Goal: Task Accomplishment & Management: Complete application form

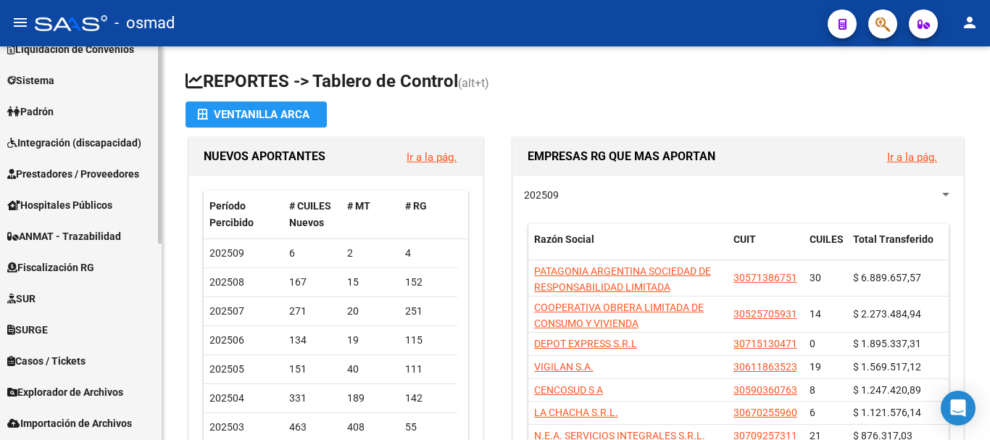
scroll to position [391, 0]
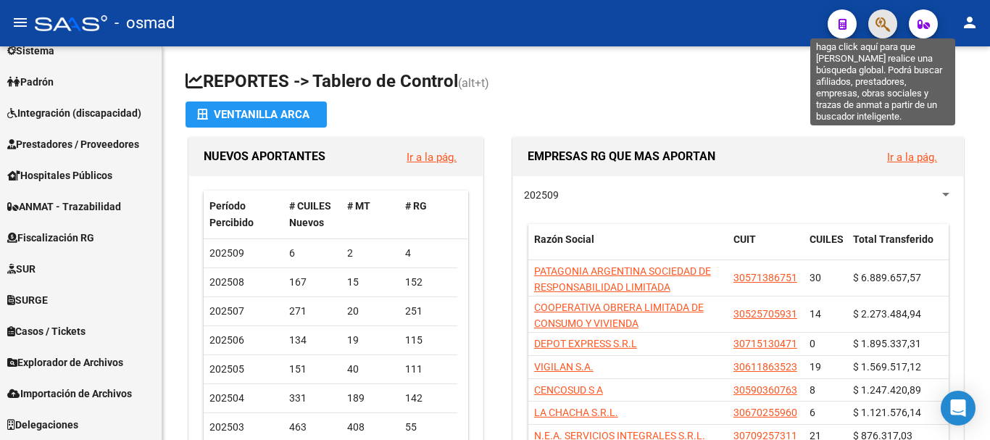
click at [882, 17] on icon "button" at bounding box center [883, 24] width 14 height 17
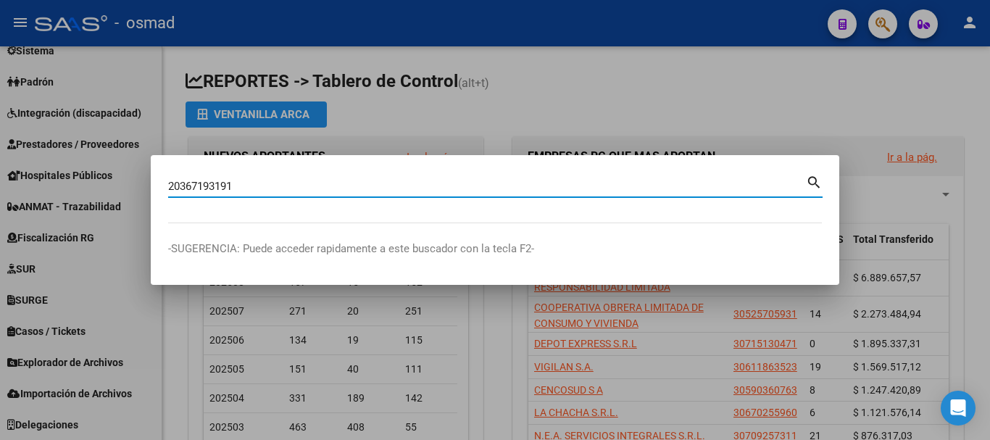
type input "20367193191"
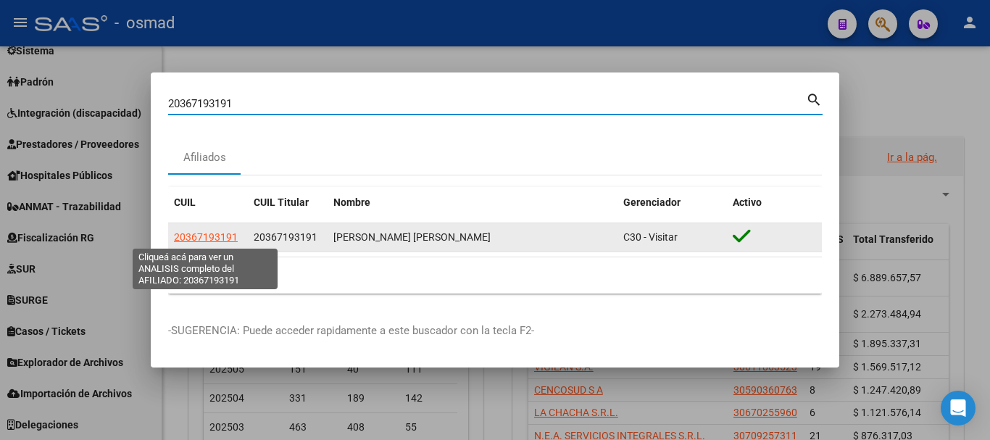
click at [204, 234] on span "20367193191" at bounding box center [206, 237] width 64 height 12
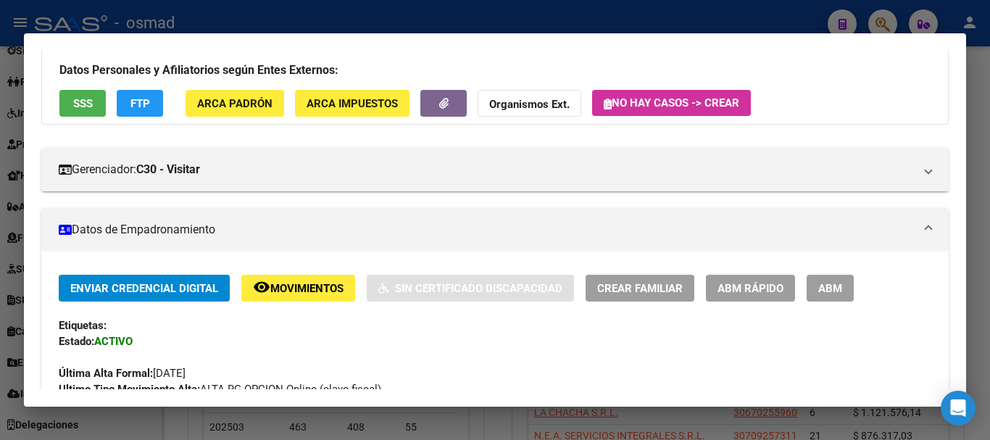
scroll to position [181, 0]
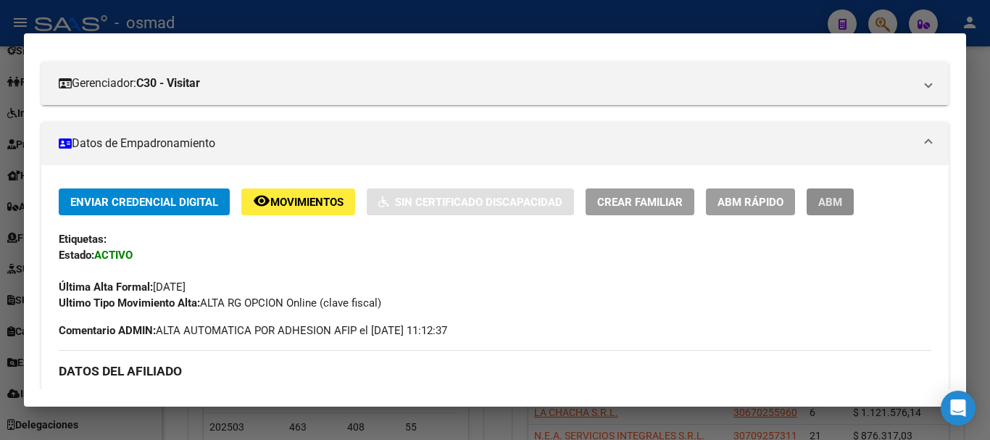
click at [821, 199] on span "ABM" at bounding box center [830, 202] width 24 height 13
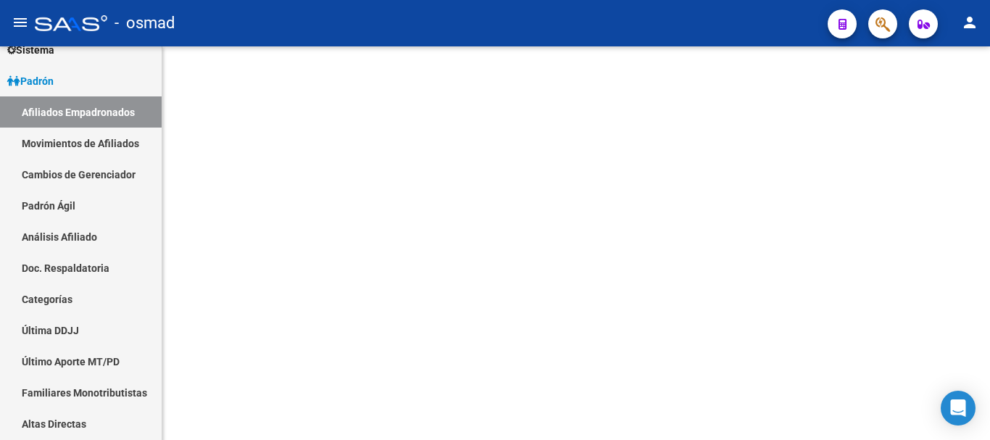
scroll to position [173, 0]
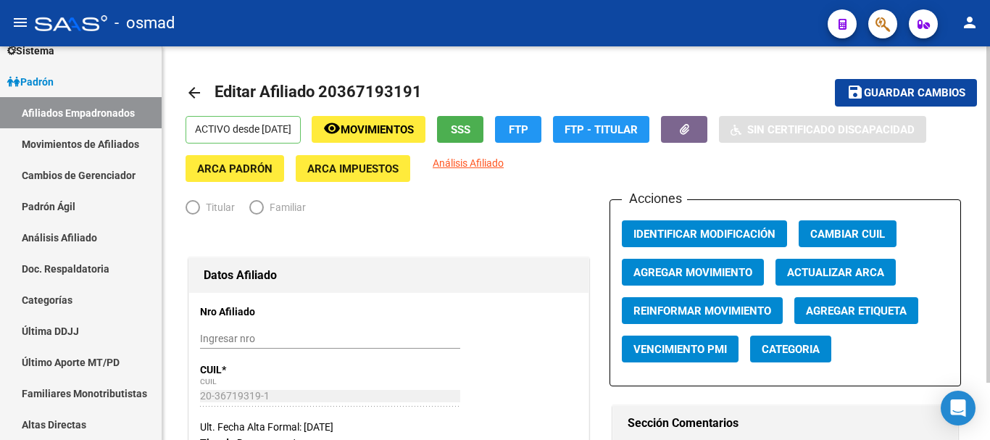
radio input "true"
type input "30-71420680-6"
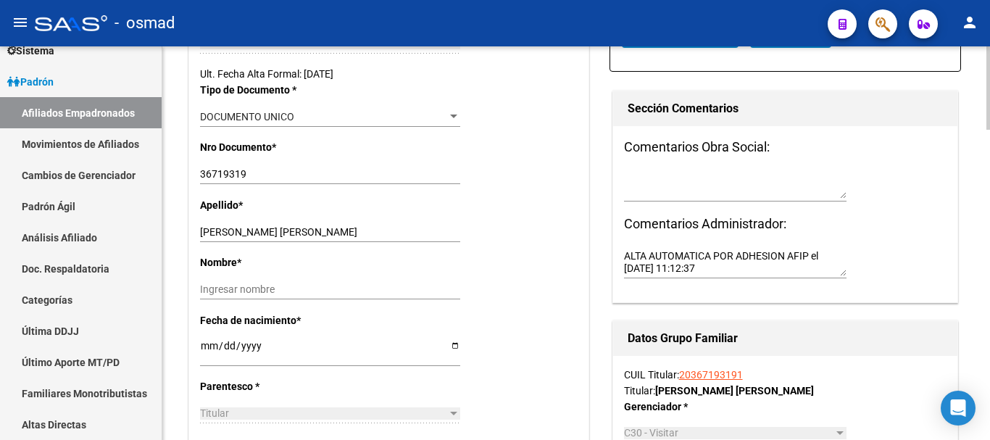
scroll to position [484, 0]
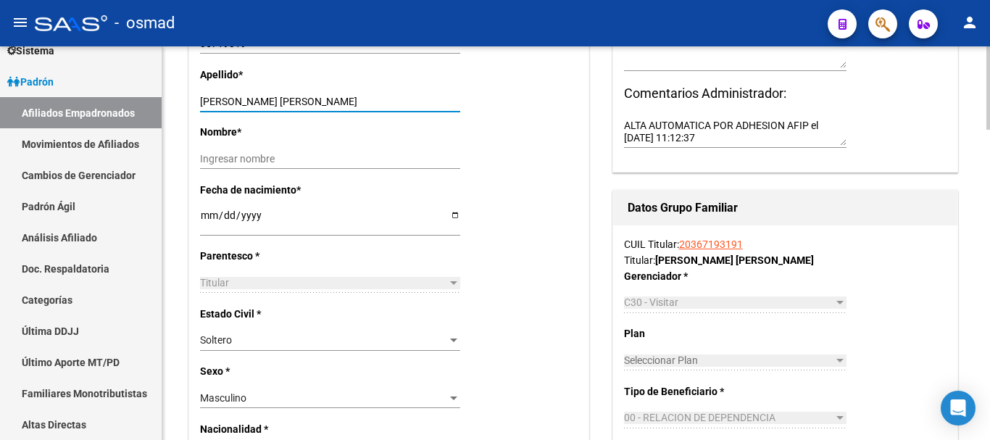
drag, startPoint x: 232, startPoint y: 97, endPoint x: 335, endPoint y: 104, distance: 103.1
click at [335, 104] on input "[PERSON_NAME] [PERSON_NAME]" at bounding box center [330, 102] width 260 height 12
click at [254, 162] on input "Ingresar nombre" at bounding box center [330, 159] width 260 height 12
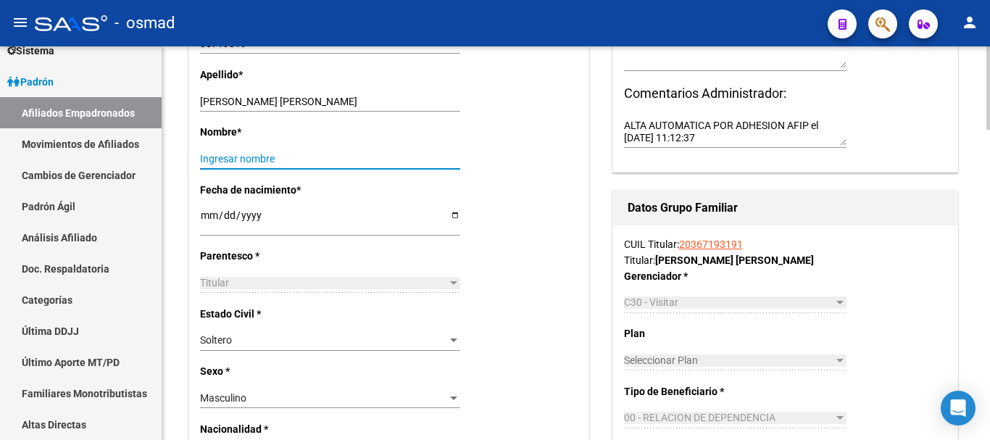
paste input "PABLO NICOLAS"
type input "PABLO NICOLAS"
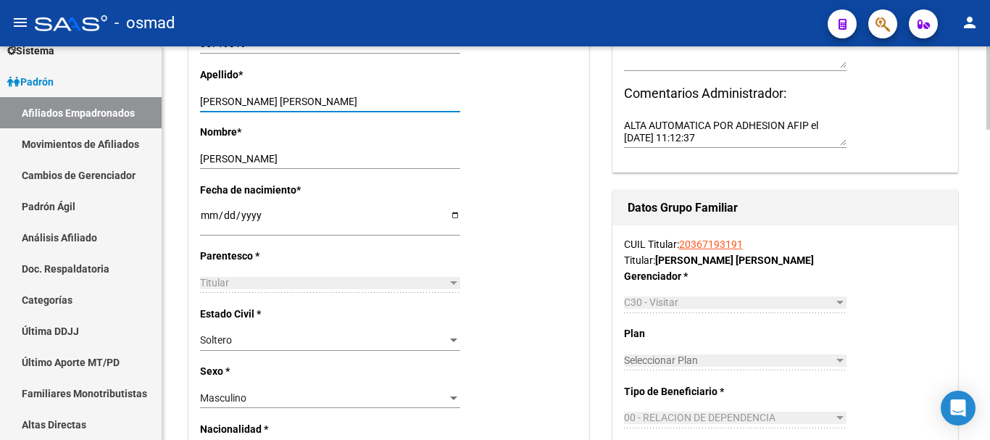
drag, startPoint x: 235, startPoint y: 103, endPoint x: 380, endPoint y: 100, distance: 145.0
click at [380, 100] on input "[PERSON_NAME] [PERSON_NAME]" at bounding box center [330, 102] width 260 height 12
type input "PICON"
click at [233, 281] on div "Titular" at bounding box center [323, 283] width 247 height 12
click at [248, 339] on div "Soltero" at bounding box center [323, 340] width 247 height 12
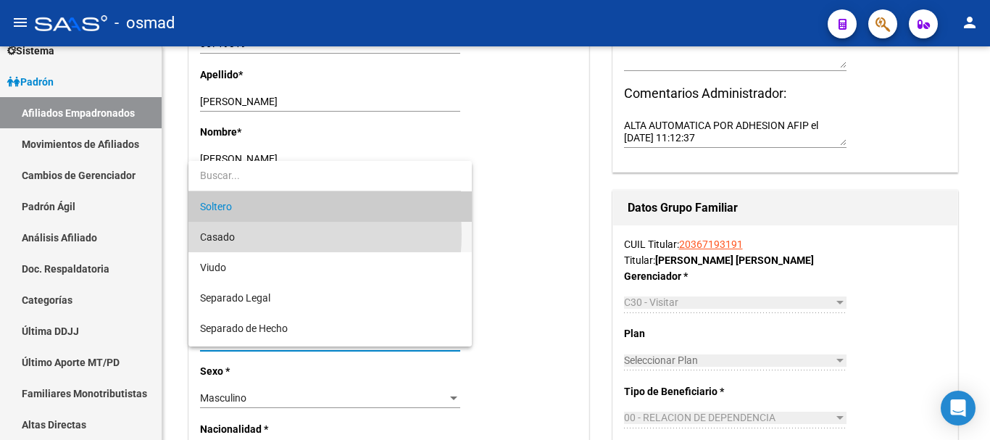
click at [243, 234] on span "Casado" at bounding box center [330, 237] width 260 height 30
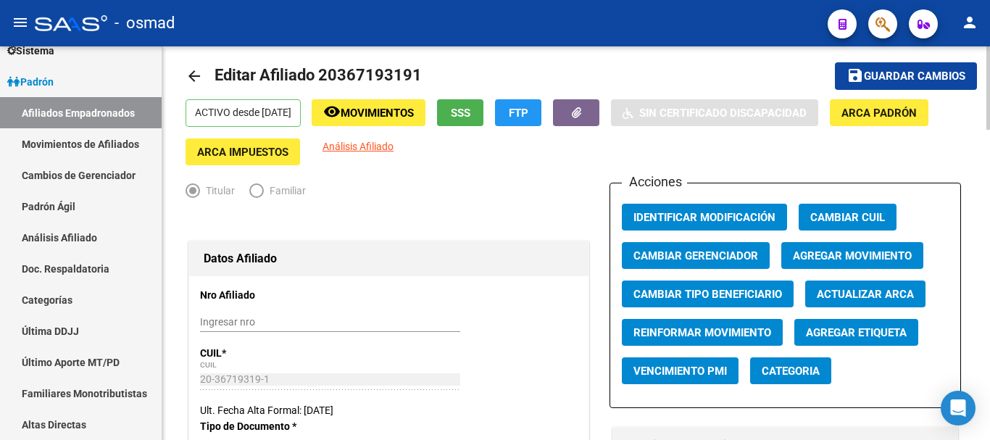
scroll to position [0, 0]
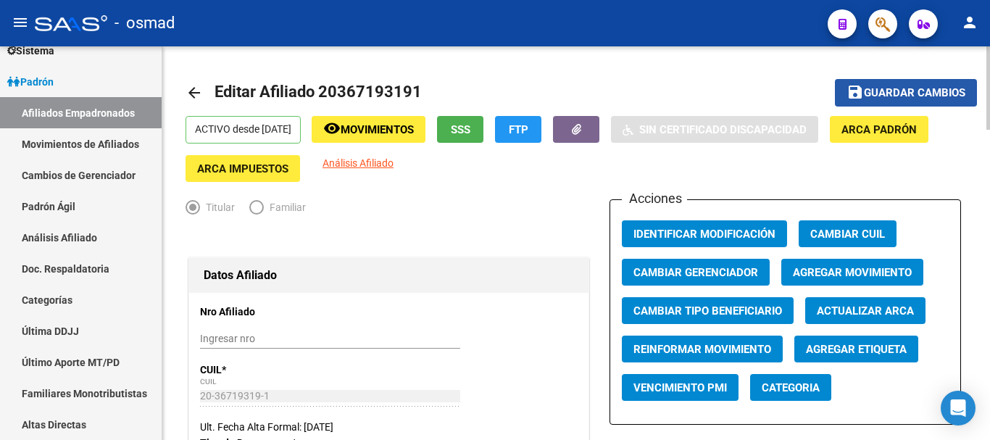
click at [874, 92] on span "Guardar cambios" at bounding box center [914, 93] width 101 height 13
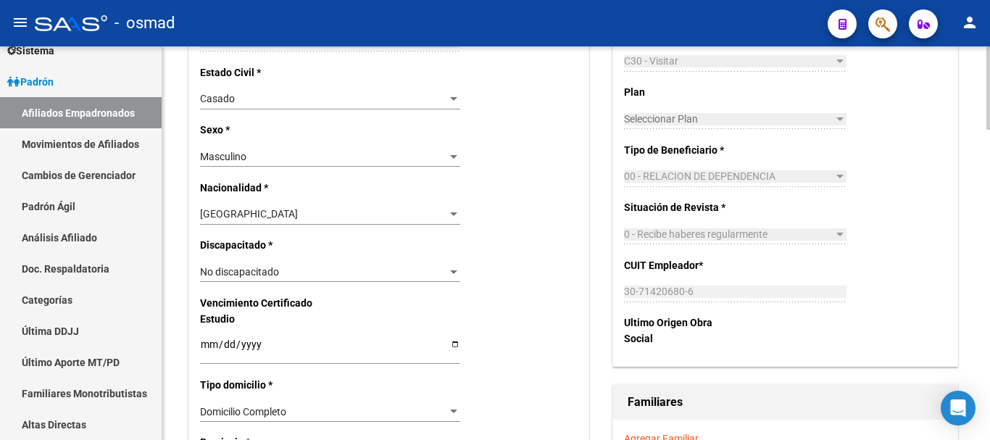
scroll to position [1027, 0]
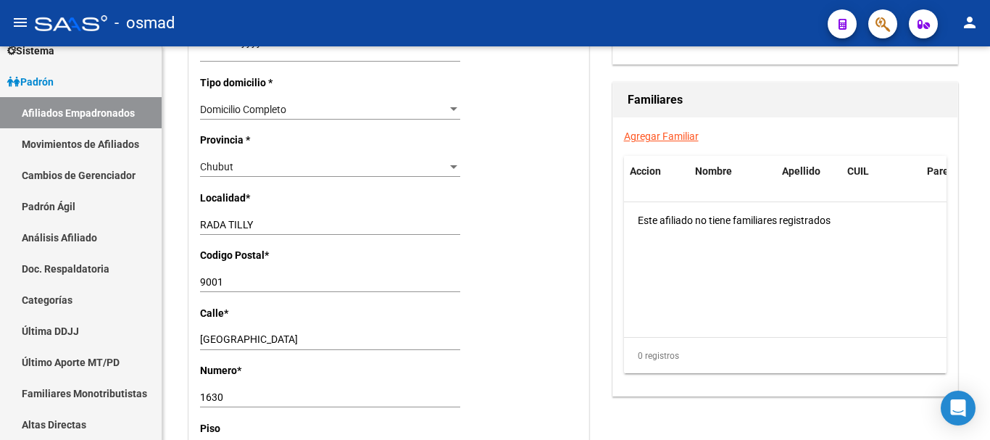
click at [643, 131] on link "Agregar Familiar" at bounding box center [661, 136] width 75 height 12
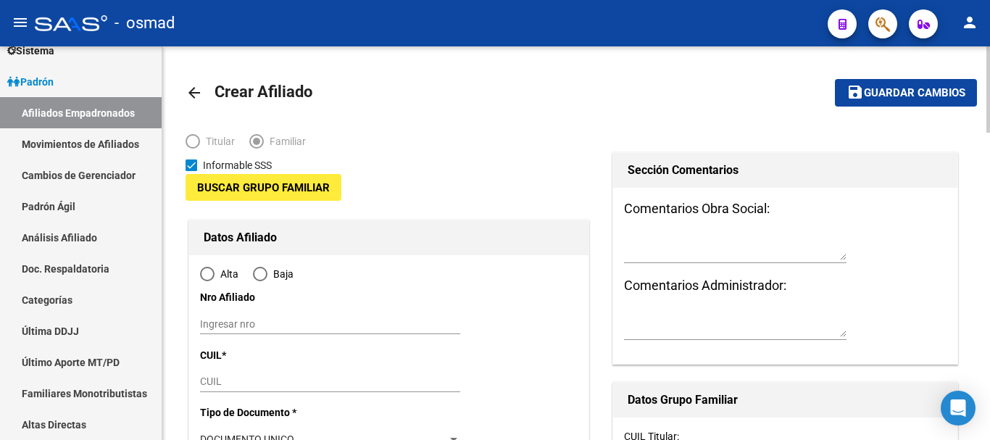
type input "30-71420680-6"
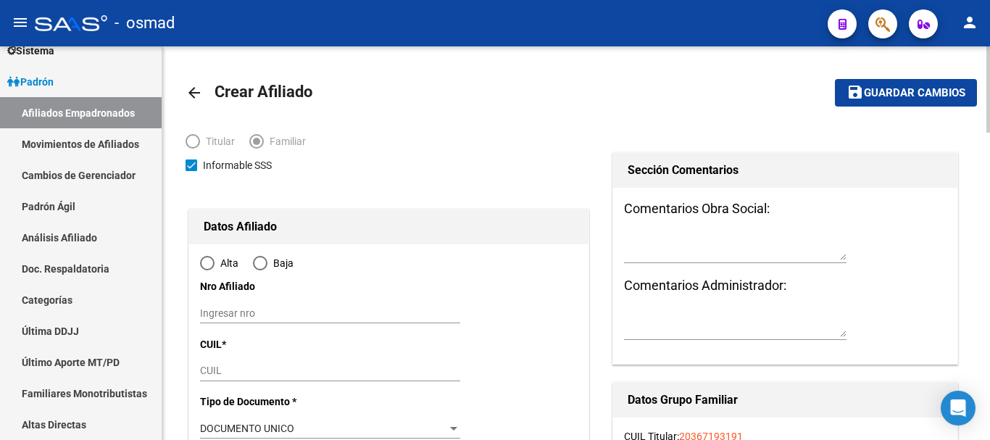
type input "RADA TILLY"
type input "9001"
type input "[GEOGRAPHIC_DATA]"
type input "1630"
radio input "true"
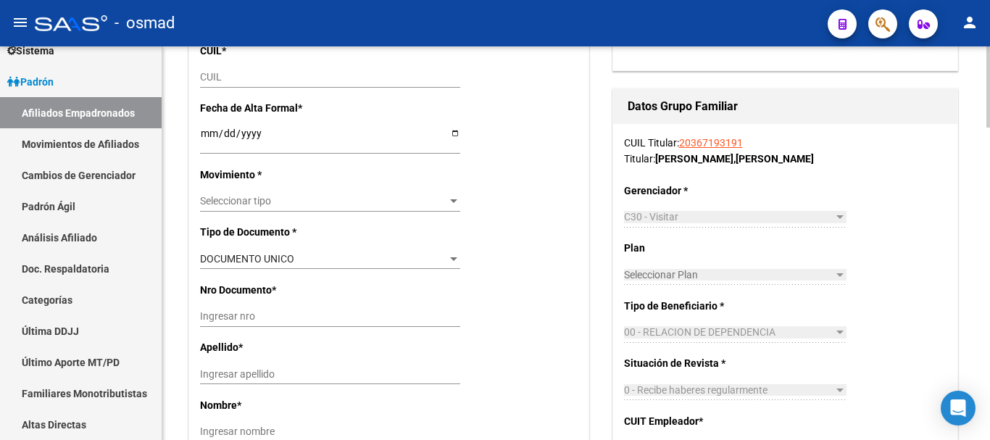
scroll to position [302, 0]
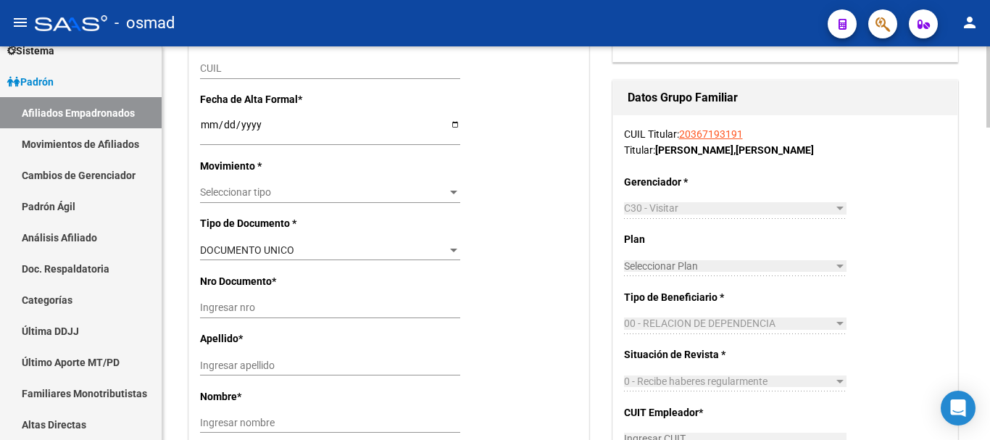
type input "30-71420680-6"
click at [234, 194] on span "Seleccionar tipo" at bounding box center [323, 192] width 247 height 12
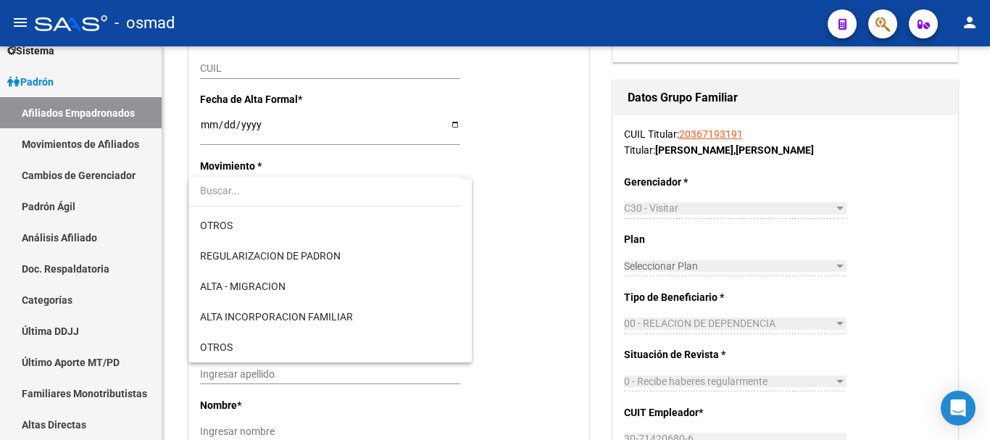
scroll to position [121, 0]
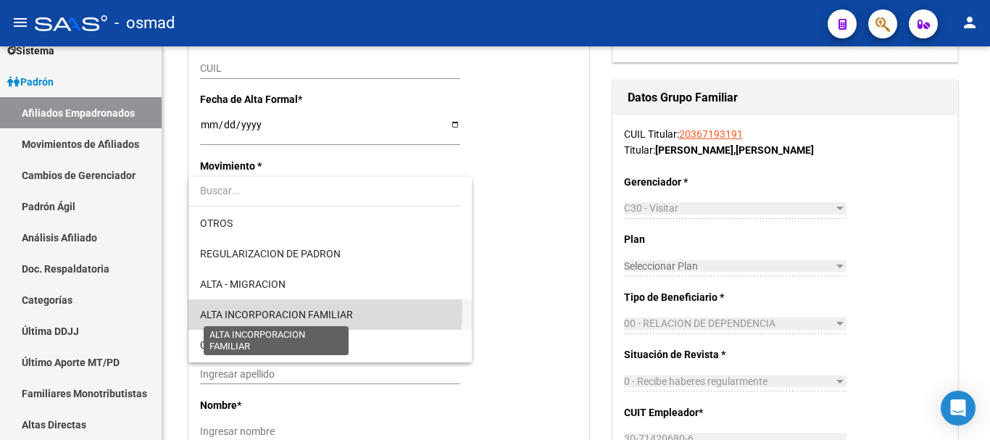
click at [288, 309] on span "ALTA INCORPORACION FAMILIAR" at bounding box center [276, 315] width 153 height 12
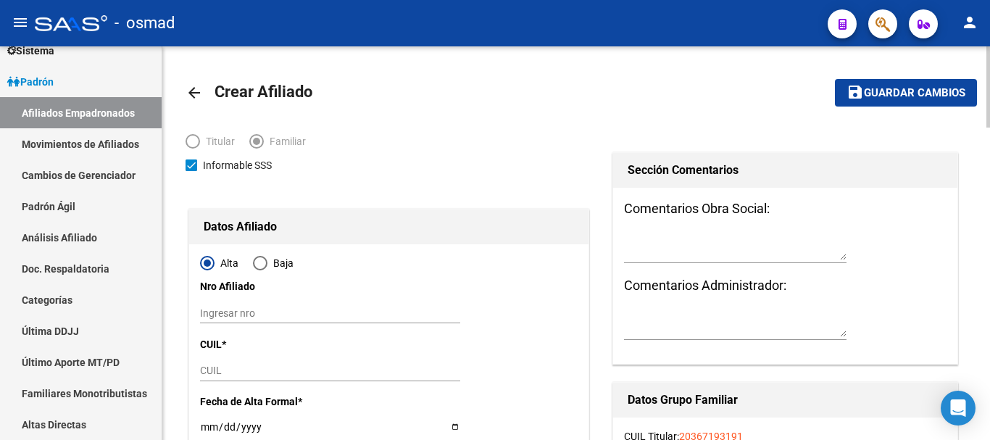
scroll to position [60, 0]
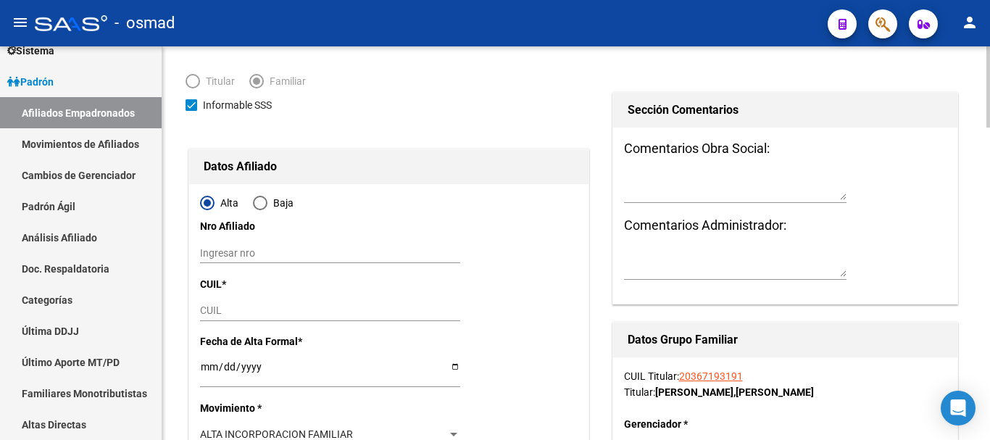
click at [248, 304] on div "CUIL" at bounding box center [330, 311] width 260 height 20
paste input "27-36052951-2"
type input "27-36052951-2"
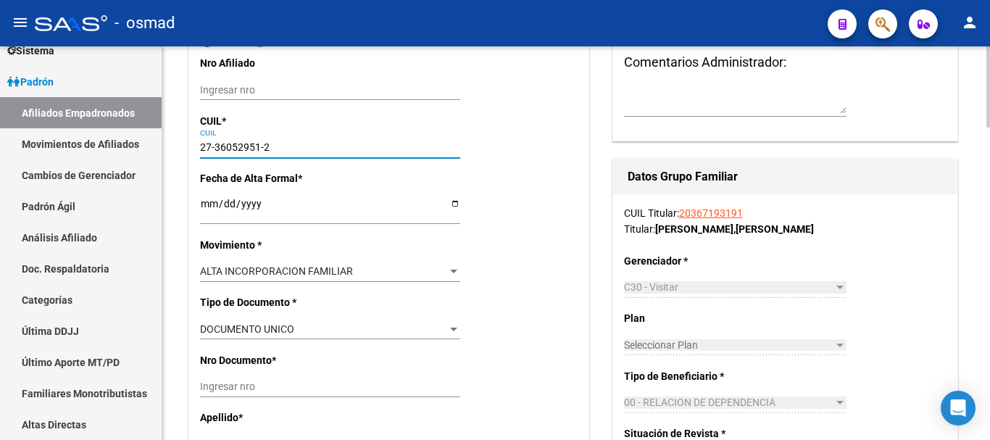
scroll to position [241, 0]
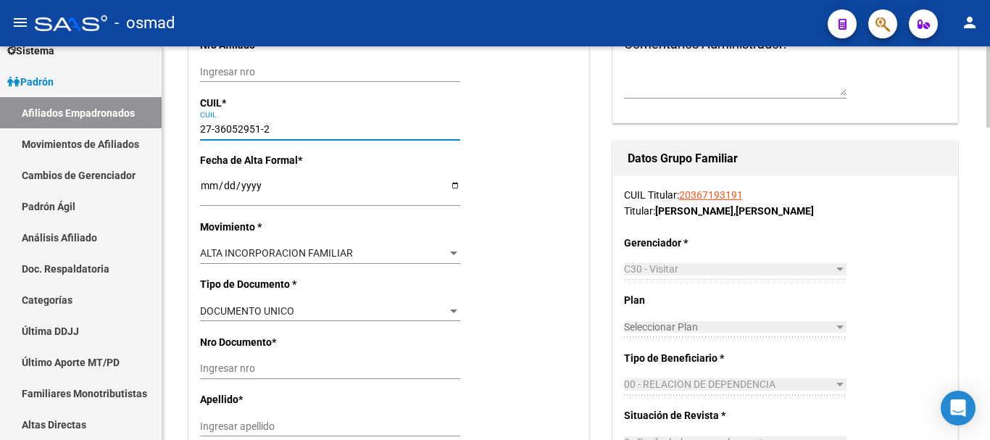
type input "27-36052951-2"
click at [204, 188] on input "Ingresar fecha" at bounding box center [330, 191] width 260 height 22
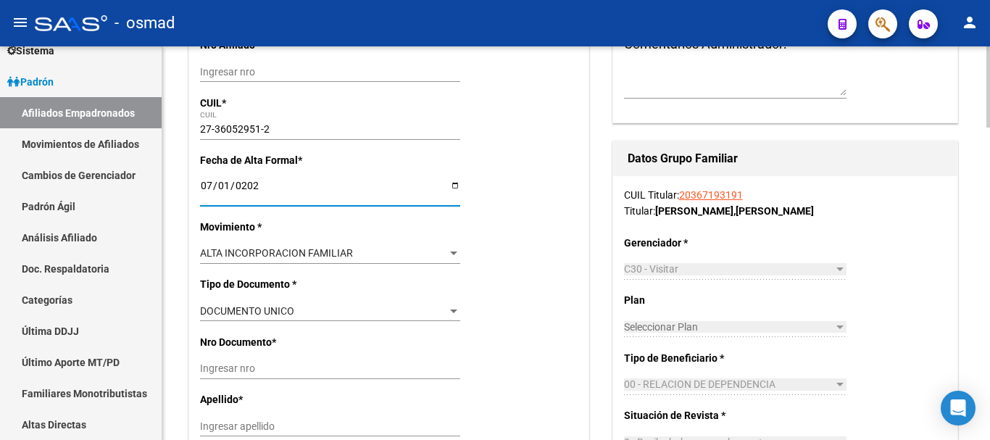
type input "[DATE]"
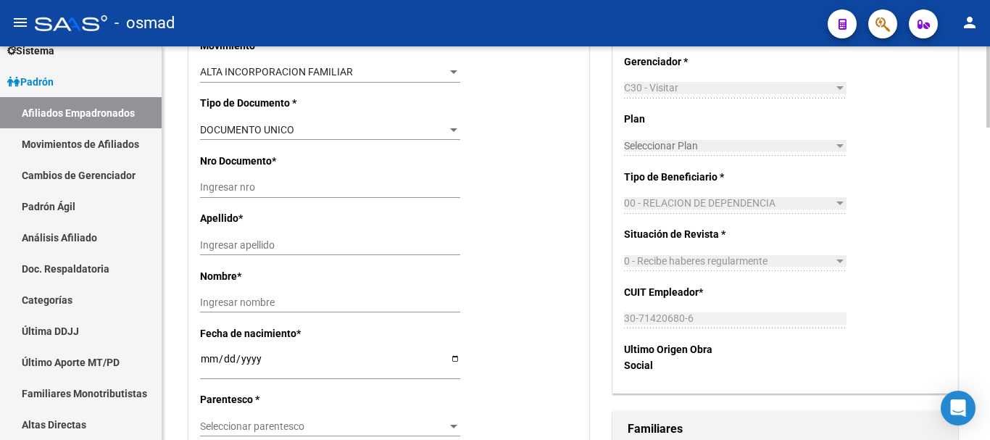
scroll to position [362, 0]
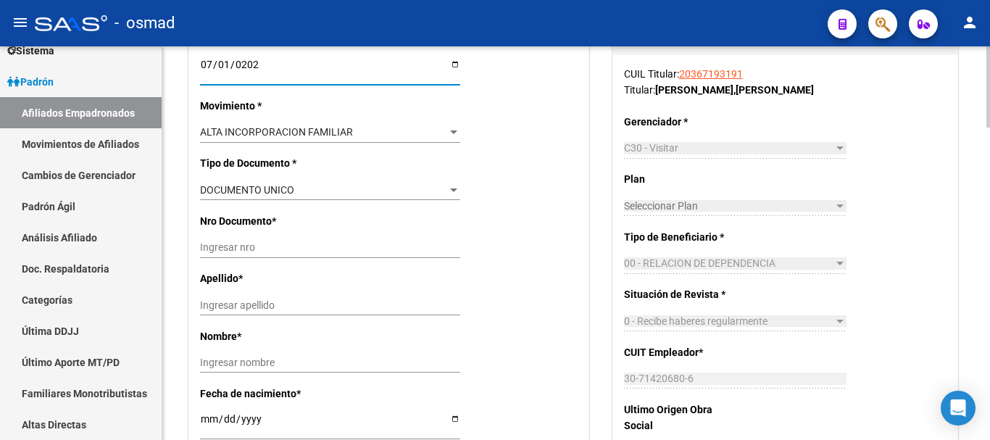
click at [229, 253] on input "Ingresar nro" at bounding box center [330, 247] width 260 height 12
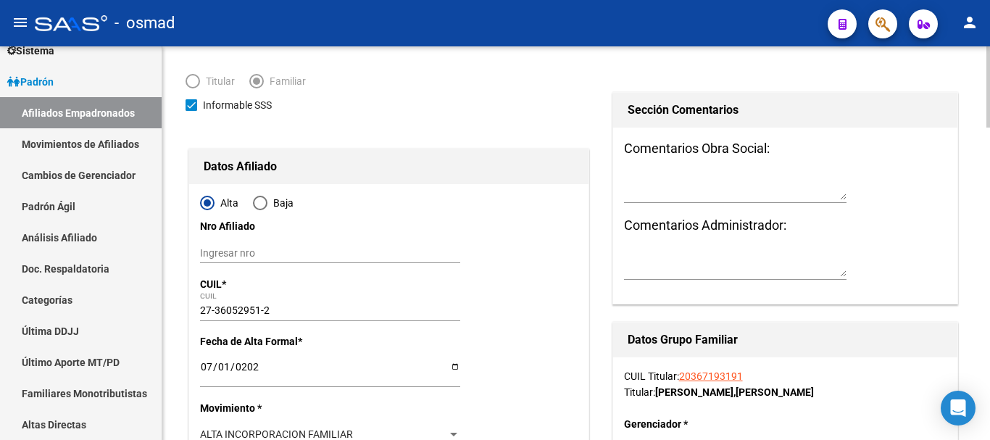
scroll to position [0, 0]
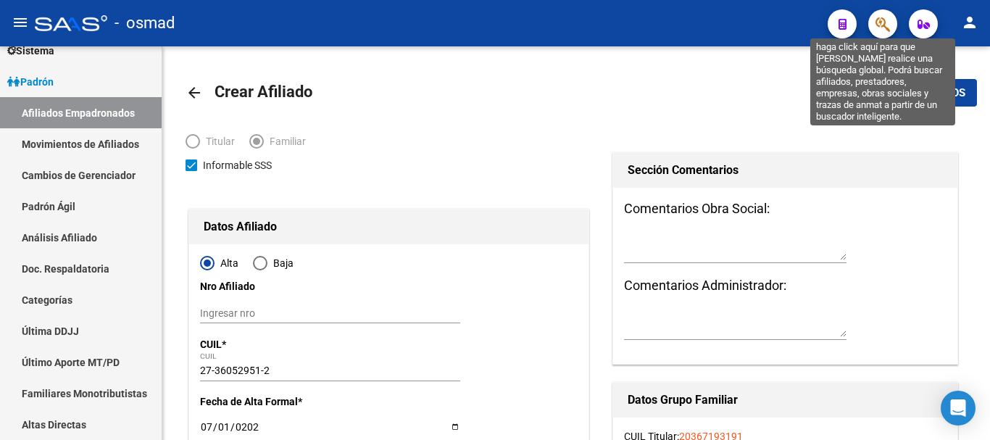
click at [883, 24] on icon "button" at bounding box center [883, 24] width 14 height 17
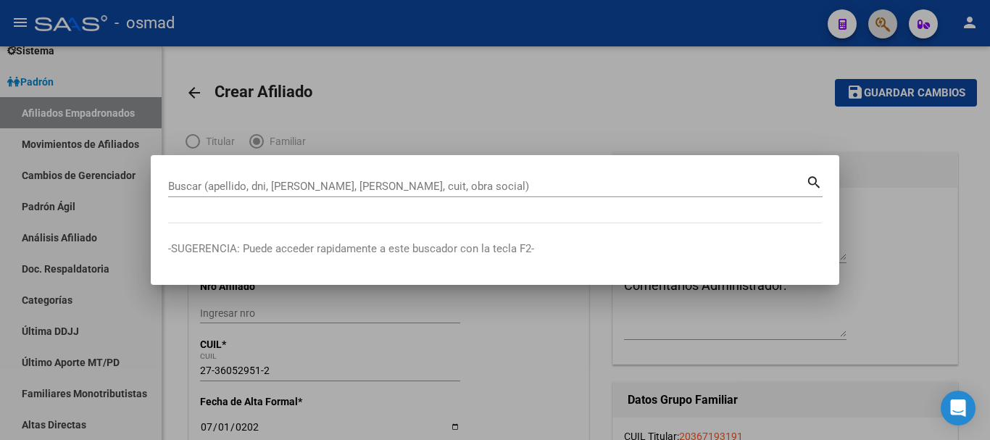
paste input "20367193191"
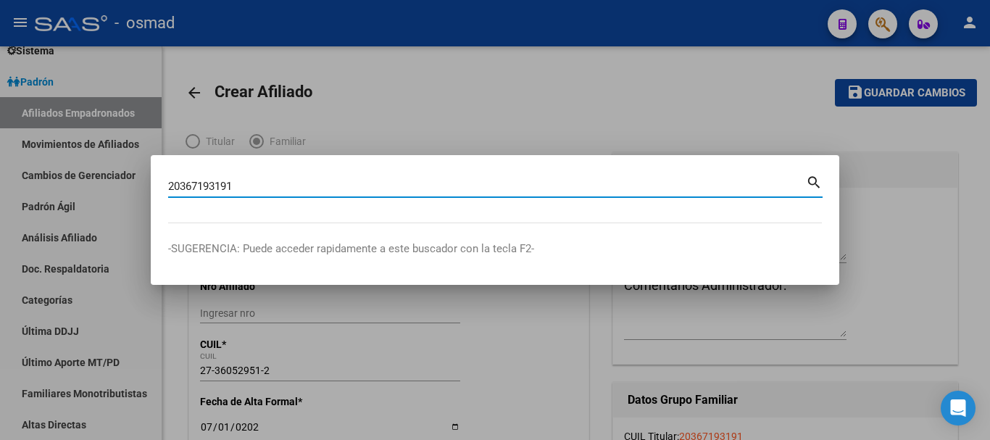
type input "20367193191"
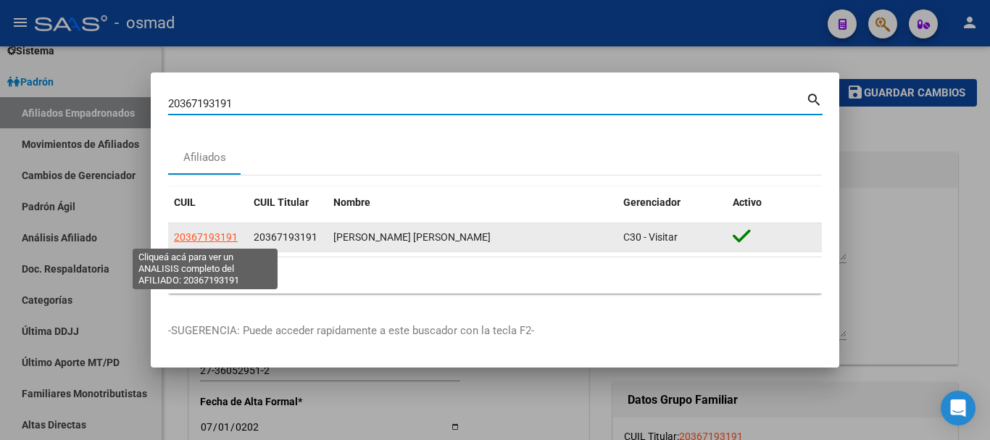
click at [210, 235] on span "20367193191" at bounding box center [206, 237] width 64 height 12
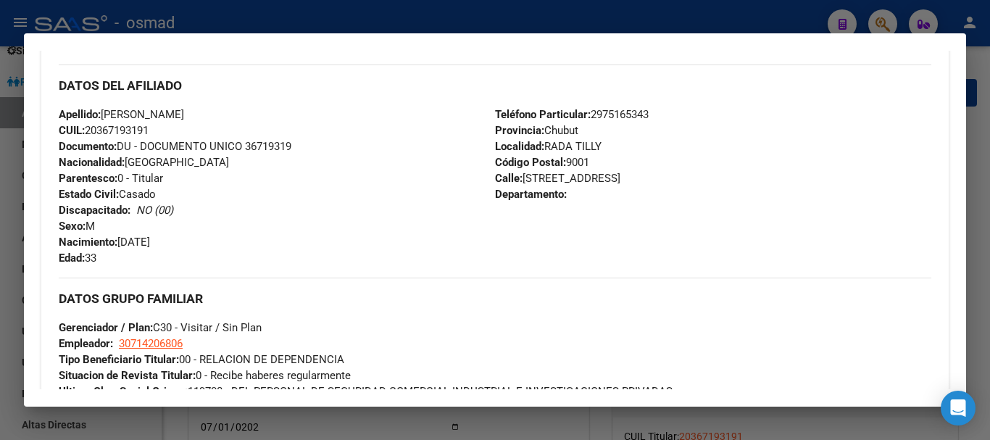
scroll to position [257, 0]
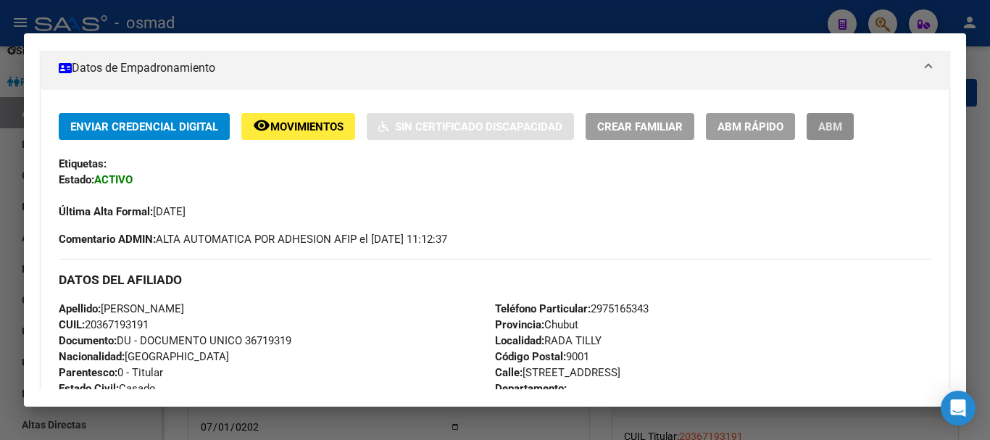
click at [831, 134] on button "ABM" at bounding box center [830, 126] width 47 height 27
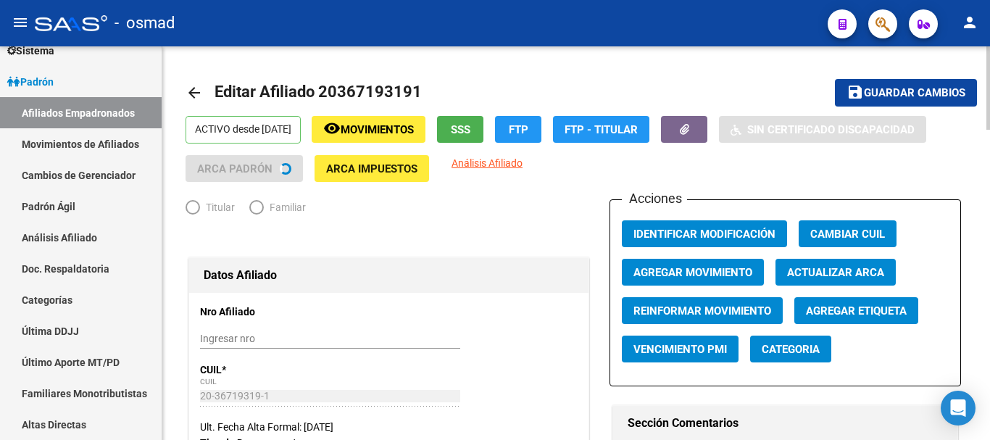
radio input "true"
type input "30-71420680-6"
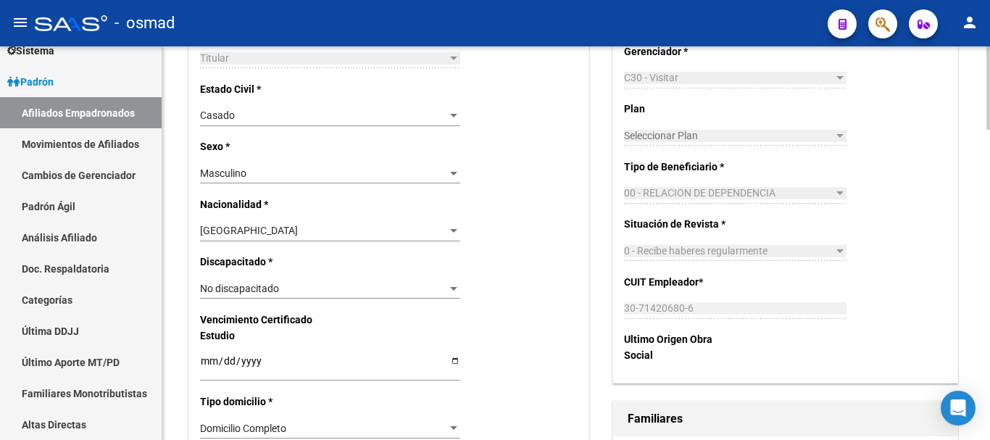
scroll to position [966, 0]
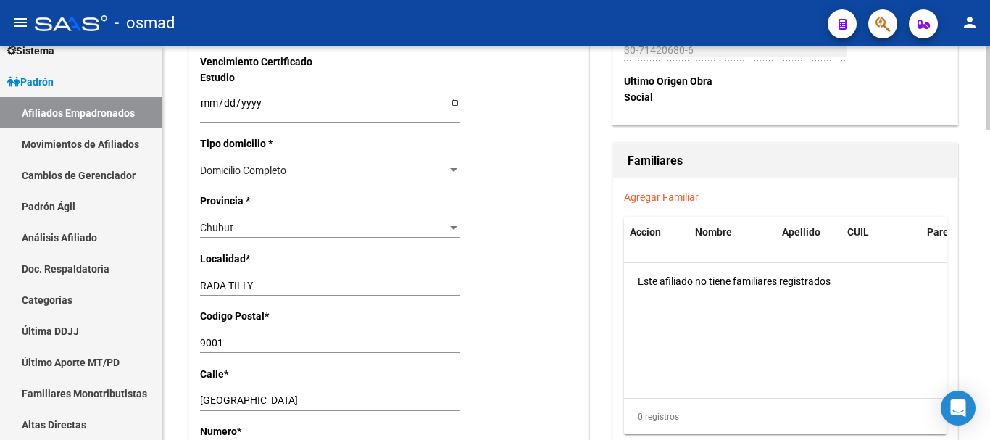
click at [652, 198] on link "Agregar Familiar" at bounding box center [661, 197] width 75 height 12
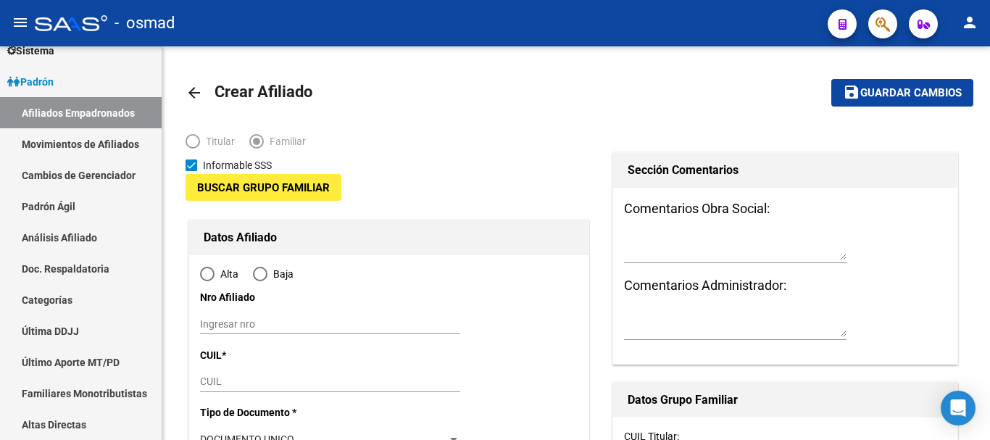
type input "30-71420680-6"
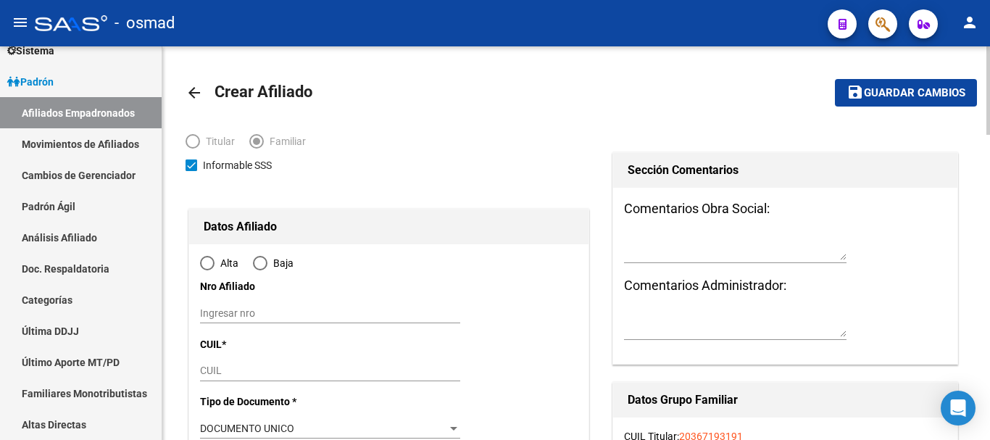
type input "RADA TILLY"
type input "9001"
type input "[GEOGRAPHIC_DATA]"
type input "1630"
radio input "true"
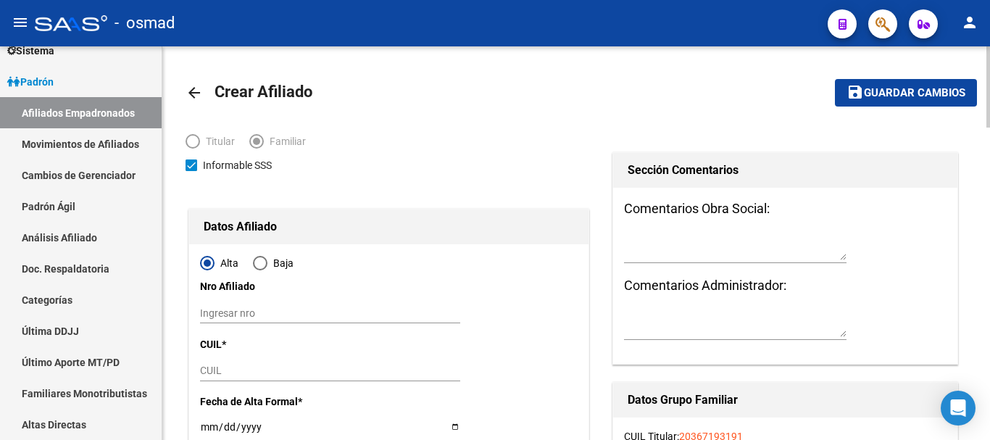
type input "30-71420680-6"
click at [215, 373] on input "CUIL" at bounding box center [330, 371] width 260 height 12
paste input "27-36052951-2"
type input "27-36052951-2"
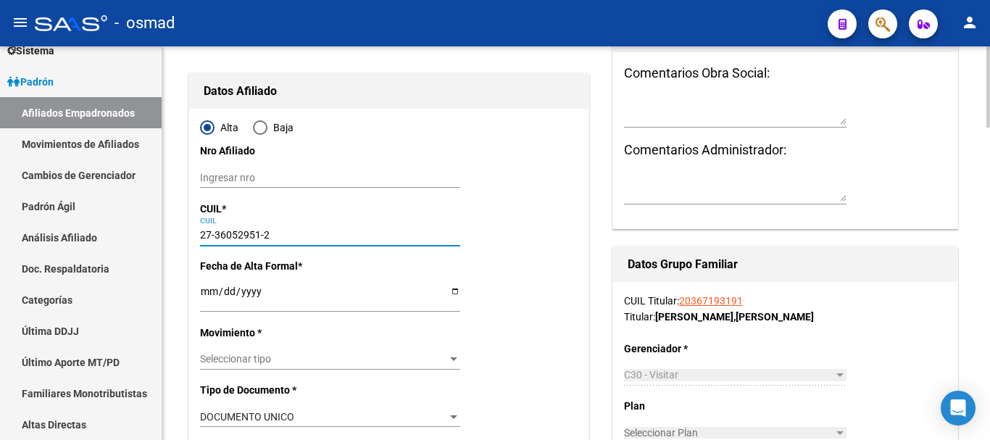
scroll to position [181, 0]
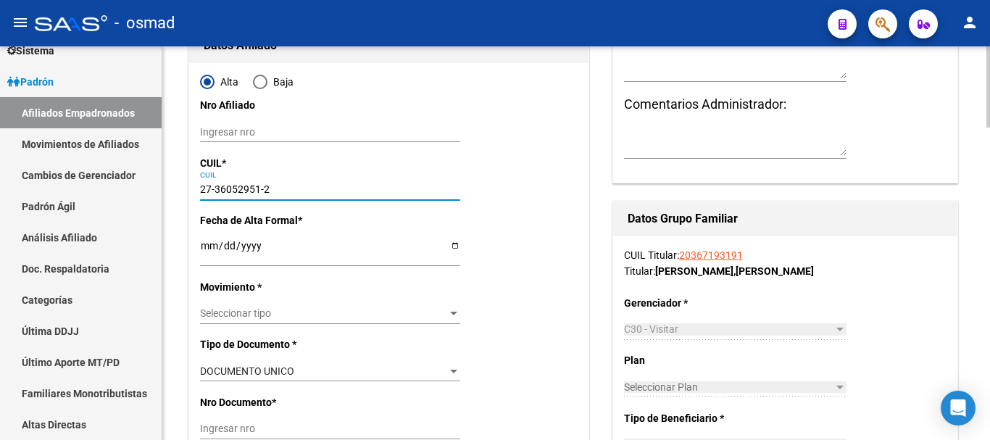
type input "27-36052951-2"
drag, startPoint x: 197, startPoint y: 241, endPoint x: 210, endPoint y: 245, distance: 12.8
click at [210, 245] on input "Ingresar fecha" at bounding box center [330, 251] width 260 height 22
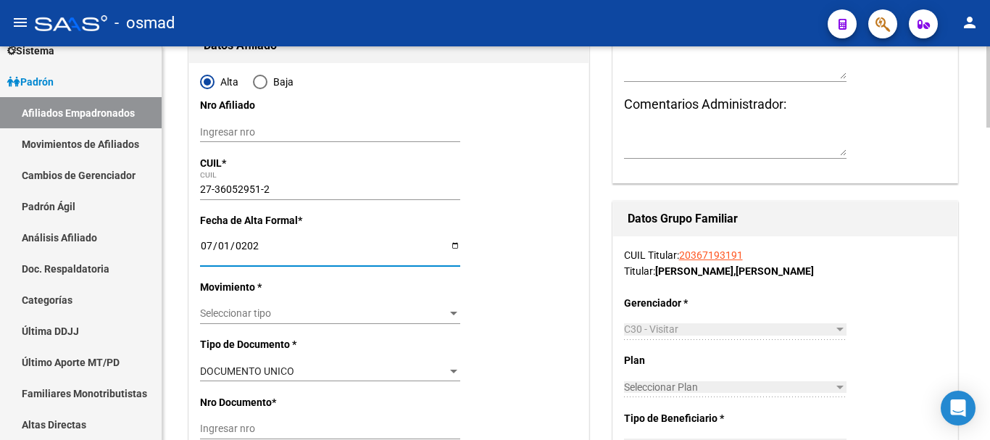
type input "[DATE]"
click at [294, 314] on span "Seleccionar tipo" at bounding box center [323, 313] width 247 height 12
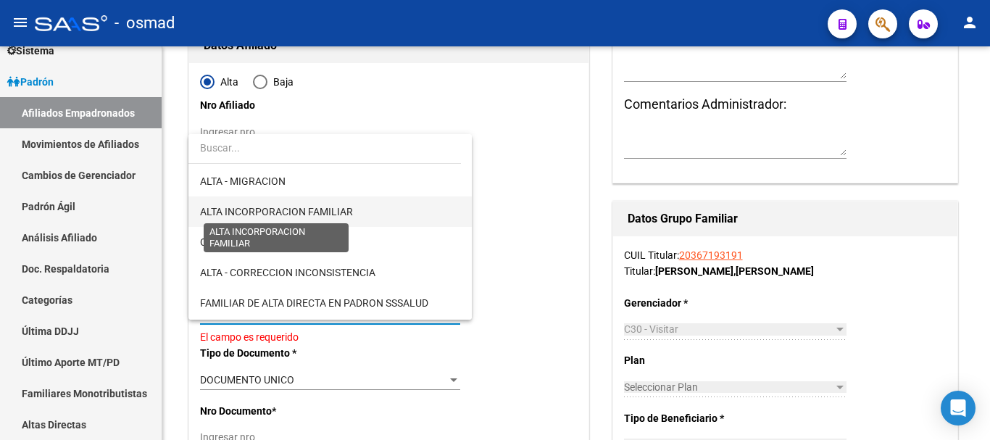
click at [313, 215] on span "ALTA INCORPORACION FAMILIAR" at bounding box center [276, 212] width 153 height 12
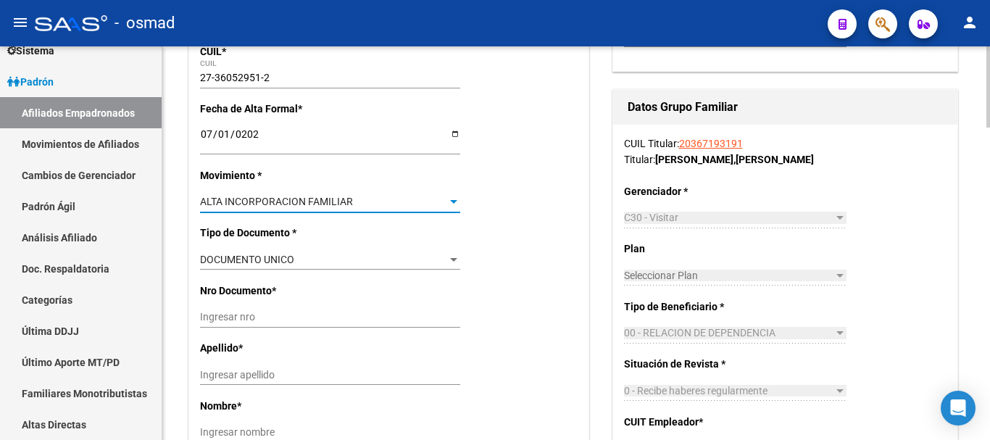
scroll to position [362, 0]
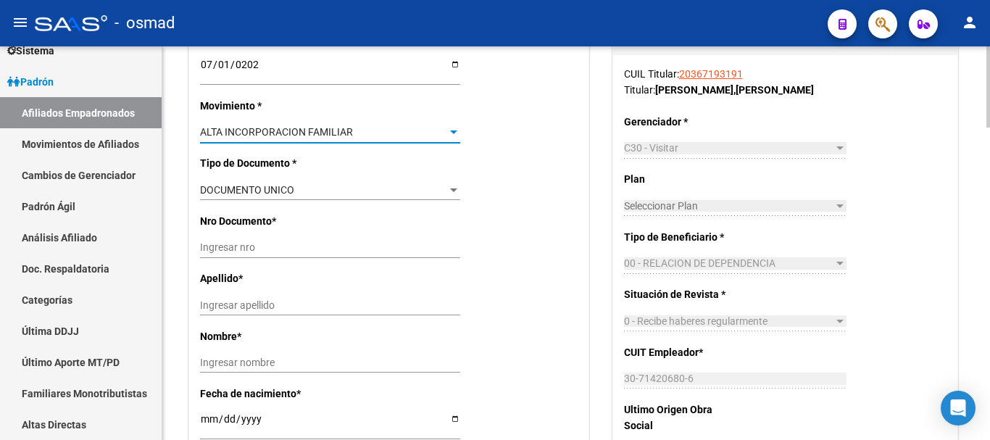
click at [252, 250] on input "Ingresar nro" at bounding box center [330, 247] width 260 height 12
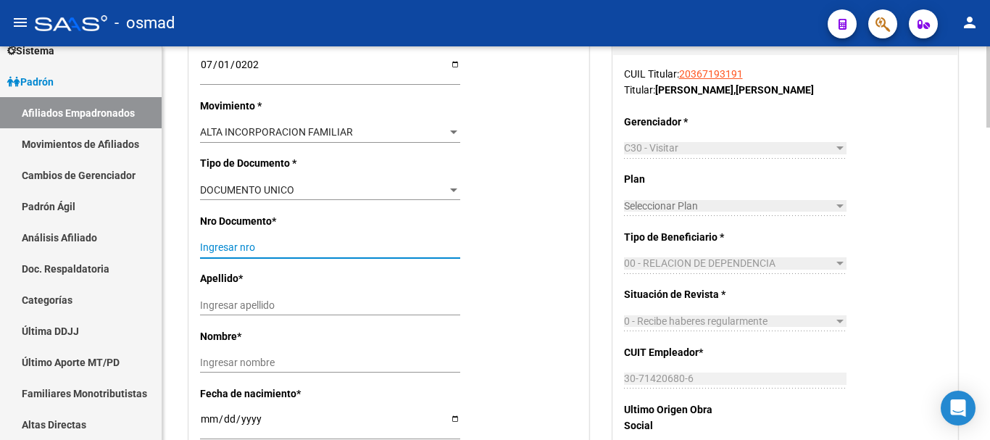
drag, startPoint x: 255, startPoint y: 310, endPoint x: 256, endPoint y: 326, distance: 16.7
click at [255, 310] on input "Ingresar apellido" at bounding box center [330, 305] width 260 height 12
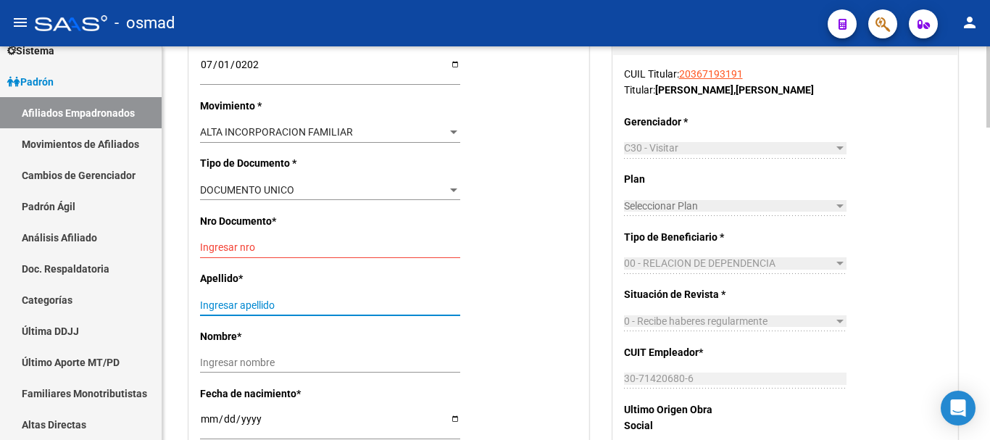
click at [229, 360] on input "Ingresar nombre" at bounding box center [330, 363] width 260 height 12
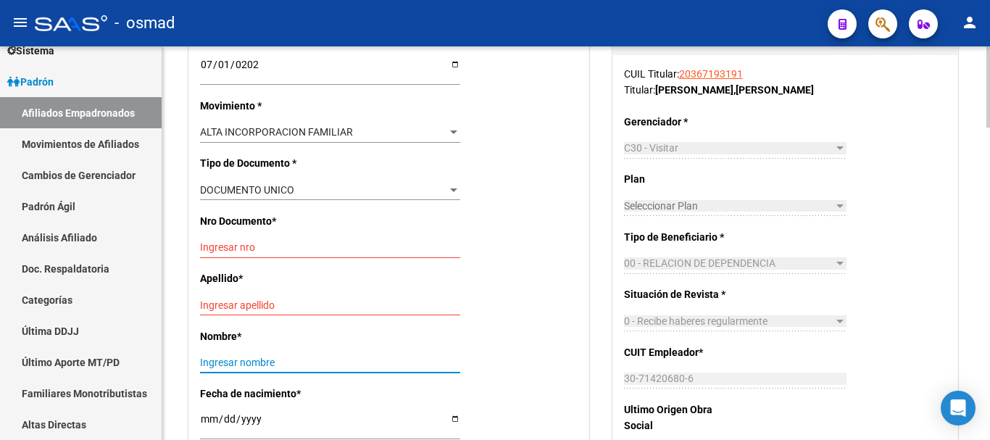
click at [246, 252] on input "Ingresar nro" at bounding box center [330, 247] width 260 height 12
paste input "36052951"
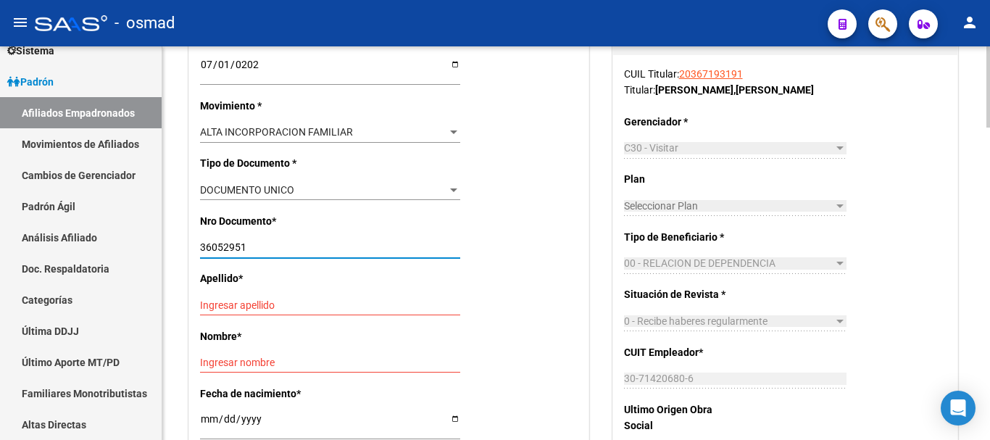
type input "36052951"
click at [257, 306] on input "Ingresar apellido" at bounding box center [330, 305] width 260 height 12
click at [252, 358] on input "Ingresar nombre" at bounding box center [330, 363] width 260 height 12
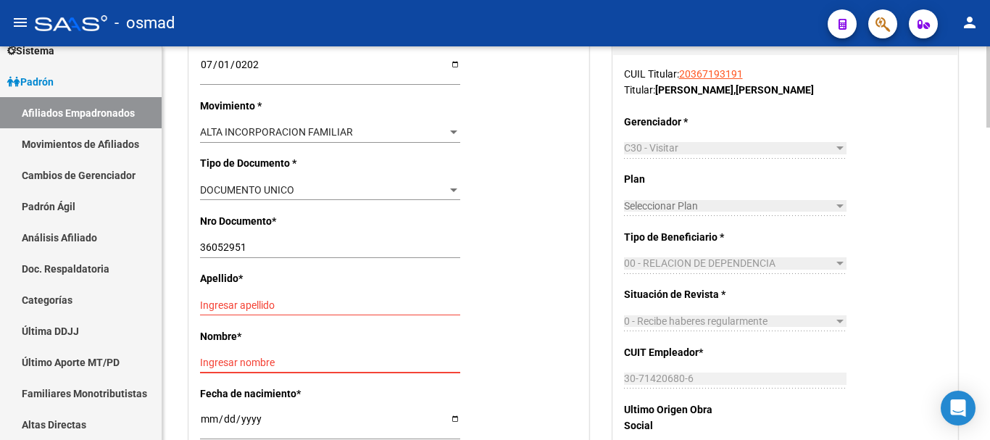
paste input "ROMINA ELIZABETH"
type input "ROMINA ELIZABETH"
click at [225, 308] on input "Ingresar apellido" at bounding box center [330, 305] width 260 height 12
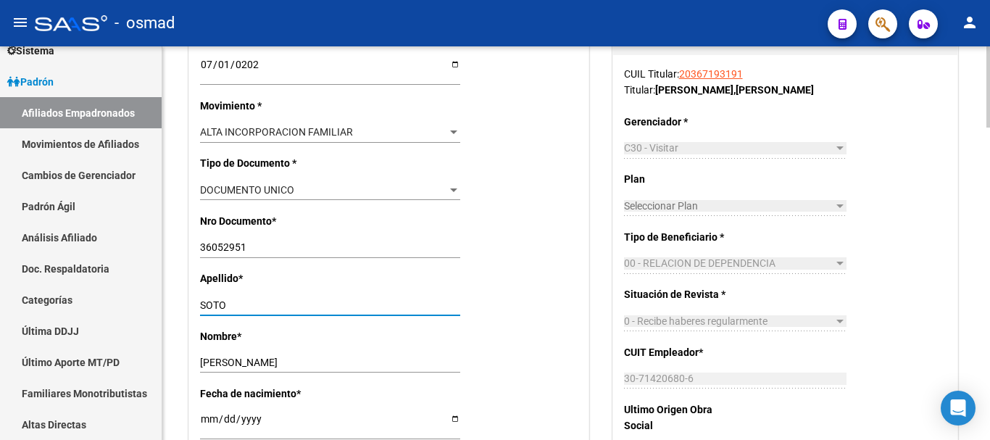
type input "SOTO"
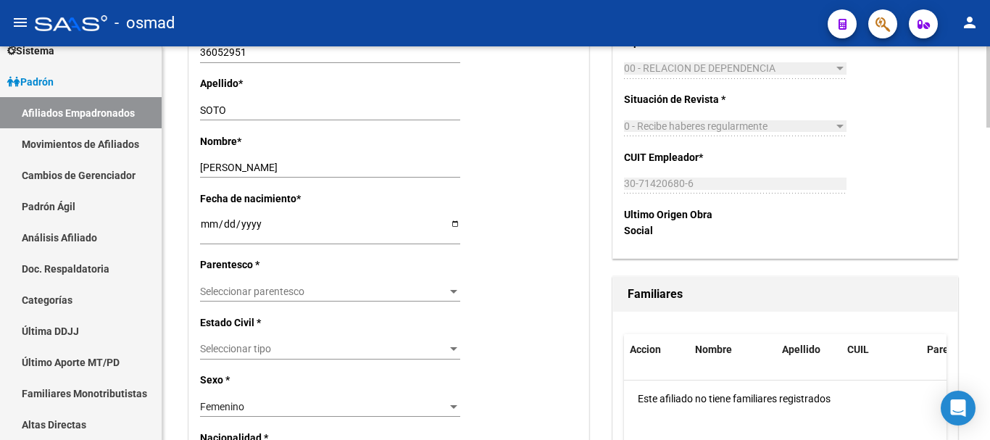
scroll to position [604, 0]
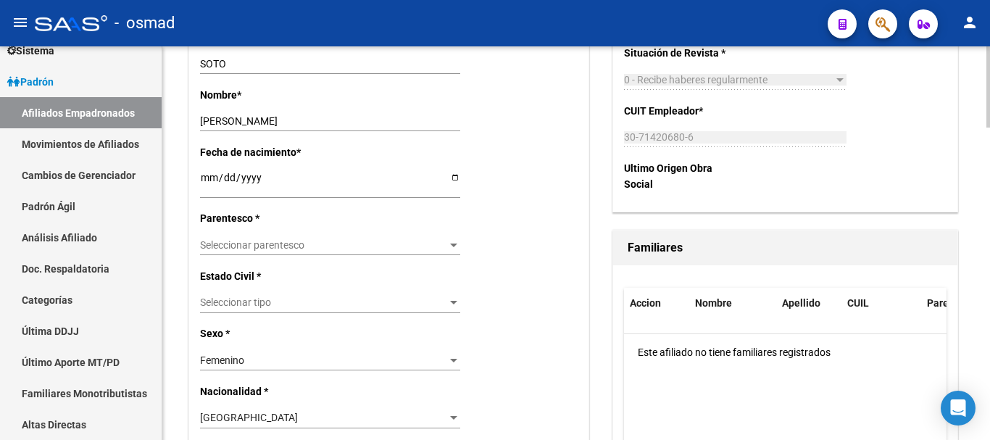
click at [205, 178] on input "Ingresar fecha" at bounding box center [330, 183] width 260 height 22
type input "1991-05-15"
click at [248, 239] on span "Seleccionar parentesco" at bounding box center [323, 245] width 247 height 12
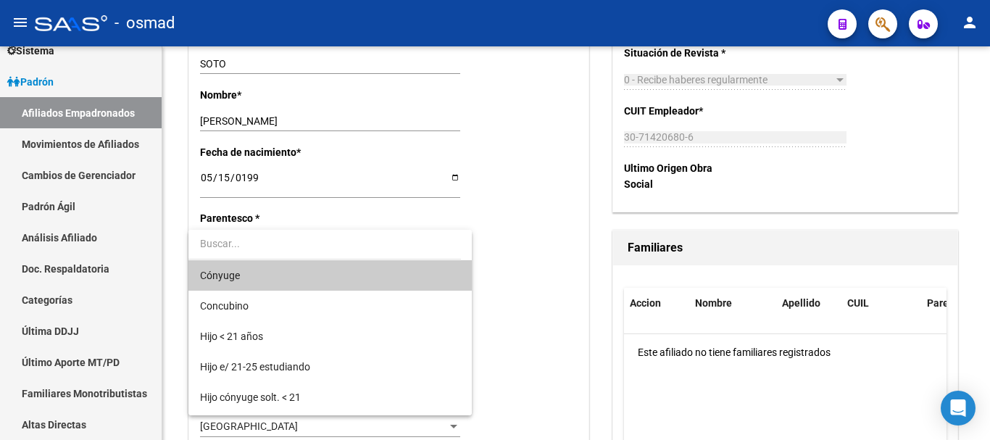
click at [246, 278] on span "Cónyuge" at bounding box center [330, 275] width 260 height 30
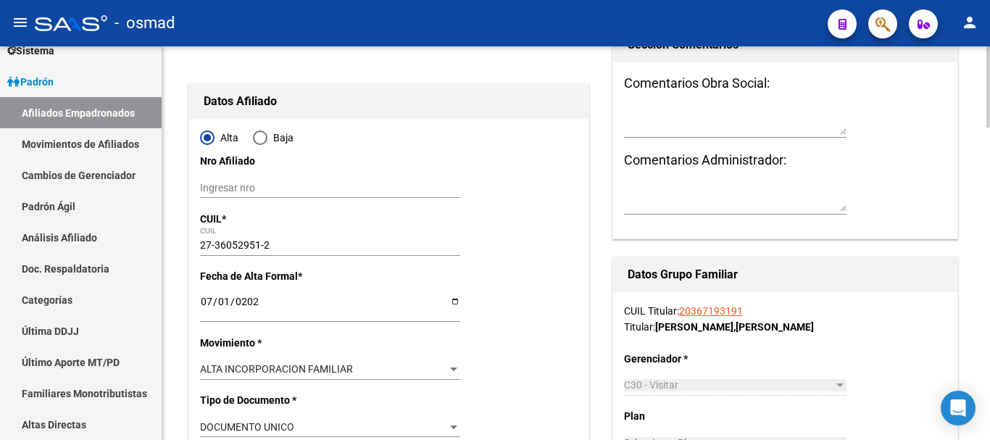
scroll to position [0, 0]
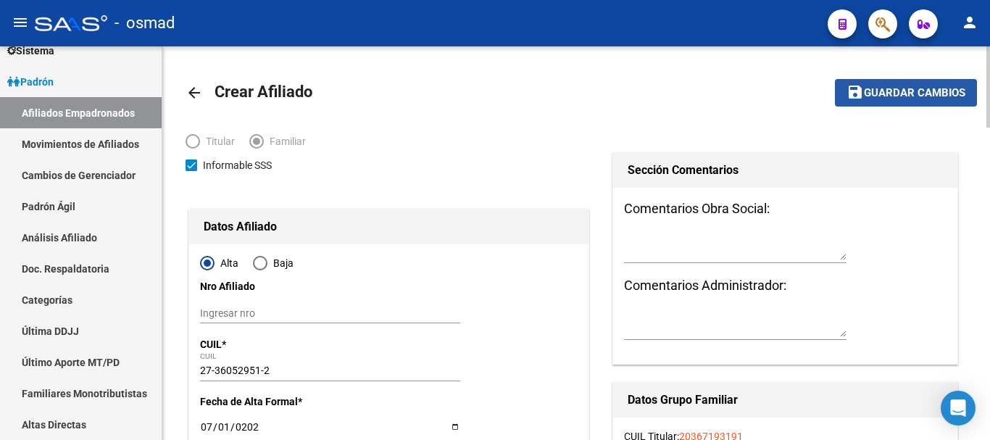
click at [887, 87] on span "Guardar cambios" at bounding box center [914, 93] width 101 height 13
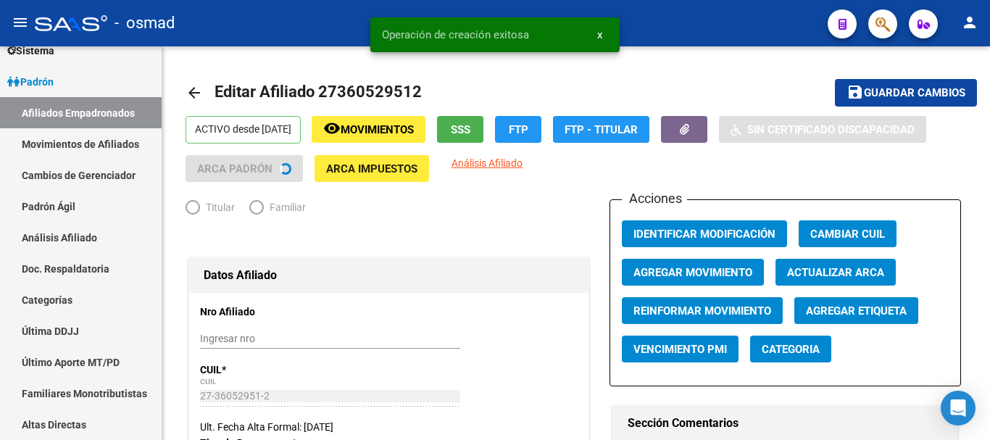
radio input "true"
type input "30-71420680-6"
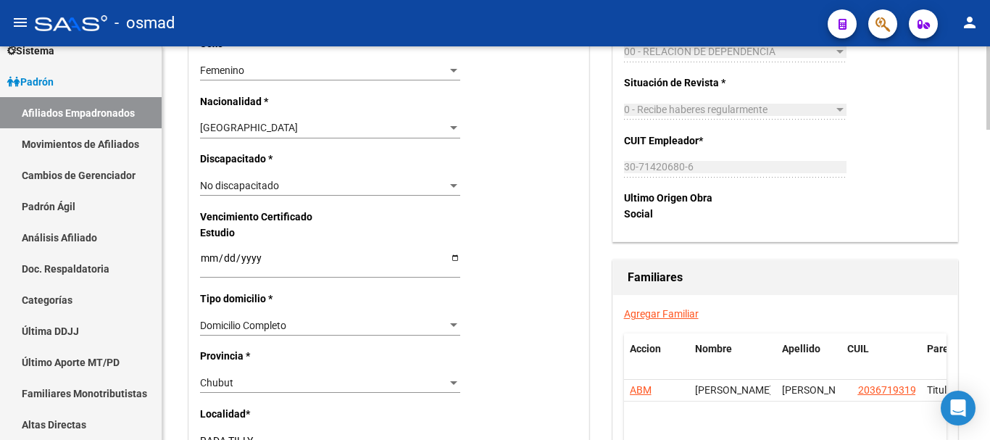
scroll to position [846, 0]
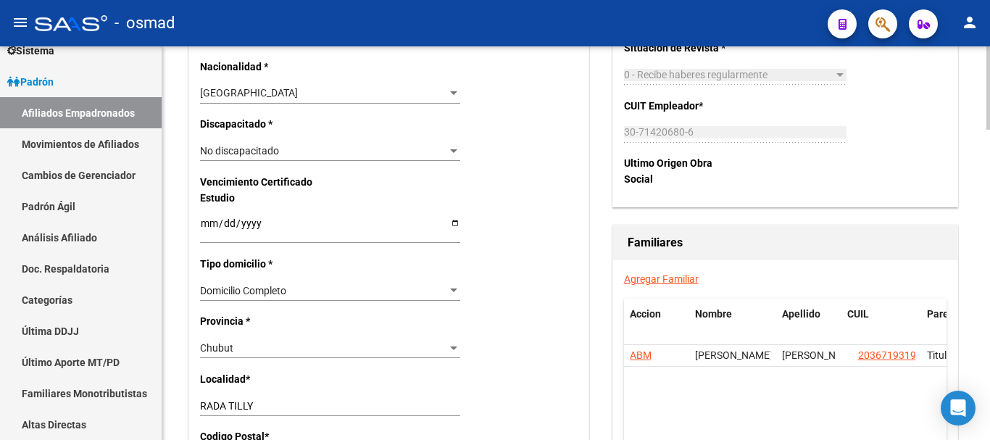
click at [650, 277] on link "Agregar Familiar" at bounding box center [661, 279] width 75 height 12
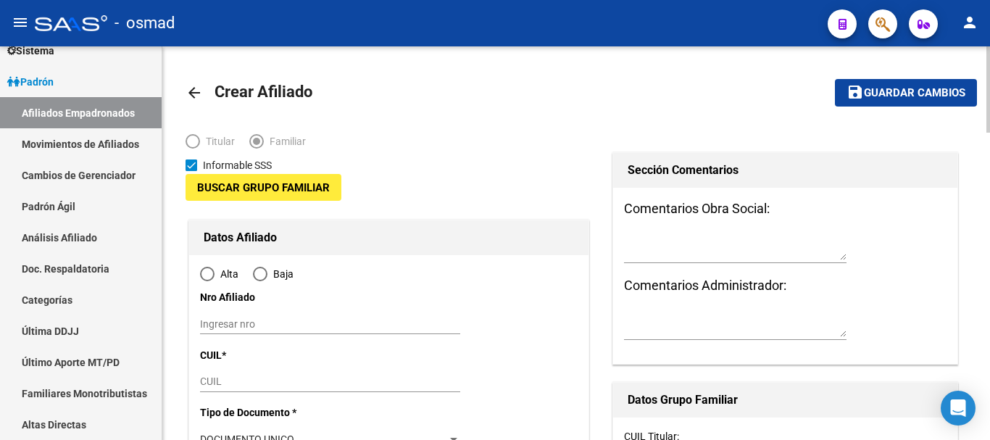
type input "30-71420680-6"
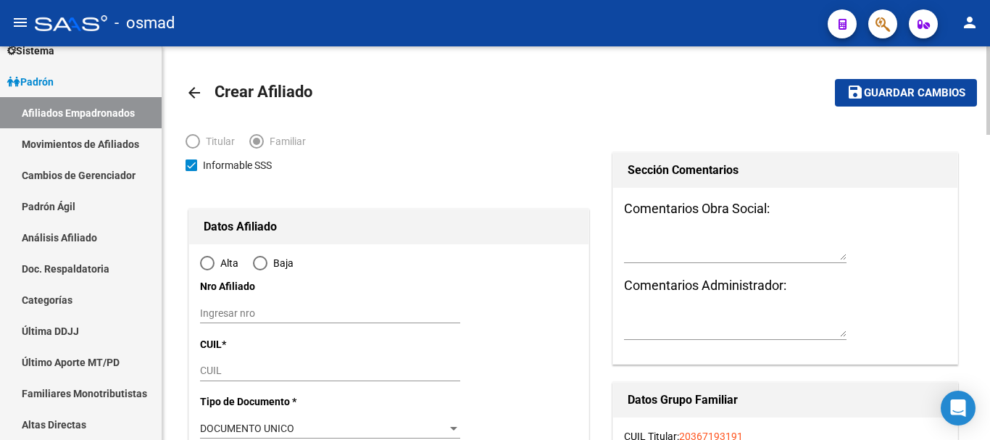
type input "RADA TILLY"
type input "9001"
type input "[GEOGRAPHIC_DATA]"
type input "1630"
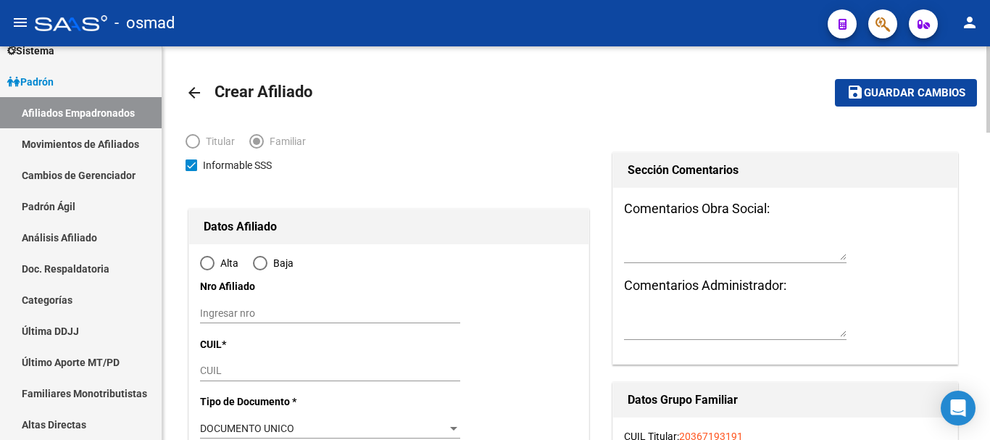
radio input "true"
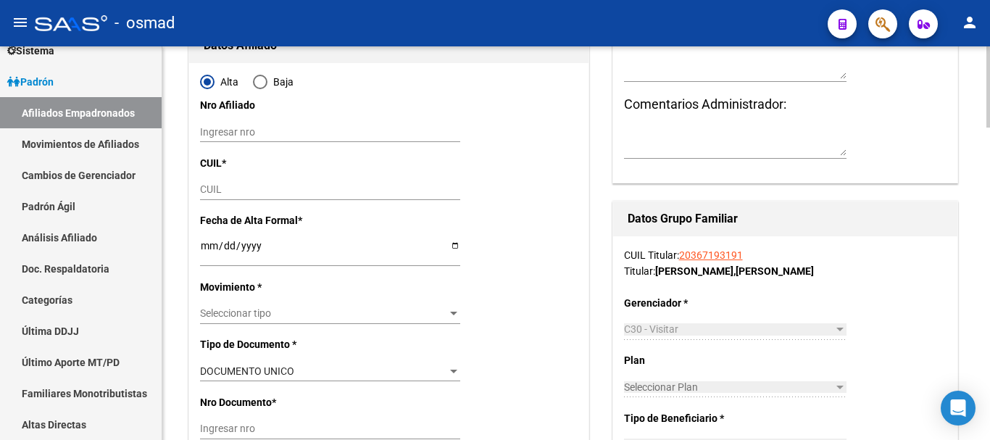
type input "30-71420680-6"
click at [226, 192] on input "CUIL" at bounding box center [330, 189] width 260 height 12
paste input "20-55909558-4"
type input "20-55909558-4"
click at [207, 246] on input "Ingresar fecha" at bounding box center [330, 251] width 260 height 22
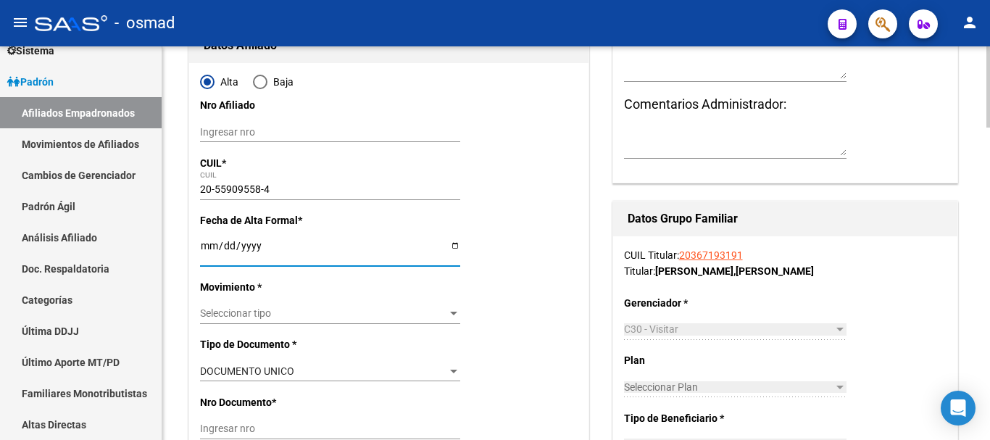
type input "55909558"
type input "PICON"
type input "NOAH RAMIRO"
type input "2017-04-05"
type input "RADA TILLY"
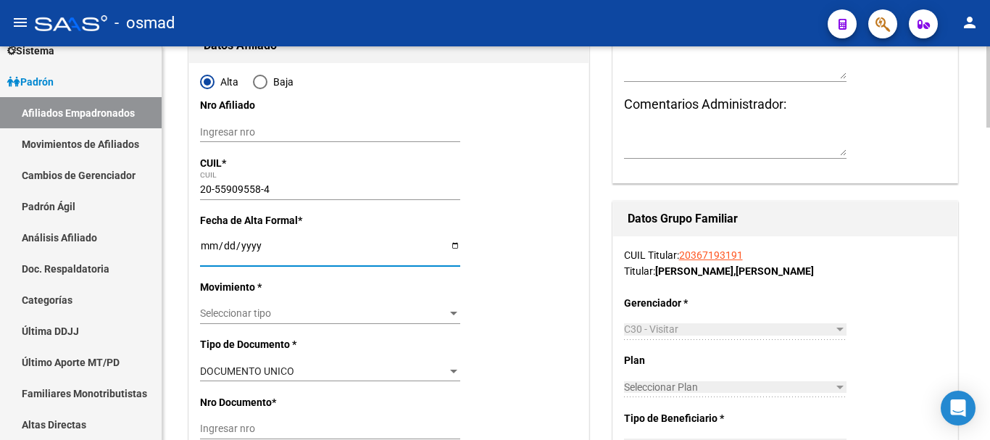
type input "AV PIEDRABUENA"
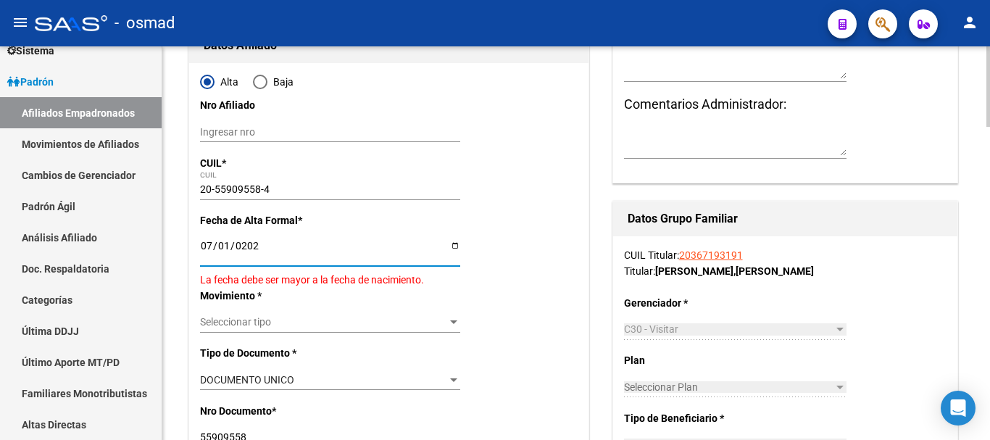
type input "[DATE]"
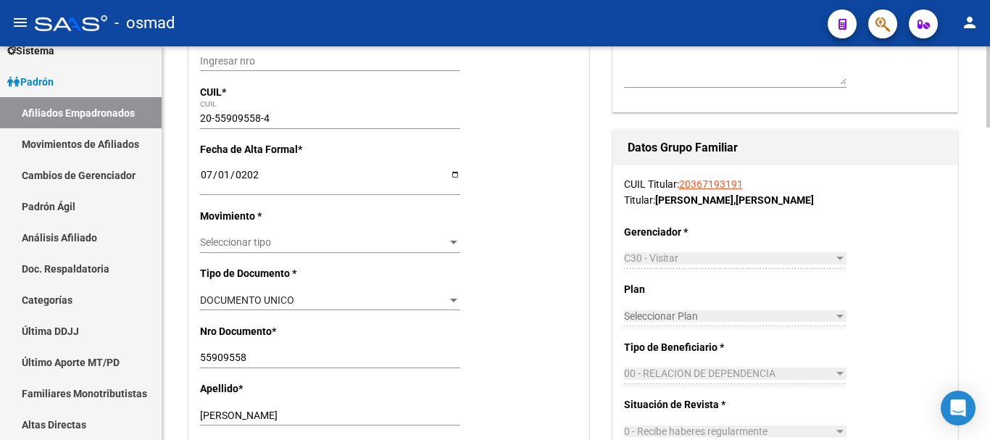
scroll to position [362, 0]
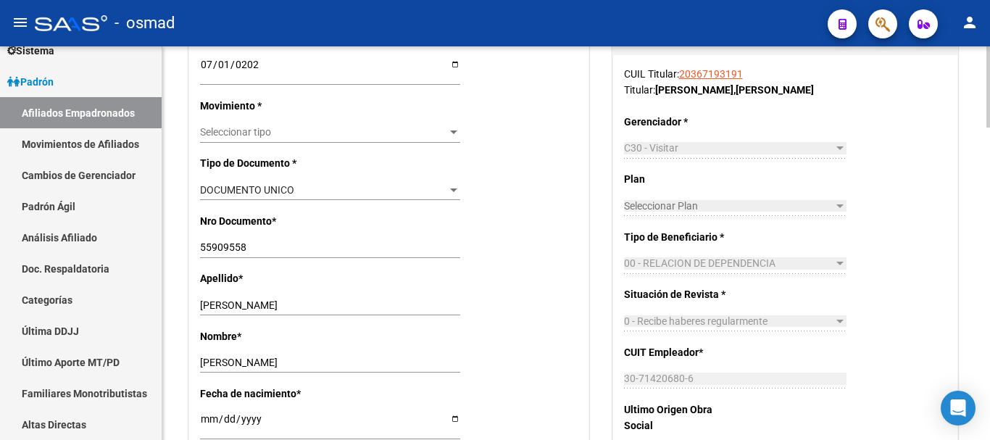
click at [241, 123] on div "Seleccionar tipo Seleccionar tipo" at bounding box center [330, 133] width 260 height 20
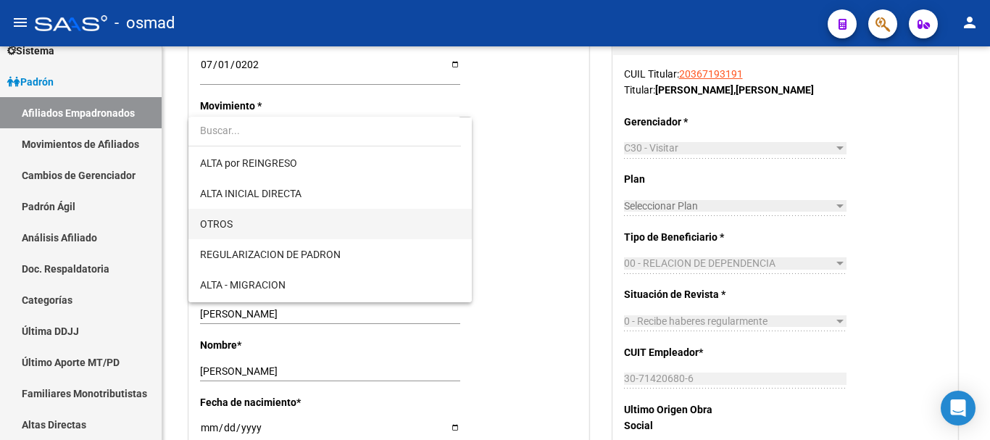
scroll to position [121, 0]
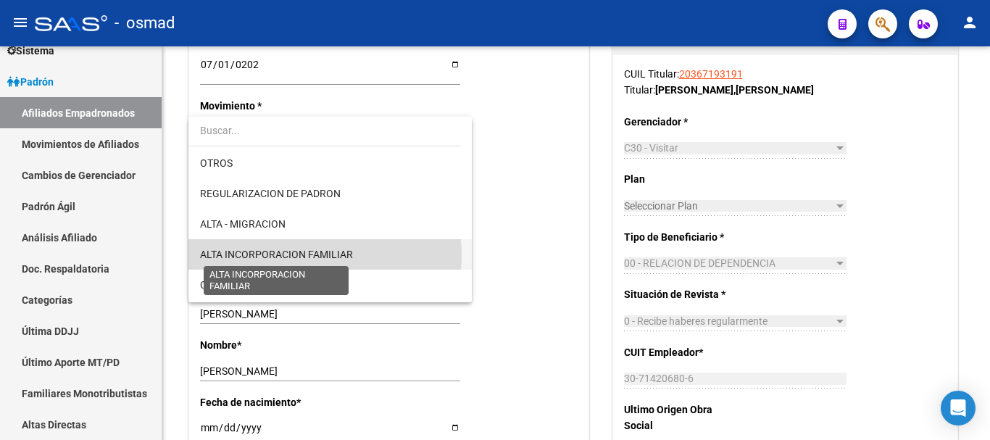
click at [308, 255] on span "ALTA INCORPORACION FAMILIAR" at bounding box center [276, 255] width 153 height 12
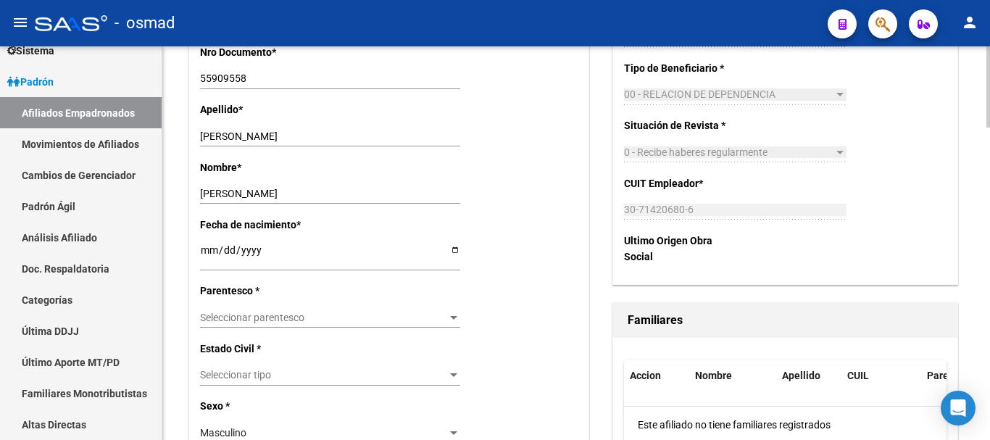
scroll to position [544, 0]
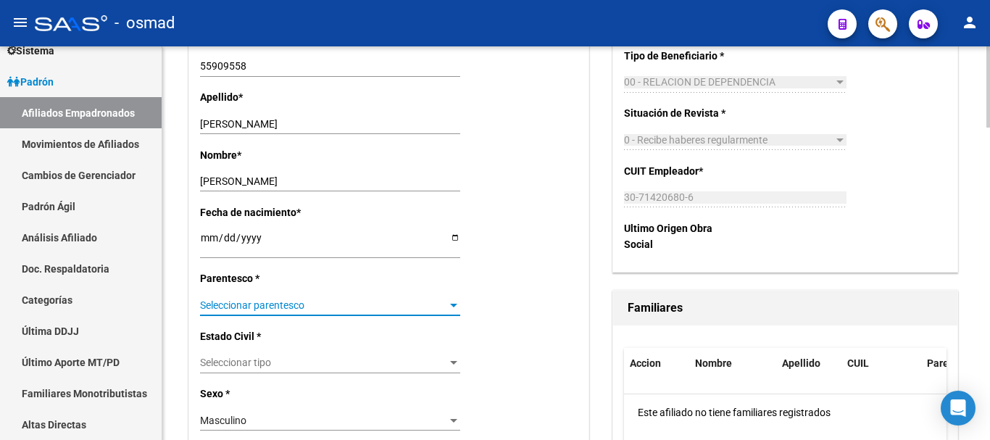
click at [237, 303] on span "Seleccionar parentesco" at bounding box center [323, 305] width 247 height 12
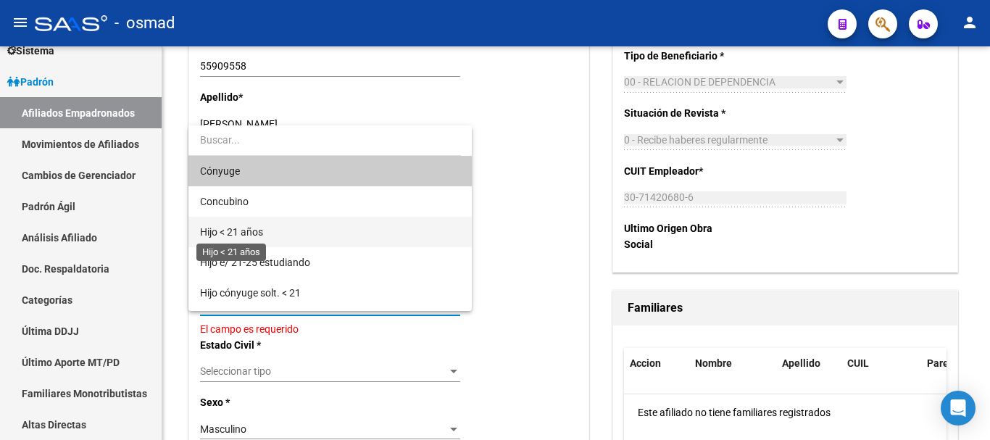
click at [256, 233] on span "Hijo < 21 años" at bounding box center [231, 232] width 63 height 12
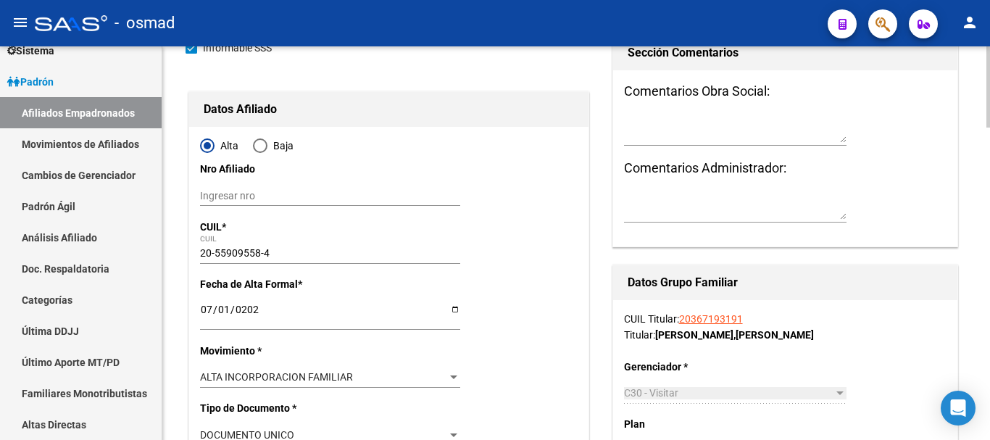
scroll to position [0, 0]
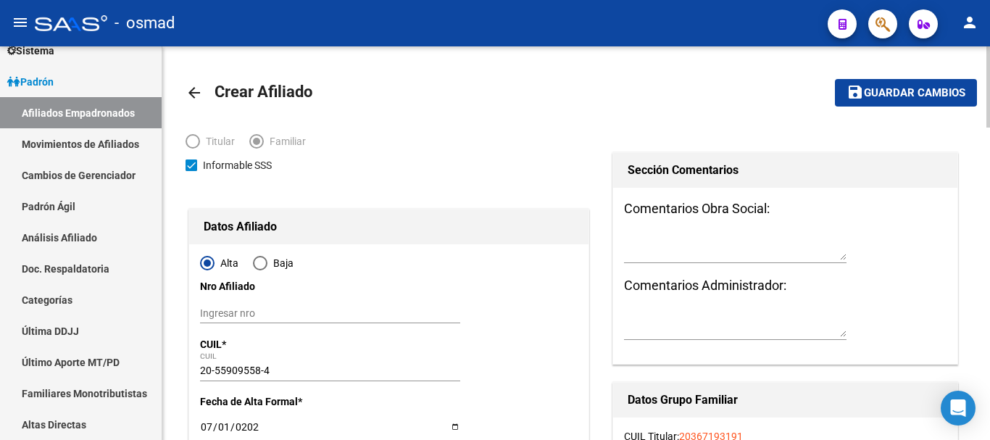
click at [891, 86] on span "save Guardar cambios" at bounding box center [906, 92] width 119 height 13
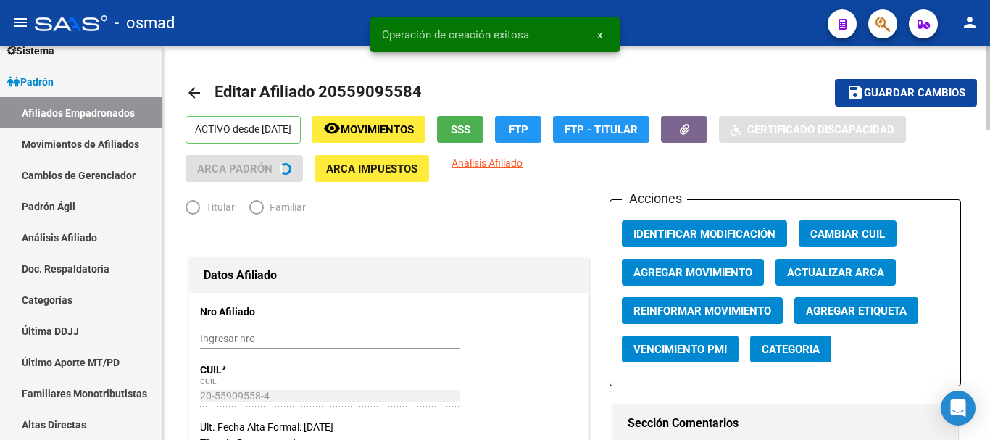
radio input "true"
type input "30-71420680-6"
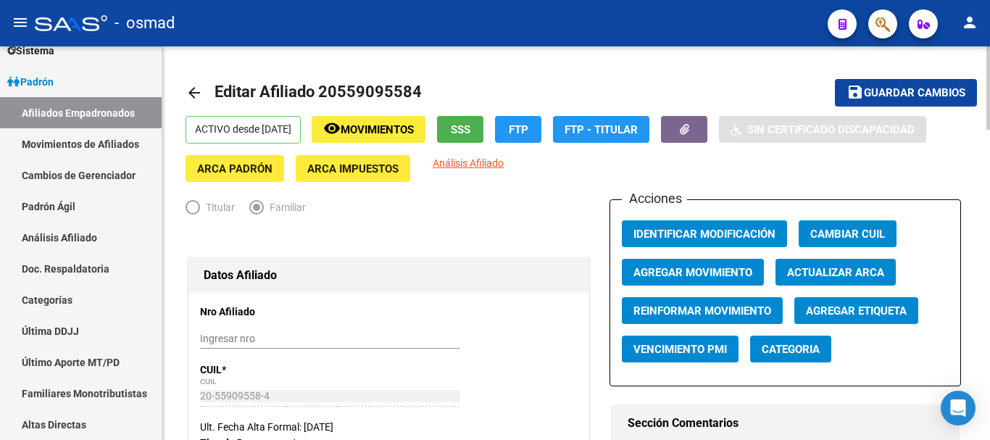
click at [891, 27] on button "button" at bounding box center [882, 23] width 29 height 29
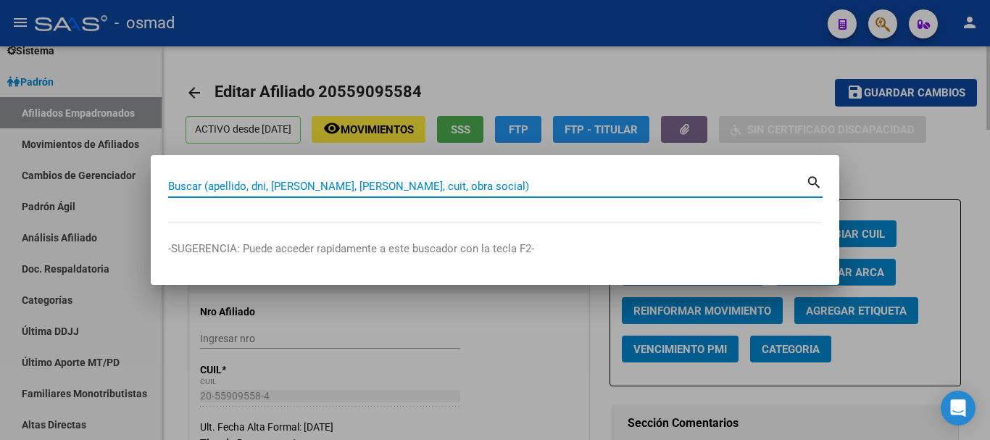
paste input "20422624253"
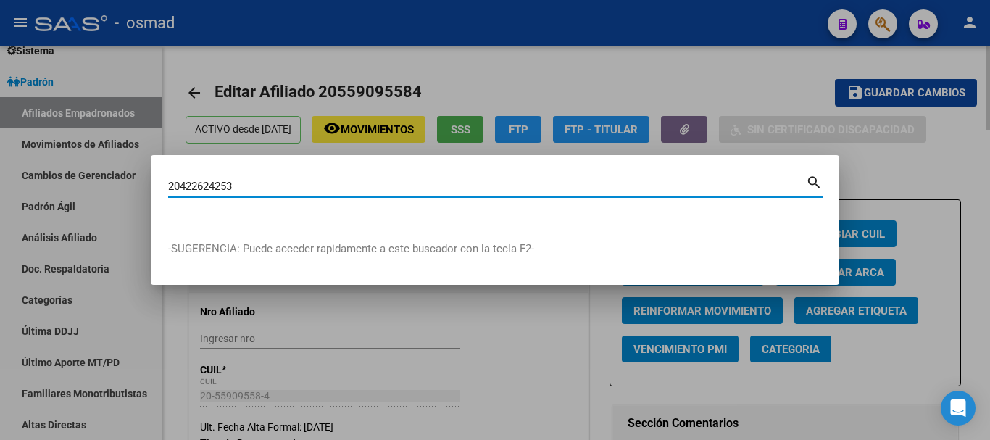
type input "20422624253"
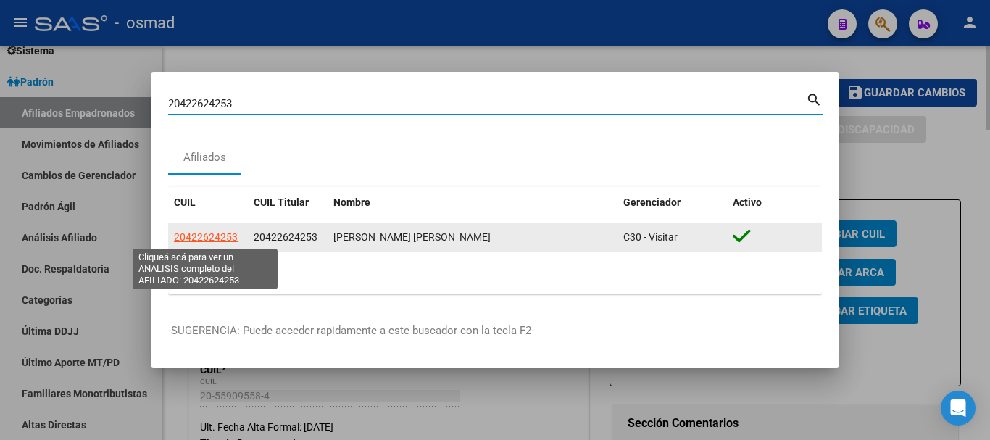
click at [222, 235] on span "20422624253" at bounding box center [206, 237] width 64 height 12
type textarea "20422624253"
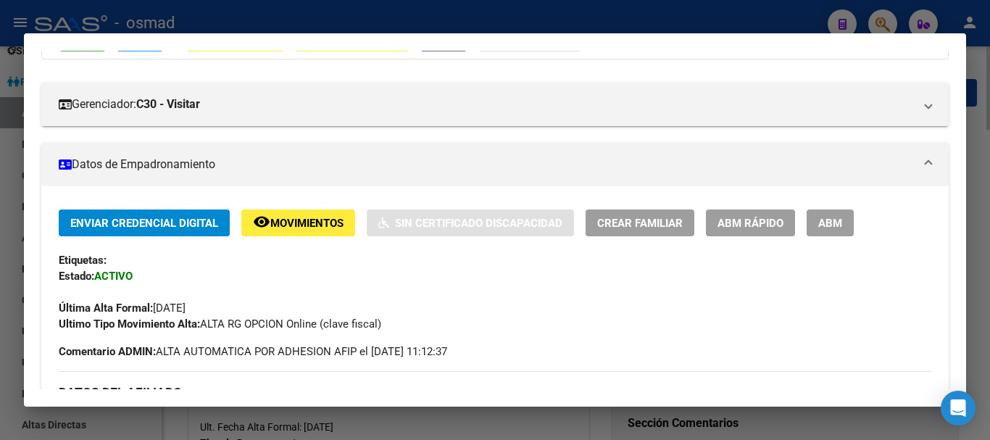
scroll to position [181, 0]
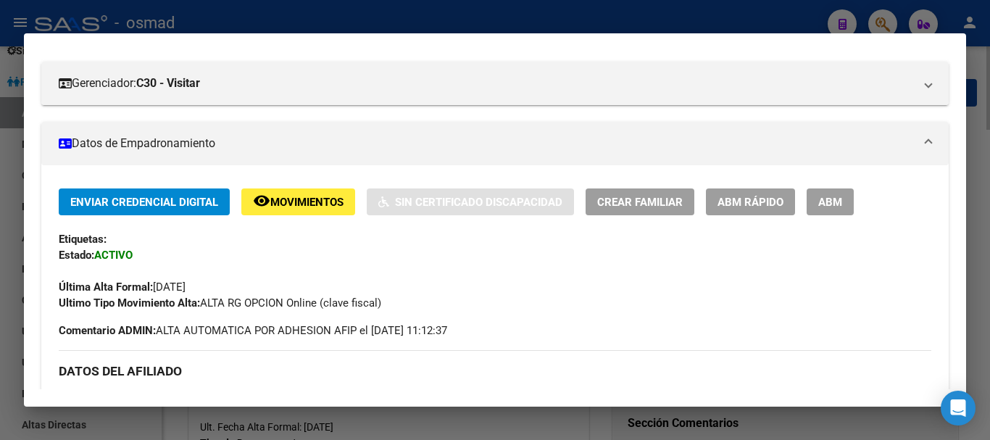
click at [837, 201] on span "ABM" at bounding box center [830, 202] width 24 height 13
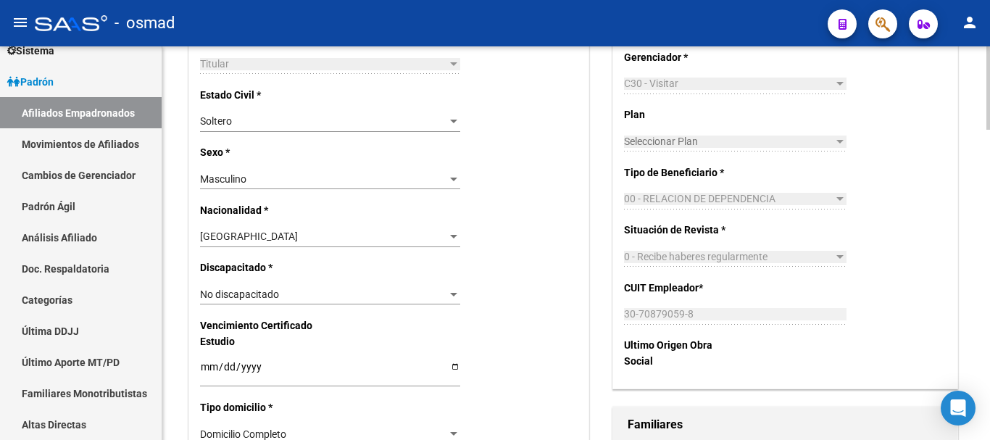
scroll to position [846, 0]
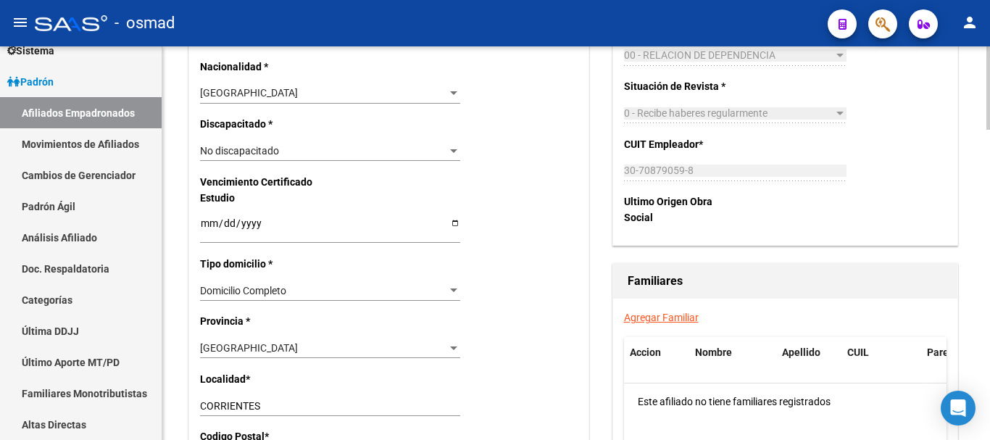
click at [666, 310] on div "Agregar Familiar Accion Nombre Apellido CUIL Parentesco Este afiliado no tiene …" at bounding box center [785, 438] width 344 height 278
click at [676, 322] on link "Agregar Familiar" at bounding box center [661, 318] width 75 height 12
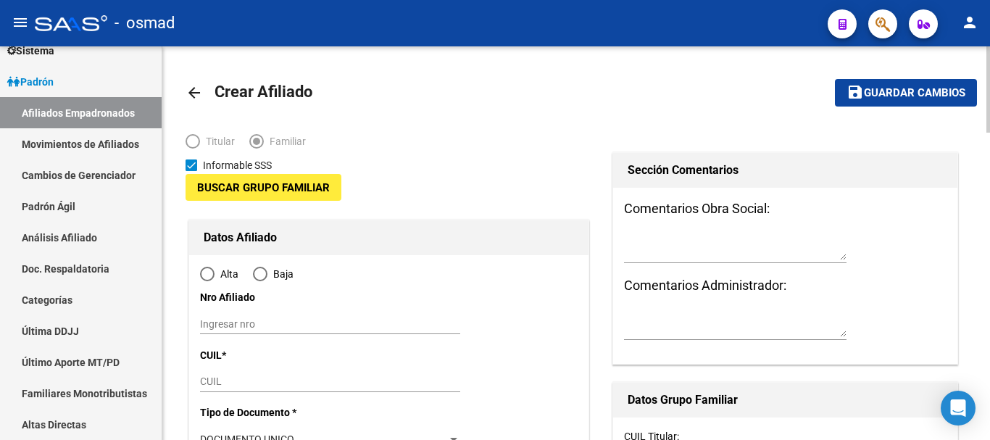
type input "30-70879059-8"
type input "CORRIENTES"
type input "3400"
type input "[GEOGRAPHIC_DATA]"
type input "2450"
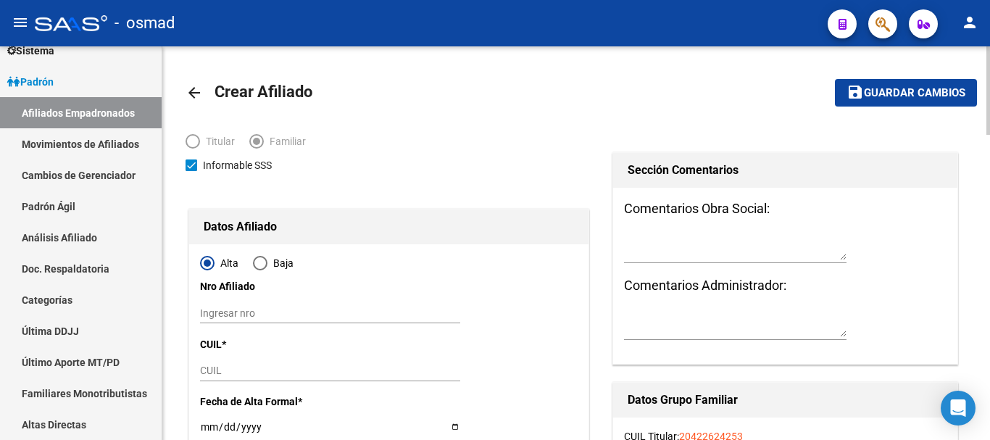
radio input "true"
type input "30-70879059-8"
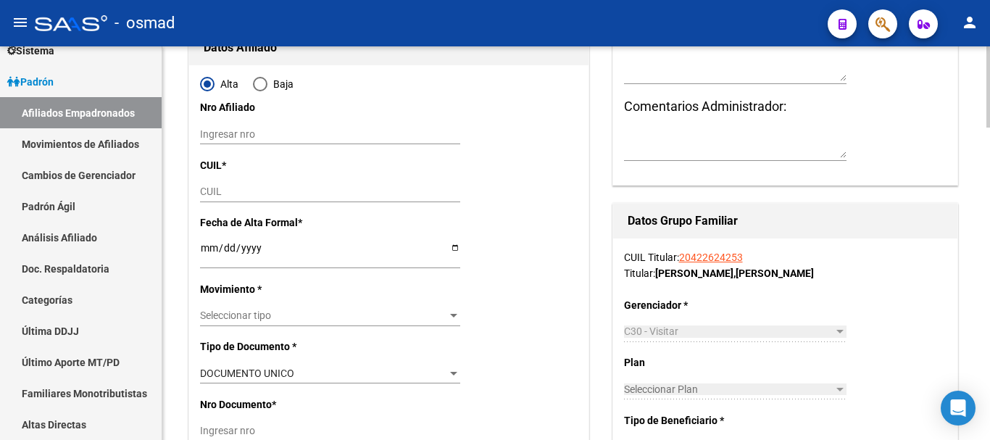
scroll to position [181, 0]
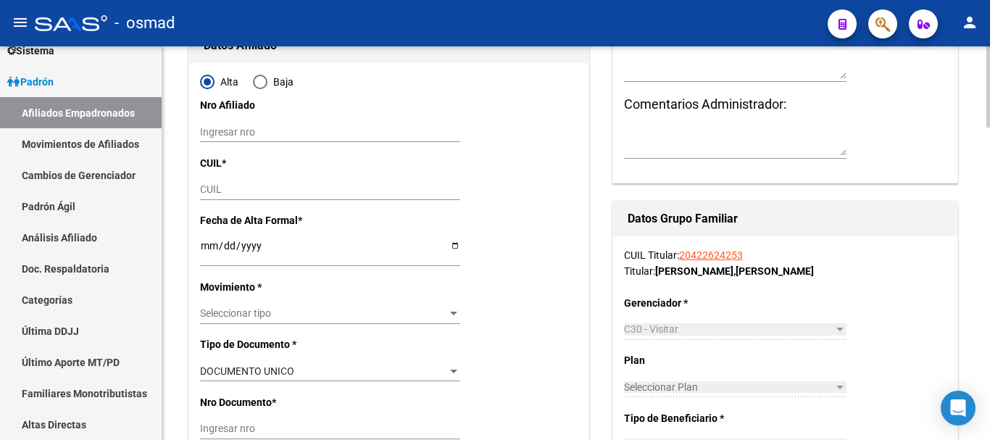
click at [207, 180] on div "CUIL" at bounding box center [330, 190] width 260 height 20
paste input "27-59983941-6"
type input "27-59983941-6"
click at [207, 249] on input "Ingresar fecha" at bounding box center [330, 251] width 260 height 22
type input "59983941"
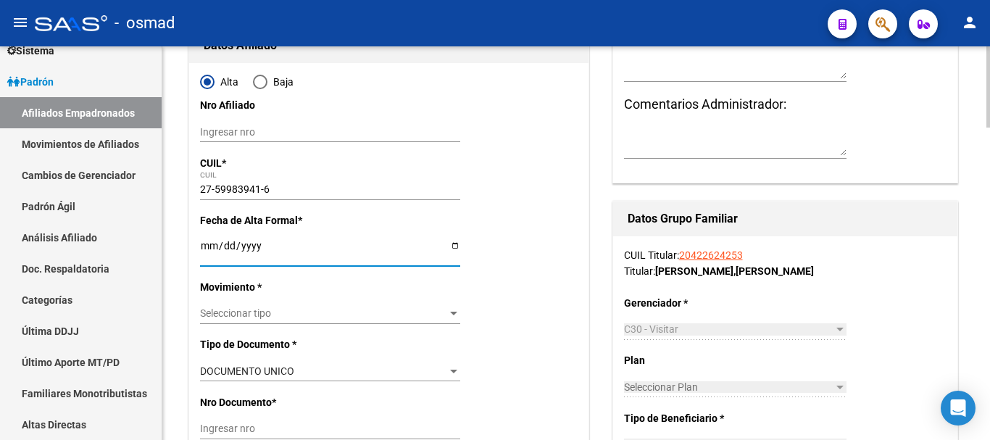
type input "LUQUES"
type input "FIORELLA XIOMARA"
type input "2023-08-29"
type input "CORRIENTES"
type input "0000"
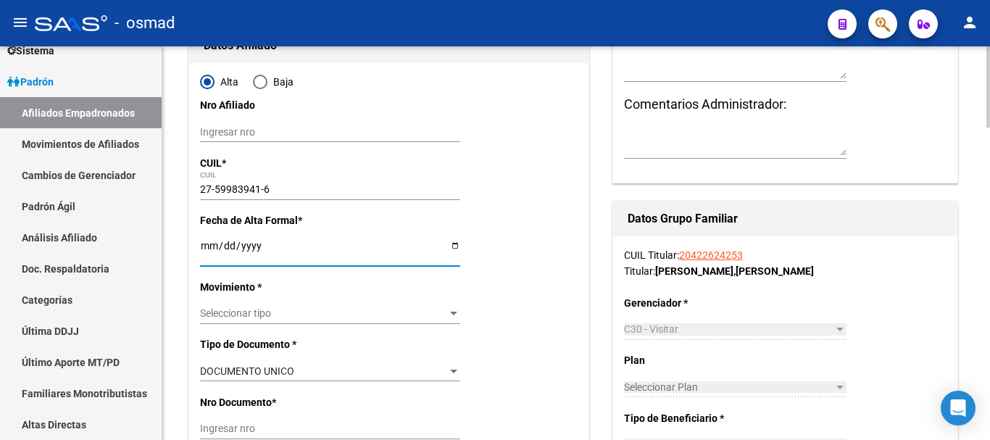
type input "335 VIV MZ J 2 CASA"
type input "13"
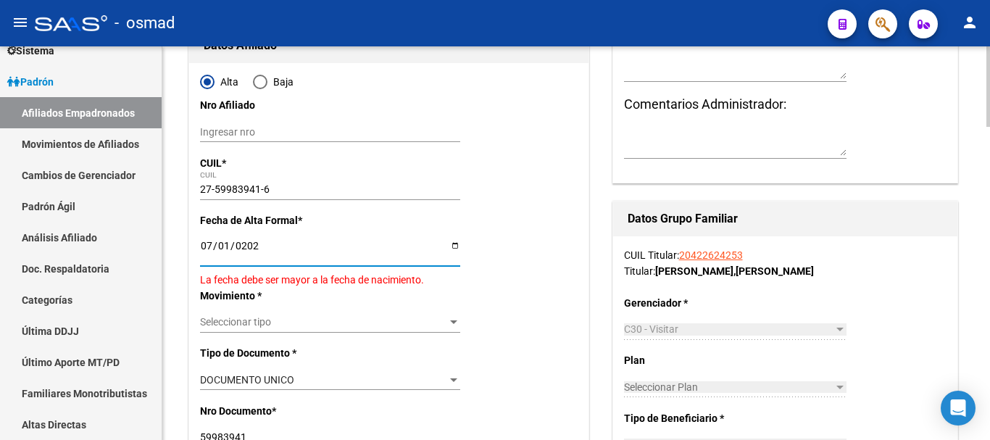
type input "[DATE]"
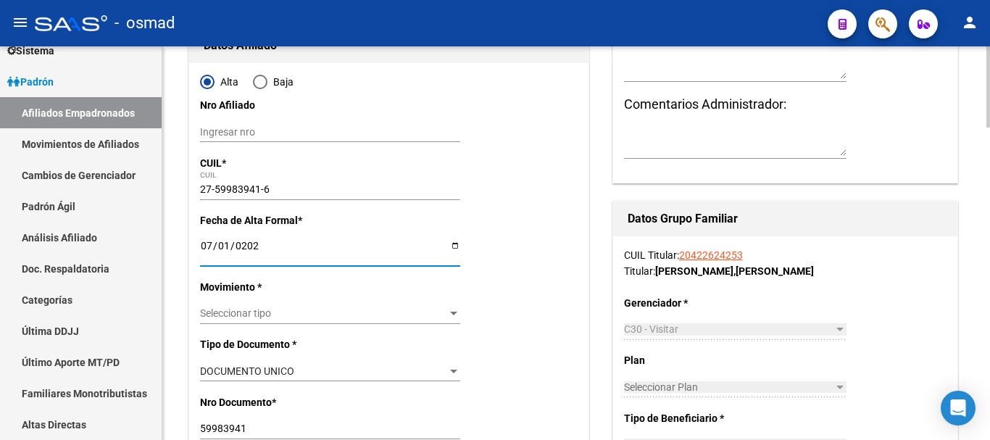
click at [270, 312] on span "Seleccionar tipo" at bounding box center [323, 313] width 247 height 12
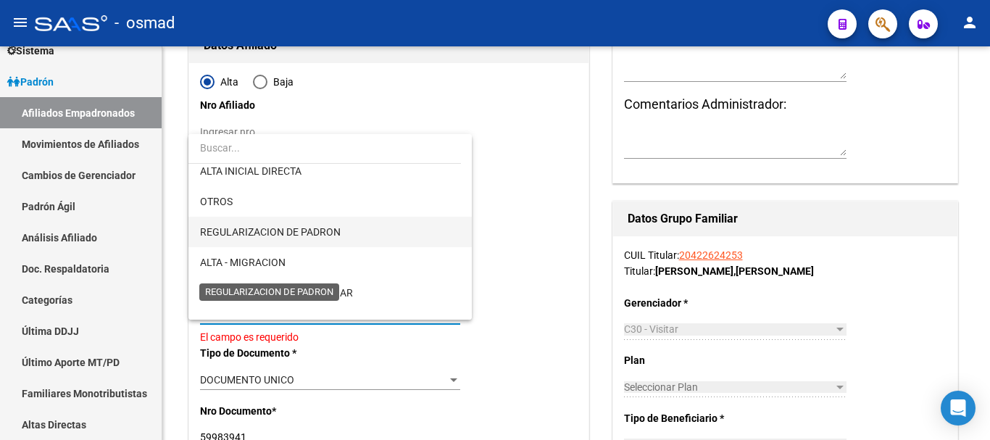
scroll to position [121, 0]
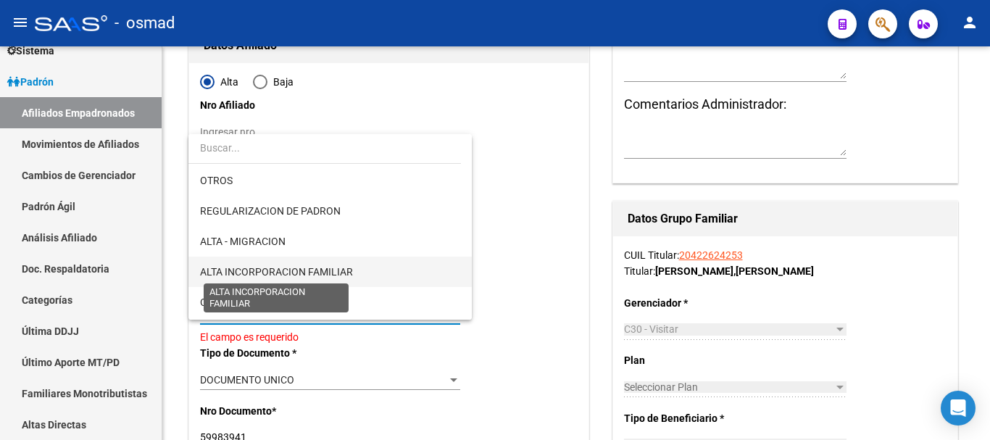
click at [305, 275] on span "ALTA INCORPORACION FAMILIAR" at bounding box center [276, 272] width 153 height 12
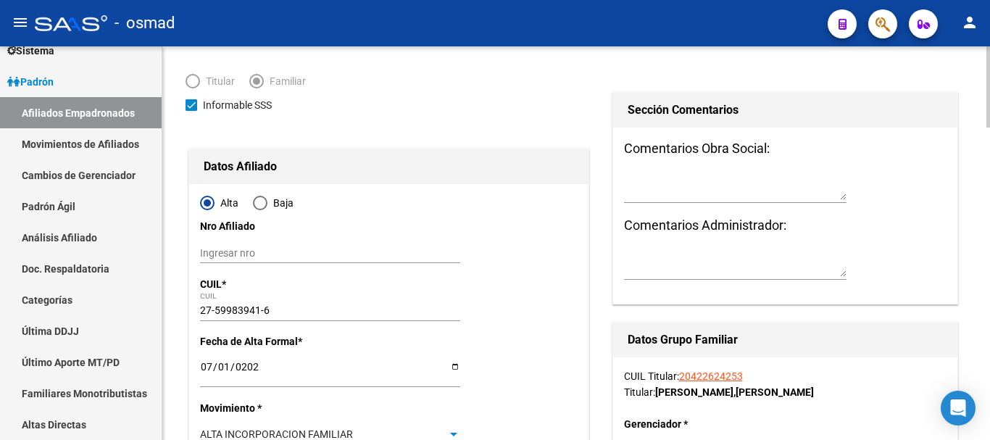
scroll to position [0, 0]
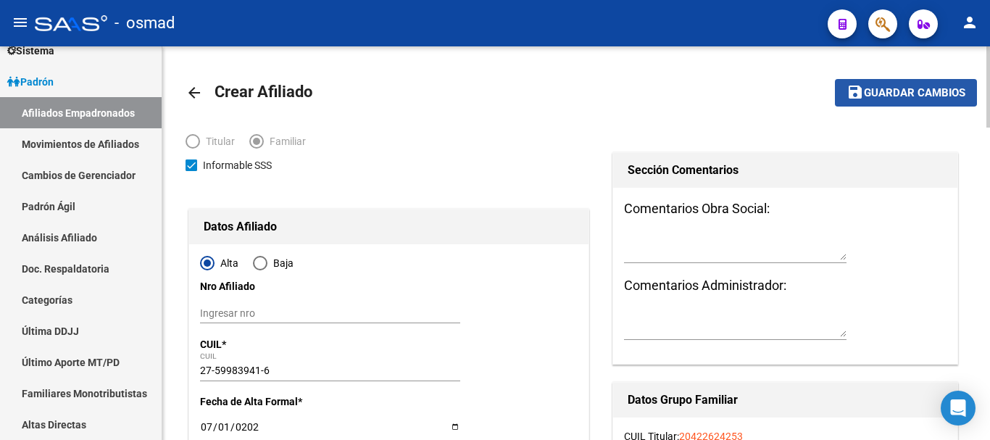
click at [884, 91] on span "Guardar cambios" at bounding box center [914, 93] width 101 height 13
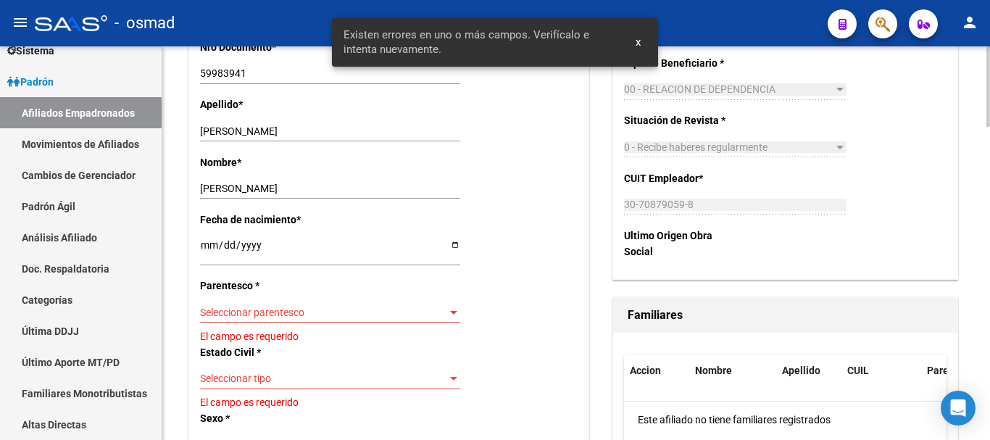
scroll to position [544, 0]
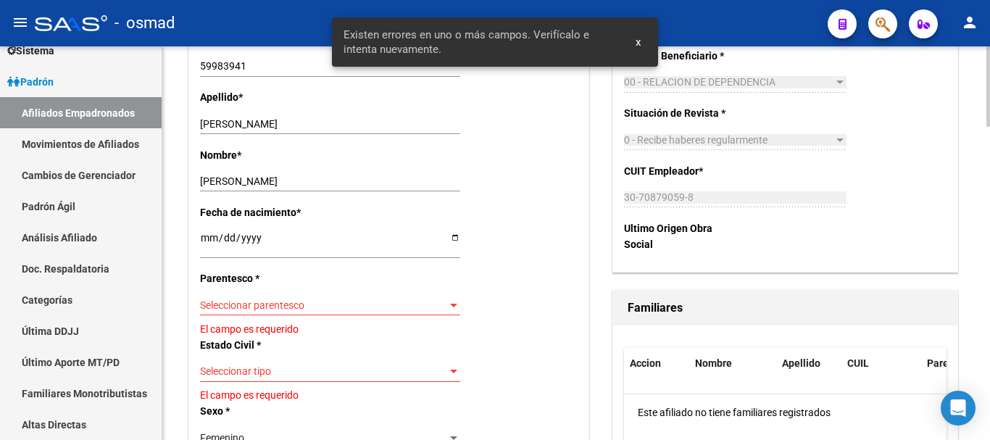
click at [259, 307] on span "Seleccionar parentesco" at bounding box center [323, 305] width 247 height 12
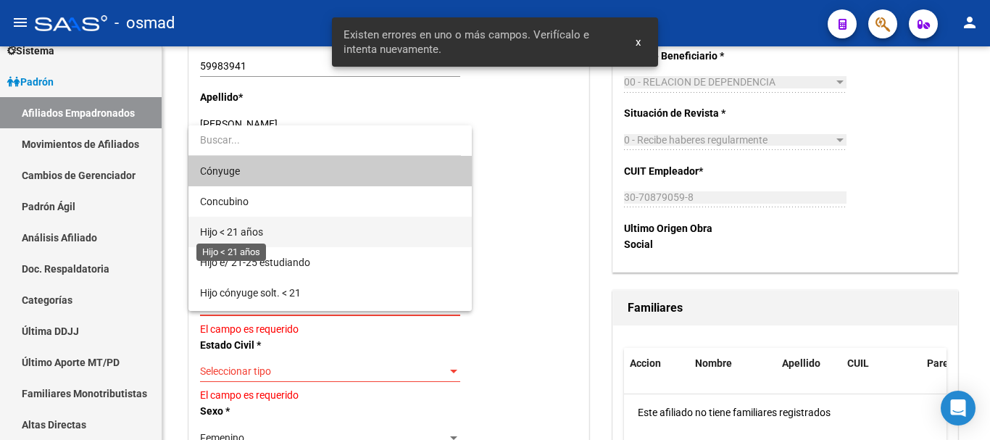
click at [255, 236] on span "Hijo < 21 años" at bounding box center [231, 232] width 63 height 12
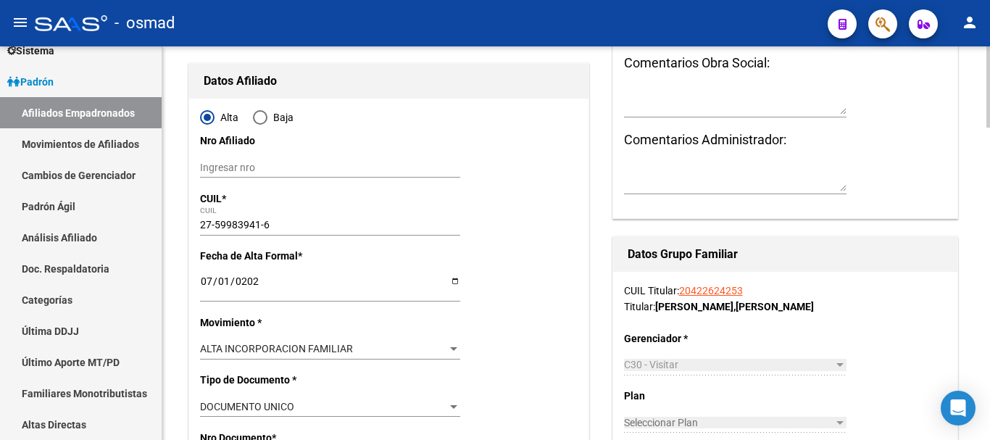
scroll to position [0, 0]
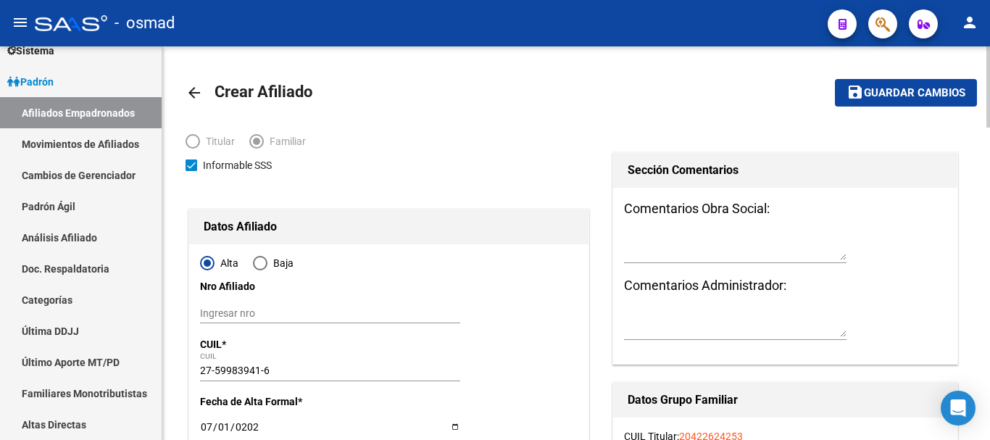
click at [887, 95] on span "Guardar cambios" at bounding box center [914, 93] width 101 height 13
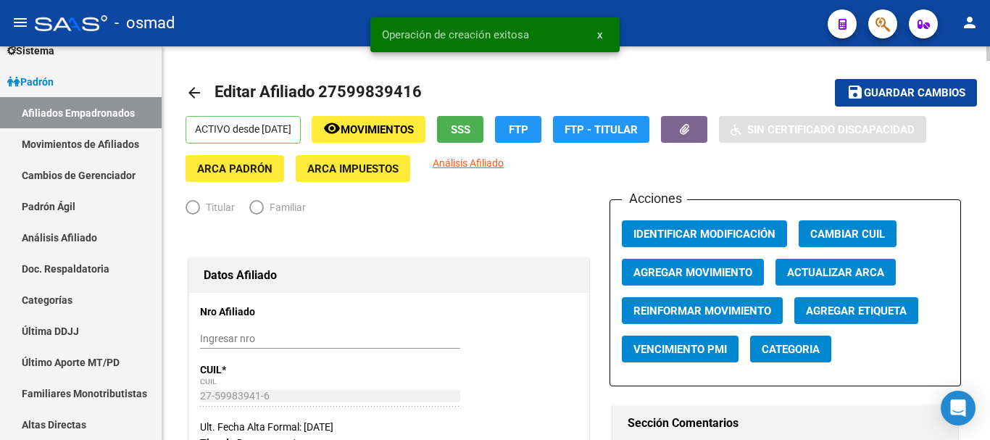
radio input "true"
type input "30-70879059-8"
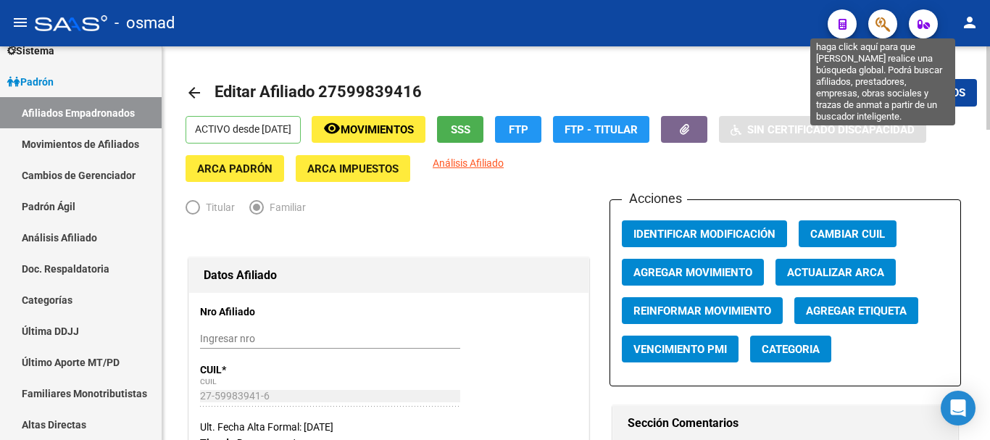
click at [882, 23] on icon "button" at bounding box center [883, 24] width 14 height 17
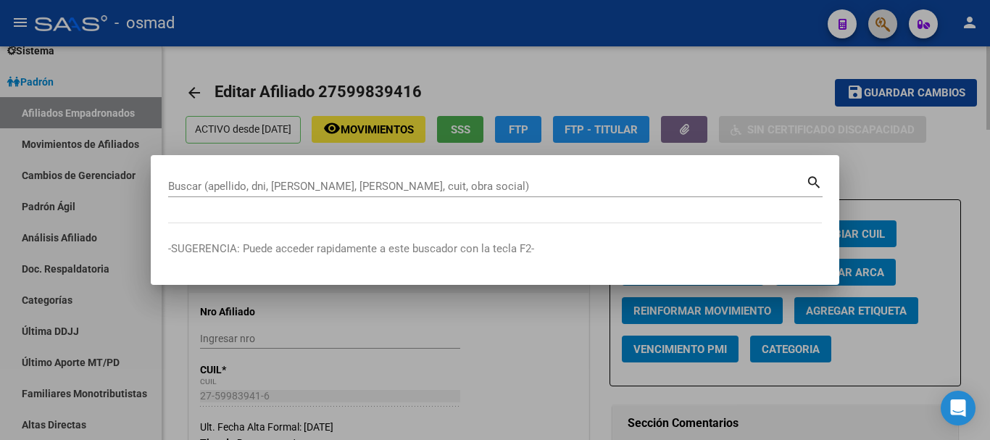
paste input "20293605220"
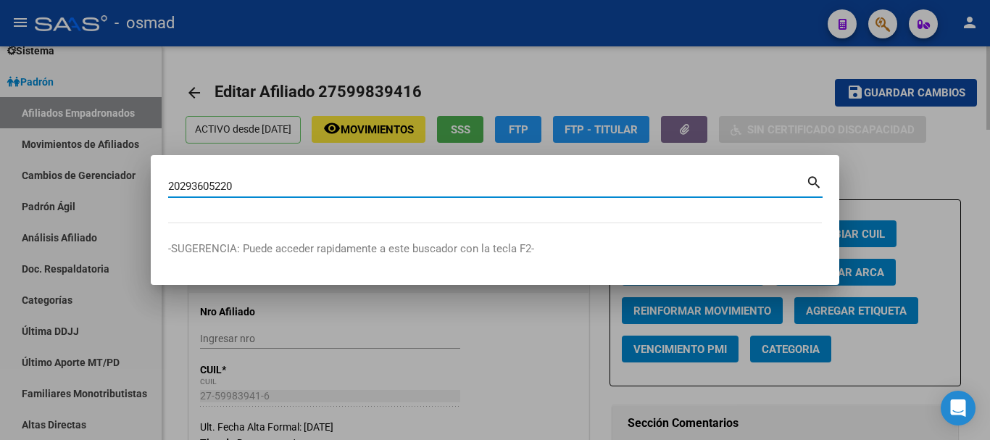
type input "20293605220"
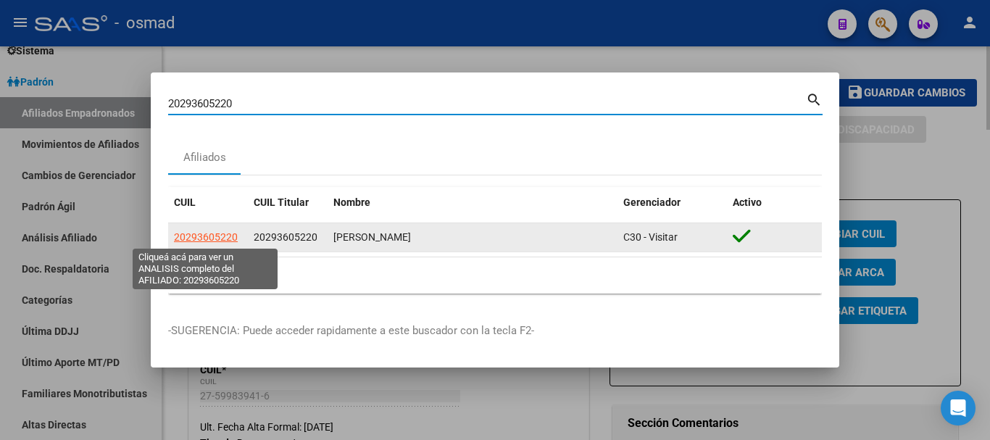
click at [220, 234] on span "20293605220" at bounding box center [206, 237] width 64 height 12
type textarea "20293605220"
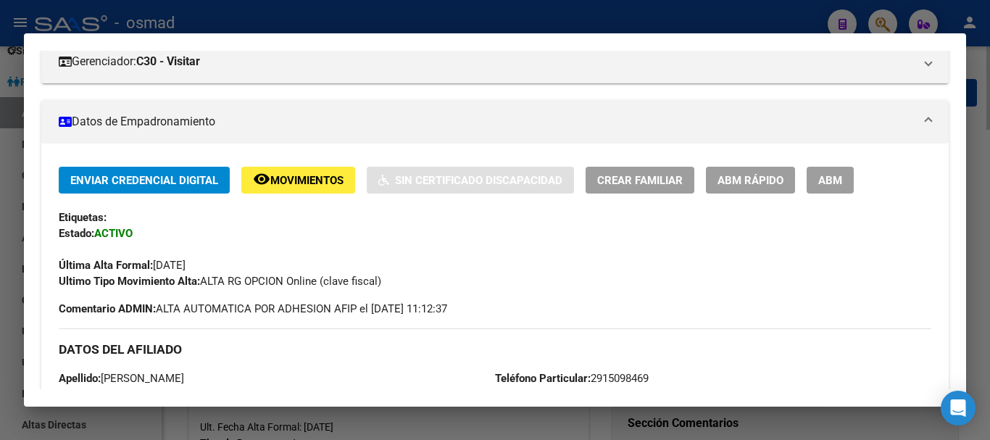
scroll to position [241, 0]
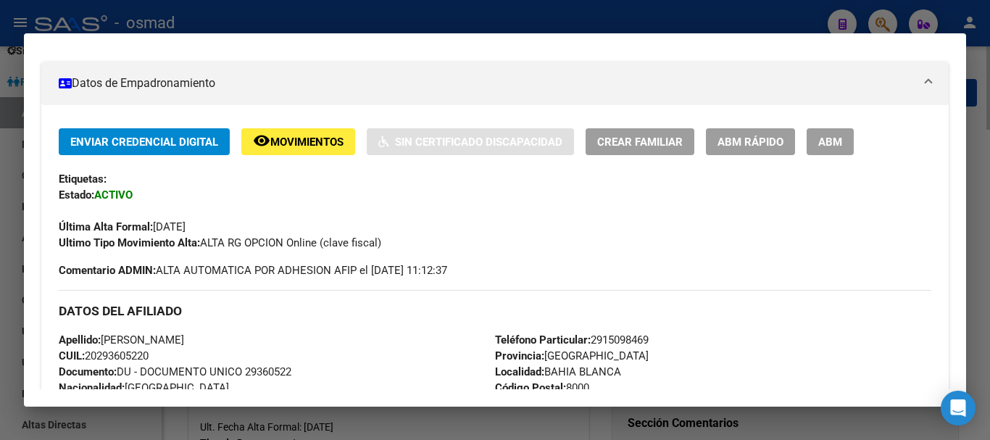
click at [817, 142] on button "ABM" at bounding box center [830, 141] width 47 height 27
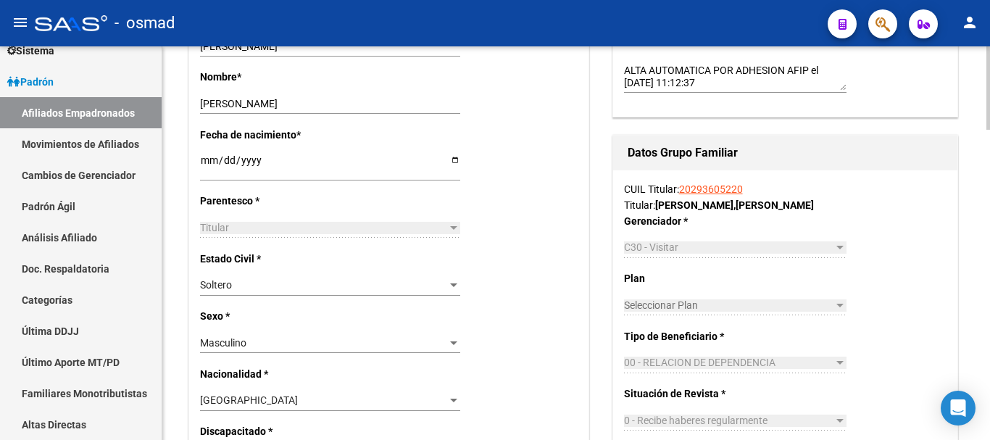
scroll to position [544, 0]
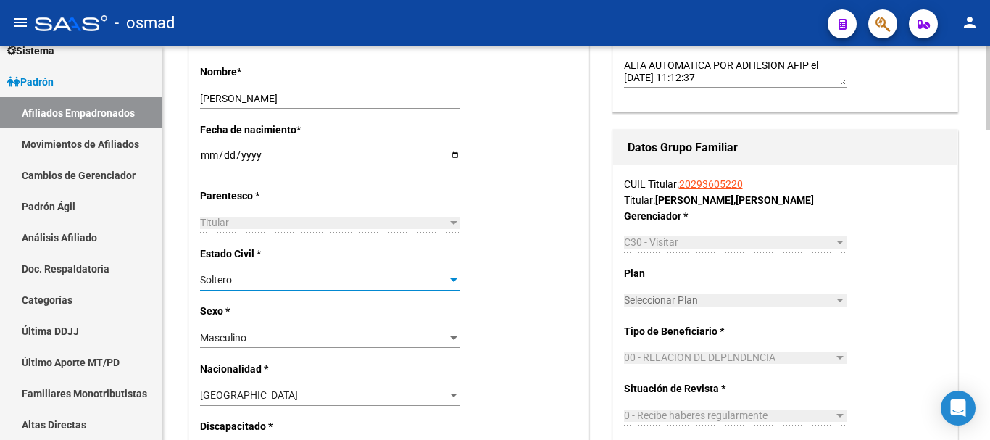
click at [214, 284] on span "Soltero" at bounding box center [216, 280] width 32 height 12
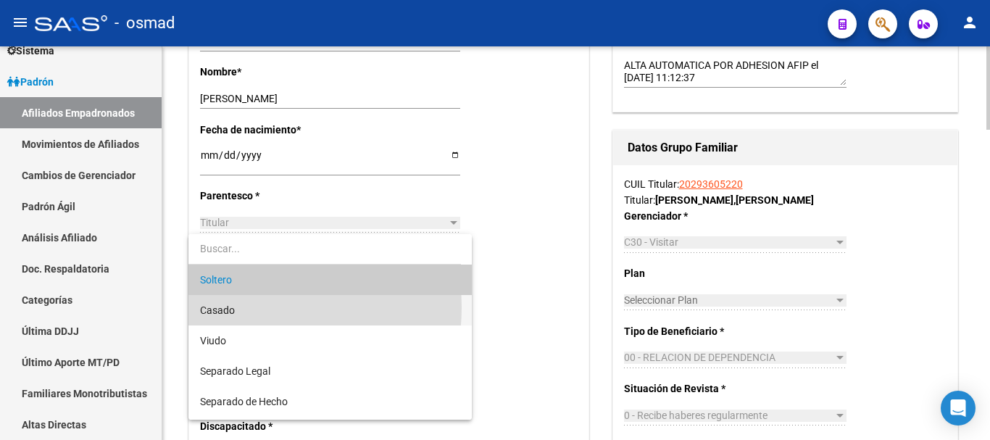
click at [247, 306] on span "Casado" at bounding box center [330, 310] width 260 height 30
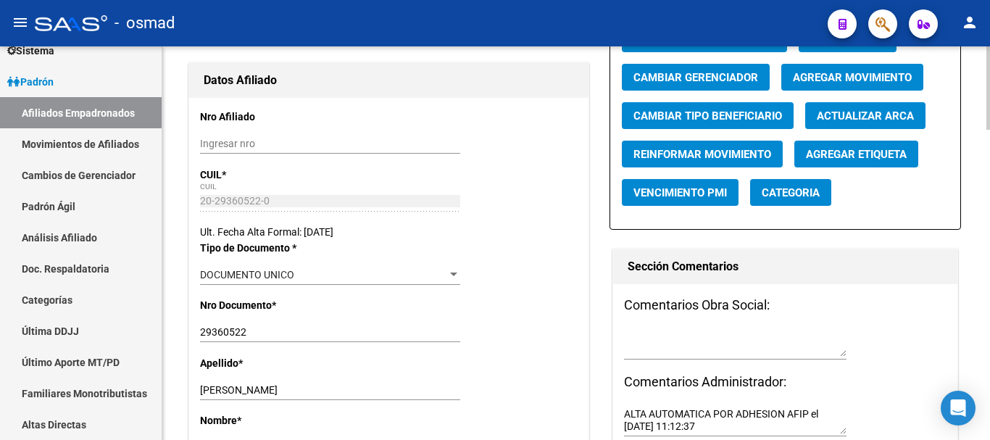
scroll to position [0, 0]
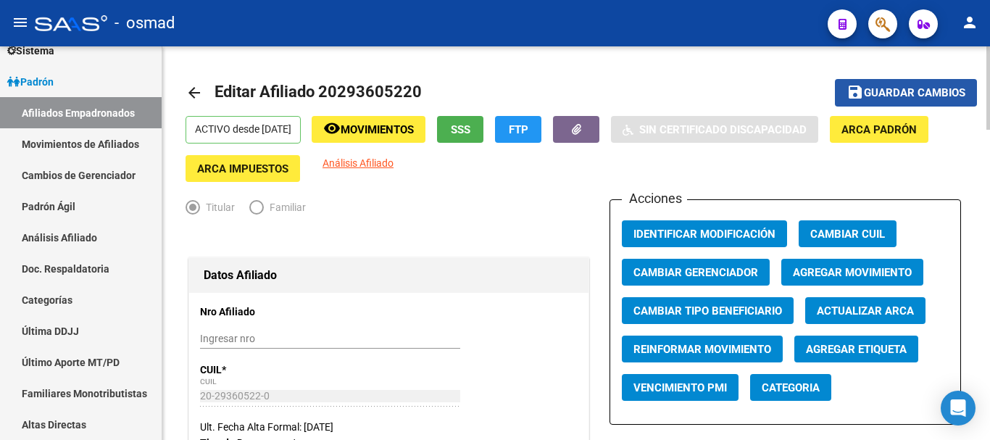
click at [890, 92] on span "Guardar cambios" at bounding box center [914, 93] width 101 height 13
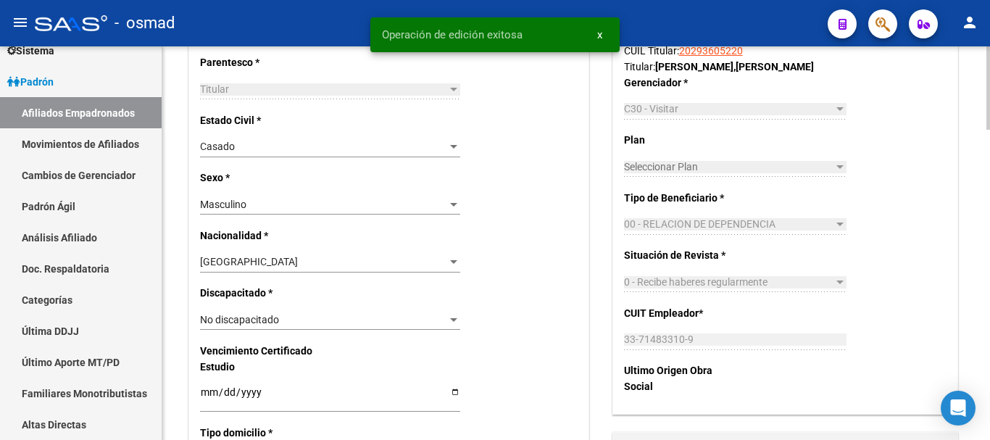
scroll to position [966, 0]
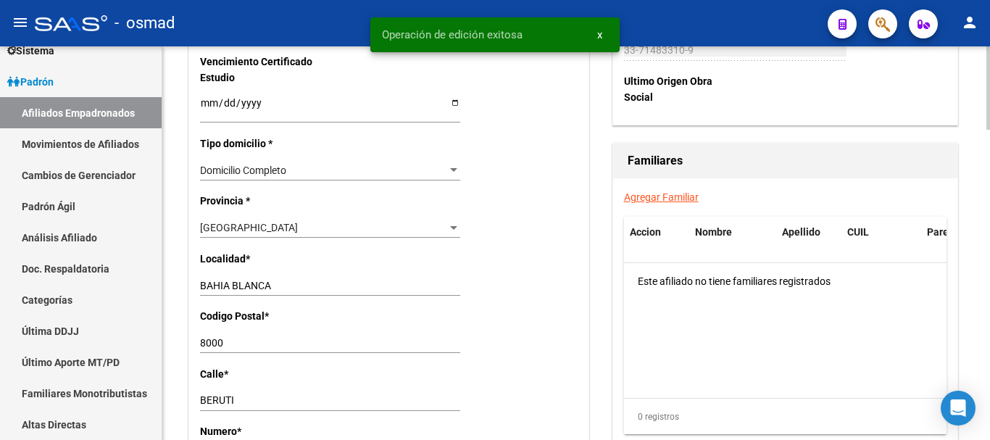
click at [652, 198] on link "Agregar Familiar" at bounding box center [661, 197] width 75 height 12
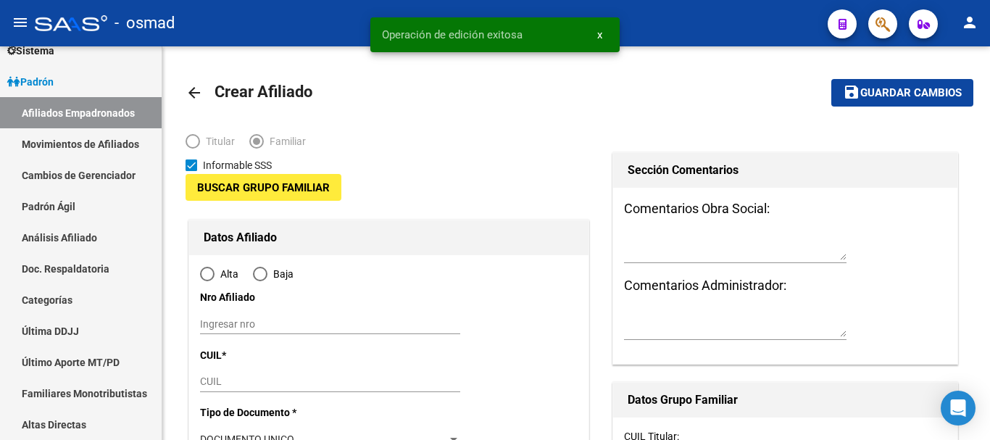
type input "33-71483310-9"
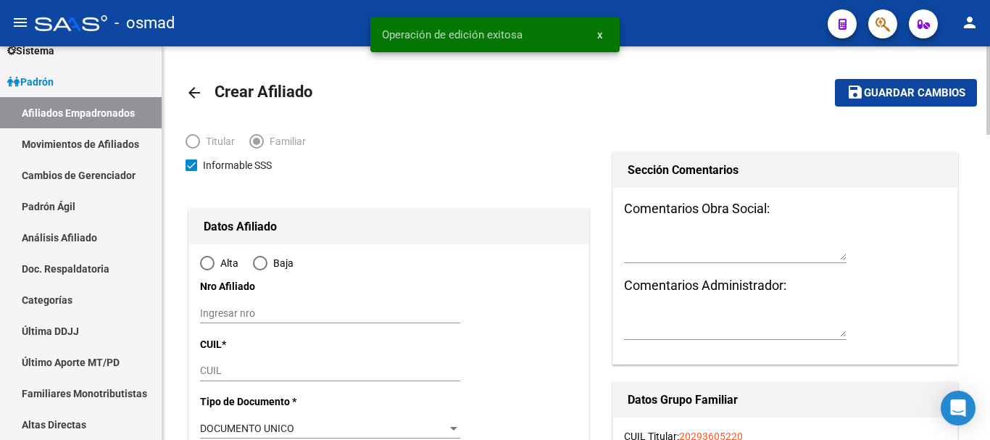
radio input "true"
type input "BAHIA BLANCA"
type input "8000"
type input "BERUTI"
type input "2516"
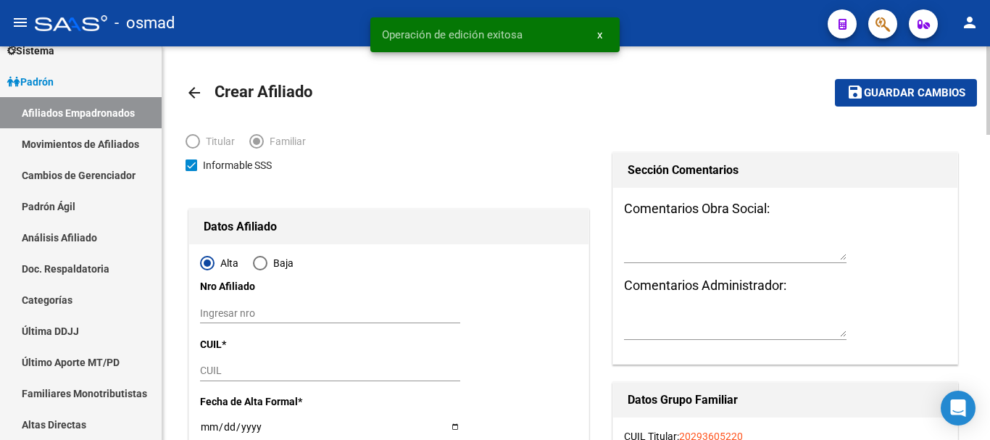
type input "33-71483310-9"
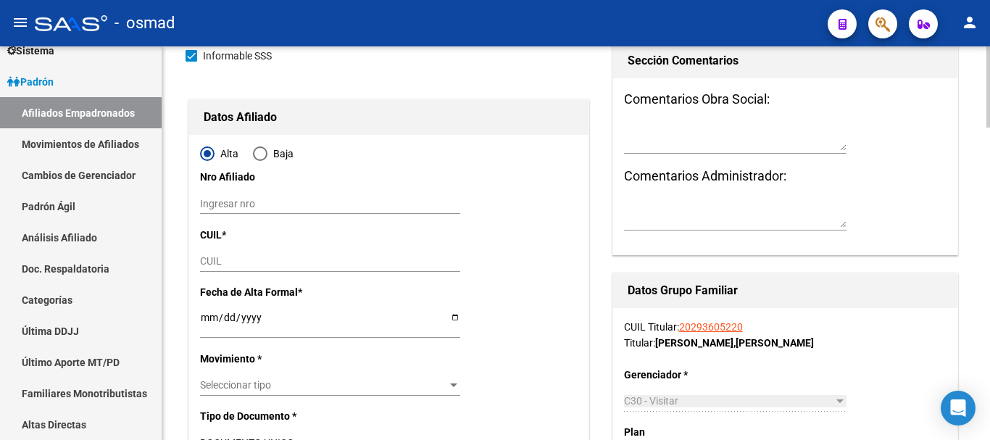
scroll to position [241, 0]
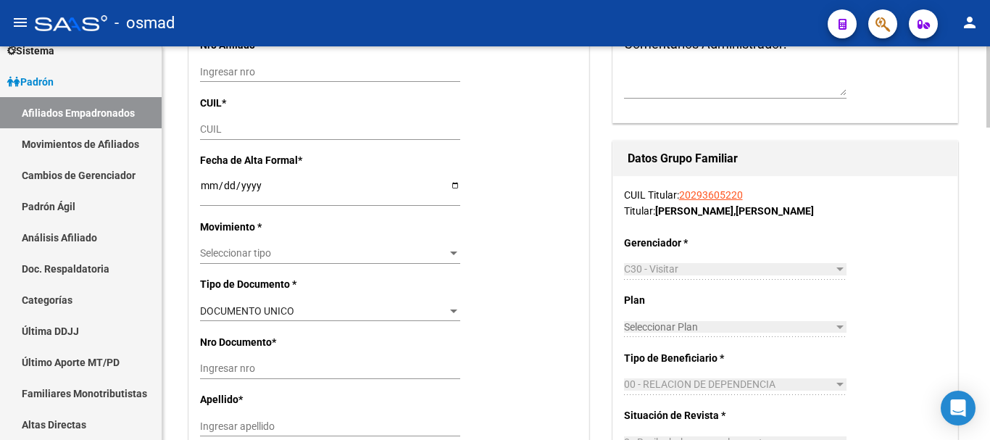
click at [213, 123] on div "CUIL" at bounding box center [330, 130] width 260 height 20
paste input "27-30623425-6"
type input "27-30623425-6"
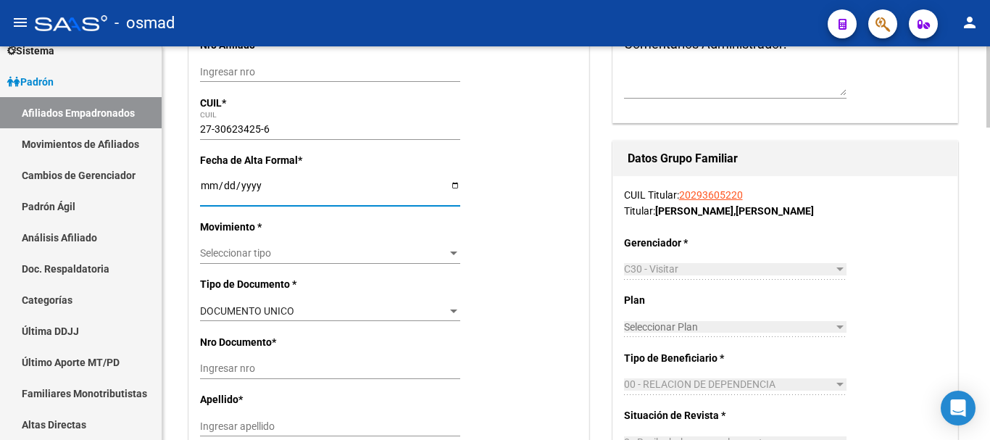
click at [206, 183] on input "Ingresar fecha" at bounding box center [330, 191] width 260 height 22
type input "30623425"
type input "BREDEN"
type input "PAOLA MARCELA"
type input "1983-09-22"
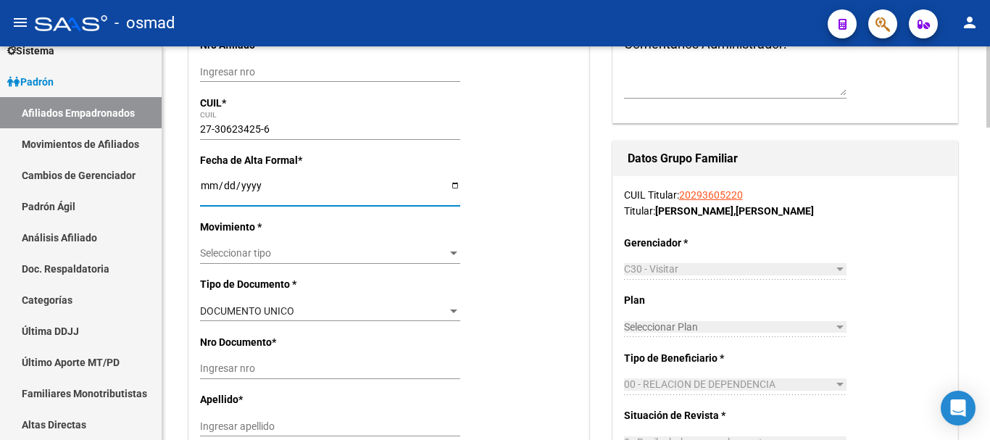
type input "BAHIA BLANCA"
type input "BERUTTI"
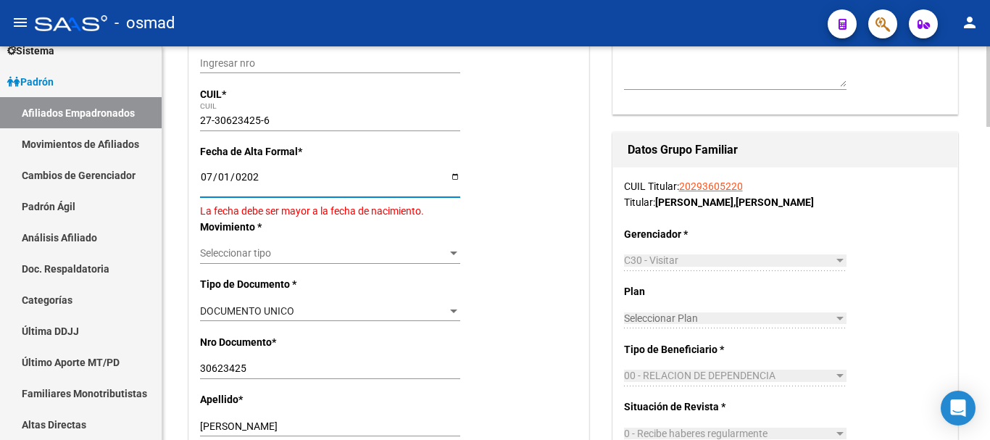
type input "[DATE]"
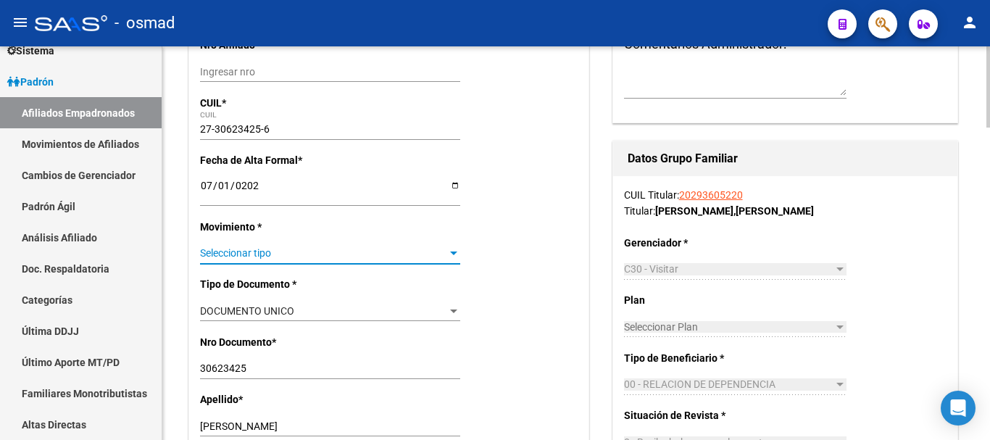
click at [227, 247] on span "Seleccionar tipo" at bounding box center [323, 253] width 247 height 12
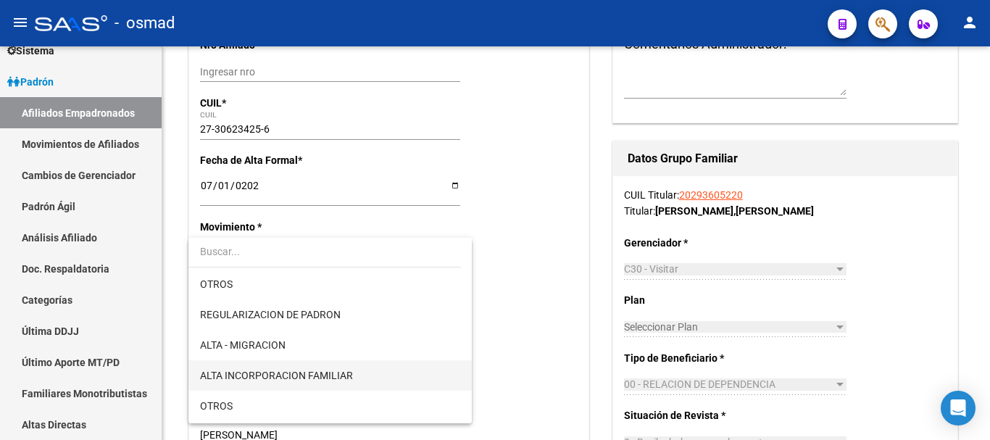
scroll to position [181, 0]
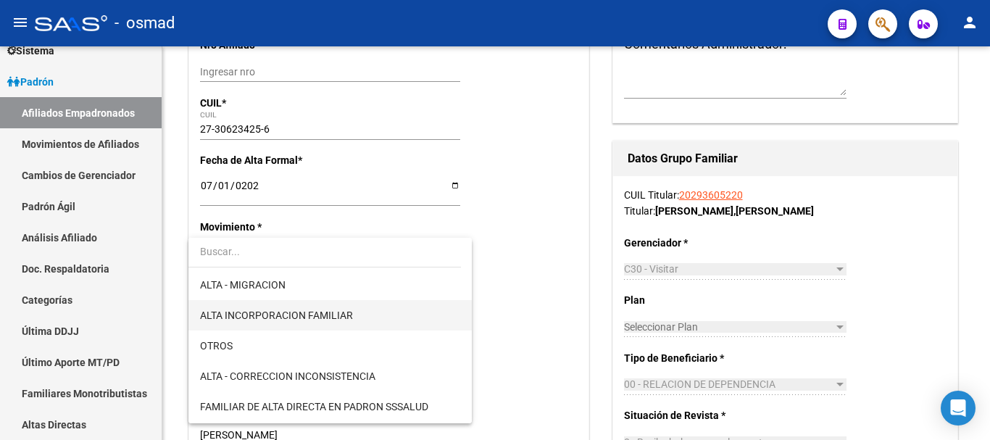
click at [289, 322] on span "ALTA INCORPORACION FAMILIAR" at bounding box center [330, 315] width 260 height 30
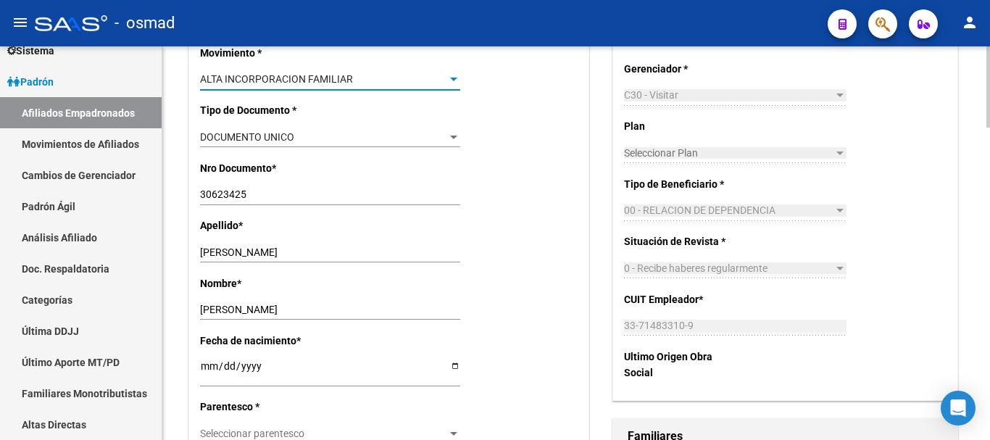
scroll to position [484, 0]
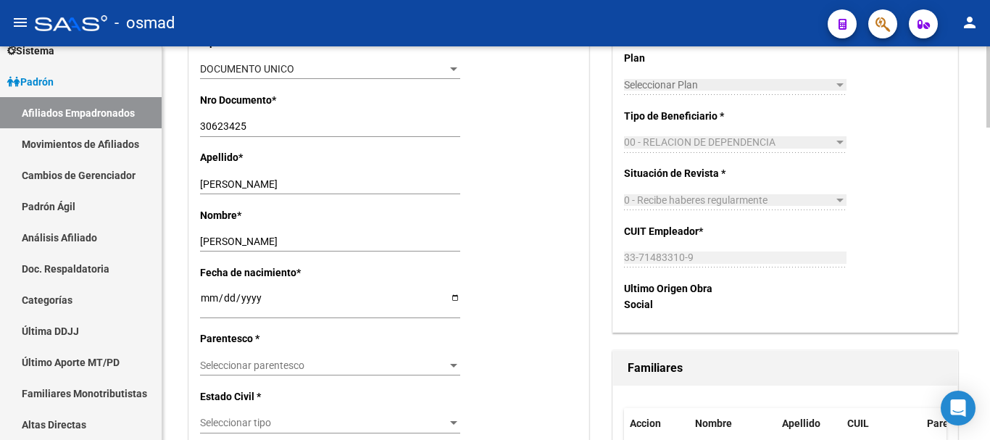
click at [259, 370] on span "Seleccionar parentesco" at bounding box center [323, 366] width 247 height 12
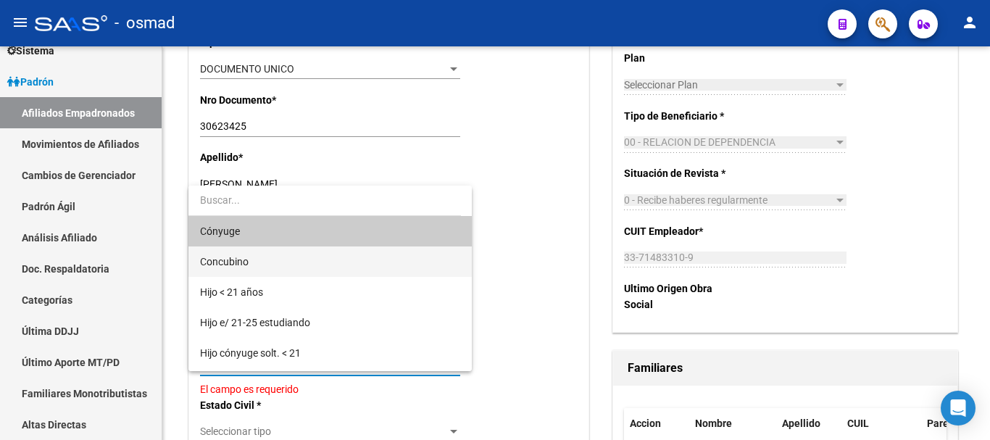
click at [252, 265] on span "Concubino" at bounding box center [330, 261] width 260 height 30
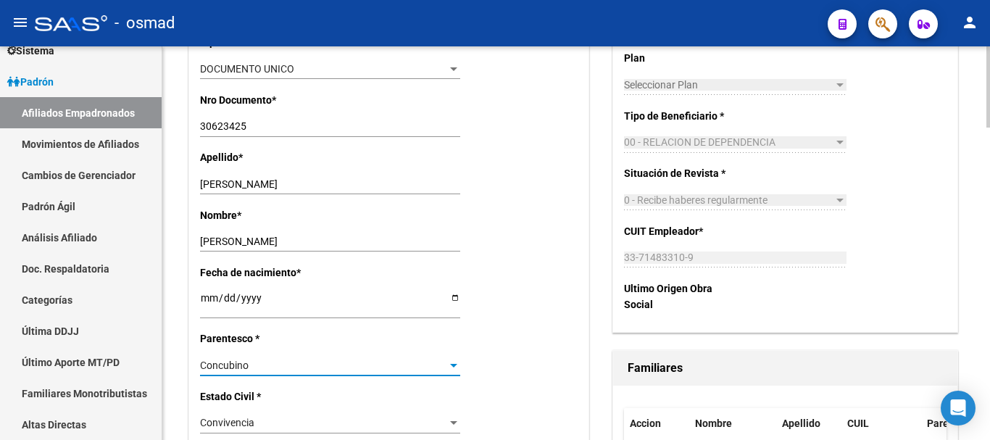
click at [265, 362] on div "Concubino" at bounding box center [323, 366] width 247 height 12
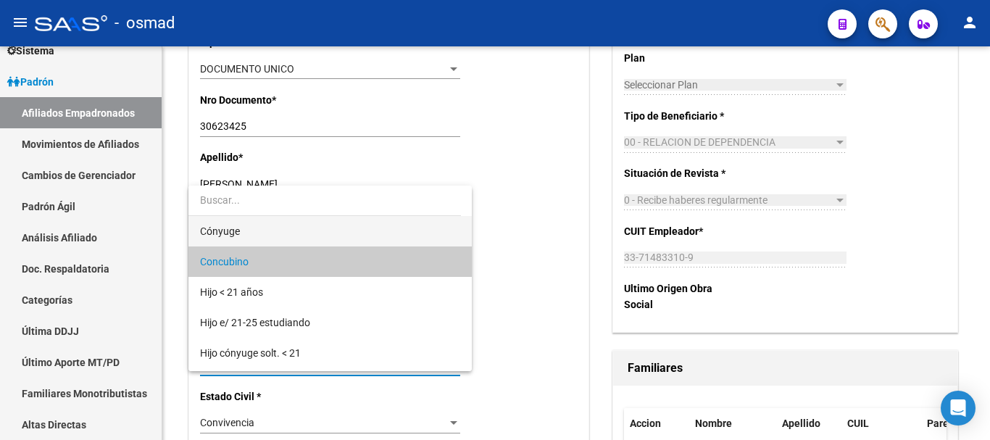
click at [260, 244] on span "Cónyuge" at bounding box center [330, 231] width 260 height 30
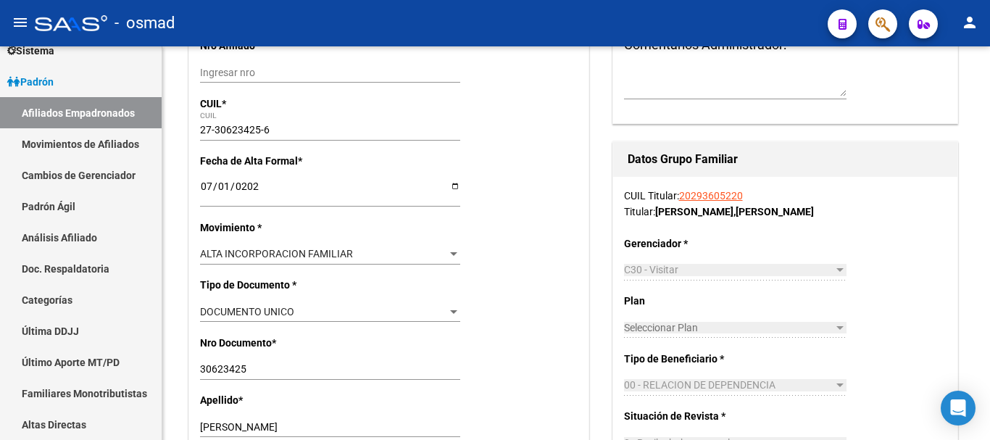
scroll to position [0, 0]
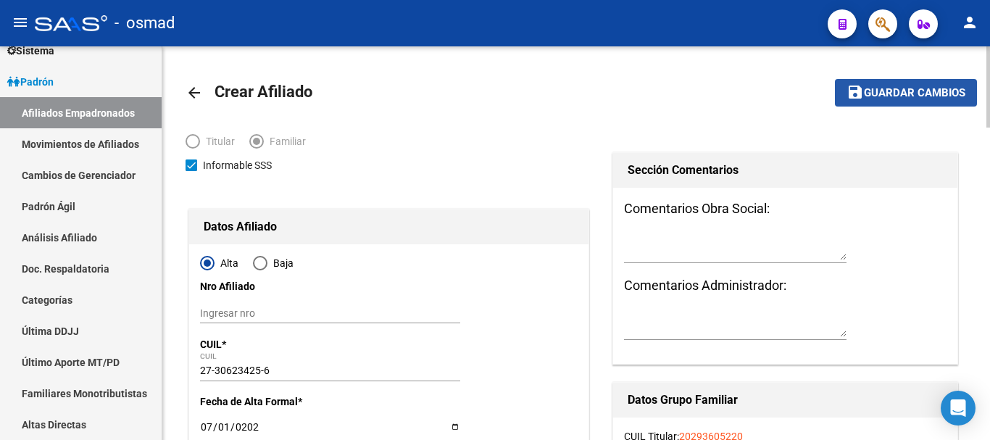
click at [898, 96] on span "Guardar cambios" at bounding box center [914, 93] width 101 height 13
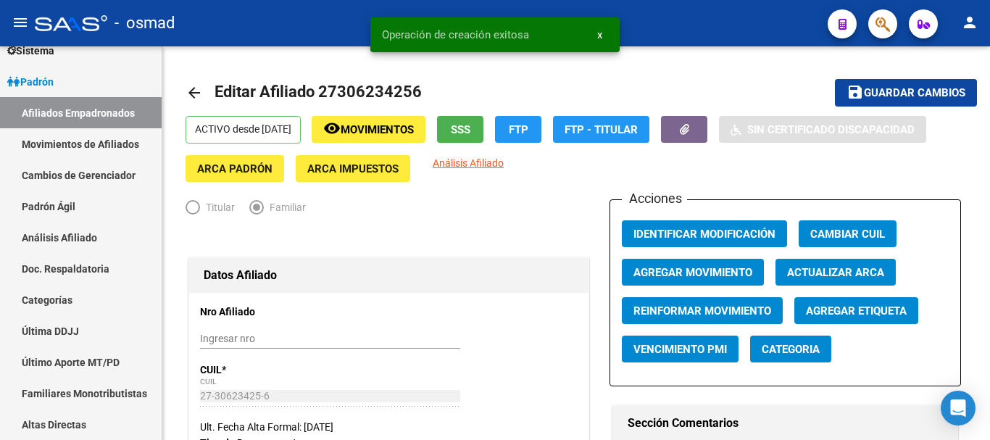
radio input "true"
type input "33-71483310-9"
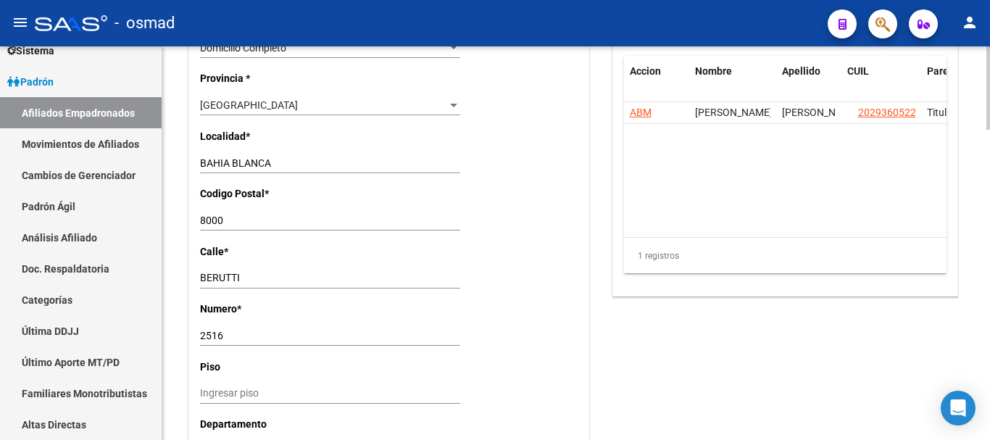
scroll to position [1027, 0]
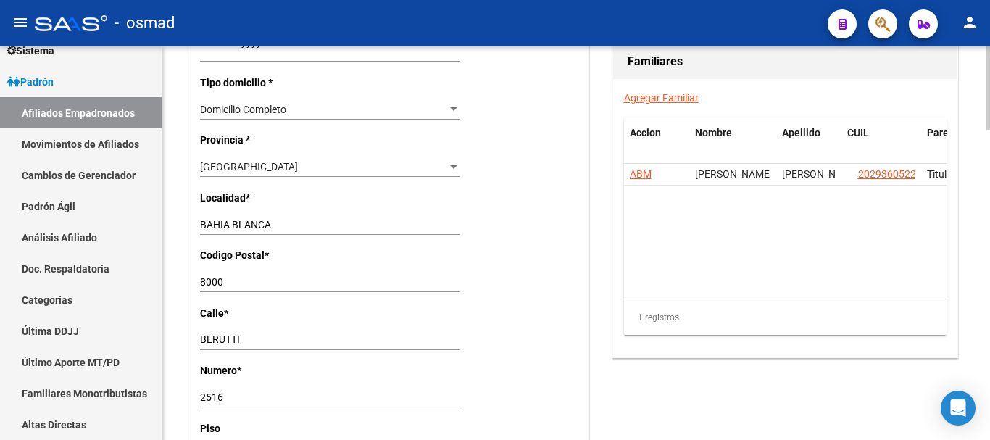
click at [655, 96] on link "Agregar Familiar" at bounding box center [661, 98] width 75 height 12
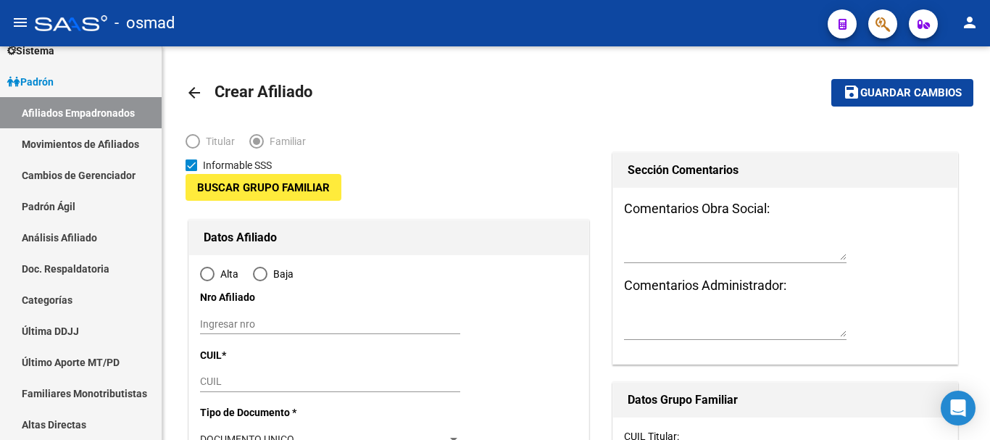
type input "33-71483310-9"
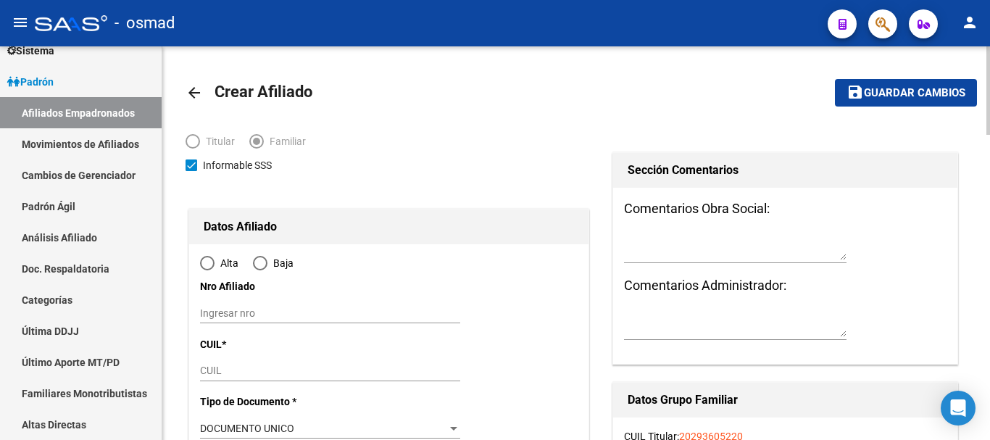
type input "BAHIA BLANCA"
type input "8000"
type input "BERUTI"
type input "2516"
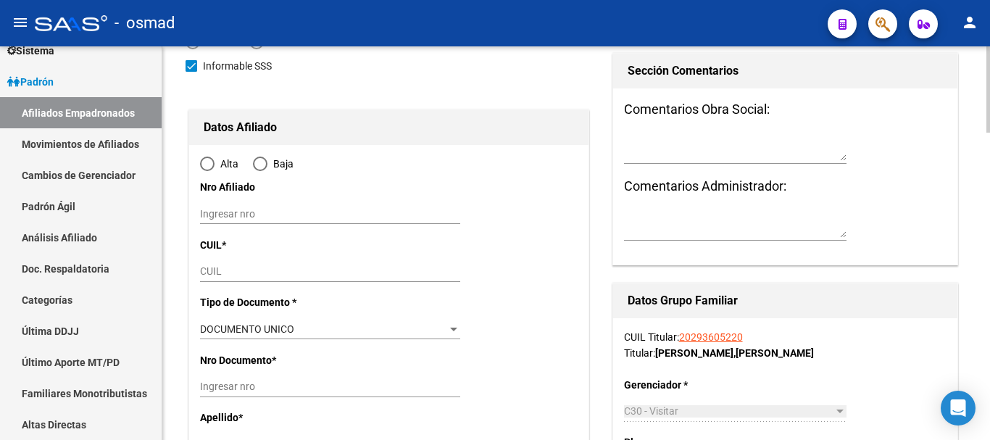
radio input "true"
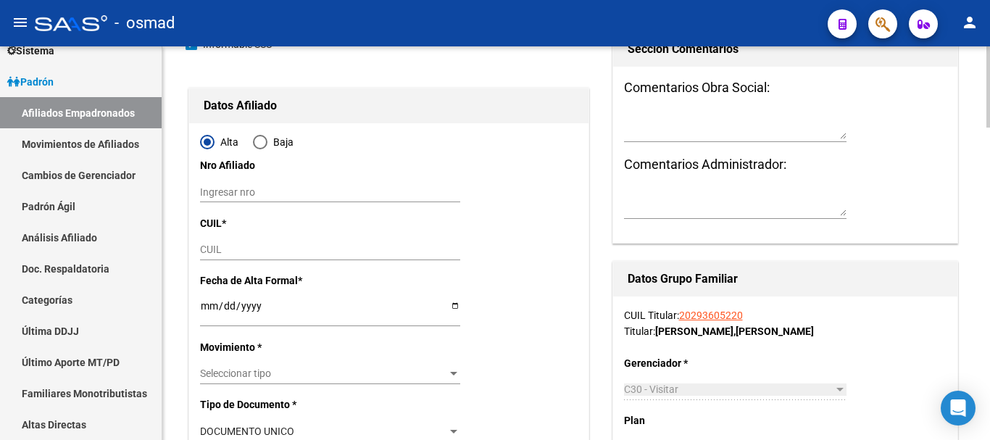
type input "33-71483310-9"
click at [223, 246] on input "CUIL" at bounding box center [330, 250] width 260 height 12
paste input "27-53601812-9"
type input "27-53601812-9"
click at [209, 311] on input "Ingresar fecha" at bounding box center [330, 311] width 260 height 22
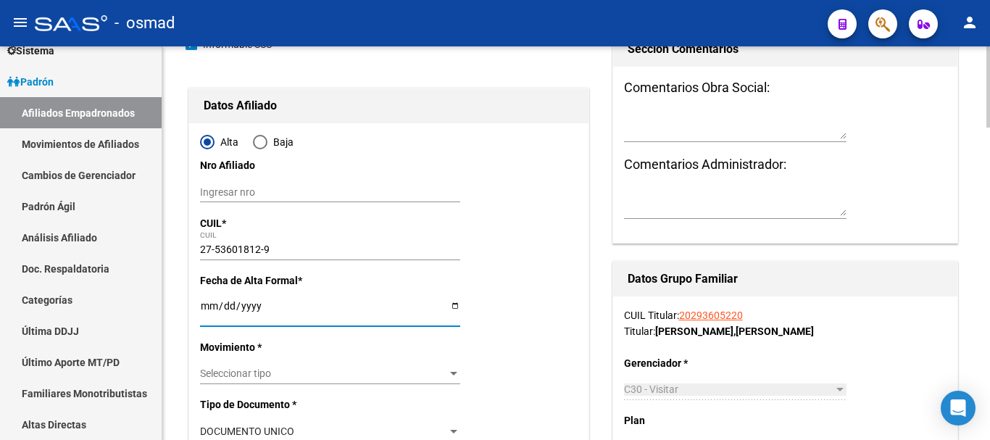
type input "53601812"
type input "BACUNOFF CRISTIANA GIOVANNA"
type input "2013-11-06"
type input "BAHIA BLANCA"
type input "PARCHAPE"
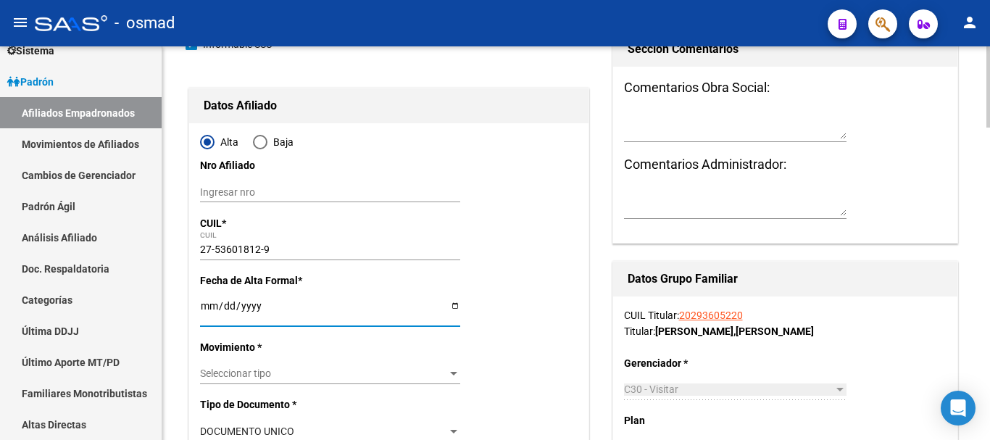
type input "745"
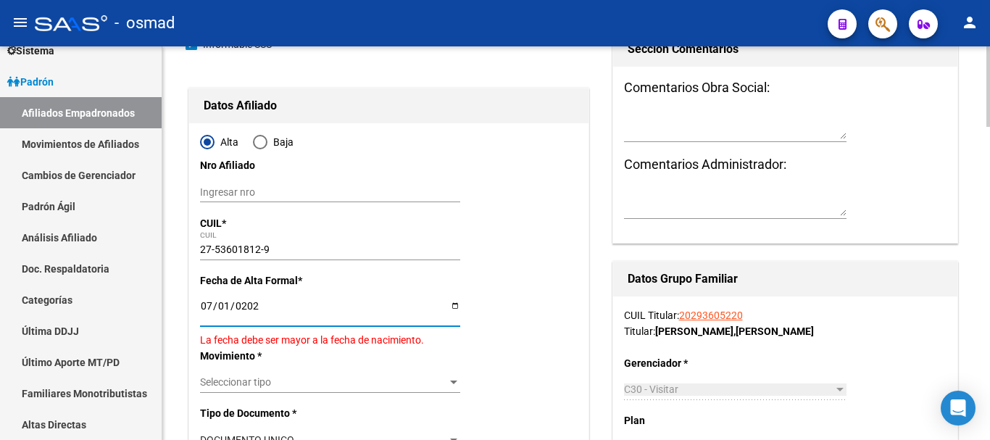
type input "[DATE]"
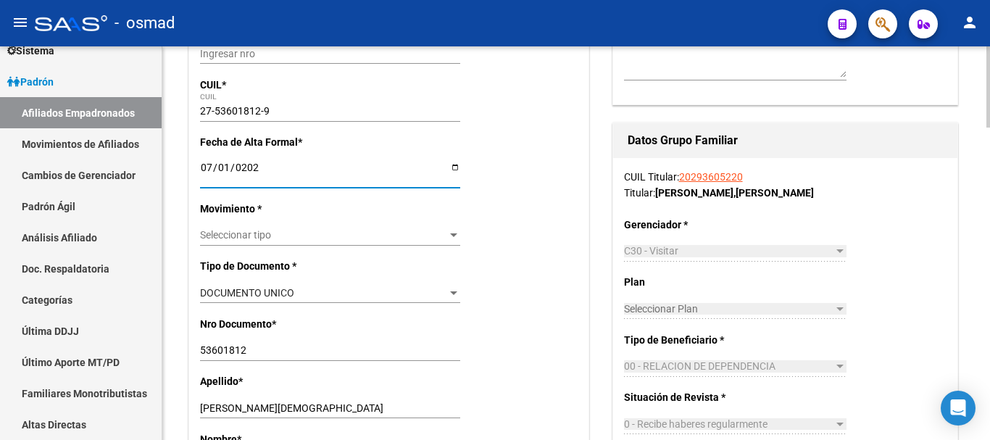
scroll to position [362, 0]
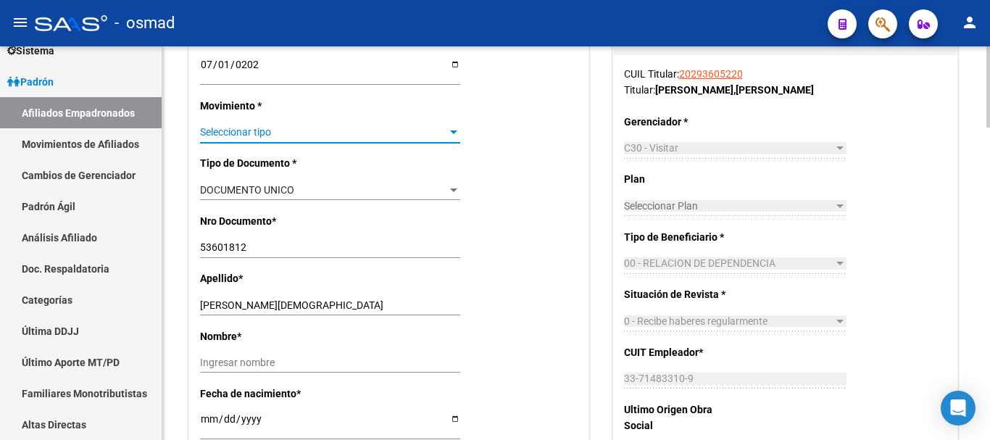
click at [253, 131] on span "Seleccionar tipo" at bounding box center [323, 132] width 247 height 12
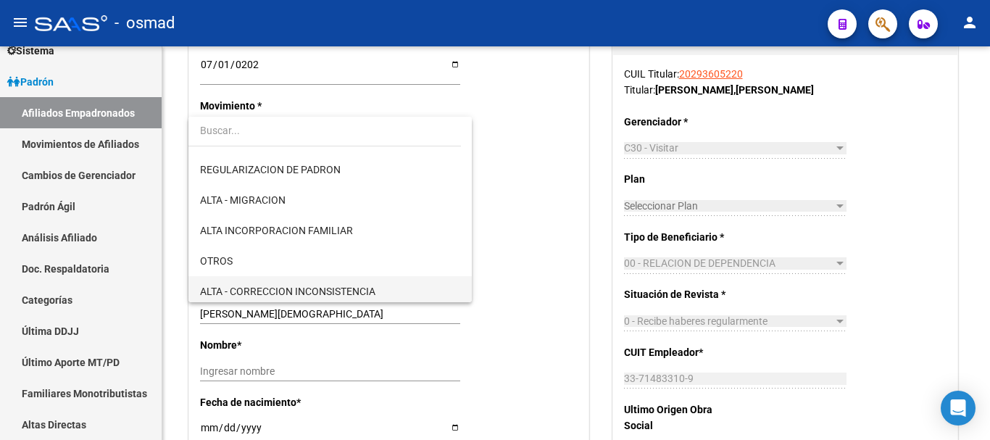
scroll to position [181, 0]
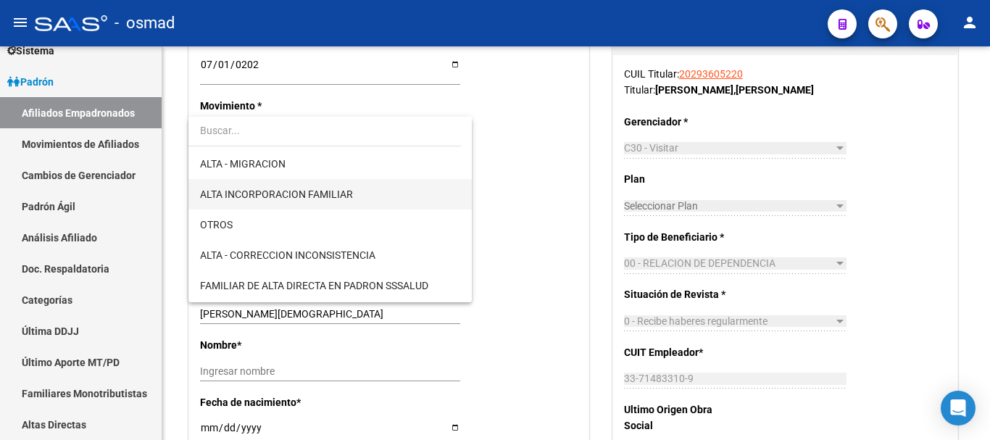
click at [304, 201] on span "ALTA INCORPORACION FAMILIAR" at bounding box center [330, 194] width 260 height 30
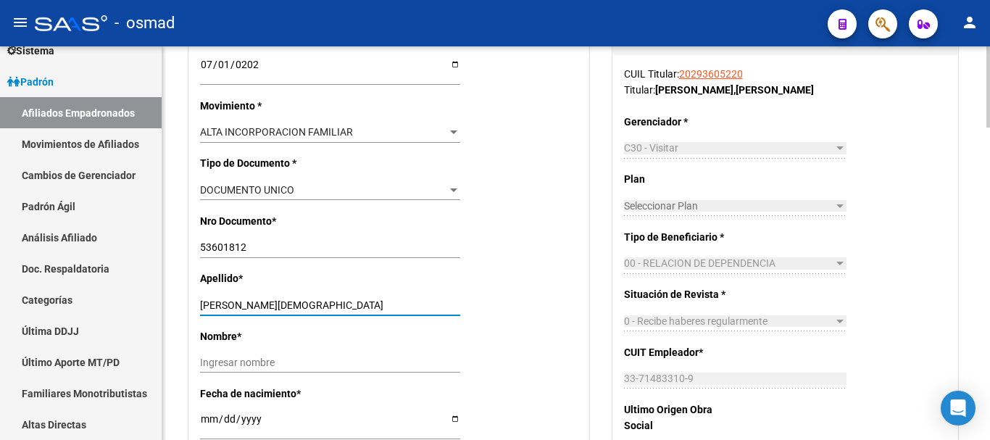
drag, startPoint x: 257, startPoint y: 302, endPoint x: 402, endPoint y: 304, distance: 145.0
click at [402, 304] on input "BACUNOFF CRISTIANA GIOVANNA" at bounding box center [330, 305] width 260 height 12
click at [241, 363] on input "Ingresar nombre" at bounding box center [330, 363] width 260 height 12
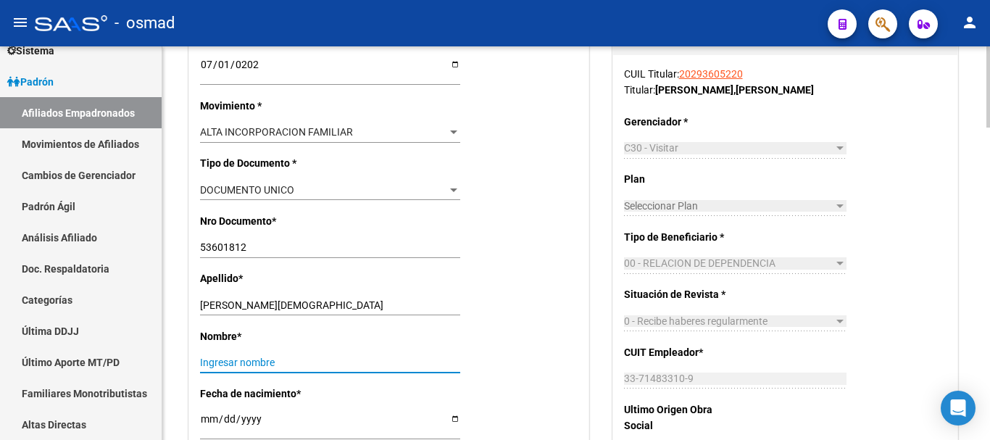
paste input "CRISTIANA GIOVANNA"
type input "CRISTIANA GIOVANNA"
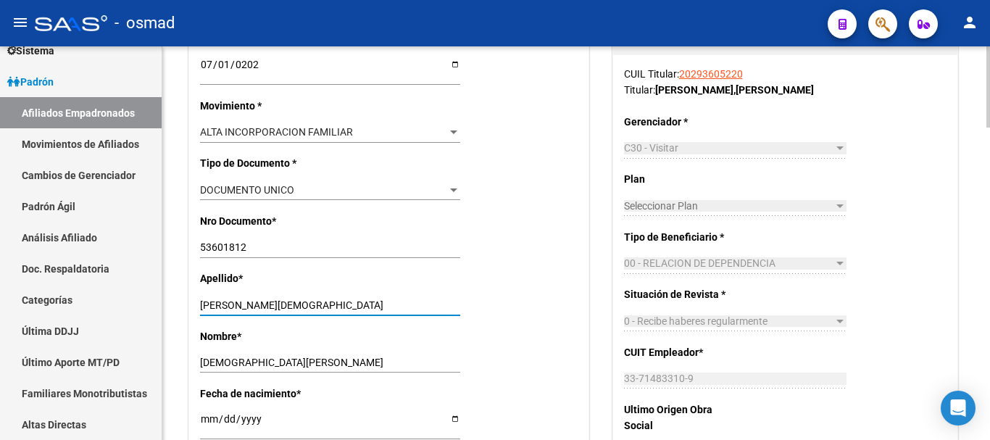
drag, startPoint x: 254, startPoint y: 303, endPoint x: 431, endPoint y: 305, distance: 177.6
click at [431, 305] on input "BACUNOFF CRISTIANA GIOVANNA" at bounding box center [330, 305] width 260 height 12
type input "BACUNOFF"
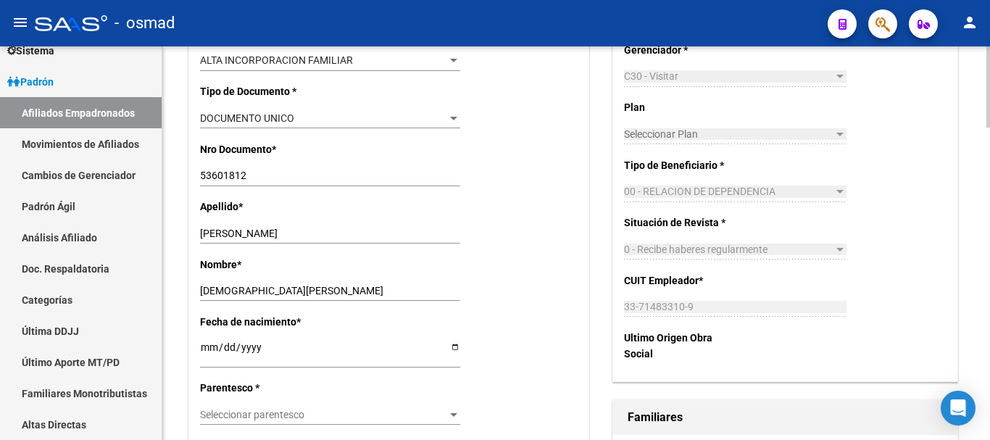
scroll to position [544, 0]
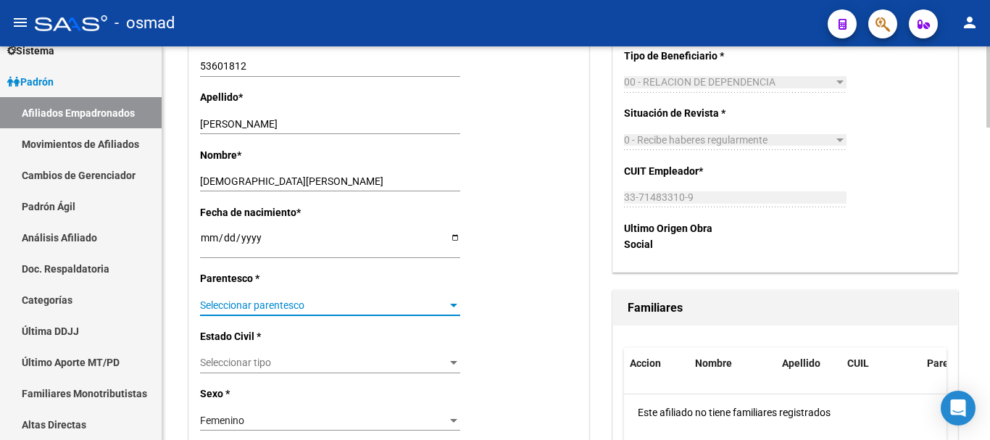
click at [227, 304] on span "Seleccionar parentesco" at bounding box center [323, 305] width 247 height 12
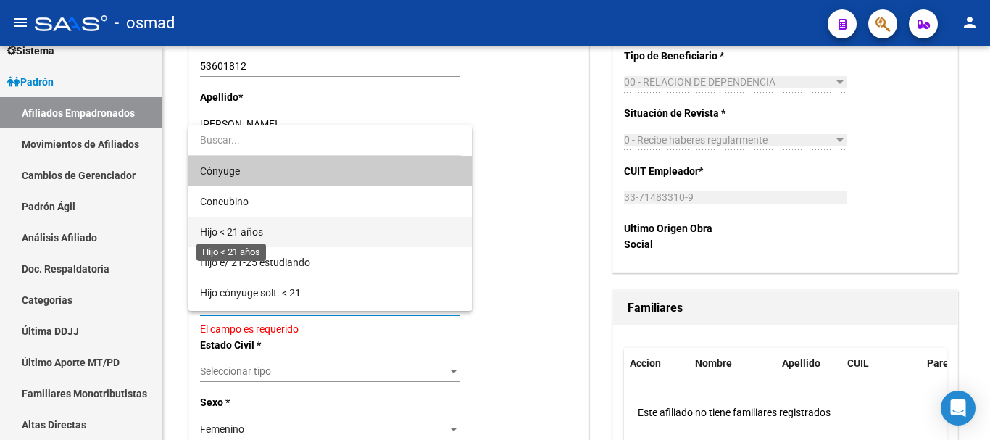
click at [252, 227] on span "Hijo < 21 años" at bounding box center [231, 232] width 63 height 12
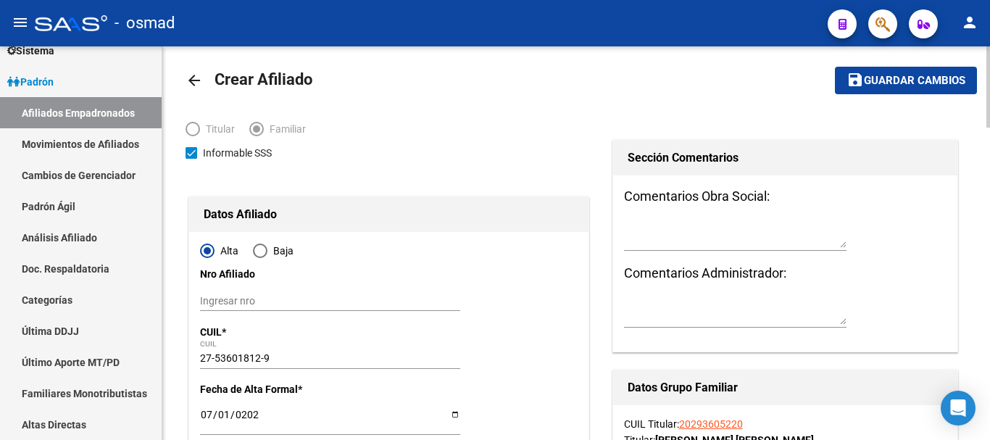
scroll to position [0, 0]
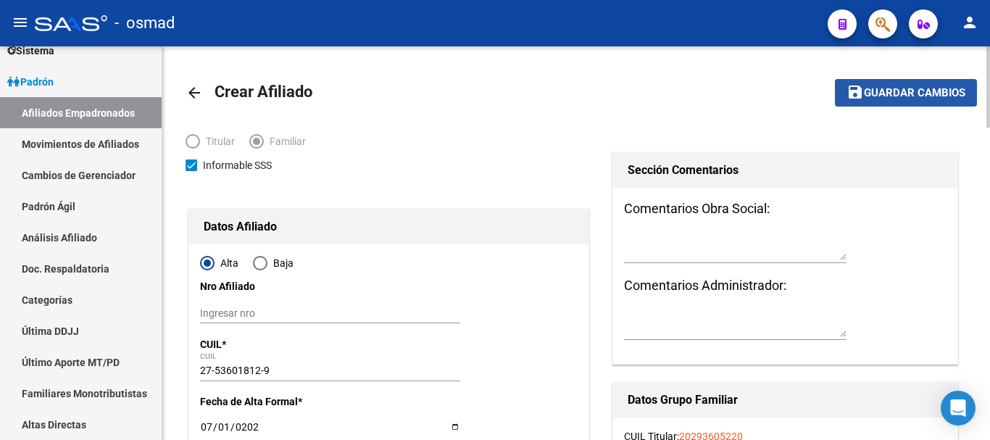
drag, startPoint x: 895, startPoint y: 94, endPoint x: 877, endPoint y: 163, distance: 71.7
click at [895, 93] on span "Guardar cambios" at bounding box center [914, 93] width 101 height 13
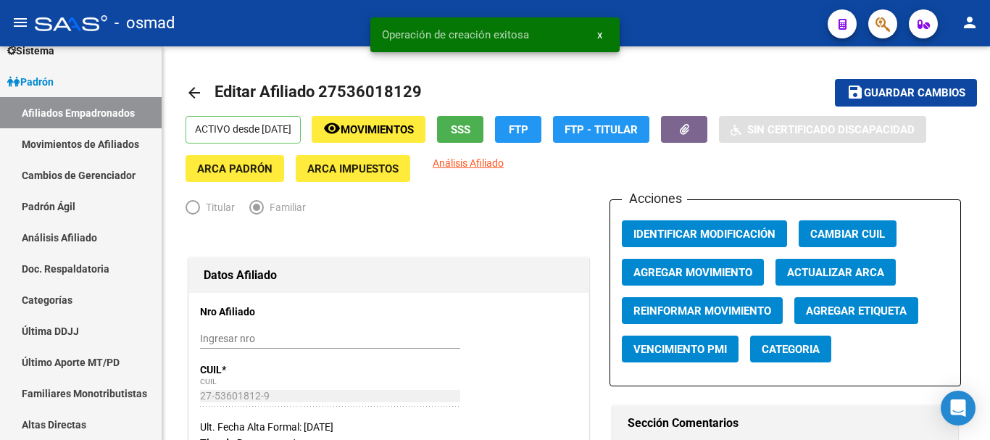
radio input "true"
type input "33-71483310-9"
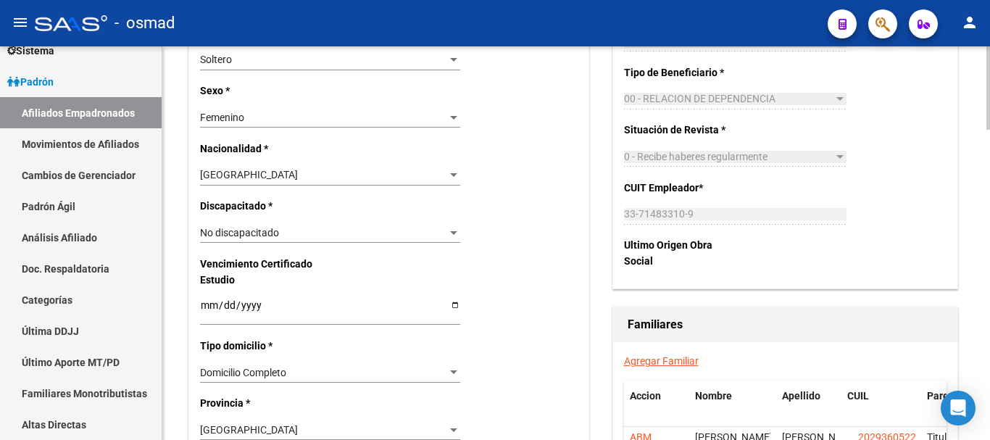
scroll to position [966, 0]
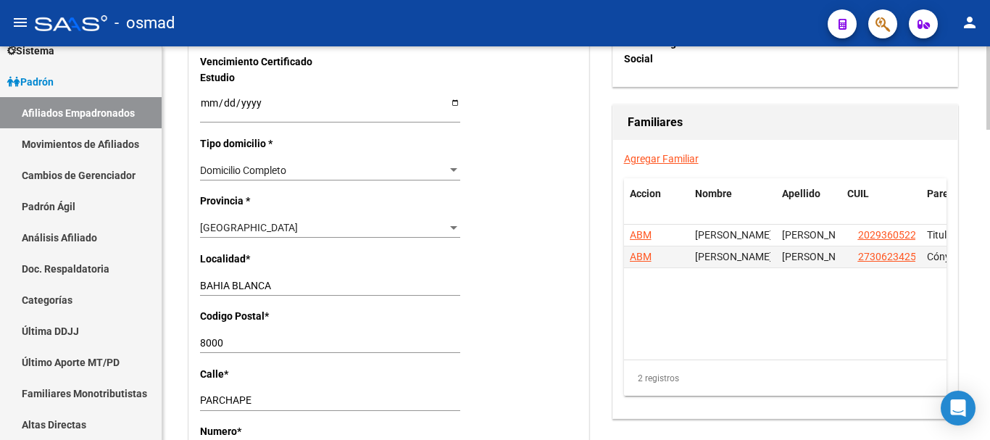
click at [636, 161] on link "Agregar Familiar" at bounding box center [661, 159] width 75 height 12
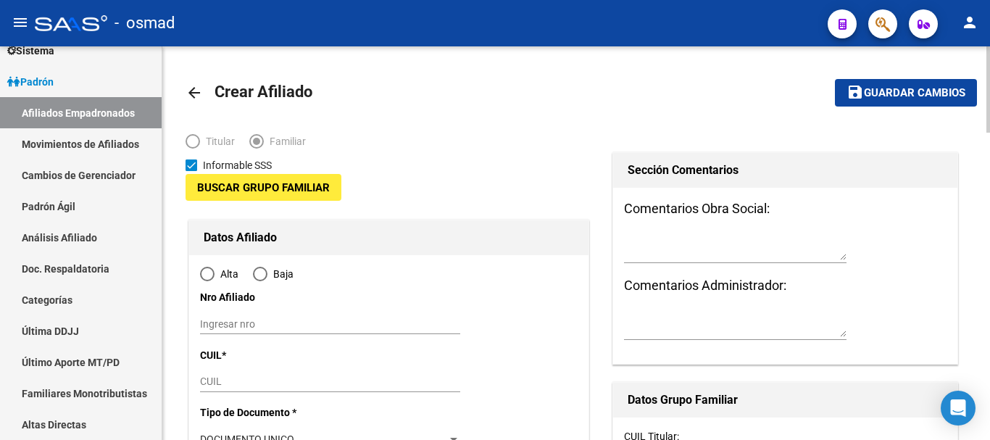
type input "33-71483310-9"
type input "BAHIA BLANCA"
type input "8000"
type input "BERUTI"
type input "2516"
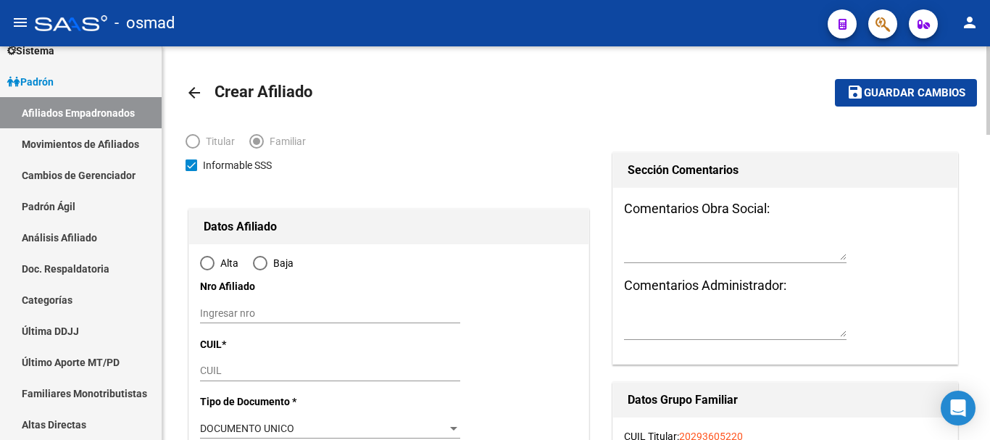
radio input "true"
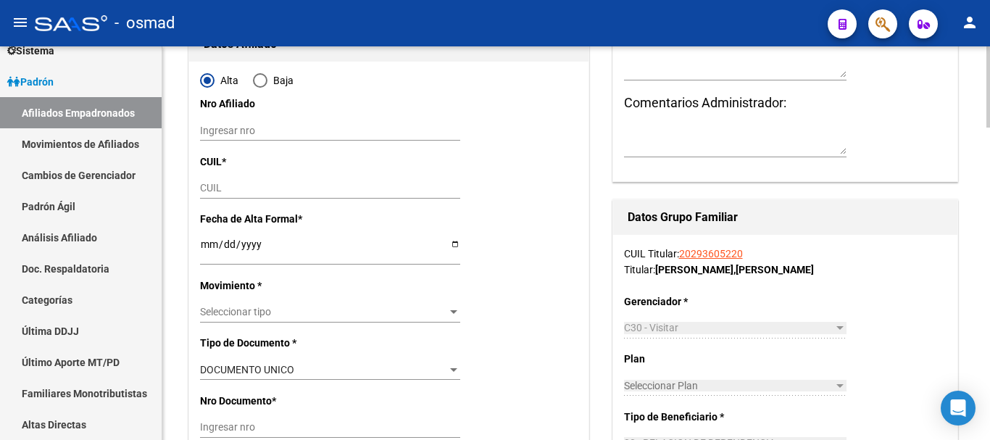
type input "33-71483310-9"
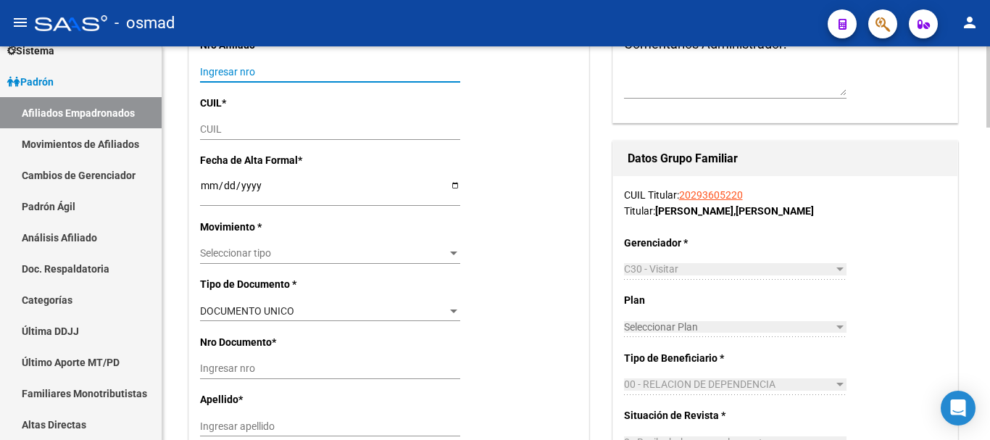
click at [235, 70] on input "Ingresar nro" at bounding box center [330, 72] width 260 height 12
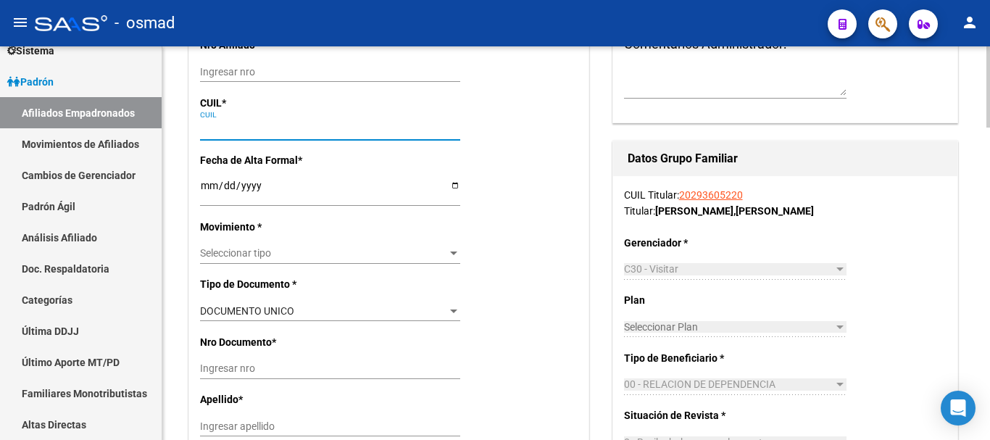
click at [231, 127] on input "CUIL" at bounding box center [330, 129] width 260 height 12
paste input "20-56496691-7"
type input "20-56496691-7"
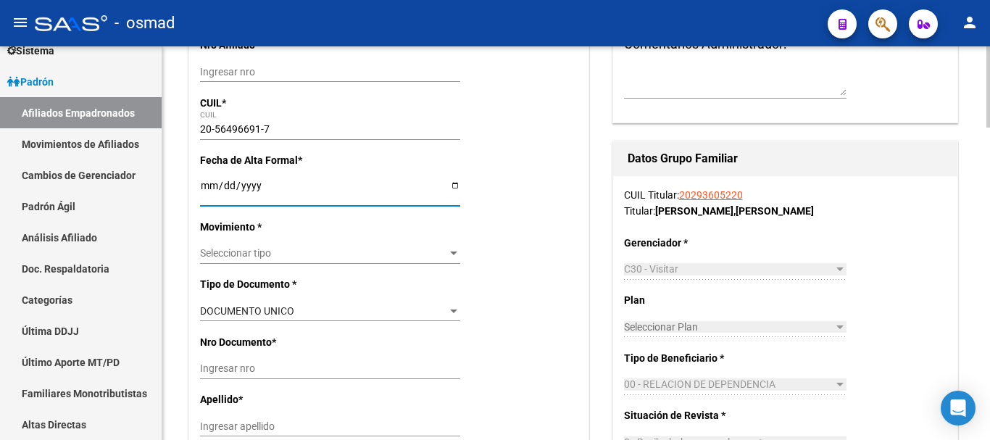
click at [209, 189] on input "Ingresar fecha" at bounding box center [330, 191] width 260 height 22
type input "56496691"
type input "BACUNOFF"
type input "EROS VALENTIN"
type input "2017-08-11"
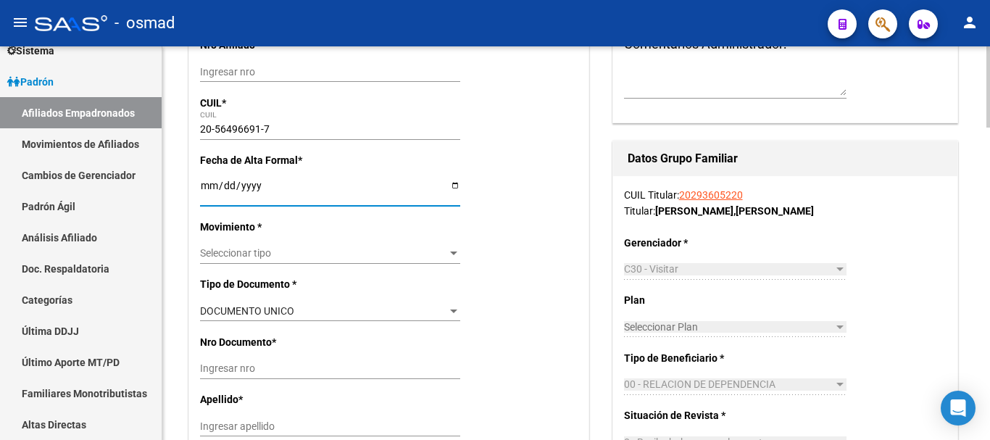
type input "BAH¿A BLANCA"
type input "BERUTTI"
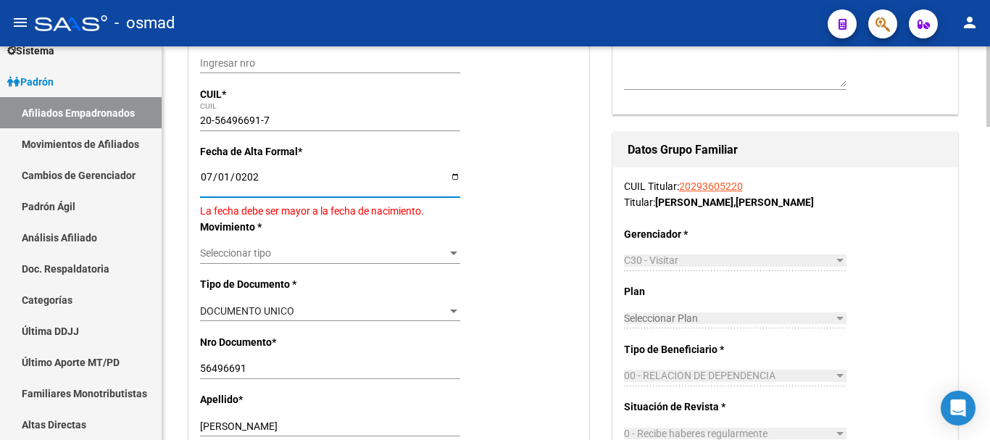
type input "[DATE]"
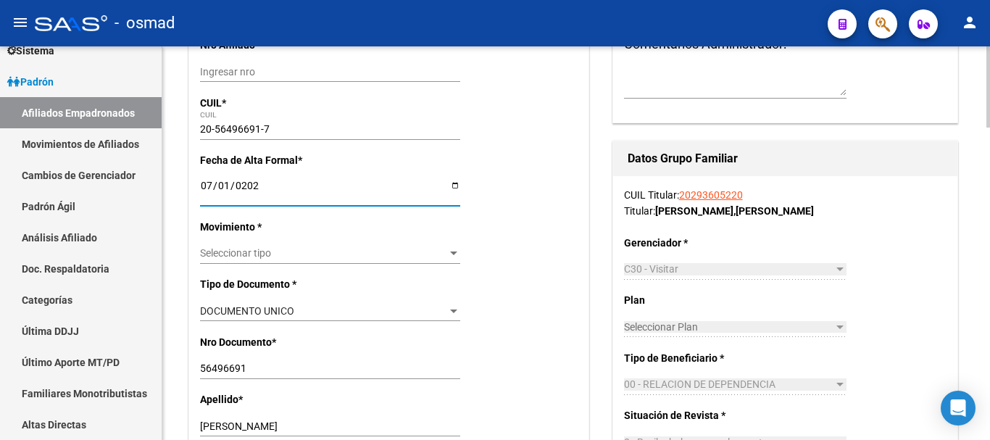
click at [274, 258] on span "Seleccionar tipo" at bounding box center [323, 253] width 247 height 12
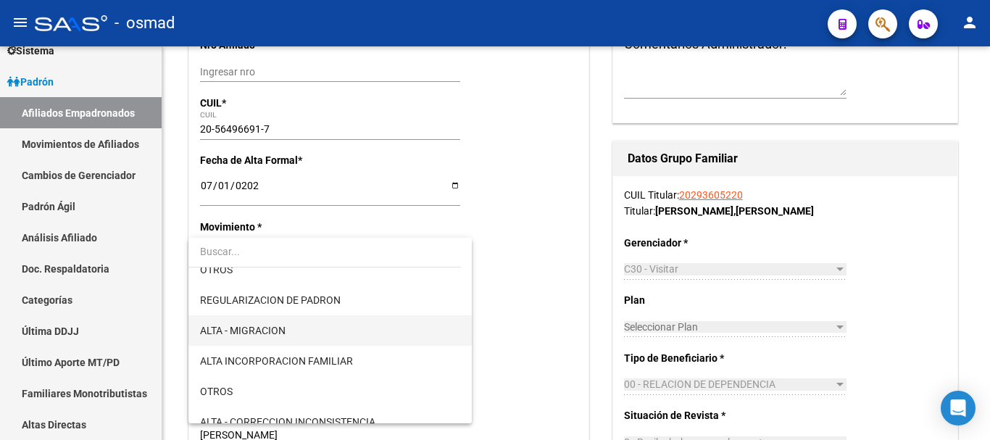
scroll to position [121, 0]
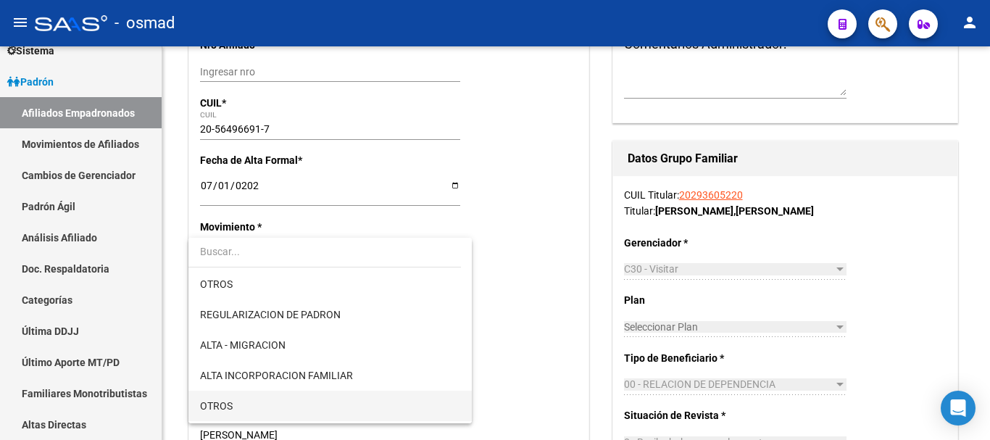
click at [289, 391] on span "OTROS" at bounding box center [330, 406] width 260 height 30
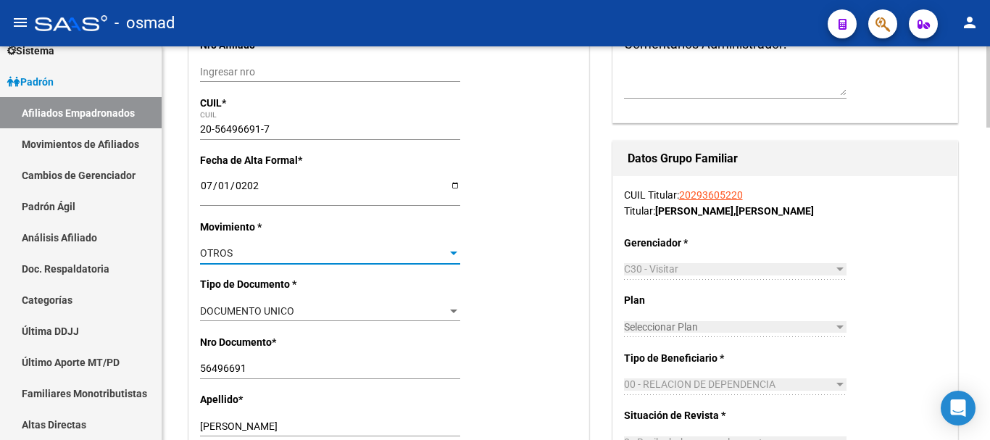
click at [267, 254] on div "OTROS" at bounding box center [323, 253] width 247 height 12
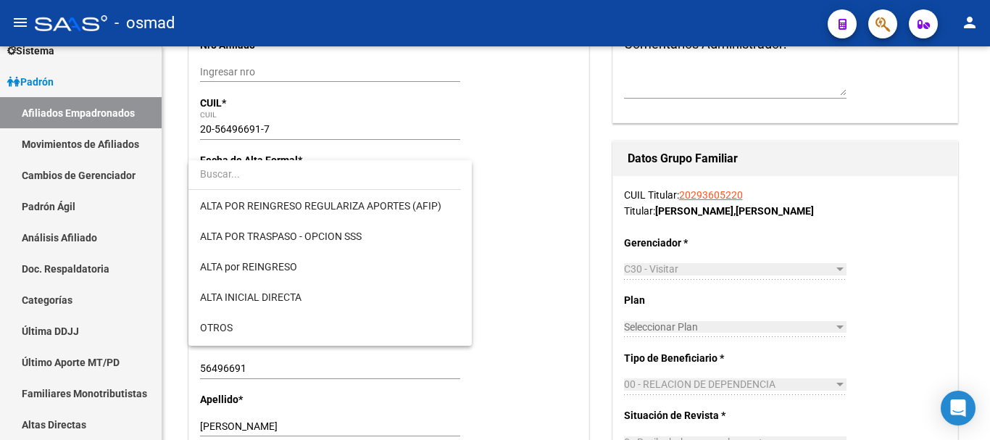
scroll to position [196, 0]
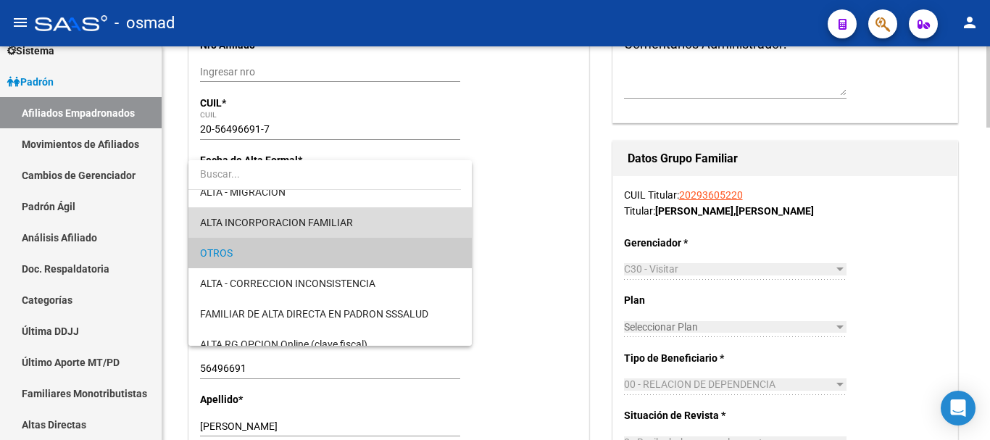
click at [357, 226] on span "ALTA INCORPORACION FAMILIAR" at bounding box center [330, 222] width 260 height 30
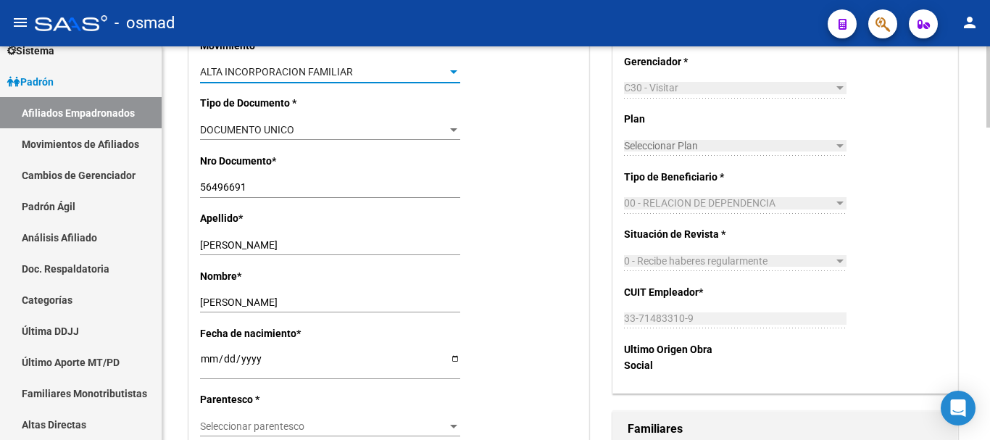
scroll to position [484, 0]
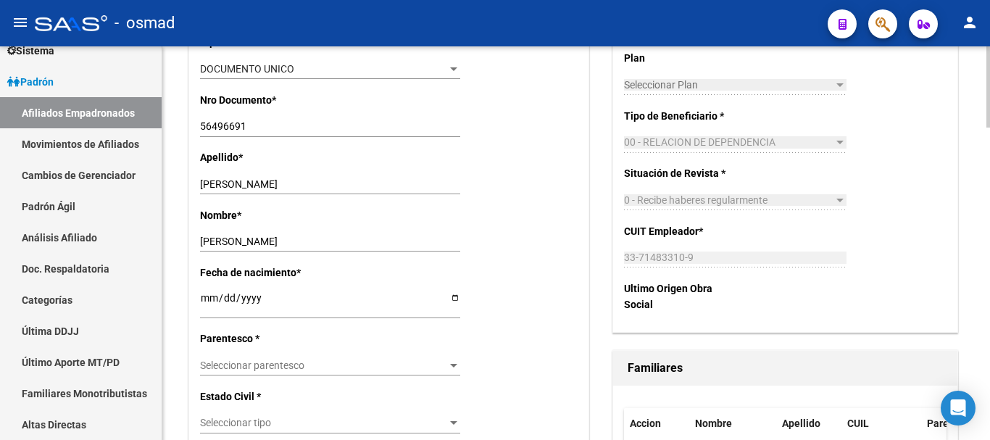
click at [252, 358] on div "Seleccionar parentesco Seleccionar parentesco" at bounding box center [330, 365] width 260 height 20
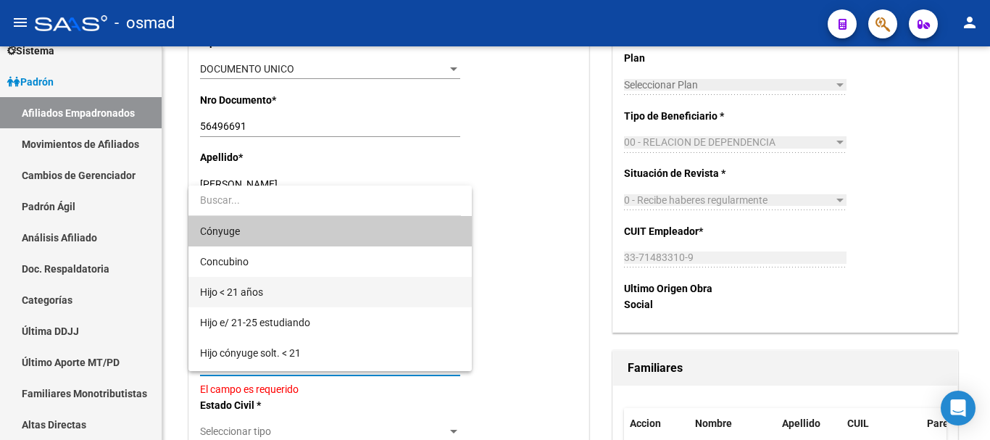
click at [270, 300] on span "Hijo < 21 años" at bounding box center [330, 292] width 260 height 30
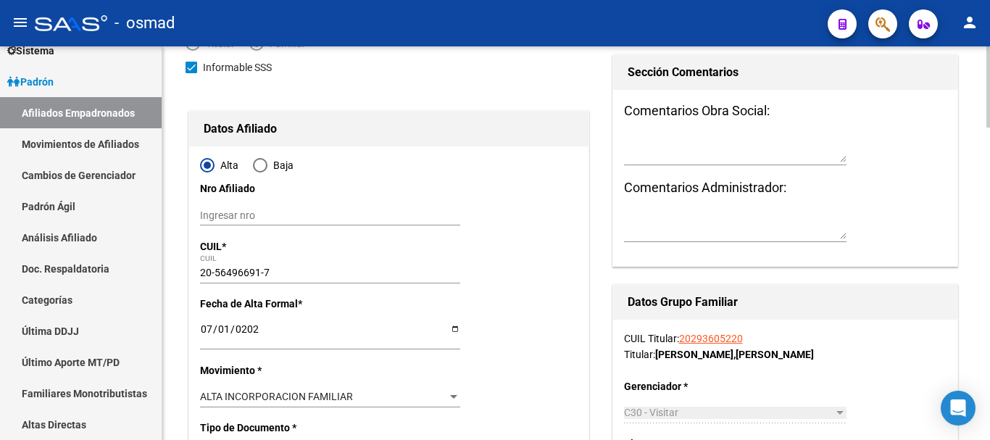
scroll to position [0, 0]
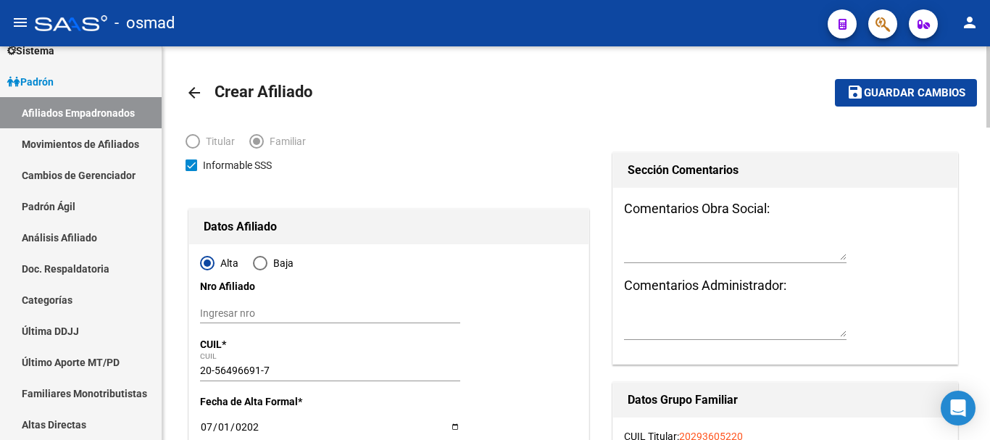
click at [928, 91] on span "Guardar cambios" at bounding box center [914, 93] width 101 height 13
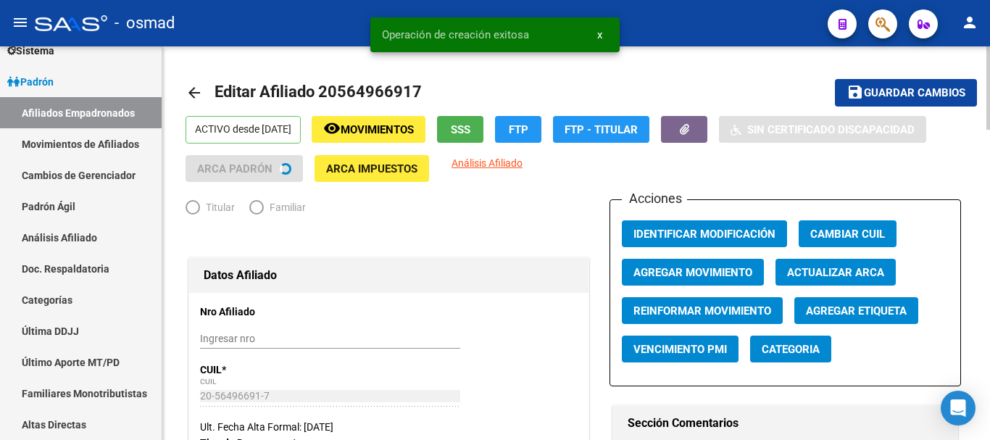
radio input "true"
type input "33-71483310-9"
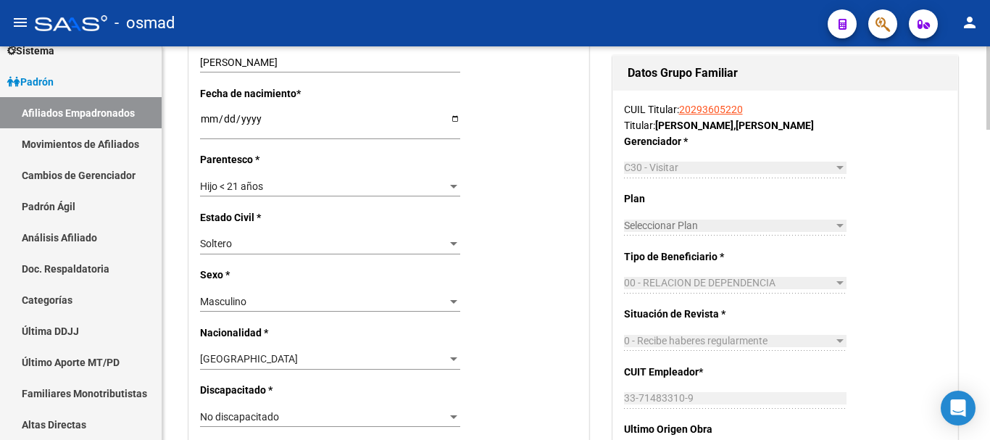
scroll to position [785, 0]
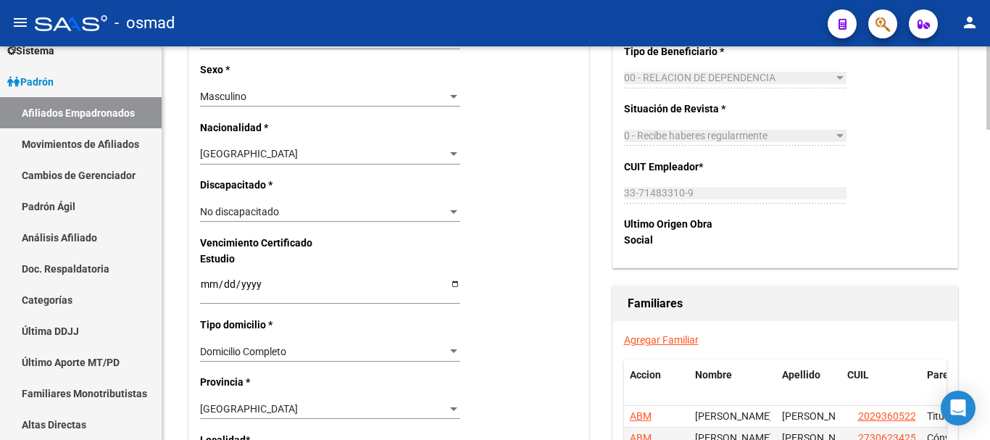
click at [665, 339] on link "Agregar Familiar" at bounding box center [661, 340] width 75 height 12
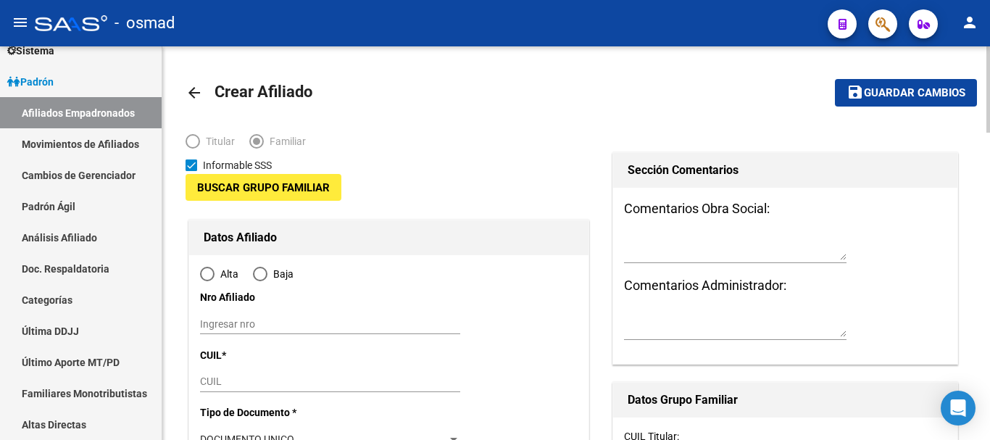
type input "33-71483310-9"
type input "BAHIA BLANCA"
type input "8000"
type input "BERUTI"
type input "2516"
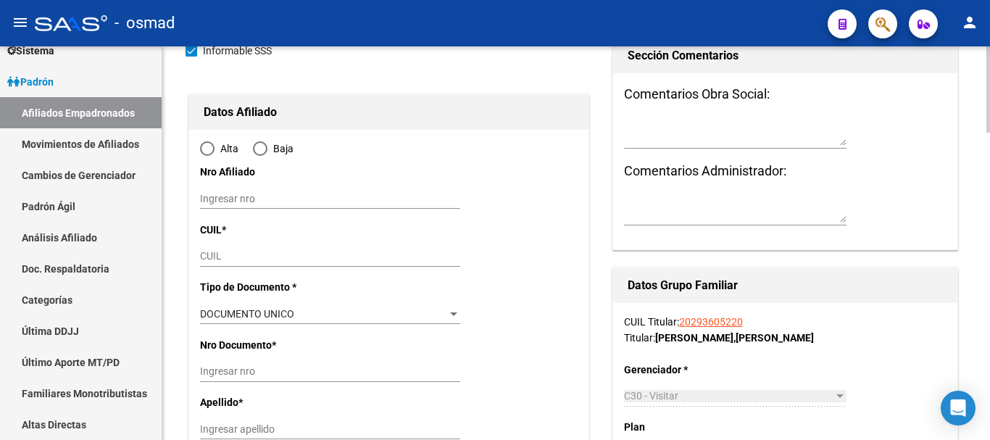
scroll to position [181, 0]
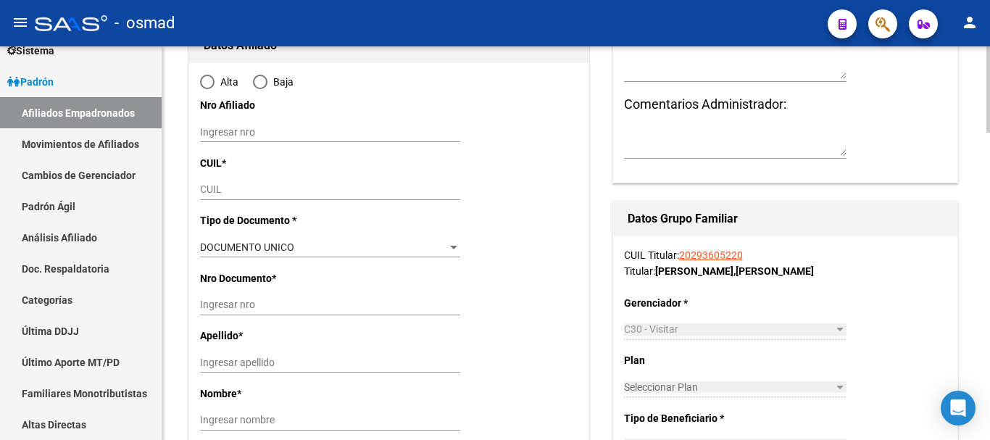
radio input "true"
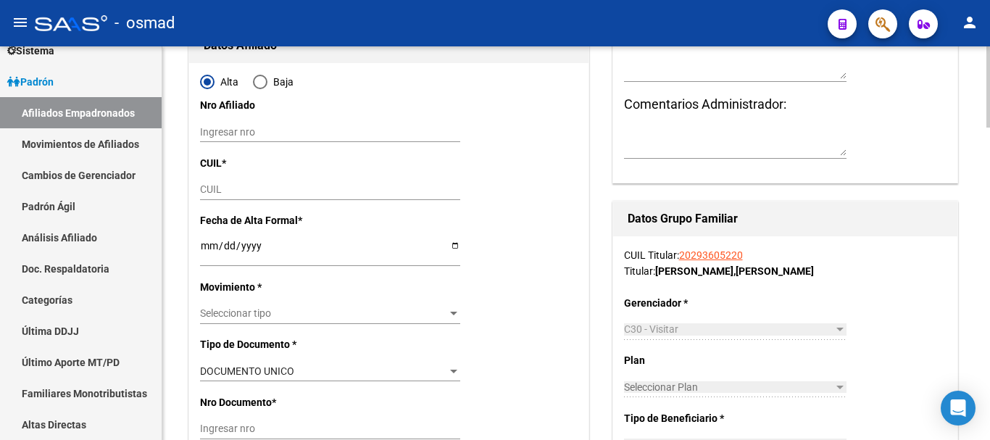
type input "33-71483310-9"
click at [214, 188] on input "CUIL" at bounding box center [330, 189] width 260 height 12
paste input "20-56496692-5"
type input "20-56496692-5"
click at [208, 244] on input "Ingresar fecha" at bounding box center [330, 251] width 260 height 22
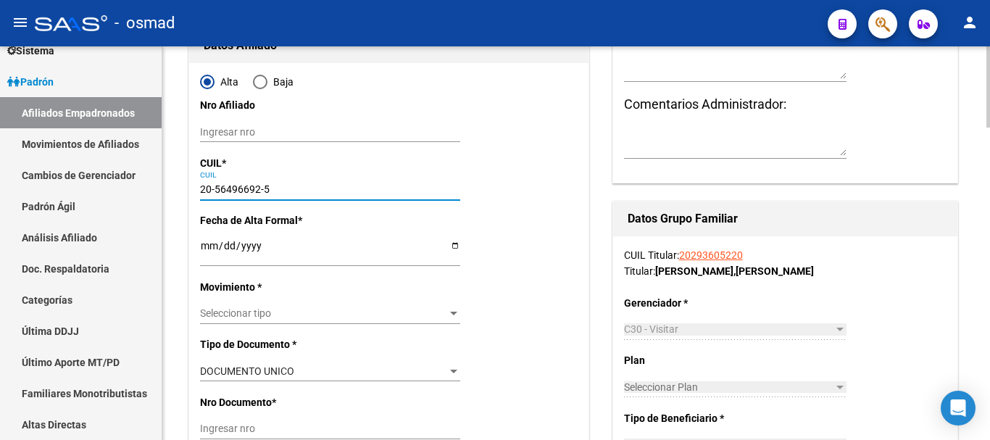
type input "56496692"
type input "BACUNOFF"
type input "SANTINO AGUSTIN"
type input "2017-08-11"
type input "BAH¿A BLANCA"
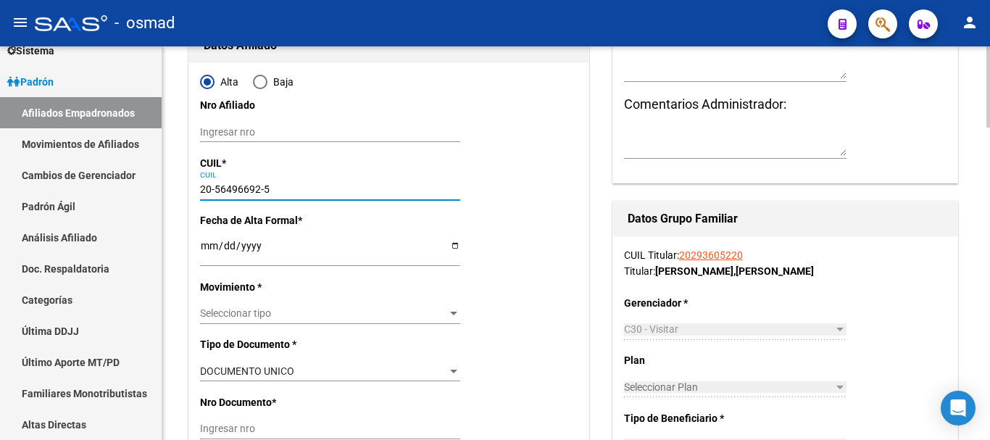
type input "BERUTTI"
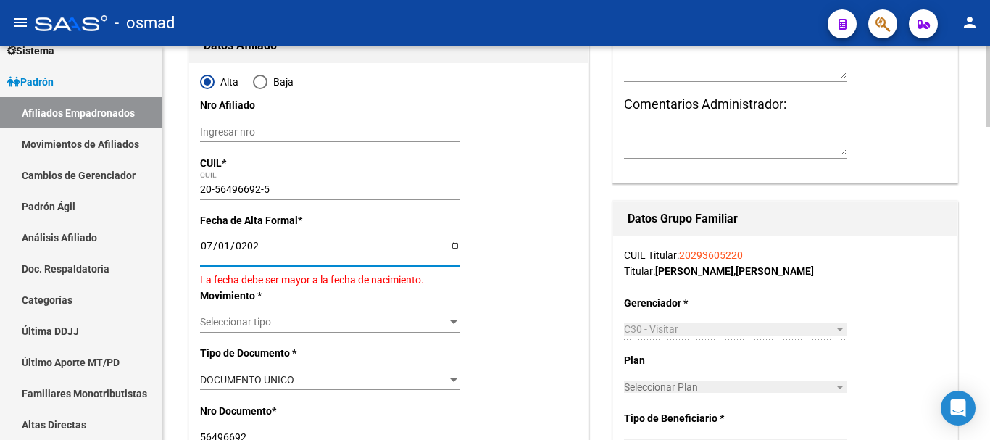
type input "[DATE]"
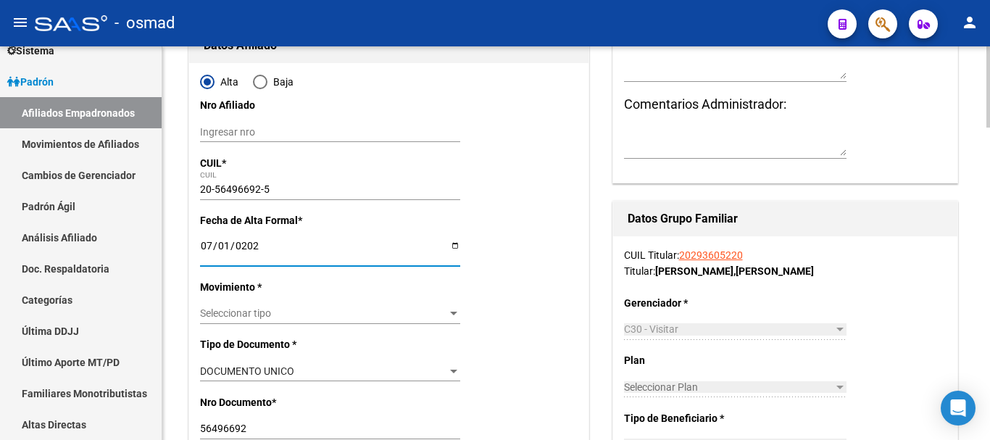
click at [268, 310] on span "Seleccionar tipo" at bounding box center [323, 313] width 247 height 12
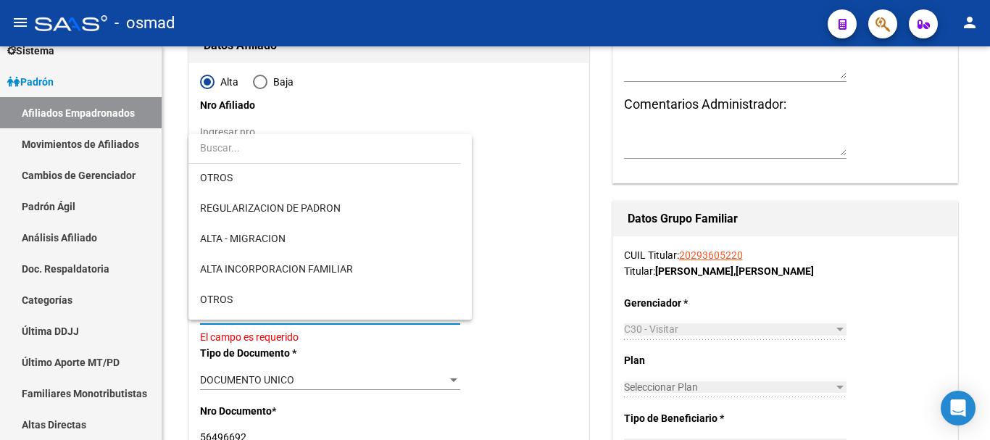
scroll to position [121, 0]
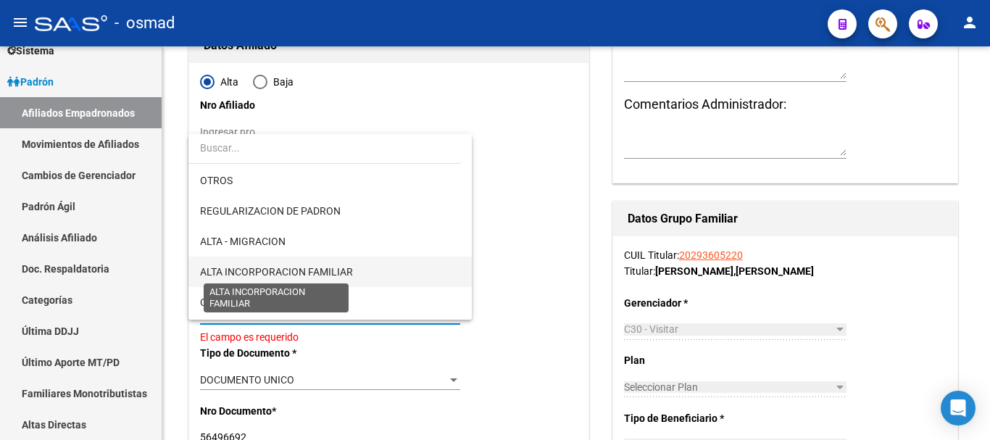
click at [301, 268] on span "ALTA INCORPORACION FAMILIAR" at bounding box center [276, 272] width 153 height 12
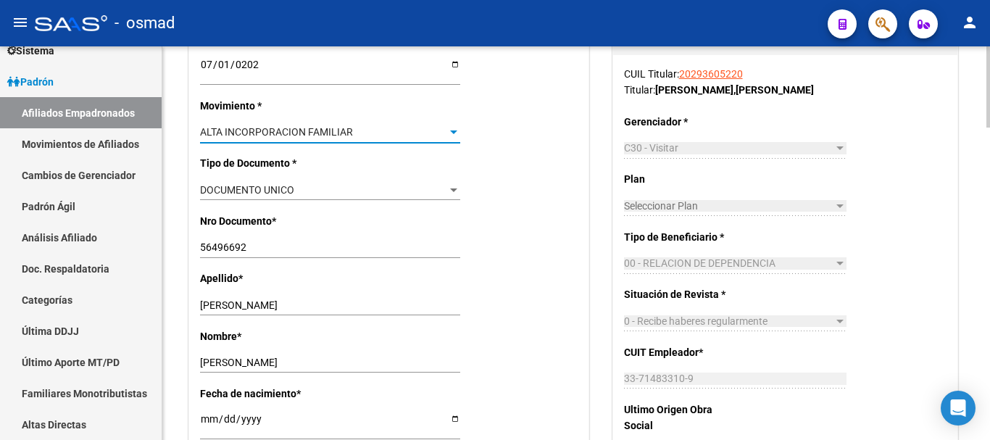
scroll to position [423, 0]
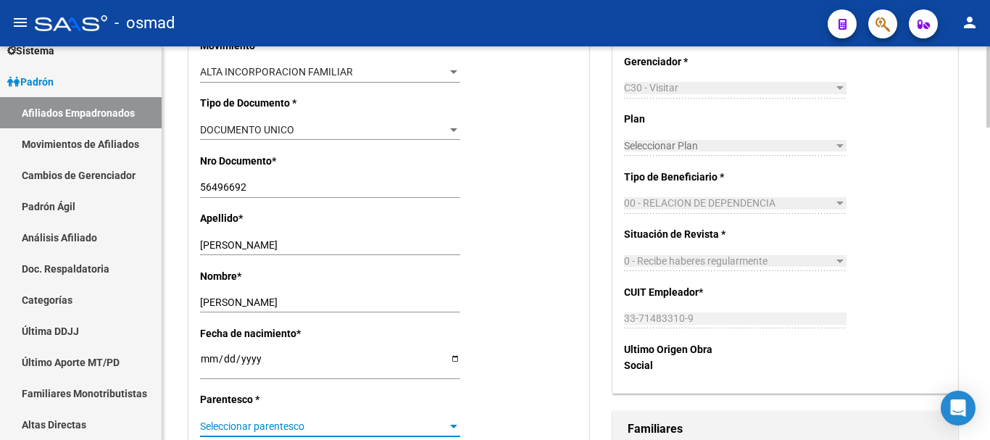
click at [247, 430] on span "Seleccionar parentesco" at bounding box center [323, 426] width 247 height 12
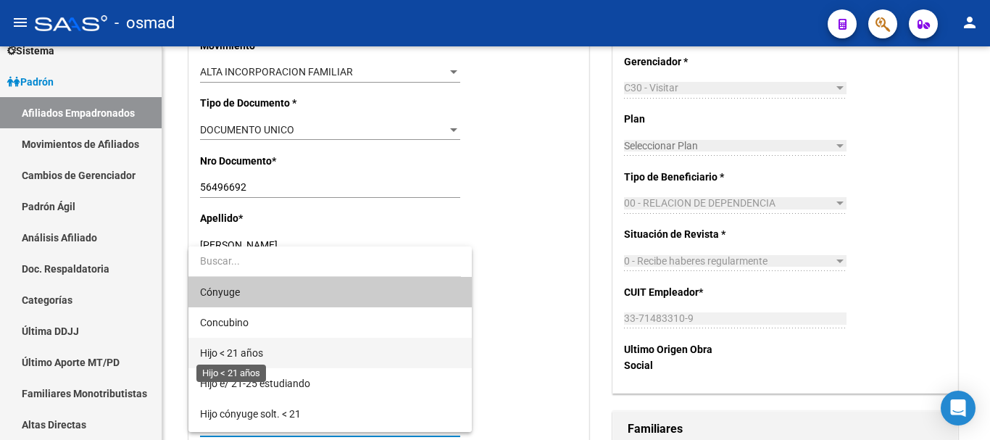
click at [259, 347] on span "Hijo < 21 años" at bounding box center [231, 353] width 63 height 12
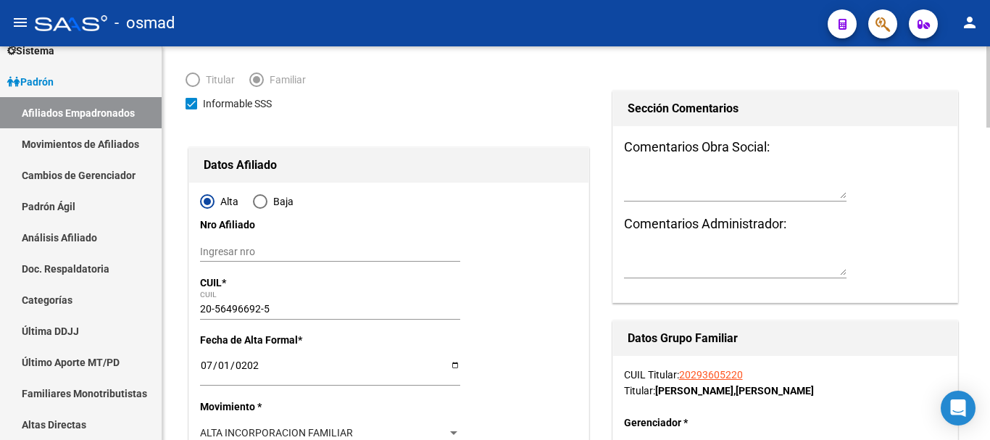
scroll to position [0, 0]
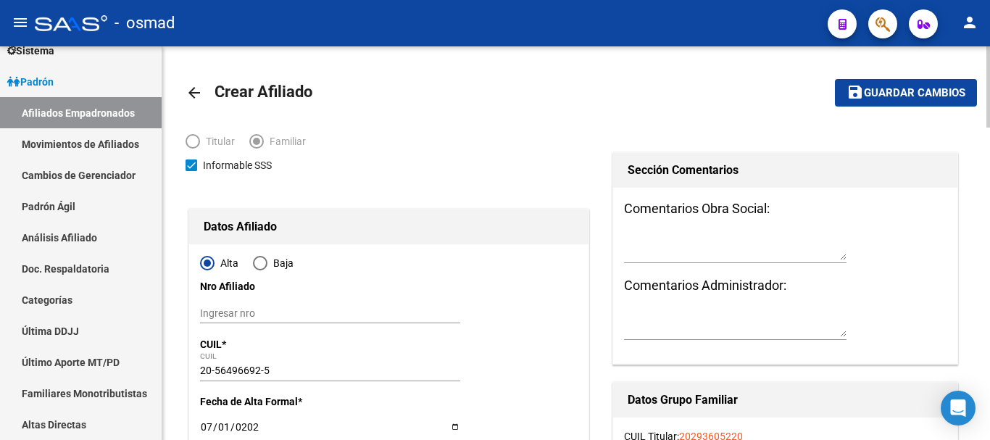
click at [866, 102] on button "save Guardar cambios" at bounding box center [906, 92] width 142 height 27
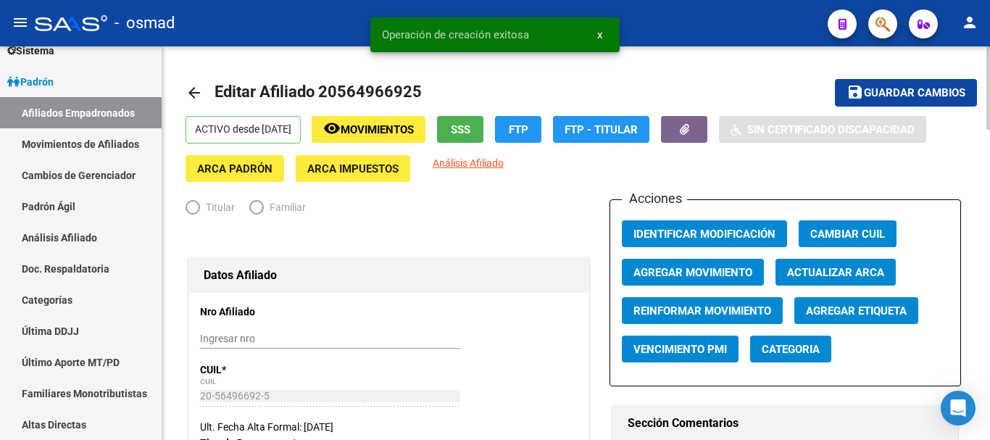
radio input "true"
type input "33-71483310-9"
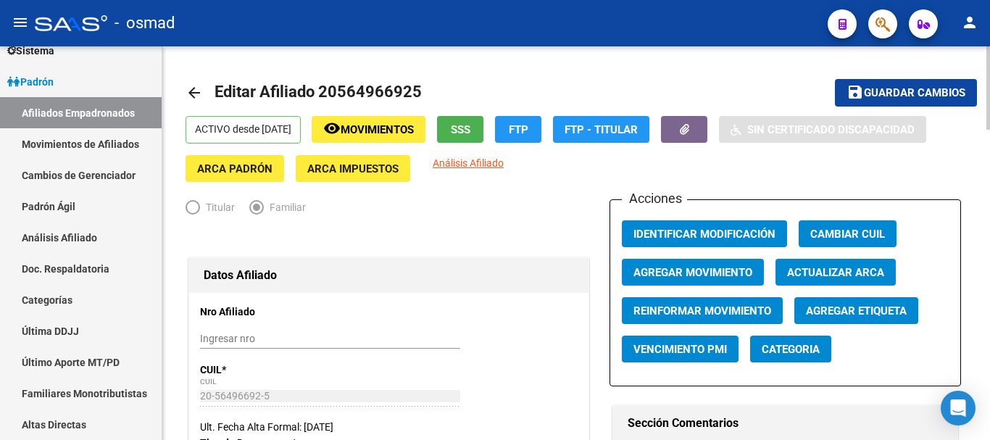
click at [873, 24] on button "button" at bounding box center [882, 23] width 29 height 29
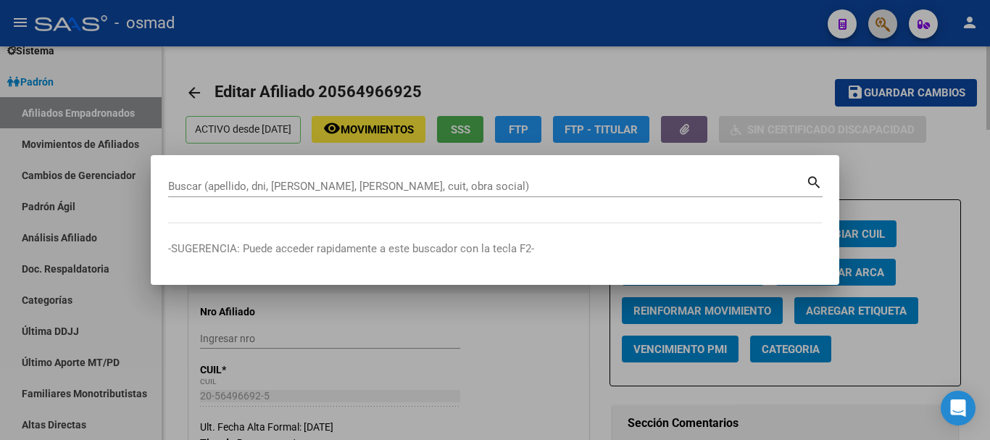
paste input "23250655339"
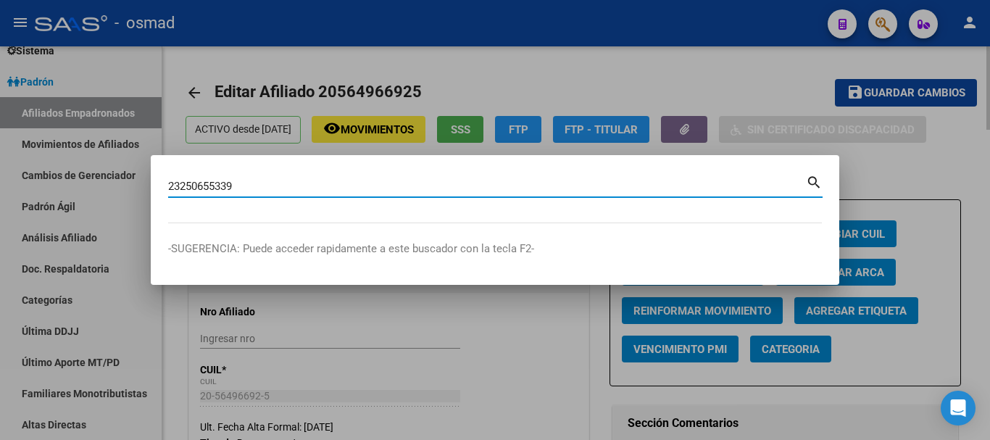
type input "23250655339"
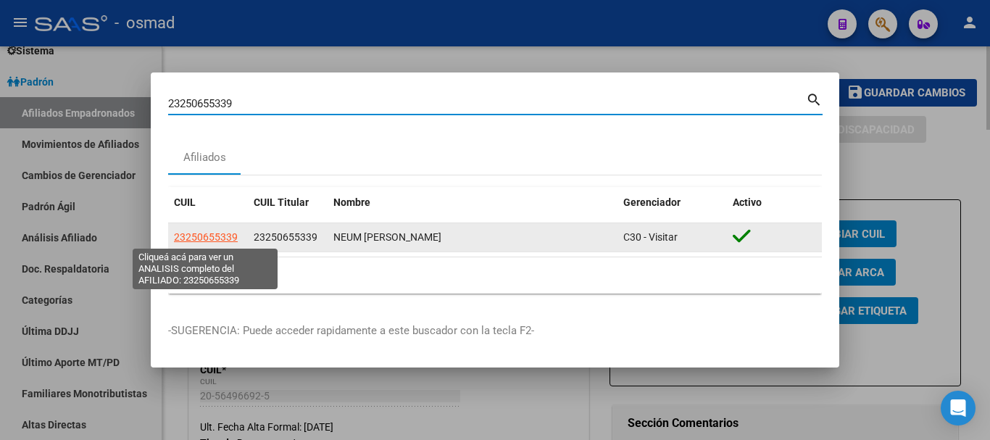
click at [188, 234] on span "23250655339" at bounding box center [206, 237] width 64 height 12
type textarea "23250655339"
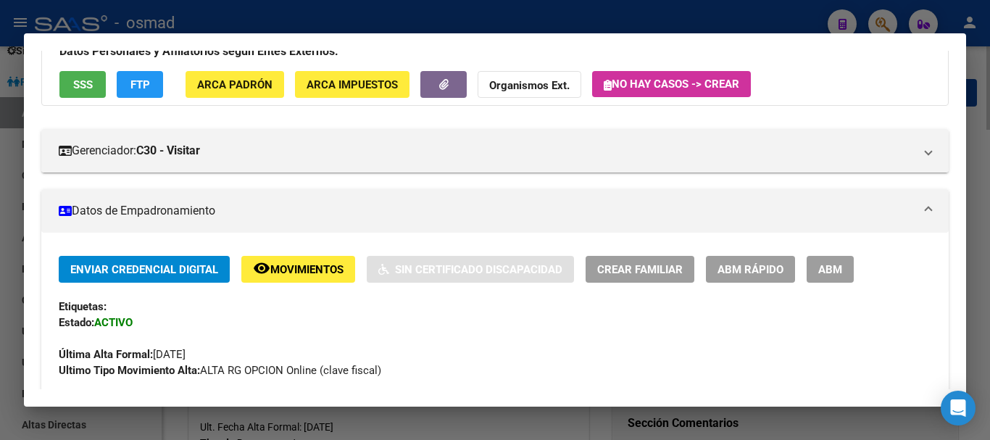
scroll to position [121, 0]
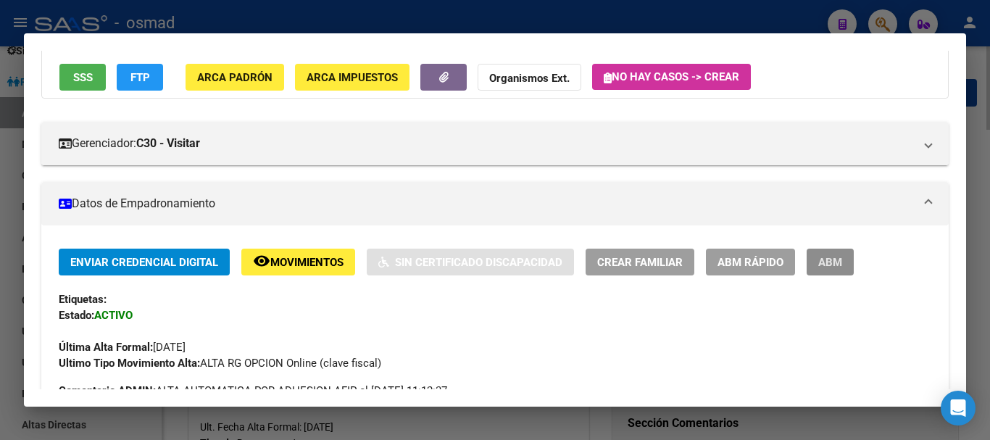
click at [823, 256] on span "ABM" at bounding box center [830, 262] width 24 height 13
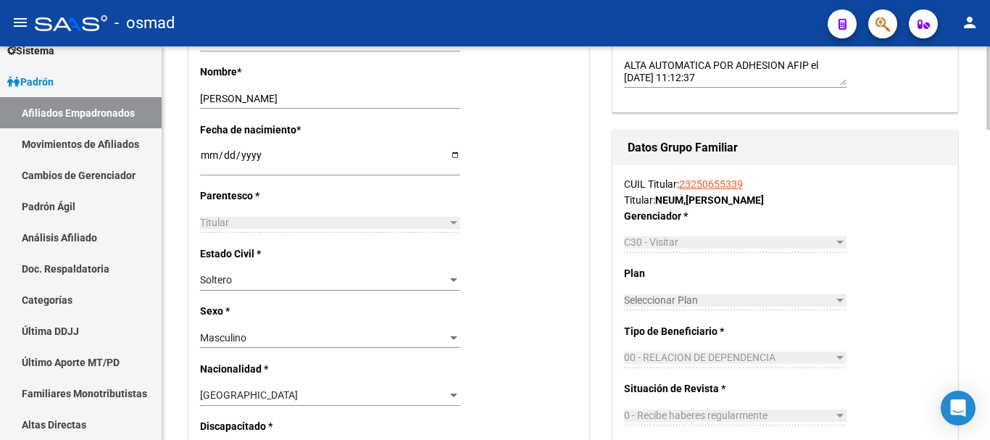
scroll to position [785, 0]
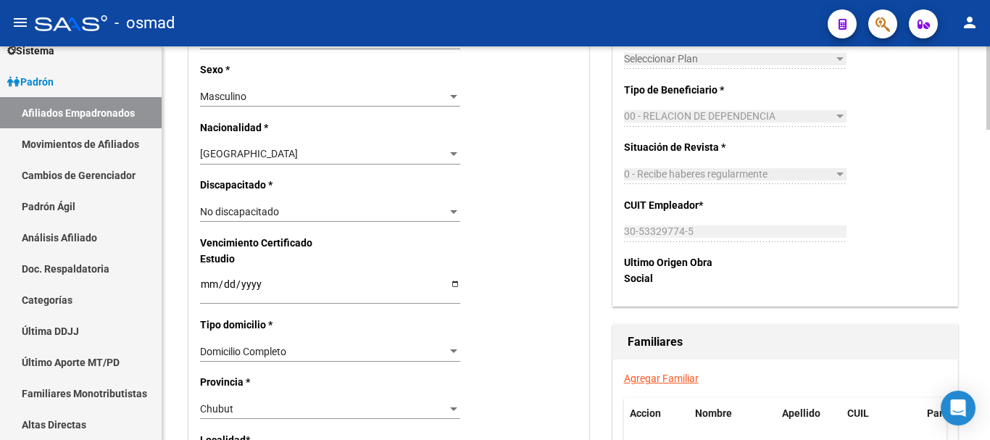
click at [668, 378] on link "Agregar Familiar" at bounding box center [661, 379] width 75 height 12
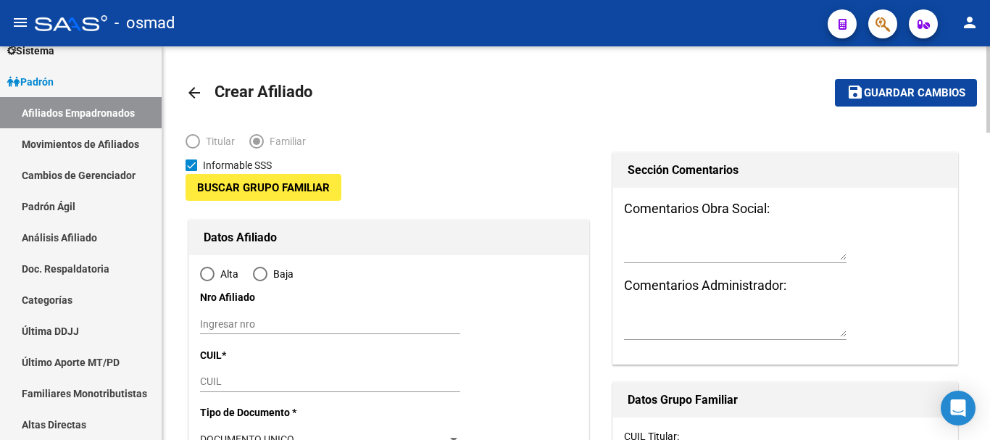
type input "30-53329774-5"
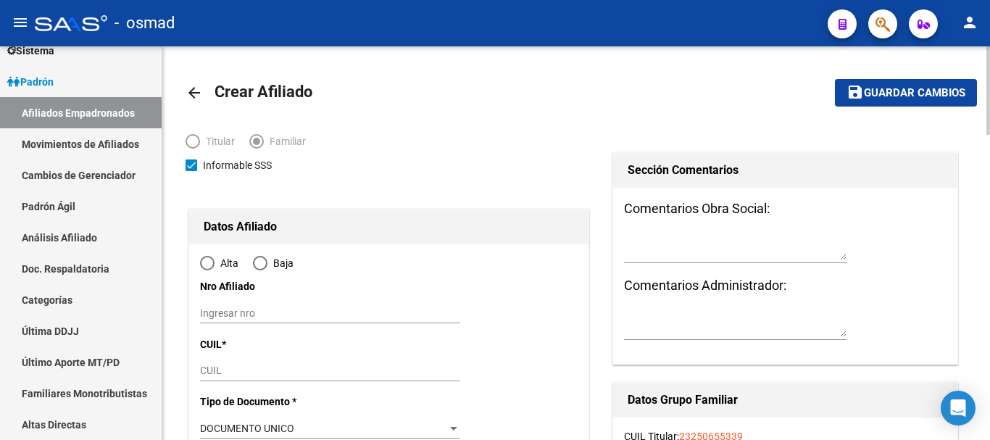
type input "[PERSON_NAME]"
type input "9000"
type input "CALLE 517"
type input "618"
radio input "true"
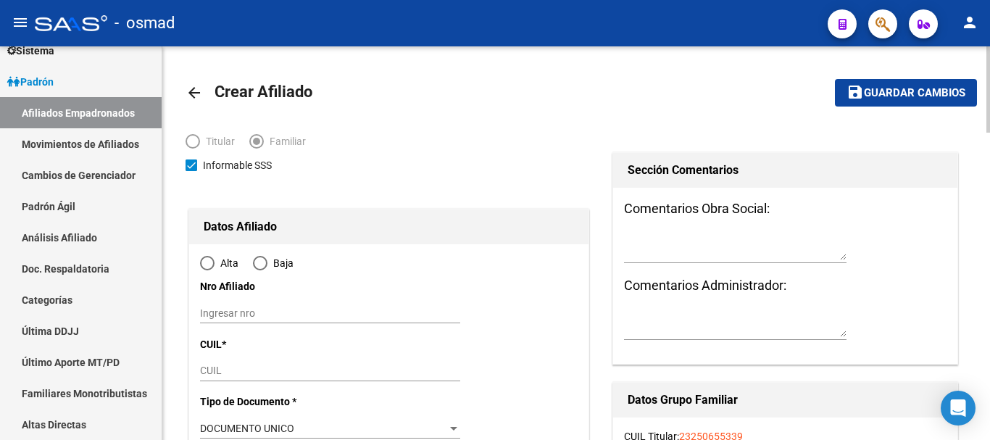
scroll to position [181, 0]
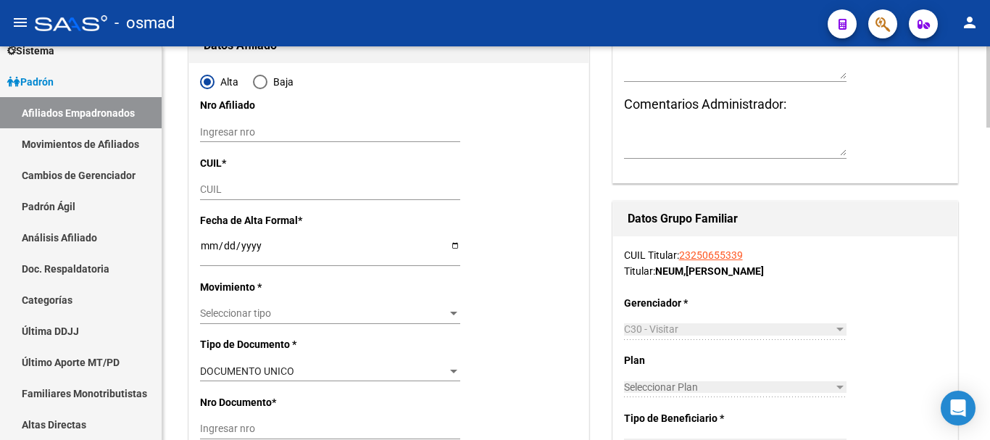
type input "30-53329774-5"
click at [229, 188] on input "CUIL" at bounding box center [330, 189] width 260 height 12
paste input "20-48684911-9"
type input "20-48684911-9"
click at [212, 249] on input "Ingresar fecha" at bounding box center [330, 251] width 260 height 22
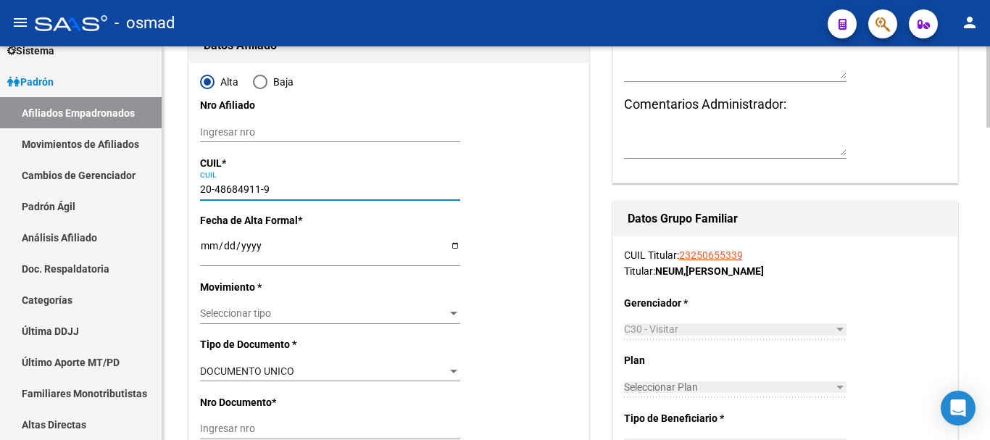
type input "48684911"
type input "NEUM TIZIANO EMANUEL"
type input "2008-06-02"
type input "[PERSON_NAME]"
type input "618"
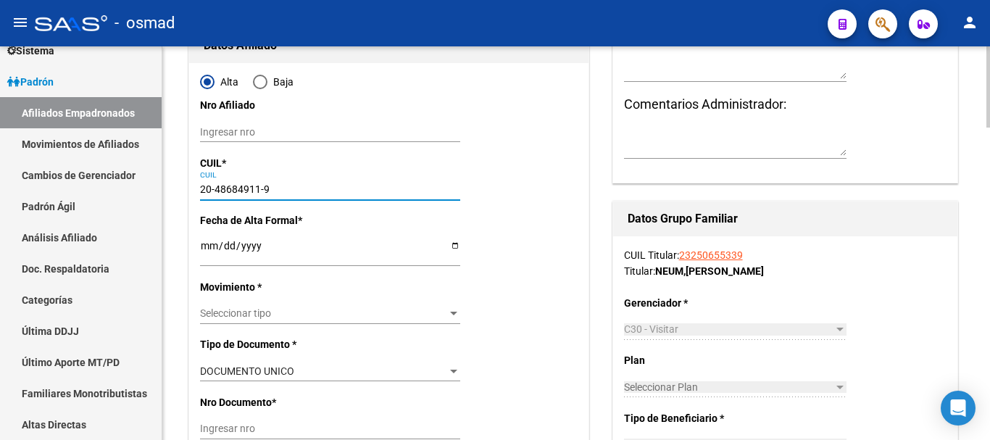
type input "1"
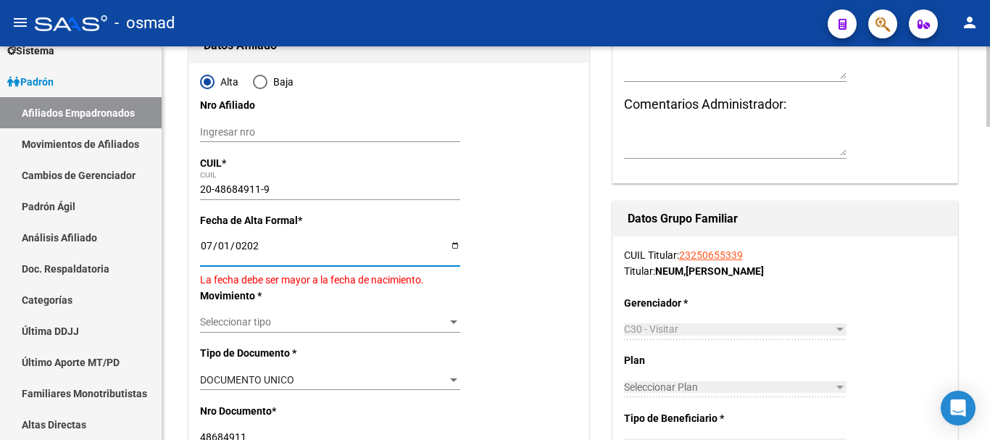
type input "[DATE]"
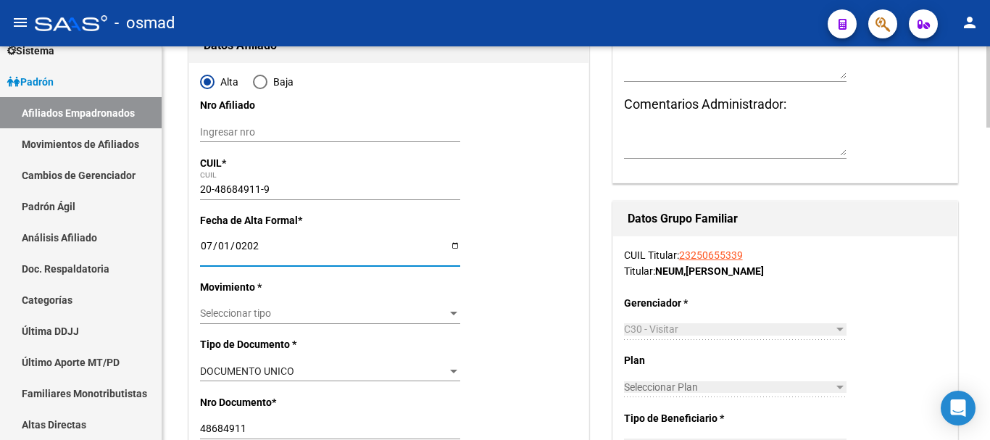
click at [271, 320] on div "Seleccionar tipo Seleccionar tipo" at bounding box center [330, 314] width 260 height 20
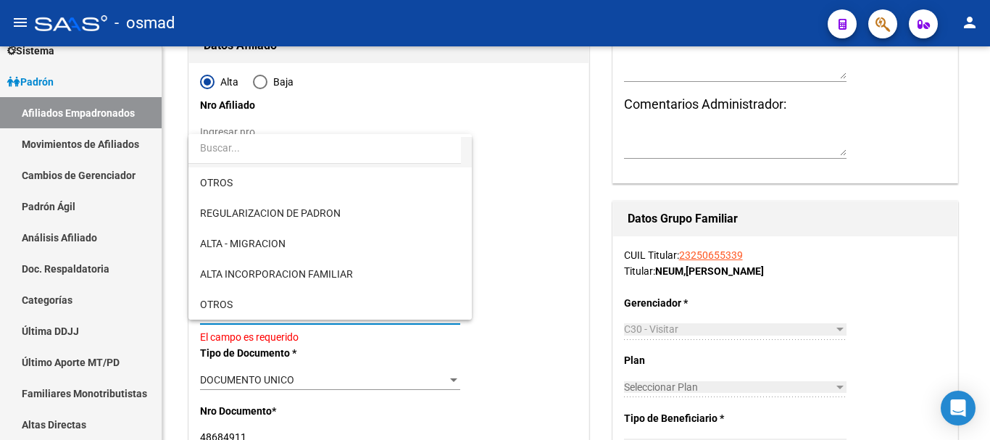
scroll to position [121, 0]
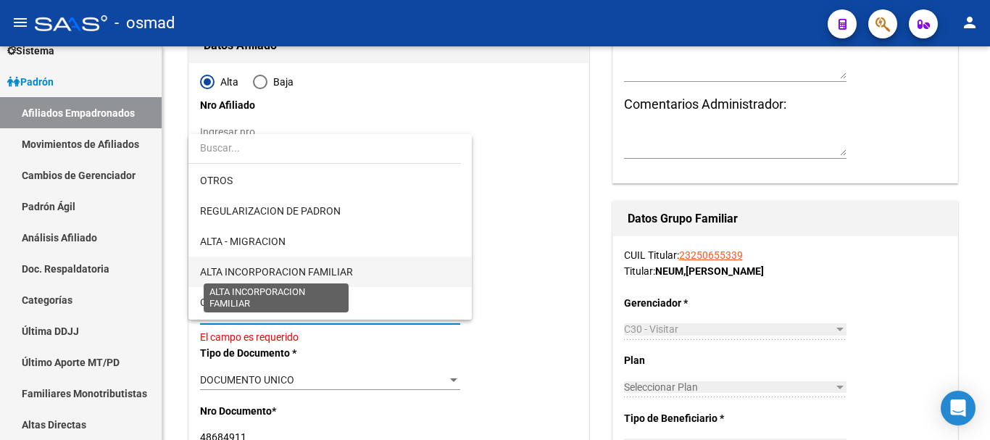
click at [279, 266] on span "ALTA INCORPORACION FAMILIAR" at bounding box center [276, 272] width 153 height 12
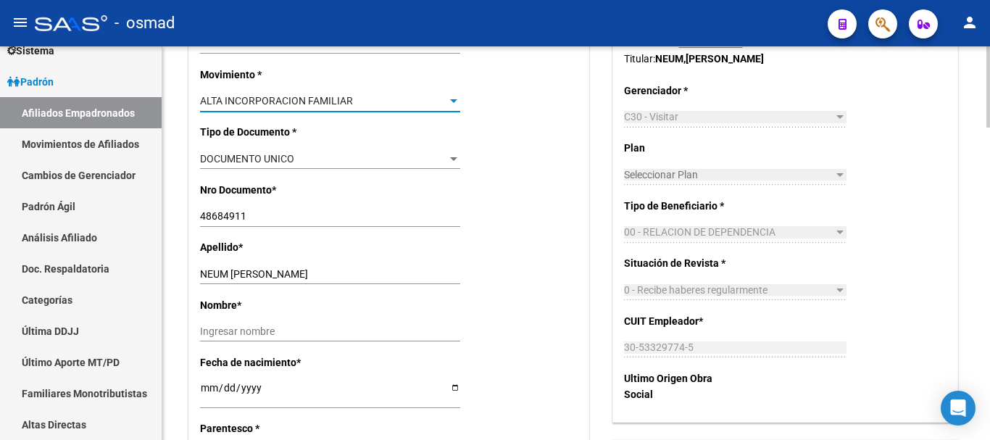
scroll to position [423, 0]
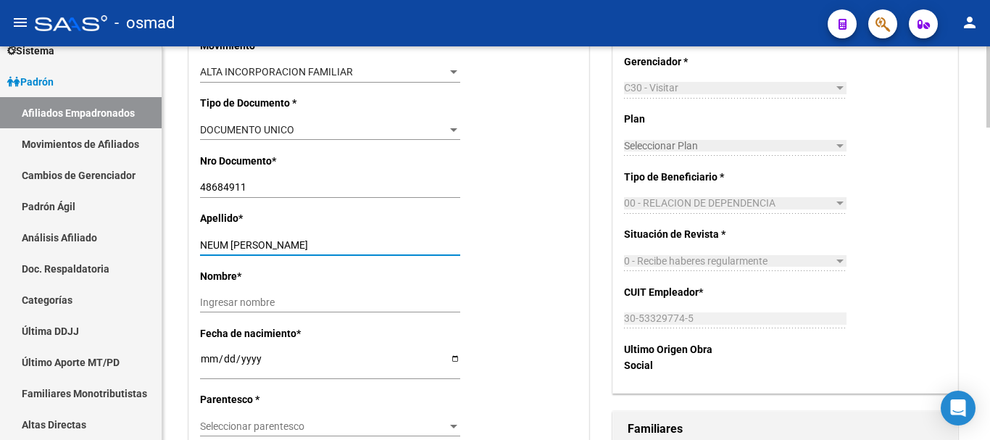
drag, startPoint x: 231, startPoint y: 243, endPoint x: 347, endPoint y: 244, distance: 116.0
click at [347, 244] on input "NEUM TIZIANO EMANUEL" at bounding box center [330, 245] width 260 height 12
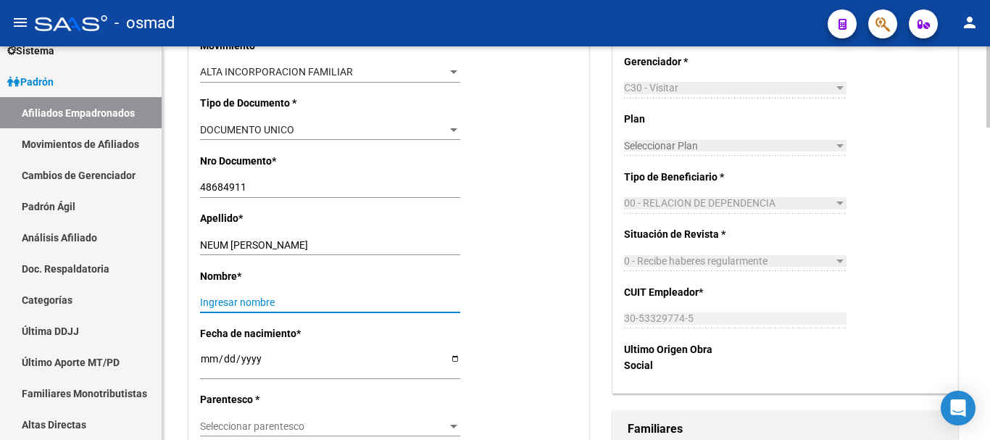
click at [257, 303] on input "Ingresar nombre" at bounding box center [330, 303] width 260 height 12
paste input "TIZIANO EMANUEL"
type input "TIZIANO EMANUEL"
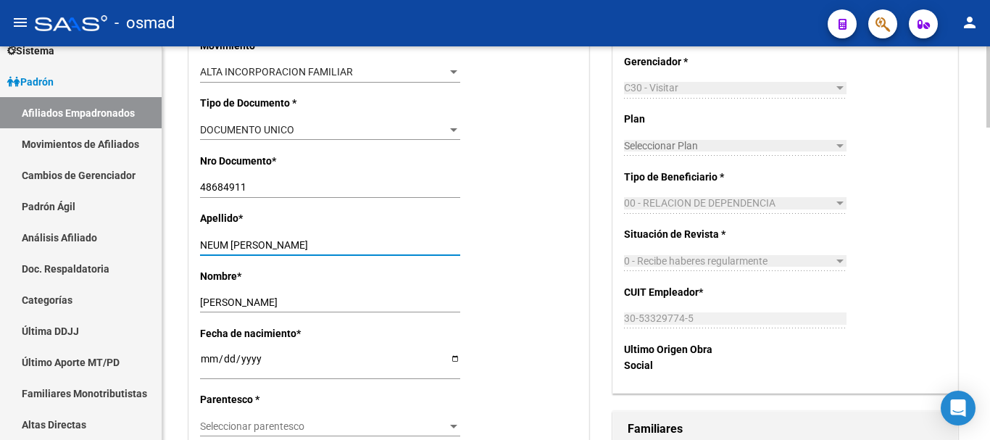
drag, startPoint x: 231, startPoint y: 244, endPoint x: 383, endPoint y: 250, distance: 153.1
click at [383, 250] on input "NEUM TIZIANO EMANUEL" at bounding box center [330, 245] width 260 height 12
type input "NEUM"
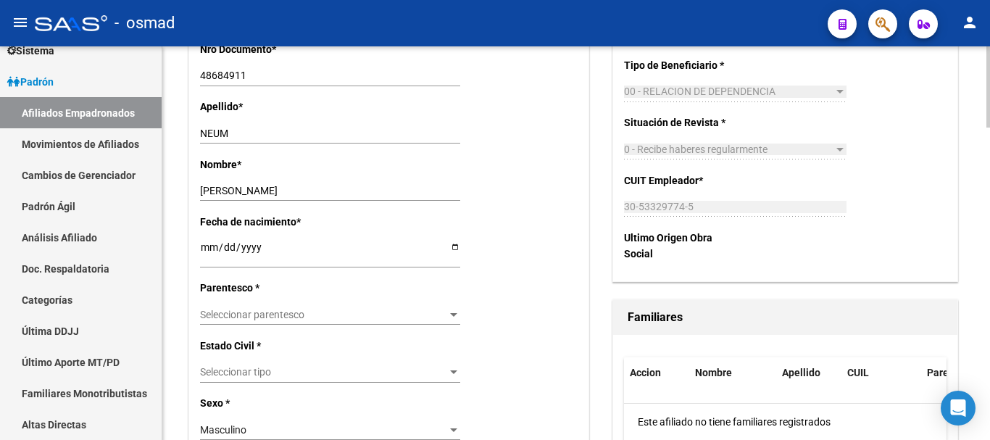
scroll to position [544, 0]
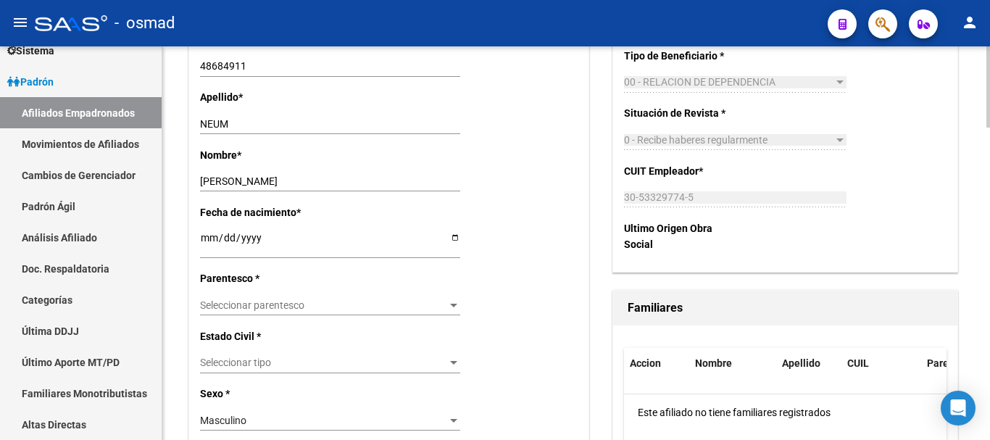
click at [278, 312] on div "Seleccionar parentesco Seleccionar parentesco" at bounding box center [330, 305] width 260 height 20
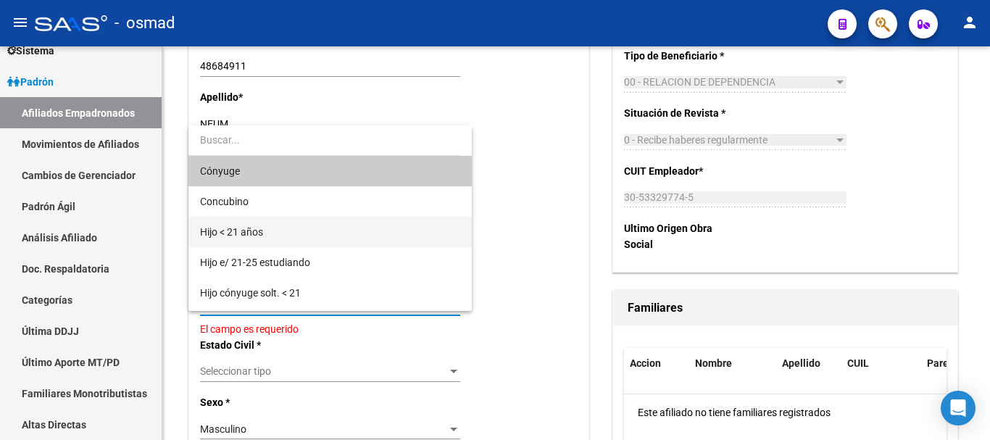
click at [272, 235] on span "Hijo < 21 años" at bounding box center [330, 232] width 260 height 30
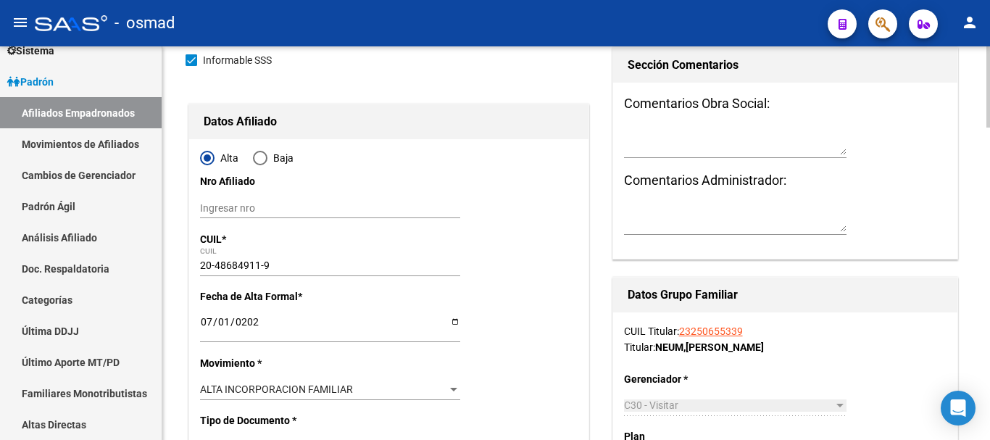
scroll to position [0, 0]
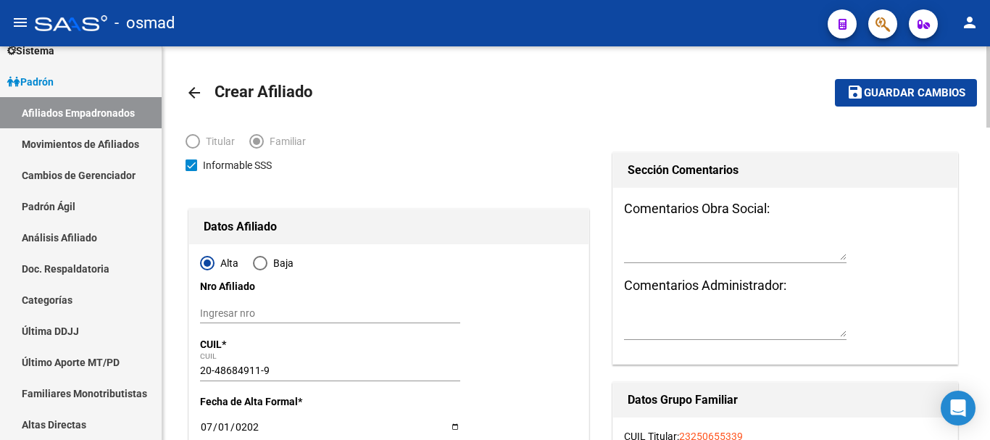
click at [906, 103] on button "save Guardar cambios" at bounding box center [906, 92] width 142 height 27
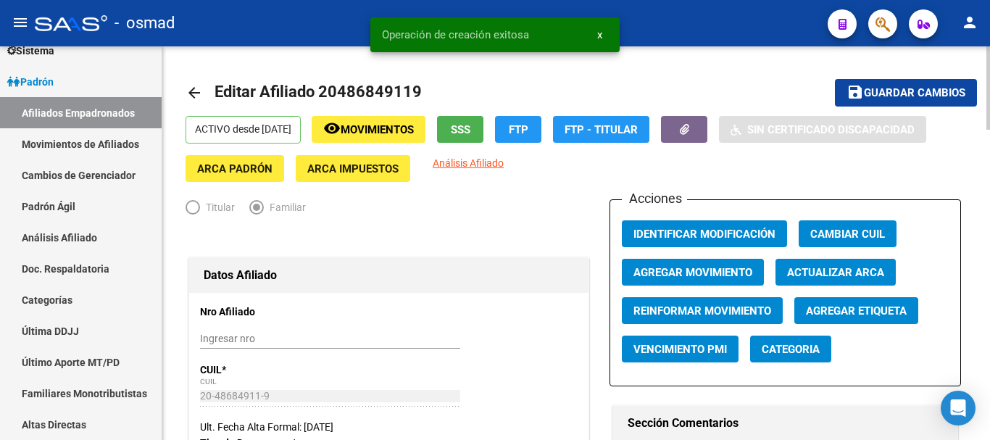
radio input "true"
type input "30-53329774-5"
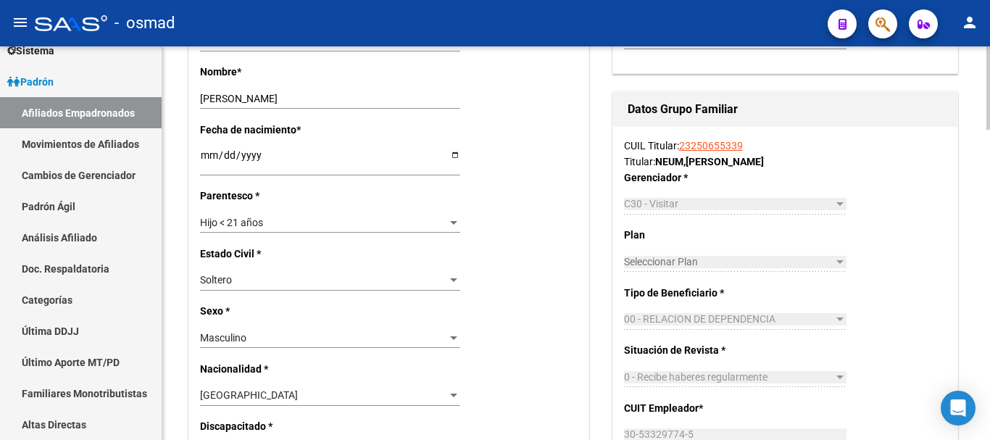
scroll to position [785, 0]
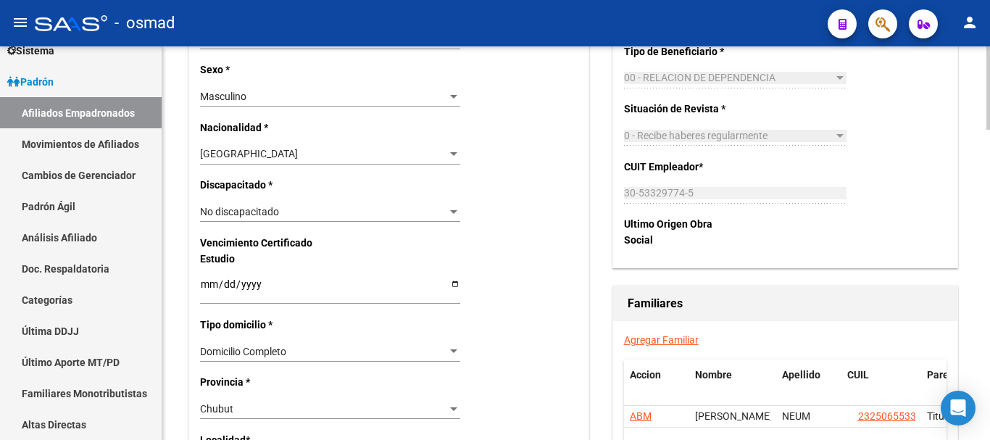
click at [640, 339] on link "Agregar Familiar" at bounding box center [661, 340] width 75 height 12
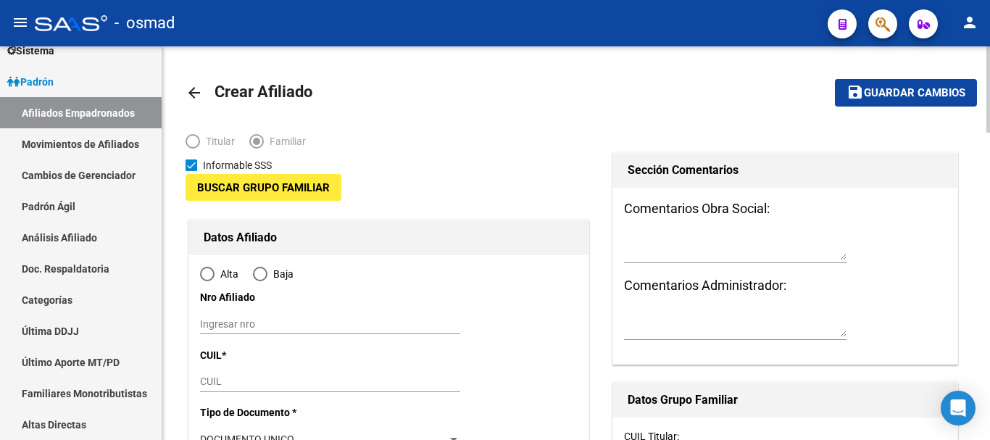
type input "30-53329774-5"
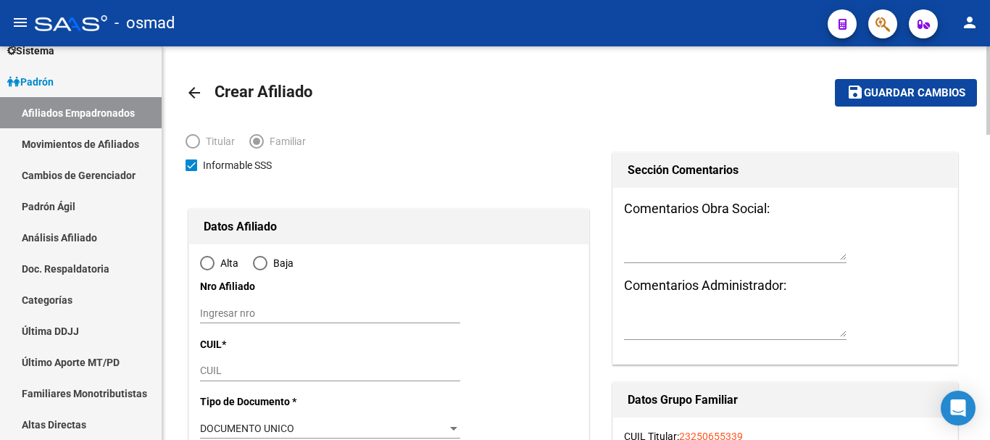
type input "[PERSON_NAME]"
type input "9000"
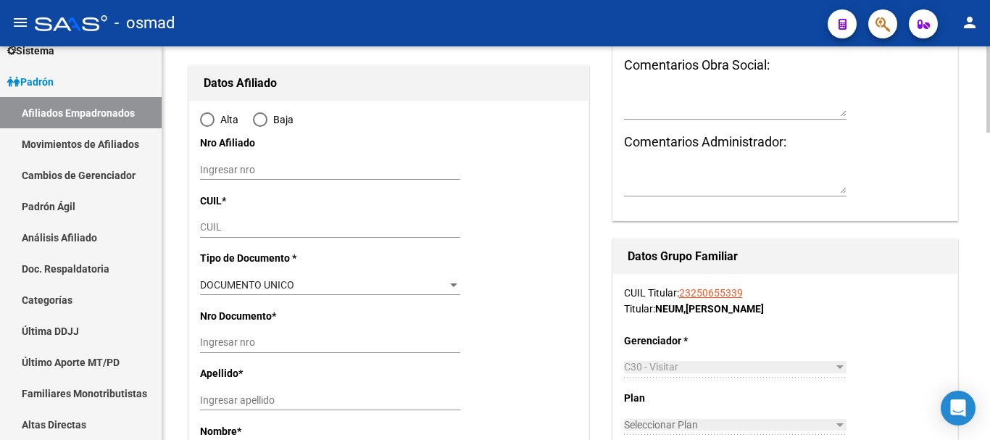
scroll to position [181, 0]
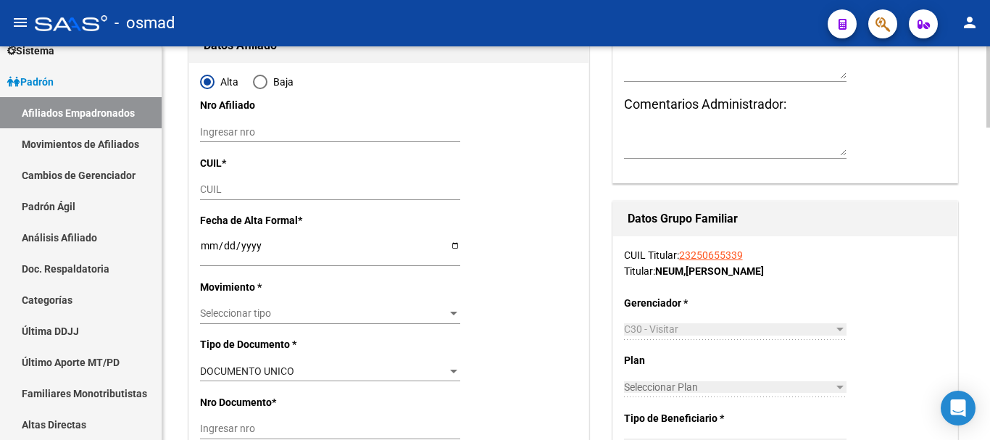
click at [223, 196] on div "CUIL" at bounding box center [330, 190] width 260 height 20
paste input "20-53632498-5"
click at [207, 246] on input "Ingresar fecha" at bounding box center [330, 251] width 260 height 22
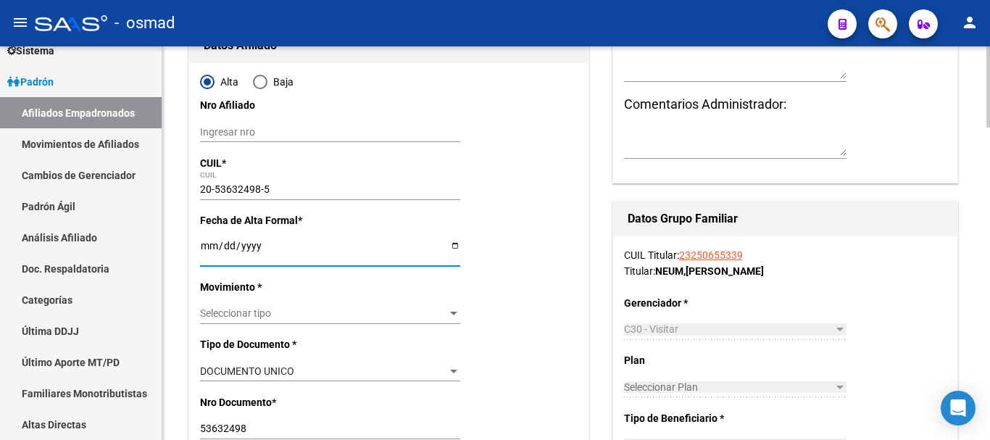
click at [281, 306] on div "Seleccionar tipo Seleccionar tipo" at bounding box center [330, 314] width 260 height 20
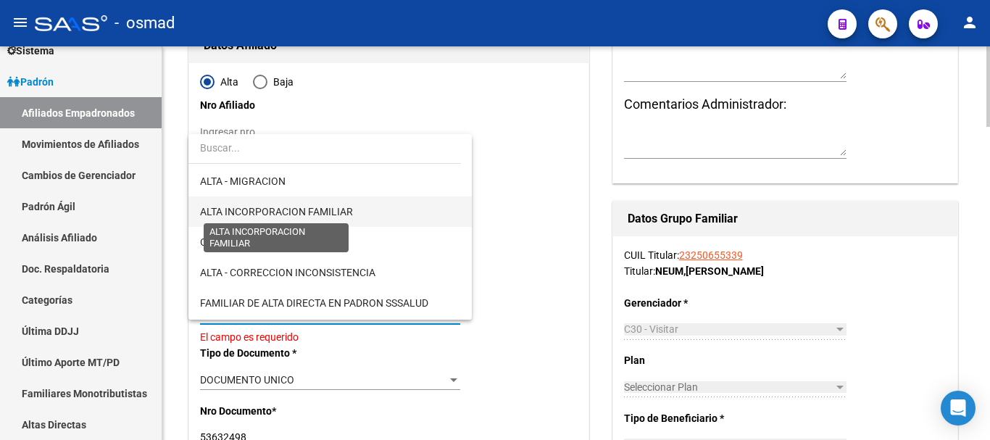
click at [289, 212] on span "ALTA INCORPORACION FAMILIAR" at bounding box center [276, 212] width 153 height 12
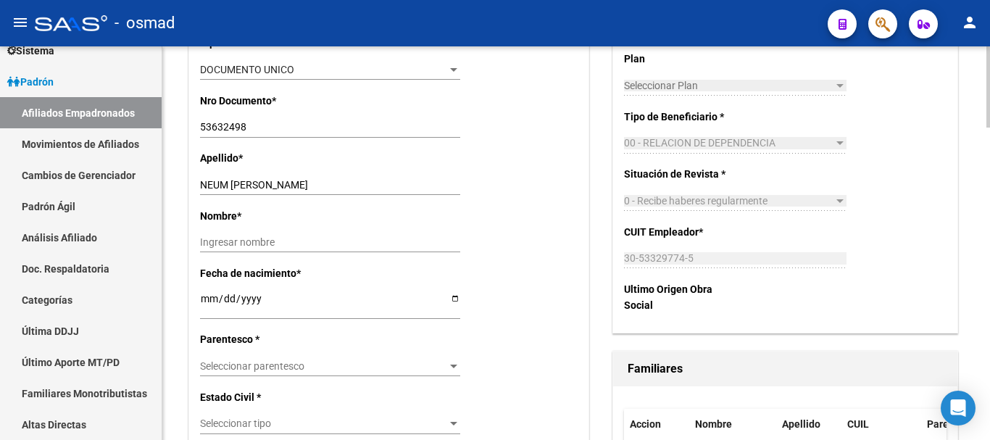
scroll to position [484, 0]
drag, startPoint x: 233, startPoint y: 184, endPoint x: 377, endPoint y: 181, distance: 144.3
click at [377, 181] on input "NEUM LORENZO GAEL" at bounding box center [330, 184] width 260 height 12
click at [266, 236] on input "Ingresar nombre" at bounding box center [330, 242] width 260 height 12
paste input "LORENZO GAEL"
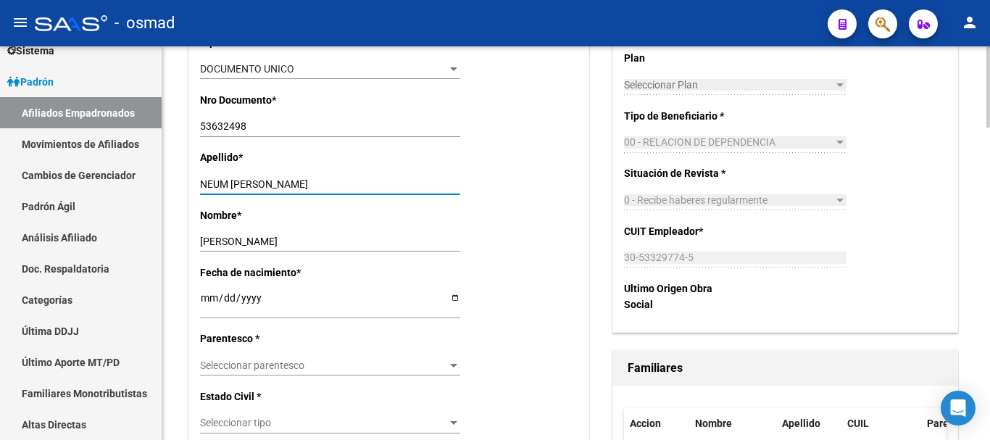
drag, startPoint x: 233, startPoint y: 184, endPoint x: 374, endPoint y: 187, distance: 140.7
click at [374, 187] on input "NEUM LORENZO GAEL" at bounding box center [330, 184] width 260 height 12
click at [296, 357] on div "Seleccionar parentesco Seleccionar parentesco" at bounding box center [330, 365] width 260 height 20
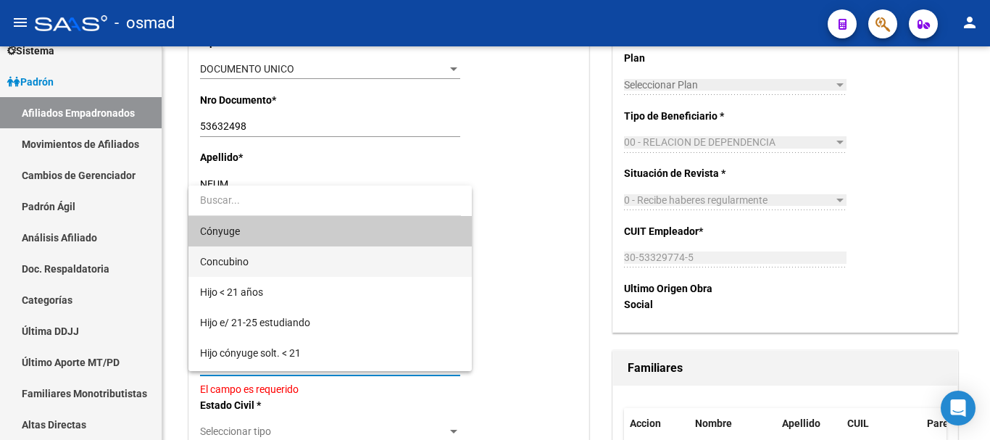
scroll to position [60, 0]
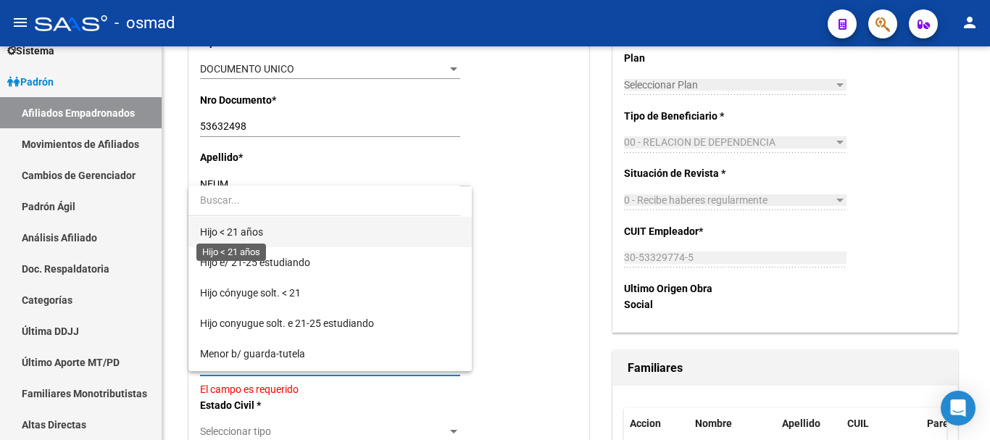
click at [236, 231] on span "Hijo < 21 años" at bounding box center [231, 232] width 63 height 12
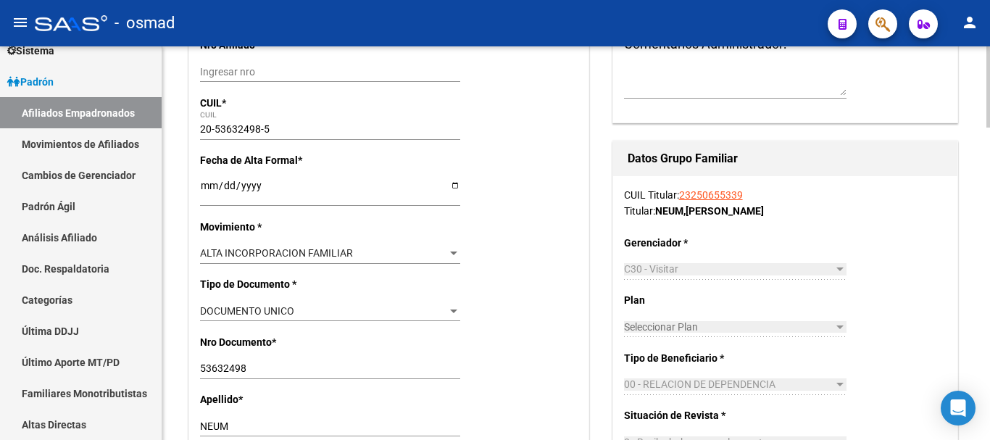
scroll to position [0, 0]
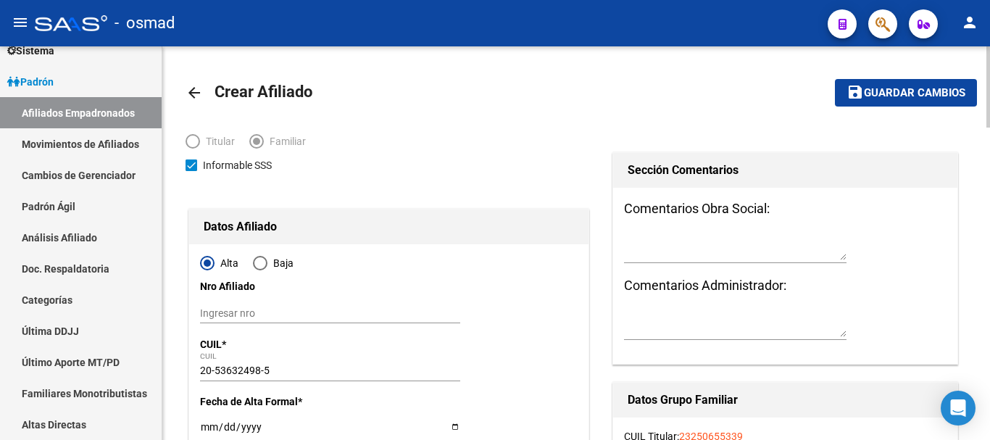
click at [900, 87] on span "Guardar cambios" at bounding box center [914, 93] width 101 height 13
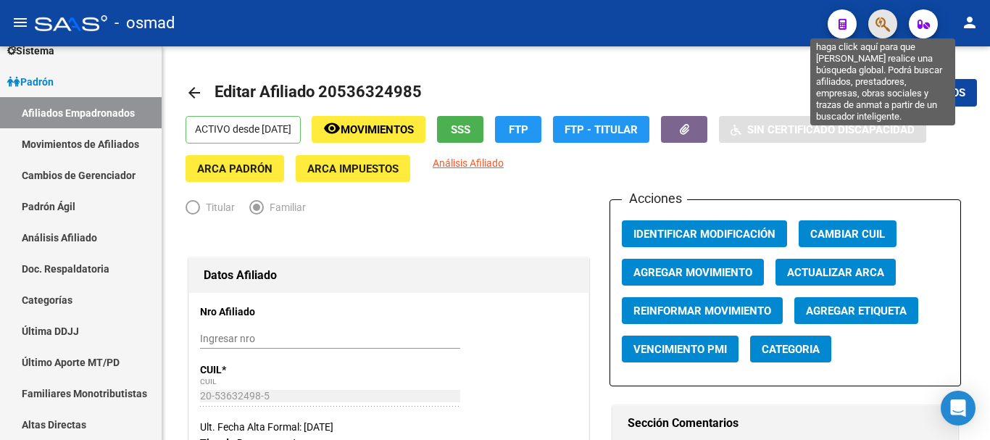
click at [877, 28] on icon "button" at bounding box center [883, 24] width 14 height 17
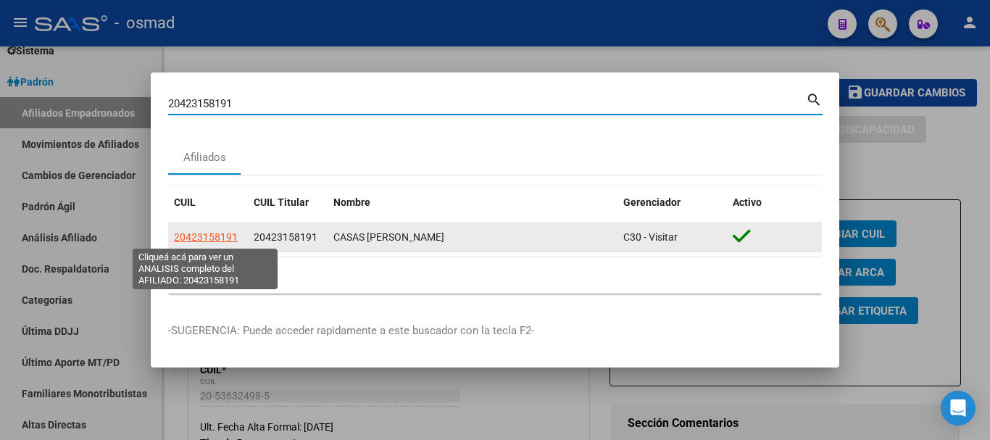
click at [183, 239] on span "20423158191" at bounding box center [206, 237] width 64 height 12
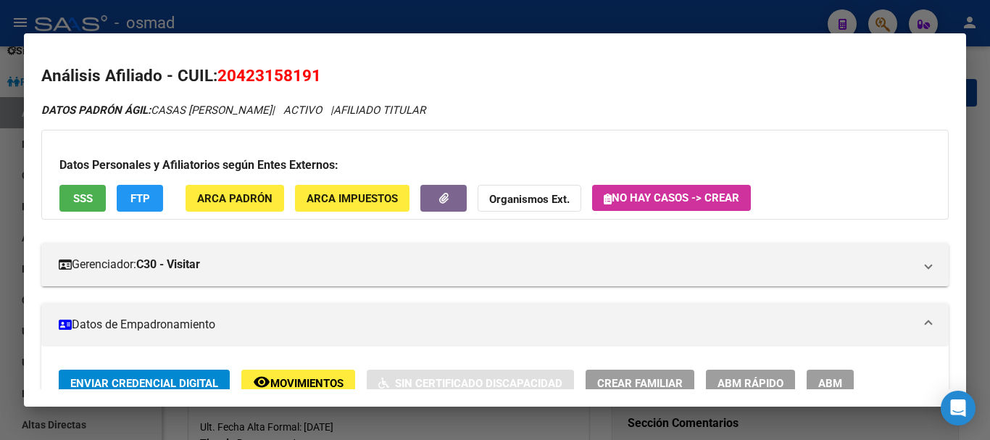
scroll to position [121, 0]
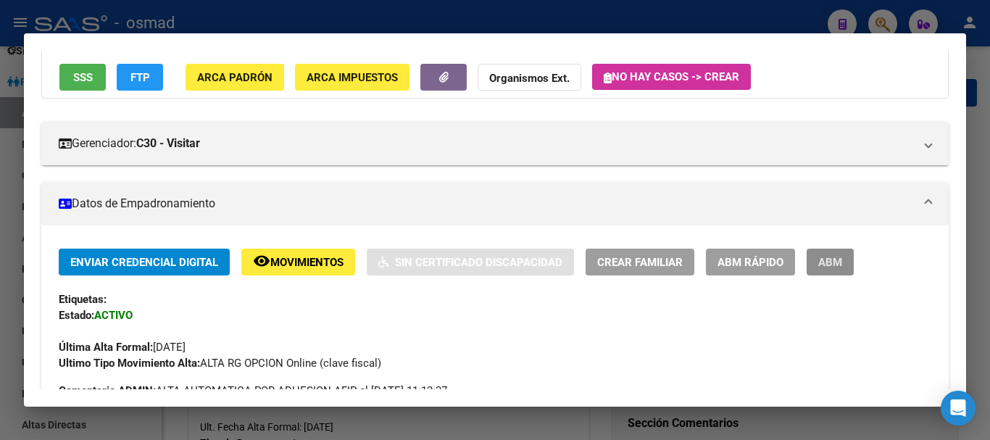
click at [816, 264] on button "ABM" at bounding box center [830, 262] width 47 height 27
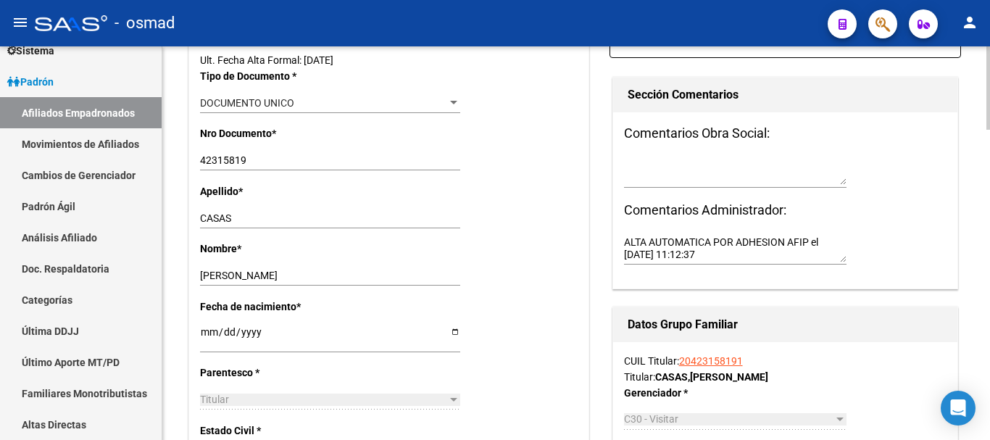
scroll to position [604, 0]
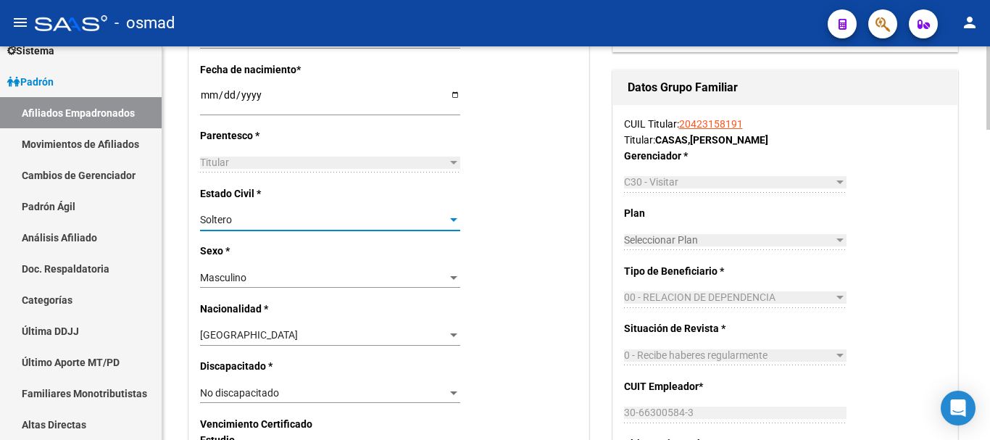
click at [225, 223] on span "Soltero" at bounding box center [216, 220] width 32 height 12
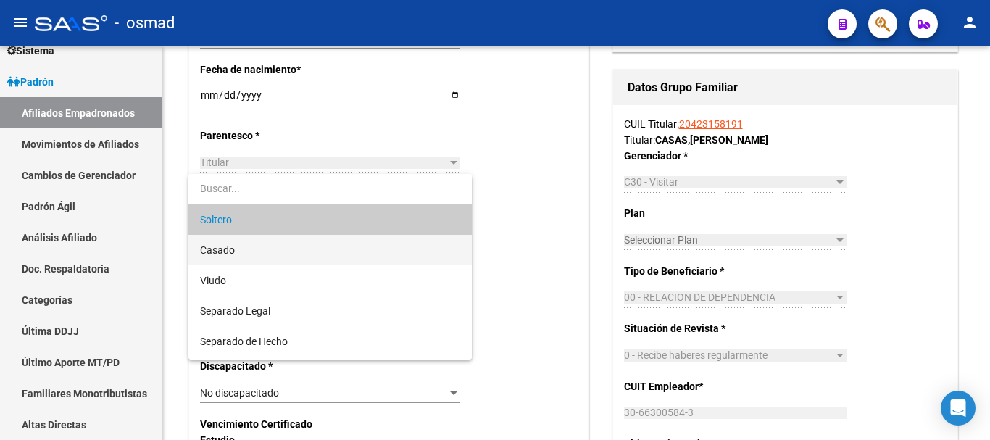
click at [251, 239] on span "Casado" at bounding box center [330, 250] width 260 height 30
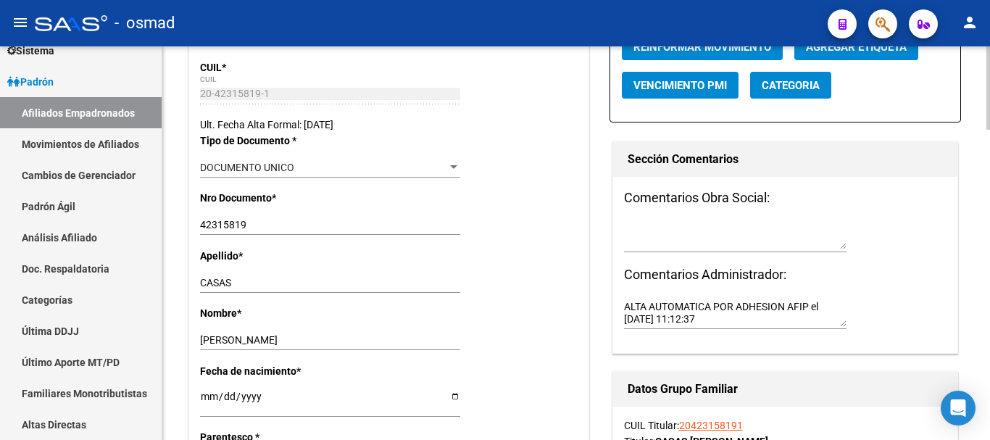
scroll to position [0, 0]
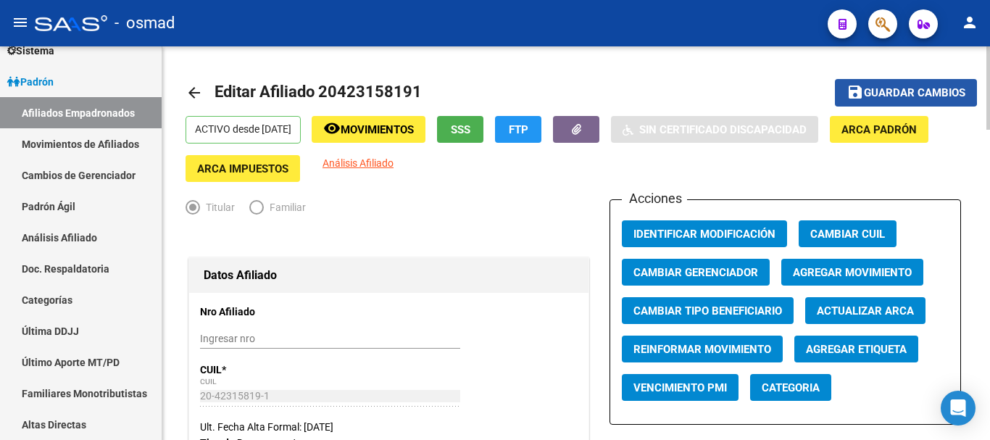
click at [877, 85] on button "save Guardar cambios" at bounding box center [906, 92] width 142 height 27
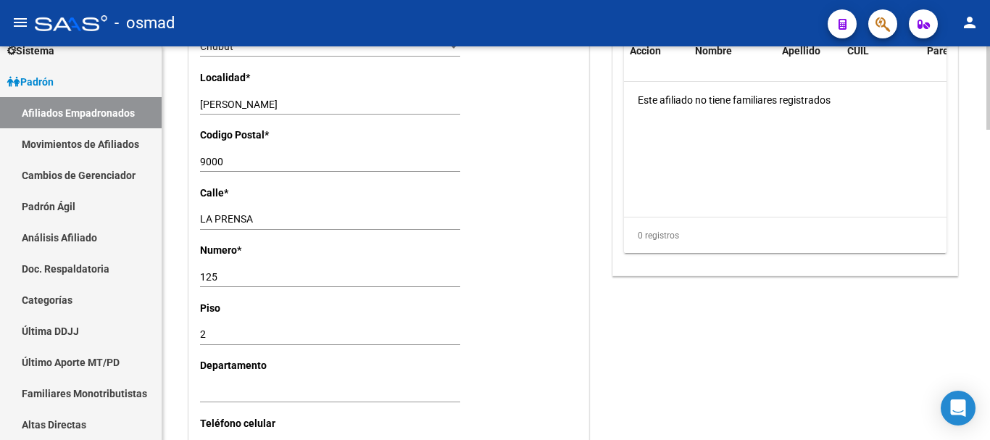
scroll to position [966, 0]
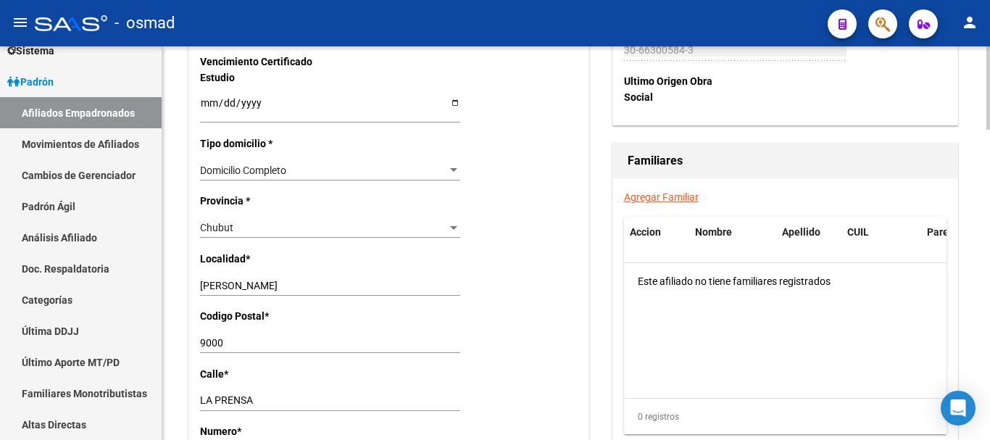
click at [650, 197] on link "Agregar Familiar" at bounding box center [661, 197] width 75 height 12
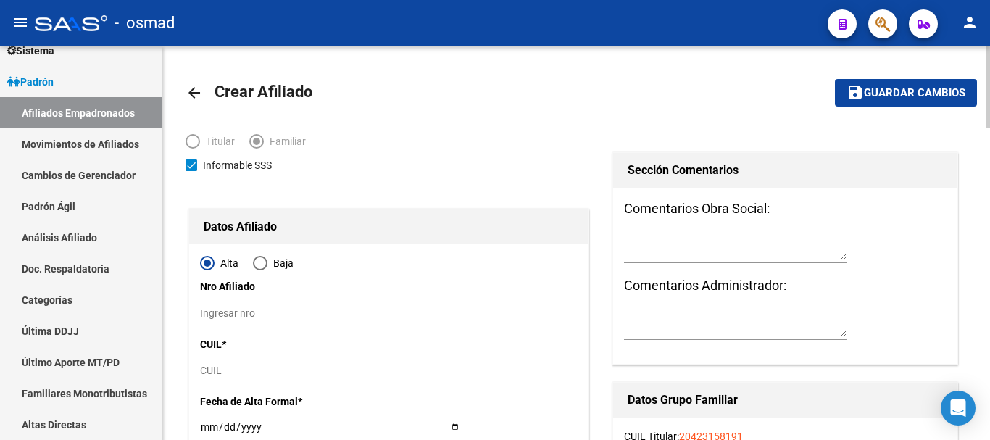
scroll to position [60, 0]
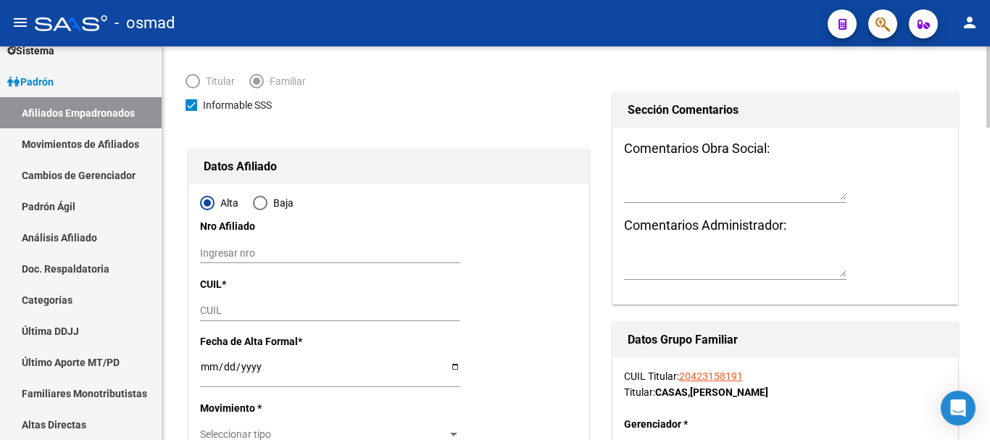
click at [216, 312] on input "CUIL" at bounding box center [330, 310] width 260 height 12
paste input "27-43004355-8"
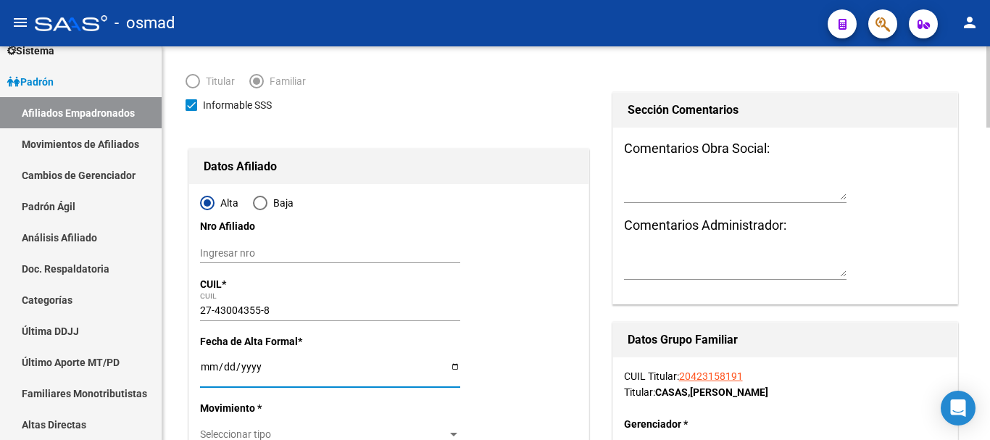
drag, startPoint x: 205, startPoint y: 368, endPoint x: 224, endPoint y: 366, distance: 18.9
click at [204, 369] on input "Ingresar fecha" at bounding box center [330, 372] width 260 height 22
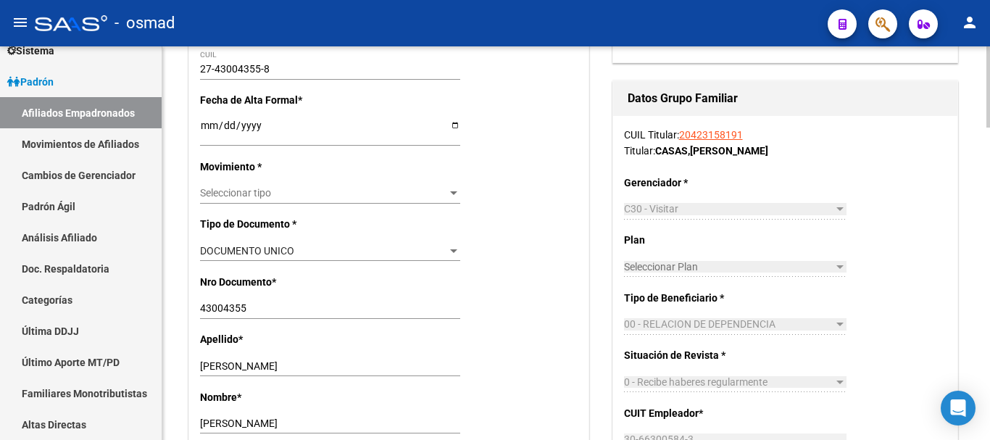
scroll to position [302, 0]
click at [233, 189] on span "Seleccionar tipo" at bounding box center [323, 192] width 247 height 12
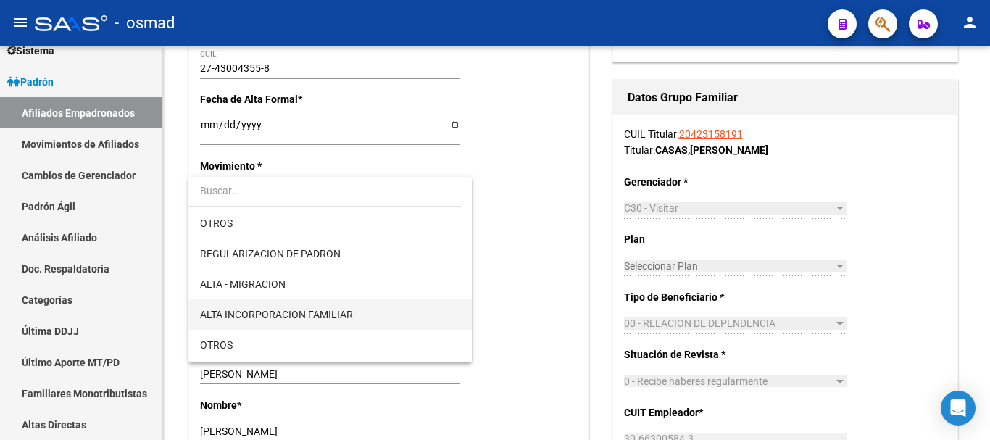
scroll to position [181, 0]
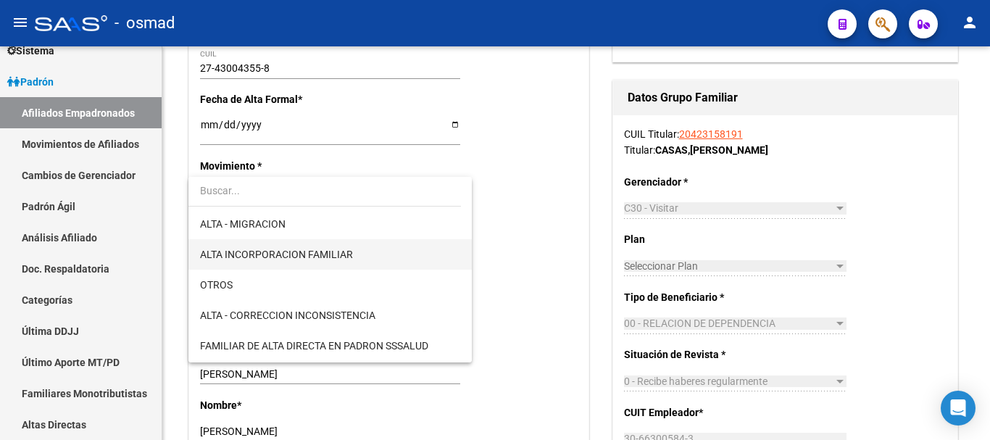
click at [322, 249] on span "ALTA INCORPORACION FAMILIAR" at bounding box center [276, 255] width 153 height 12
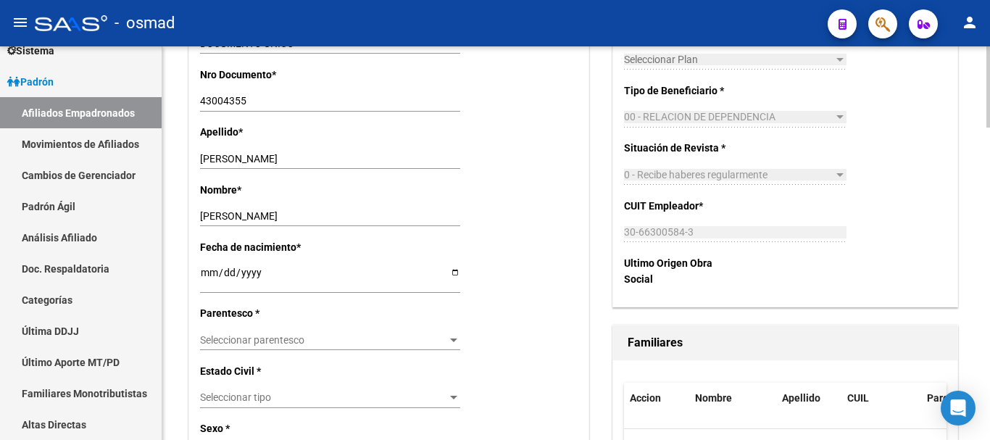
scroll to position [544, 0]
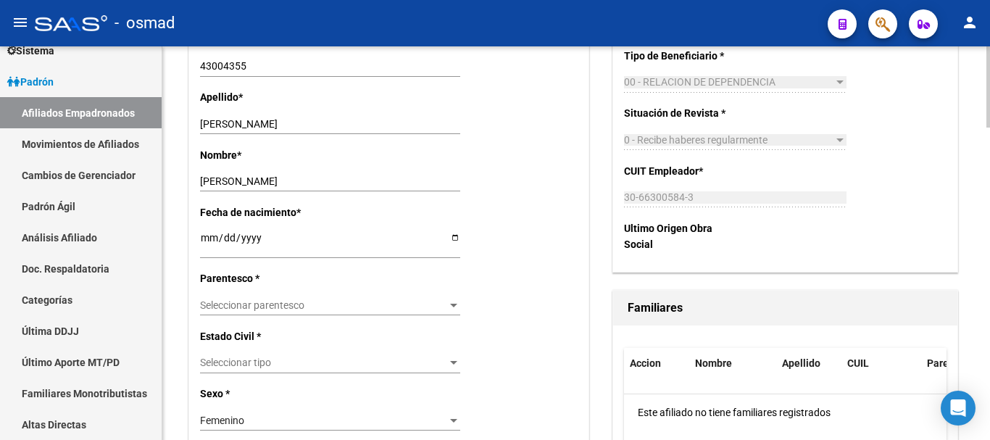
click at [239, 297] on div "Seleccionar parentesco Seleccionar parentesco" at bounding box center [330, 305] width 260 height 20
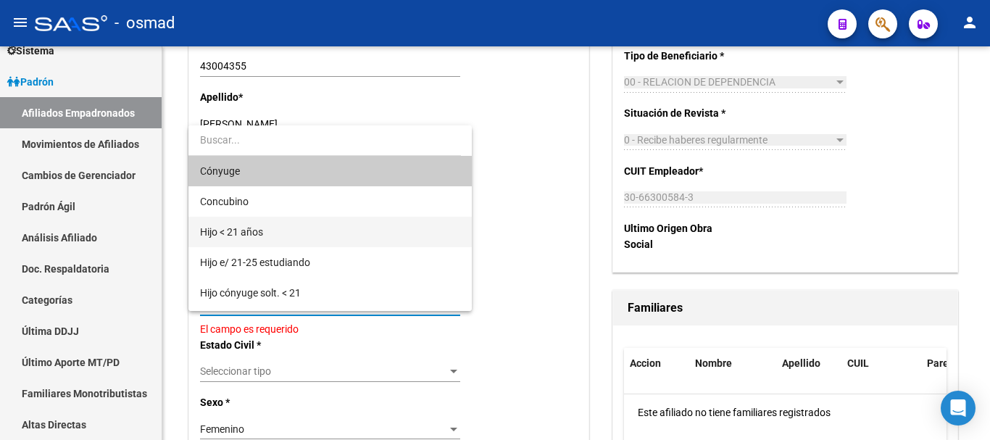
click at [289, 230] on span "Hijo < 21 años" at bounding box center [330, 232] width 260 height 30
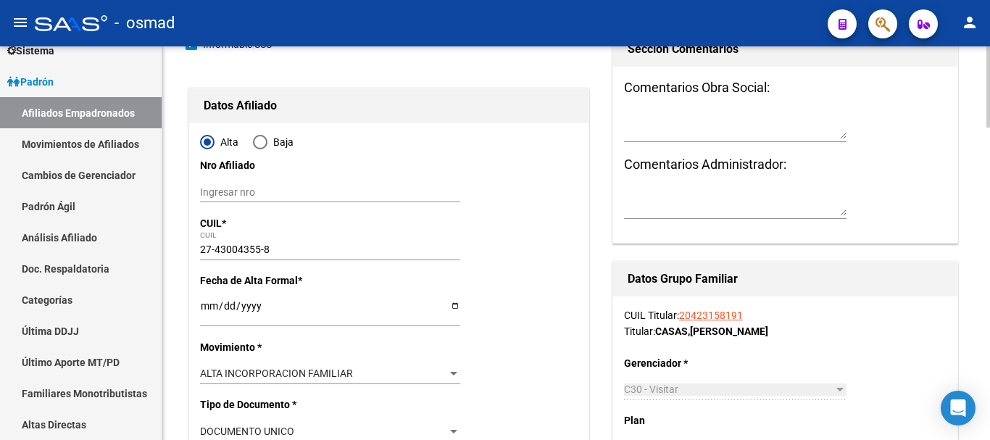
scroll to position [0, 0]
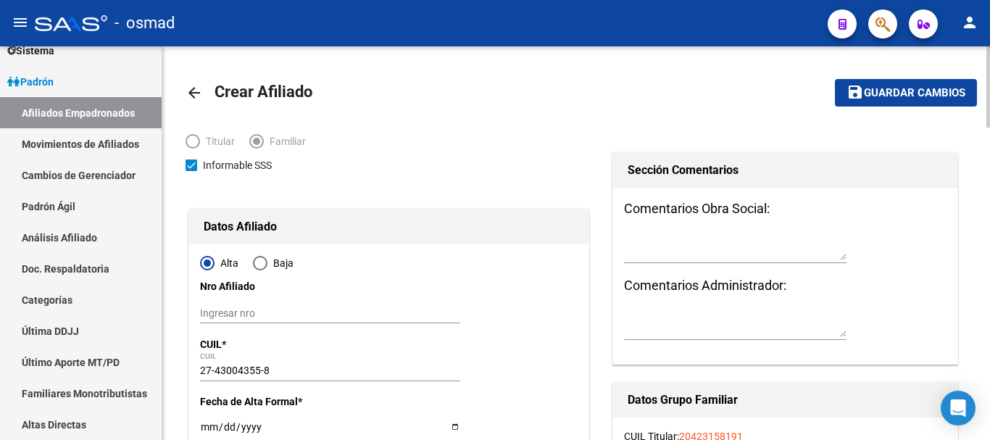
click at [878, 80] on button "save Guardar cambios" at bounding box center [906, 92] width 142 height 27
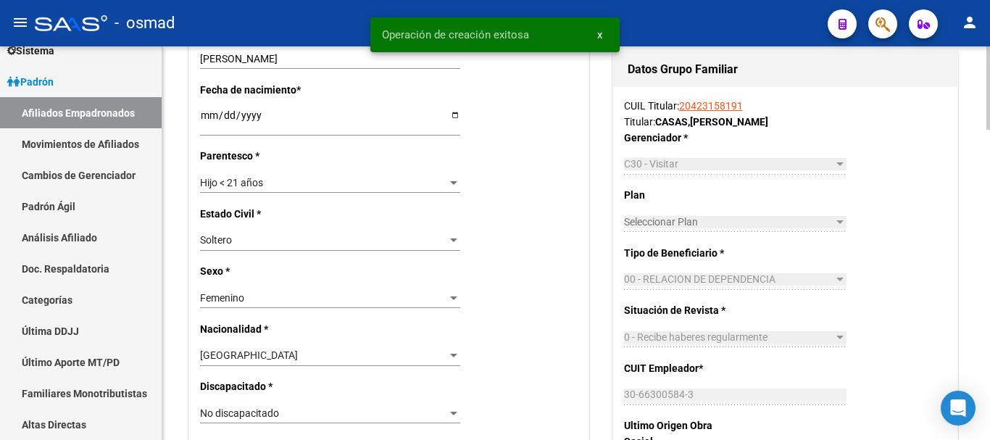
scroll to position [604, 0]
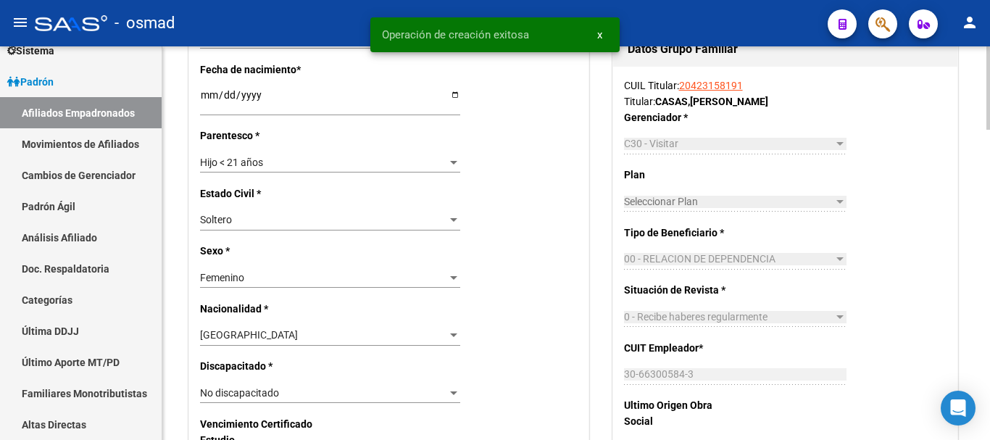
click at [266, 167] on div "Hijo < 21 años" at bounding box center [323, 163] width 247 height 12
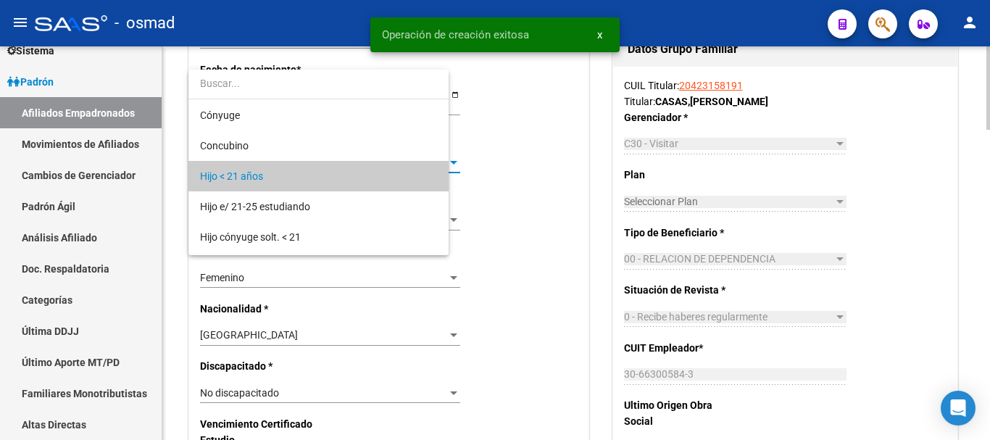
scroll to position [14, 0]
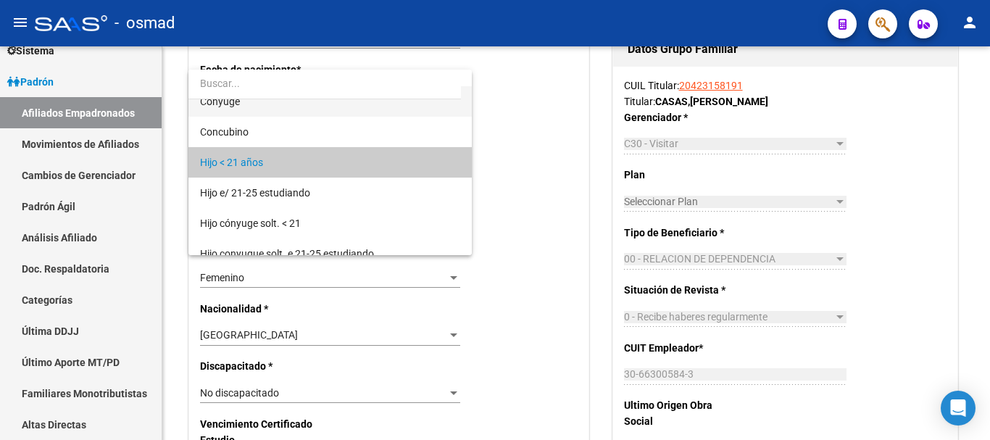
click at [244, 101] on span "Cónyuge" at bounding box center [330, 101] width 260 height 30
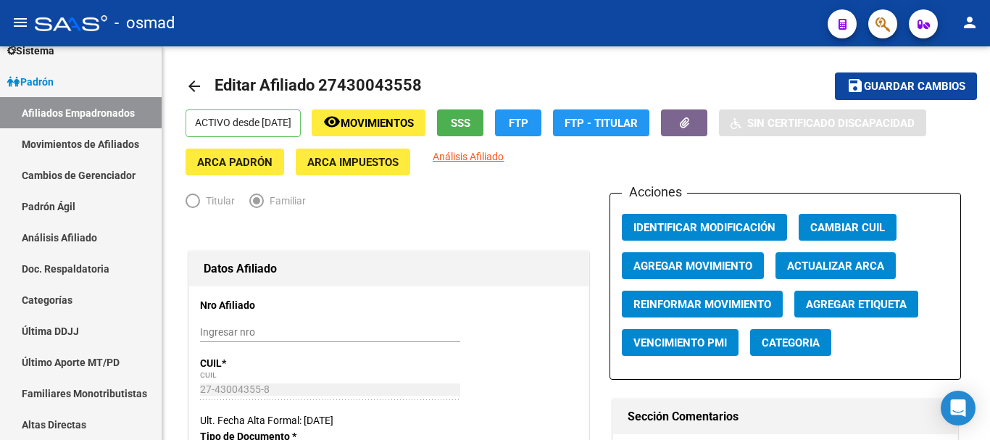
scroll to position [0, 0]
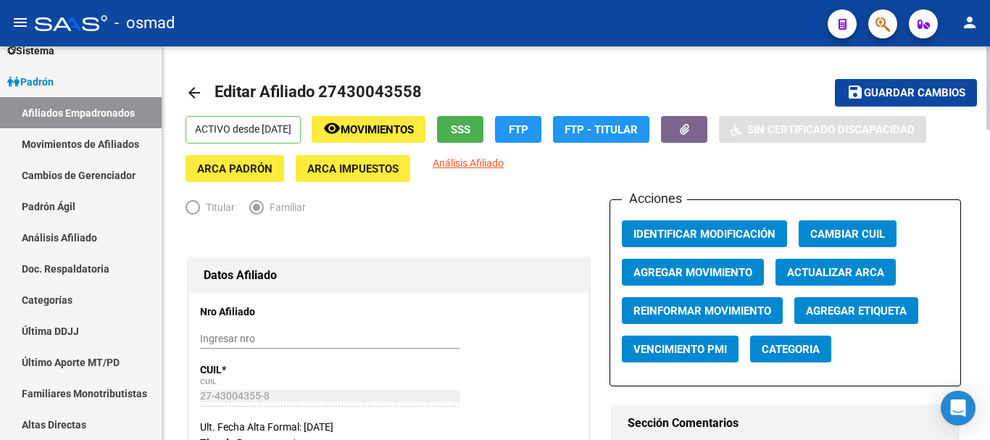
click at [867, 87] on span "Guardar cambios" at bounding box center [914, 93] width 101 height 13
click at [878, 32] on icon "button" at bounding box center [883, 24] width 14 height 17
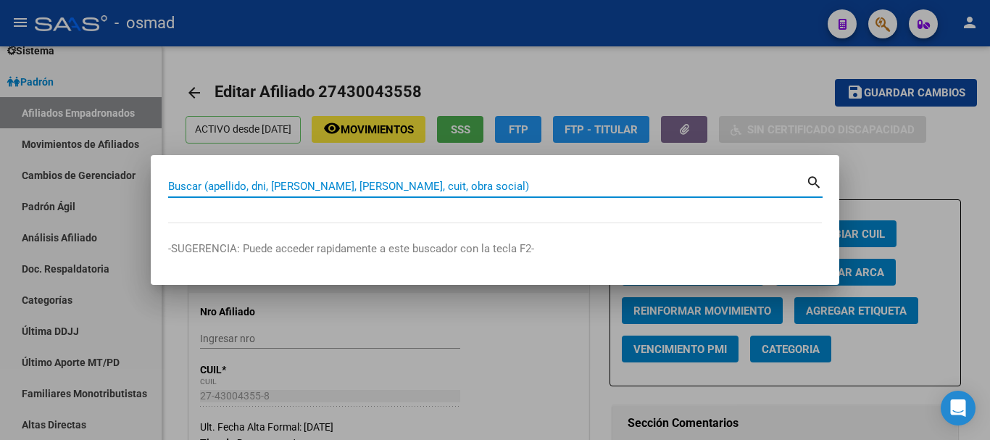
paste input "20326440990"
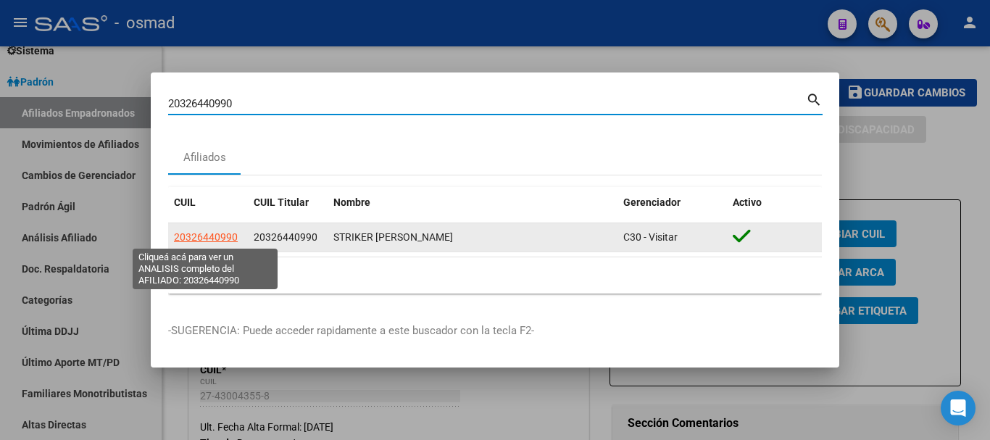
click at [212, 235] on span "20326440990" at bounding box center [206, 237] width 64 height 12
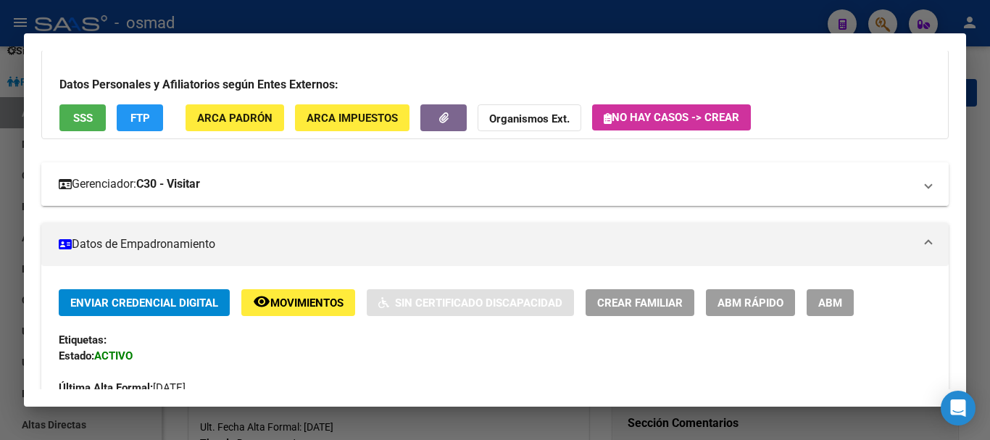
scroll to position [181, 0]
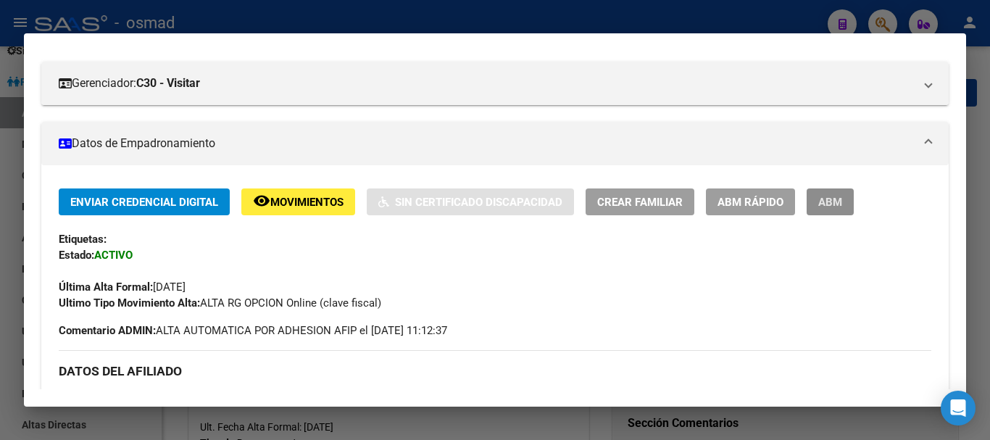
click at [828, 204] on span "ABM" at bounding box center [830, 202] width 24 height 13
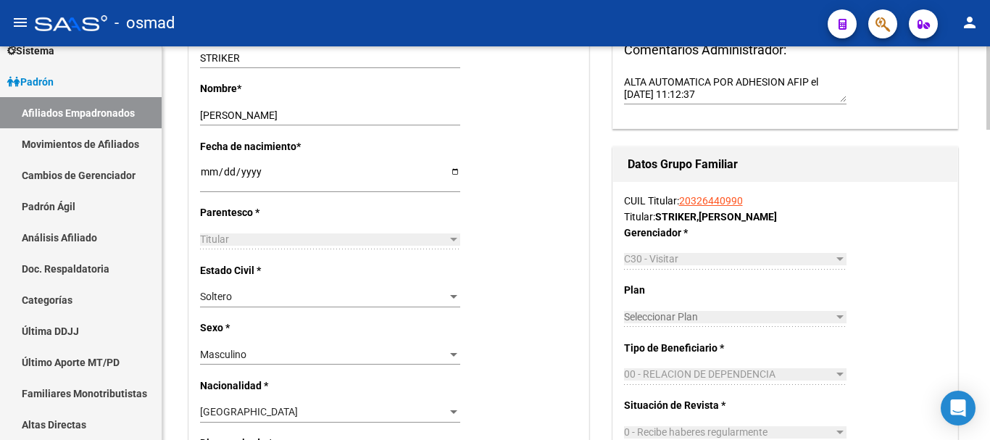
scroll to position [544, 0]
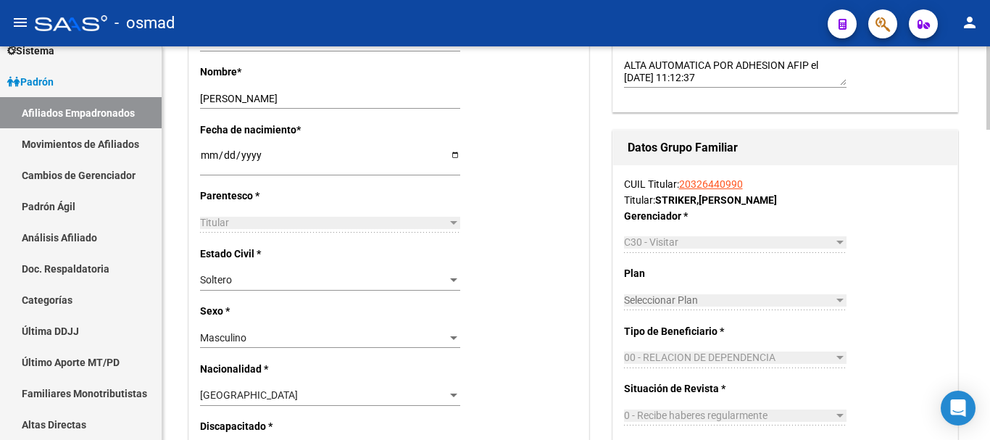
click at [223, 284] on span "Soltero" at bounding box center [216, 280] width 32 height 12
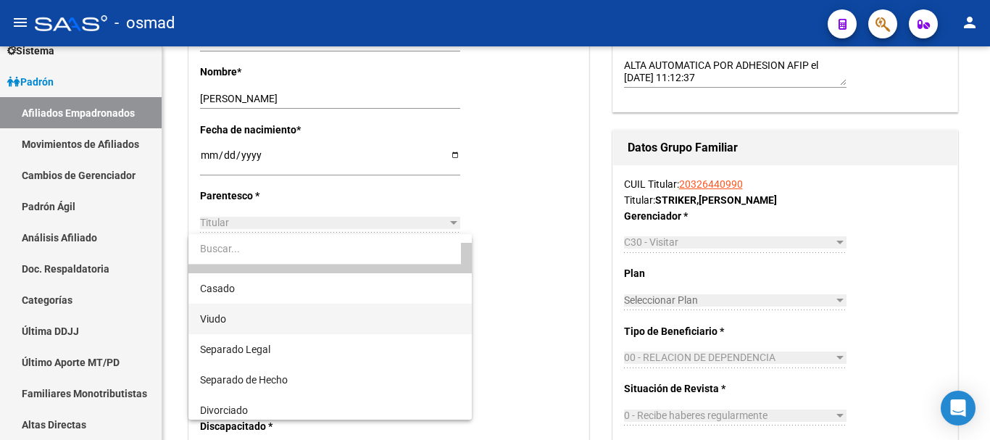
scroll to position [58, 0]
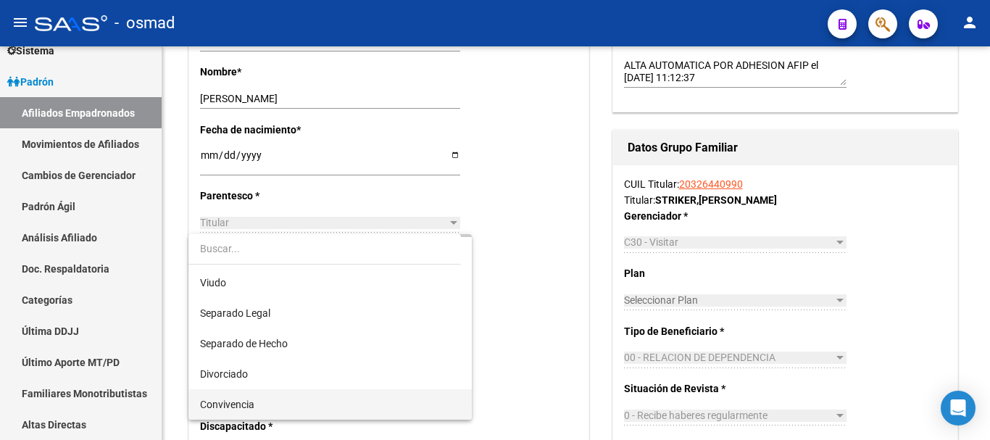
click at [264, 406] on span "Convivencia" at bounding box center [330, 404] width 260 height 30
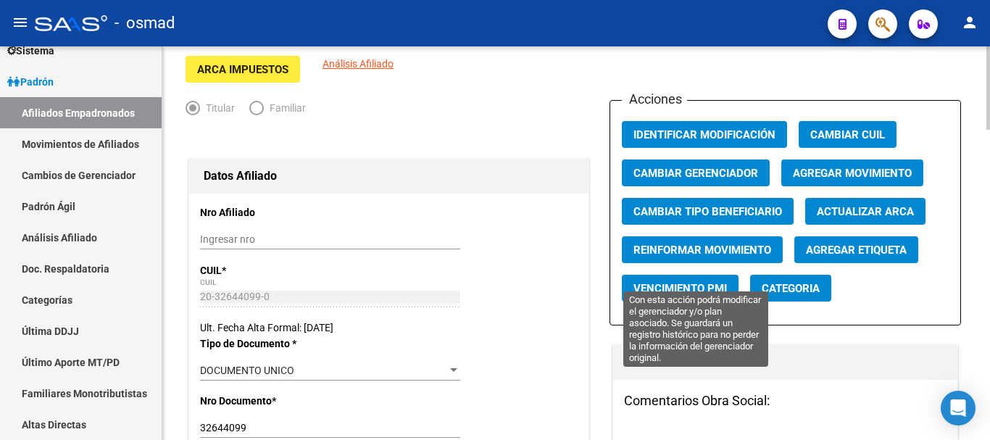
scroll to position [0, 0]
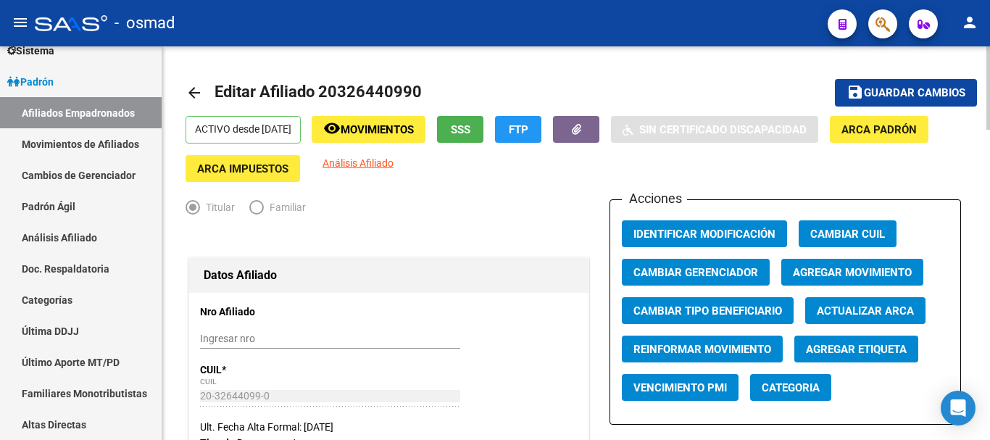
click at [933, 90] on span "Guardar cambios" at bounding box center [914, 93] width 101 height 13
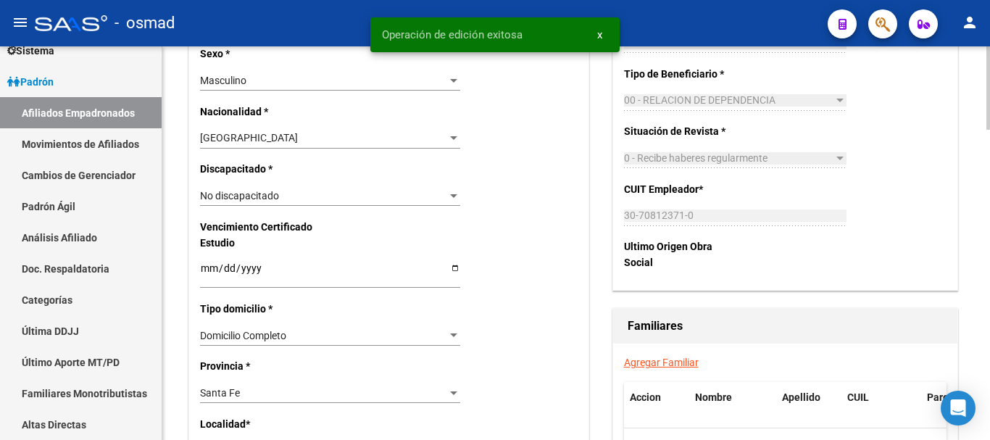
scroll to position [846, 0]
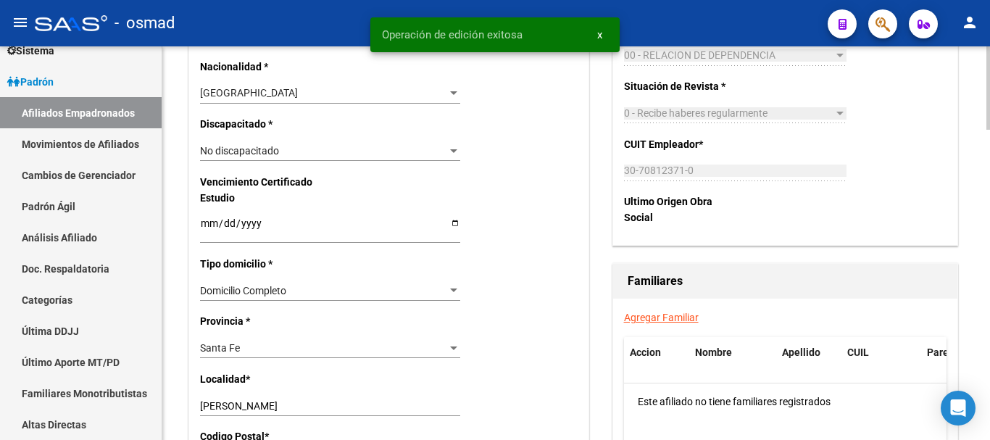
click at [673, 309] on div "Agregar Familiar Accion Nombre Apellido CUIL Parentesco Este afiliado no tiene …" at bounding box center [785, 438] width 344 height 278
click at [655, 316] on link "Agregar Familiar" at bounding box center [661, 318] width 75 height 12
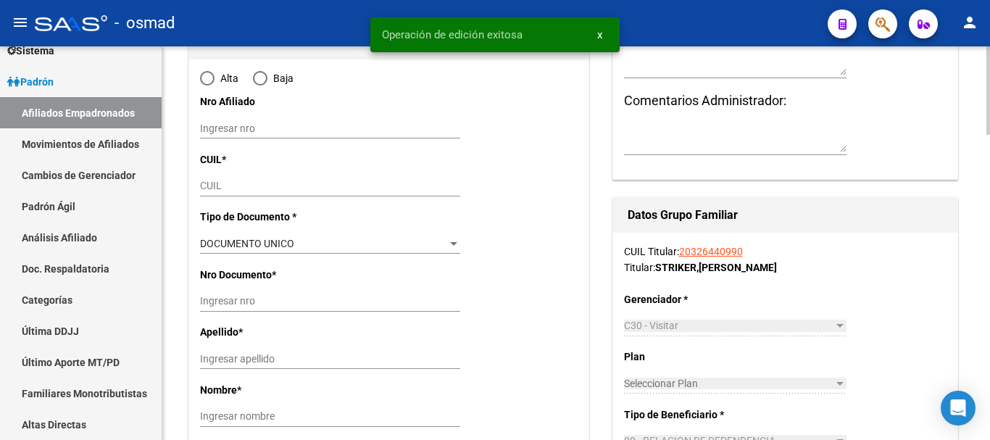
scroll to position [241, 0]
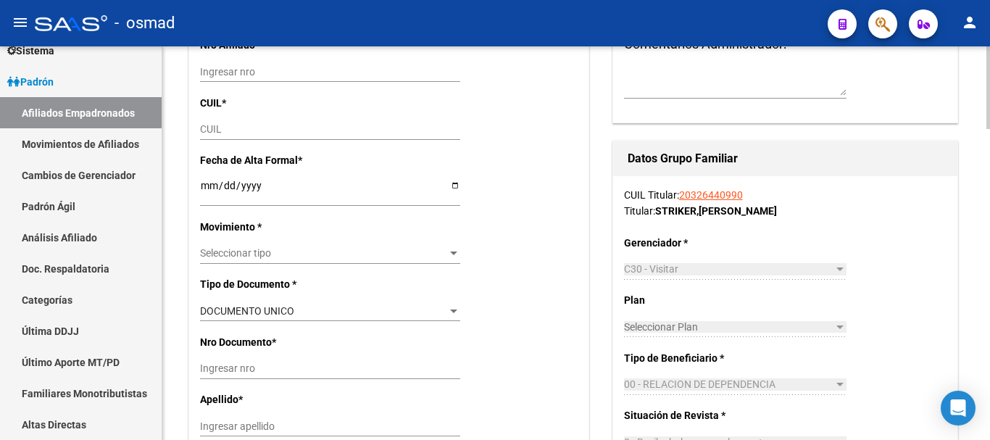
click at [224, 127] on input "CUIL" at bounding box center [330, 129] width 260 height 12
paste input "27-25637424-8"
click at [216, 188] on input "Ingresar fecha" at bounding box center [330, 191] width 260 height 22
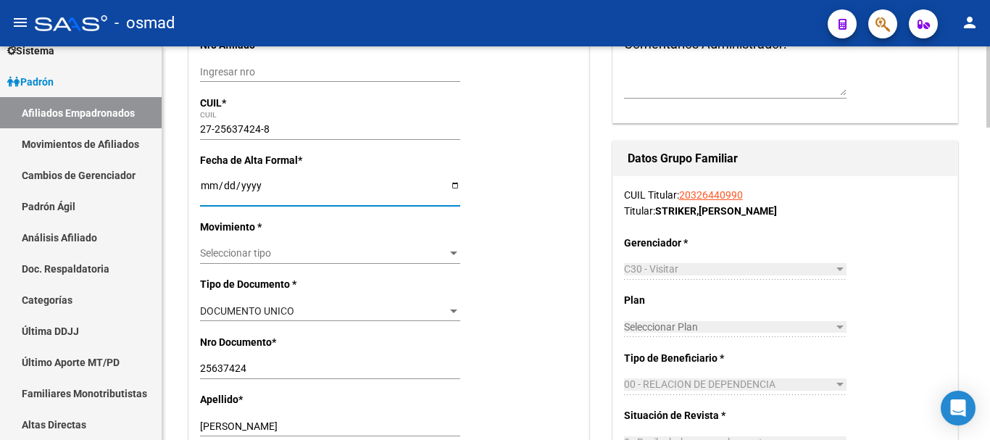
click at [229, 252] on span "Seleccionar tipo" at bounding box center [323, 253] width 247 height 12
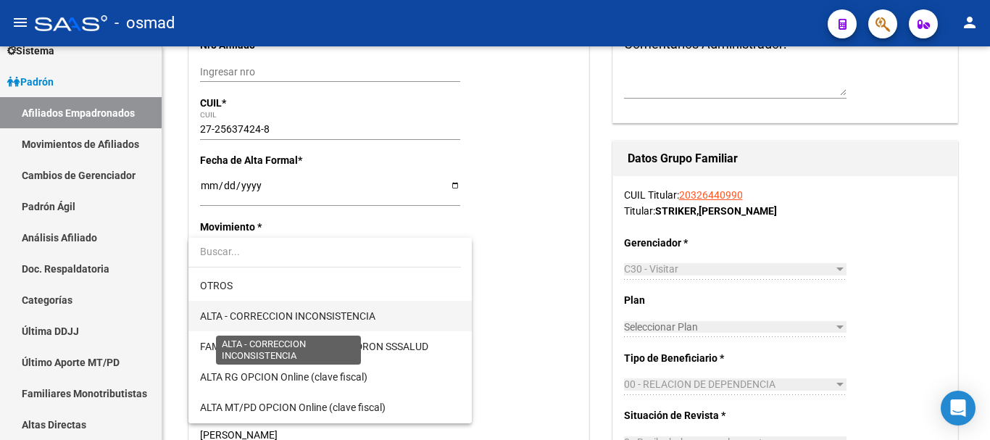
scroll to position [181, 0]
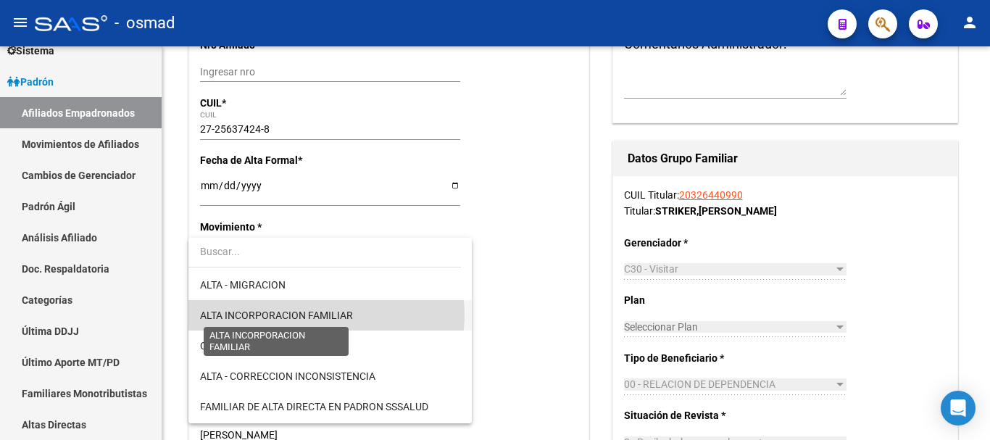
click at [326, 315] on span "ALTA INCORPORACION FAMILIAR" at bounding box center [276, 316] width 153 height 12
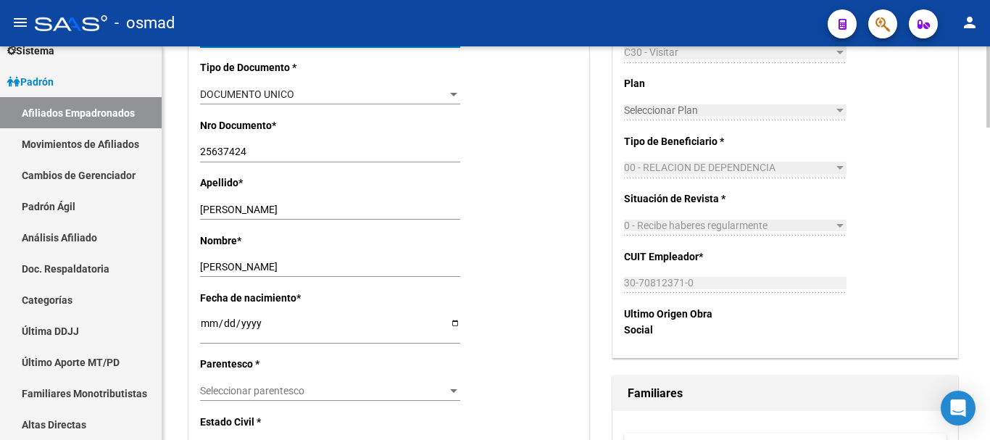
scroll to position [484, 0]
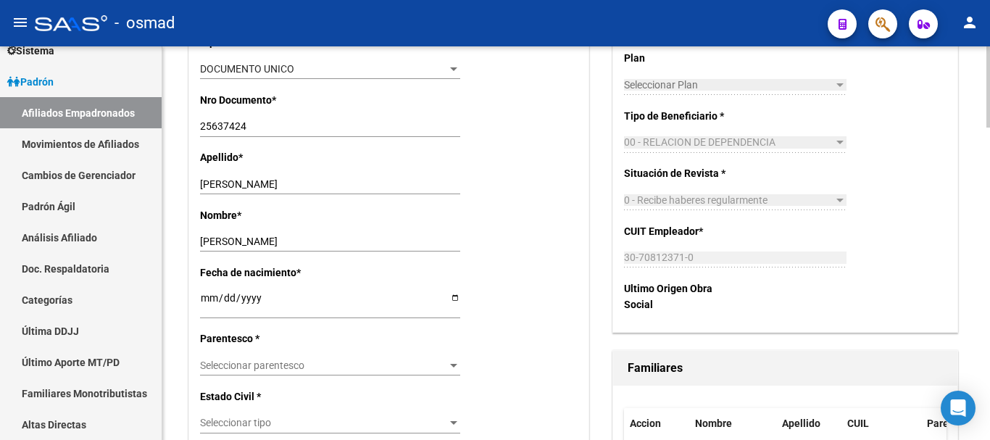
click at [271, 363] on span "Seleccionar parentesco" at bounding box center [323, 366] width 247 height 12
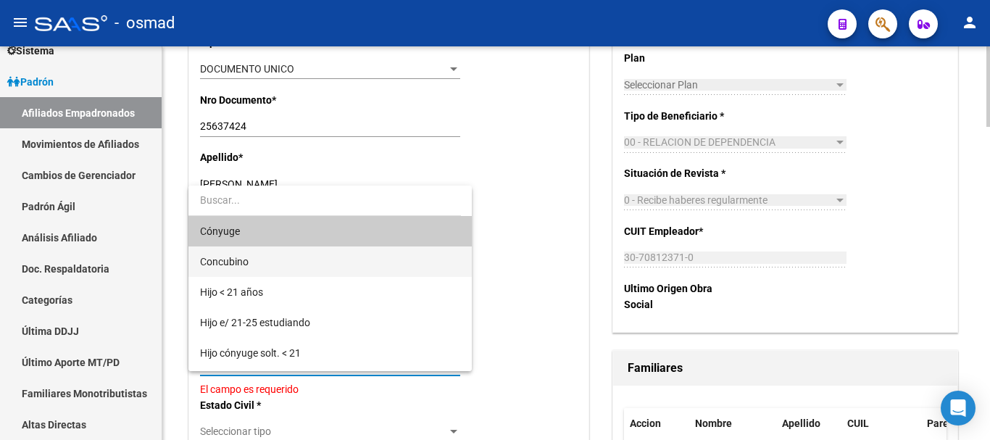
click at [246, 252] on span "Concubino" at bounding box center [330, 261] width 260 height 30
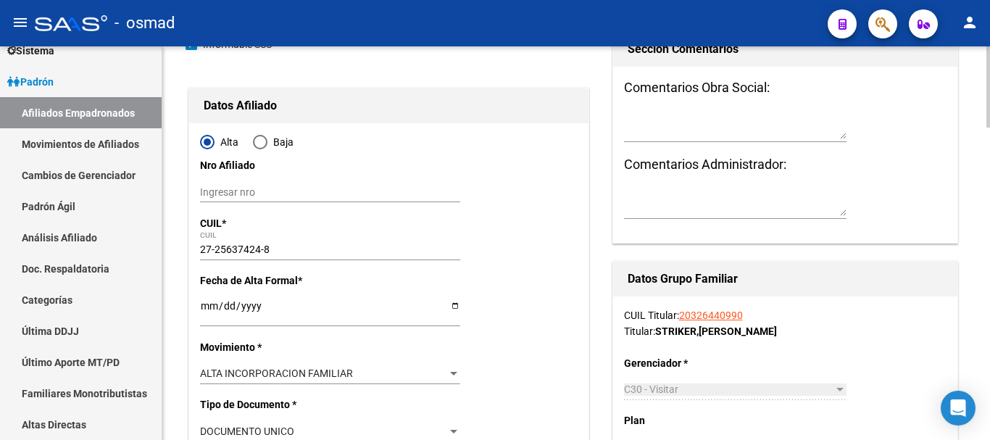
scroll to position [0, 0]
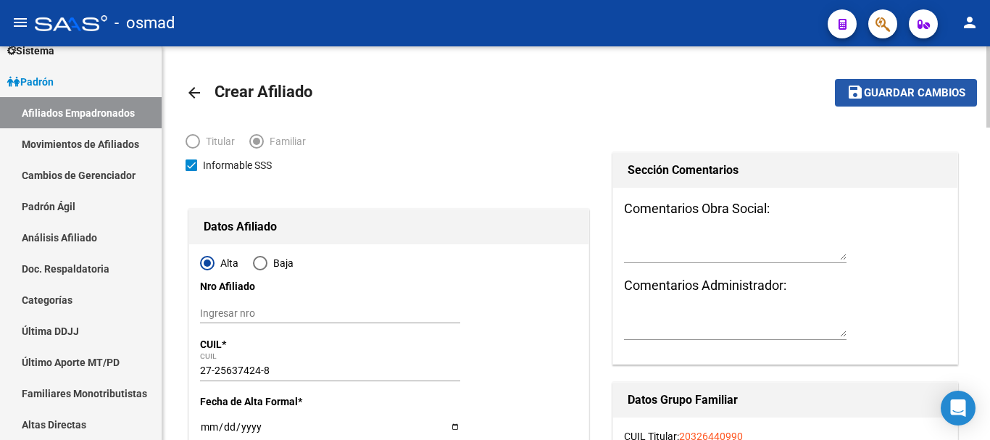
click at [903, 101] on button "save Guardar cambios" at bounding box center [906, 92] width 142 height 27
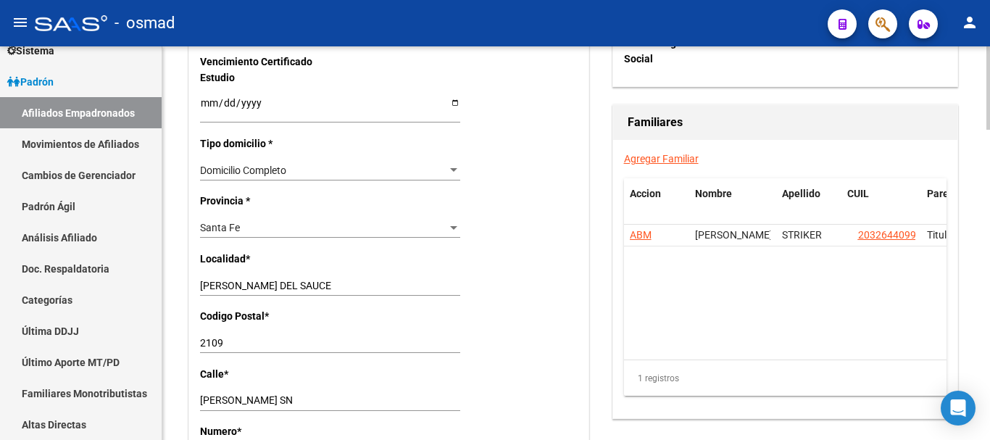
scroll to position [906, 0]
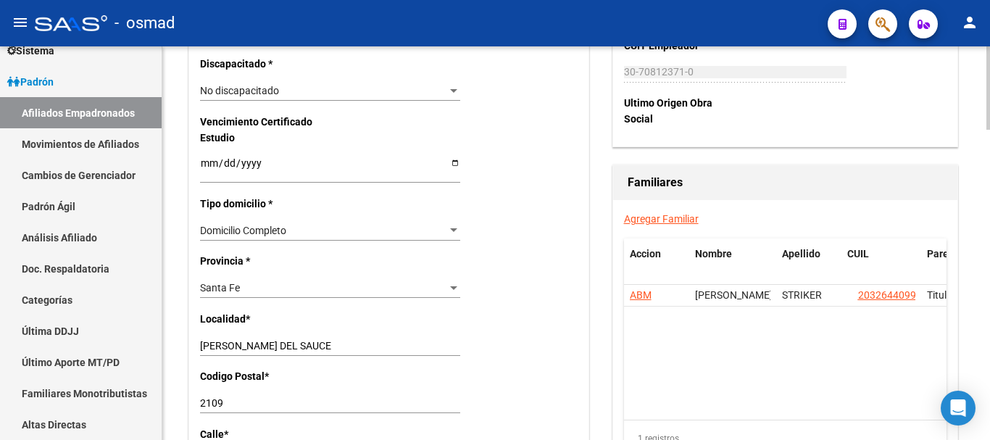
click at [665, 221] on link "Agregar Familiar" at bounding box center [661, 219] width 75 height 12
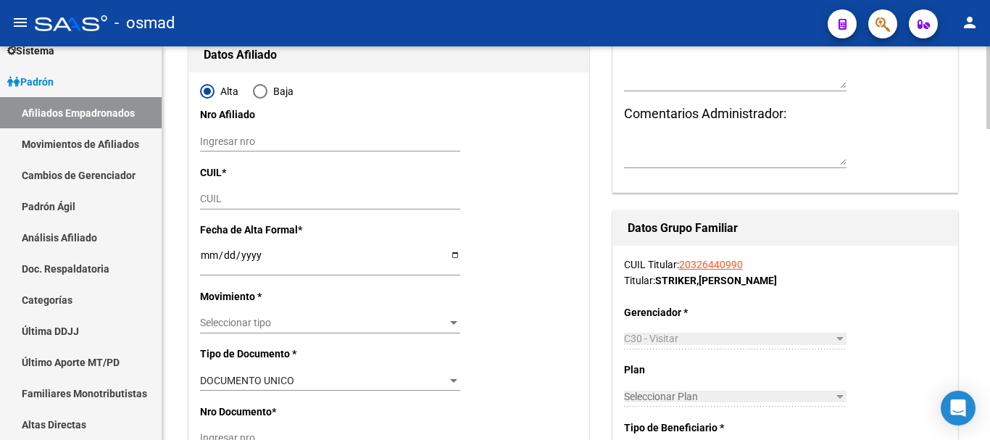
scroll to position [181, 0]
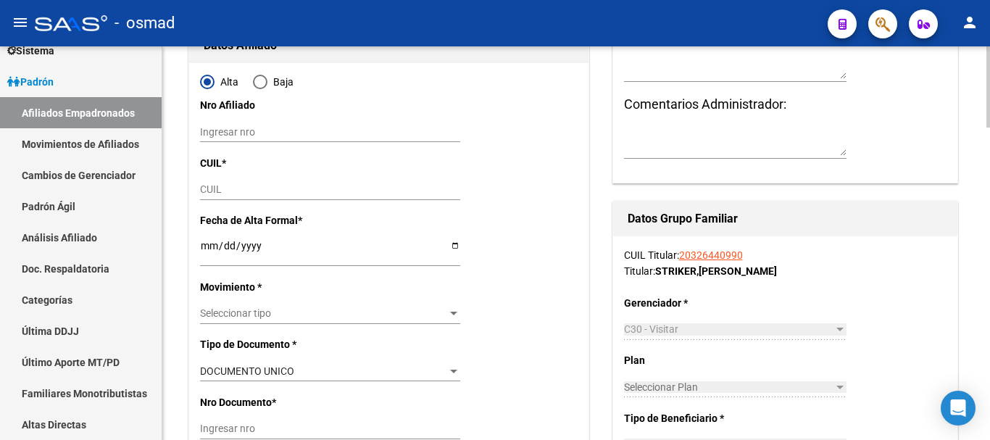
click at [232, 191] on input "CUIL" at bounding box center [330, 189] width 260 height 12
paste input "27-56017432-8"
click at [206, 245] on input "Ingresar fecha" at bounding box center [330, 251] width 260 height 22
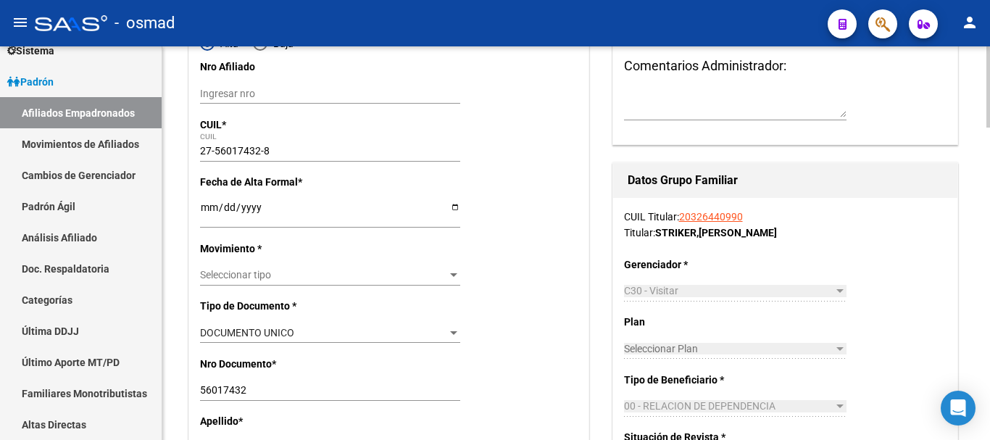
scroll to position [241, 0]
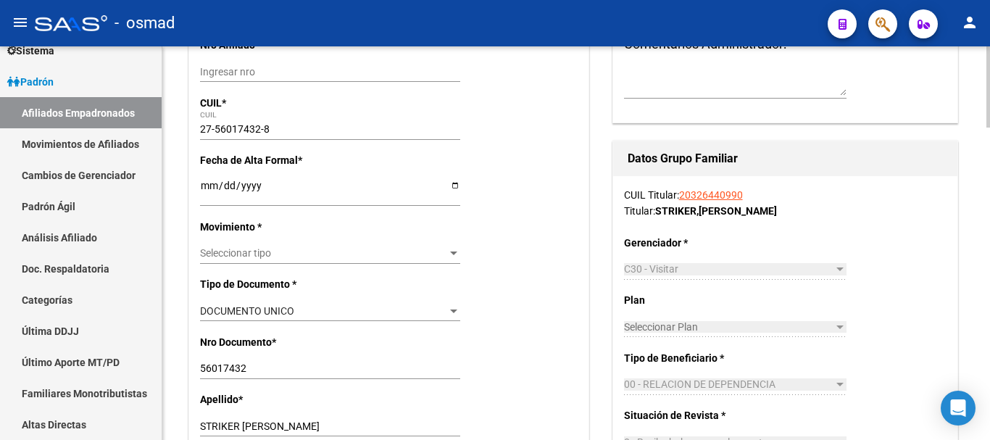
click at [233, 252] on span "Seleccionar tipo" at bounding box center [323, 253] width 247 height 12
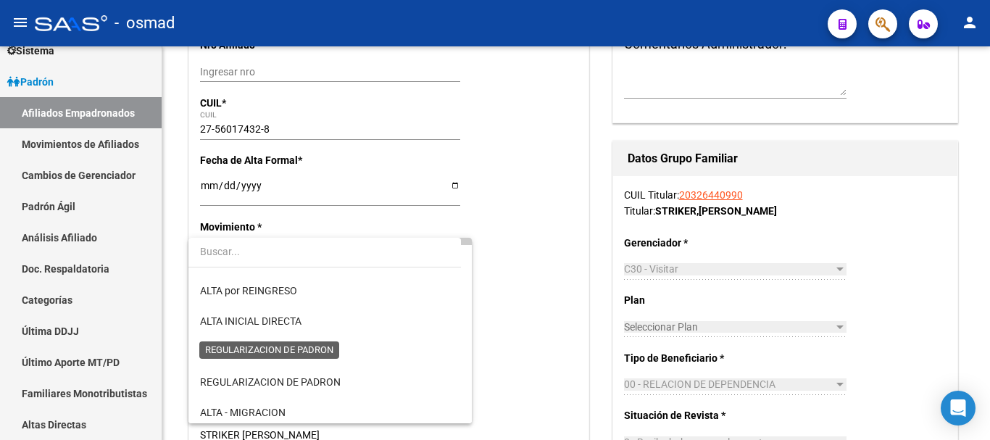
scroll to position [181, 0]
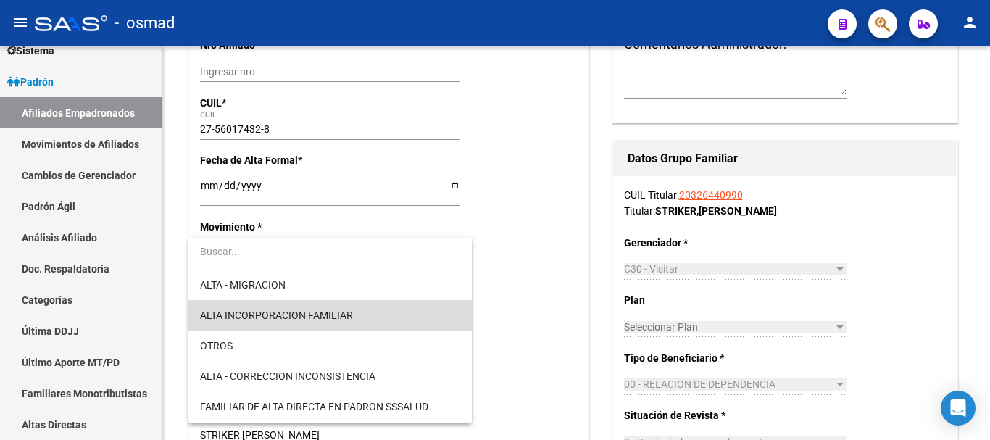
click at [330, 324] on span "ALTA INCORPORACION FAMILIAR" at bounding box center [330, 315] width 260 height 30
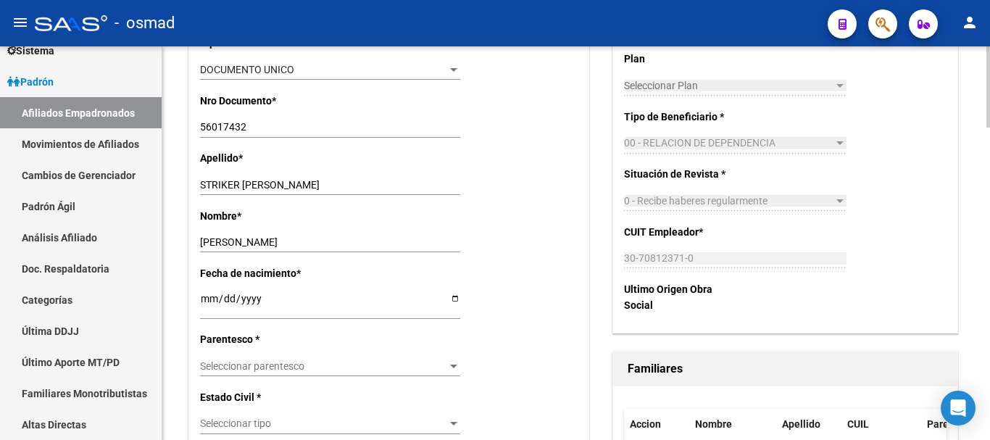
scroll to position [484, 0]
click at [271, 367] on span "Seleccionar parentesco" at bounding box center [323, 366] width 247 height 12
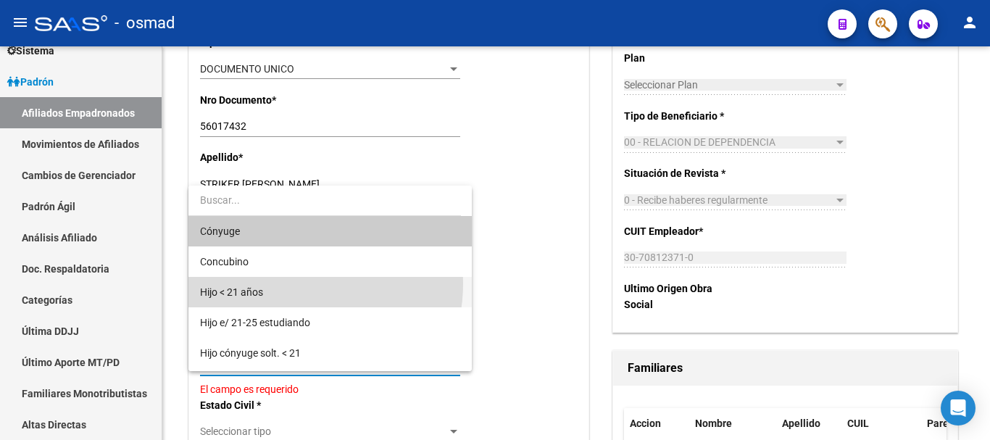
click at [292, 284] on span "Hijo < 21 años" at bounding box center [330, 292] width 260 height 30
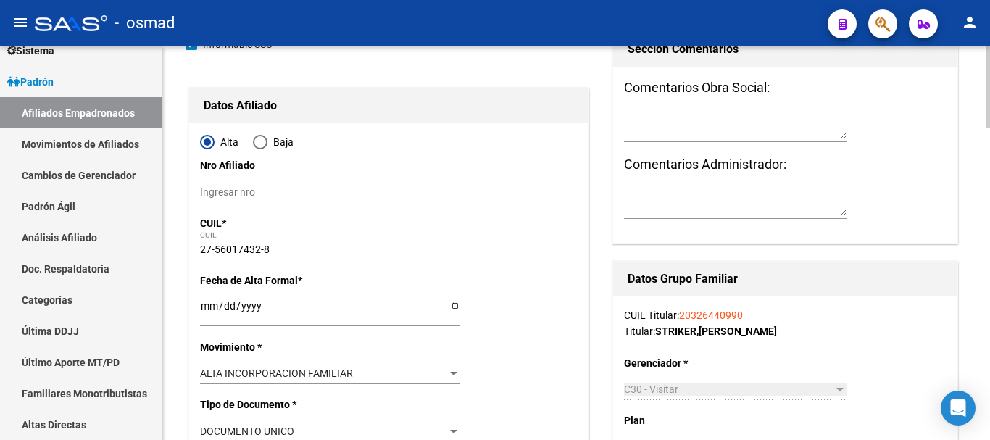
scroll to position [0, 0]
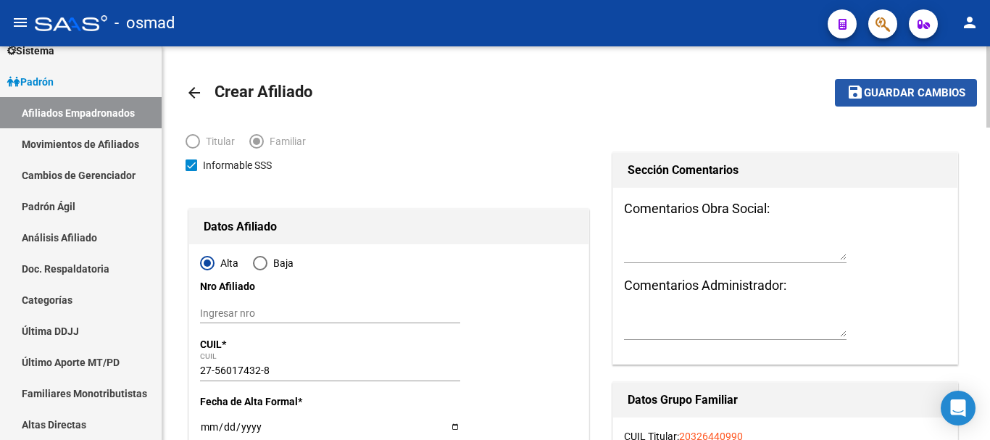
click at [884, 104] on button "save Guardar cambios" at bounding box center [906, 92] width 142 height 27
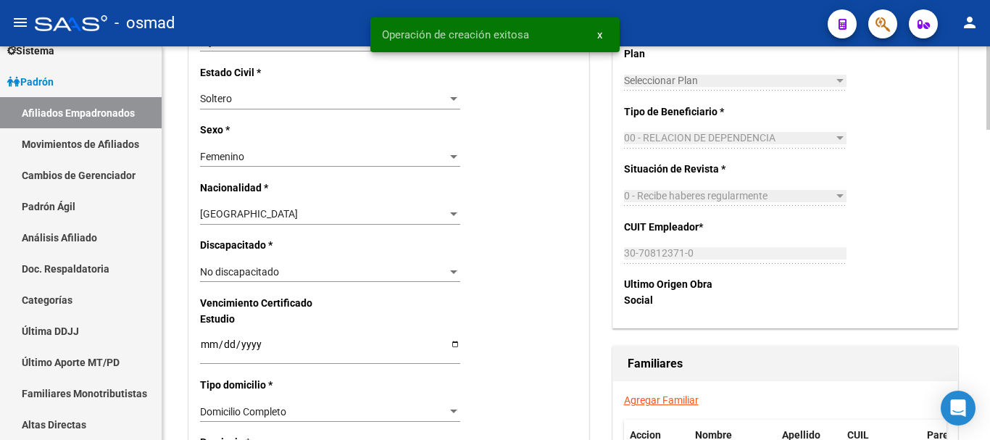
scroll to position [906, 0]
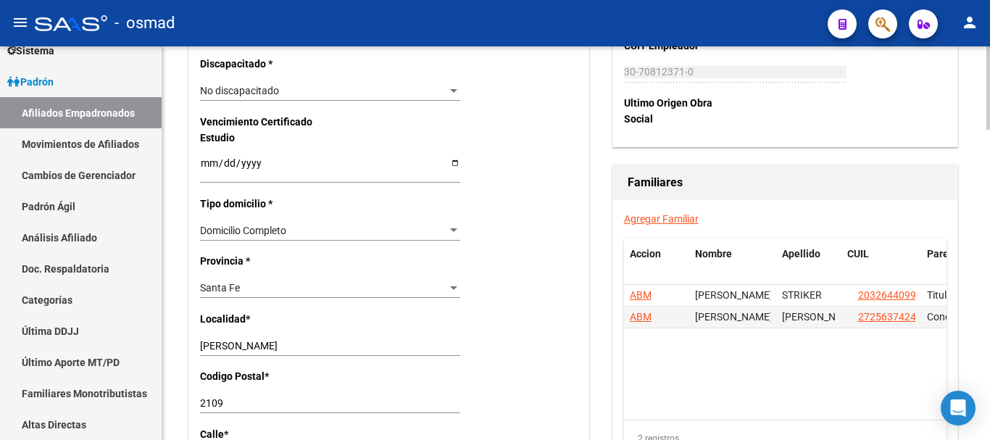
click at [639, 217] on link "Agregar Familiar" at bounding box center [661, 219] width 75 height 12
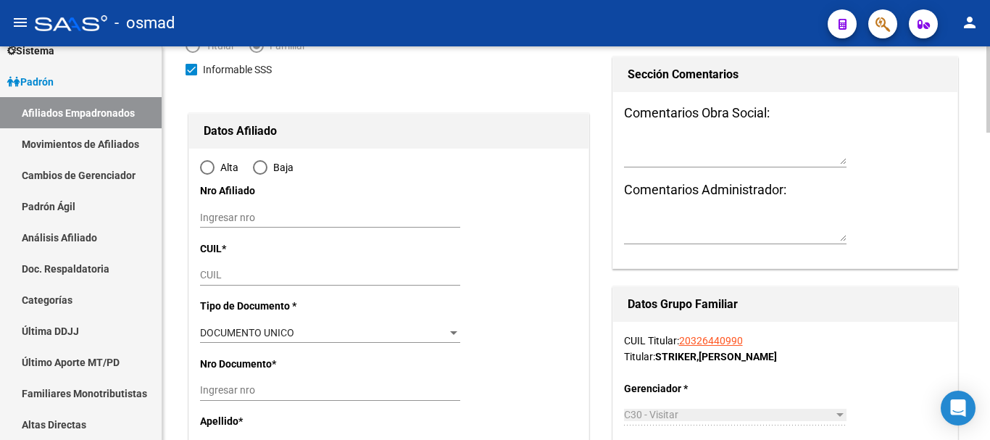
scroll to position [181, 0]
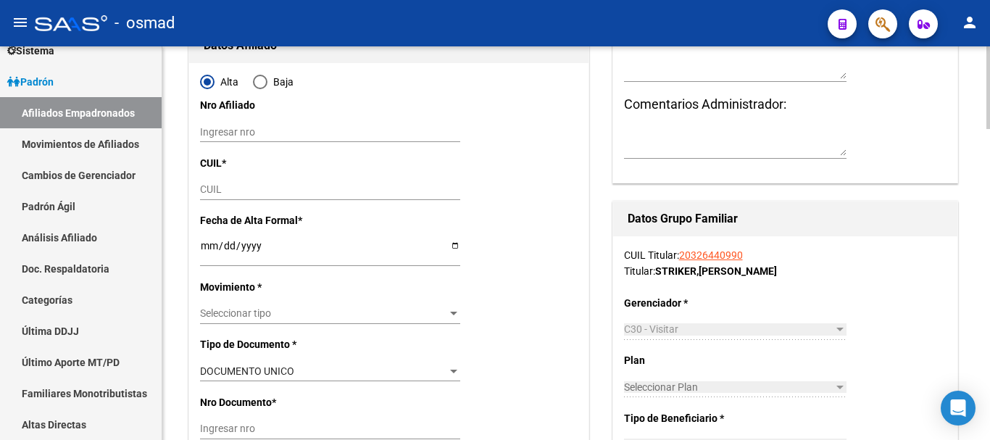
click at [225, 184] on input "CUIL" at bounding box center [330, 189] width 260 height 12
paste input "27-54992140-5"
click at [212, 241] on input "Ingresar fecha" at bounding box center [330, 251] width 260 height 22
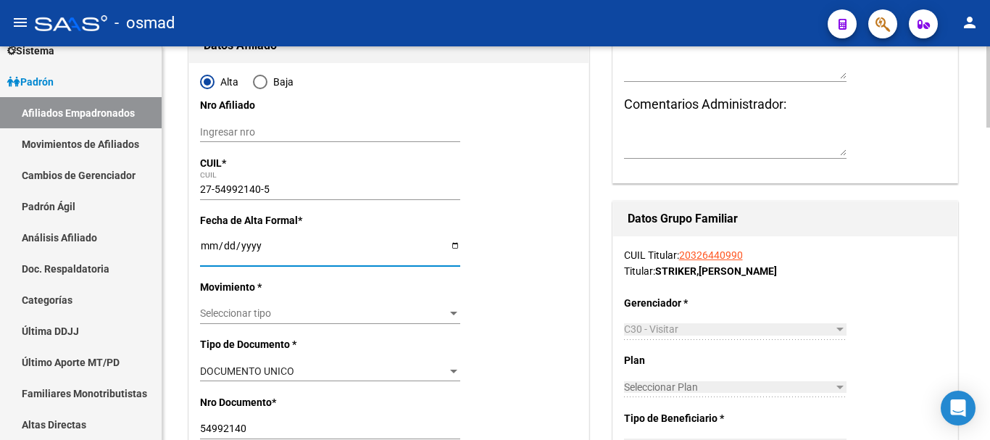
click at [253, 313] on span "Seleccionar tipo" at bounding box center [323, 313] width 247 height 12
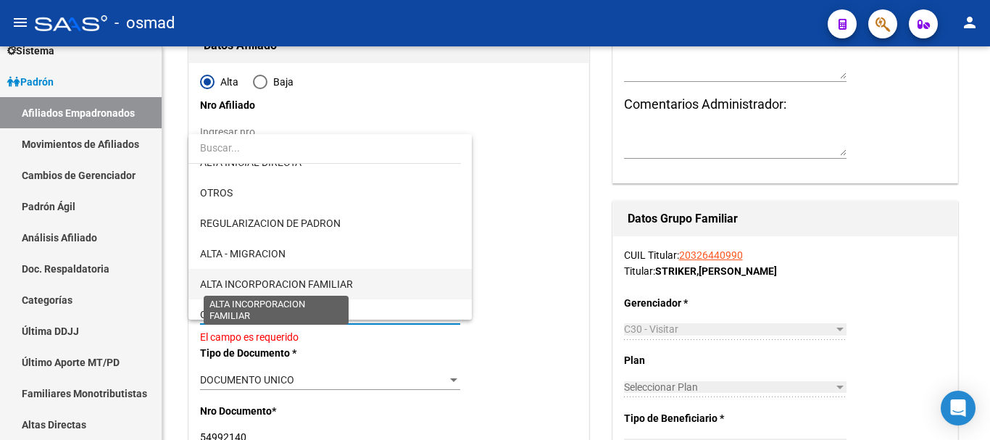
scroll to position [121, 0]
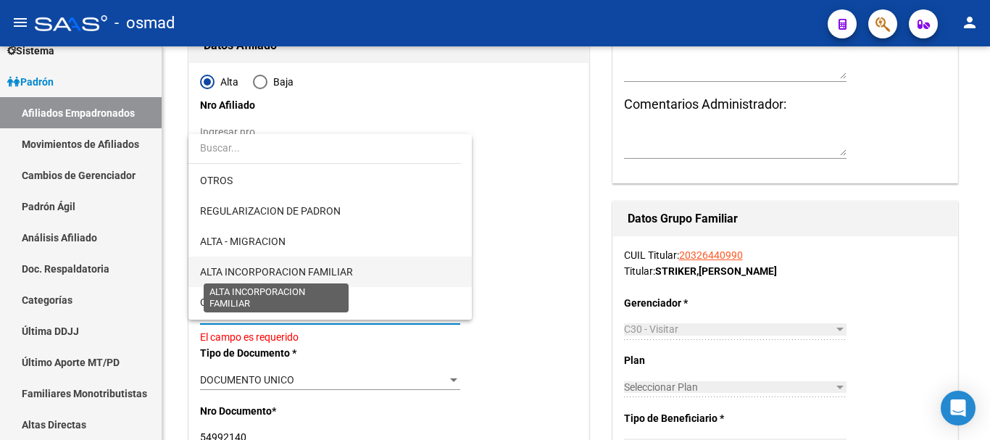
click at [295, 271] on span "ALTA INCORPORACION FAMILIAR" at bounding box center [276, 272] width 153 height 12
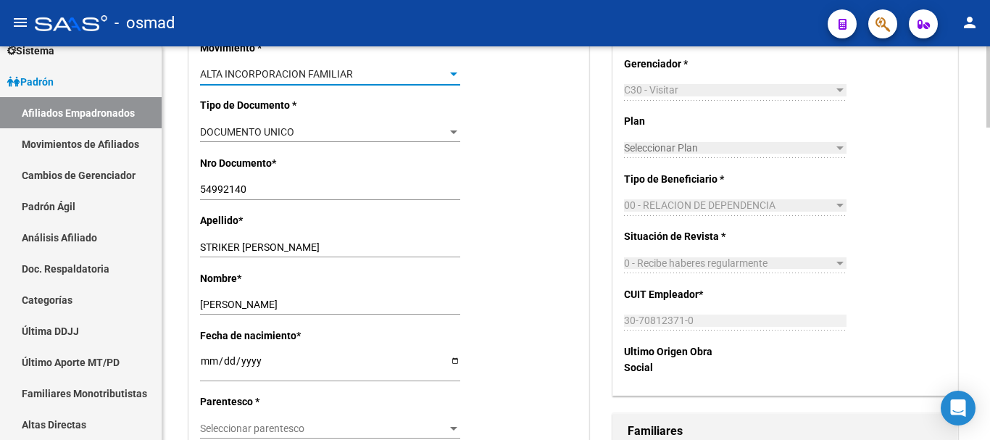
scroll to position [484, 0]
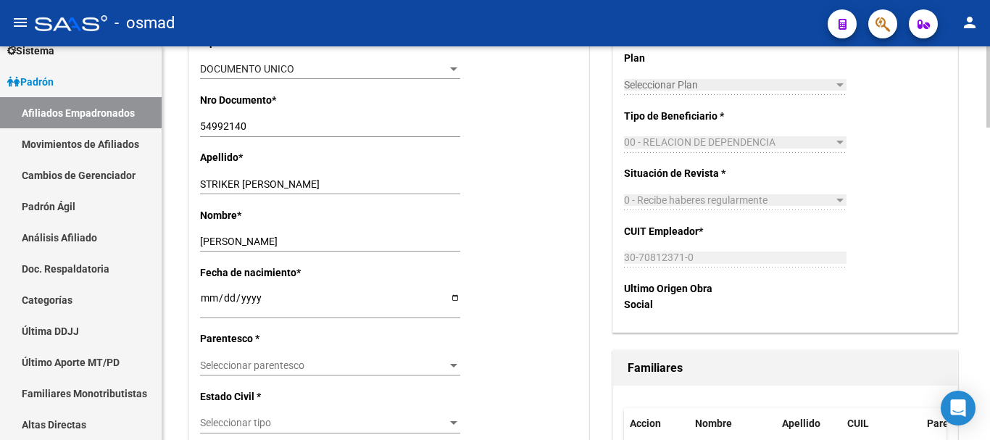
click at [262, 370] on span "Seleccionar parentesco" at bounding box center [323, 366] width 247 height 12
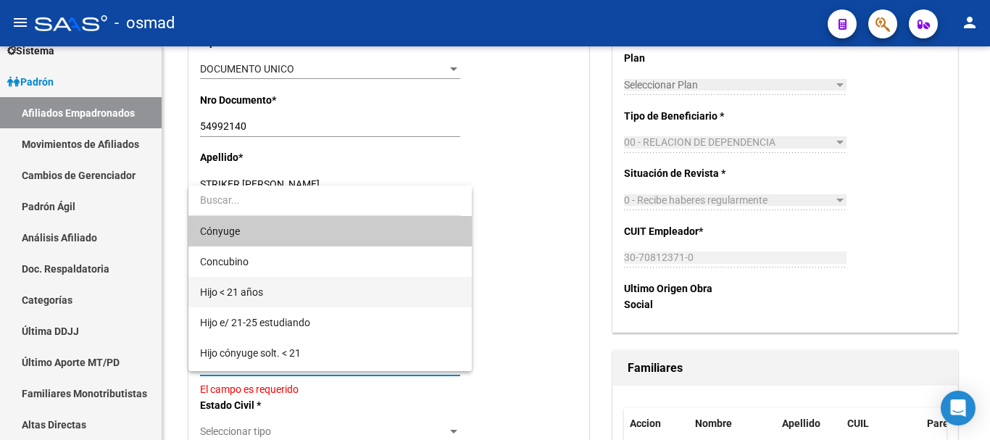
click at [268, 297] on span "Hijo < 21 años" at bounding box center [330, 292] width 260 height 30
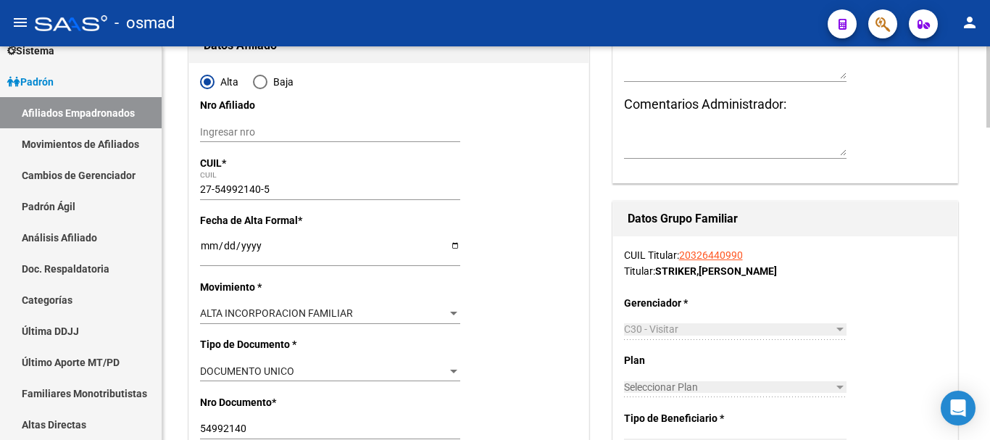
scroll to position [0, 0]
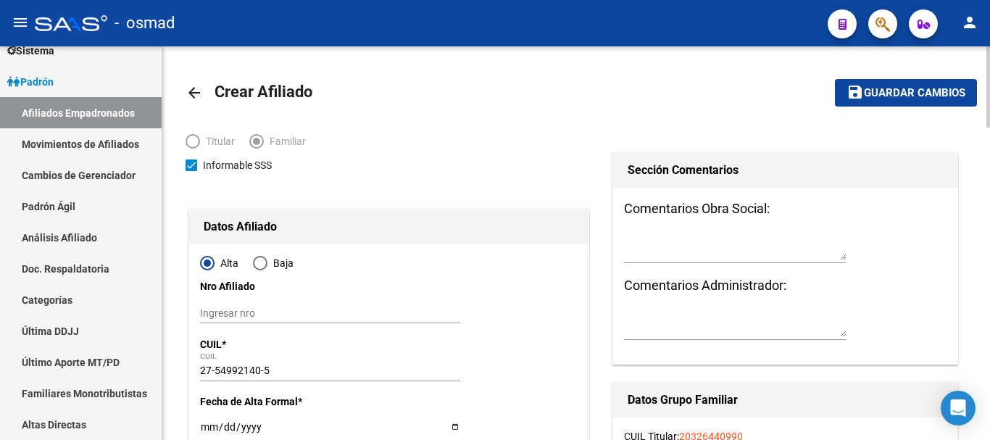
click at [919, 99] on span "Guardar cambios" at bounding box center [914, 93] width 101 height 13
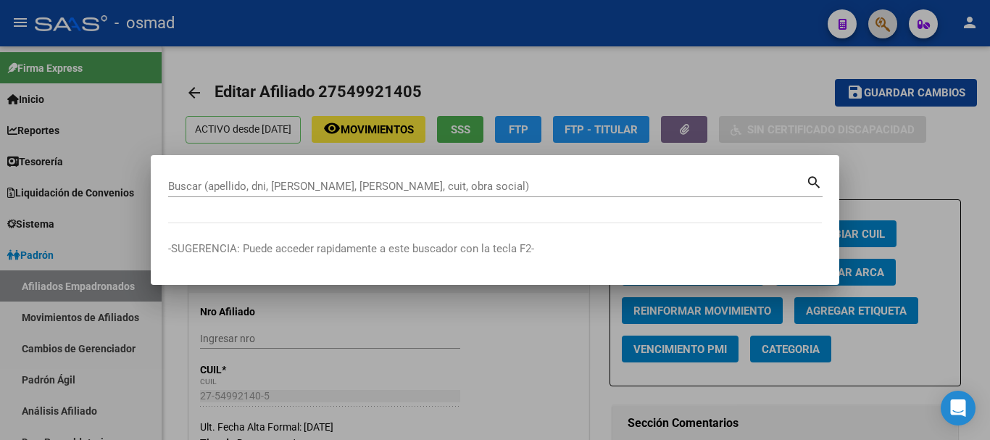
scroll to position [173, 0]
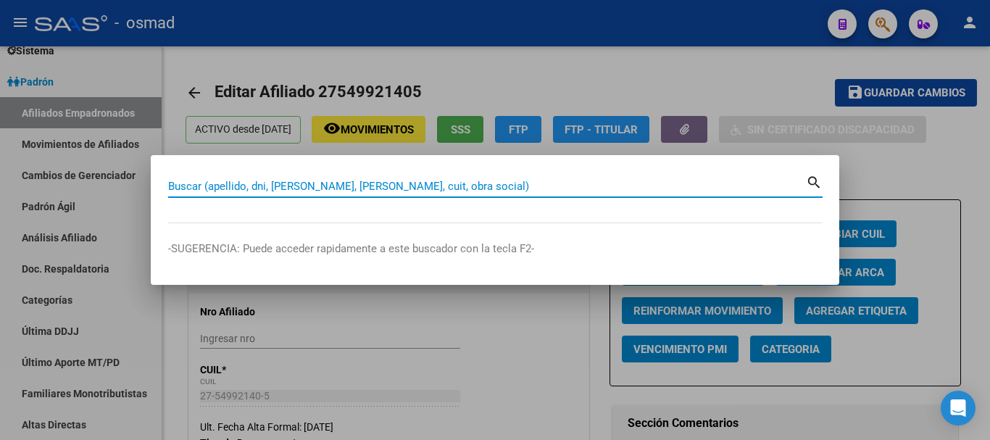
paste input "20222448655"
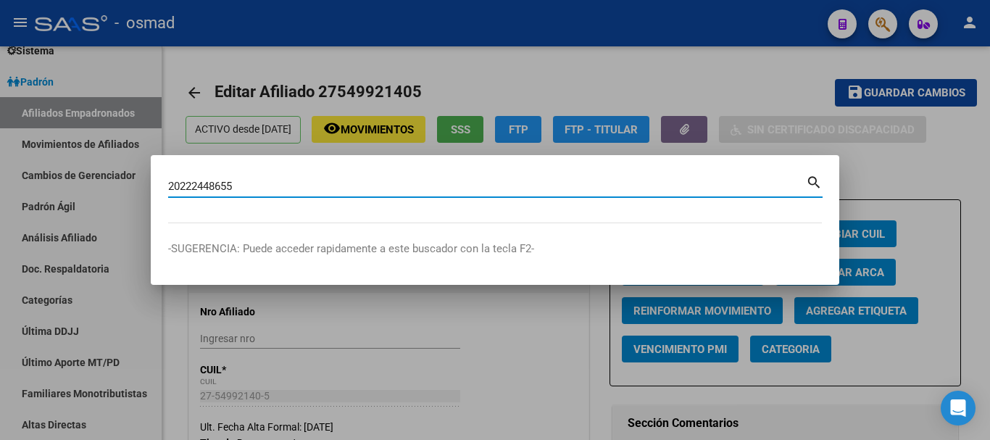
type input "20222448655"
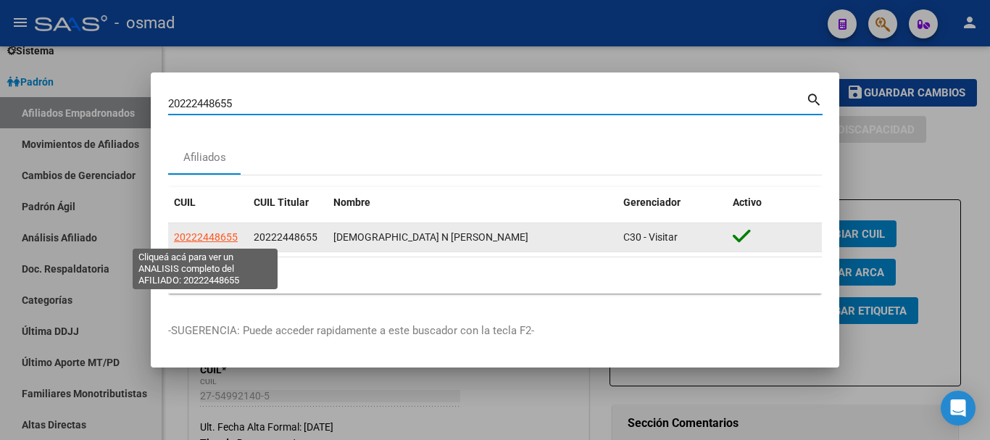
click at [202, 238] on span "20222448655" at bounding box center [206, 237] width 64 height 12
type textarea "20222448655"
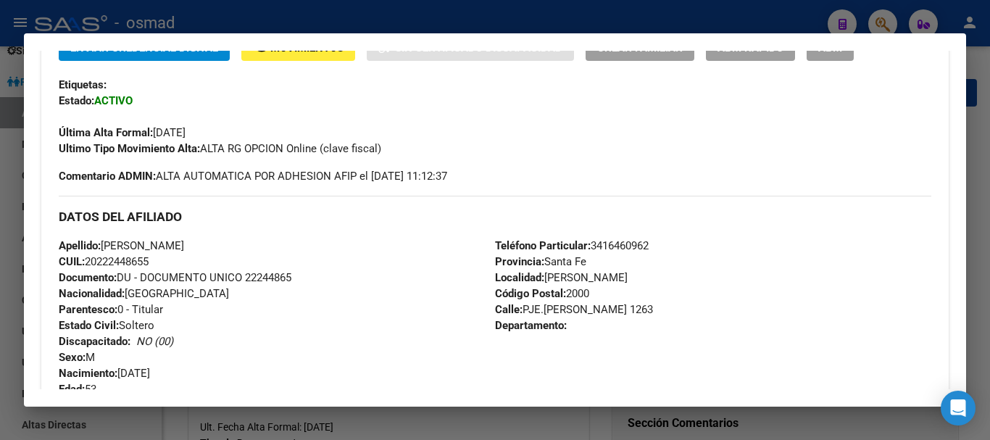
scroll to position [333, 0]
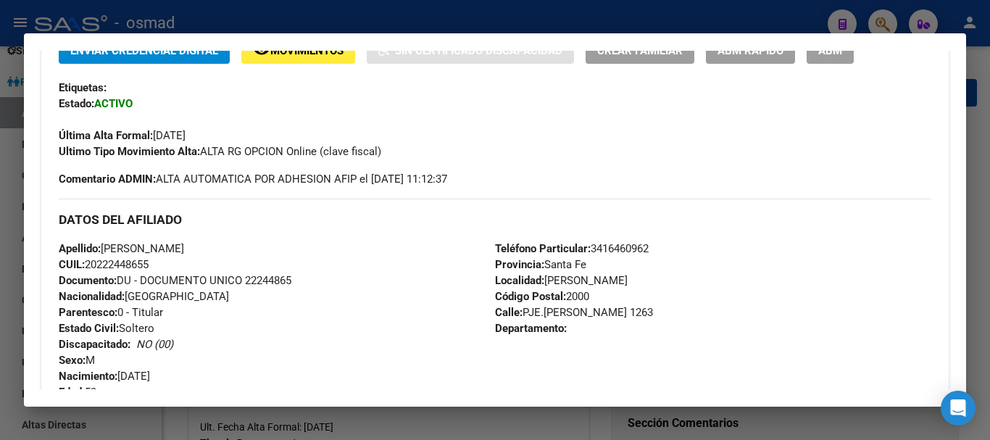
click at [839, 59] on button "ABM" at bounding box center [830, 50] width 47 height 27
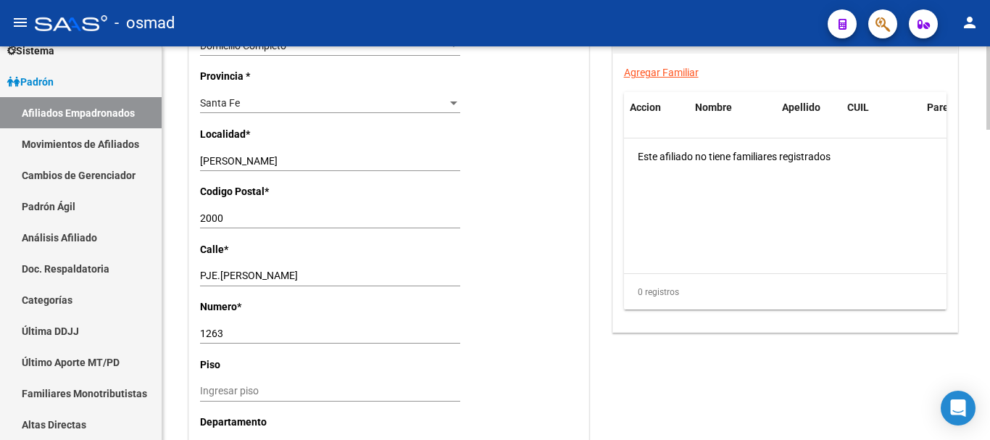
scroll to position [1087, 0]
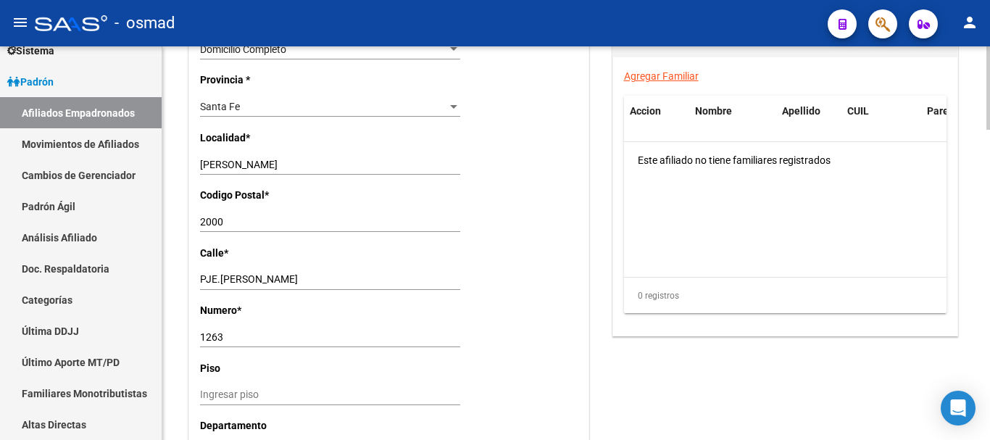
click at [674, 72] on link "Agregar Familiar" at bounding box center [661, 76] width 75 height 12
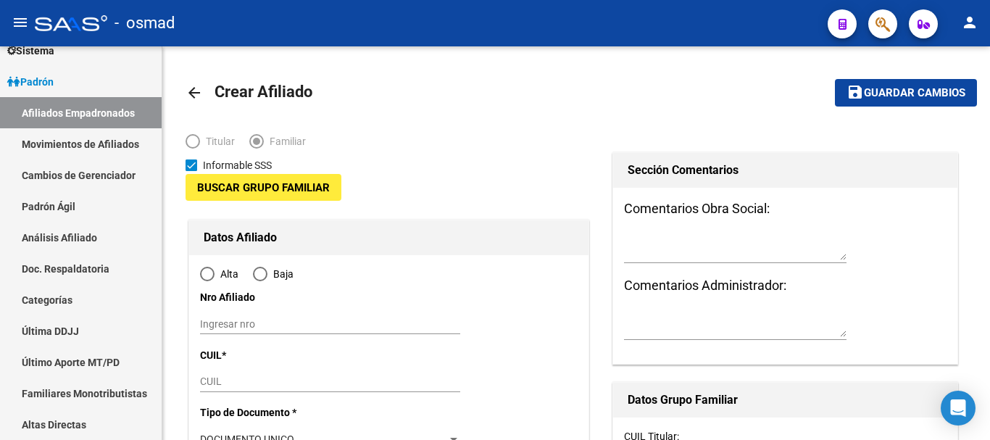
type input "30-71070541-7"
type input "ROSARIO SUD"
type input "2000"
type input "PJE.COLIDGE"
type input "1263"
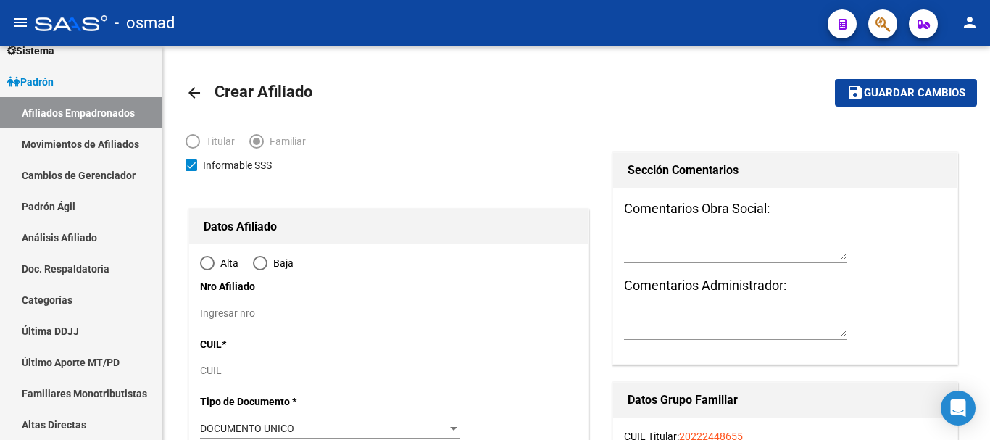
radio input "true"
type input "30-71070541-7"
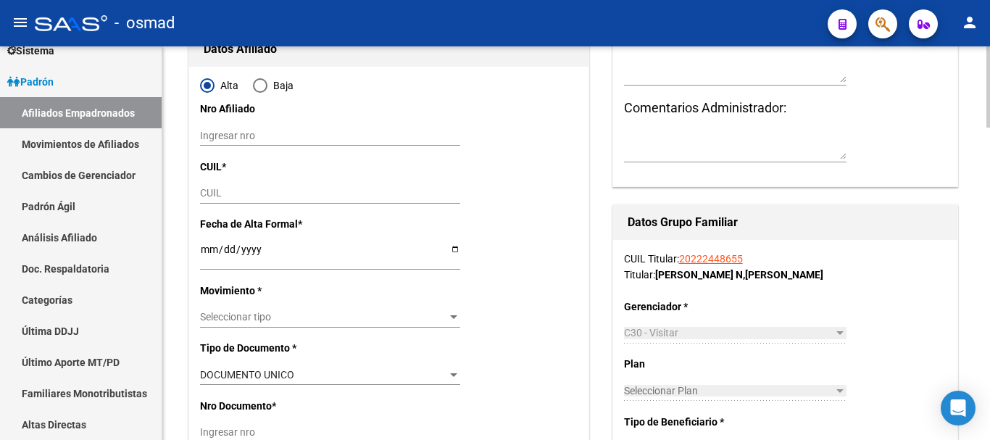
scroll to position [181, 0]
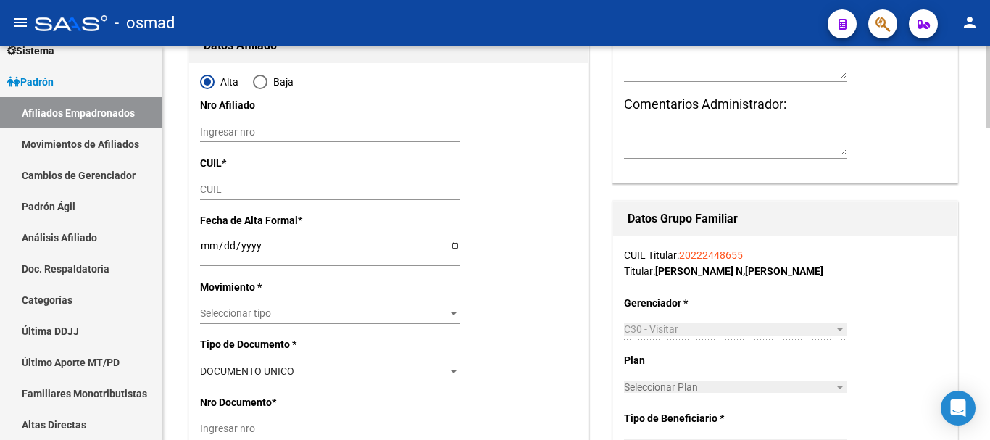
click at [216, 194] on input "CUIL" at bounding box center [330, 189] width 260 height 12
paste input "27-43843927-2"
type input "27-43843927-2"
click at [210, 246] on input "Ingresar fecha" at bounding box center [330, 251] width 260 height 22
type input "43843927"
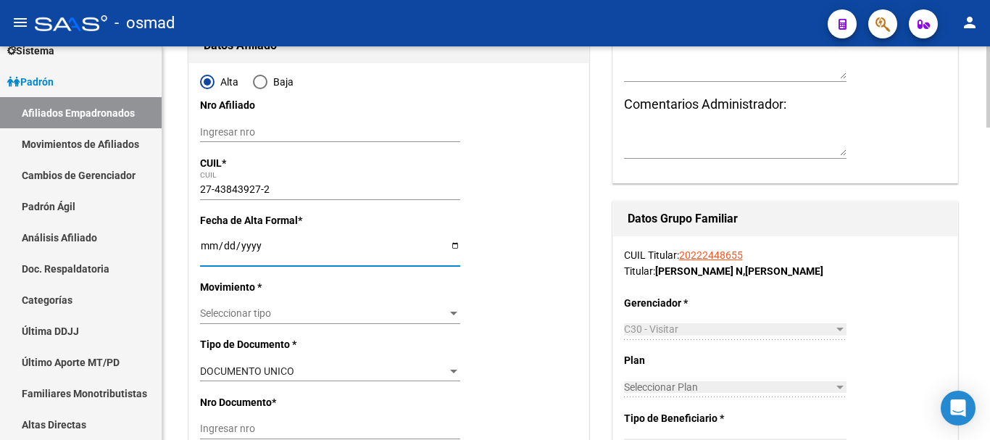
type input "BRITO"
type input "ANGELES ELISABET"
type input "2002-04-02"
type input "ROSARIO"
type input "PJE COOLIDGE"
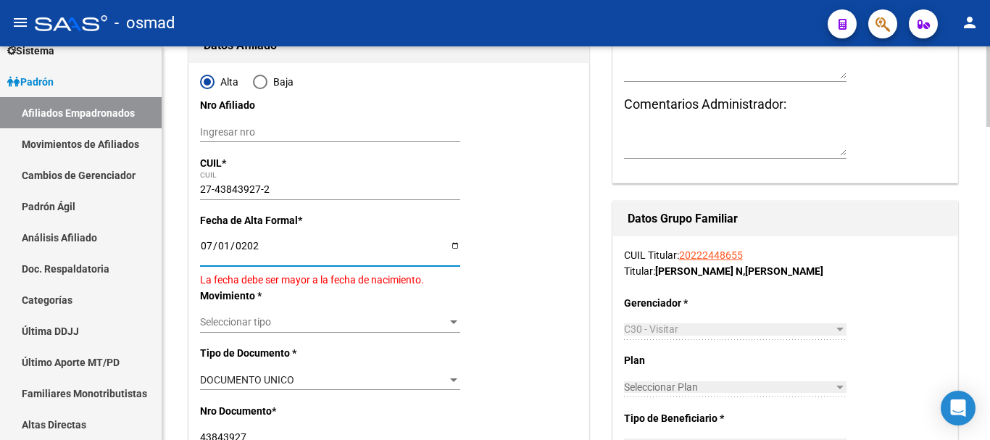
type input "[DATE]"
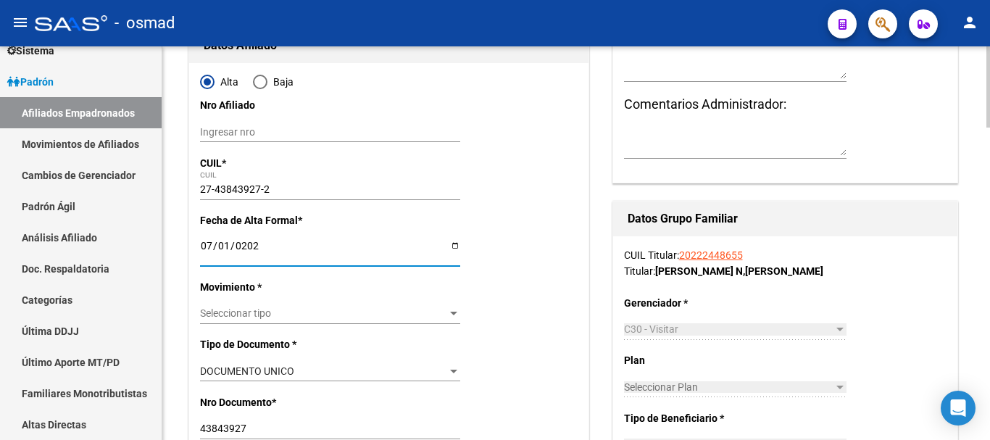
scroll to position [362, 0]
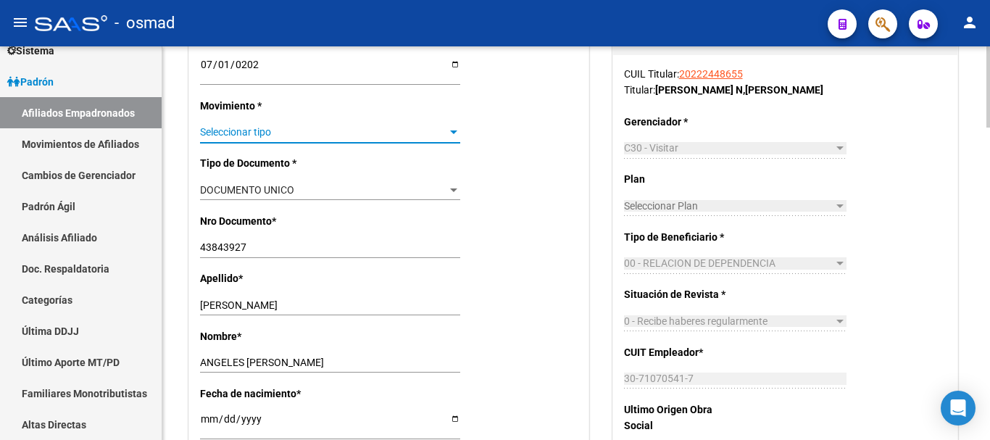
click at [254, 130] on span "Seleccionar tipo" at bounding box center [323, 132] width 247 height 12
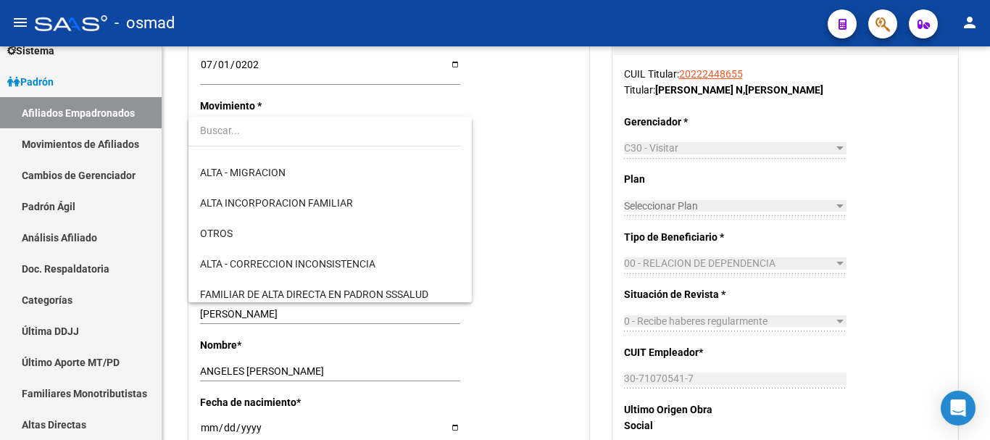
scroll to position [181, 0]
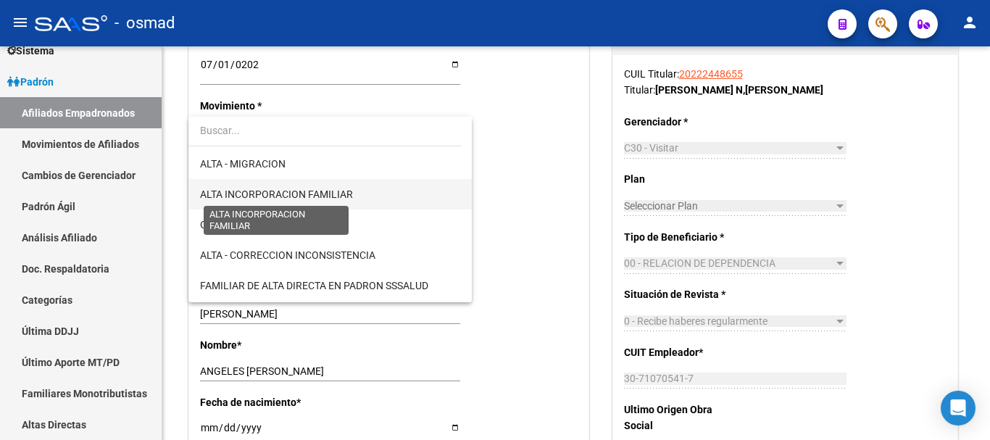
click at [299, 195] on span "ALTA INCORPORACION FAMILIAR" at bounding box center [276, 194] width 153 height 12
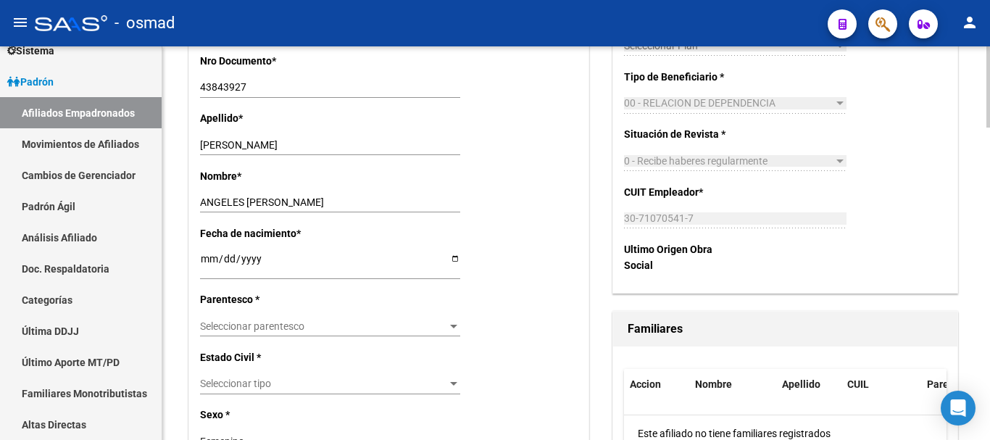
scroll to position [544, 0]
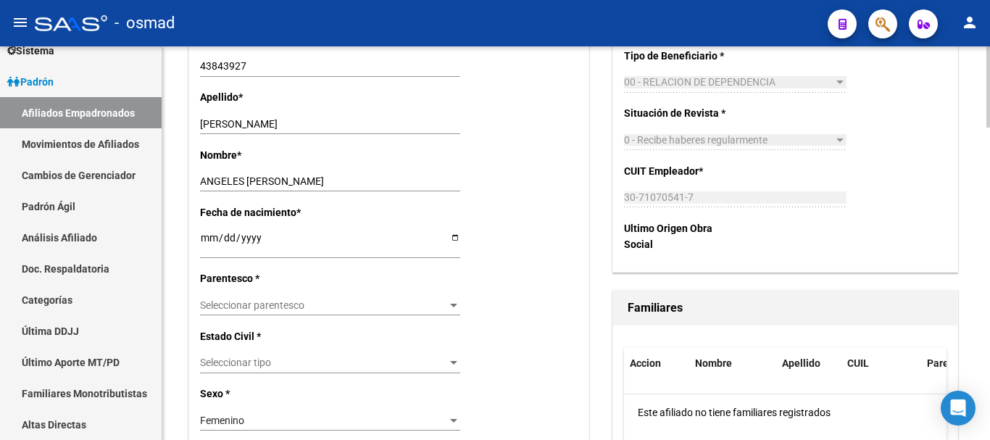
click at [231, 303] on span "Seleccionar parentesco" at bounding box center [323, 305] width 247 height 12
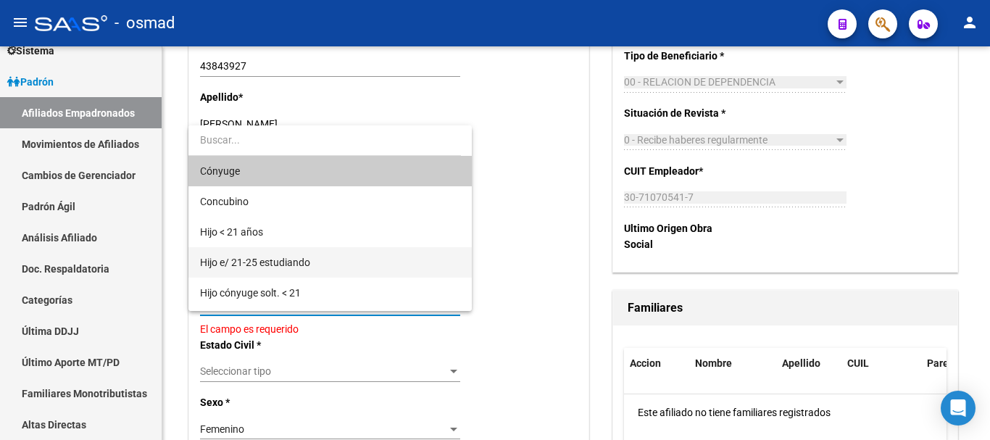
click at [310, 265] on span "Hijo e/ 21-25 estudiando" at bounding box center [255, 263] width 110 height 12
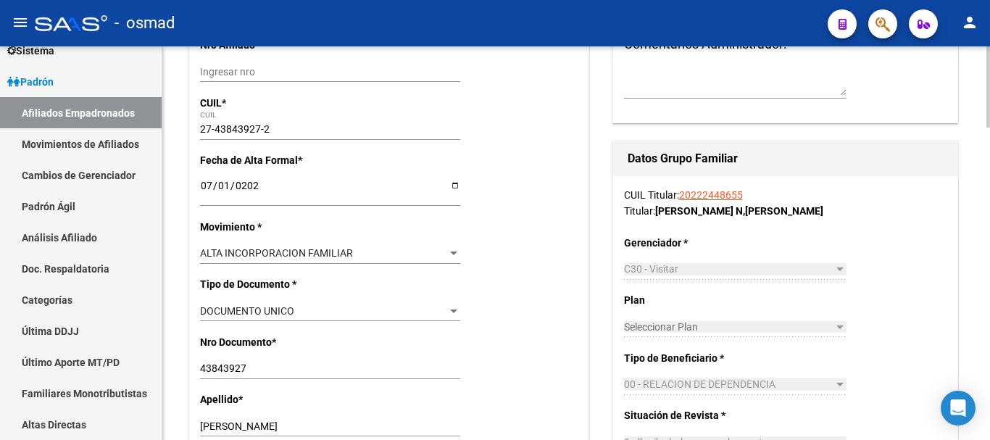
scroll to position [0, 0]
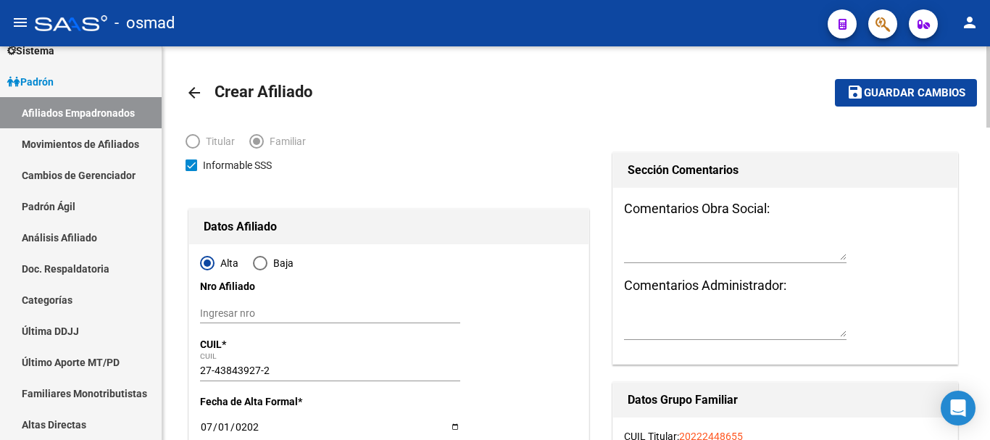
click at [882, 99] on span "Guardar cambios" at bounding box center [914, 93] width 101 height 13
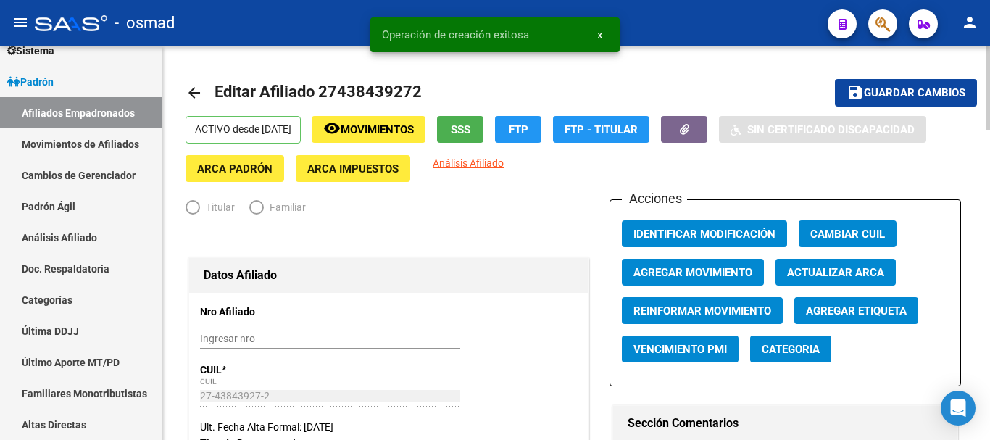
radio input "true"
type input "30-71070541-7"
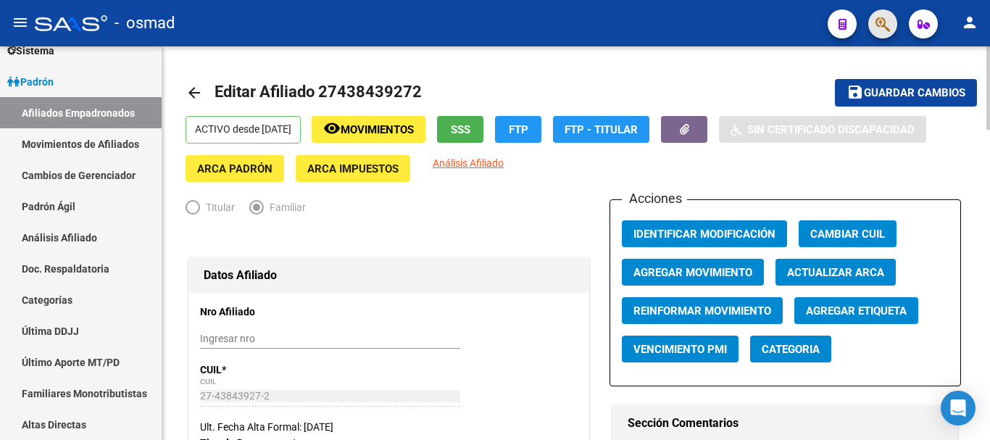
click at [884, 12] on span "button" at bounding box center [883, 24] width 14 height 30
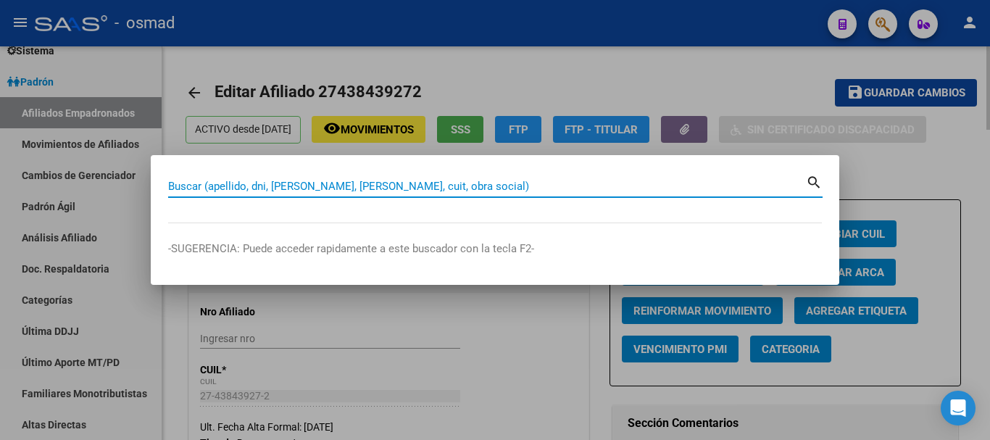
paste input "20395168968"
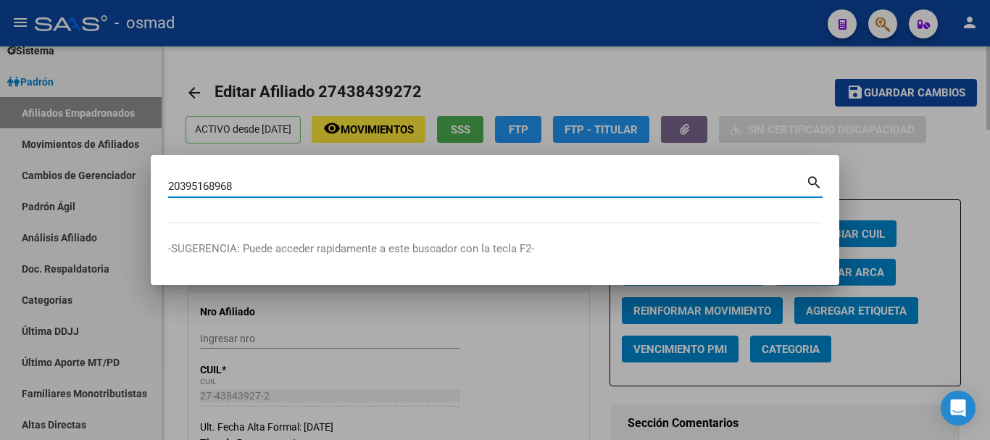
type input "20395168968"
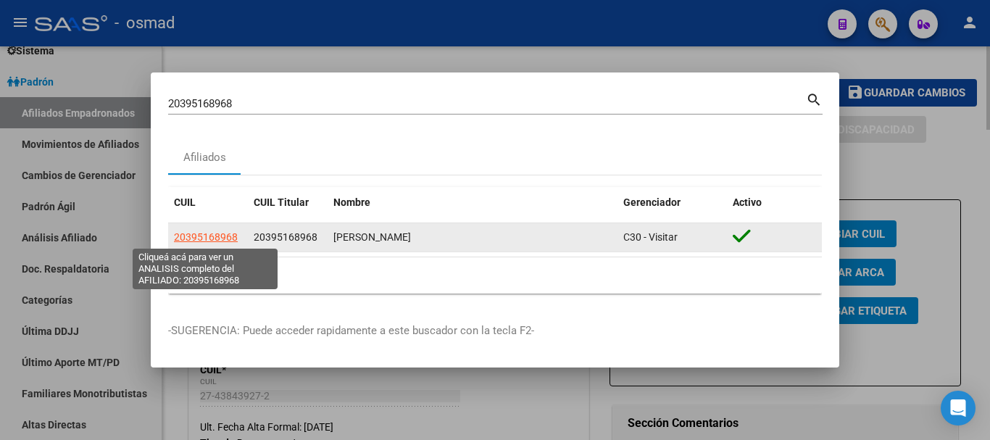
click at [225, 237] on span "20395168968" at bounding box center [206, 237] width 64 height 12
type textarea "20395168968"
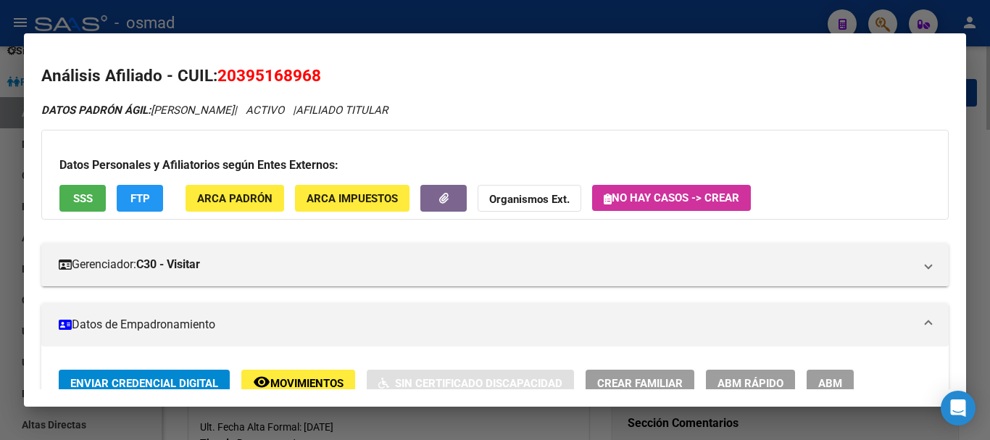
click at [837, 378] on span "ABM" at bounding box center [830, 383] width 24 height 13
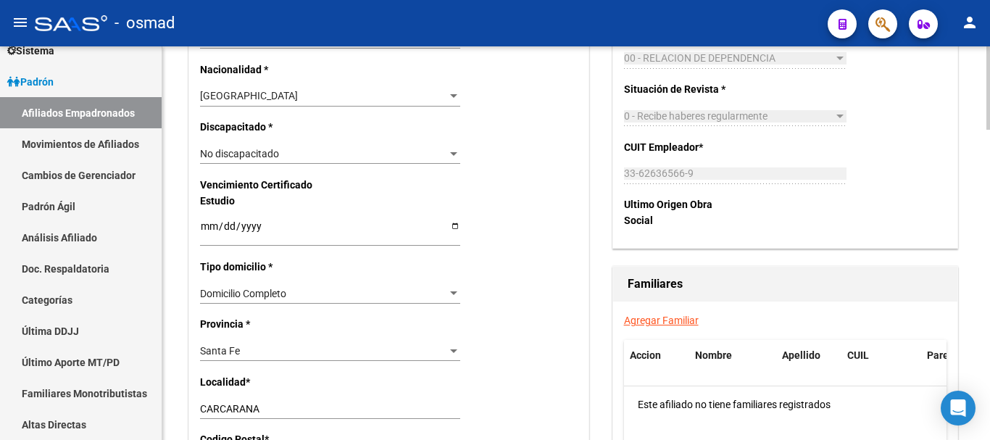
scroll to position [846, 0]
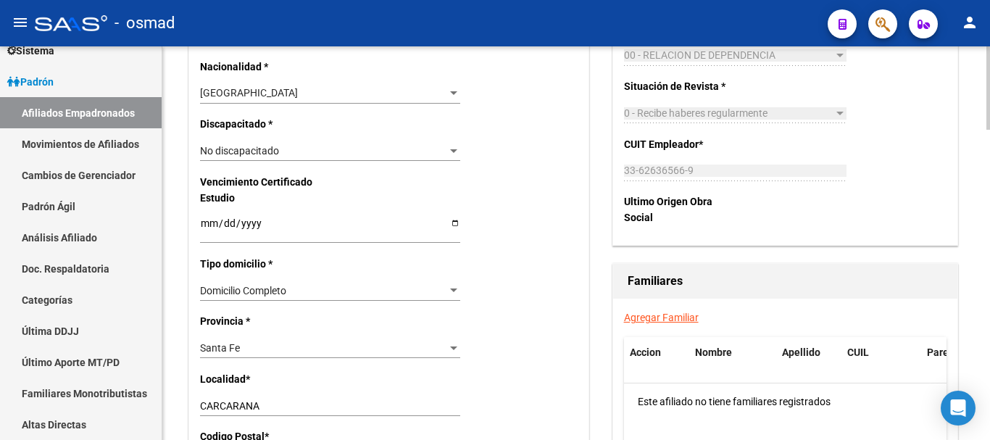
click at [666, 310] on div "Agregar Familiar Accion Nombre Apellido CUIL Parentesco Este afiliado no tiene …" at bounding box center [785, 438] width 344 height 278
click at [675, 314] on link "Agregar Familiar" at bounding box center [661, 318] width 75 height 12
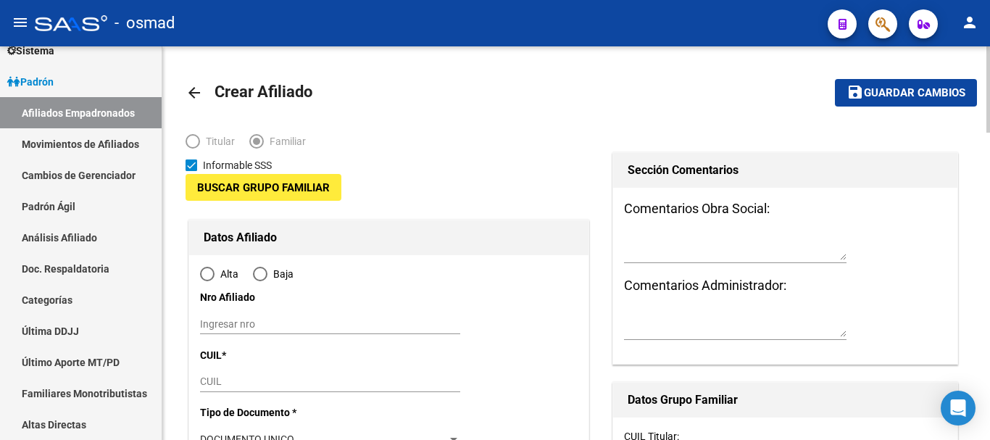
type input "33-62636566-9"
type input "CARCARANA"
type input "2138"
type input "SALTA"
type input "228"
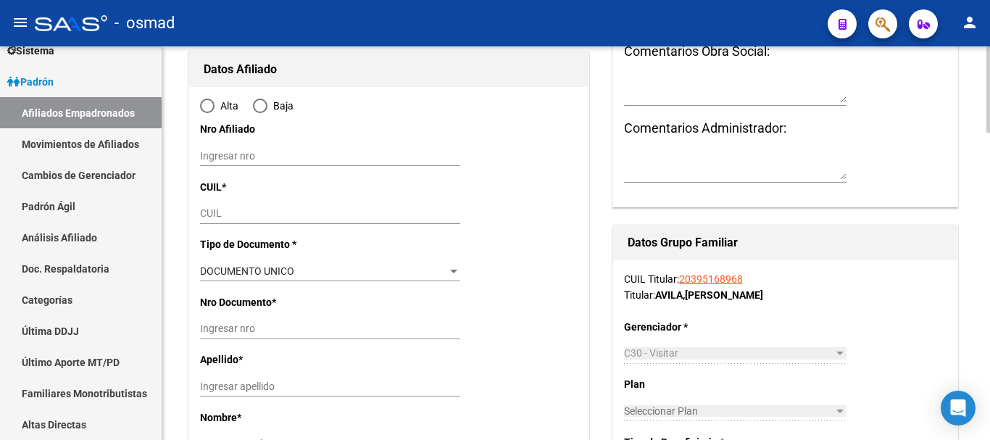
scroll to position [181, 0]
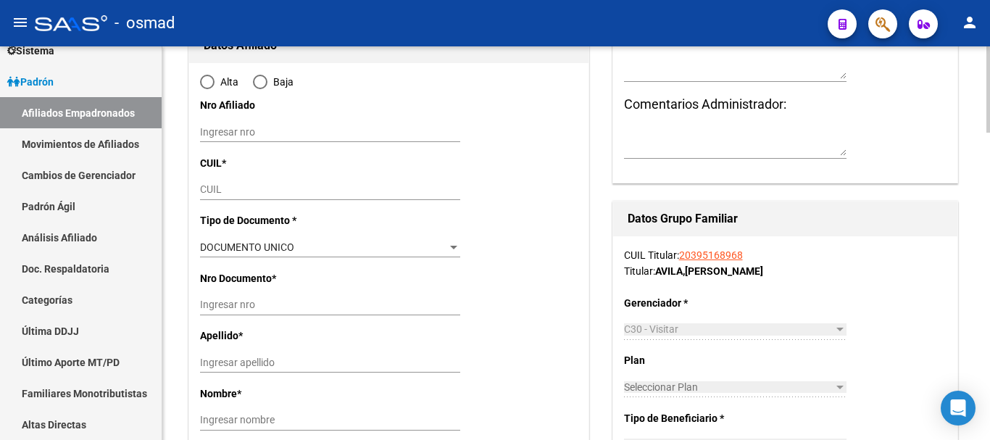
radio input "true"
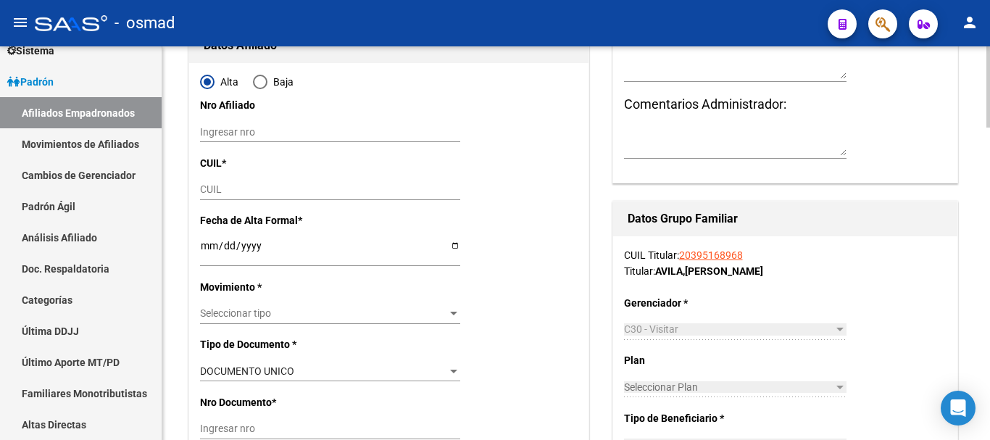
type input "33-62636566-9"
click at [228, 199] on div "CUIL" at bounding box center [330, 190] width 260 height 20
paste input "27-55717038-9"
type input "27-55717038-9"
click at [209, 246] on input "Ingresar fecha" at bounding box center [330, 251] width 260 height 22
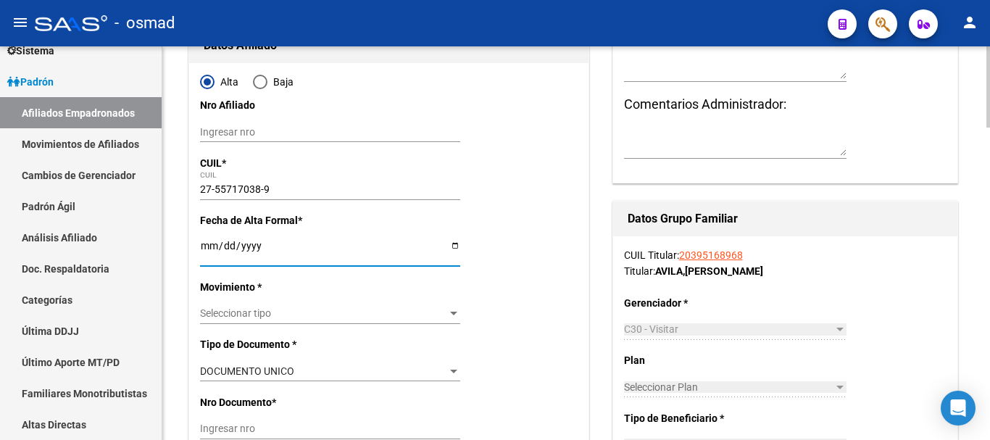
type input "55717038"
type input "AVILA"
type input "MIA VICTORIA"
type input "2016-08-05"
type input "CARCARANA"
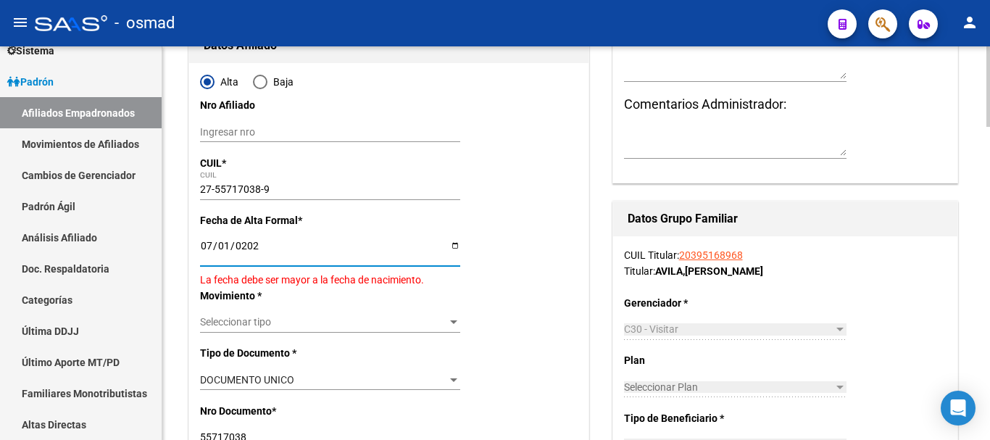
type input "[DATE]"
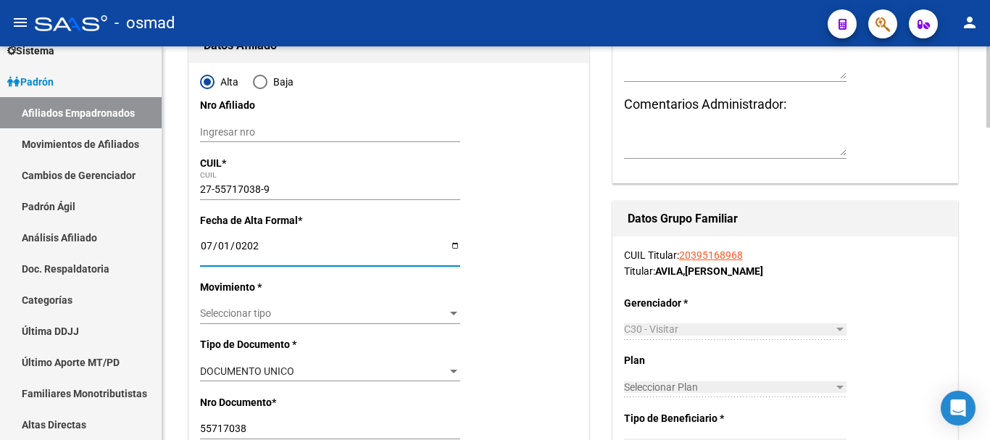
click at [254, 318] on span "Seleccionar tipo" at bounding box center [323, 313] width 247 height 12
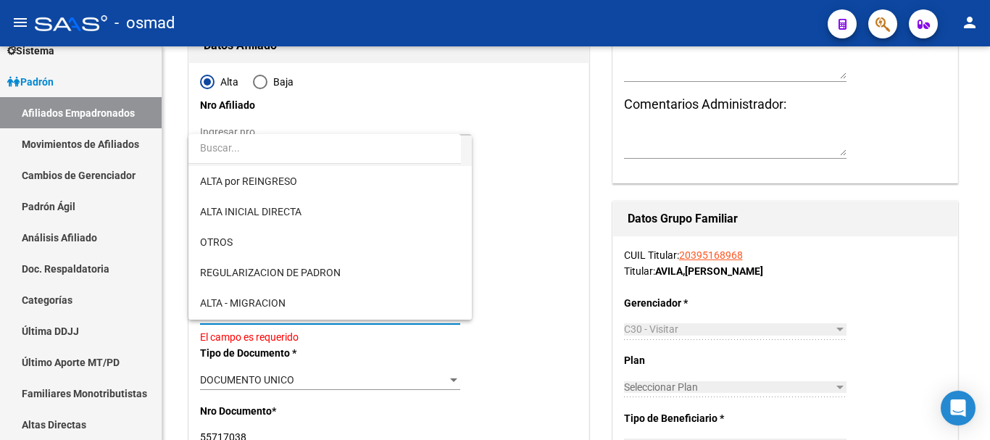
scroll to position [121, 0]
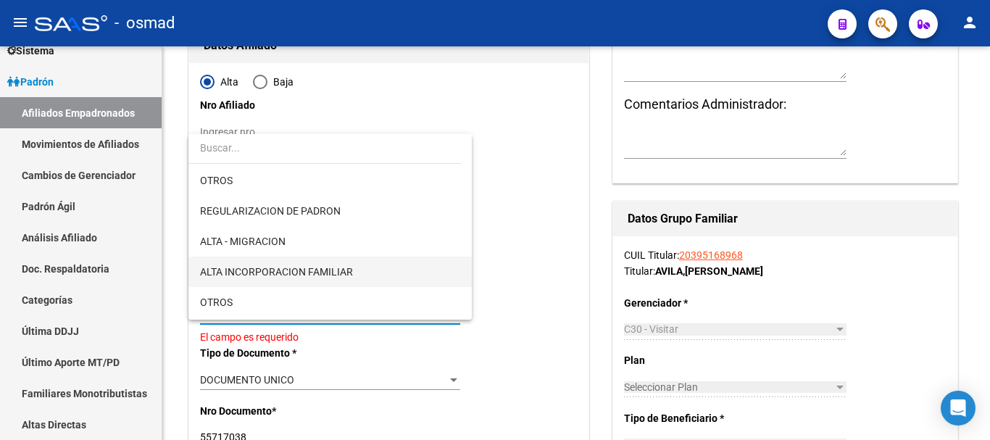
click at [315, 283] on span "ALTA INCORPORACION FAMILIAR" at bounding box center [330, 272] width 260 height 30
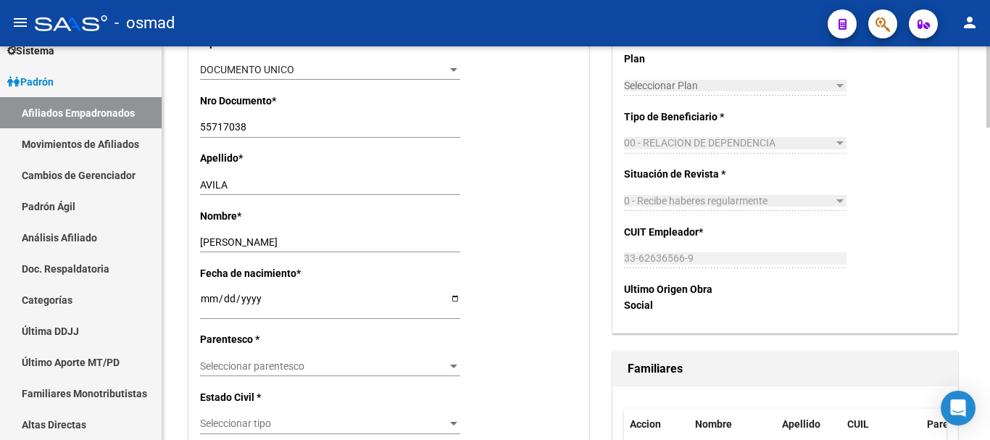
scroll to position [484, 0]
click at [260, 362] on span "Seleccionar parentesco" at bounding box center [323, 366] width 247 height 12
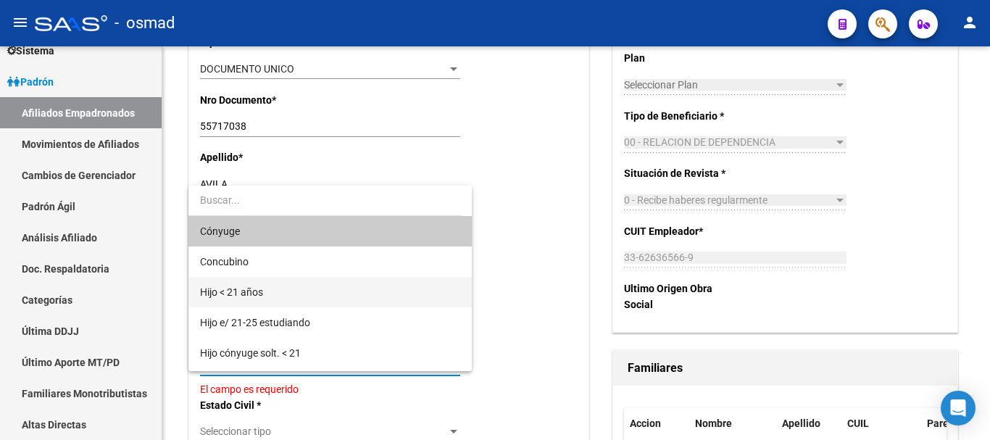
click at [273, 291] on span "Hijo < 21 años" at bounding box center [330, 292] width 260 height 30
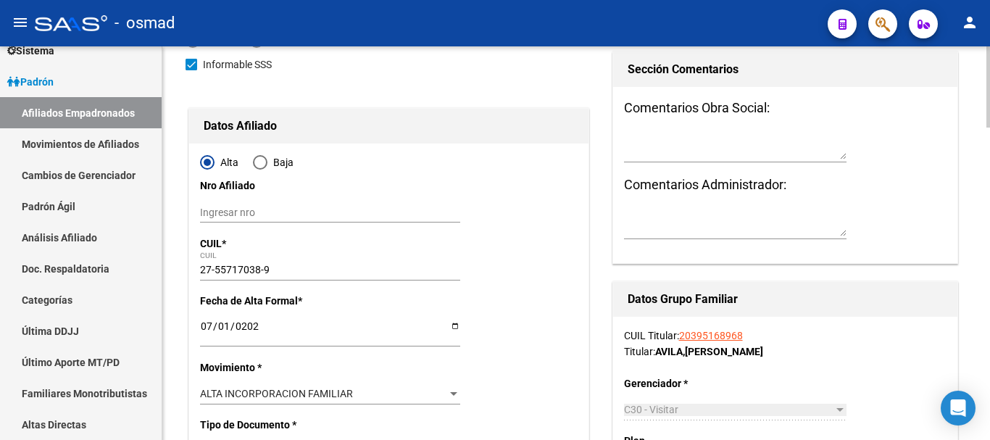
scroll to position [0, 0]
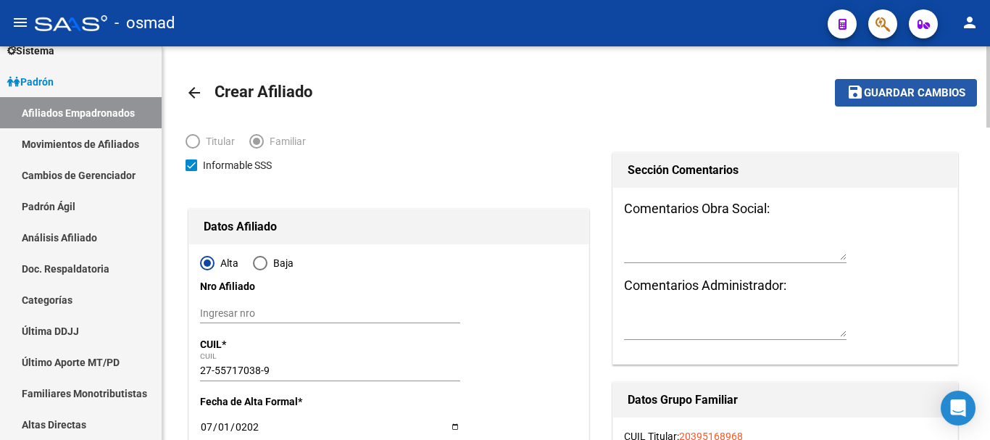
click at [876, 95] on span "Guardar cambios" at bounding box center [914, 93] width 101 height 13
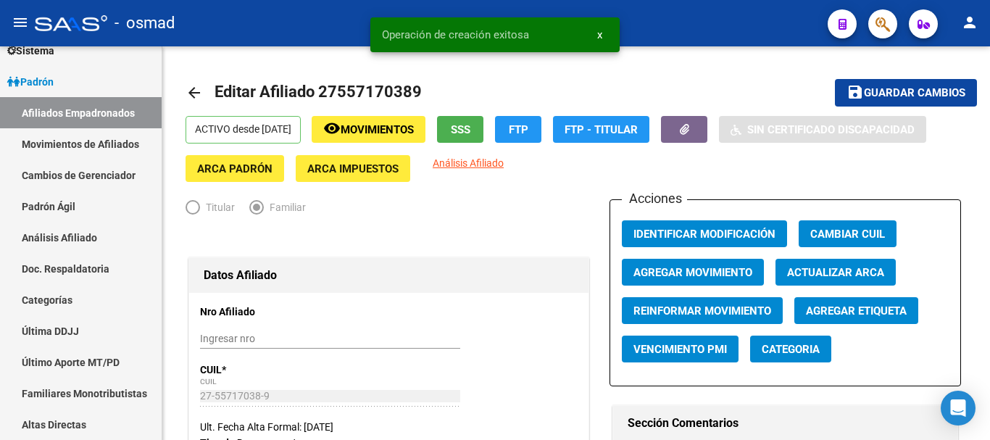
radio input "true"
type input "33-62636566-9"
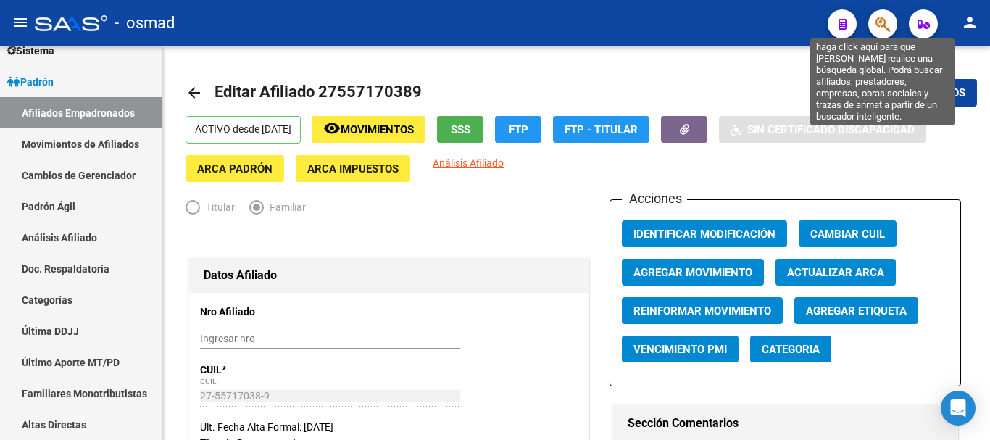
click at [879, 24] on icon "button" at bounding box center [883, 24] width 14 height 17
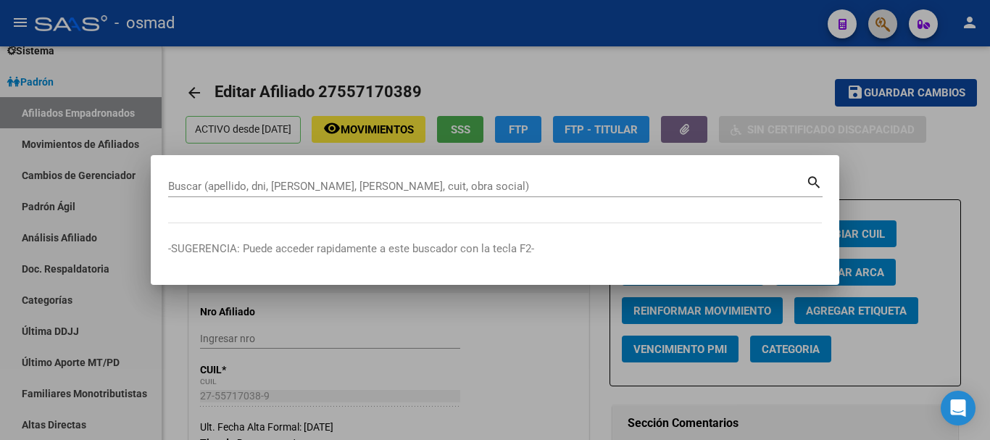
paste input "20426137527"
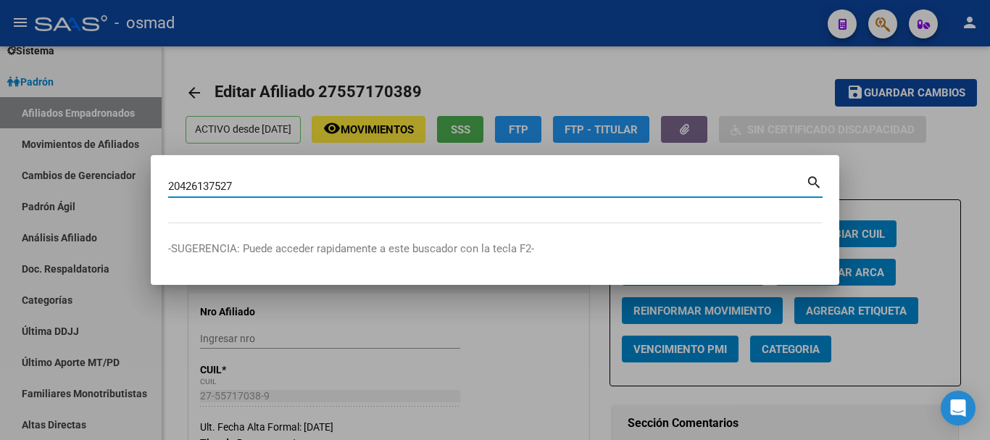
type input "20426137527"
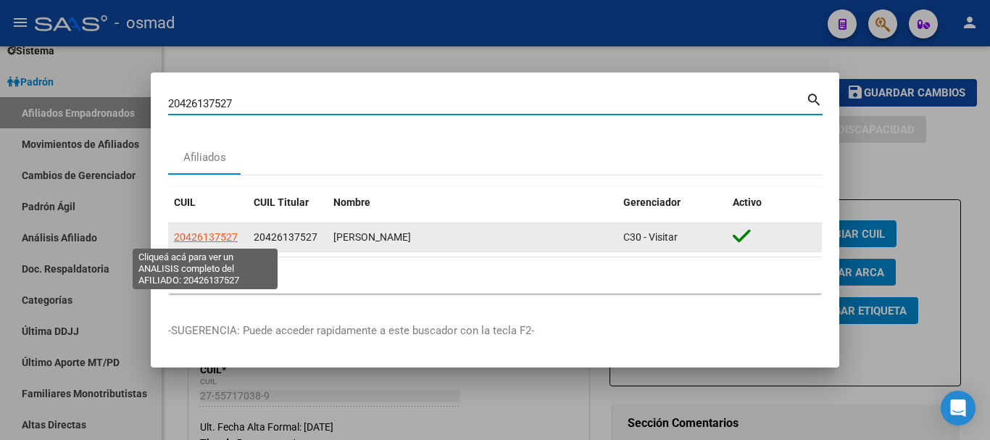
click at [233, 235] on span "20426137527" at bounding box center [206, 237] width 64 height 12
type textarea "20426137527"
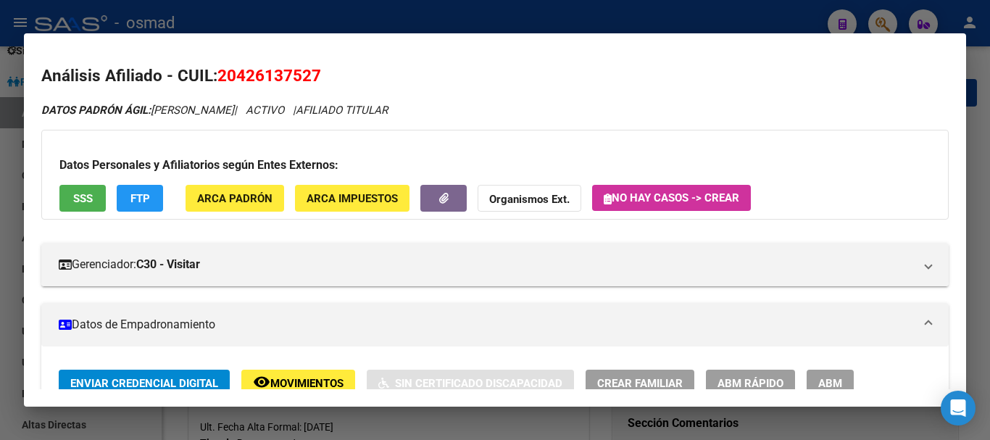
click at [813, 376] on button "ABM" at bounding box center [830, 383] width 47 height 27
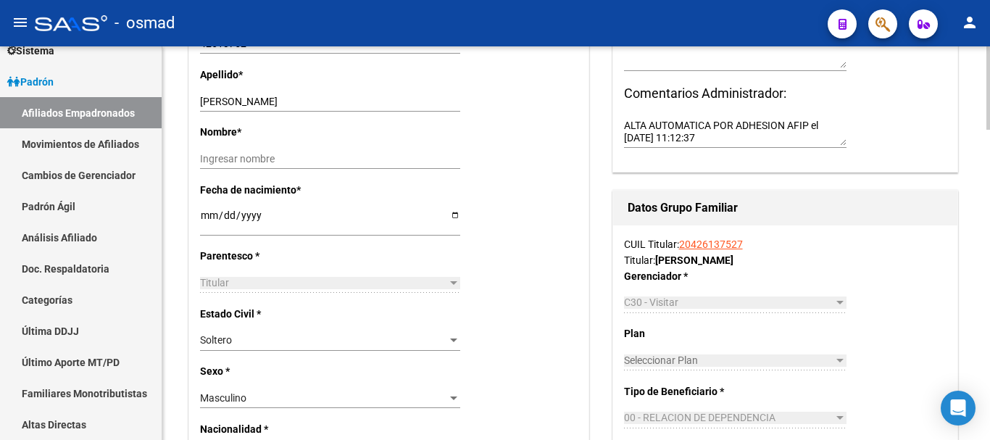
scroll to position [544, 0]
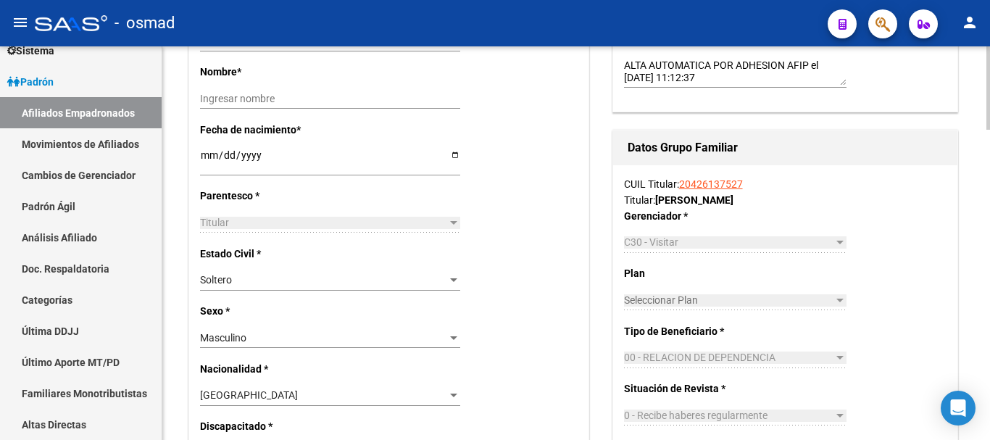
click at [224, 273] on div "Soltero Seleccionar tipo" at bounding box center [330, 280] width 260 height 20
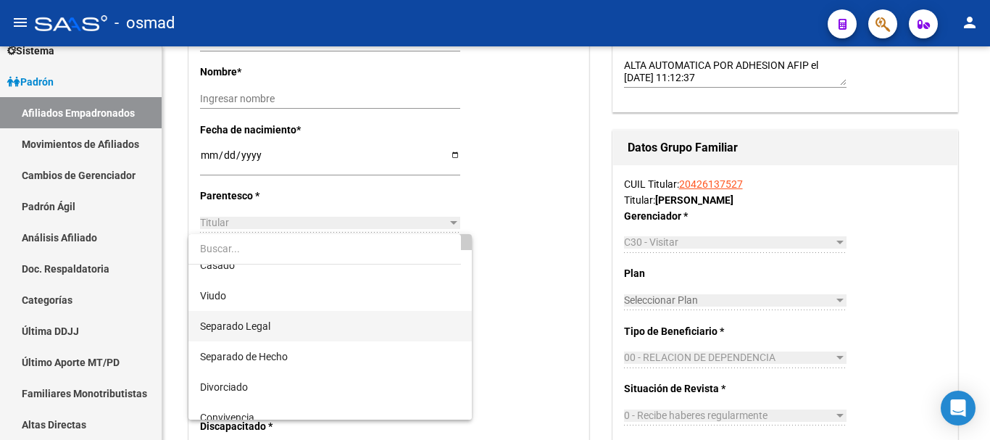
scroll to position [58, 0]
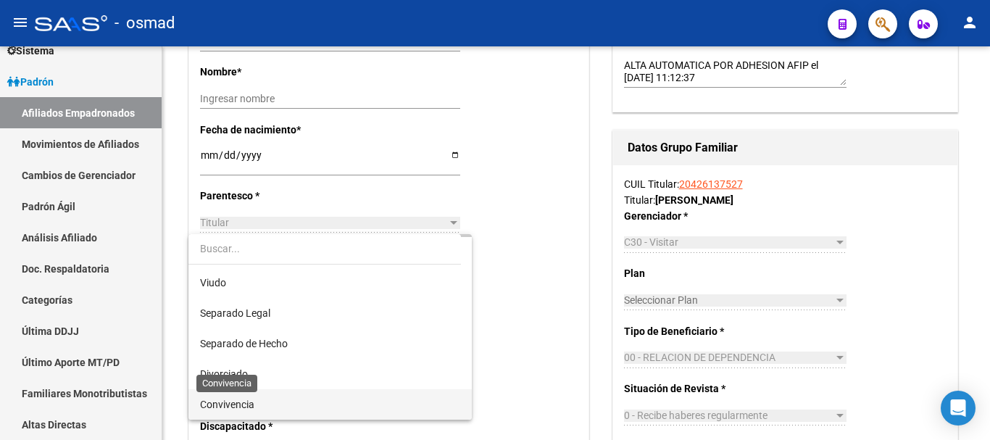
click at [231, 405] on span "Convivencia" at bounding box center [227, 405] width 54 height 12
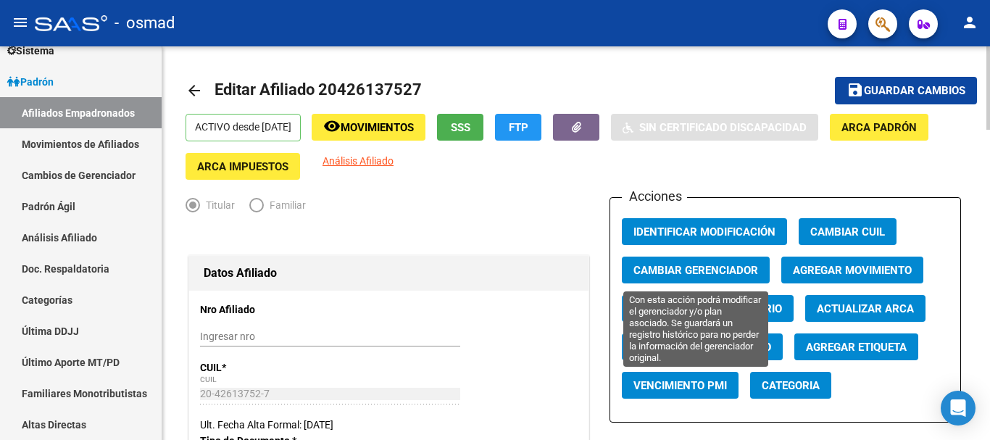
scroll to position [0, 0]
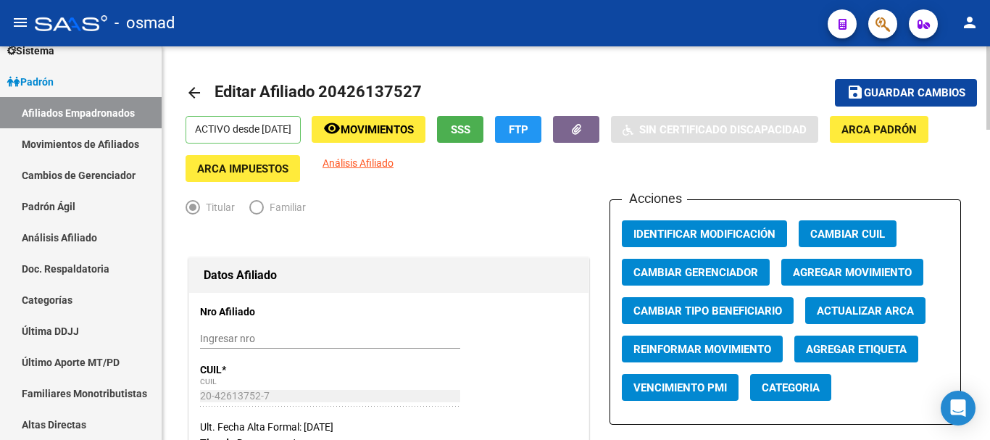
click at [882, 95] on span "Guardar cambios" at bounding box center [914, 93] width 101 height 13
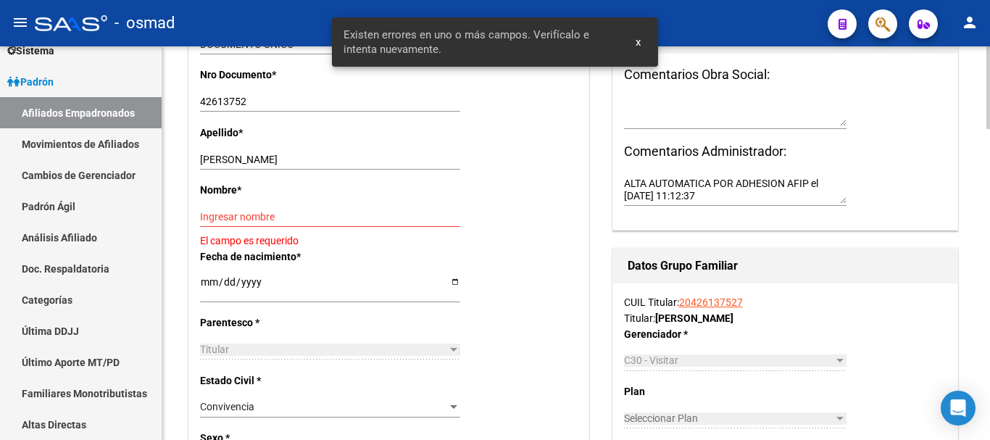
scroll to position [302, 0]
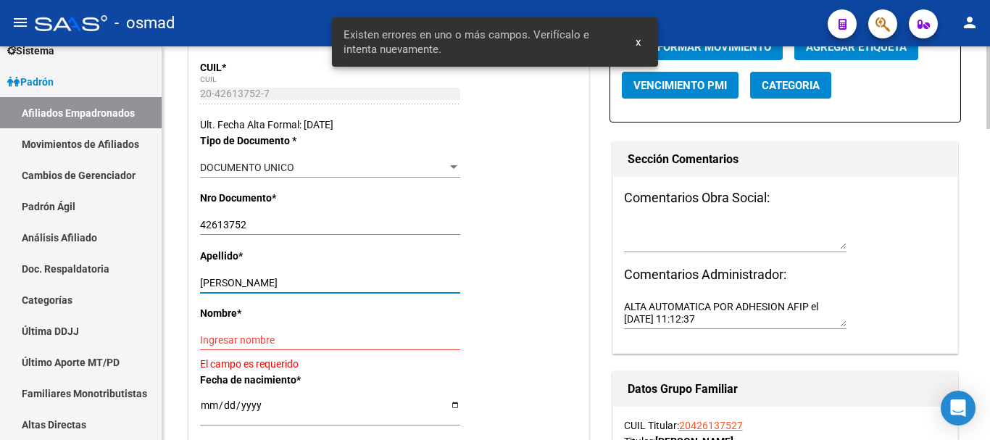
drag, startPoint x: 252, startPoint y: 278, endPoint x: 439, endPoint y: 289, distance: 187.3
click at [439, 289] on input "[PERSON_NAME]" at bounding box center [330, 283] width 260 height 12
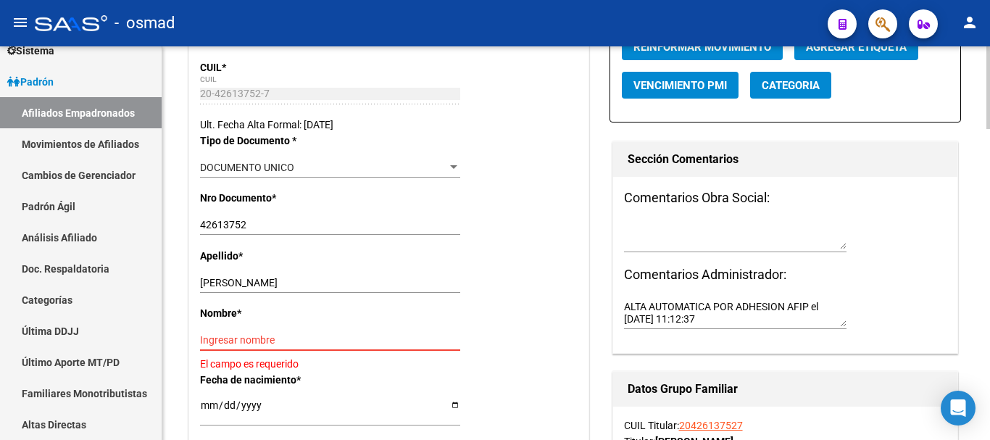
click at [317, 334] on input "Ingresar nombre" at bounding box center [330, 340] width 260 height 12
paste input "LAUREANO NICOLAS"
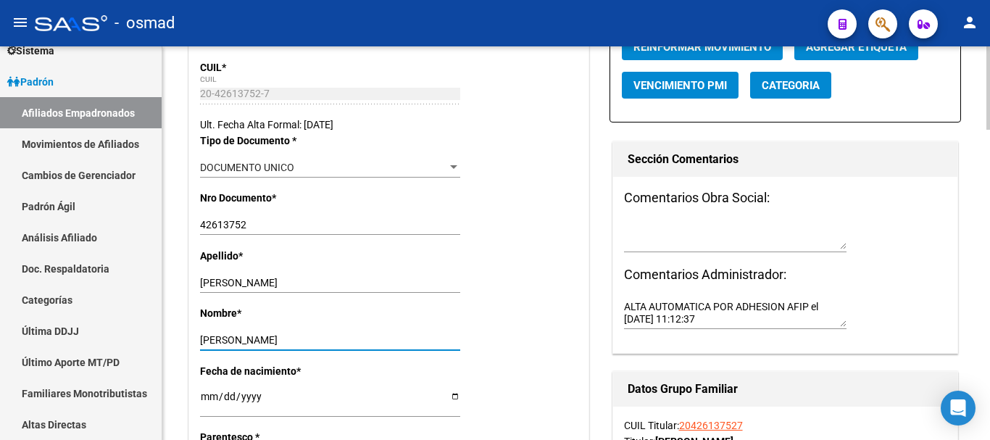
type input "LAUREANO NICOLAS"
drag, startPoint x: 254, startPoint y: 286, endPoint x: 396, endPoint y: 293, distance: 142.2
click at [396, 293] on div "CESPEDES LAUREANO NICOLAS Ingresar apellido" at bounding box center [330, 289] width 260 height 33
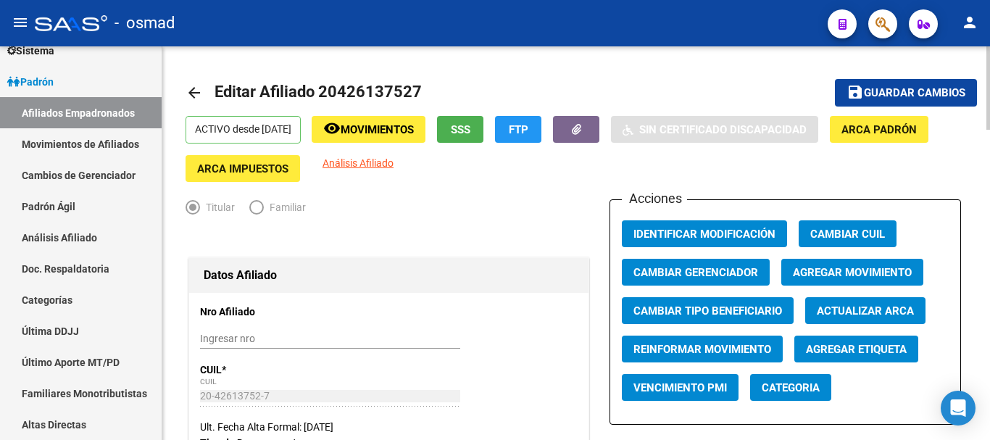
type input "CESPEDES"
click at [923, 100] on button "save Guardar cambios" at bounding box center [906, 92] width 142 height 27
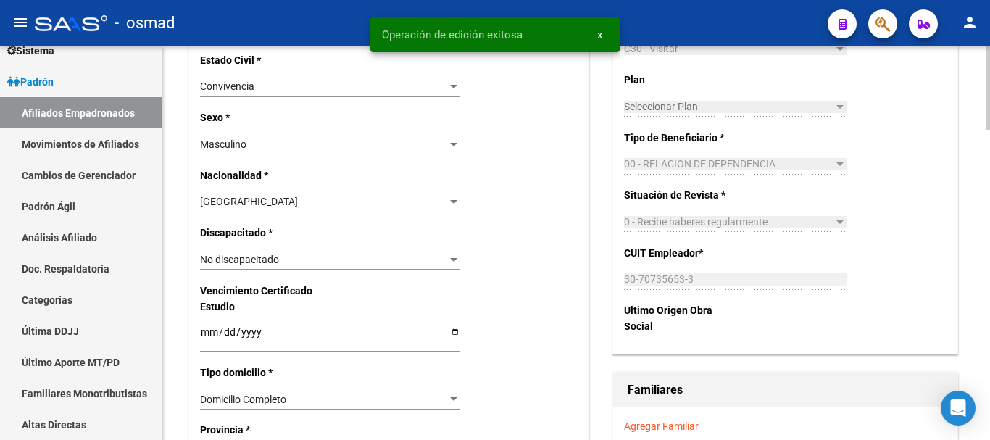
scroll to position [846, 0]
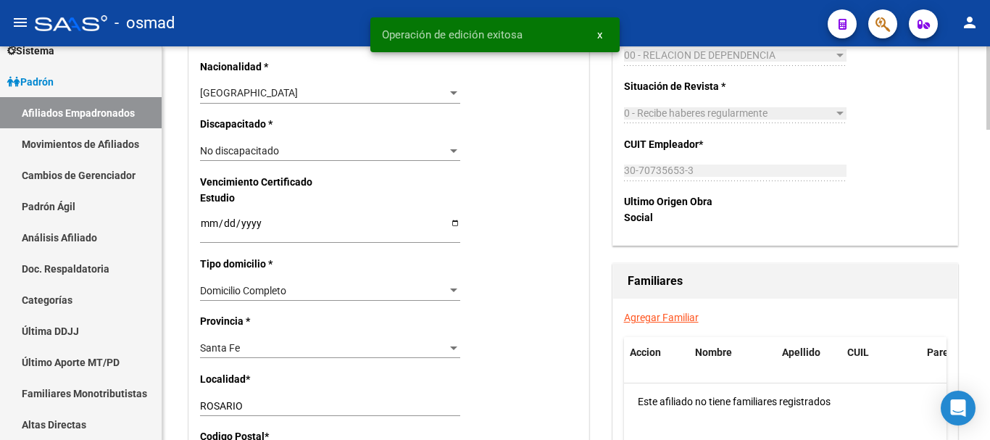
click at [659, 313] on link "Agregar Familiar" at bounding box center [661, 318] width 75 height 12
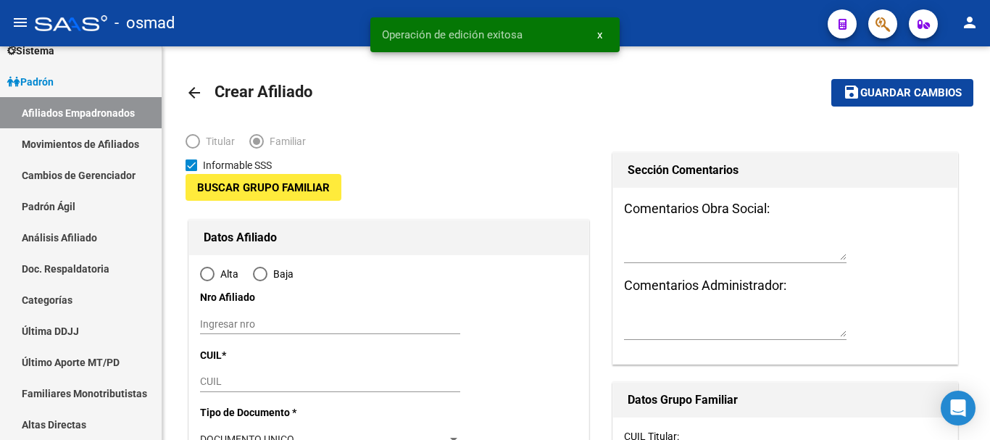
type input "30-70735653-3"
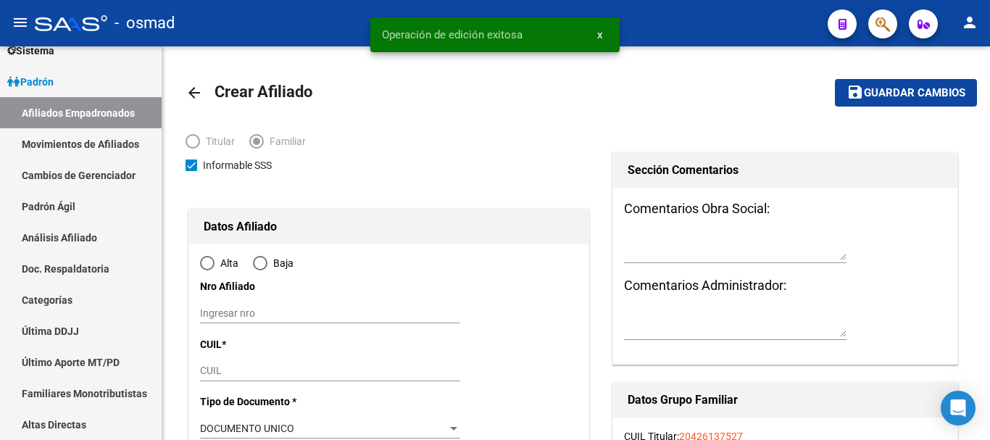
type input "ROSARIO"
type input "2000"
type input "LOS COCOS"
type input "2889"
radio input "true"
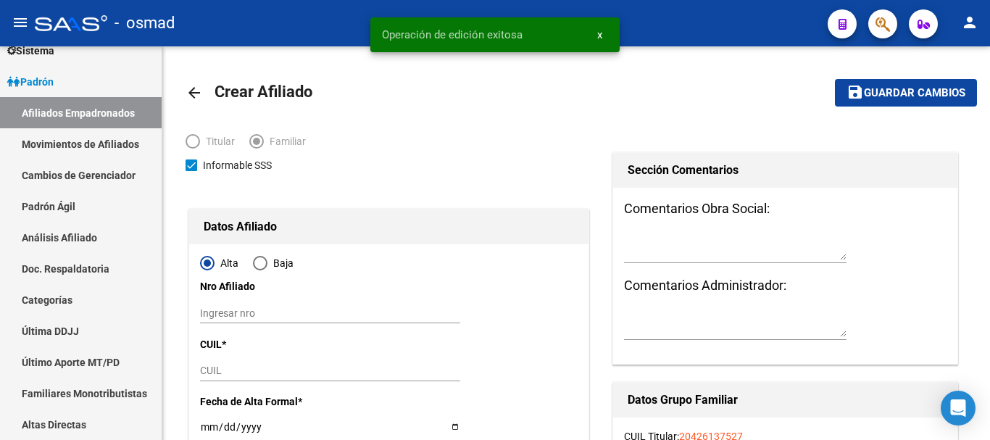
type input "30-70735653-3"
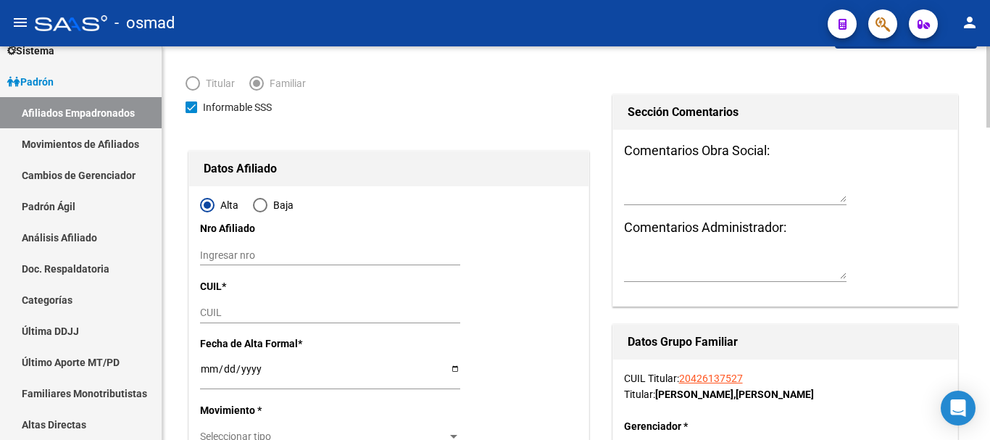
scroll to position [181, 0]
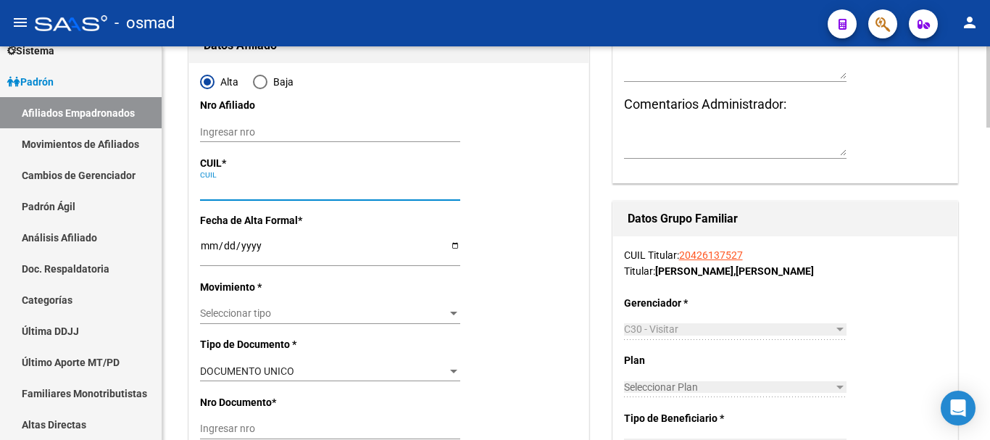
click at [215, 195] on input "CUIL" at bounding box center [330, 189] width 260 height 12
paste input "27-43957536-6"
type input "27-43957536-6"
click at [208, 254] on input "Ingresar fecha" at bounding box center [330, 251] width 260 height 22
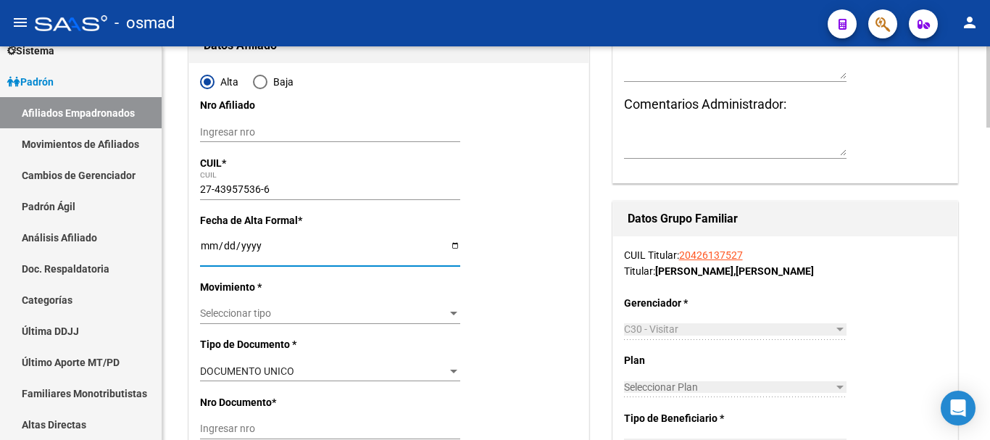
type input "43957536"
type input "CARDOZO"
type input "JAZMIN ANTONELA"
type input "2002-01-11"
type input "ROSARIO"
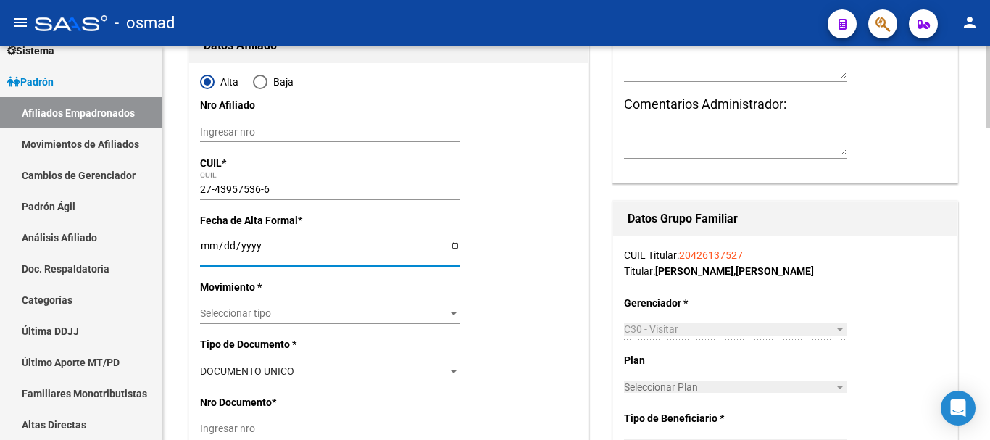
type input "COLIQUEO"
type input "1503"
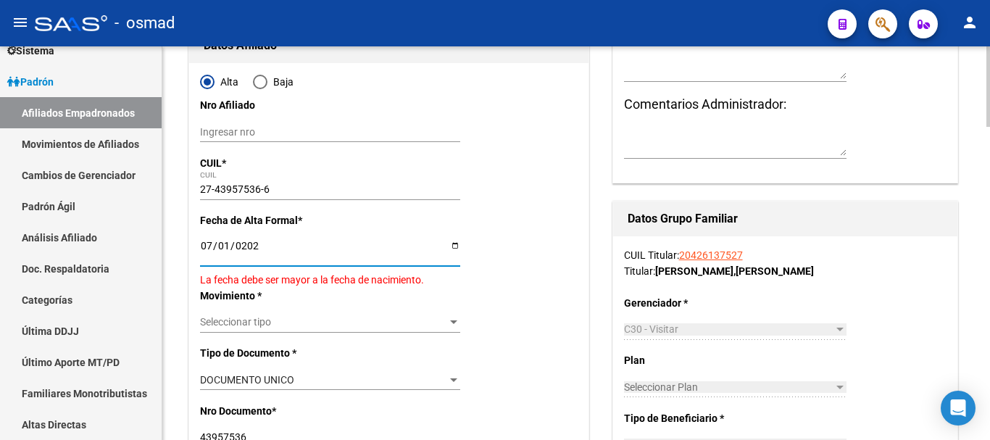
type input "[DATE]"
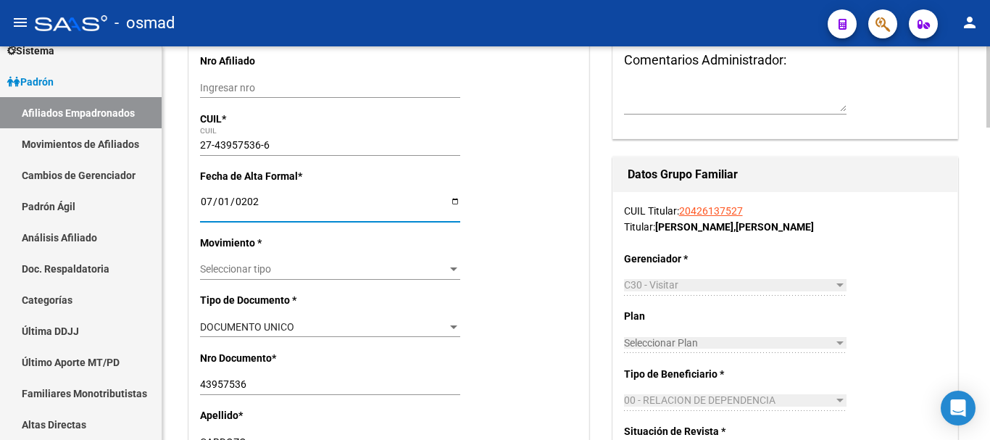
scroll to position [241, 0]
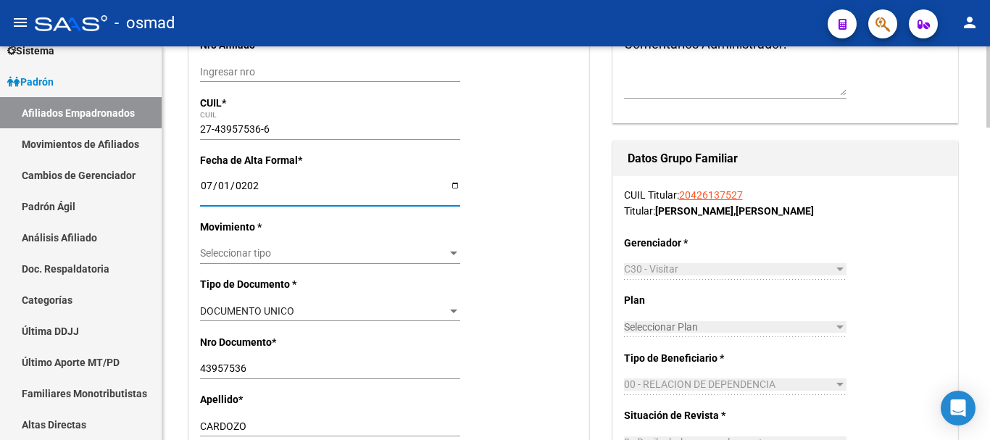
click at [264, 254] on span "Seleccionar tipo" at bounding box center [323, 253] width 247 height 12
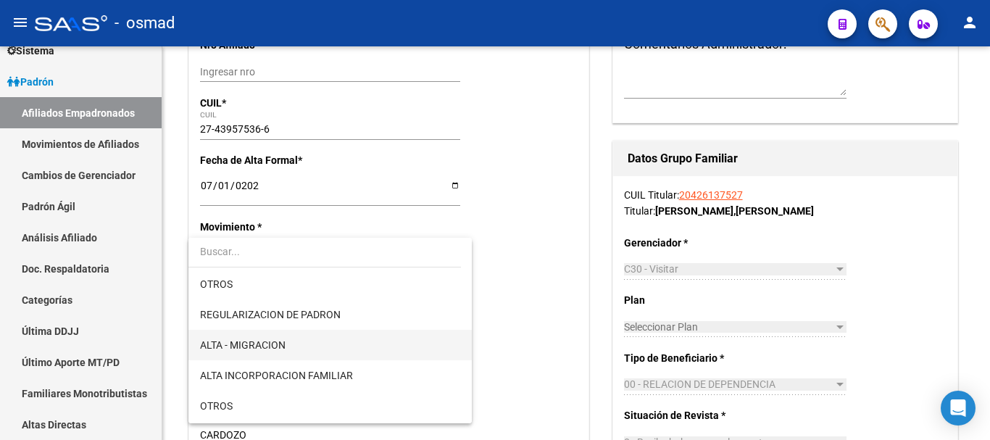
scroll to position [181, 0]
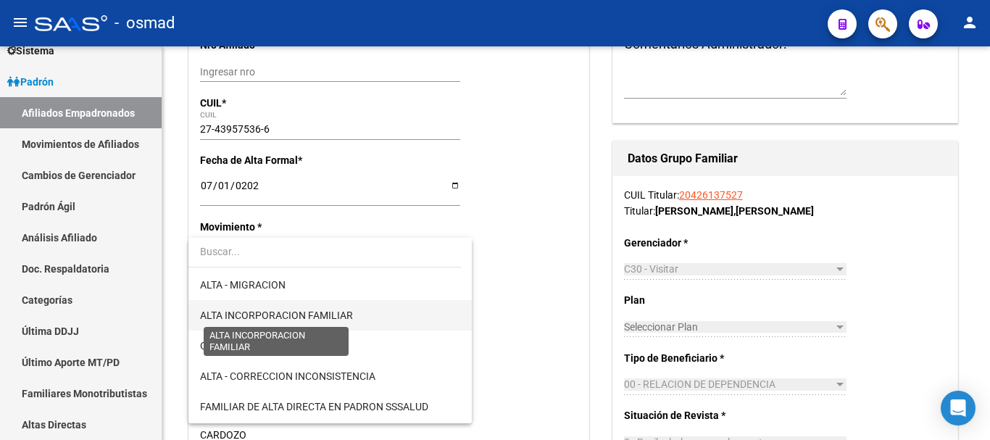
click at [314, 300] on span "ALTA INCORPORACION FAMILIAR" at bounding box center [330, 315] width 260 height 30
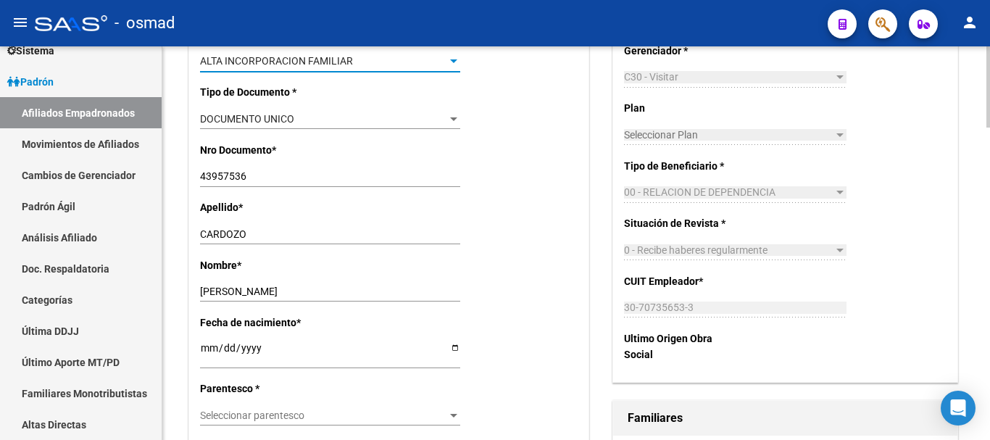
scroll to position [484, 0]
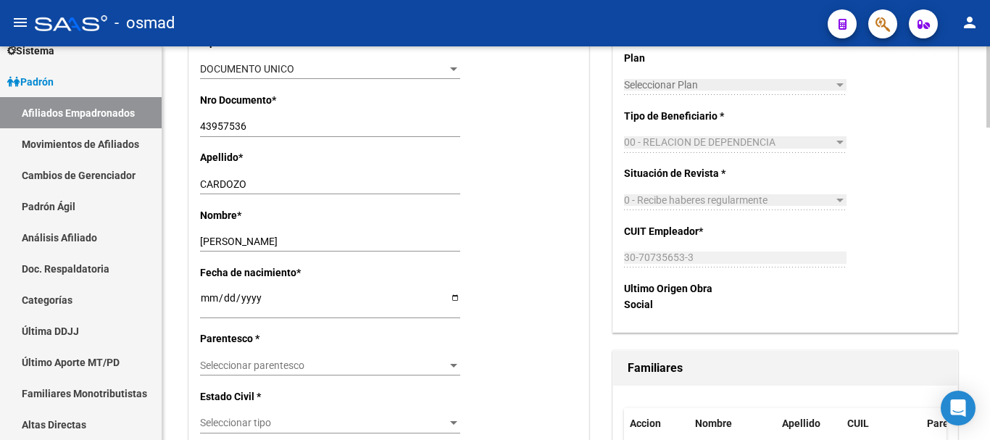
click at [272, 367] on span "Seleccionar parentesco" at bounding box center [323, 366] width 247 height 12
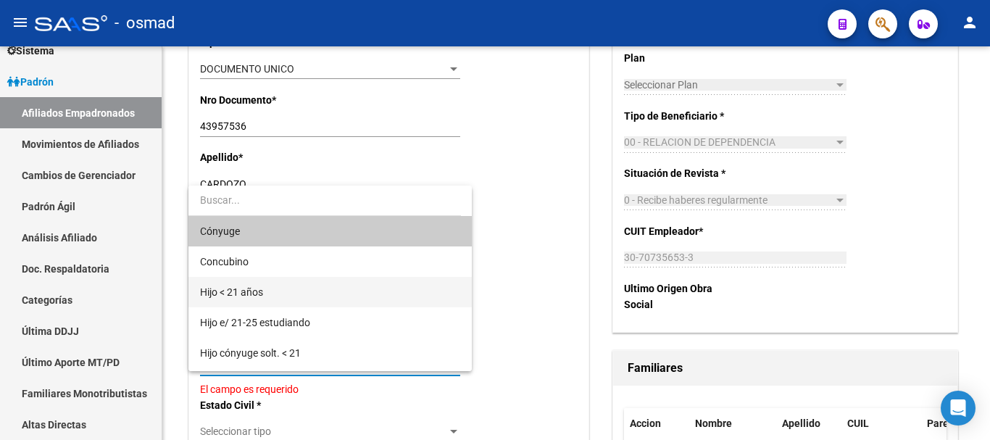
click at [265, 293] on span "Hijo < 21 años" at bounding box center [330, 292] width 260 height 30
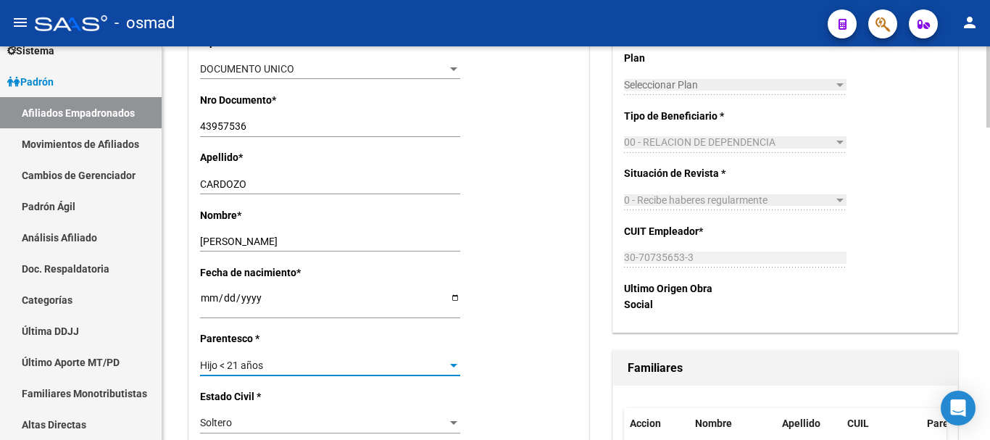
click at [309, 372] on div "Hijo < 21 años Seleccionar parentesco" at bounding box center [330, 365] width 260 height 20
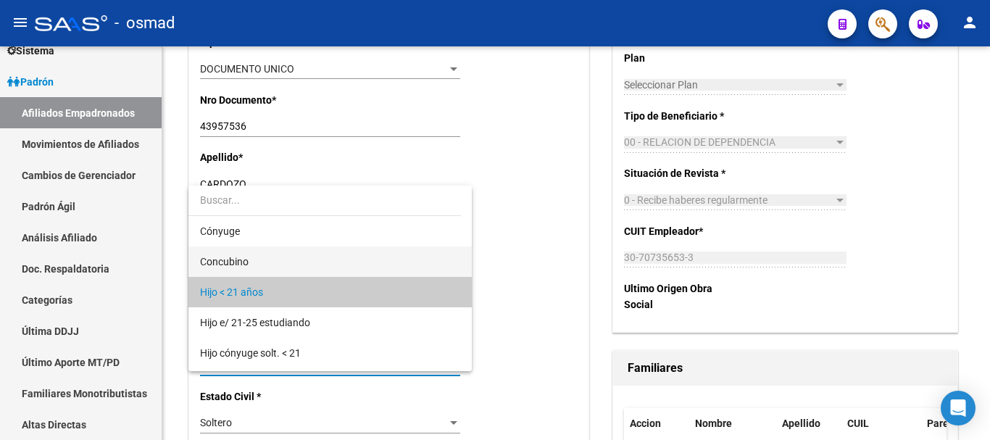
click at [275, 268] on span "Concubino" at bounding box center [330, 261] width 260 height 30
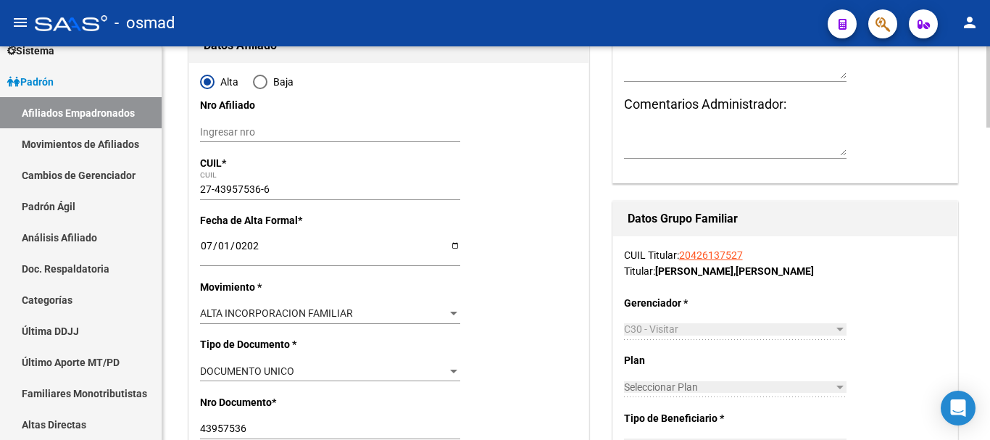
scroll to position [0, 0]
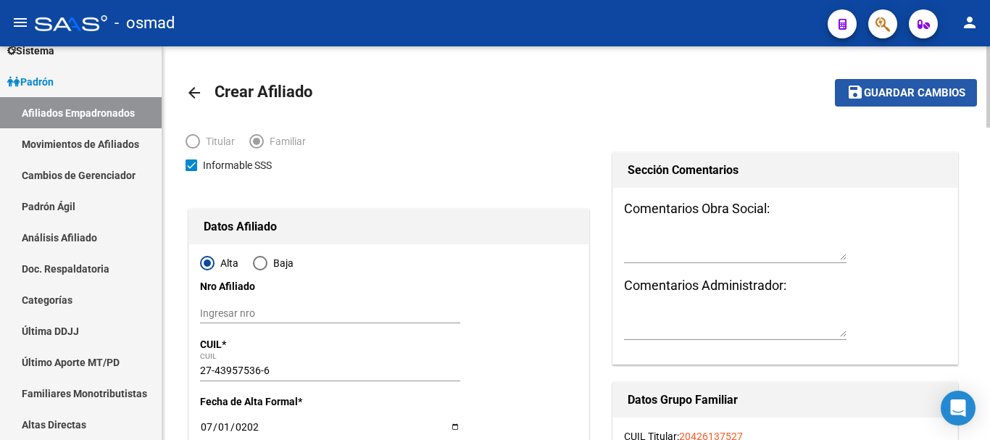
click at [913, 99] on span "Guardar cambios" at bounding box center [914, 93] width 101 height 13
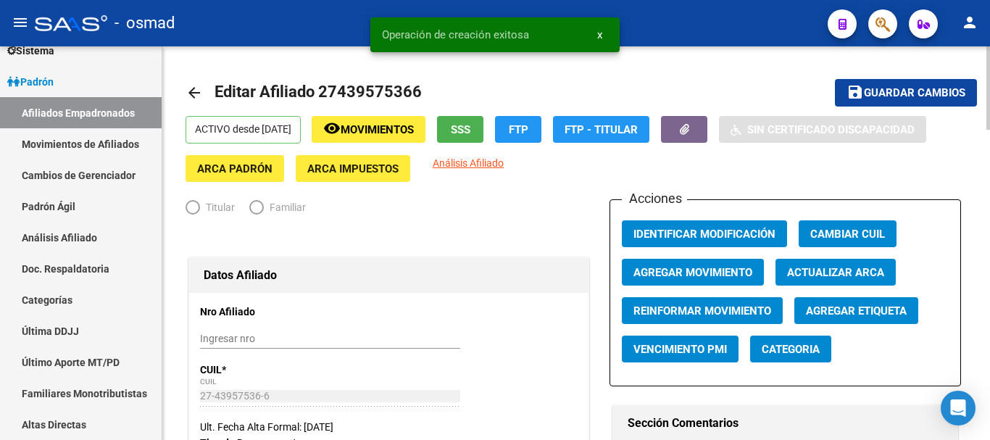
radio input "true"
type input "30-70735653-3"
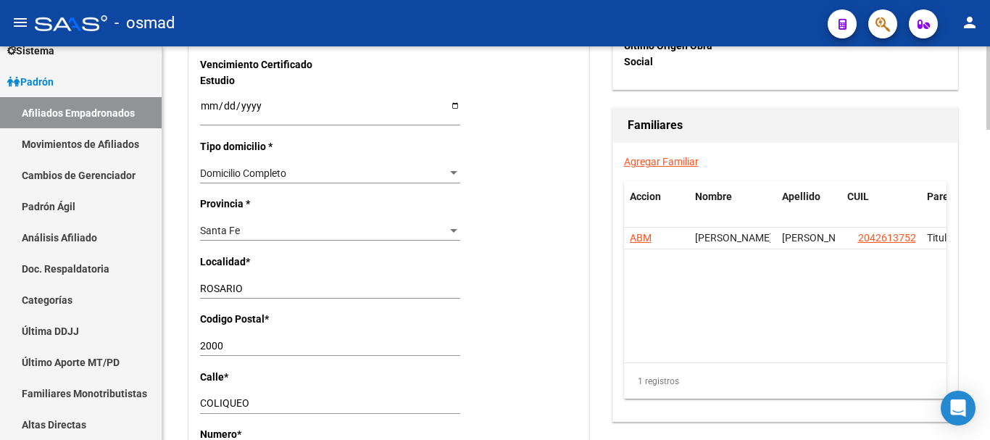
scroll to position [966, 0]
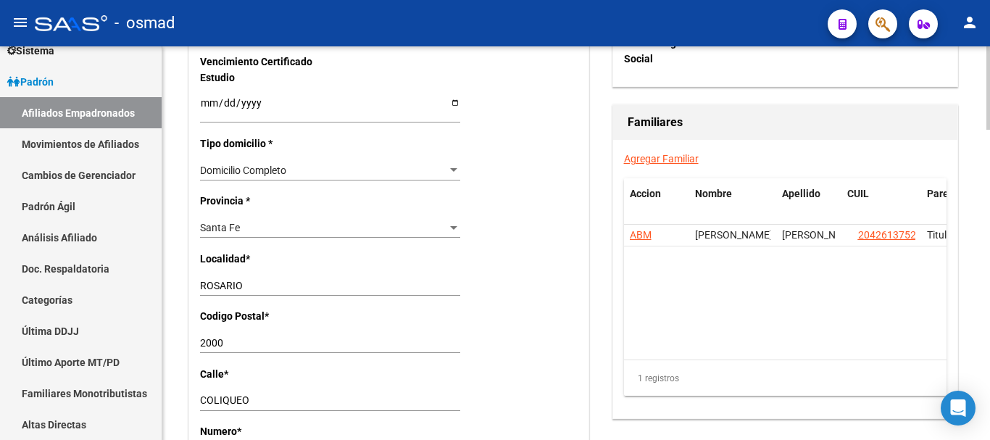
click at [641, 155] on link "Agregar Familiar" at bounding box center [661, 159] width 75 height 12
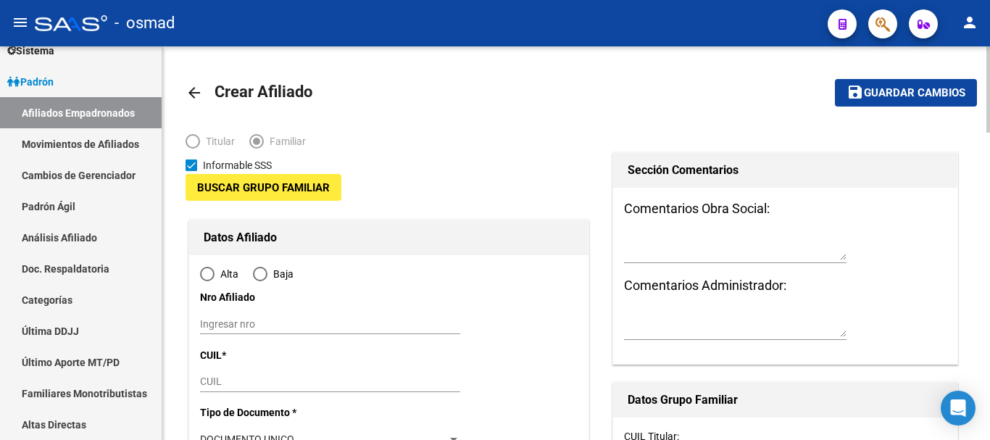
type input "30-70735653-3"
type input "ROSARIO"
type input "2000"
type input "LOS COCOS"
type input "2889"
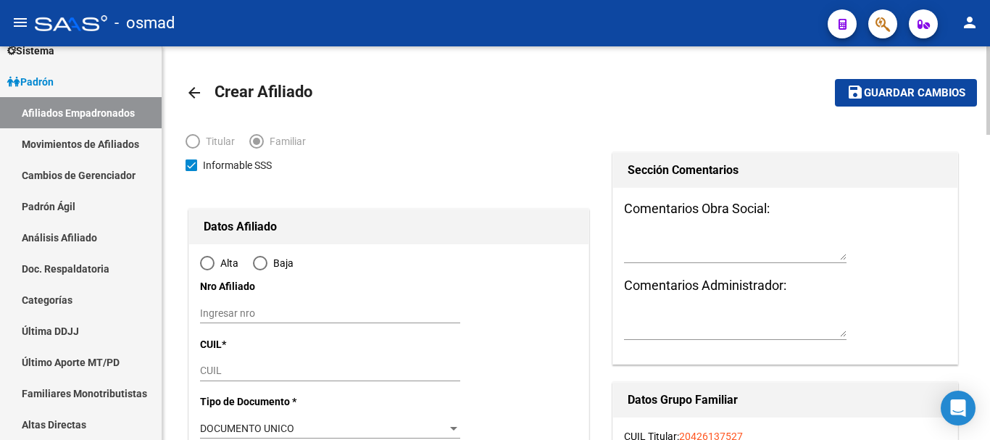
scroll to position [181, 0]
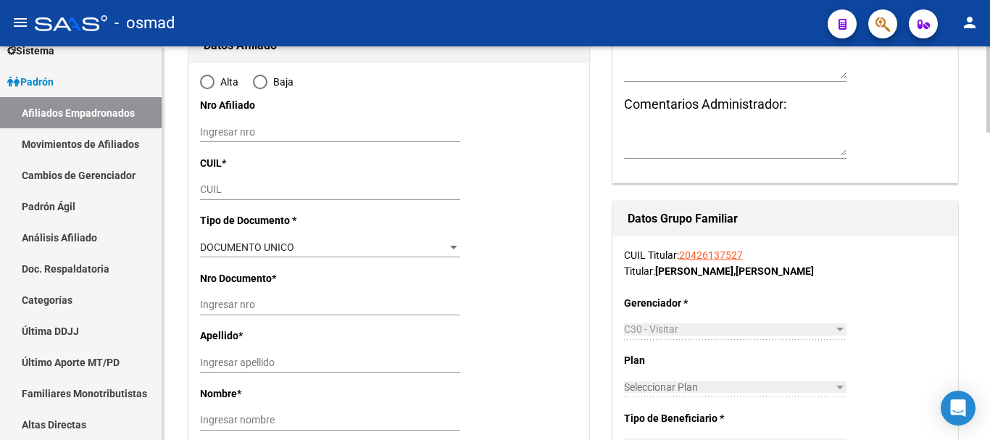
radio input "true"
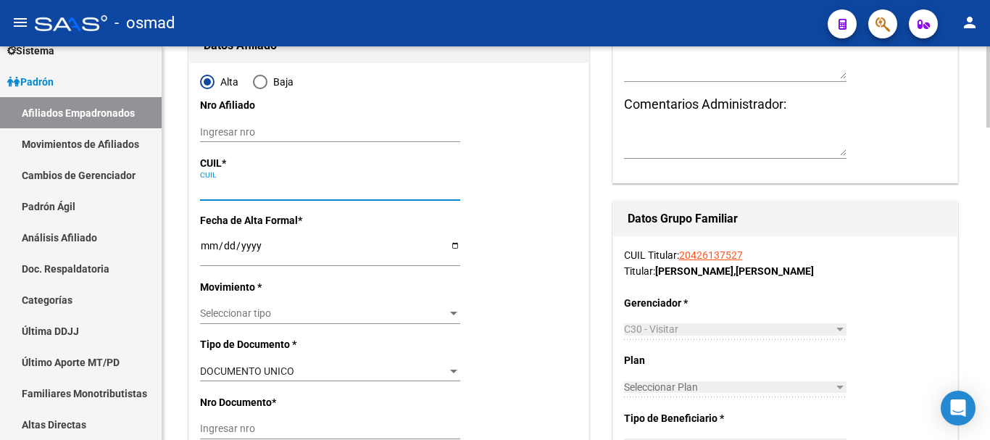
click at [217, 189] on input "CUIL" at bounding box center [330, 189] width 260 height 12
paste input "20-70551082-3"
type input "20-70551082-3"
type input "30-70735653-3"
type input "20-70551082-3"
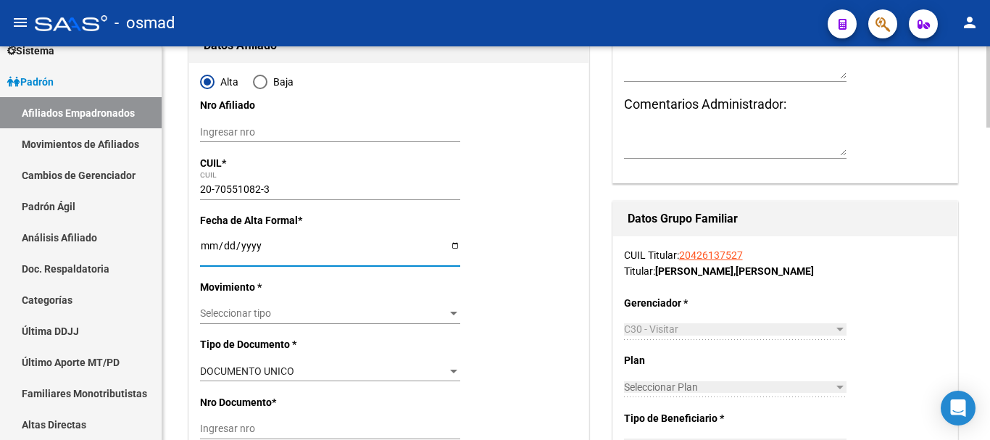
click at [206, 244] on input "Ingresar fecha" at bounding box center [330, 251] width 260 height 22
type input "70551082"
type input "CESPEDES"
type input "MELODY PILAR"
type input "2025-03-02"
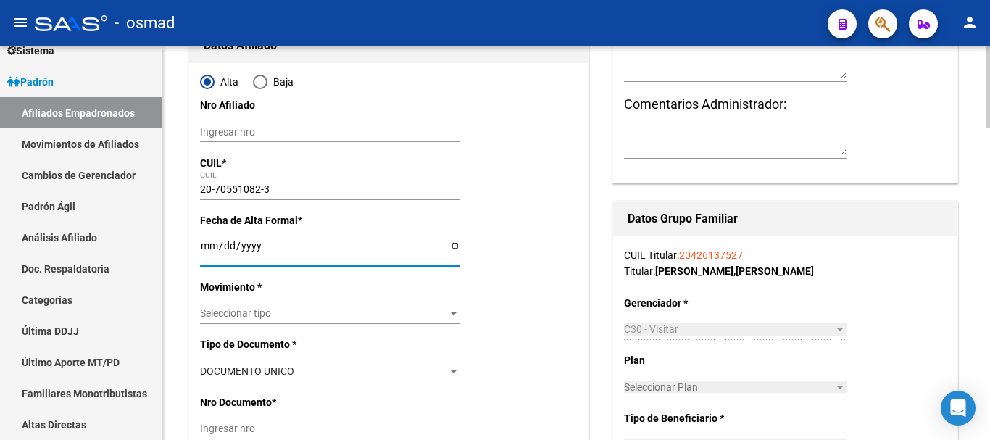
type input "ROSARIO"
type input "UNION"
type input "2830"
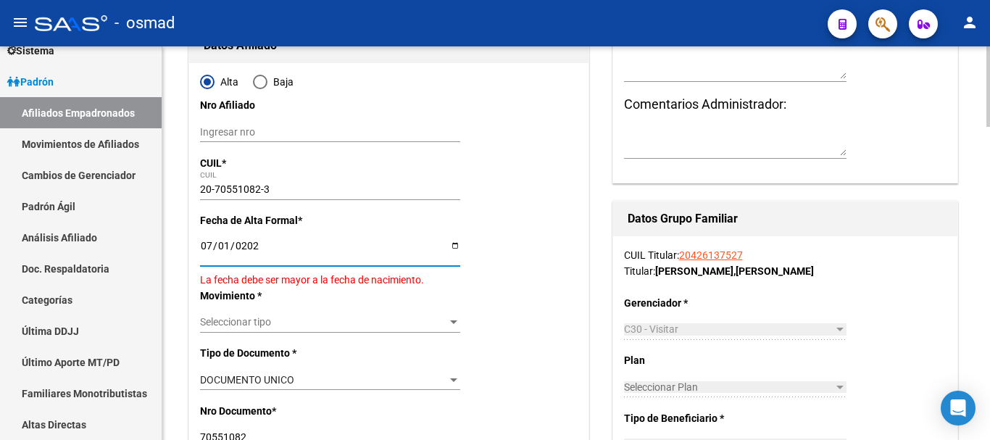
type input "[DATE]"
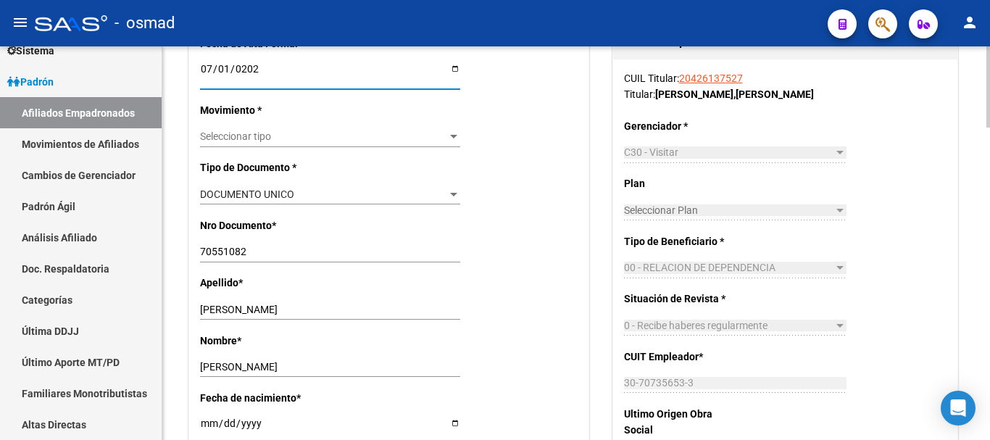
scroll to position [362, 0]
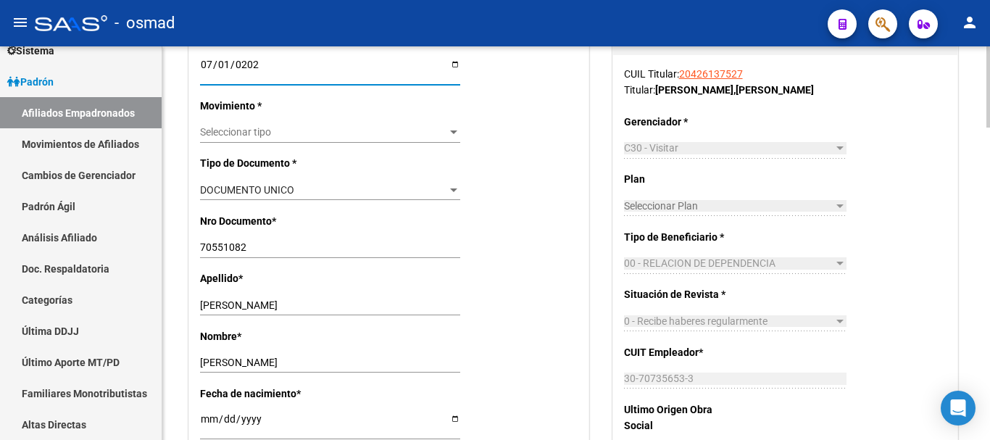
click at [243, 125] on div "Seleccionar tipo Seleccionar tipo" at bounding box center [330, 133] width 260 height 20
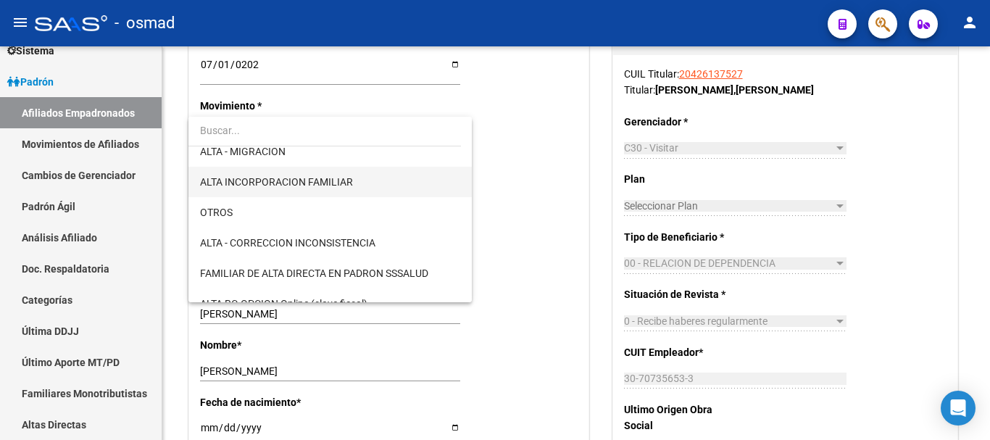
scroll to position [181, 0]
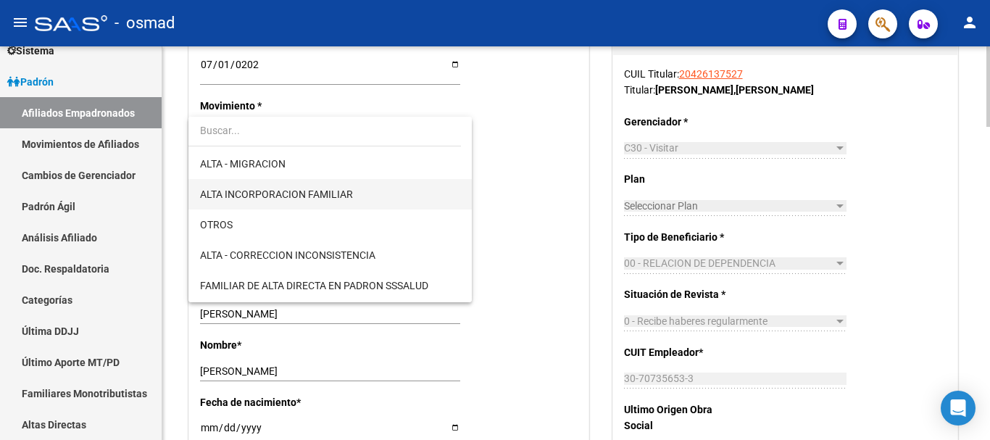
click at [273, 197] on span "ALTA INCORPORACION FAMILIAR" at bounding box center [276, 194] width 153 height 12
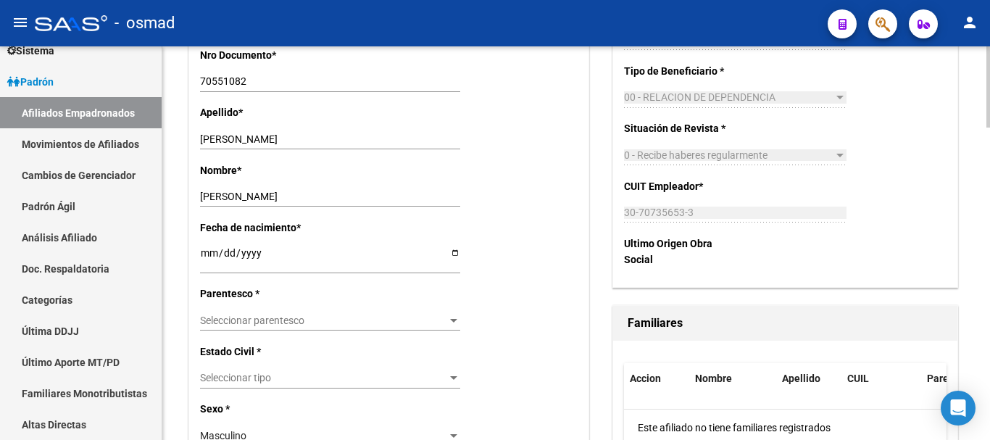
scroll to position [544, 0]
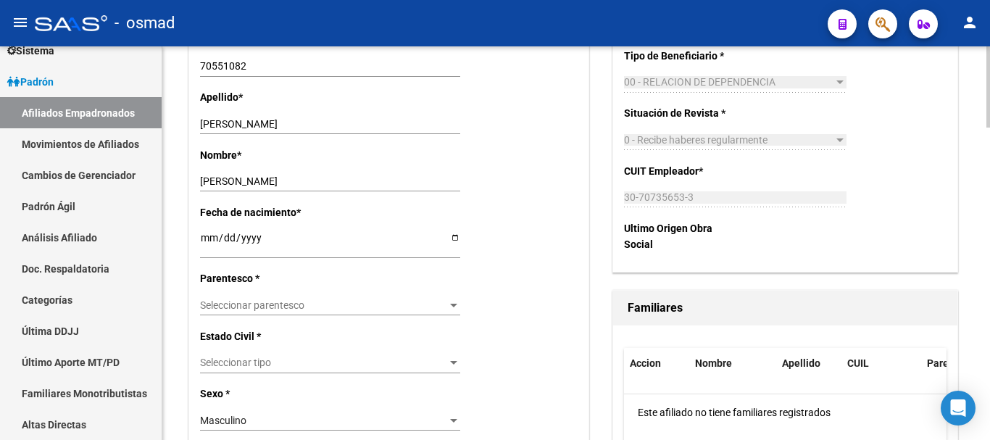
click at [230, 309] on span "Seleccionar parentesco" at bounding box center [323, 305] width 247 height 12
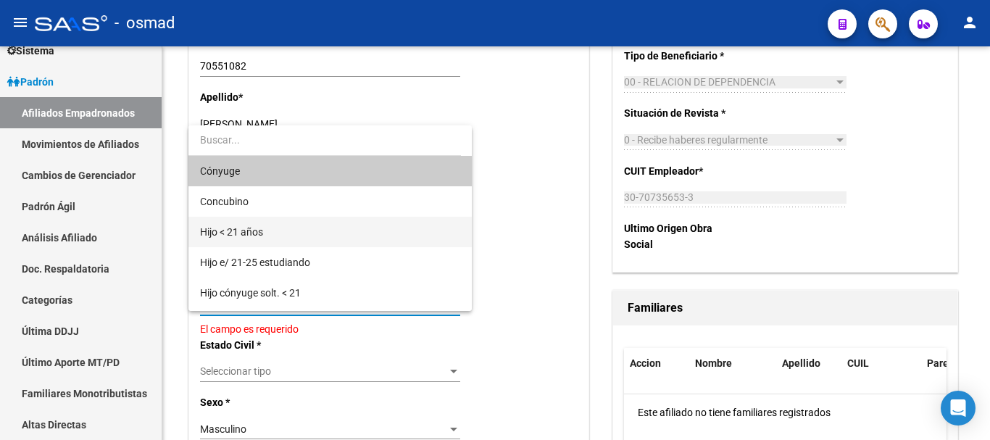
click at [273, 237] on span "Hijo < 21 años" at bounding box center [330, 232] width 260 height 30
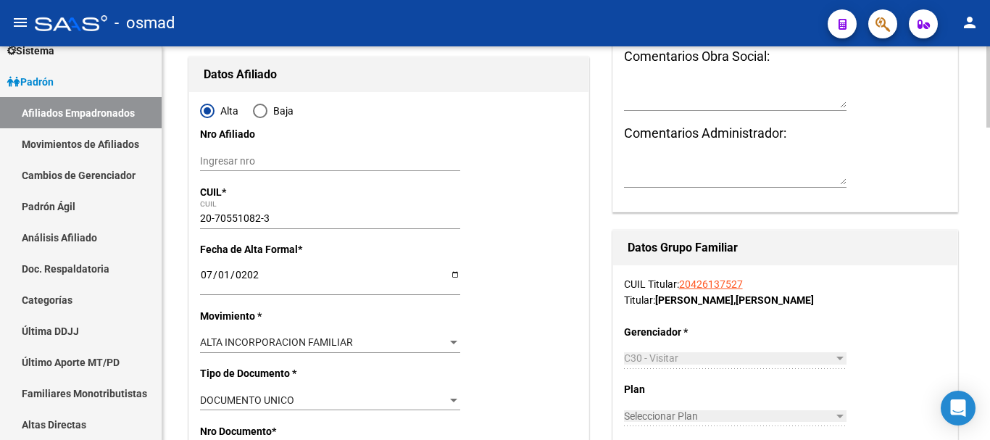
scroll to position [0, 0]
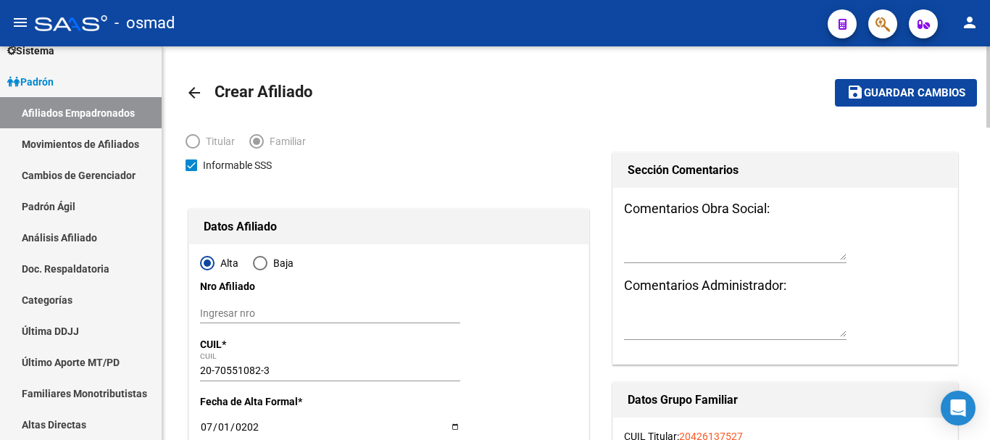
click at [868, 88] on span "Guardar cambios" at bounding box center [914, 93] width 101 height 13
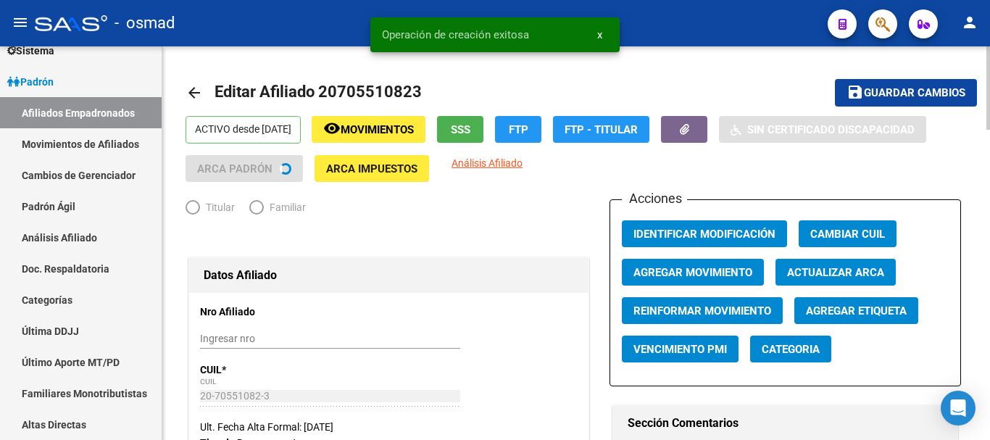
radio input "true"
type input "30-70735653-3"
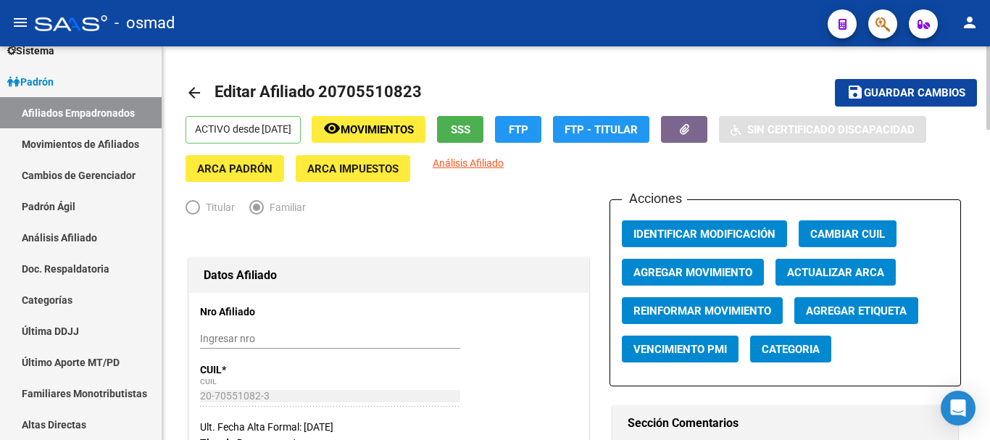
click at [876, 21] on icon "button" at bounding box center [883, 24] width 14 height 17
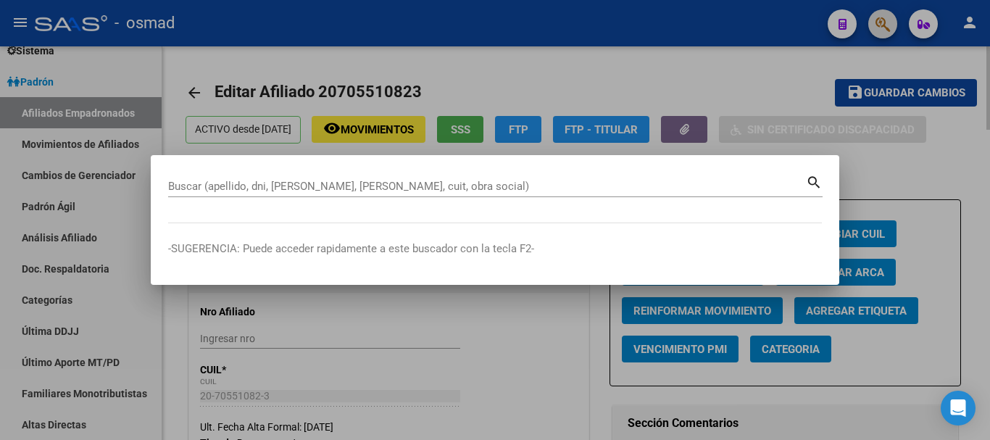
paste input "20383899479"
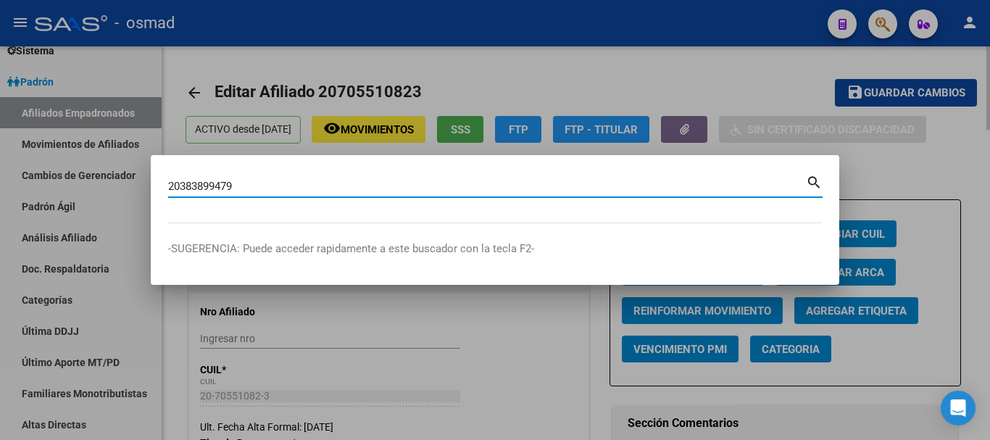
type input "20383899479"
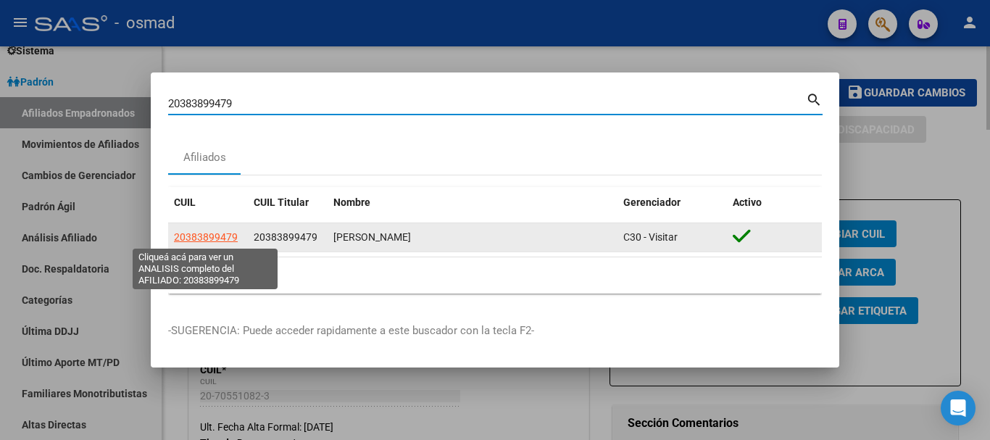
click at [203, 239] on span "20383899479" at bounding box center [206, 237] width 64 height 12
type textarea "20383899479"
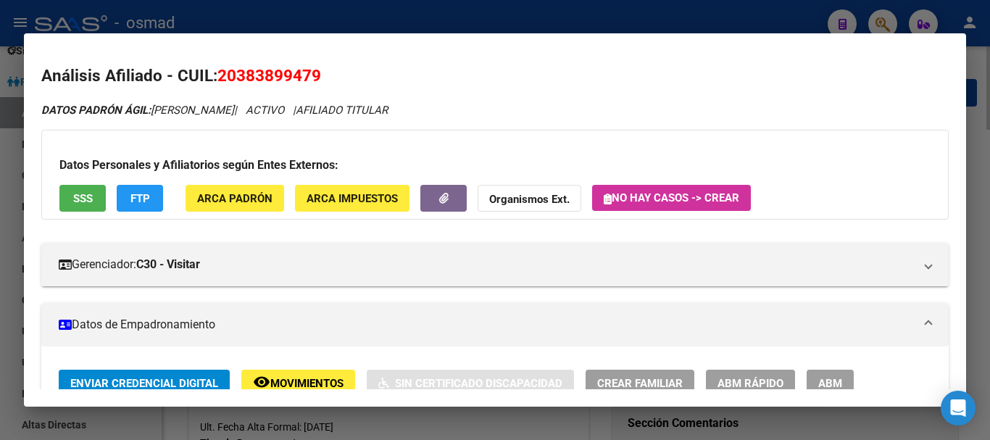
click at [818, 378] on span "ABM" at bounding box center [830, 383] width 24 height 13
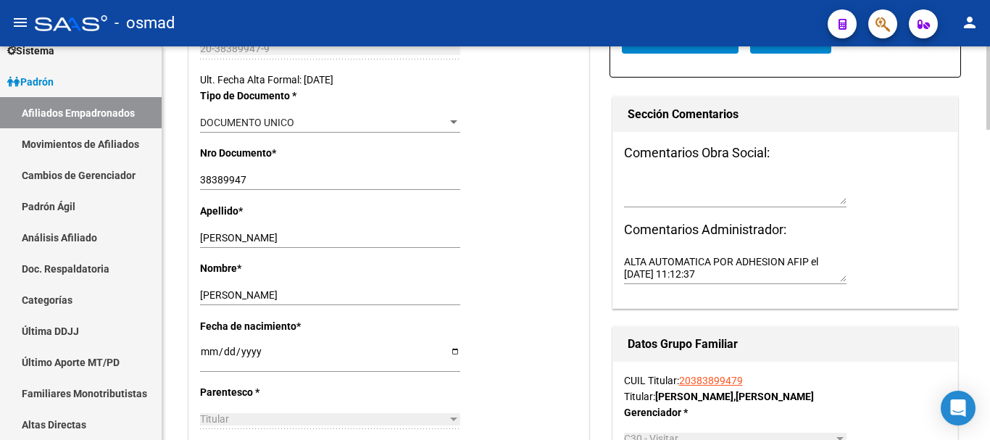
scroll to position [604, 0]
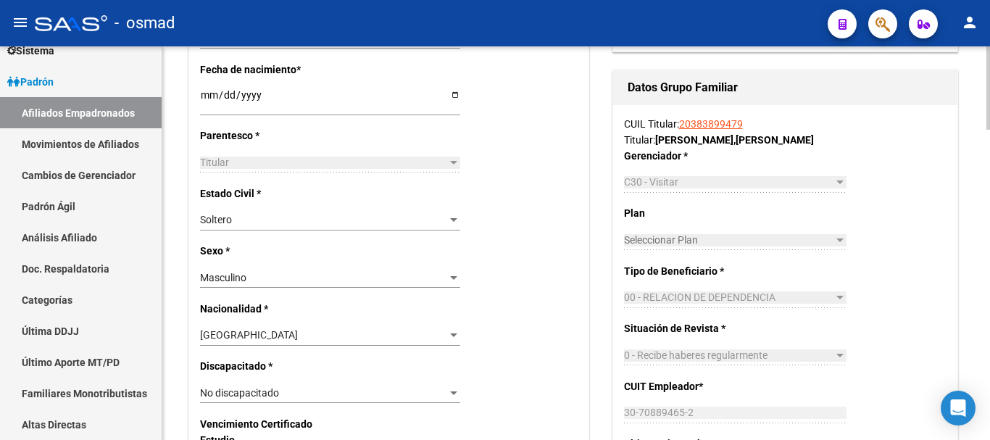
click at [212, 228] on div "Soltero Seleccionar tipo" at bounding box center [330, 220] width 260 height 20
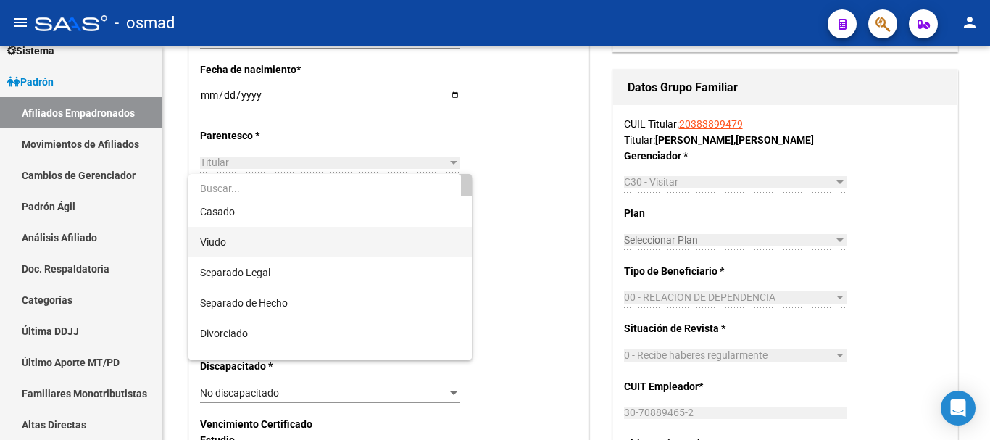
scroll to position [58, 0]
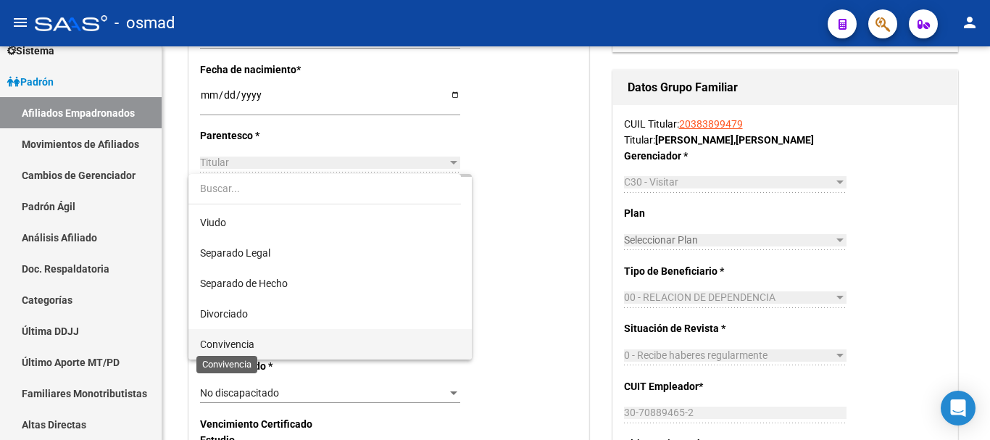
click at [240, 342] on span "Convivencia" at bounding box center [227, 345] width 54 height 12
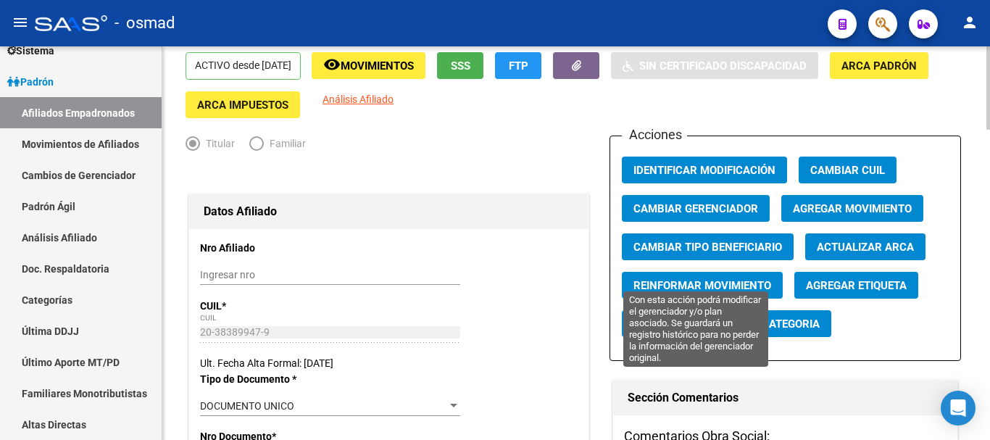
scroll to position [0, 0]
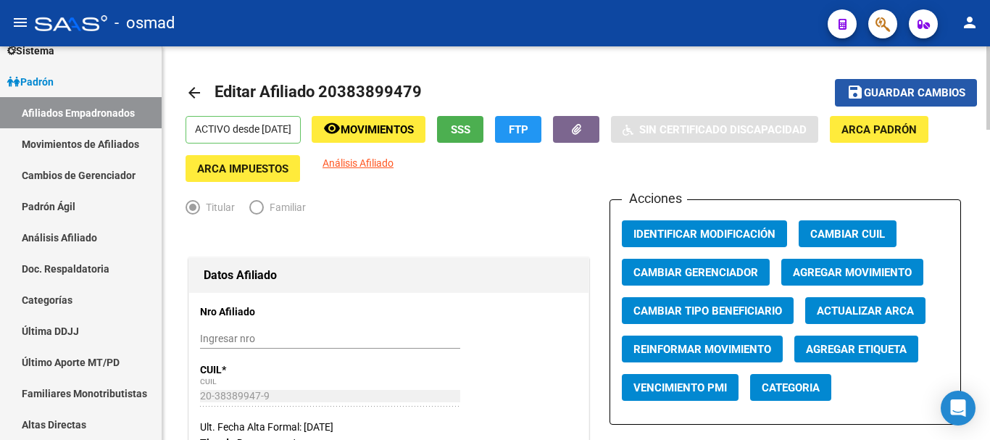
click at [872, 88] on span "Guardar cambios" at bounding box center [914, 93] width 101 height 13
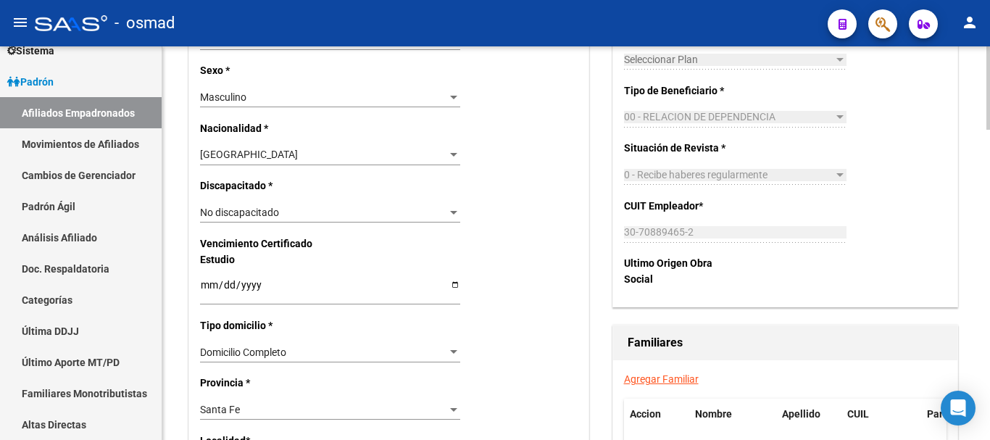
scroll to position [785, 0]
click at [663, 377] on link "Agregar Familiar" at bounding box center [661, 379] width 75 height 12
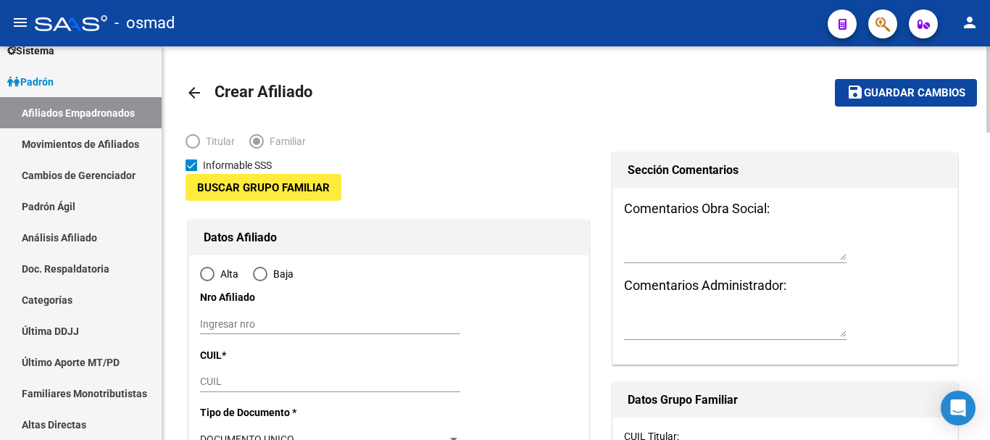
type input "30-70889465-2"
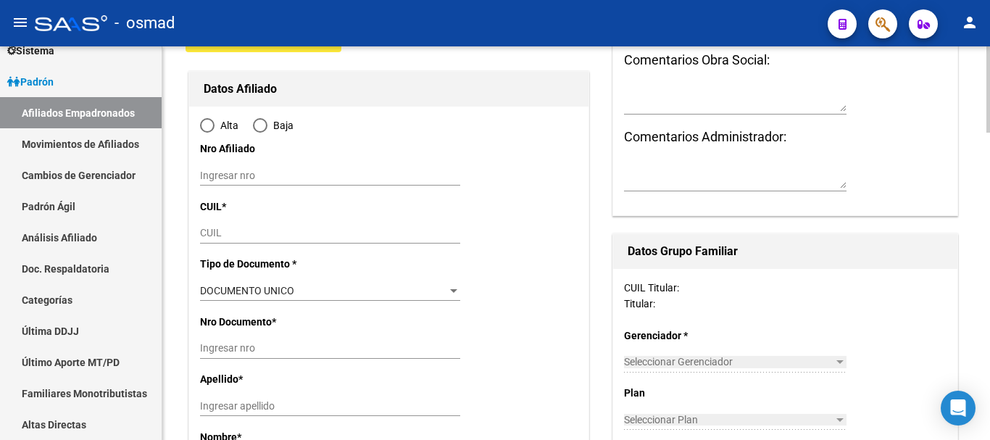
type input "CARCARAQA"
type input "2138"
type input "CJON MARINERO PASINATO"
type input "1323"
type input "0"
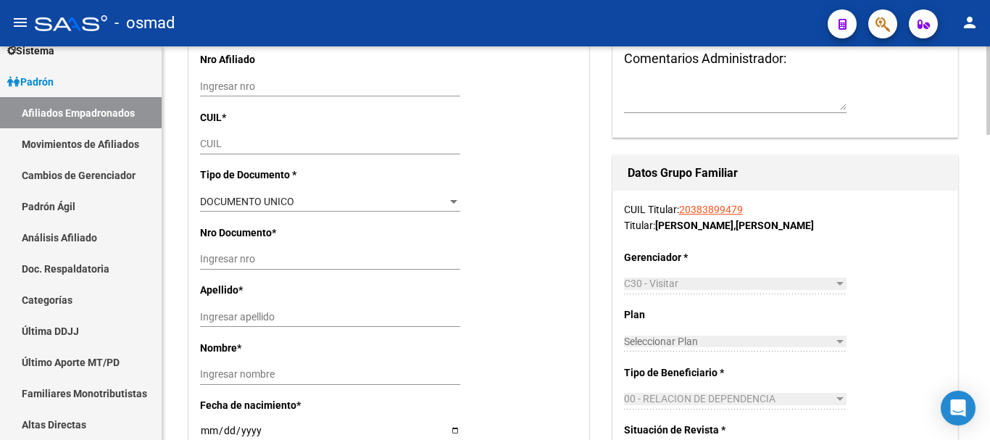
scroll to position [241, 0]
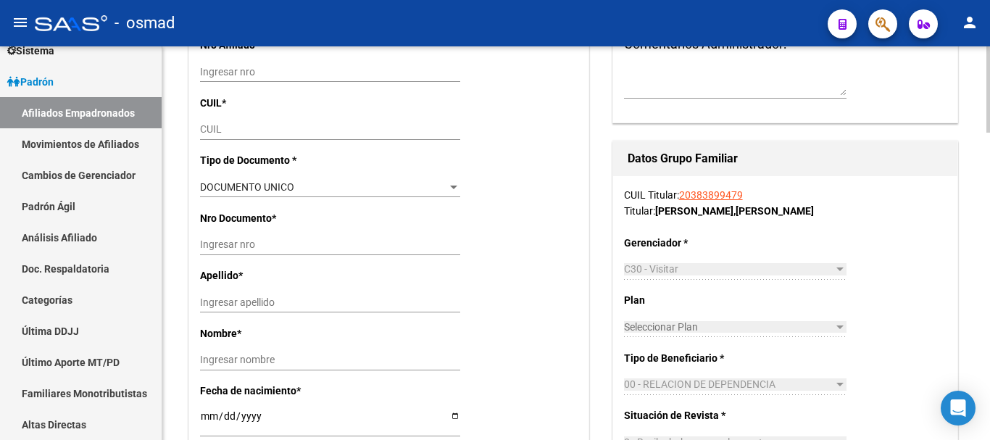
radio input "true"
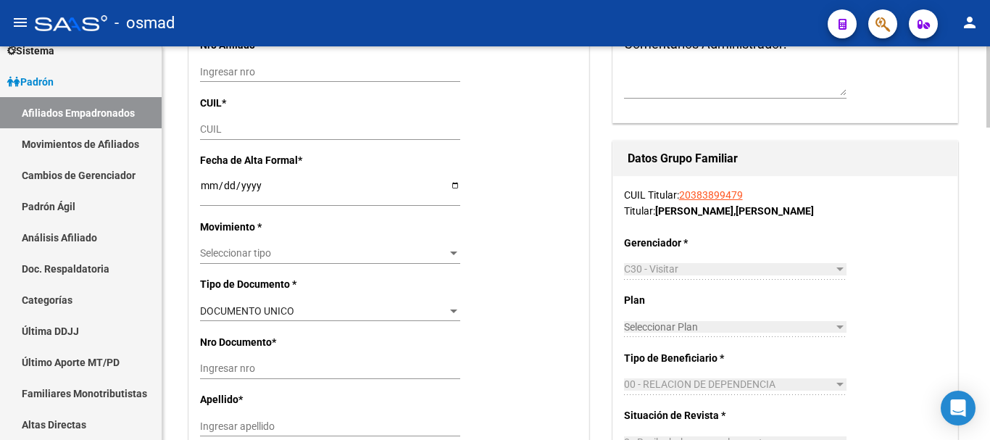
type input "30-70889465-2"
click at [232, 125] on input "CUIL" at bounding box center [330, 129] width 260 height 12
paste input "27-43128312-9"
type input "27-43128312-9"
click at [213, 188] on input "Ingresar fecha" at bounding box center [330, 191] width 260 height 22
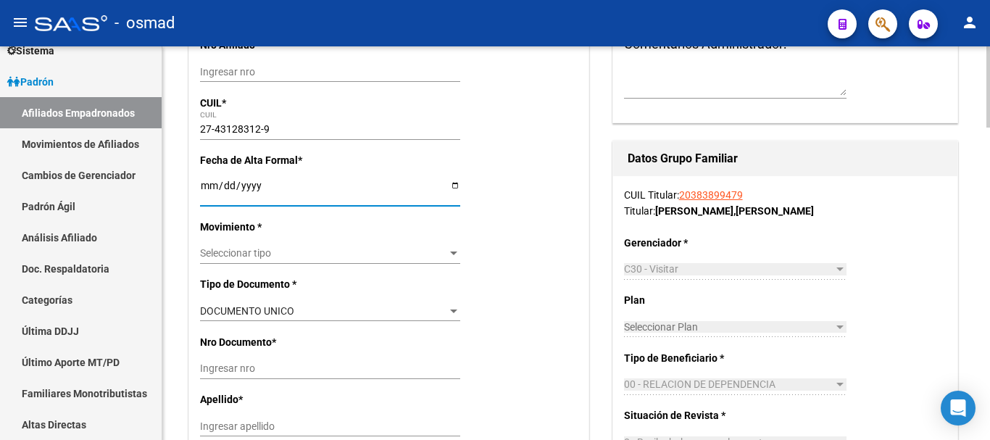
type input "43128312"
type input "DELUCA"
type input "YAMILA MAILEN"
type input "2001-05-19"
type input "CARCARANA"
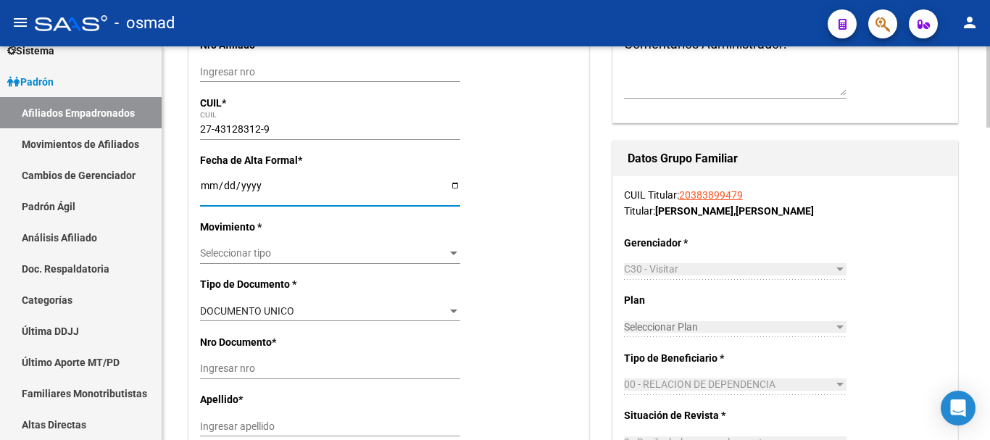
type input "AV URUGUAY"
type input "558"
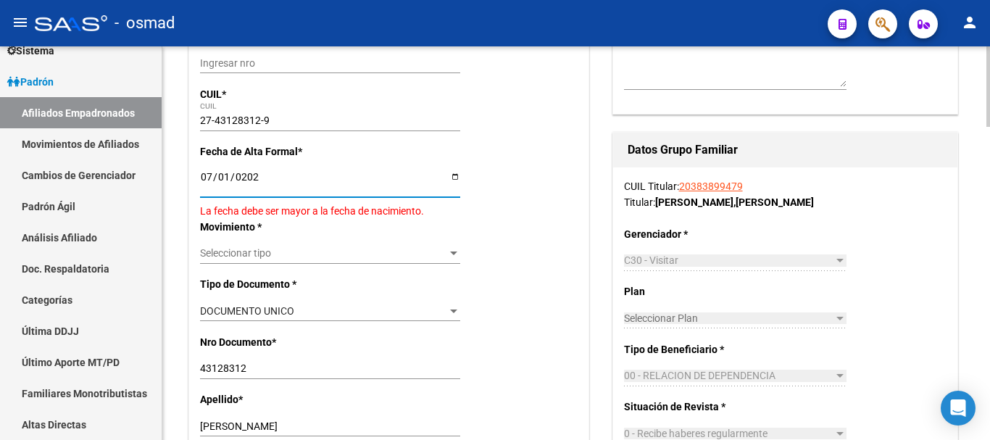
type input "[DATE]"
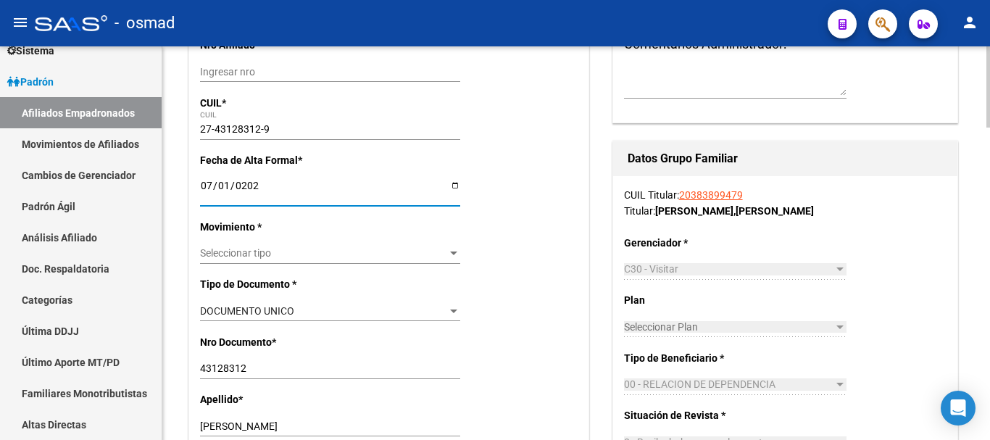
click at [263, 245] on div "Seleccionar tipo Seleccionar tipo" at bounding box center [330, 254] width 260 height 20
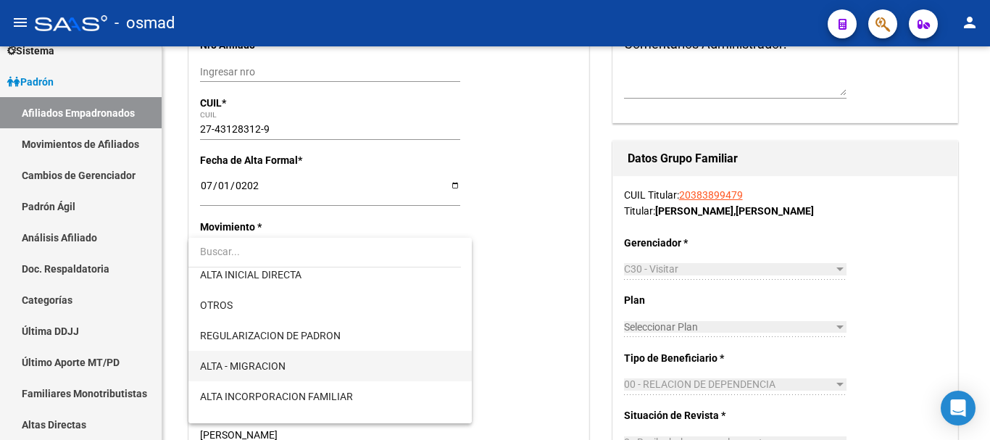
scroll to position [121, 0]
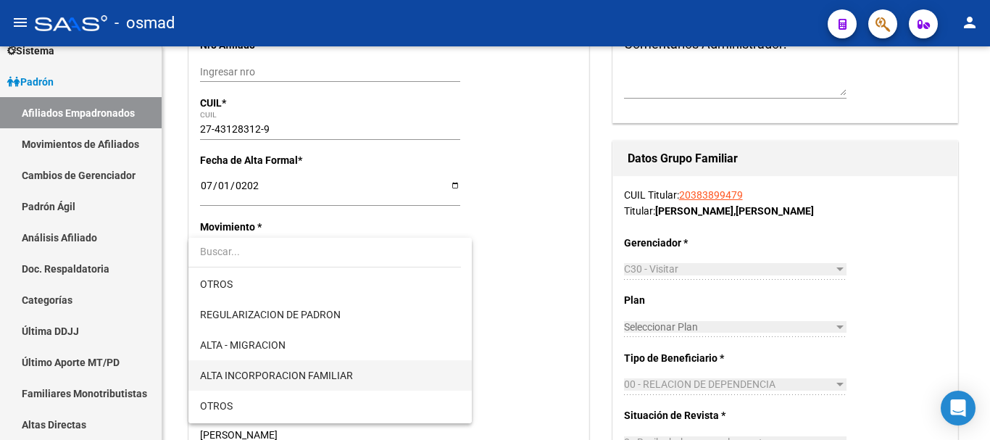
click at [324, 378] on span "ALTA INCORPORACION FAMILIAR" at bounding box center [276, 376] width 153 height 12
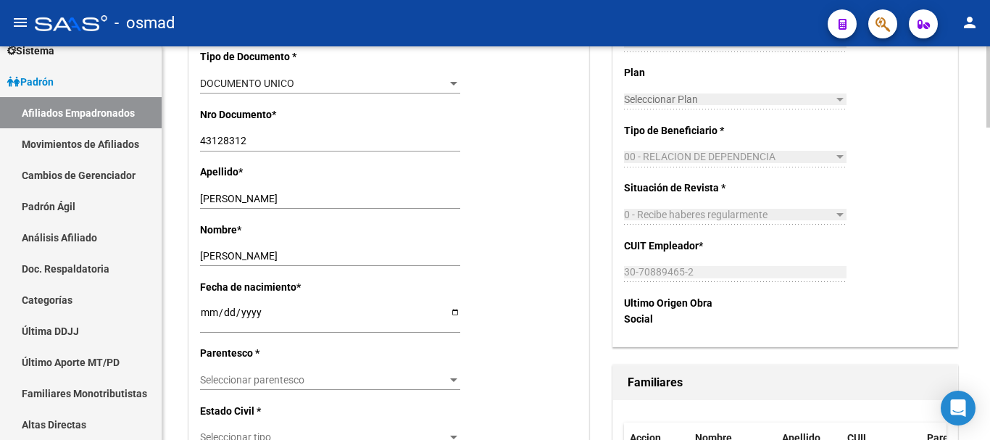
scroll to position [484, 0]
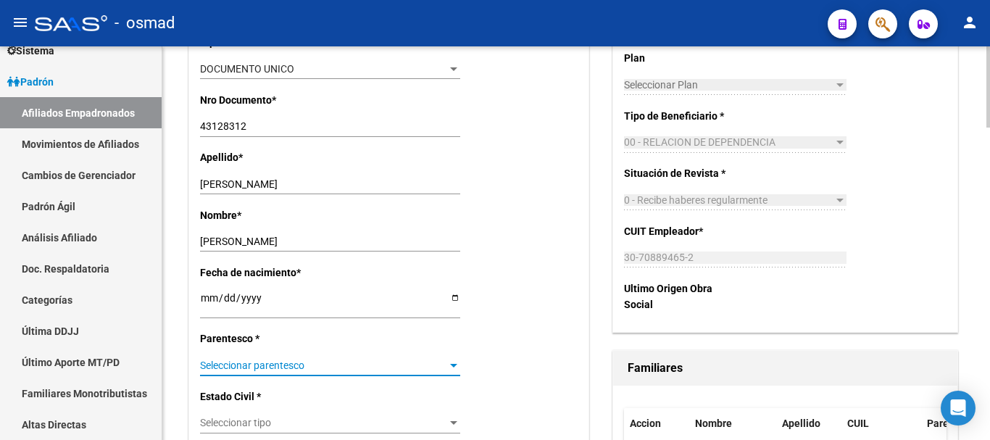
click at [299, 360] on span "Seleccionar parentesco" at bounding box center [323, 366] width 247 height 12
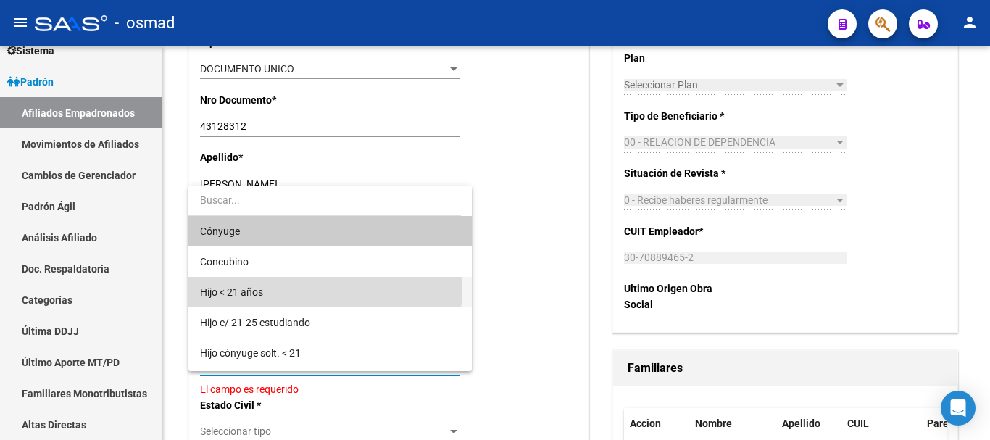
click at [271, 286] on span "Hijo < 21 años" at bounding box center [330, 292] width 260 height 30
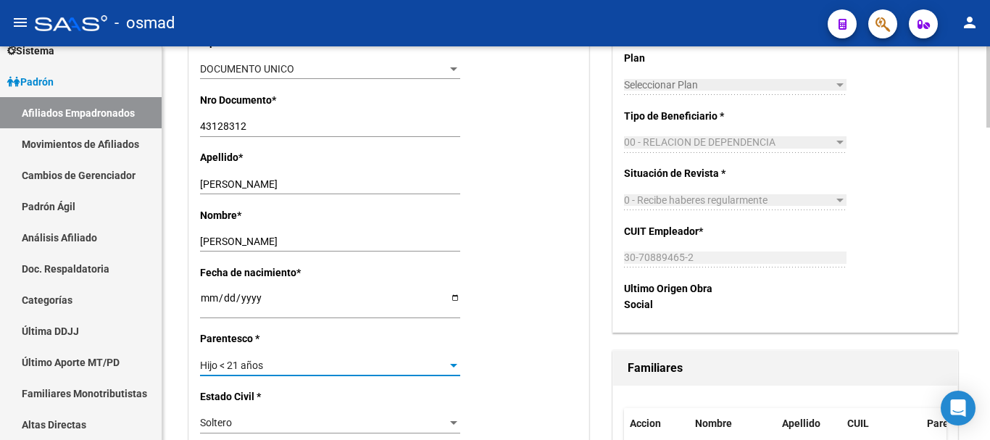
click at [273, 362] on div "Hijo < 21 años" at bounding box center [323, 366] width 247 height 12
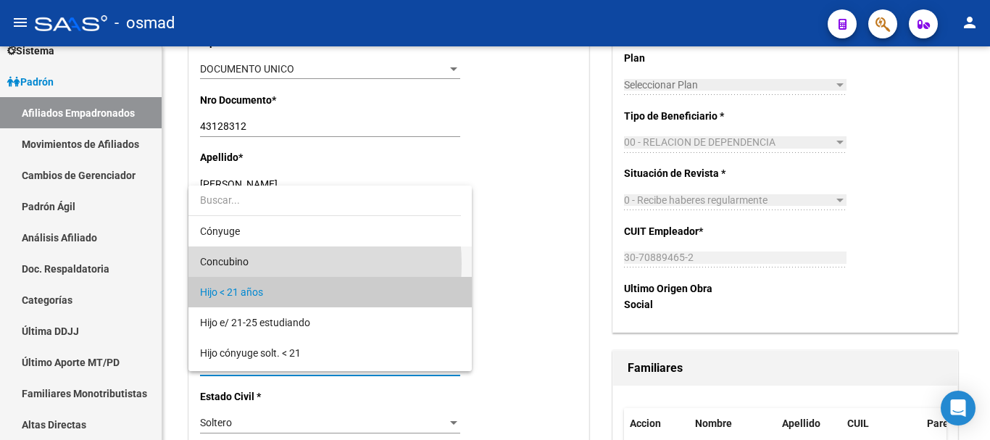
click at [258, 264] on span "Concubino" at bounding box center [330, 261] width 260 height 30
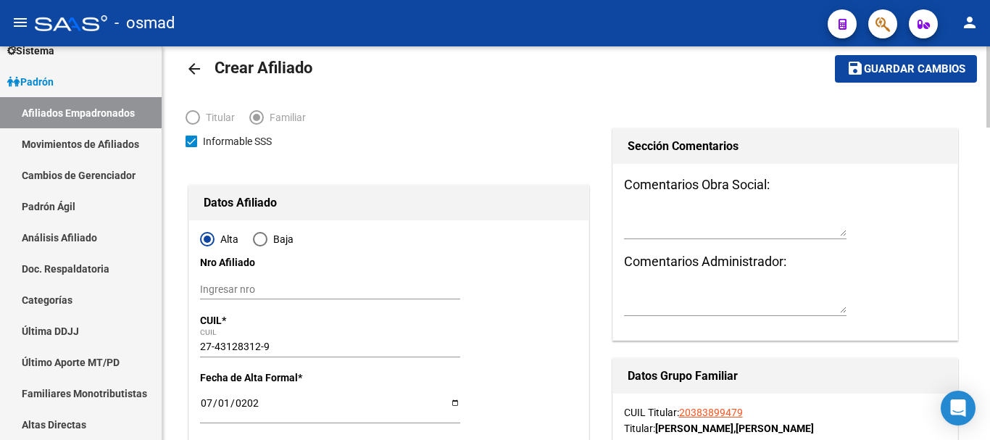
scroll to position [0, 0]
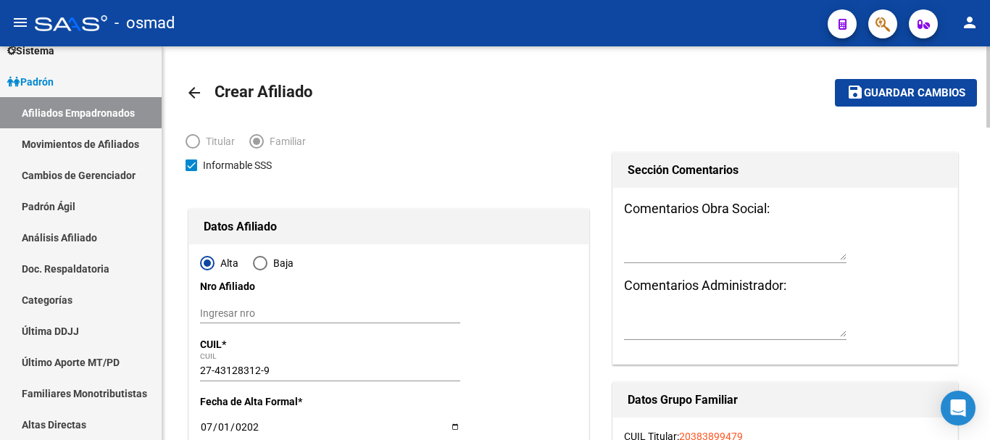
click at [879, 78] on mat-toolbar-row "save Guardar cambios" at bounding box center [894, 93] width 166 height 46
click at [879, 89] on span "Guardar cambios" at bounding box center [914, 93] width 101 height 13
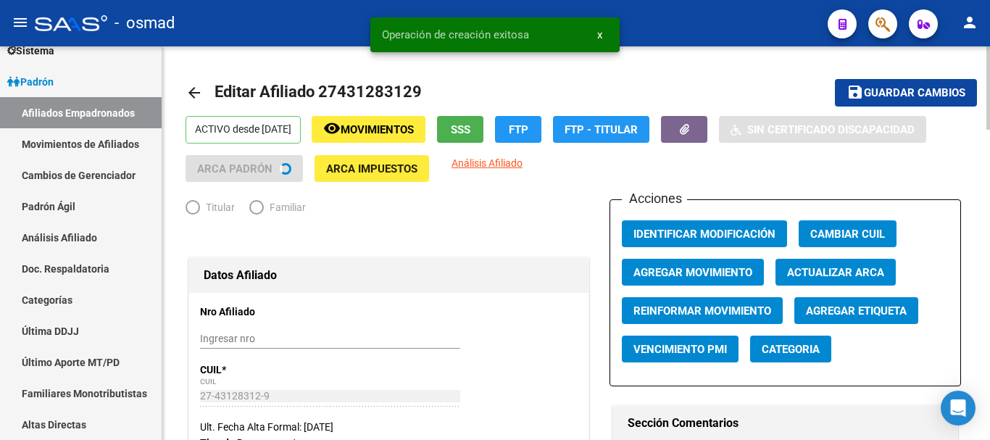
radio input "true"
type input "30-70889465-2"
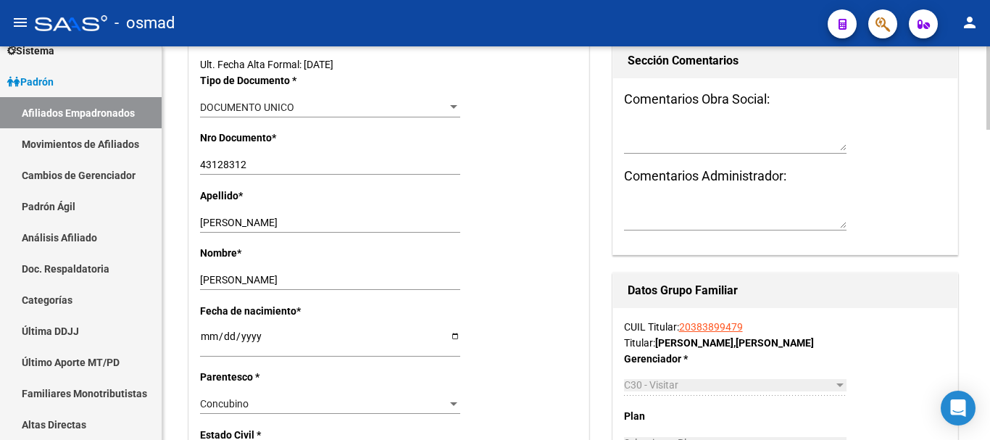
scroll to position [121, 0]
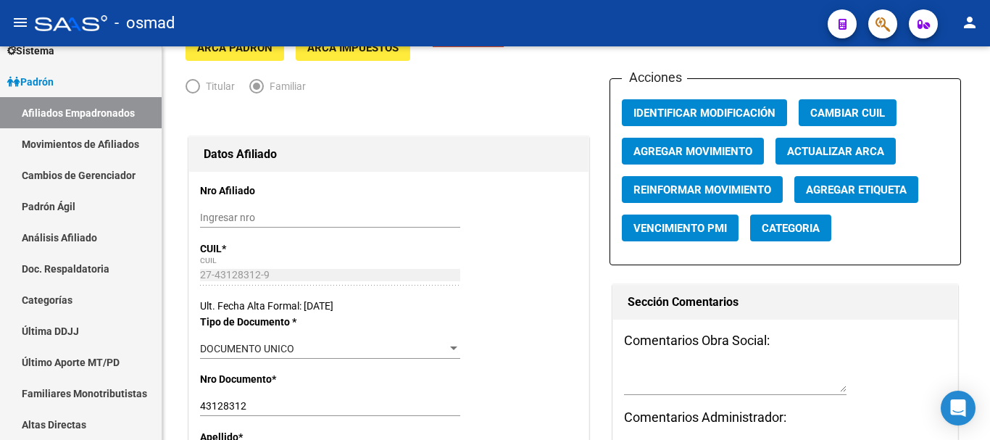
click at [894, 25] on button "button" at bounding box center [882, 23] width 29 height 29
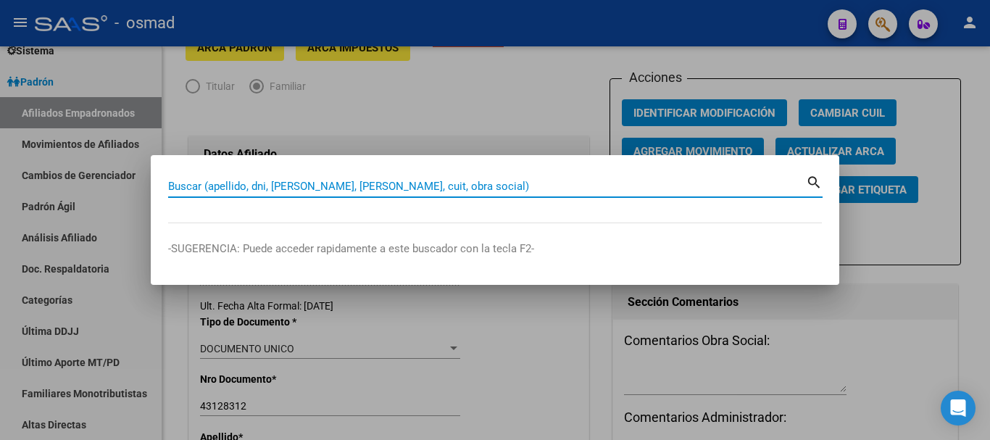
paste input "20242065396"
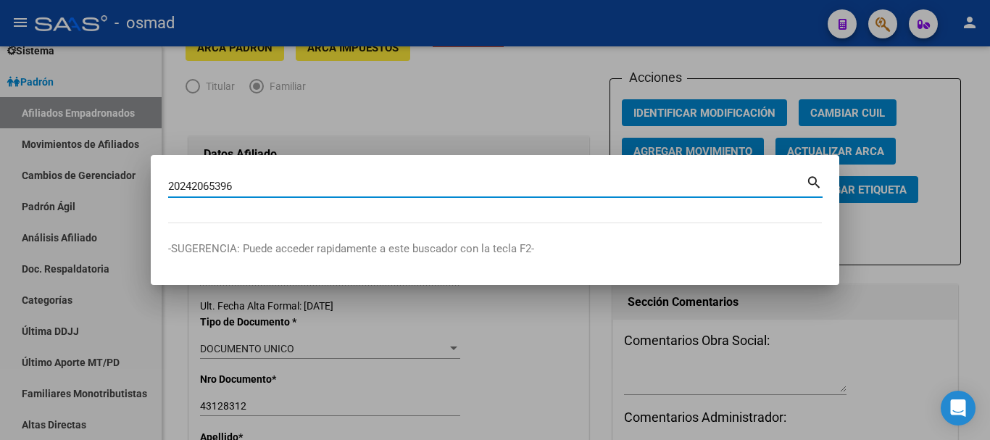
type input "20242065396"
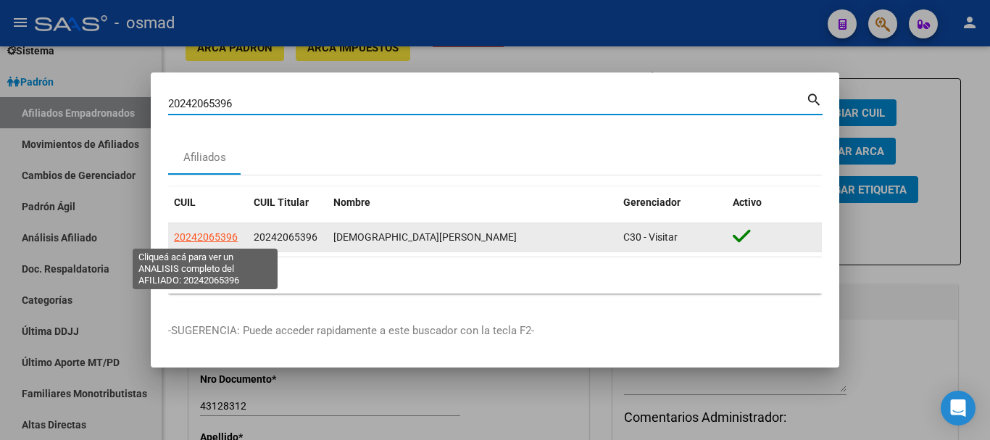
click at [231, 235] on span "20242065396" at bounding box center [206, 237] width 64 height 12
type textarea "20242065396"
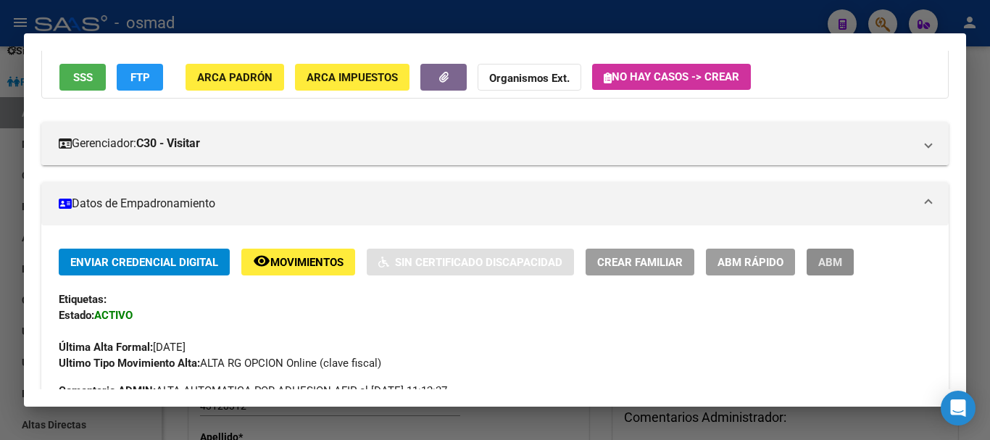
click at [818, 268] on span "ABM" at bounding box center [830, 262] width 24 height 13
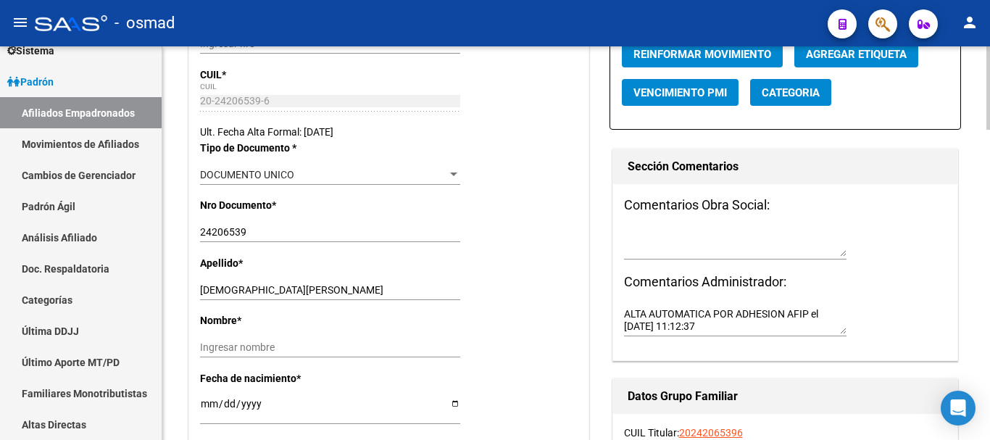
scroll to position [362, 0]
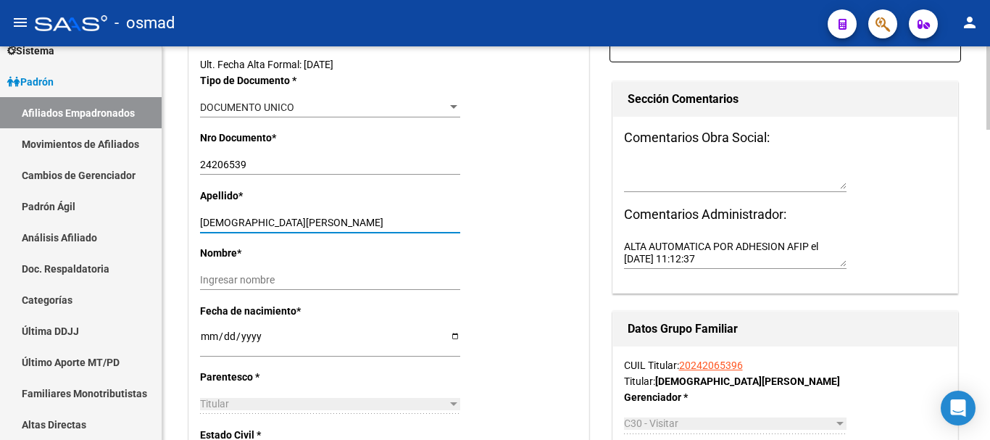
drag, startPoint x: 246, startPoint y: 221, endPoint x: 399, endPoint y: 222, distance: 153.0
click at [399, 222] on input "LEZCANO ADAN ROBERTO" at bounding box center [330, 223] width 260 height 12
click at [254, 288] on div "Ingresar nombre" at bounding box center [330, 280] width 260 height 20
paste input "ADAN ROBERTO"
type input "ADAN ROBERTO"
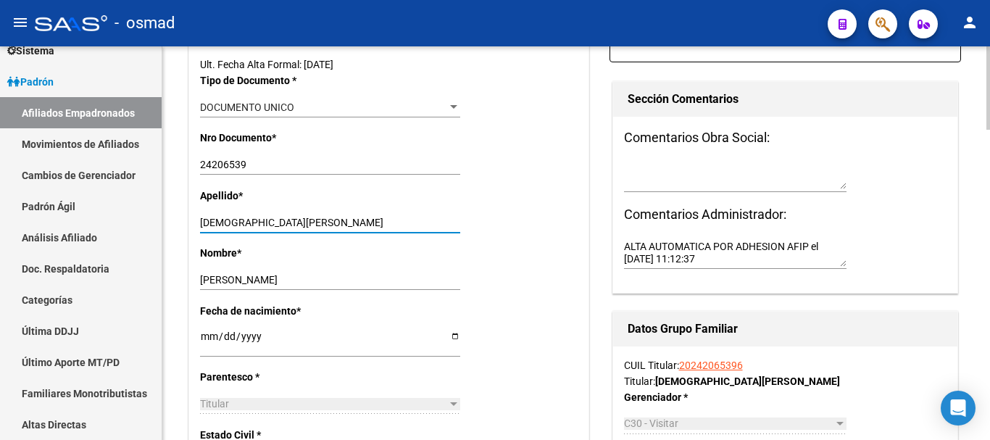
drag, startPoint x: 248, startPoint y: 225, endPoint x: 405, endPoint y: 230, distance: 156.6
click at [405, 230] on div "LEZCANO ADAN ROBERTO Ingresar apellido" at bounding box center [330, 222] width 260 height 20
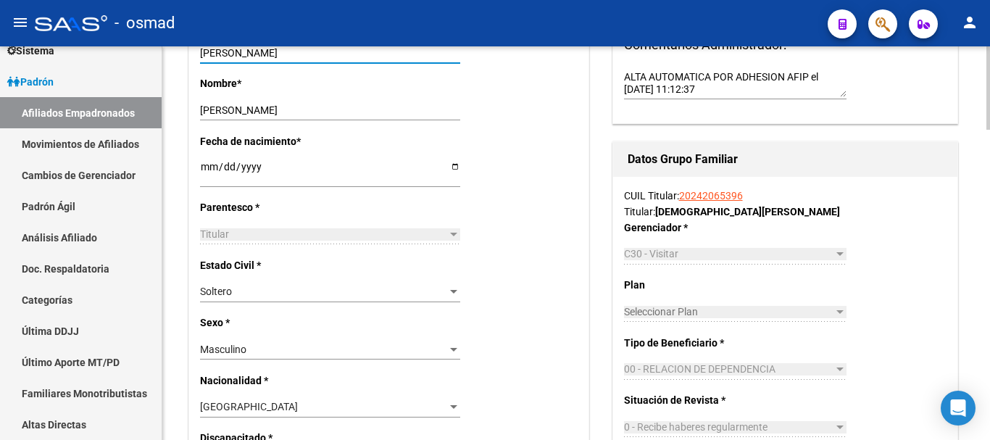
scroll to position [544, 0]
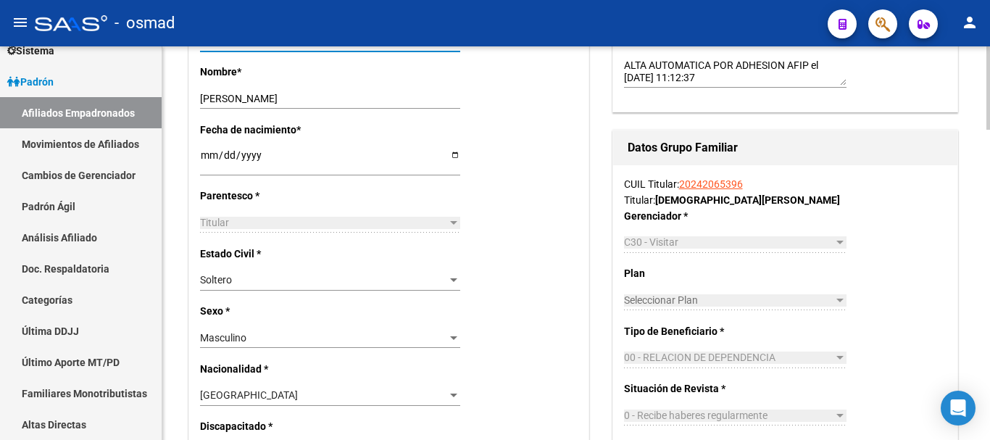
type input "LEZCANO"
click at [244, 275] on div "Soltero" at bounding box center [323, 280] width 247 height 12
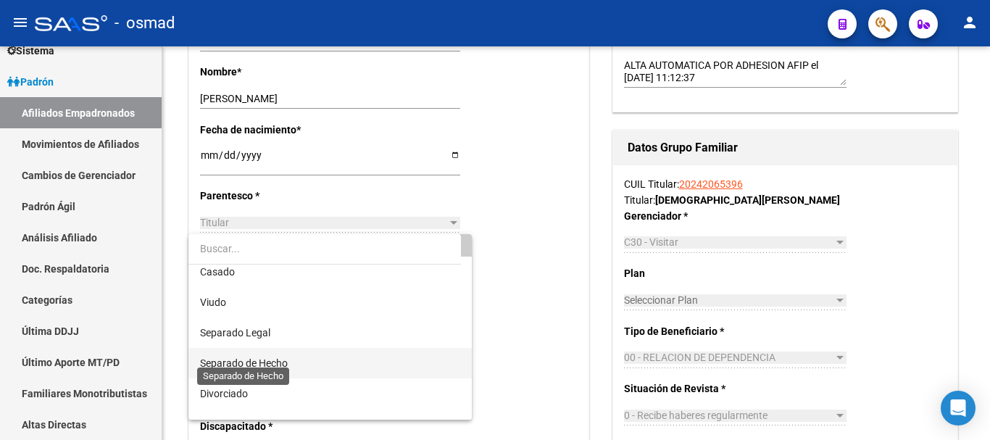
scroll to position [58, 0]
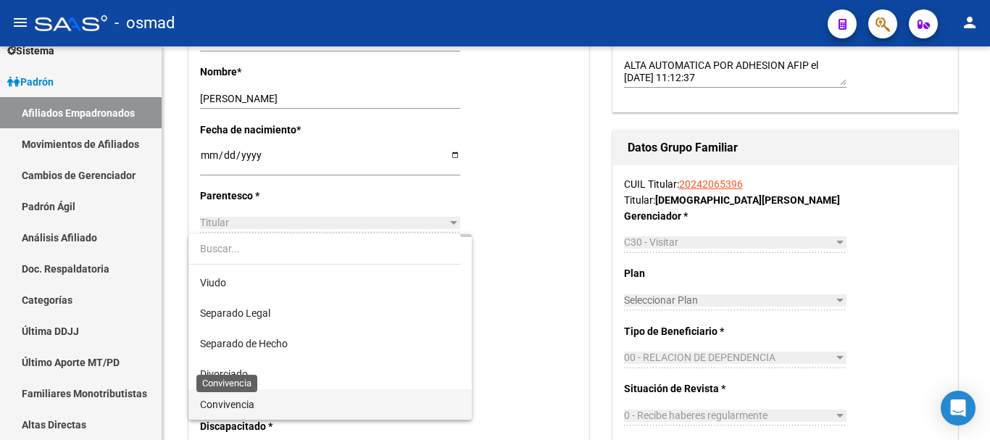
click at [250, 408] on span "Convivencia" at bounding box center [227, 405] width 54 height 12
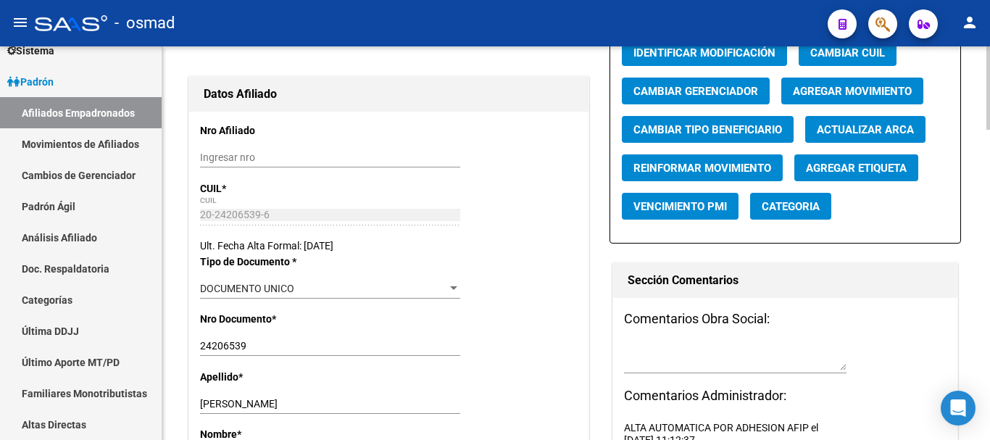
scroll to position [0, 0]
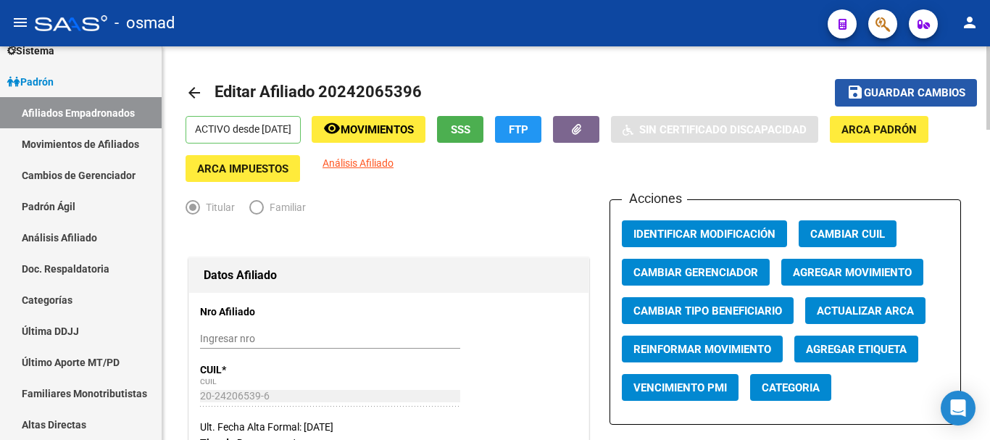
click at [879, 87] on span "Guardar cambios" at bounding box center [914, 93] width 101 height 13
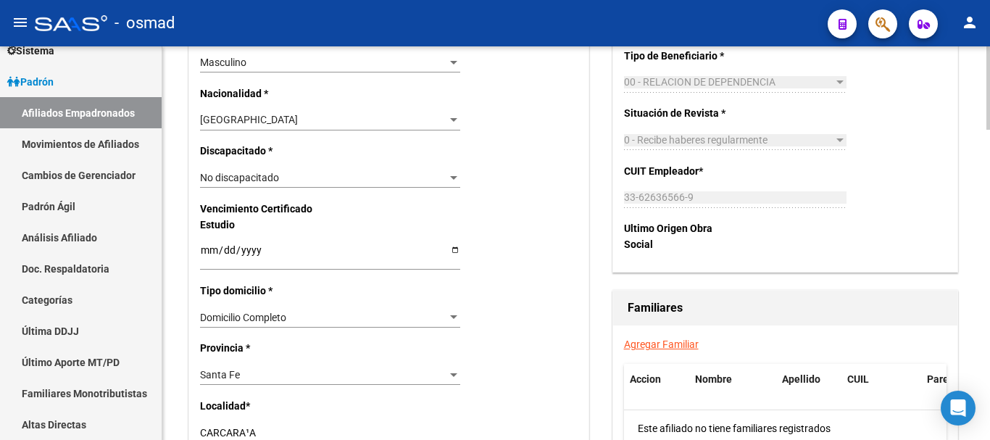
scroll to position [906, 0]
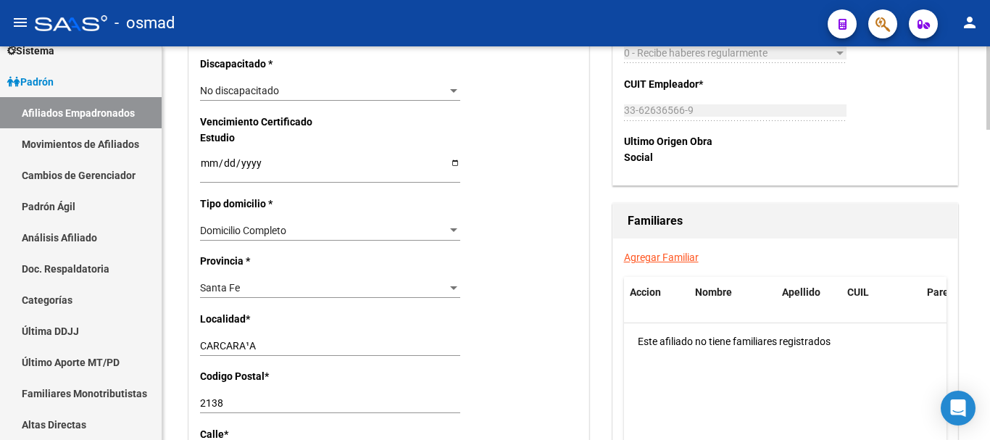
click at [651, 256] on link "Agregar Familiar" at bounding box center [661, 258] width 75 height 12
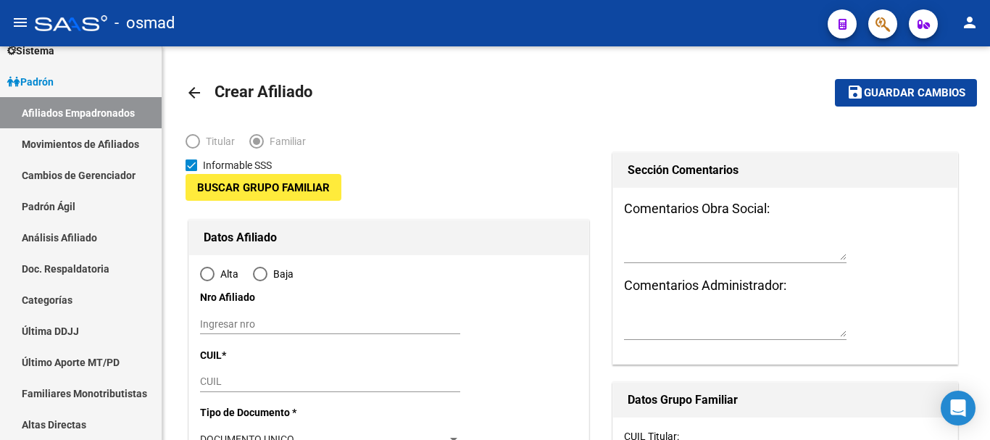
type input "33-62636566-9"
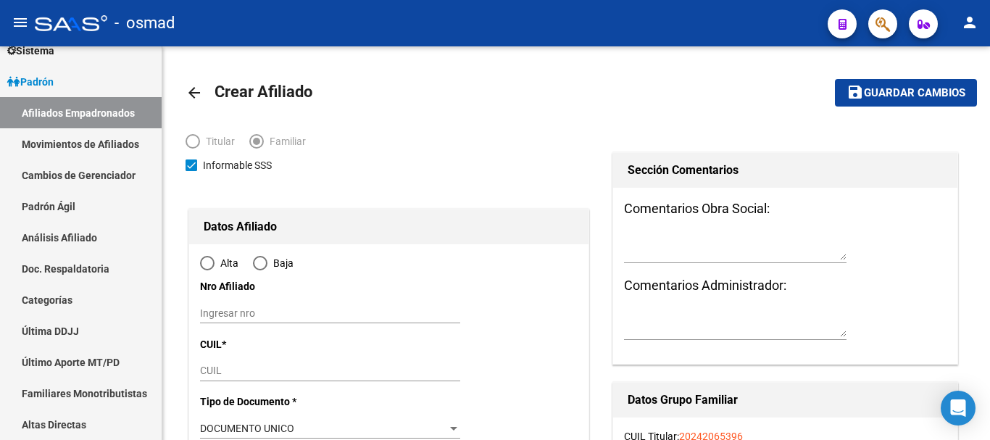
type input "CARCARA¹A"
type input "2138"
type input "MEYER"
type input "34"
radio input "true"
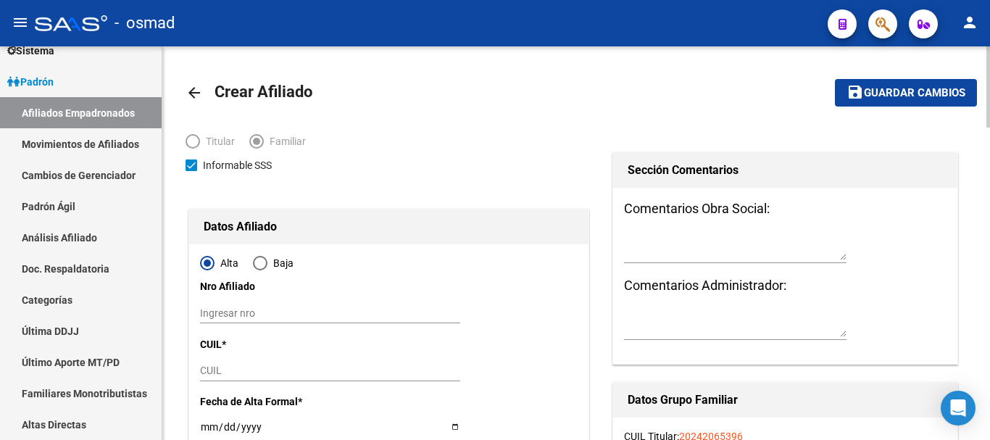
type input "33-62636566-9"
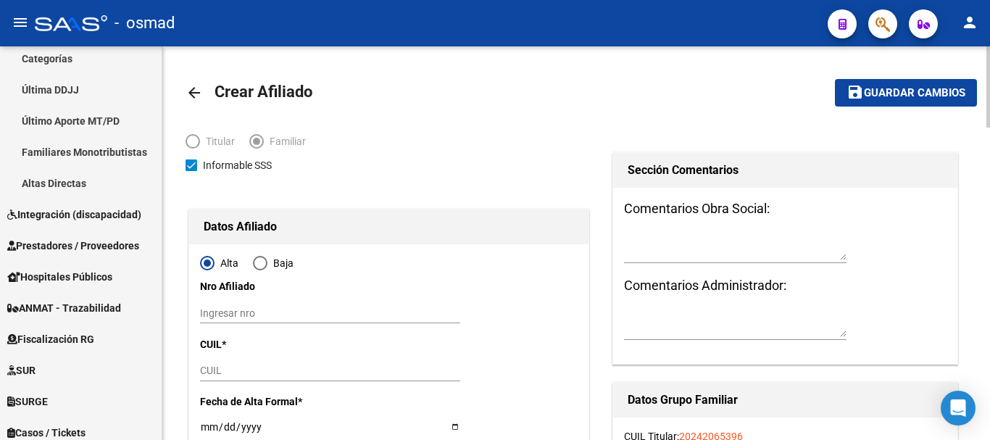
scroll to position [241, 0]
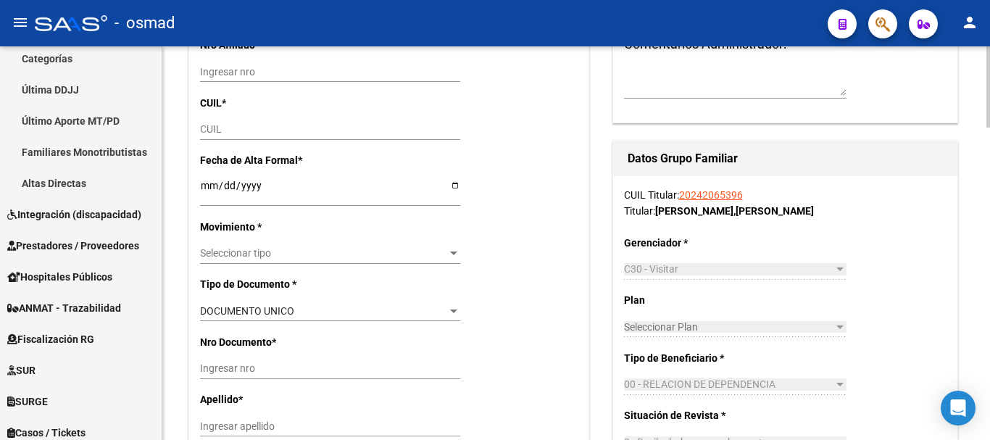
drag, startPoint x: 215, startPoint y: 115, endPoint x: 229, endPoint y: 140, distance: 28.9
click at [227, 135] on input "CUIL" at bounding box center [330, 129] width 260 height 12
paste input "27-21599685-4"
type input "27-21599685-4"
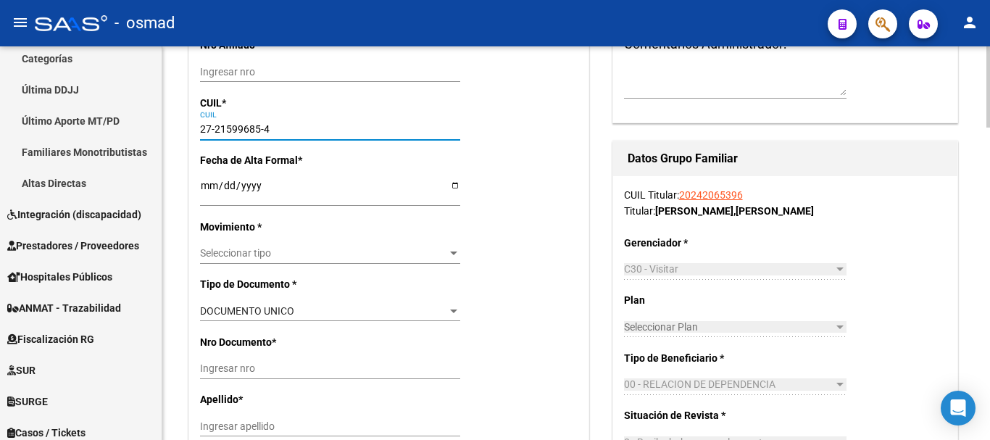
click at [209, 182] on input "Ingresar fecha" at bounding box center [330, 191] width 260 height 22
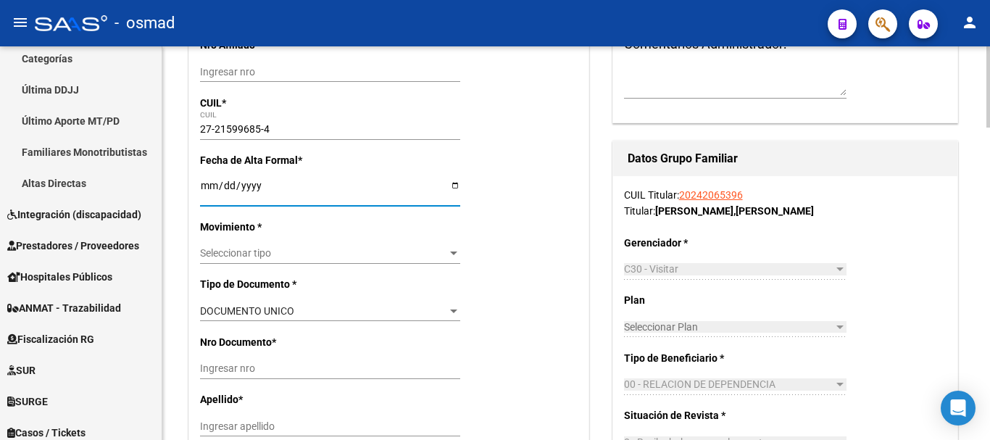
type input "21599685"
type input "IBAÑEZ GLADIS ESTER"
type input "1970-10-06"
type input "CARCARANA"
type input "LETICIA COSSETTINI"
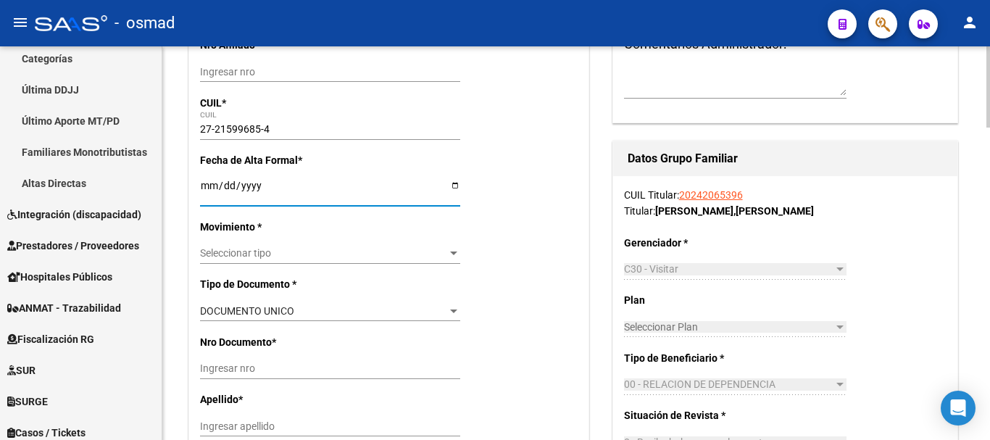
type input "28"
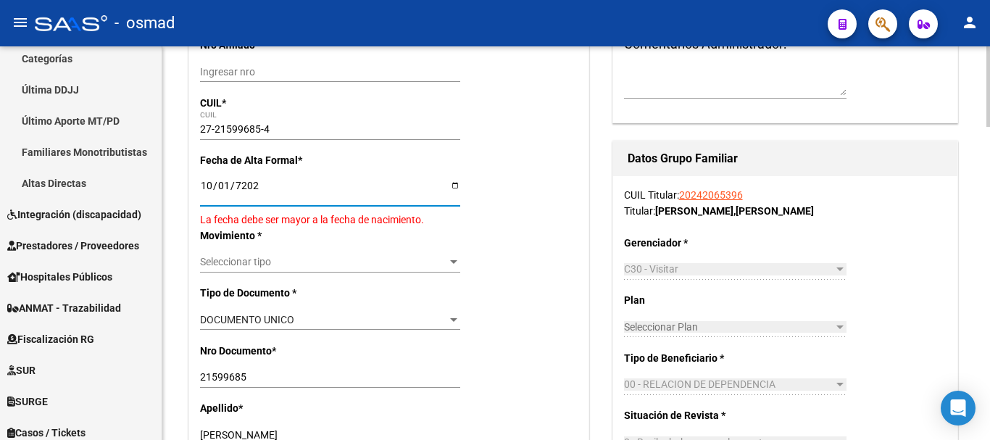
type input "2025-10-01"
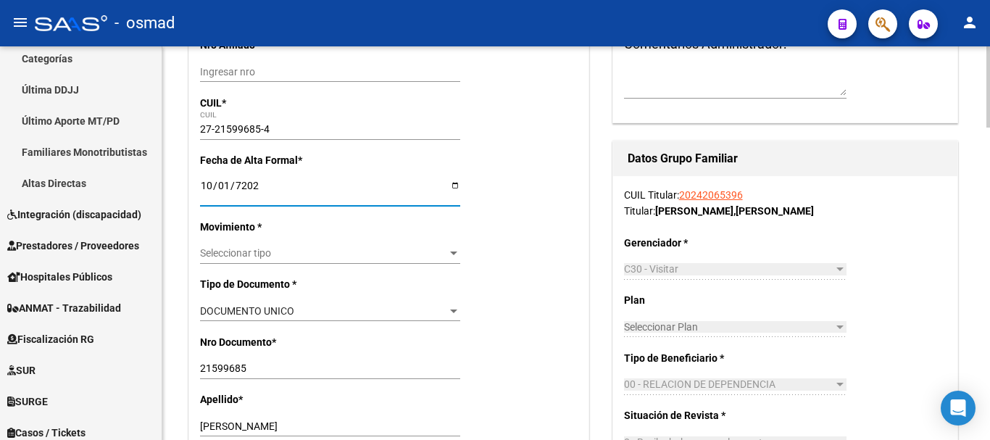
click at [217, 184] on input "2025-10-01" at bounding box center [330, 191] width 260 height 22
click at [226, 183] on input "2025-10-01" at bounding box center [330, 191] width 260 height 22
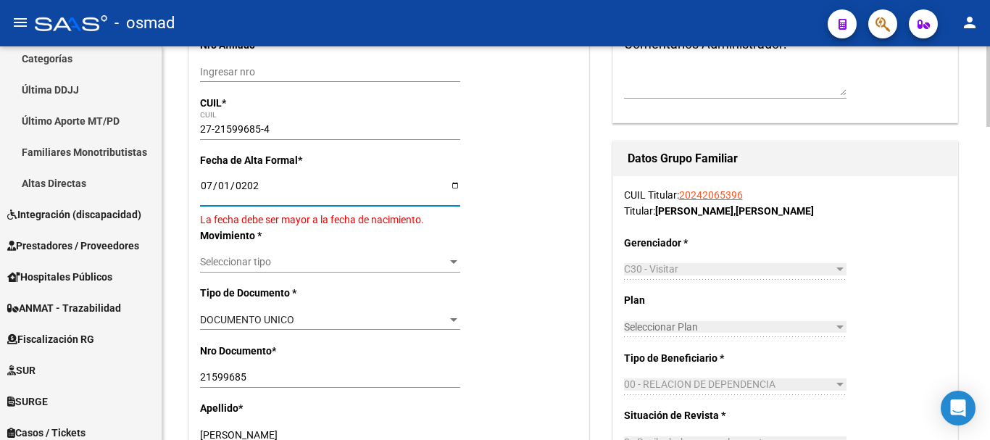
type input "[DATE]"
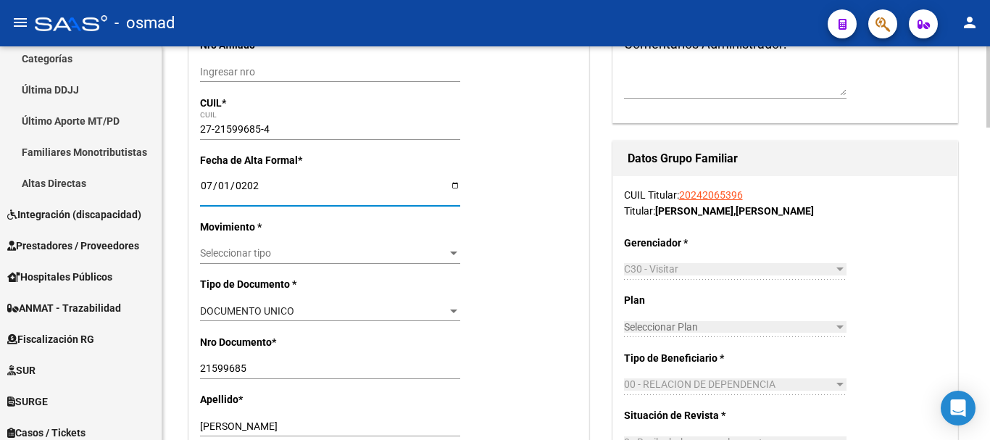
click at [275, 247] on span "Seleccionar tipo" at bounding box center [323, 253] width 247 height 12
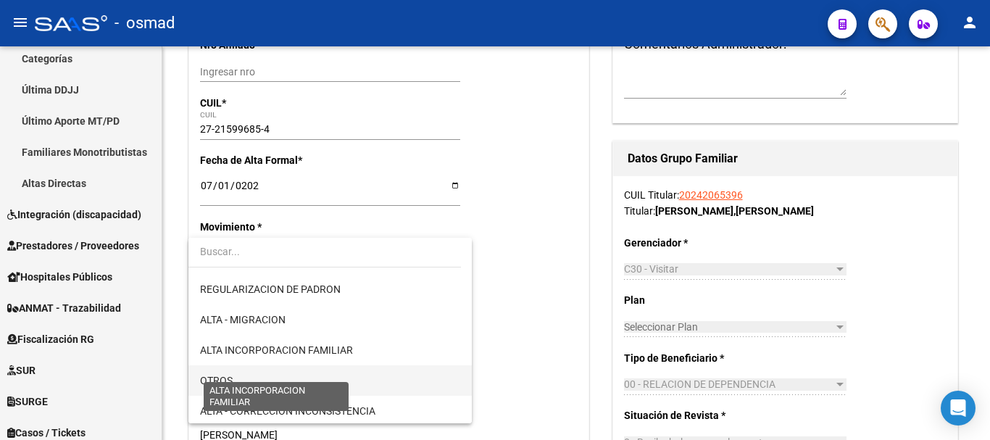
scroll to position [181, 0]
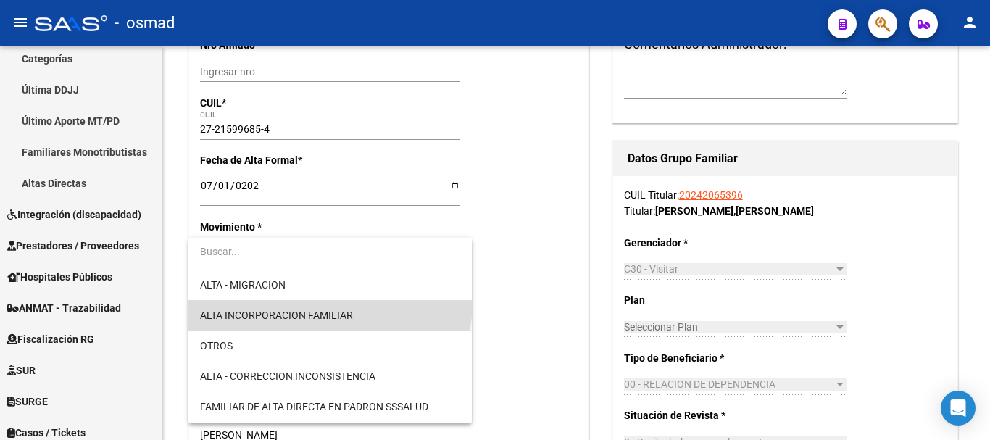
click at [329, 302] on span "ALTA INCORPORACION FAMILIAR" at bounding box center [330, 315] width 260 height 30
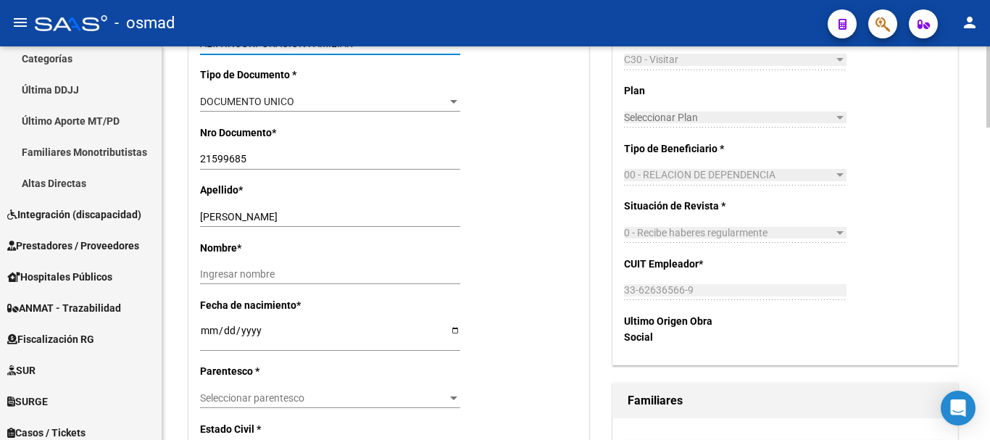
scroll to position [484, 0]
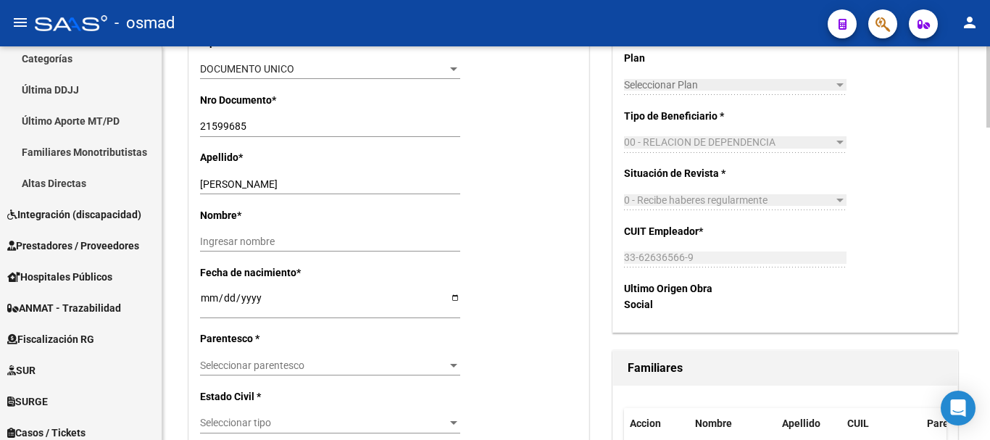
click at [275, 360] on span "Seleccionar parentesco" at bounding box center [323, 366] width 247 height 12
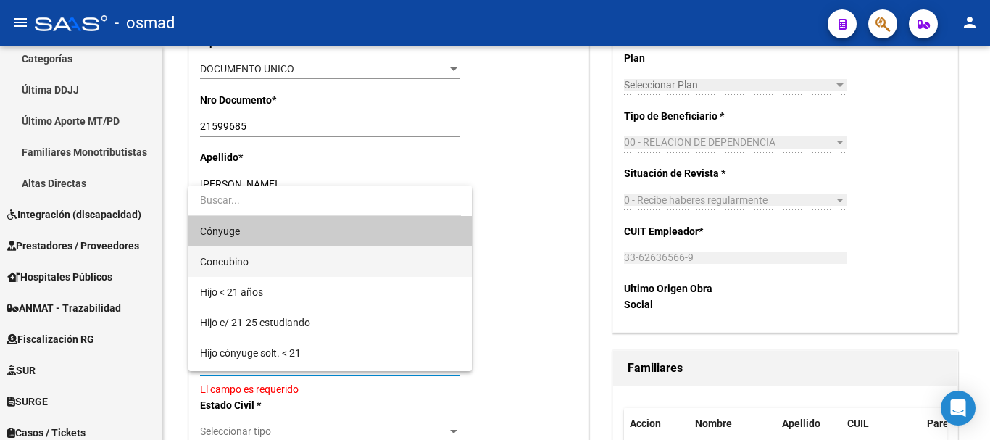
click at [270, 268] on span "Concubino" at bounding box center [330, 261] width 260 height 30
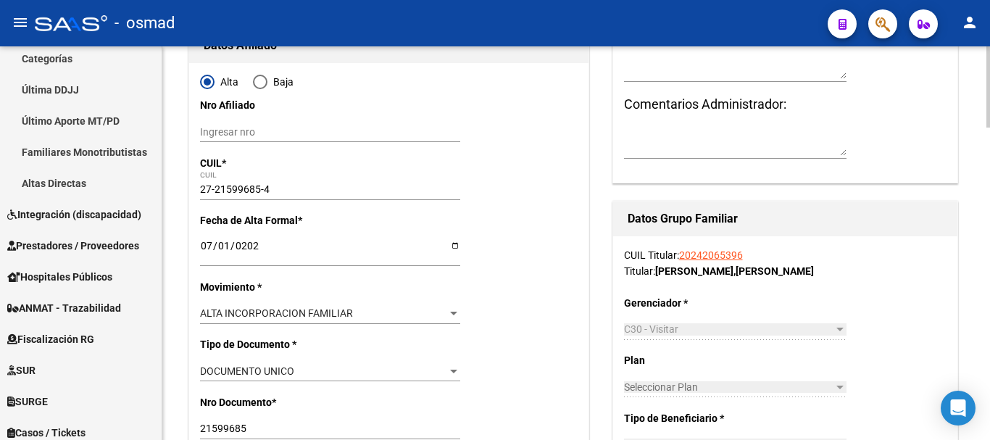
scroll to position [0, 0]
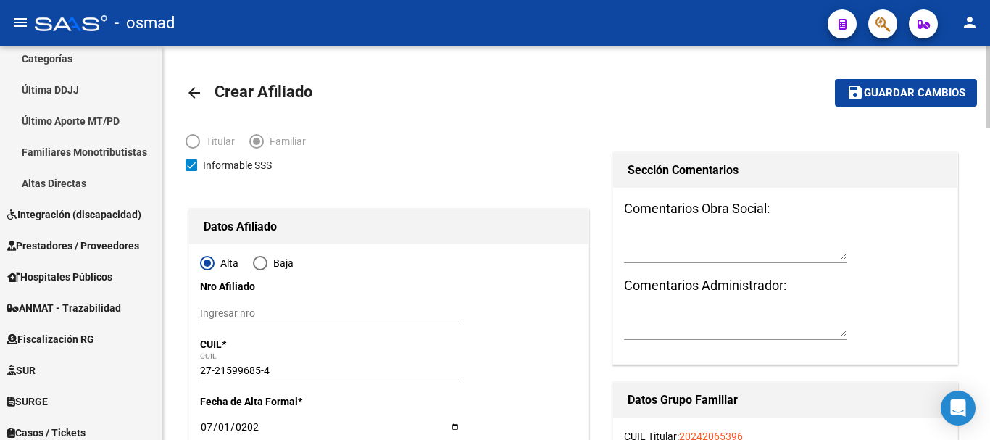
click at [912, 88] on span "Guardar cambios" at bounding box center [914, 93] width 101 height 13
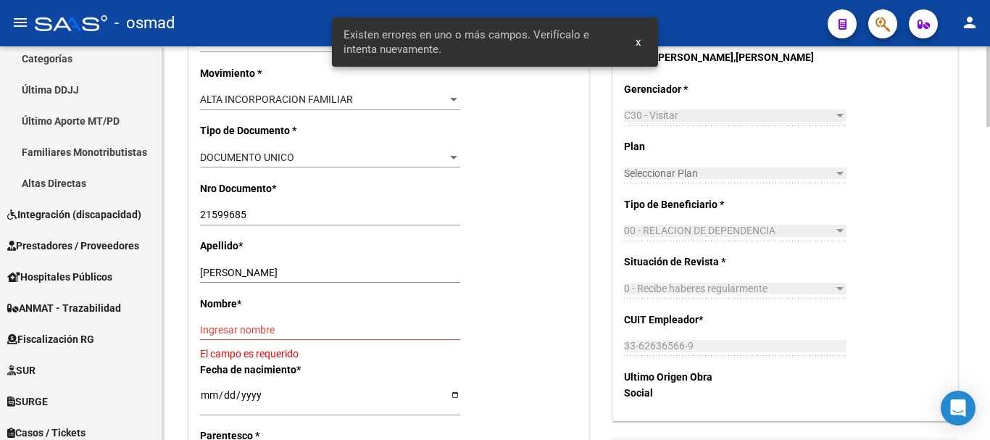
scroll to position [423, 0]
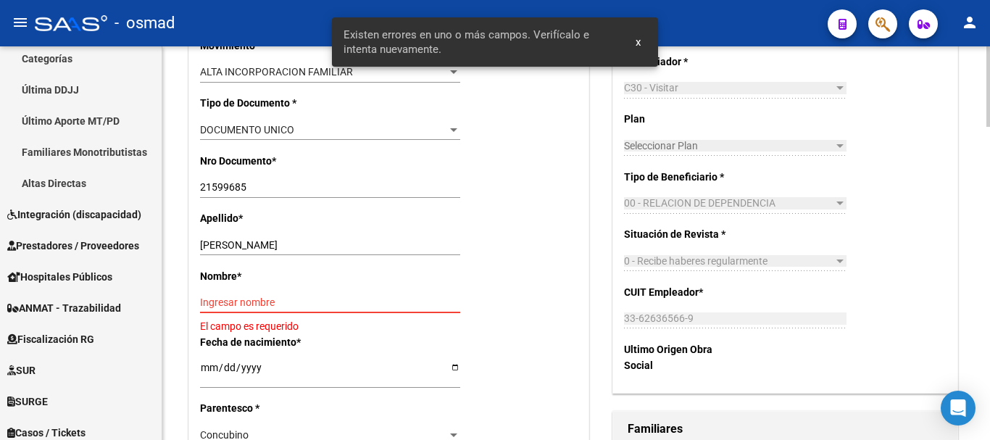
click at [285, 298] on input "Ingresar nombre" at bounding box center [330, 303] width 260 height 12
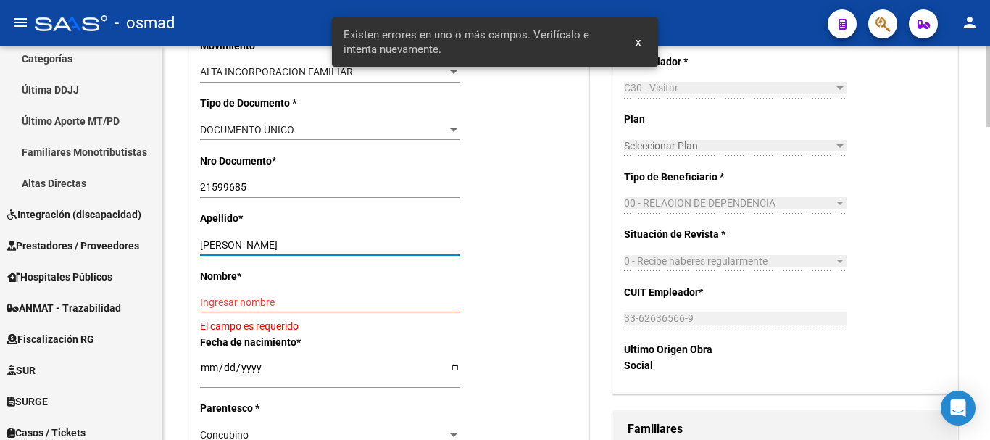
drag, startPoint x: 239, startPoint y: 239, endPoint x: 383, endPoint y: 239, distance: 143.5
click at [383, 239] on input "IBAÑEZ GLADIS ESTER" at bounding box center [330, 245] width 260 height 12
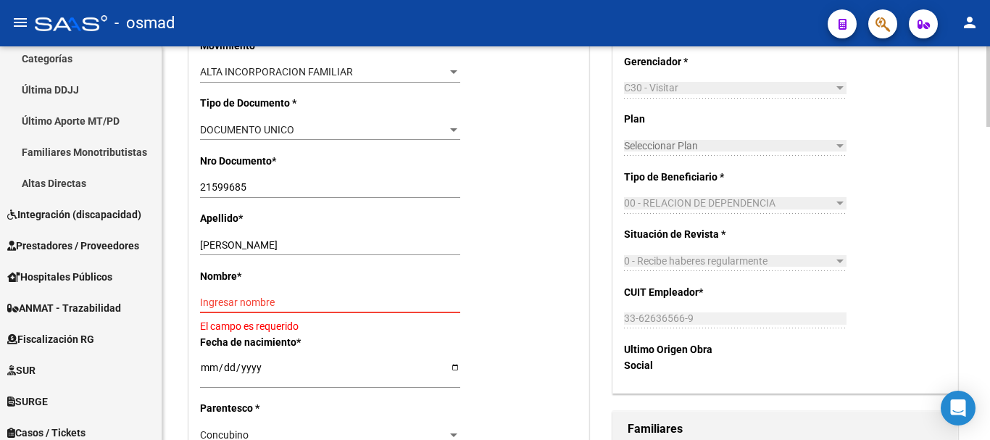
click at [271, 305] on input "Ingresar nombre" at bounding box center [330, 303] width 260 height 12
paste input "GLADIS ESTER"
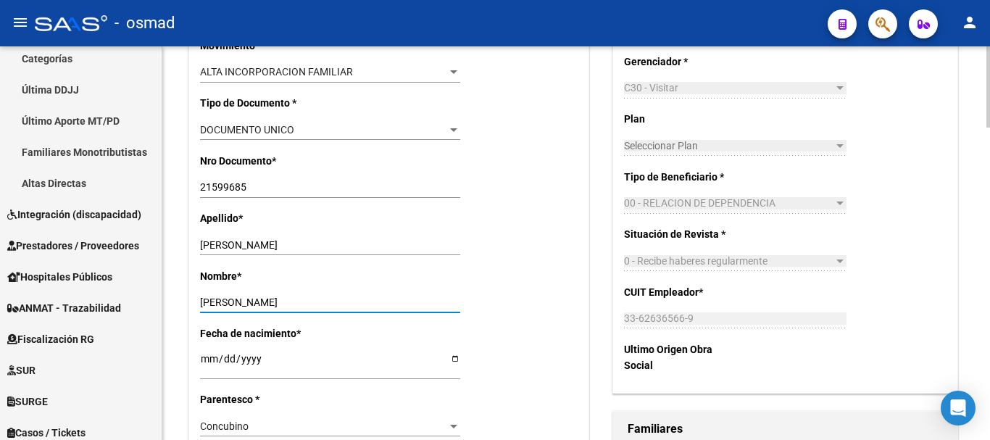
type input "GLADIS ESTER"
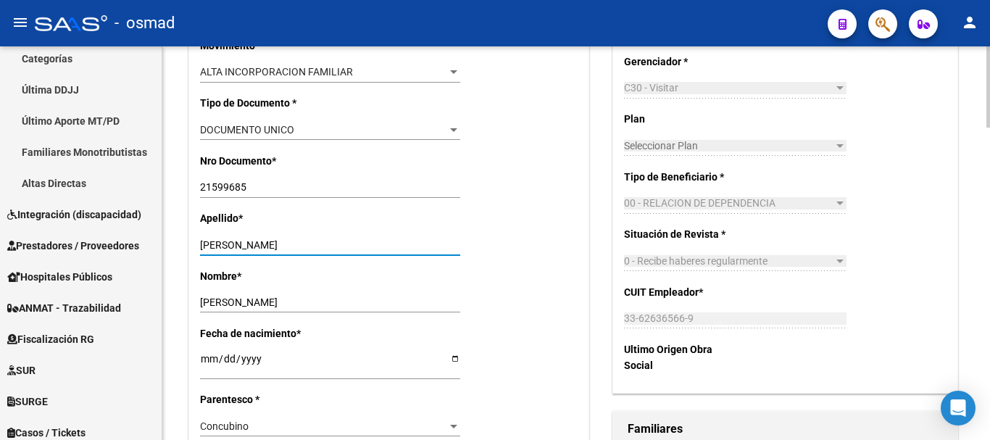
drag, startPoint x: 239, startPoint y: 239, endPoint x: 365, endPoint y: 251, distance: 126.7
click at [365, 251] on input "IBAÑEZ GLADIS ESTER" at bounding box center [330, 245] width 260 height 12
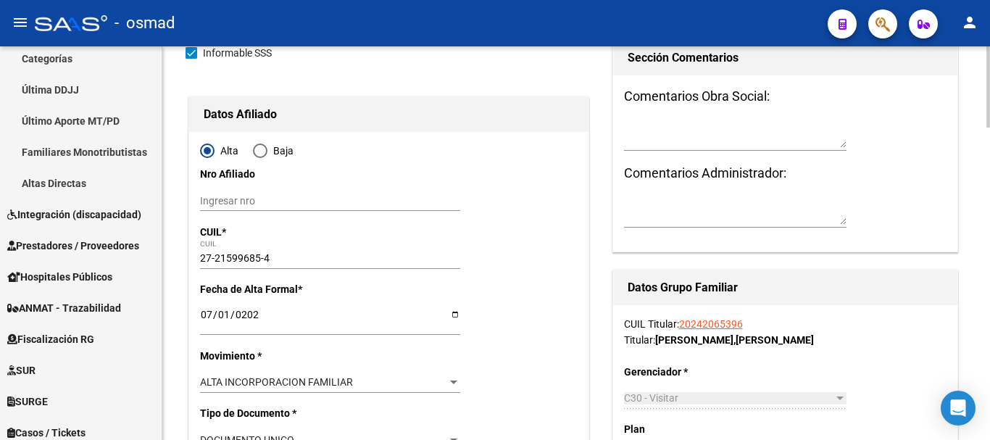
scroll to position [0, 0]
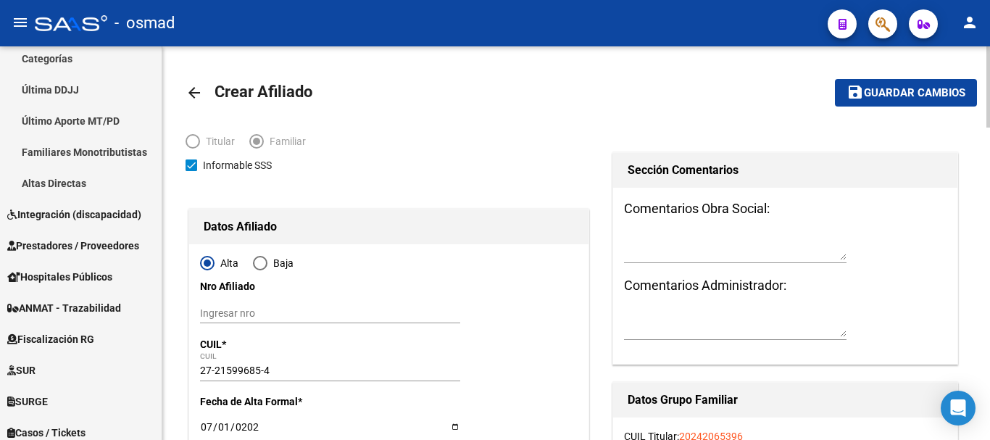
type input "IBAÑEZ"
click at [901, 94] on span "Guardar cambios" at bounding box center [914, 93] width 101 height 13
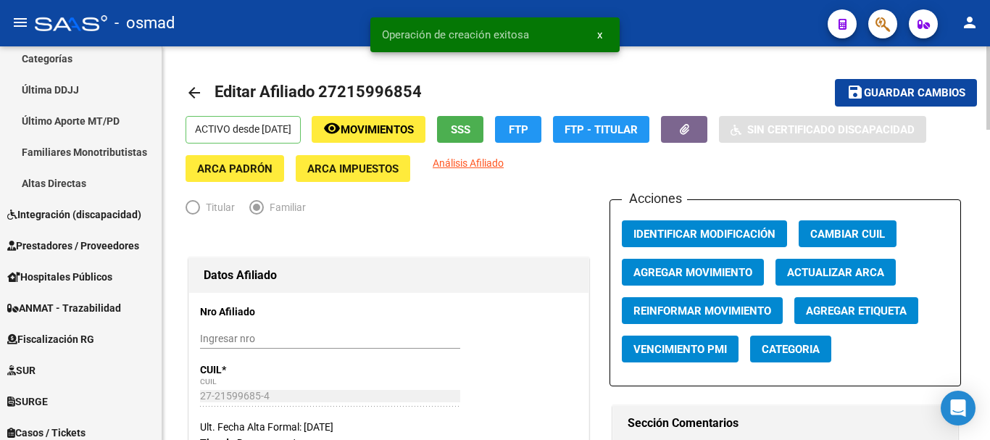
radio input "true"
type input "33-62636566-9"
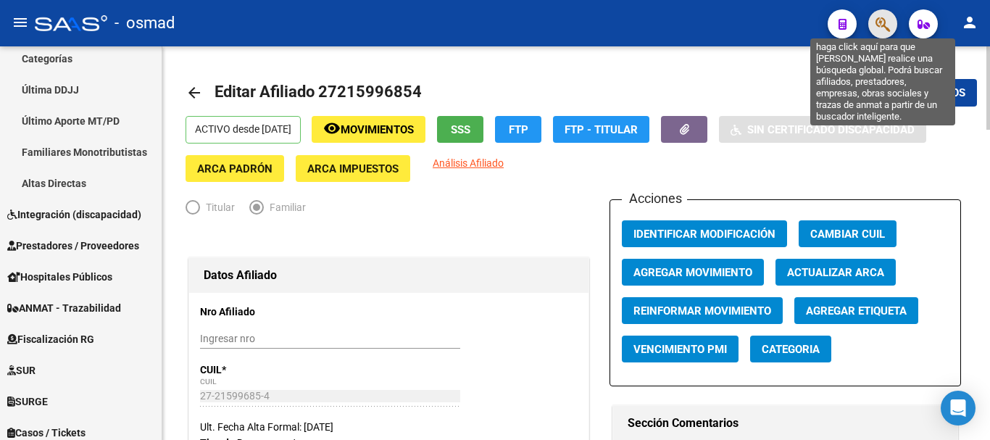
click at [884, 21] on icon "button" at bounding box center [883, 24] width 14 height 17
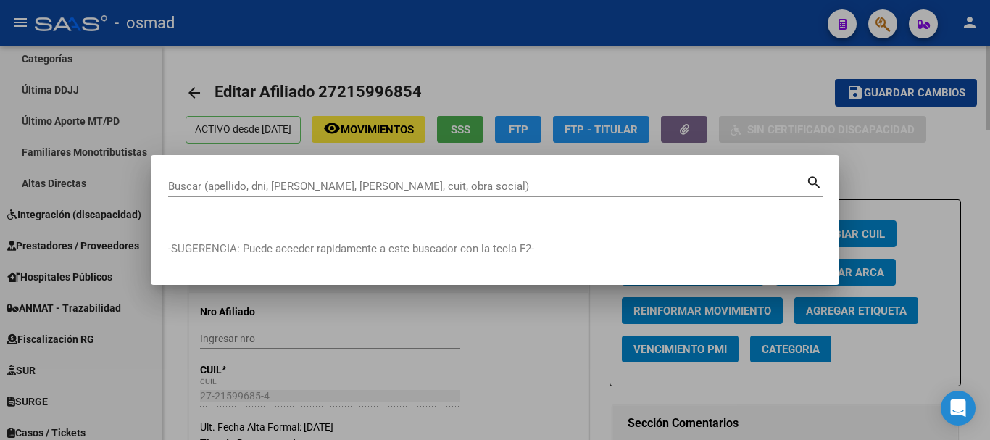
paste input "20373596397"
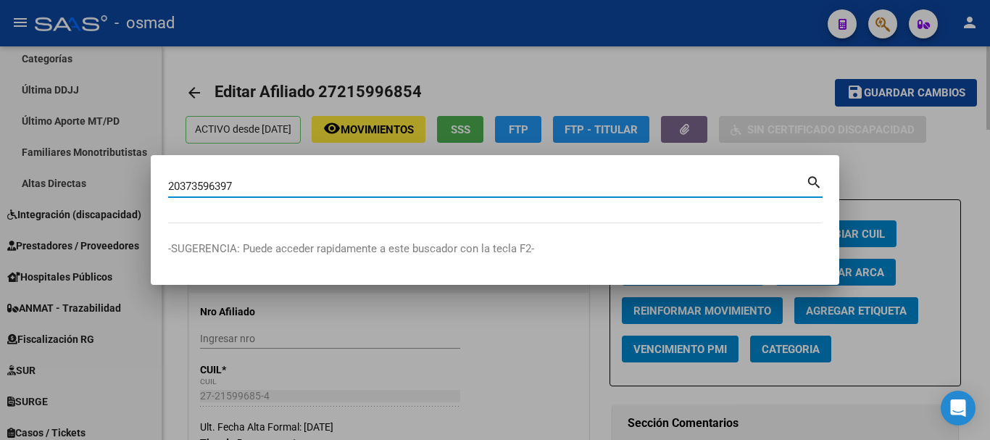
type input "20373596397"
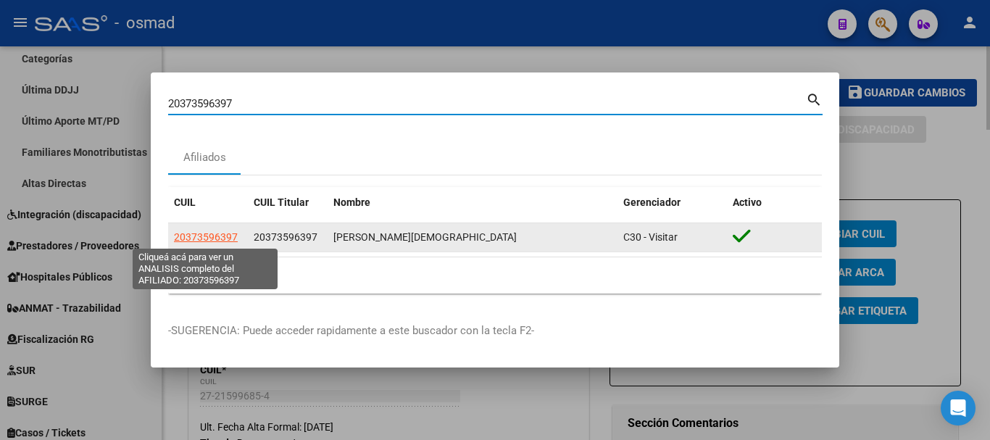
click at [217, 236] on span "20373596397" at bounding box center [206, 237] width 64 height 12
type textarea "20373596397"
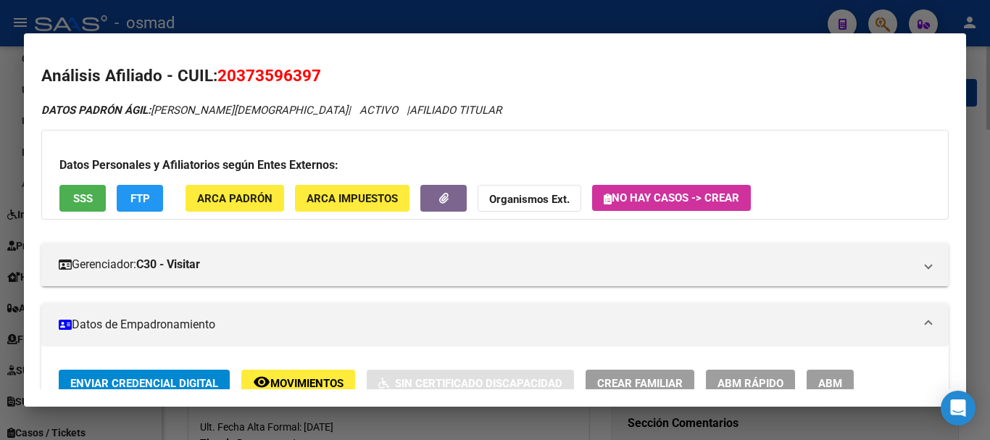
click at [816, 376] on button "ABM" at bounding box center [830, 383] width 47 height 27
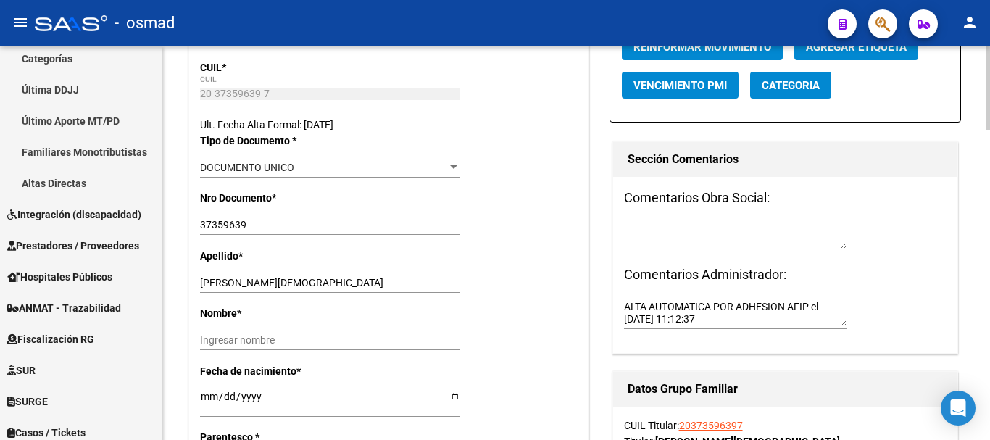
scroll to position [362, 0]
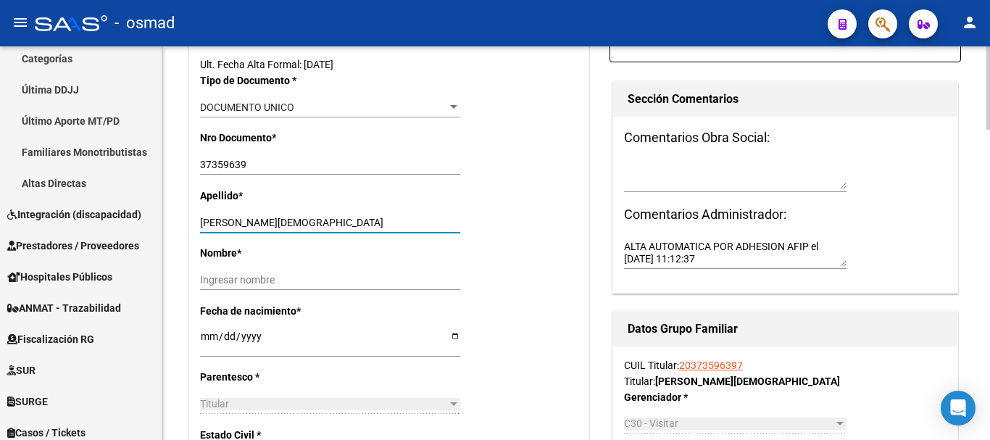
drag, startPoint x: 233, startPoint y: 222, endPoint x: 330, endPoint y: 215, distance: 96.7
click at [330, 215] on div "FRUCI JONATAN JESUS Ingresar apellido" at bounding box center [330, 222] width 260 height 20
click at [225, 220] on input "FRUCI JONATAN JESUS" at bounding box center [330, 223] width 260 height 12
drag, startPoint x: 230, startPoint y: 220, endPoint x: 370, endPoint y: 214, distance: 140.8
click at [370, 214] on div "FRUCI JONATAN JESUS Ingresar apellido" at bounding box center [330, 222] width 260 height 20
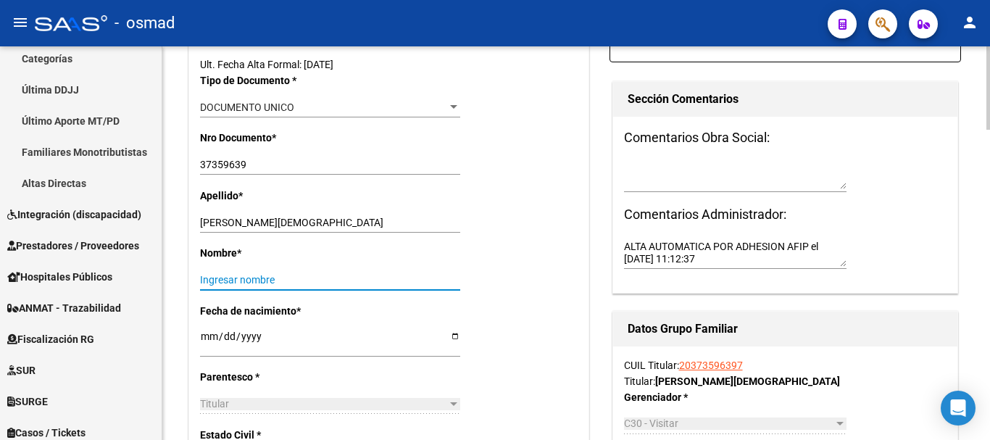
click at [255, 278] on input "Ingresar nombre" at bounding box center [330, 280] width 260 height 12
paste input "JONATAN JESUS"
type input "JONATAN JESUS"
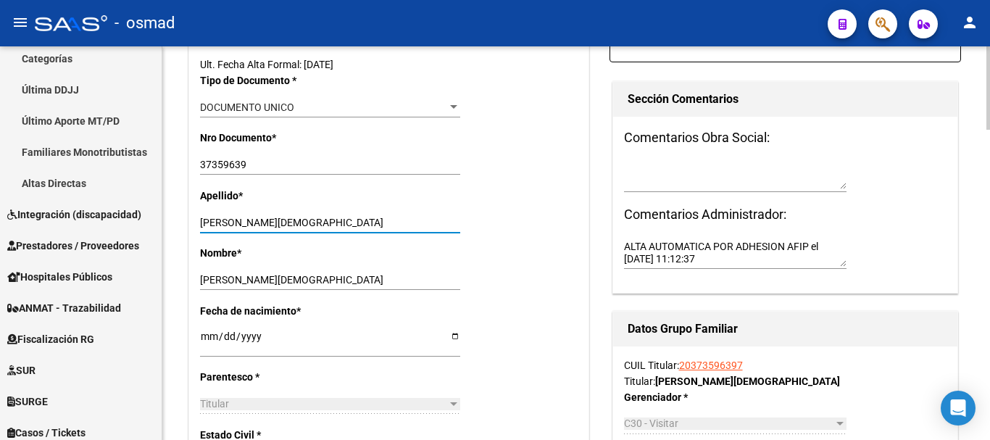
drag, startPoint x: 231, startPoint y: 223, endPoint x: 416, endPoint y: 231, distance: 185.8
click at [416, 231] on div "FRUCI JONATAN JESUS Ingresar apellido" at bounding box center [330, 222] width 260 height 20
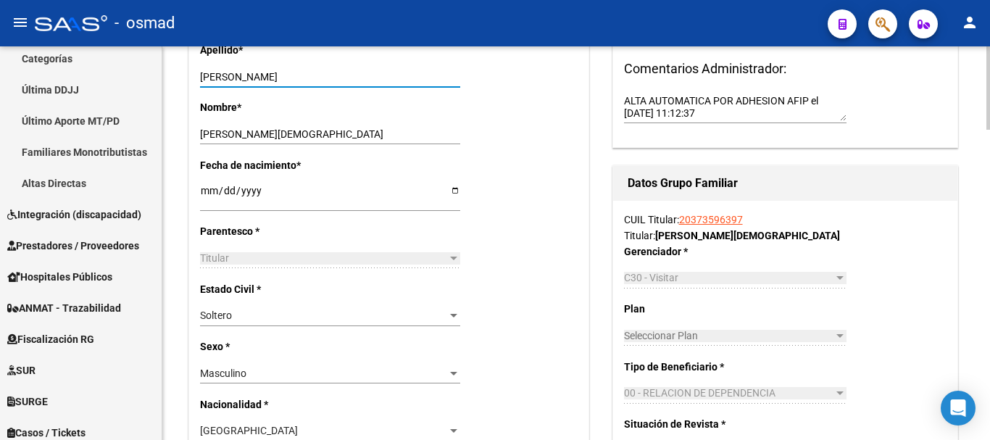
scroll to position [544, 0]
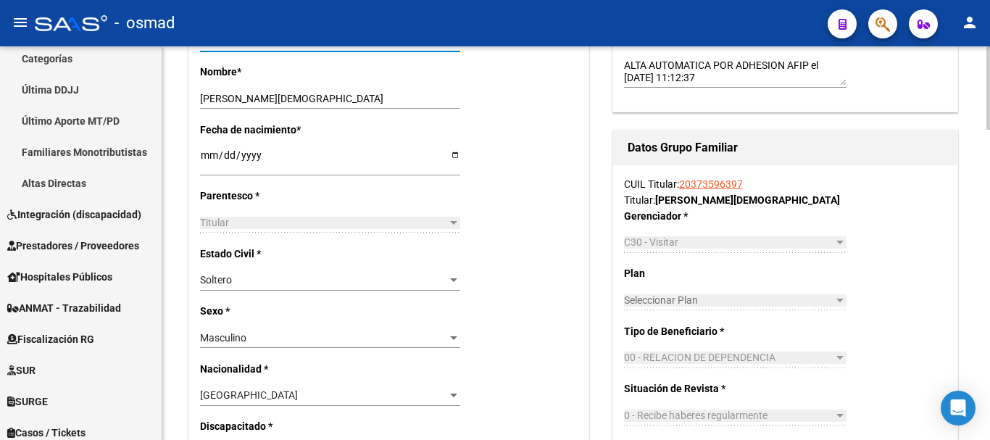
type input "FRUCI"
click at [220, 280] on span "Soltero" at bounding box center [216, 280] width 32 height 12
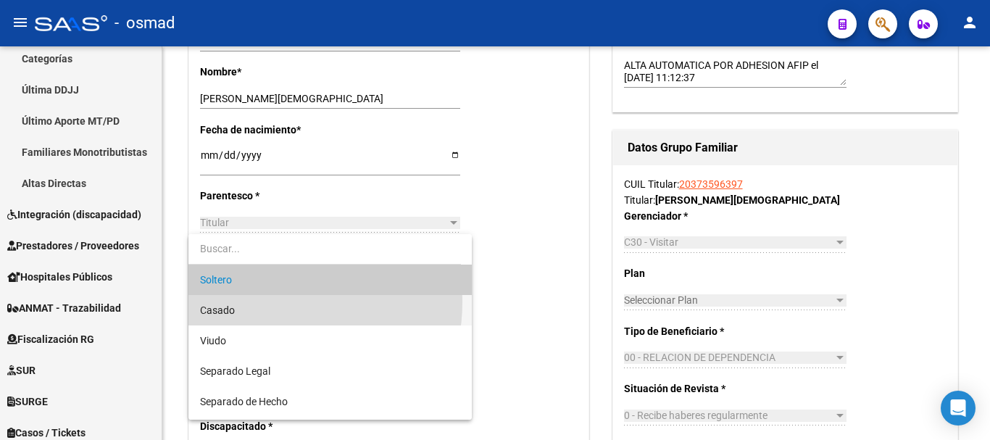
click at [271, 302] on span "Casado" at bounding box center [330, 310] width 260 height 30
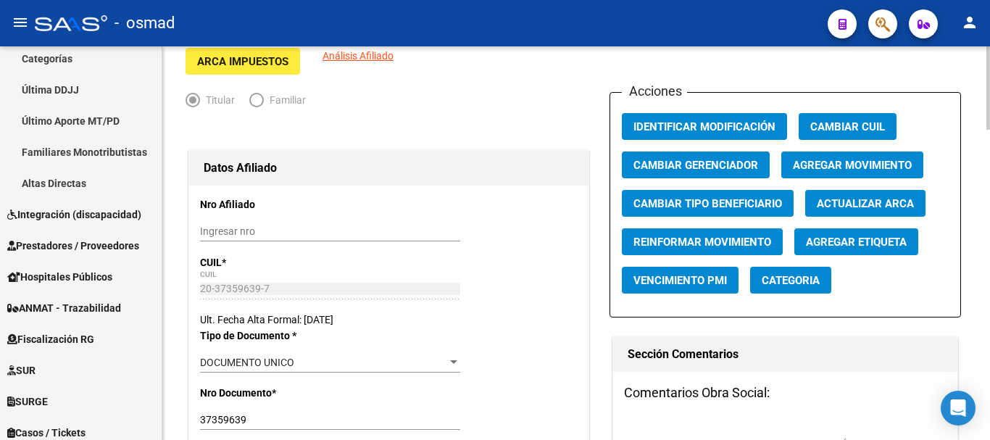
scroll to position [0, 0]
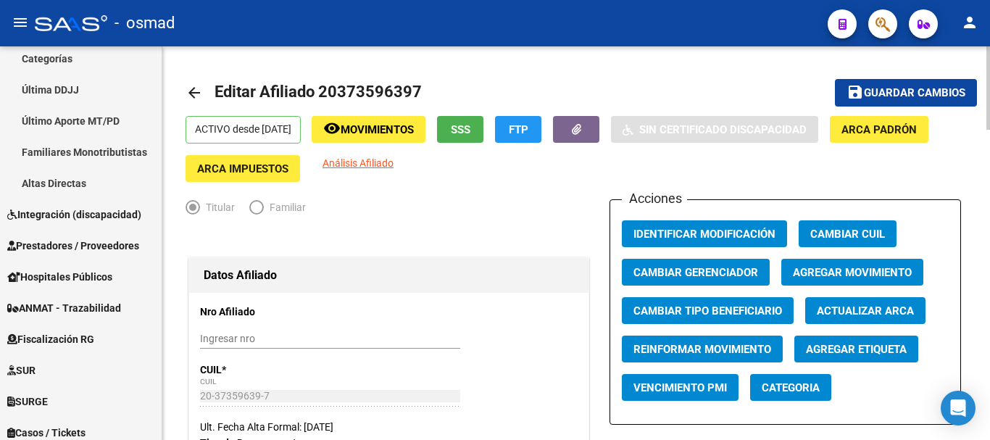
click at [884, 94] on span "Guardar cambios" at bounding box center [914, 93] width 101 height 13
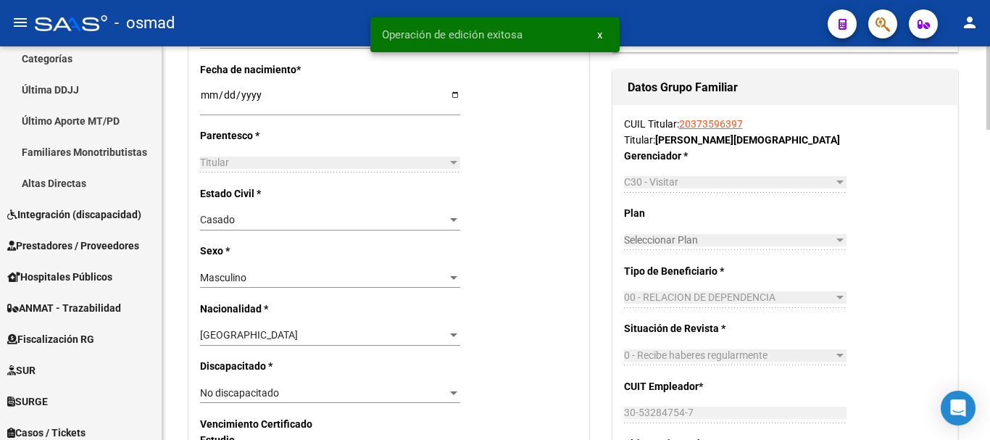
scroll to position [846, 0]
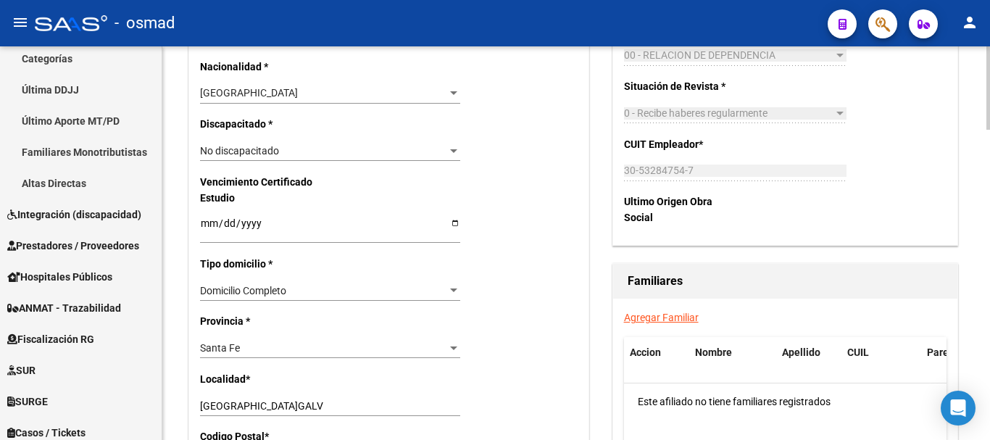
click at [652, 310] on div "Agregar Familiar Accion Nombre Apellido CUIL Parentesco Este afiliado no tiene …" at bounding box center [785, 438] width 344 height 278
click at [655, 318] on link "Agregar Familiar" at bounding box center [661, 318] width 75 height 12
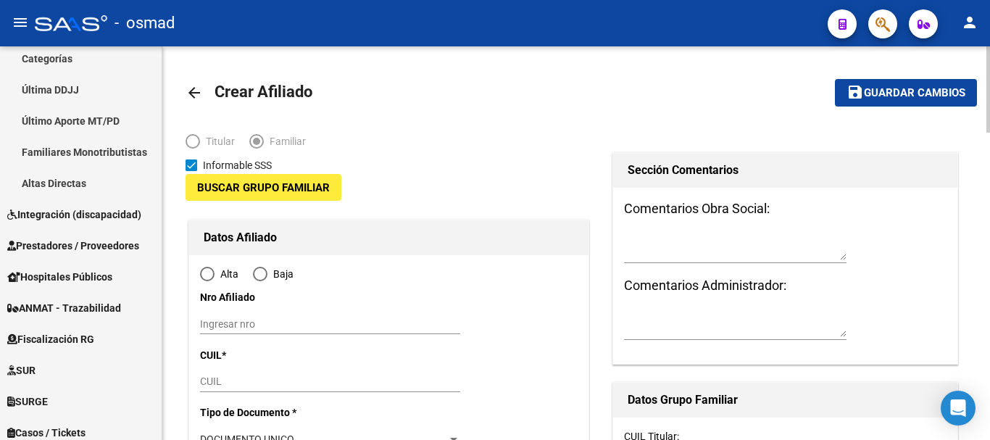
type input "30-53284754-7"
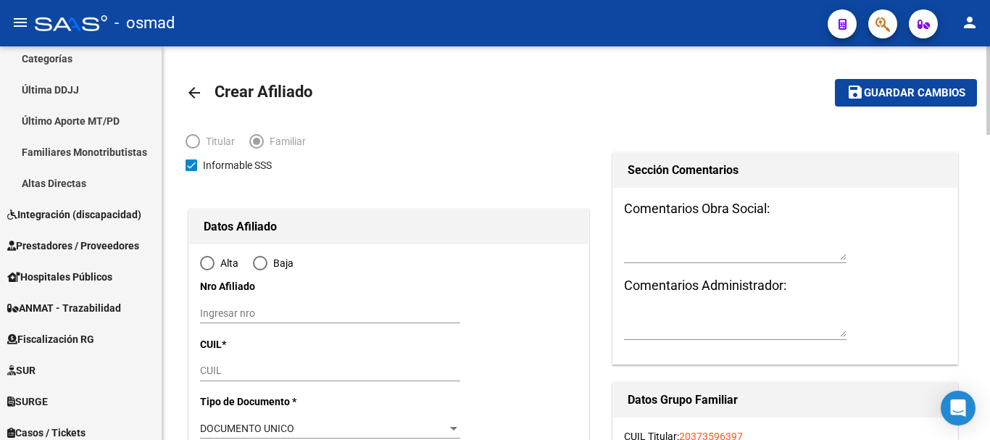
type input "VILLA GDOR.GALV"
type input "2124"
type input "JEAN JAURES"
type input "1337"
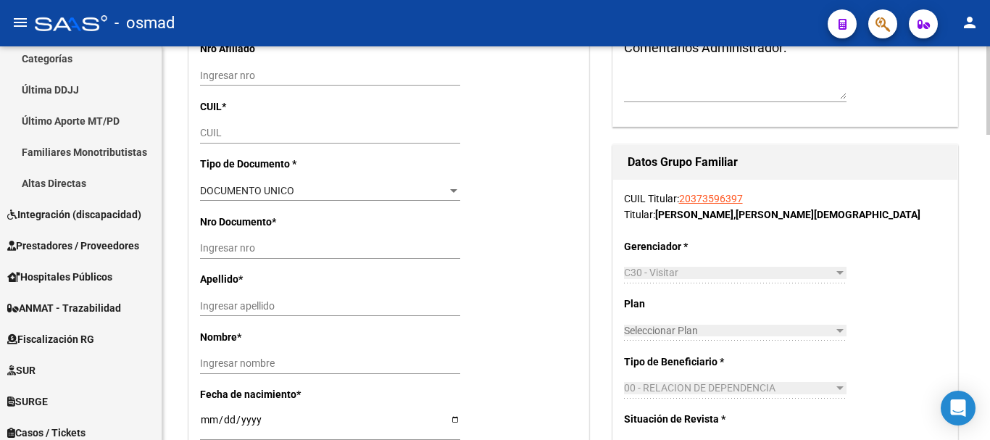
scroll to position [241, 0]
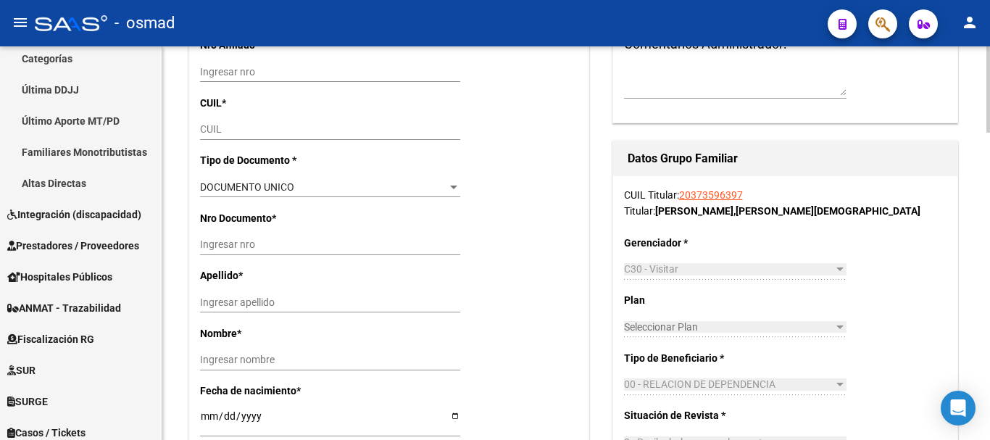
radio input "true"
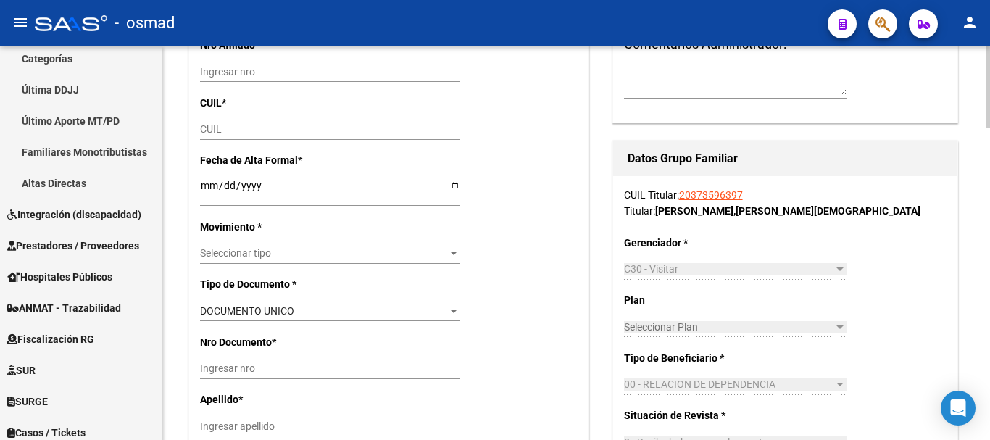
click at [223, 122] on div "CUIL" at bounding box center [330, 130] width 260 height 20
type input "30-53284754-7"
paste input "27-39566962-7"
type input "27-39566962-7"
click at [206, 181] on input "Ingresar fecha" at bounding box center [330, 191] width 260 height 22
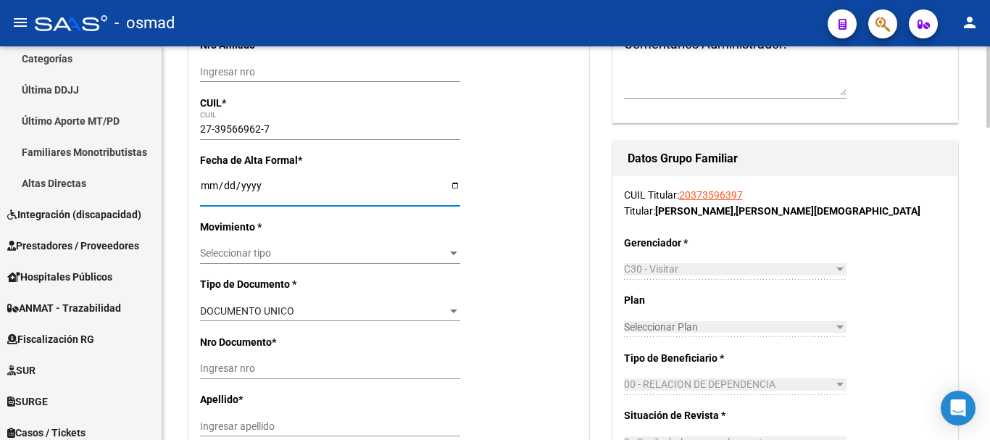
type input "39566962"
type input "SAUCEDO"
type input "YAMILE EVELYN"
type input "1996-01-10"
type input "VILLA GOBERNADO"
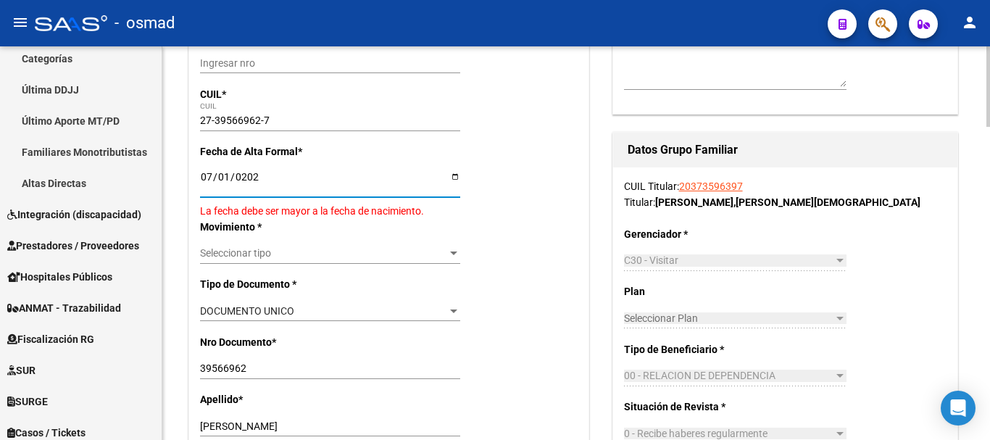
type input "[DATE]"
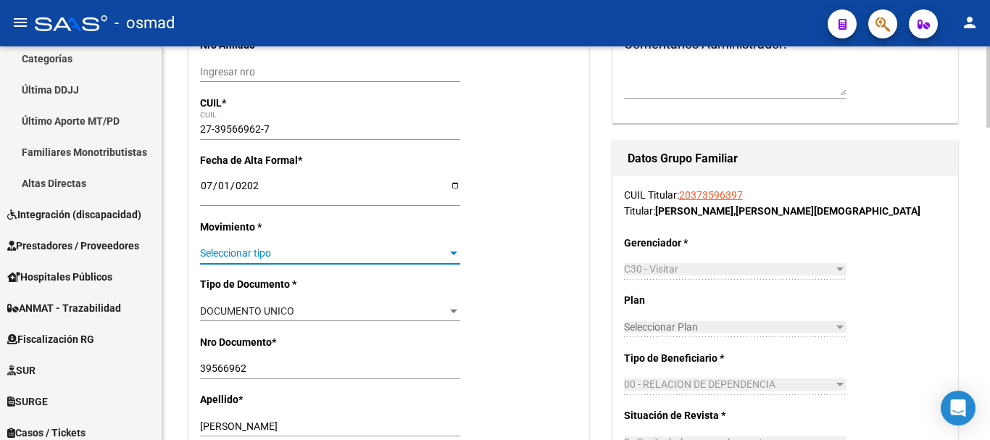
click at [251, 252] on span "Seleccionar tipo" at bounding box center [323, 253] width 247 height 12
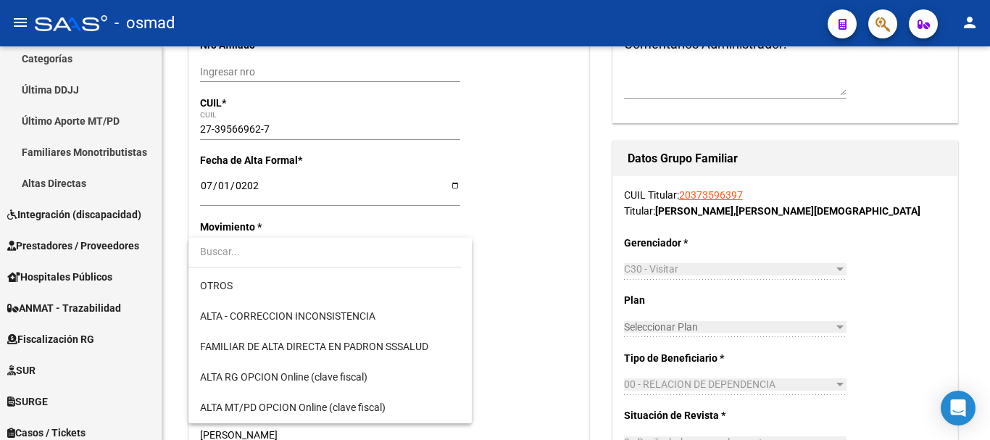
scroll to position [181, 0]
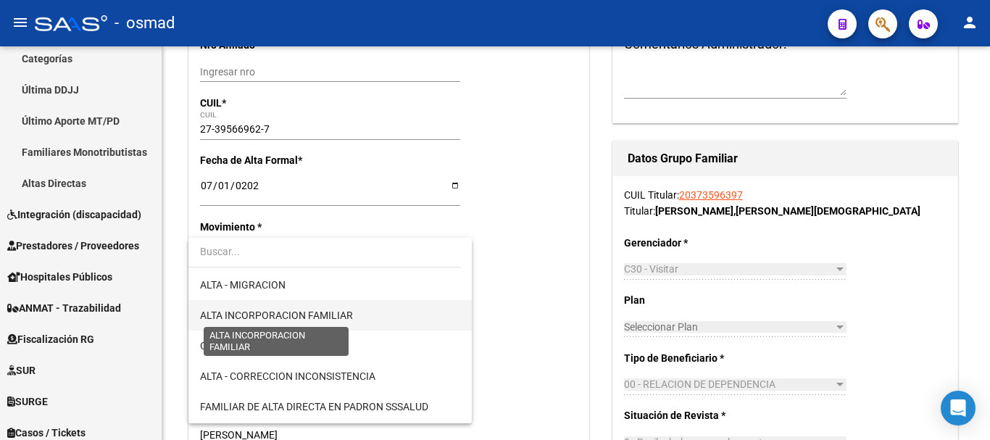
click at [317, 311] on span "ALTA INCORPORACION FAMILIAR" at bounding box center [276, 316] width 153 height 12
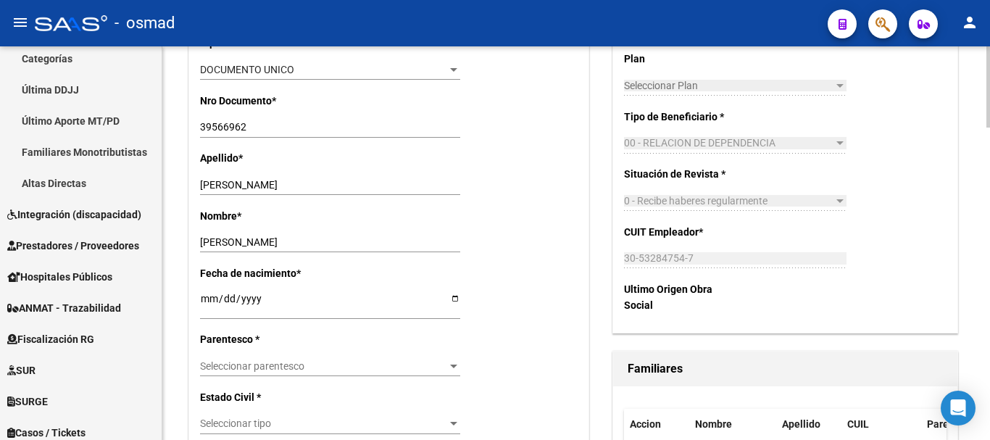
scroll to position [484, 0]
click at [270, 361] on span "Seleccionar parentesco" at bounding box center [323, 366] width 247 height 12
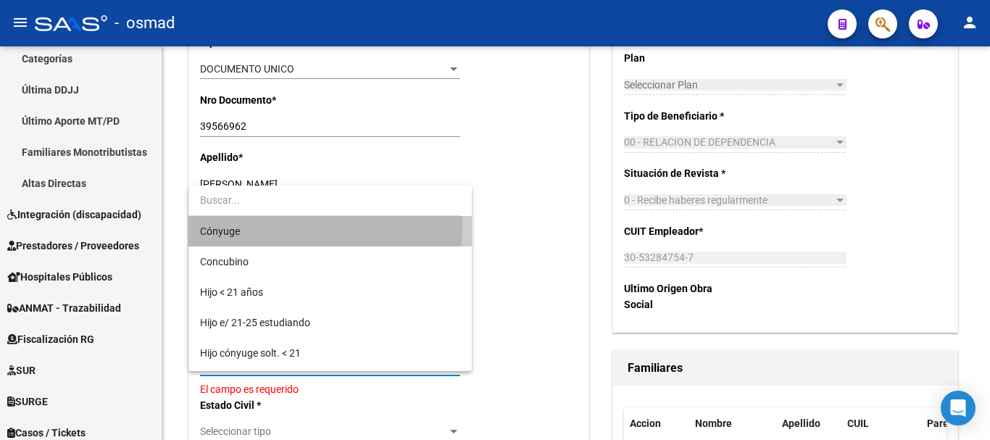
click at [245, 225] on span "Cónyuge" at bounding box center [330, 231] width 260 height 30
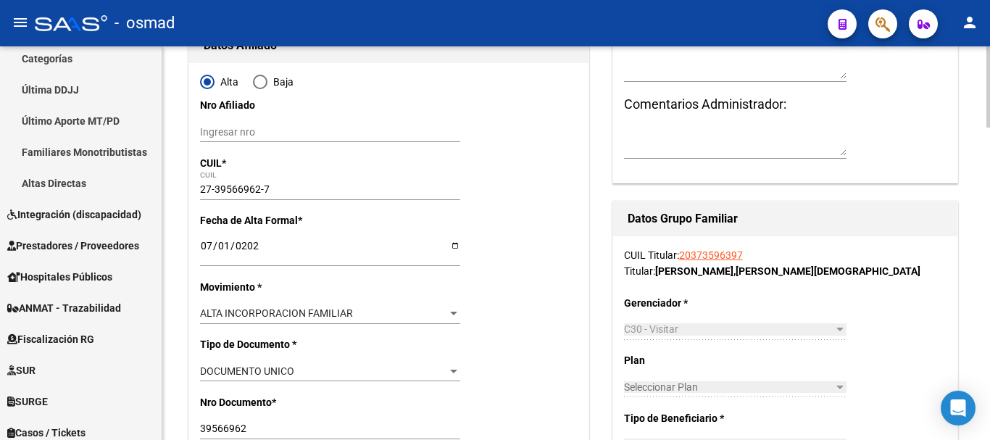
scroll to position [0, 0]
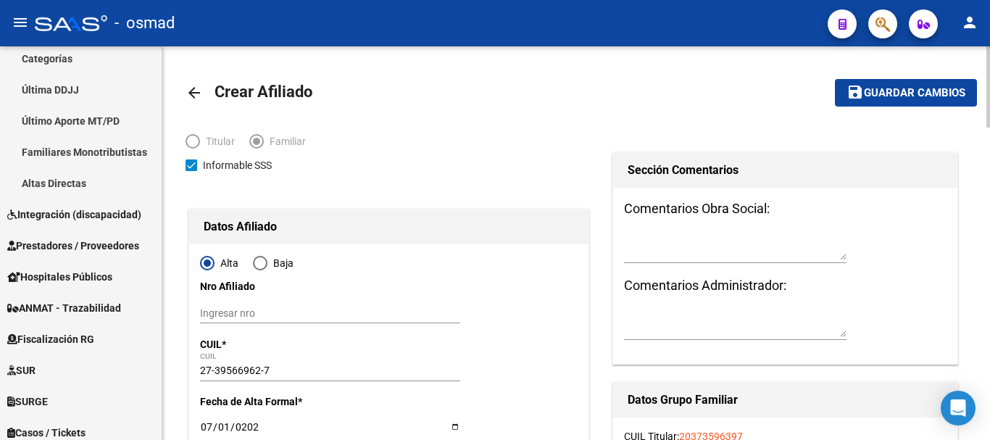
click at [884, 80] on button "save Guardar cambios" at bounding box center [906, 92] width 142 height 27
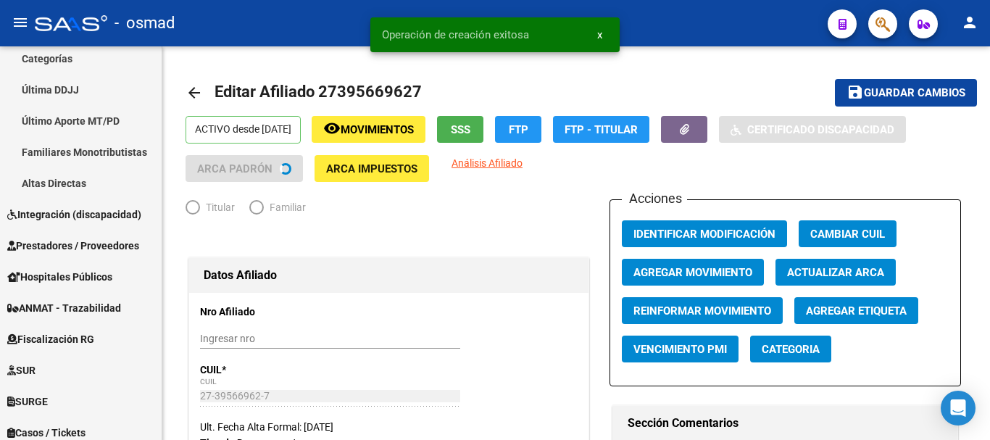
radio input "true"
type input "30-53284754-7"
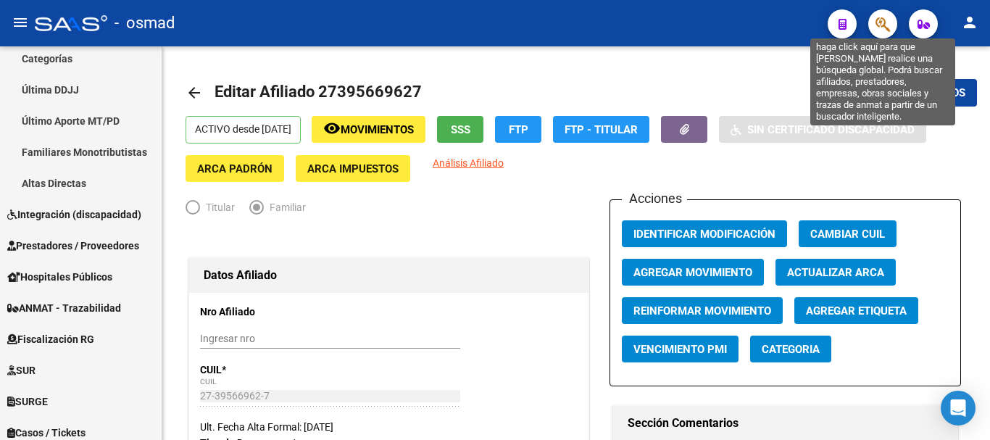
click at [882, 23] on icon "button" at bounding box center [883, 24] width 14 height 17
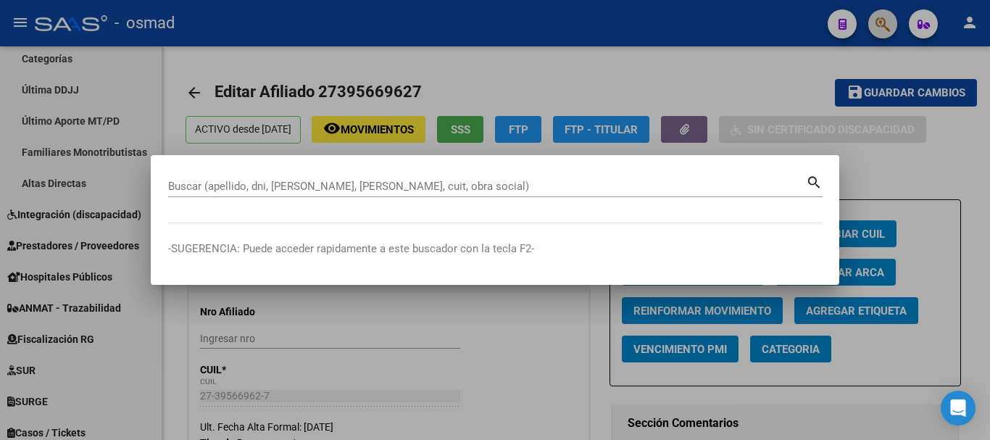
paste input "20307876036"
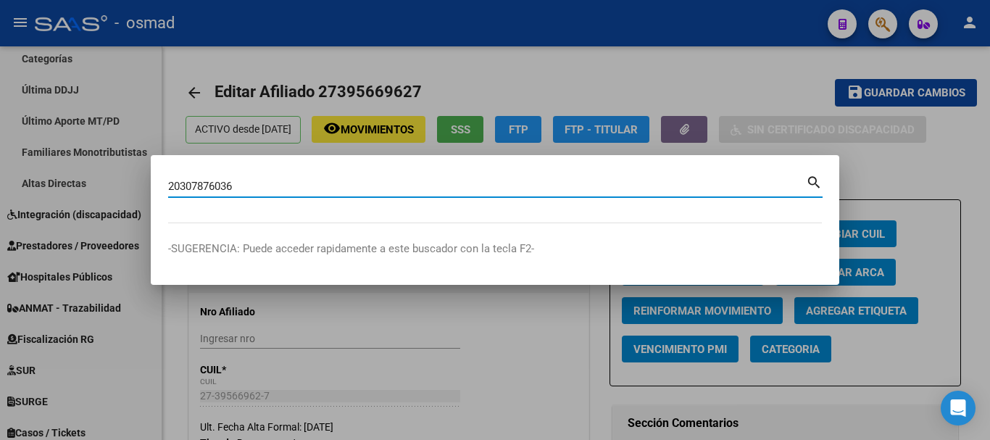
type input "20307876036"
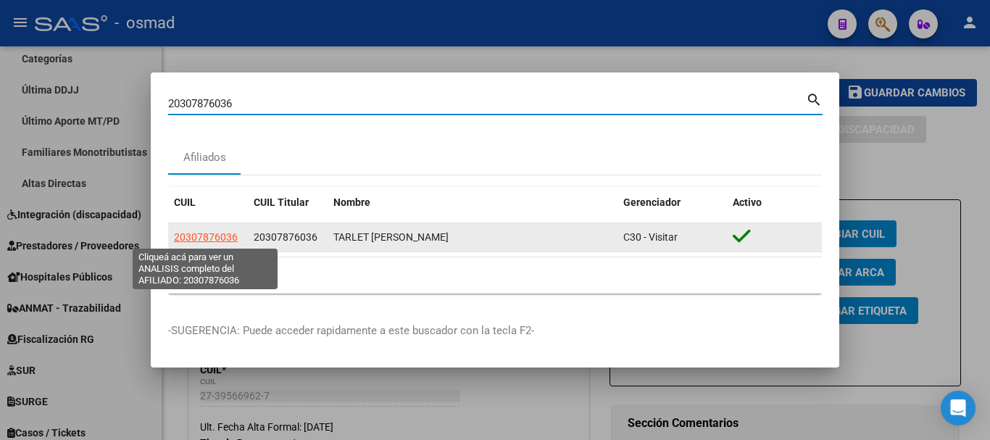
click at [199, 233] on span "20307876036" at bounding box center [206, 237] width 64 height 12
type textarea "20307876036"
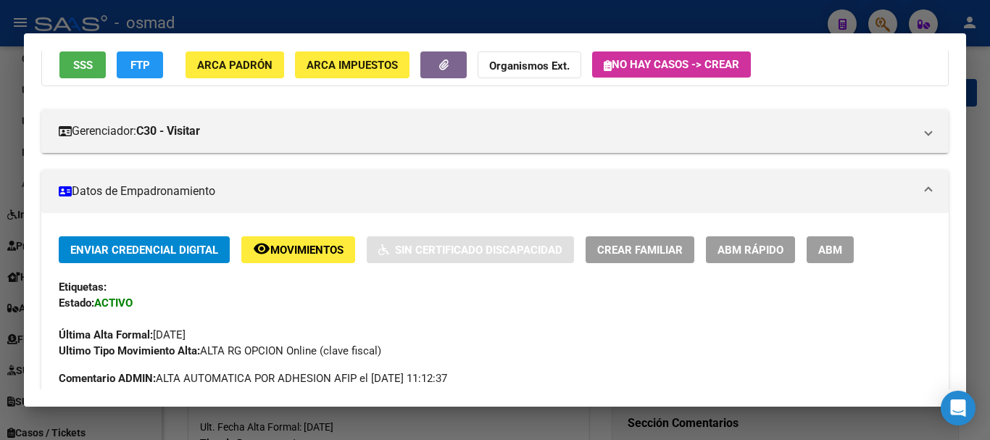
scroll to position [181, 0]
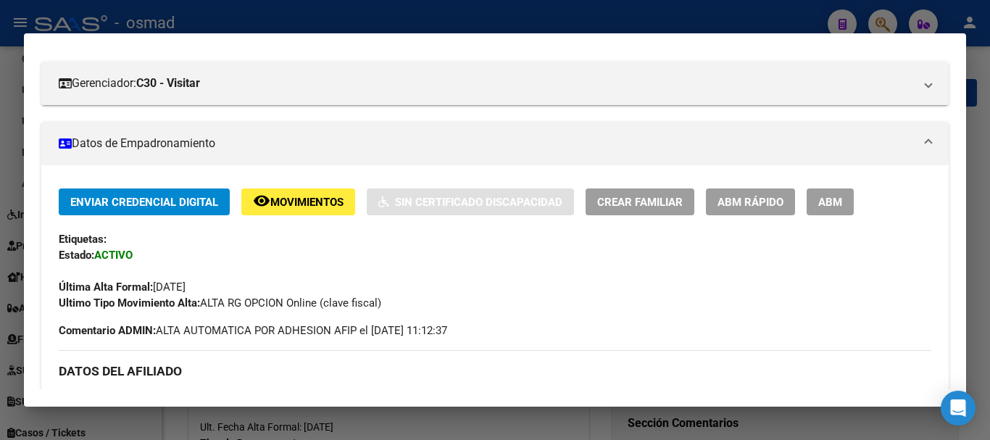
click at [824, 208] on span "ABM" at bounding box center [830, 202] width 24 height 13
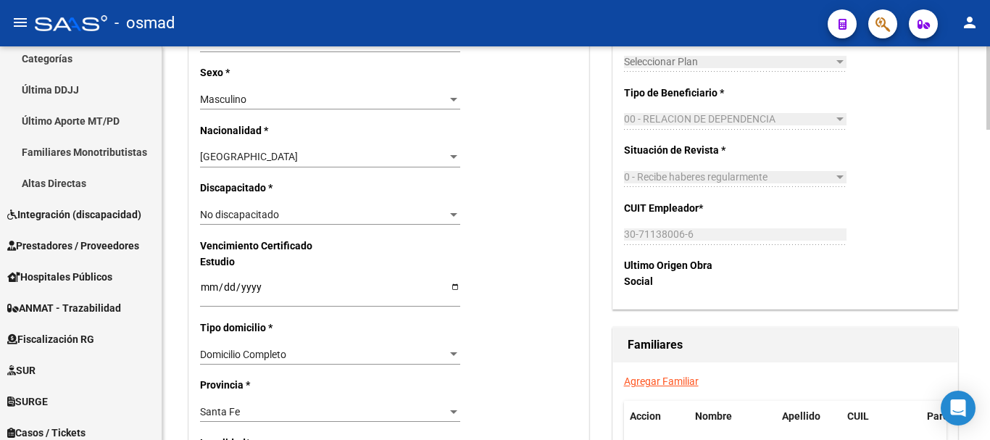
scroll to position [785, 0]
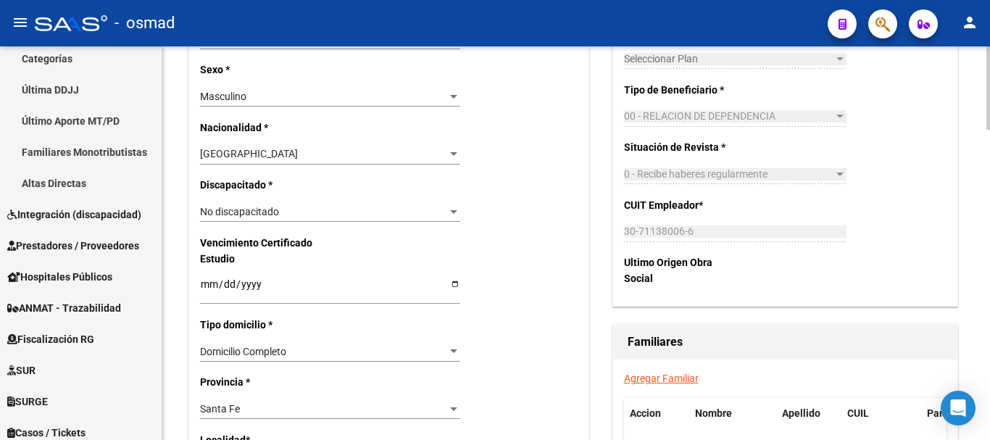
click at [642, 377] on link "Agregar Familiar" at bounding box center [661, 379] width 75 height 12
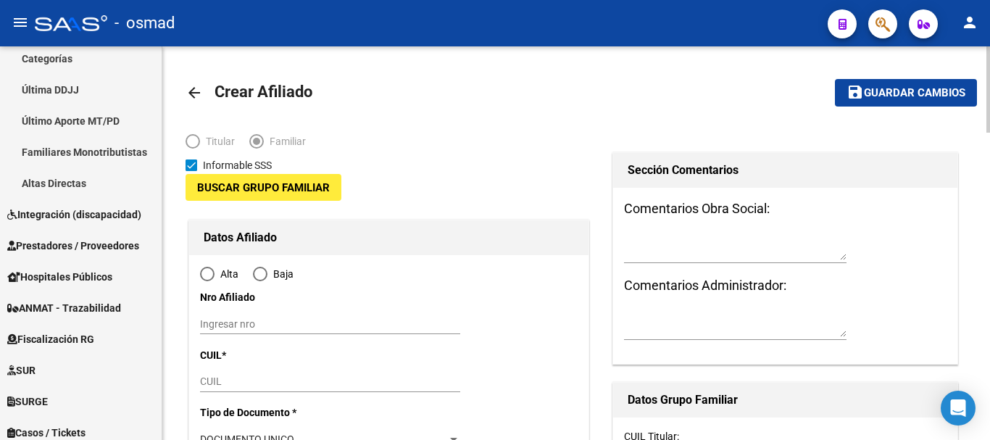
type input "30-71138006-6"
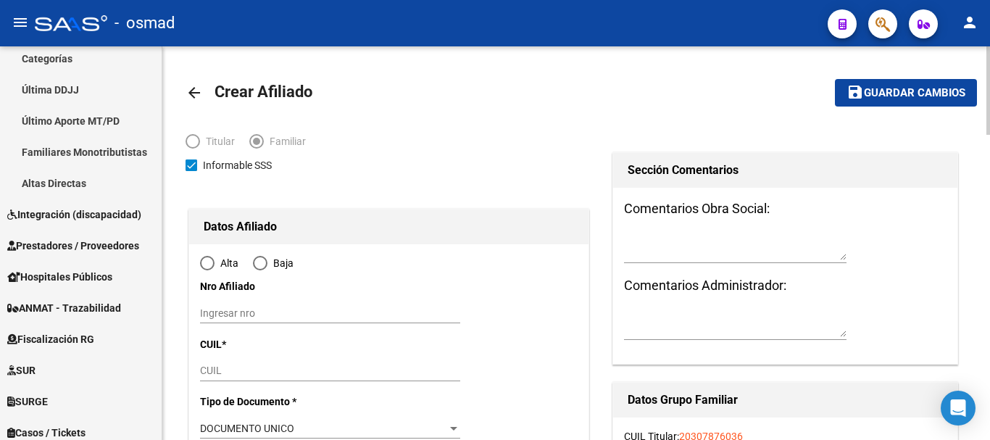
type input "ROSARIO NORTE"
type input "2000"
type input "[GEOGRAPHIC_DATA]"
type input "640"
type input "DTO"
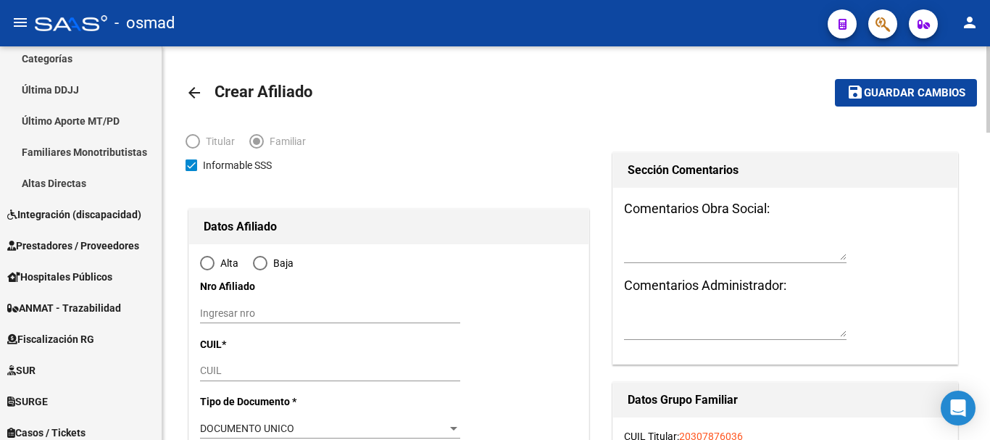
radio input "true"
type input "30-71138006-6"
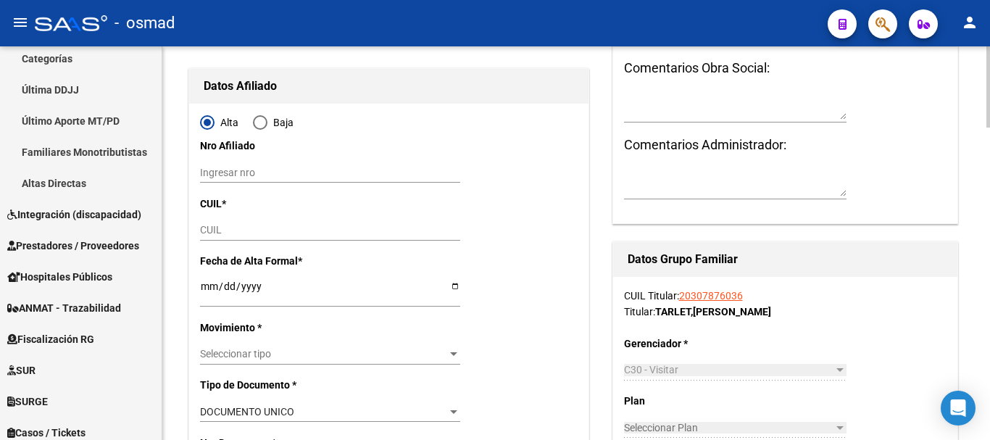
scroll to position [181, 0]
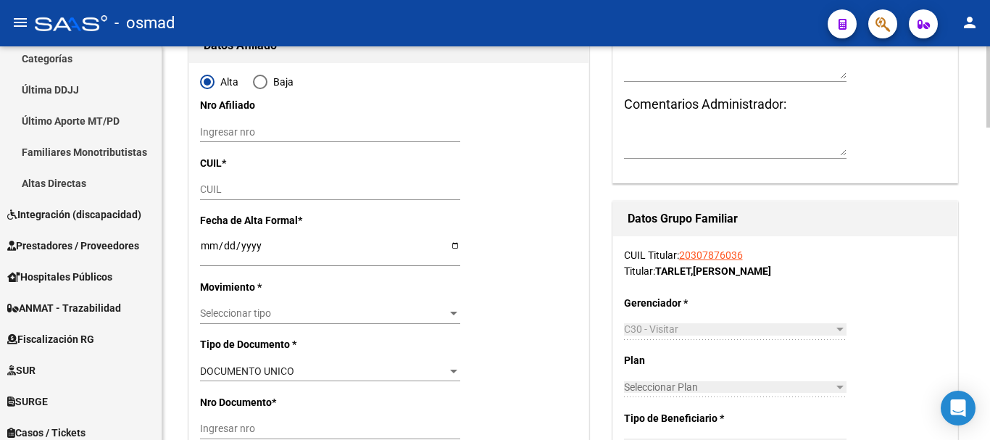
click at [217, 190] on input "CUIL" at bounding box center [330, 189] width 260 height 12
paste input "20-49853910-7"
type input "20-49853910-7"
click at [203, 244] on input "Ingresar fecha" at bounding box center [330, 251] width 260 height 22
type input "49853910"
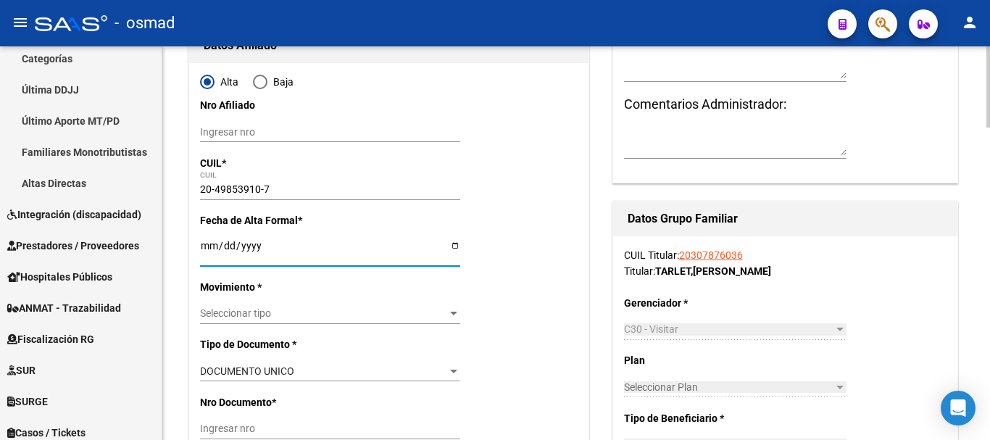
type input "TARLET"
type input "MARCOS"
type input "2009-11-04"
type input "ROSARIO"
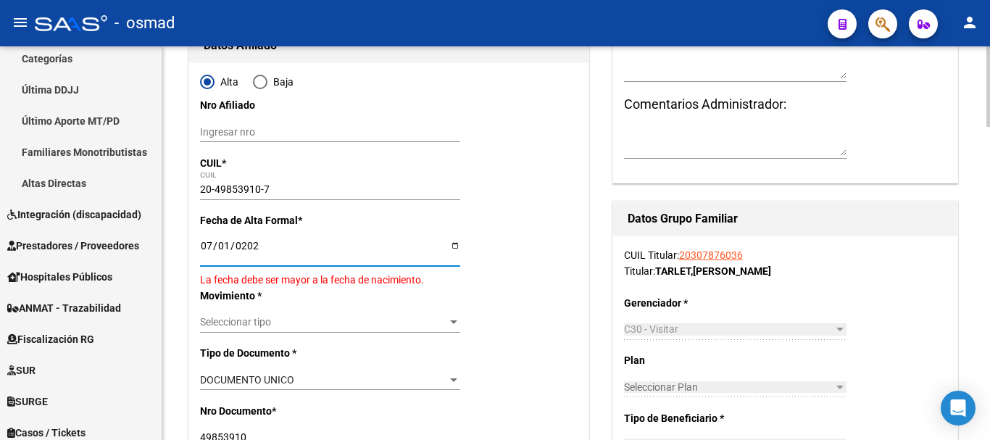
type input "[DATE]"
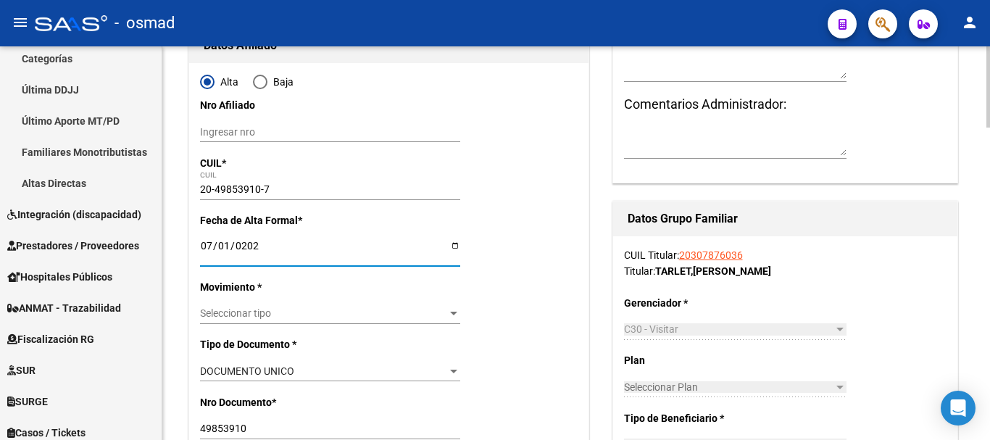
click at [263, 312] on span "Seleccionar tipo" at bounding box center [323, 313] width 247 height 12
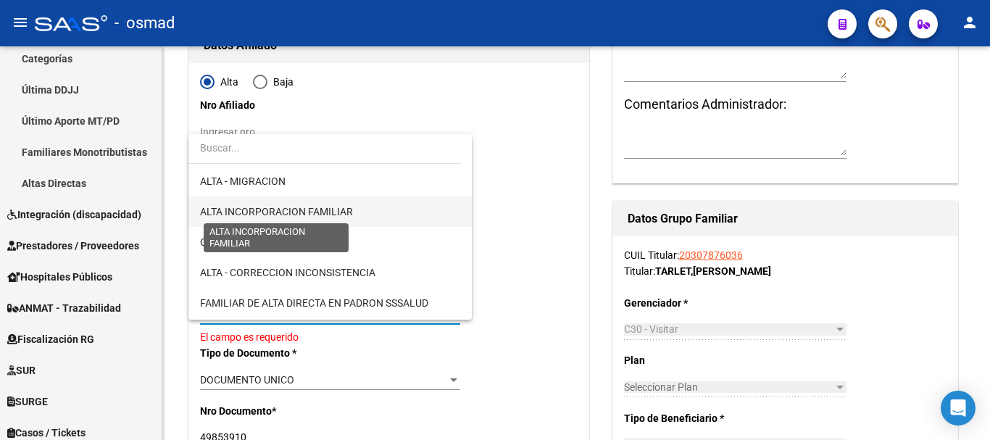
click at [304, 215] on span "ALTA INCORPORACION FAMILIAR" at bounding box center [276, 212] width 153 height 12
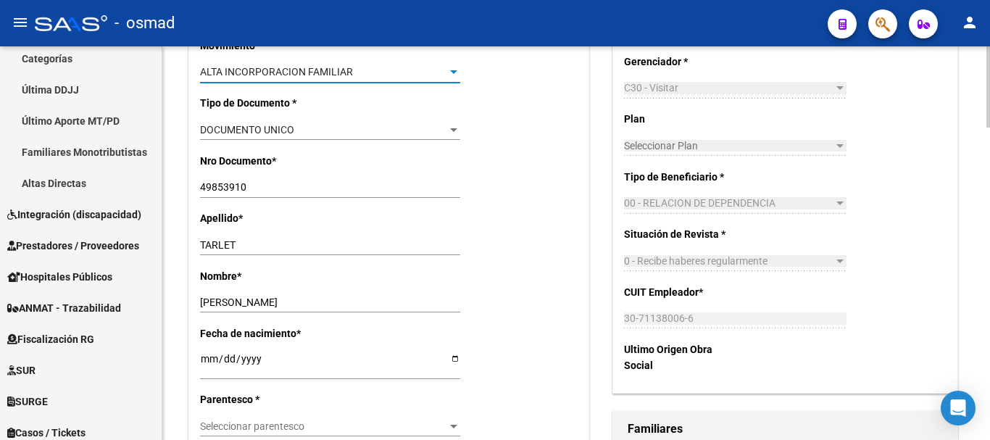
scroll to position [484, 0]
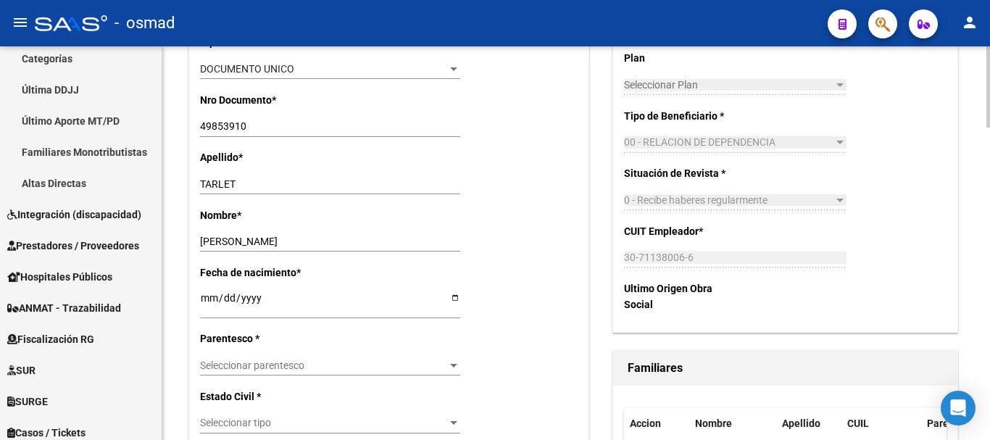
click at [268, 360] on span "Seleccionar parentesco" at bounding box center [323, 366] width 247 height 12
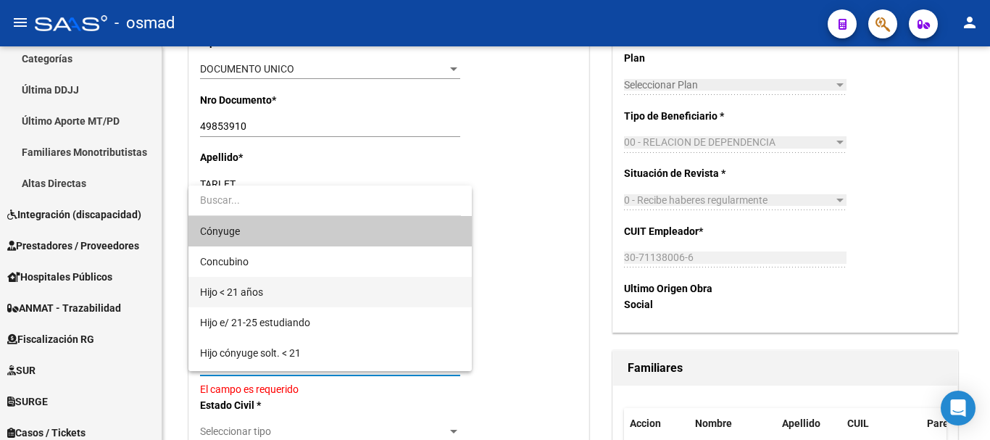
click at [297, 289] on span "Hijo < 21 años" at bounding box center [330, 292] width 260 height 30
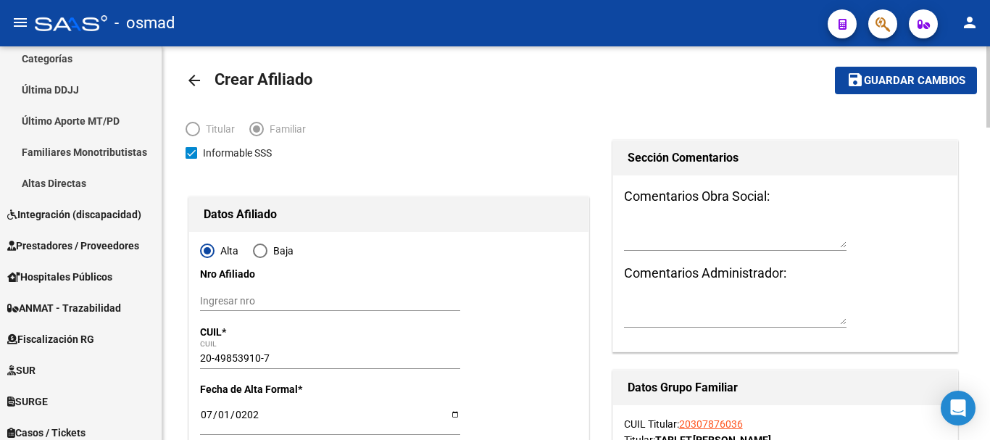
scroll to position [0, 0]
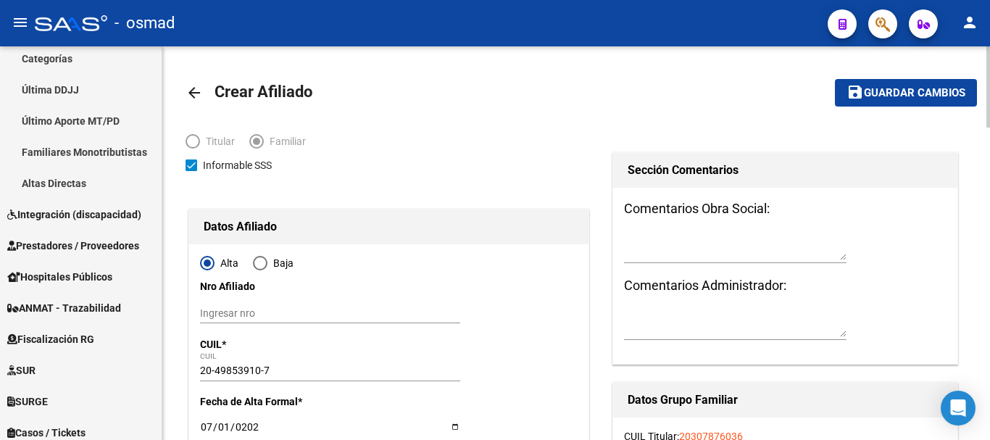
click at [905, 96] on span "Guardar cambios" at bounding box center [914, 93] width 101 height 13
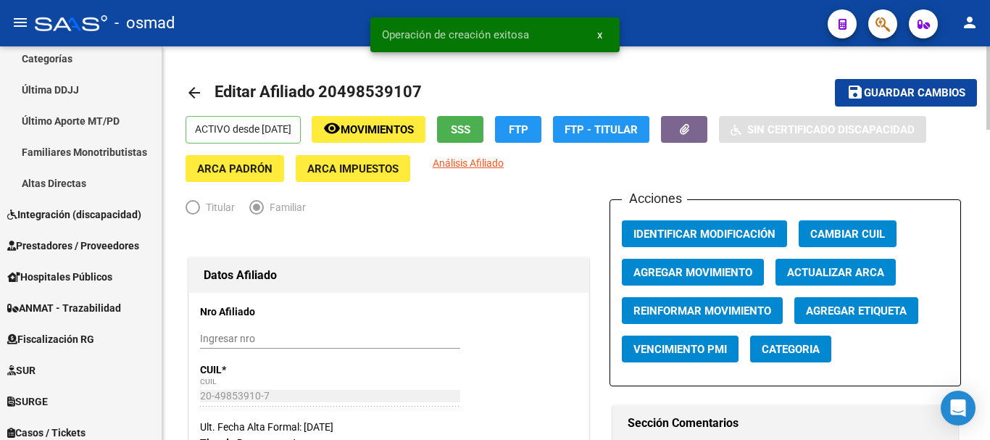
radio input "true"
type input "30-71138006-6"
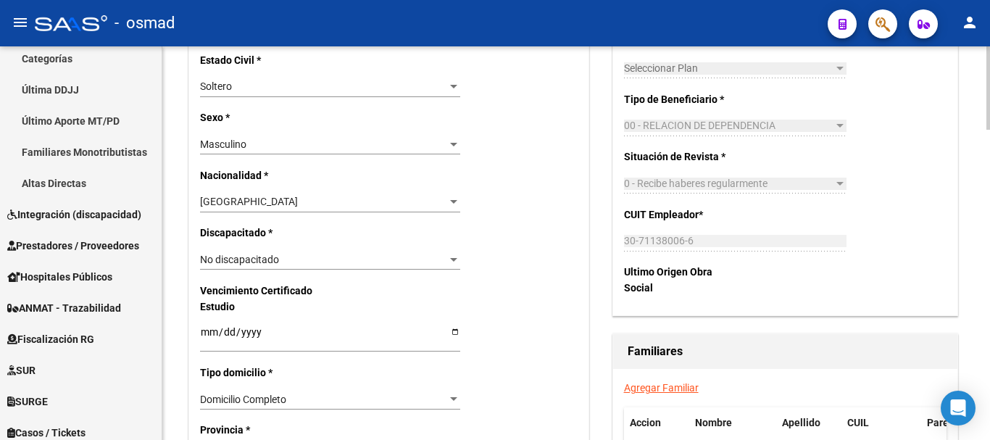
scroll to position [846, 0]
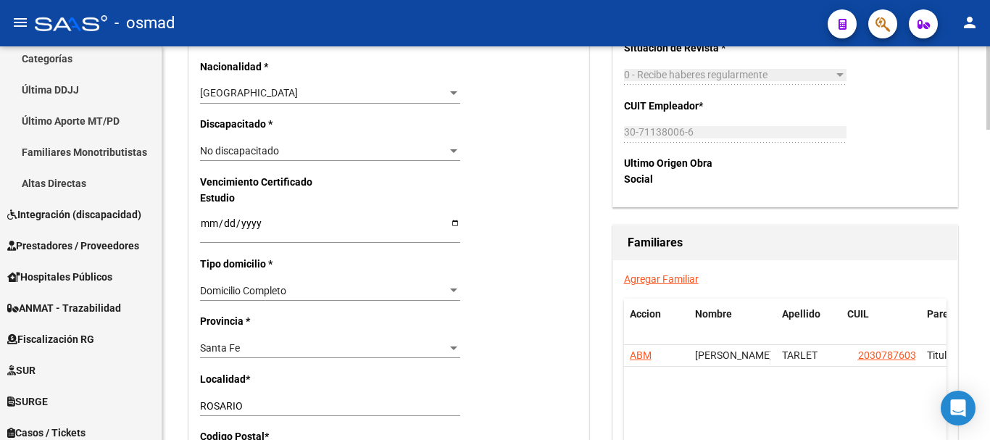
click at [658, 280] on link "Agregar Familiar" at bounding box center [661, 279] width 75 height 12
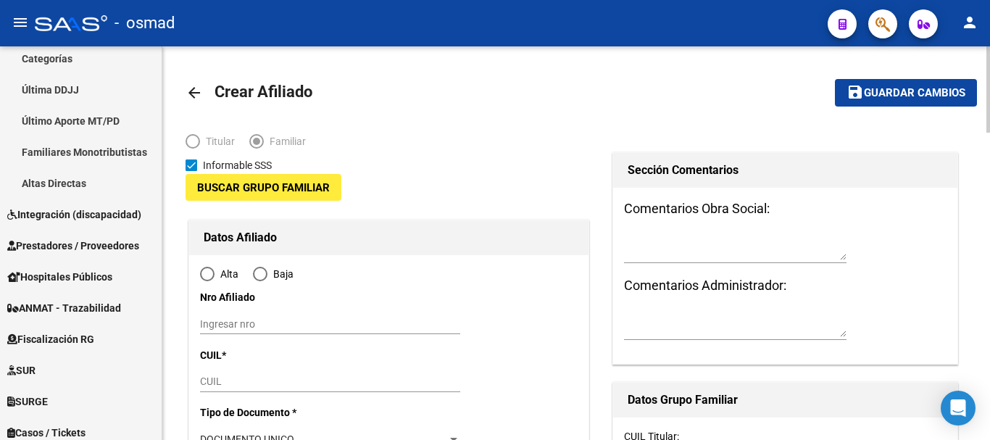
type input "30-71138006-6"
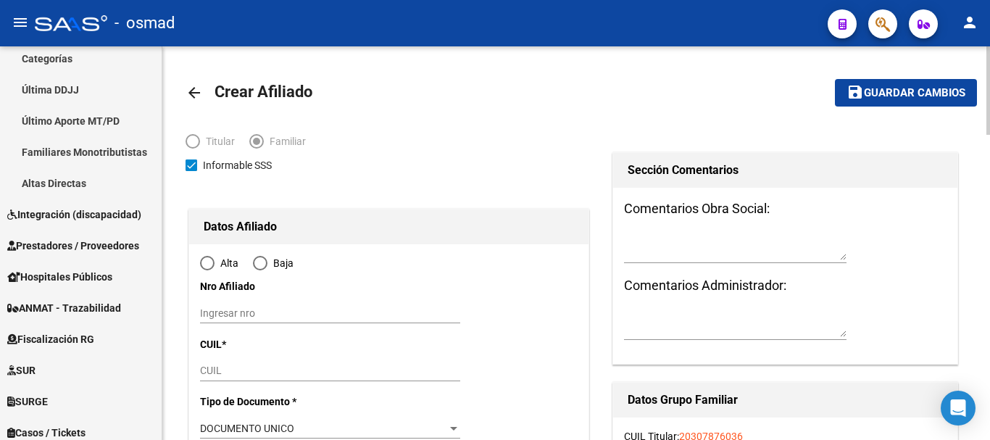
type input "ROSARIO NORTE"
type input "2000"
type input "[GEOGRAPHIC_DATA]"
type input "640"
type input "DTO"
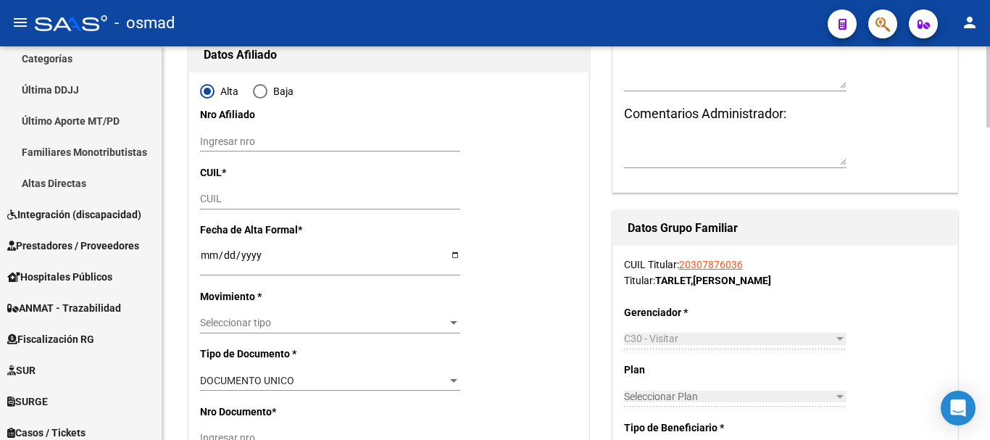
scroll to position [181, 0]
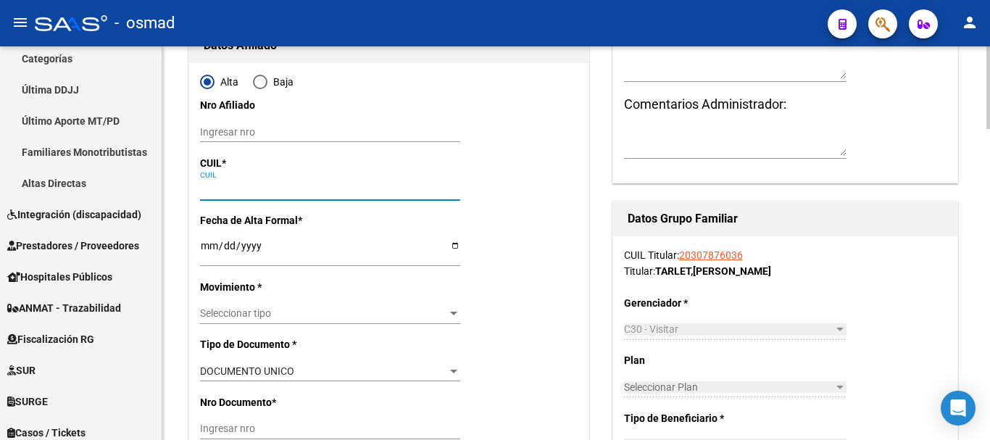
click at [210, 186] on input "CUIL" at bounding box center [330, 189] width 260 height 12
paste input "20-47766433-5"
click at [207, 247] on input "Ingresar fecha" at bounding box center [330, 251] width 260 height 22
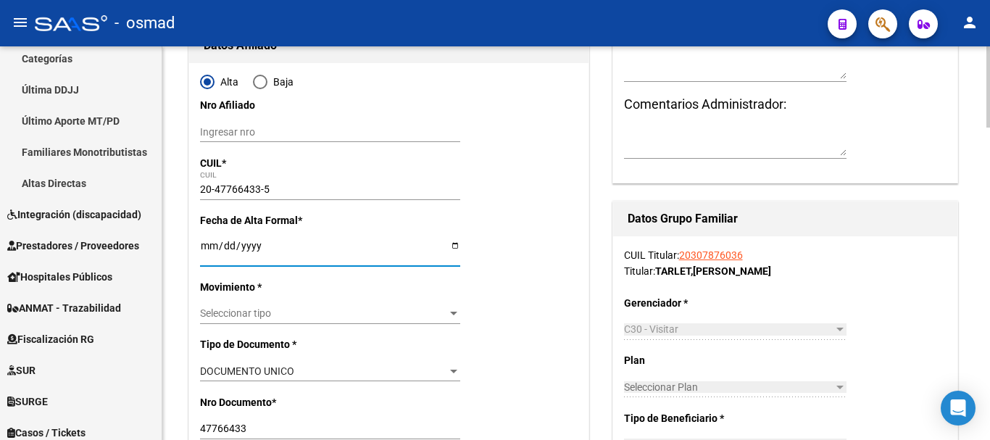
click at [275, 310] on span "Seleccionar tipo" at bounding box center [323, 313] width 247 height 12
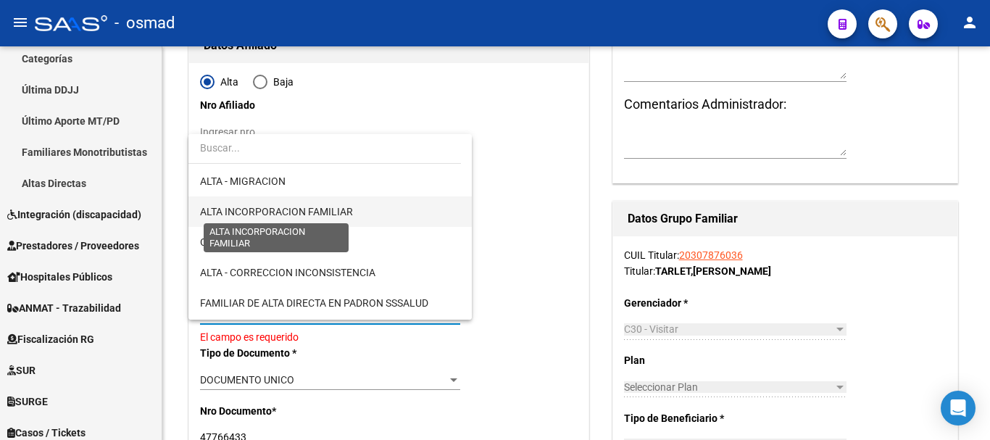
click at [312, 212] on span "ALTA INCORPORACION FAMILIAR" at bounding box center [276, 212] width 153 height 12
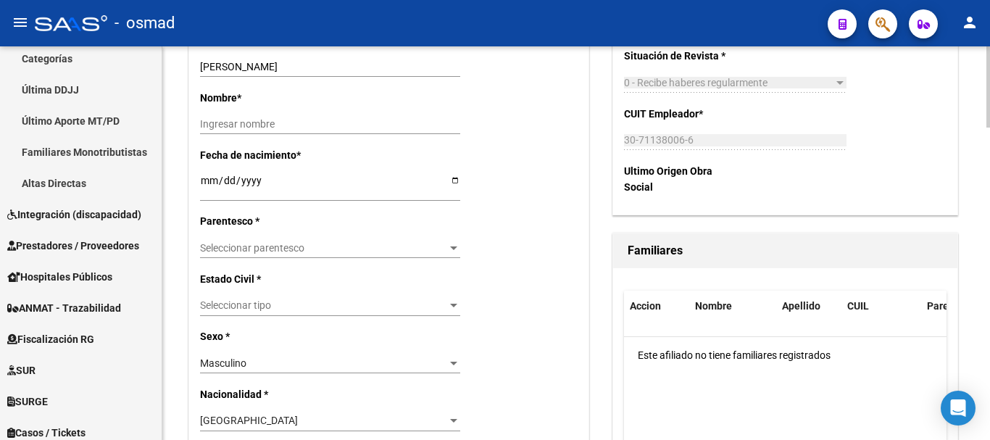
scroll to position [604, 0]
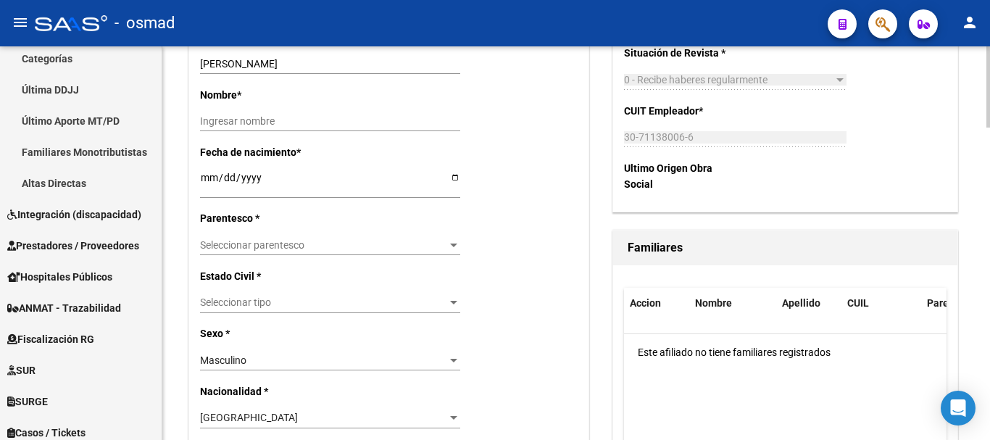
click at [240, 247] on span "Seleccionar parentesco" at bounding box center [323, 245] width 247 height 12
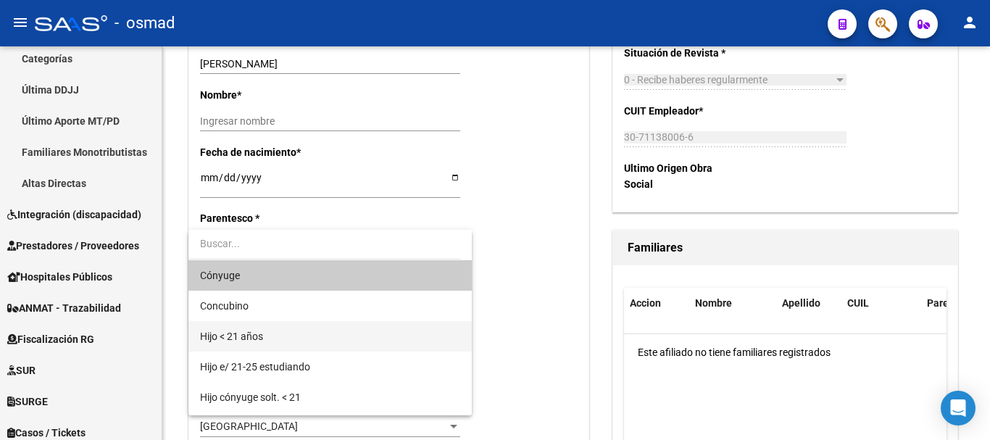
click at [272, 333] on span "Hijo < 21 años" at bounding box center [330, 336] width 260 height 30
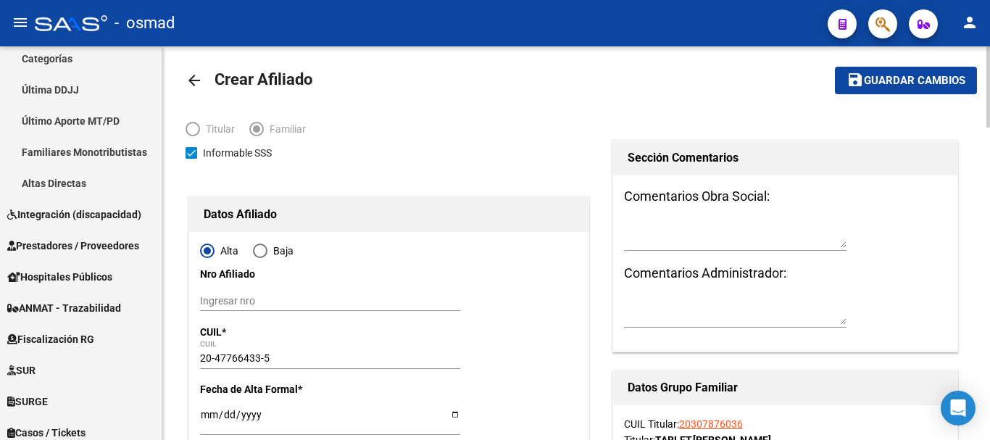
scroll to position [0, 0]
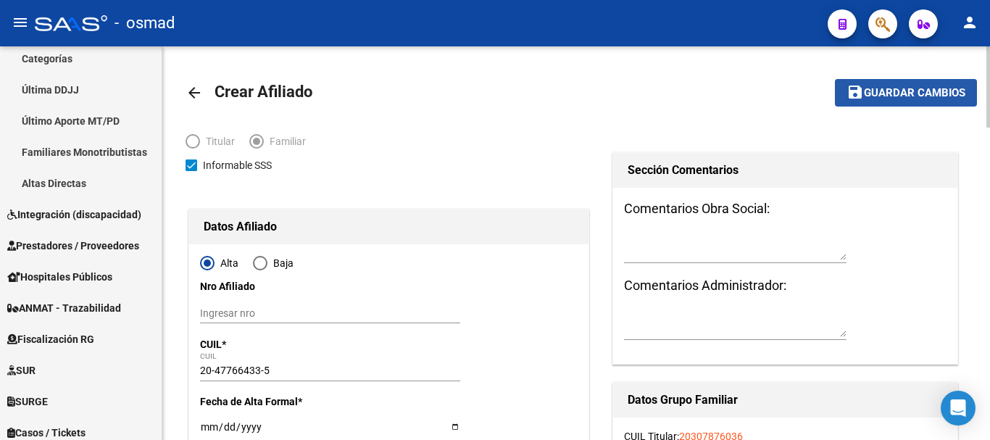
click at [884, 94] on span "Guardar cambios" at bounding box center [914, 93] width 101 height 13
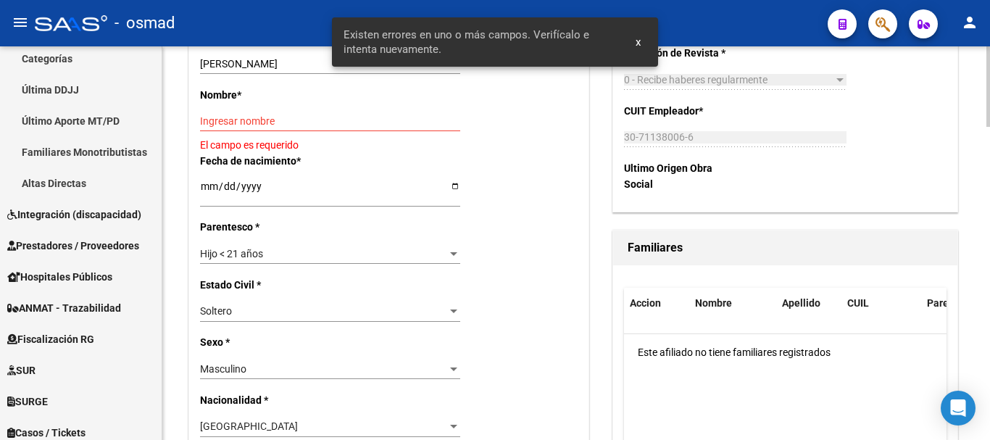
scroll to position [544, 0]
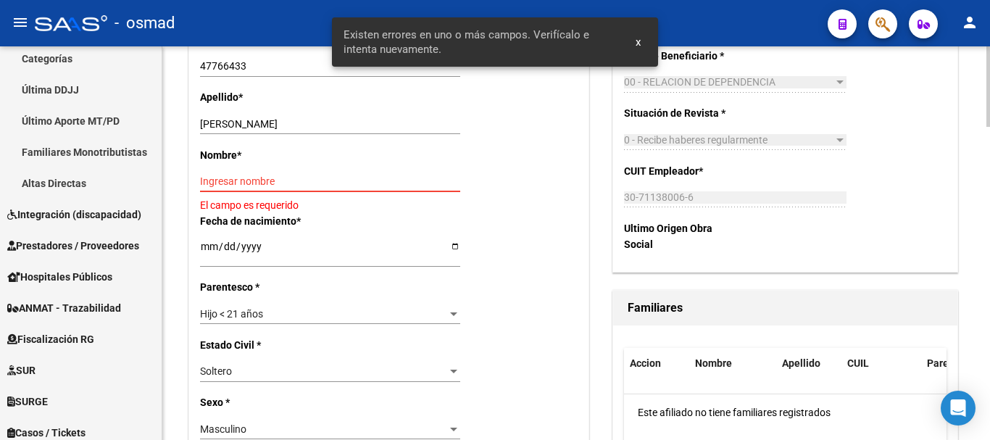
click at [228, 182] on input "Ingresar nombre" at bounding box center [330, 181] width 260 height 12
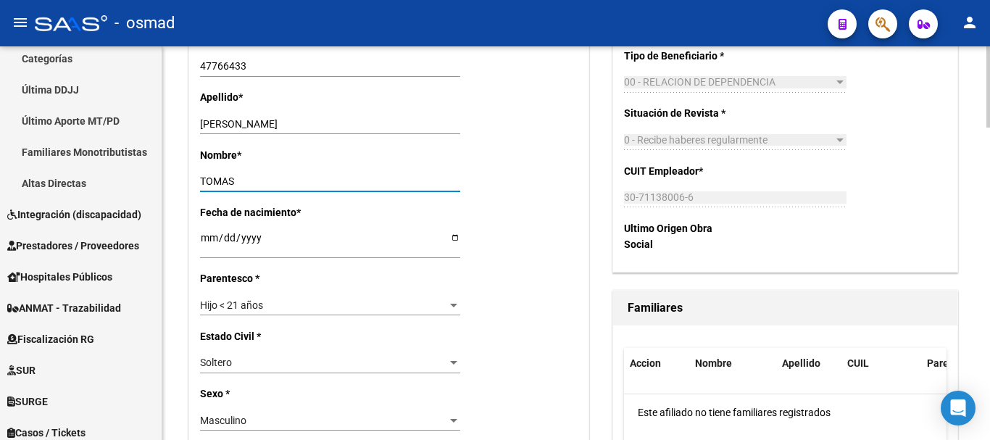
click at [296, 120] on input "TARLET TOMAS" at bounding box center [330, 124] width 260 height 12
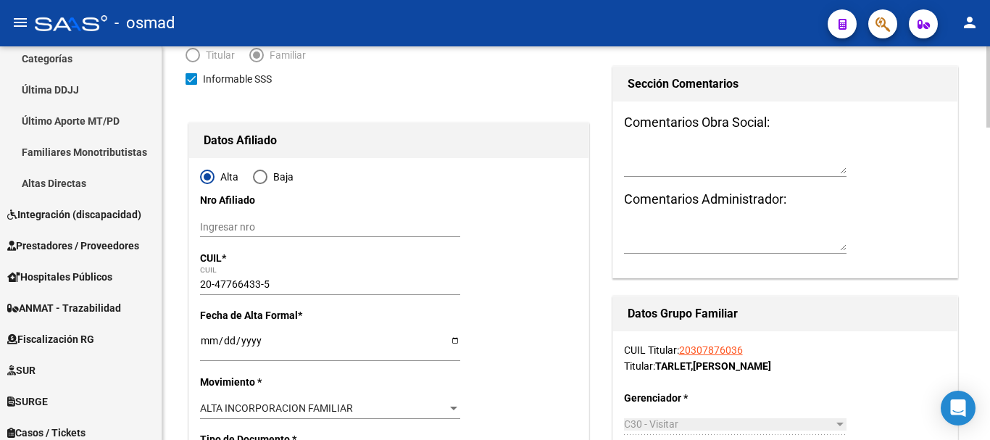
scroll to position [0, 0]
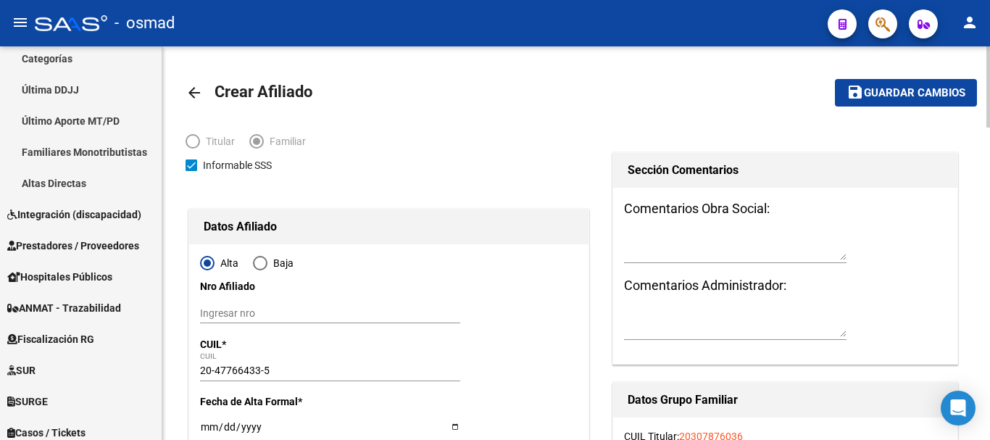
click at [900, 99] on span "Guardar cambios" at bounding box center [914, 93] width 101 height 13
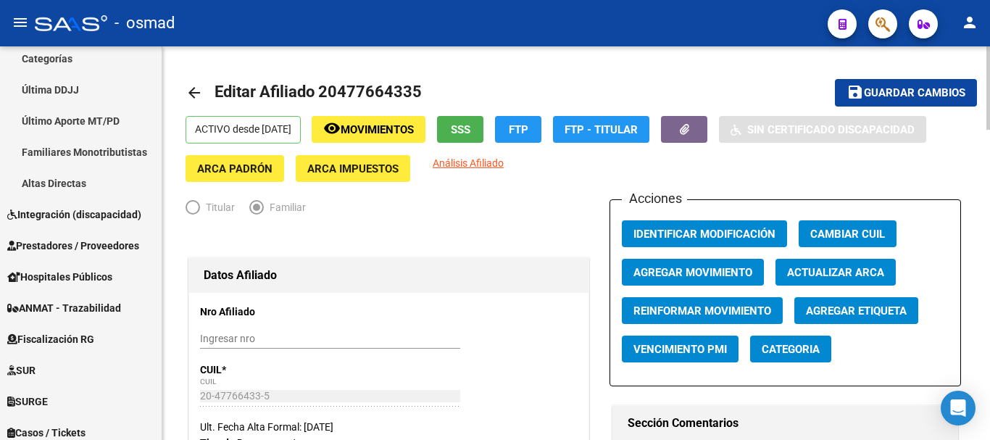
click at [877, 23] on icon "button" at bounding box center [883, 24] width 14 height 17
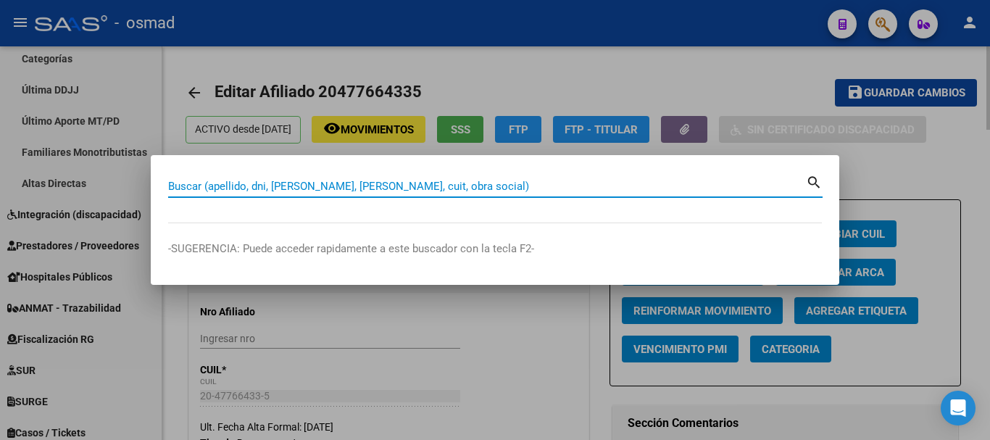
paste input "27334508000"
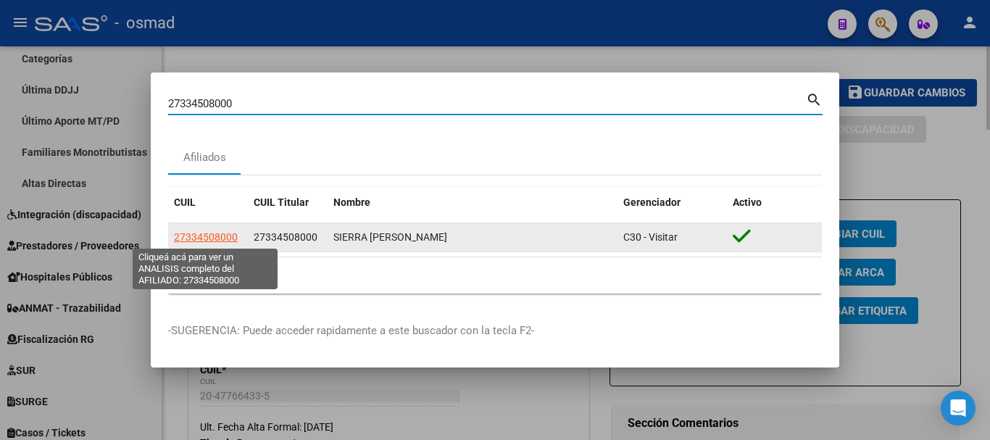
click at [209, 236] on span "27334508000" at bounding box center [206, 237] width 64 height 12
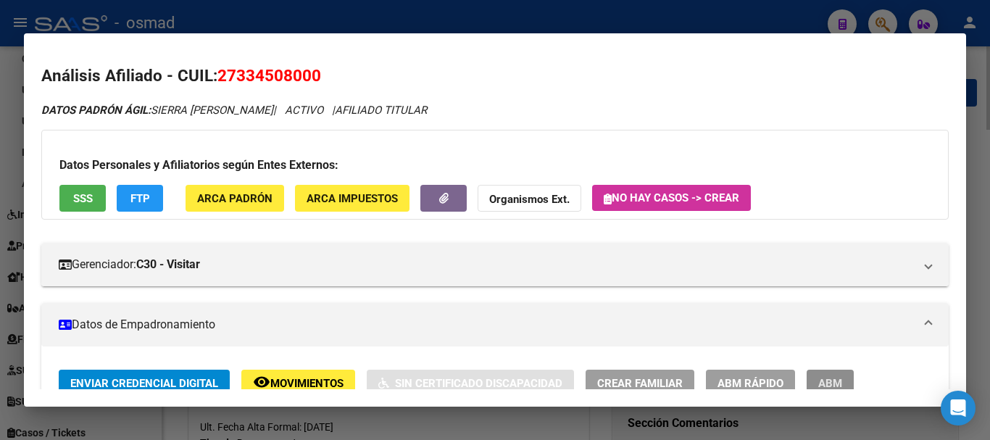
click at [827, 378] on span "ABM" at bounding box center [830, 383] width 24 height 13
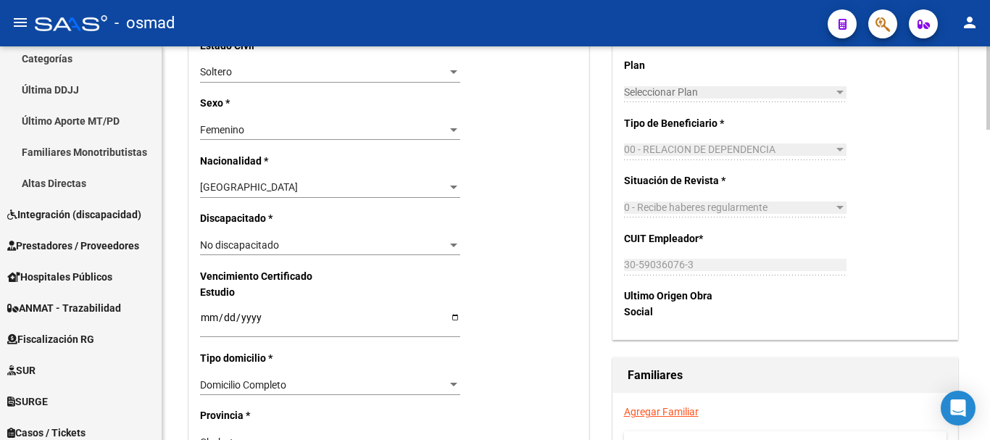
scroll to position [906, 0]
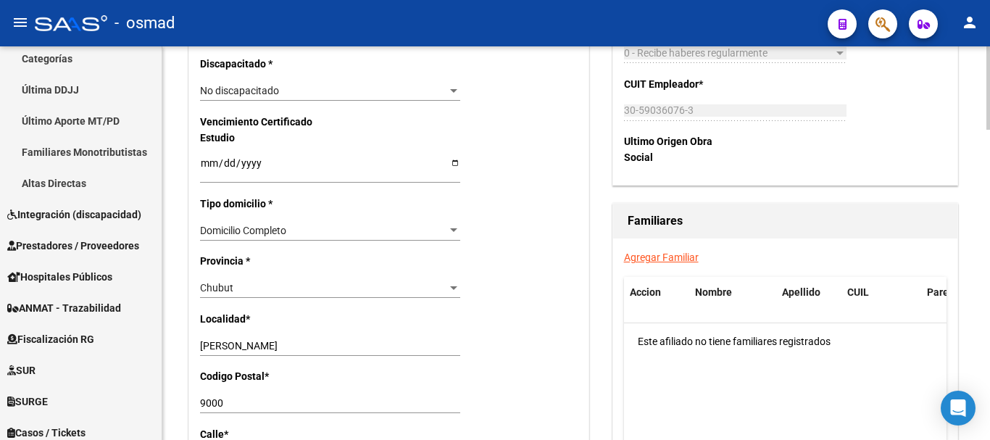
click at [651, 256] on link "Agregar Familiar" at bounding box center [661, 258] width 75 height 12
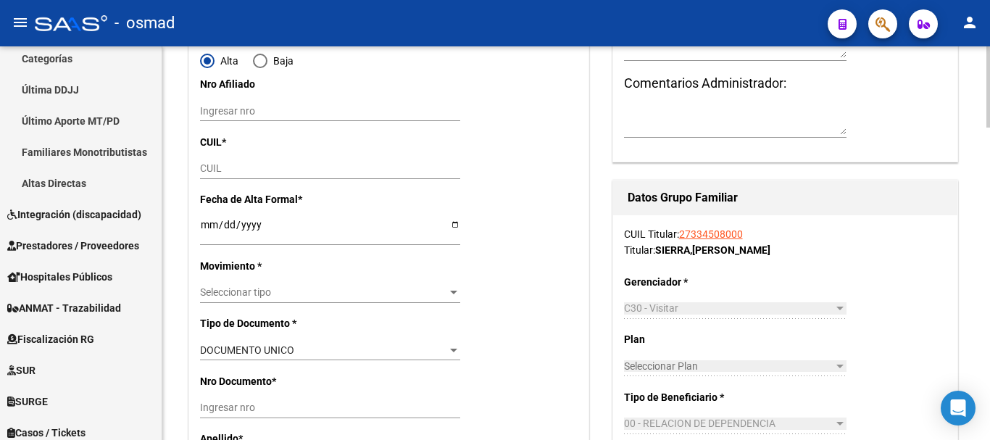
scroll to position [241, 0]
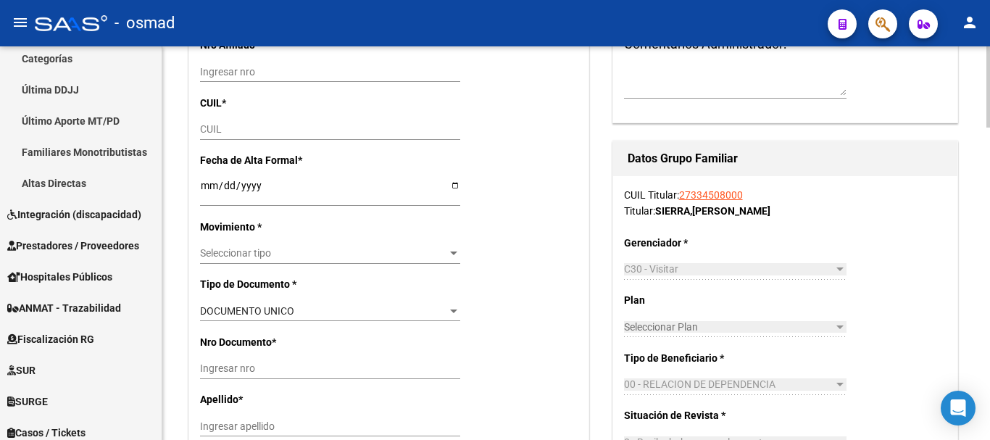
click at [208, 130] on input "CUIL" at bounding box center [330, 129] width 260 height 12
paste input "20-49801763-1"
click at [204, 183] on input "Ingresar fecha" at bounding box center [330, 191] width 260 height 22
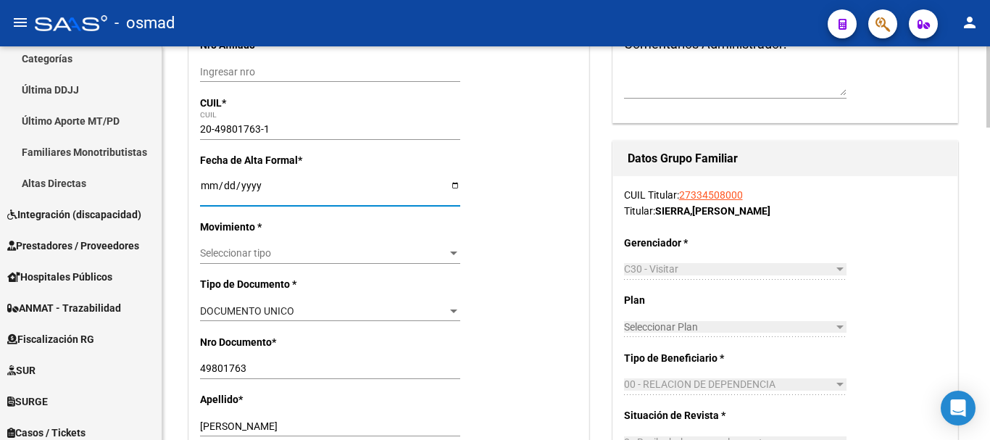
click at [249, 254] on span "Seleccionar tipo" at bounding box center [323, 253] width 247 height 12
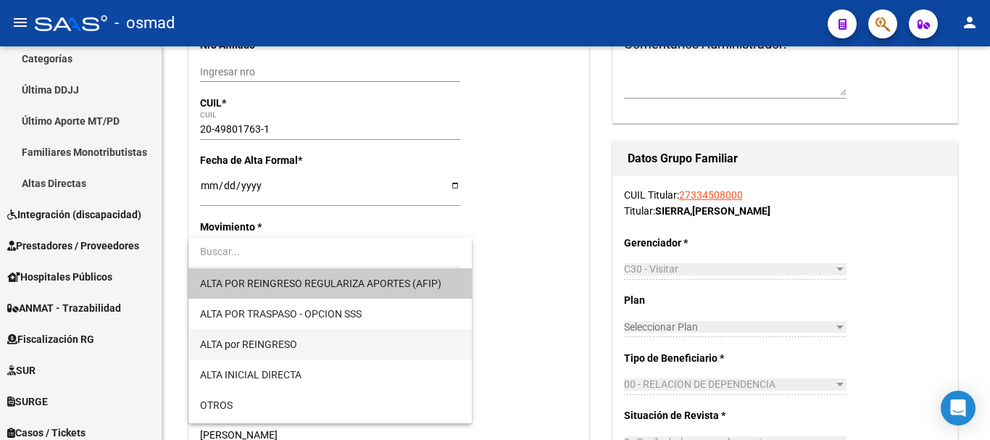
scroll to position [121, 0]
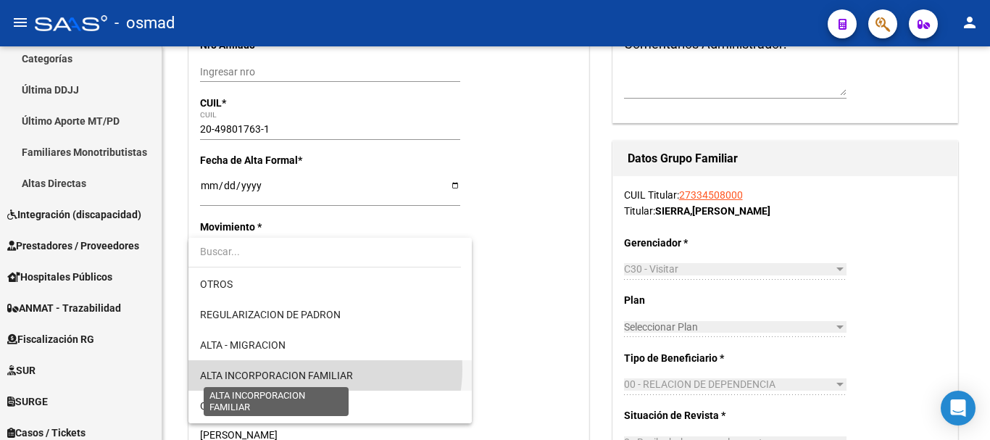
click at [312, 370] on span "ALTA INCORPORACION FAMILIAR" at bounding box center [276, 376] width 153 height 12
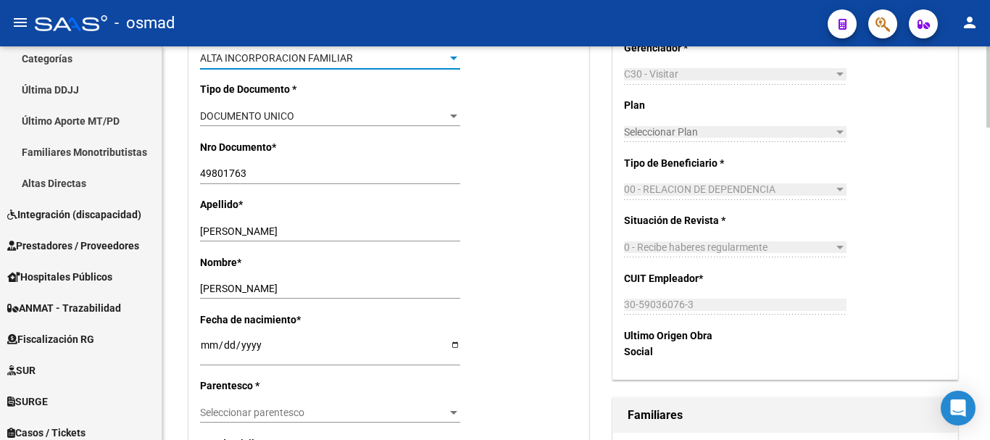
scroll to position [484, 0]
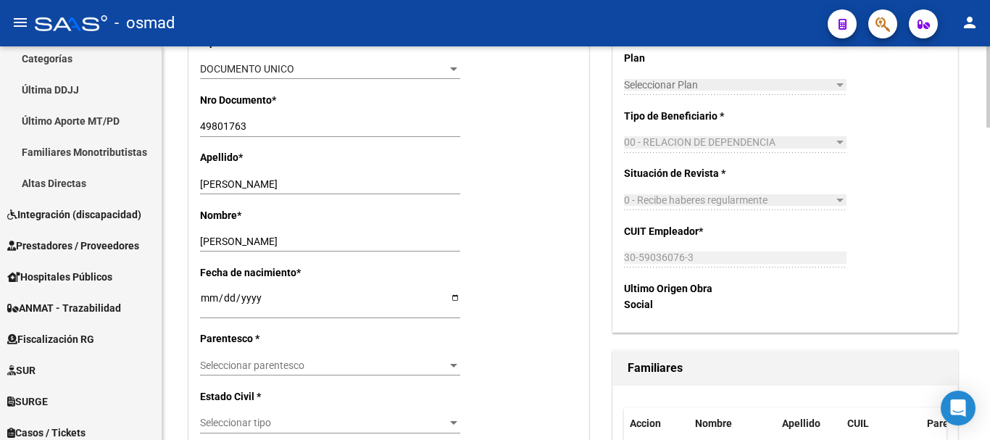
click at [250, 360] on span "Seleccionar parentesco" at bounding box center [323, 366] width 247 height 12
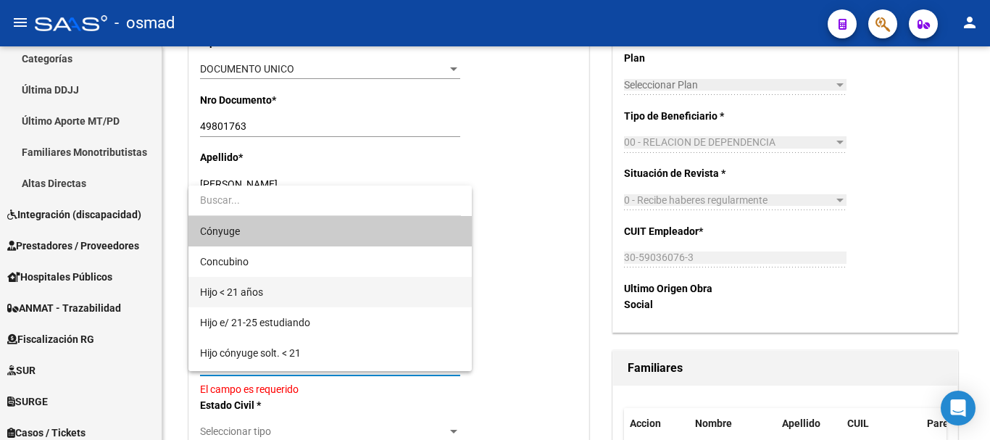
click at [282, 289] on span "Hijo < 21 años" at bounding box center [330, 292] width 260 height 30
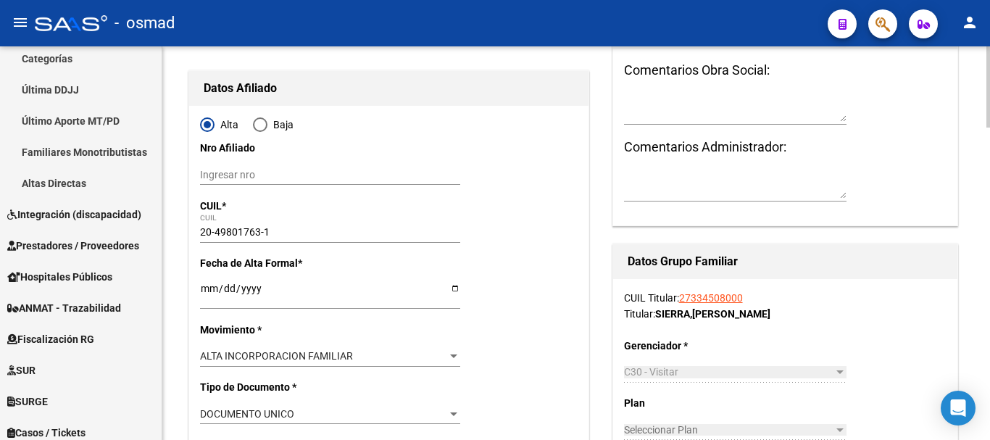
scroll to position [0, 0]
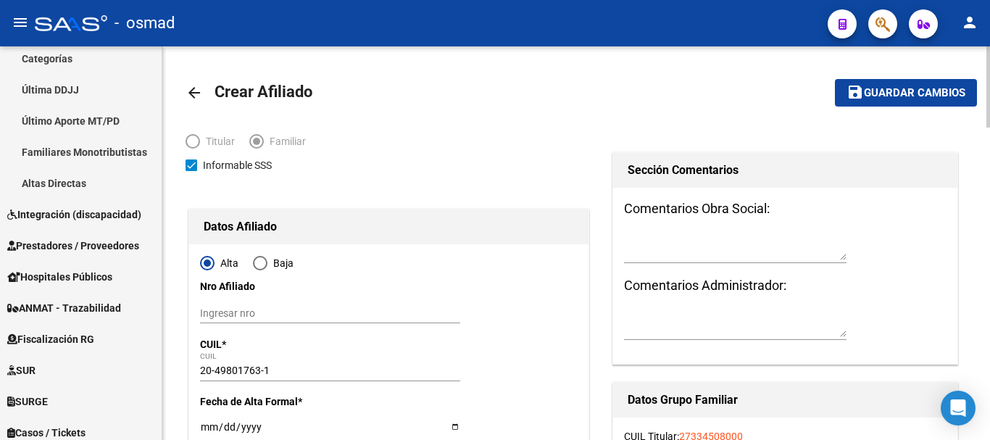
click at [879, 87] on span "Guardar cambios" at bounding box center [914, 93] width 101 height 13
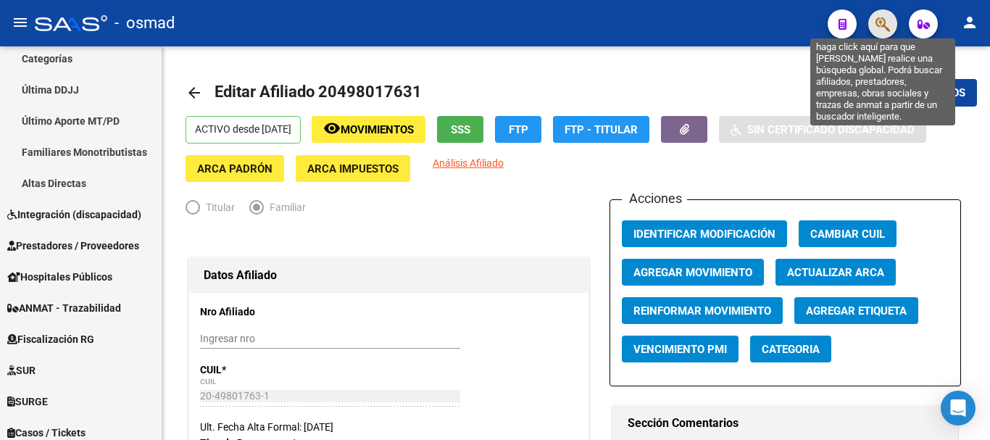
click at [877, 25] on icon "button" at bounding box center [883, 24] width 14 height 17
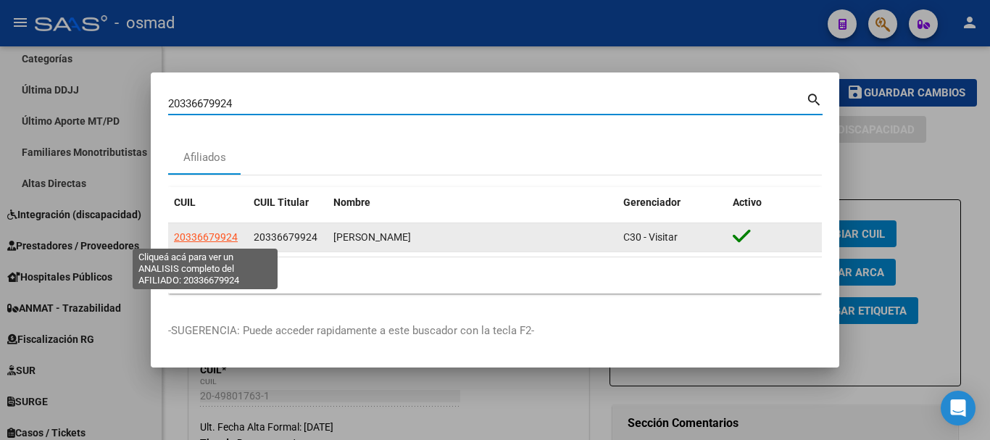
click at [218, 233] on span "20336679924" at bounding box center [206, 237] width 64 height 12
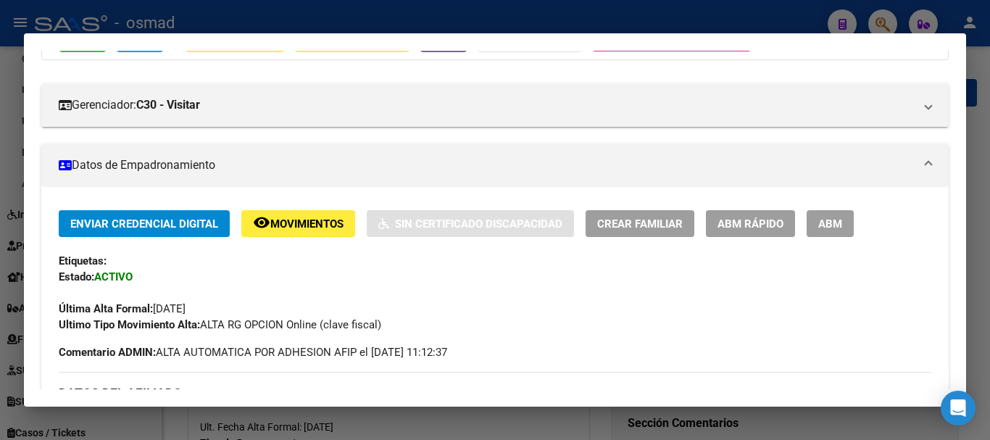
scroll to position [181, 0]
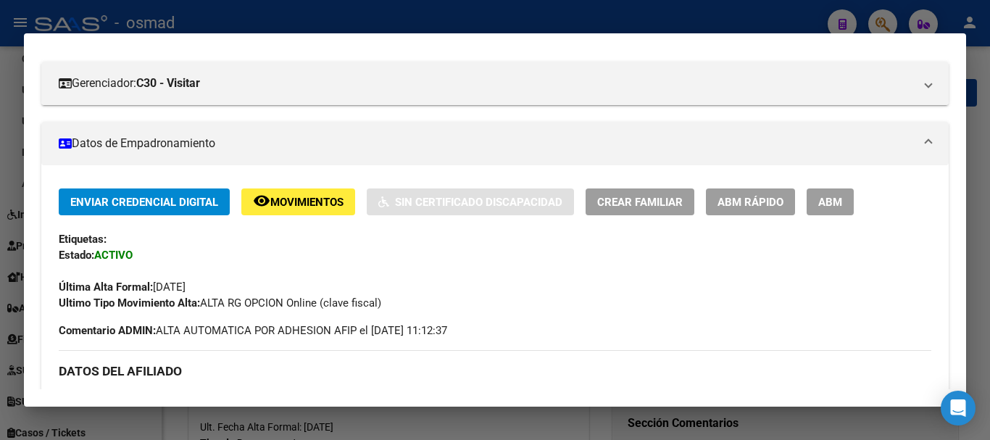
click at [834, 198] on span "ABM" at bounding box center [830, 202] width 24 height 13
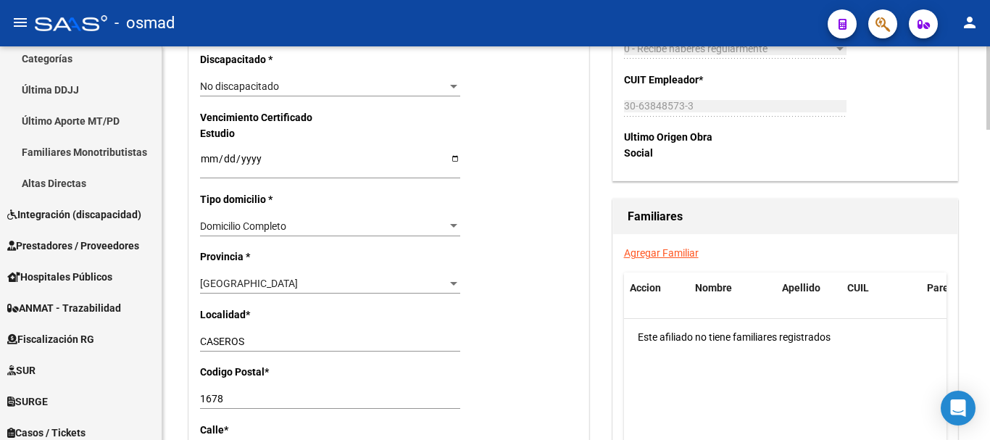
scroll to position [966, 0]
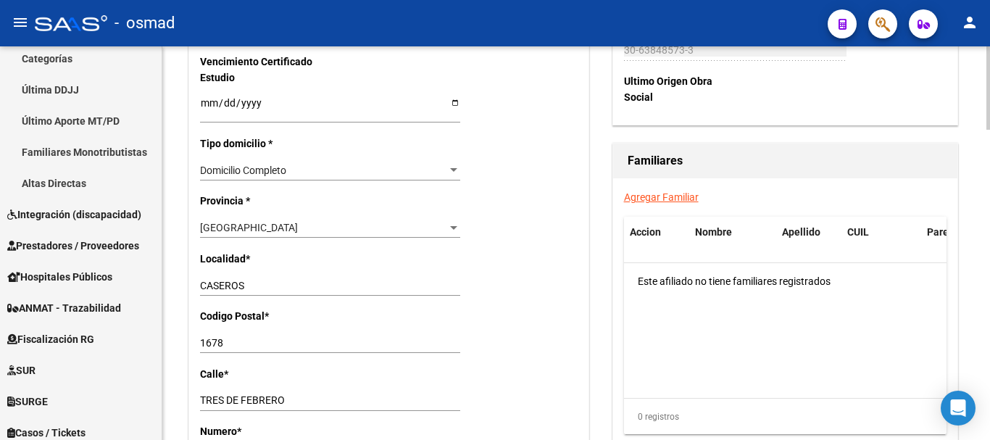
click at [662, 196] on link "Agregar Familiar" at bounding box center [661, 197] width 75 height 12
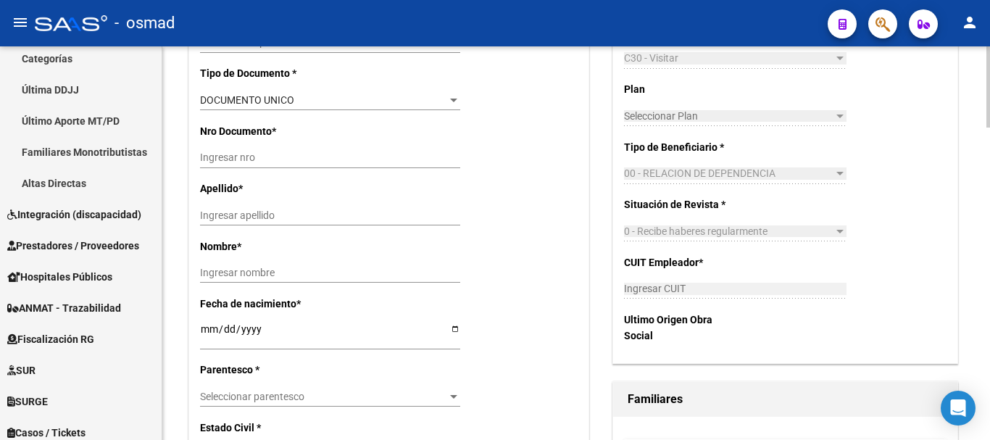
scroll to position [426, 0]
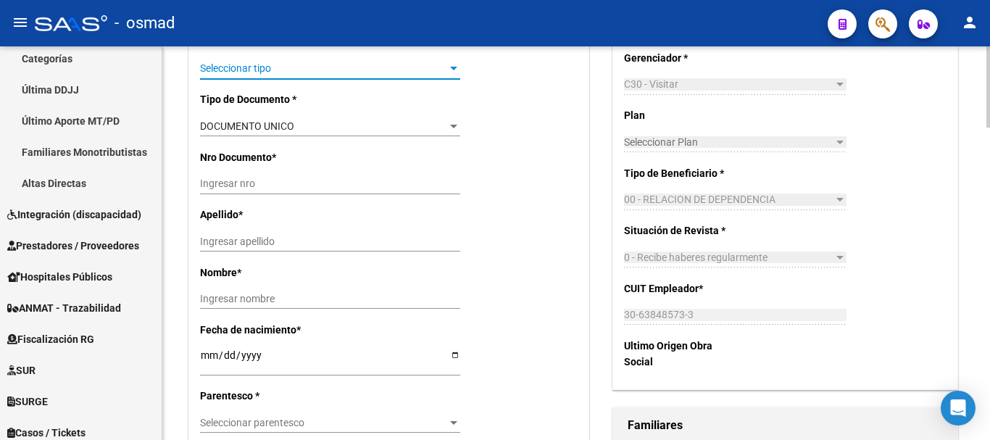
click at [233, 67] on span "Seleccionar tipo" at bounding box center [323, 68] width 247 height 12
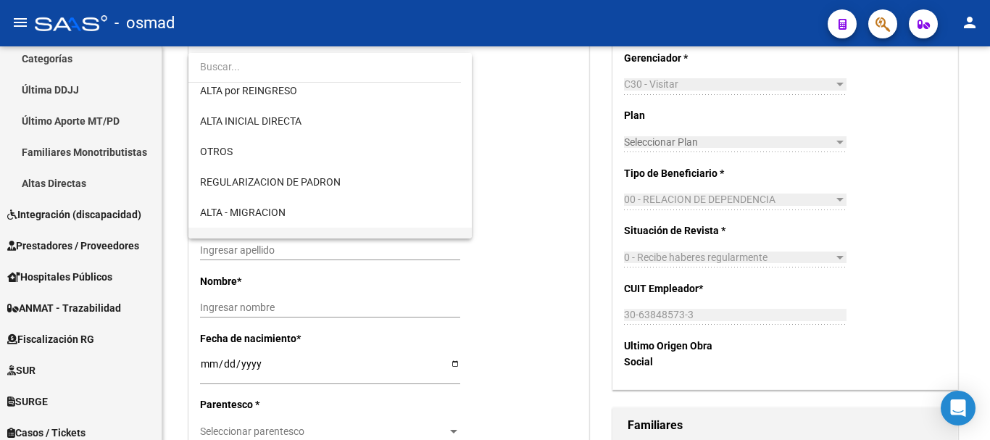
scroll to position [121, 0]
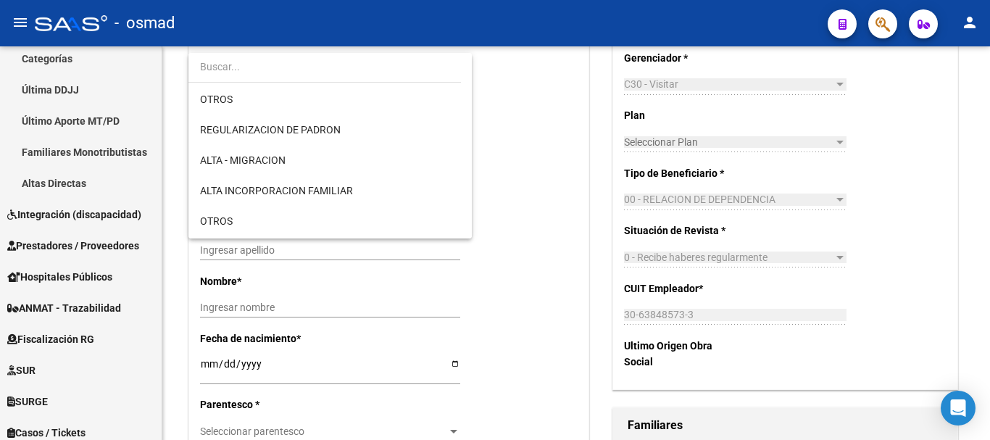
click at [535, 260] on div at bounding box center [495, 220] width 990 height 440
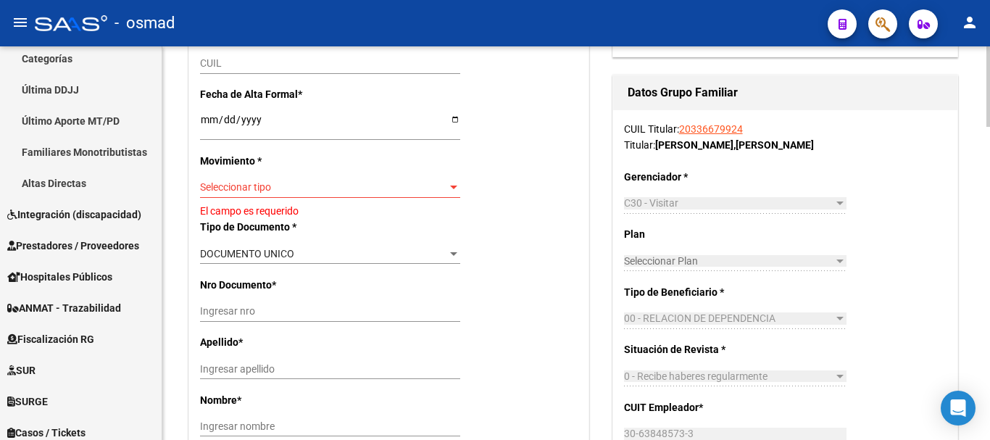
scroll to position [305, 0]
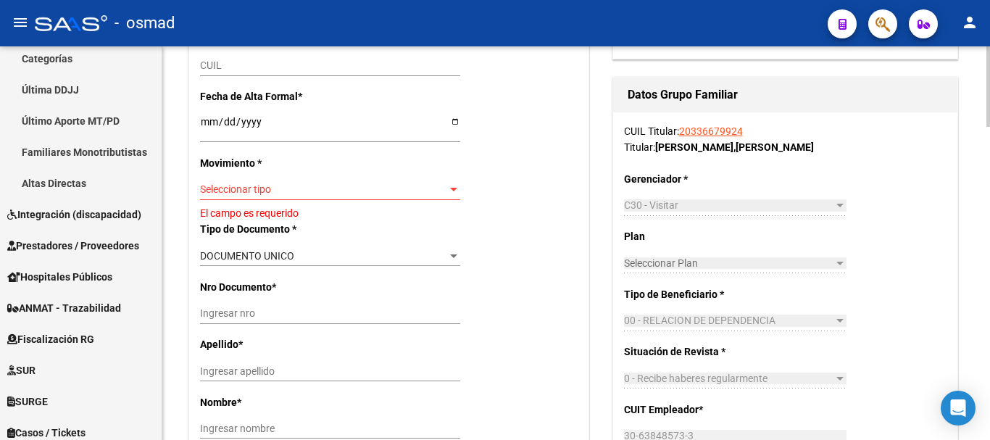
click at [214, 70] on input "CUIL" at bounding box center [330, 65] width 260 height 12
paste input "23-52748009-4"
click at [207, 120] on input "Ingresar fecha" at bounding box center [330, 127] width 260 height 22
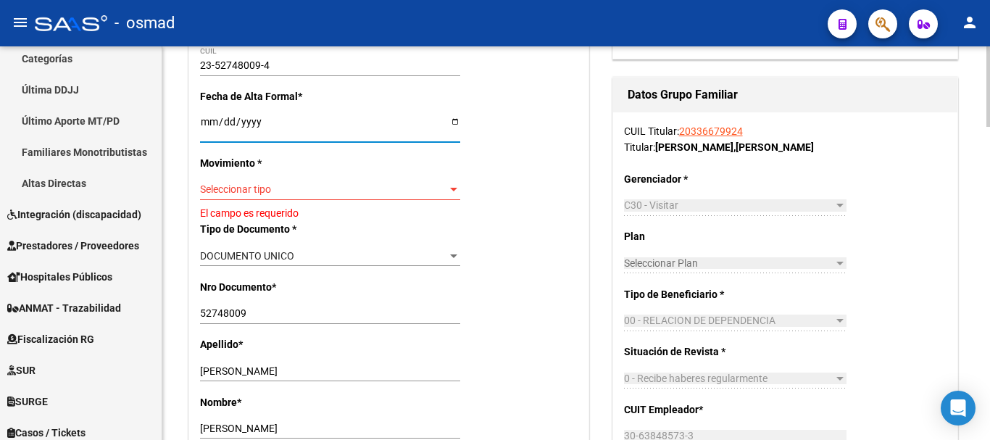
click at [259, 196] on div "Seleccionar tipo Seleccionar tipo" at bounding box center [330, 190] width 260 height 20
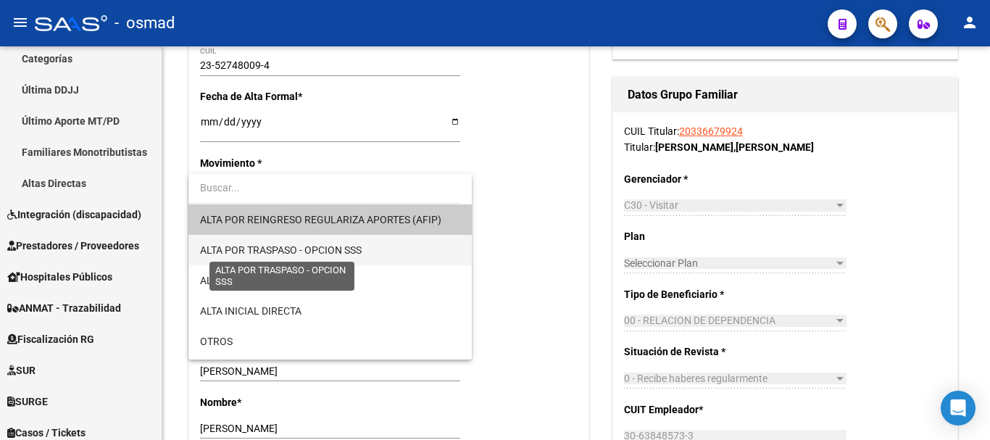
scroll to position [121, 0]
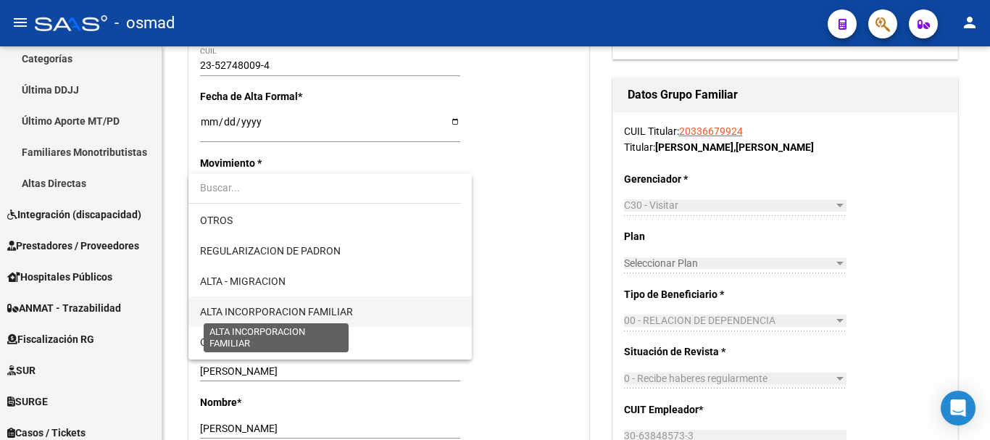
click at [291, 306] on span "ALTA INCORPORACION FAMILIAR" at bounding box center [276, 312] width 153 height 12
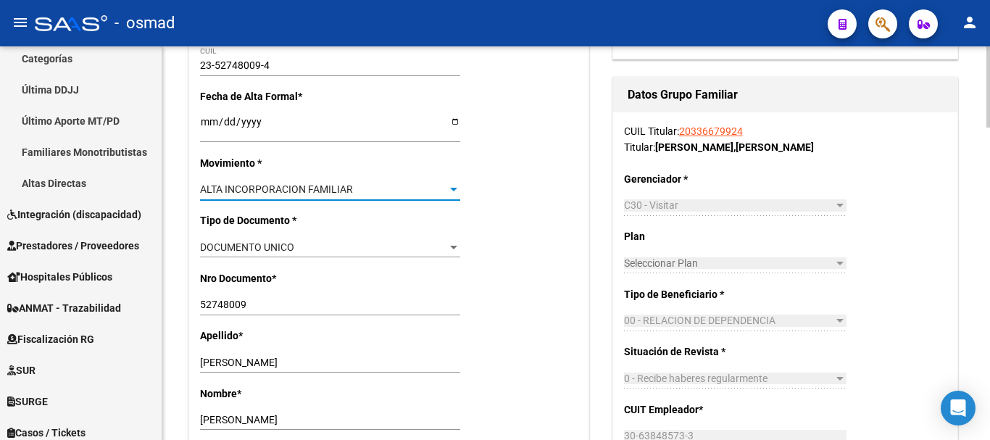
scroll to position [486, 0]
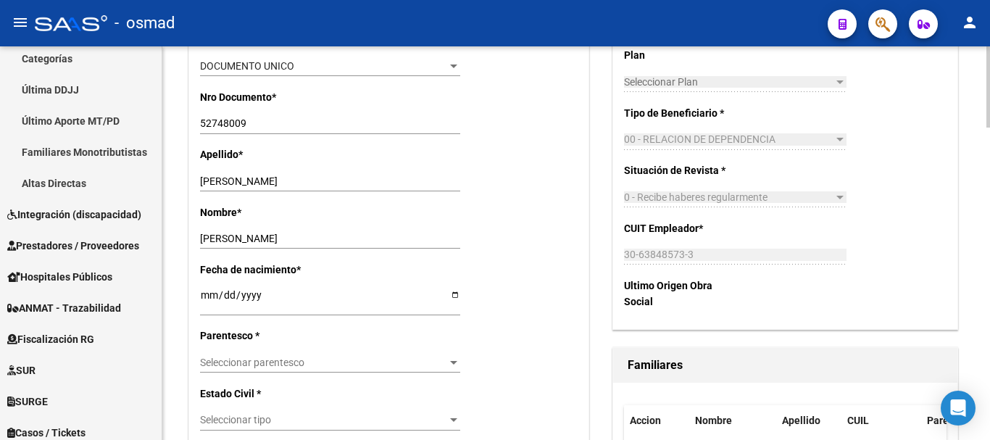
click at [271, 367] on span "Seleccionar parentesco" at bounding box center [323, 363] width 247 height 12
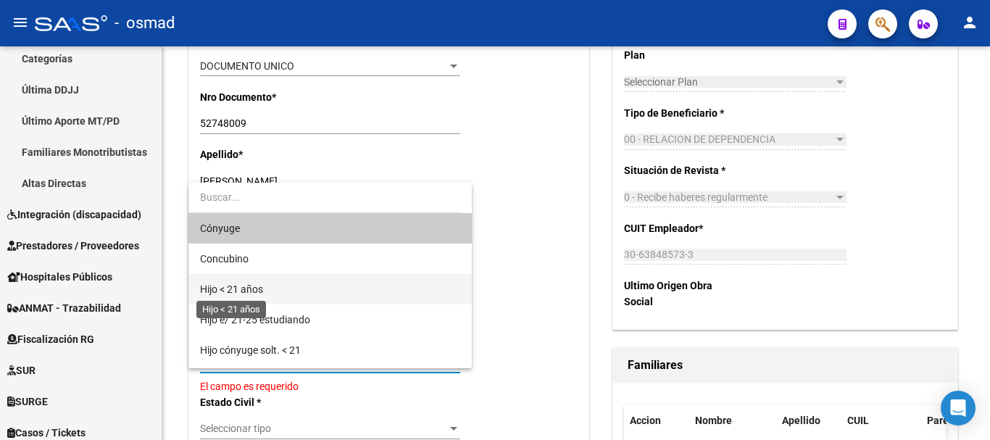
click at [251, 285] on span "Hijo < 21 años" at bounding box center [231, 289] width 63 height 12
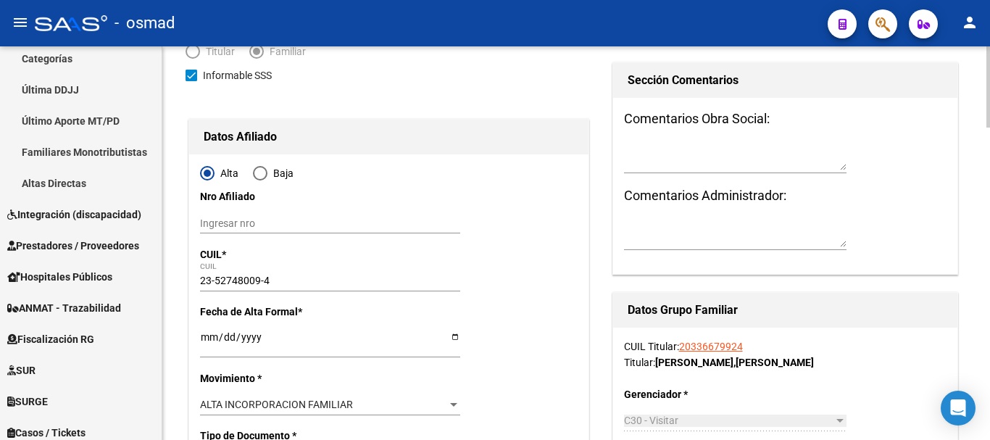
scroll to position [0, 0]
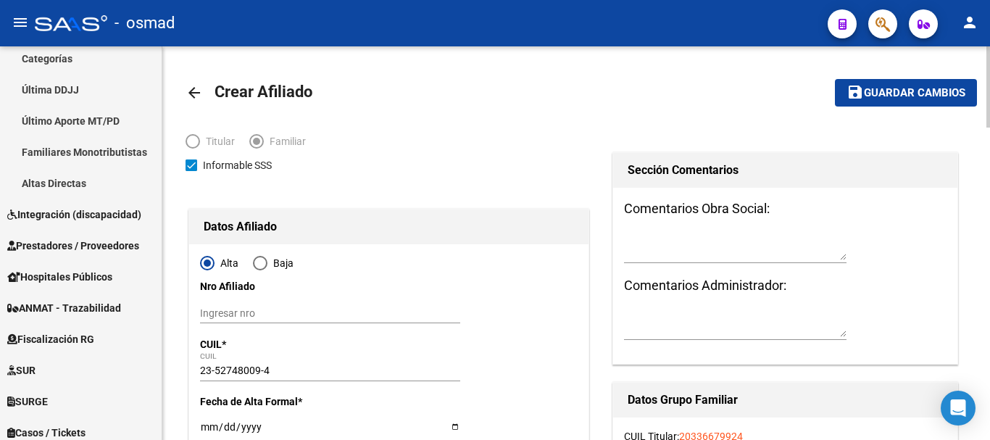
click at [918, 87] on span "Guardar cambios" at bounding box center [914, 93] width 101 height 13
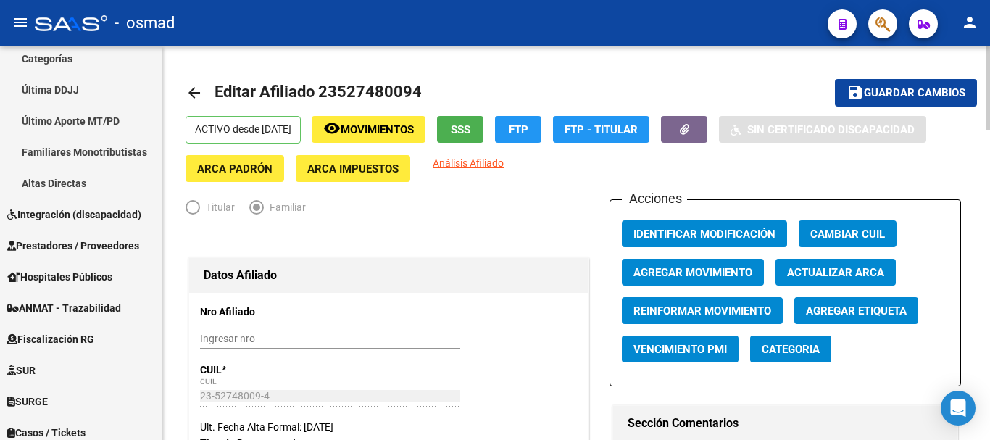
click at [873, 20] on button "button" at bounding box center [882, 23] width 29 height 29
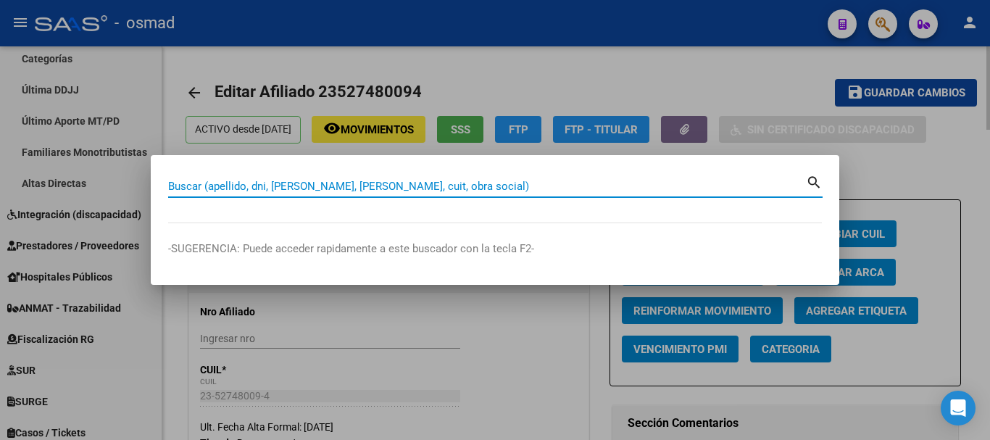
paste input "20403834484"
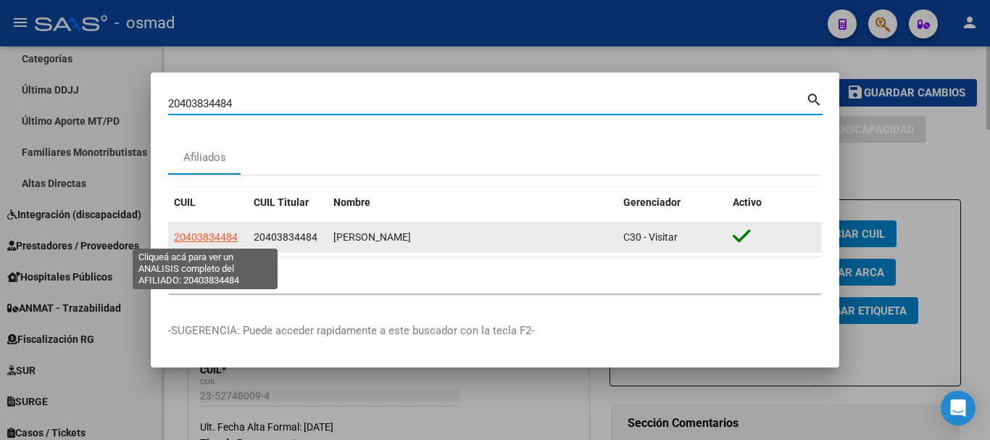
click at [209, 231] on span "20403834484" at bounding box center [206, 237] width 64 height 12
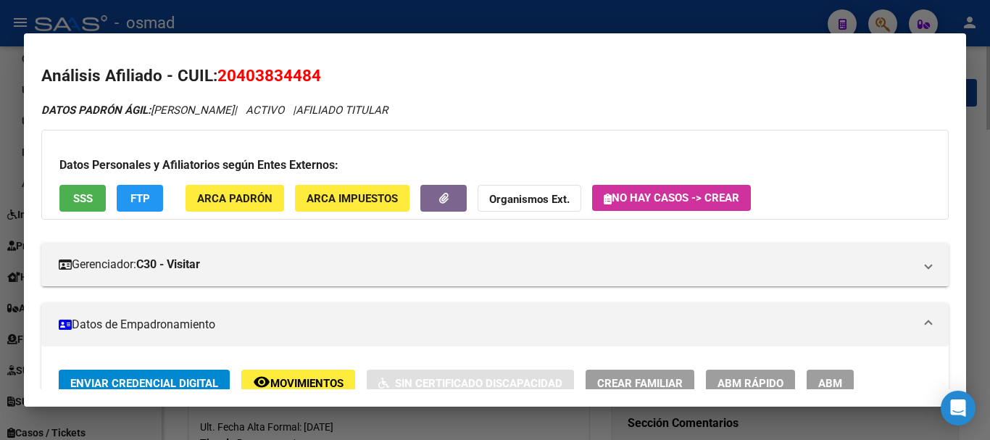
click at [826, 378] on span "ABM" at bounding box center [830, 383] width 24 height 13
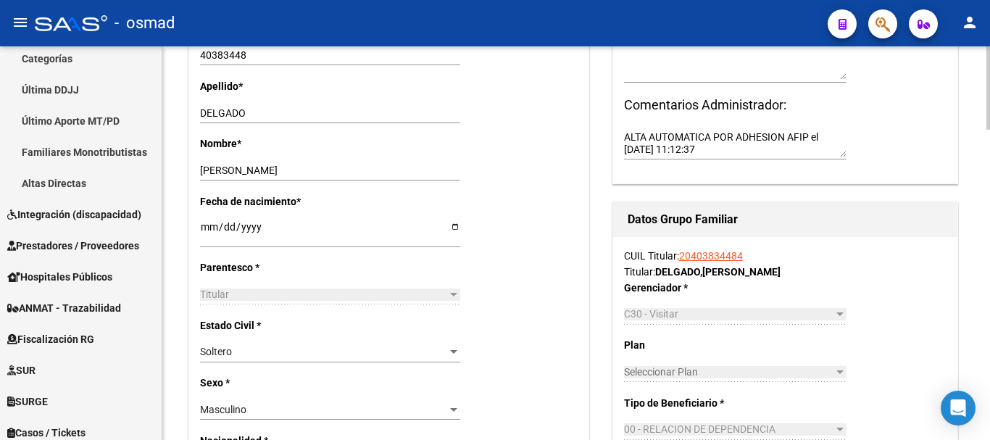
scroll to position [544, 0]
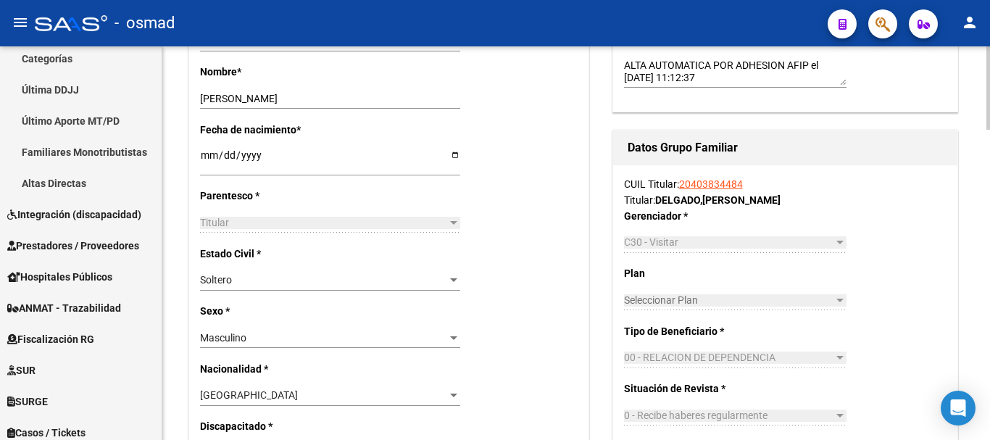
click at [215, 279] on span "Soltero" at bounding box center [216, 280] width 32 height 12
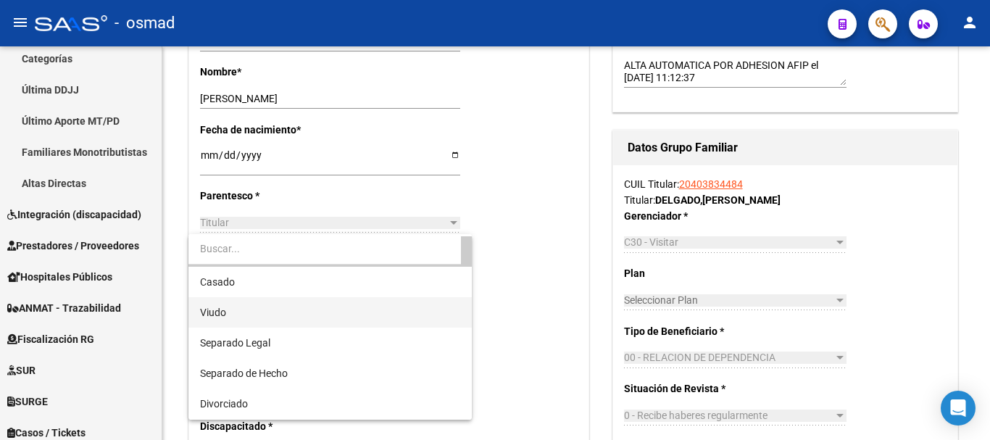
scroll to position [0, 0]
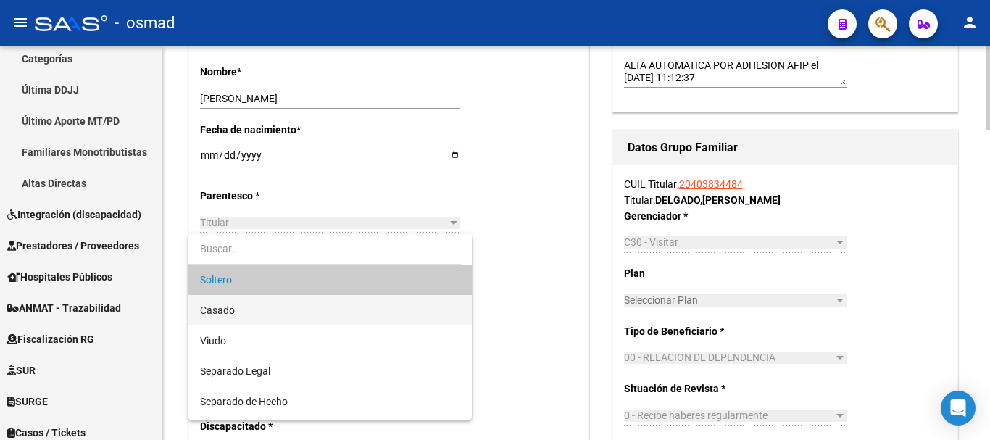
click at [262, 312] on span "Casado" at bounding box center [330, 310] width 260 height 30
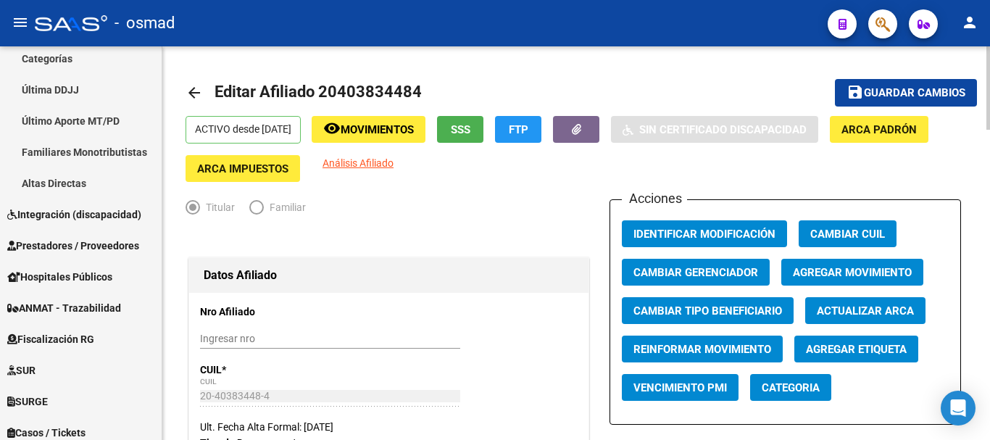
click at [855, 86] on mat-icon "save" at bounding box center [855, 91] width 17 height 17
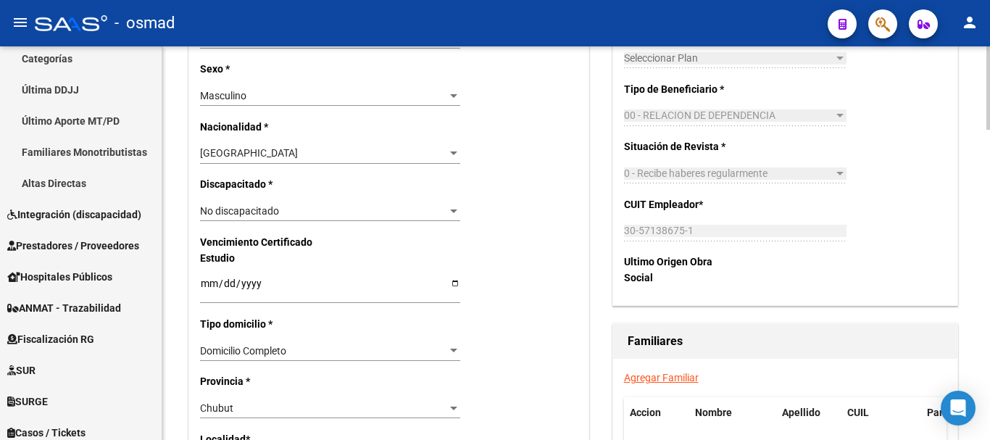
scroll to position [846, 0]
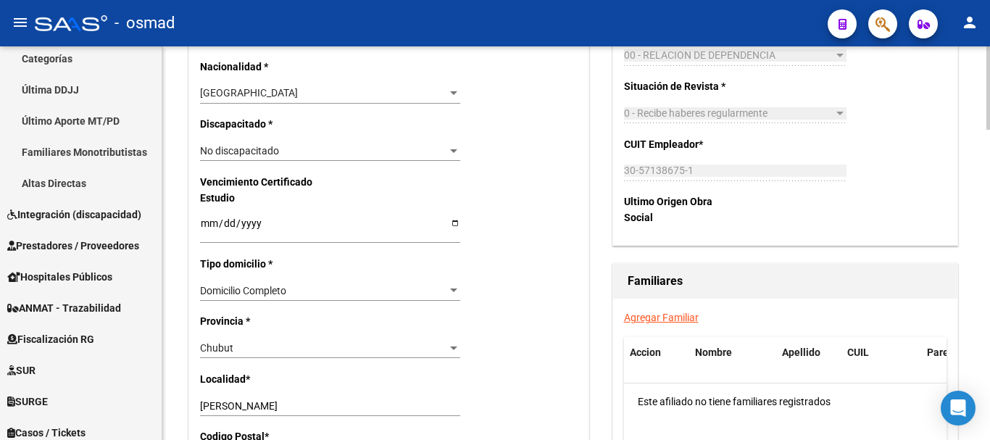
click at [660, 318] on link "Agregar Familiar" at bounding box center [661, 318] width 75 height 12
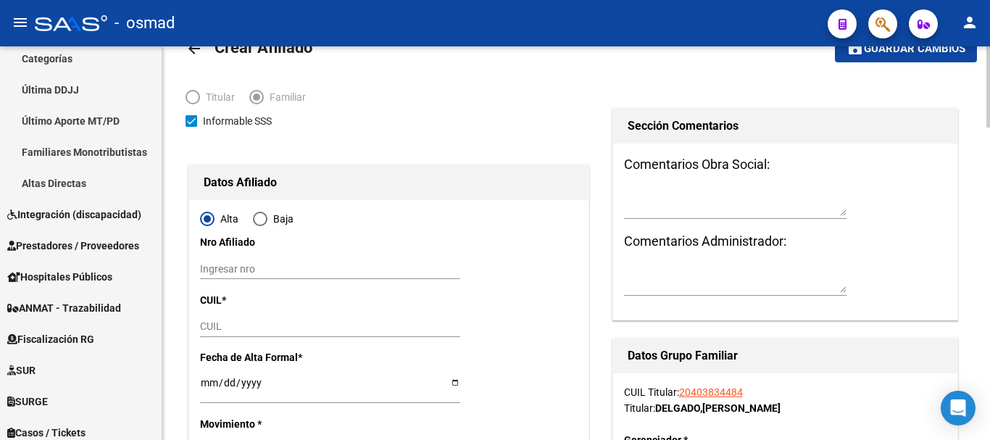
scroll to position [60, 0]
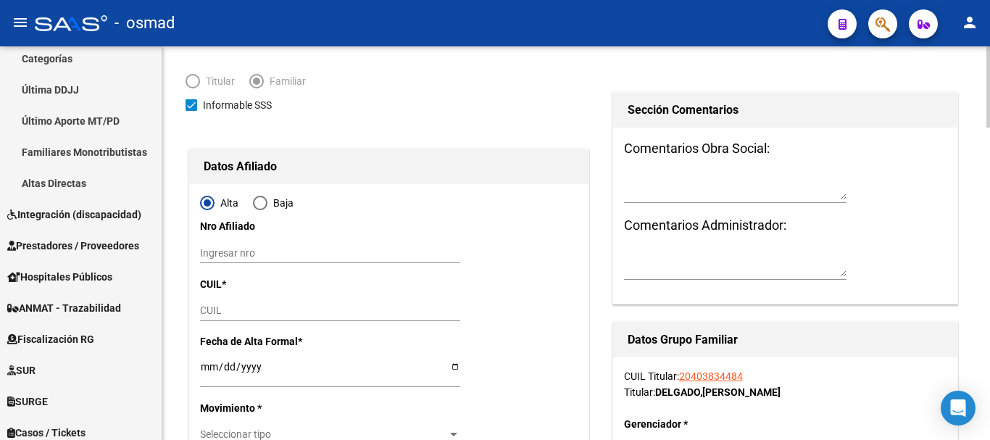
click at [248, 303] on div "CUIL" at bounding box center [330, 311] width 260 height 20
paste input "27-38299062-0"
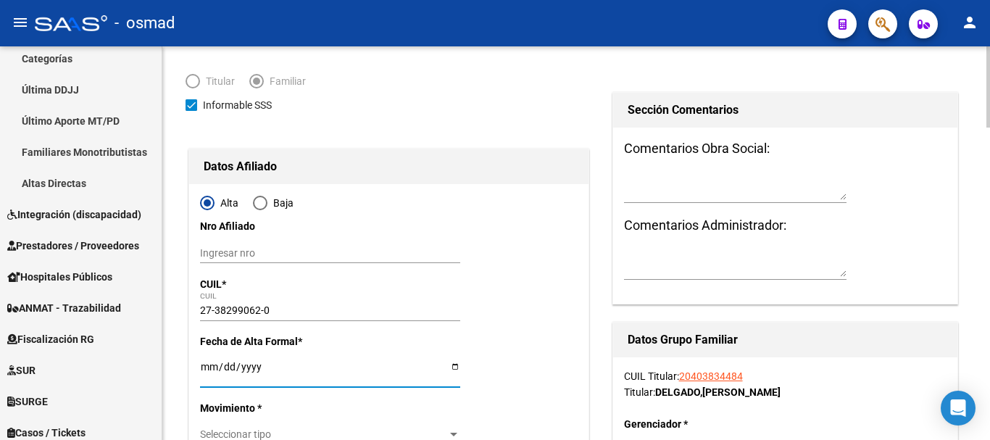
click at [207, 370] on input "Ingresar fecha" at bounding box center [330, 372] width 260 height 22
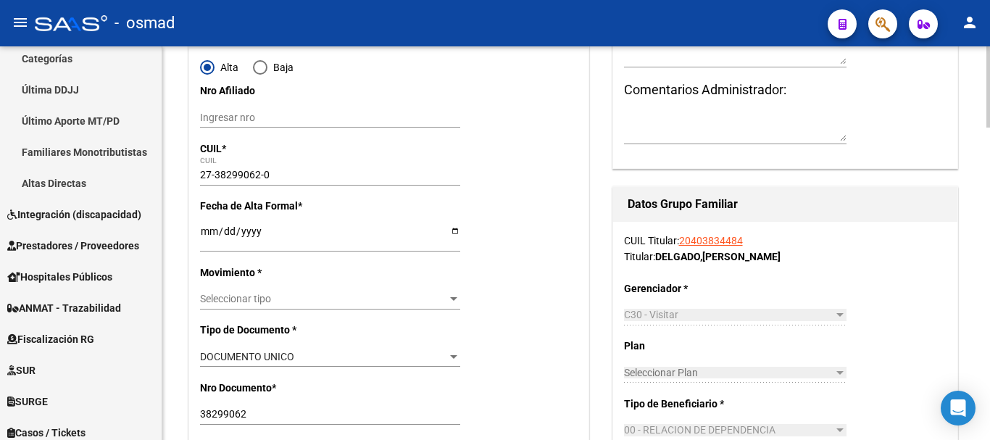
scroll to position [302, 0]
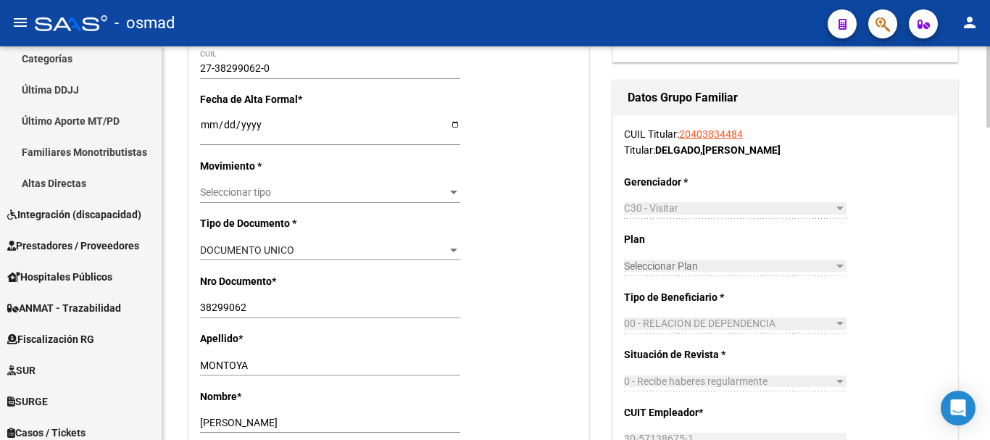
click at [239, 197] on span "Seleccionar tipo" at bounding box center [323, 192] width 247 height 12
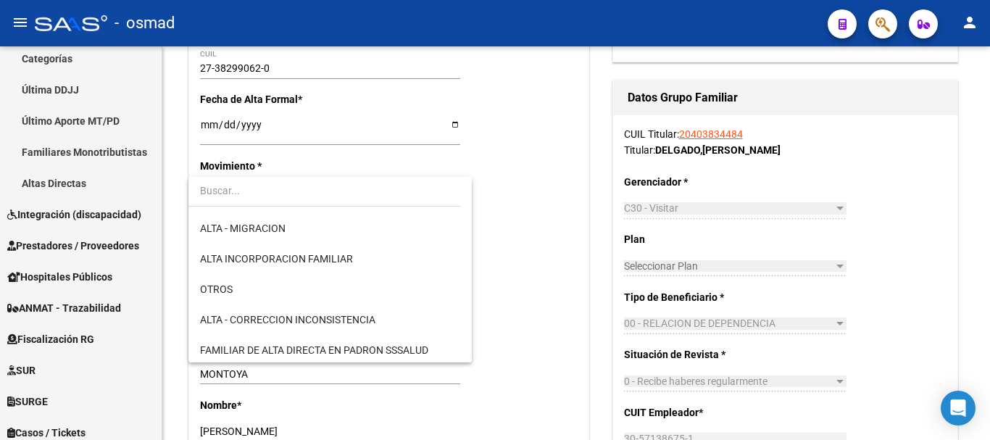
scroll to position [181, 0]
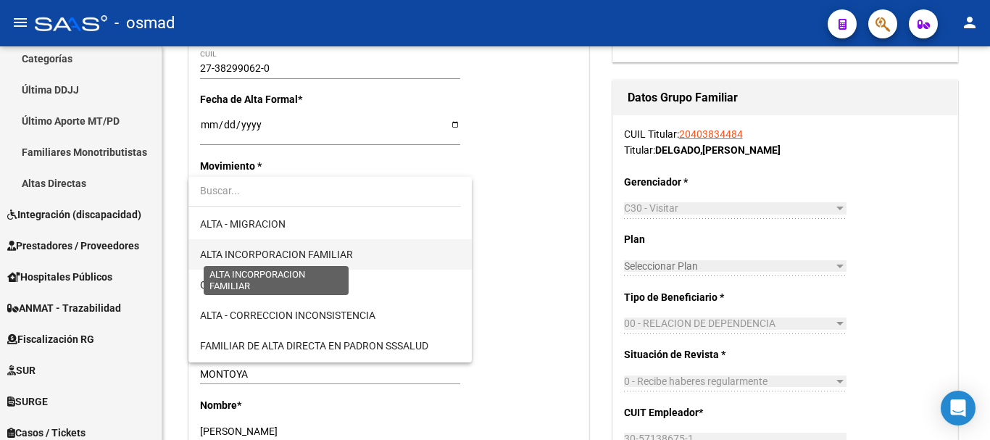
click at [329, 255] on span "ALTA INCORPORACION FAMILIAR" at bounding box center [276, 255] width 153 height 12
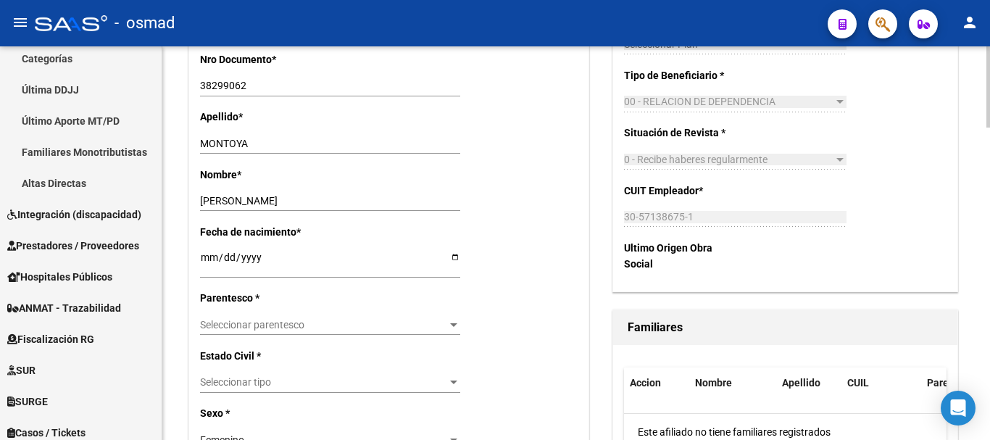
scroll to position [544, 0]
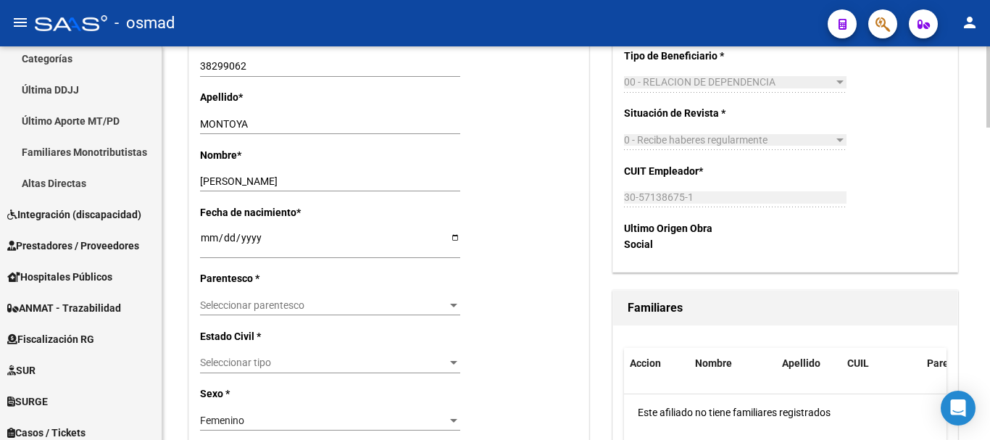
click at [250, 302] on span "Seleccionar parentesco" at bounding box center [323, 305] width 247 height 12
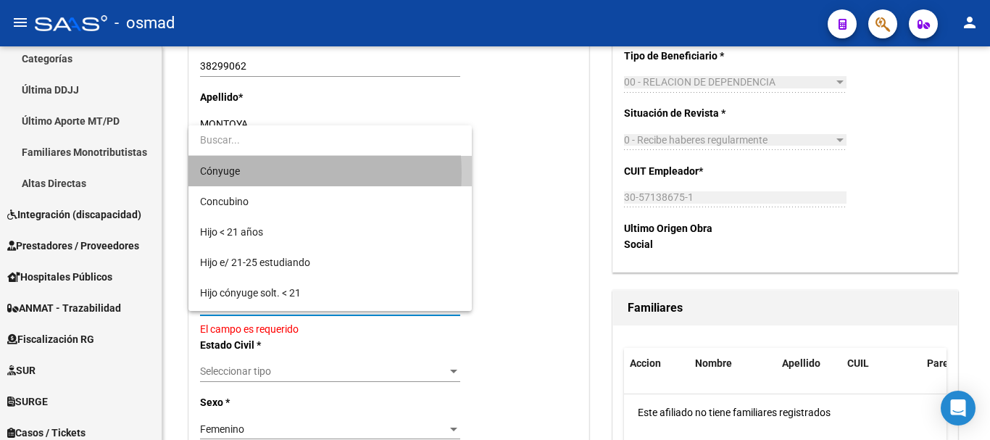
click at [257, 173] on span "Cónyuge" at bounding box center [330, 171] width 260 height 30
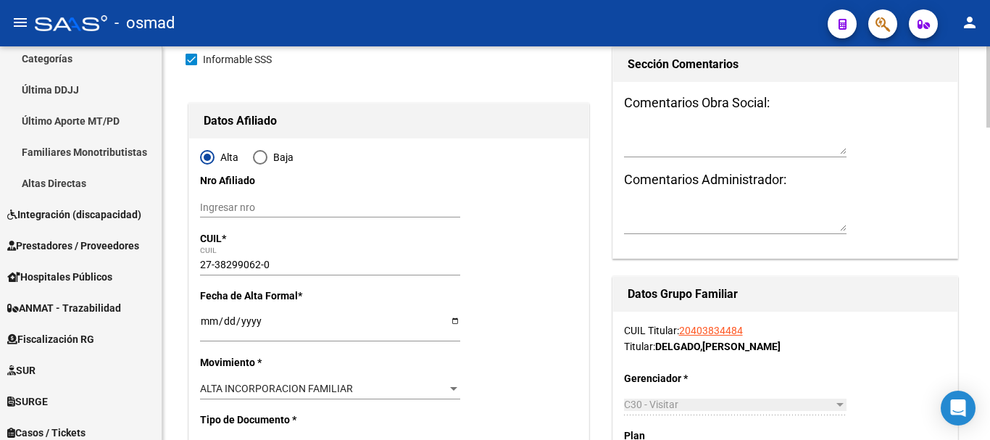
scroll to position [0, 0]
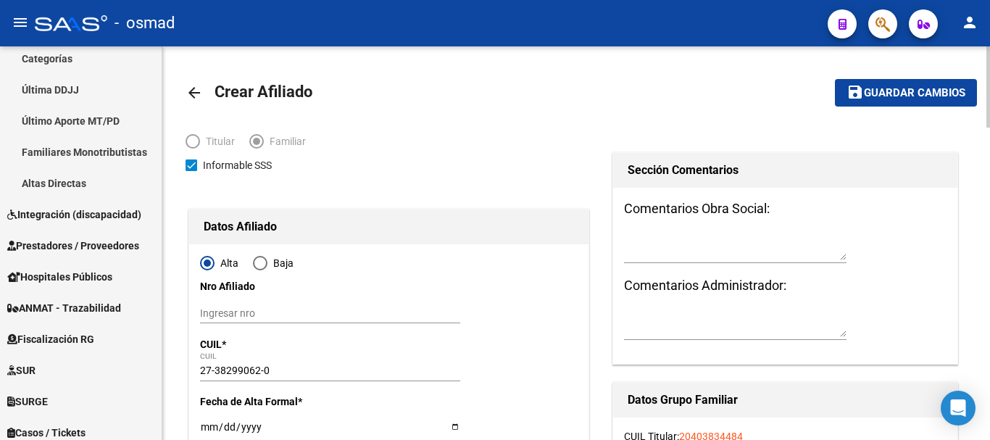
click at [903, 88] on span "Guardar cambios" at bounding box center [914, 93] width 101 height 13
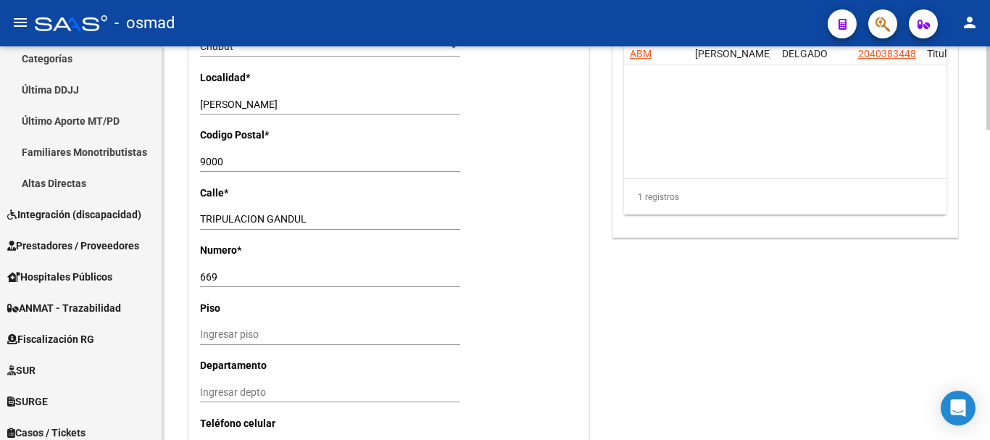
scroll to position [966, 0]
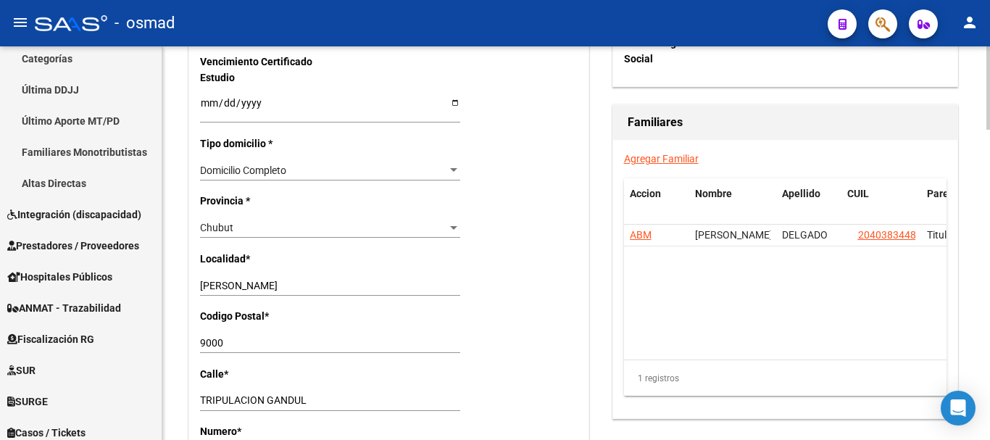
click at [656, 157] on link "Agregar Familiar" at bounding box center [661, 159] width 75 height 12
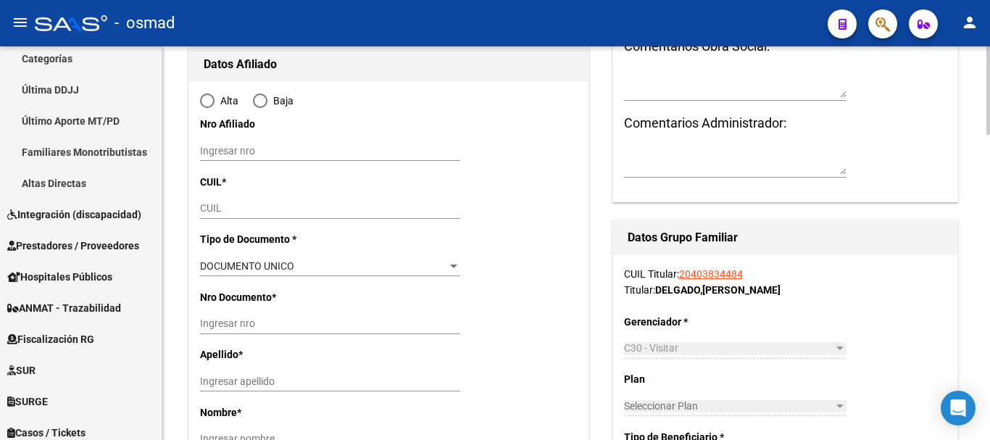
scroll to position [241, 0]
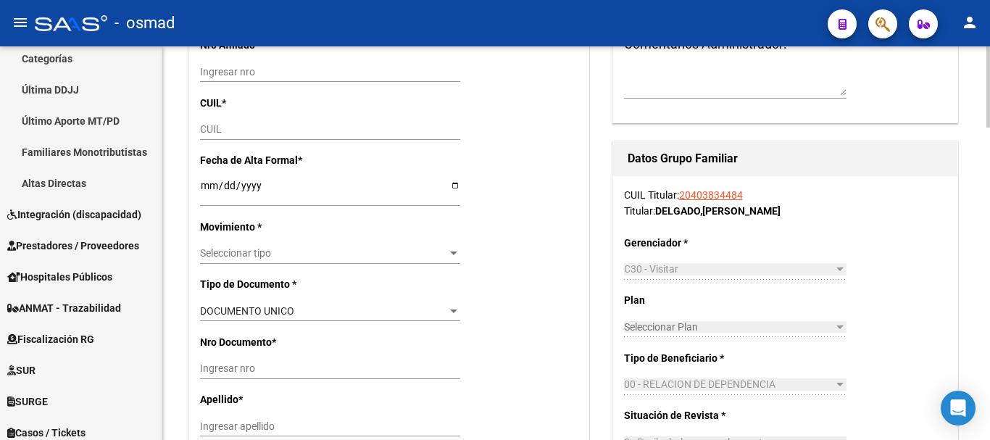
click at [212, 120] on div "CUIL" at bounding box center [330, 130] width 260 height 20
paste input "20-58178770-8"
click at [209, 188] on input "Ingresar fecha" at bounding box center [330, 191] width 260 height 22
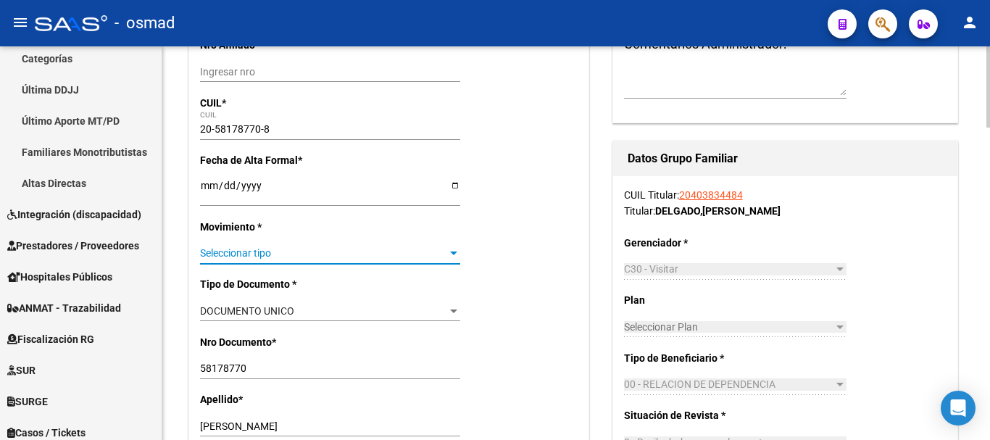
click at [242, 253] on span "Seleccionar tipo" at bounding box center [323, 253] width 247 height 12
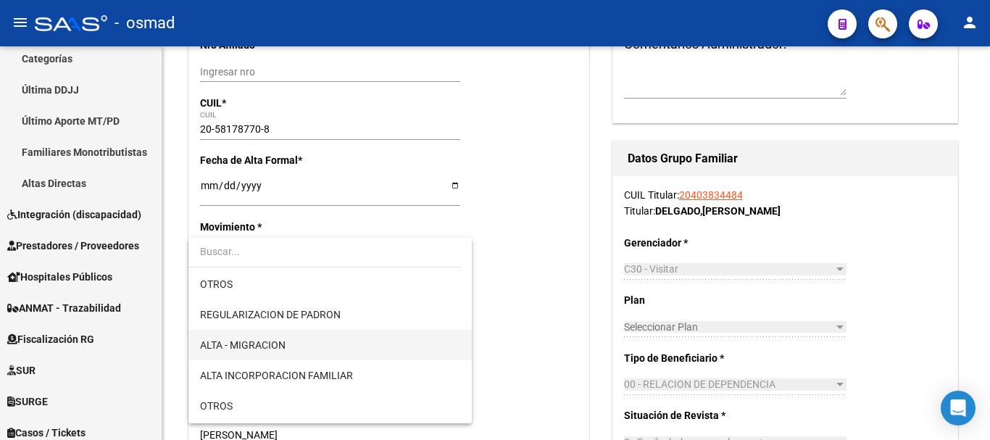
scroll to position [181, 0]
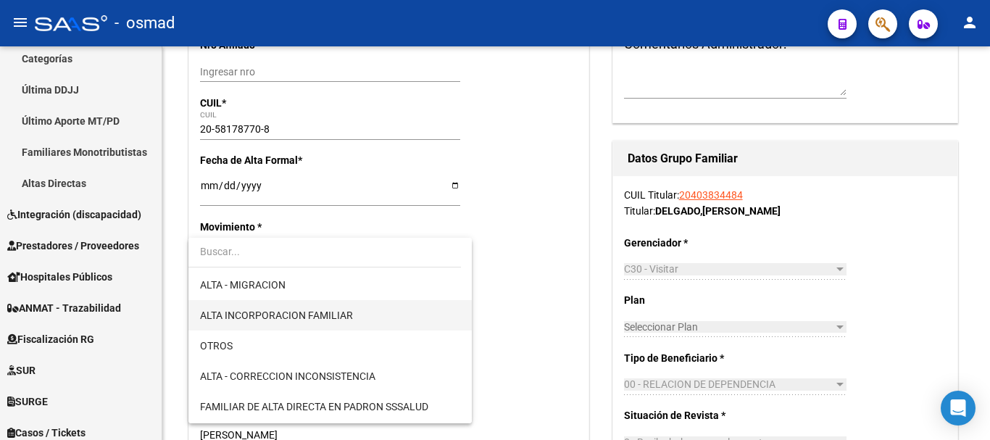
click at [331, 315] on span "ALTA INCORPORACION FAMILIAR" at bounding box center [276, 316] width 153 height 12
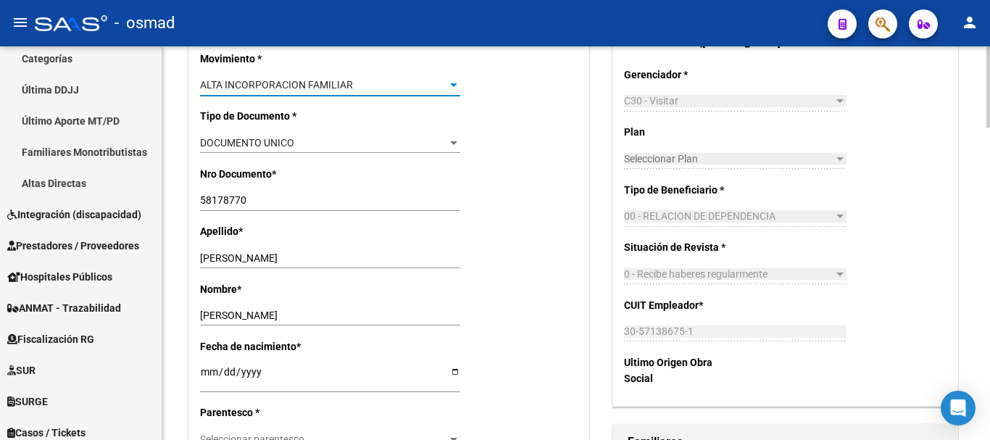
scroll to position [484, 0]
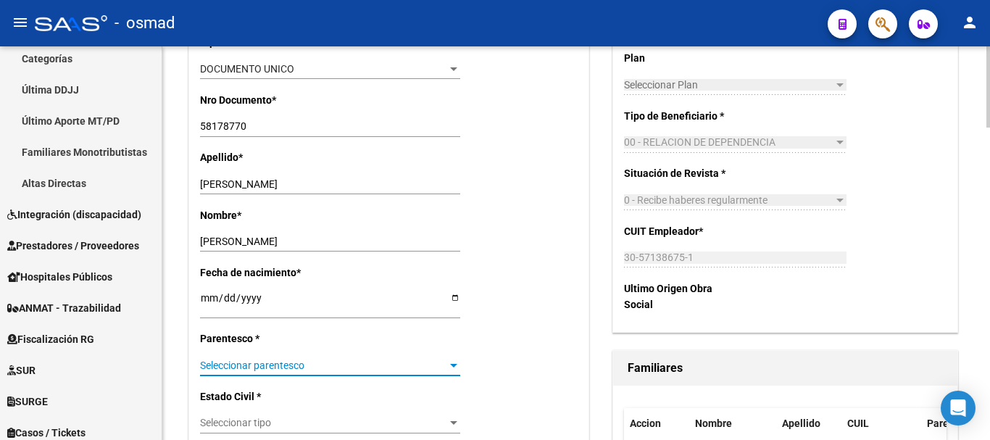
click at [270, 368] on span "Seleccionar parentesco" at bounding box center [323, 366] width 247 height 12
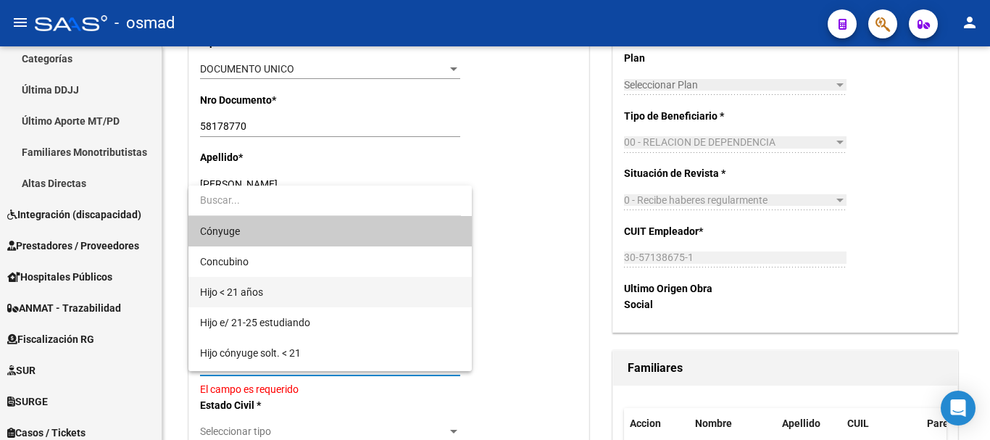
click at [281, 294] on span "Hijo < 21 años" at bounding box center [330, 292] width 260 height 30
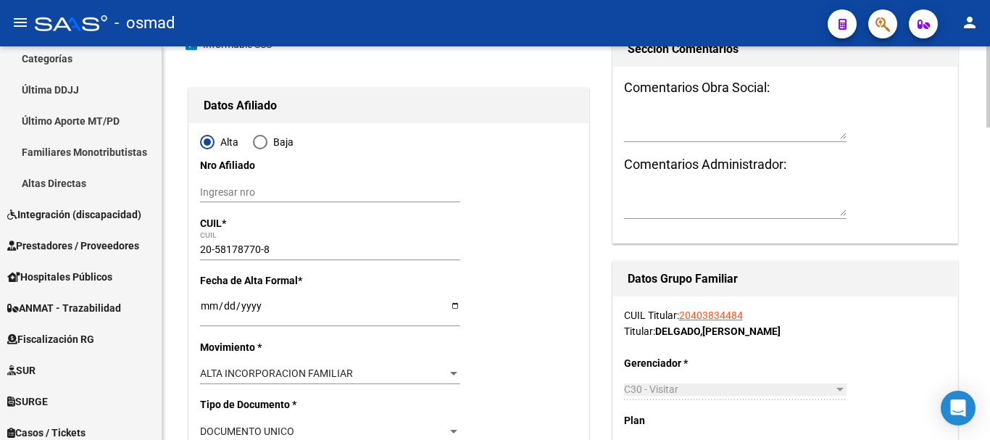
scroll to position [0, 0]
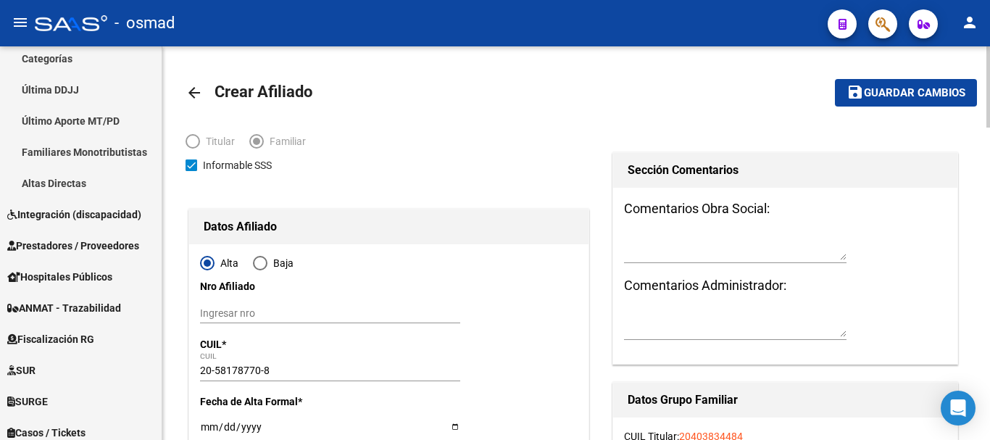
click at [893, 95] on span "Guardar cambios" at bounding box center [914, 93] width 101 height 13
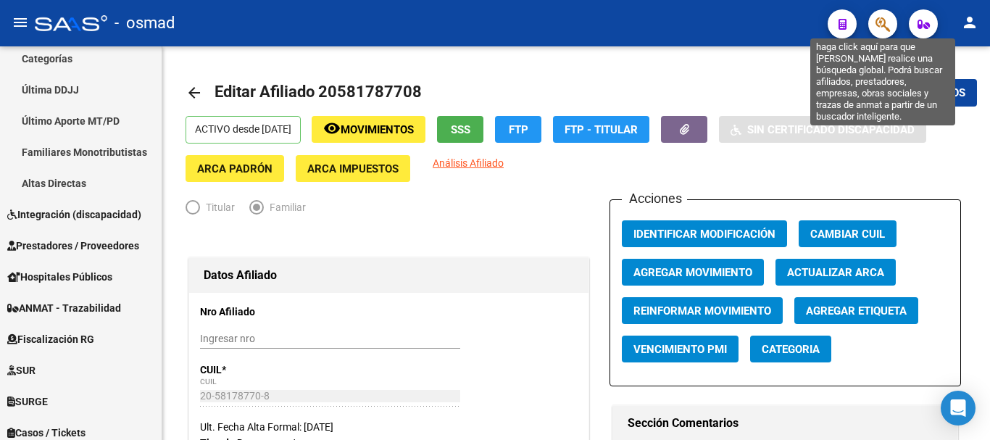
click at [882, 27] on icon "button" at bounding box center [883, 24] width 14 height 17
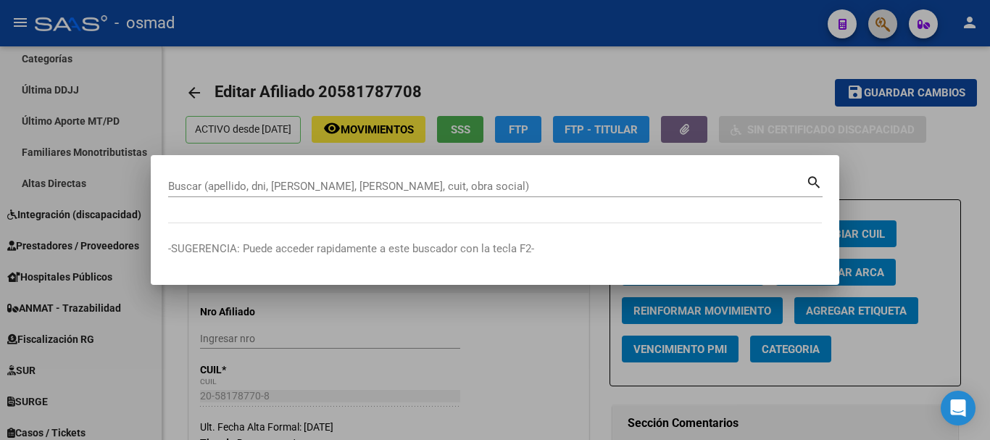
paste input "20354507766"
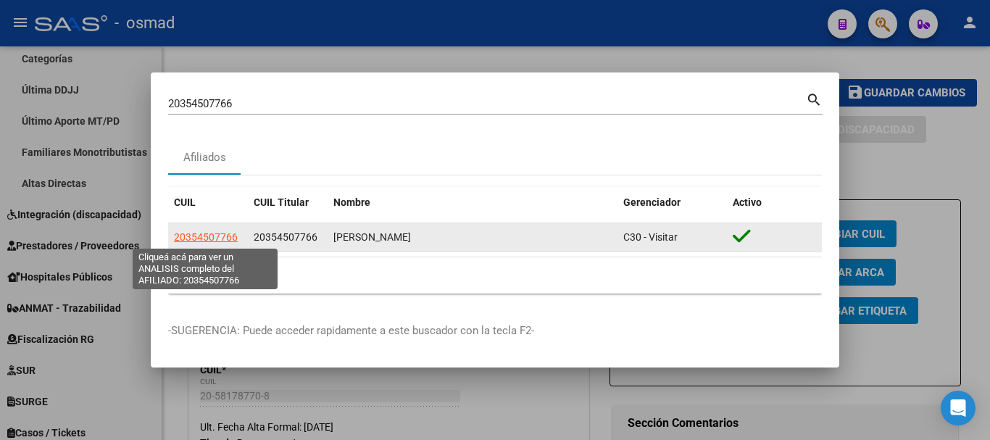
click at [217, 233] on span "20354507766" at bounding box center [206, 237] width 64 height 12
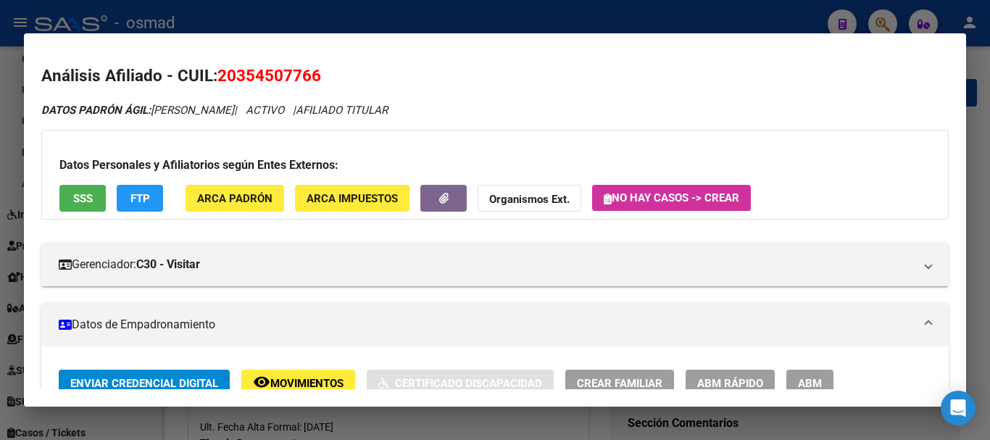
scroll to position [60, 0]
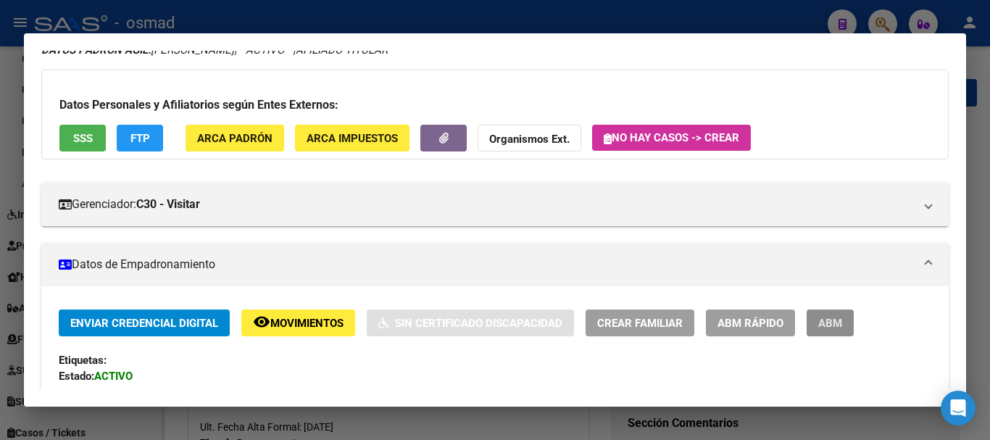
click at [821, 315] on button "ABM" at bounding box center [830, 323] width 47 height 27
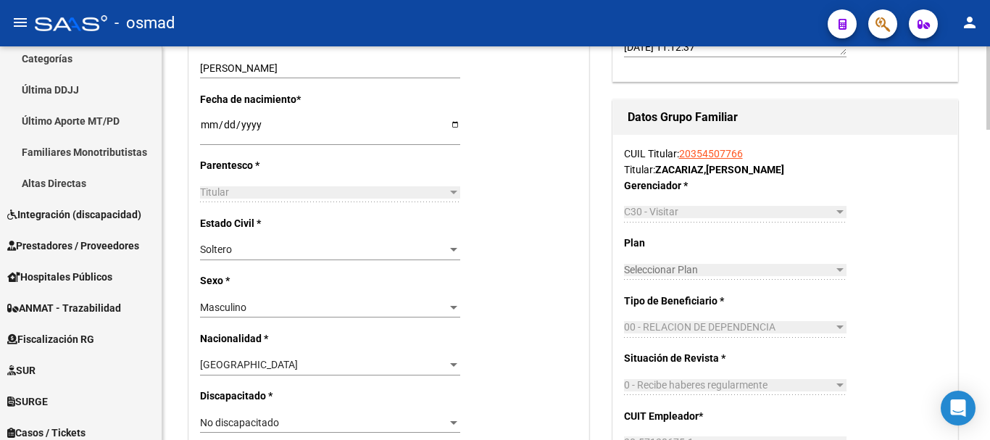
scroll to position [785, 0]
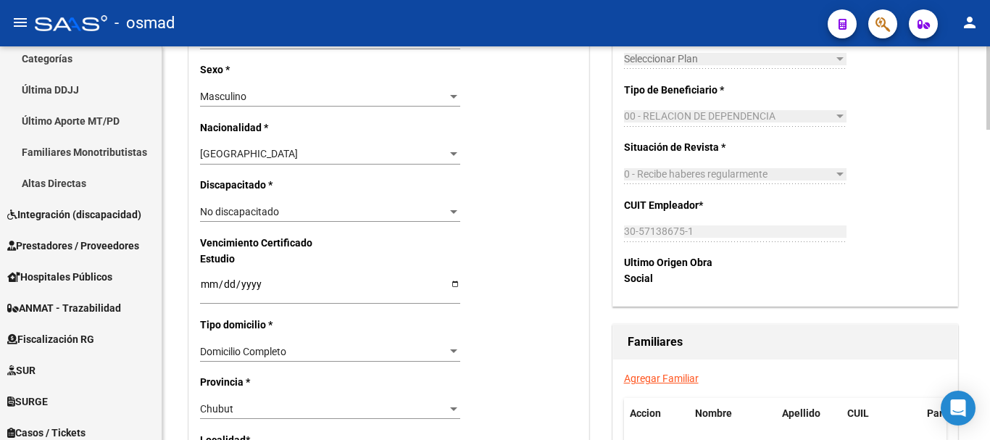
click at [665, 376] on link "Agregar Familiar" at bounding box center [661, 379] width 75 height 12
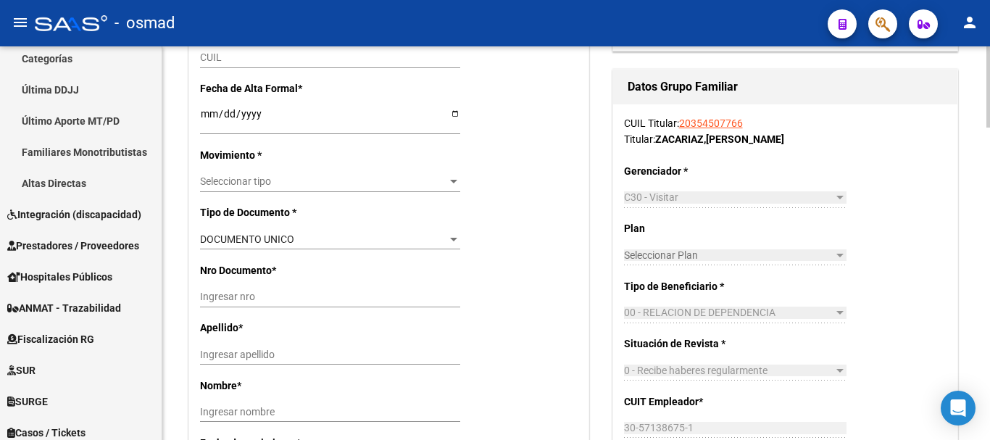
scroll to position [241, 0]
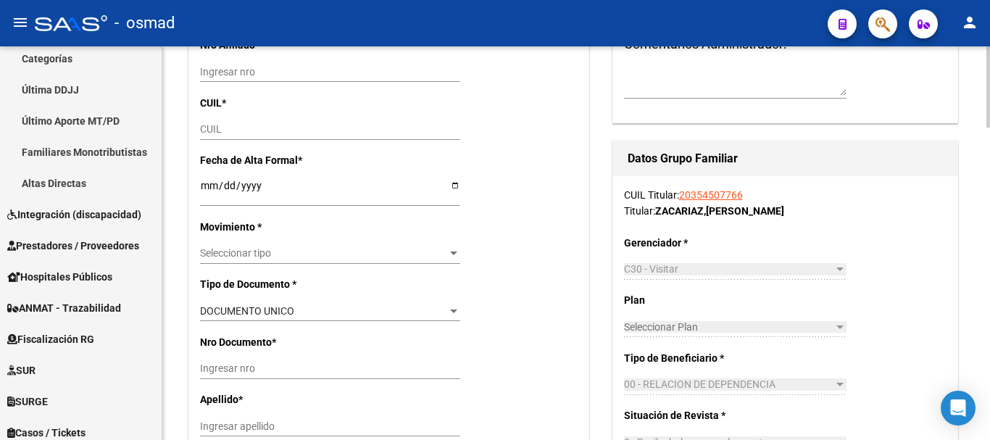
click at [231, 68] on input "Ingresar nro" at bounding box center [330, 72] width 260 height 12
paste input "20498436073"
click at [216, 129] on input "CUIL" at bounding box center [330, 129] width 260 height 12
paste input "20-49843607-3"
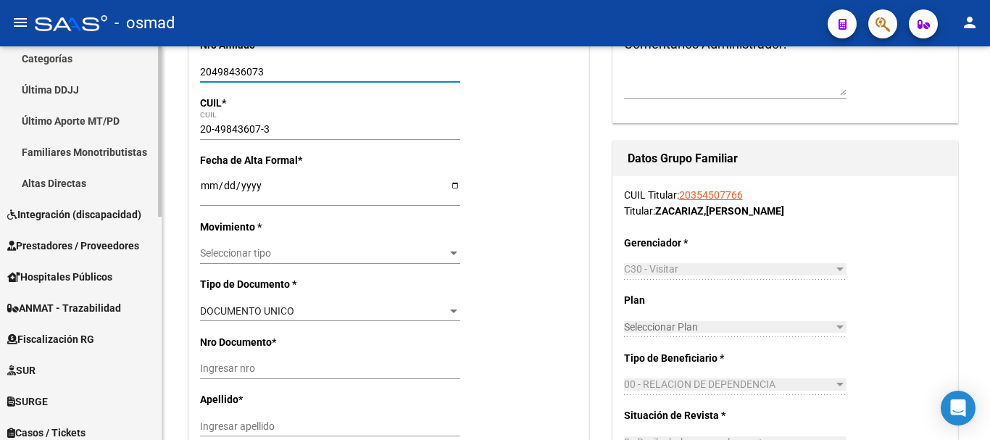
drag, startPoint x: 268, startPoint y: 67, endPoint x: 89, endPoint y: 68, distance: 178.3
click at [89, 68] on mat-sidenav-container "Firma Express Inicio Calendario SSS Instructivos Contacto OS Reportes Tablero d…" at bounding box center [495, 243] width 990 height 394
click at [208, 180] on input "Ingresar fecha" at bounding box center [330, 191] width 260 height 22
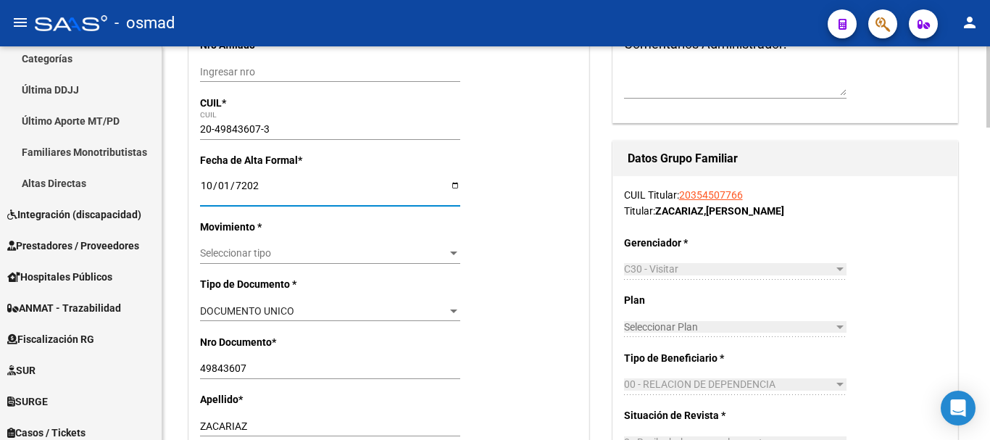
click at [225, 186] on input "2025-10-01" at bounding box center [330, 191] width 260 height 22
click at [233, 260] on div "Seleccionar tipo Seleccionar tipo" at bounding box center [330, 254] width 260 height 20
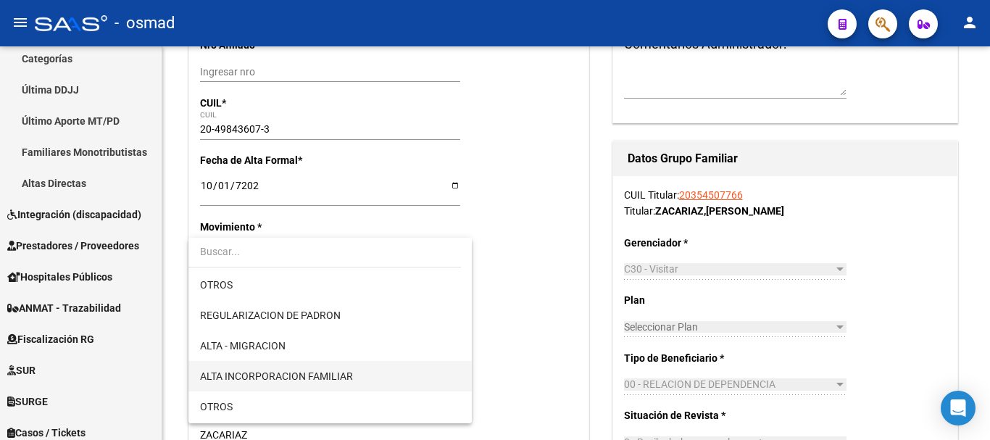
scroll to position [121, 0]
click at [380, 378] on span "ALTA INCORPORACION FAMILIAR" at bounding box center [330, 375] width 260 height 30
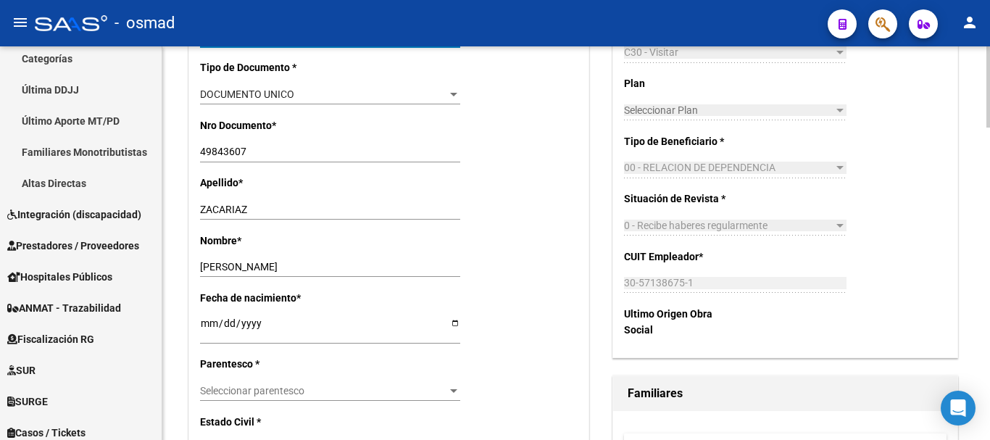
scroll to position [484, 0]
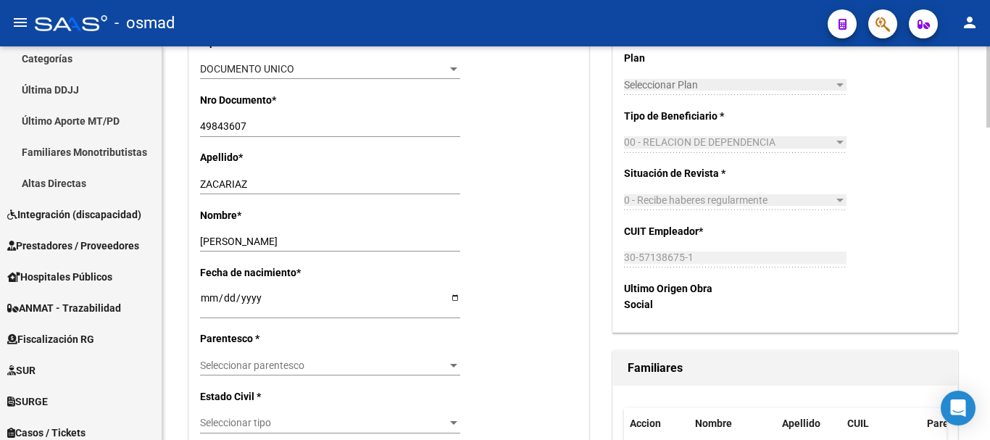
click at [279, 365] on span "Seleccionar parentesco" at bounding box center [323, 366] width 247 height 12
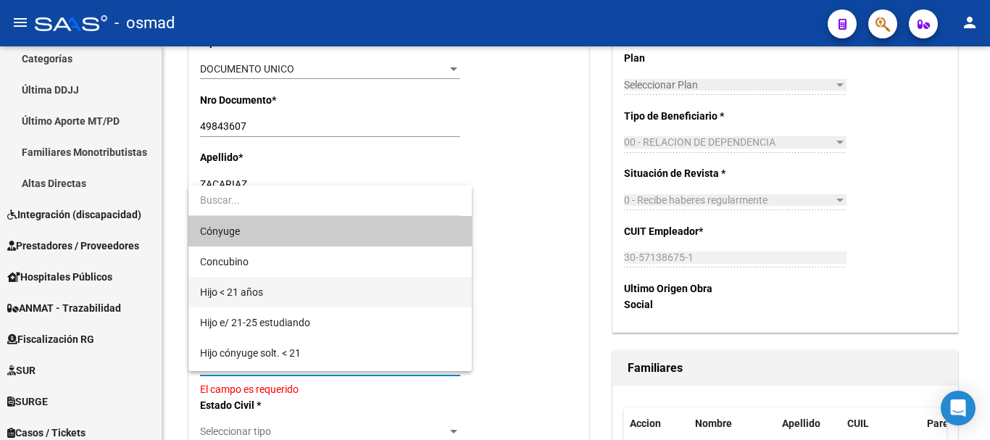
click at [296, 286] on span "Hijo < 21 años" at bounding box center [330, 292] width 260 height 30
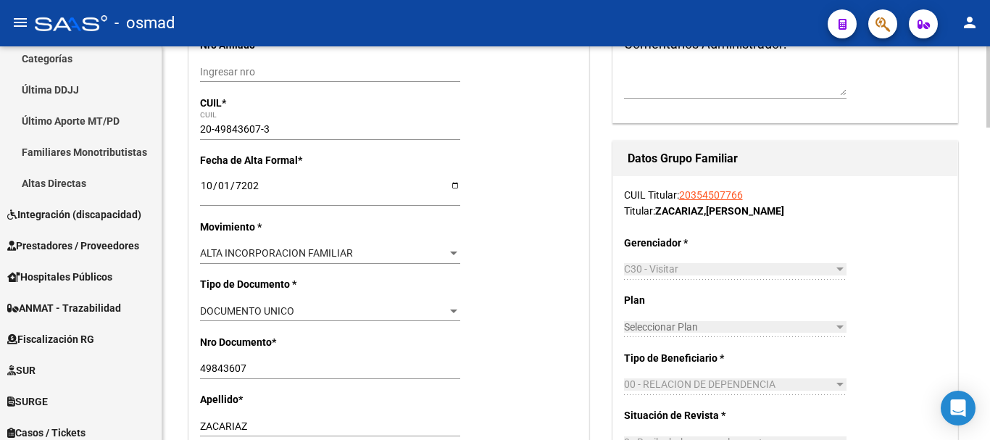
scroll to position [0, 0]
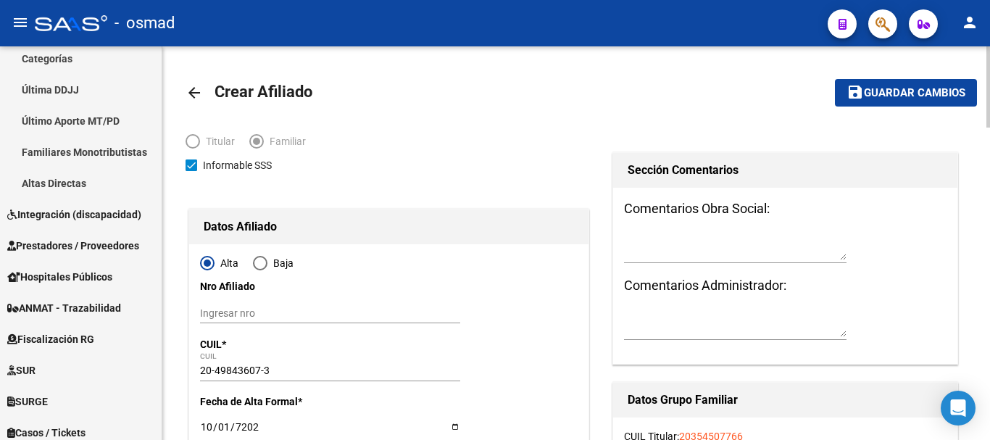
click at [887, 85] on button "save Guardar cambios" at bounding box center [906, 92] width 142 height 27
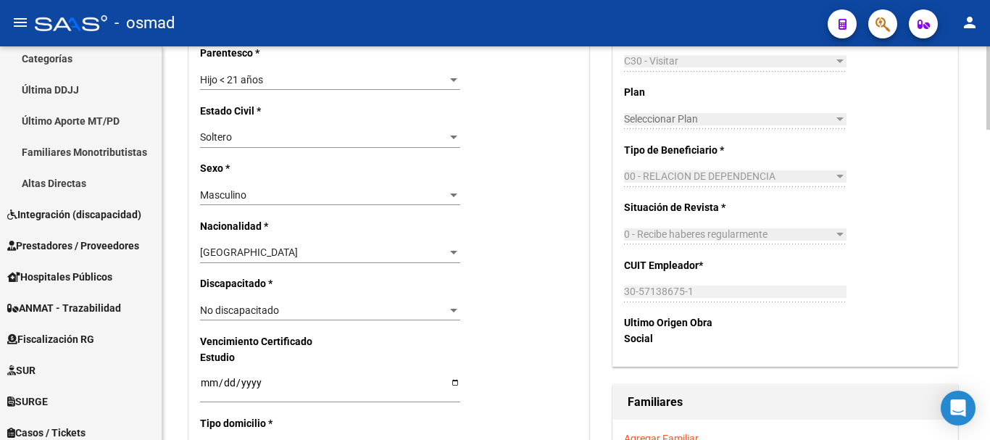
scroll to position [846, 0]
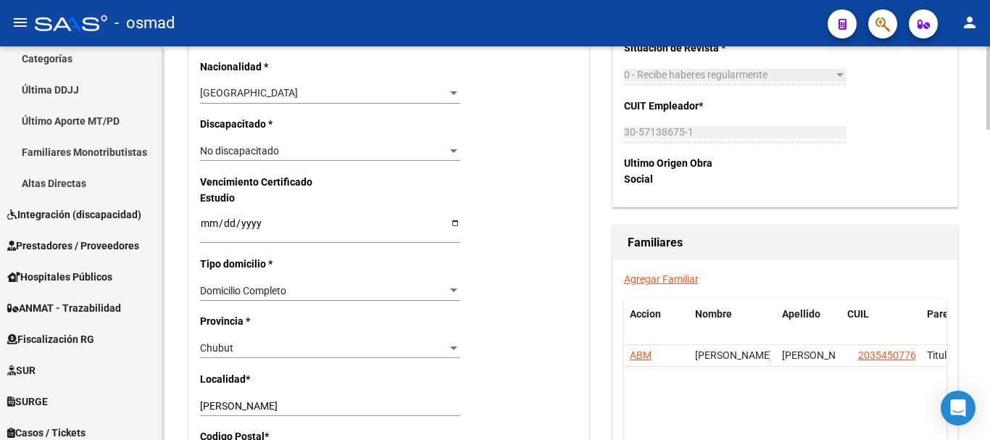
click at [640, 280] on link "Agregar Familiar" at bounding box center [661, 279] width 75 height 12
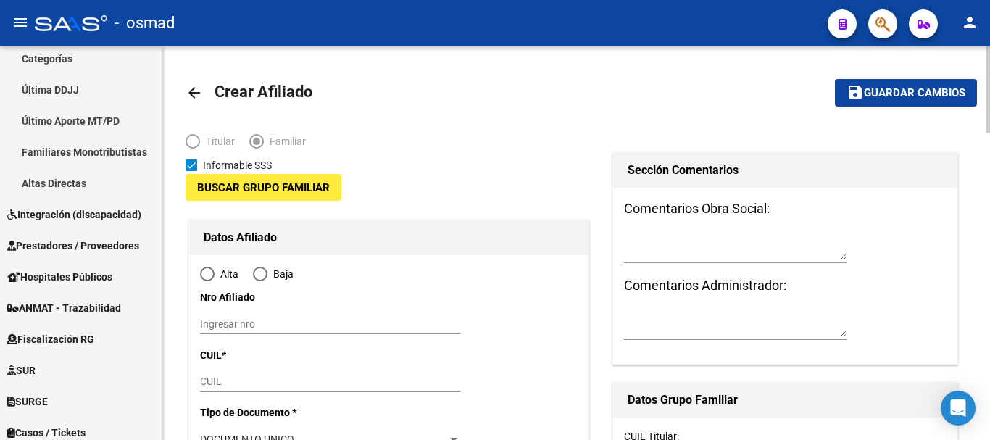
type input "30-57138675-1"
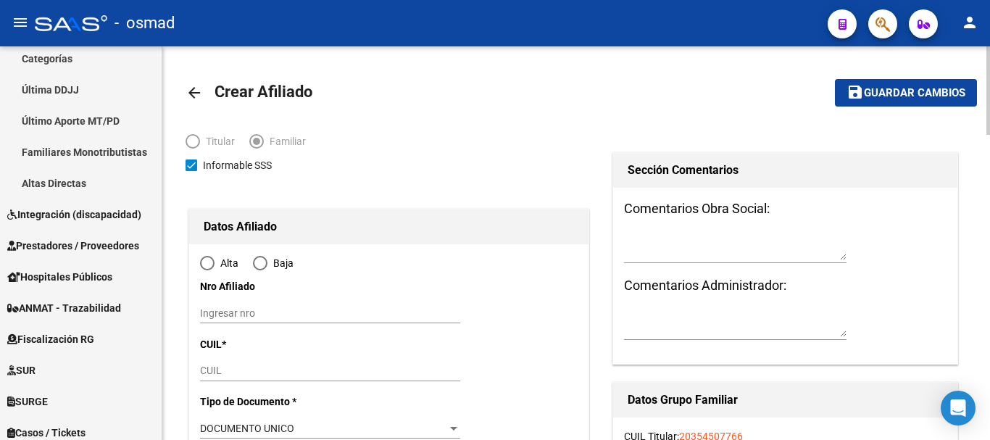
type input "[PERSON_NAME]"
type input "9000"
type input "LOTE 8"
type input "0"
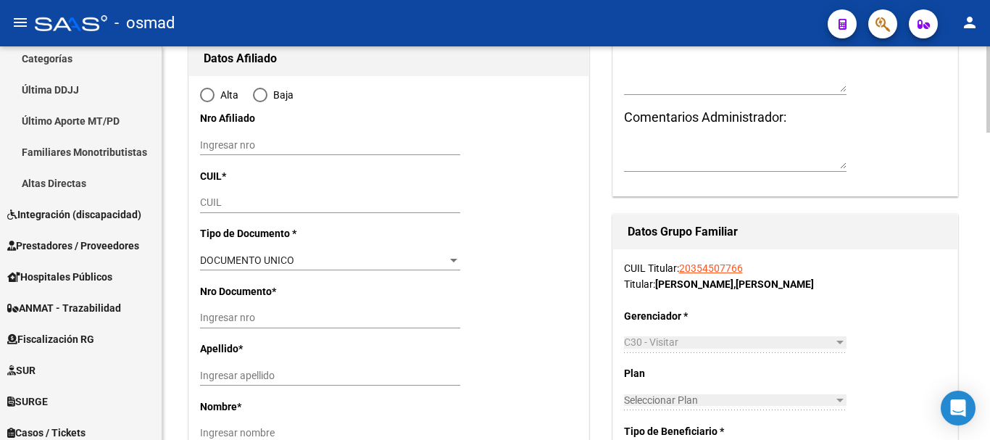
radio input "true"
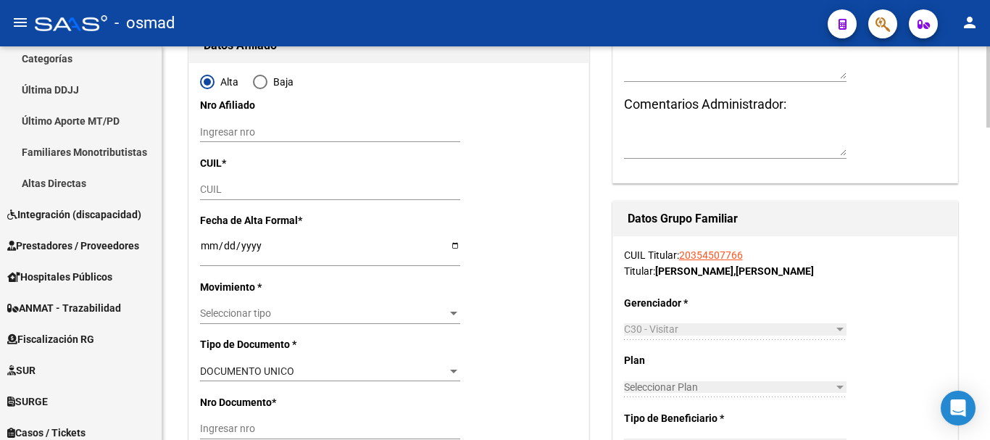
type input "30-57138675-1"
click at [220, 187] on input "CUIL" at bounding box center [330, 189] width 260 height 12
paste input "23-55908101-9"
type input "23-55908101-9"
click at [207, 246] on input "Ingresar fecha" at bounding box center [330, 251] width 260 height 22
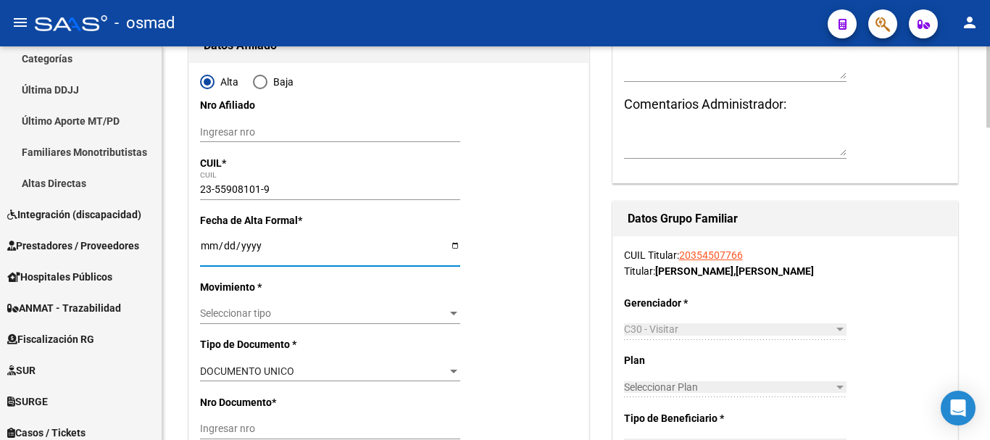
type input "55908101"
type input "ZACARIAZ"
type input "TAHIEL IAN"
type input "2017-01-18"
type input "[PERSON_NAME]"
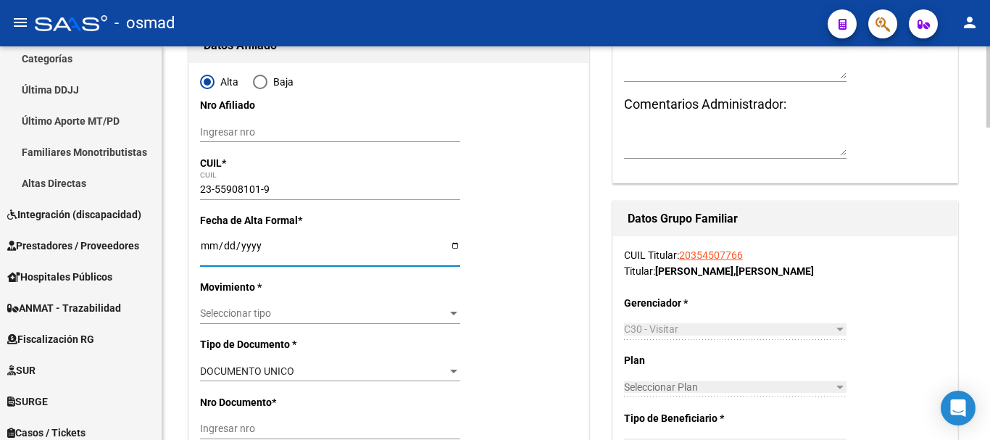
type input "MZNA 137- LOTE 8"
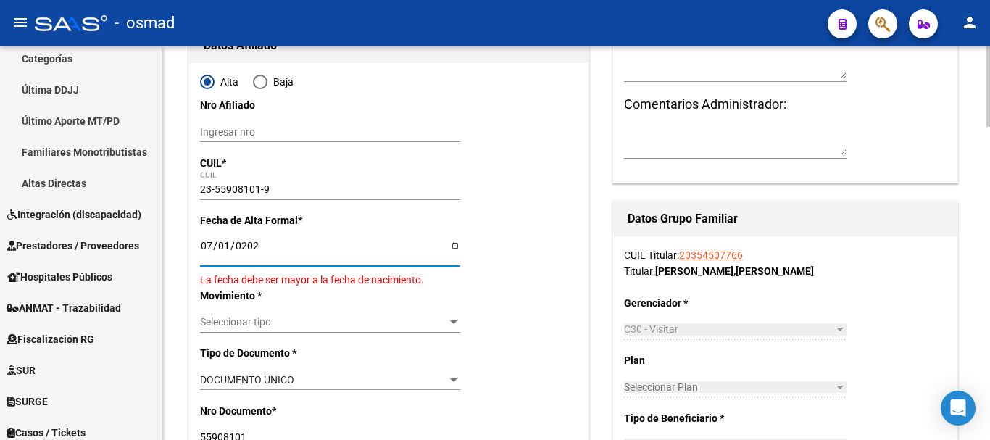
type input "[DATE]"
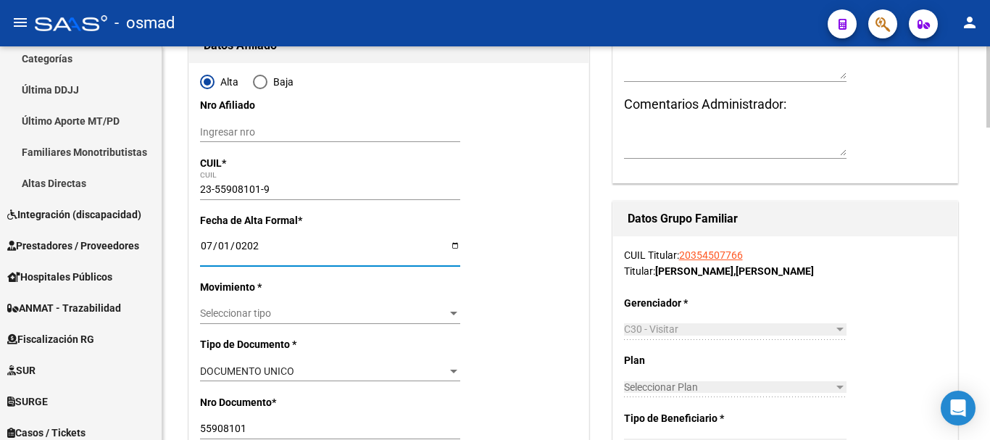
click at [260, 310] on span "Seleccionar tipo" at bounding box center [323, 313] width 247 height 12
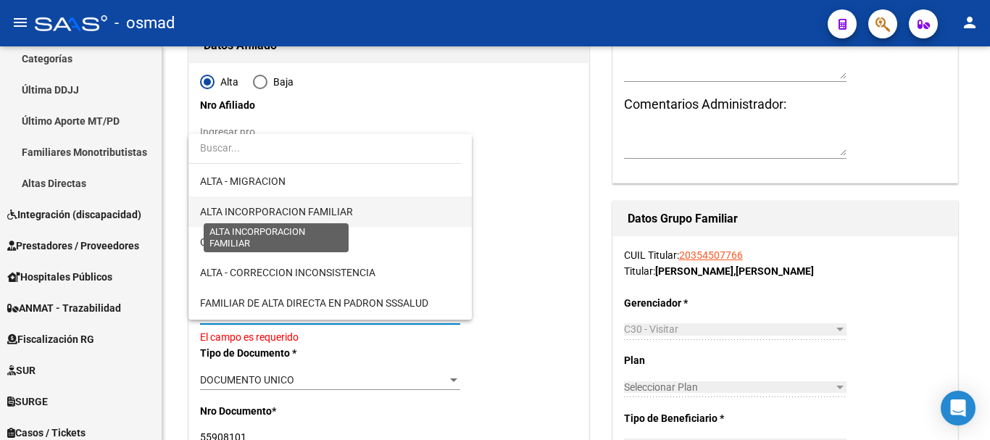
click at [329, 212] on span "ALTA INCORPORACION FAMILIAR" at bounding box center [276, 212] width 153 height 12
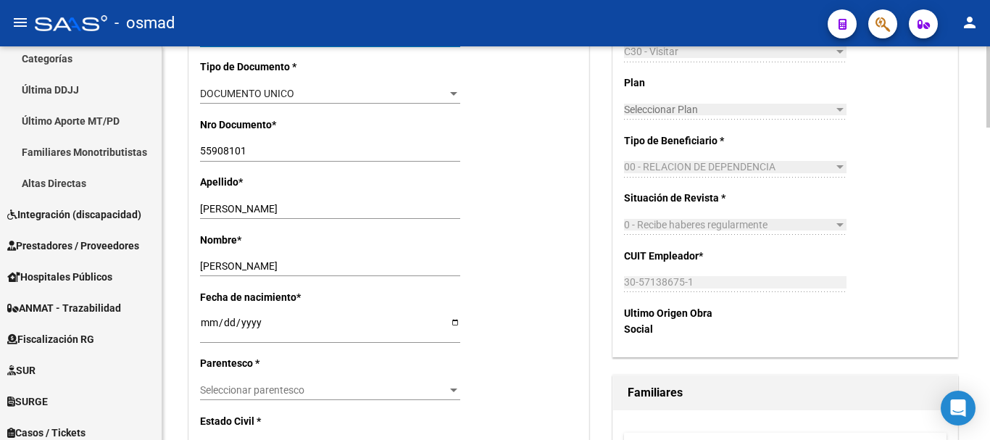
scroll to position [484, 0]
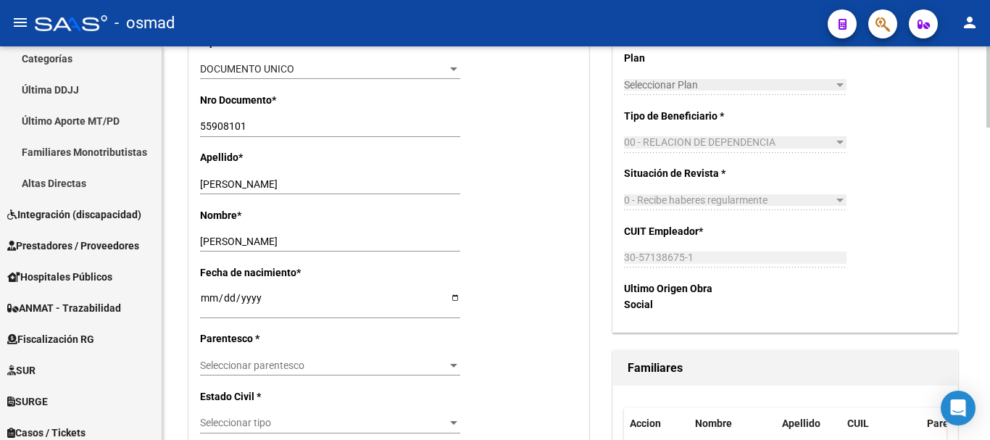
click at [265, 369] on span "Seleccionar parentesco" at bounding box center [323, 366] width 247 height 12
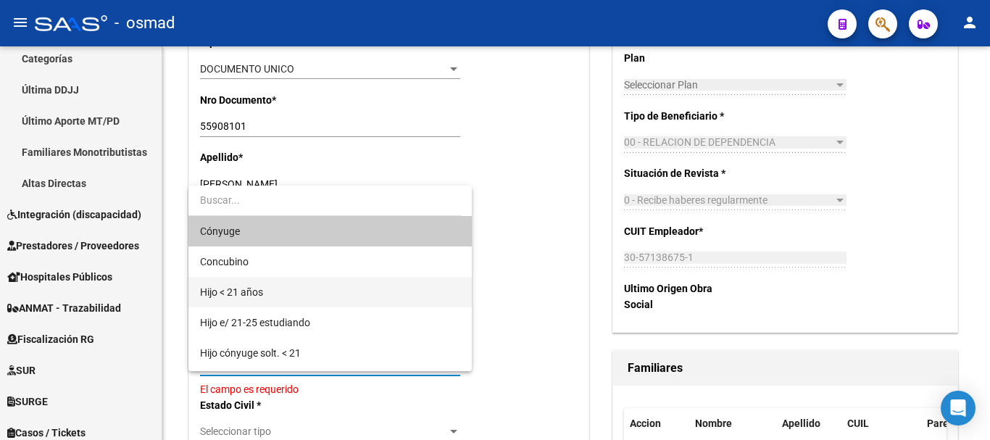
click at [287, 304] on span "Hijo < 21 años" at bounding box center [330, 292] width 260 height 30
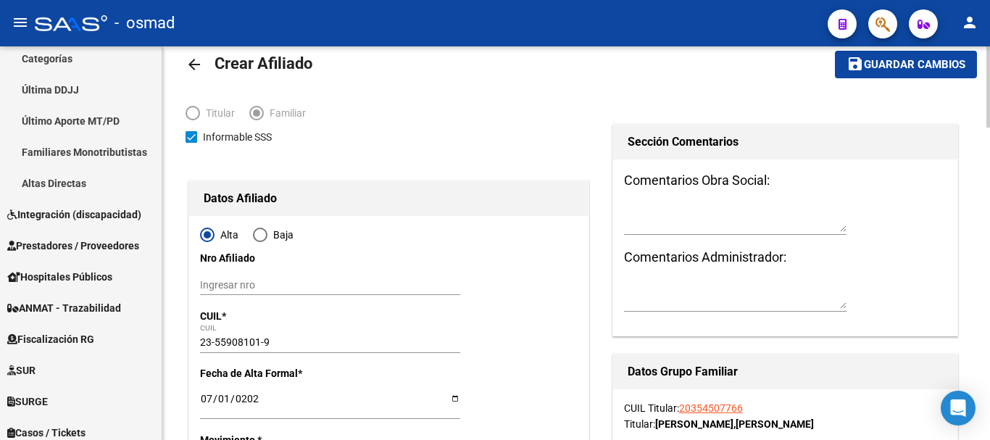
scroll to position [0, 0]
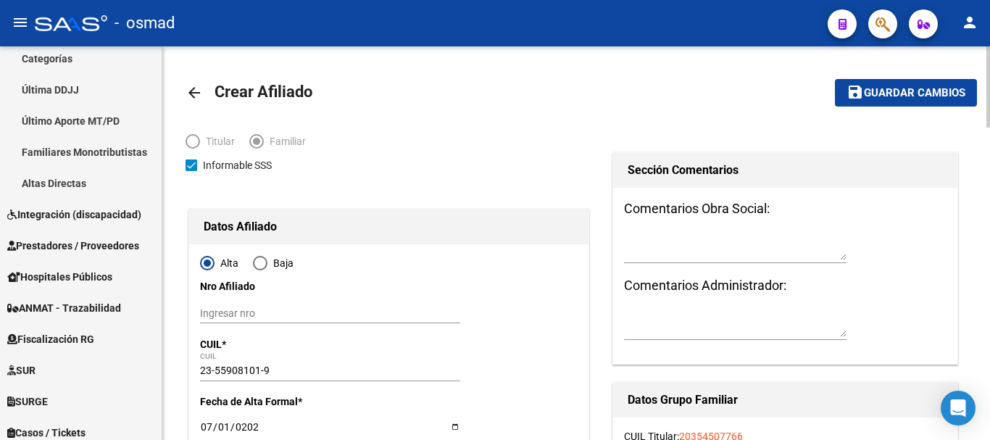
click at [879, 90] on span "Guardar cambios" at bounding box center [914, 93] width 101 height 13
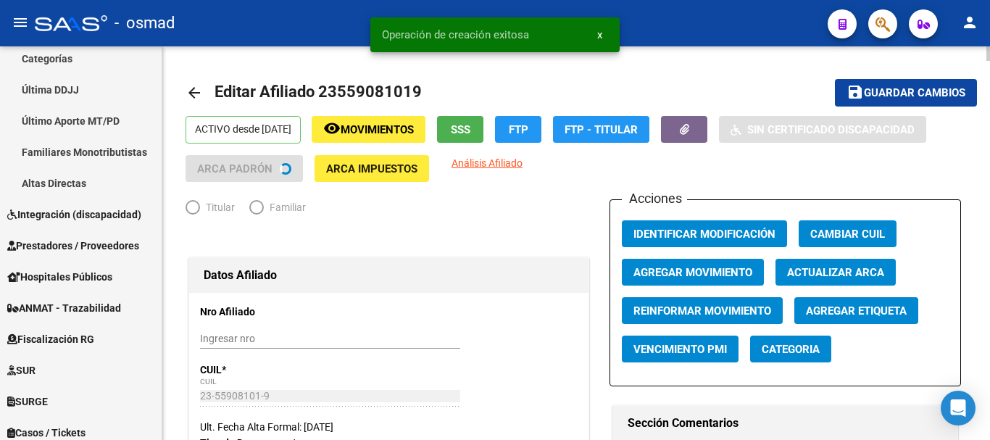
radio input "true"
type input "30-57138675-1"
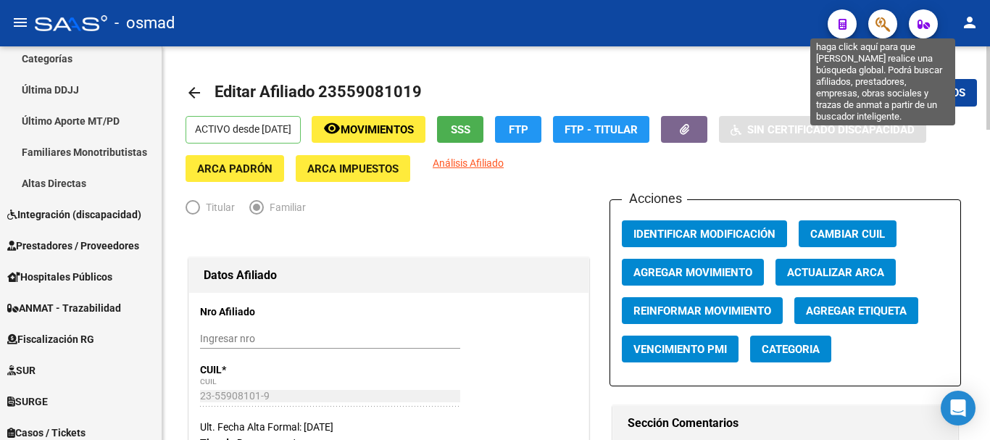
click at [876, 31] on icon "button" at bounding box center [883, 24] width 14 height 17
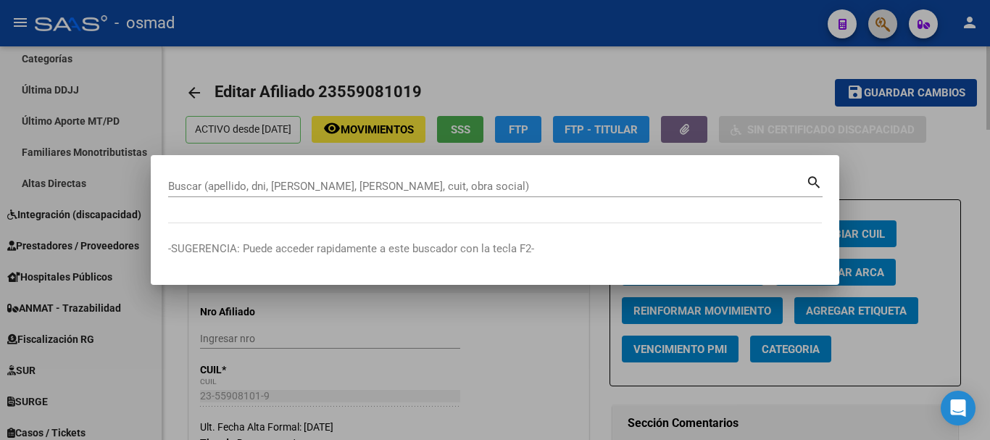
paste input "20334505058"
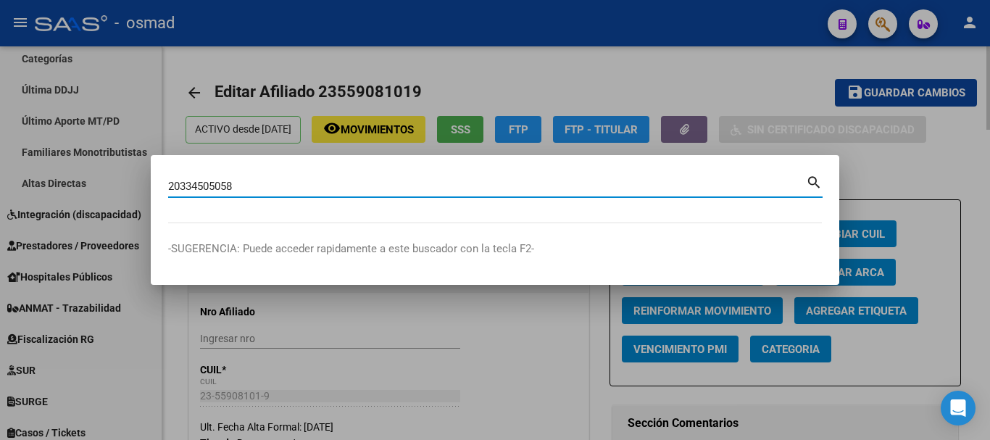
type input "20334505058"
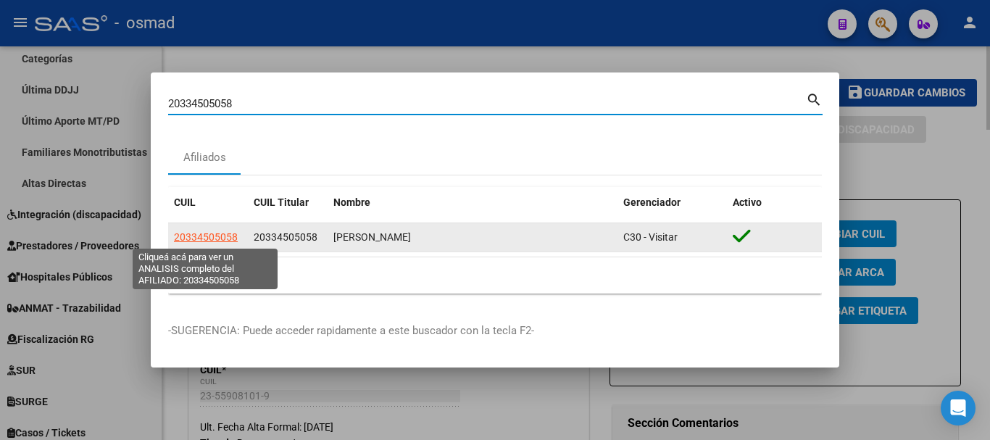
click at [217, 241] on span "20334505058" at bounding box center [206, 237] width 64 height 12
type textarea "20334505058"
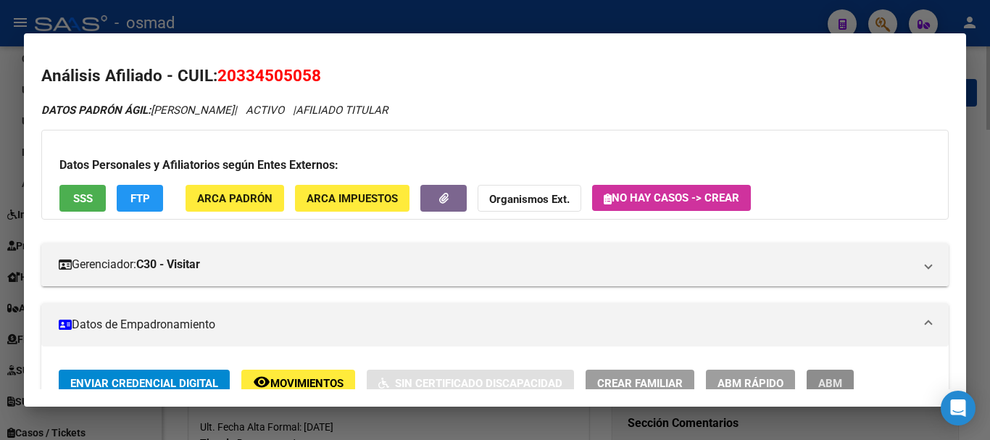
click at [826, 373] on button "ABM" at bounding box center [830, 383] width 47 height 27
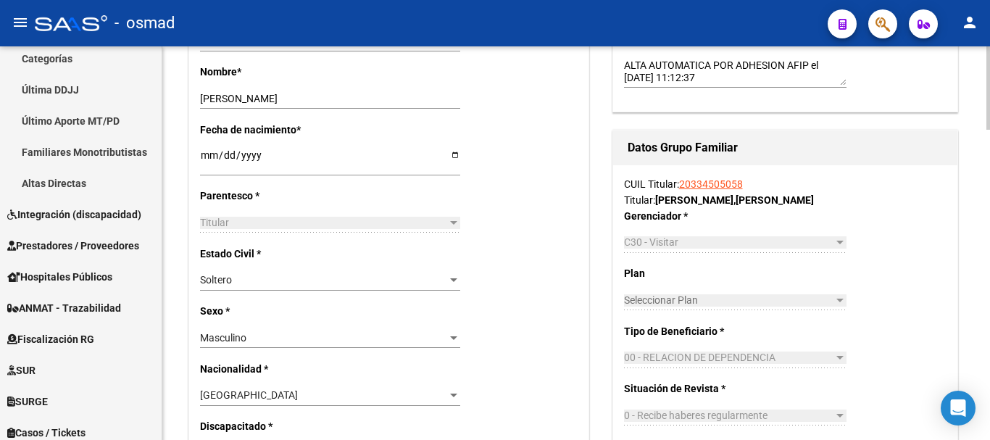
scroll to position [604, 0]
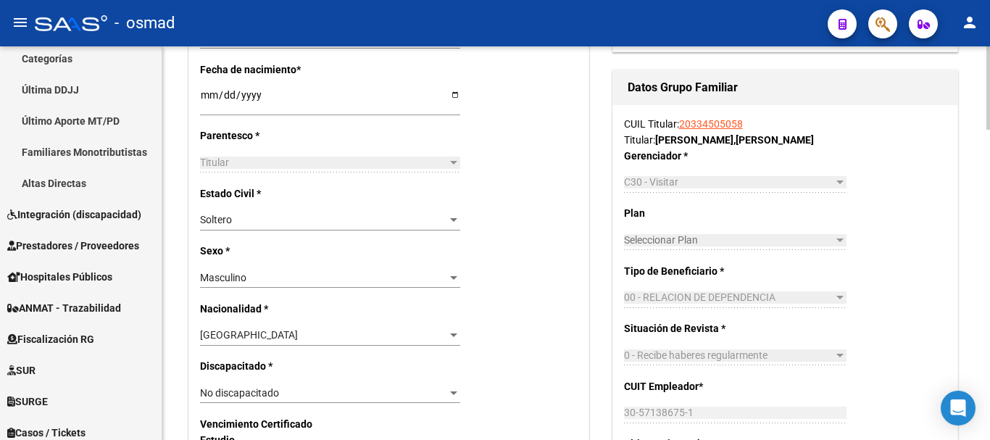
click at [229, 218] on span "Soltero" at bounding box center [216, 220] width 32 height 12
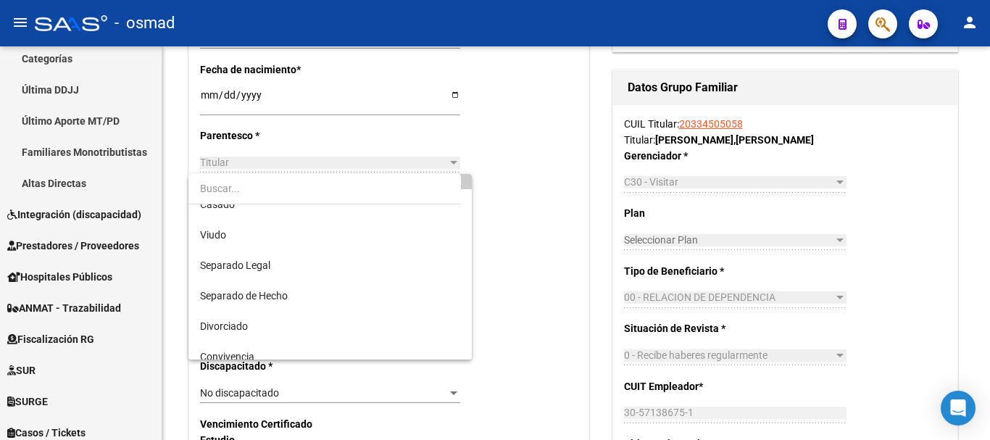
scroll to position [58, 0]
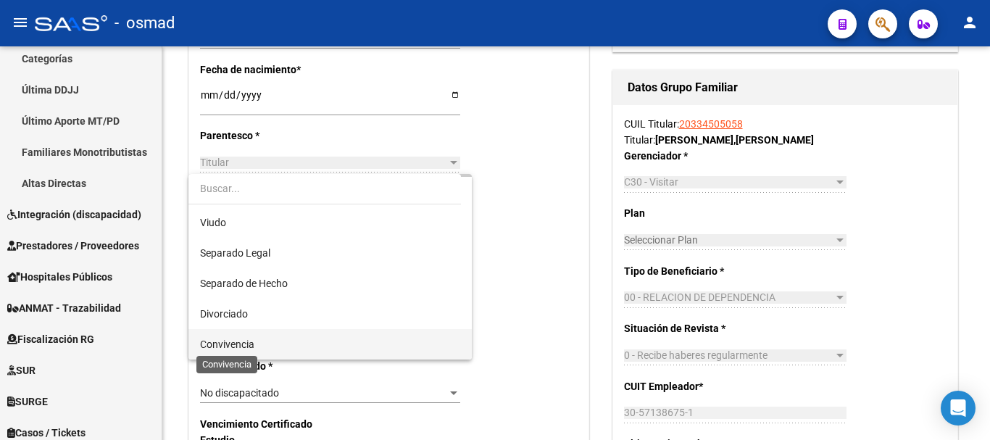
click at [234, 339] on span "Convivencia" at bounding box center [227, 345] width 54 height 12
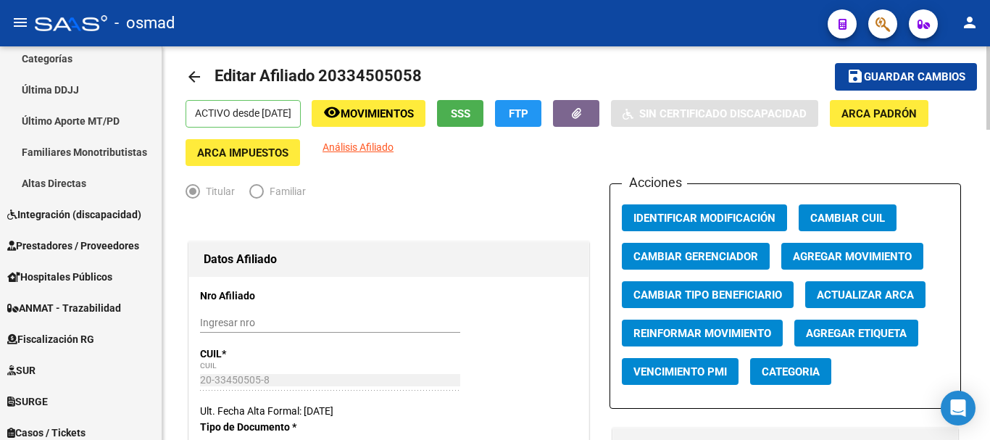
scroll to position [0, 0]
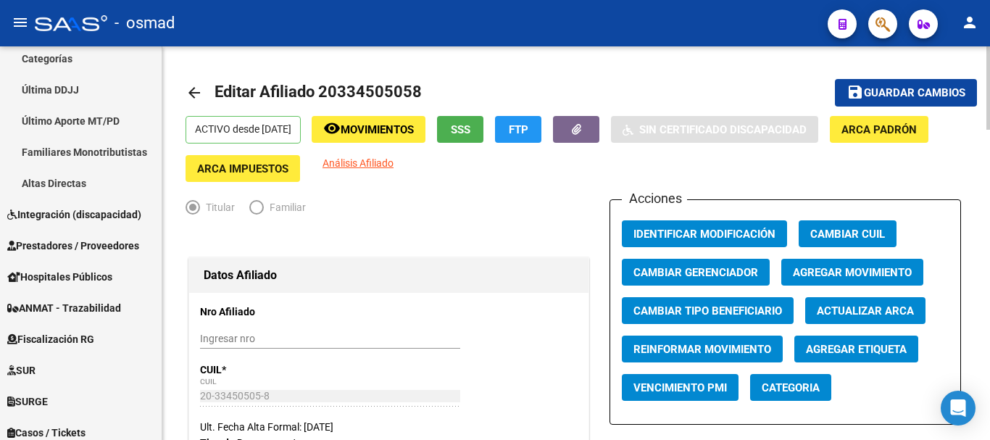
click at [908, 91] on span "Guardar cambios" at bounding box center [914, 93] width 101 height 13
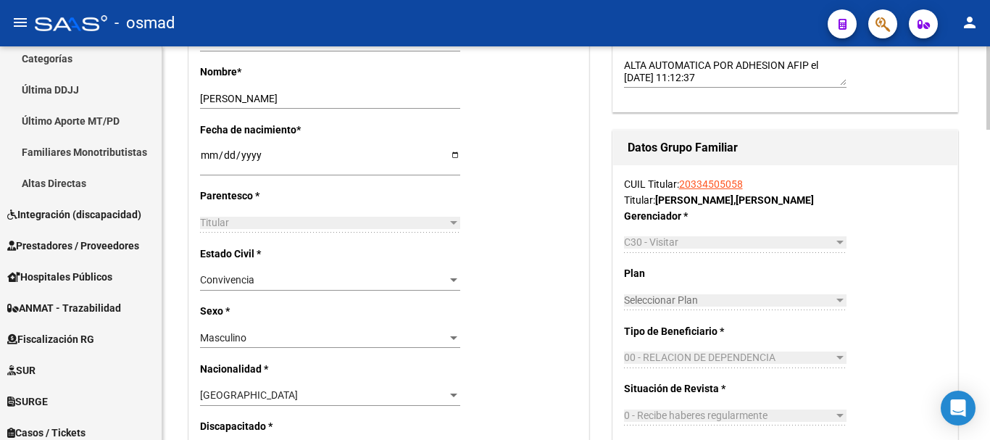
scroll to position [846, 0]
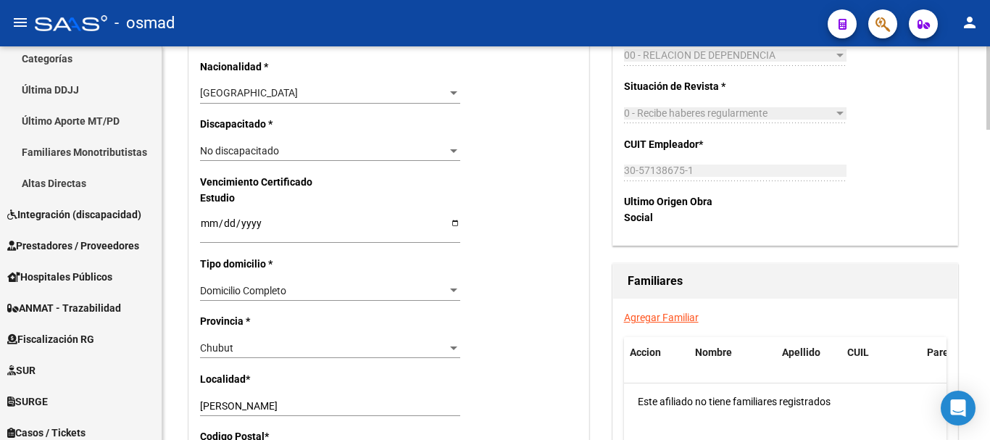
click at [672, 322] on link "Agregar Familiar" at bounding box center [661, 318] width 75 height 12
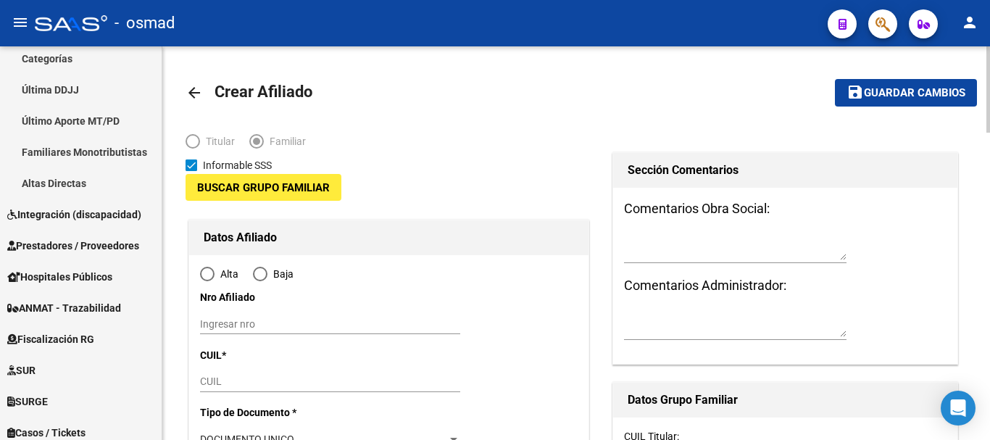
type input "30-57138675-1"
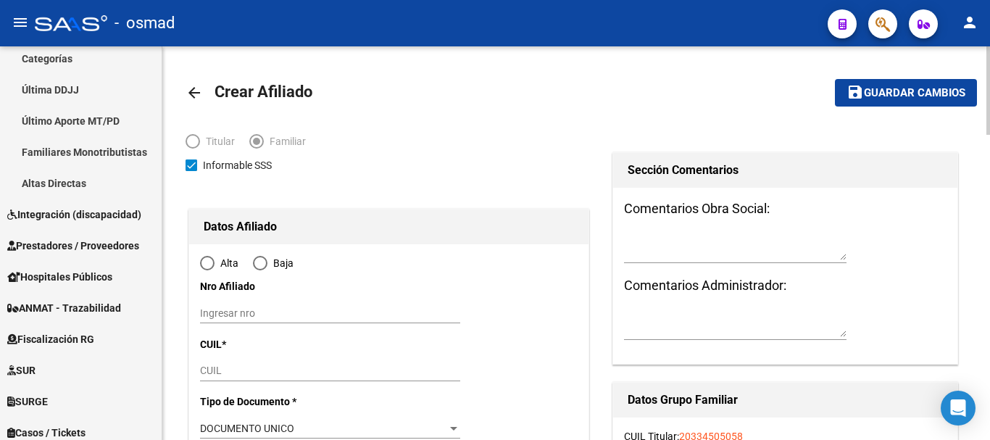
type input "[PERSON_NAME]"
type input "9000"
type input "ANDRES MINOLI"
type input "2052"
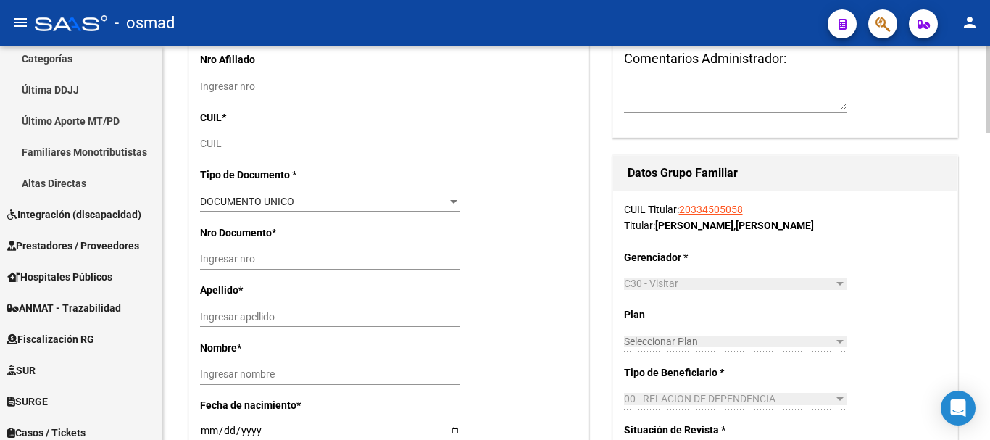
scroll to position [241, 0]
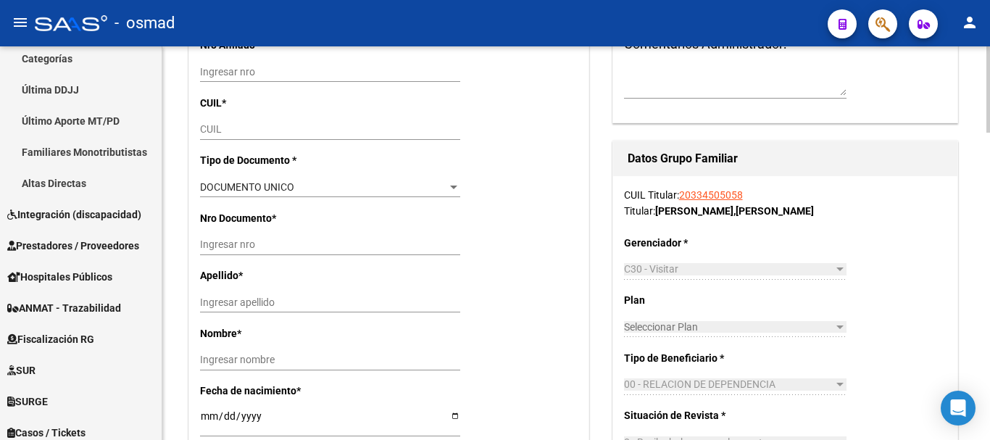
radio input "true"
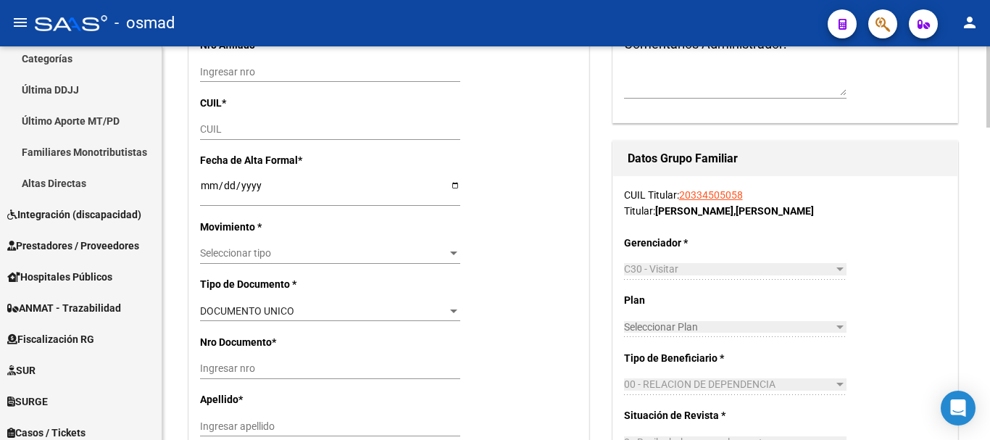
type input "30-57138675-1"
click at [228, 128] on input "CUIL" at bounding box center [330, 129] width 260 height 12
paste input "27-36307438-9"
type input "27-36307438-9"
click at [201, 188] on input "Ingresar fecha" at bounding box center [330, 191] width 260 height 22
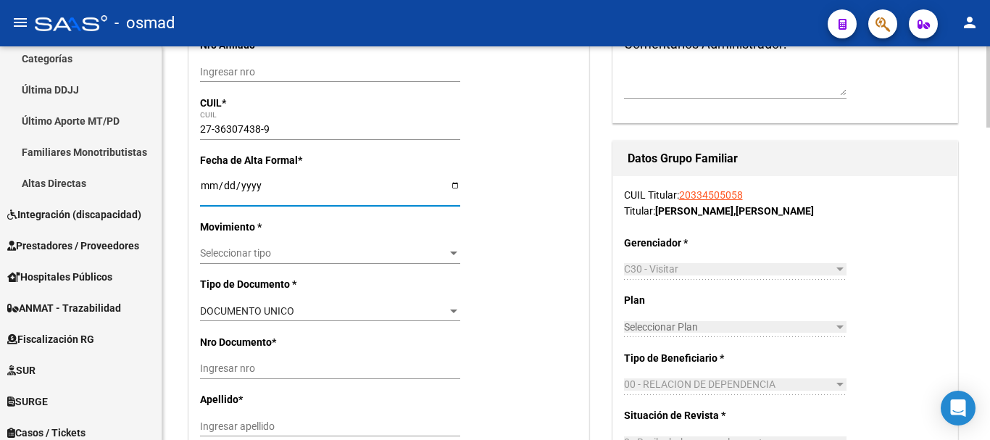
type input "36307438"
type input "CISTERNAS"
type input "JESSICA VALERIA"
type input "1991-12-23"
type input "[PERSON_NAME]"
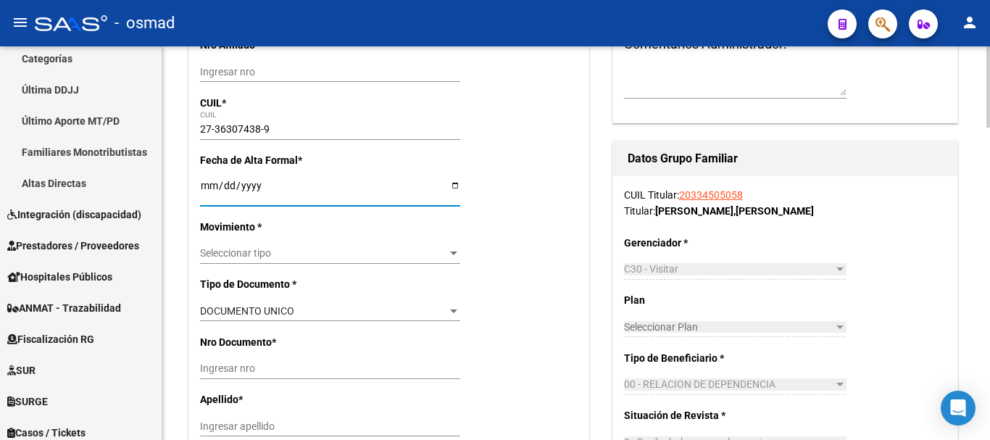
type input "ANDRES MINOLLI"
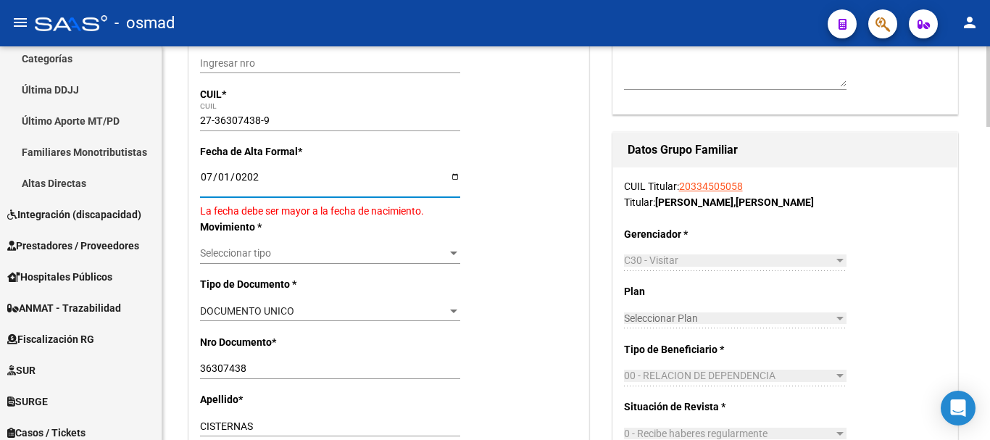
type input "[DATE]"
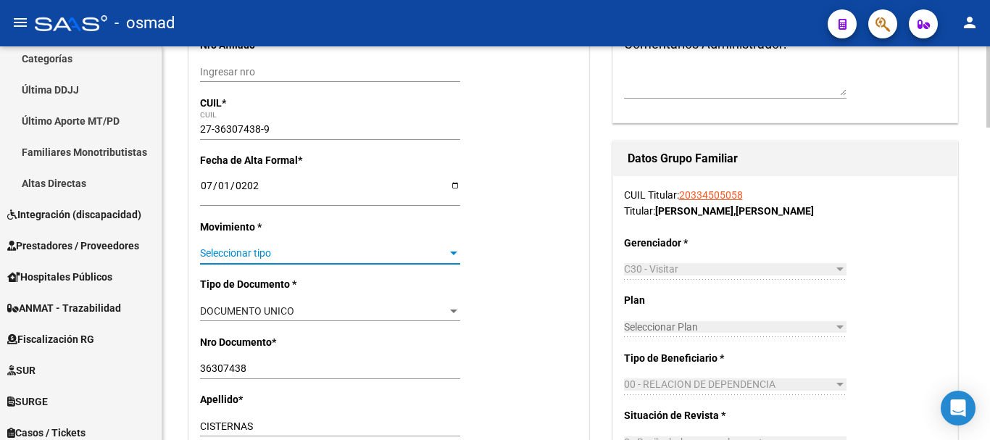
click at [255, 247] on span "Seleccionar tipo" at bounding box center [323, 253] width 247 height 12
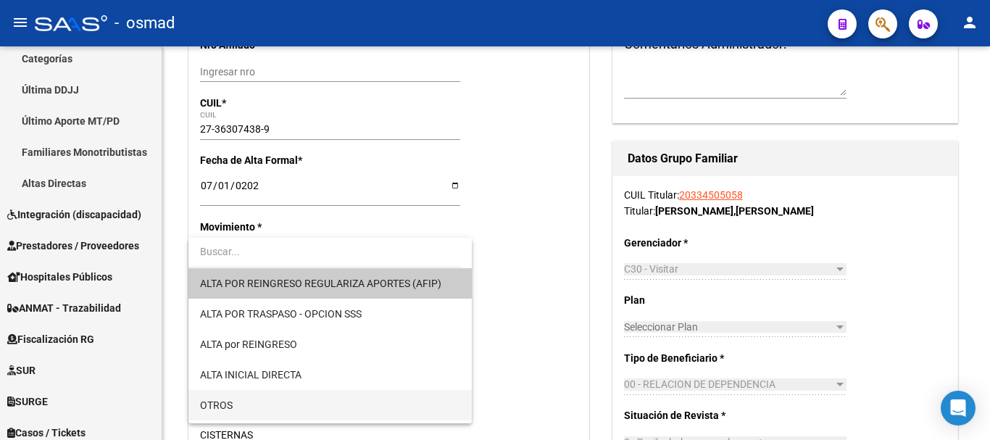
scroll to position [181, 0]
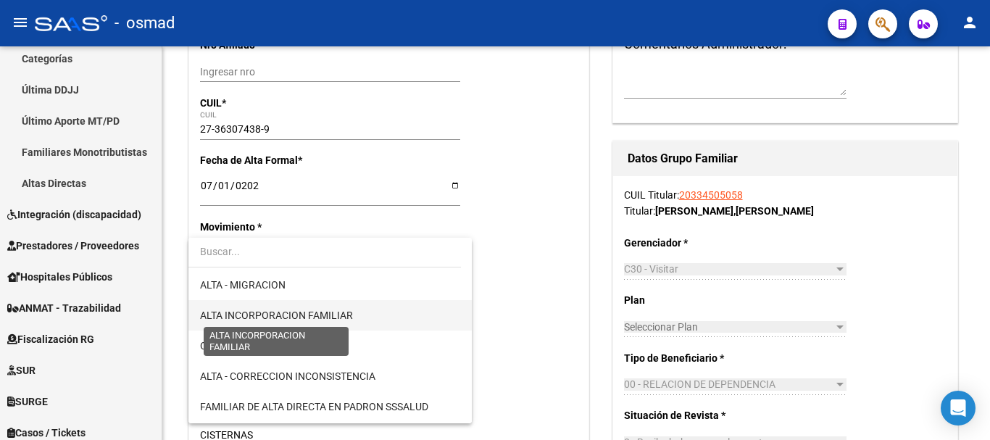
click at [326, 314] on span "ALTA INCORPORACION FAMILIAR" at bounding box center [276, 316] width 153 height 12
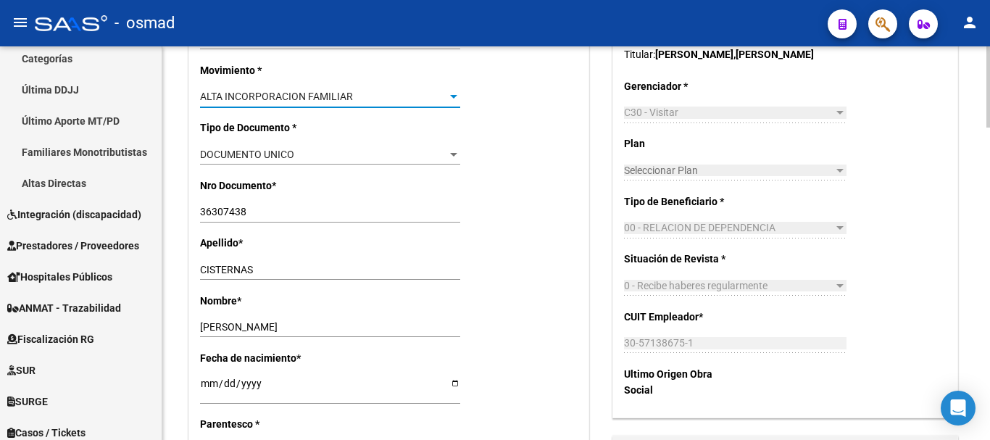
scroll to position [423, 0]
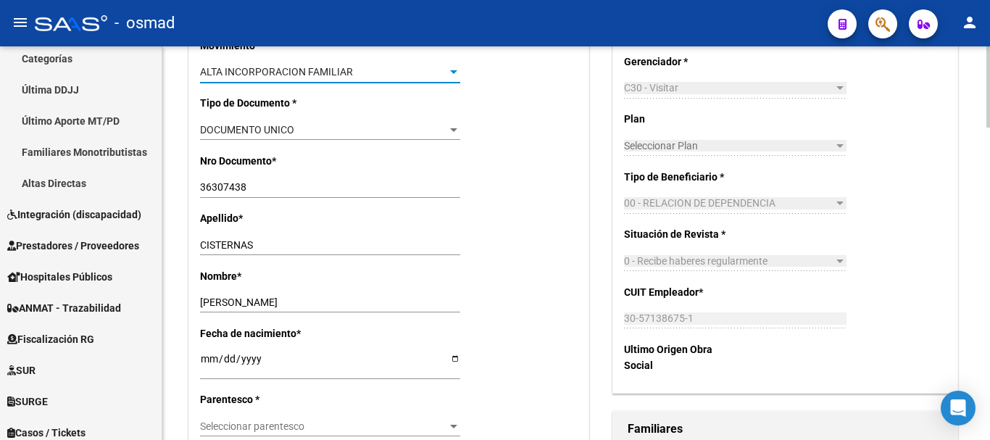
click at [275, 419] on div "Seleccionar parentesco Seleccionar parentesco" at bounding box center [330, 426] width 260 height 20
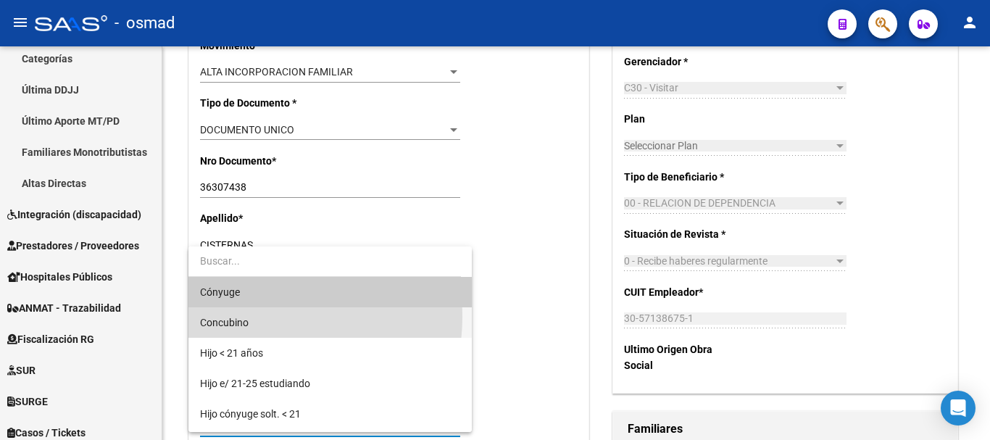
click at [266, 317] on span "Concubino" at bounding box center [330, 322] width 260 height 30
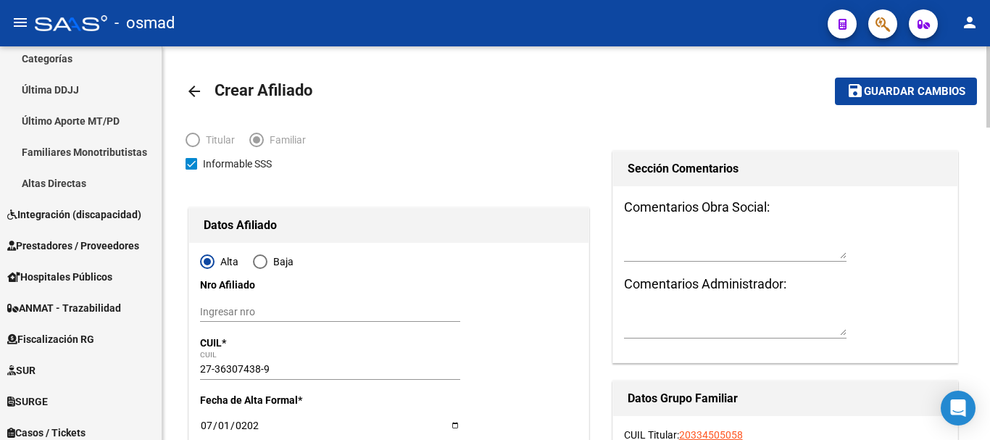
scroll to position [0, 0]
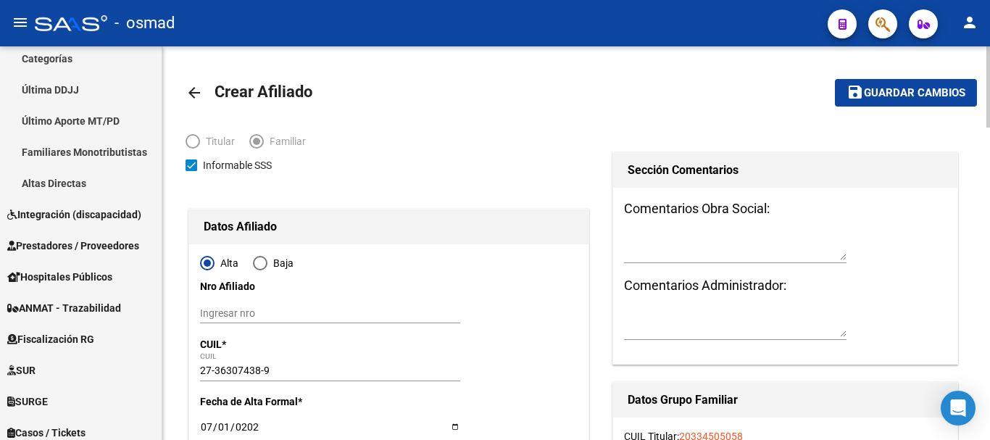
click at [862, 98] on mat-icon "save" at bounding box center [855, 91] width 17 height 17
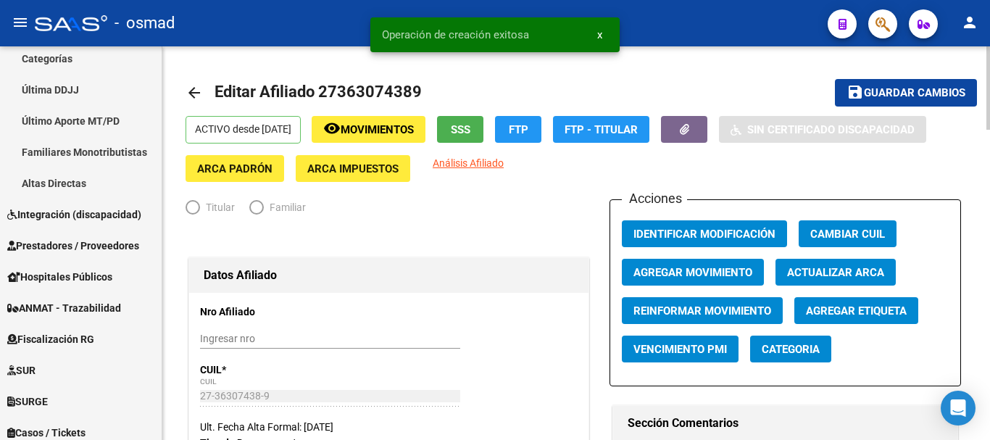
radio input "true"
type input "30-57138675-1"
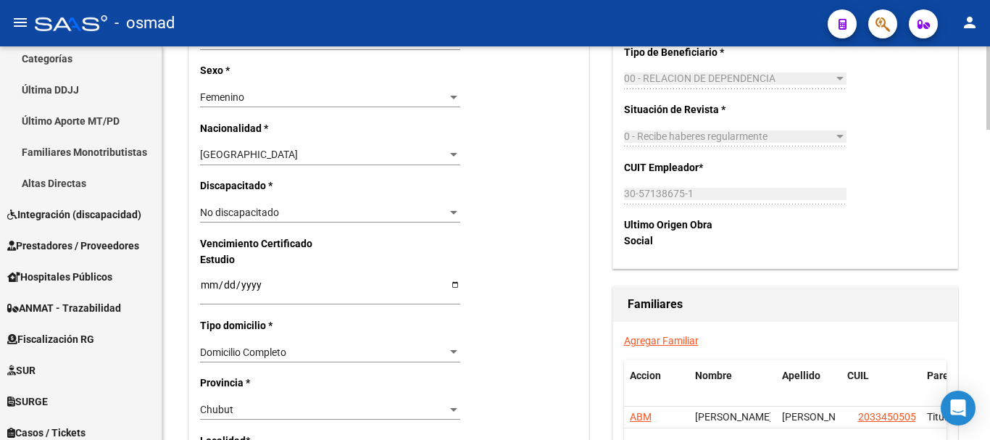
scroll to position [785, 0]
click at [660, 335] on link "Agregar Familiar" at bounding box center [661, 340] width 75 height 12
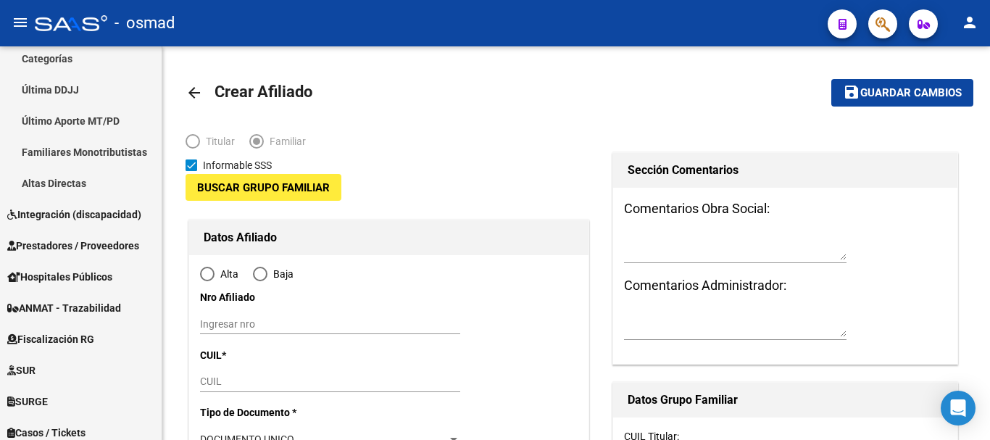
type input "30-57138675-1"
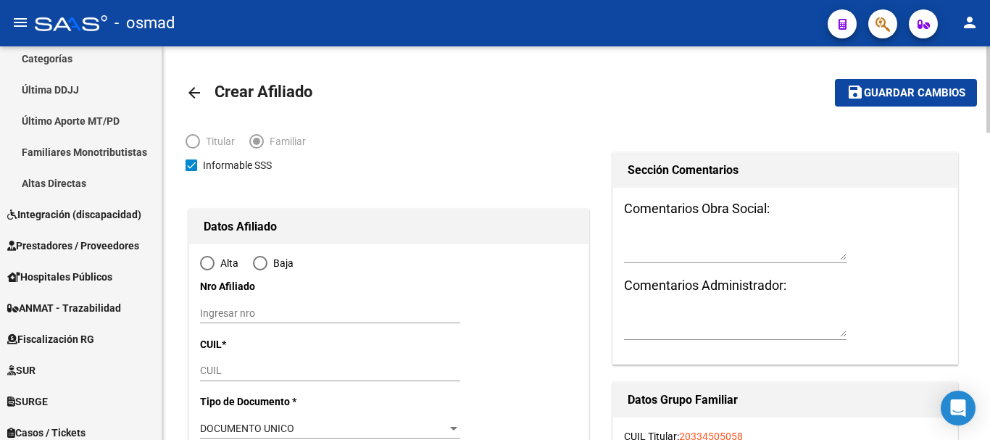
type input "[PERSON_NAME]"
type input "9000"
type input "ANDRES MINOLI"
type input "2052"
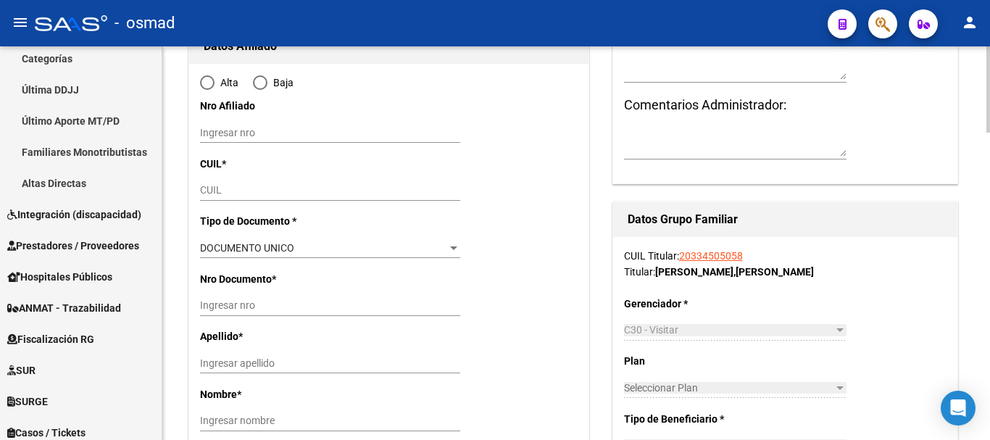
scroll to position [181, 0]
radio input "true"
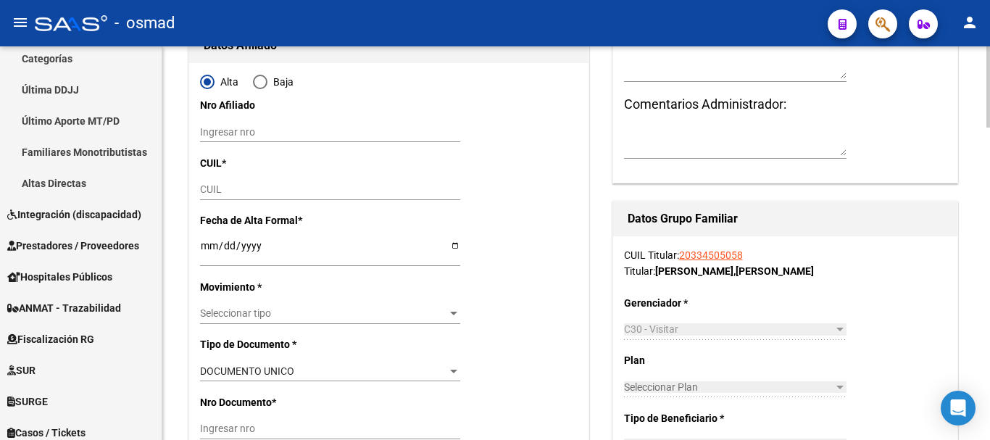
type input "30-57138675-1"
click at [216, 181] on div "CUIL" at bounding box center [330, 190] width 260 height 20
paste input "20-52488906-5"
type input "20-52488906-5"
click at [205, 244] on input "Ingresar fecha" at bounding box center [330, 251] width 260 height 22
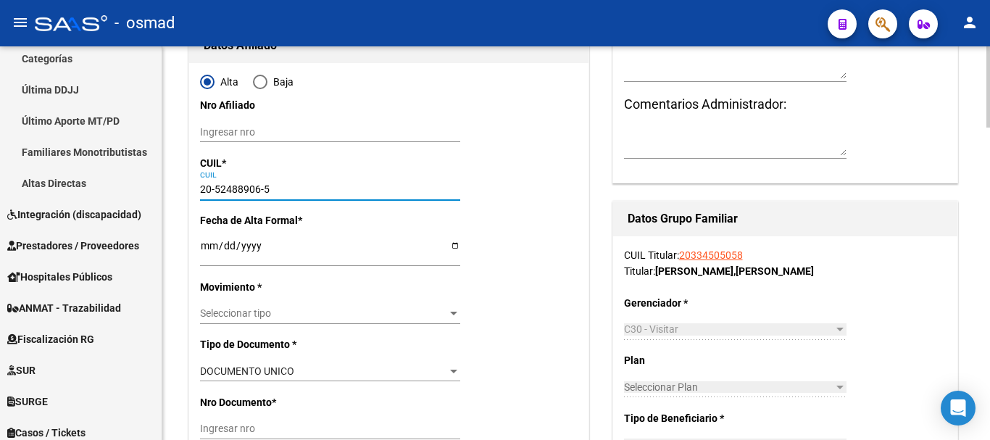
type input "52488906"
type input "CARBAJAL LUCCA NATAN"
type input "2012-08-07"
type input "[PERSON_NAME]"
type input "ANDRES MINOLLI"
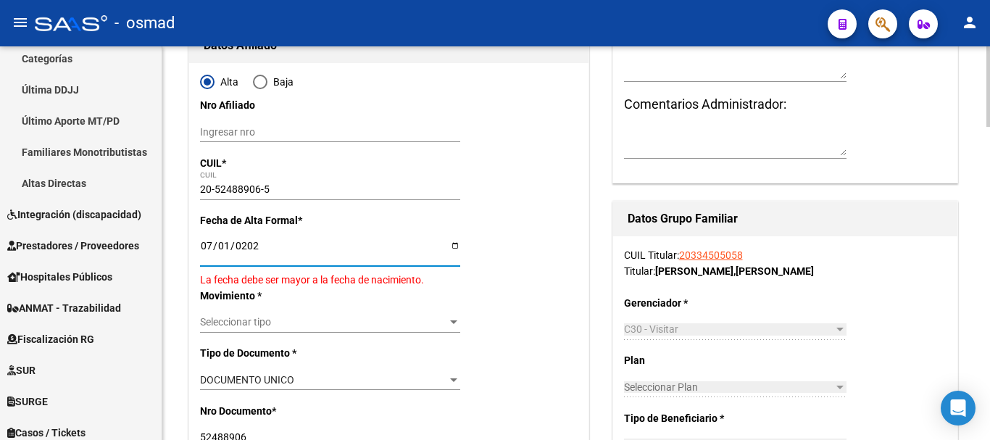
type input "[DATE]"
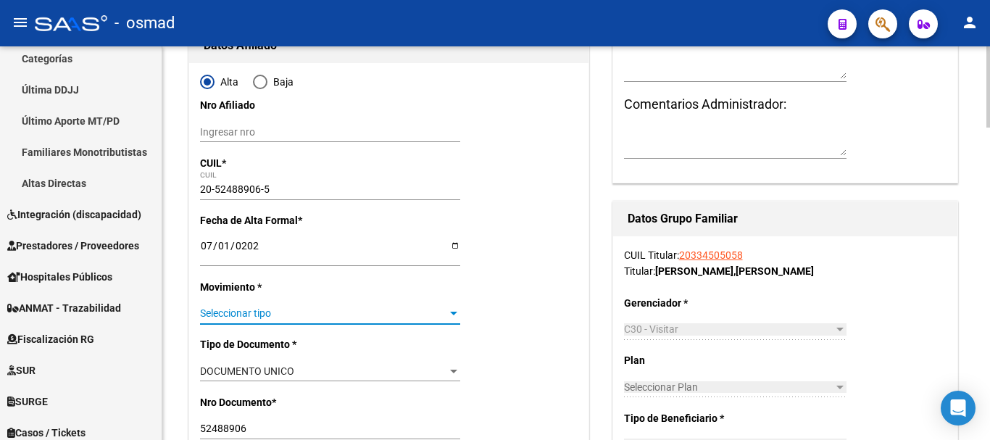
click at [255, 312] on span "Seleccionar tipo" at bounding box center [323, 313] width 247 height 12
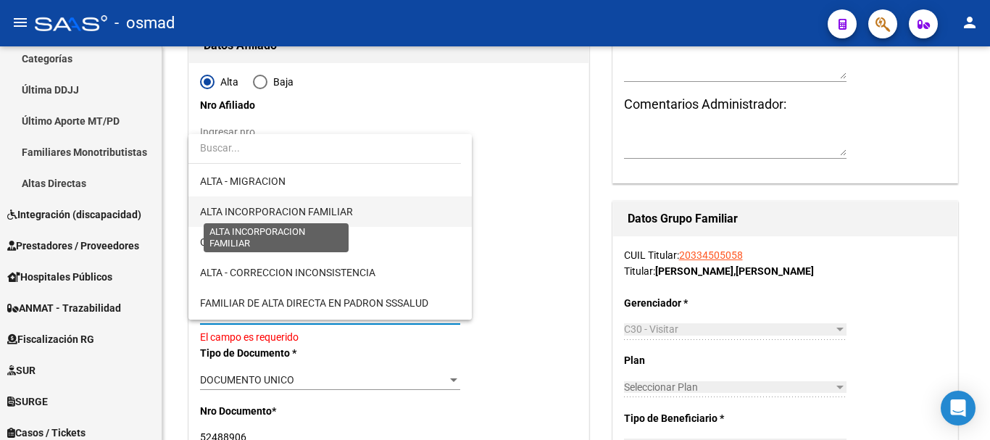
click at [314, 212] on span "ALTA INCORPORACION FAMILIAR" at bounding box center [276, 212] width 153 height 12
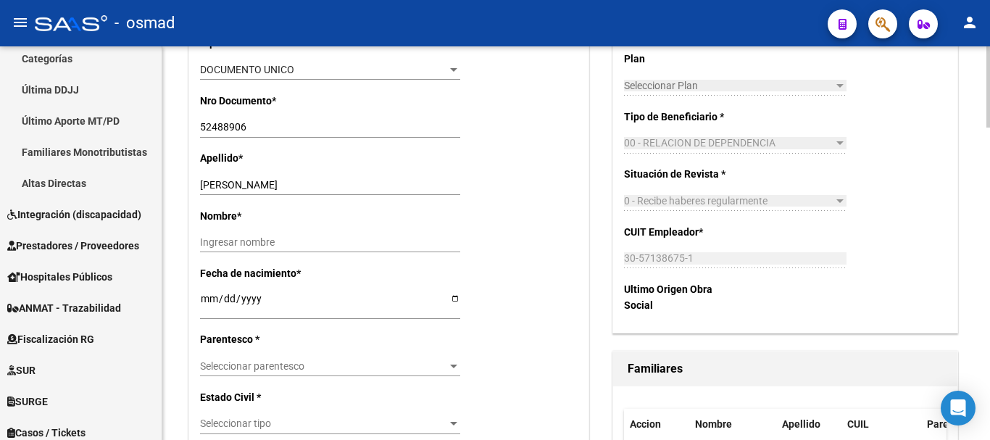
scroll to position [484, 0]
click at [251, 367] on span "Seleccionar parentesco" at bounding box center [323, 366] width 247 height 12
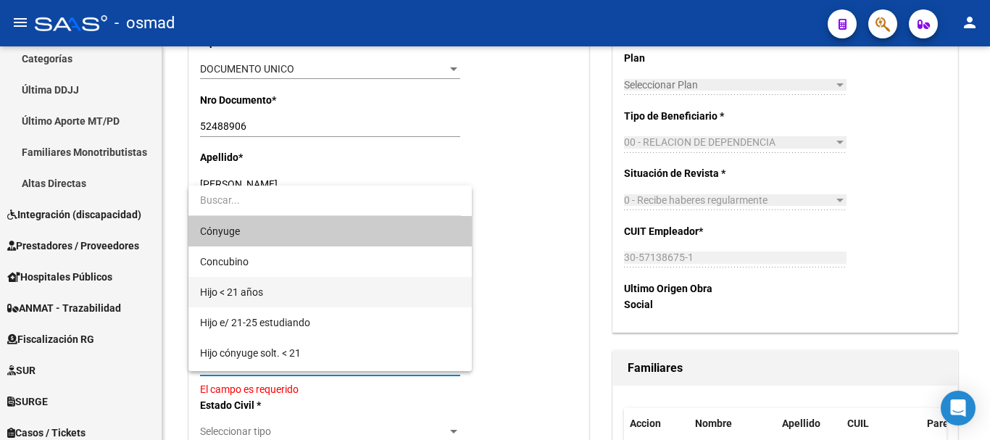
click at [268, 284] on span "Hijo < 21 años" at bounding box center [330, 292] width 260 height 30
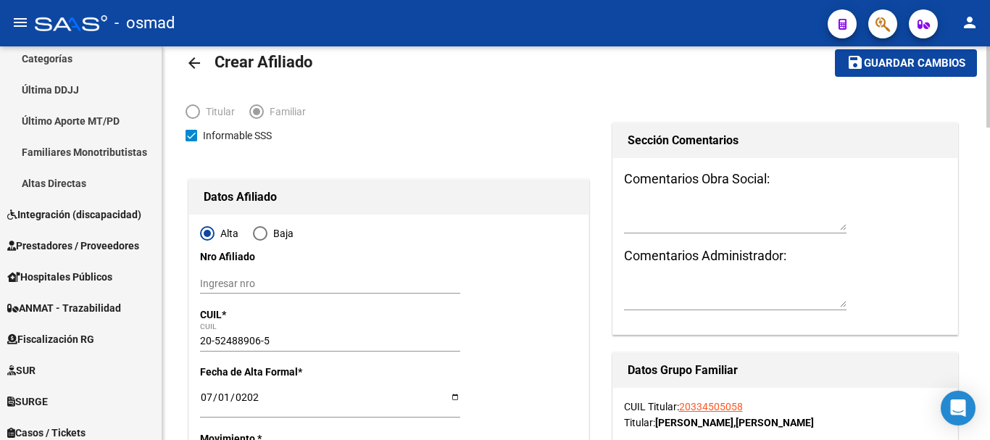
scroll to position [0, 0]
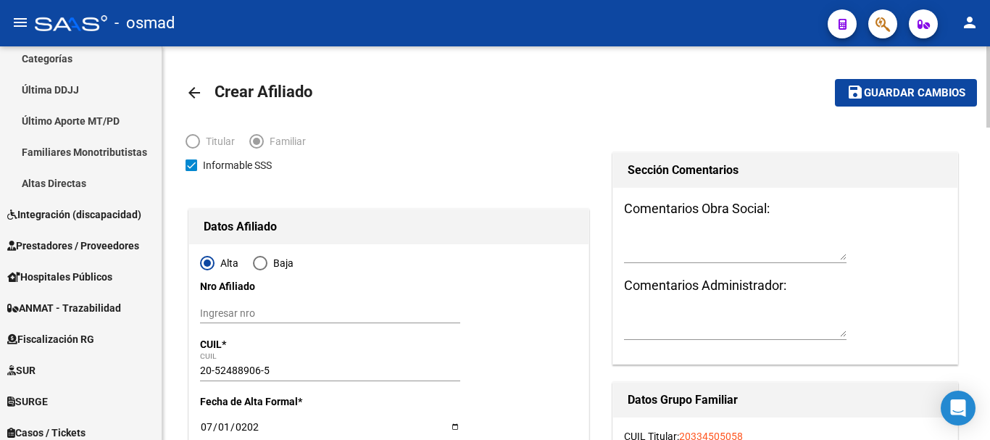
click at [879, 88] on span "Guardar cambios" at bounding box center [914, 93] width 101 height 13
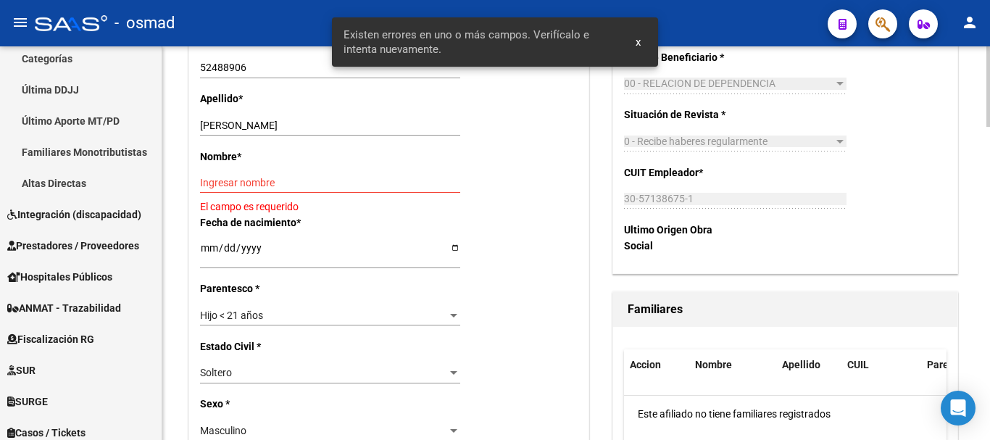
scroll to position [544, 0]
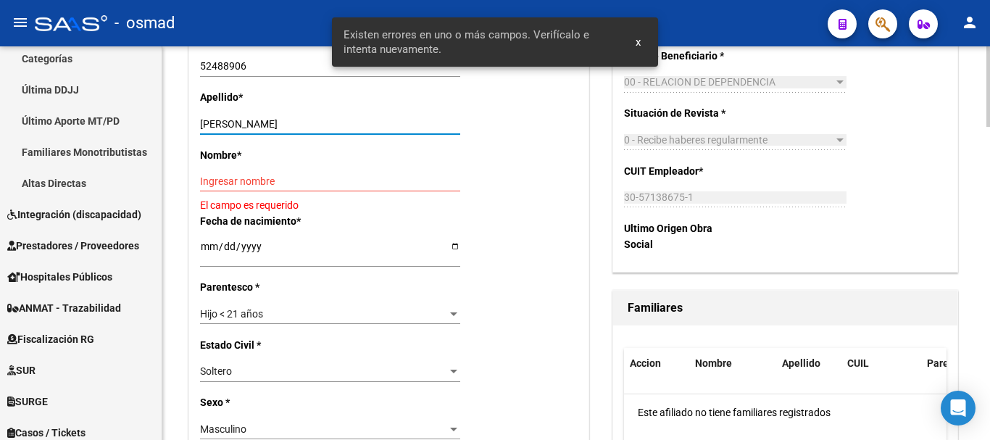
drag, startPoint x: 249, startPoint y: 121, endPoint x: 382, endPoint y: 123, distance: 132.7
click at [382, 123] on input "CARBAJAL LUCCA NATAN" at bounding box center [330, 124] width 260 height 12
click at [294, 175] on input "Ingresar nombre" at bounding box center [330, 181] width 260 height 12
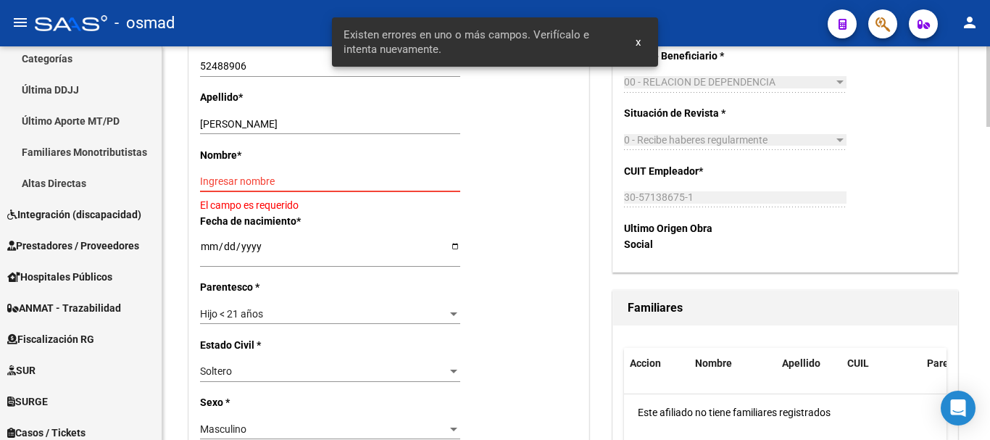
paste input "LUCCA NATAN"
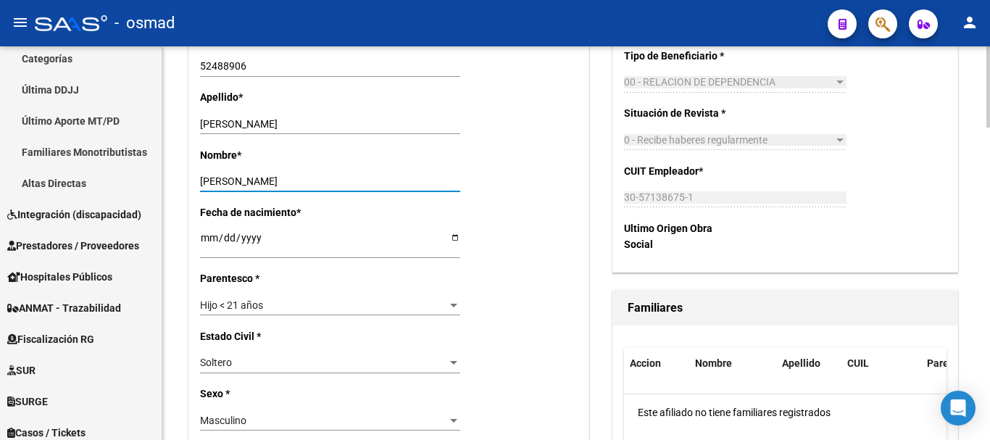
type input "LUCCA NATAN"
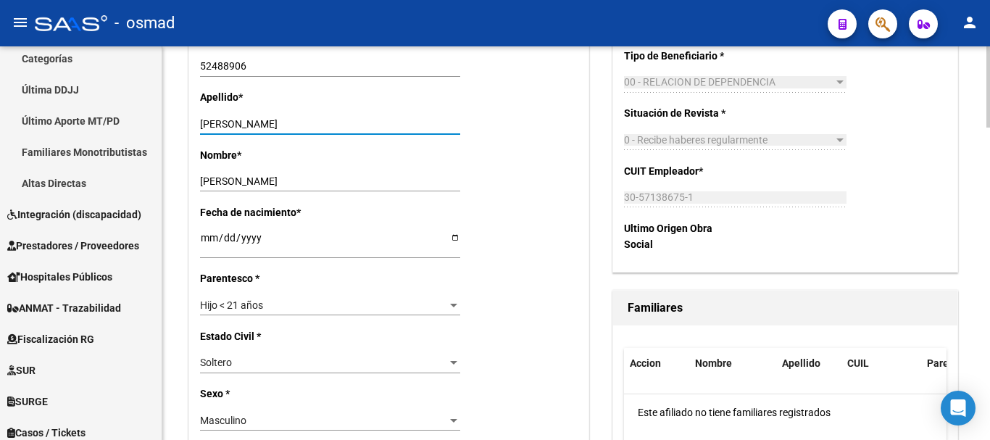
drag, startPoint x: 254, startPoint y: 117, endPoint x: 466, endPoint y: 110, distance: 212.5
click at [466, 110] on div "Apellido * CARBAJAL LUCCA NATAN Ingresar apellido" at bounding box center [389, 117] width 378 height 57
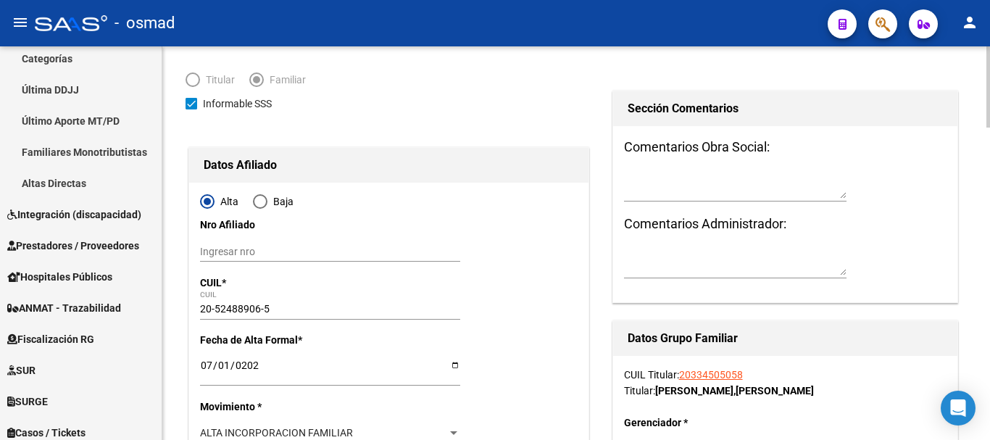
scroll to position [0, 0]
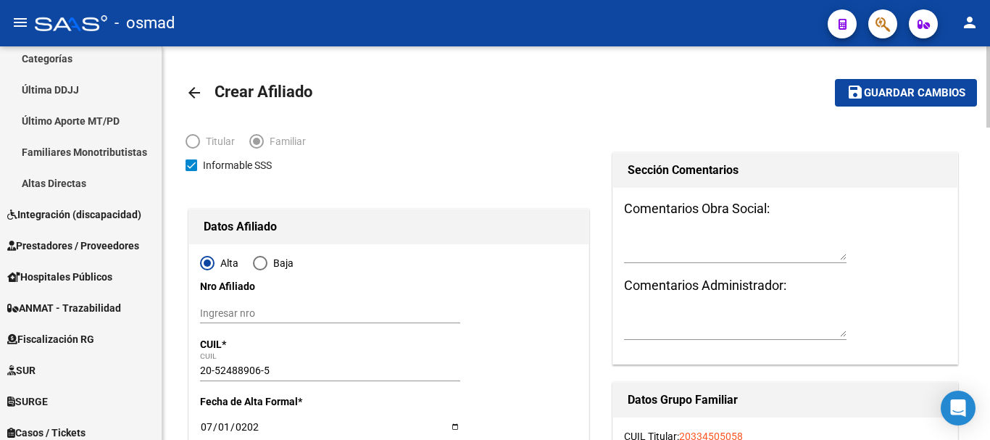
type input "CARBAJAL"
click at [882, 101] on button "save Guardar cambios" at bounding box center [906, 92] width 142 height 27
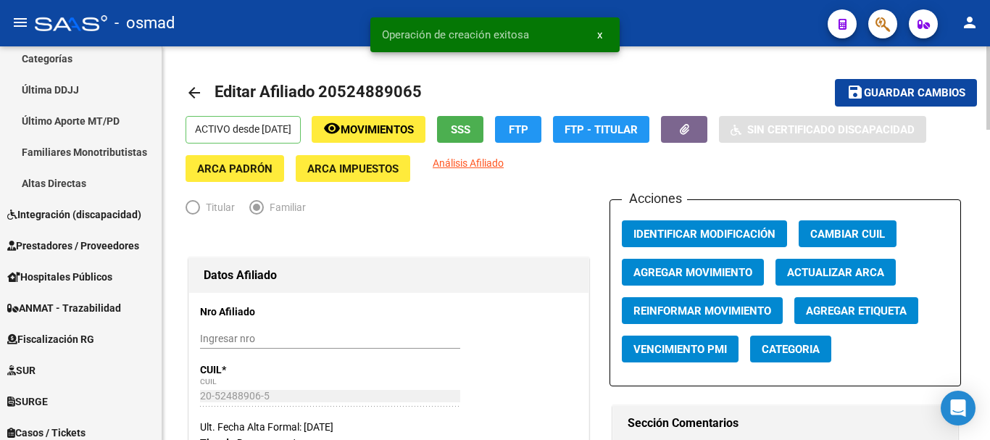
radio input "true"
type input "30-57138675-1"
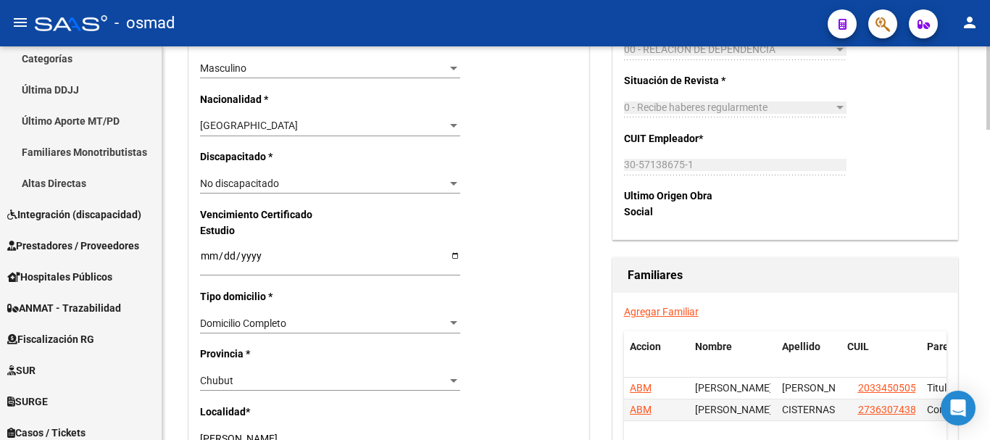
scroll to position [846, 0]
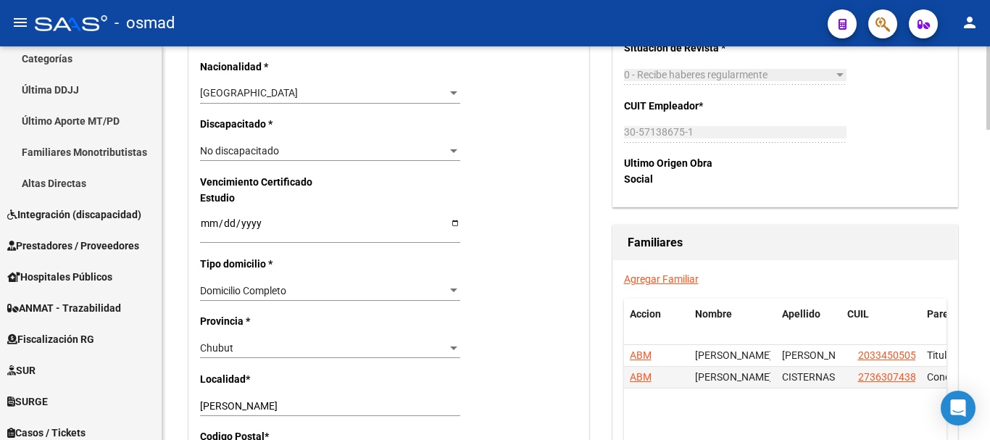
click at [653, 277] on link "Agregar Familiar" at bounding box center [661, 279] width 75 height 12
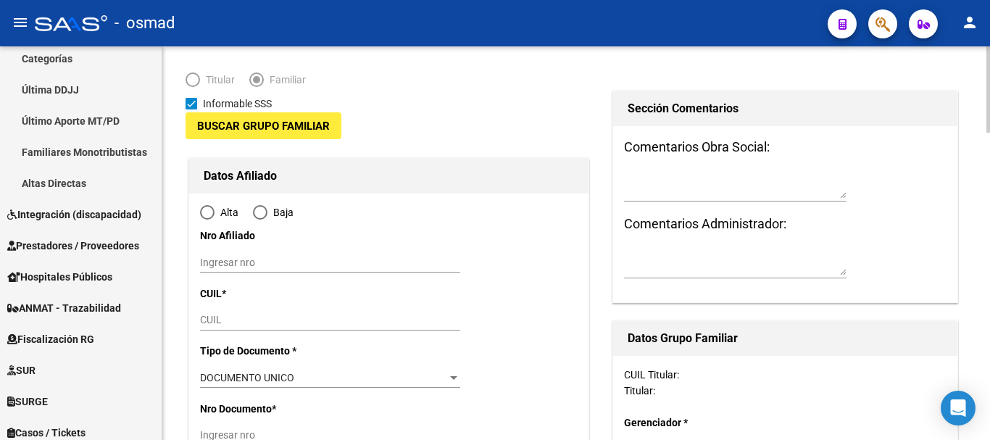
type input "30-57138675-1"
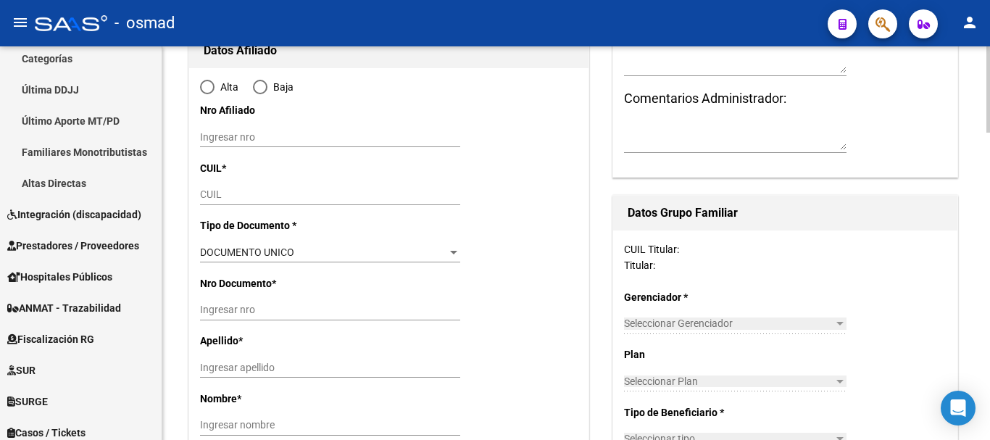
type input "[PERSON_NAME]"
type input "9000"
type input "ANDRES MINOLI"
type input "2052"
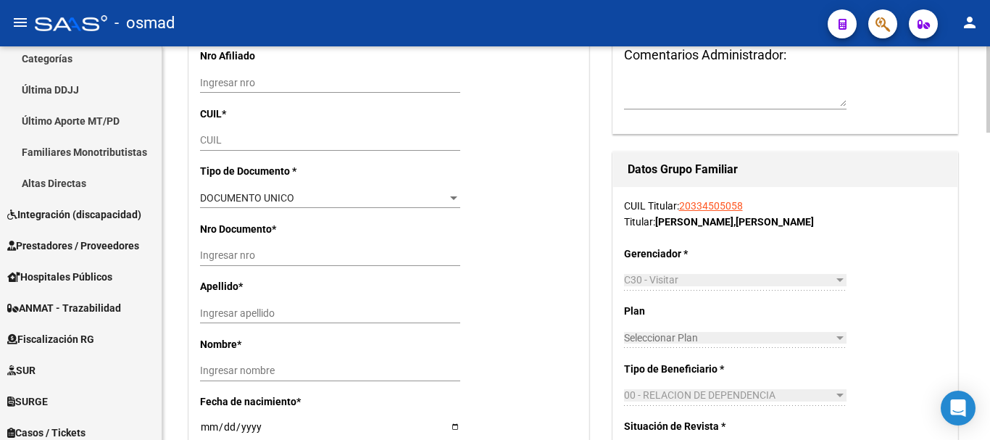
radio input "true"
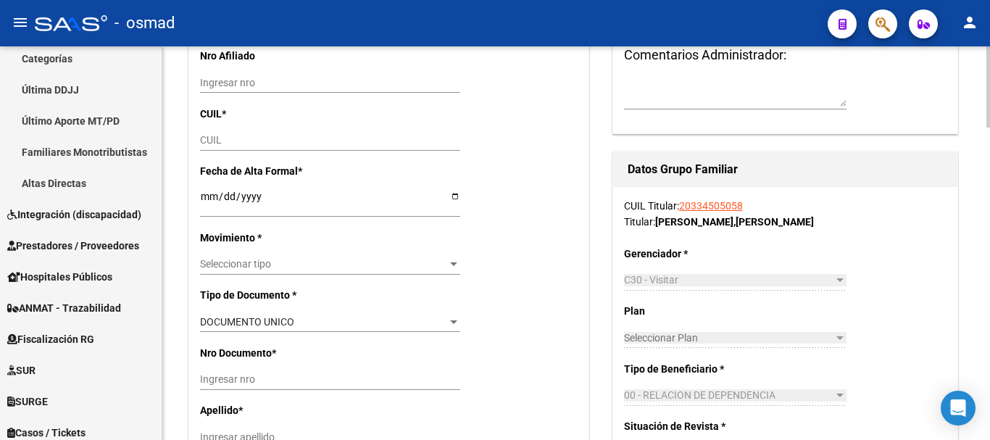
click at [230, 140] on input "CUIL" at bounding box center [330, 140] width 260 height 12
type input "30-57138675-1"
paste input "20-59154091-3"
type input "20-59154091-3"
click at [208, 199] on input "Ingresar fecha" at bounding box center [330, 202] width 260 height 22
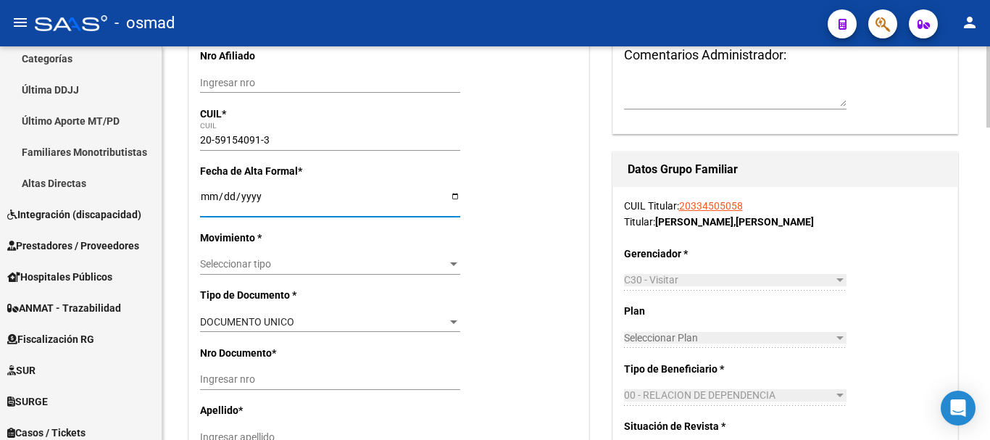
type input "59154091"
type input "CARBAJAL CISTERNAS"
type input "ISABELLA CHLOE"
type input "2022-02-11"
type input "[PERSON_NAME]"
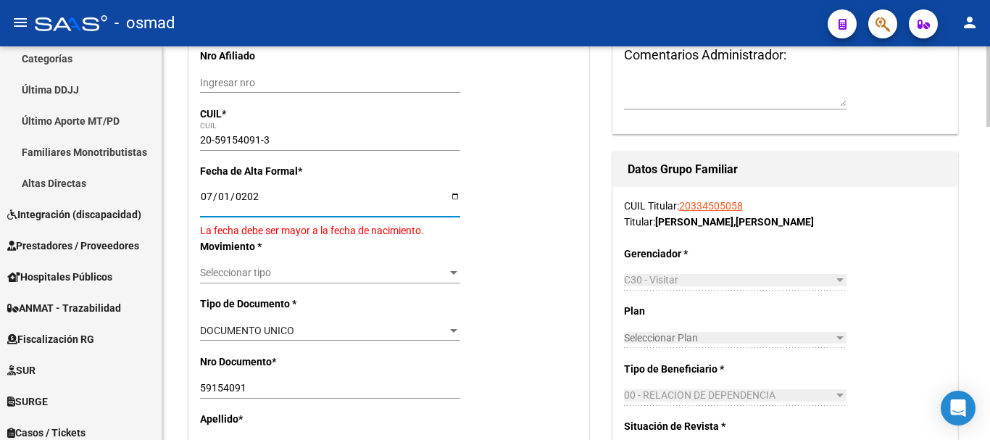
type input "[DATE]"
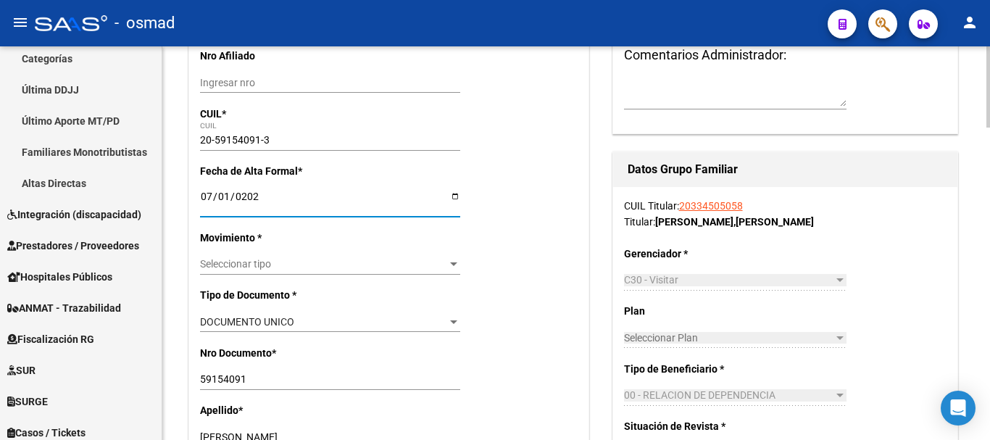
click at [229, 268] on span "Seleccionar tipo" at bounding box center [323, 264] width 247 height 12
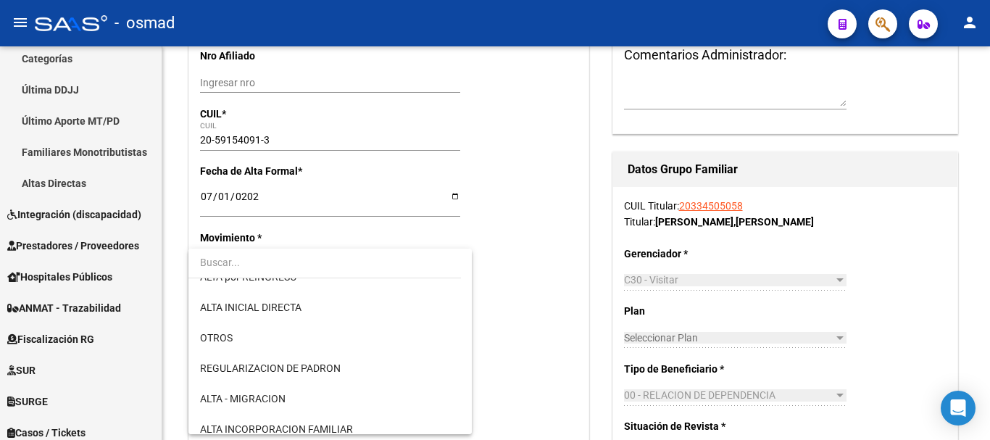
scroll to position [181, 0]
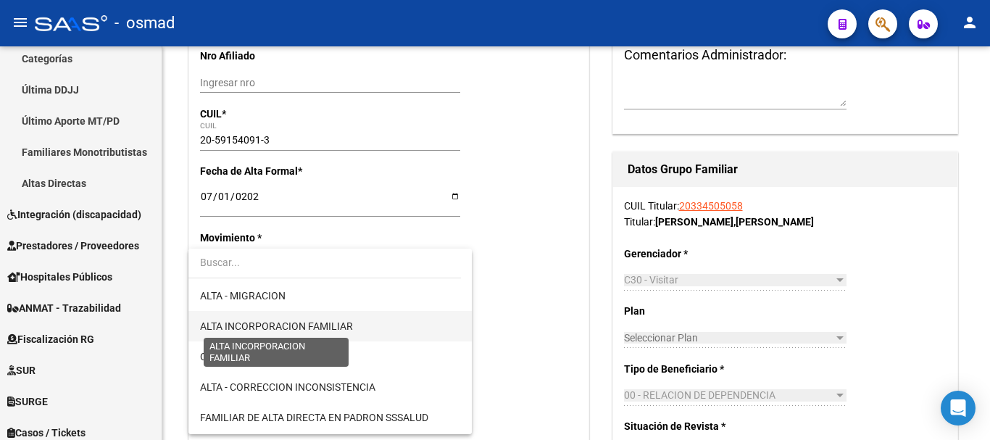
click at [314, 326] on span "ALTA INCORPORACION FAMILIAR" at bounding box center [276, 326] width 153 height 12
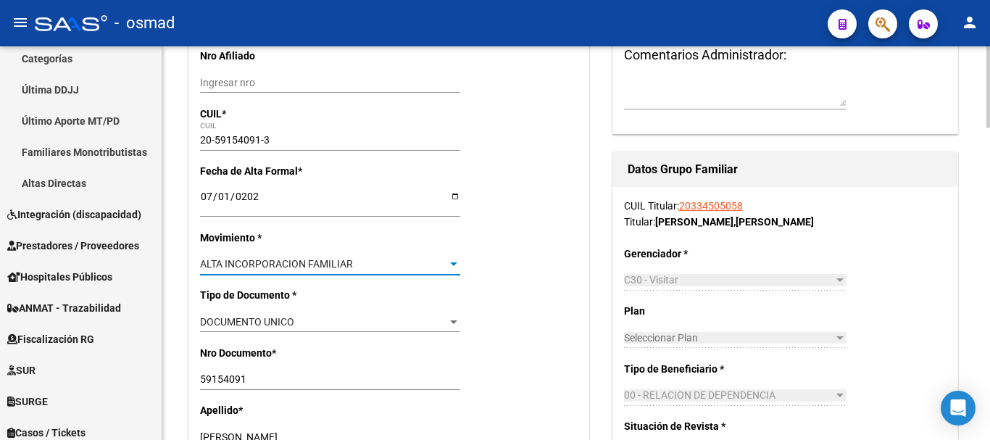
scroll to position [473, 0]
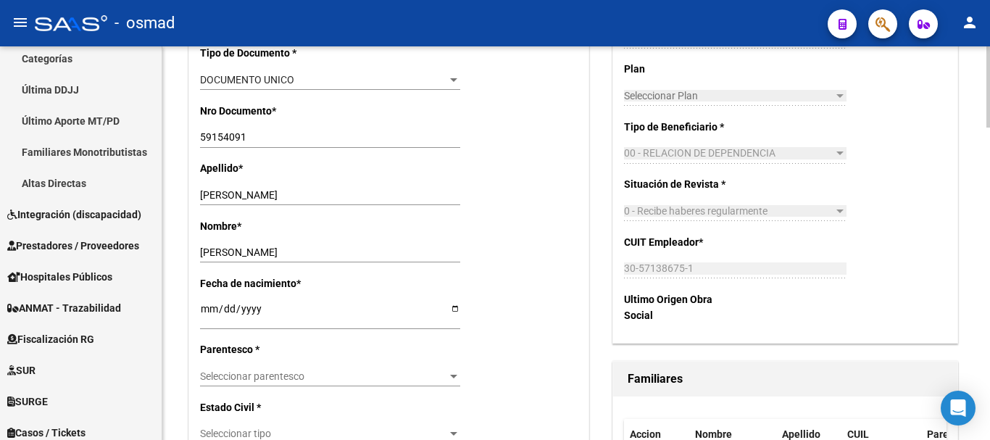
click at [263, 371] on span "Seleccionar parentesco" at bounding box center [323, 376] width 247 height 12
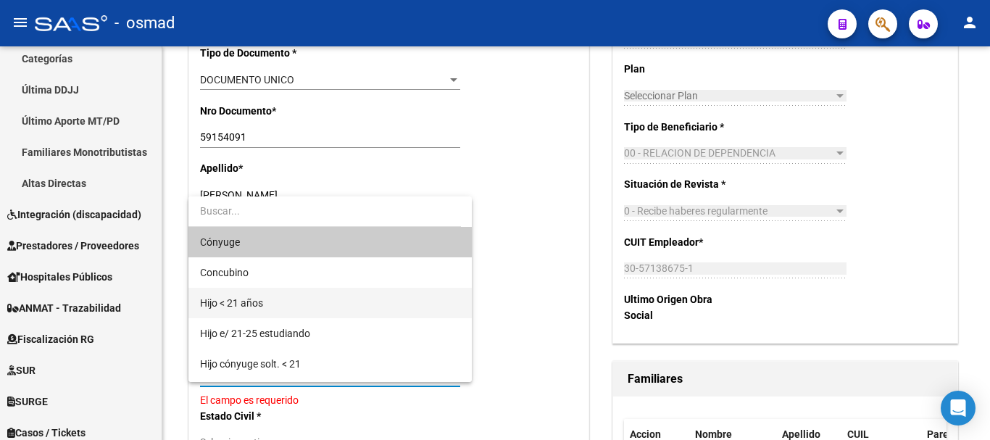
click at [285, 293] on span "Hijo < 21 años" at bounding box center [330, 303] width 260 height 30
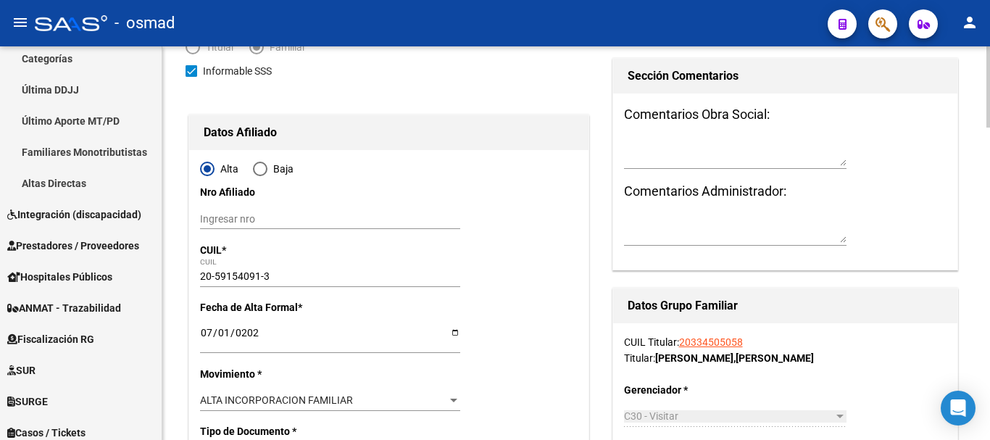
scroll to position [0, 0]
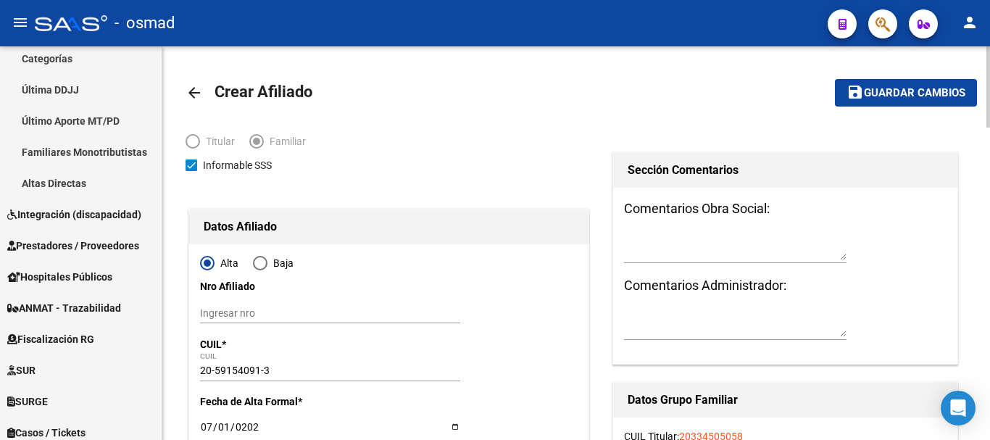
click at [907, 95] on span "Guardar cambios" at bounding box center [914, 93] width 101 height 13
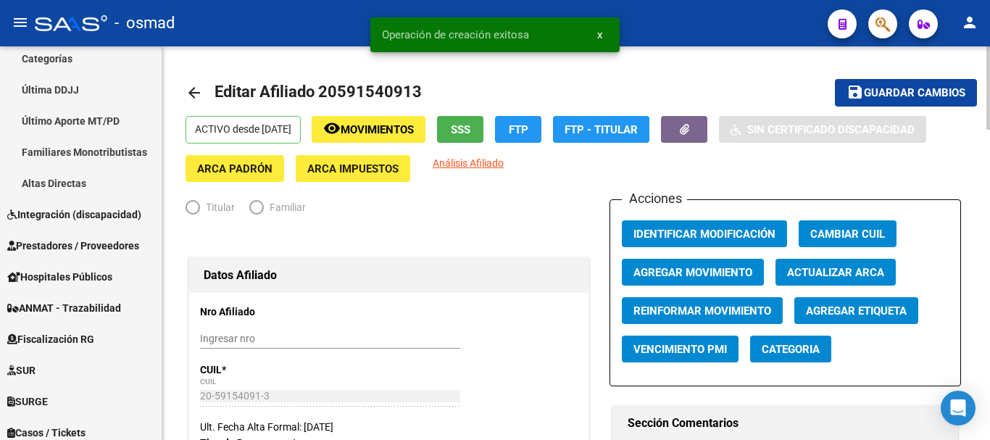
radio input "true"
type input "30-57138675-1"
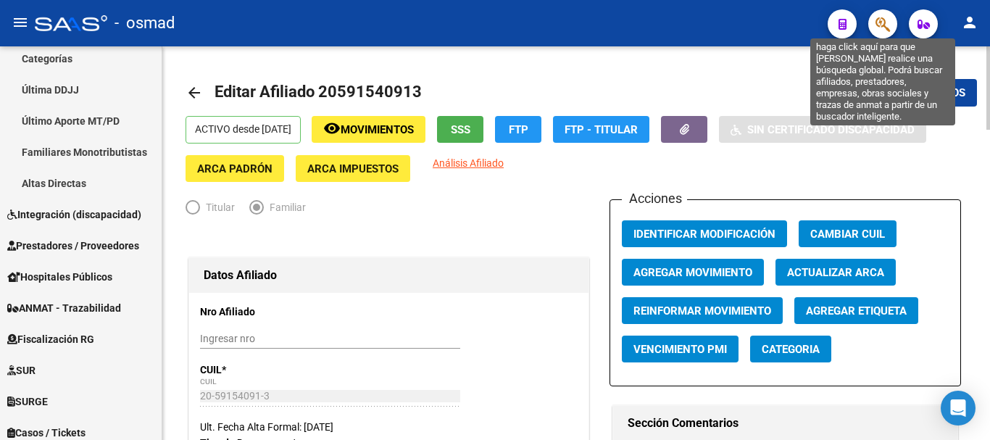
click at [885, 29] on icon "button" at bounding box center [883, 24] width 14 height 17
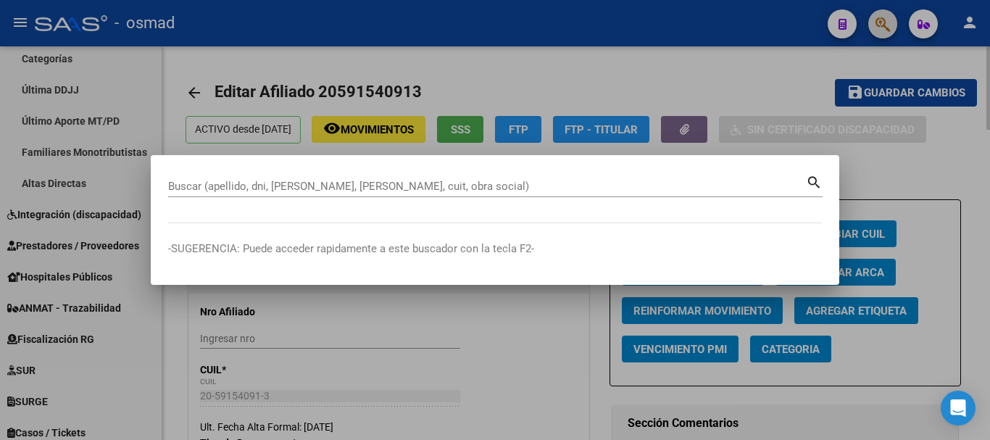
paste input "20264158649"
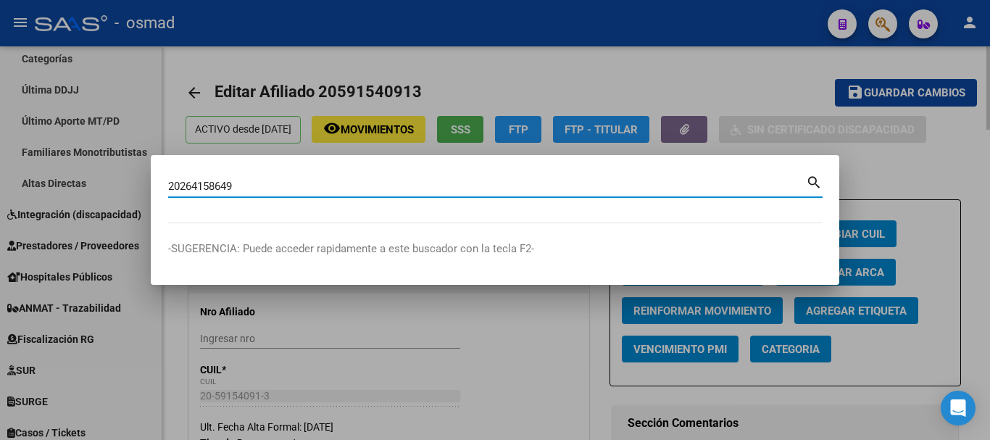
type input "20264158649"
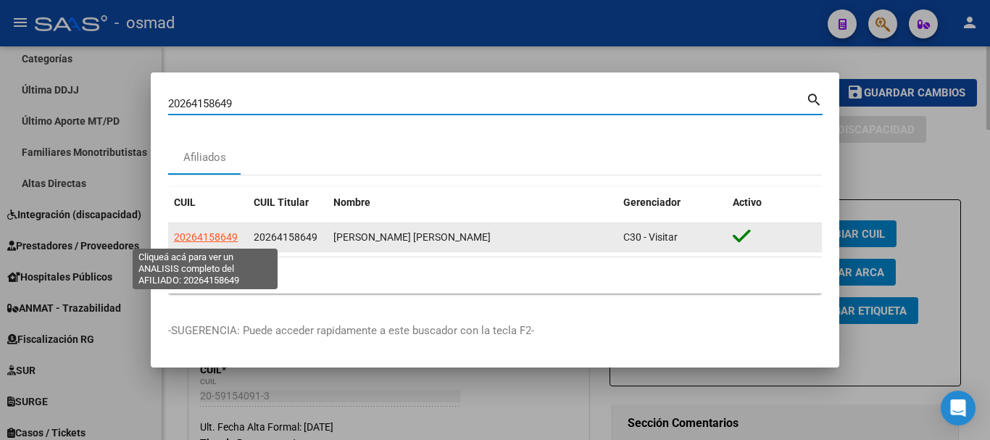
click at [210, 233] on span "20264158649" at bounding box center [206, 237] width 64 height 12
type textarea "20264158649"
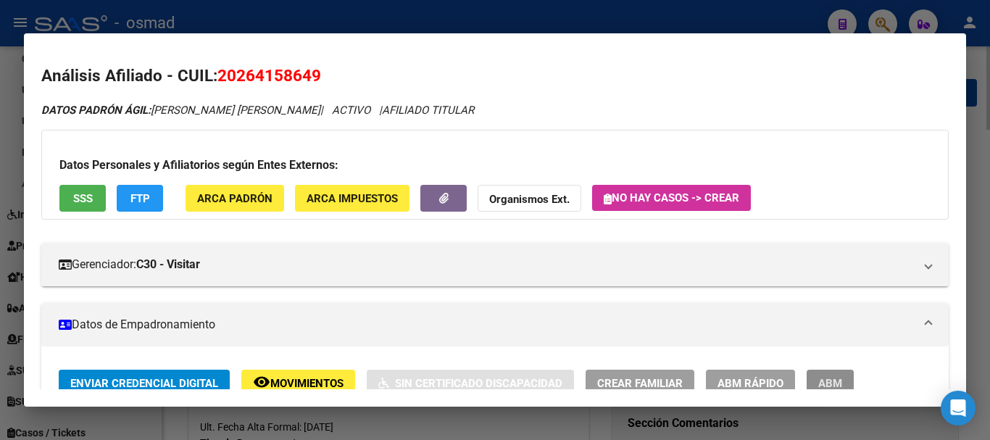
click at [837, 380] on span "ABM" at bounding box center [830, 383] width 24 height 13
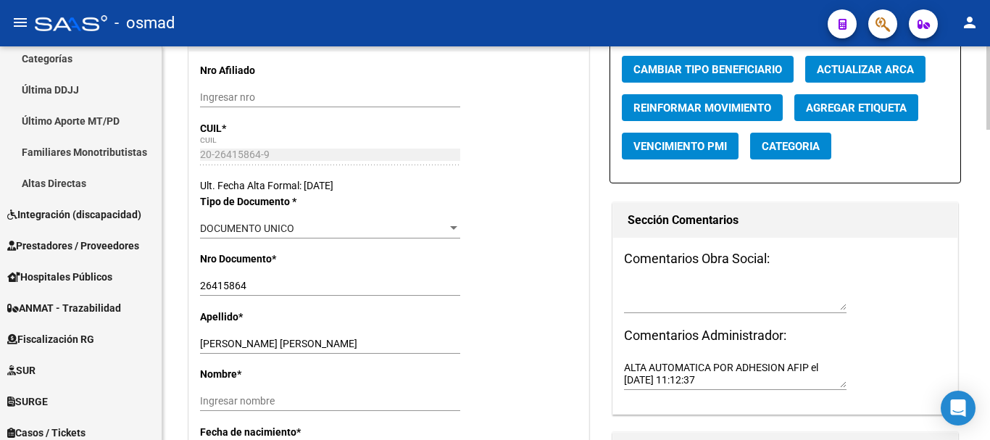
scroll to position [362, 0]
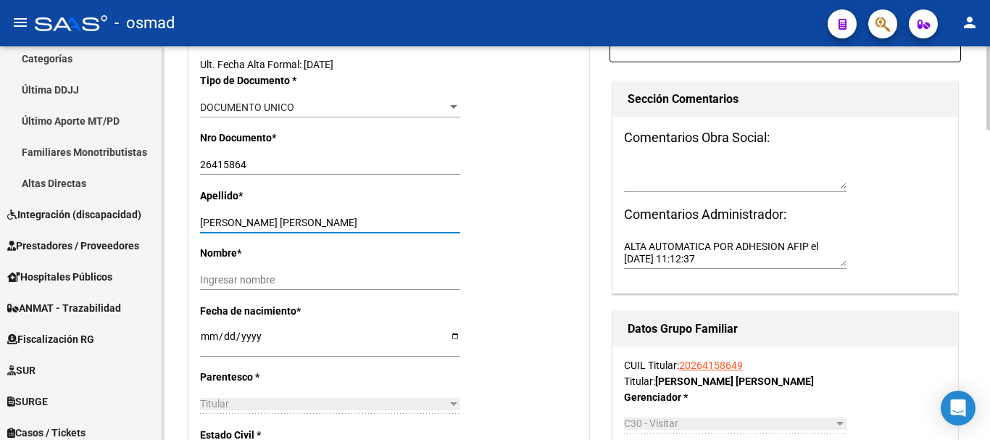
drag, startPoint x: 256, startPoint y: 220, endPoint x: 393, endPoint y: 223, distance: 137.0
click at [393, 223] on input "[PERSON_NAME] [PERSON_NAME]" at bounding box center [330, 223] width 260 height 12
click at [237, 277] on input "Ingresar nombre" at bounding box center [330, 280] width 260 height 12
paste input "[PERSON_NAME]"
type input "[PERSON_NAME]"
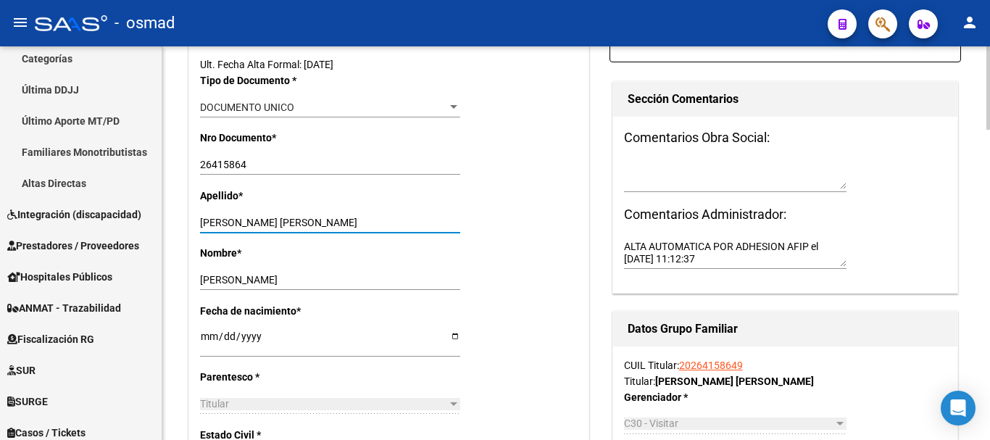
drag, startPoint x: 251, startPoint y: 217, endPoint x: 434, endPoint y: 215, distance: 182.7
click at [434, 215] on div "FAULBAUM JUAN MARCELO Ingresar apellido" at bounding box center [330, 222] width 260 height 20
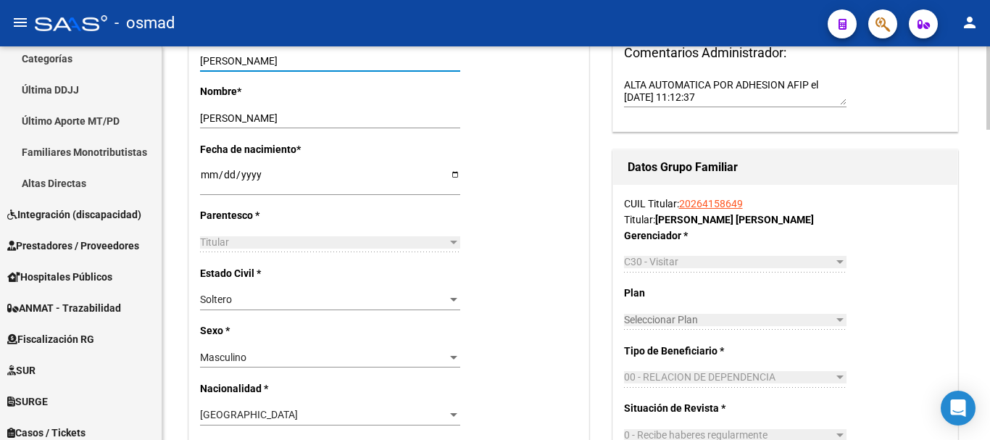
scroll to position [544, 0]
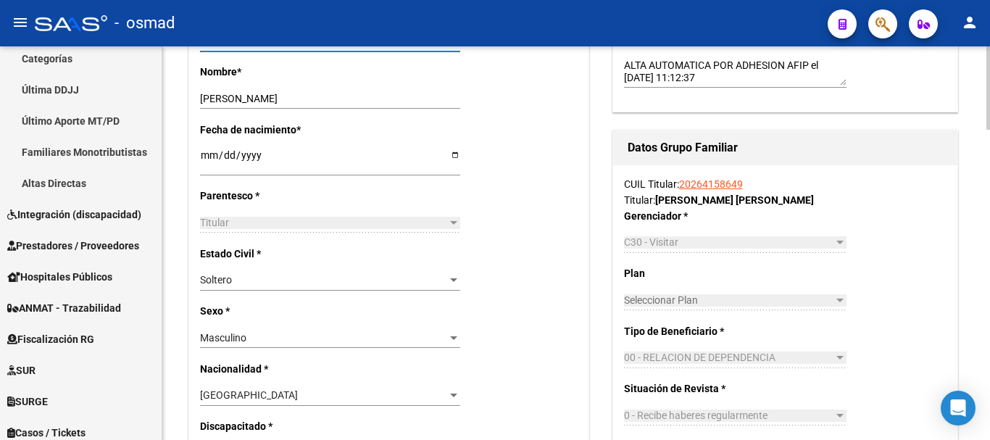
type input "FAULBAUM"
click at [246, 272] on div "Soltero Seleccionar tipo" at bounding box center [330, 280] width 260 height 20
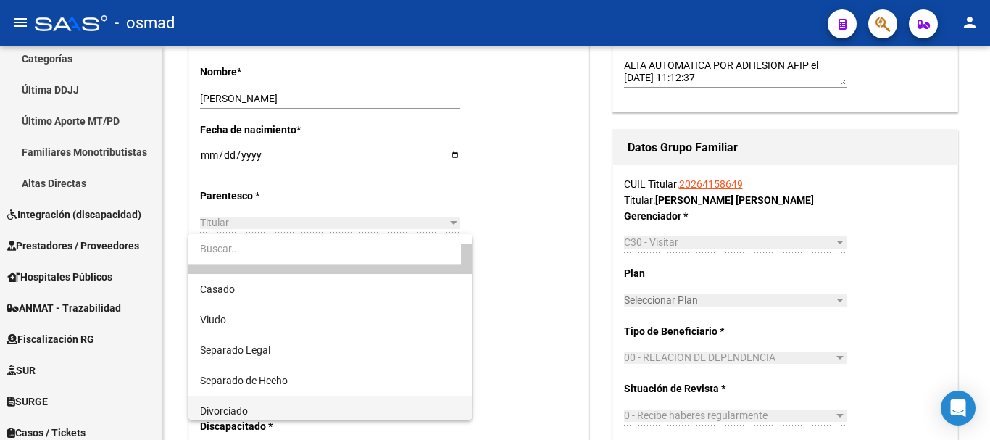
scroll to position [58, 0]
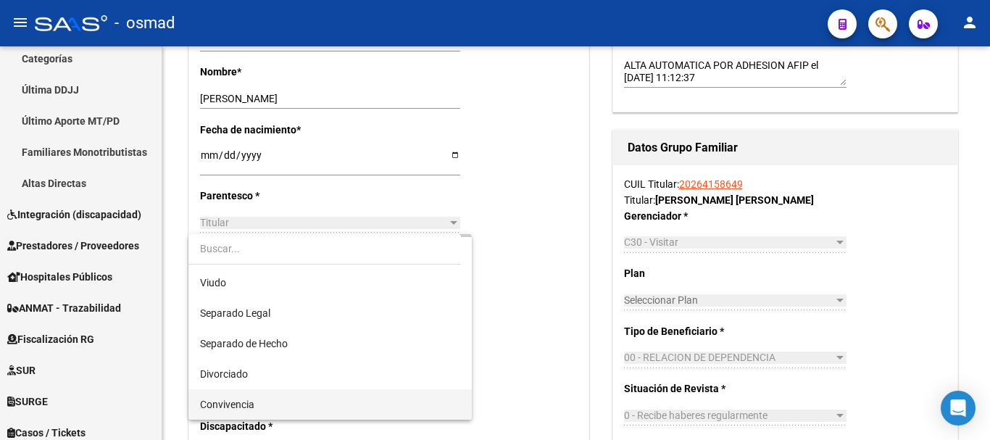
click at [257, 393] on span "Convivencia" at bounding box center [330, 404] width 260 height 30
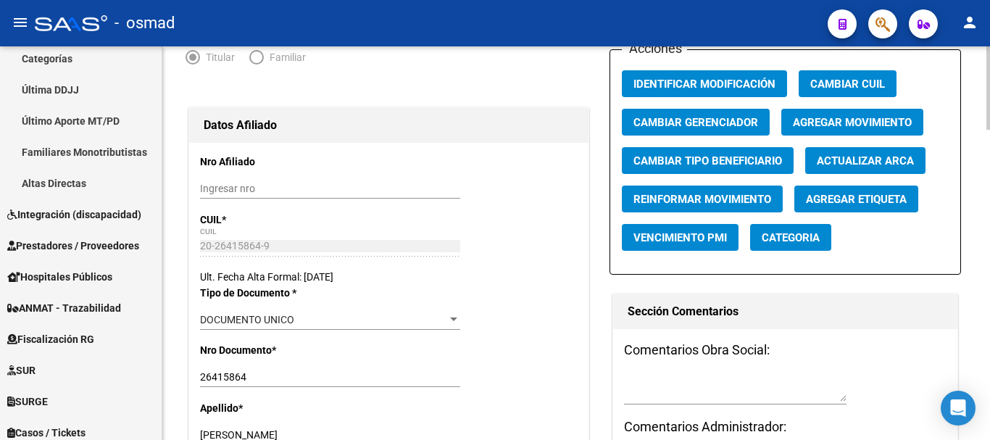
scroll to position [0, 0]
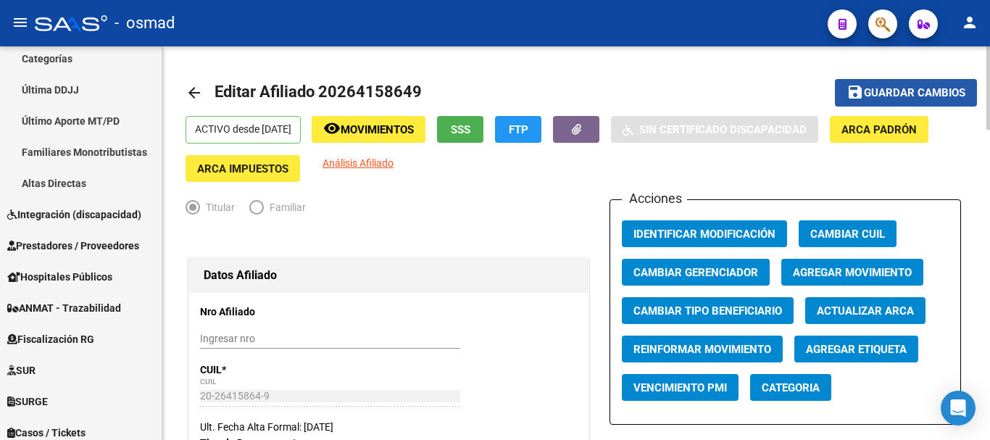
click at [875, 99] on span "Guardar cambios" at bounding box center [914, 93] width 101 height 13
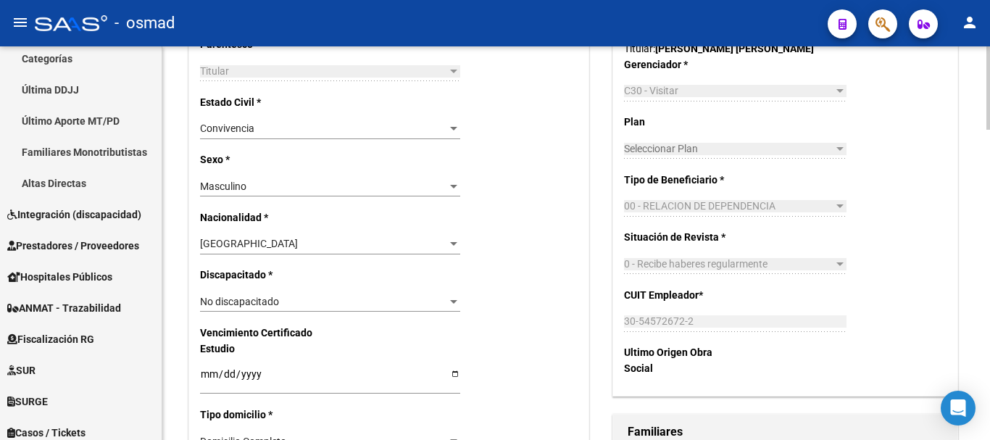
scroll to position [846, 0]
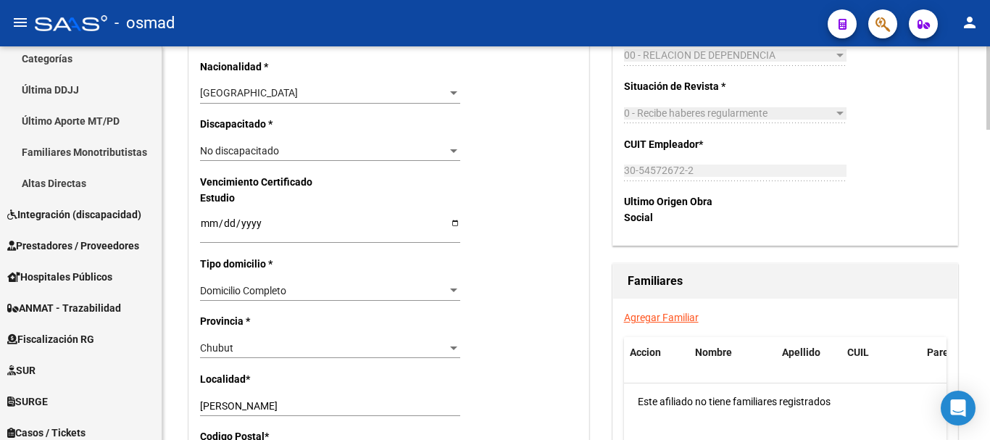
click at [667, 312] on link "Agregar Familiar" at bounding box center [661, 318] width 75 height 12
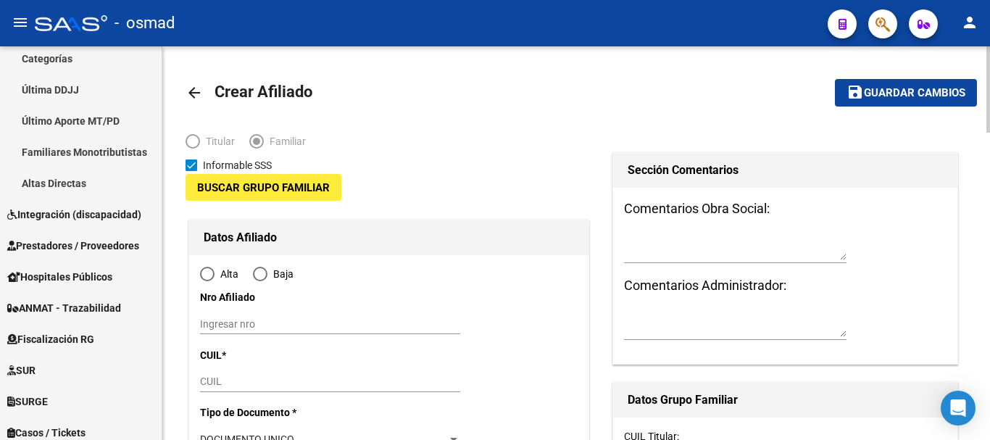
type input "30-54572672-2"
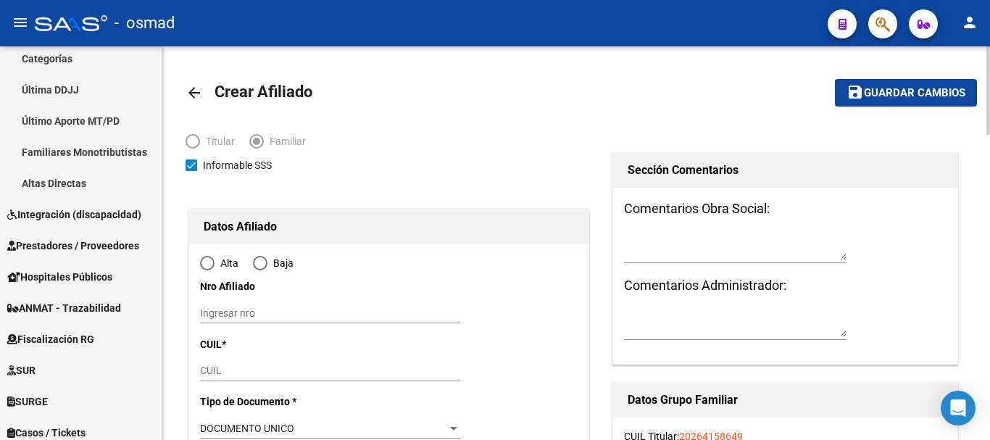
type input "[PERSON_NAME]"
type input "9000"
type input "CHACO"
type input "3111"
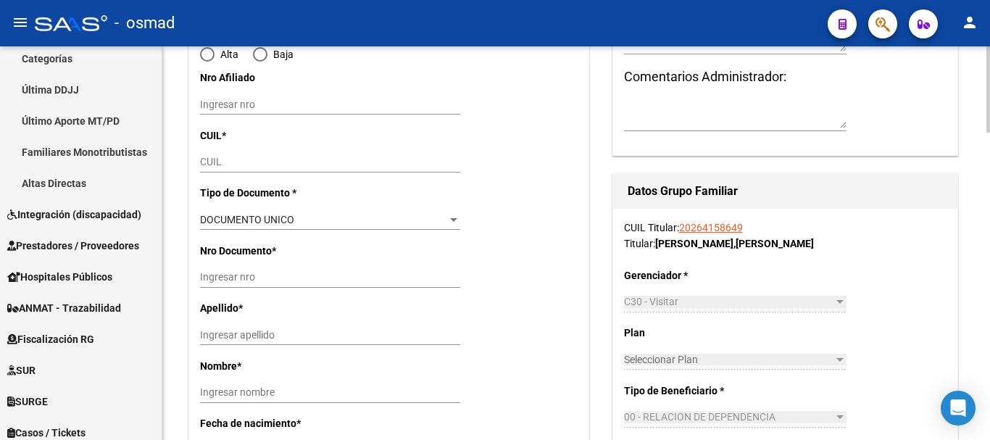
scroll to position [241, 0]
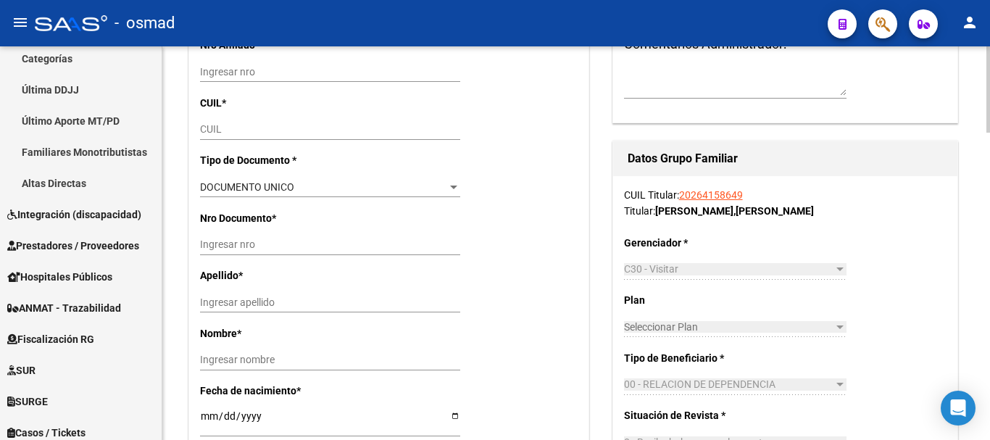
radio input "true"
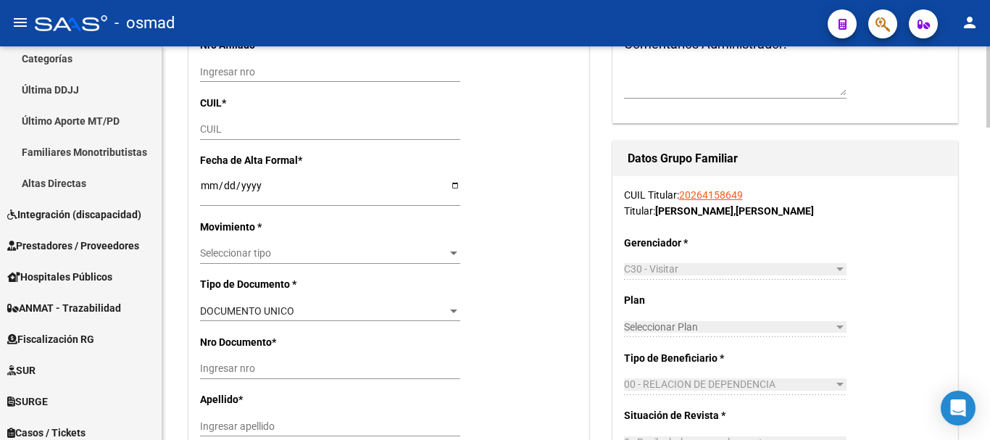
type input "30-54572672-2"
click at [206, 136] on div "CUIL" at bounding box center [330, 130] width 260 height 20
paste input "27-24400328-7"
type input "27-24400328-7"
click at [208, 183] on input "Ingresar fecha" at bounding box center [330, 191] width 260 height 22
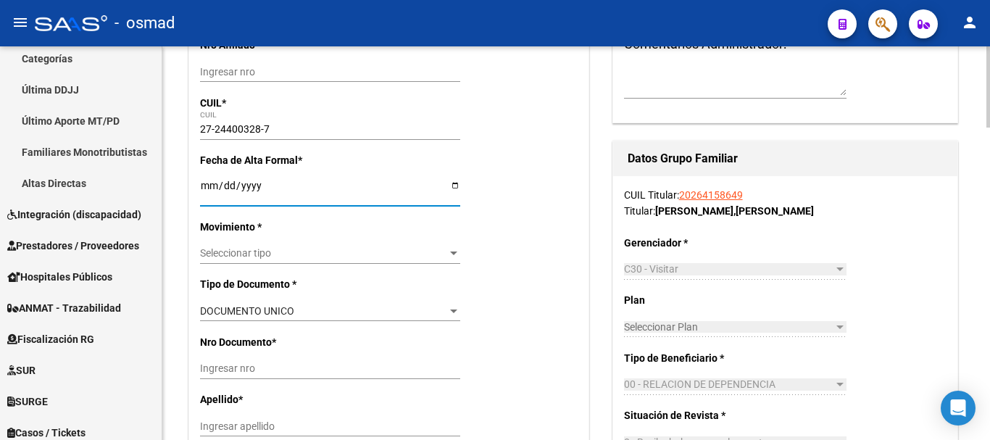
type input "24400328"
type input "CHIGUAY VERONICA INES"
type input "1975-04-06"
type input "[PERSON_NAME]"
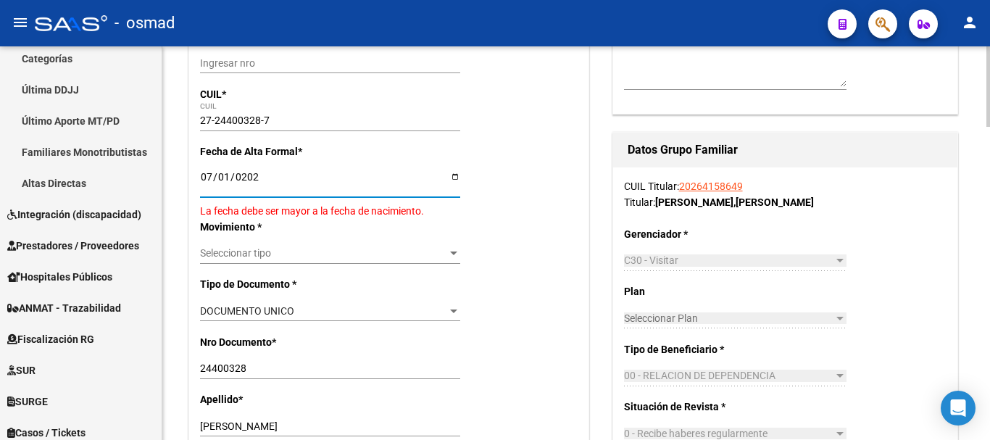
type input "[DATE]"
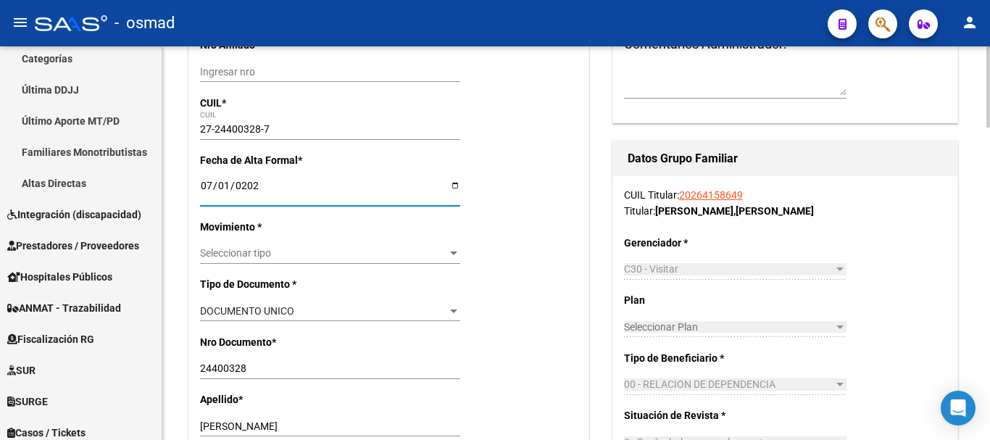
click at [251, 245] on div "Seleccionar tipo Seleccionar tipo" at bounding box center [330, 254] width 260 height 20
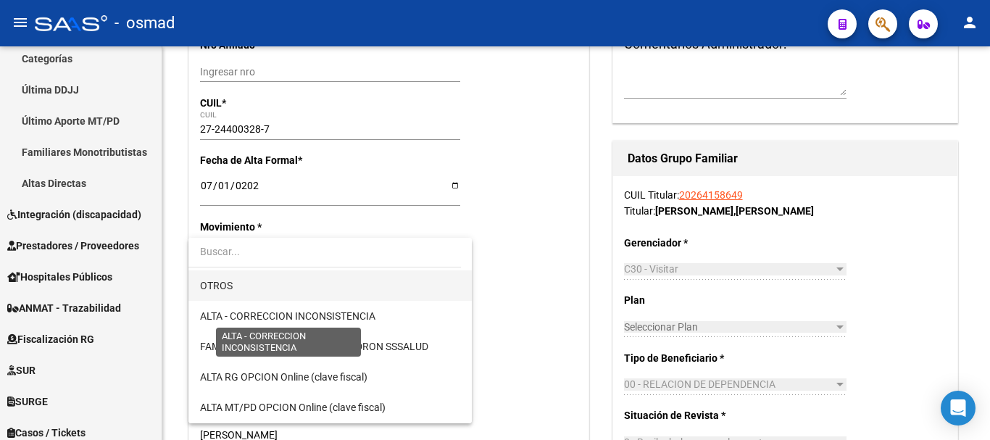
scroll to position [181, 0]
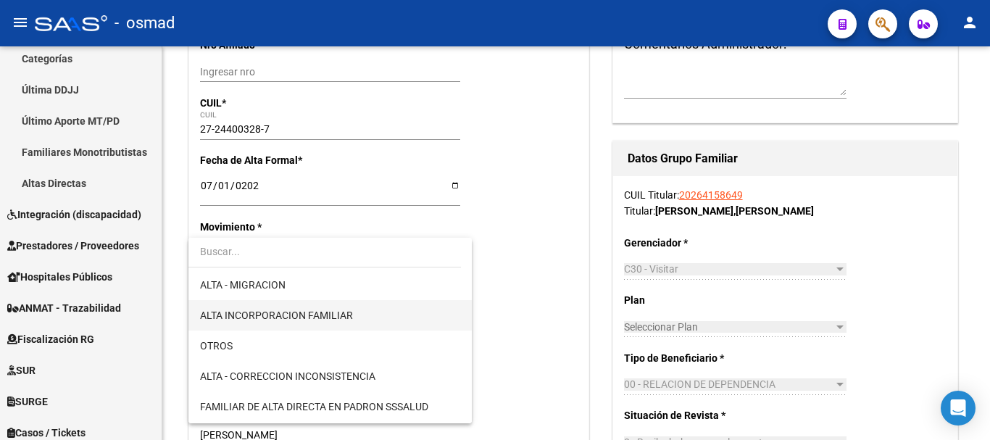
click at [356, 322] on span "ALTA INCORPORACION FAMILIAR" at bounding box center [330, 315] width 260 height 30
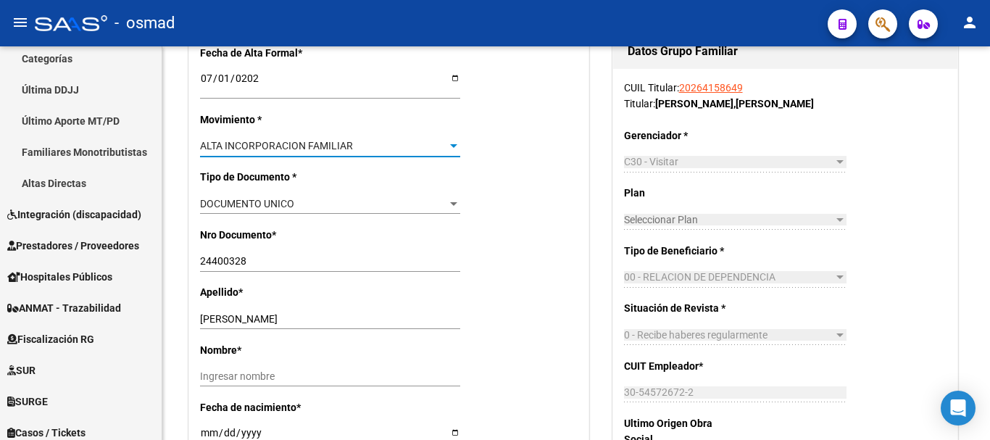
scroll to position [423, 0]
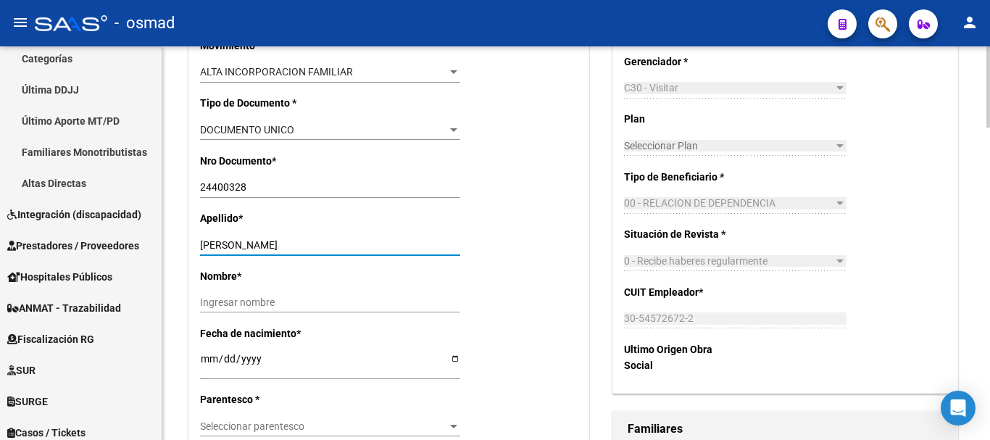
drag, startPoint x: 242, startPoint y: 240, endPoint x: 411, endPoint y: 243, distance: 168.9
click at [411, 243] on input "CHIGUAY VERONICA INES" at bounding box center [330, 245] width 260 height 12
click at [254, 295] on div "Ingresar nombre" at bounding box center [330, 303] width 260 height 20
paste input "VERONICA INES"
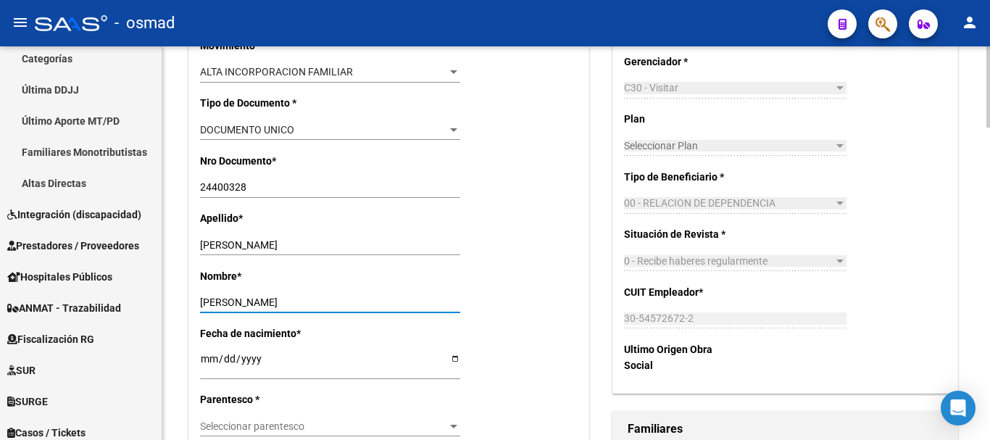
type input "VERONICA INES"
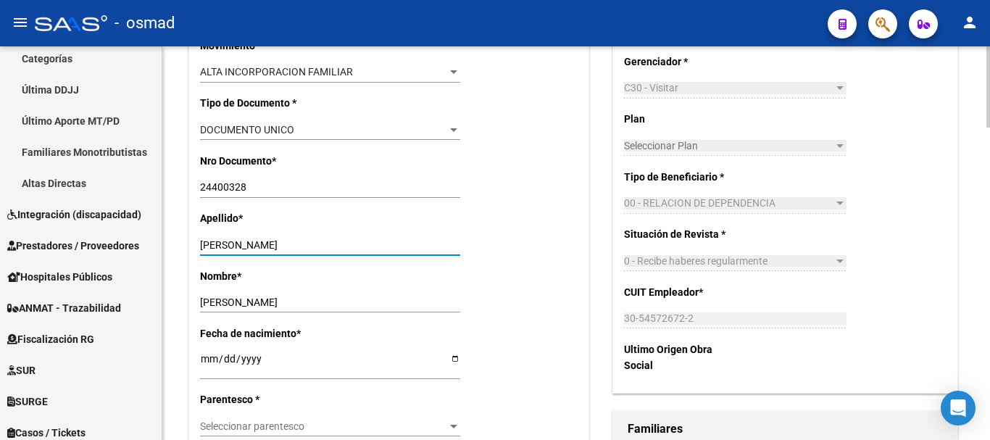
drag, startPoint x: 246, startPoint y: 246, endPoint x: 434, endPoint y: 246, distance: 188.5
click at [434, 246] on input "CHIGUAY VERONICA INES" at bounding box center [330, 245] width 260 height 12
type input "CHIGUAY"
click at [302, 424] on span "Seleccionar parentesco" at bounding box center [323, 426] width 247 height 12
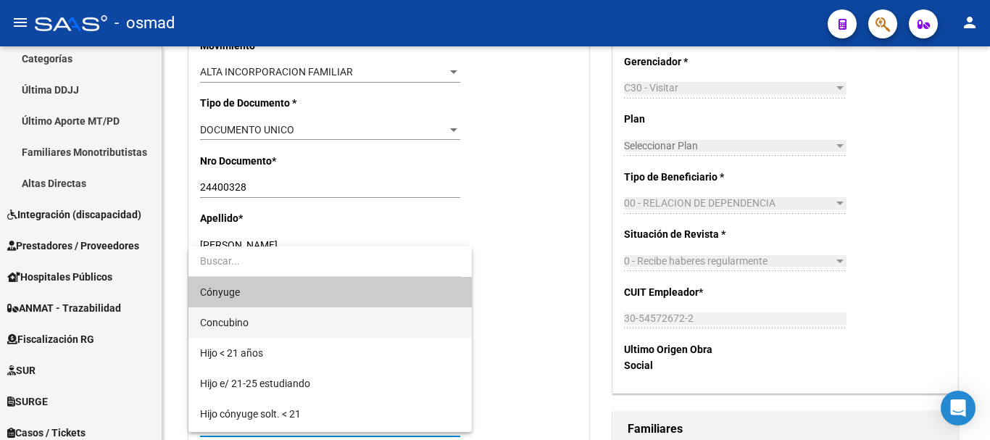
click at [255, 318] on span "Concubino" at bounding box center [330, 322] width 260 height 30
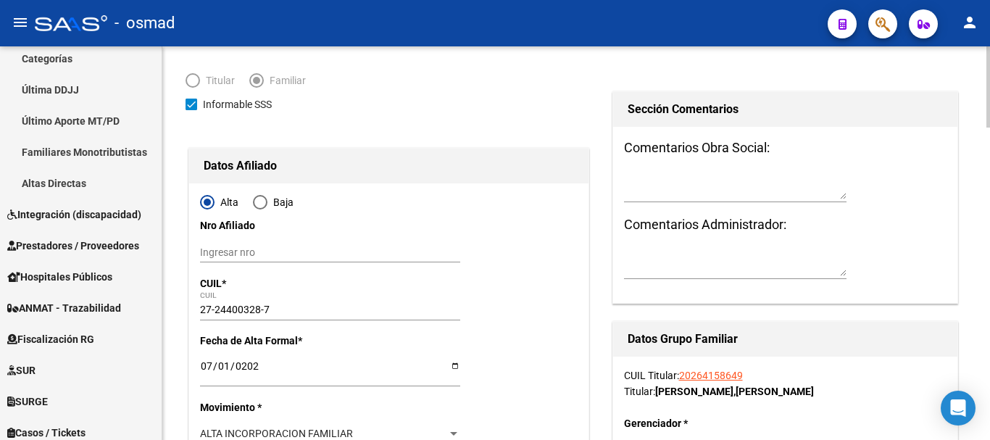
scroll to position [0, 0]
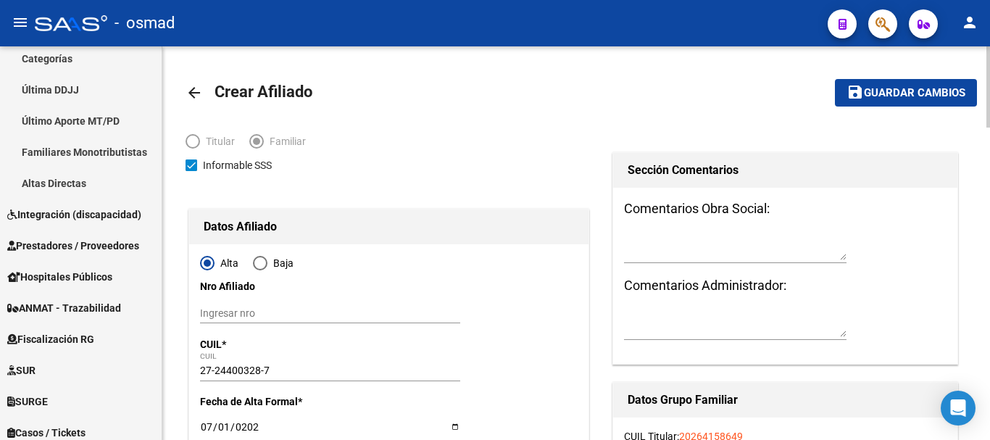
click at [886, 88] on span "Guardar cambios" at bounding box center [914, 93] width 101 height 13
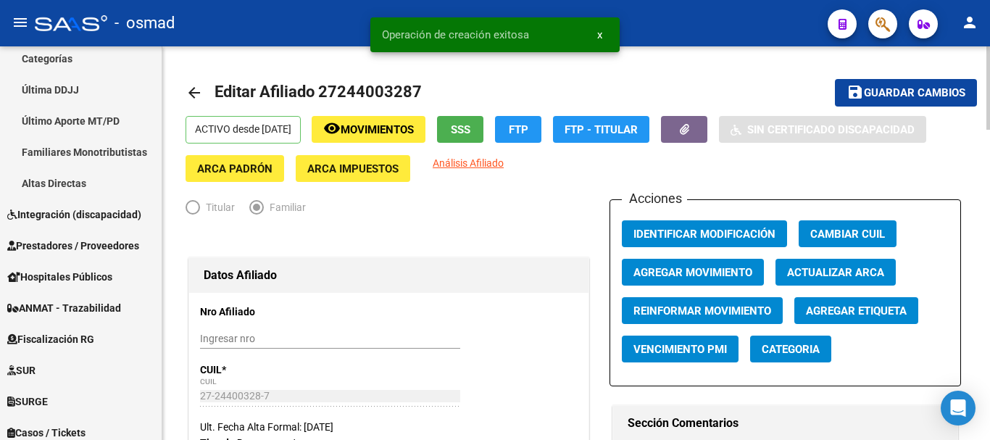
radio input "true"
type input "30-54572672-2"
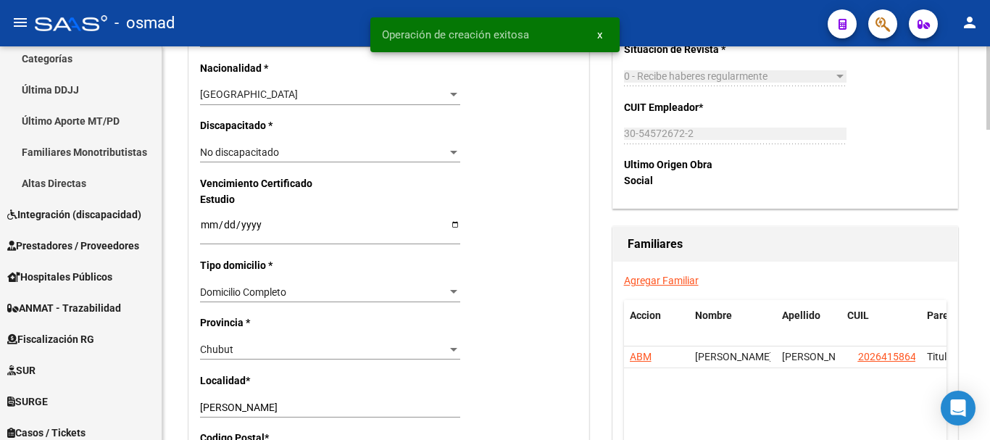
scroll to position [846, 0]
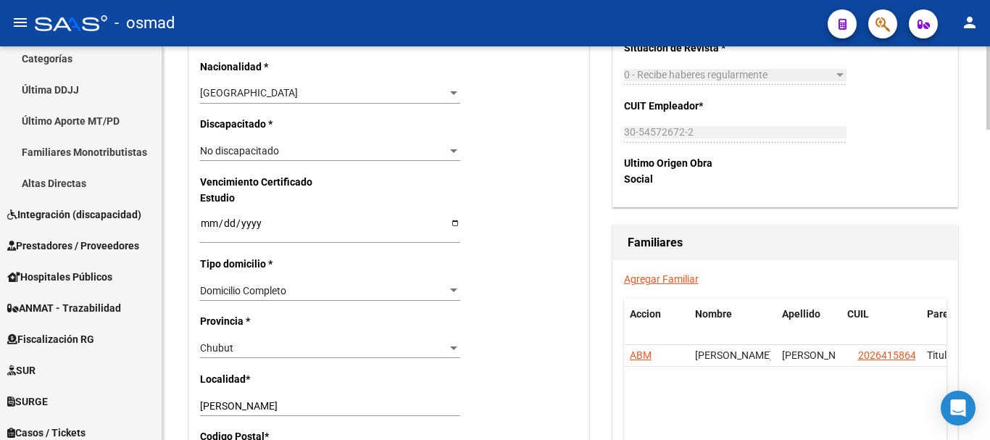
click at [644, 275] on link "Agregar Familiar" at bounding box center [661, 279] width 75 height 12
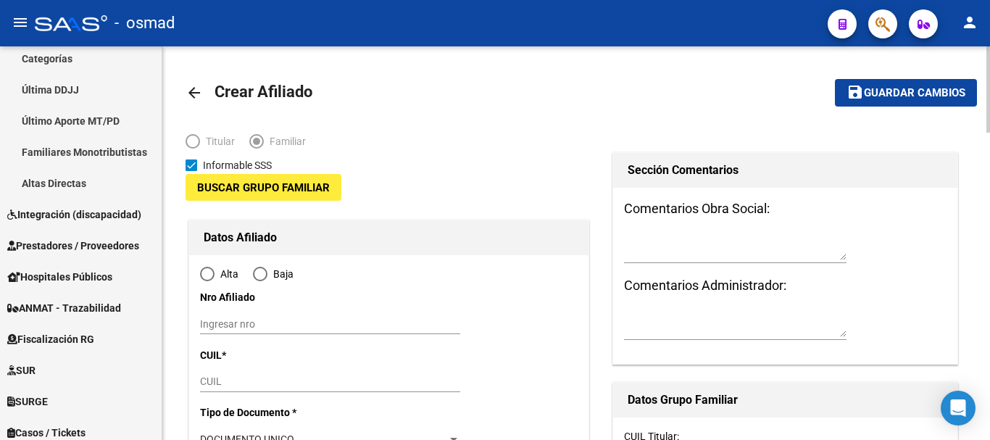
type input "30-54572672-2"
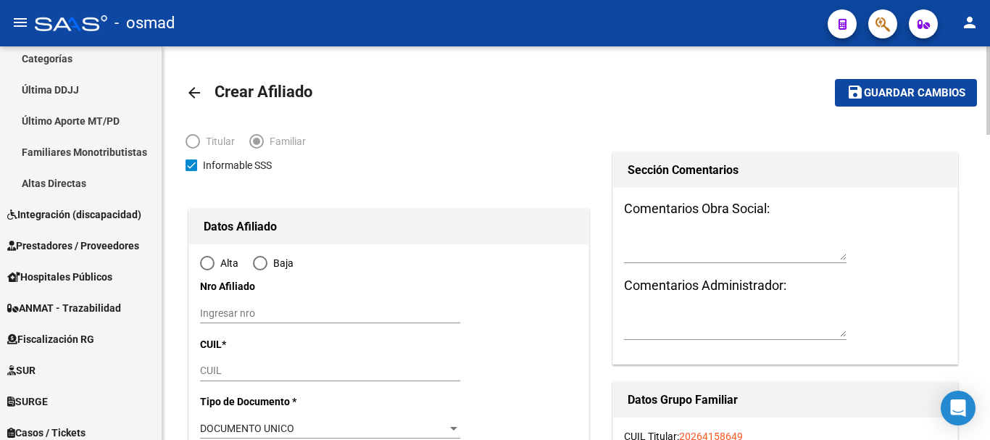
type input "[PERSON_NAME]"
type input "9000"
type input "CHACO"
type input "3111"
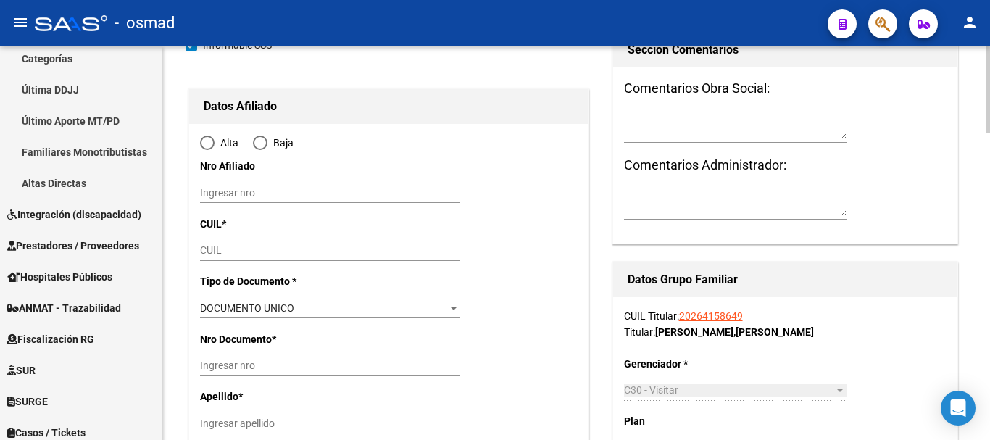
scroll to position [121, 0]
radio input "true"
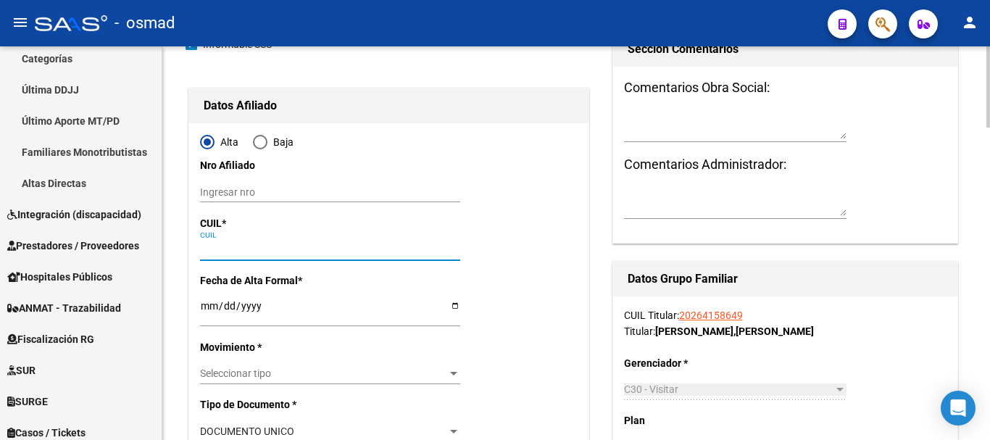
click at [239, 244] on input "CUIL" at bounding box center [330, 250] width 260 height 12
type input "30-54572672-2"
paste input "20-50163140-0"
type input "20-50163140-0"
click at [201, 304] on input "Ingresar fecha" at bounding box center [330, 311] width 260 height 22
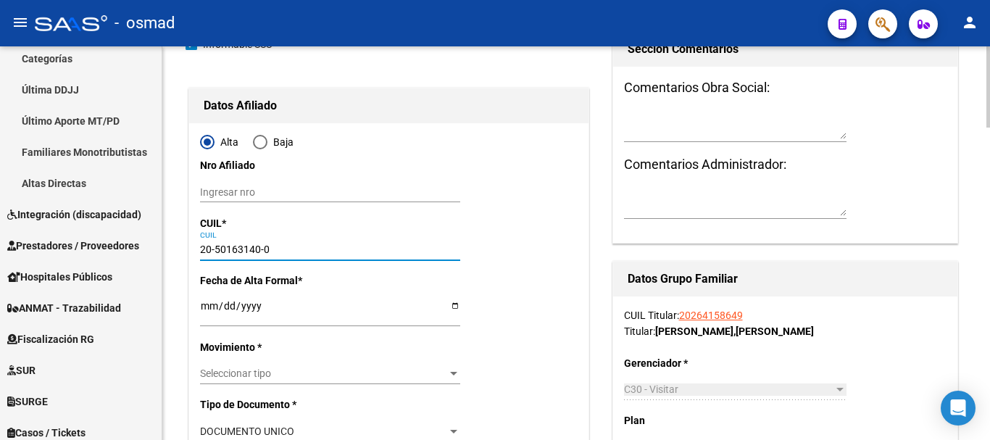
type input "50163140"
type input "FAULBAUM"
type input "MIA LUISANA"
type input "2010-07-20"
type input "[PERSON_NAME]"
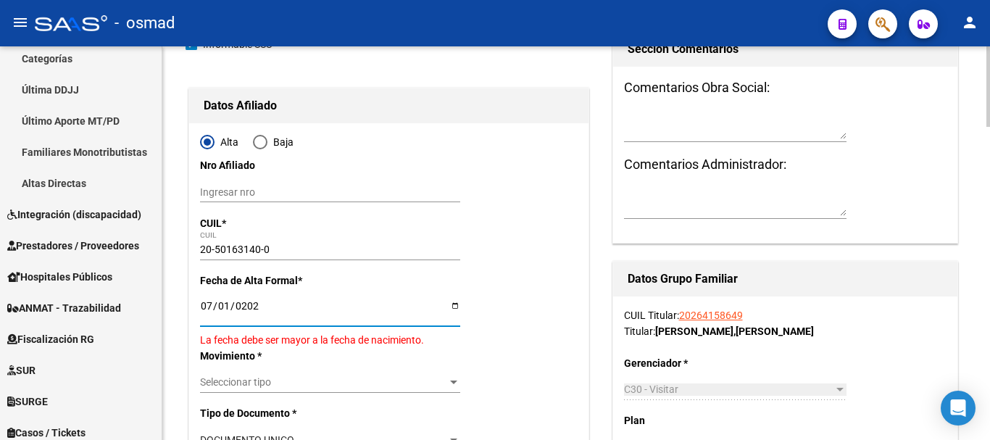
type input "[DATE]"
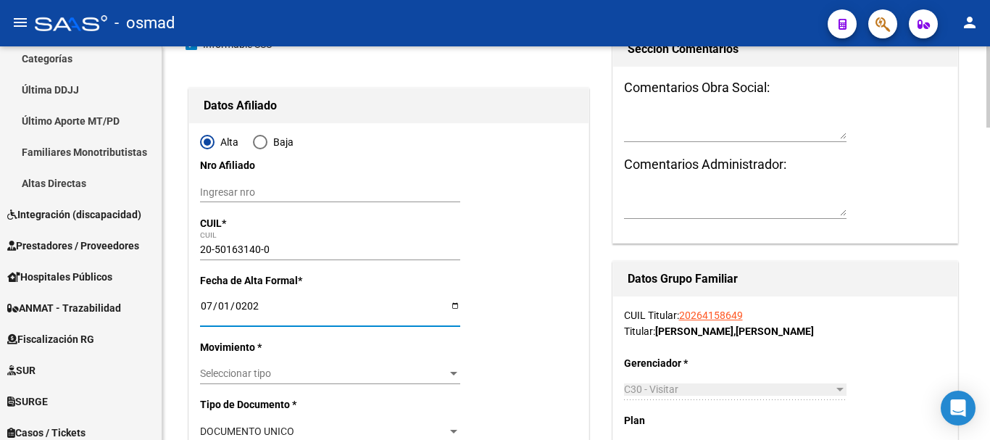
scroll to position [302, 0]
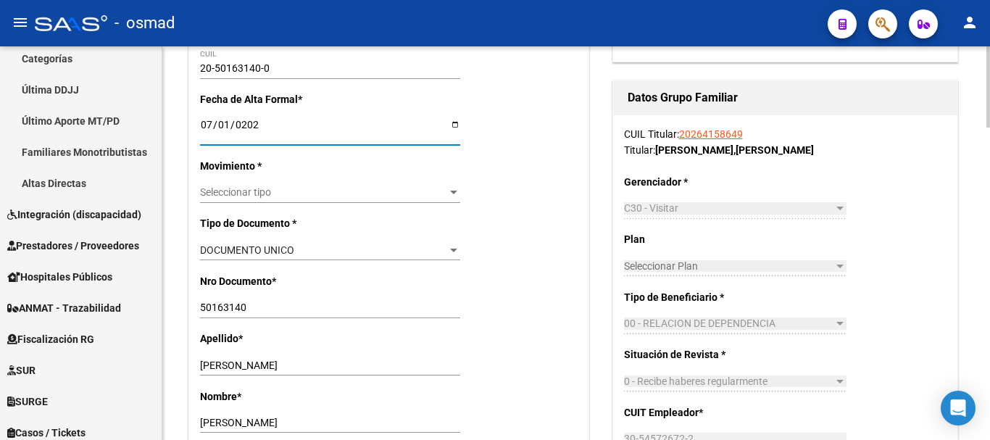
click at [265, 193] on span "Seleccionar tipo" at bounding box center [323, 192] width 247 height 12
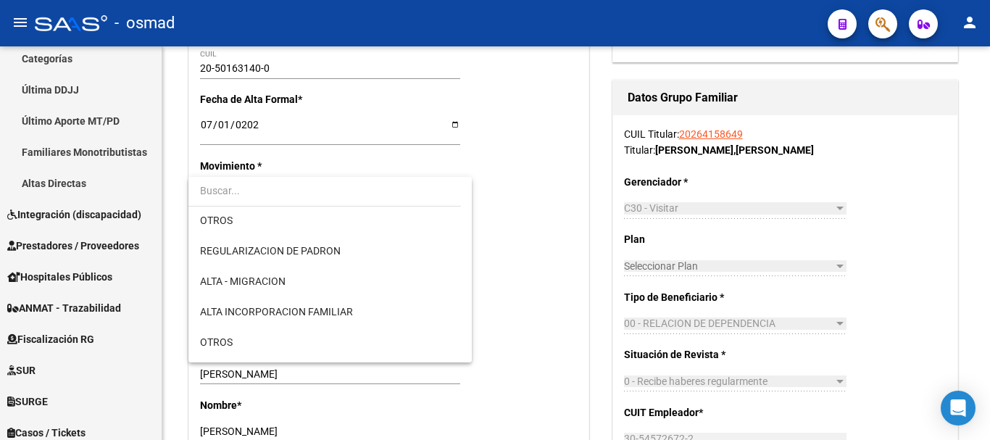
scroll to position [181, 0]
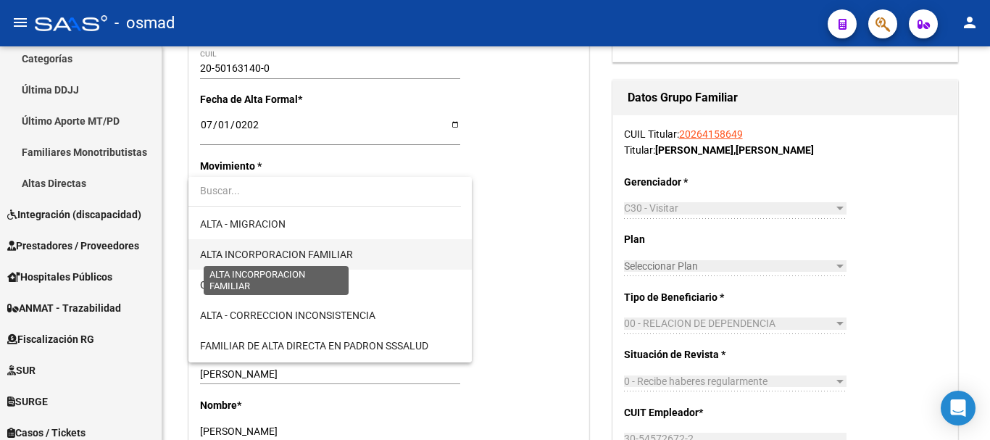
click at [322, 258] on span "ALTA INCORPORACION FAMILIAR" at bounding box center [276, 255] width 153 height 12
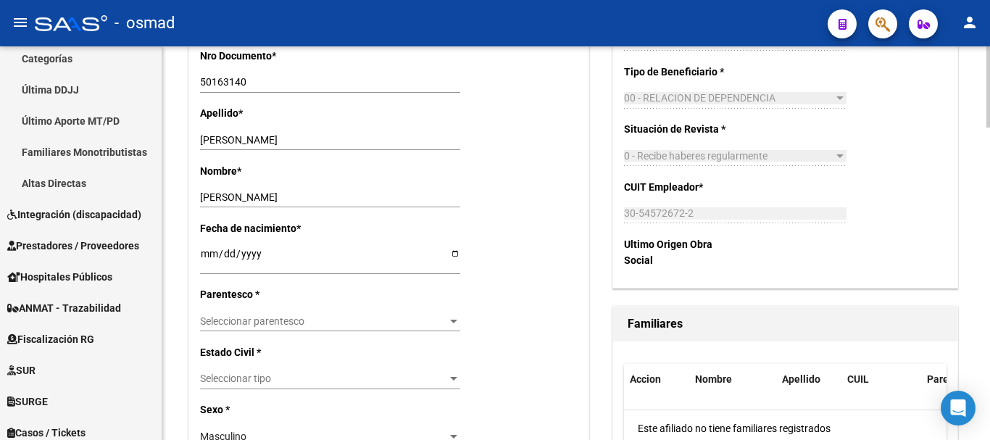
scroll to position [544, 0]
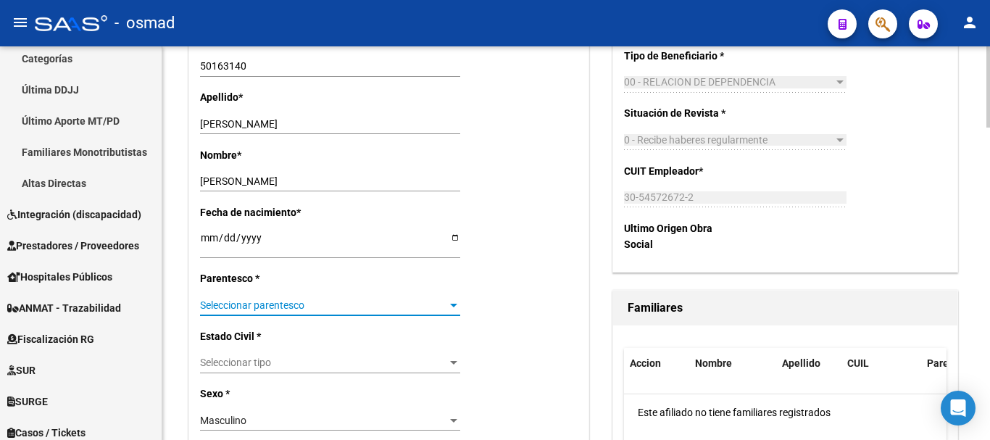
click at [270, 299] on span "Seleccionar parentesco" at bounding box center [323, 305] width 247 height 12
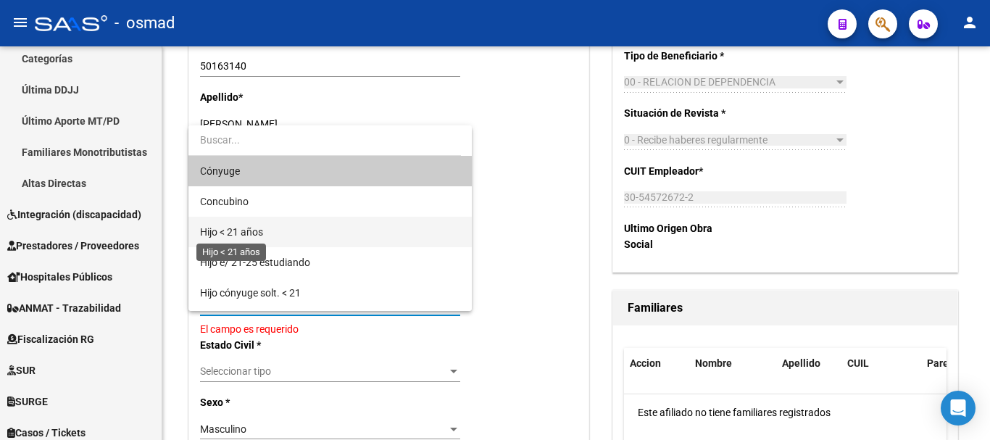
click at [260, 233] on span "Hijo < 21 años" at bounding box center [231, 232] width 63 height 12
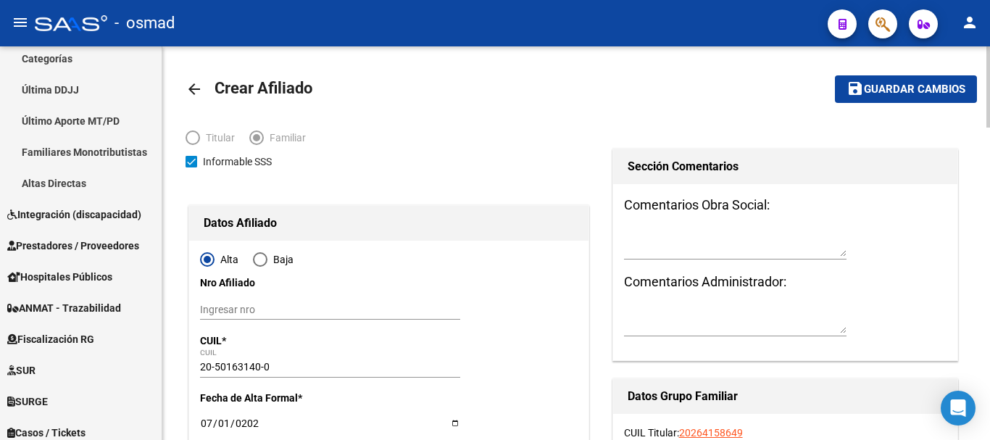
scroll to position [0, 0]
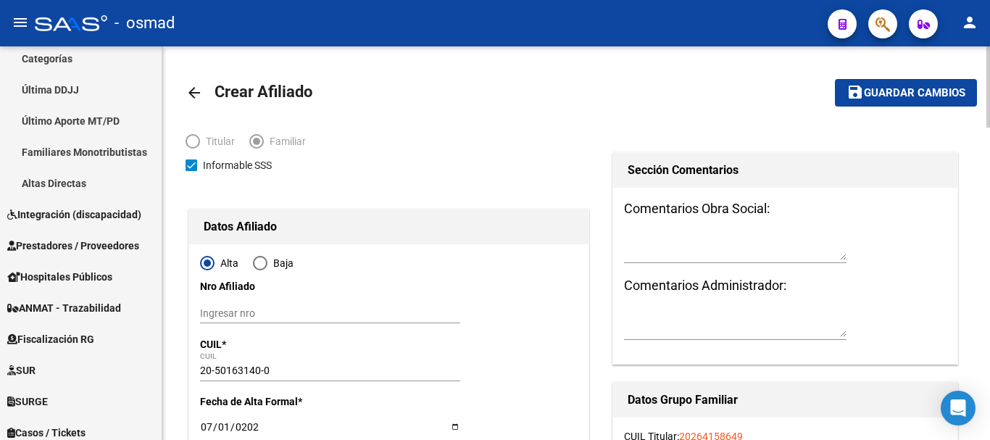
click at [886, 96] on span "Guardar cambios" at bounding box center [914, 93] width 101 height 13
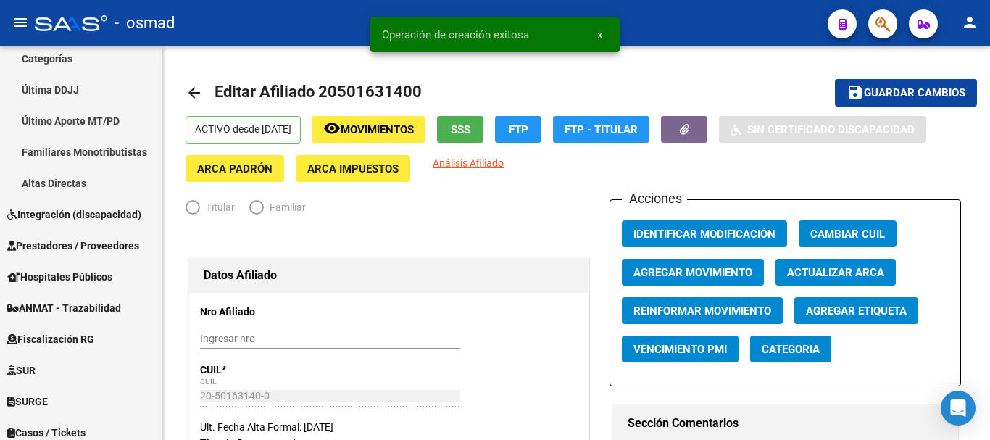
radio input "true"
type input "30-54572672-2"
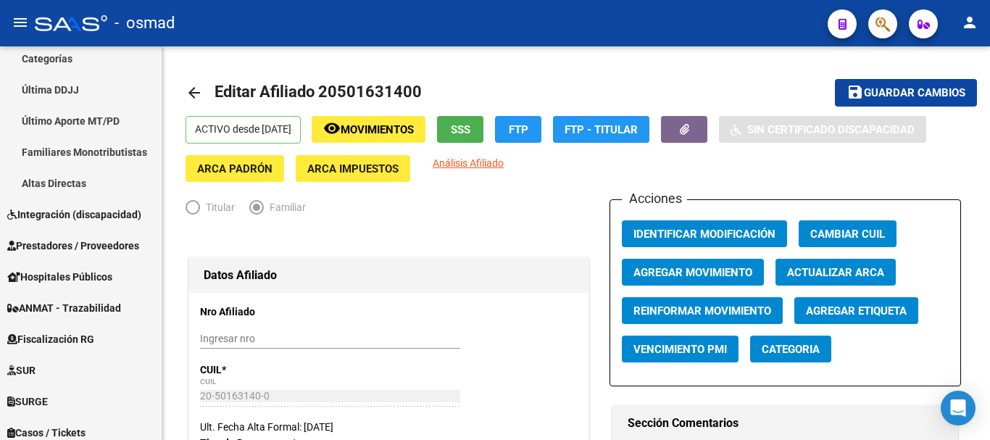
click at [871, 15] on button "button" at bounding box center [882, 23] width 29 height 29
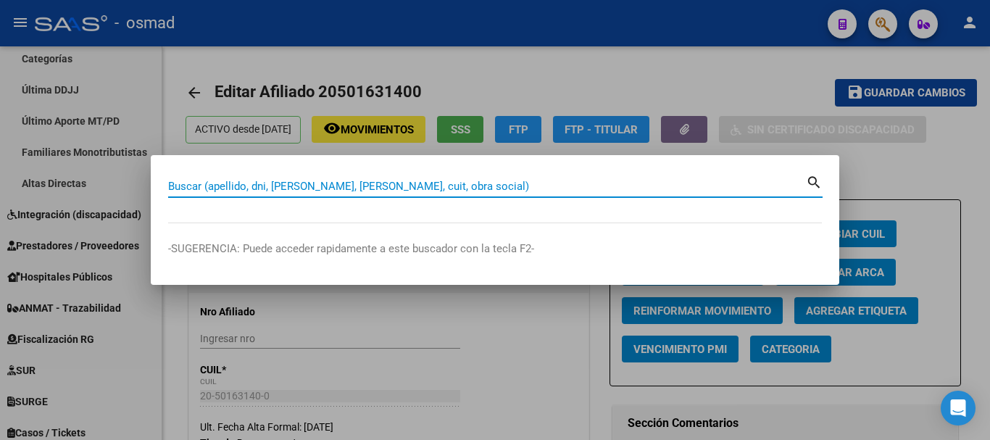
paste input "20444627663"
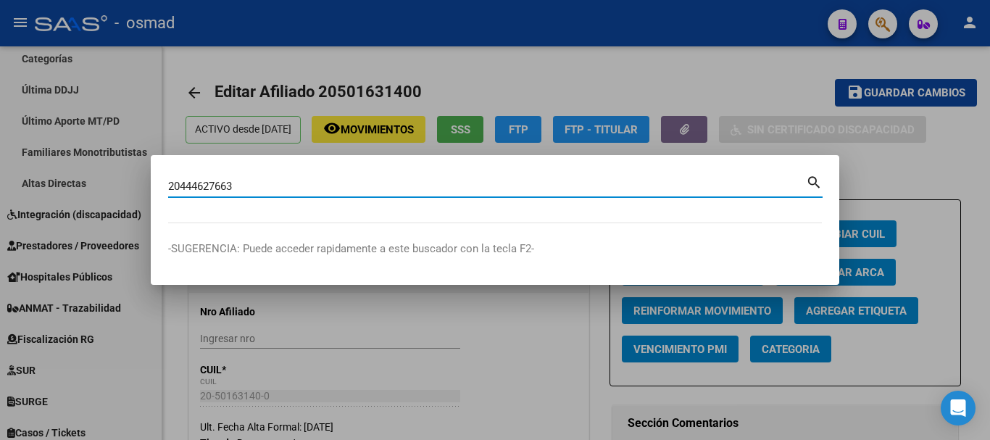
type input "20444627663"
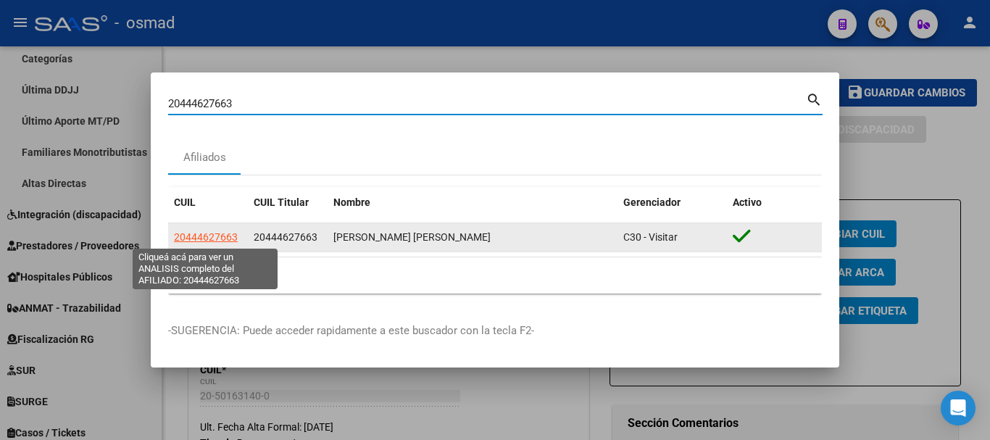
click at [193, 238] on span "20444627663" at bounding box center [206, 237] width 64 height 12
type textarea "20444627663"
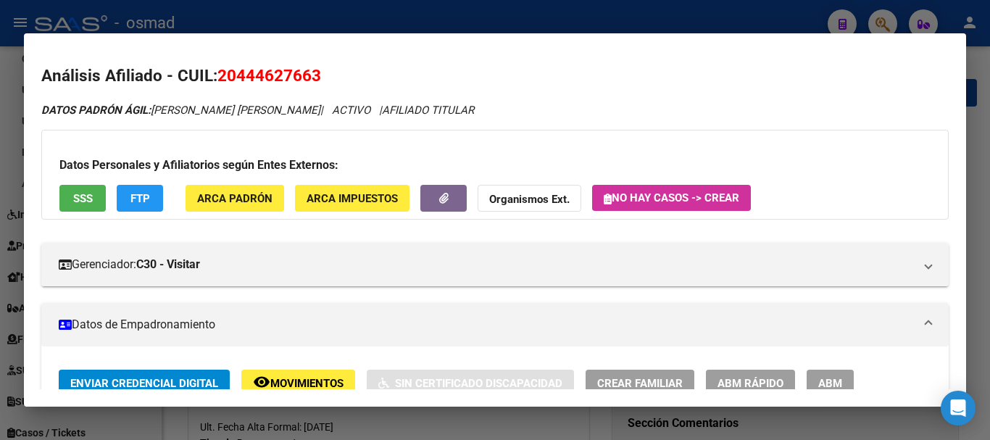
click at [831, 378] on span "ABM" at bounding box center [830, 383] width 24 height 13
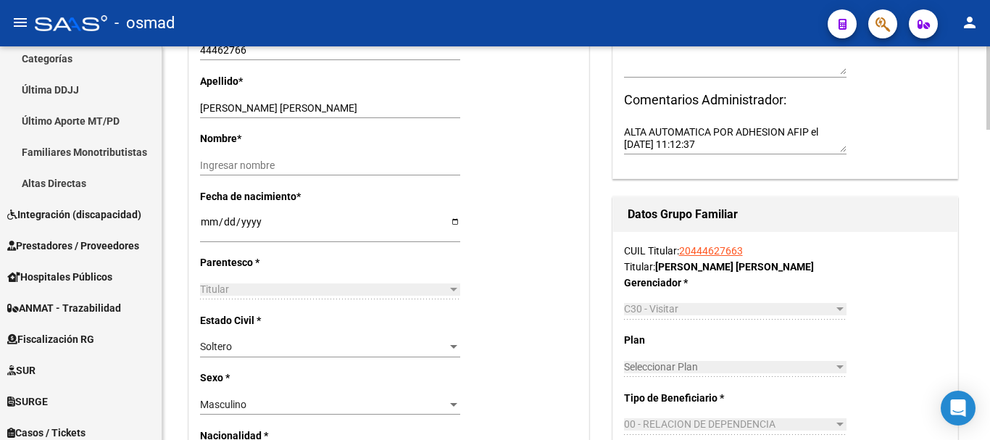
scroll to position [484, 0]
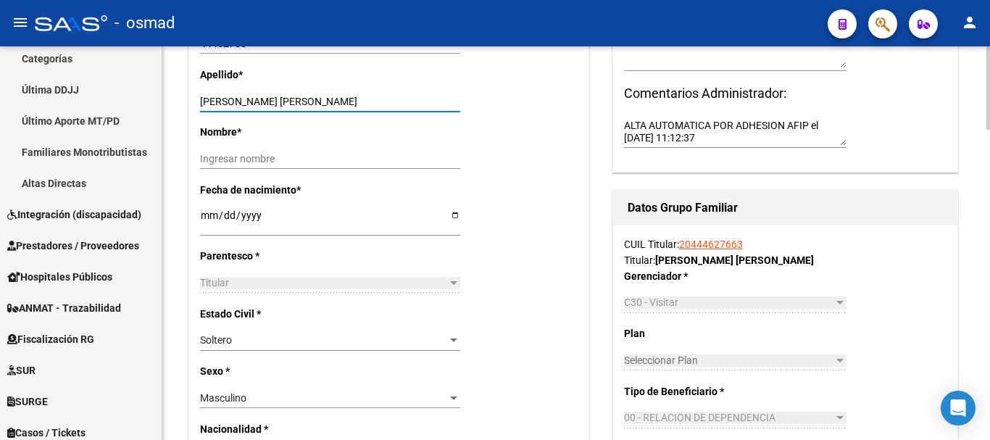
drag, startPoint x: 302, startPoint y: 103, endPoint x: 426, endPoint y: 101, distance: 123.2
click at [426, 101] on input "ONTIVERO SALAZAR MARCOS GABRIEL" at bounding box center [330, 102] width 260 height 12
drag, startPoint x: 299, startPoint y: 103, endPoint x: 415, endPoint y: 97, distance: 116.1
click at [415, 97] on input "ONTIVERO SALAZAR MARCOS GABRIEL" at bounding box center [330, 102] width 260 height 12
click at [236, 158] on input "Ingresar nombre" at bounding box center [330, 159] width 260 height 12
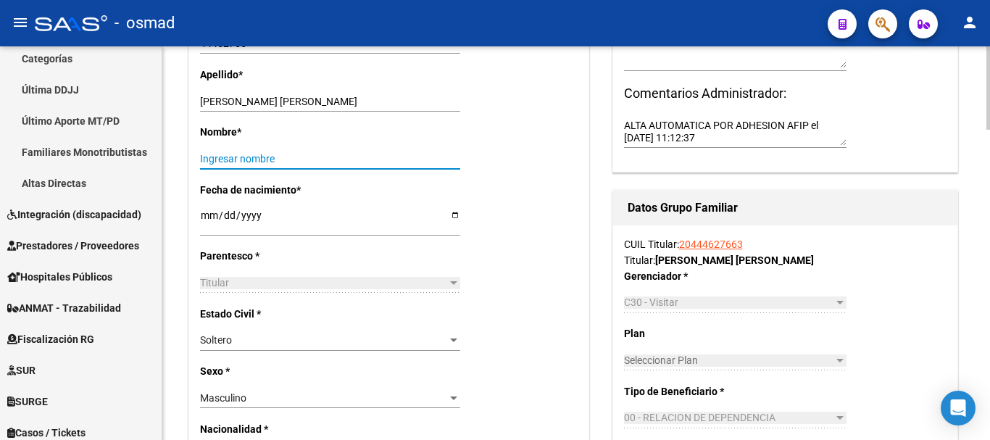
paste input "MARCOS GABRIEL"
type input "MARCOS GABRIEL"
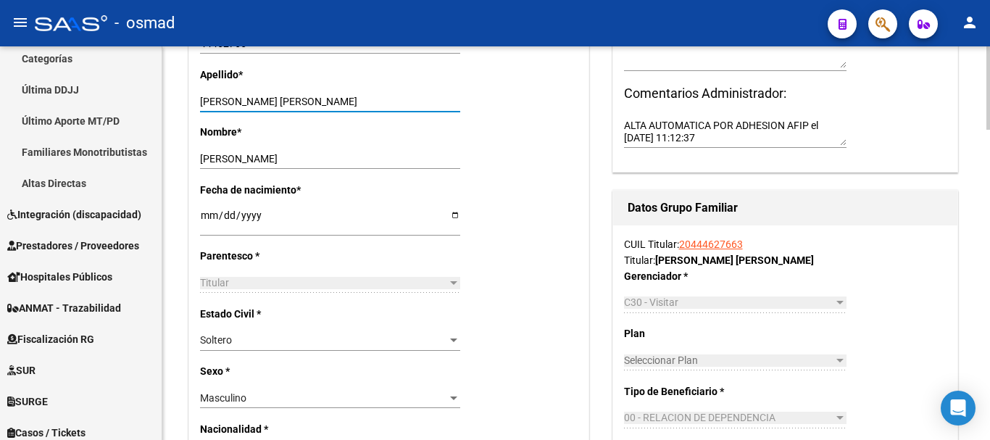
drag, startPoint x: 300, startPoint y: 99, endPoint x: 518, endPoint y: 99, distance: 217.5
click at [518, 99] on div "Apellido * ONTIVERO SALAZAR MARCOS GABRIEL Ingresar apellido" at bounding box center [389, 95] width 378 height 57
type input "ONTIVERO SALAZAR"
click at [249, 341] on div "Soltero" at bounding box center [323, 340] width 247 height 12
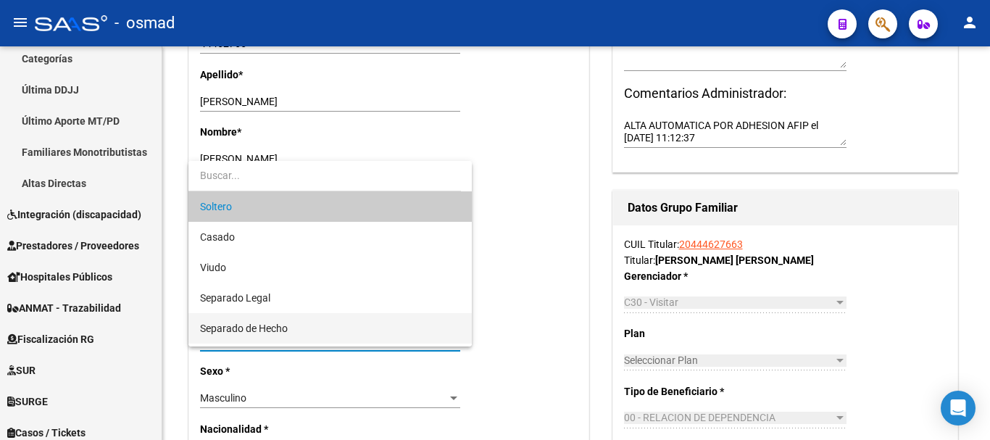
scroll to position [58, 0]
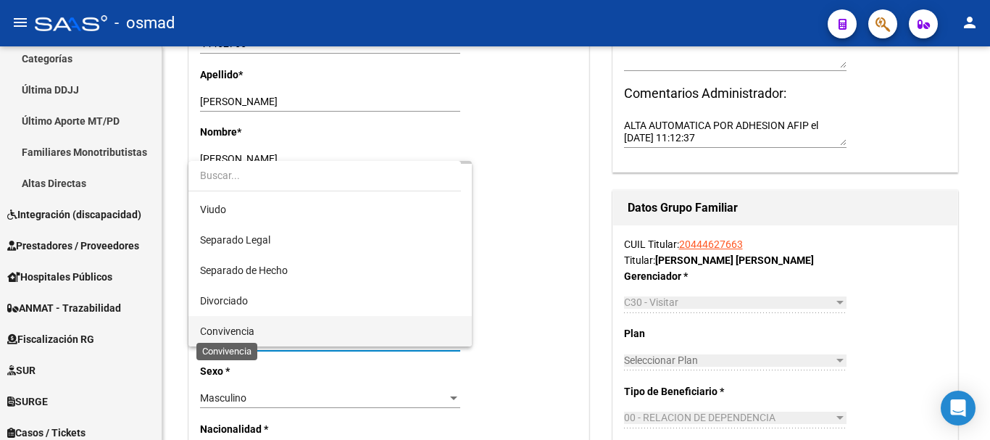
click at [254, 326] on span "Convivencia" at bounding box center [227, 332] width 54 height 12
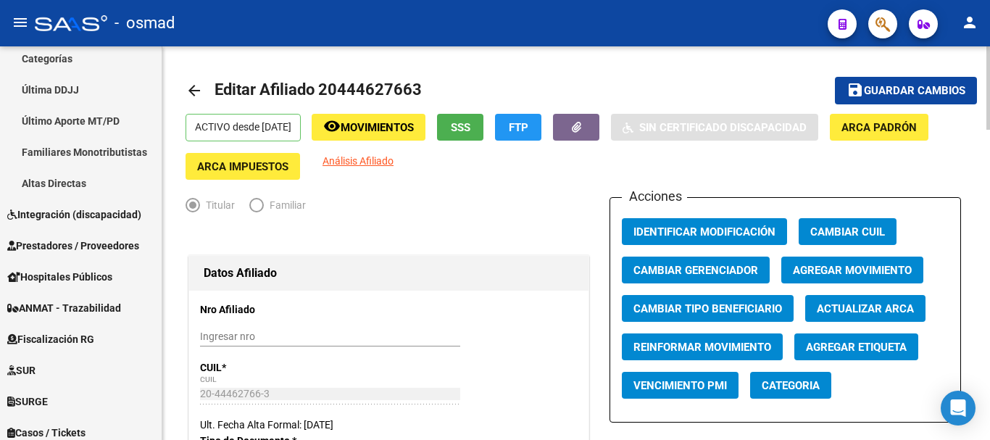
scroll to position [0, 0]
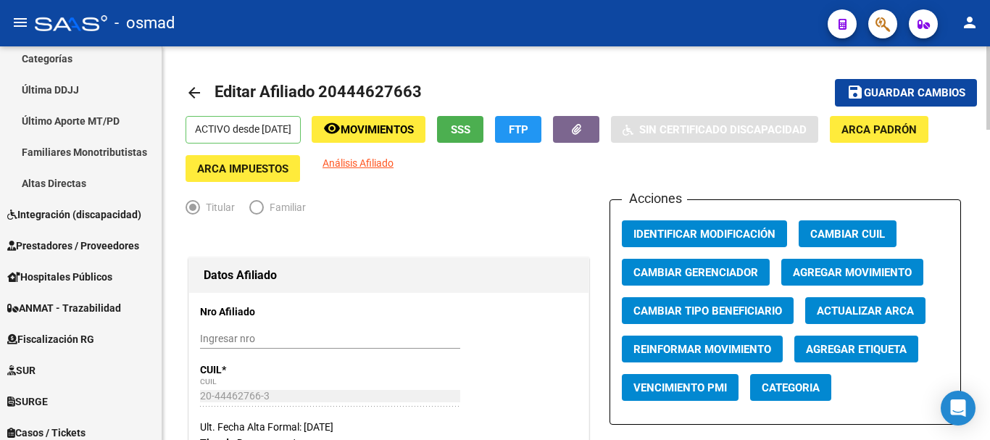
click at [878, 96] on span "Guardar cambios" at bounding box center [914, 93] width 101 height 13
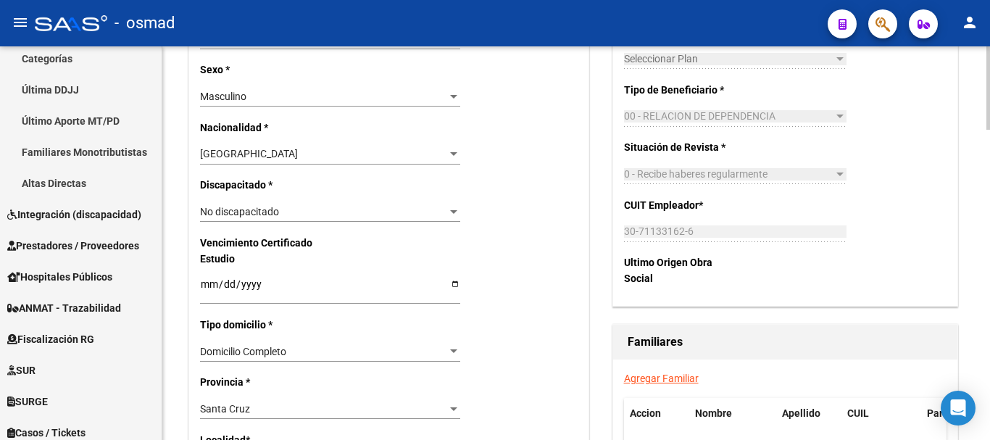
scroll to position [1027, 0]
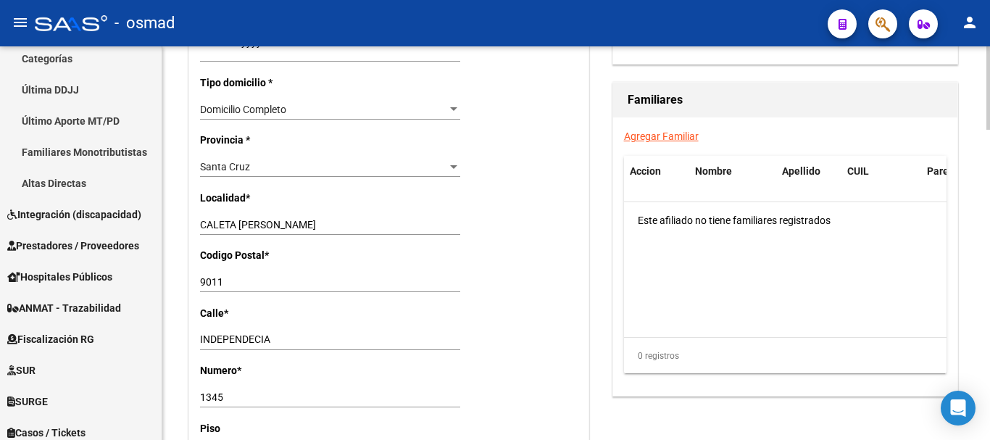
click at [642, 135] on link "Agregar Familiar" at bounding box center [661, 136] width 75 height 12
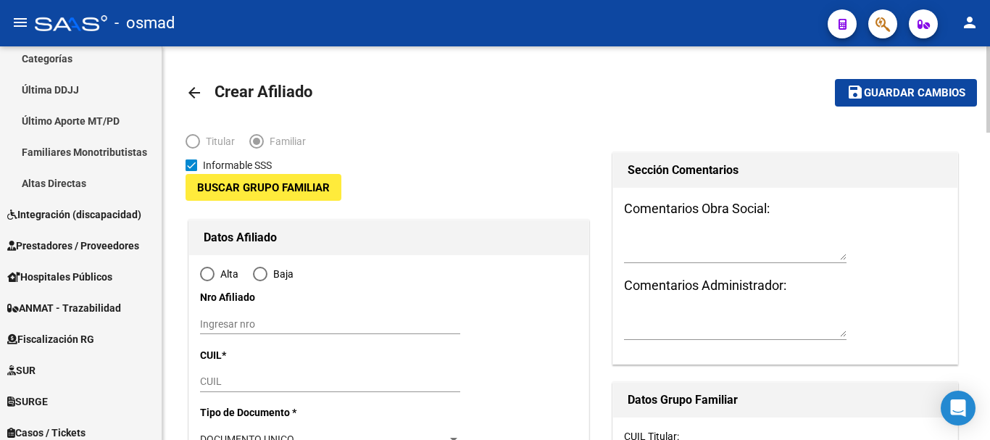
type input "30-71133162-6"
type input "CALETA [PERSON_NAME]"
type input "9011"
type input "INDEPENDECIA"
type input "1345"
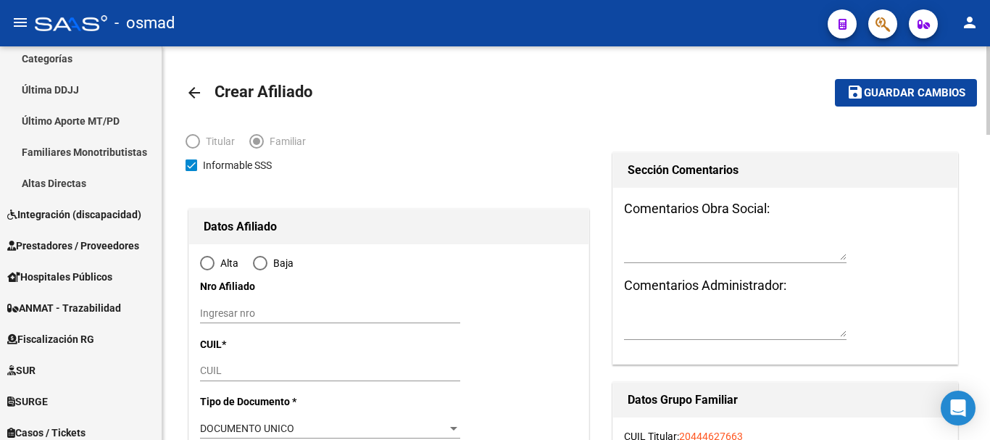
scroll to position [181, 0]
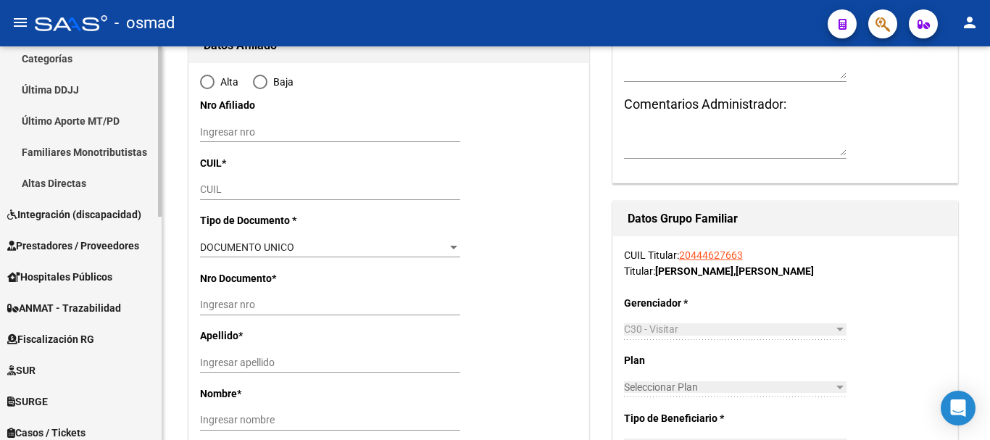
radio input "true"
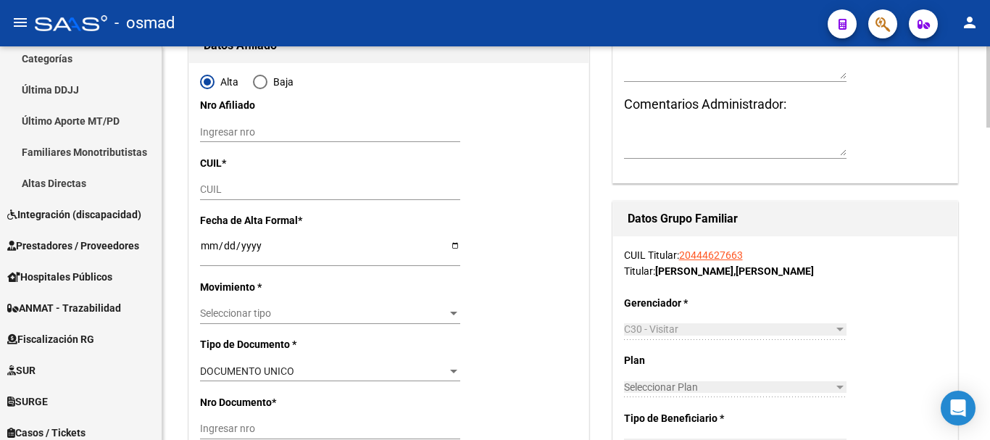
type input "30-71133162-6"
click at [233, 188] on input "CUIL" at bounding box center [330, 189] width 260 height 12
paste input "27-46671948-5"
type input "27-46671948-5"
click at [205, 242] on input "Ingresar fecha" at bounding box center [330, 251] width 260 height 22
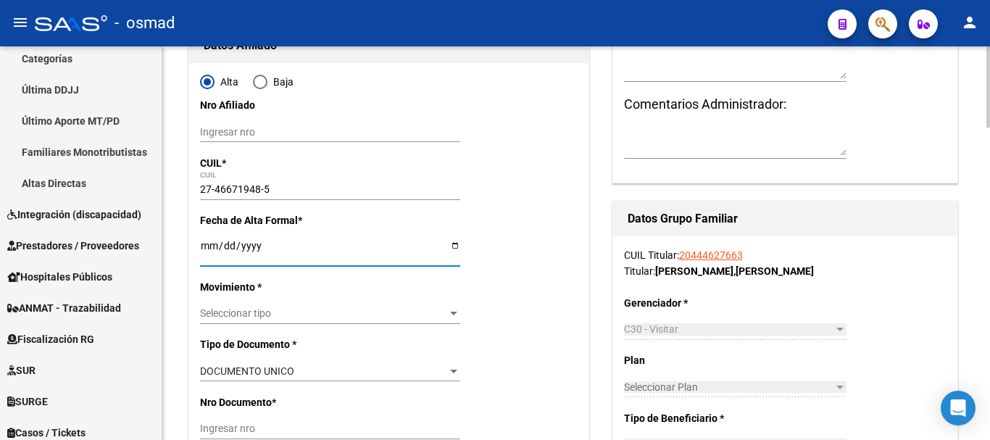
type input "46671948"
type input "QUINTEROS"
type input "KIARA AGOSTINA"
type input "2005-06-22"
type input "CALETA [PERSON_NAME]"
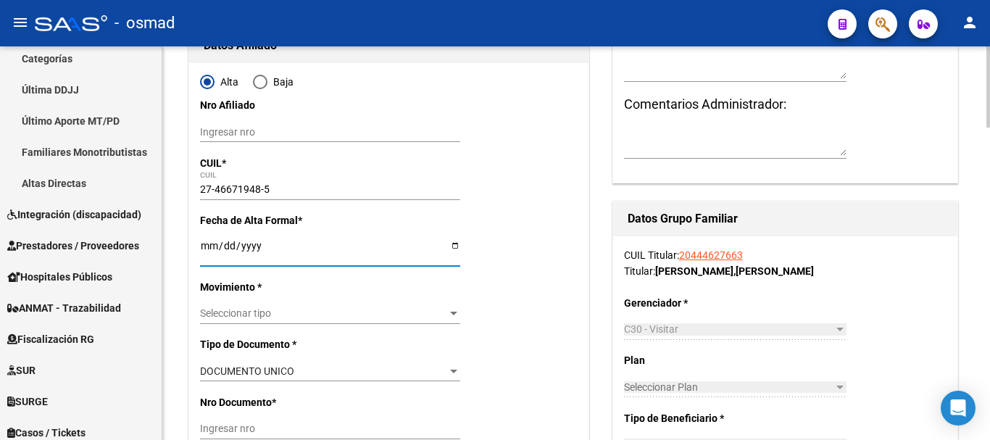
type input "LAS LILAS"
type input "1740"
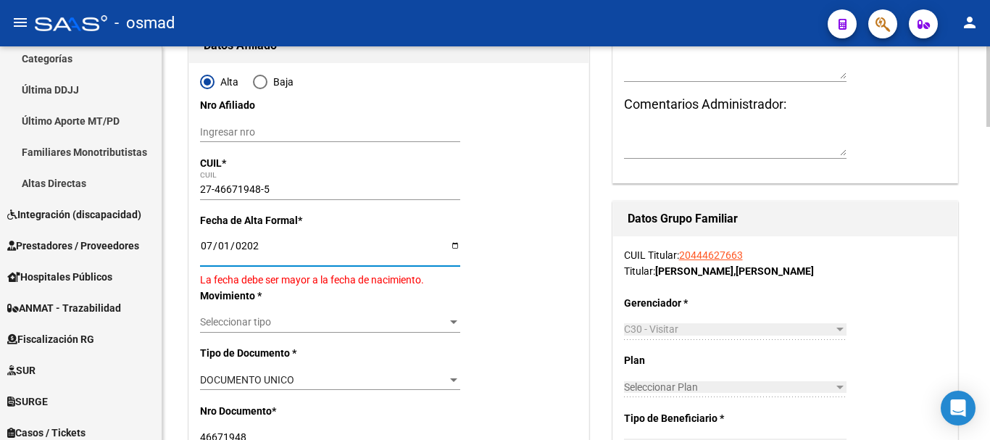
type input "[DATE]"
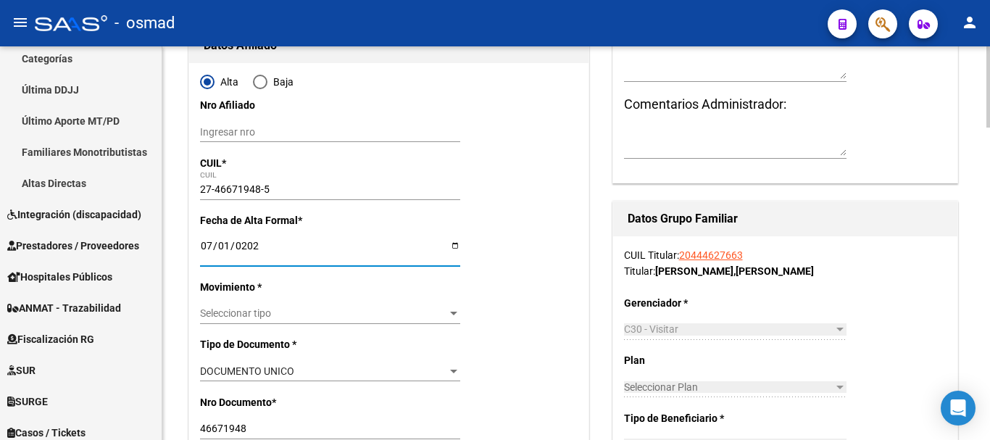
scroll to position [423, 0]
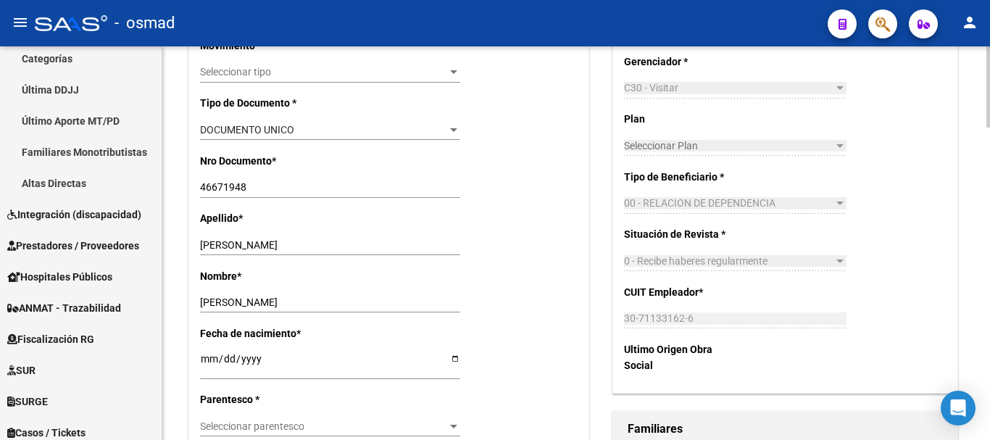
click at [231, 67] on span "Seleccionar tipo" at bounding box center [323, 72] width 247 height 12
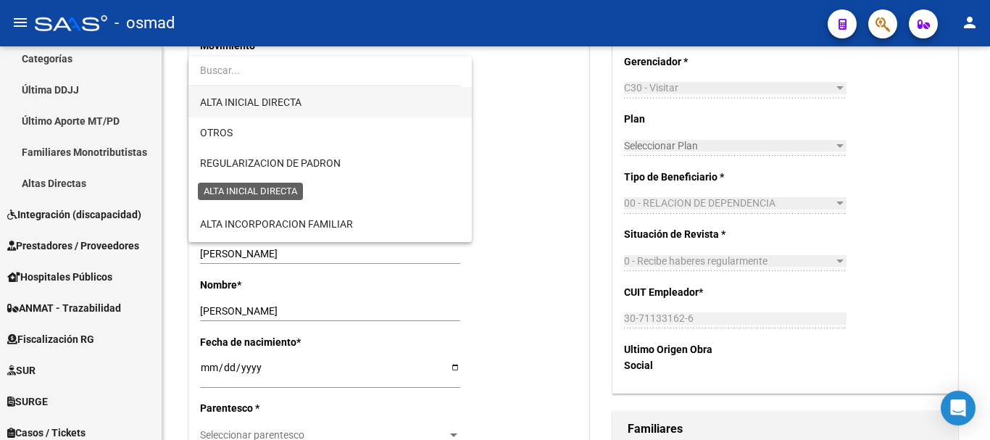
scroll to position [181, 0]
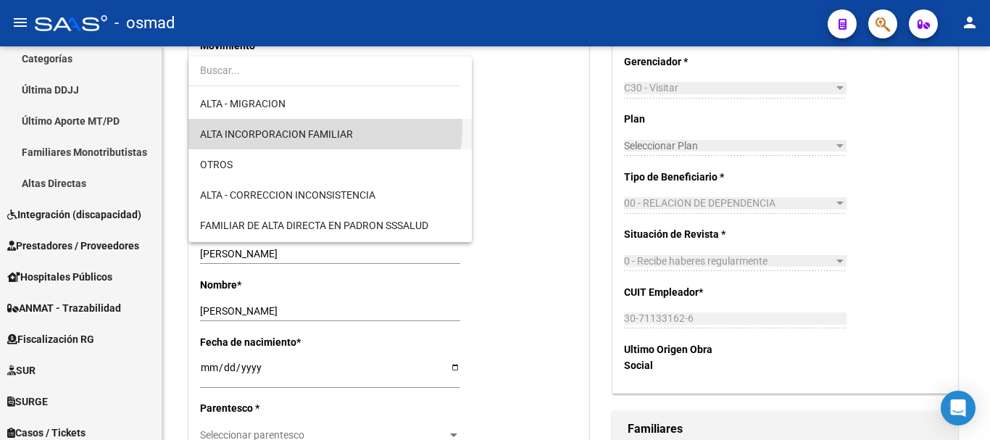
click at [293, 125] on span "ALTA INCORPORACION FAMILIAR" at bounding box center [330, 134] width 260 height 30
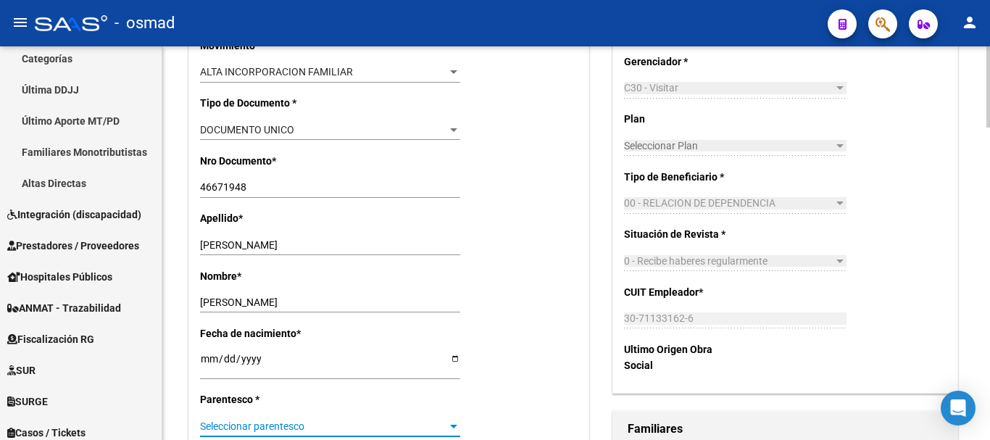
click at [250, 422] on span "Seleccionar parentesco" at bounding box center [323, 426] width 247 height 12
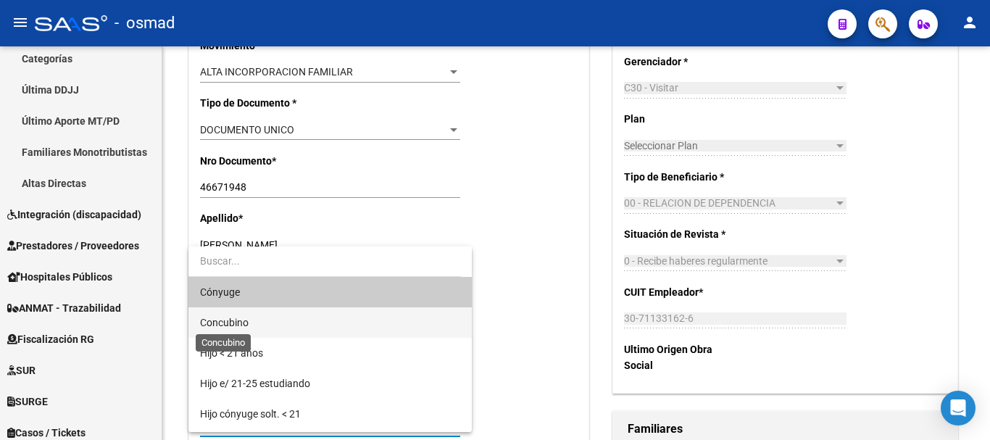
click at [242, 322] on span "Concubino" at bounding box center [224, 323] width 49 height 12
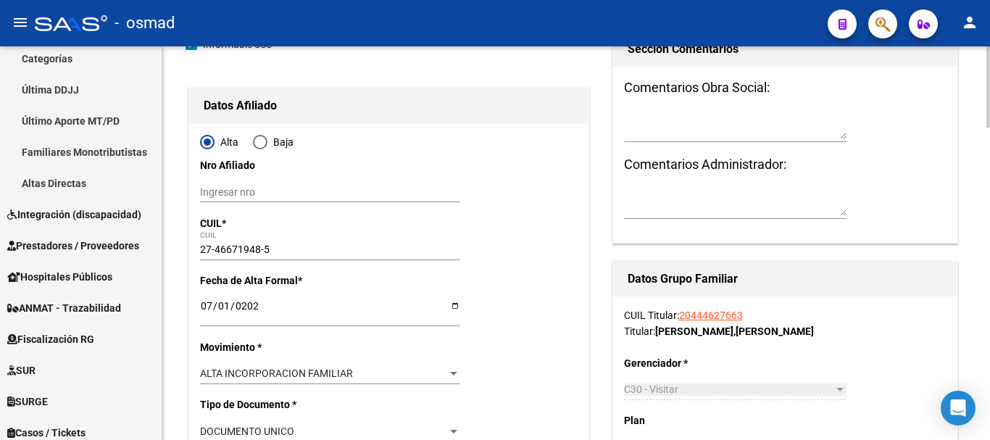
scroll to position [0, 0]
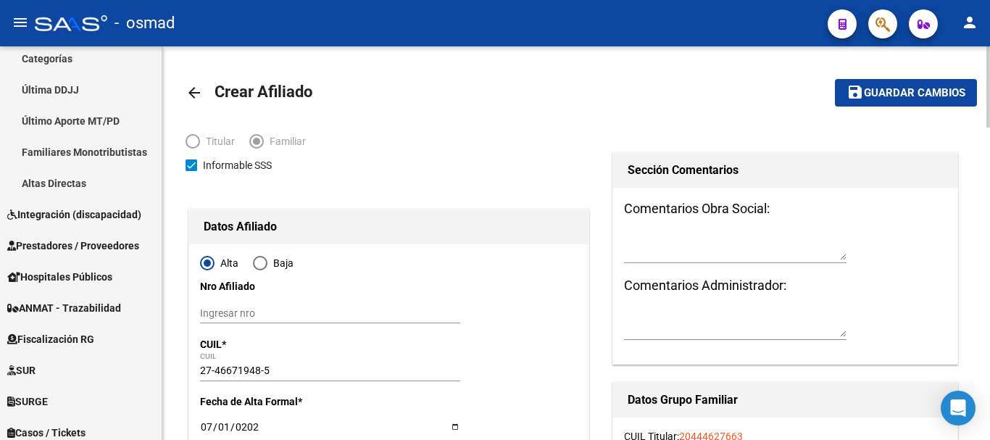
click at [866, 88] on span "Guardar cambios" at bounding box center [914, 93] width 101 height 13
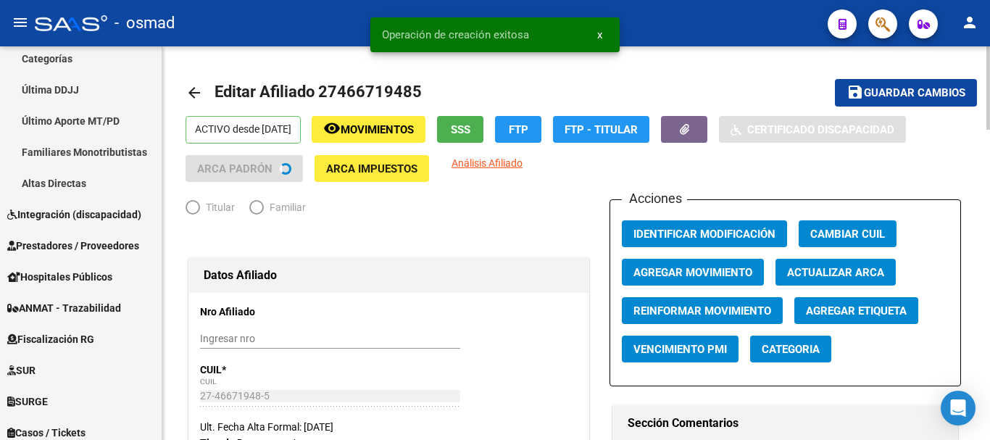
radio input "true"
type input "30-71133162-6"
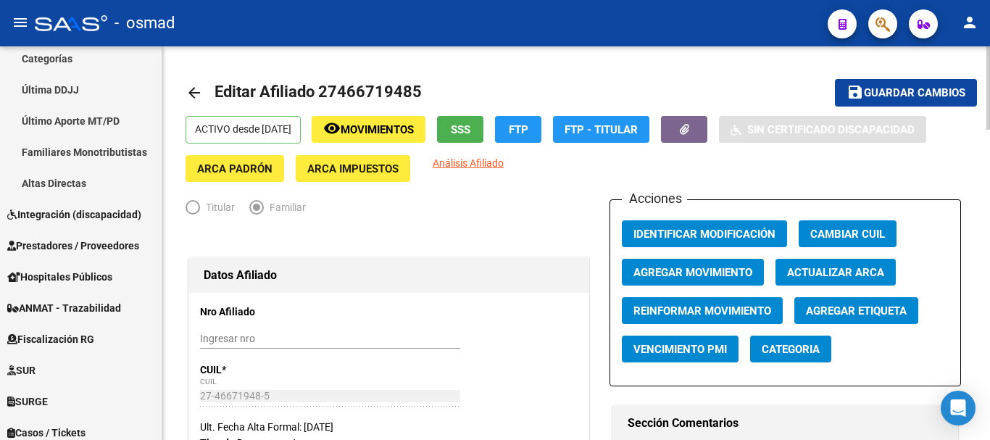
click at [881, 11] on span "button" at bounding box center [883, 24] width 14 height 30
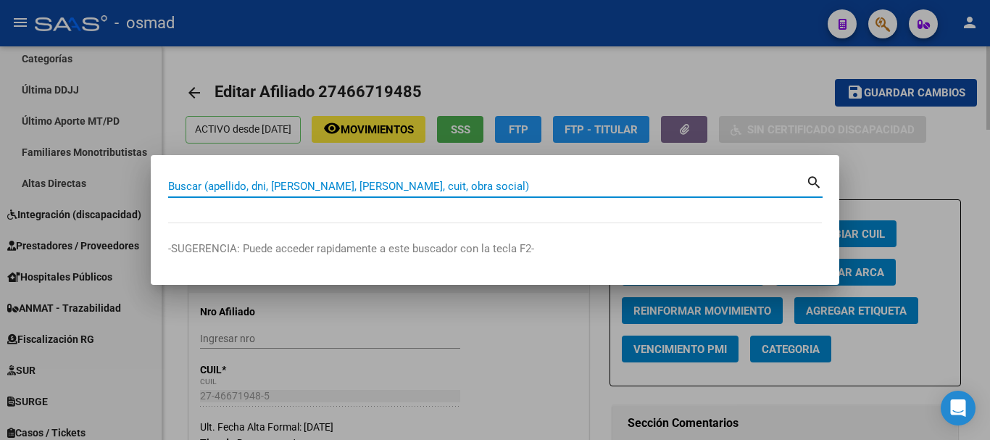
paste input "20274042517"
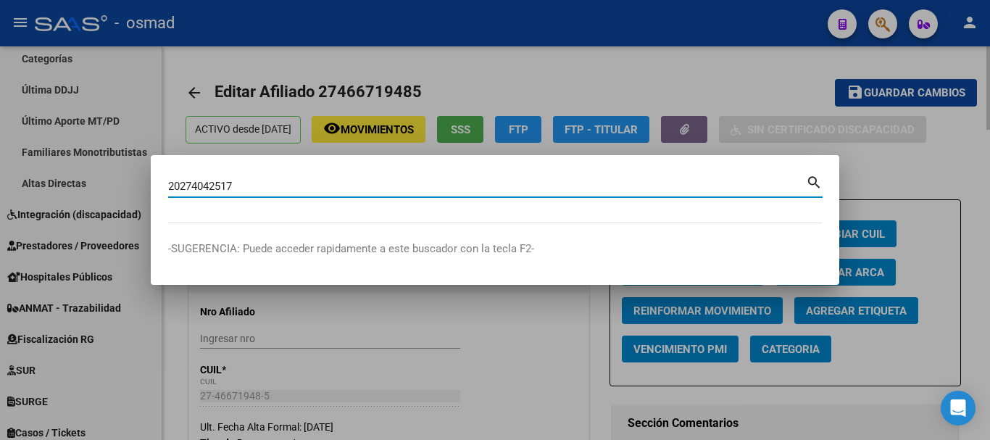
type input "20274042517"
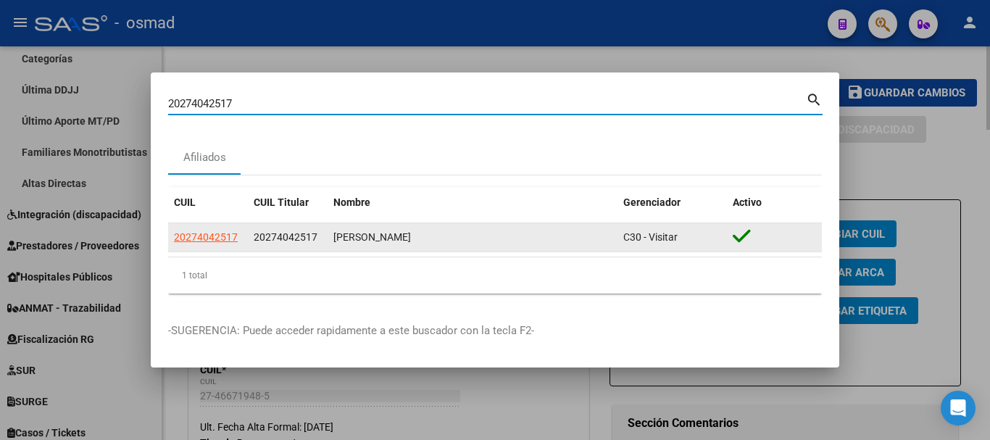
click at [205, 230] on app-link-go-to "20274042517" at bounding box center [206, 237] width 64 height 17
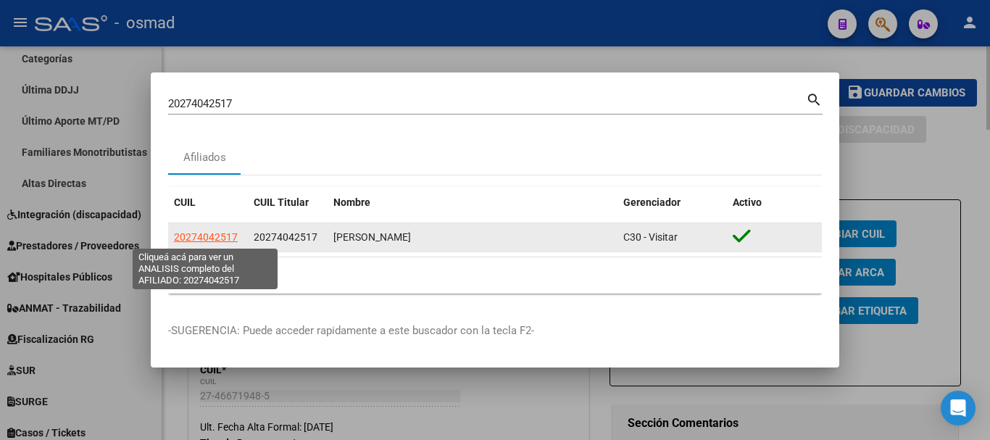
click at [210, 240] on span "20274042517" at bounding box center [206, 237] width 64 height 12
type textarea "20274042517"
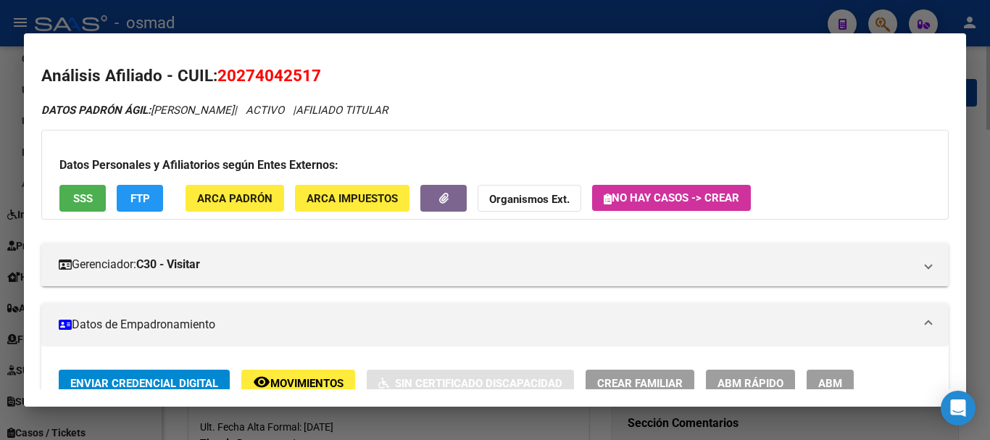
click at [826, 375] on button "ABM" at bounding box center [830, 383] width 47 height 27
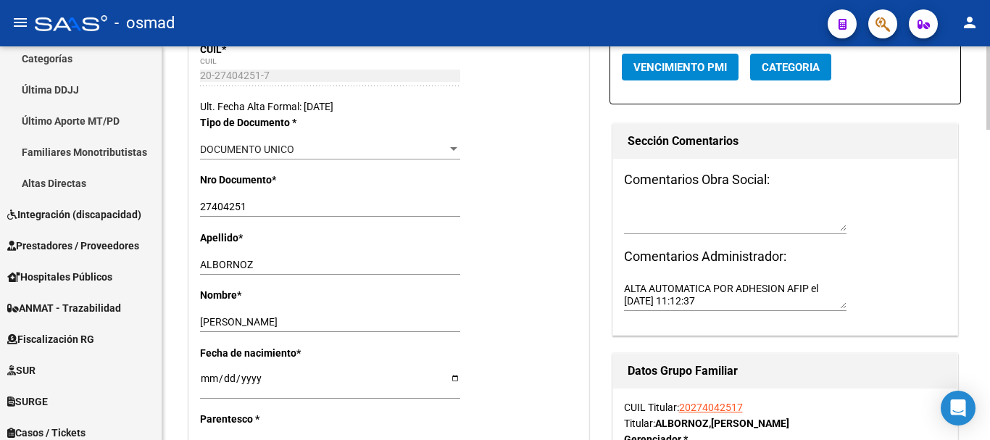
scroll to position [423, 0]
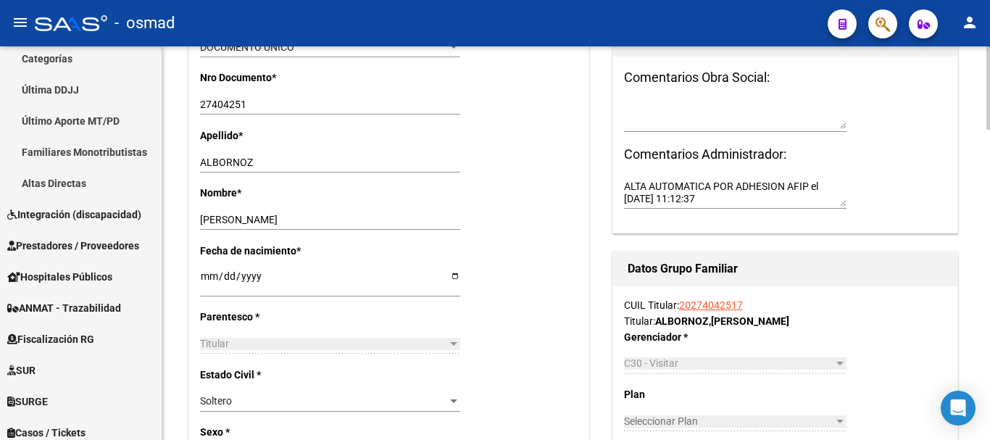
click at [241, 405] on div "Soltero" at bounding box center [323, 401] width 247 height 12
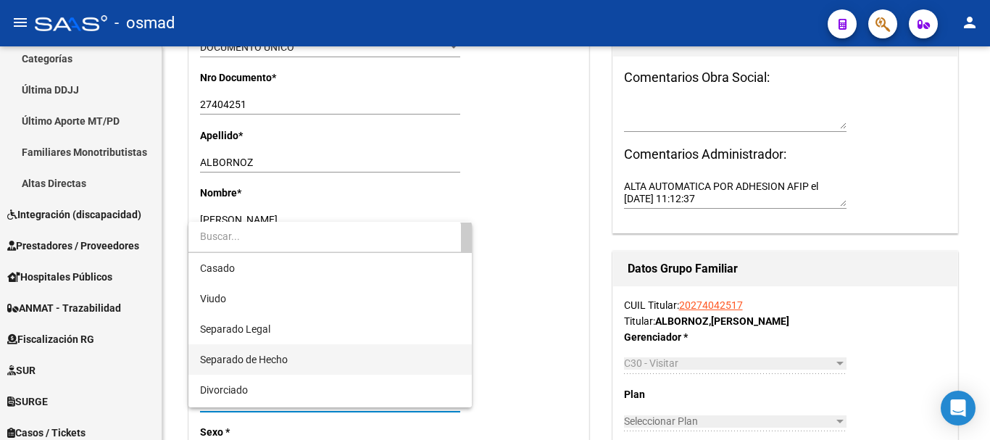
scroll to position [58, 0]
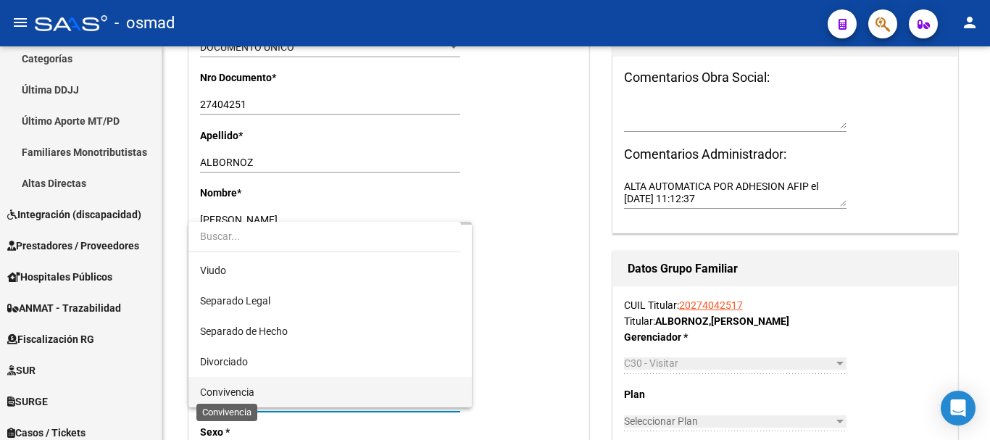
click at [241, 398] on span "Convivencia" at bounding box center [227, 392] width 54 height 12
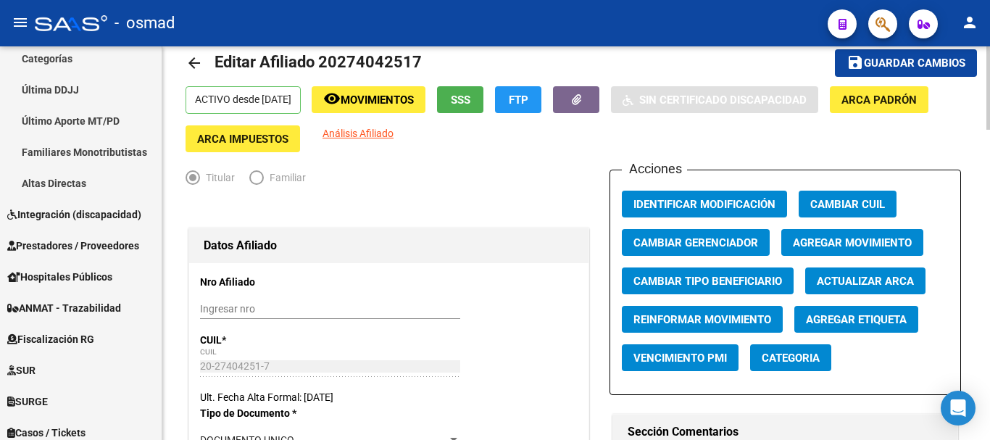
scroll to position [0, 0]
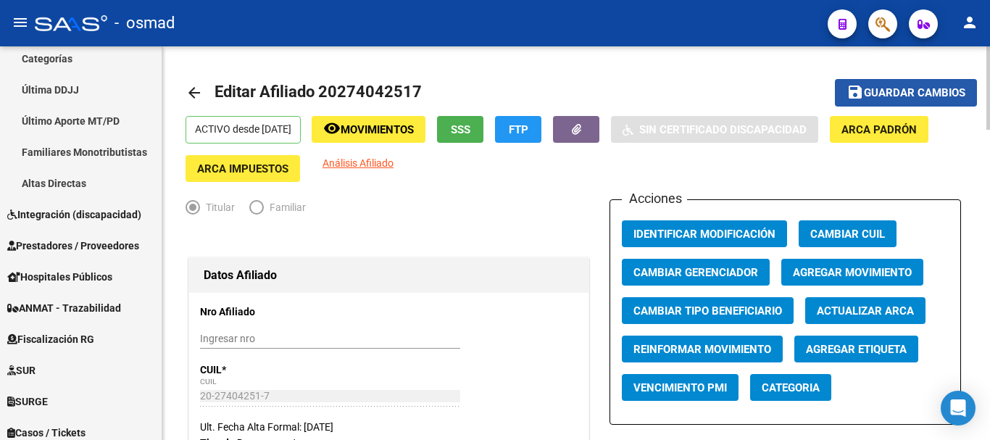
click at [874, 104] on button "save Guardar cambios" at bounding box center [906, 92] width 142 height 27
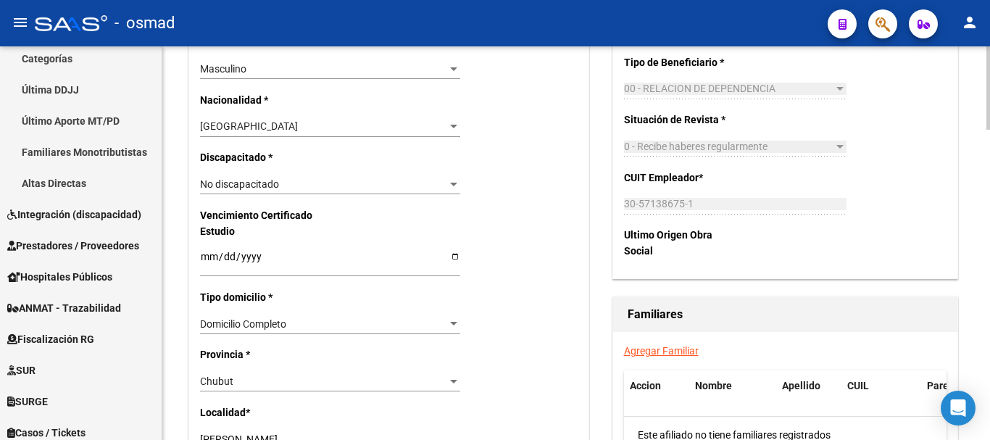
scroll to position [966, 0]
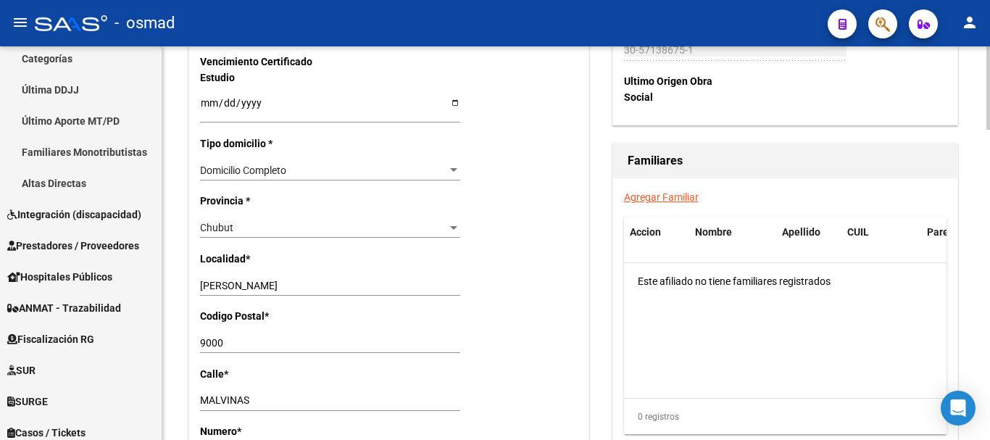
click at [658, 195] on link "Agregar Familiar" at bounding box center [661, 197] width 75 height 12
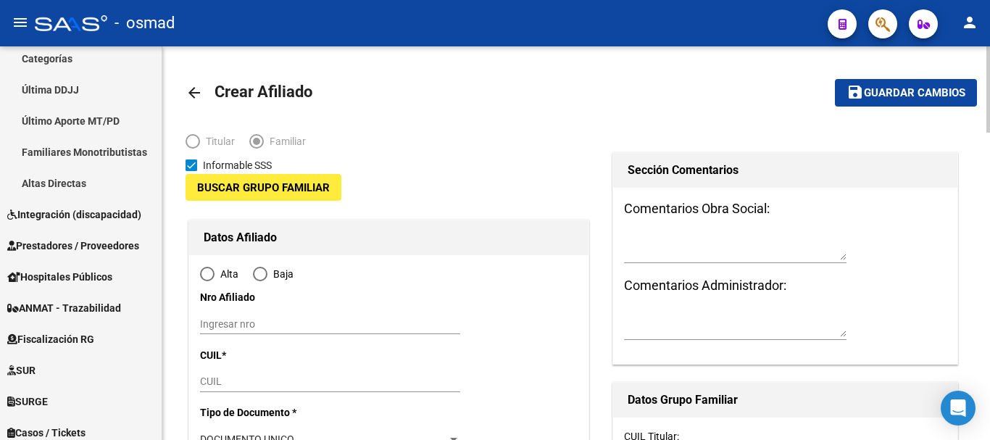
type input "30-57138675-1"
type input "[PERSON_NAME]"
type input "9000"
type input "MALVINAS"
type input "330"
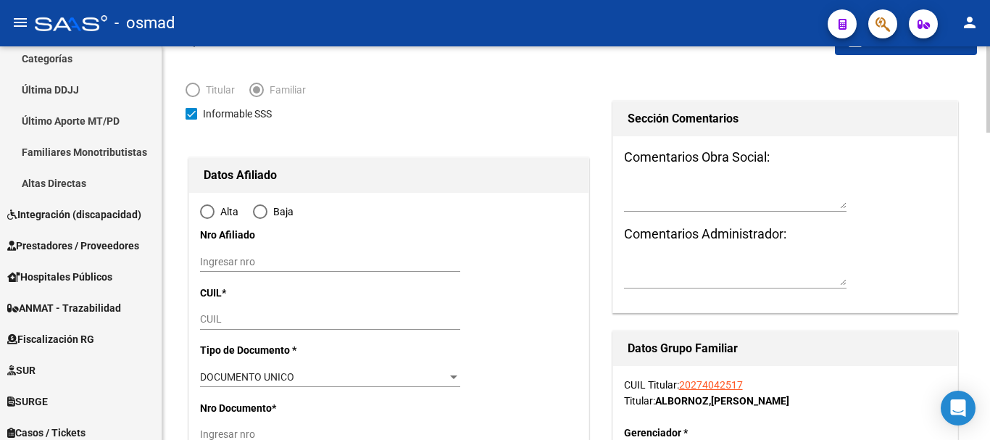
scroll to position [121, 0]
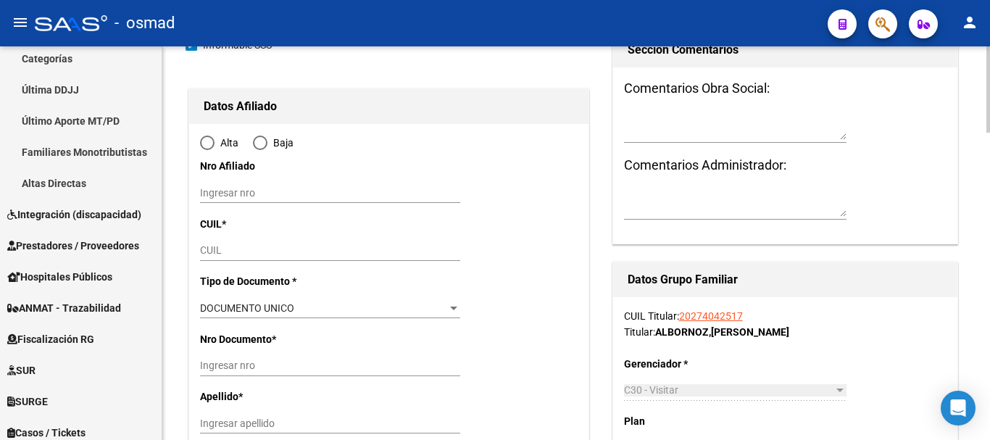
radio input "true"
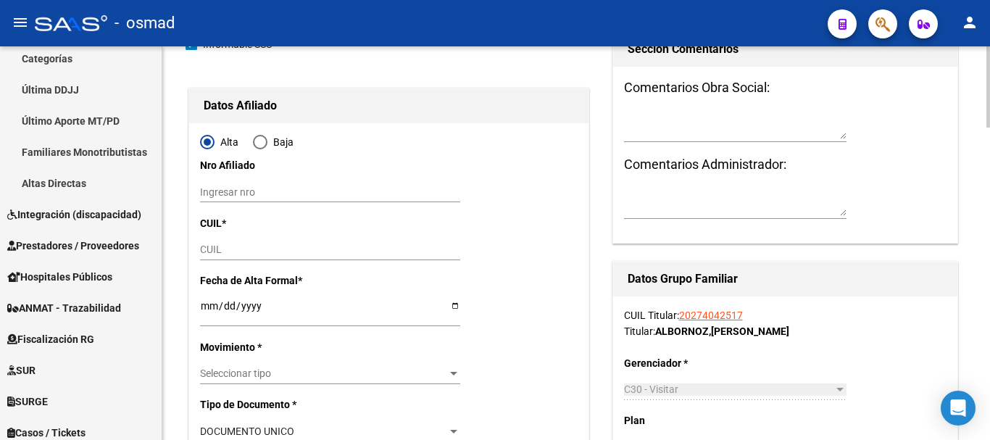
type input "30-57138675-1"
click at [217, 251] on input "CUIL" at bounding box center [330, 250] width 260 height 12
paste input "27-26805297-1"
type input "27-26805297-1"
click at [207, 302] on input "Ingresar fecha" at bounding box center [330, 311] width 260 height 22
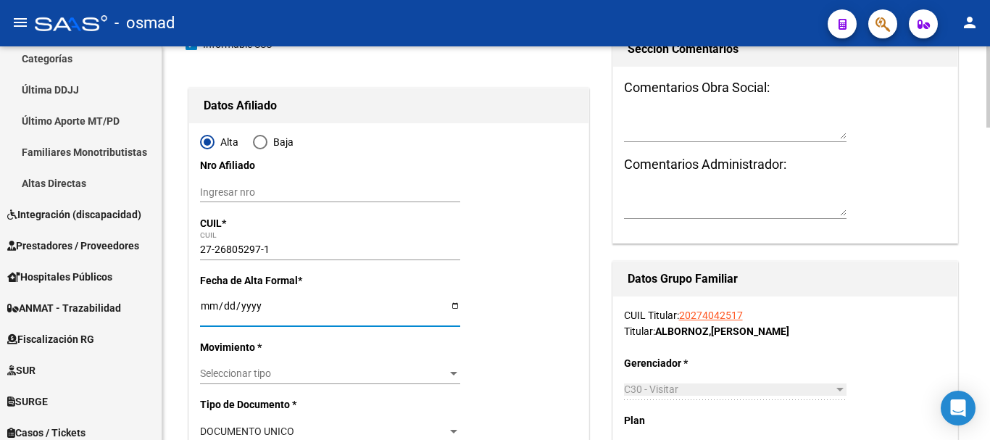
type input "26805297"
type input "NIEVAS"
type input "ELIZABETH DEL CARMEN"
type input "1978-10-01"
type input "RADA TILLY"
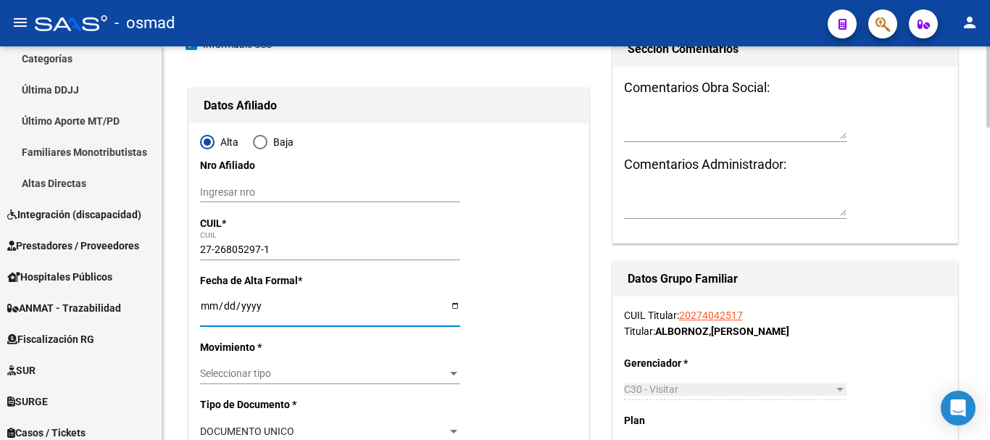
type input "9001"
type input "BERGANTIN BELGRANO"
type input "874"
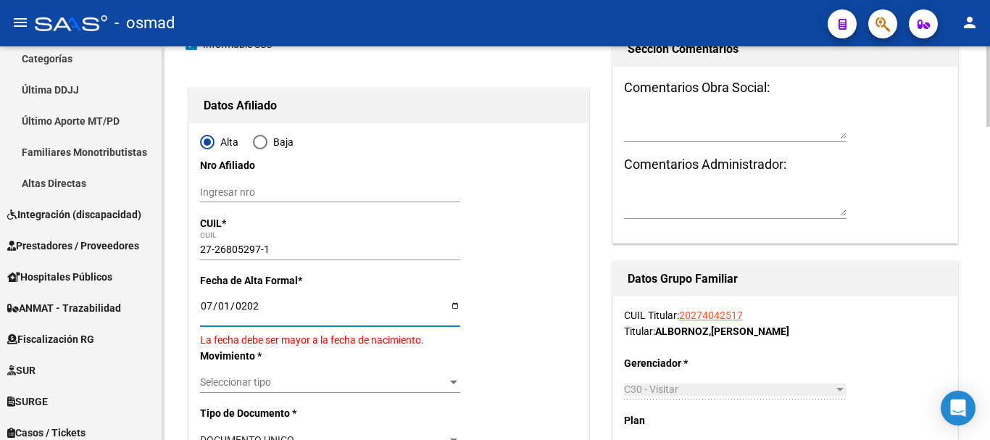
type input "[DATE]"
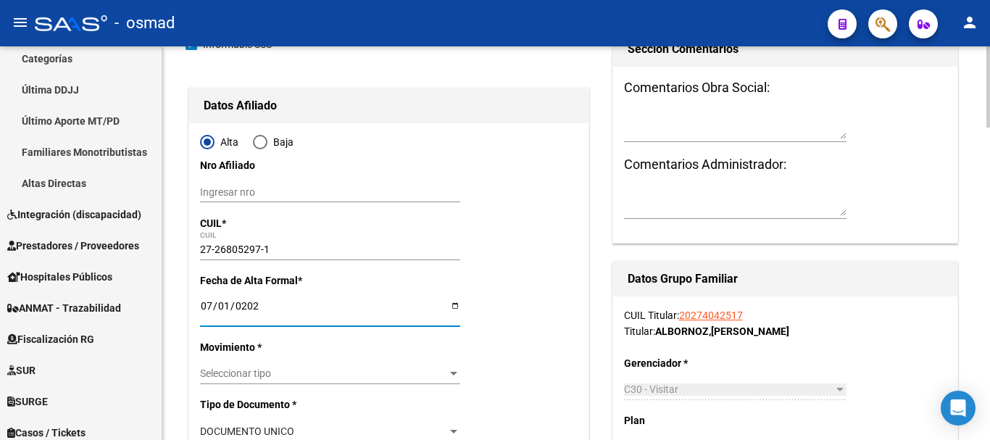
scroll to position [362, 0]
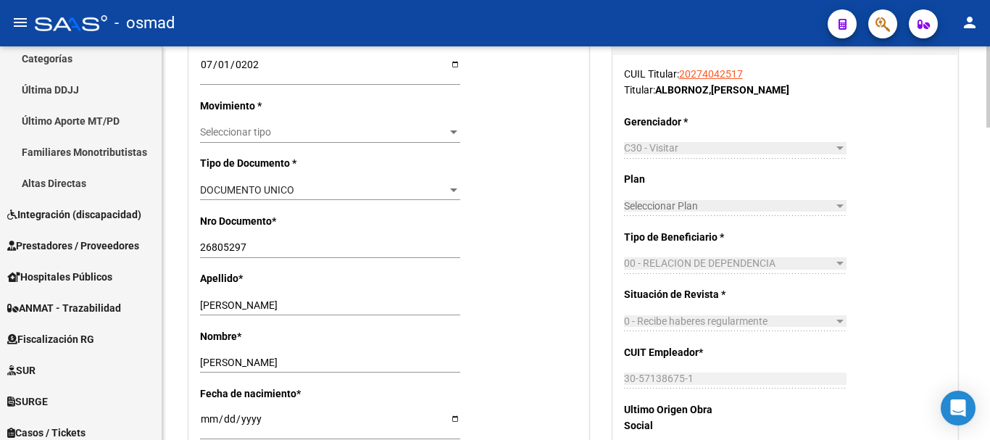
click at [255, 144] on div "Seleccionar tipo Seleccionar tipo" at bounding box center [330, 139] width 260 height 33
click at [255, 128] on span "Seleccionar tipo" at bounding box center [323, 132] width 247 height 12
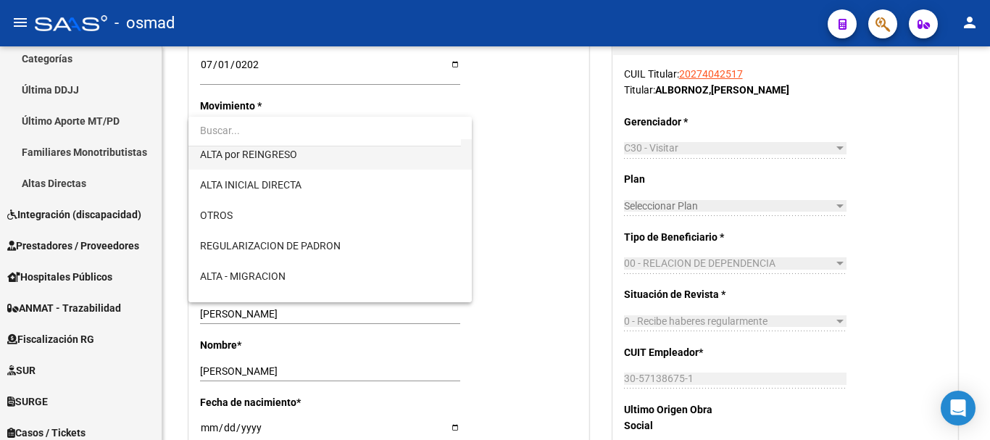
scroll to position [181, 0]
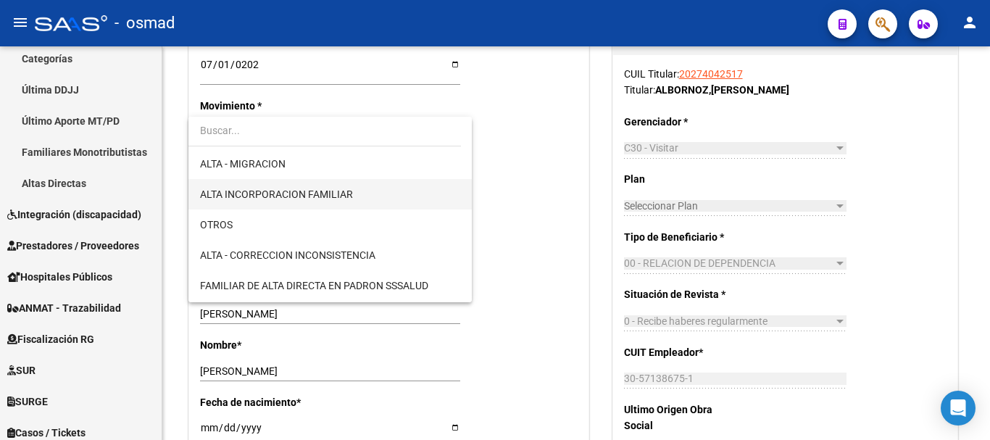
click at [299, 181] on span "ALTA INCORPORACION FAMILIAR" at bounding box center [330, 194] width 260 height 30
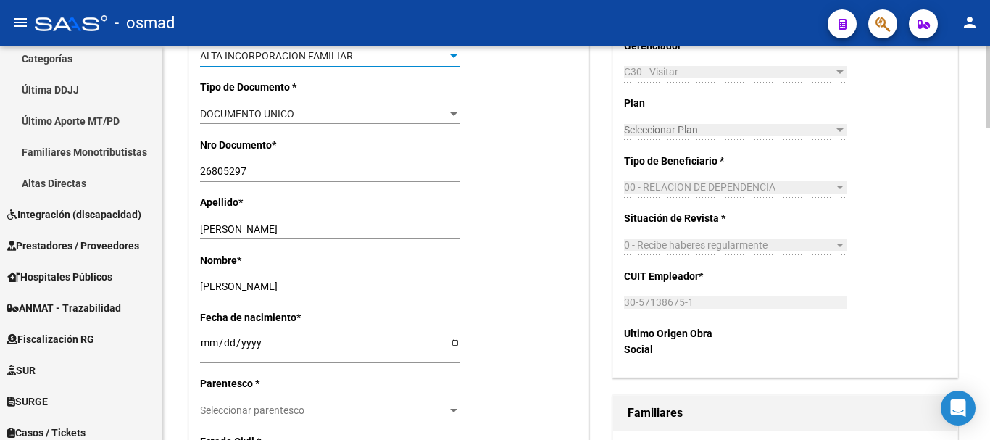
scroll to position [544, 0]
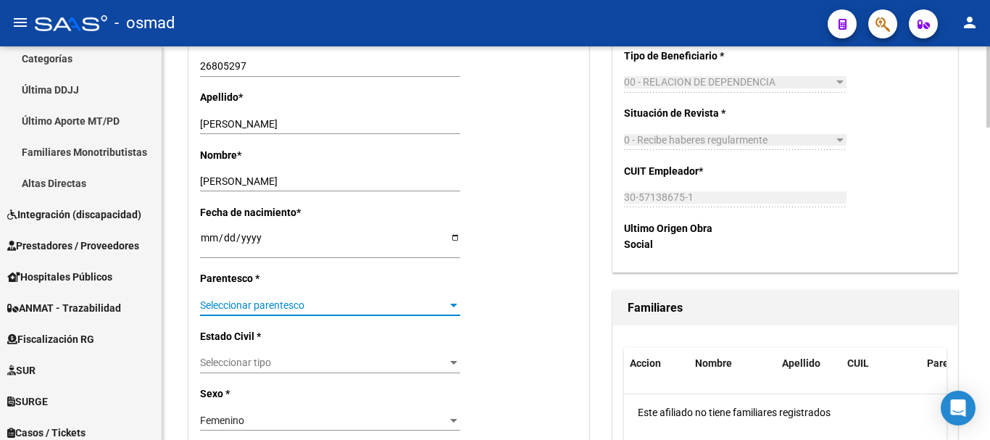
click at [275, 304] on span "Seleccionar parentesco" at bounding box center [323, 305] width 247 height 12
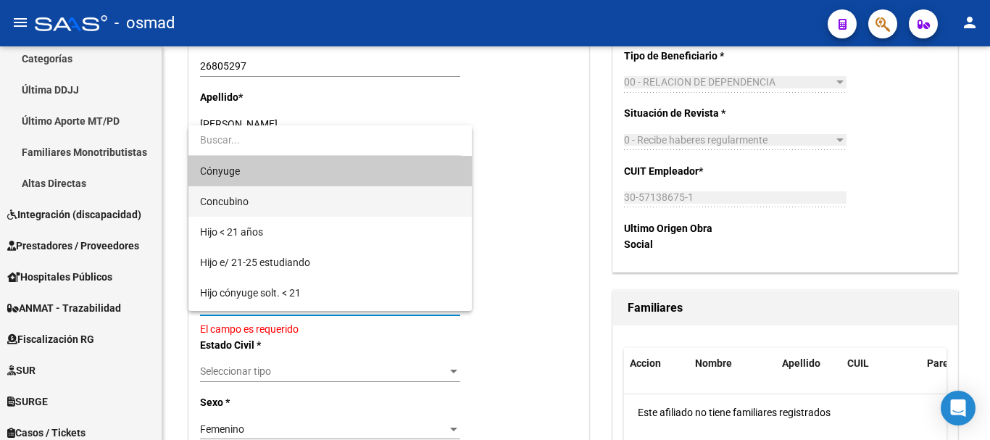
click at [262, 204] on span "Concubino" at bounding box center [330, 201] width 260 height 30
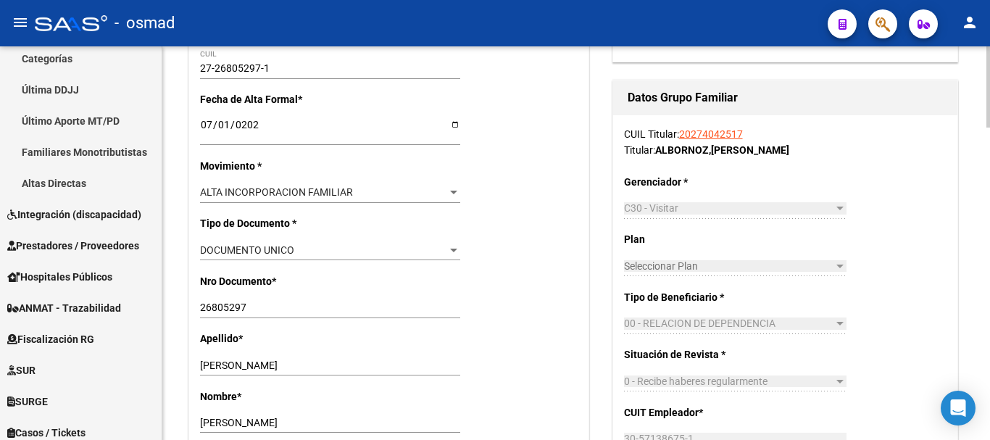
scroll to position [0, 0]
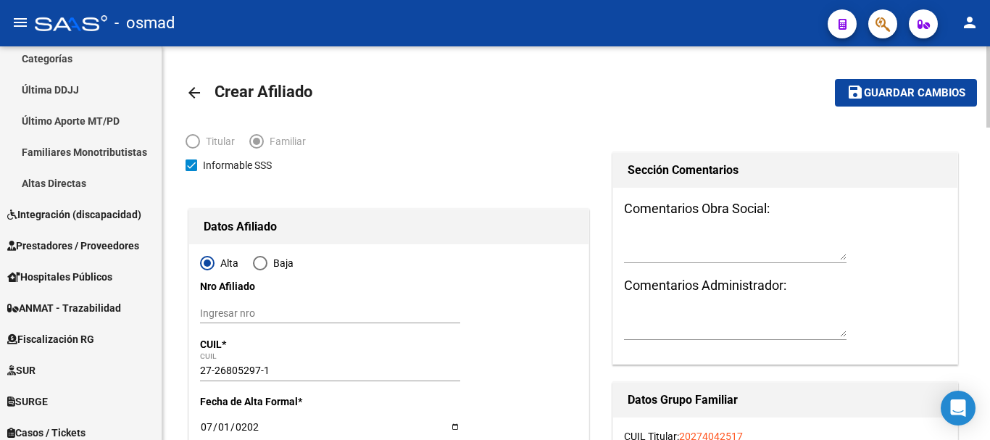
click at [866, 86] on span "save Guardar cambios" at bounding box center [906, 92] width 119 height 13
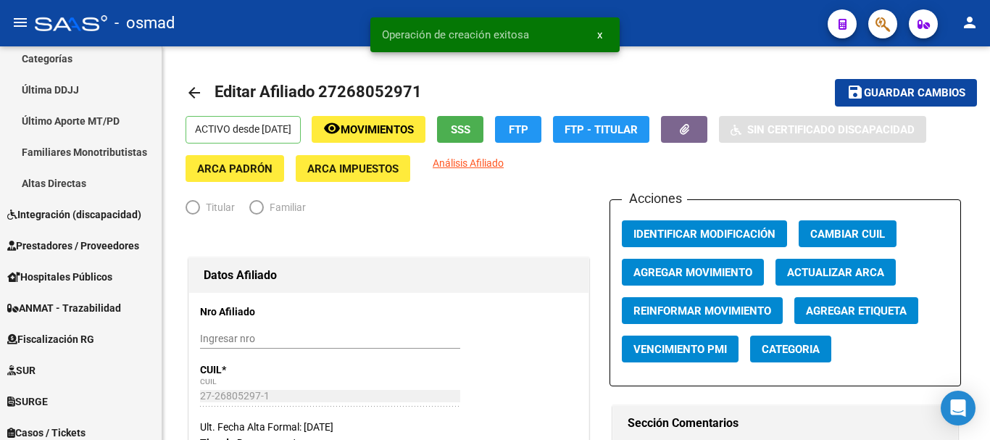
radio input "true"
type input "30-57138675-1"
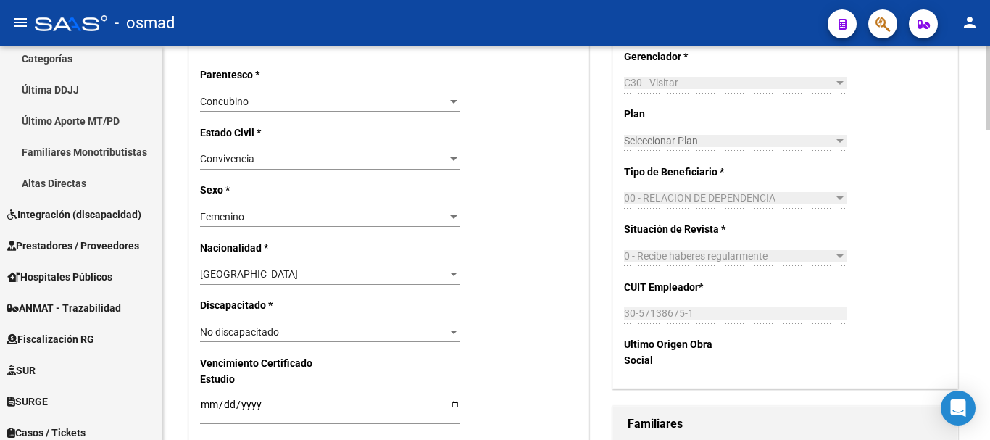
scroll to position [906, 0]
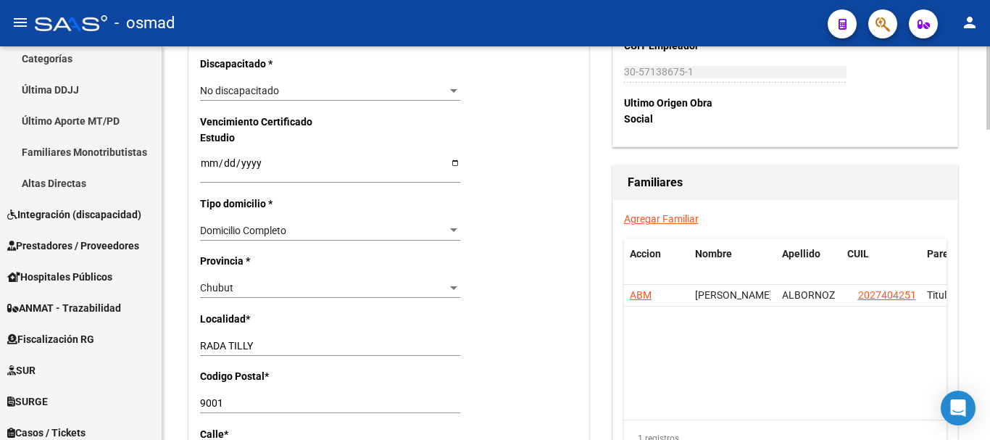
click at [651, 219] on link "Agregar Familiar" at bounding box center [661, 219] width 75 height 12
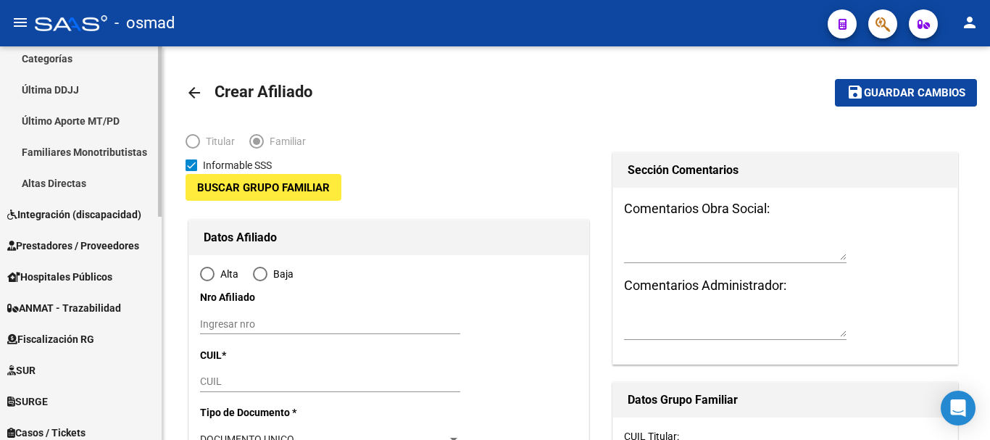
type input "30-57138675-1"
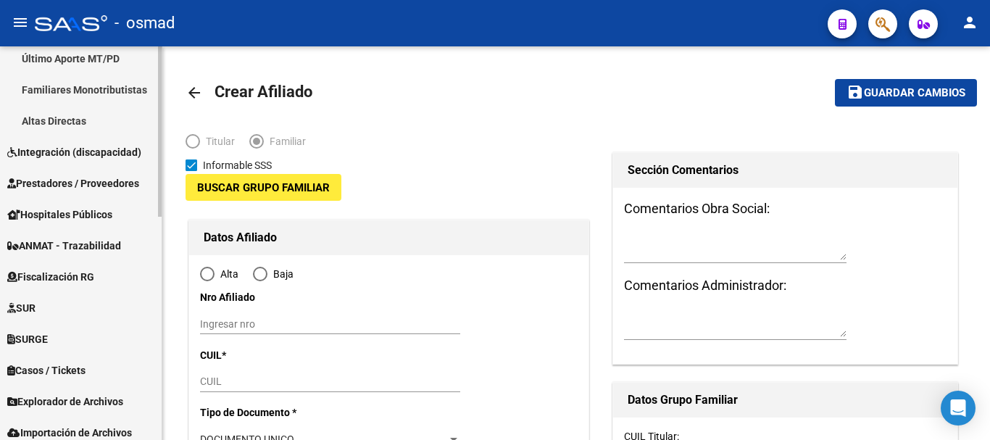
type input "[PERSON_NAME]"
type input "9000"
type input "MALVINAS"
type input "330"
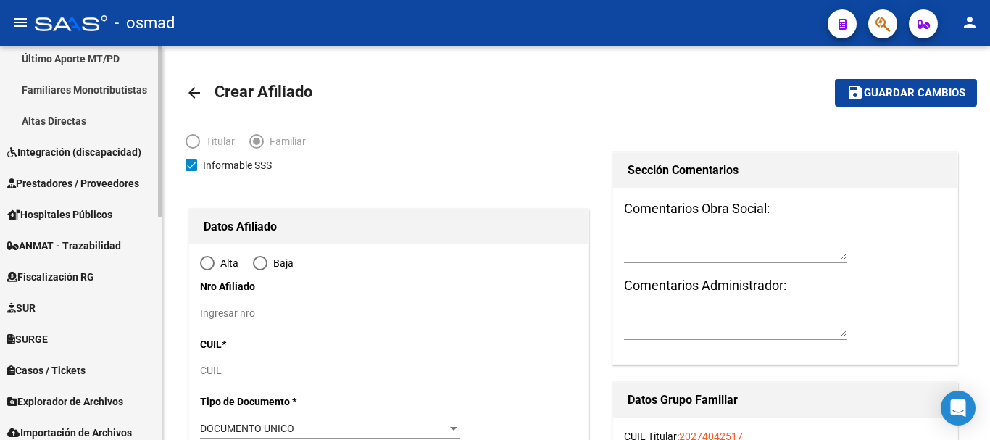
scroll to position [516, 0]
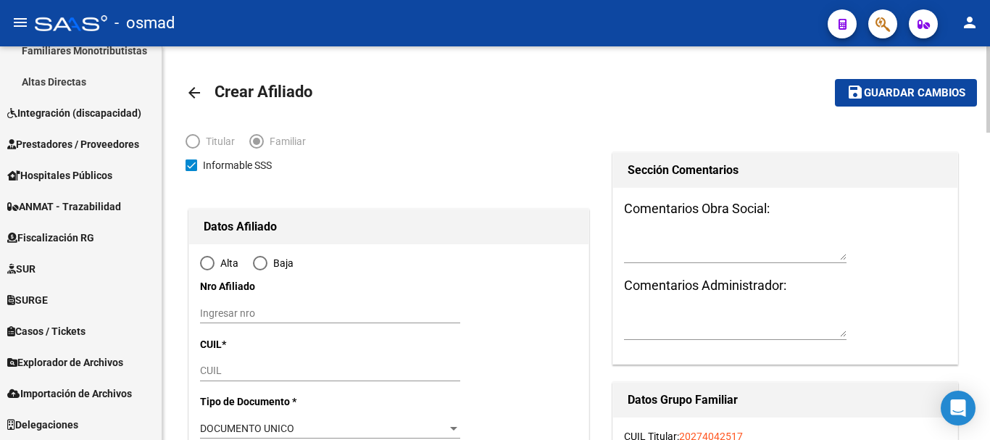
radio input "true"
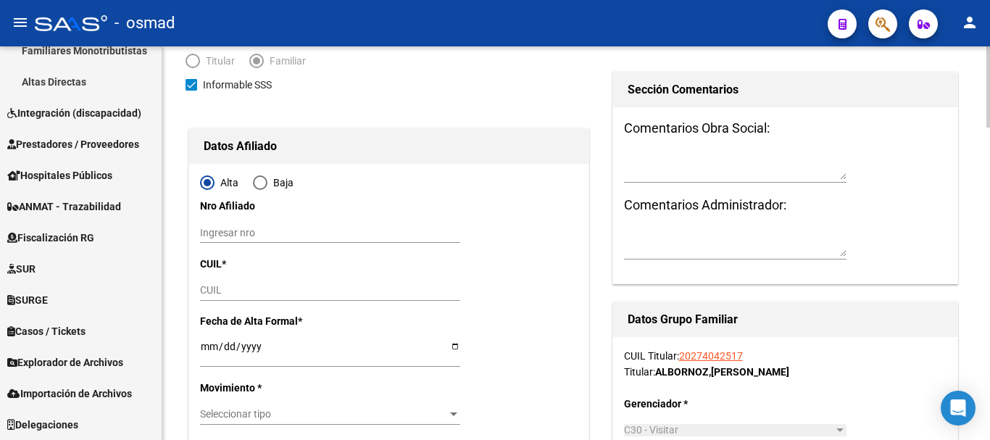
scroll to position [241, 0]
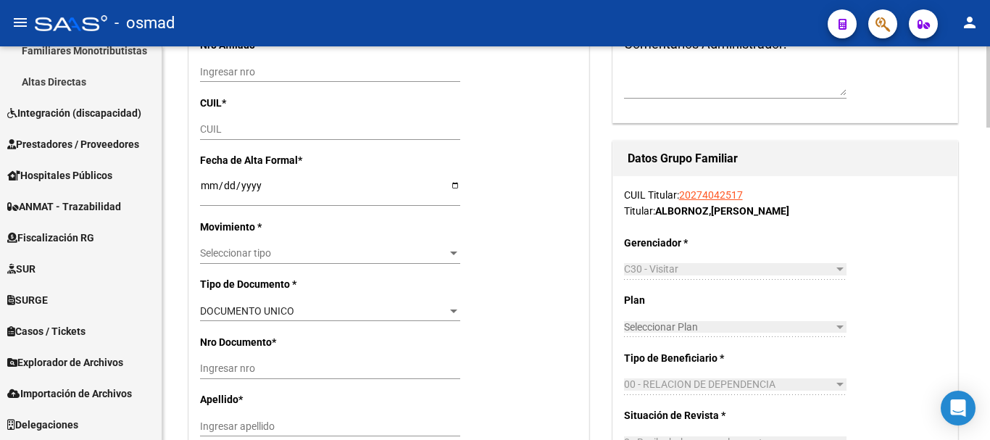
type input "30-57138675-1"
click at [214, 126] on input "CUIL" at bounding box center [330, 129] width 260 height 12
paste input "20-57578106-4"
type input "20-57578106-4"
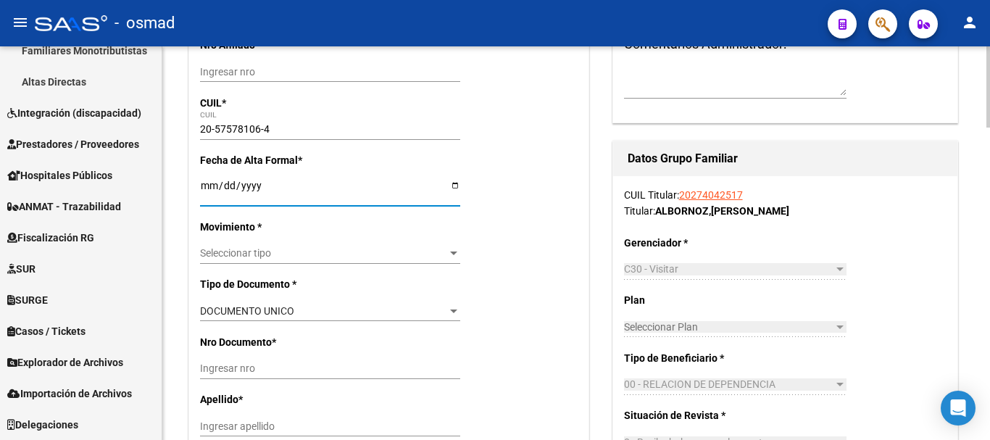
click at [203, 185] on input "Ingresar fecha" at bounding box center [330, 191] width 260 height 22
type input "57578106"
type input "ALBORNOZ NIEVAS"
type input "MATEO EZEQUIEL"
type input "2019-04-29"
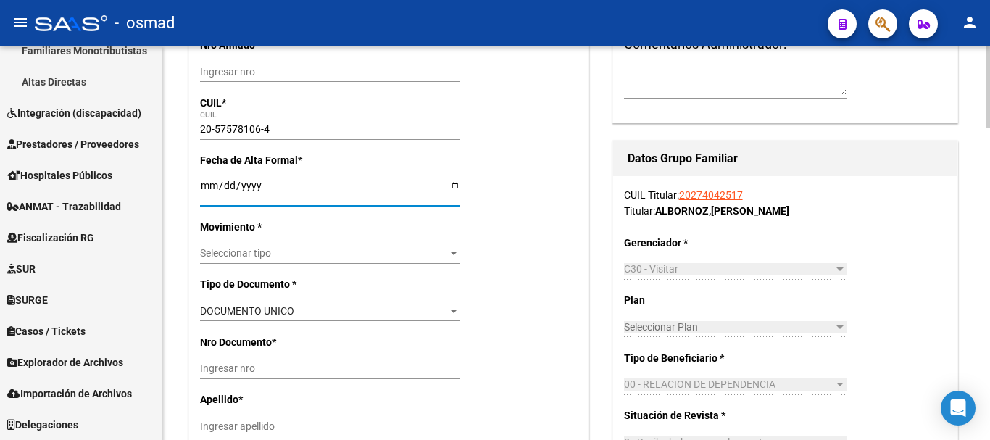
type input "RADA TILLY"
type input "9001"
type input "PUNTA INDIO"
type input "1035"
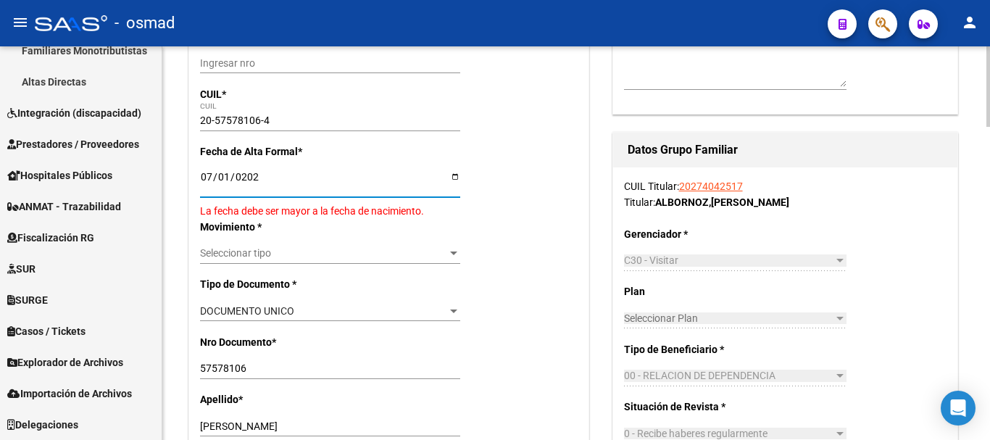
type input "[DATE]"
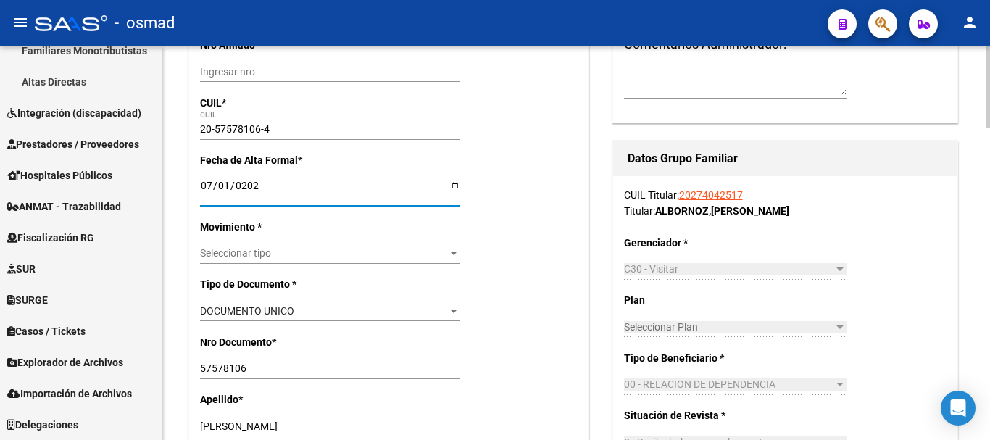
click at [254, 247] on span "Seleccionar tipo" at bounding box center [323, 253] width 247 height 12
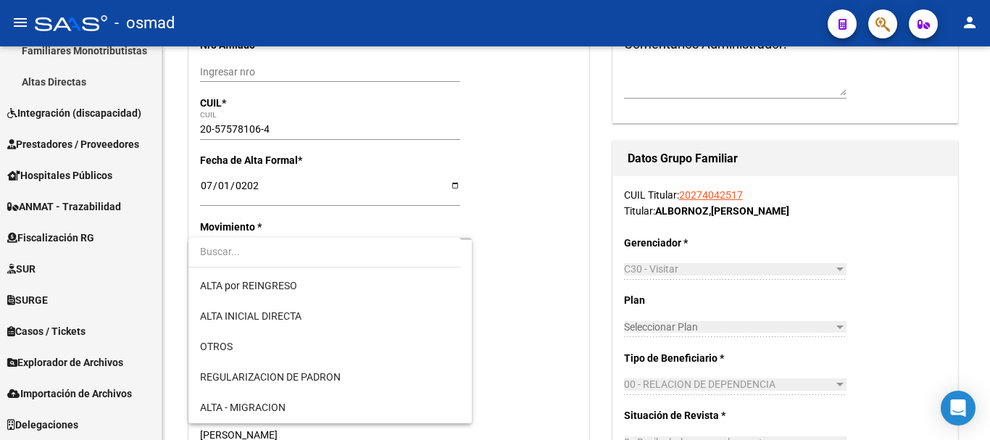
scroll to position [181, 0]
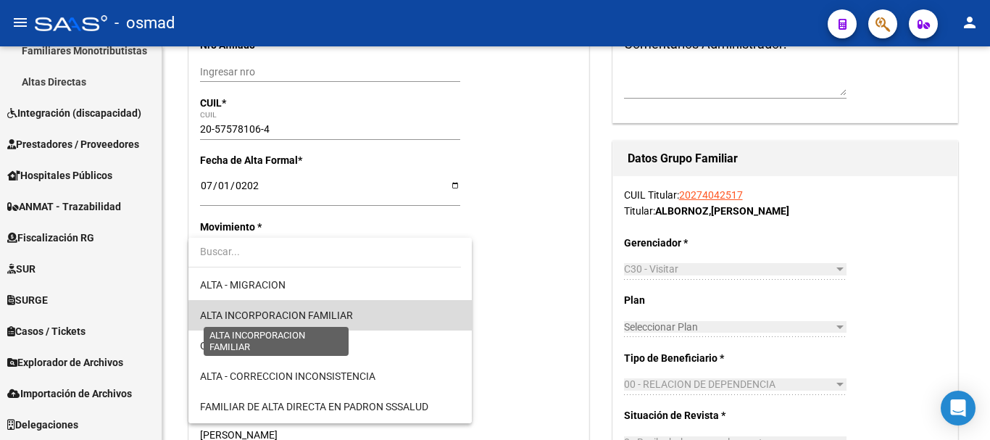
click at [333, 317] on span "ALTA INCORPORACION FAMILIAR" at bounding box center [276, 316] width 153 height 12
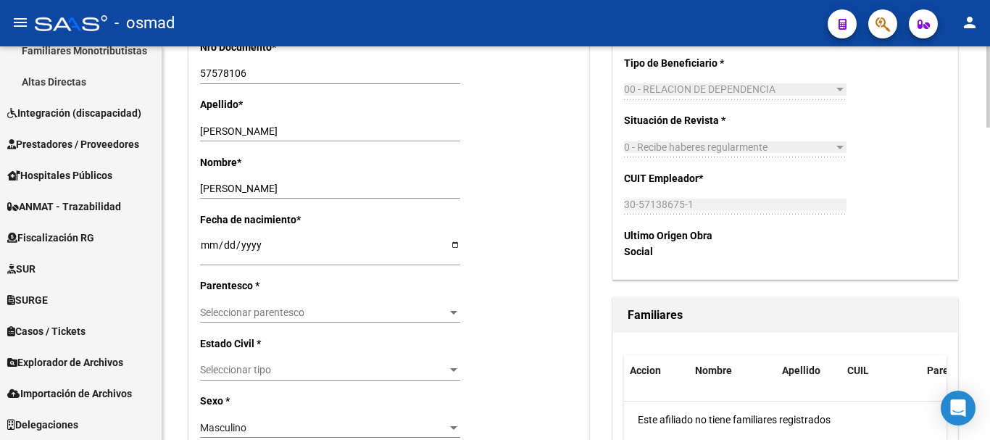
scroll to position [544, 0]
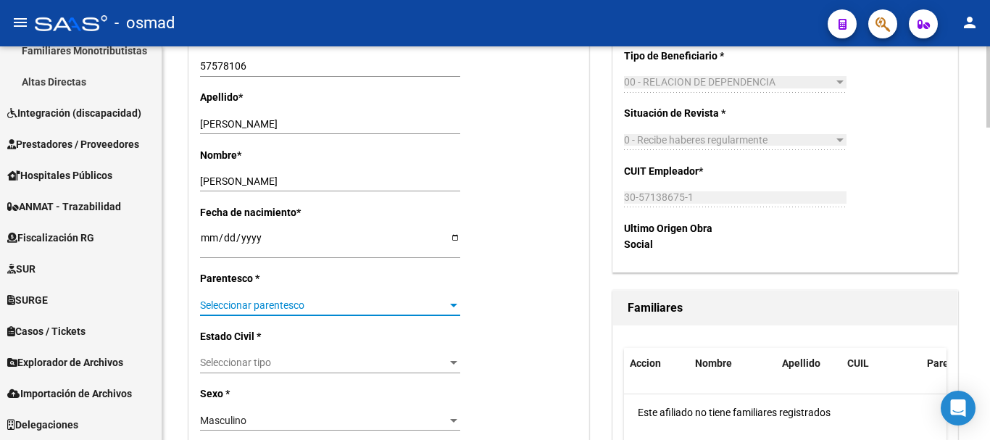
click at [262, 300] on span "Seleccionar parentesco" at bounding box center [323, 305] width 247 height 12
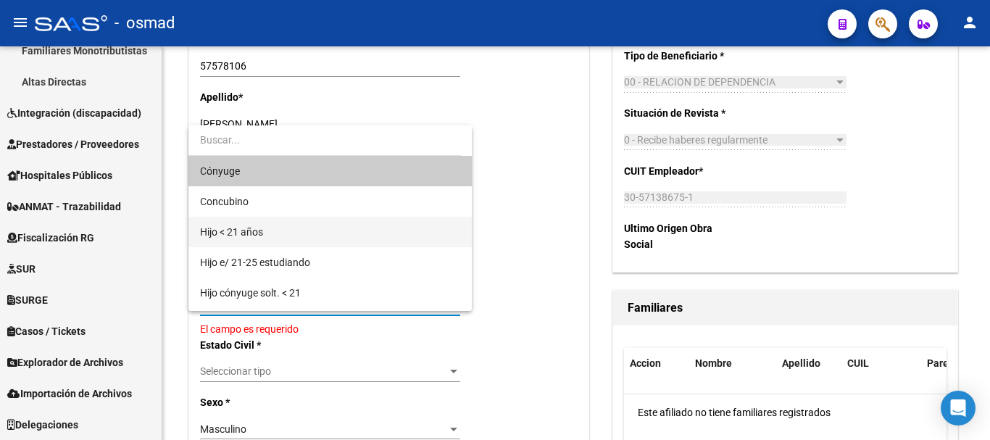
click at [275, 228] on span "Hijo < 21 años" at bounding box center [330, 232] width 260 height 30
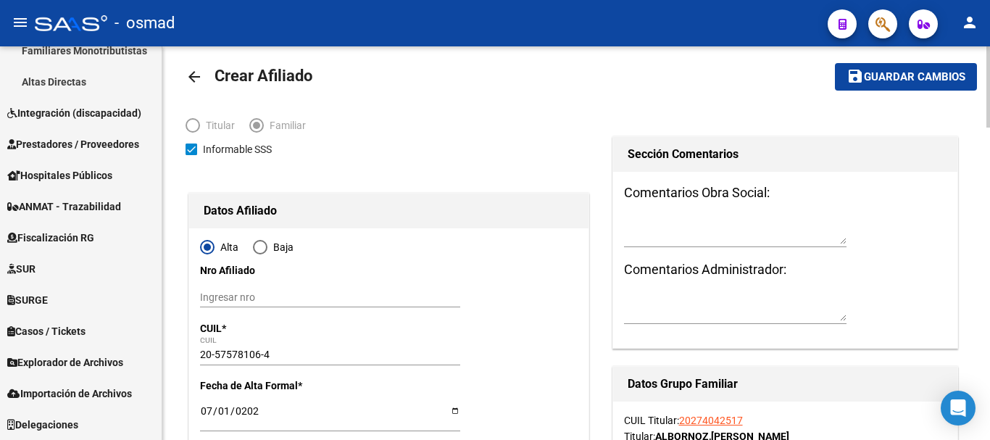
scroll to position [0, 0]
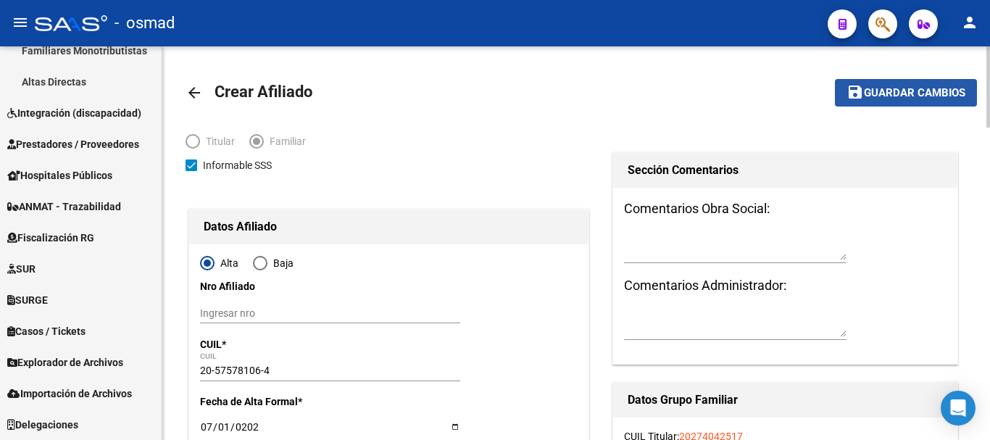
click at [929, 85] on button "save Guardar cambios" at bounding box center [906, 92] width 142 height 27
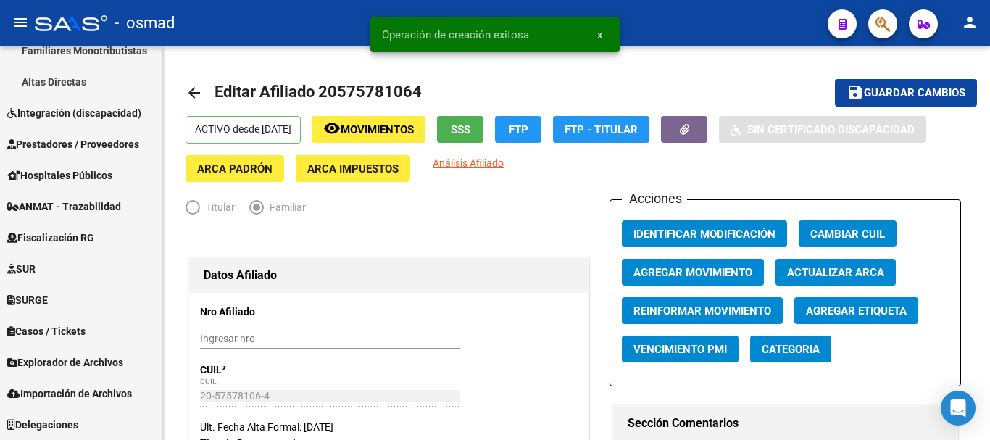
radio input "true"
type input "30-57138675-1"
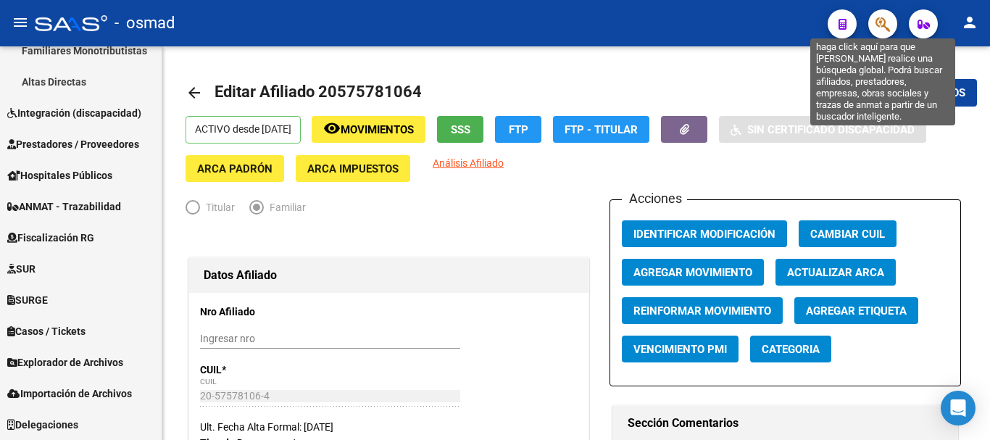
click at [876, 29] on icon "button" at bounding box center [883, 24] width 14 height 17
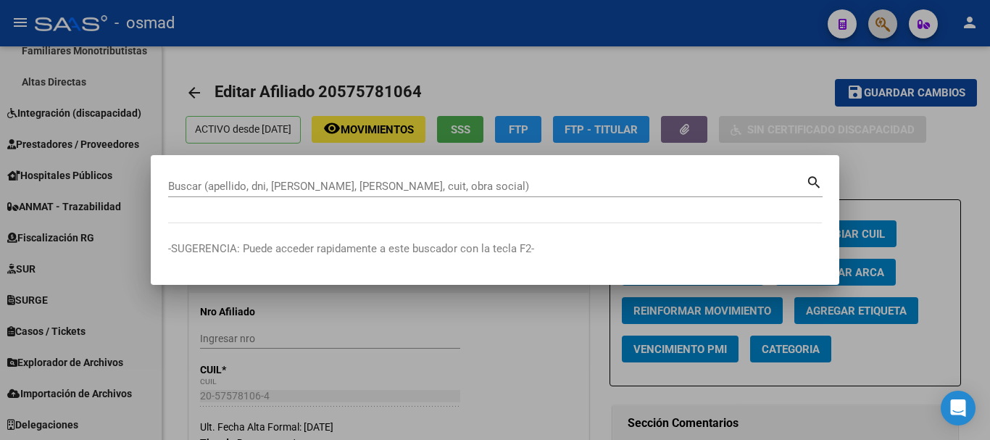
paste input "20349753422"
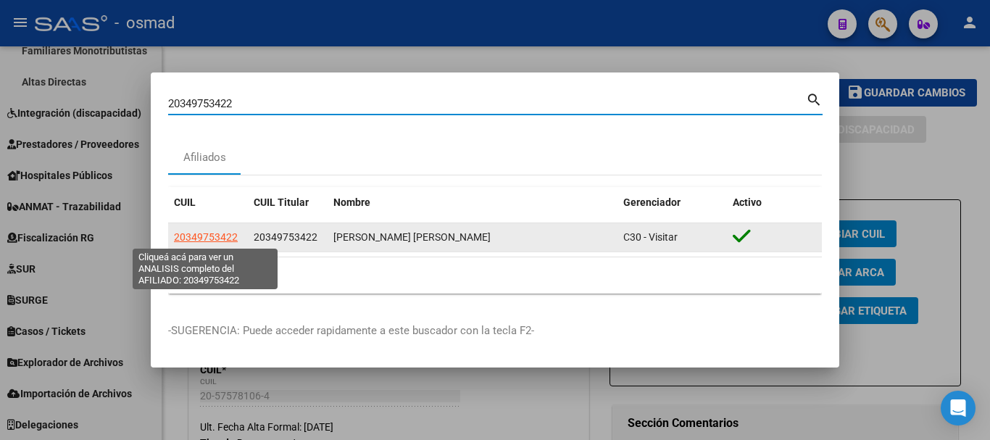
click at [191, 234] on span "20349753422" at bounding box center [206, 237] width 64 height 12
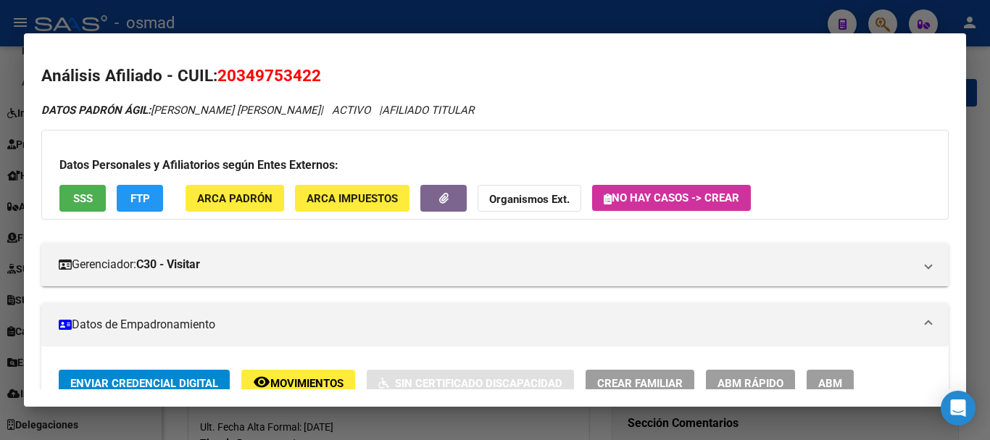
click at [850, 378] on button "ABM" at bounding box center [830, 383] width 47 height 27
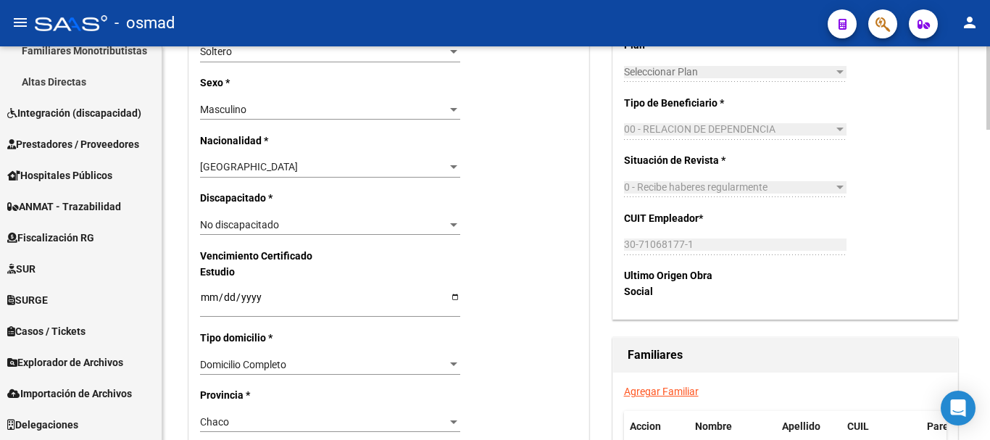
scroll to position [785, 0]
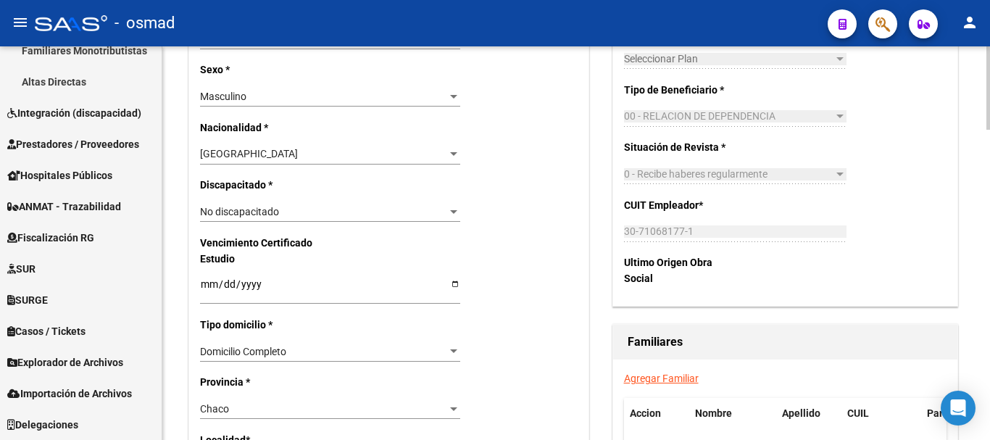
click at [665, 379] on link "Agregar Familiar" at bounding box center [661, 379] width 75 height 12
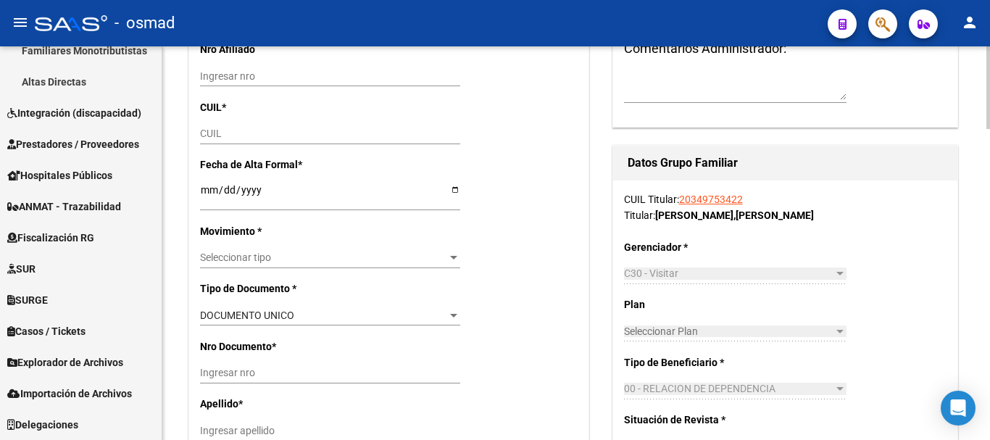
scroll to position [241, 0]
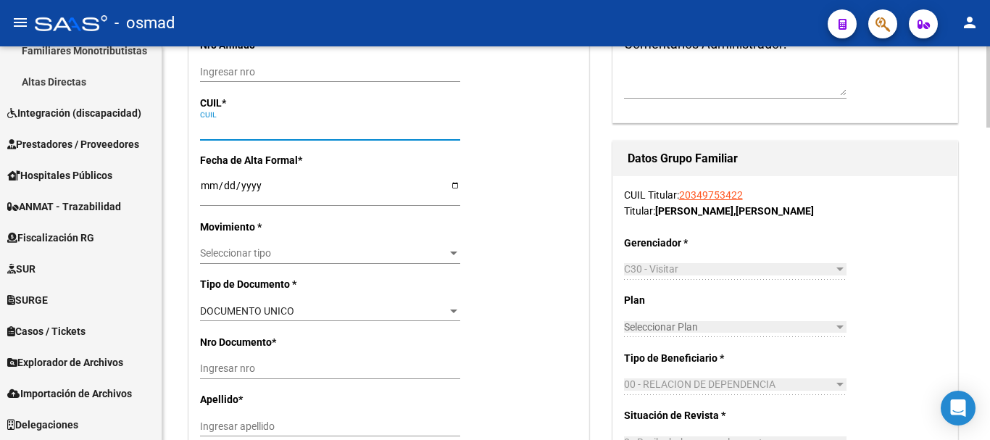
click at [217, 130] on input "CUIL" at bounding box center [330, 129] width 260 height 12
paste input "27-70124184-9"
click at [212, 187] on input "Ingresar fecha" at bounding box center [330, 191] width 260 height 22
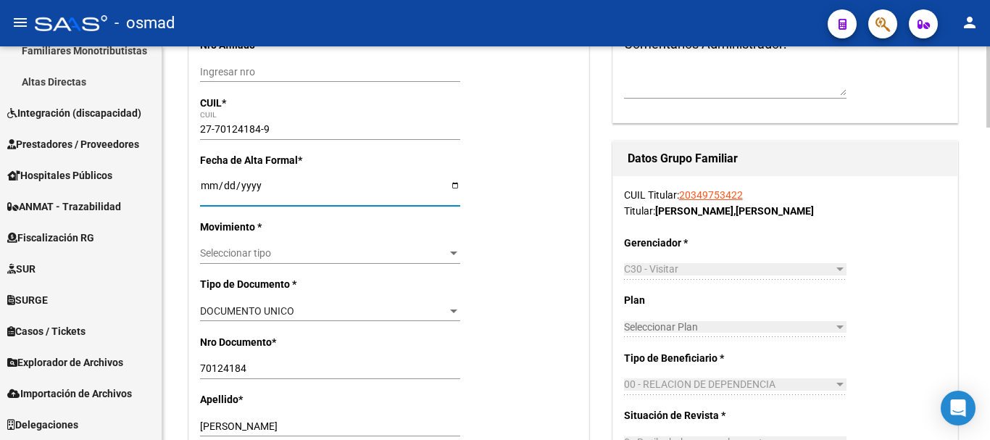
click at [252, 265] on div "Seleccionar tipo Seleccionar tipo" at bounding box center [330, 260] width 260 height 33
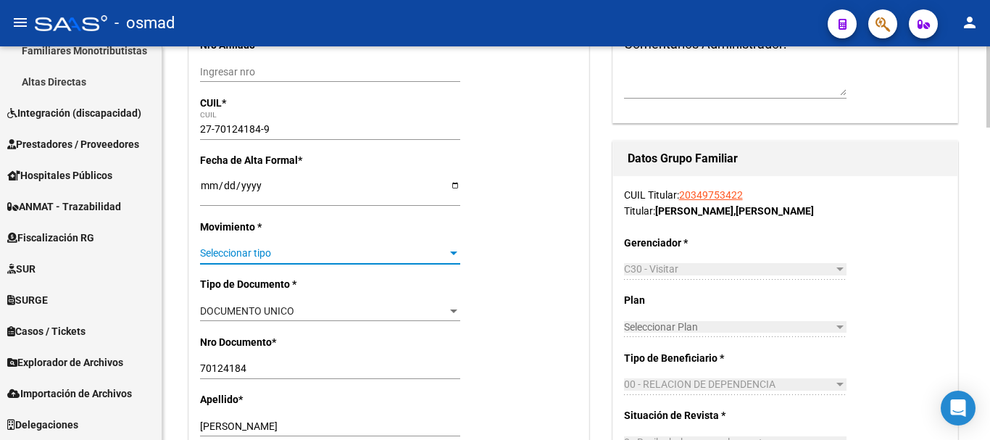
click at [270, 251] on span "Seleccionar tipo" at bounding box center [323, 253] width 247 height 12
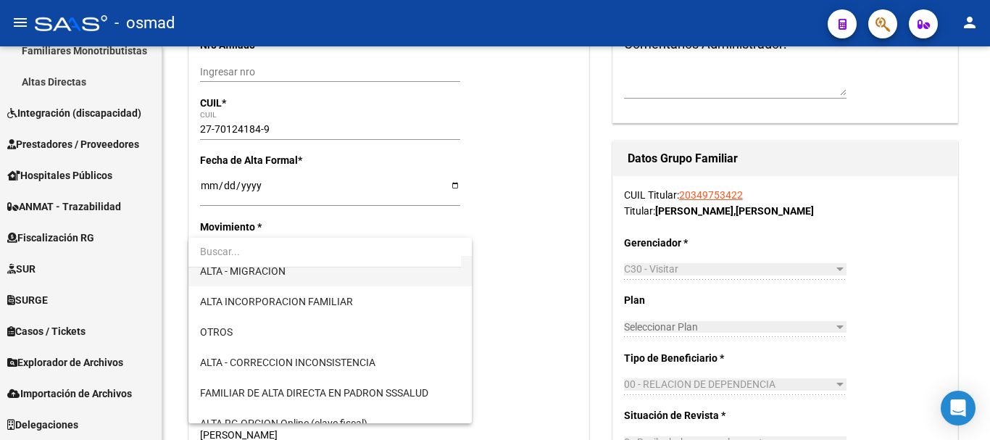
scroll to position [121, 0]
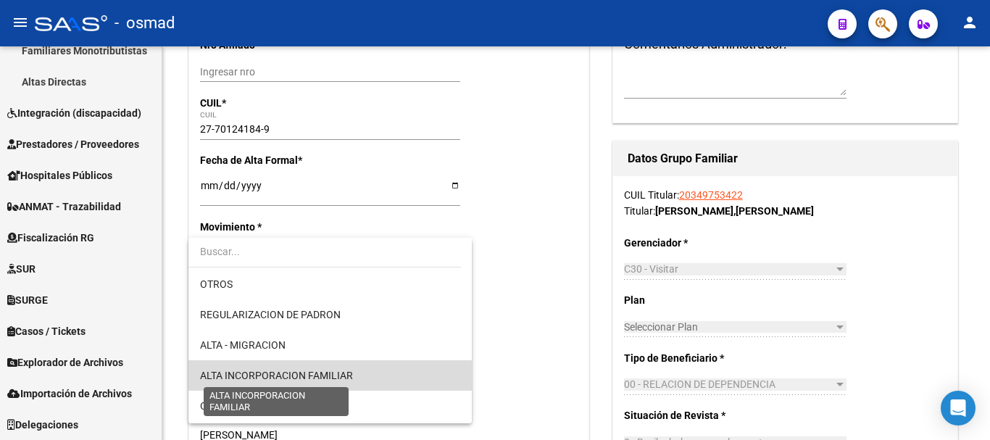
click at [342, 370] on span "ALTA INCORPORACION FAMILIAR" at bounding box center [276, 376] width 153 height 12
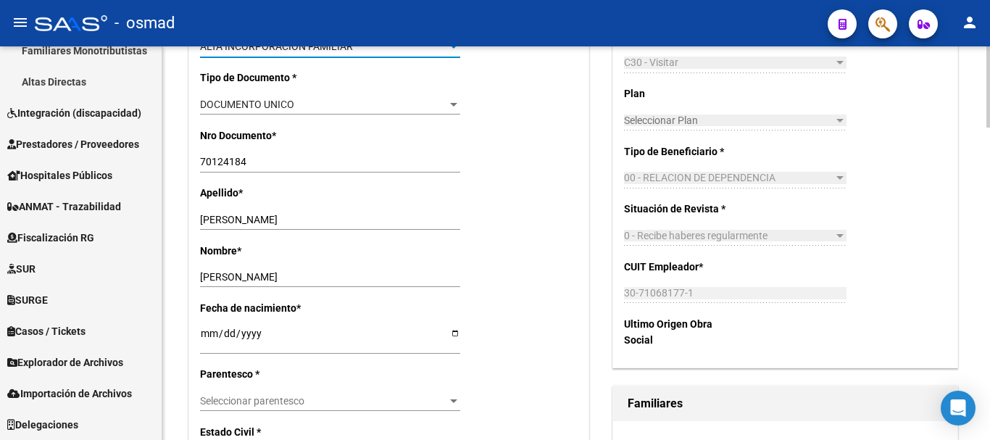
scroll to position [484, 0]
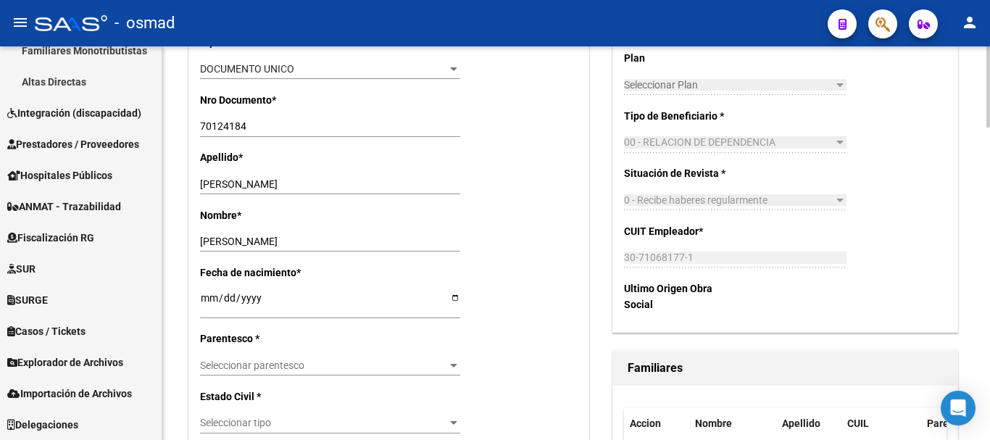
click at [283, 364] on span "Seleccionar parentesco" at bounding box center [323, 366] width 247 height 12
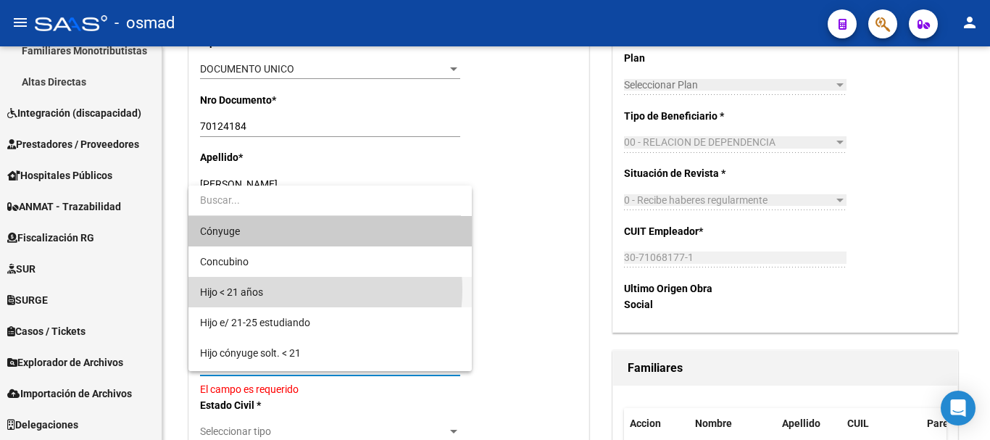
click at [288, 289] on span "Hijo < 21 años" at bounding box center [330, 292] width 260 height 30
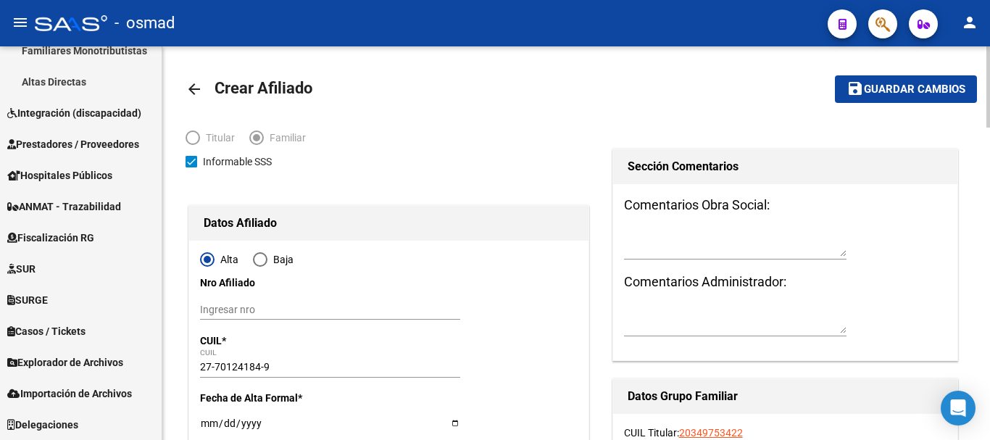
scroll to position [0, 0]
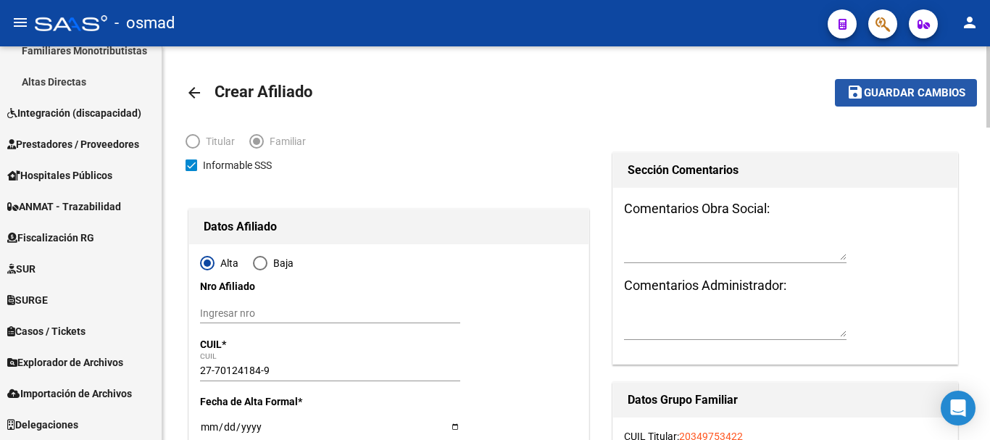
click at [909, 100] on button "save Guardar cambios" at bounding box center [906, 92] width 142 height 27
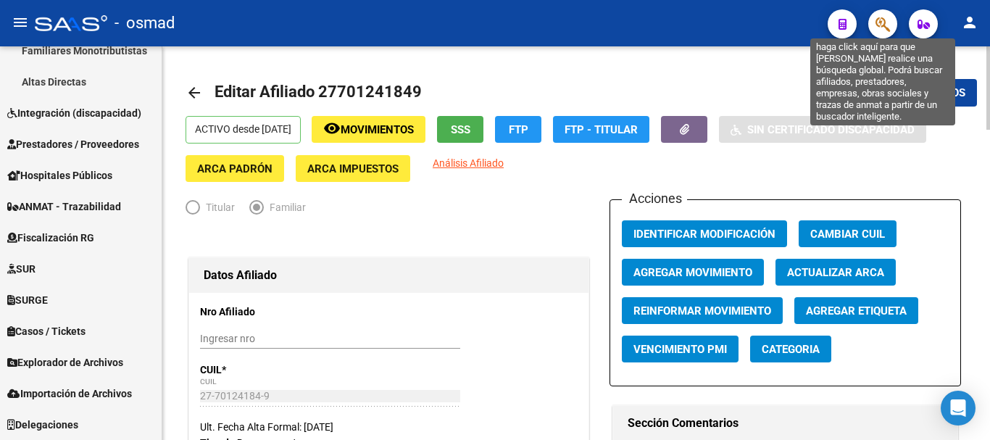
click at [882, 17] on icon "button" at bounding box center [883, 24] width 14 height 17
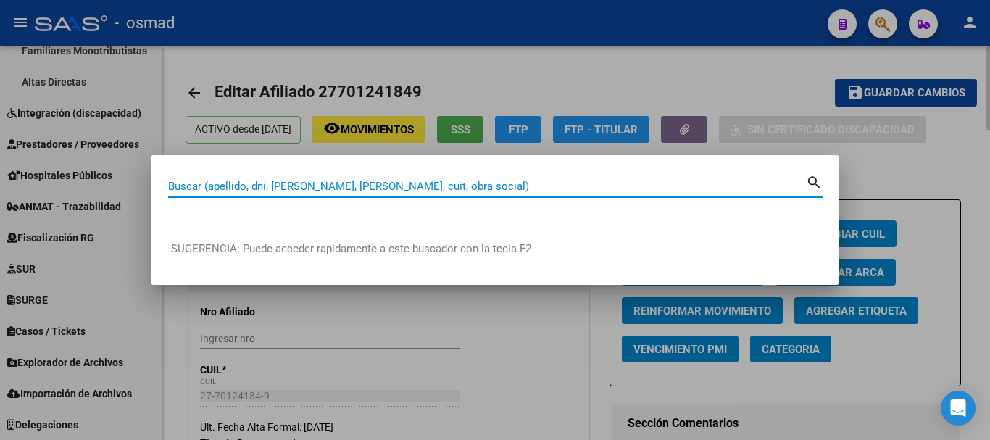
click at [239, 178] on div "Buscar (apellido, dni, [PERSON_NAME], [PERSON_NAME], cuit, obra social)" at bounding box center [487, 186] width 638 height 22
paste input "20440006443"
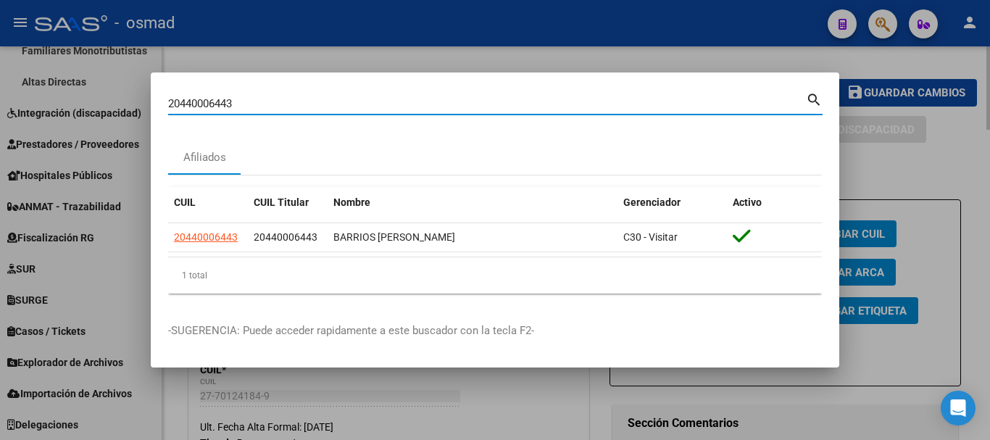
click at [283, 103] on input "20440006443" at bounding box center [487, 103] width 638 height 13
paste input "7387129591"
click at [693, 39] on div at bounding box center [495, 220] width 990 height 440
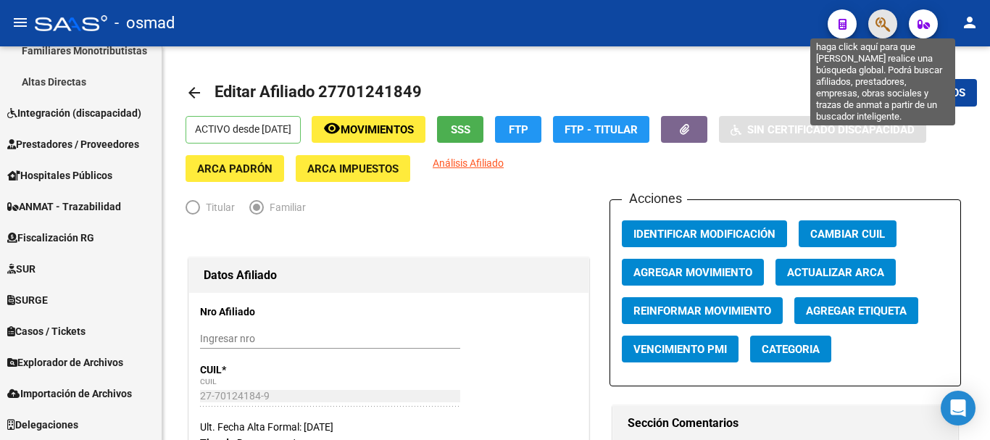
click at [884, 21] on icon "button" at bounding box center [883, 24] width 14 height 17
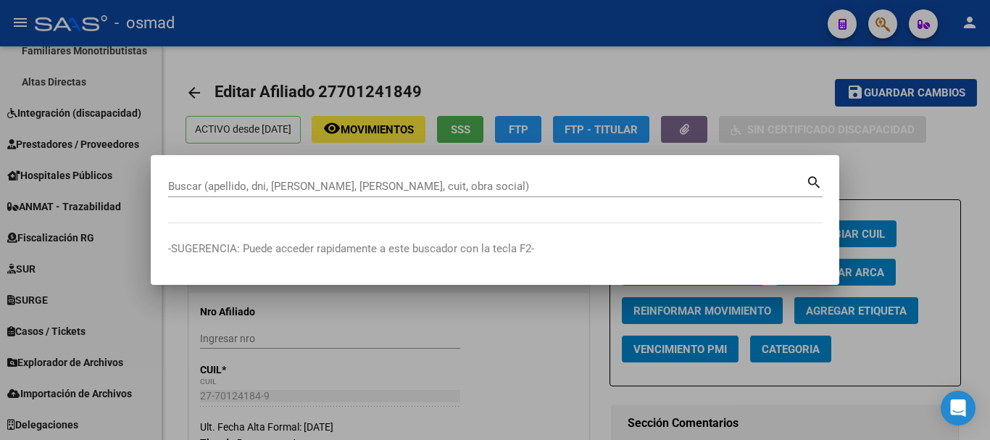
paste input "20413600295"
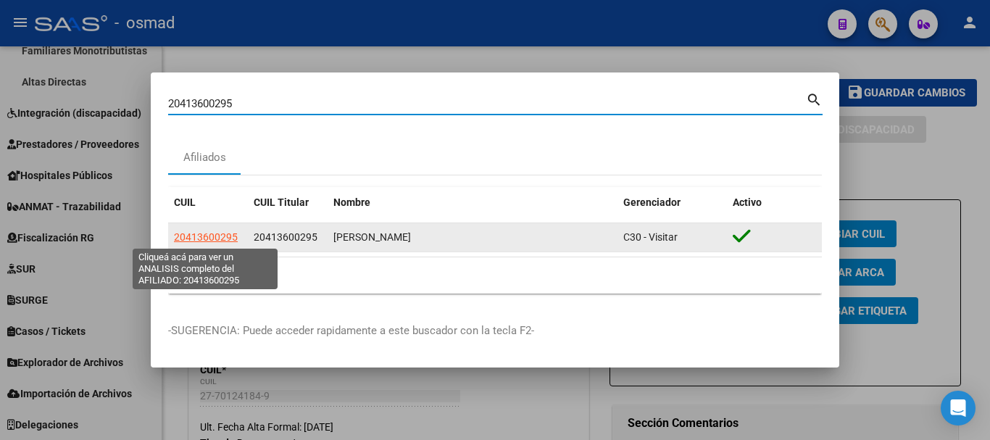
click at [197, 233] on span "20413600295" at bounding box center [206, 237] width 64 height 12
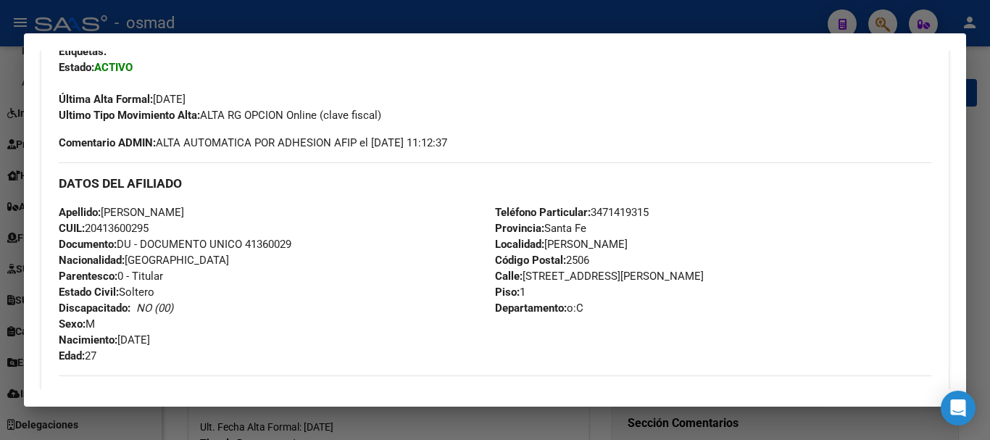
scroll to position [273, 0]
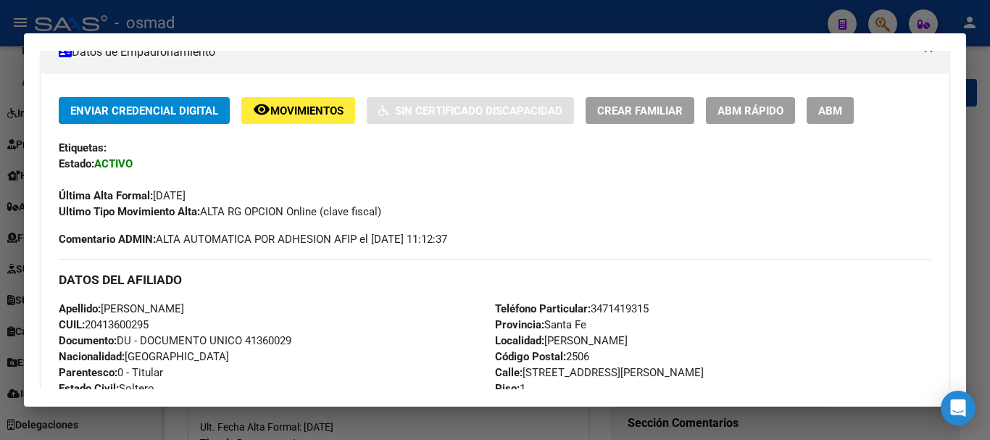
click at [816, 120] on button "ABM" at bounding box center [830, 110] width 47 height 27
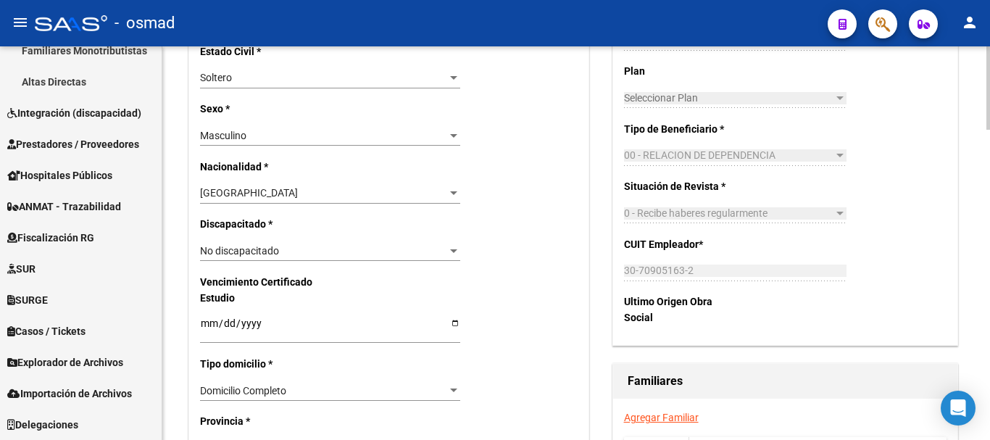
scroll to position [846, 0]
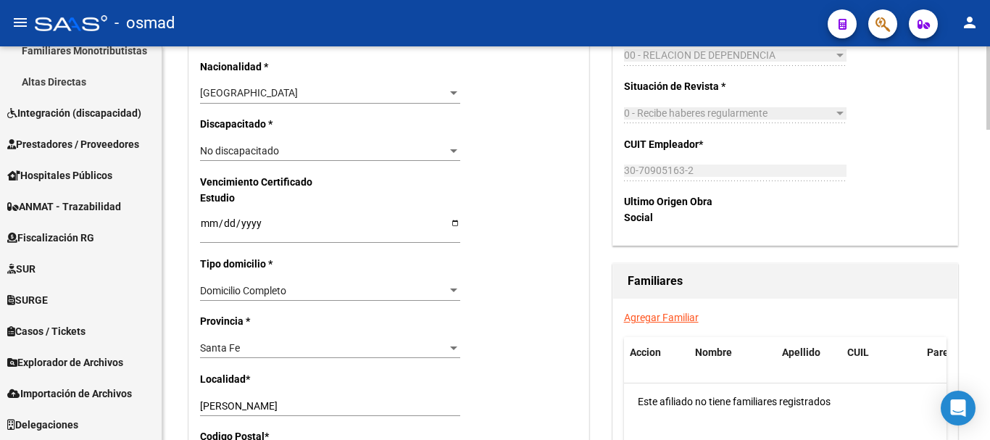
click at [656, 319] on link "Agregar Familiar" at bounding box center [661, 318] width 75 height 12
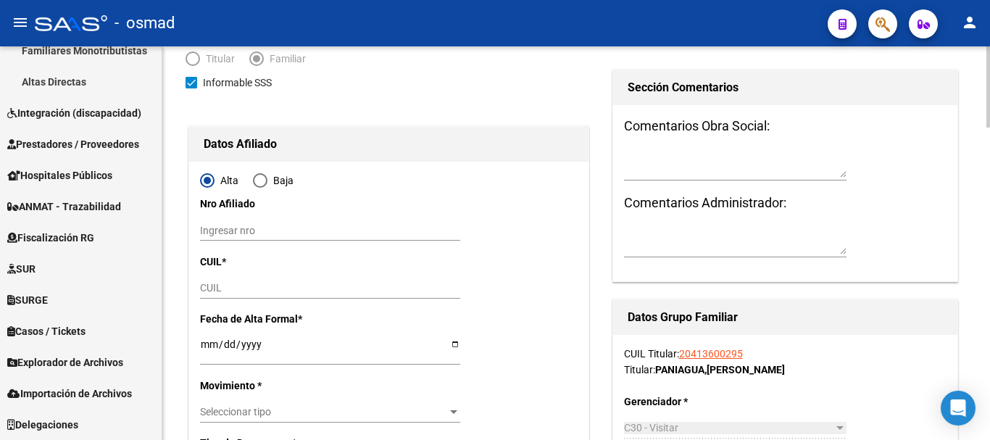
scroll to position [181, 0]
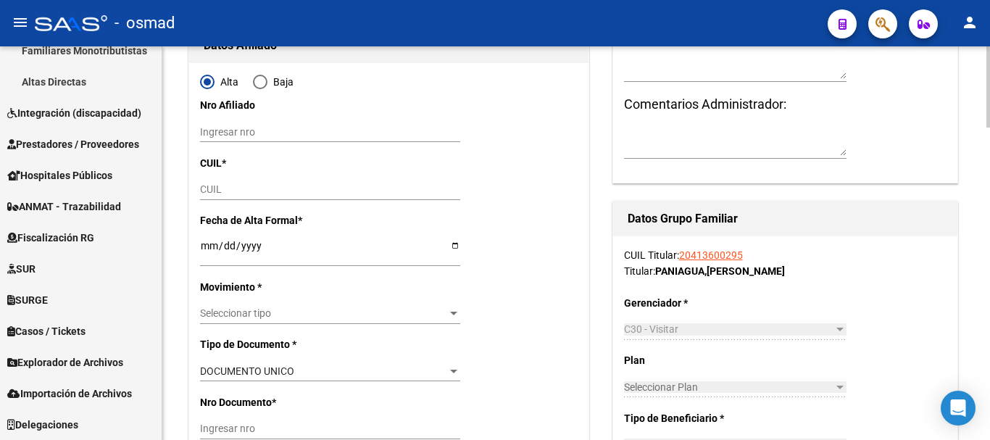
click at [205, 186] on input "CUIL" at bounding box center [330, 189] width 260 height 12
paste input "20-55654426-4"
click at [210, 251] on input "Ingresar fecha" at bounding box center [330, 251] width 260 height 22
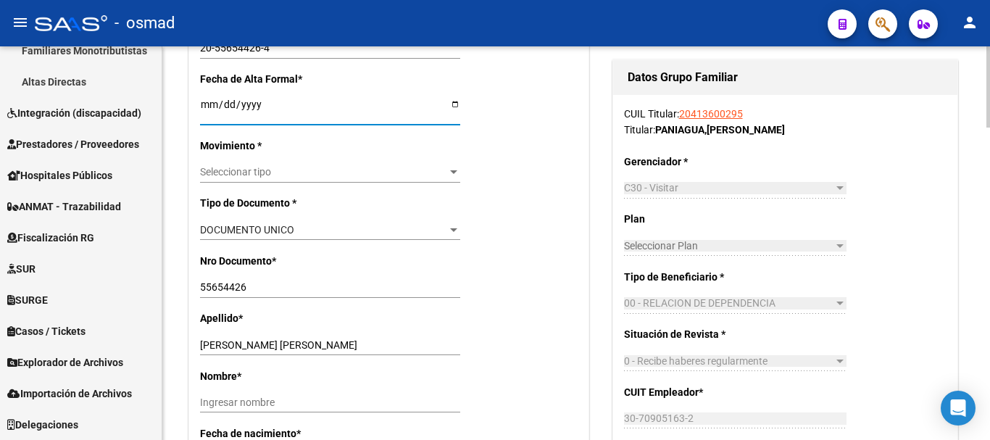
scroll to position [362, 0]
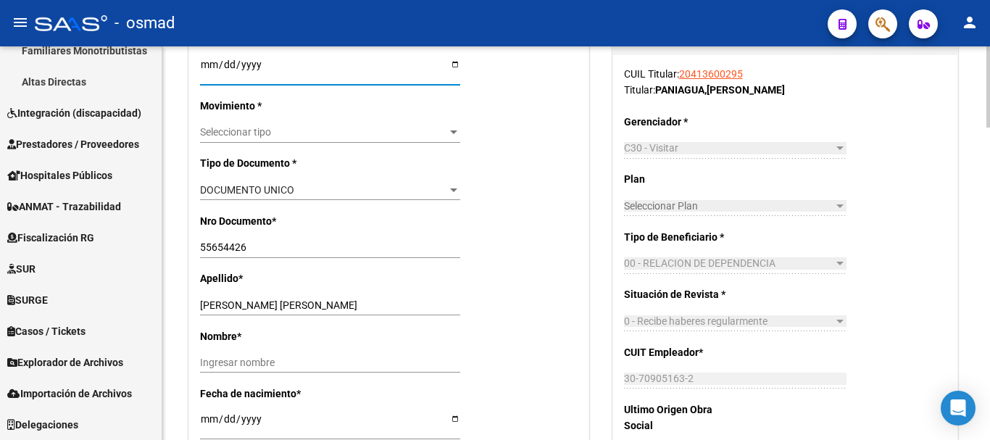
click at [236, 113] on p "Movimiento *" at bounding box center [256, 106] width 113 height 16
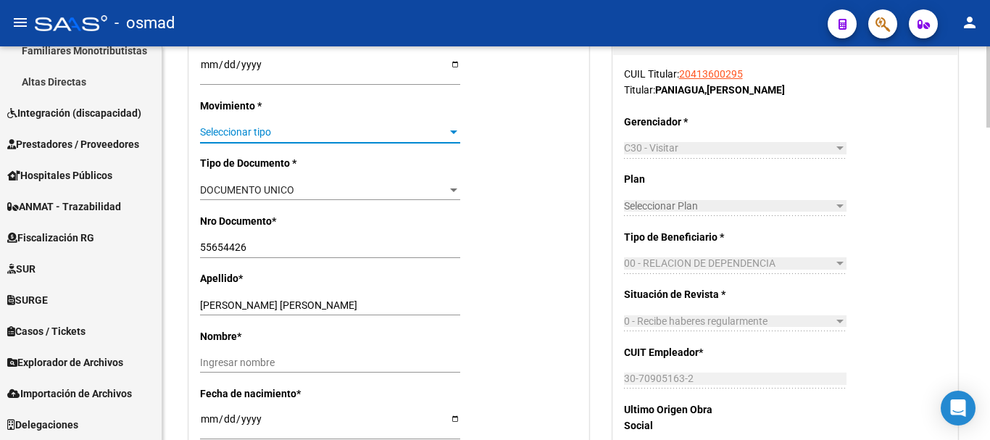
click at [239, 133] on span "Seleccionar tipo" at bounding box center [323, 132] width 247 height 12
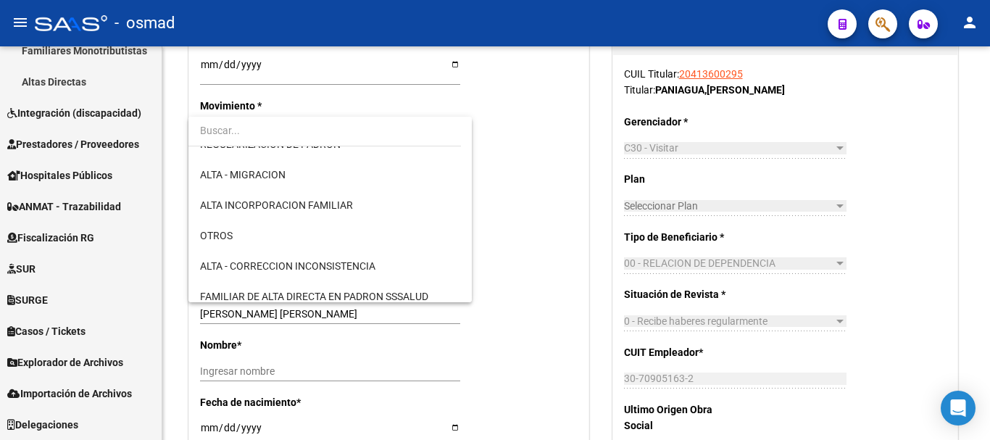
scroll to position [181, 0]
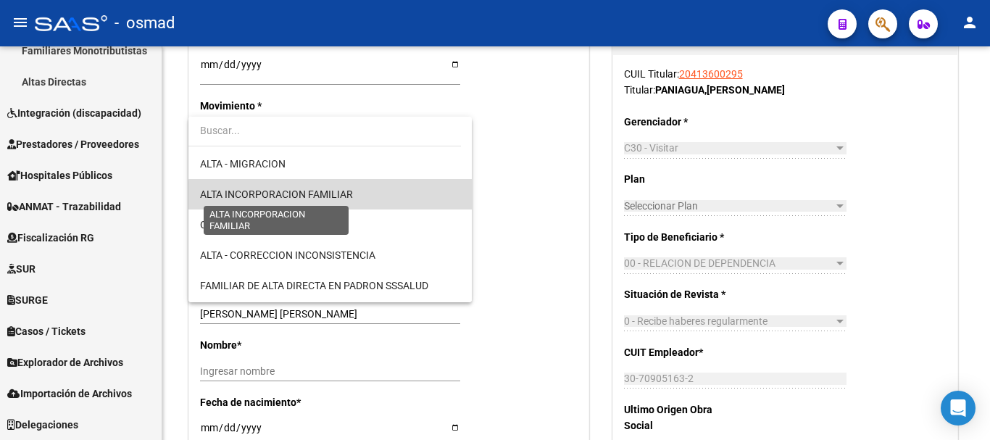
click at [340, 196] on span "ALTA INCORPORACION FAMILIAR" at bounding box center [276, 194] width 153 height 12
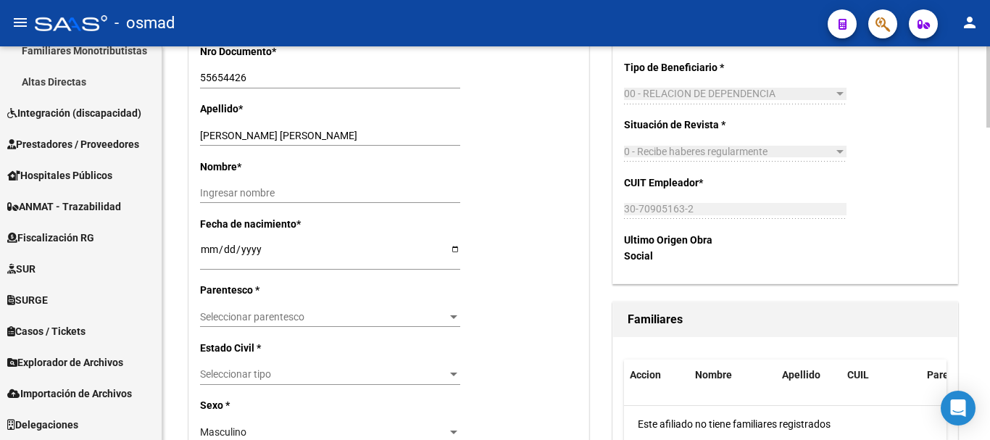
scroll to position [544, 0]
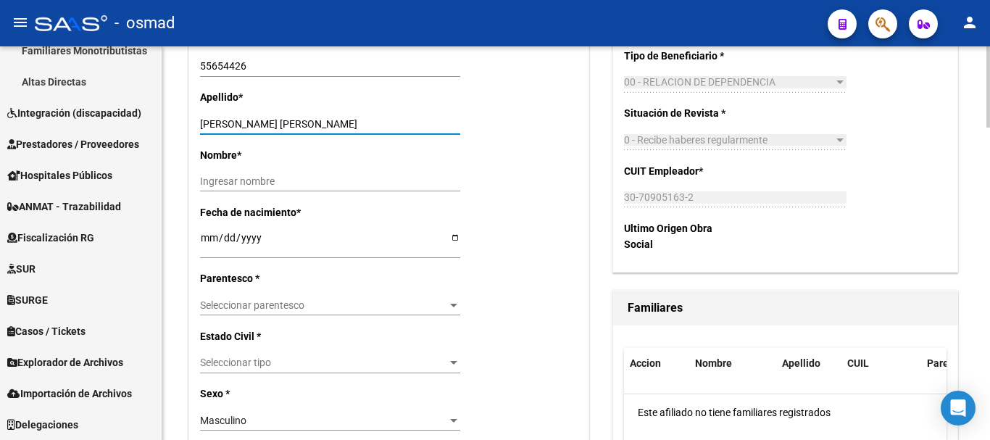
drag, startPoint x: 304, startPoint y: 122, endPoint x: 431, endPoint y: 120, distance: 127.6
click at [431, 120] on input "PANIAGUA GOROSITO JOAQUIN VLADIMIR" at bounding box center [330, 124] width 260 height 12
click at [281, 194] on div "Ingresar nombre" at bounding box center [330, 188] width 260 height 33
click at [281, 176] on input "Ingresar nombre" at bounding box center [330, 181] width 260 height 12
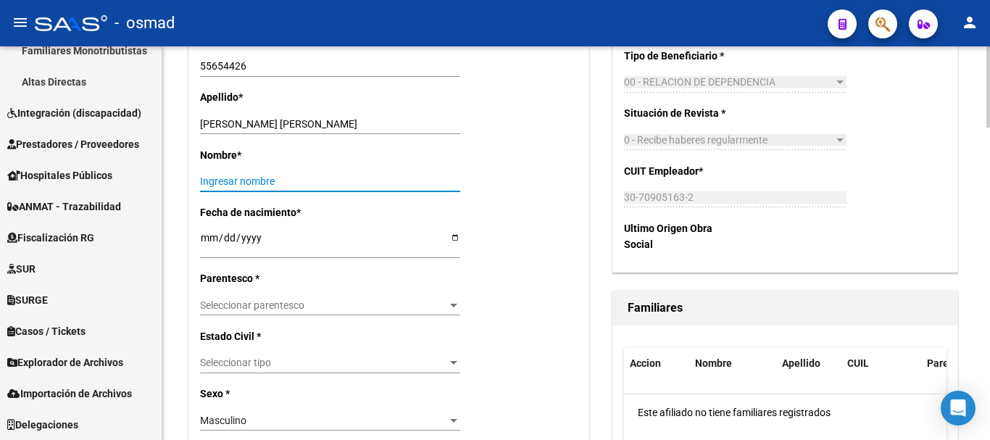
paste input "JOAQUIN VLADIMIR"
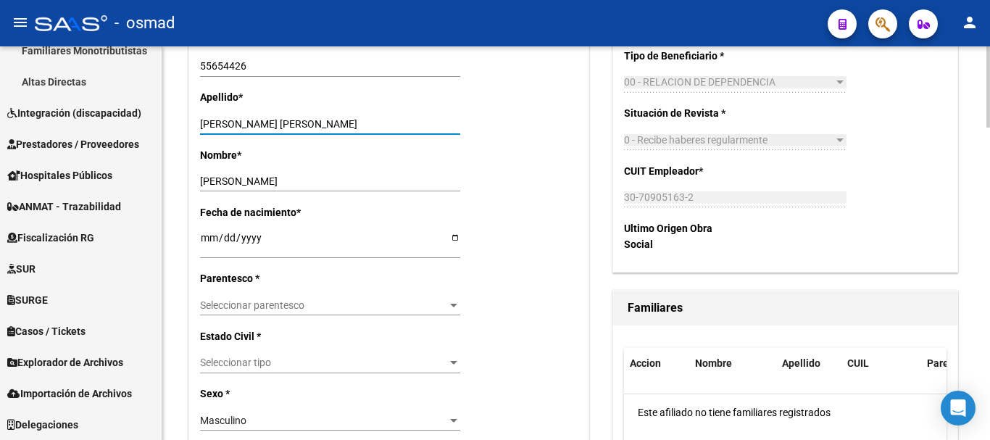
drag, startPoint x: 304, startPoint y: 121, endPoint x: 510, endPoint y: 123, distance: 205.2
click at [510, 123] on div "Apellido * PANIAGUA GOROSITO JOAQUIN VLADIMIR Ingresar apellido" at bounding box center [389, 117] width 378 height 57
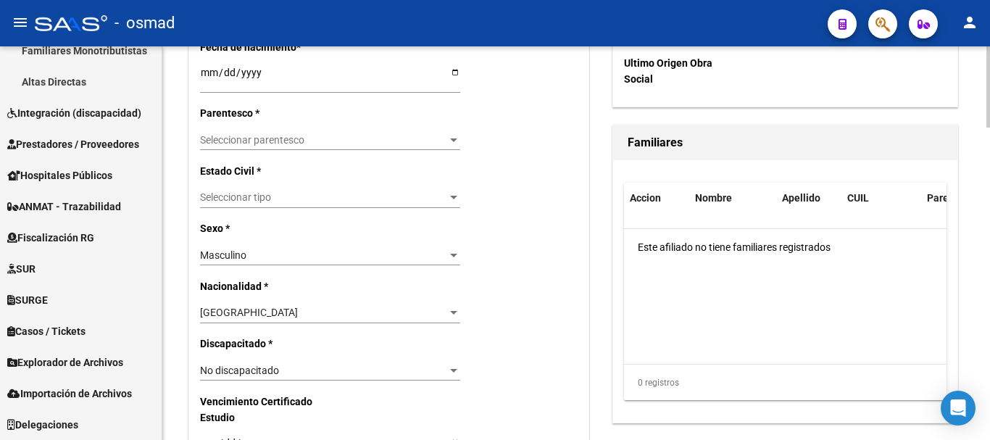
scroll to position [725, 0]
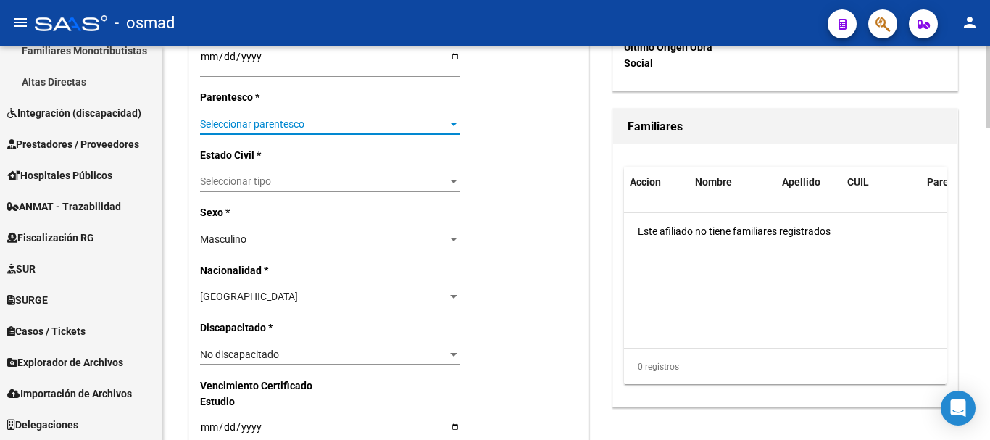
click at [226, 119] on span "Seleccionar parentesco" at bounding box center [323, 124] width 247 height 12
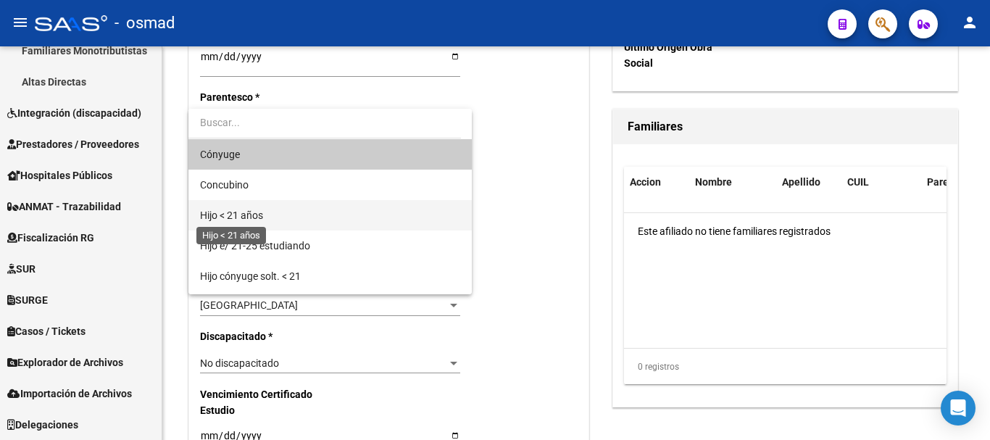
click at [239, 210] on span "Hijo < 21 años" at bounding box center [231, 216] width 63 height 12
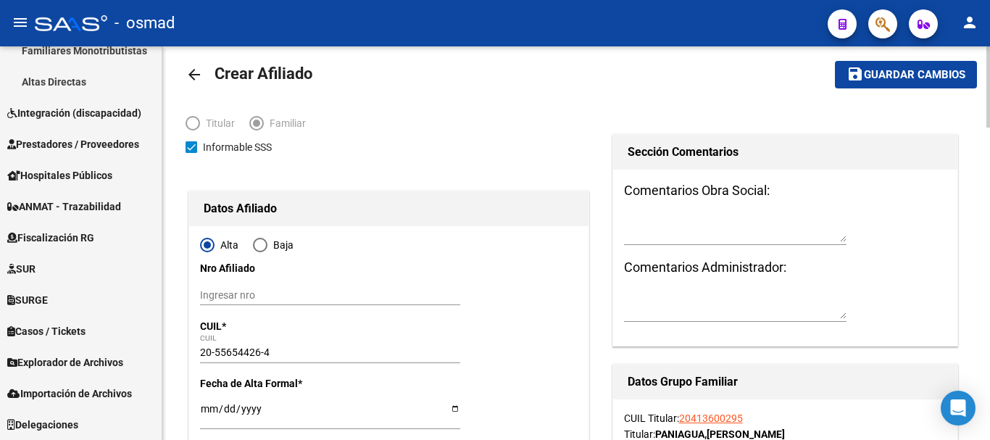
scroll to position [0, 0]
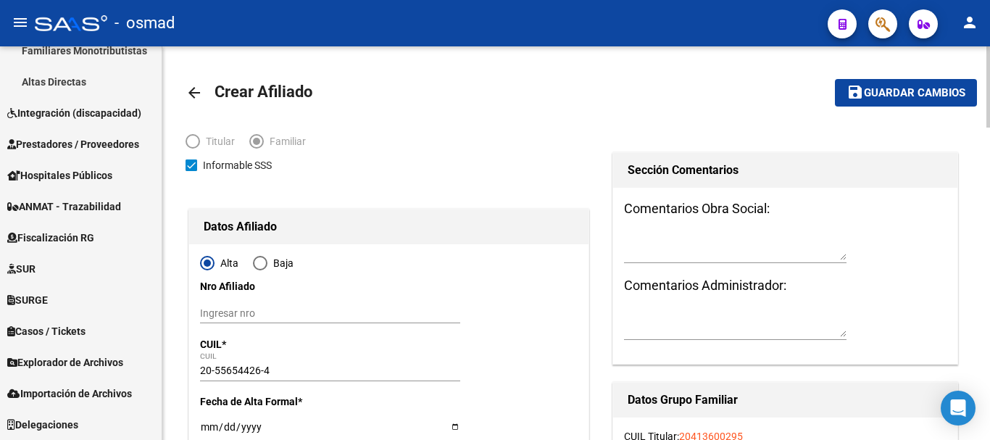
click at [879, 94] on span "Guardar cambios" at bounding box center [914, 93] width 101 height 13
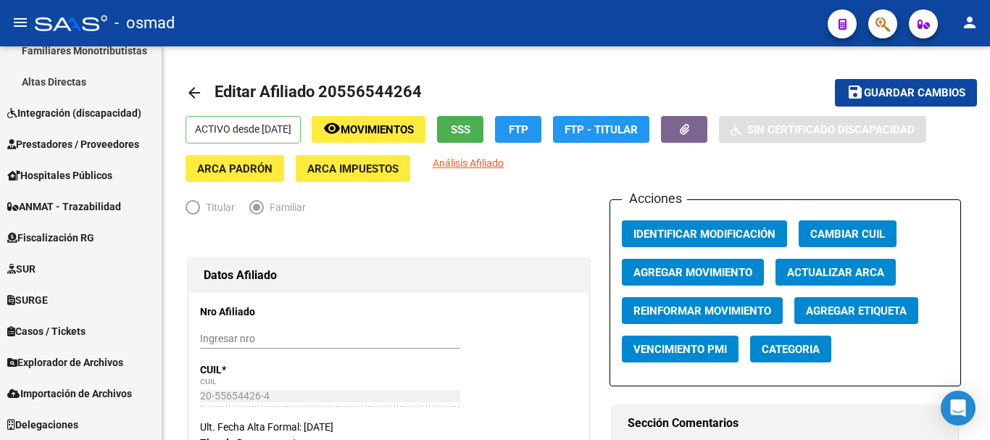
click at [891, 14] on button "button" at bounding box center [882, 23] width 29 height 29
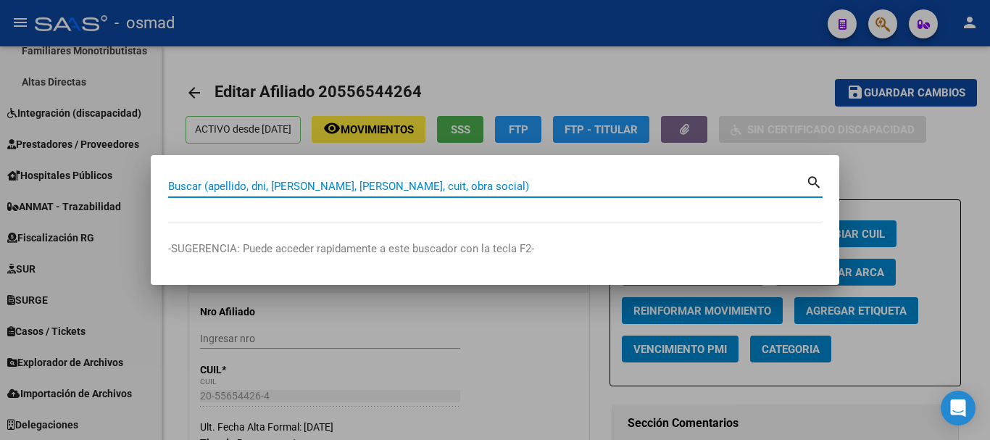
paste input "41784859"
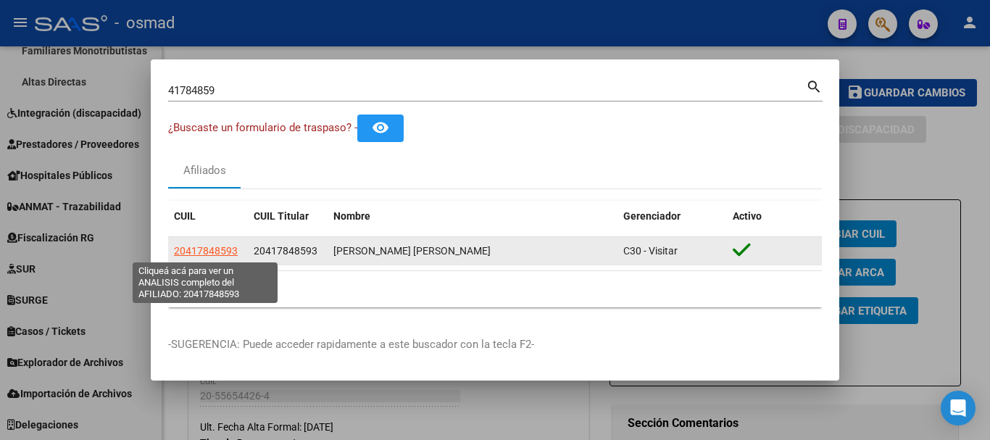
click at [214, 252] on span "20417848593" at bounding box center [206, 251] width 64 height 12
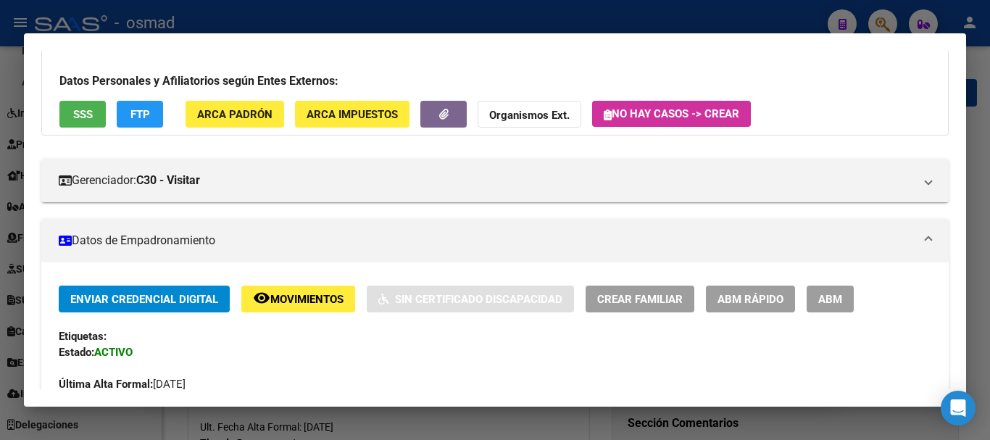
scroll to position [181, 0]
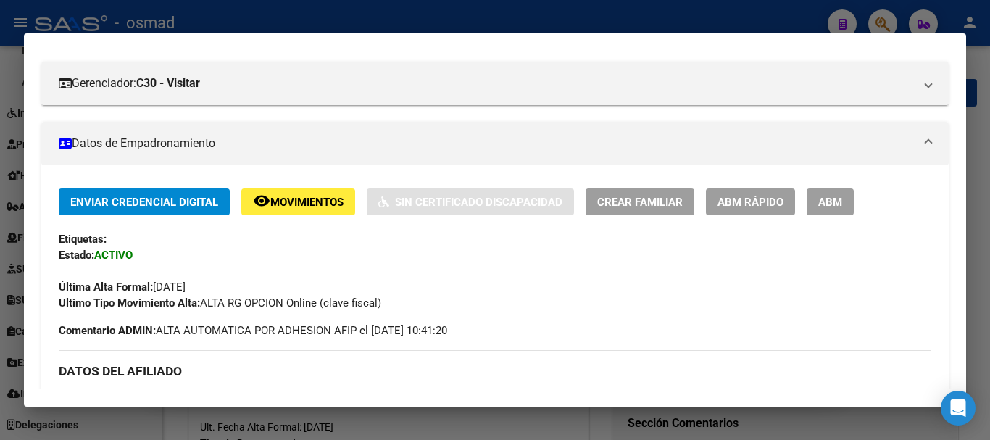
click at [836, 206] on span "ABM" at bounding box center [830, 202] width 24 height 13
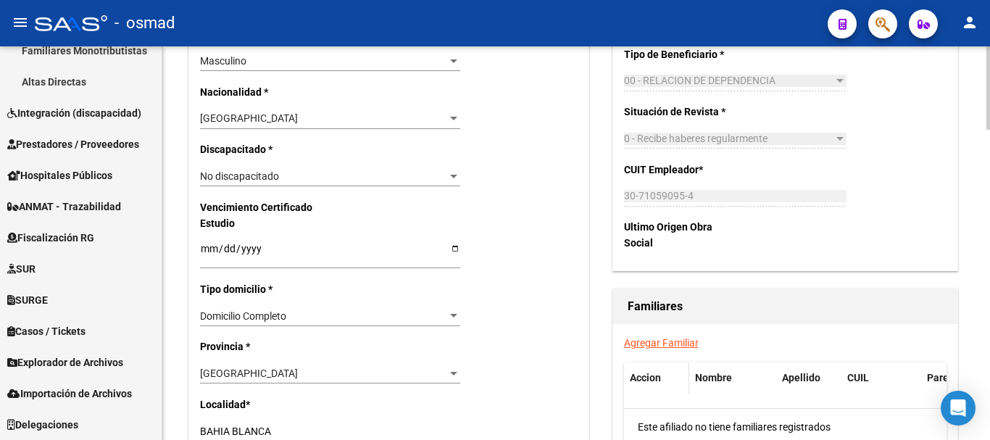
scroll to position [846, 0]
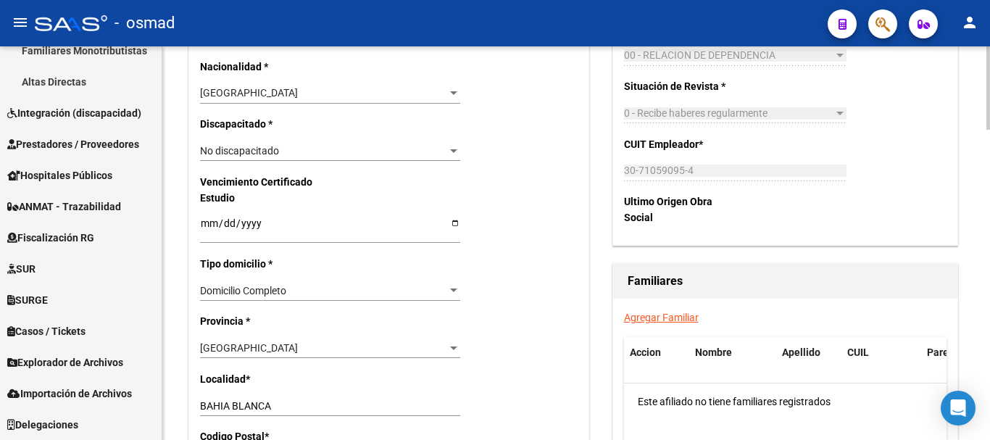
click at [642, 318] on link "Agregar Familiar" at bounding box center [661, 318] width 75 height 12
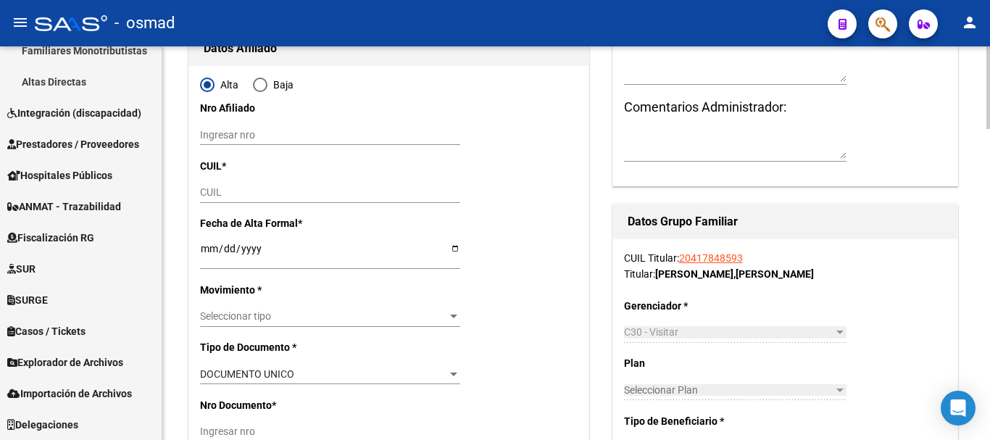
scroll to position [181, 0]
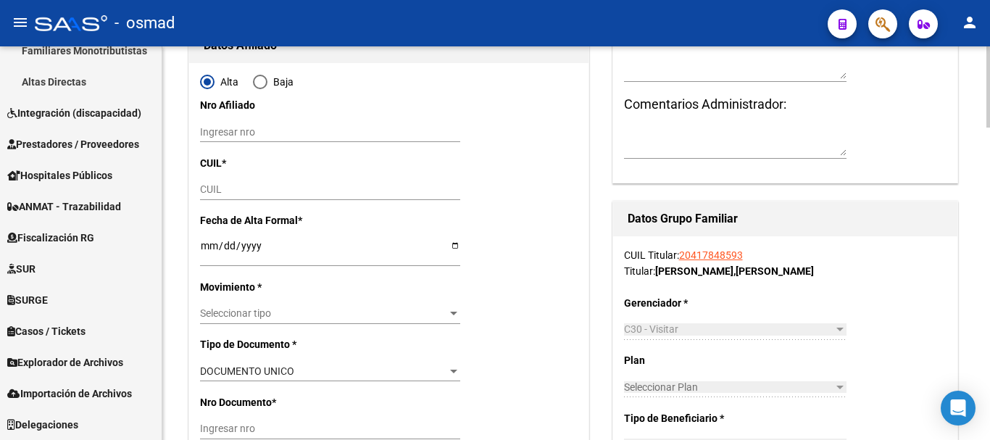
click at [228, 189] on input "CUIL" at bounding box center [330, 189] width 260 height 12
paste input "27-40066096-9"
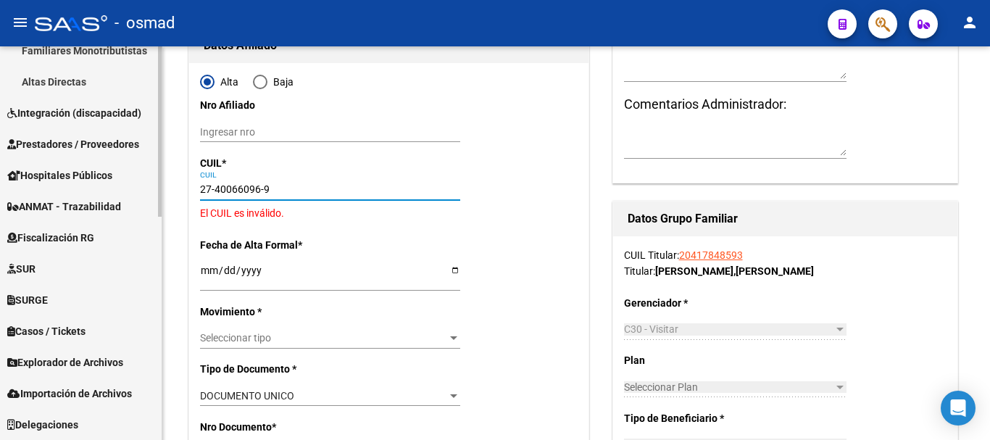
drag, startPoint x: 273, startPoint y: 189, endPoint x: 120, endPoint y: 186, distance: 153.0
click at [120, 186] on mat-sidenav-container "Firma Express Inicio Calendario SSS Instructivos Contacto OS Reportes Tablero d…" at bounding box center [495, 243] width 990 height 394
click at [291, 273] on input "Ingresar fecha" at bounding box center [330, 276] width 260 height 22
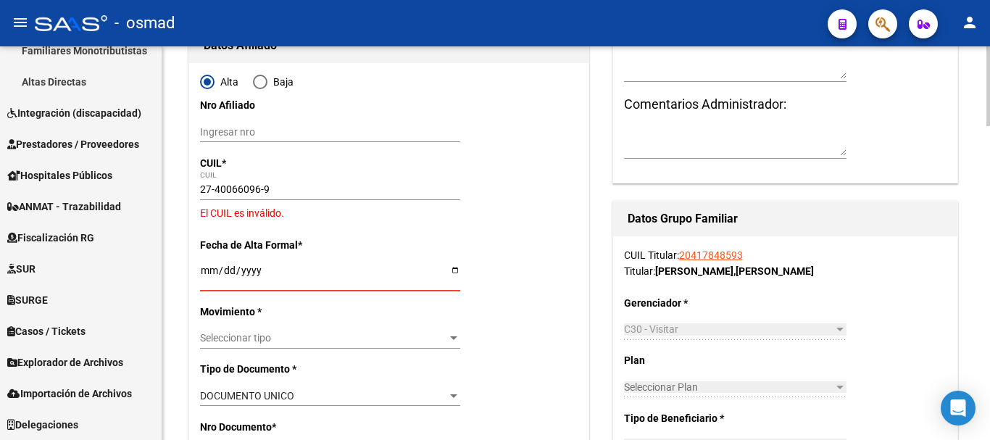
scroll to position [302, 0]
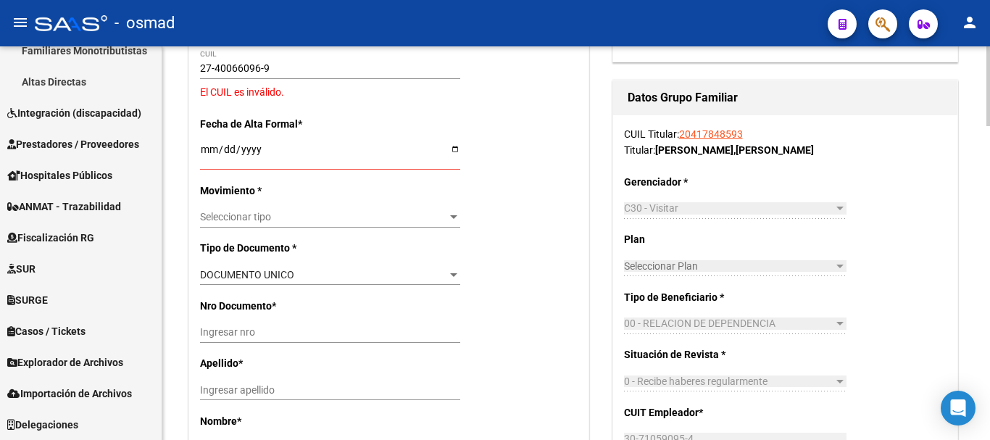
drag, startPoint x: 682, startPoint y: 132, endPoint x: 750, endPoint y: 130, distance: 67.4
click at [750, 130] on div "CUIL Titular: 20417848593 Titular: RAPEZZA , LAUTARO ANDRES" at bounding box center [785, 142] width 323 height 32
copy link "20417848593"
click at [212, 65] on input "27-40066096-9" at bounding box center [330, 68] width 260 height 12
click at [207, 147] on input "Ingresar fecha" at bounding box center [330, 155] width 260 height 22
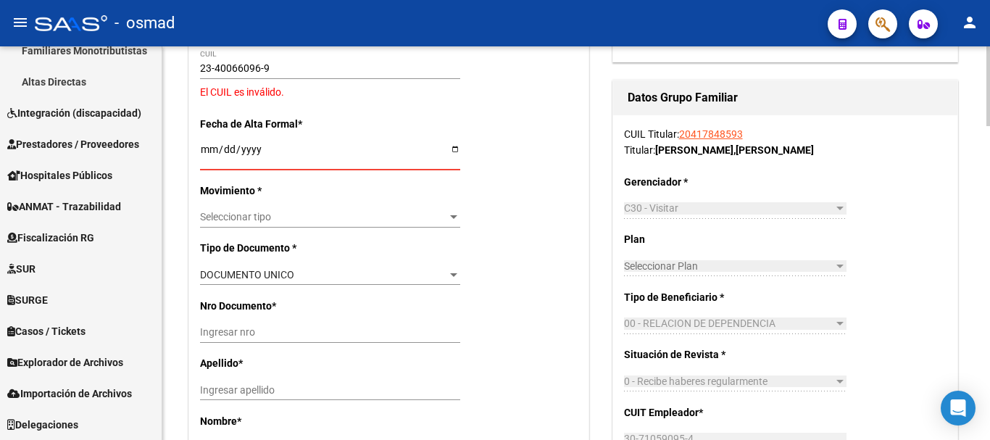
click at [273, 69] on input "23-40066096-9" at bounding box center [330, 68] width 260 height 12
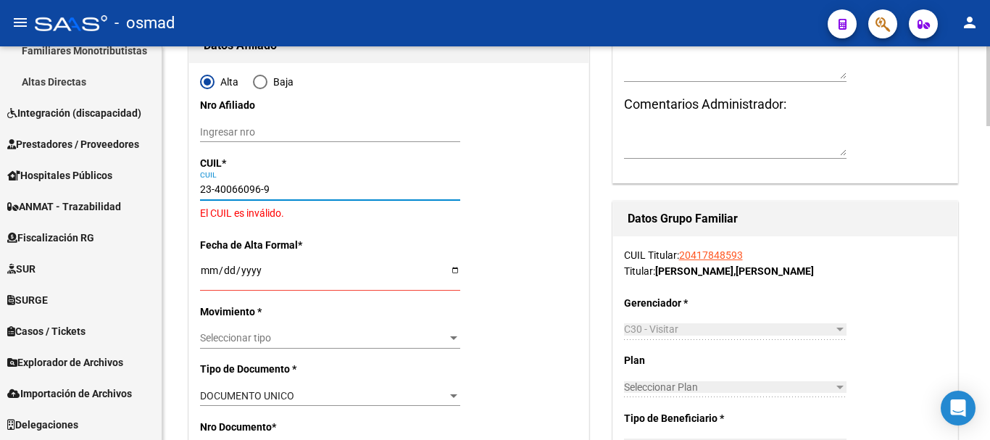
click at [271, 186] on input "23-40066096-9" at bounding box center [330, 189] width 260 height 12
click at [281, 136] on input "Ingresar nro" at bounding box center [330, 132] width 260 height 12
click at [289, 187] on input "23-40066096-9" at bounding box center [330, 189] width 260 height 12
drag, startPoint x: 201, startPoint y: 186, endPoint x: 299, endPoint y: 186, distance: 98.6
click at [299, 186] on input "23-40066096-9" at bounding box center [330, 189] width 260 height 12
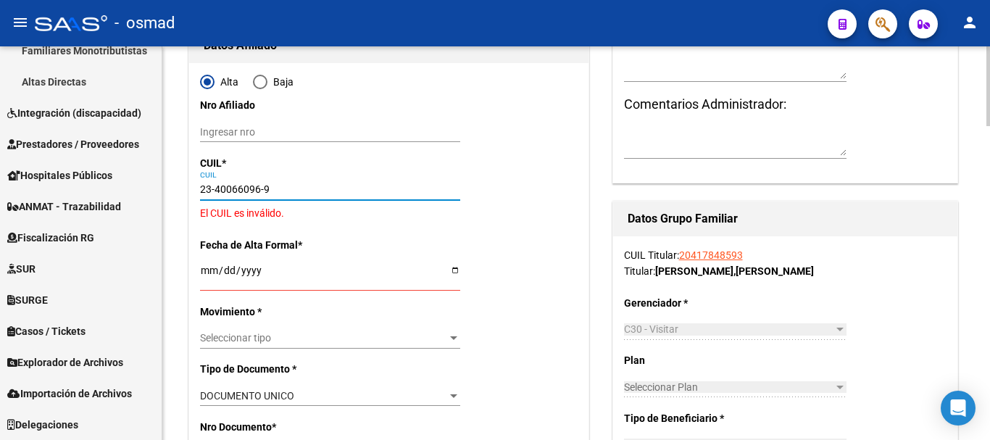
click at [299, 186] on input "23-40066096-9" at bounding box center [330, 189] width 260 height 12
click at [204, 189] on input "23-40066096-9" at bounding box center [330, 189] width 260 height 12
paste input "2-74006609-6"
click at [202, 187] on input "22-74006609-6" at bounding box center [330, 189] width 260 height 12
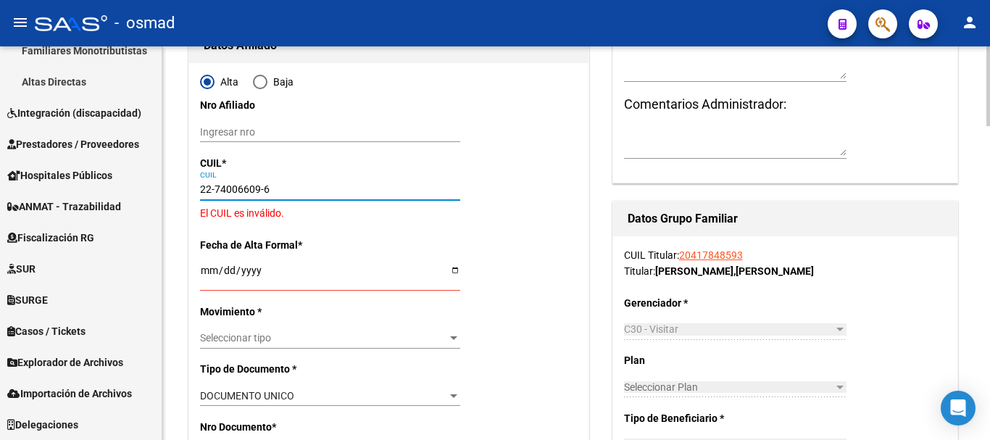
paste input "7-40066096-9"
click at [209, 184] on input "27-40066096-9" at bounding box center [330, 189] width 260 height 12
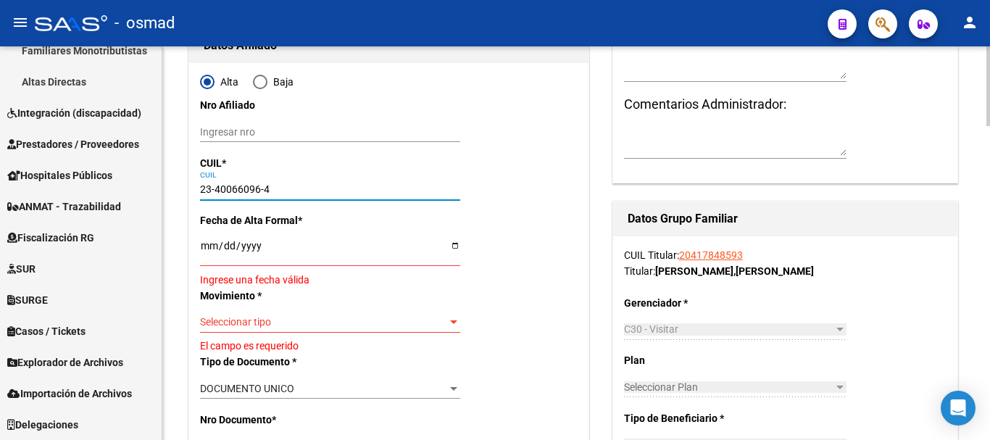
click at [204, 252] on input "Ingresar fecha" at bounding box center [330, 251] width 260 height 22
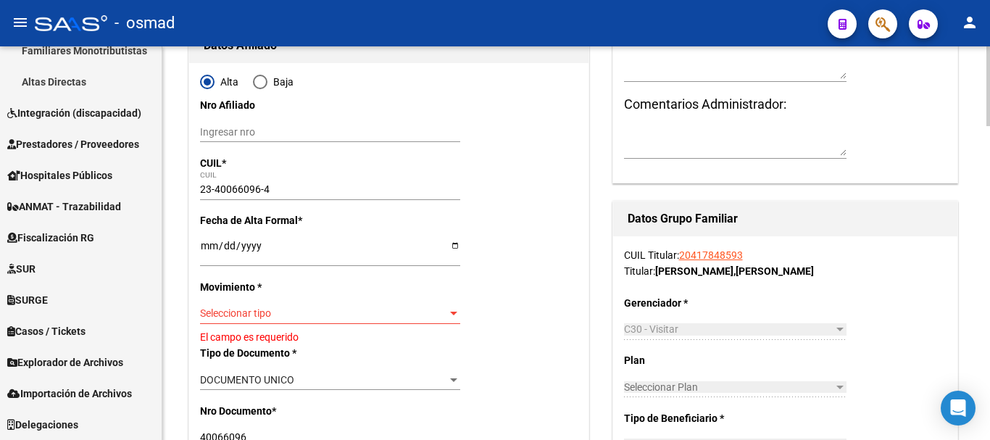
click at [251, 321] on div "Seleccionar tipo Seleccionar tipo" at bounding box center [330, 314] width 260 height 20
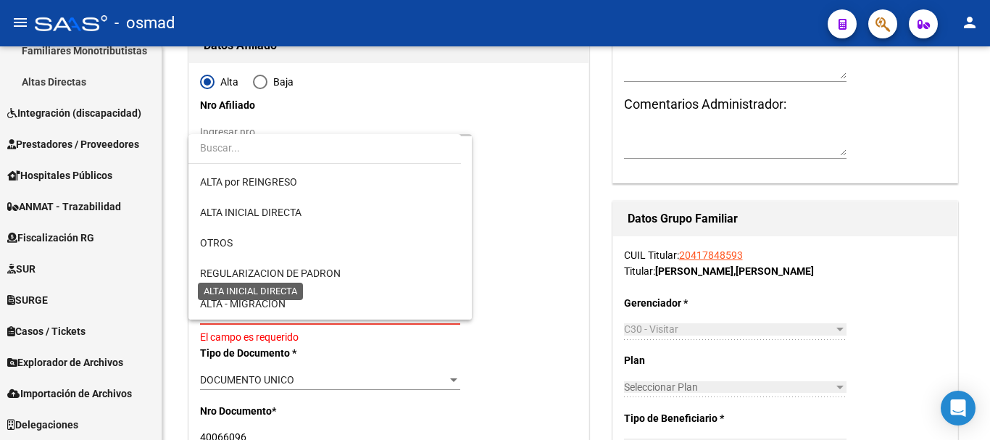
scroll to position [121, 0]
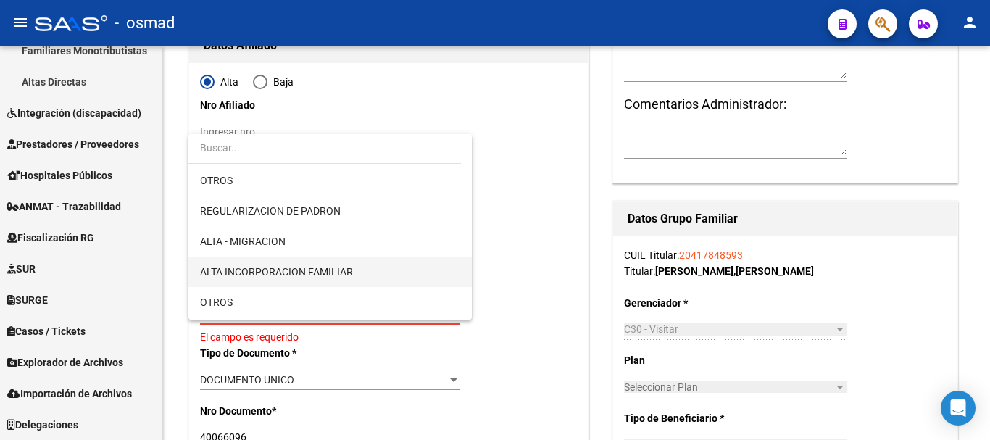
click at [289, 262] on span "ALTA INCORPORACION FAMILIAR" at bounding box center [330, 272] width 260 height 30
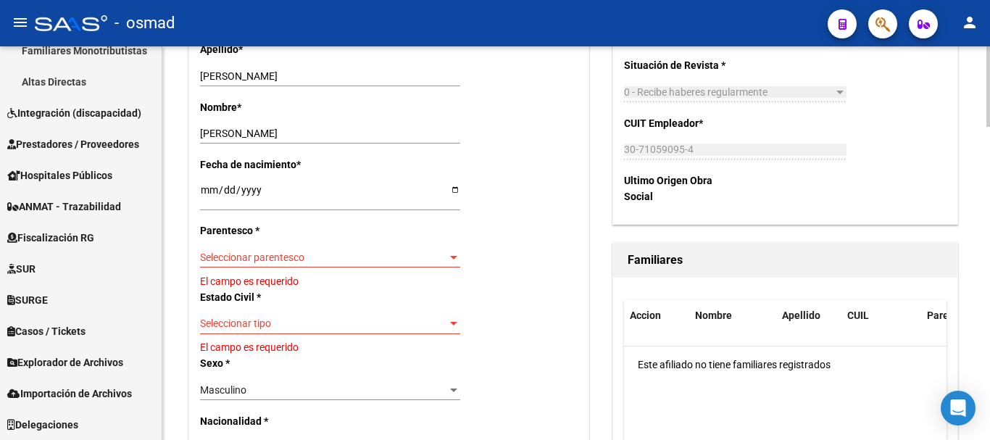
scroll to position [604, 0]
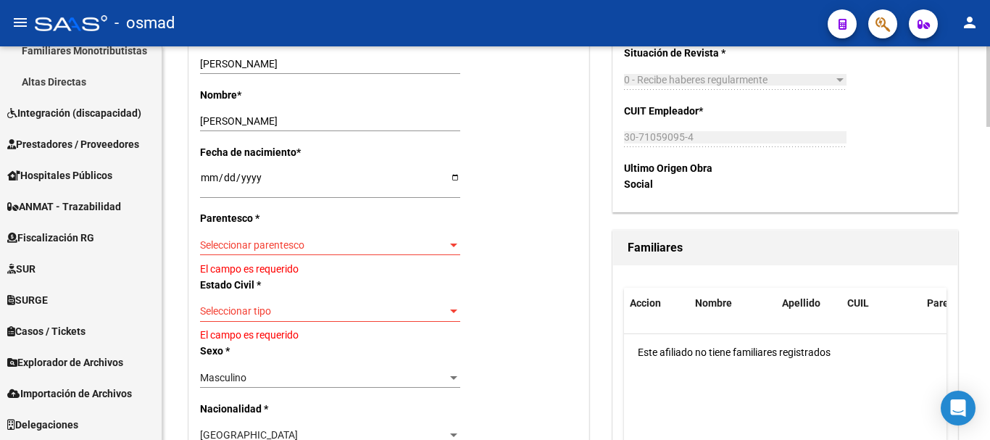
click at [280, 235] on div "Seleccionar parentesco Seleccionar parentesco" at bounding box center [330, 245] width 260 height 20
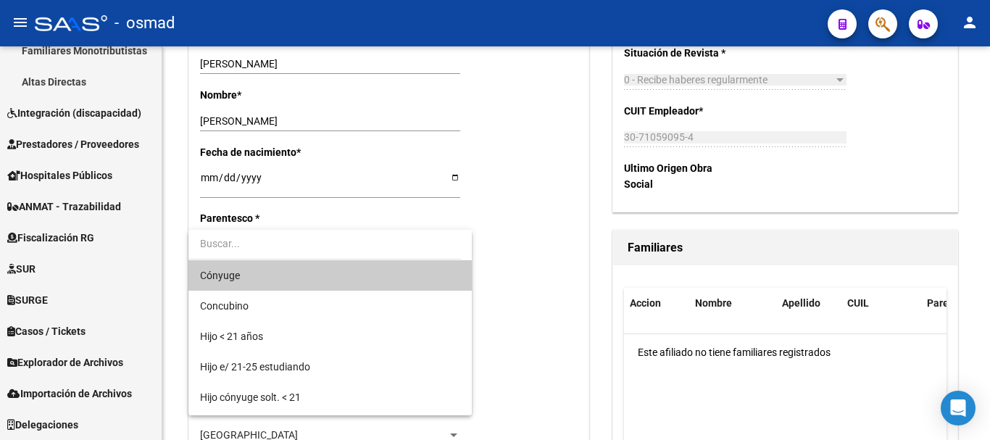
click at [272, 283] on span "Cónyuge" at bounding box center [330, 275] width 260 height 30
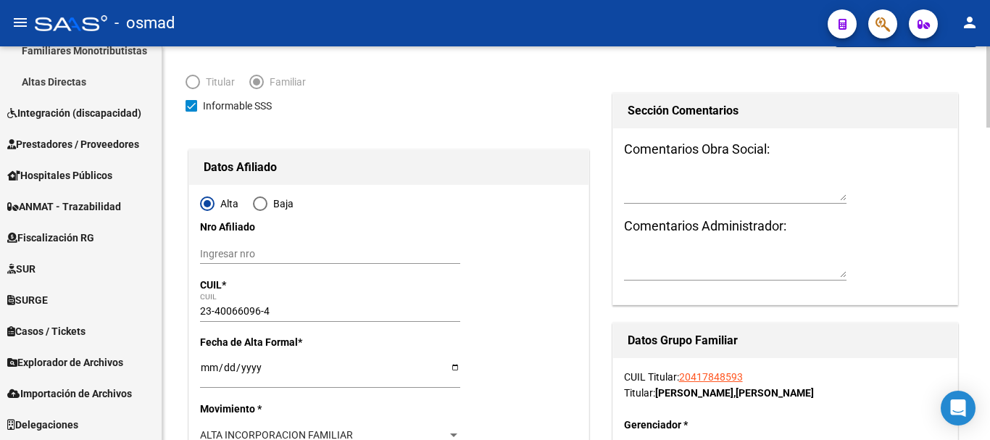
scroll to position [0, 0]
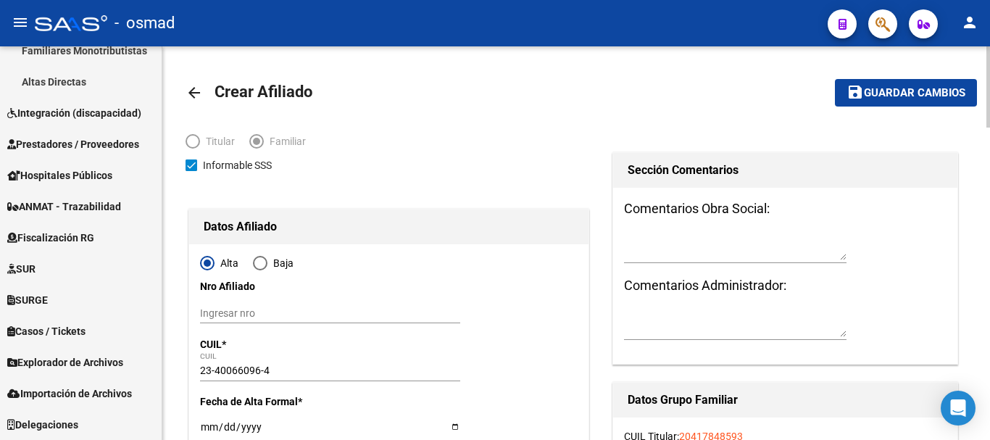
click at [887, 94] on span "Guardar cambios" at bounding box center [914, 93] width 101 height 13
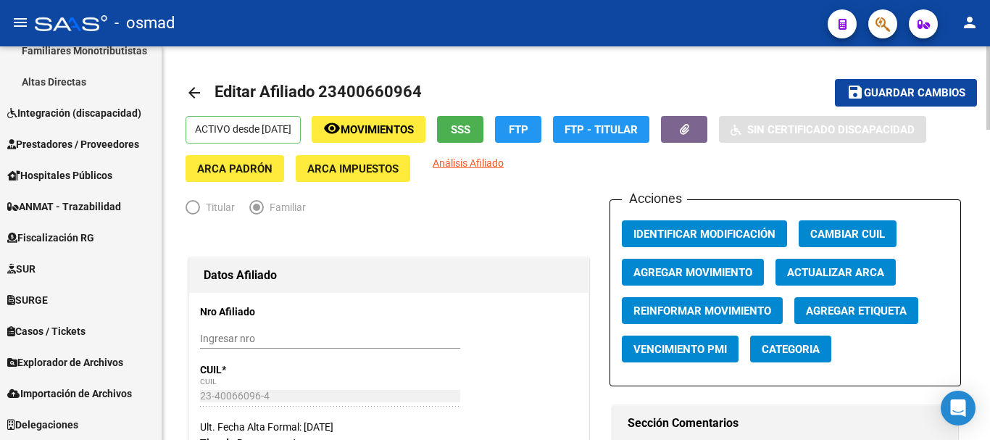
click at [399, 202] on div "Titular Familiar" at bounding box center [389, 210] width 407 height 23
click at [872, 28] on button "button" at bounding box center [882, 23] width 29 height 29
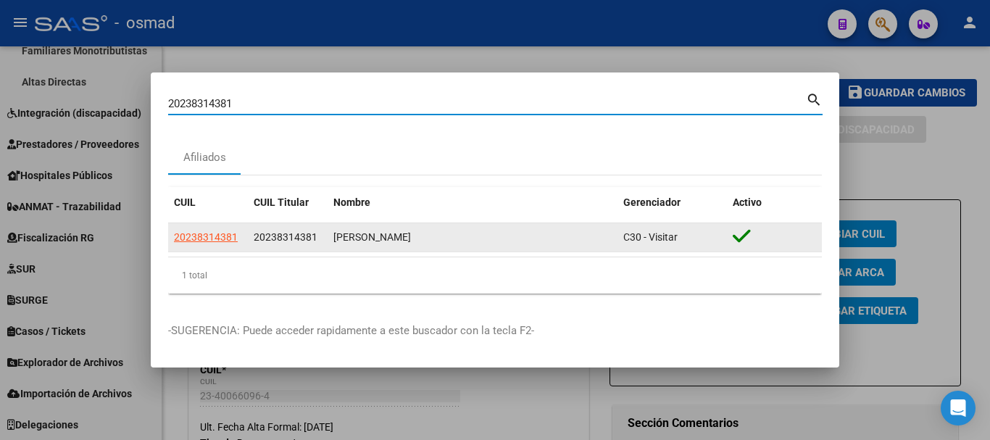
click at [200, 234] on span "20238314381" at bounding box center [206, 237] width 64 height 12
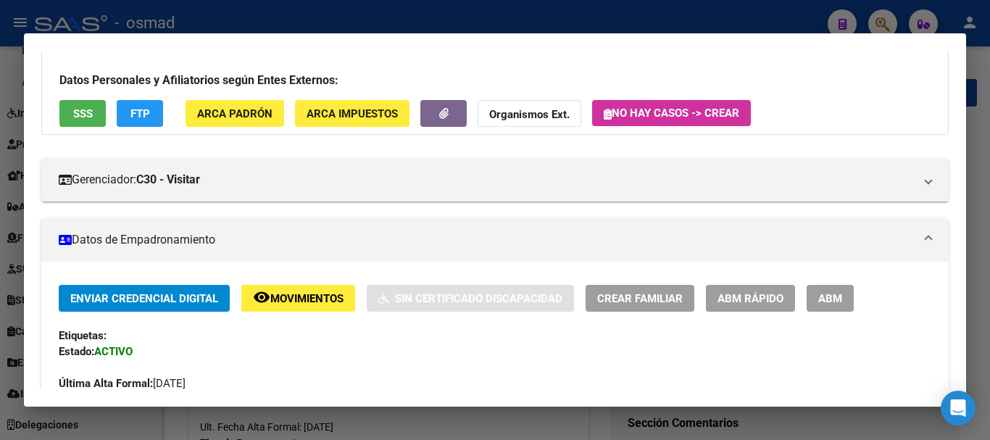
scroll to position [181, 0]
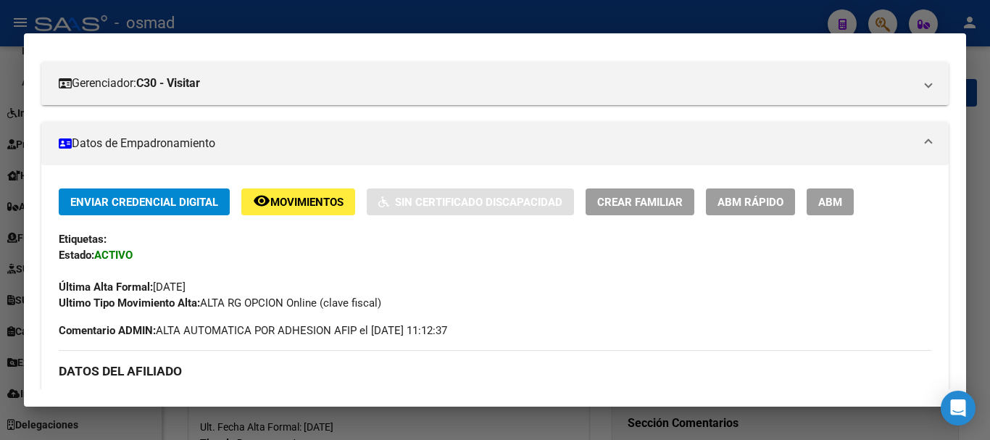
click at [819, 203] on span "ABM" at bounding box center [830, 202] width 24 height 13
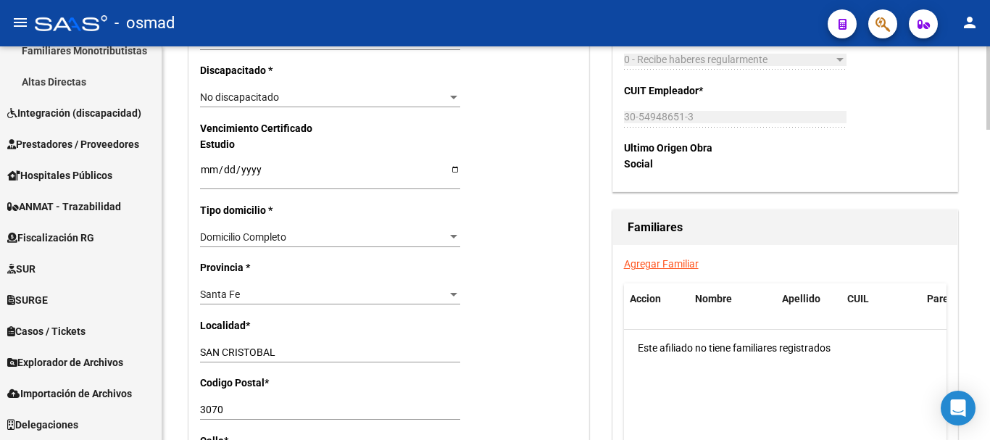
scroll to position [906, 0]
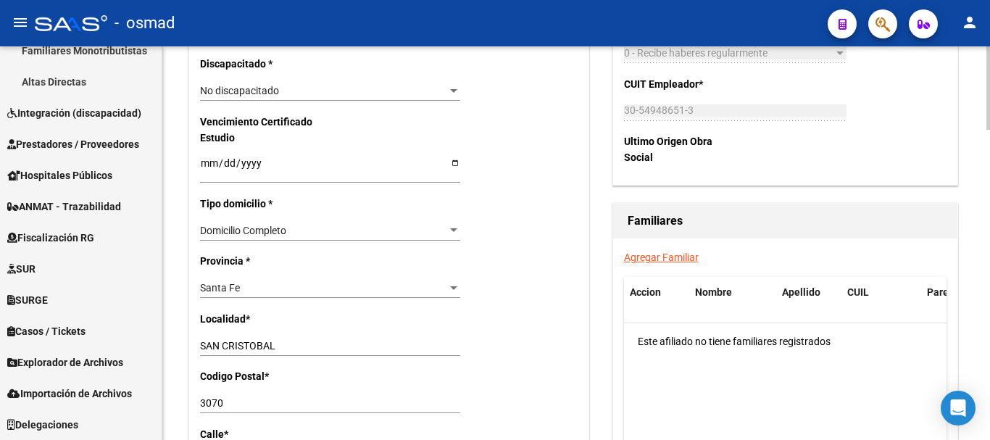
click at [642, 257] on link "Agregar Familiar" at bounding box center [661, 258] width 75 height 12
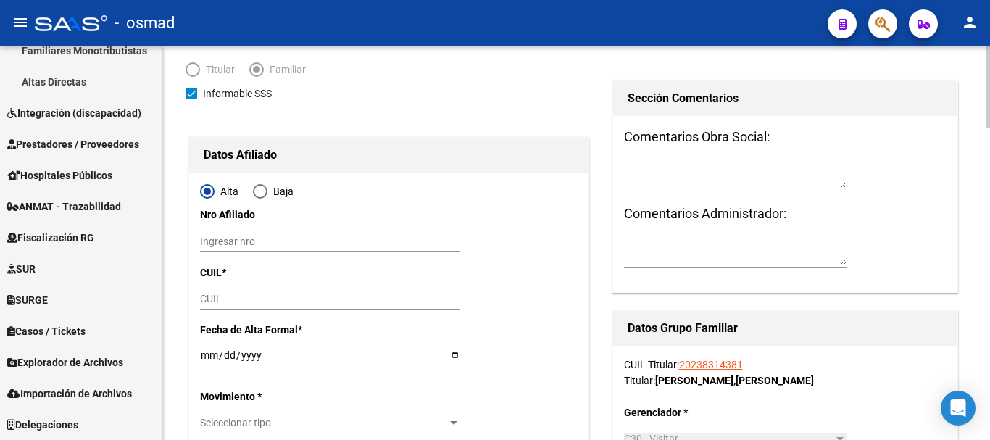
scroll to position [241, 0]
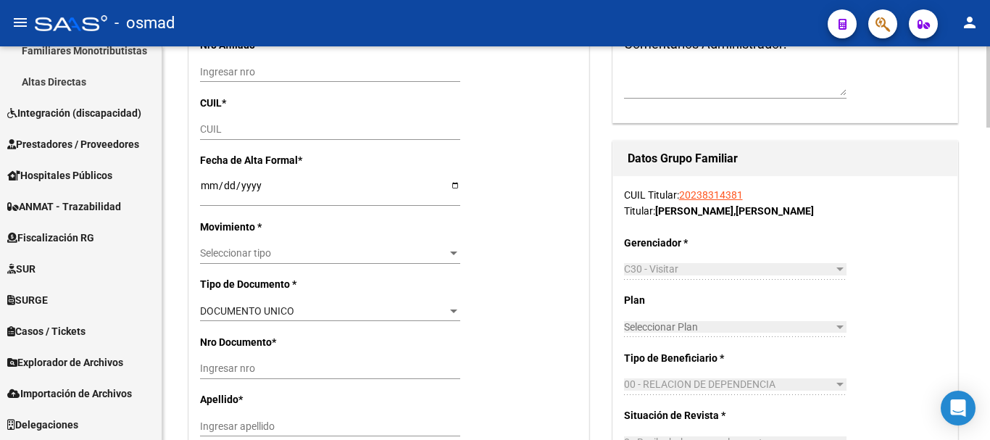
click at [214, 127] on input "CUIL" at bounding box center [330, 129] width 260 height 12
paste input "27-49096104-1"
click at [206, 186] on input "Ingresar fecha" at bounding box center [330, 191] width 260 height 22
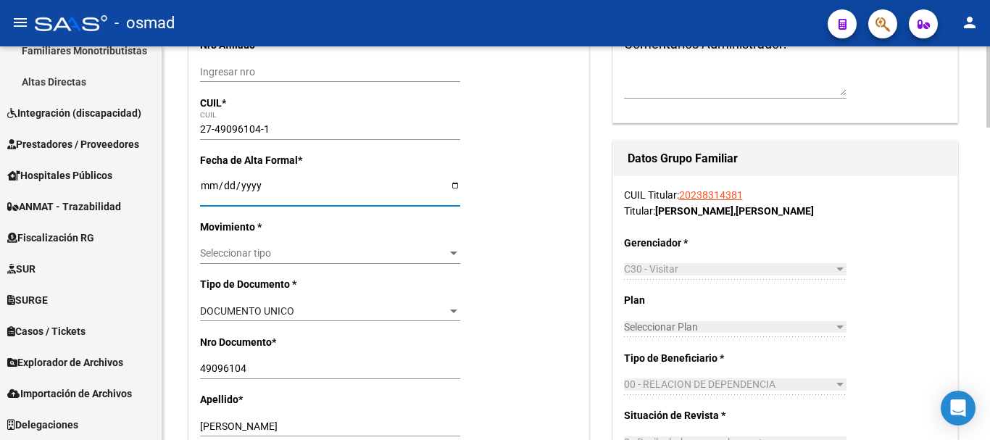
click at [249, 257] on span "Seleccionar tipo" at bounding box center [323, 253] width 247 height 12
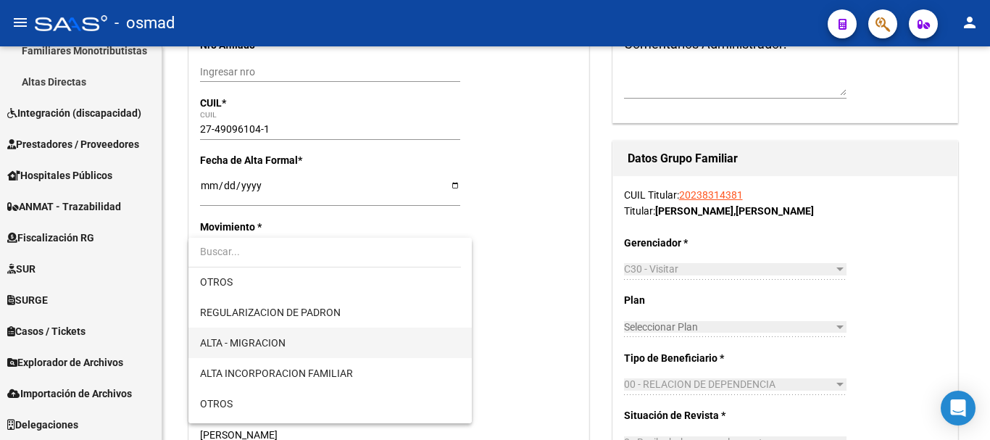
scroll to position [121, 0]
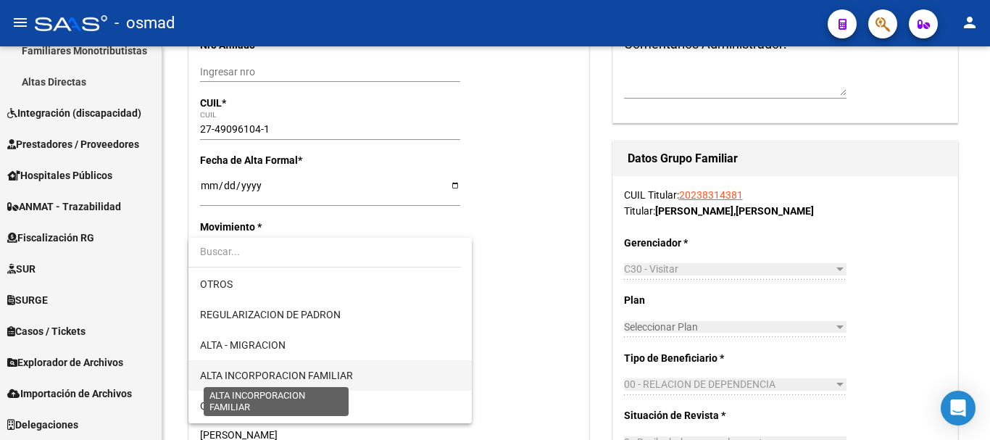
click at [349, 370] on span "ALTA INCORPORACION FAMILIAR" at bounding box center [276, 376] width 153 height 12
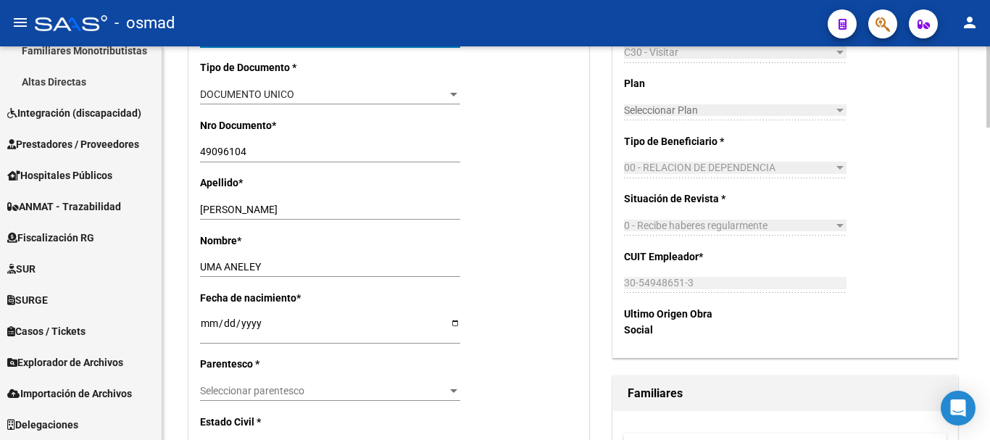
scroll to position [484, 0]
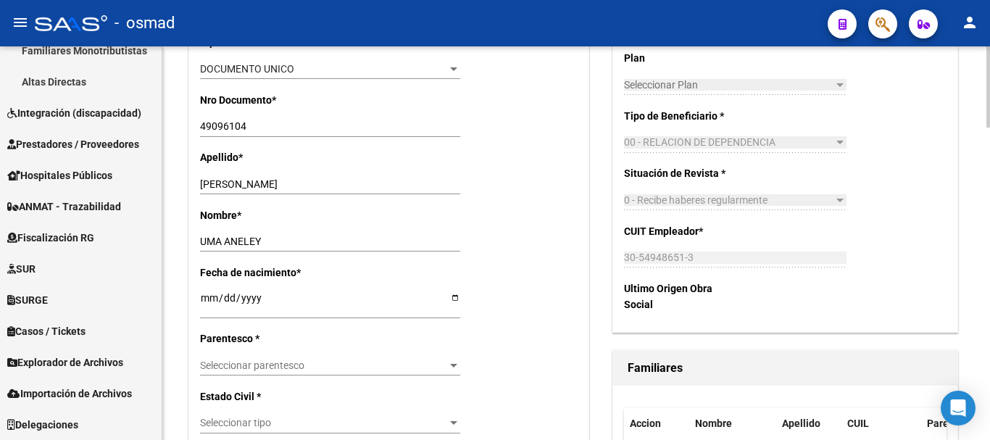
click at [241, 368] on span "Seleccionar parentesco" at bounding box center [323, 366] width 247 height 12
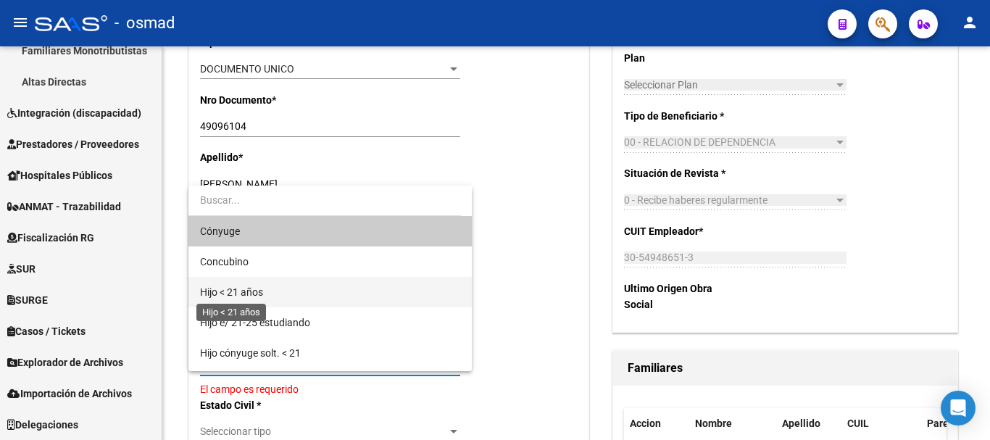
click at [263, 289] on span "Hijo < 21 años" at bounding box center [231, 292] width 63 height 12
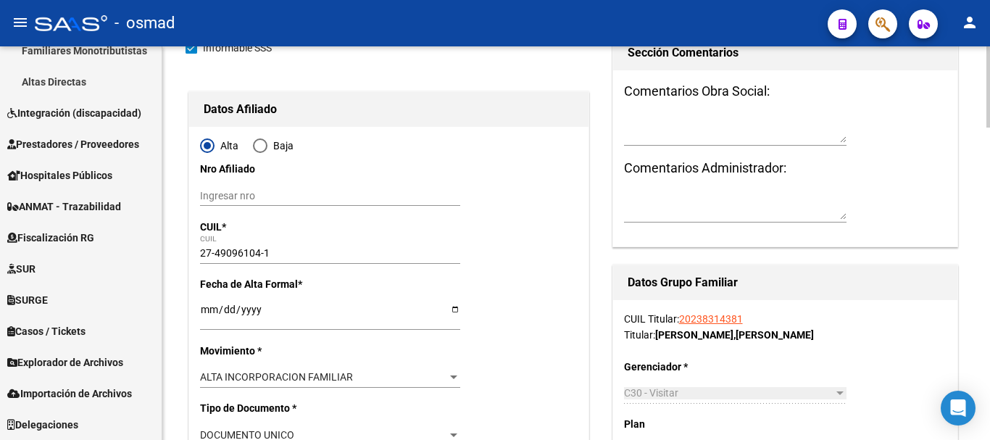
scroll to position [0, 0]
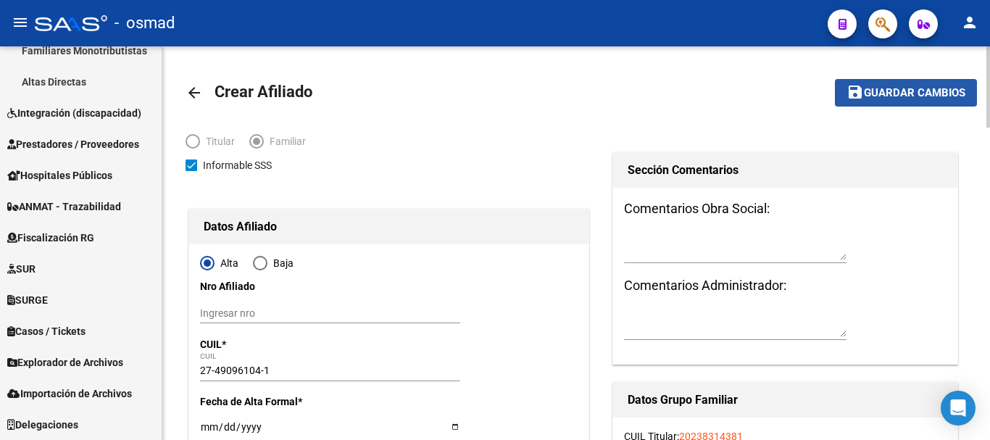
click at [899, 96] on span "Guardar cambios" at bounding box center [914, 93] width 101 height 13
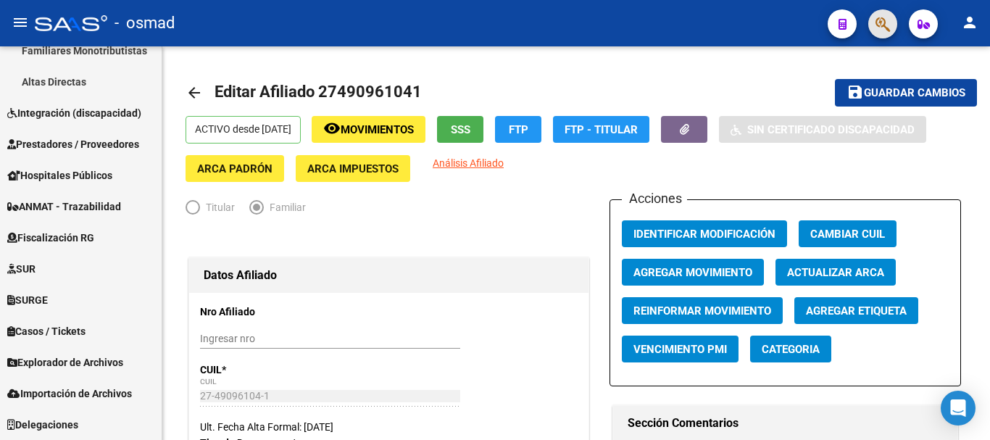
click at [892, 26] on button "button" at bounding box center [882, 23] width 29 height 29
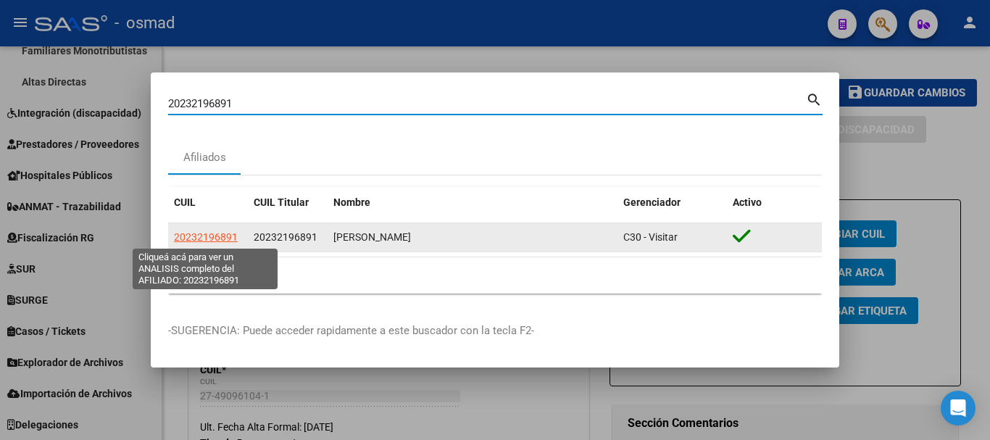
click at [207, 237] on span "20232196891" at bounding box center [206, 237] width 64 height 12
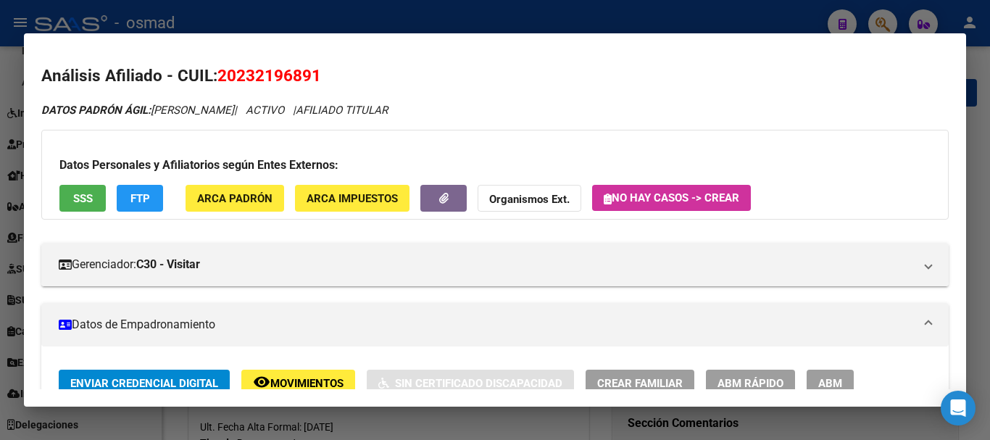
click at [825, 379] on span "ABM" at bounding box center [830, 383] width 24 height 13
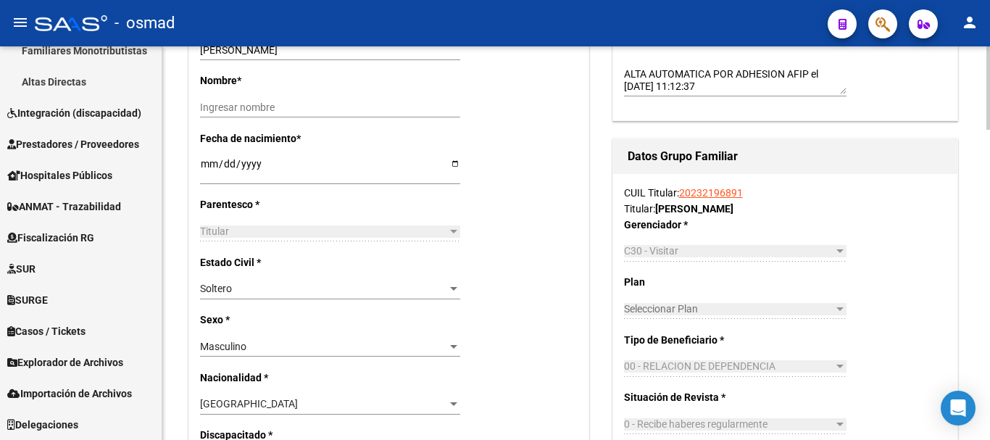
scroll to position [544, 0]
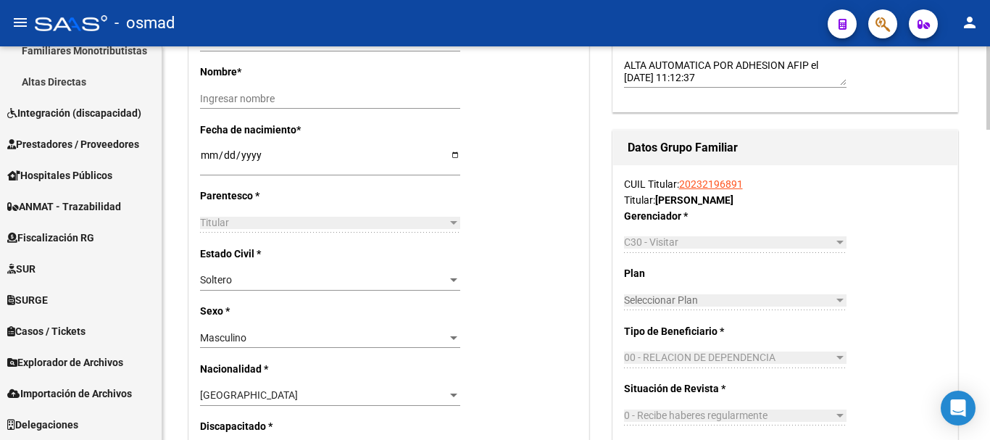
click at [223, 285] on span "Soltero" at bounding box center [216, 280] width 32 height 12
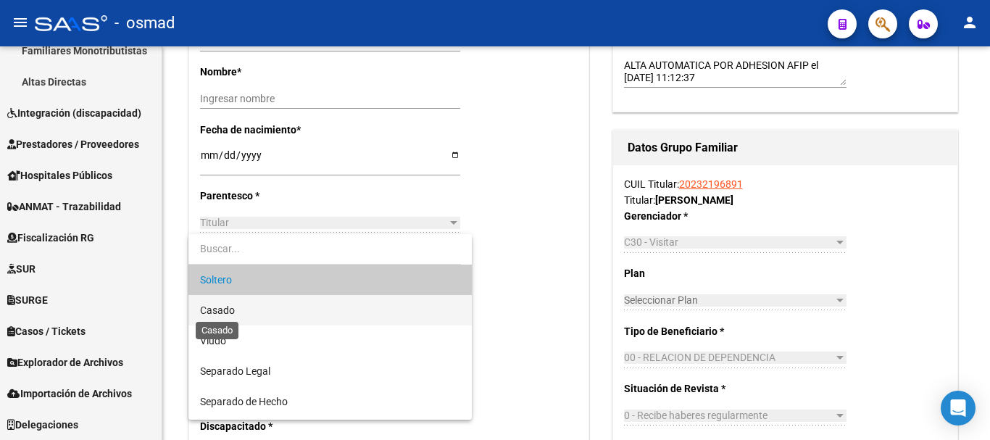
click at [210, 307] on span "Casado" at bounding box center [217, 310] width 35 height 12
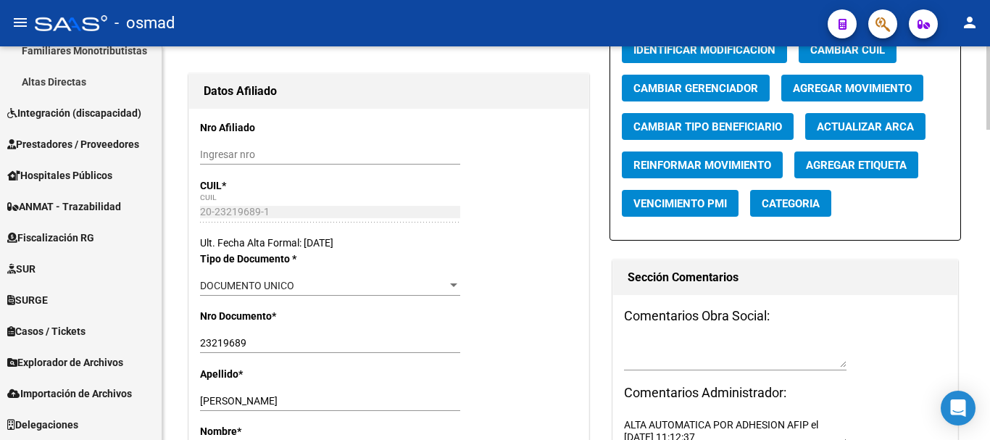
scroll to position [0, 0]
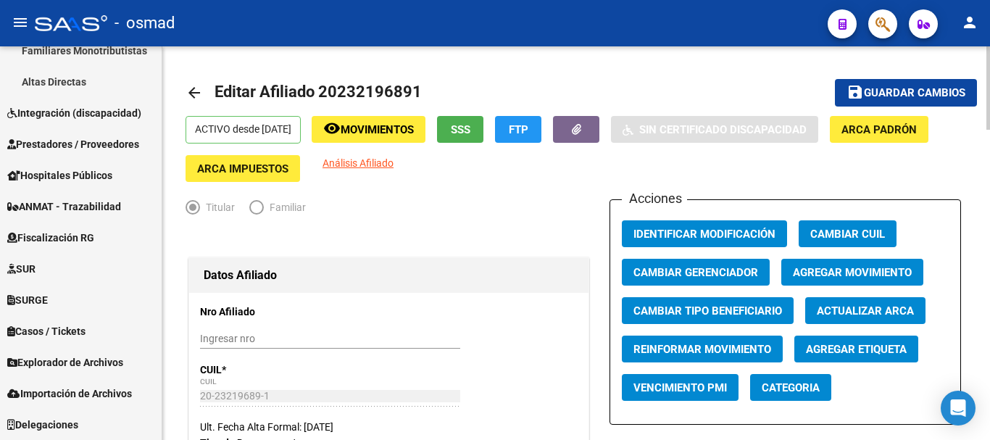
click at [890, 94] on span "Guardar cambios" at bounding box center [914, 93] width 101 height 13
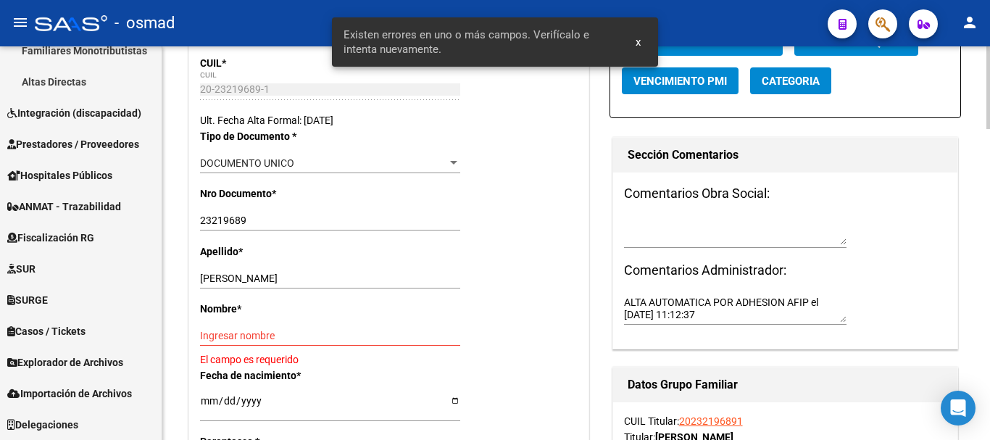
scroll to position [423, 0]
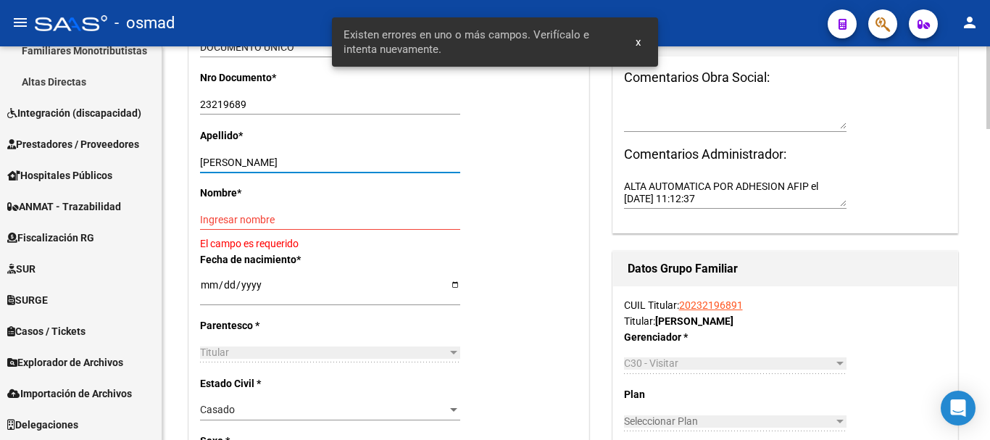
drag, startPoint x: 244, startPoint y: 163, endPoint x: 342, endPoint y: 157, distance: 98.8
click at [342, 157] on input "HERRERA JORGE RAUL" at bounding box center [330, 163] width 260 height 12
click at [282, 220] on input "Ingresar nombre" at bounding box center [330, 220] width 260 height 12
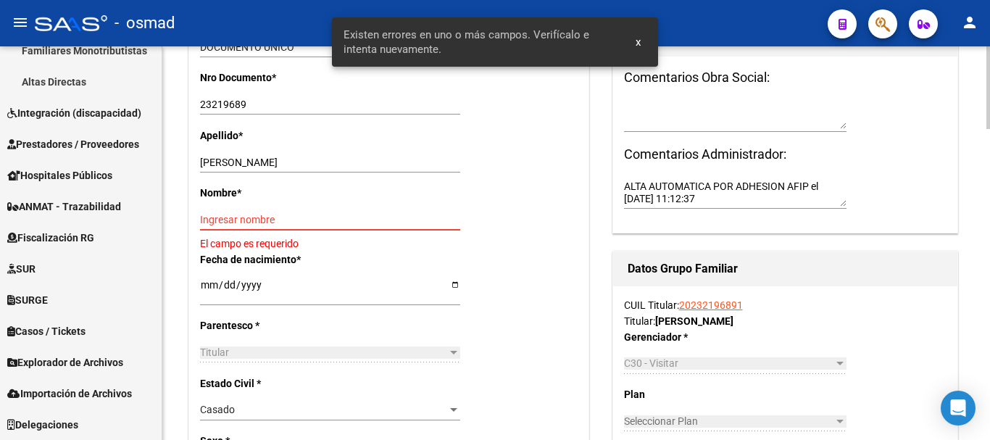
paste input "[PERSON_NAME]"
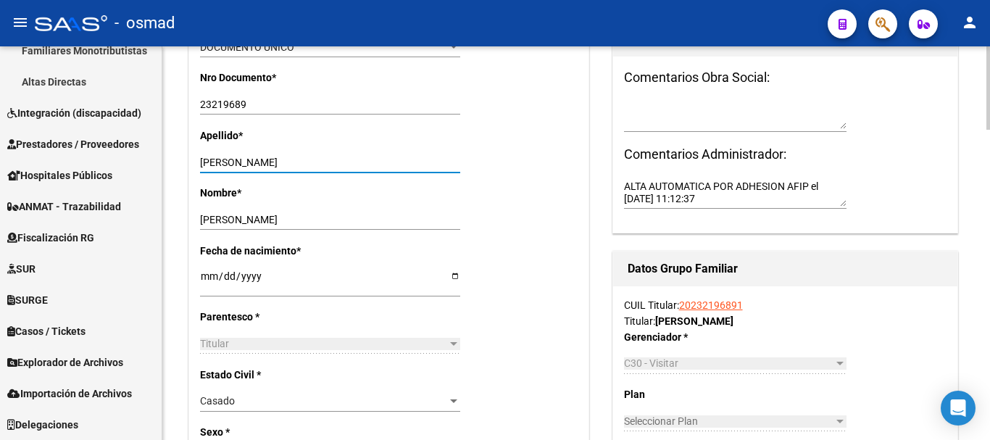
drag, startPoint x: 247, startPoint y: 165, endPoint x: 414, endPoint y: 164, distance: 166.7
click at [414, 164] on input "HERRERA JORGE RAUL" at bounding box center [330, 163] width 260 height 12
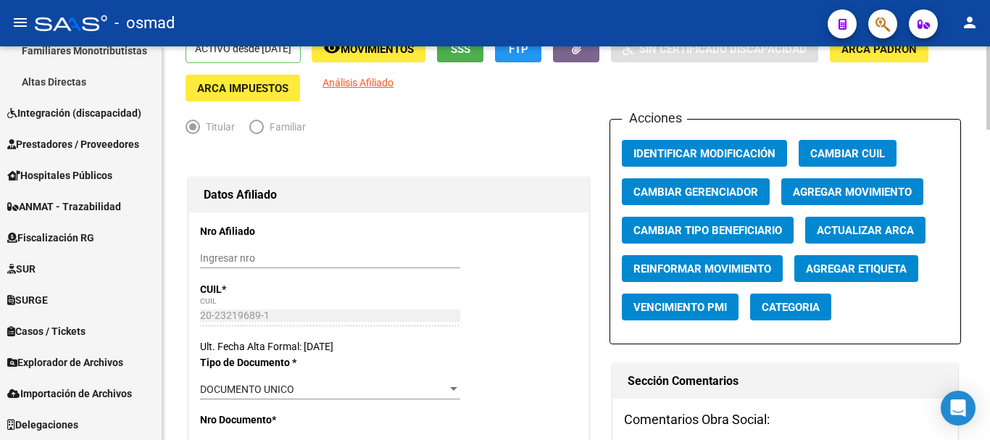
scroll to position [0, 0]
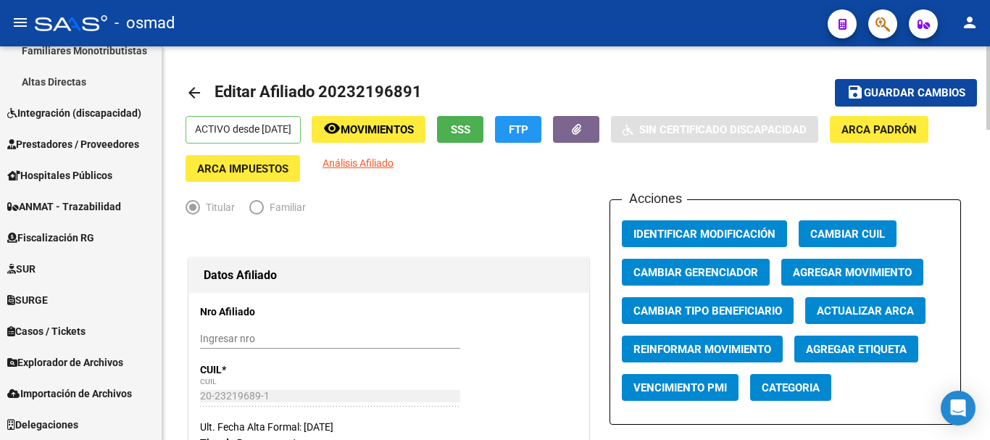
click at [866, 85] on button "save Guardar cambios" at bounding box center [906, 92] width 142 height 27
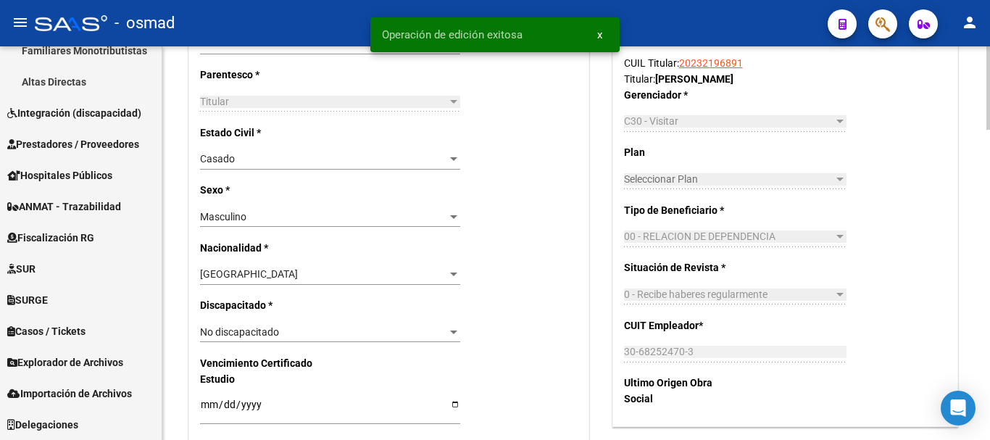
scroll to position [846, 0]
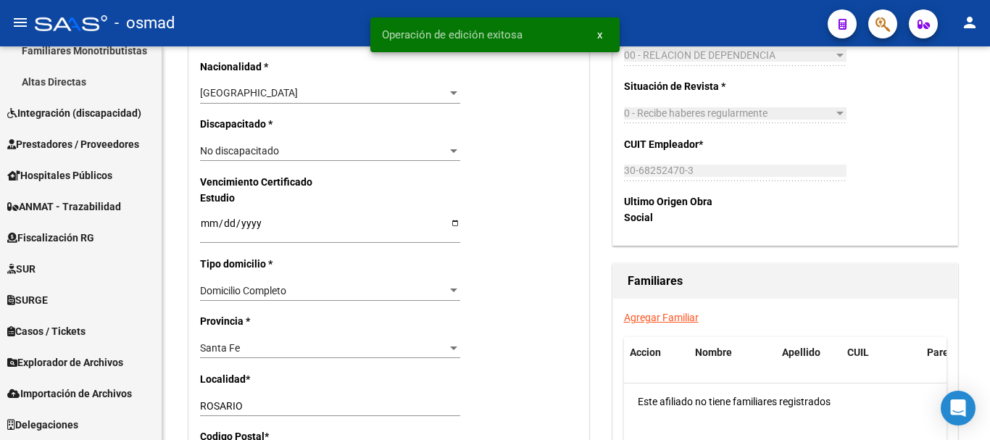
click at [670, 313] on link "Agregar Familiar" at bounding box center [661, 318] width 75 height 12
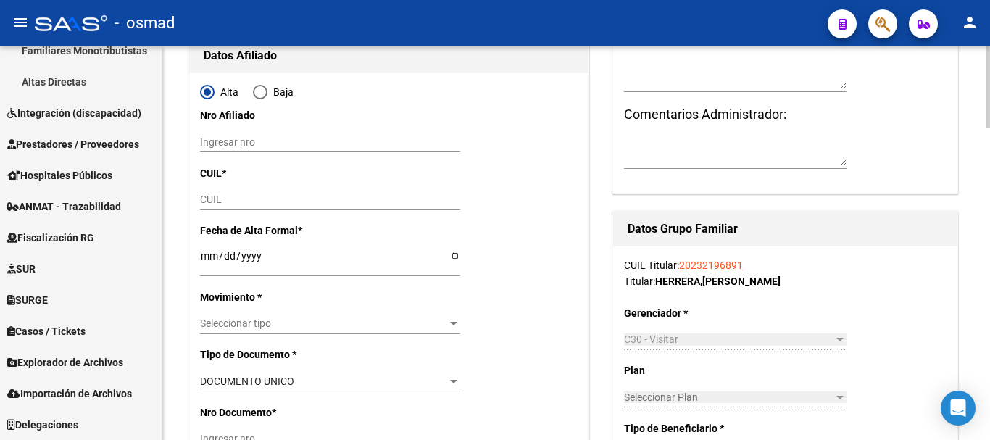
scroll to position [181, 0]
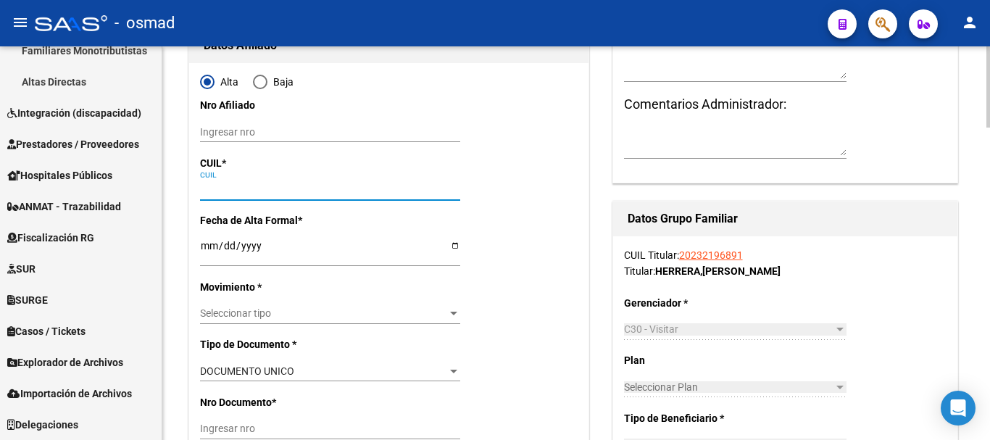
click at [220, 186] on input "CUIL" at bounding box center [330, 189] width 260 height 12
paste input "23-24479411-4"
click at [207, 247] on input "Ingresar fecha" at bounding box center [330, 251] width 260 height 22
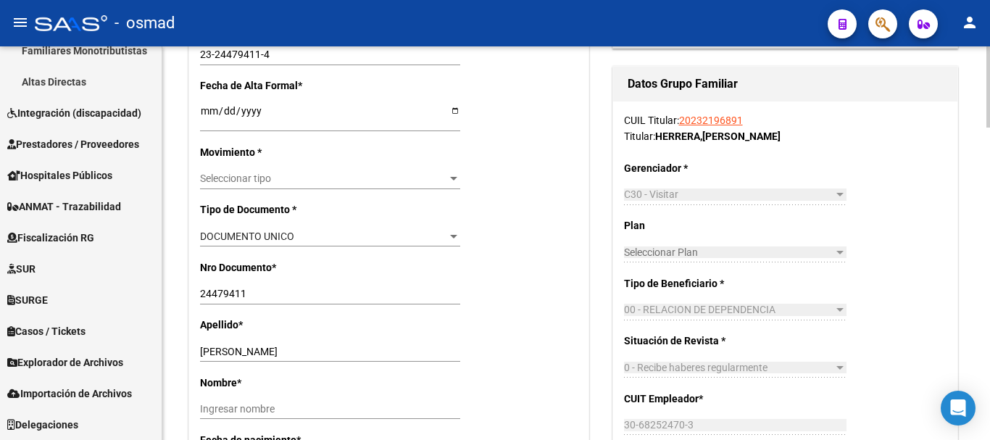
scroll to position [362, 0]
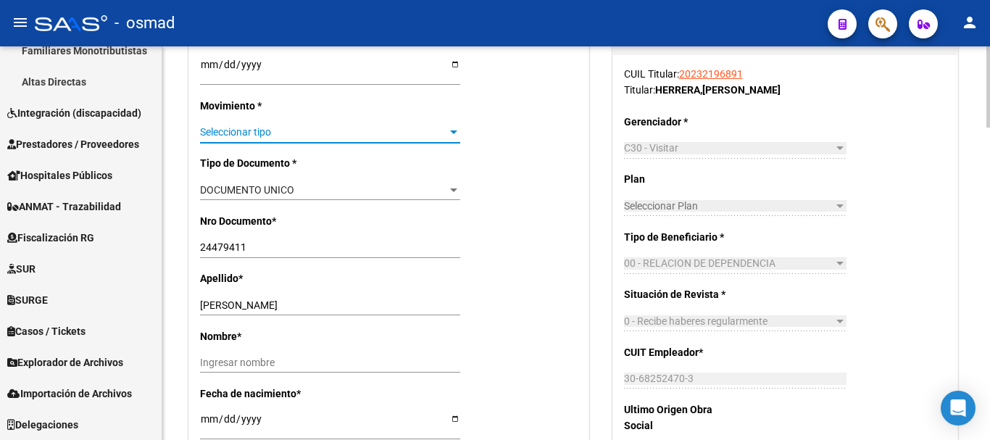
click at [224, 126] on span "Seleccionar tipo" at bounding box center [323, 132] width 247 height 12
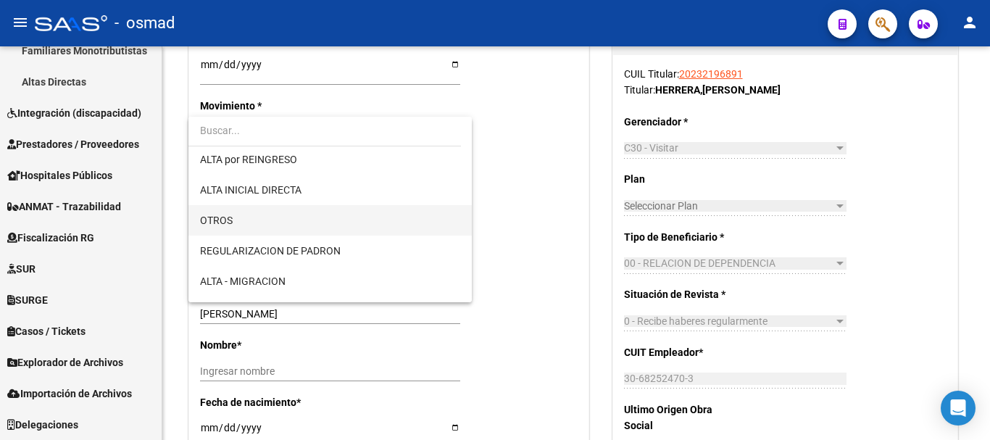
scroll to position [121, 0]
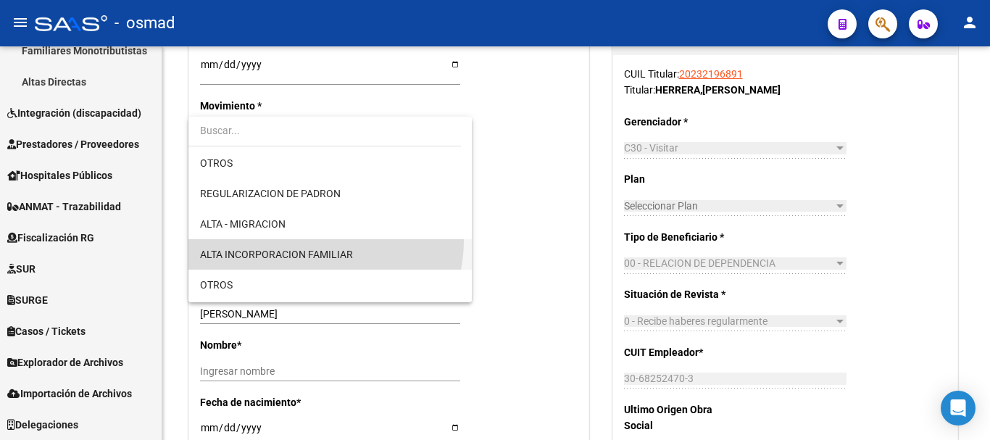
click at [305, 240] on span "ALTA INCORPORACION FAMILIAR" at bounding box center [330, 254] width 260 height 30
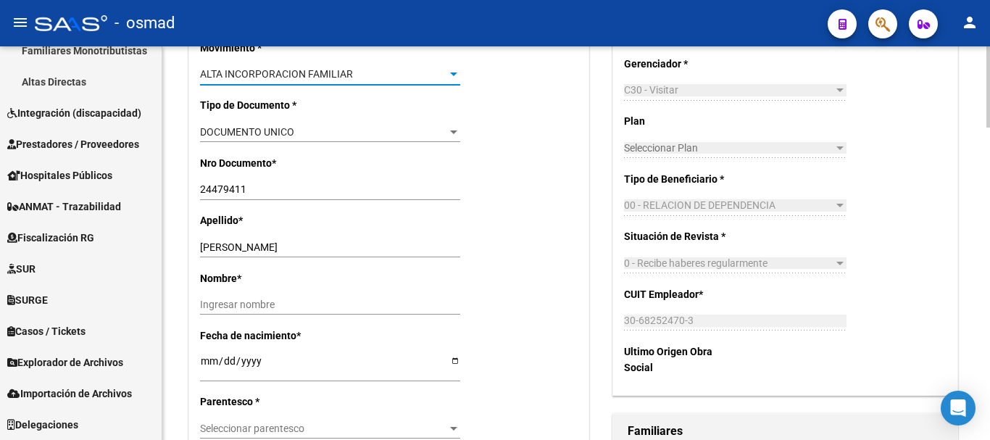
scroll to position [484, 0]
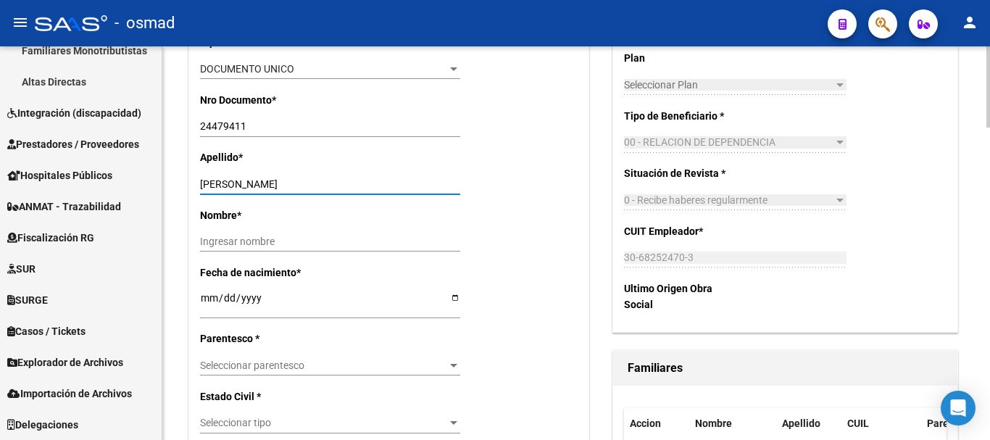
drag, startPoint x: 255, startPoint y: 178, endPoint x: 398, endPoint y: 180, distance: 142.8
click at [398, 180] on input "RODRIGUEZ PATRICIA ANGELICA" at bounding box center [330, 184] width 260 height 12
click at [229, 237] on input "Ingresar nombre" at bounding box center [330, 242] width 260 height 12
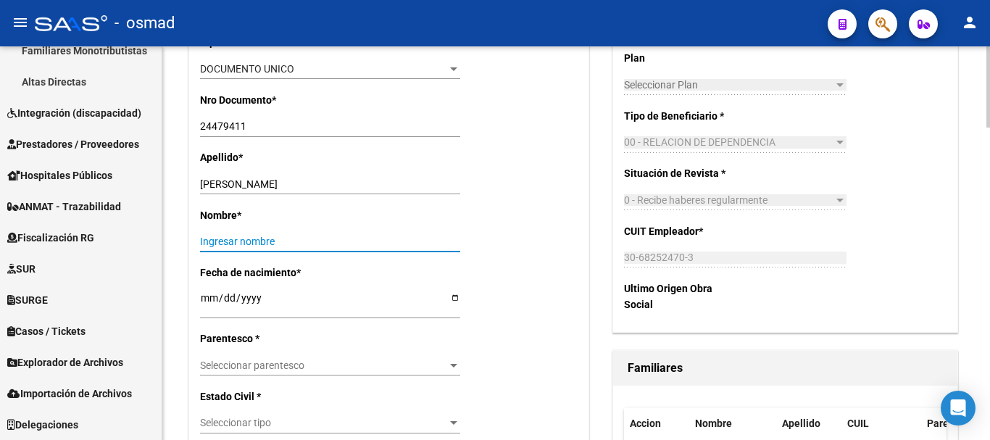
paste input "[PERSON_NAME]"
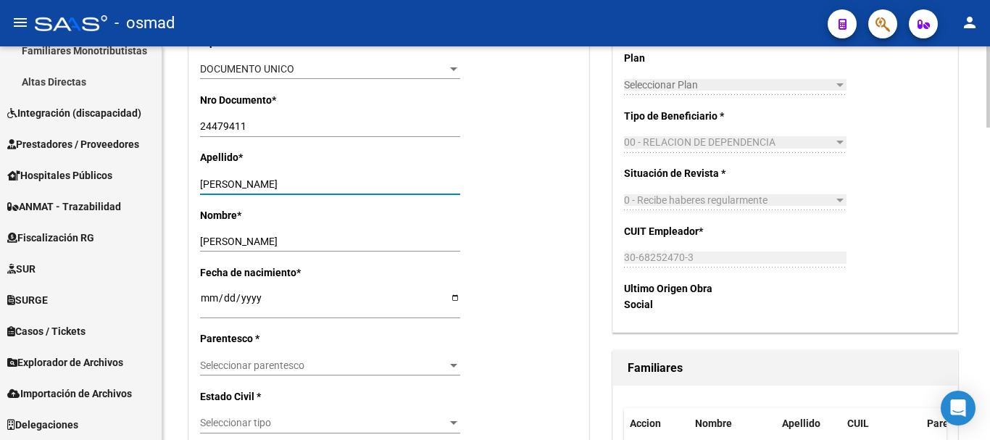
drag, startPoint x: 257, startPoint y: 182, endPoint x: 440, endPoint y: 184, distance: 183.4
click at [440, 184] on input "RODRIGUEZ PATRICIA ANGELICA" at bounding box center [330, 184] width 260 height 12
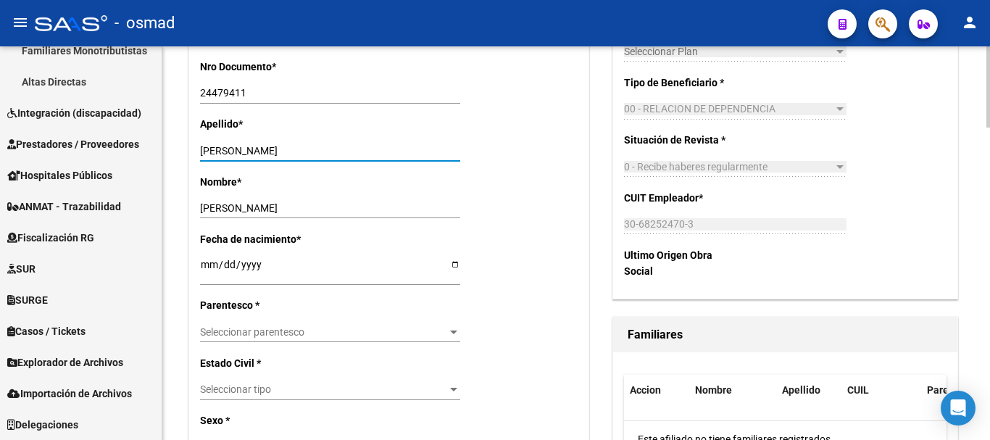
scroll to position [604, 0]
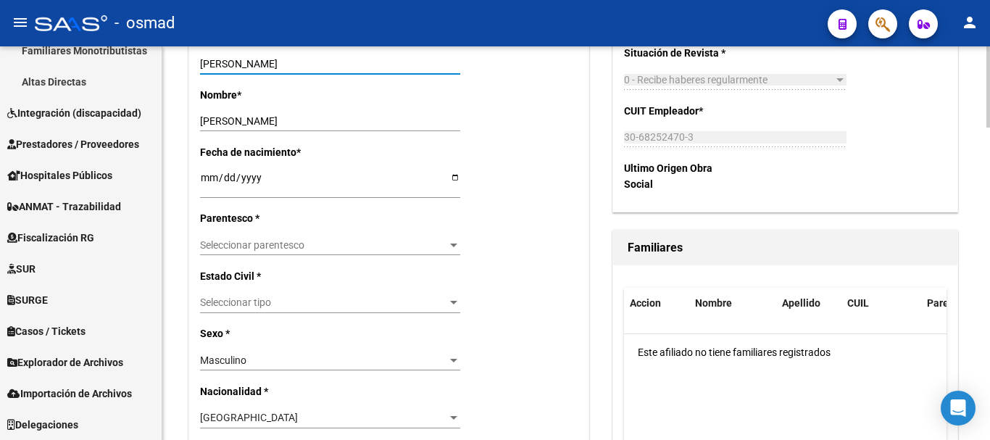
click at [247, 242] on span "Seleccionar parentesco" at bounding box center [323, 245] width 247 height 12
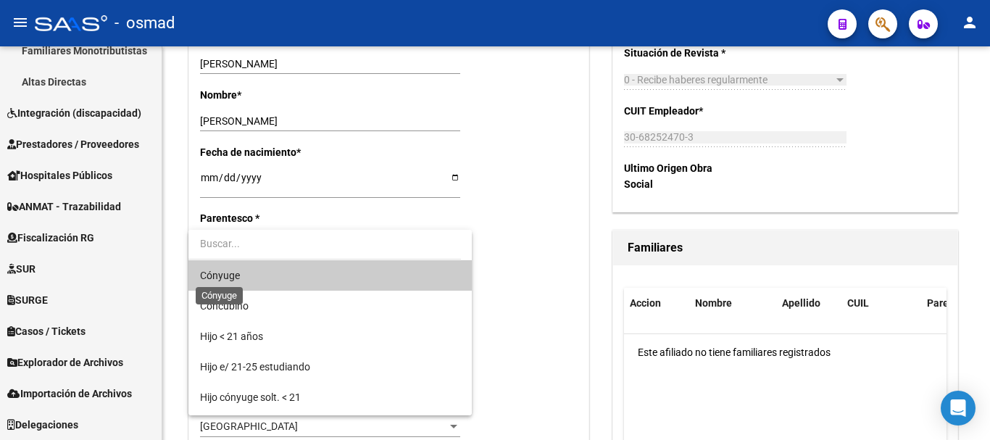
click at [233, 275] on span "Cónyuge" at bounding box center [220, 276] width 40 height 12
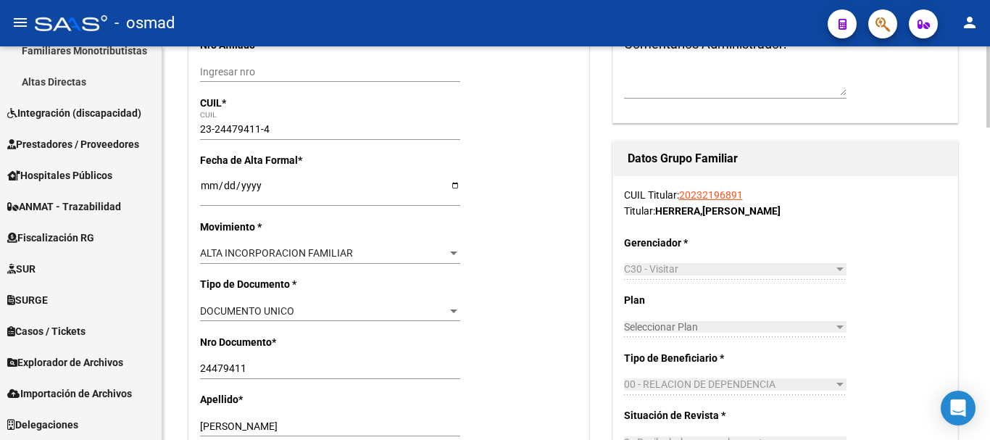
scroll to position [0, 0]
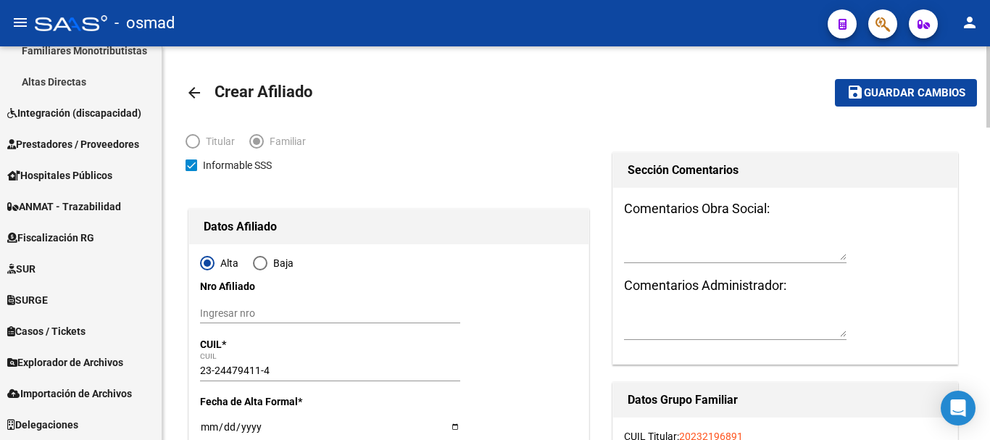
click at [887, 95] on span "Guardar cambios" at bounding box center [914, 93] width 101 height 13
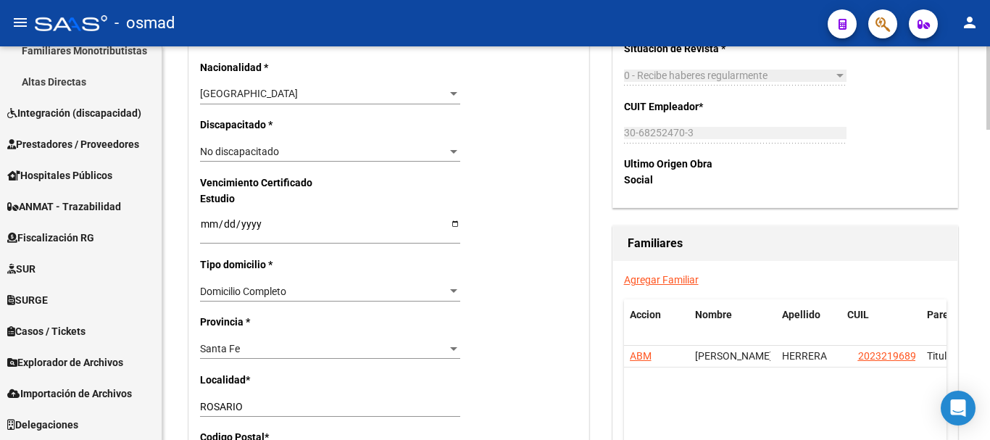
scroll to position [846, 0]
click at [658, 278] on link "Agregar Familiar" at bounding box center [661, 279] width 75 height 12
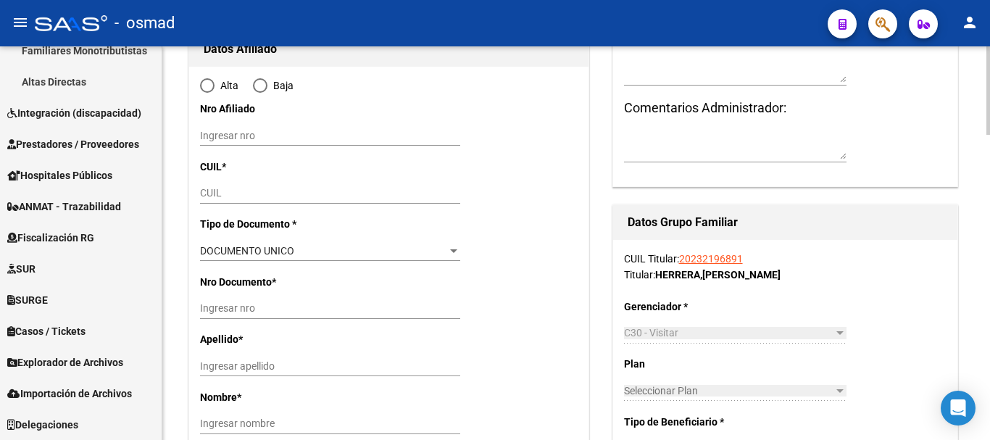
scroll to position [181, 0]
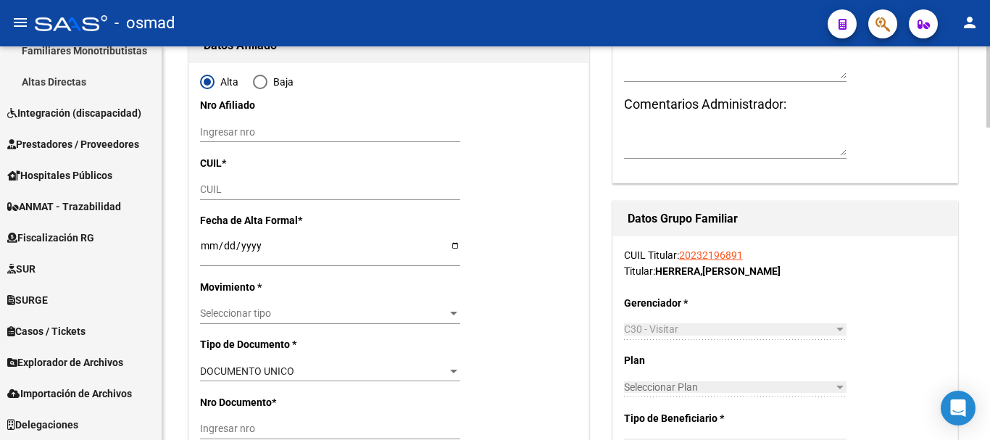
click at [210, 190] on input "CUIL" at bounding box center [330, 189] width 260 height 12
paste input "27-55406954-7"
click at [204, 240] on input "Ingresar fecha" at bounding box center [330, 251] width 260 height 22
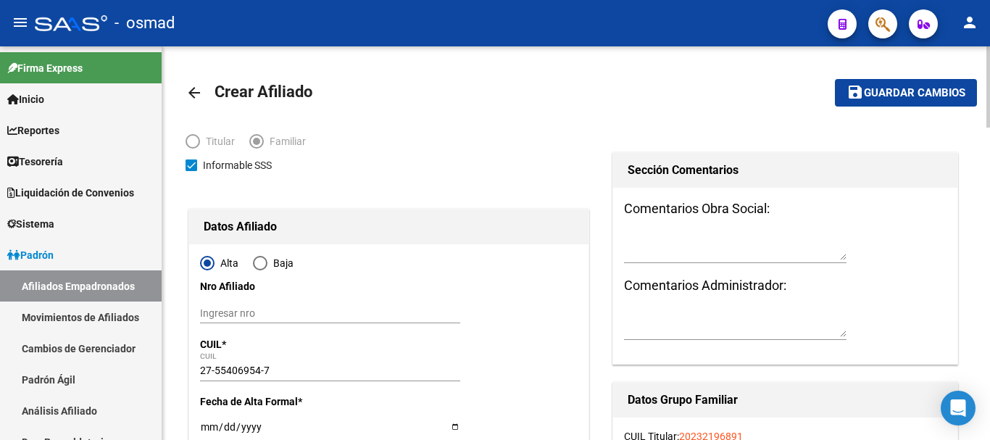
scroll to position [181, 0]
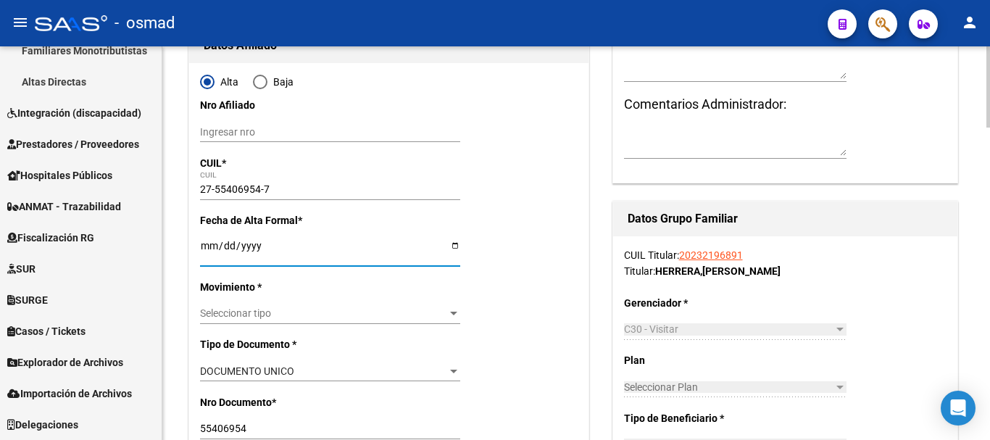
click at [257, 321] on div "Seleccionar tipo Seleccionar tipo" at bounding box center [330, 314] width 260 height 20
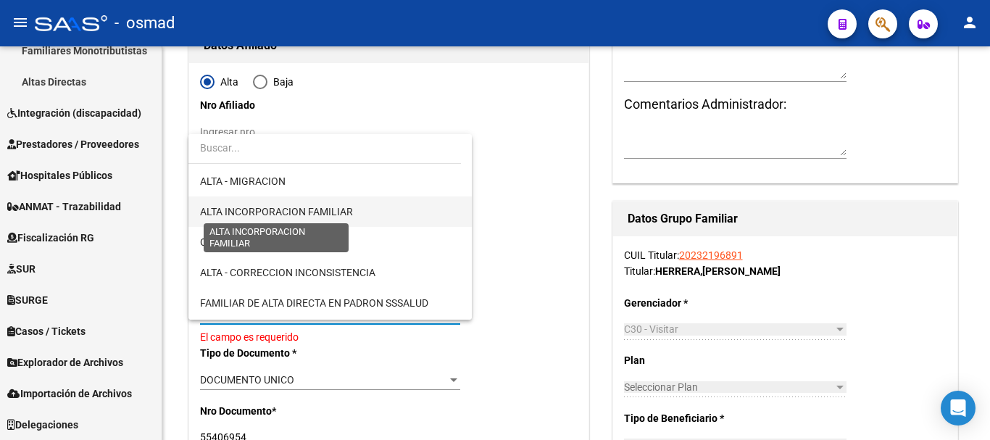
click at [320, 208] on span "ALTA INCORPORACION FAMILIAR" at bounding box center [276, 212] width 153 height 12
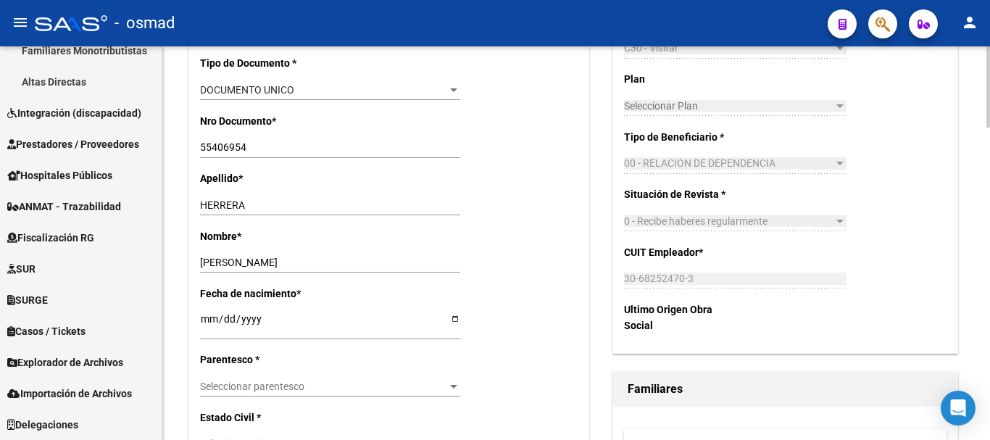
scroll to position [484, 0]
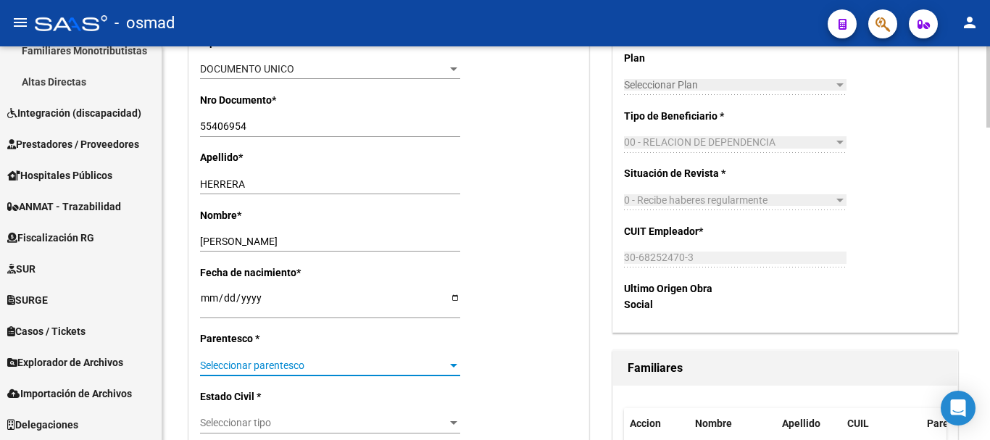
click at [243, 363] on span "Seleccionar parentesco" at bounding box center [323, 366] width 247 height 12
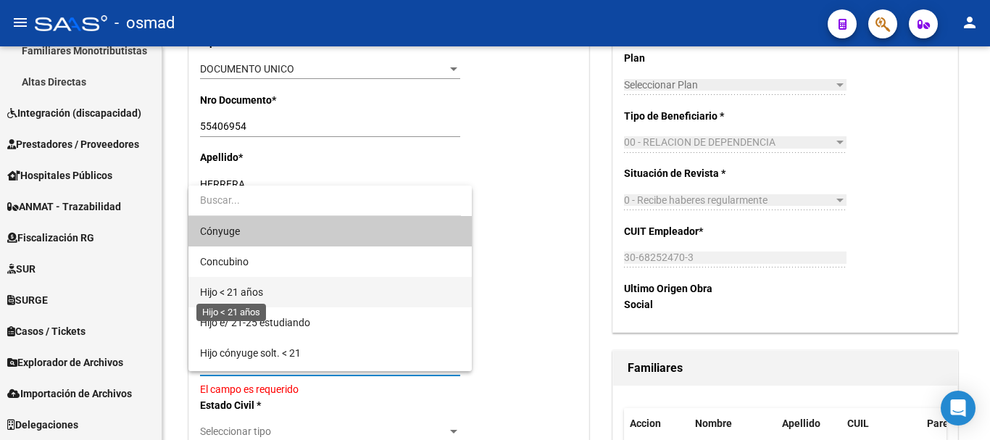
click at [257, 287] on span "Hijo < 21 años" at bounding box center [231, 292] width 63 height 12
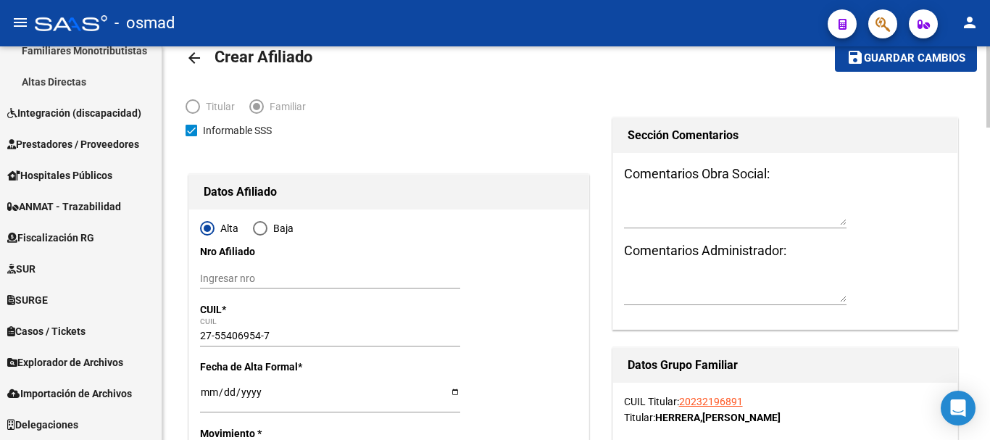
scroll to position [0, 0]
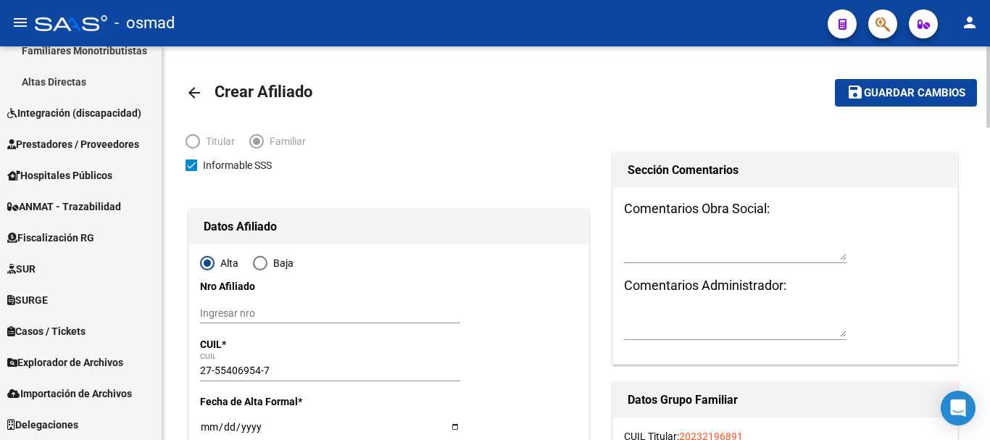
click at [897, 89] on span "Guardar cambios" at bounding box center [914, 93] width 101 height 13
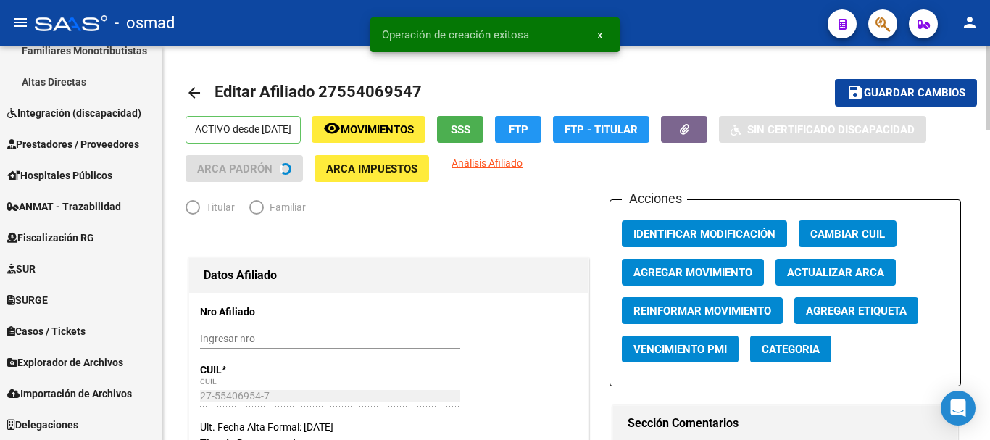
radio input "true"
type input "30-68252470-3"
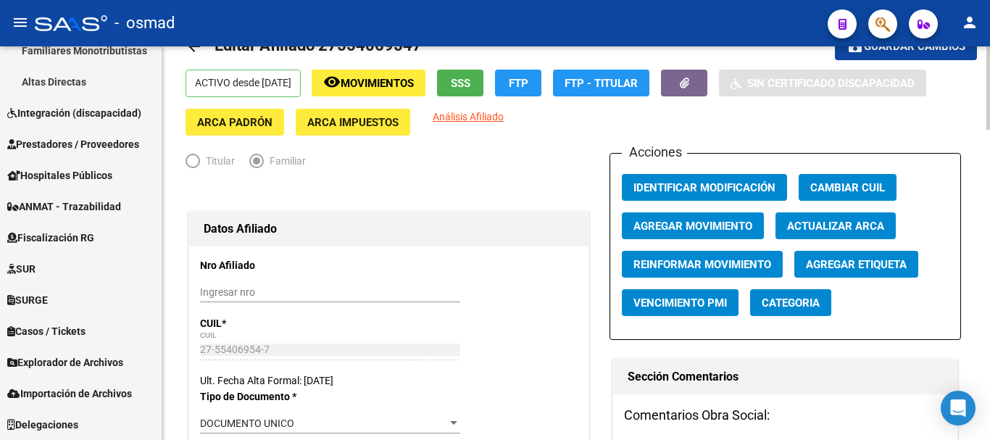
scroll to position [60, 0]
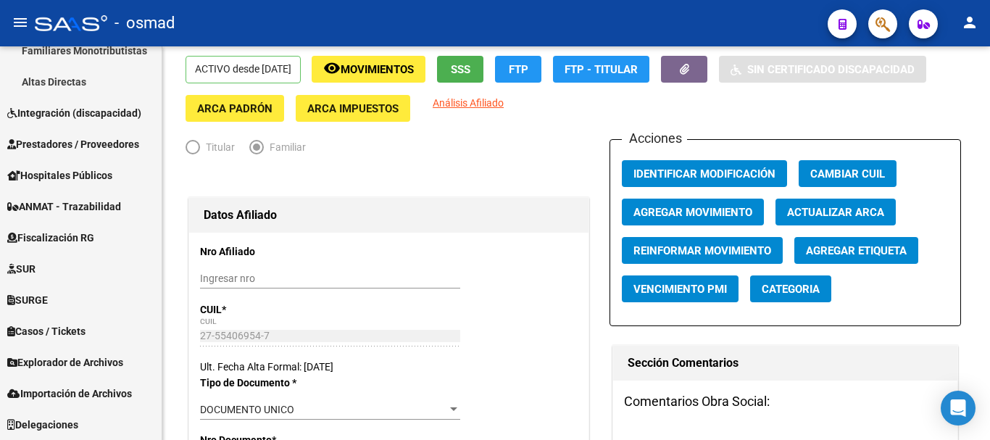
click at [875, 26] on button "button" at bounding box center [882, 23] width 29 height 29
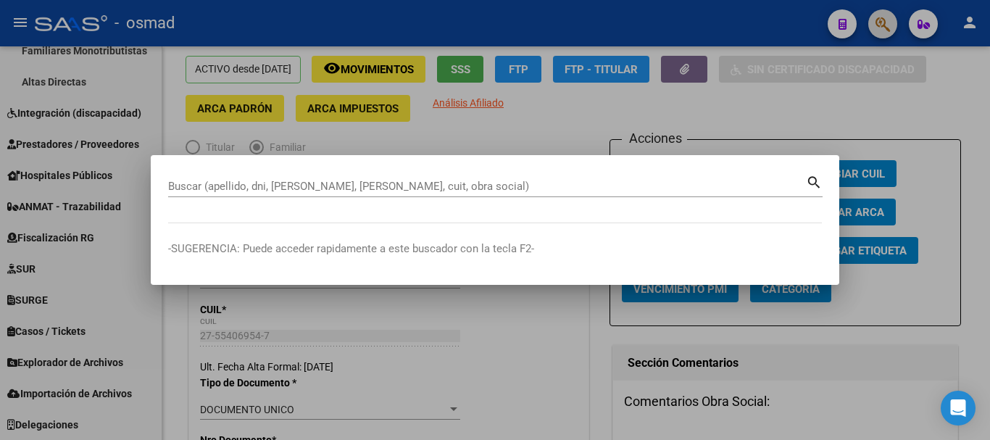
paste input "32062394"
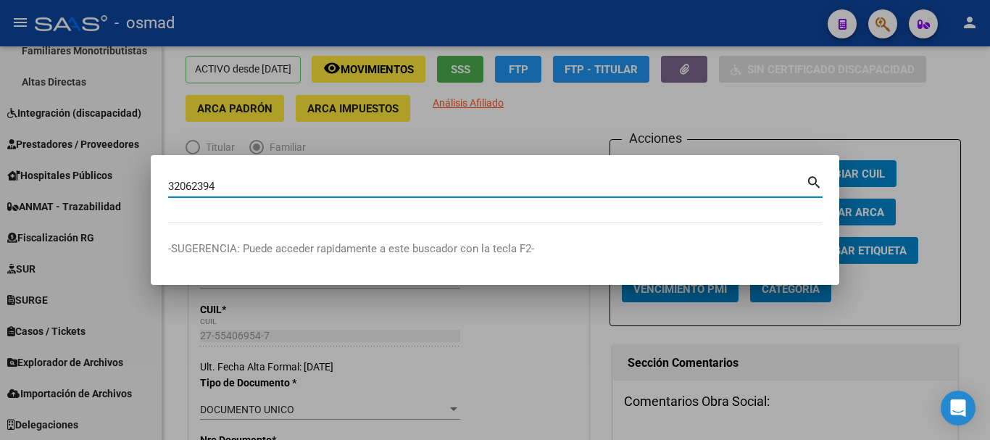
type input "32062394"
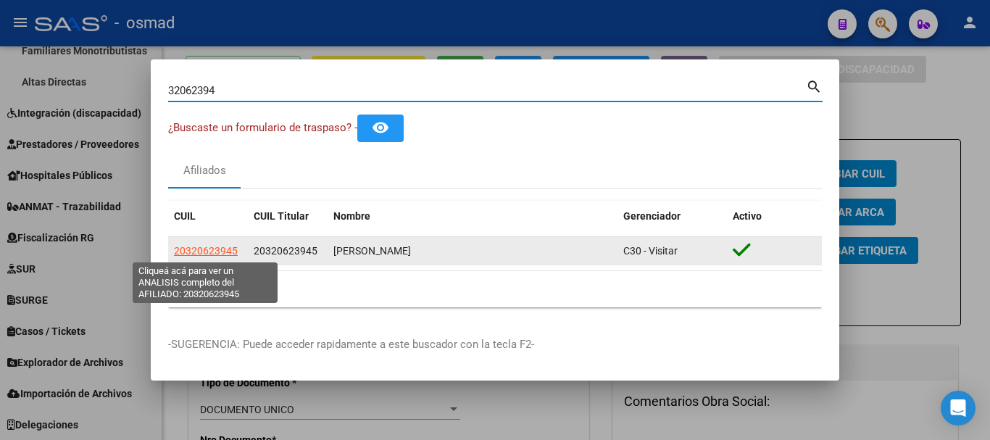
click at [185, 252] on span "20320623945" at bounding box center [206, 251] width 64 height 12
type textarea "20320623945"
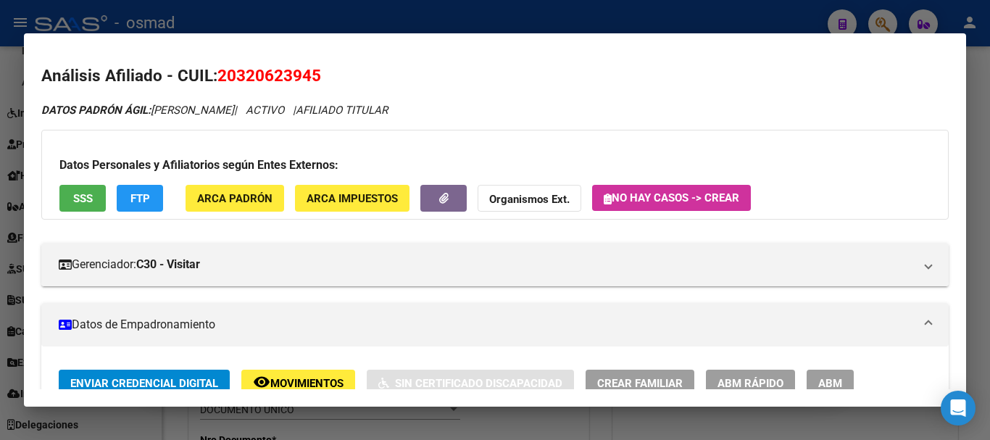
scroll to position [241, 0]
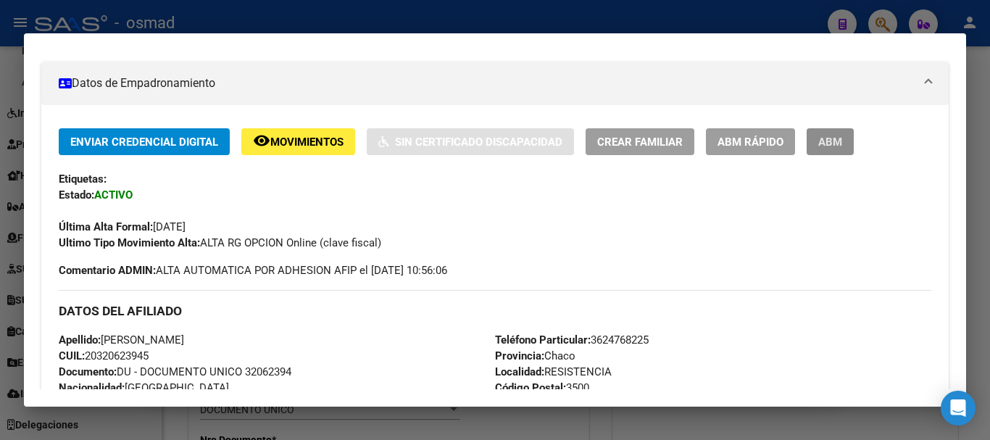
click at [827, 135] on span "ABM" at bounding box center [830, 141] width 24 height 13
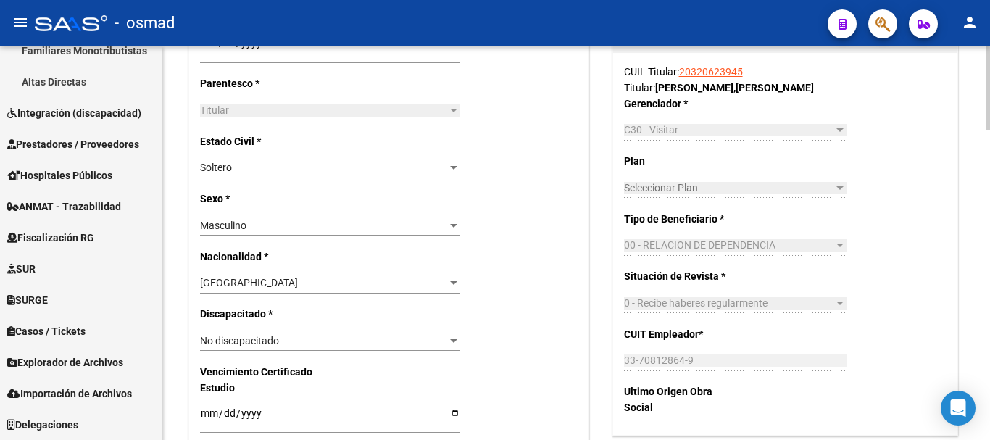
scroll to position [906, 0]
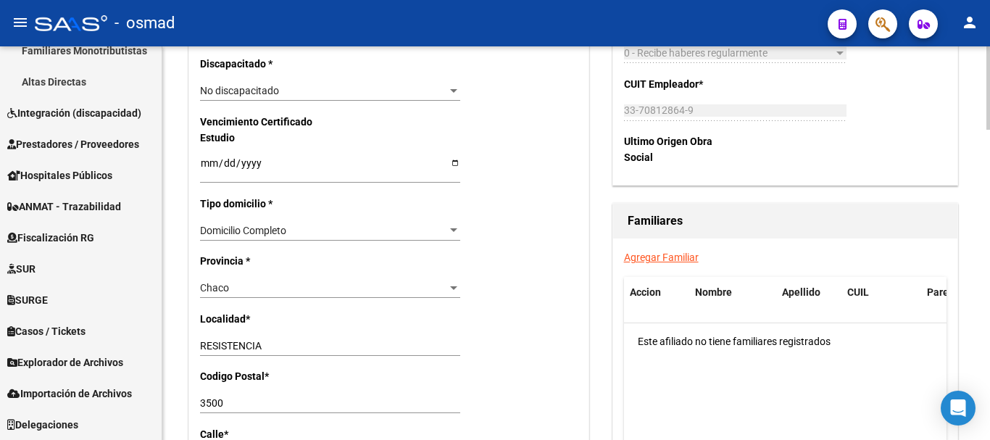
click at [676, 254] on link "Agregar Familiar" at bounding box center [661, 258] width 75 height 12
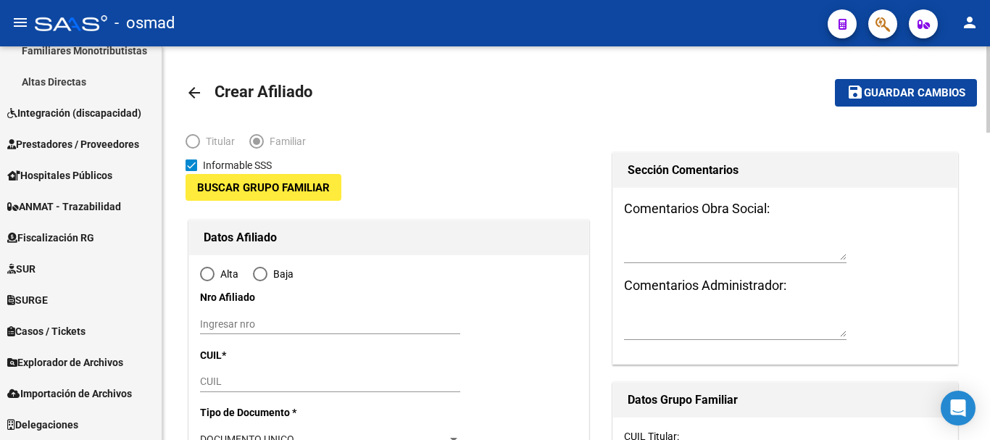
type input "33-70812864-9"
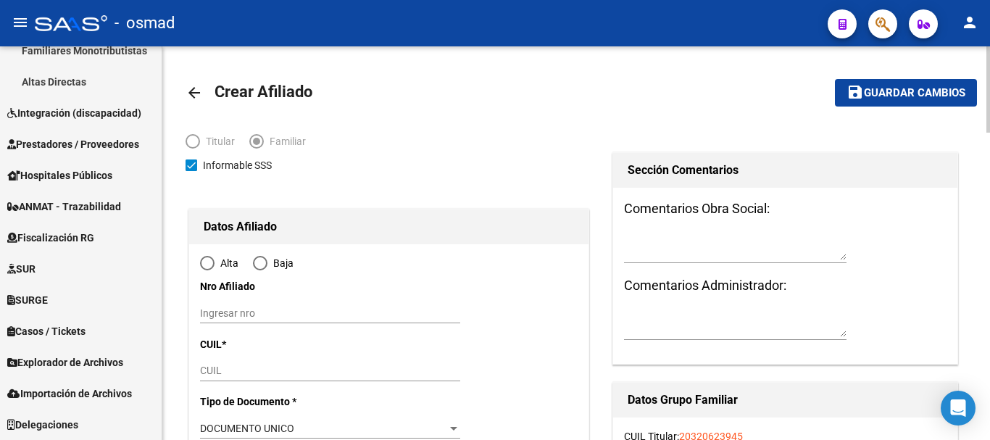
type input "RESISTENCIA"
type input "3500"
type input "AV [PERSON_NAME]"
type input "314"
radio input "true"
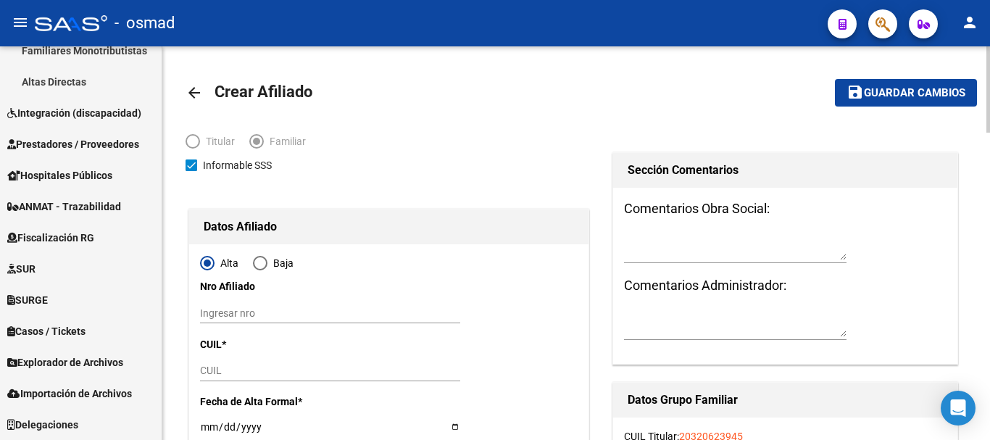
type input "33-70812864-9"
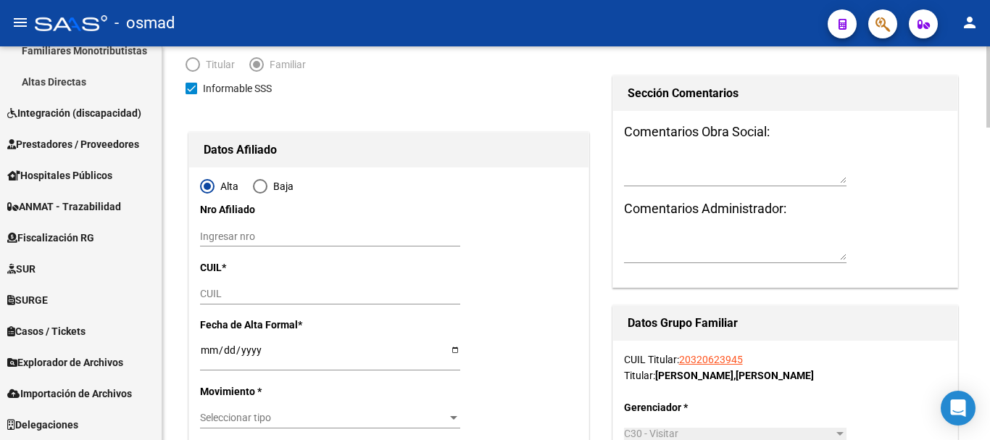
scroll to position [241, 0]
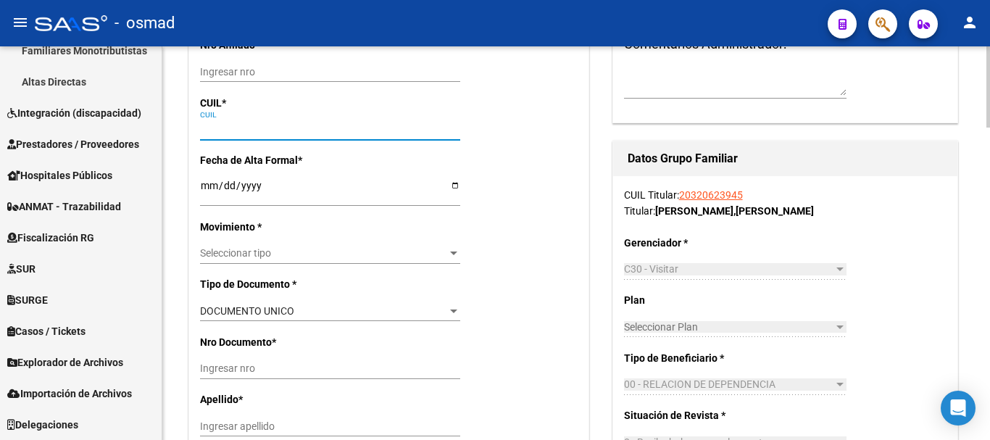
click at [224, 132] on input "CUIL" at bounding box center [330, 129] width 260 height 12
paste input "27-54044472-8"
type input "27-54044472-8"
click at [207, 186] on input "Ingresar fecha" at bounding box center [330, 191] width 260 height 22
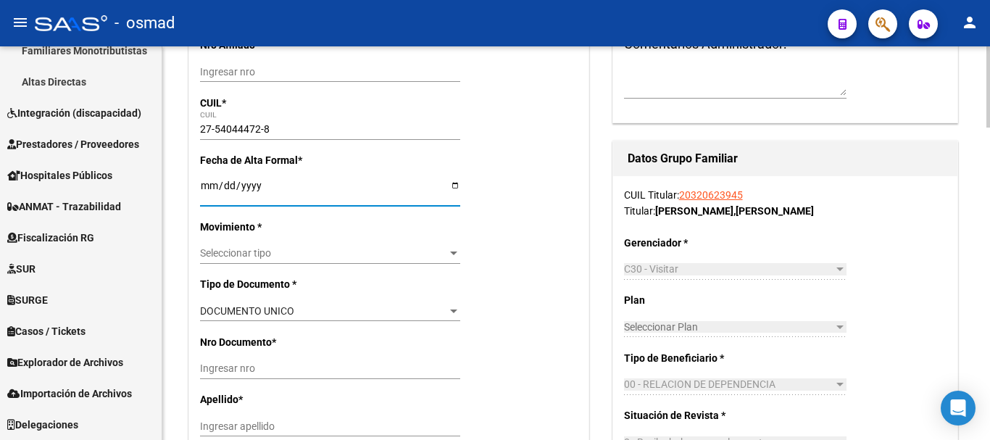
type input "54044472"
type input "[PERSON_NAME]"
type input "[DATE]"
type input "RESISTENCIA"
type input "[PERSON_NAME]"
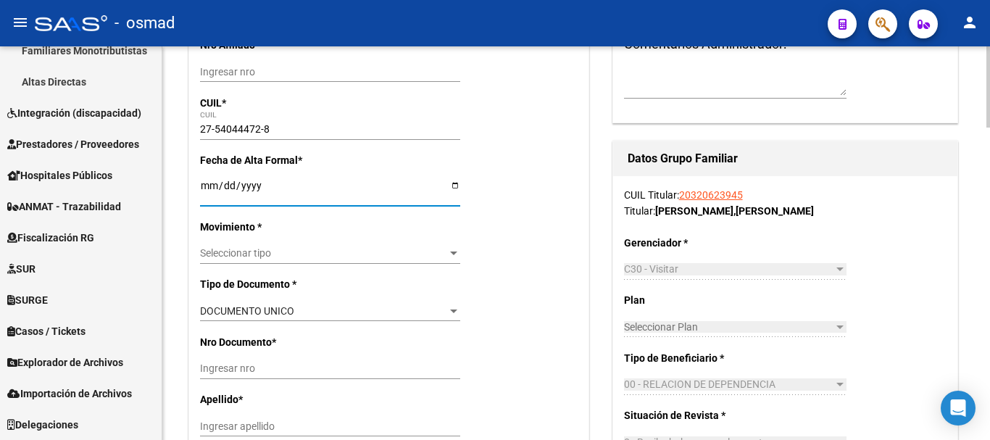
type input "130"
type input "04"
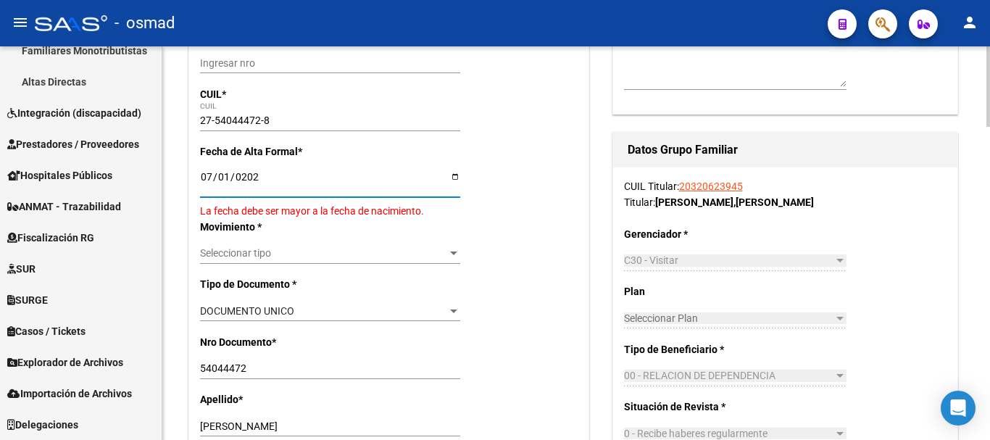
type input "[DATE]"
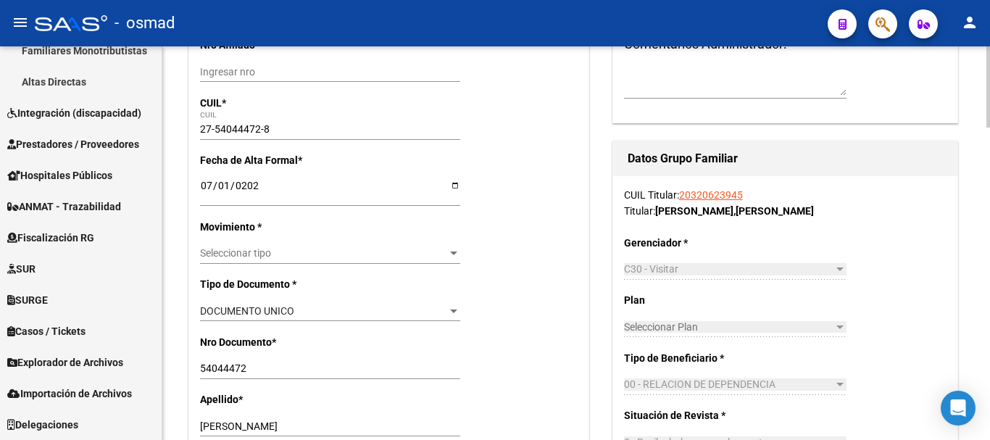
click at [268, 244] on div "Seleccionar tipo Seleccionar tipo" at bounding box center [330, 254] width 260 height 20
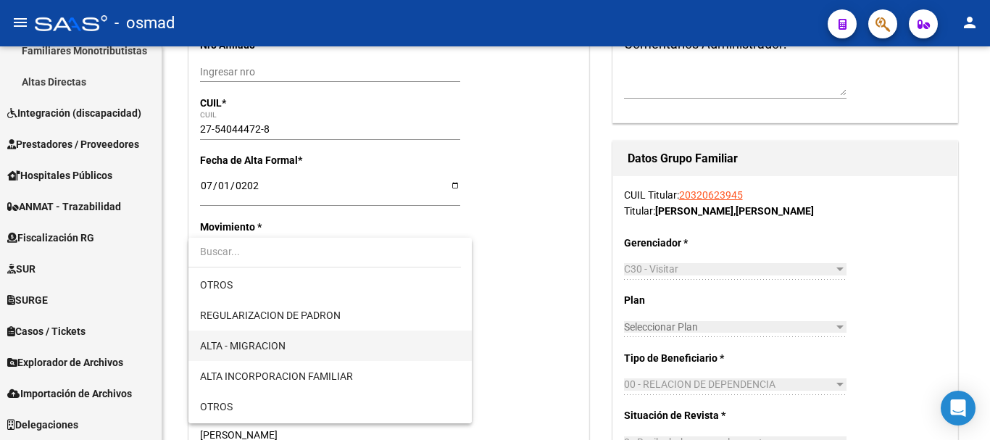
scroll to position [121, 0]
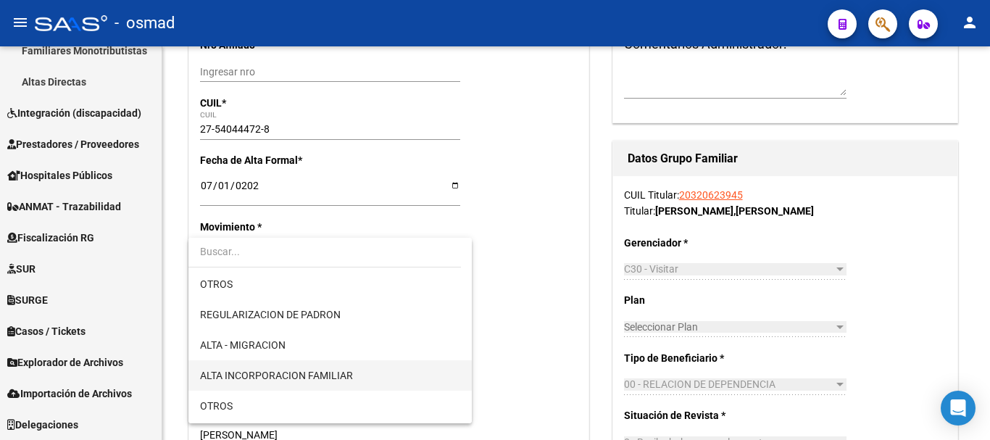
click at [308, 370] on span "ALTA INCORPORACION FAMILIAR" at bounding box center [276, 376] width 153 height 12
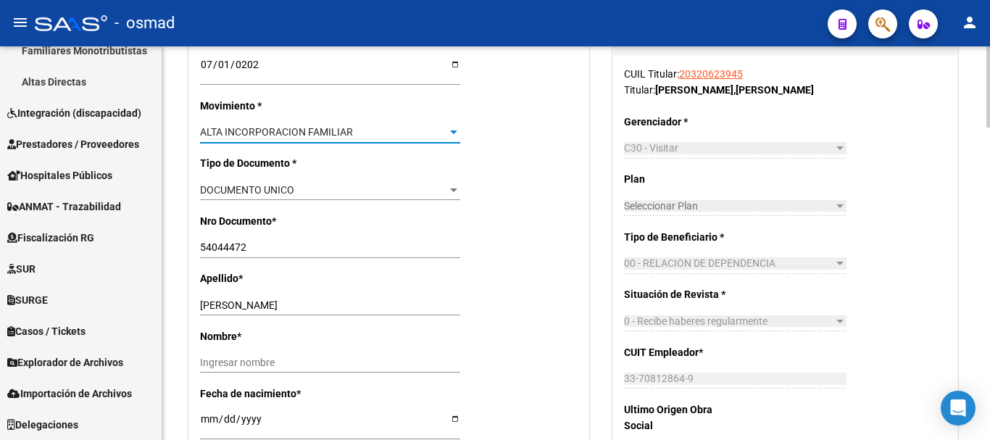
scroll to position [423, 0]
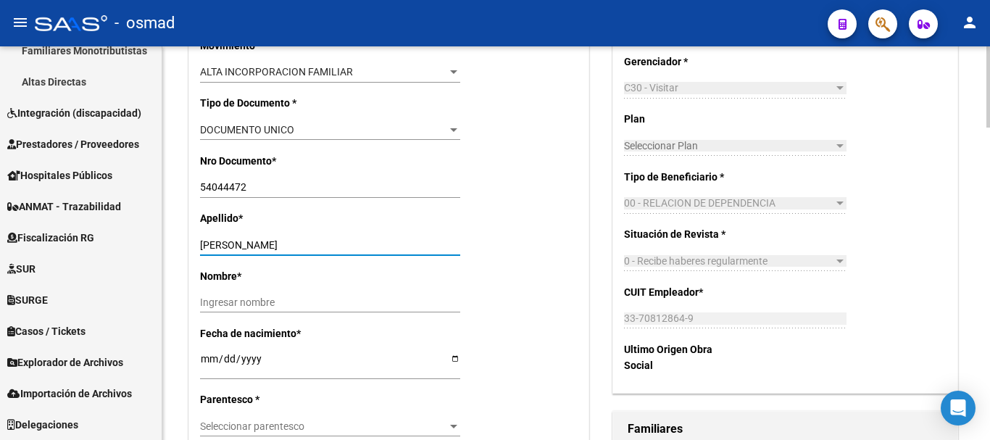
drag, startPoint x: 244, startPoint y: 246, endPoint x: 301, endPoint y: 240, distance: 57.6
click at [301, 240] on input "[PERSON_NAME]" at bounding box center [330, 245] width 260 height 12
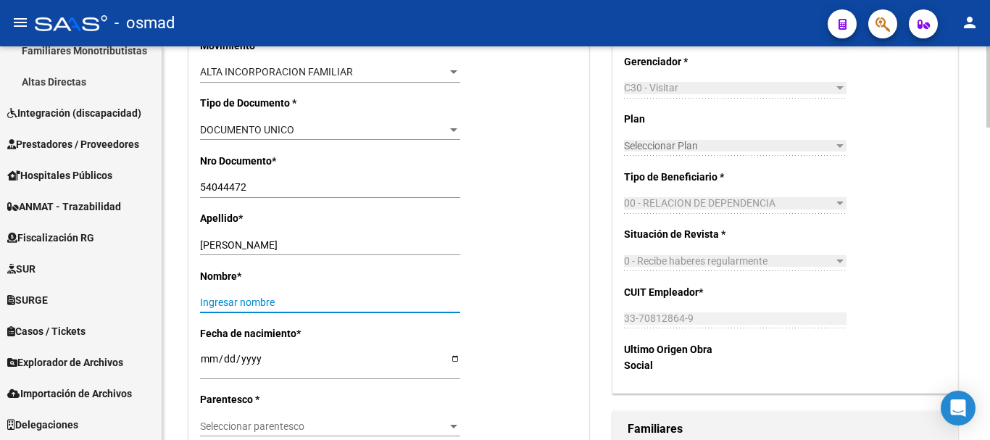
click at [229, 304] on input "Ingresar nombre" at bounding box center [330, 303] width 260 height 12
paste input "[GEOGRAPHIC_DATA]"
type input "[GEOGRAPHIC_DATA]"
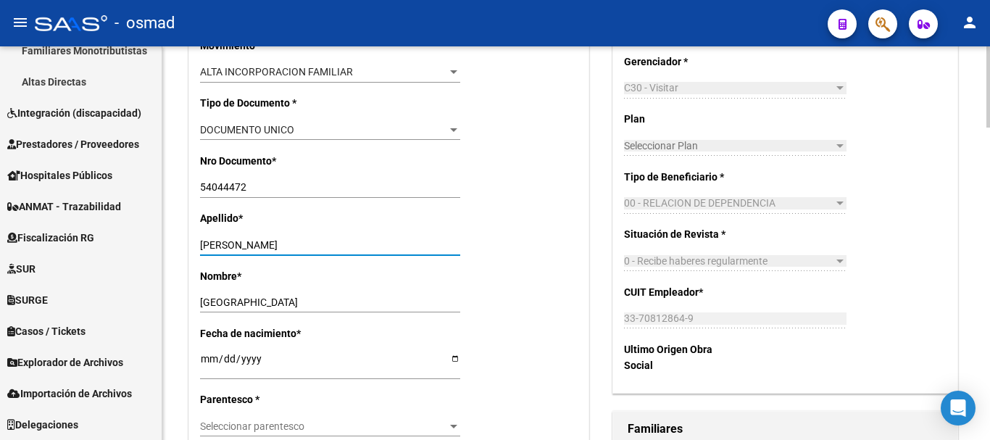
drag, startPoint x: 245, startPoint y: 245, endPoint x: 340, endPoint y: 250, distance: 95.1
click at [340, 250] on input "[PERSON_NAME]" at bounding box center [330, 245] width 260 height 12
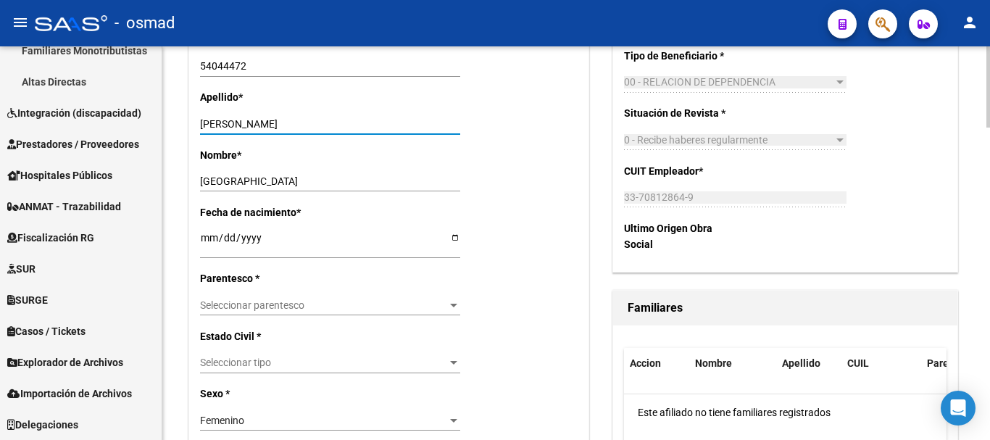
type input "[PERSON_NAME]"
click at [262, 295] on div "Seleccionar parentesco Seleccionar parentesco" at bounding box center [330, 305] width 260 height 20
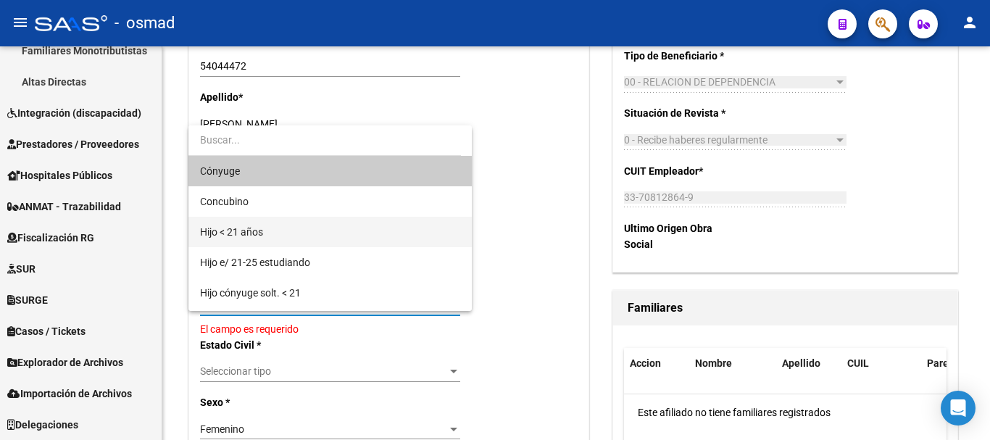
click at [251, 237] on span "Hijo < 21 años" at bounding box center [231, 232] width 63 height 12
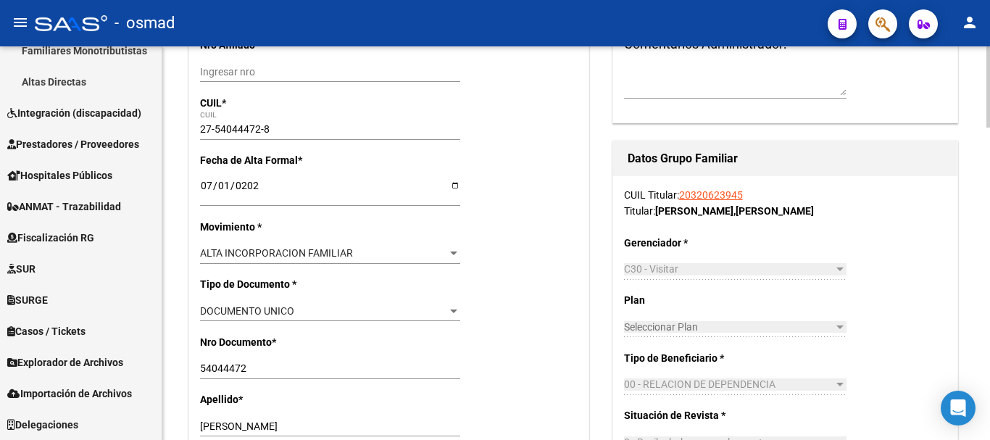
scroll to position [0, 0]
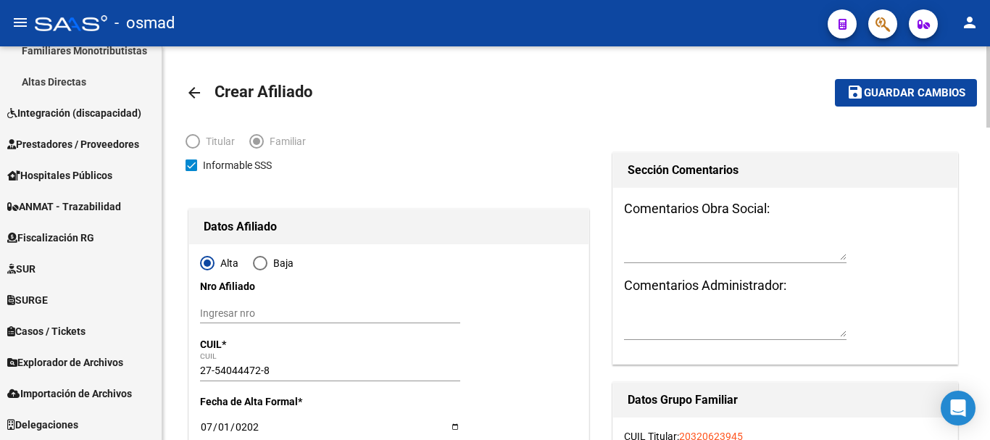
click at [889, 91] on span "Guardar cambios" at bounding box center [914, 93] width 101 height 13
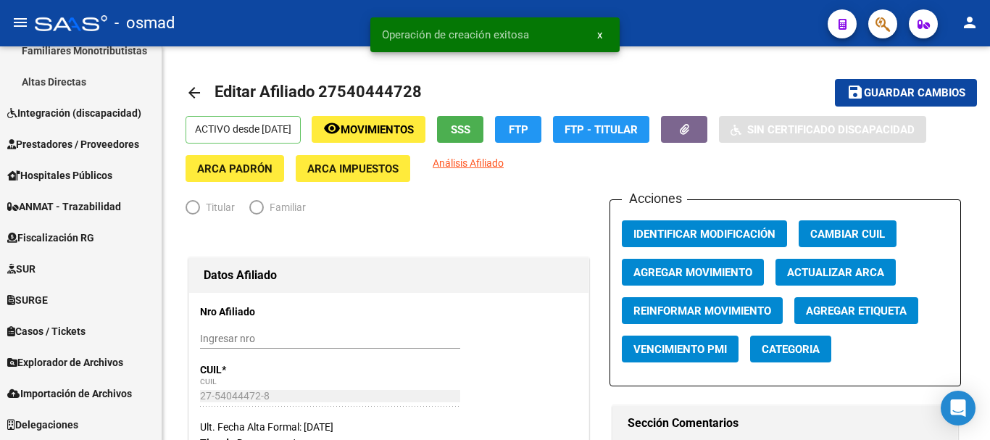
radio input "true"
type input "33-70812864-9"
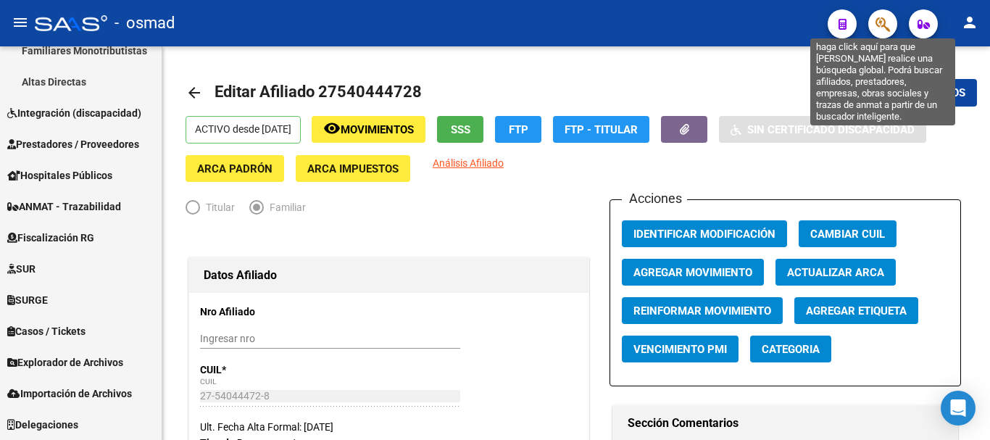
click at [876, 27] on icon "button" at bounding box center [883, 24] width 14 height 17
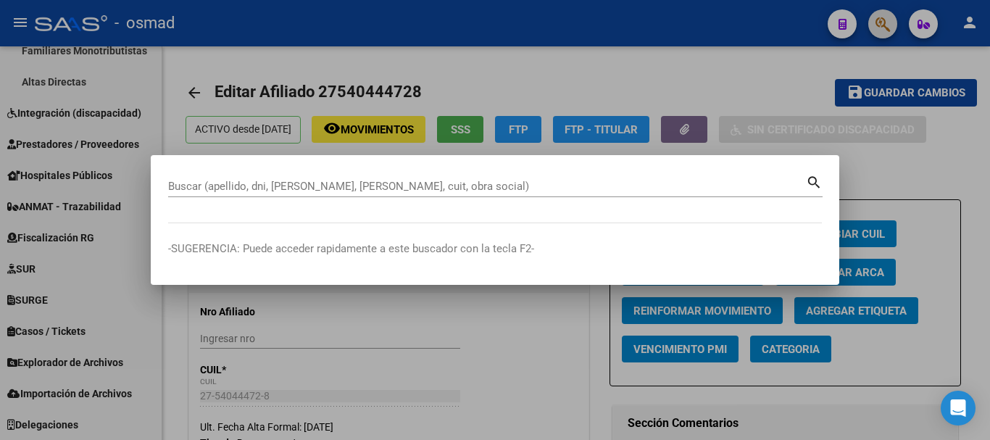
paste input "35641303"
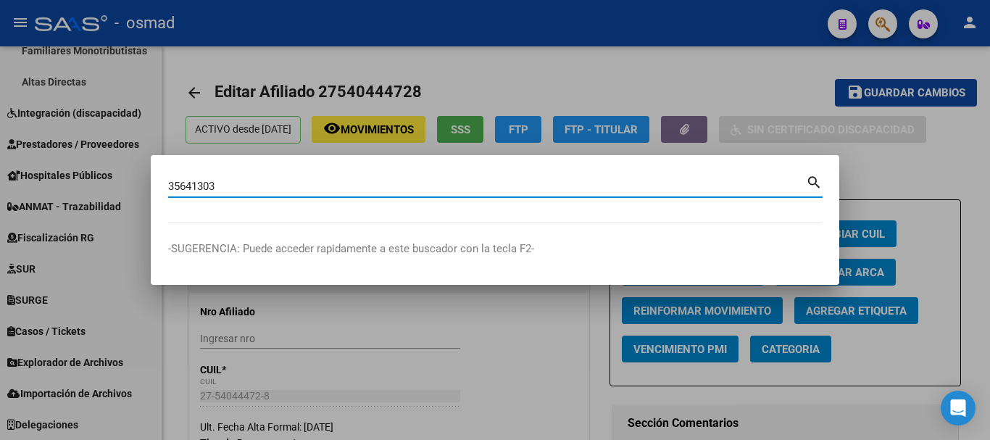
type input "35641303"
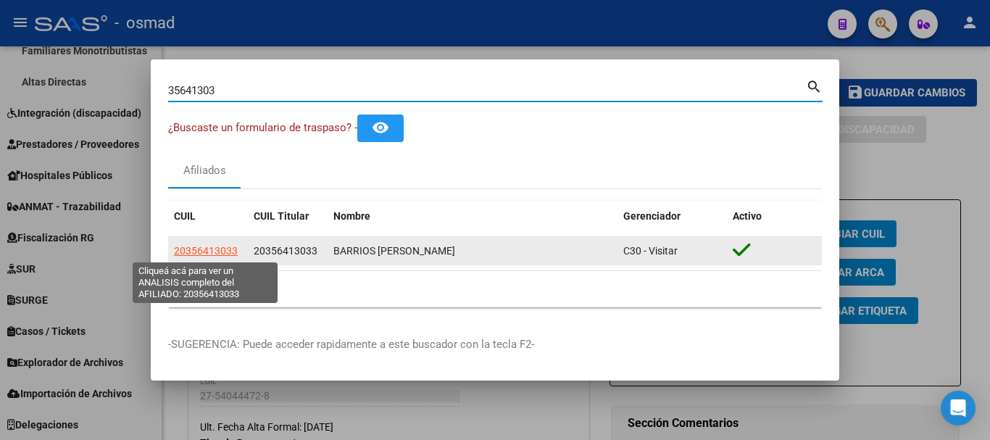
click at [216, 253] on span "20356413033" at bounding box center [206, 251] width 64 height 12
type textarea "20356413033"
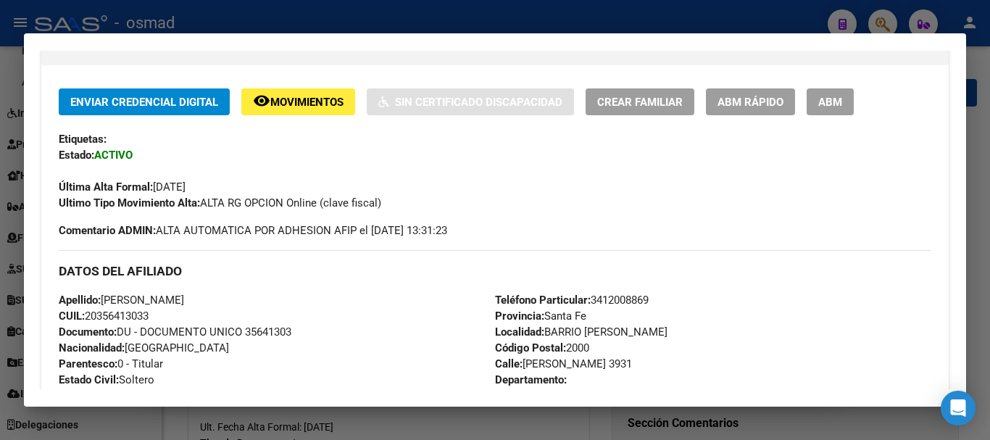
scroll to position [302, 0]
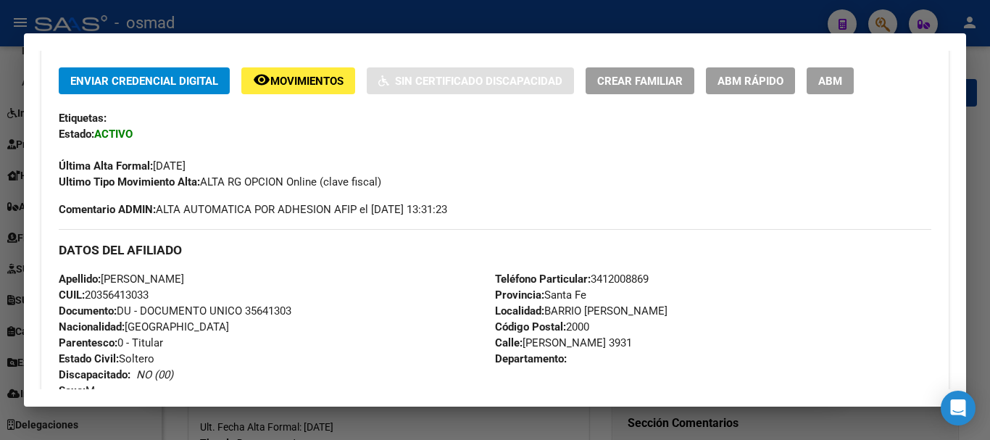
click at [828, 79] on span "ABM" at bounding box center [830, 81] width 24 height 13
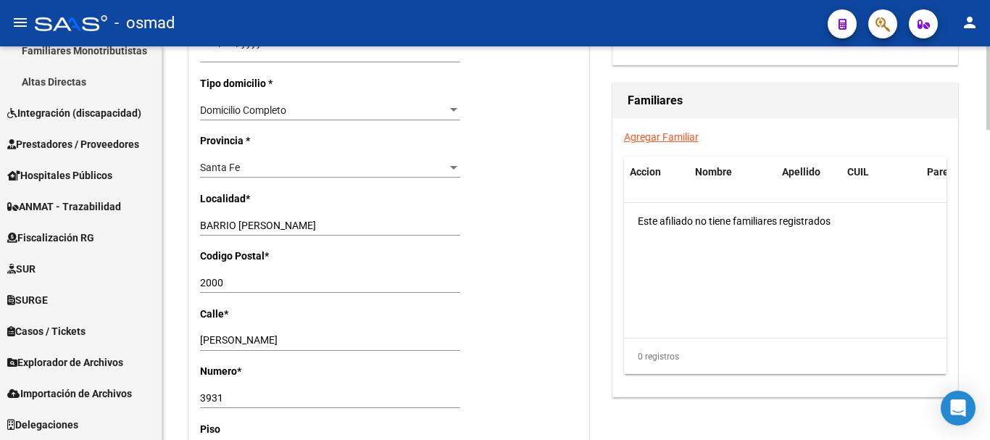
scroll to position [1027, 0]
click at [676, 130] on link "Agregar Familiar" at bounding box center [661, 136] width 75 height 12
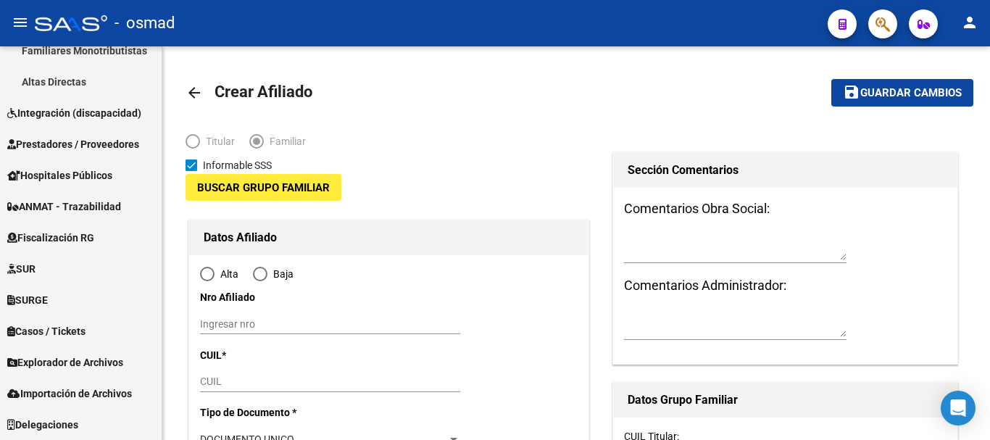
type input "30-70903847-4"
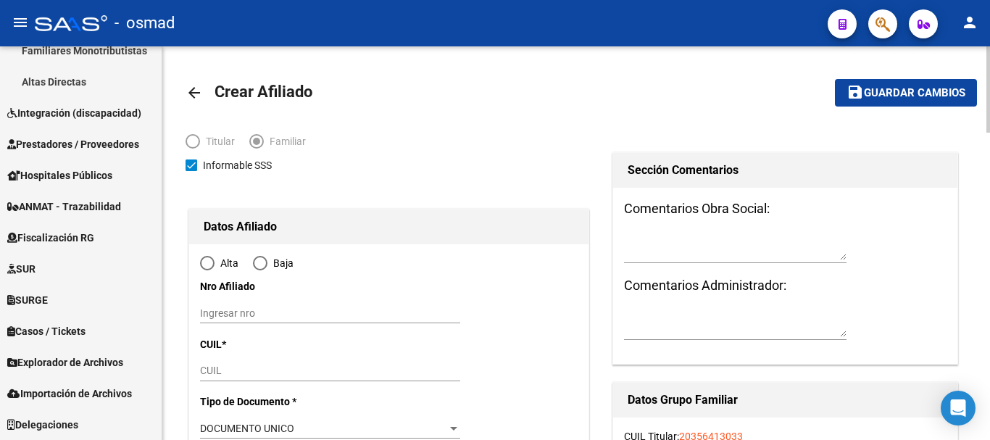
type input "BARRIO [PERSON_NAME]"
type input "2000"
type input "[PERSON_NAME]"
type input "3931"
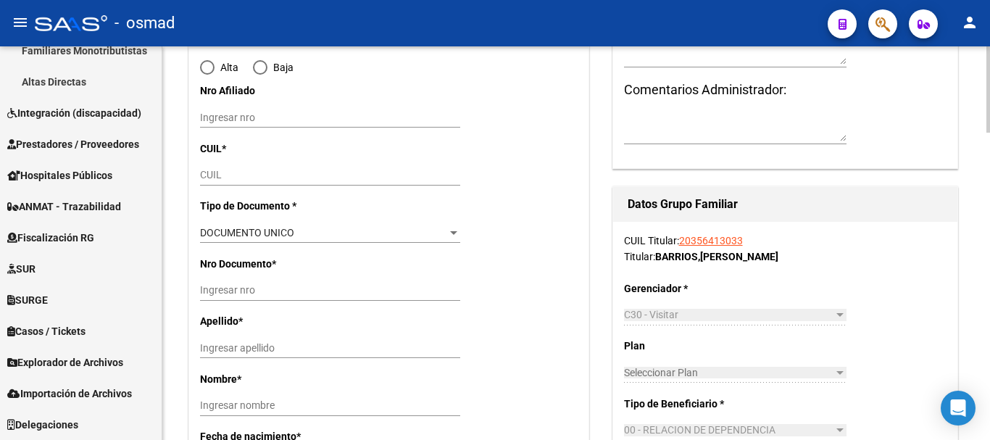
scroll to position [241, 0]
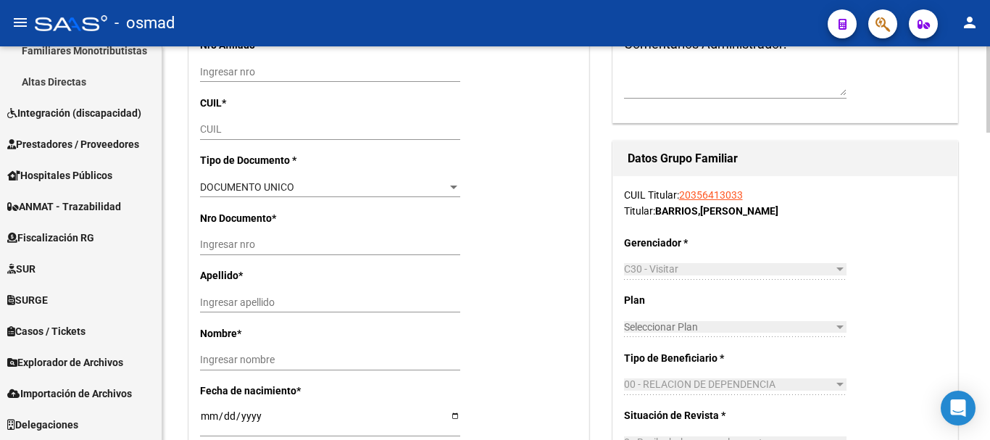
radio input "true"
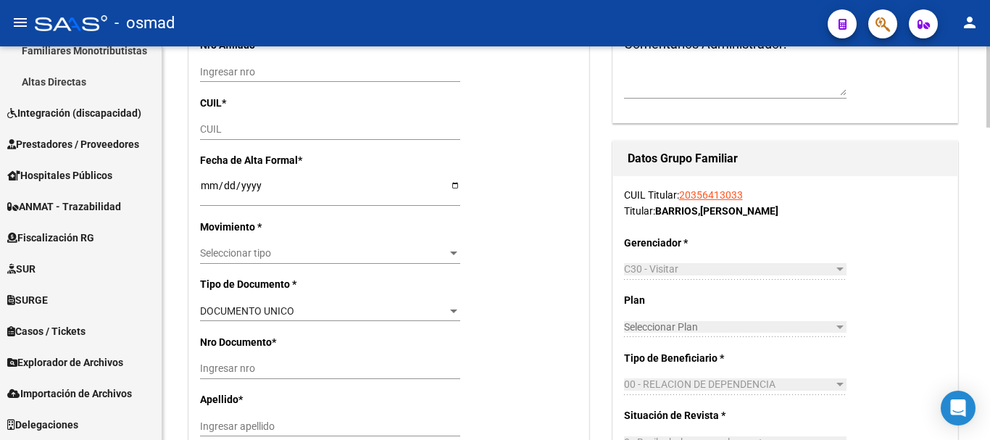
type input "30-70903847-4"
click at [223, 128] on input "CUIL" at bounding box center [330, 129] width 260 height 12
paste input "20-70736012-8"
type input "20-70736012-8"
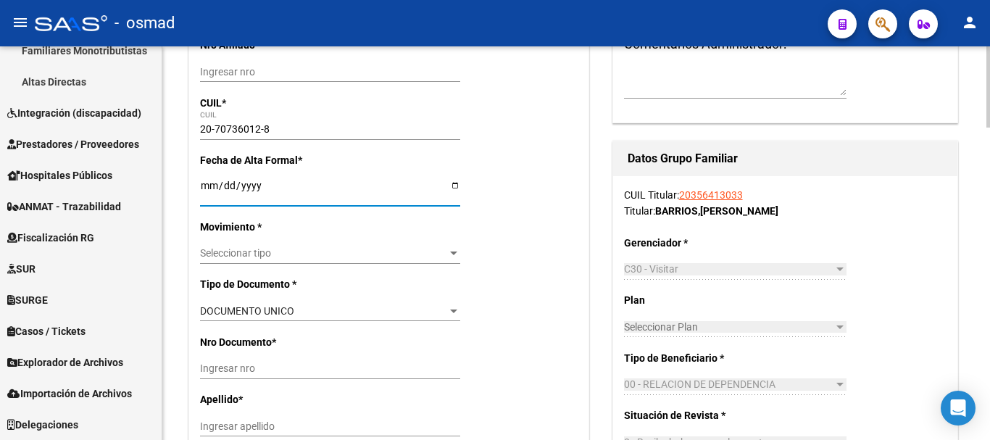
click at [212, 183] on input "Ingresar fecha" at bounding box center [330, 191] width 260 height 22
type input "70736012"
type input "BARRIOS"
type input "SANTINO"
type input "[DATE]"
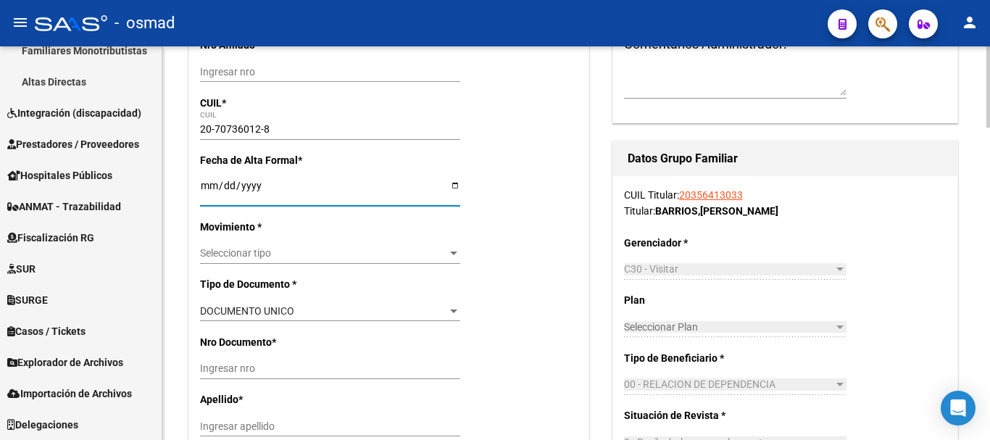
type input "VILLA GOBERNADO"
type input "2124"
type input "AV [PERSON_NAME]"
type input "2686"
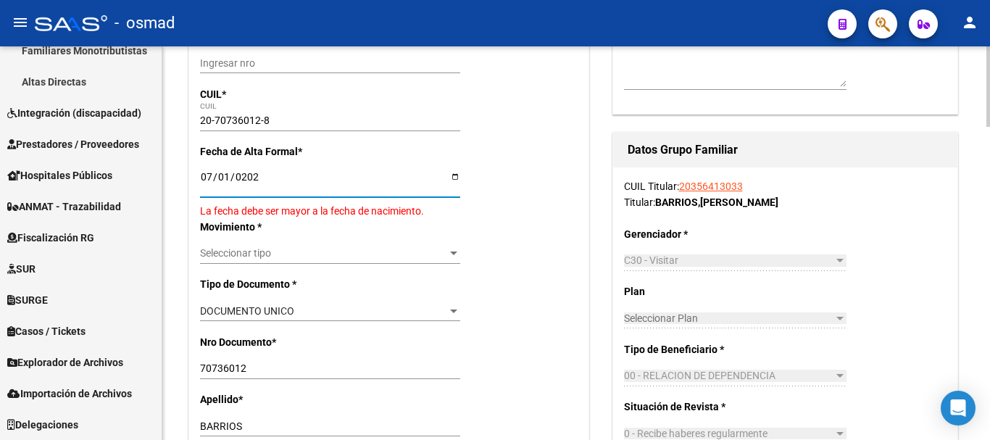
type input "[DATE]"
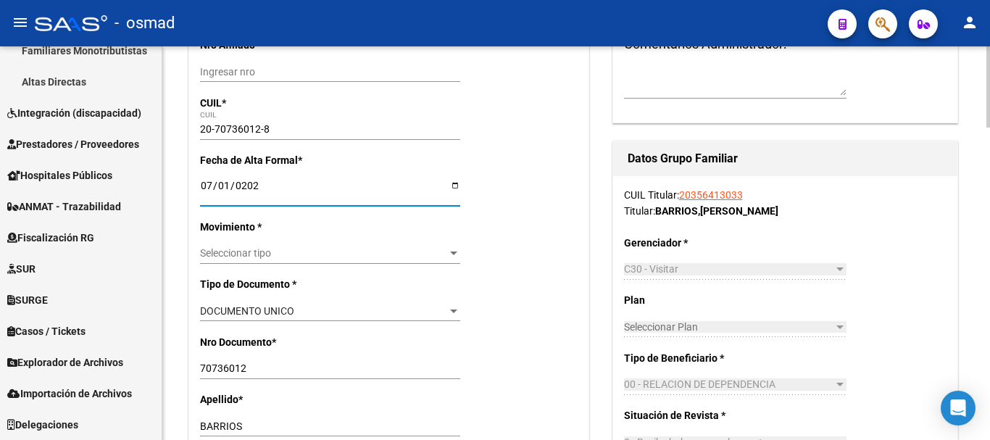
click at [263, 255] on span "Seleccionar tipo" at bounding box center [323, 253] width 247 height 12
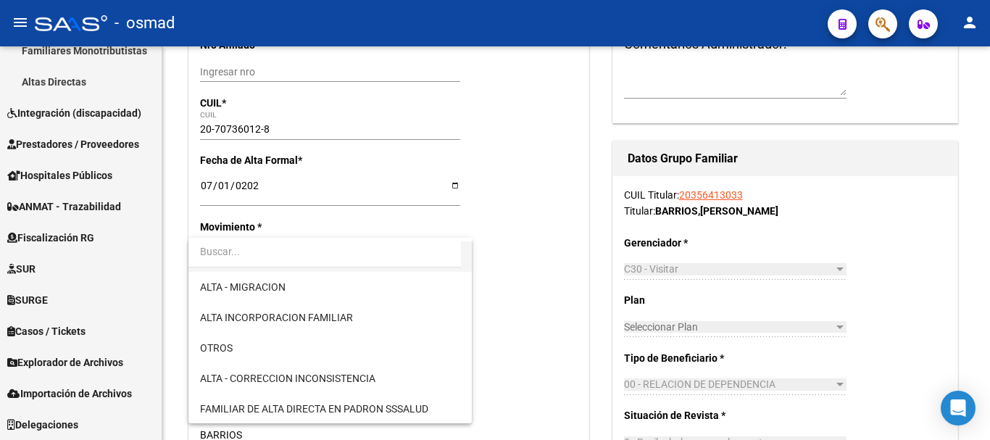
scroll to position [181, 0]
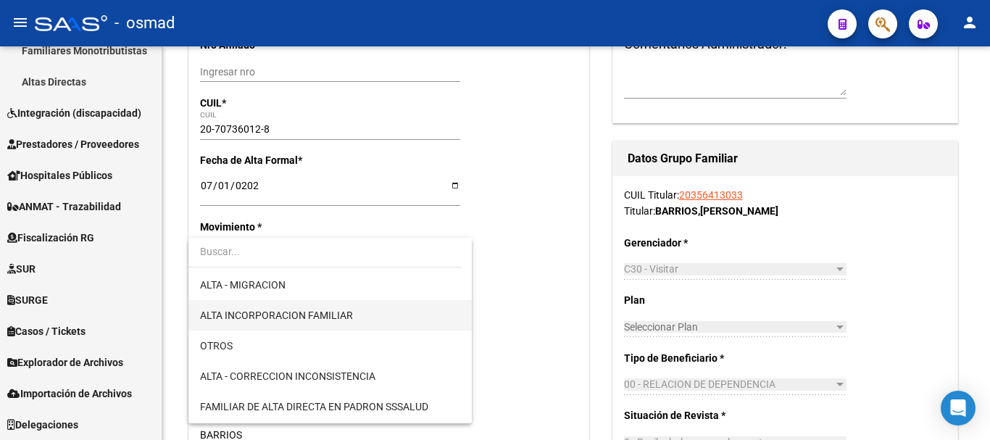
click at [323, 319] on span "ALTA INCORPORACION FAMILIAR" at bounding box center [276, 316] width 153 height 12
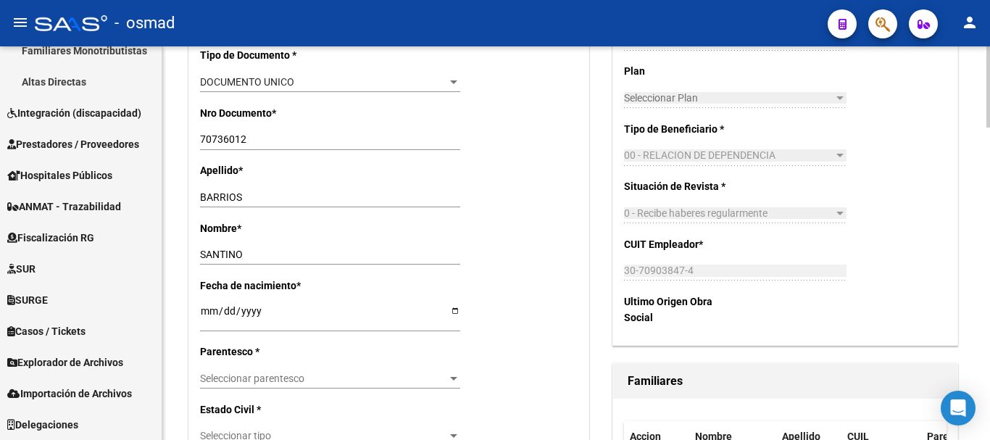
scroll to position [484, 0]
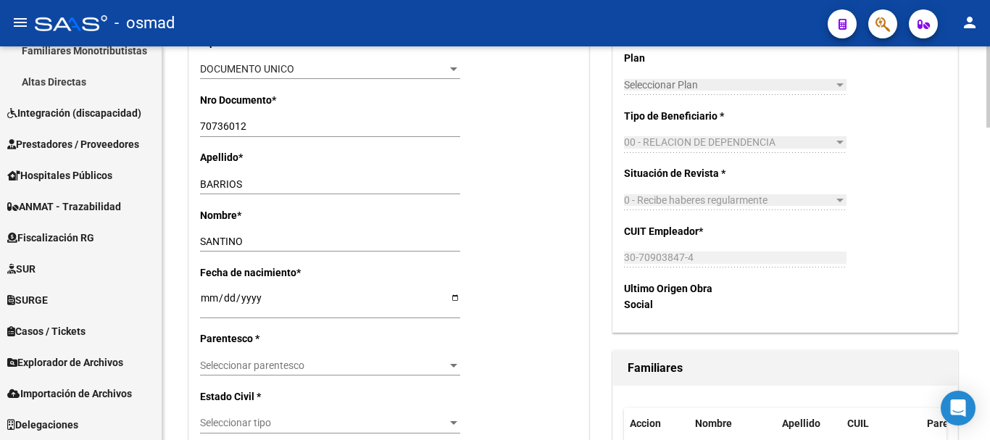
click at [268, 369] on span "Seleccionar parentesco" at bounding box center [323, 366] width 247 height 12
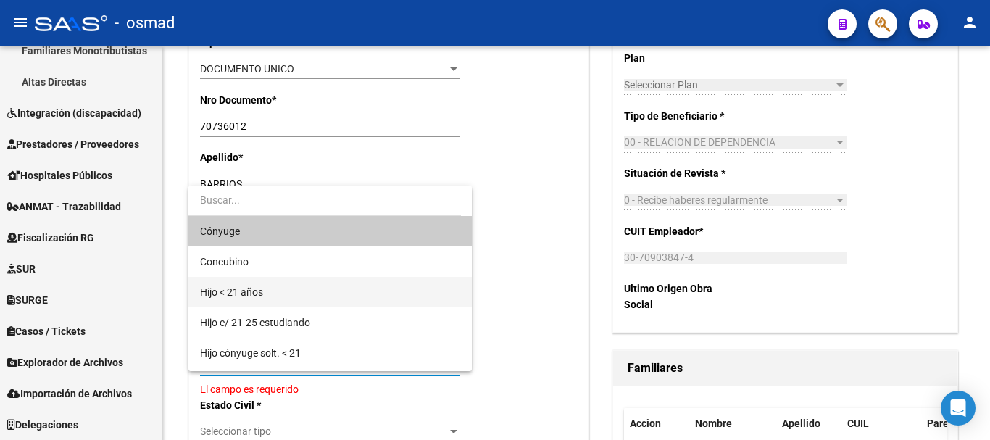
click at [281, 294] on span "Hijo < 21 años" at bounding box center [330, 292] width 260 height 30
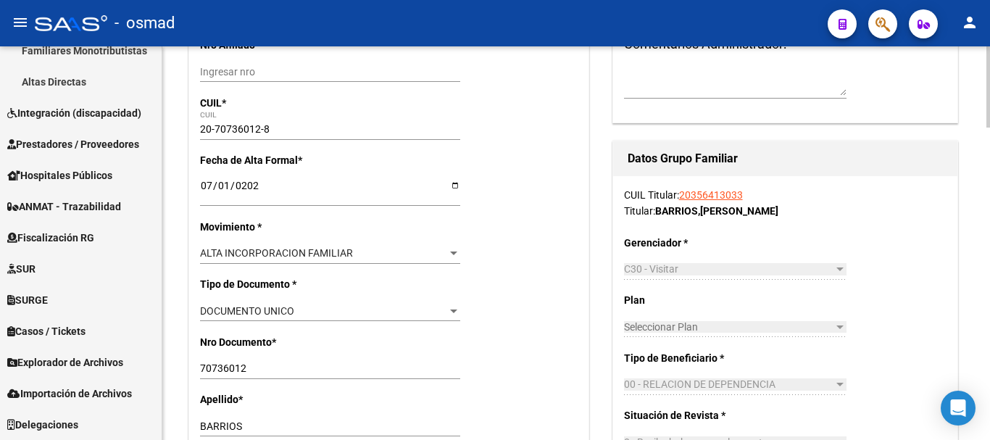
scroll to position [0, 0]
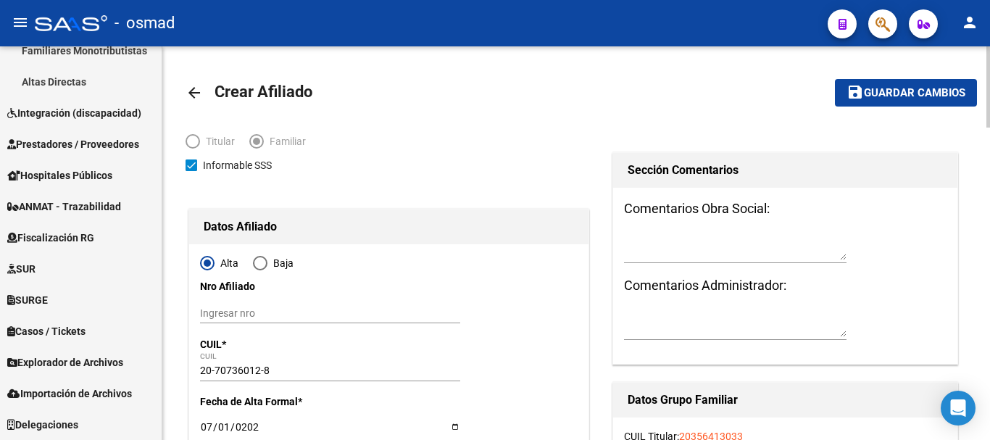
click at [898, 89] on span "Guardar cambios" at bounding box center [914, 93] width 101 height 13
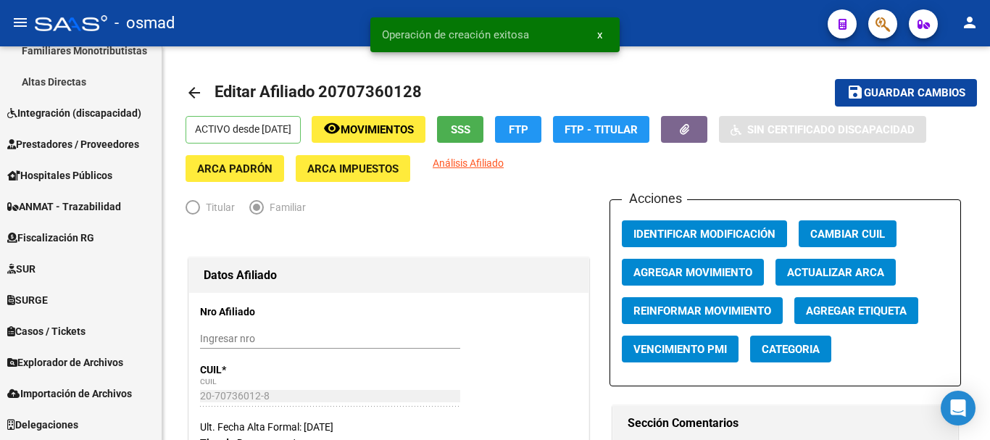
radio input "true"
type input "30-70903847-4"
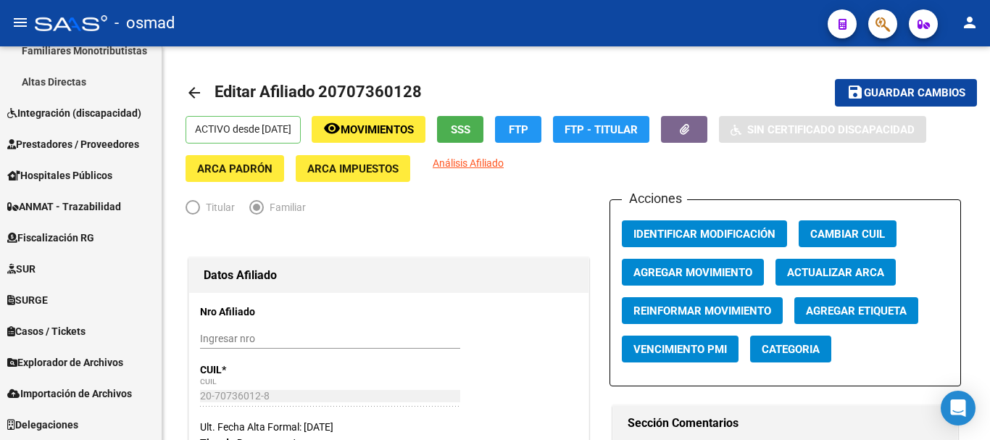
click at [879, 26] on icon "button" at bounding box center [883, 24] width 14 height 17
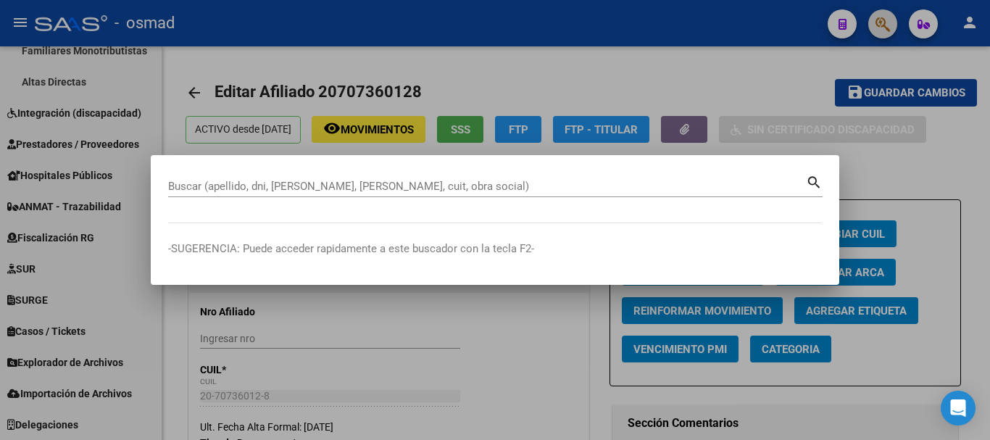
paste input "27095581"
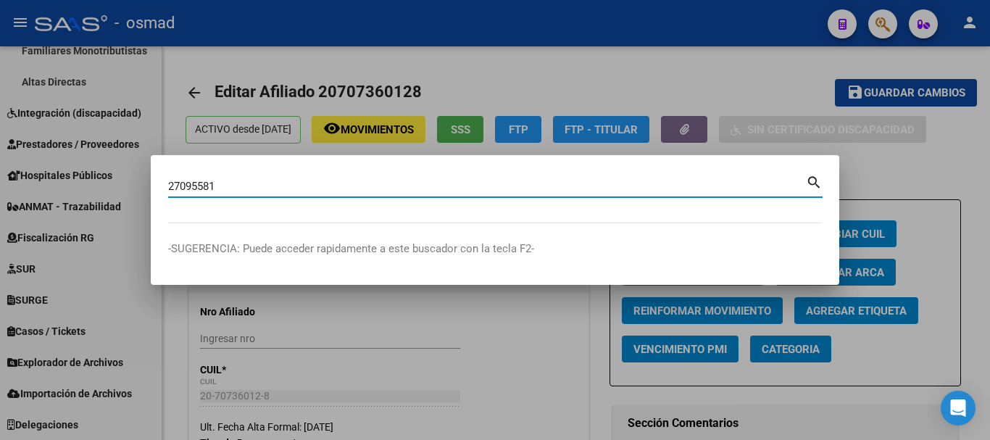
type input "27095581"
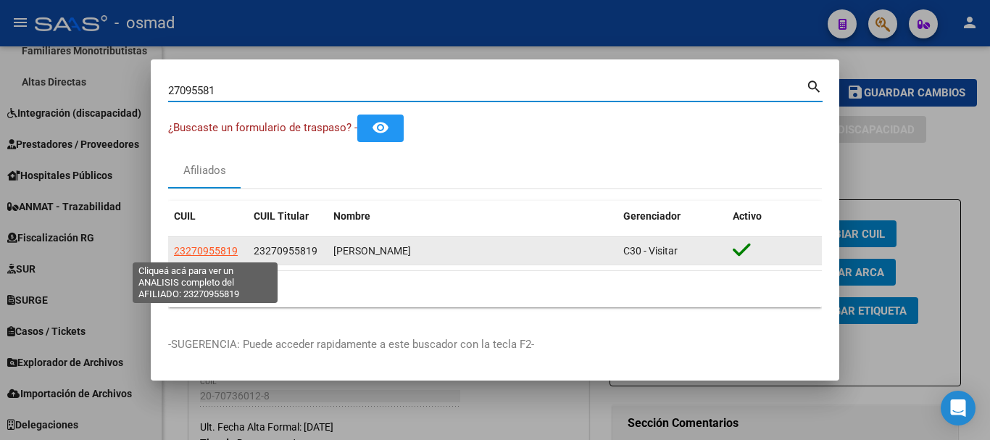
click at [212, 250] on span "23270955819" at bounding box center [206, 251] width 64 height 12
type textarea "23270955819"
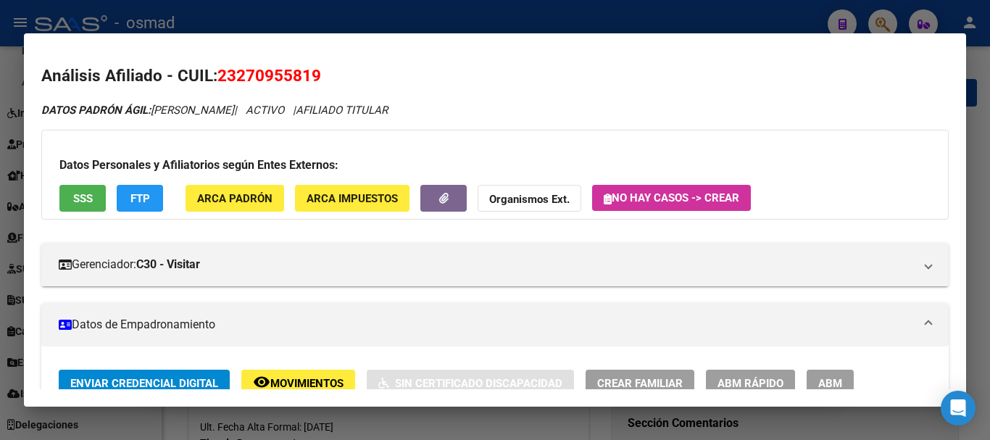
click at [821, 374] on button "ABM" at bounding box center [830, 383] width 47 height 27
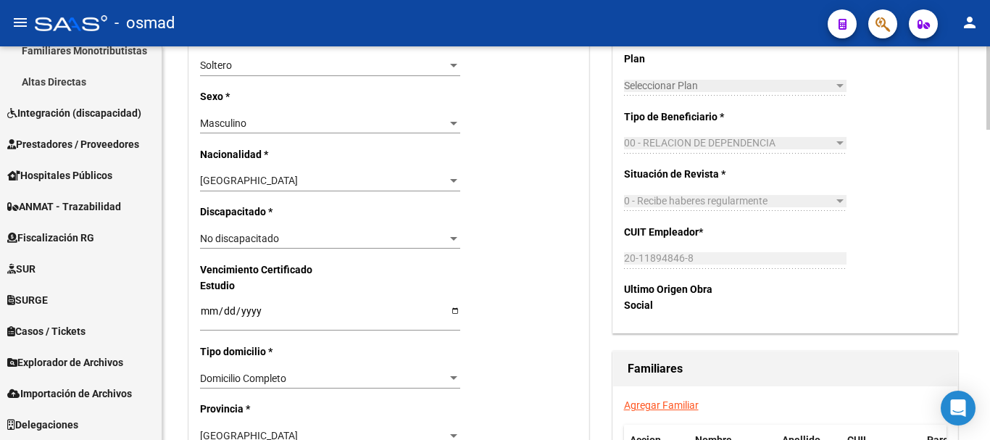
scroll to position [966, 0]
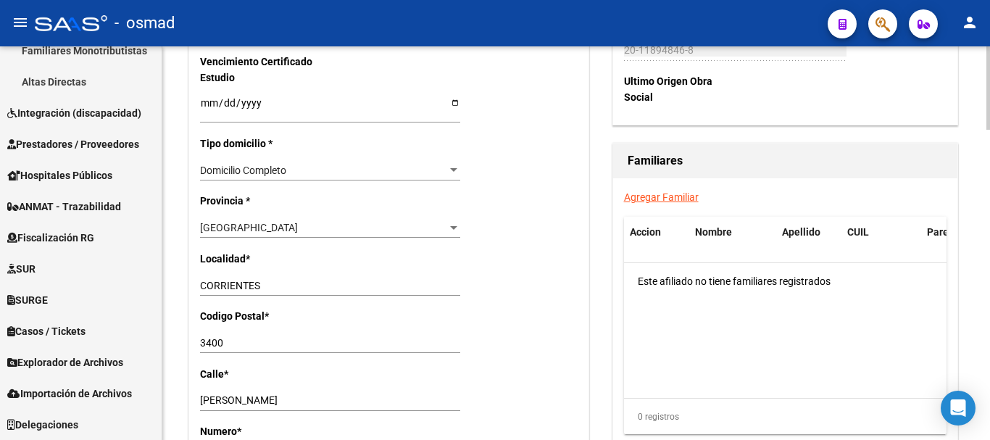
click at [656, 197] on link "Agregar Familiar" at bounding box center [661, 197] width 75 height 12
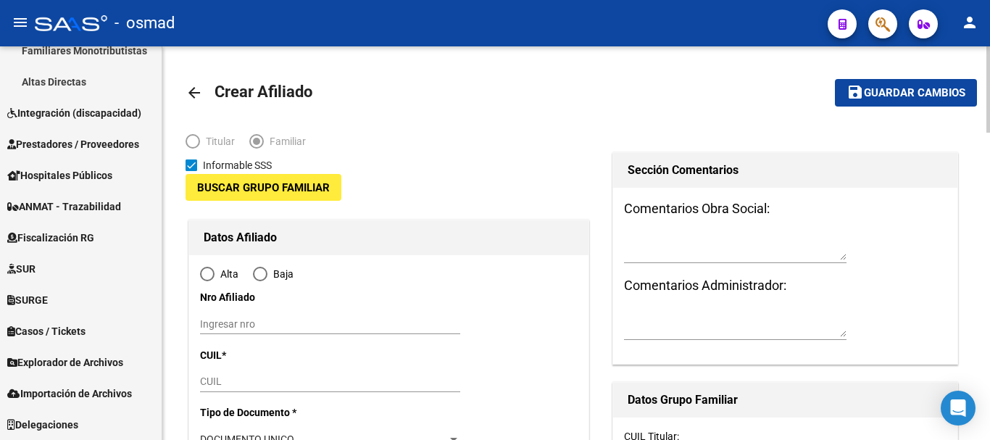
type input "20-11894846-8"
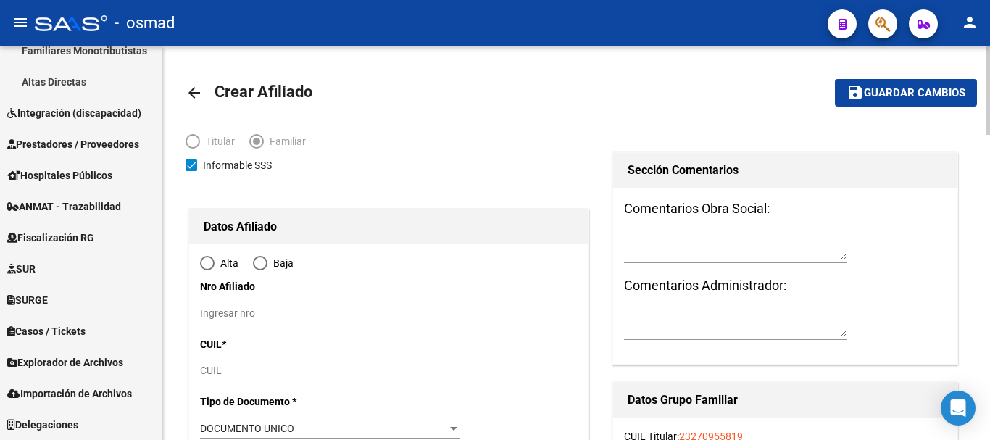
type input "CORRIENTES"
type input "3400"
type input "[PERSON_NAME]"
type input "1184"
type input "to:"
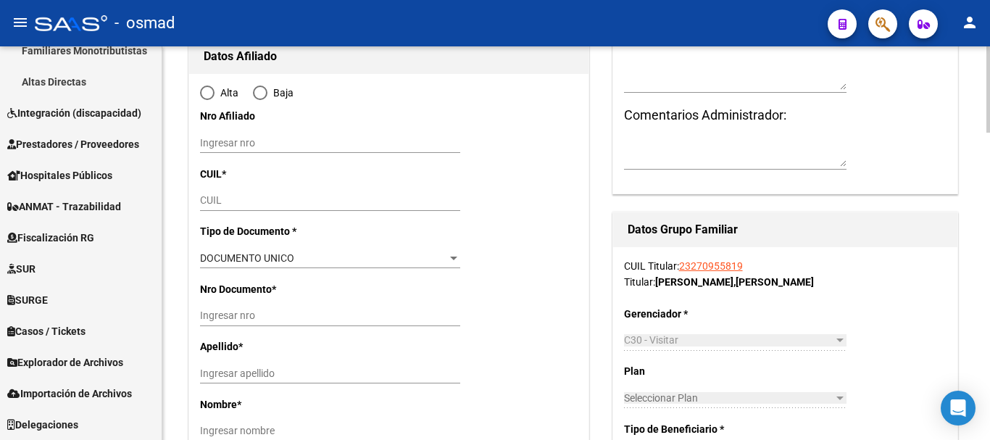
scroll to position [181, 0]
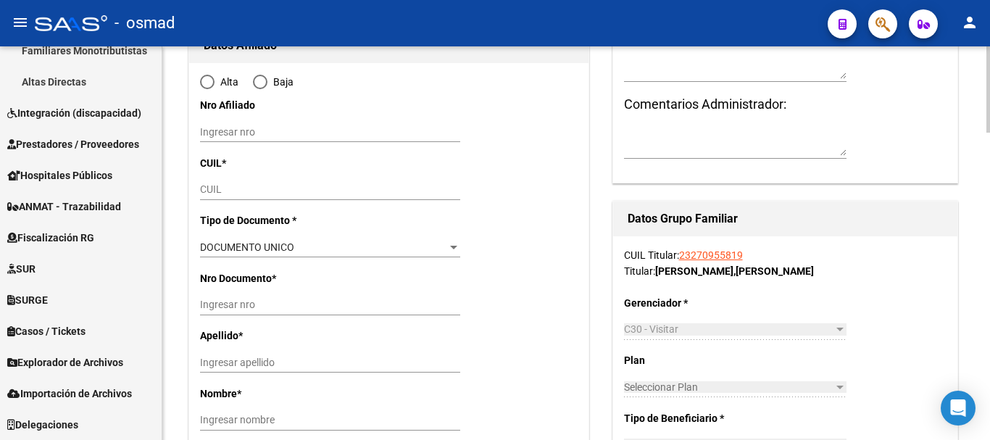
radio input "true"
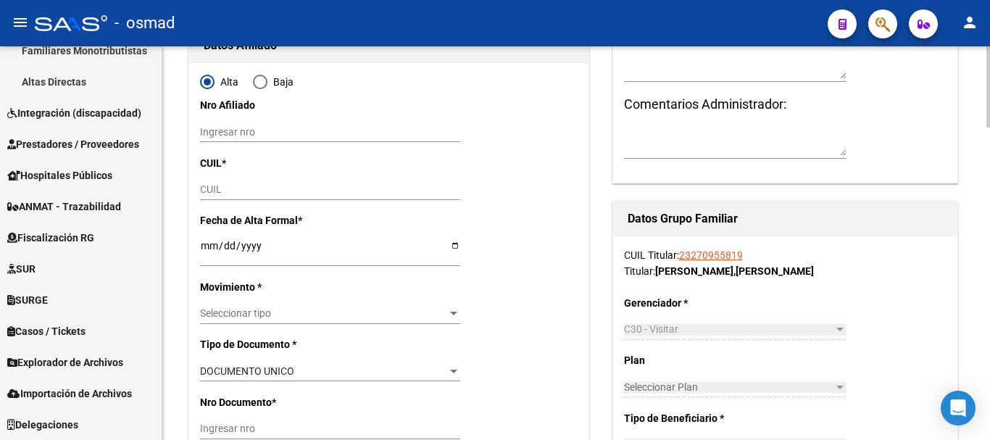
type input "20-11894846-8"
click at [201, 189] on input "CUIL" at bounding box center [330, 189] width 260 height 12
paste input "27-48788639-9"
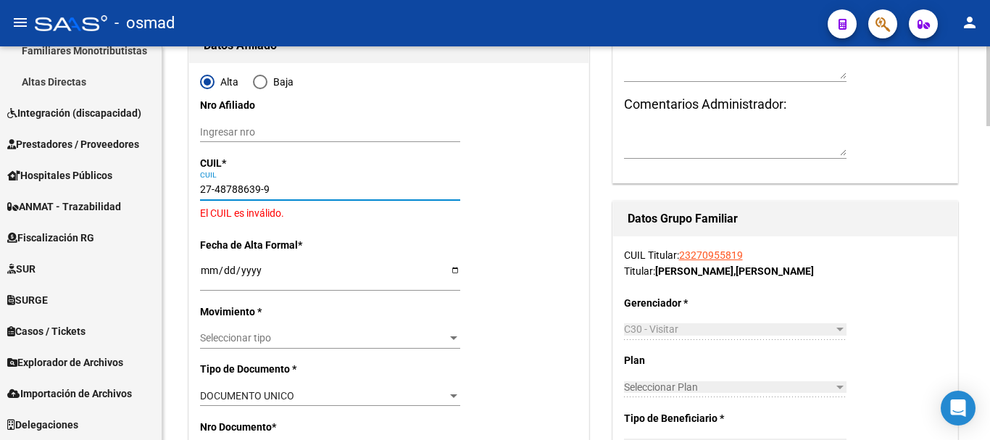
drag, startPoint x: 209, startPoint y: 184, endPoint x: 312, endPoint y: 194, distance: 103.4
click at [212, 184] on input "27-48788639-9" at bounding box center [330, 189] width 260 height 12
click at [209, 191] on input "23-48788639-9" at bounding box center [330, 189] width 260 height 12
type input "20-48788639-9"
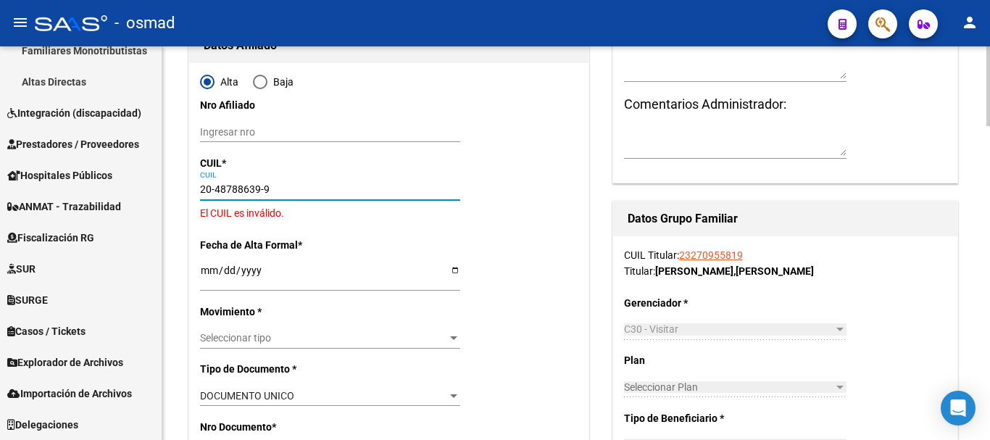
click at [217, 244] on p "Fecha de Alta Formal *" at bounding box center [256, 245] width 113 height 16
drag, startPoint x: 273, startPoint y: 185, endPoint x: 136, endPoint y: 186, distance: 137.0
click at [136, 186] on mat-sidenav-container "Firma Express Inicio Calendario SSS Instructivos Contacto OS Reportes Tablero d…" at bounding box center [495, 243] width 990 height 394
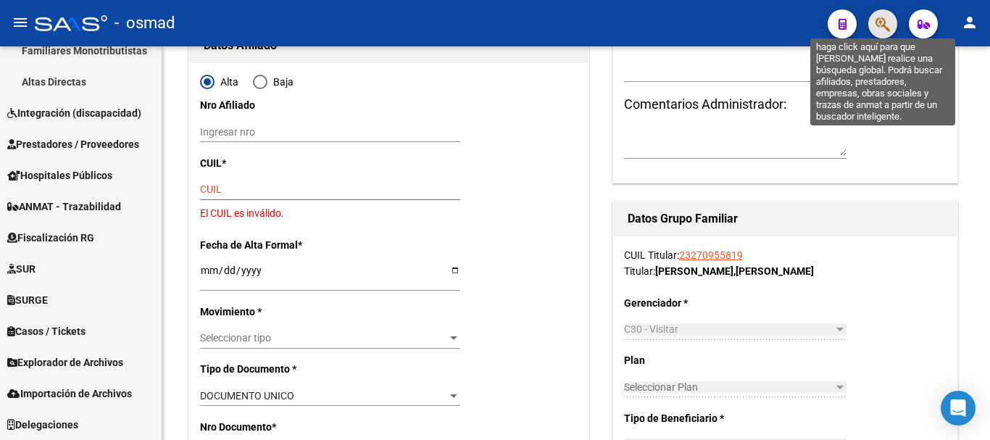
click at [887, 30] on icon "button" at bounding box center [883, 24] width 14 height 17
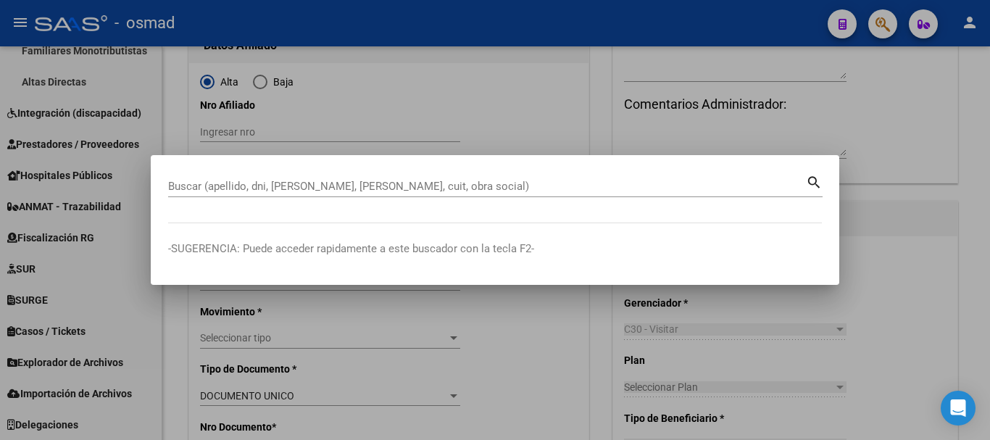
paste input "Titular: [PERSON_NAME] 27095581"
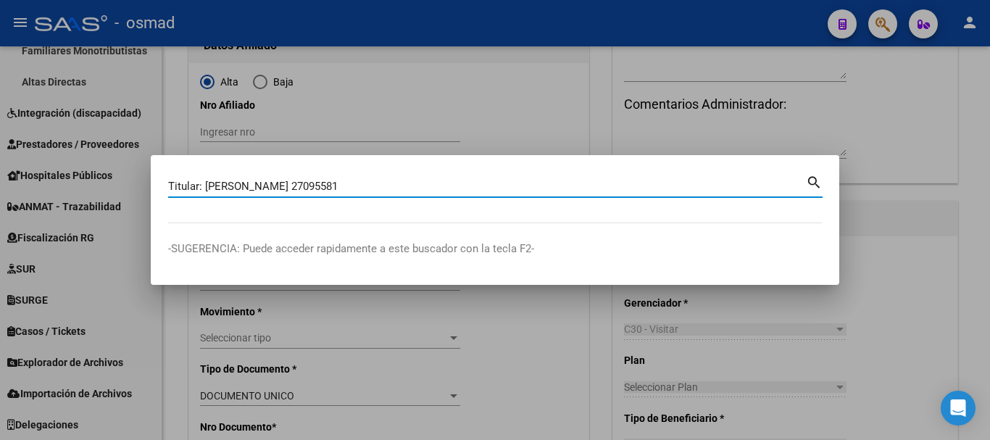
drag, startPoint x: 357, startPoint y: 186, endPoint x: 49, endPoint y: 173, distance: 309.1
click at [49, 176] on div "Titular: [PERSON_NAME] 27095581 Buscar (apellido, dni, cuil, nro traspaso, cuit…" at bounding box center [495, 220] width 990 height 440
type input "27095581"
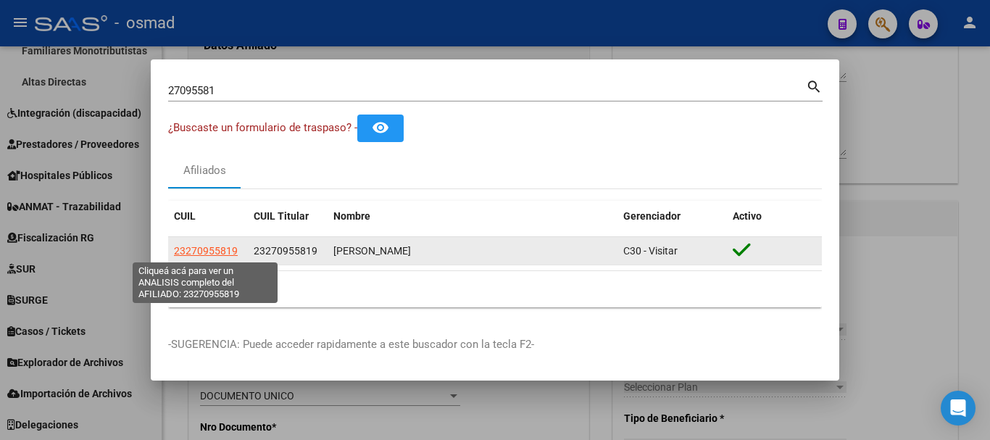
click at [206, 254] on span "23270955819" at bounding box center [206, 251] width 64 height 12
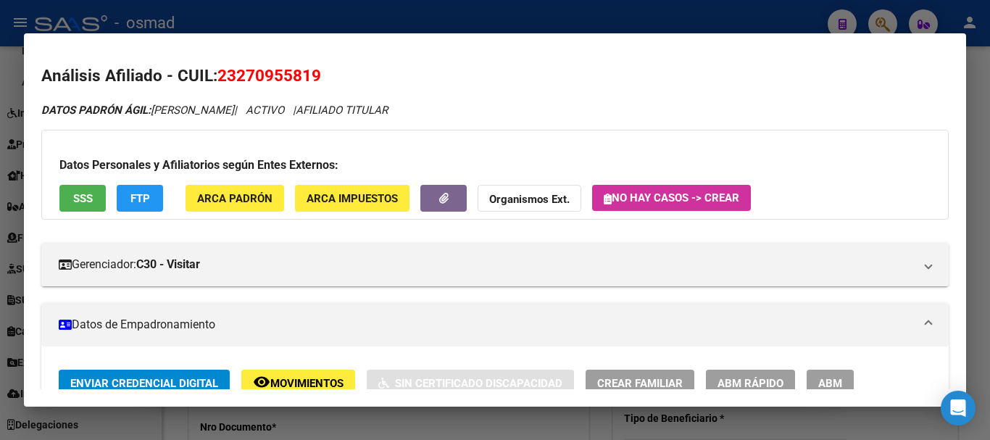
click at [832, 375] on button "ABM" at bounding box center [830, 383] width 47 height 27
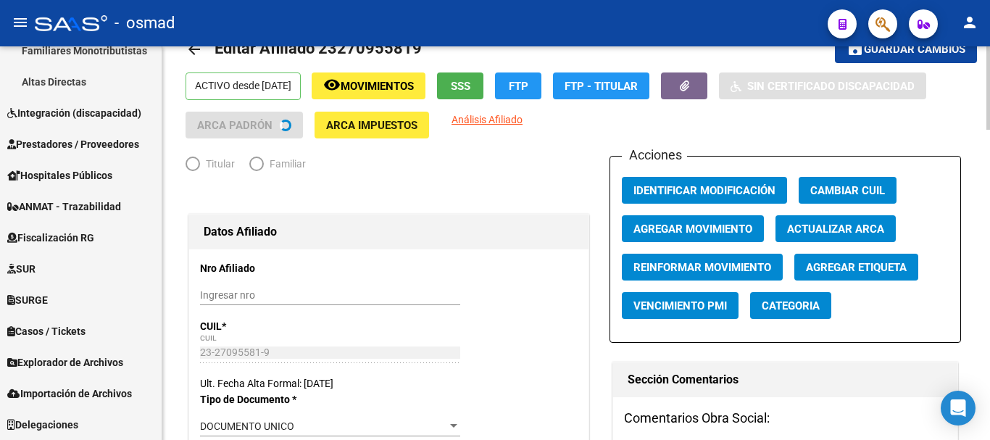
radio input "true"
type input "20-11894846-8"
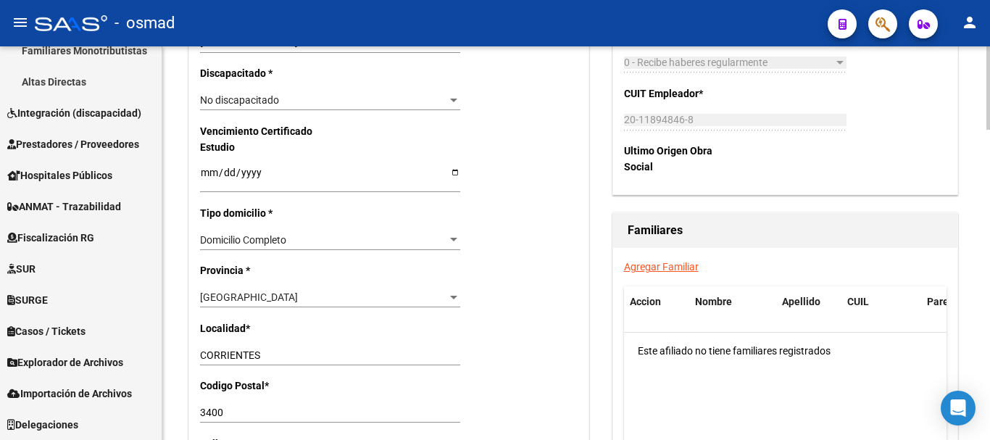
scroll to position [906, 0]
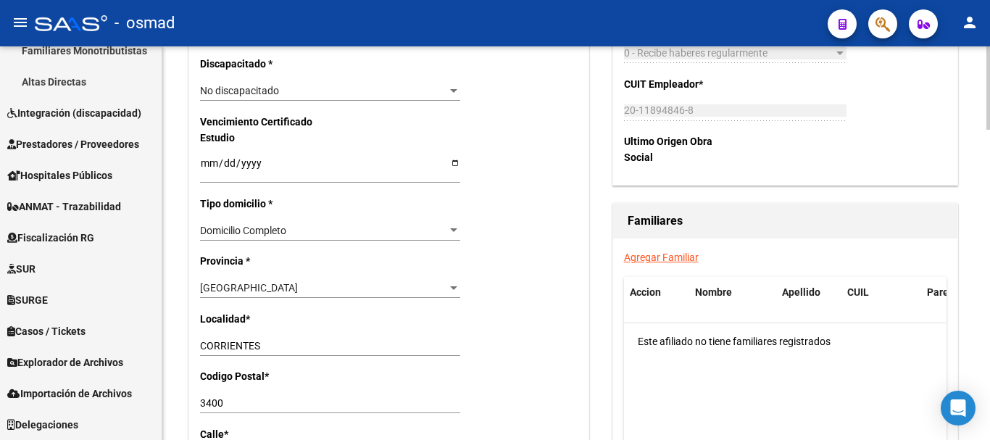
click at [653, 253] on link "Agregar Familiar" at bounding box center [661, 258] width 75 height 12
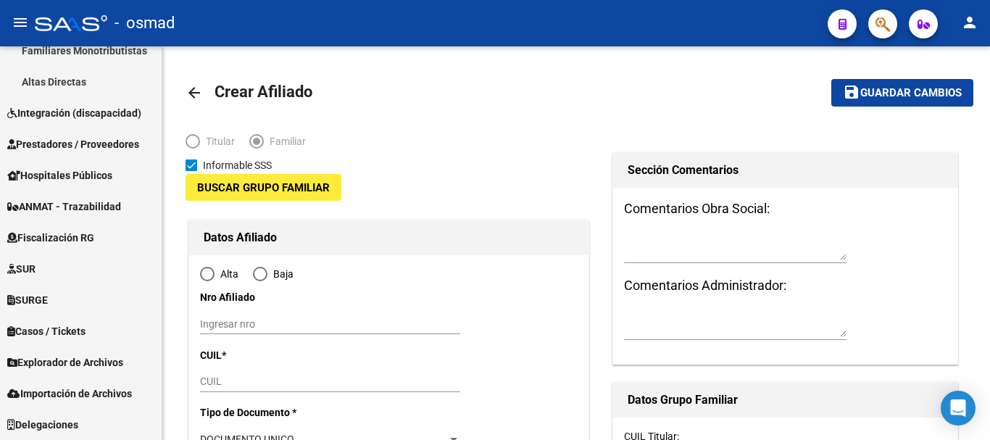
type input "20-11894846-8"
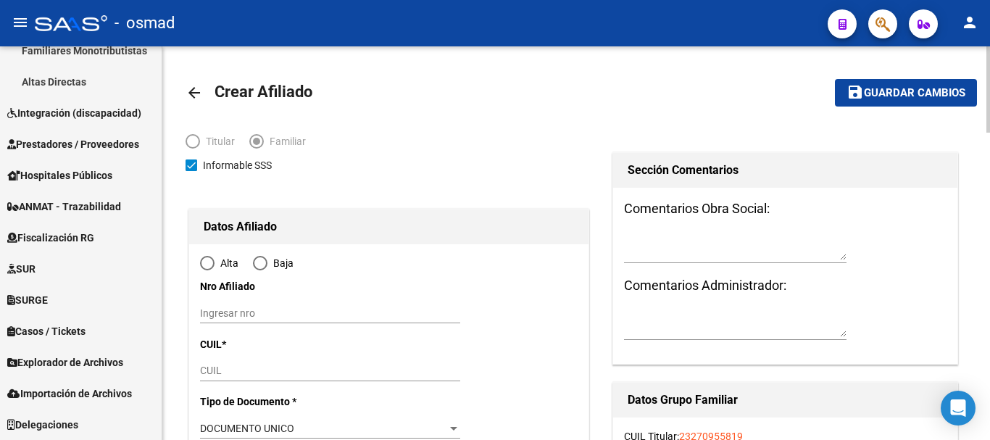
type input "CORRIENTES"
type input "3400"
type input "[PERSON_NAME]"
type input "1184"
type input "to:"
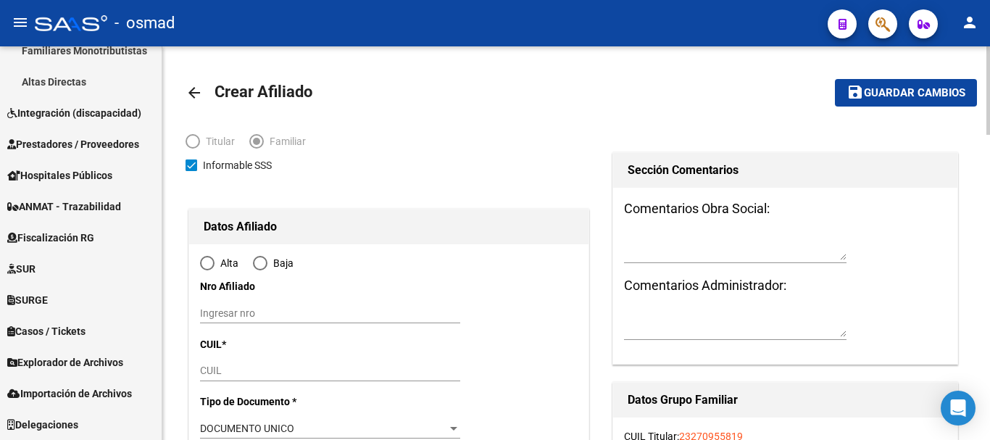
radio input "true"
type input "20-11894846-8"
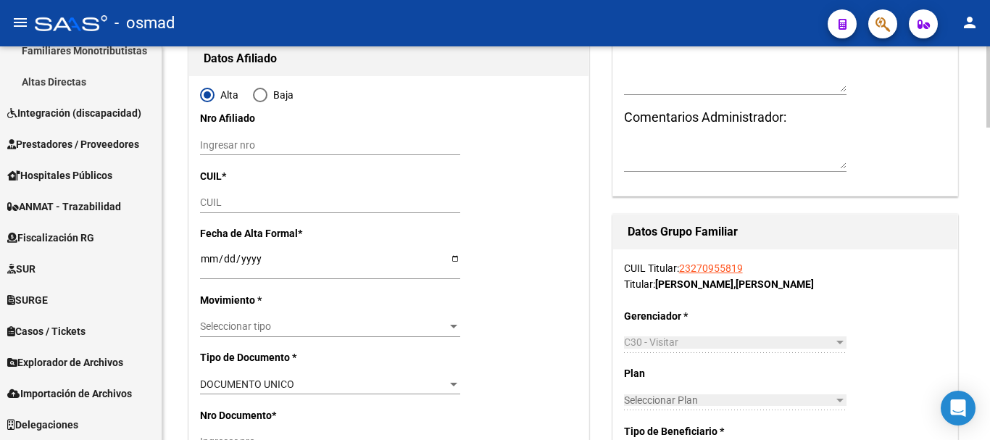
scroll to position [181, 0]
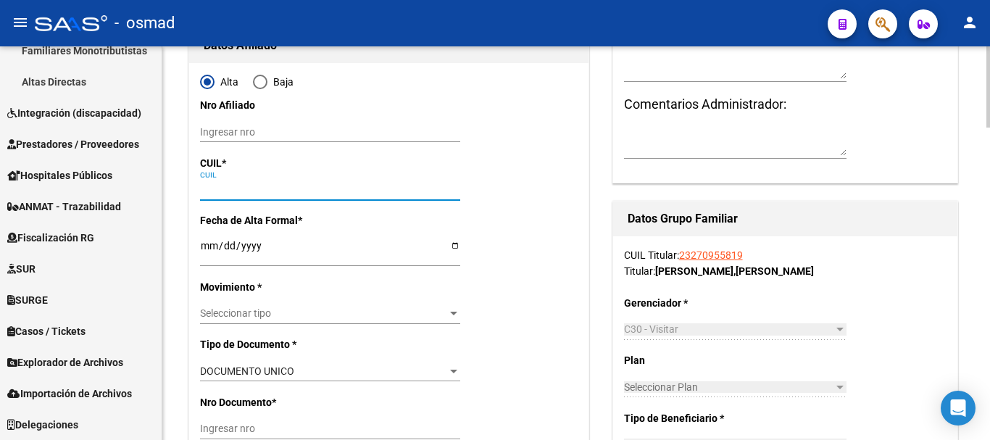
click at [210, 186] on input "CUIL" at bounding box center [330, 189] width 260 height 12
paste input "20-54261297-6"
type input "20-54261297-6"
click at [210, 248] on input "Ingresar fecha" at bounding box center [330, 251] width 260 height 22
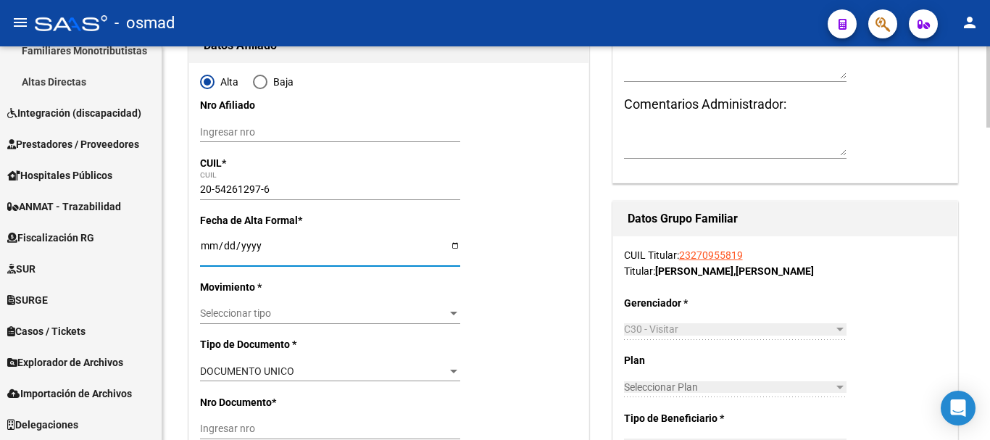
type input "54261297"
type input "[PERSON_NAME]"
type input "[DATE]"
type input "CORRIENTES"
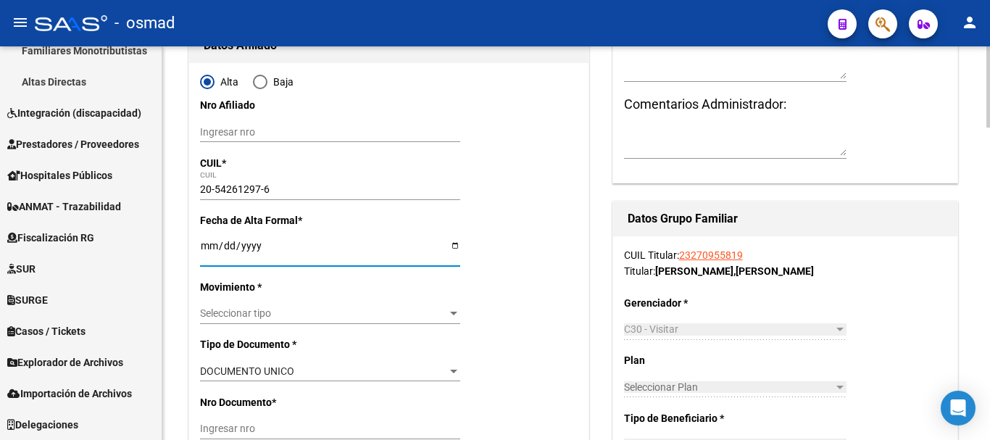
type input "00"
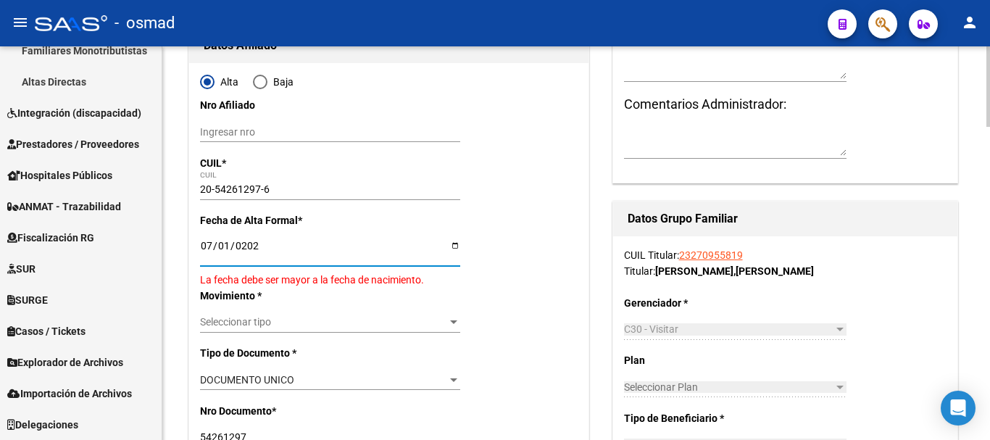
type input "[DATE]"
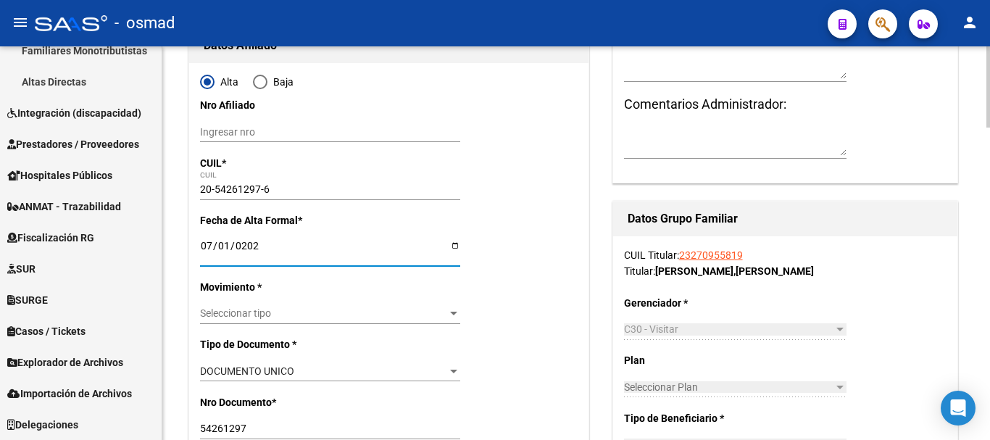
click at [249, 320] on div "Seleccionar tipo Seleccionar tipo" at bounding box center [330, 314] width 260 height 20
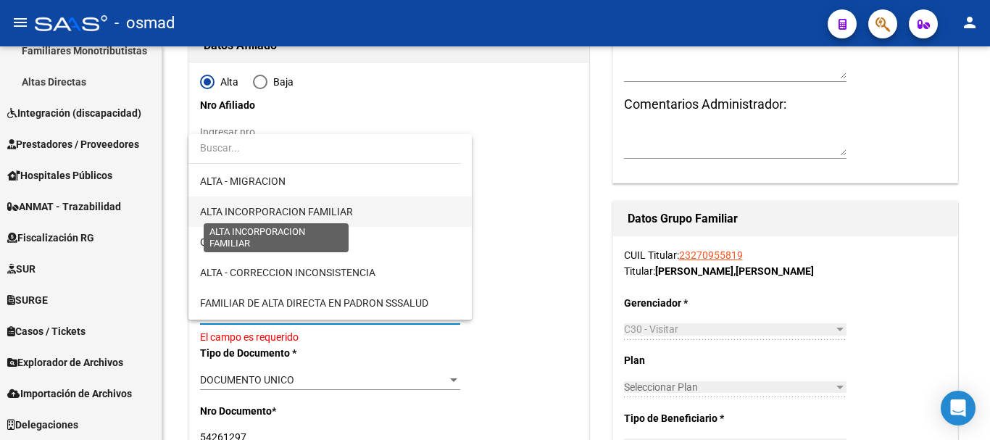
click at [301, 206] on span "ALTA INCORPORACION FAMILIAR" at bounding box center [276, 212] width 153 height 12
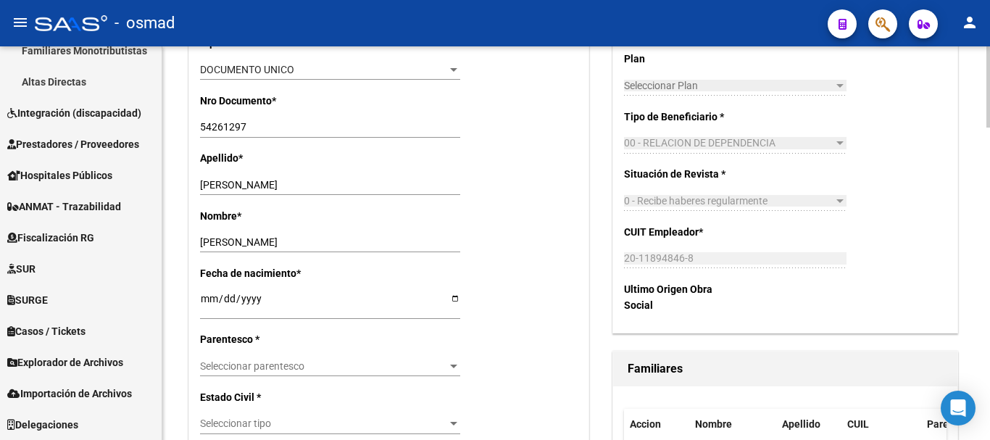
scroll to position [484, 0]
click at [274, 368] on span "Seleccionar parentesco" at bounding box center [323, 366] width 247 height 12
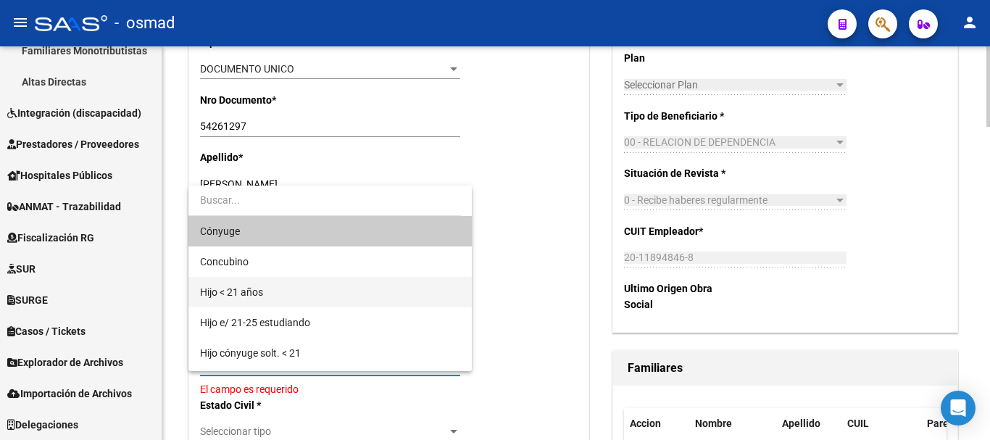
click at [280, 294] on span "Hijo < 21 años" at bounding box center [330, 292] width 260 height 30
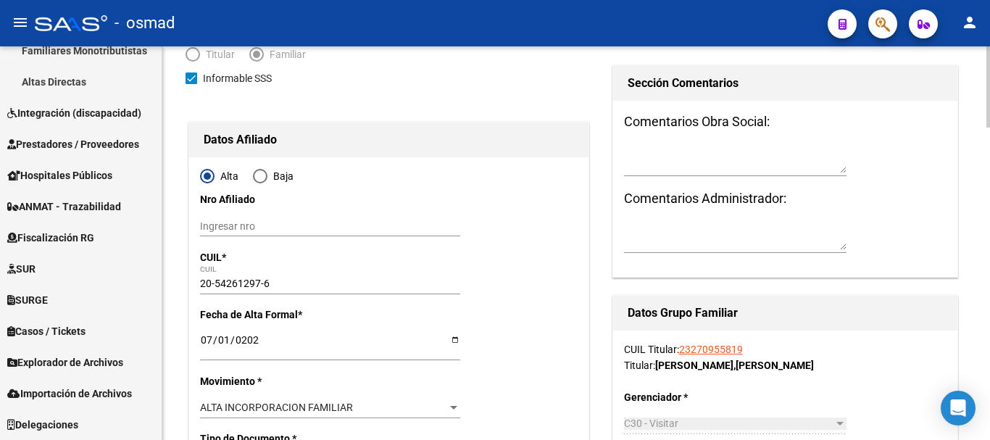
scroll to position [0, 0]
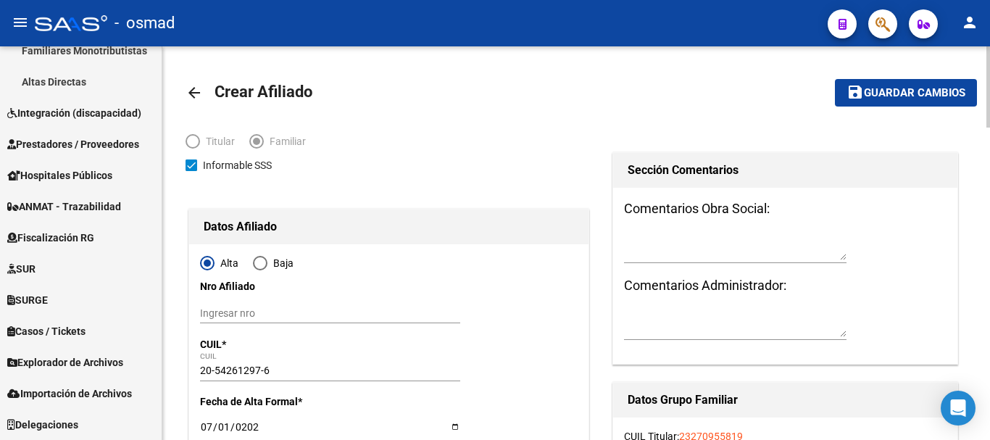
click at [894, 78] on mat-toolbar-row "save Guardar cambios" at bounding box center [894, 93] width 166 height 46
click at [895, 93] on span "Guardar cambios" at bounding box center [914, 93] width 101 height 13
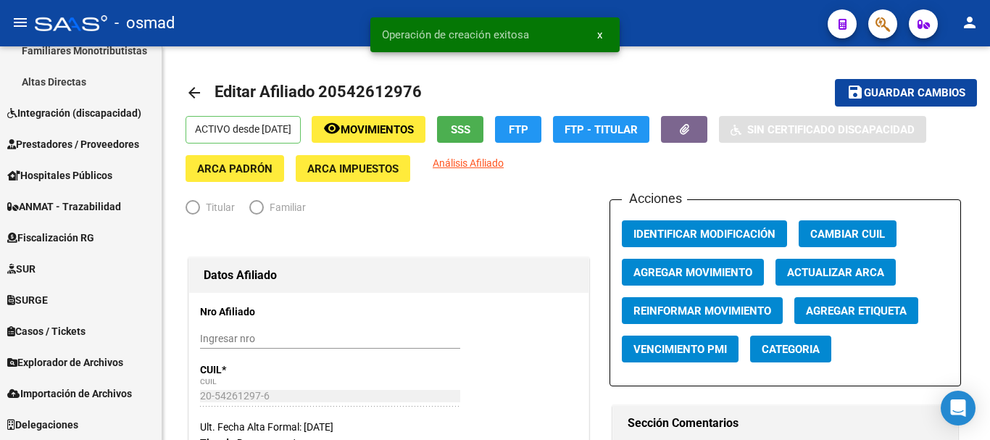
radio input "true"
type input "20-11894846-8"
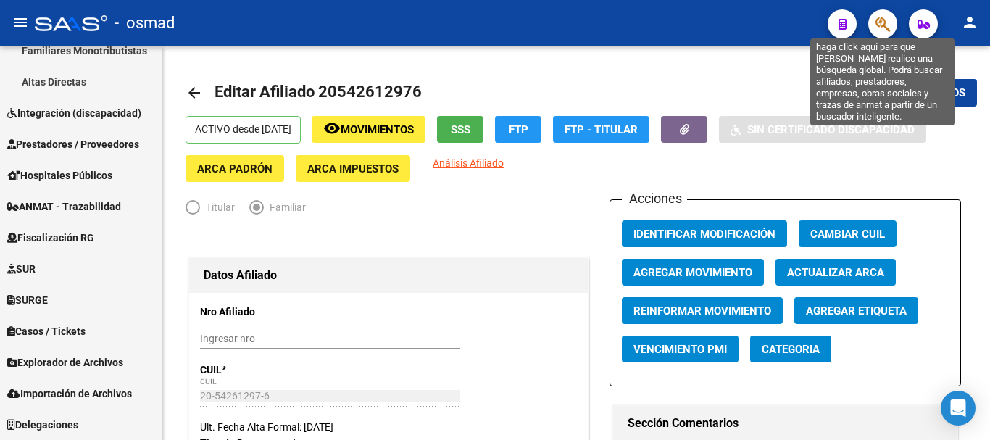
click at [890, 22] on icon "button" at bounding box center [883, 24] width 14 height 17
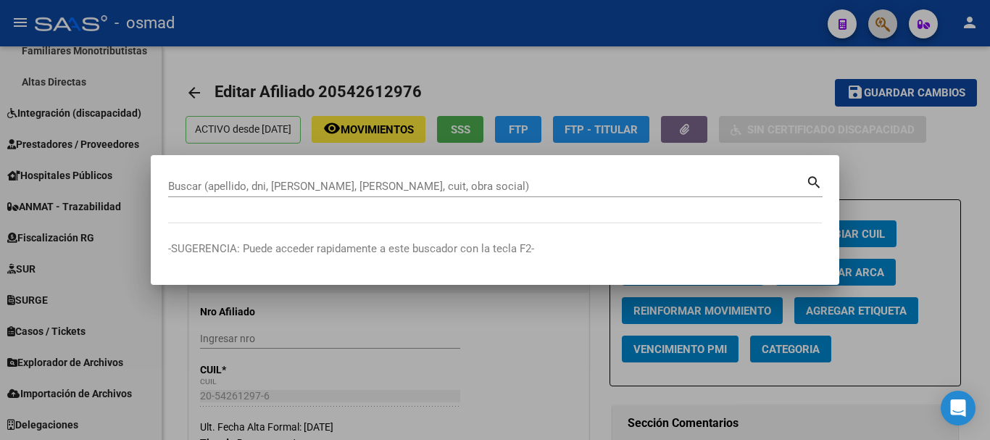
paste input "27095581"
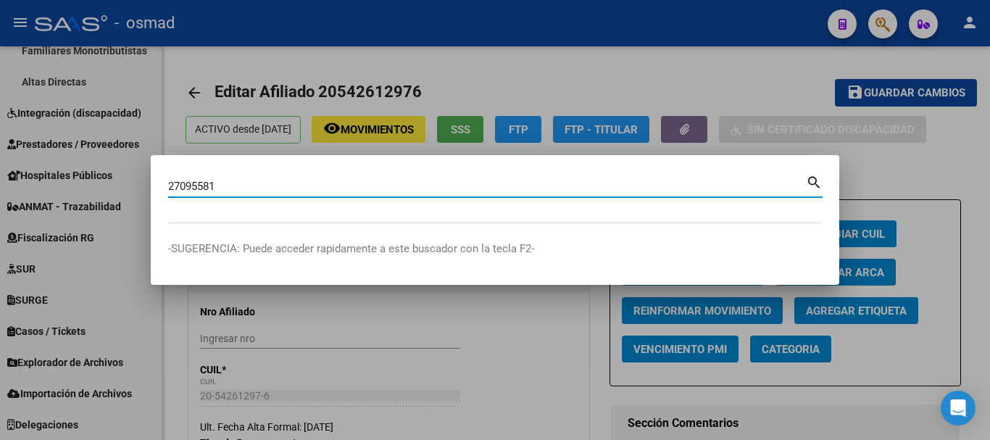
type input "27095581"
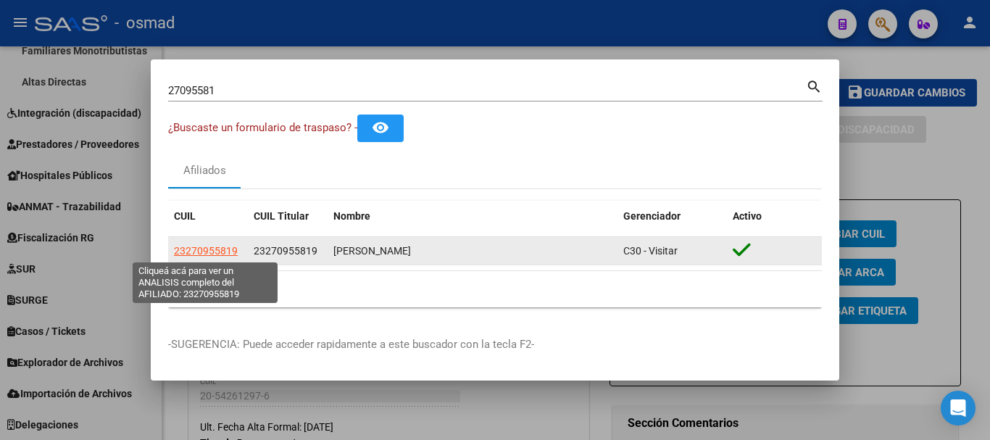
click at [227, 252] on span "23270955819" at bounding box center [206, 251] width 64 height 12
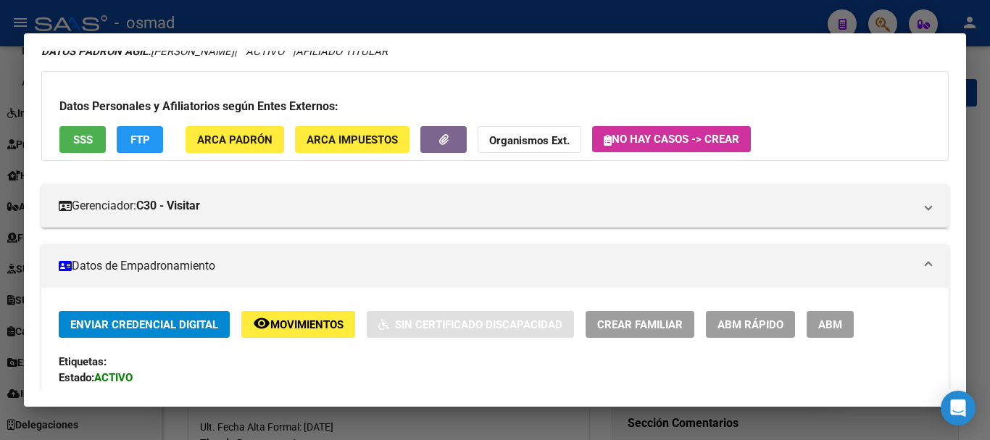
scroll to position [121, 0]
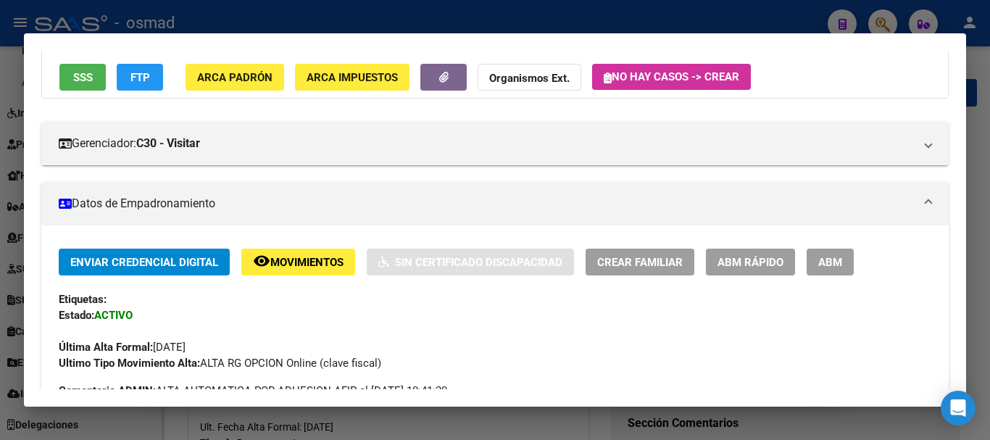
click at [833, 270] on button "ABM" at bounding box center [830, 262] width 47 height 27
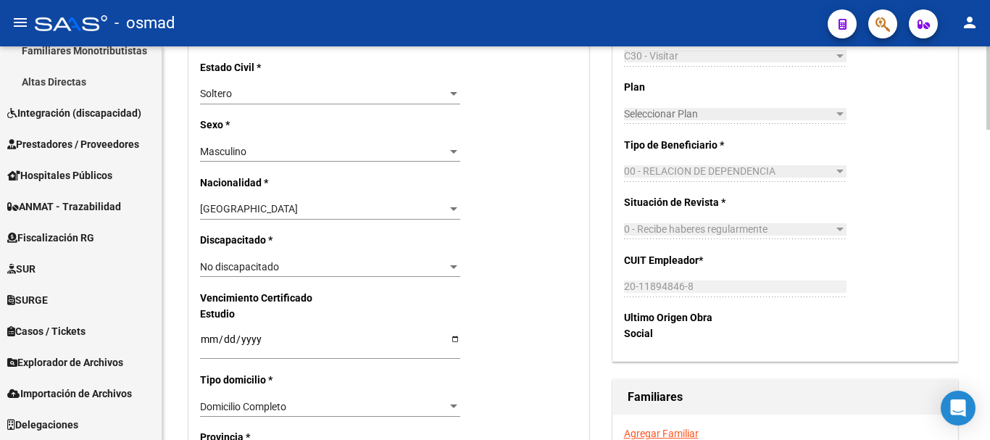
scroll to position [906, 0]
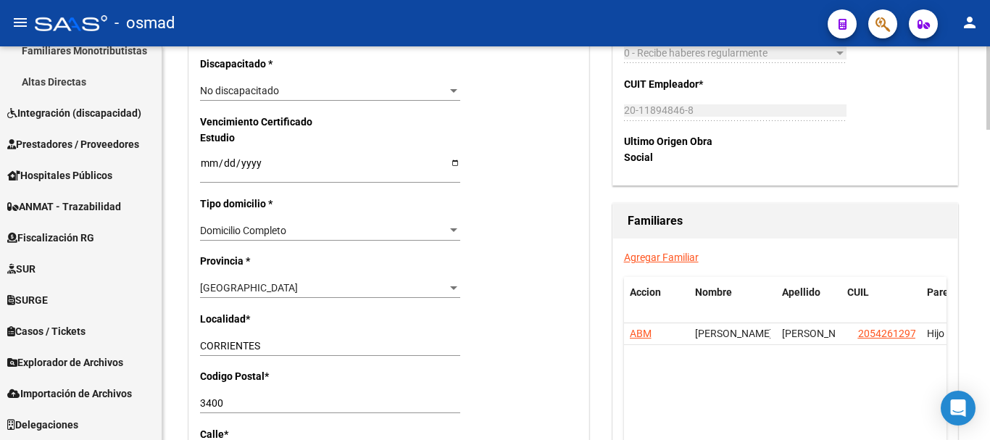
click at [656, 253] on link "Agregar Familiar" at bounding box center [661, 258] width 75 height 12
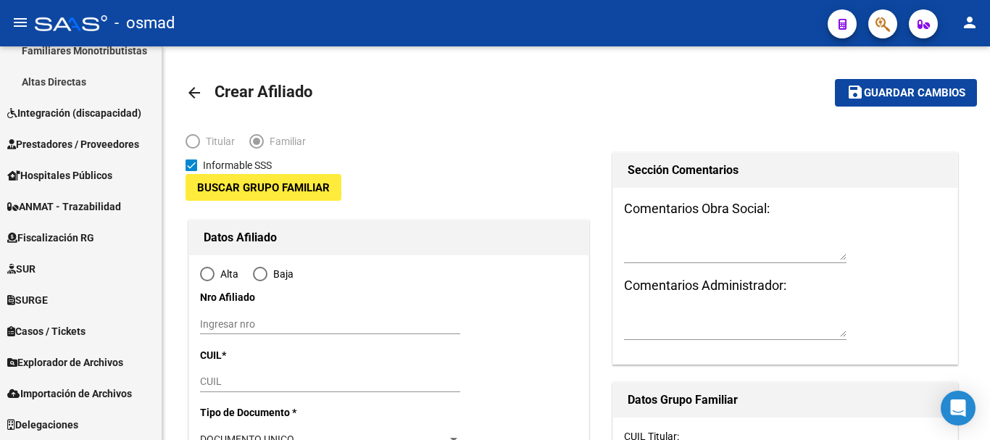
type input "20-11894846-8"
type input "CORRIENTES"
type input "3400"
type input "[PERSON_NAME]"
type input "1184"
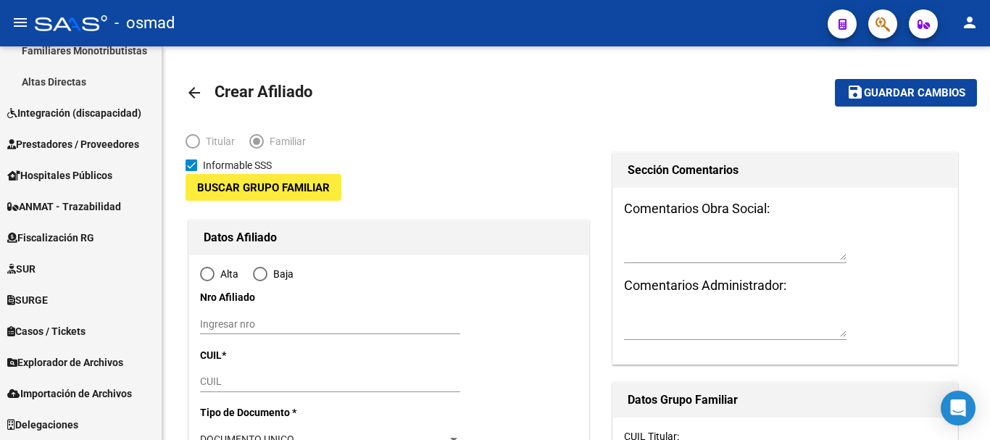
type input "to:"
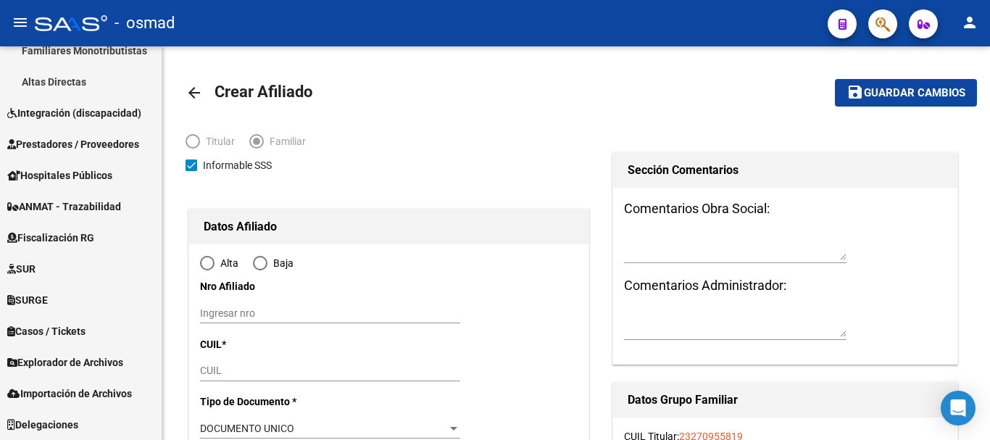
radio input "true"
type input "20-11894846-8"
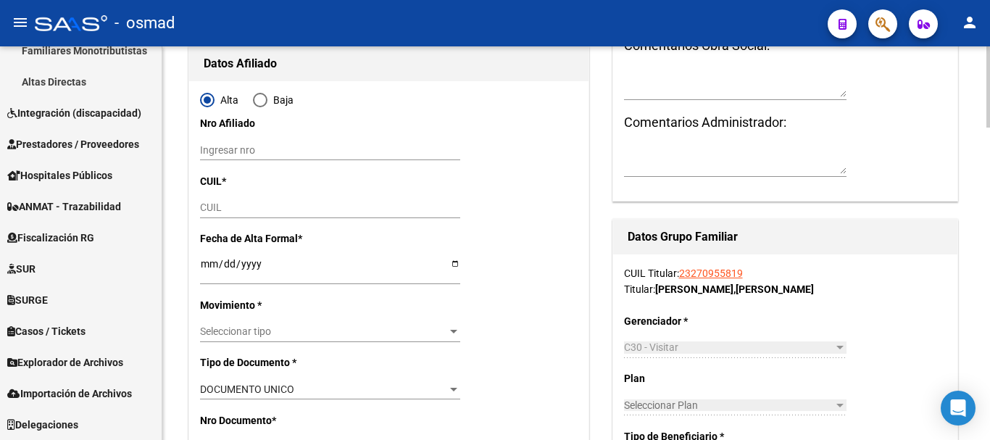
scroll to position [181, 0]
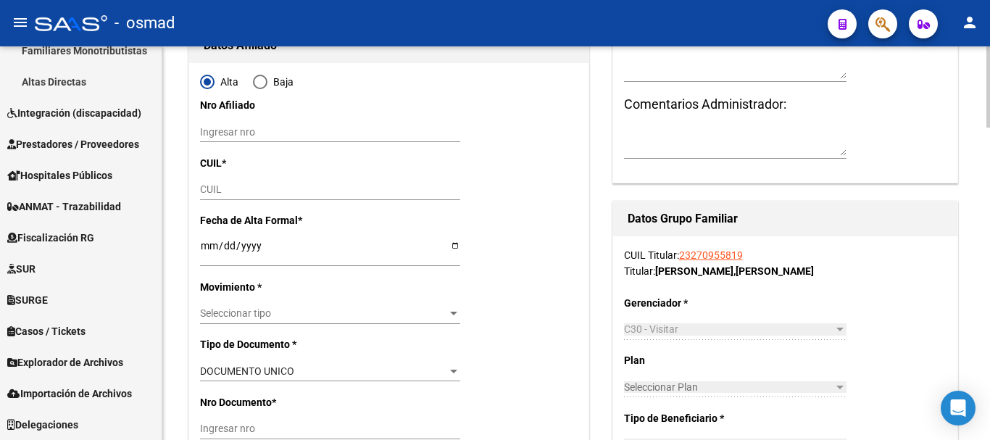
click at [213, 186] on input "CUIL" at bounding box center [330, 189] width 260 height 12
paste input "27-32305537-3"
type input "27-32305537-3"
click at [207, 243] on input "Ingresar fecha" at bounding box center [330, 251] width 260 height 22
type input "32305537"
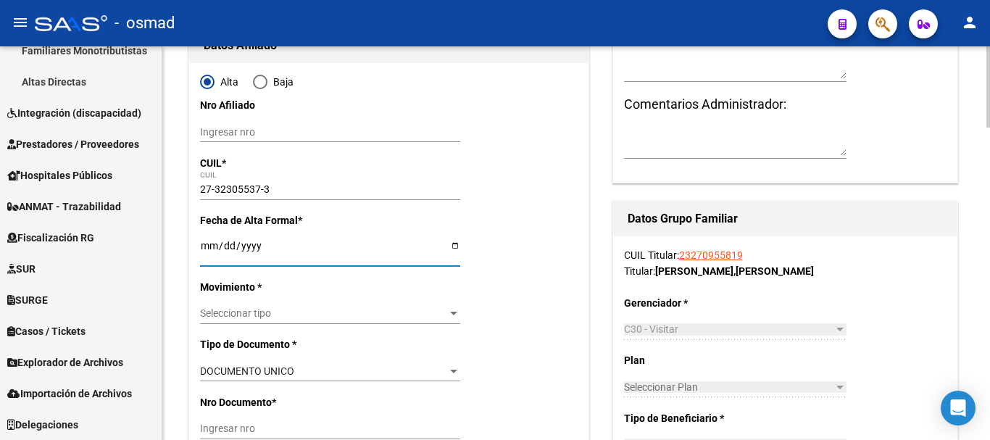
type input "[PERSON_NAME]"
type input "[DATE]"
type input "CORRIENTES"
type input "[PERSON_NAME]"
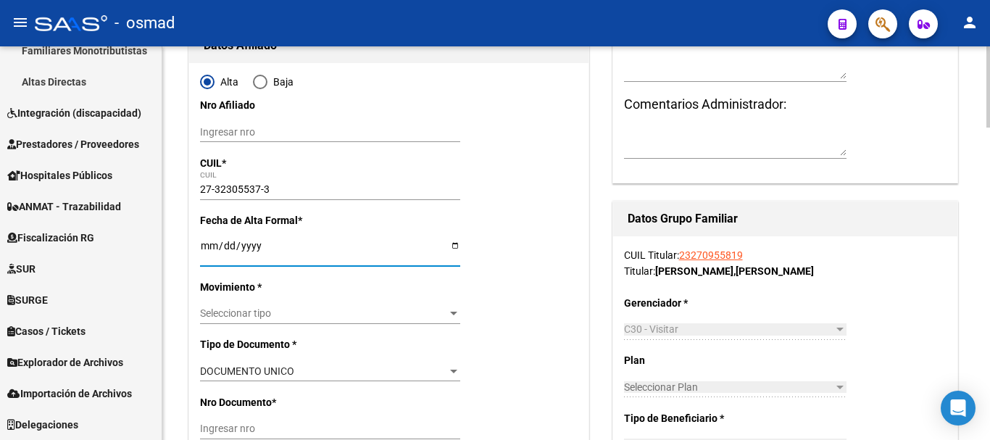
type input "0"
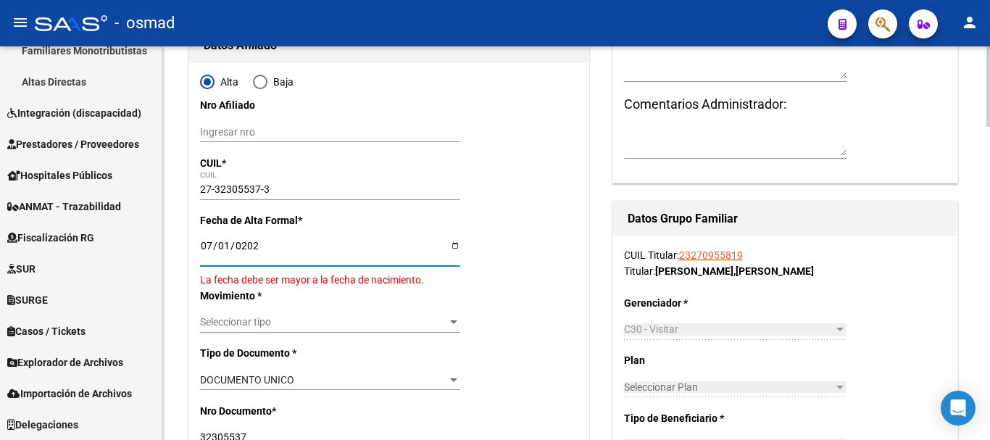
type input "[DATE]"
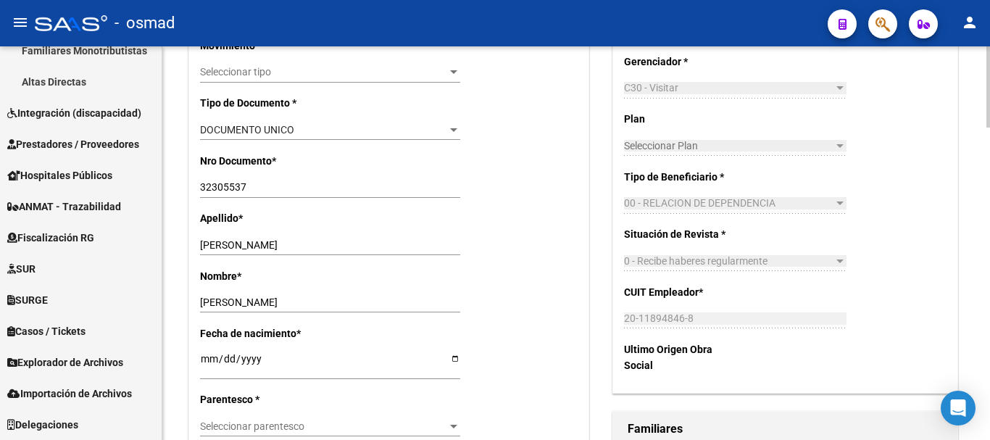
scroll to position [362, 0]
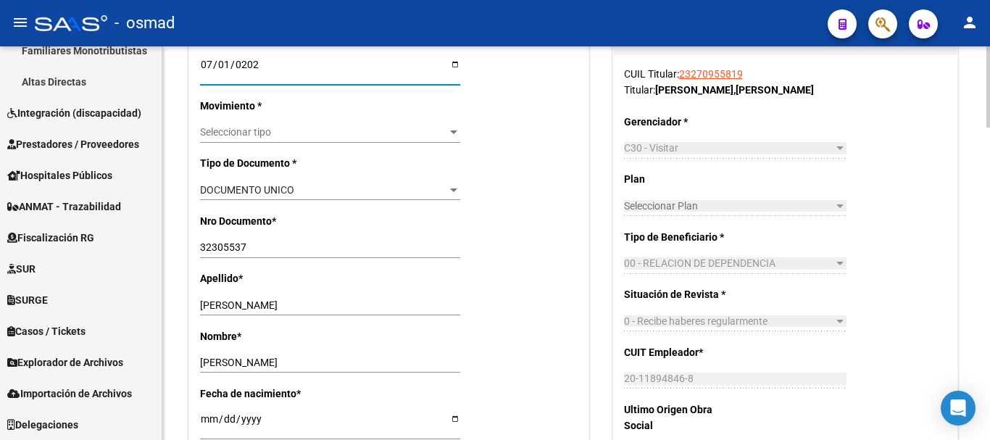
click at [220, 130] on span "Seleccionar tipo" at bounding box center [323, 132] width 247 height 12
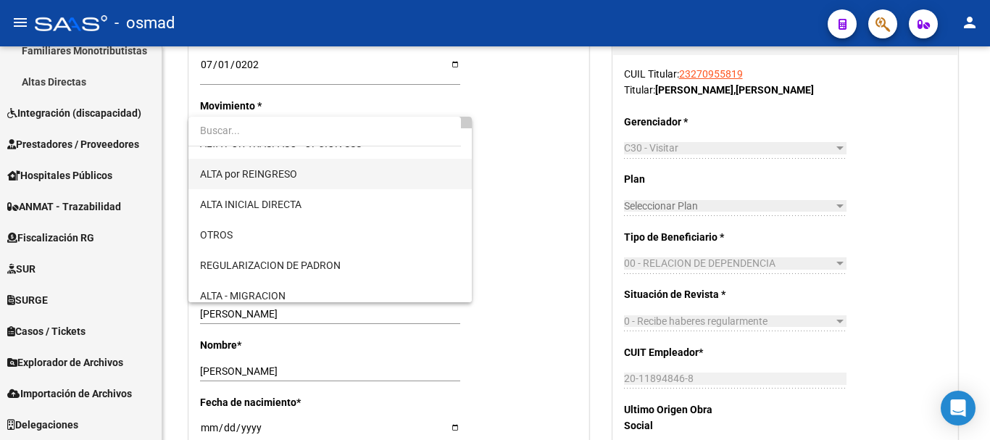
scroll to position [121, 0]
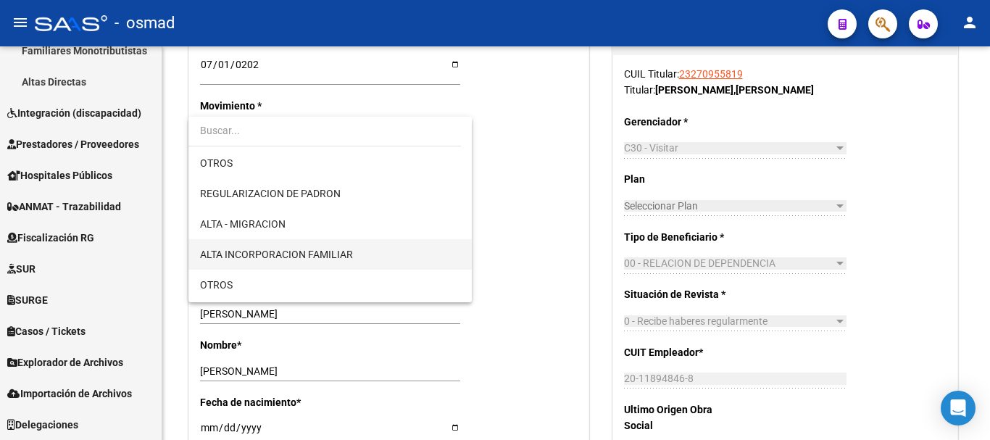
click at [330, 262] on span "ALTA INCORPORACION FAMILIAR" at bounding box center [330, 254] width 260 height 30
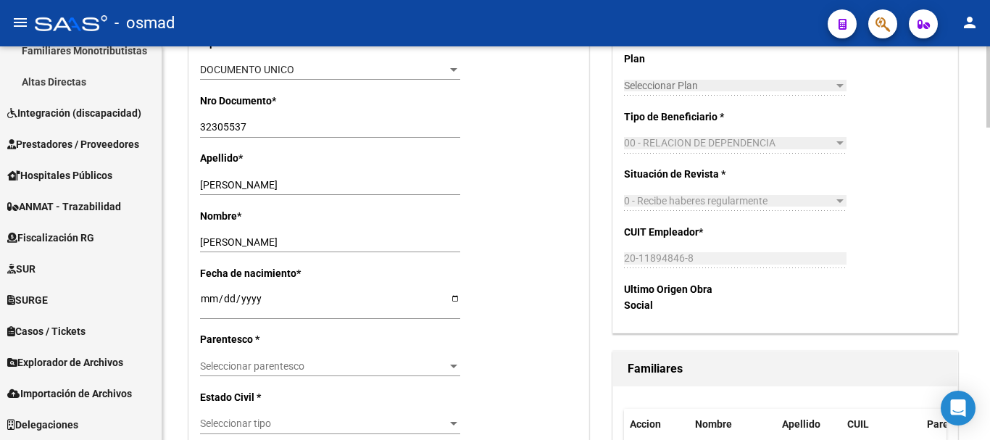
scroll to position [484, 0]
click at [277, 368] on span "Seleccionar parentesco" at bounding box center [323, 366] width 247 height 12
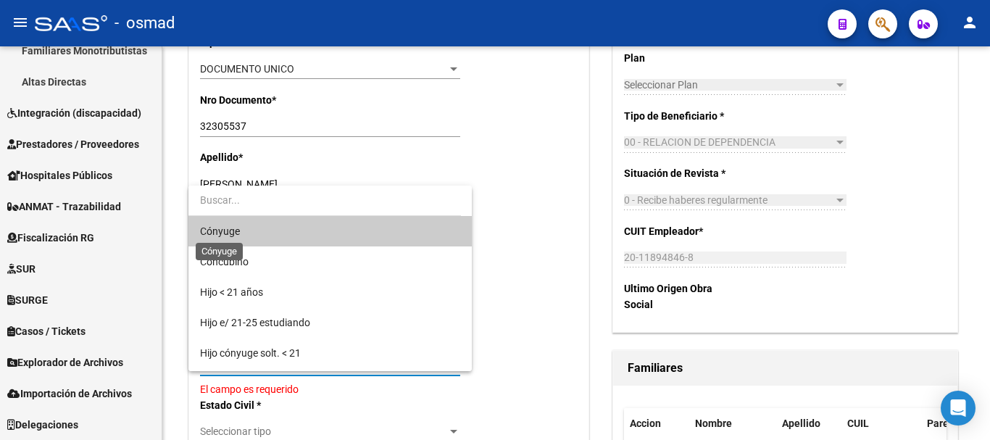
click at [238, 234] on span "Cónyuge" at bounding box center [220, 231] width 40 height 12
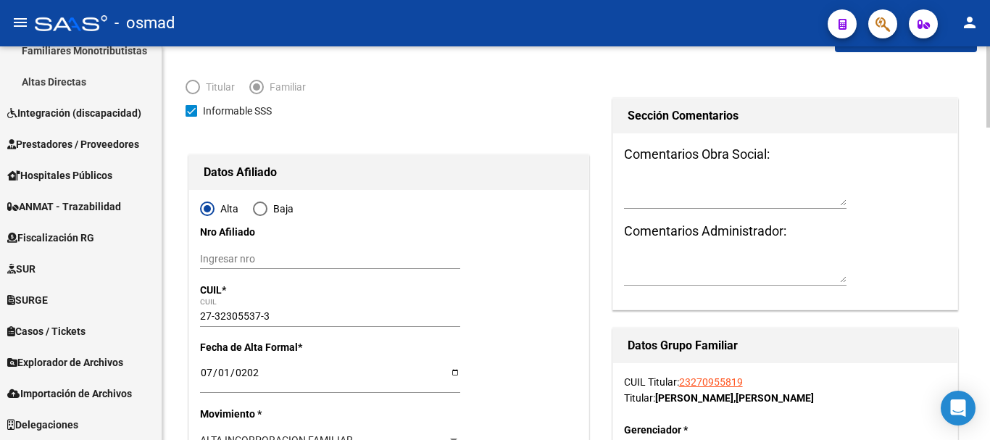
scroll to position [0, 0]
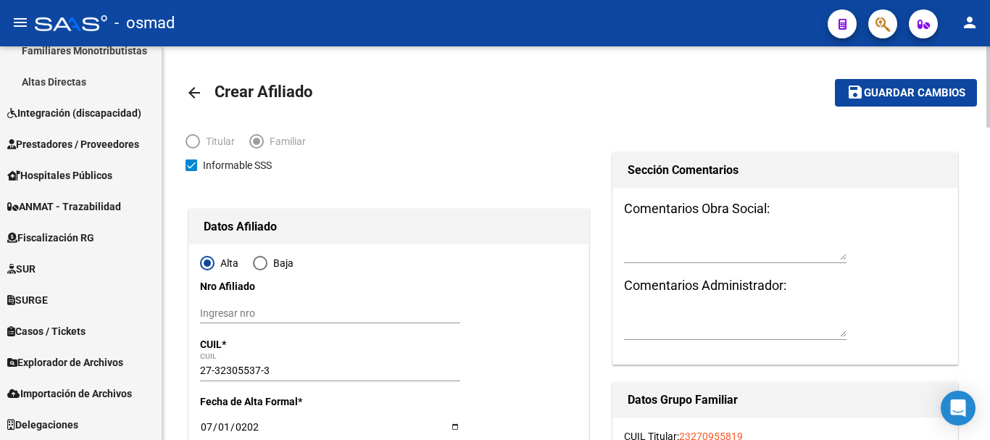
click at [882, 90] on span "Guardar cambios" at bounding box center [914, 93] width 101 height 13
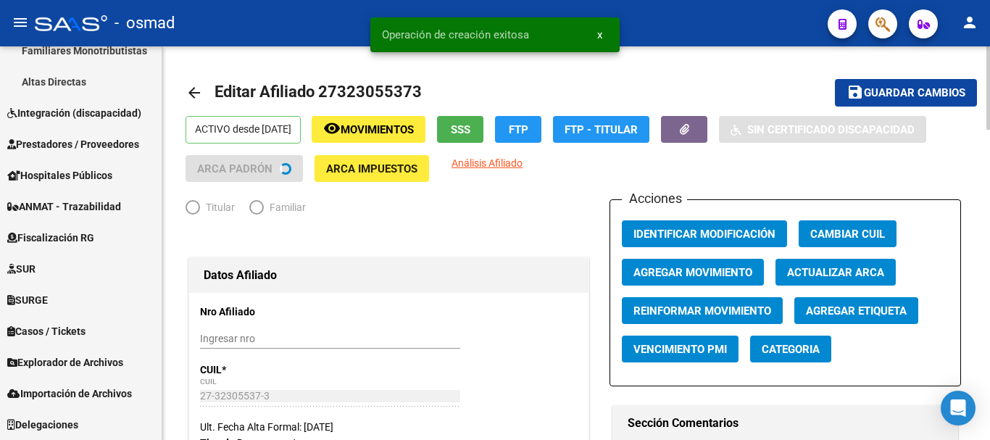
radio input "true"
type input "20-11894846-8"
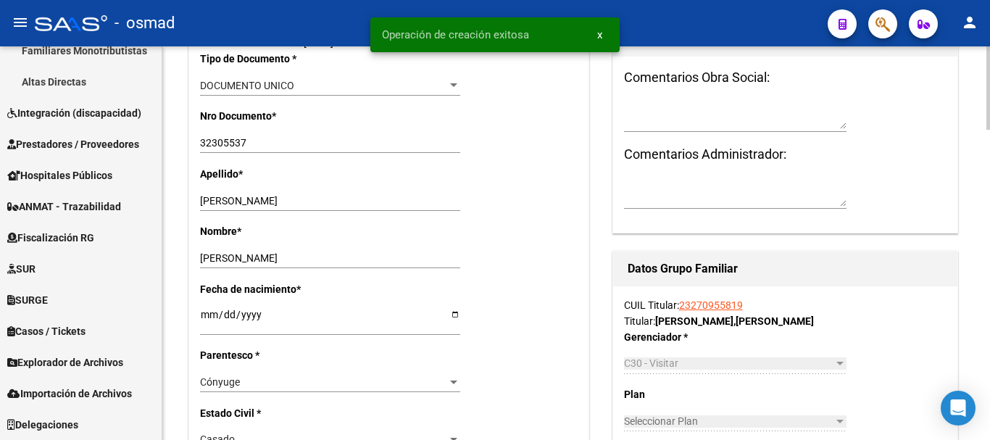
scroll to position [544, 0]
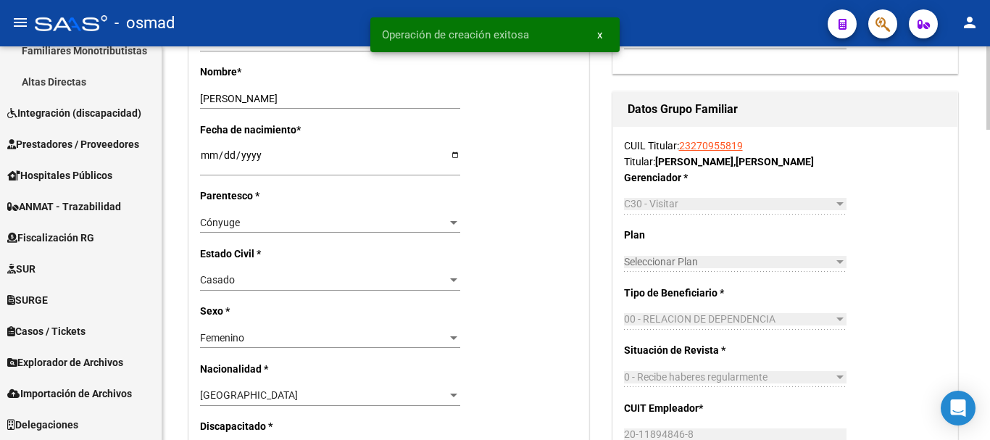
click at [702, 144] on link "23270955819" at bounding box center [711, 146] width 64 height 12
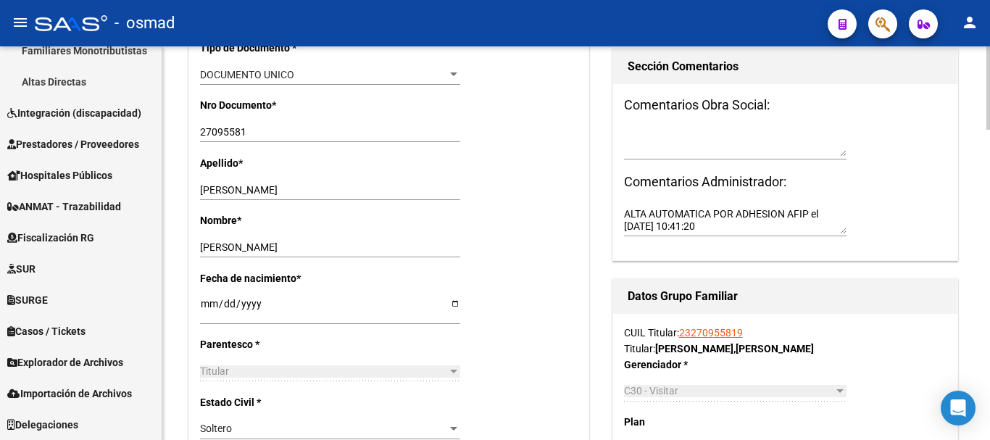
scroll to position [423, 0]
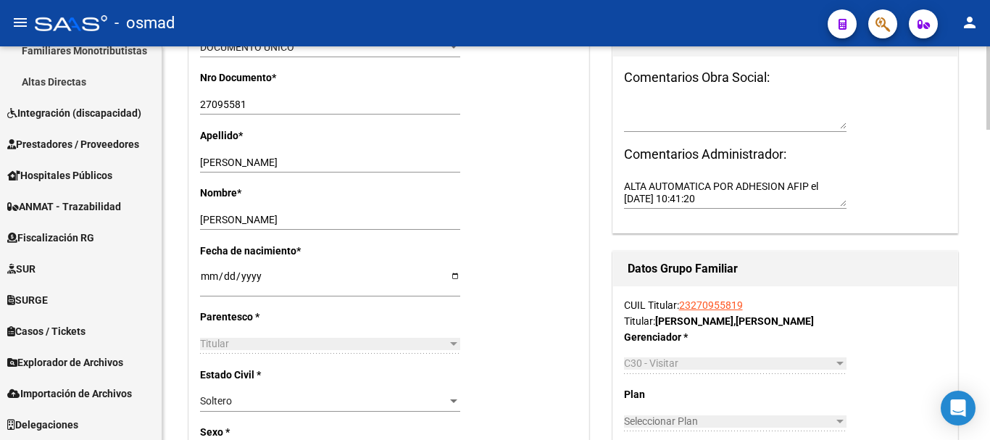
click at [244, 405] on div "Soltero" at bounding box center [323, 401] width 247 height 12
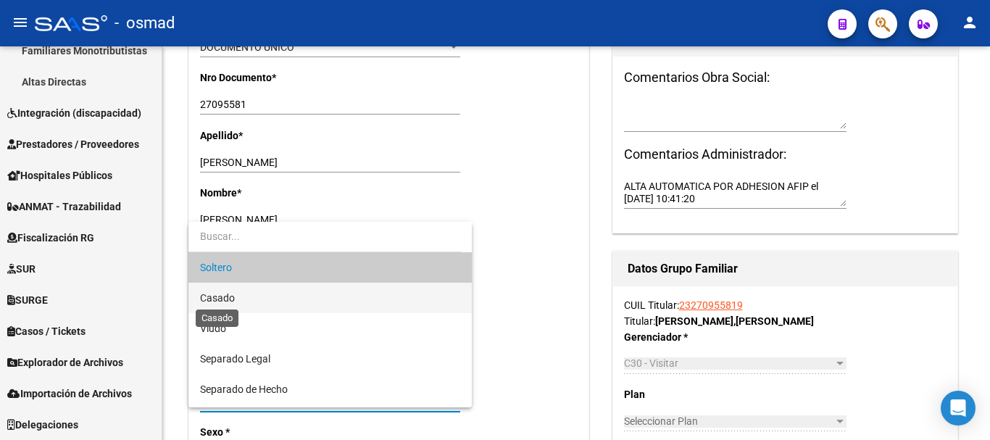
click at [233, 303] on span "Casado" at bounding box center [217, 298] width 35 height 12
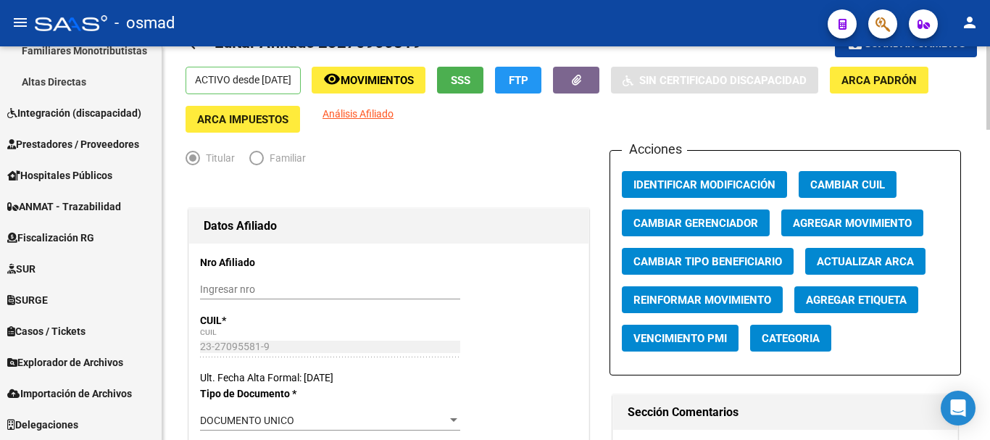
scroll to position [0, 0]
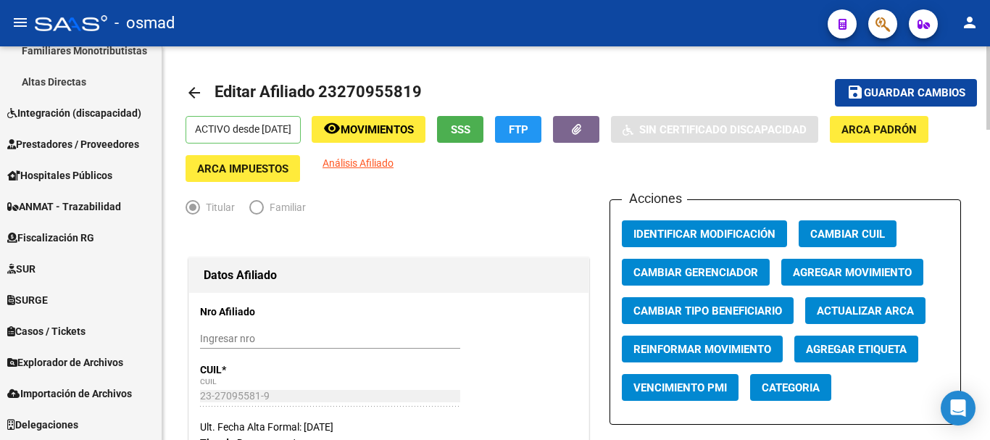
click at [889, 97] on span "Guardar cambios" at bounding box center [914, 93] width 101 height 13
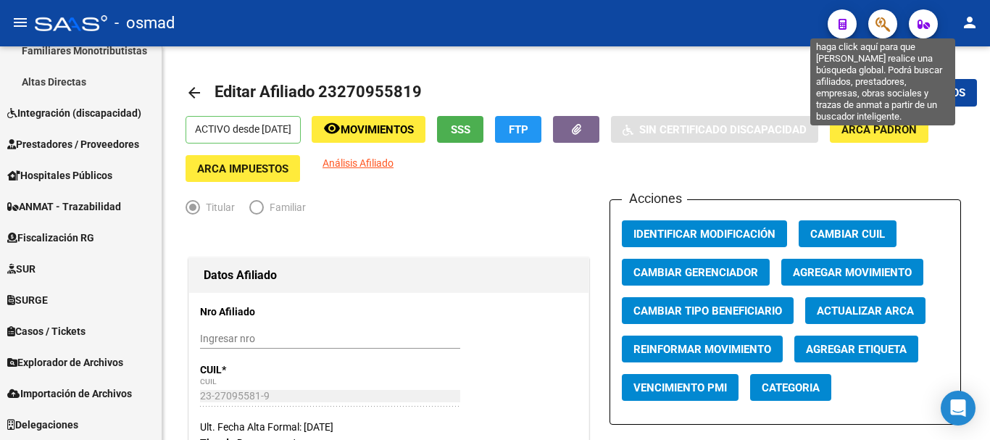
click at [882, 22] on icon "button" at bounding box center [883, 24] width 14 height 17
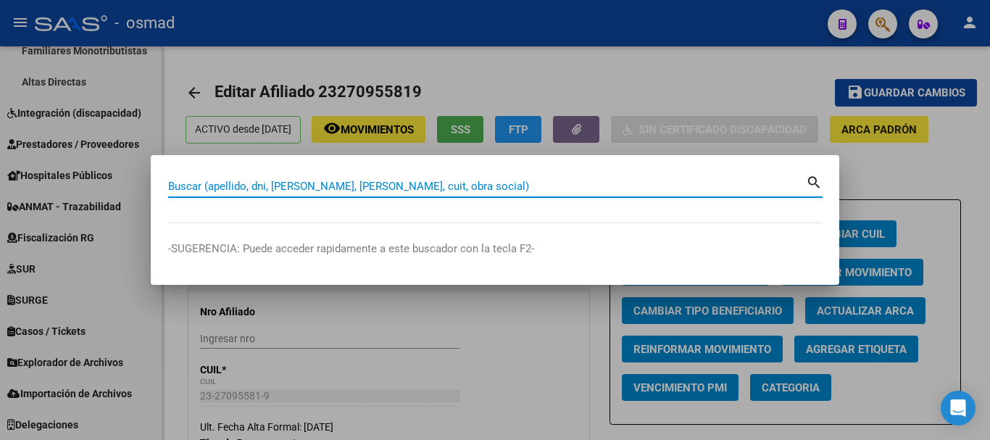
click at [264, 184] on input "Buscar (apellido, dni, [PERSON_NAME], [PERSON_NAME], cuit, obra social)" at bounding box center [487, 186] width 638 height 13
paste input "24205788073"
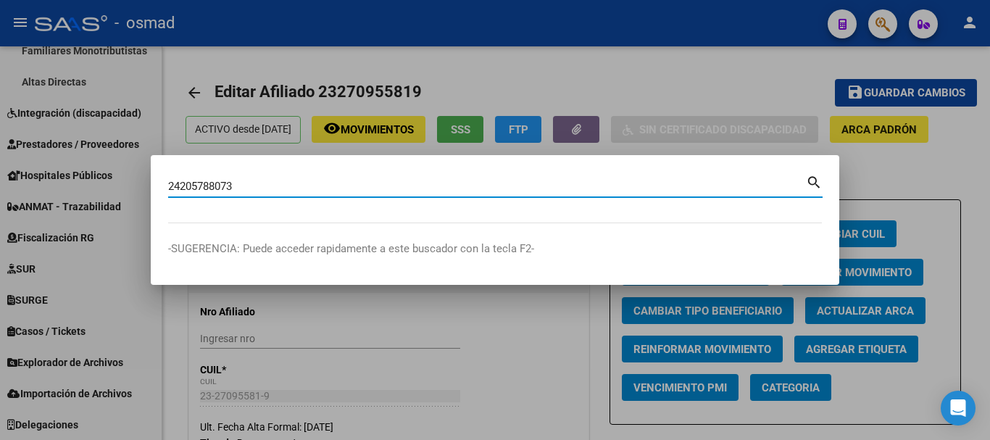
type input "24205788073"
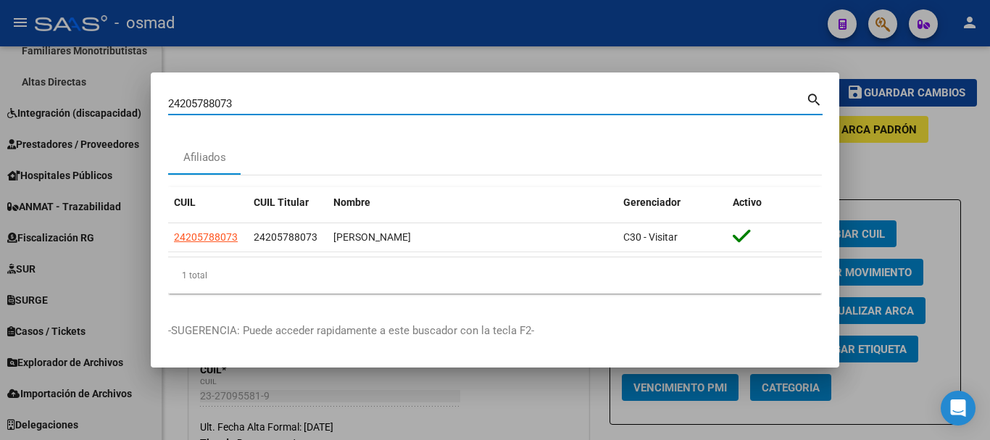
click at [478, 418] on div at bounding box center [495, 220] width 990 height 440
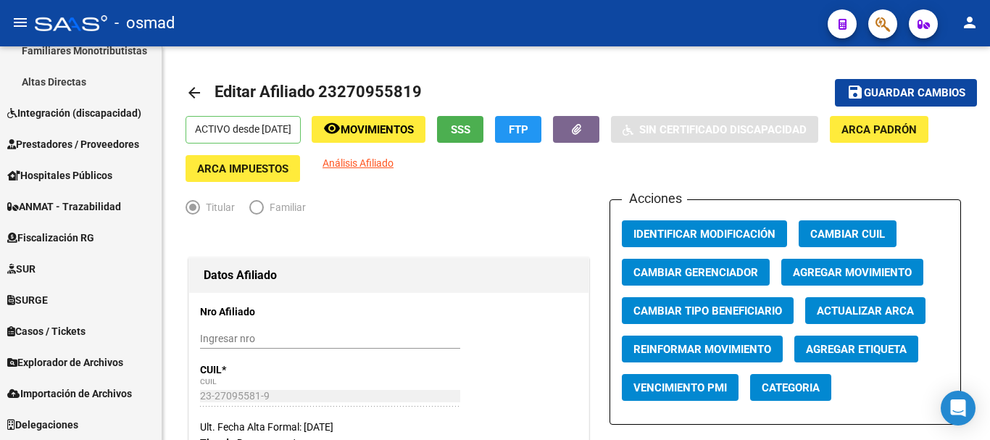
click at [882, 20] on icon "button" at bounding box center [883, 24] width 14 height 17
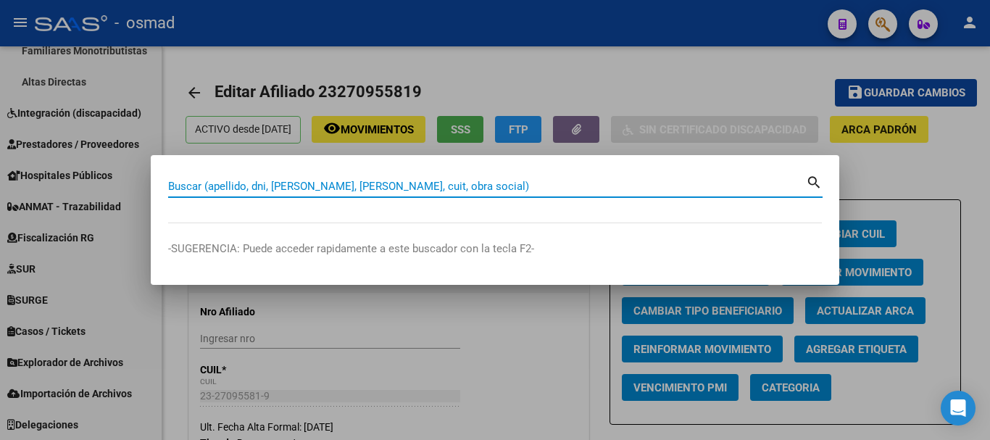
paste input "20265440968"
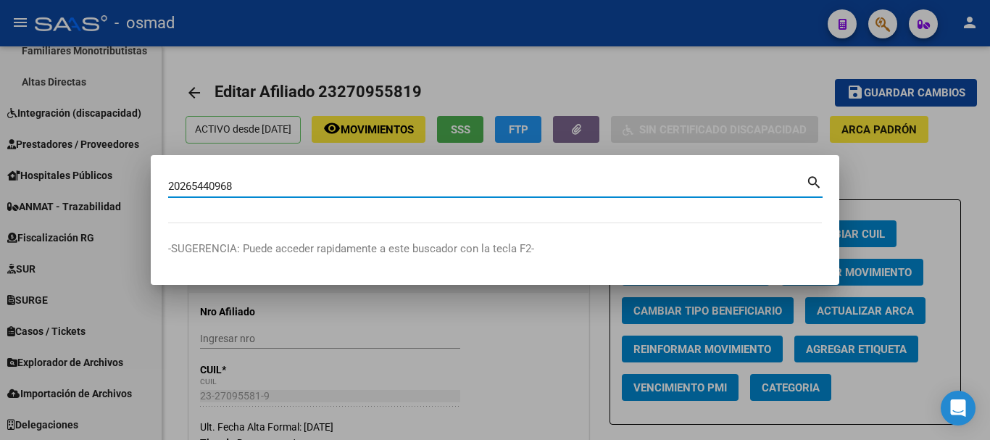
type input "20265440968"
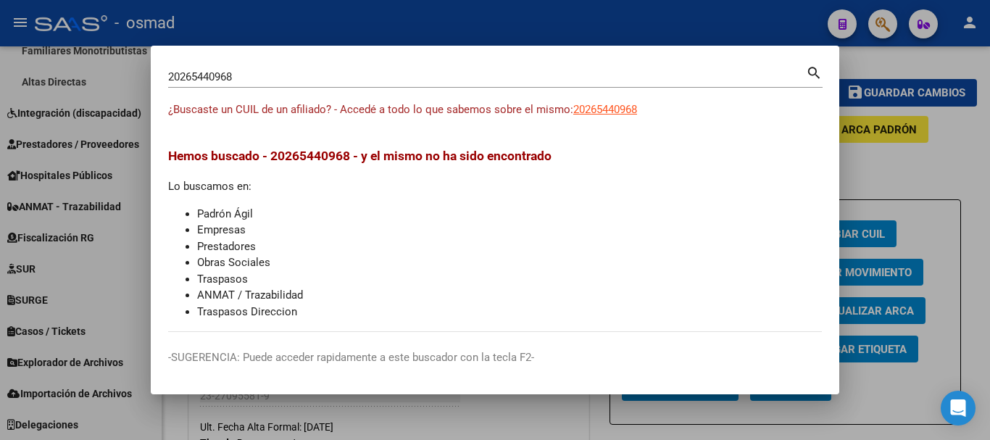
click at [368, 18] on div at bounding box center [495, 220] width 990 height 440
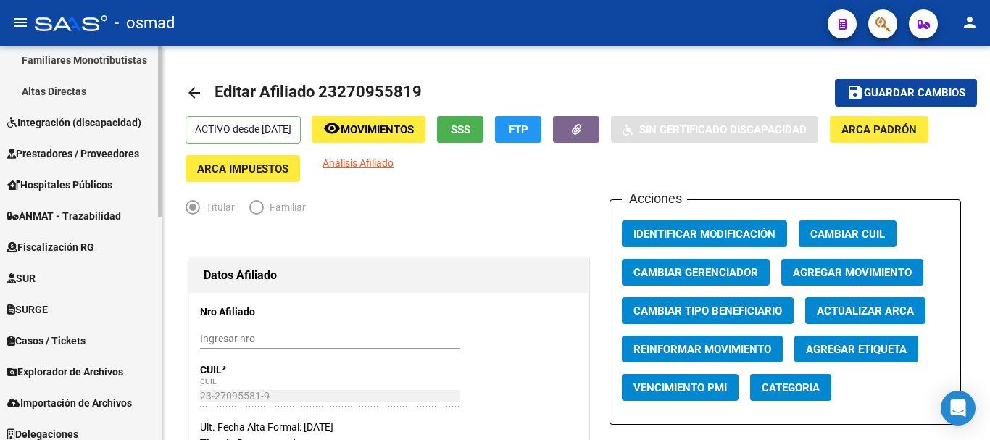
scroll to position [516, 0]
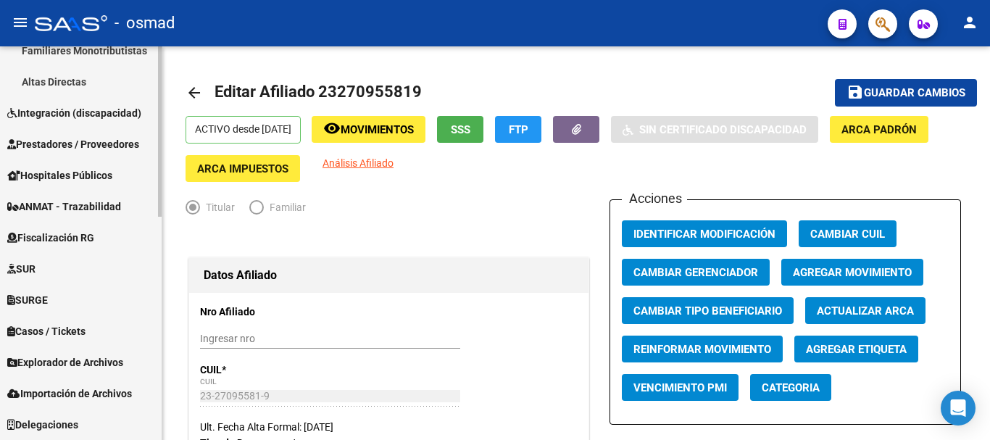
click at [99, 368] on span "Explorador de Archivos" at bounding box center [65, 362] width 116 height 16
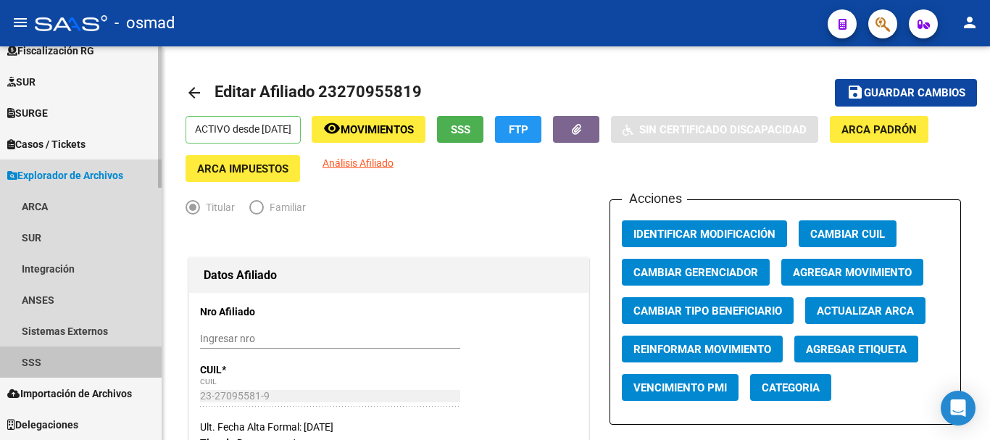
click at [53, 350] on link "SSS" at bounding box center [81, 362] width 162 height 31
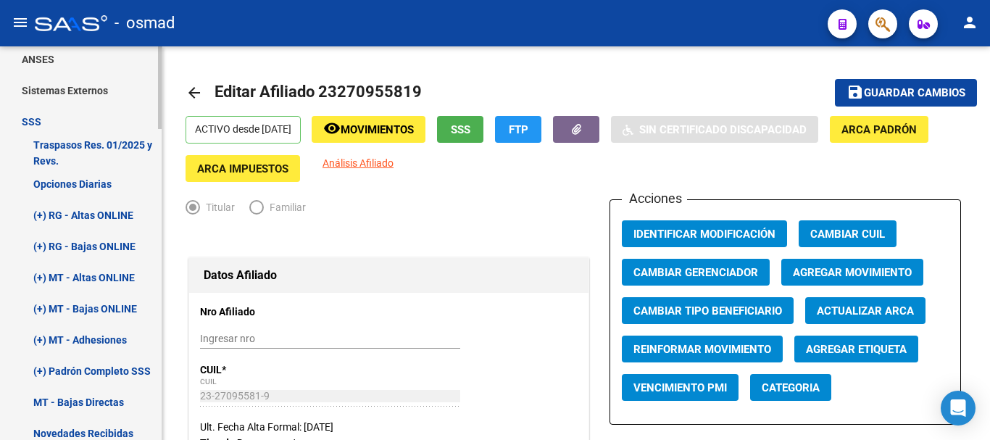
scroll to position [945, 0]
click at [89, 211] on link "(+) RG - Altas ONLINE" at bounding box center [81, 214] width 162 height 31
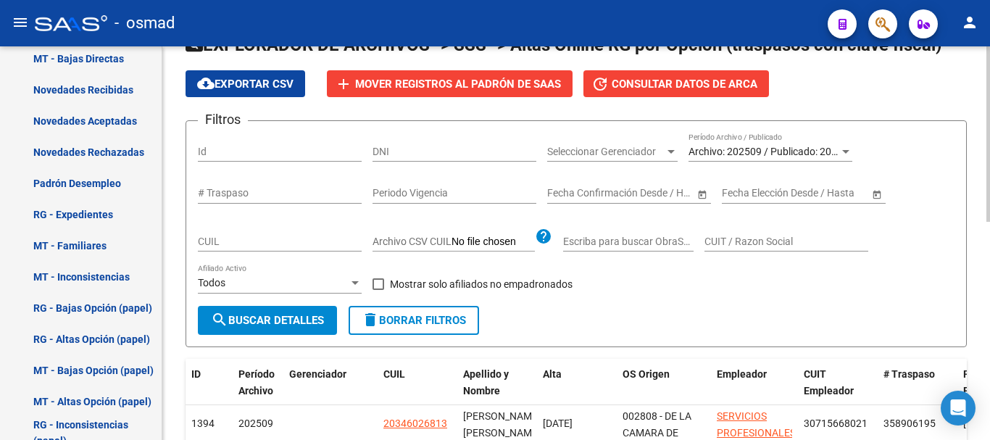
scroll to position [60, 0]
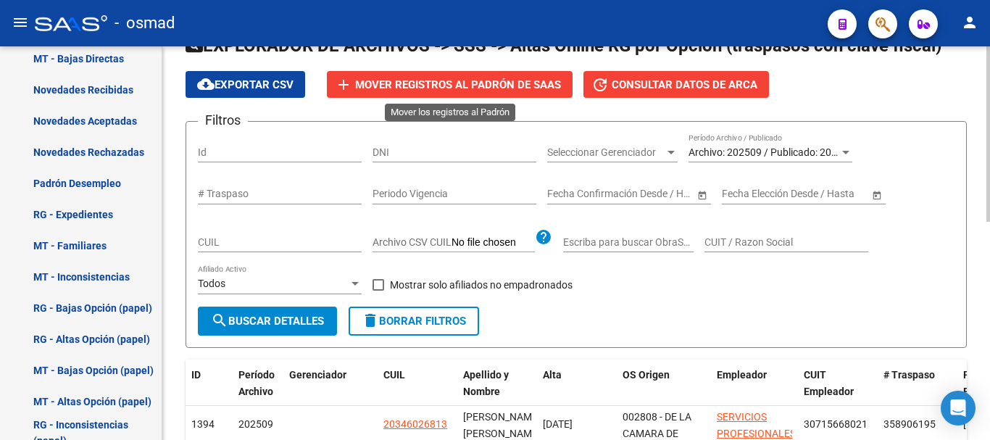
click at [509, 88] on span "Mover registros al PADRÓN de SAAS" at bounding box center [458, 84] width 206 height 13
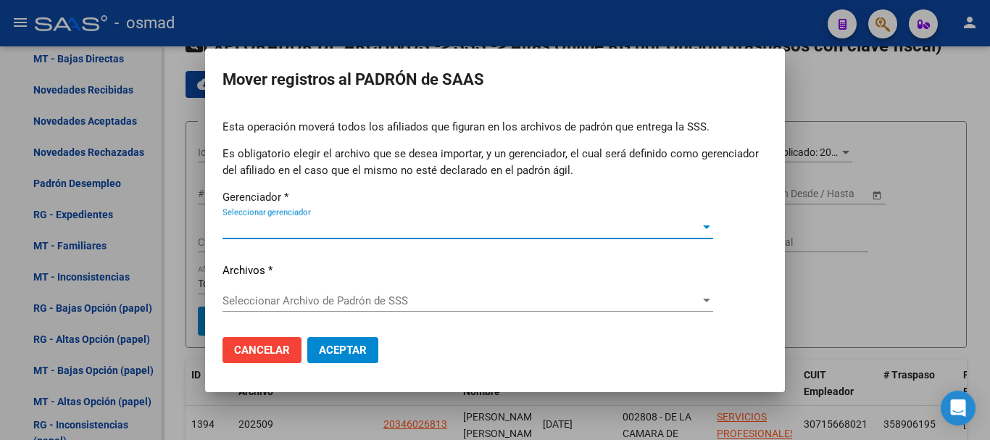
click at [350, 226] on span "Seleccionar gerenciador" at bounding box center [462, 227] width 478 height 13
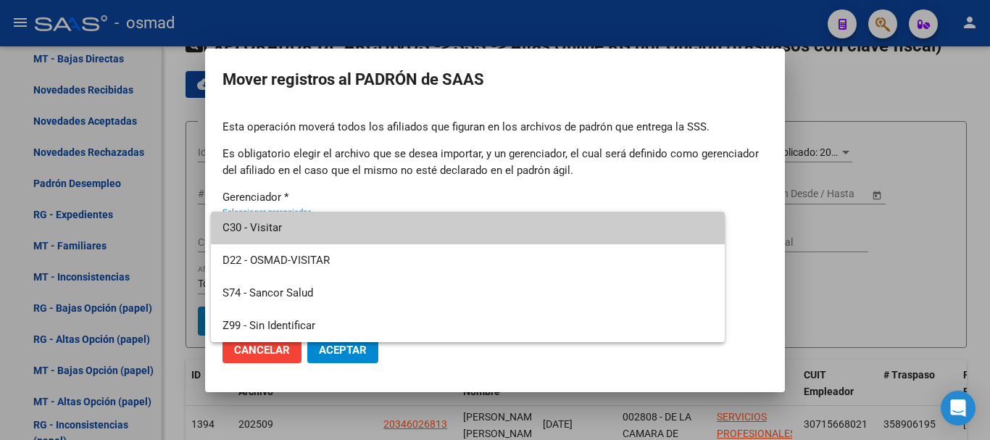
click at [302, 225] on span "C30 - Visitar" at bounding box center [468, 228] width 491 height 33
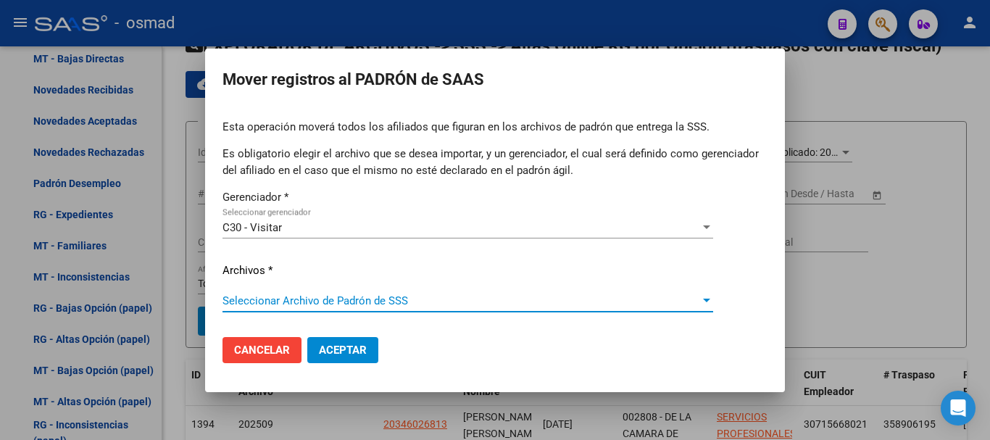
click at [291, 296] on span "Seleccionar Archivo de Padrón de SSS" at bounding box center [462, 300] width 478 height 13
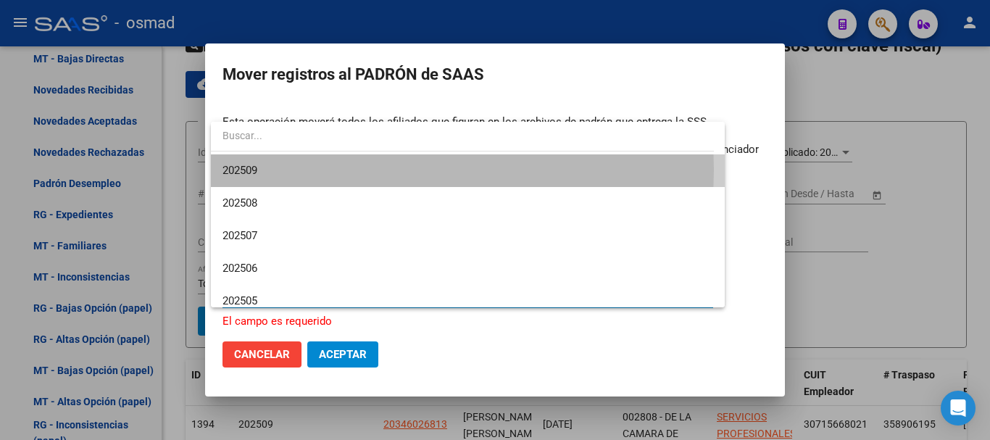
click at [294, 170] on span "202509" at bounding box center [468, 170] width 491 height 33
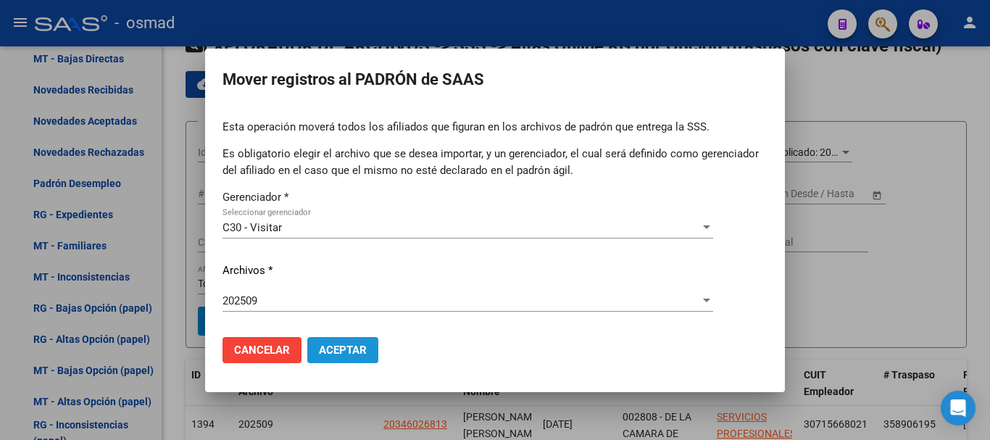
click at [341, 354] on span "Aceptar" at bounding box center [343, 350] width 48 height 13
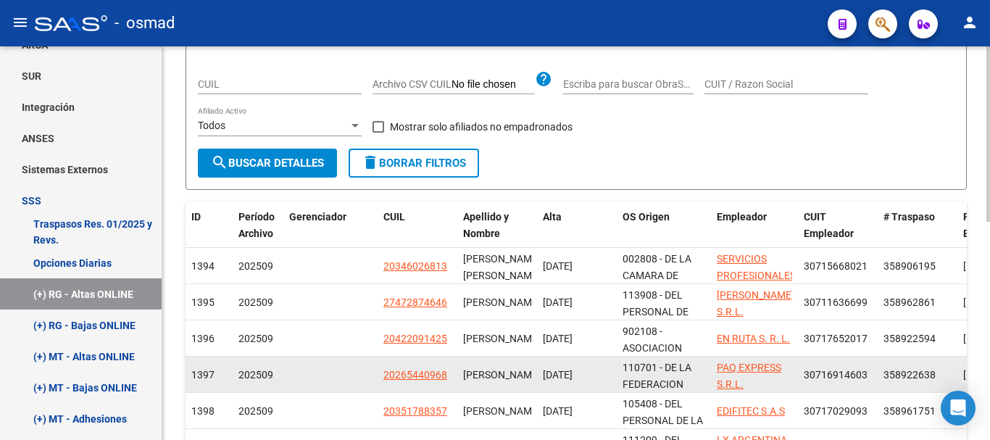
scroll to position [241, 0]
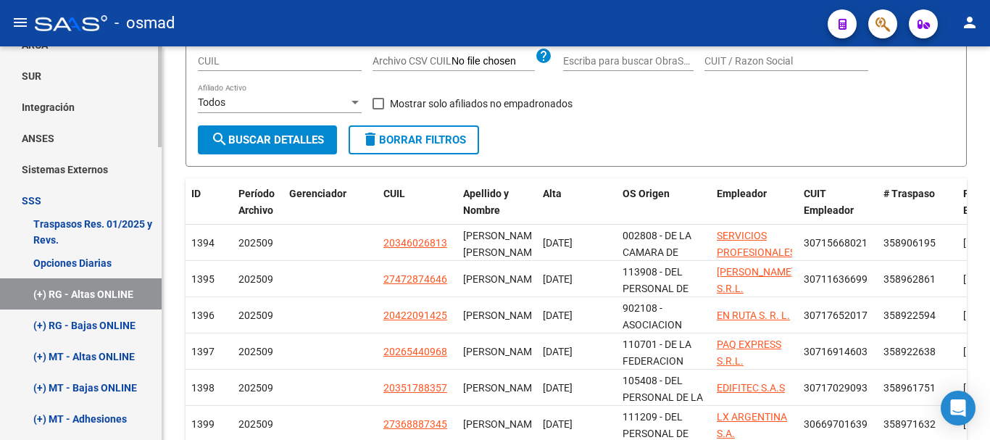
click at [88, 326] on link "(+) RG - Bajas ONLINE" at bounding box center [81, 325] width 162 height 31
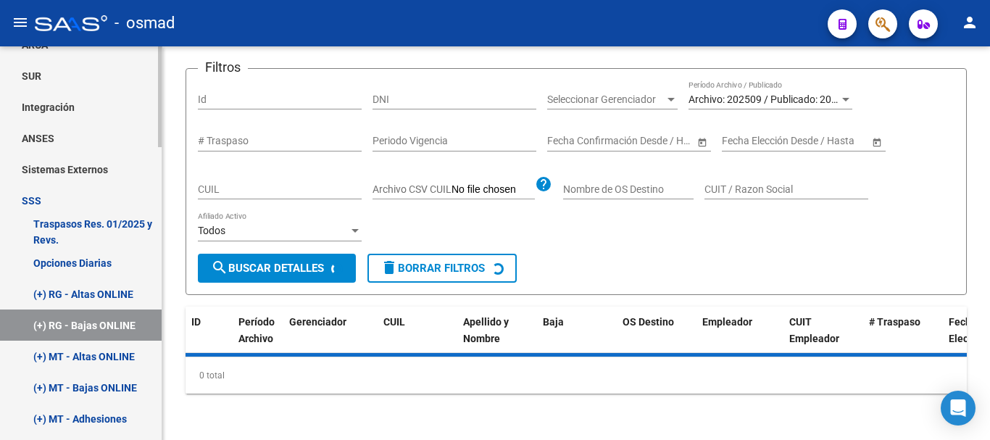
click at [85, 297] on link "(+) RG - Altas ONLINE" at bounding box center [81, 293] width 162 height 31
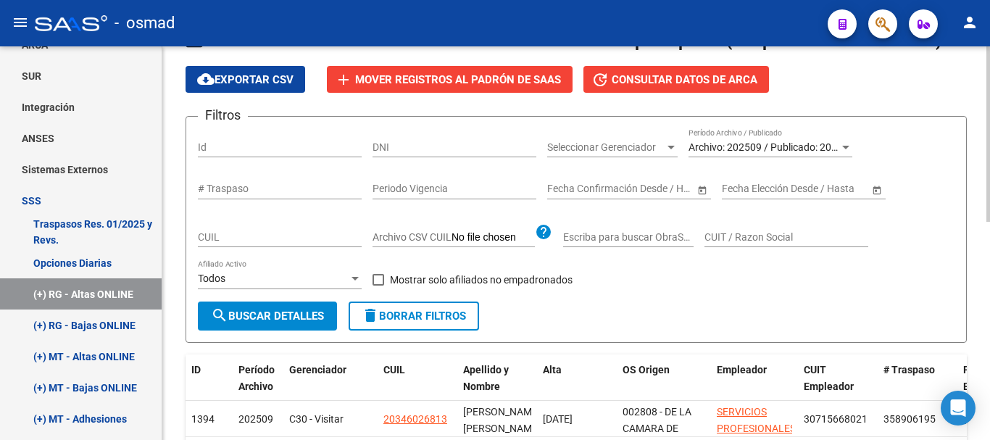
scroll to position [60, 0]
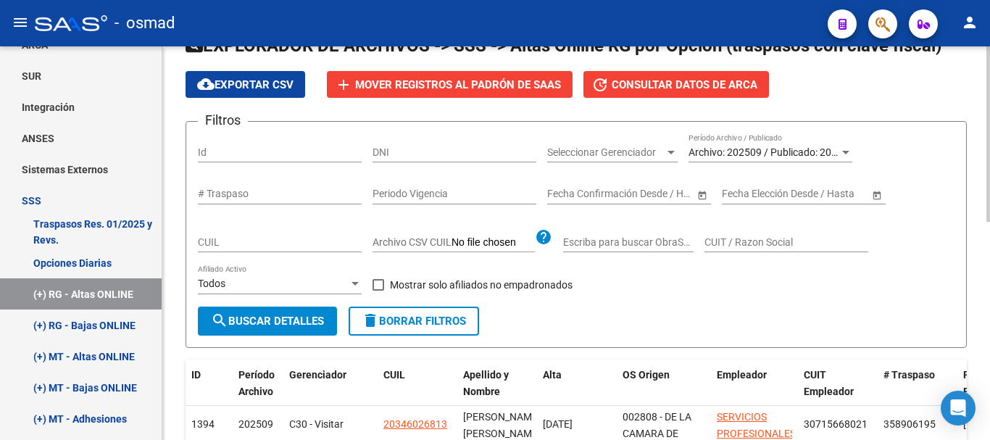
click at [728, 145] on div "Archivo: 202509 / Publicado: 202508 Período Archivo / Publicado" at bounding box center [771, 147] width 164 height 29
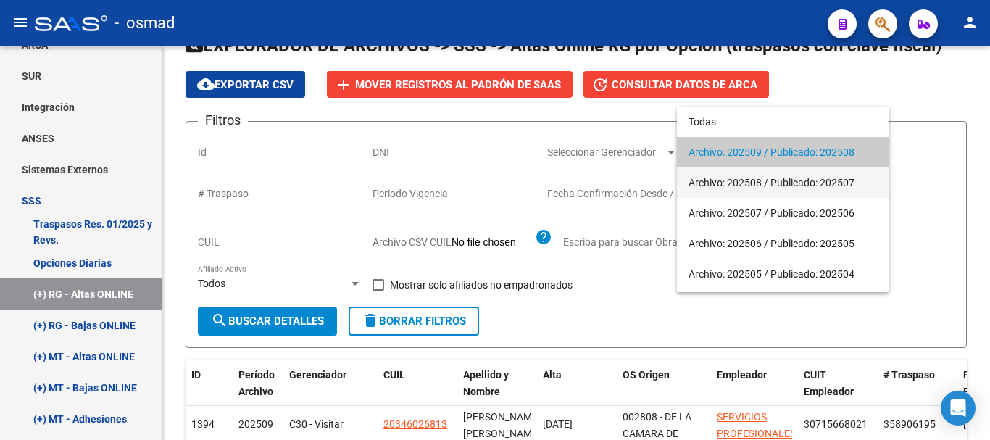
click at [730, 178] on span "Archivo: 202508 / Publicado: 202507" at bounding box center [783, 182] width 189 height 30
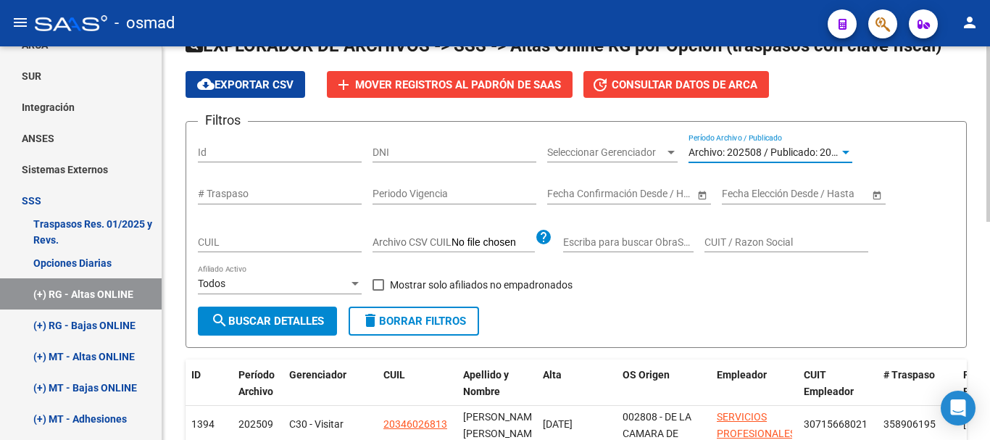
click at [247, 325] on span "search Buscar Detalles" at bounding box center [267, 321] width 113 height 13
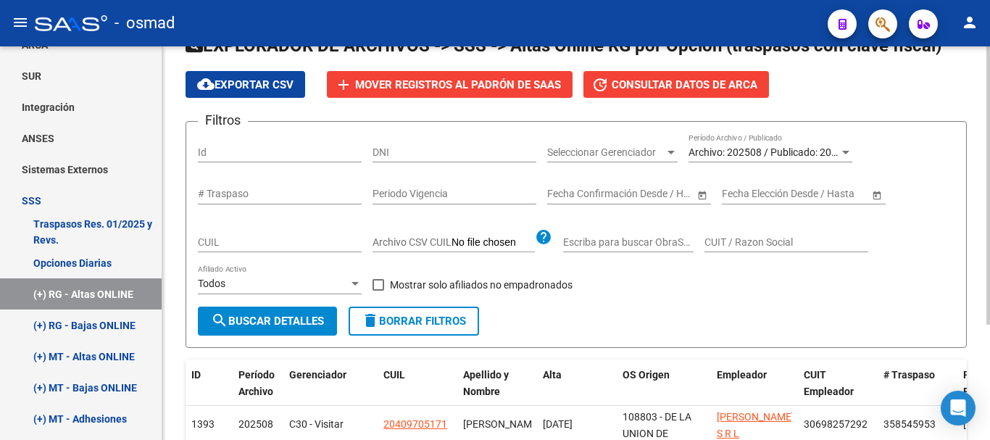
scroll to position [162, 0]
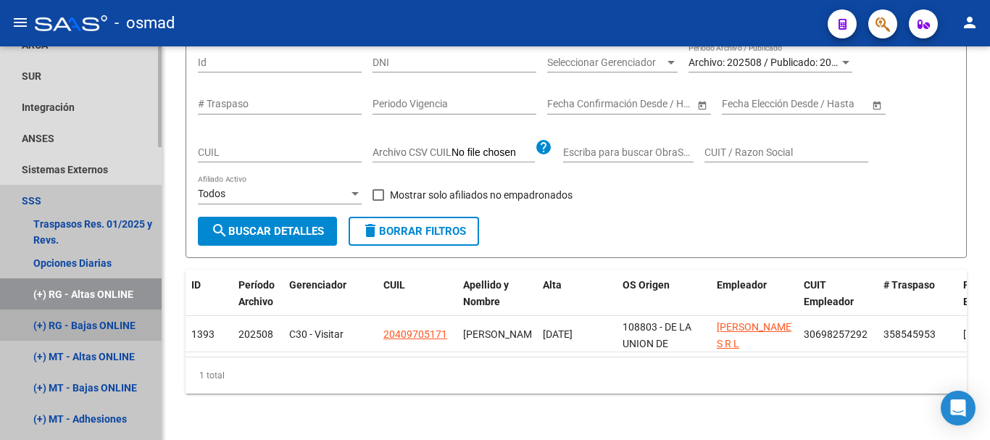
click at [80, 328] on link "(+) RG - Bajas ONLINE" at bounding box center [81, 325] width 162 height 31
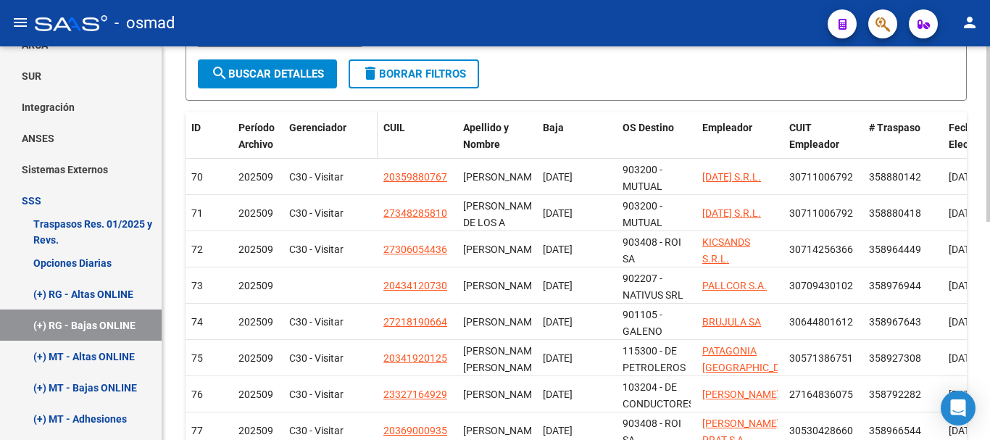
scroll to position [126, 0]
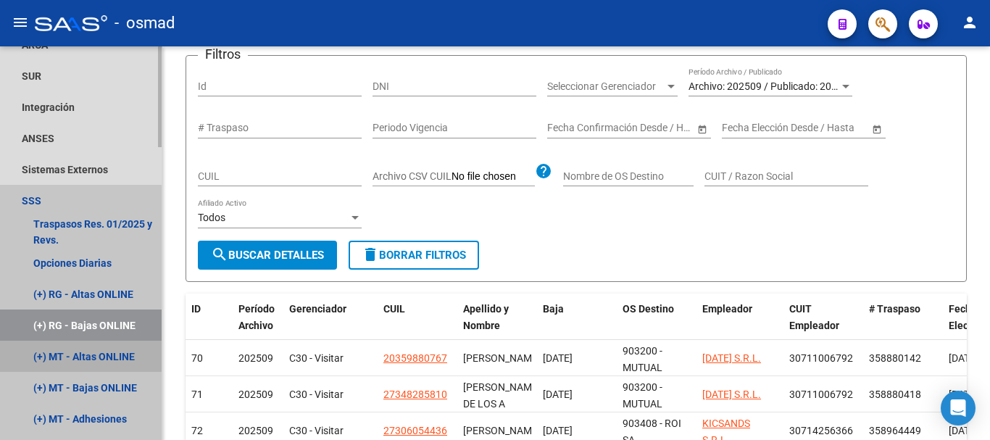
click at [82, 350] on link "(+) MT - Altas ONLINE" at bounding box center [81, 356] width 162 height 31
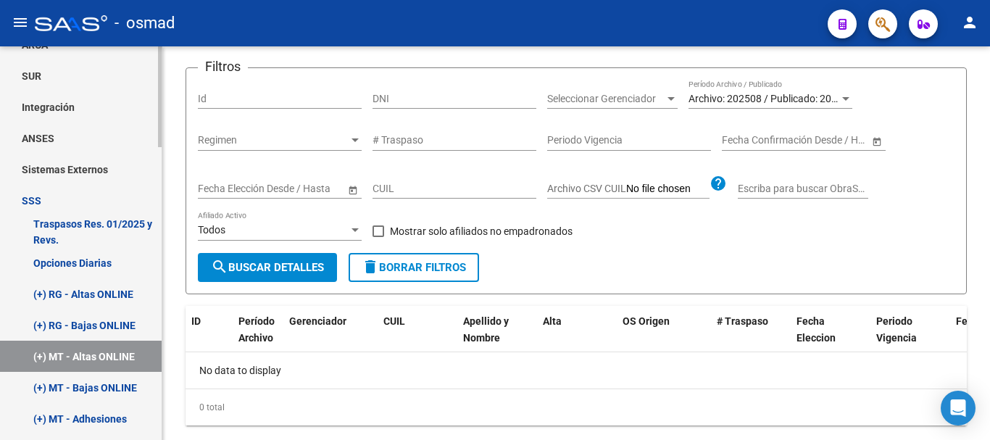
scroll to position [643, 0]
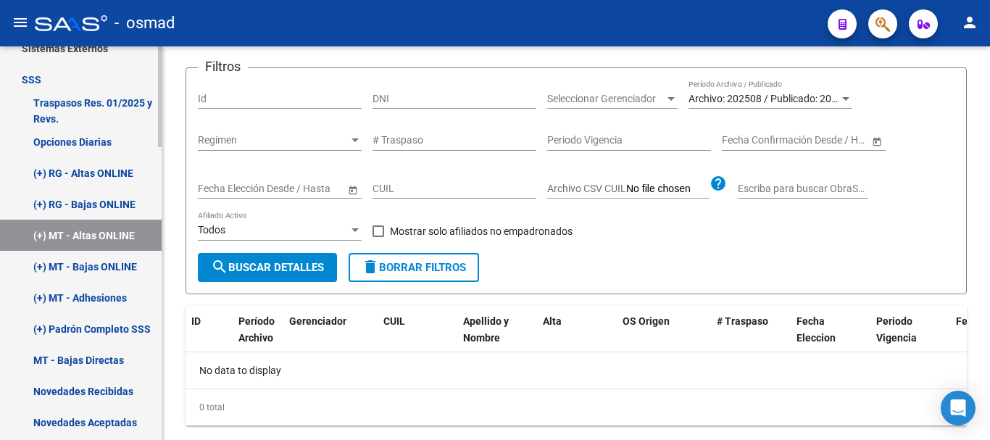
click at [91, 302] on link "(+) MT - Adhesiones" at bounding box center [81, 297] width 162 height 31
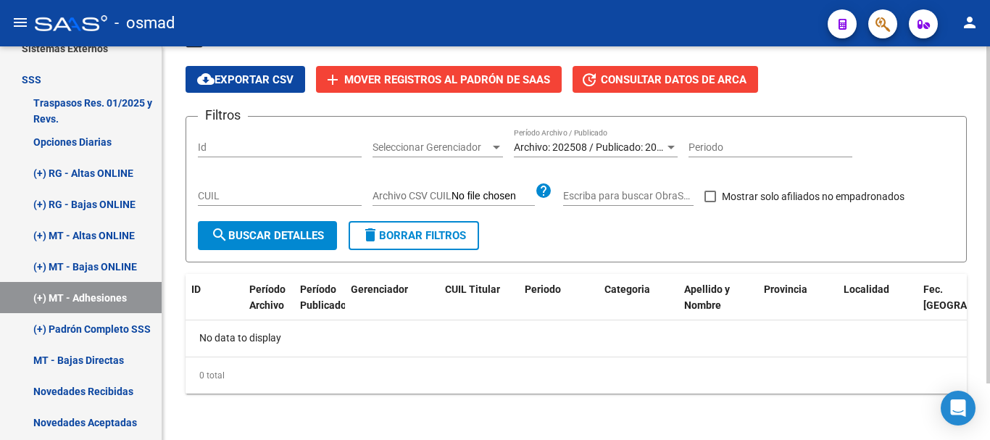
scroll to position [66, 0]
click at [104, 322] on link "(+) Padrón Completo SSS" at bounding box center [81, 328] width 162 height 31
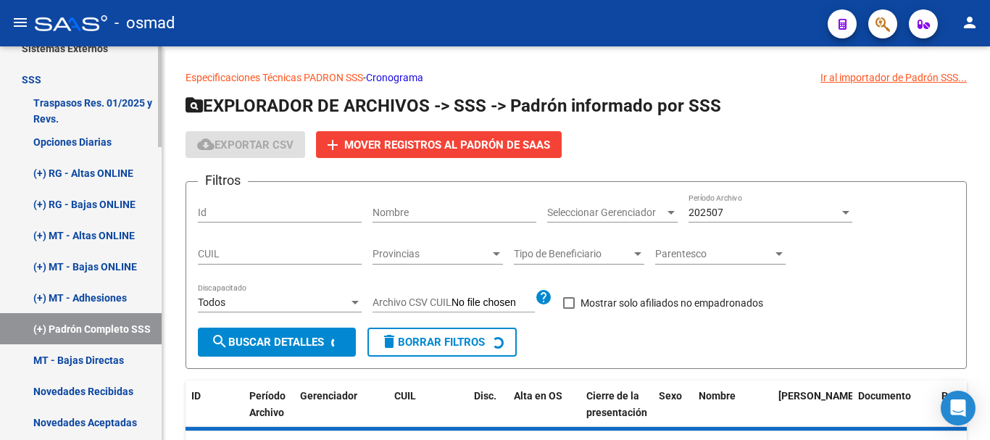
click at [82, 231] on link "(+) MT - Altas ONLINE" at bounding box center [81, 235] width 162 height 31
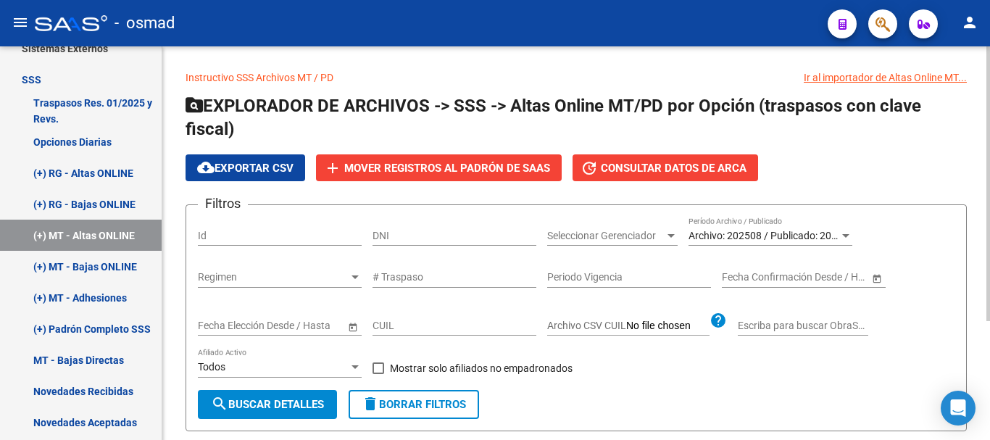
click at [756, 228] on div "Archivo: 202508 / Publicado: 202507 Período Archivo / Publicado" at bounding box center [771, 231] width 164 height 29
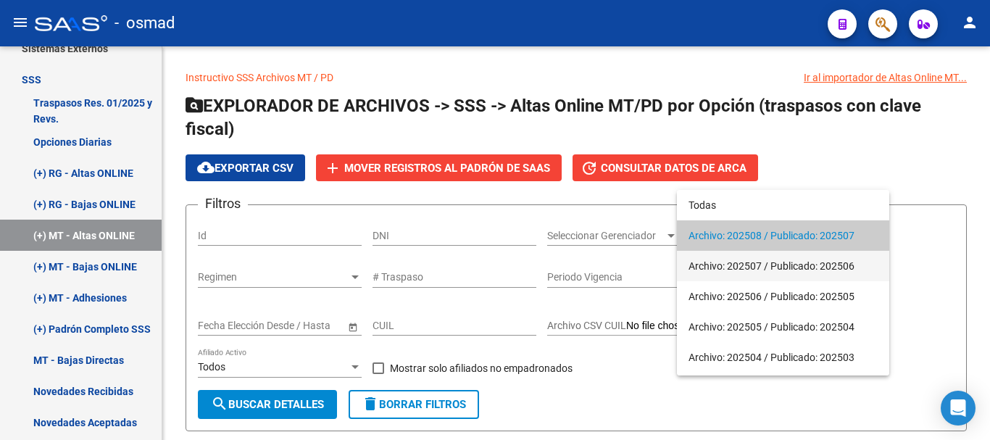
click at [737, 268] on span "Archivo: 202507 / Publicado: 202506" at bounding box center [783, 266] width 189 height 30
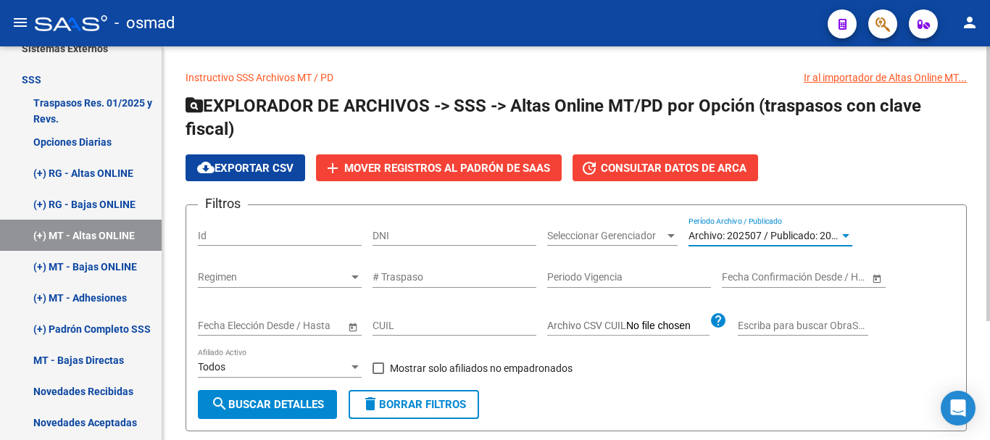
click at [281, 414] on button "search Buscar Detalles" at bounding box center [267, 404] width 139 height 29
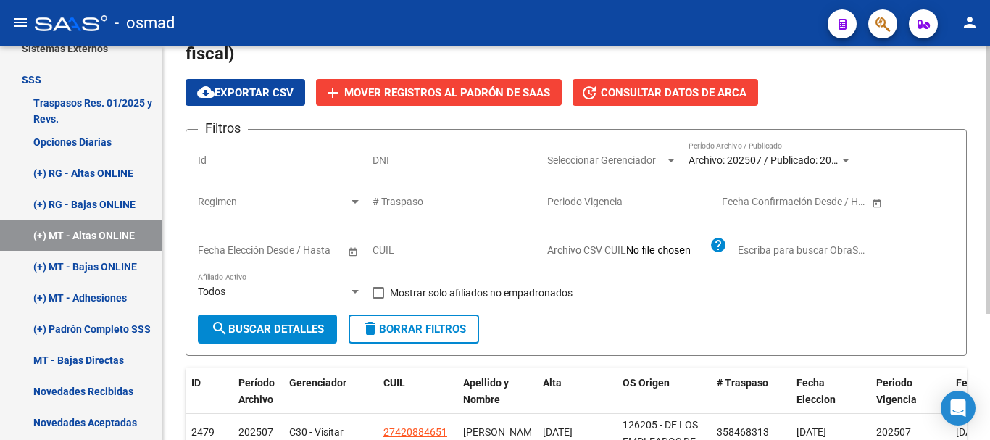
scroll to position [65, 0]
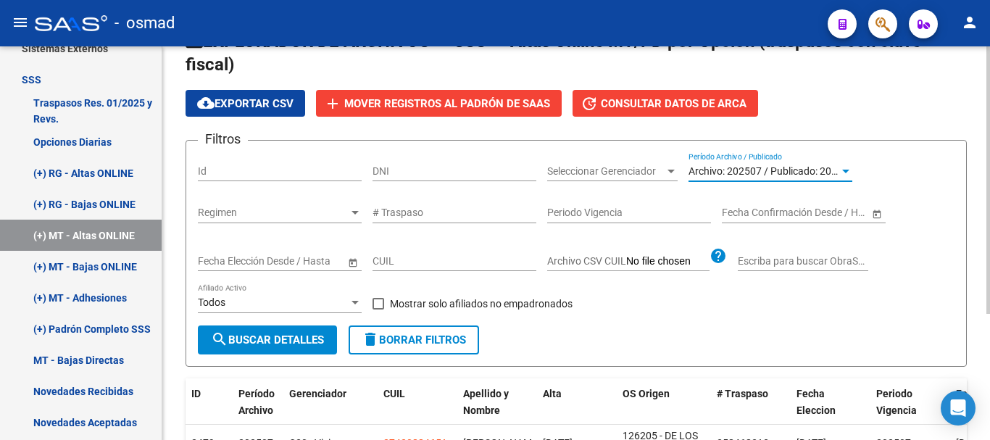
click at [768, 173] on span "Archivo: 202507 / Publicado: 202506" at bounding box center [772, 171] width 166 height 12
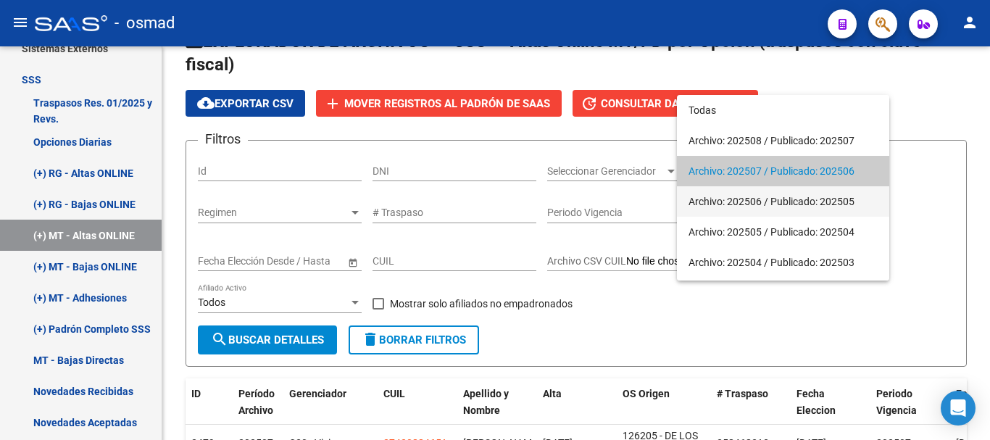
click at [762, 197] on span "Archivo: 202506 / Publicado: 202505" at bounding box center [783, 201] width 189 height 30
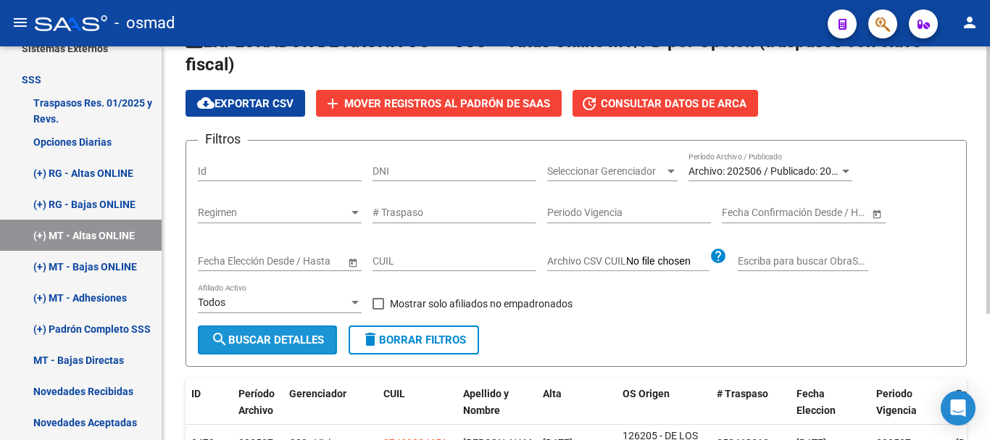
click at [263, 331] on button "search Buscar Detalles" at bounding box center [267, 340] width 139 height 29
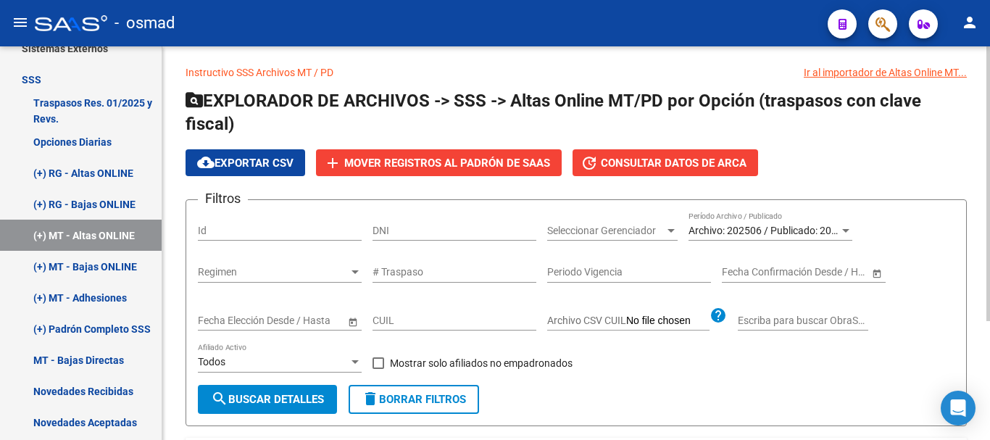
scroll to position [0, 0]
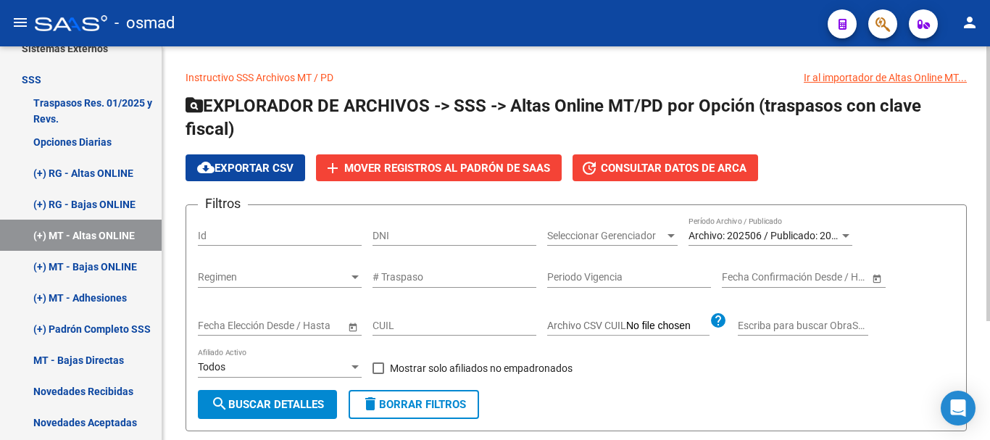
click at [781, 236] on span "Archivo: 202506 / Publicado: 202505" at bounding box center [772, 236] width 166 height 12
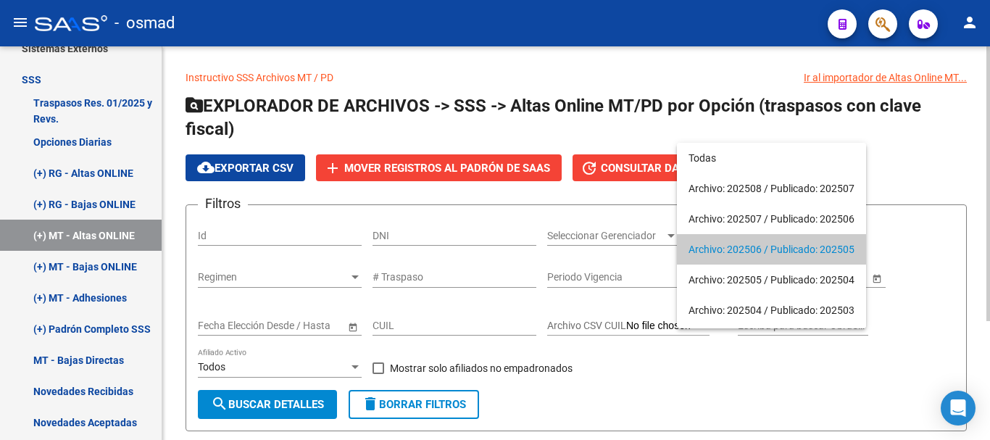
scroll to position [14, 0]
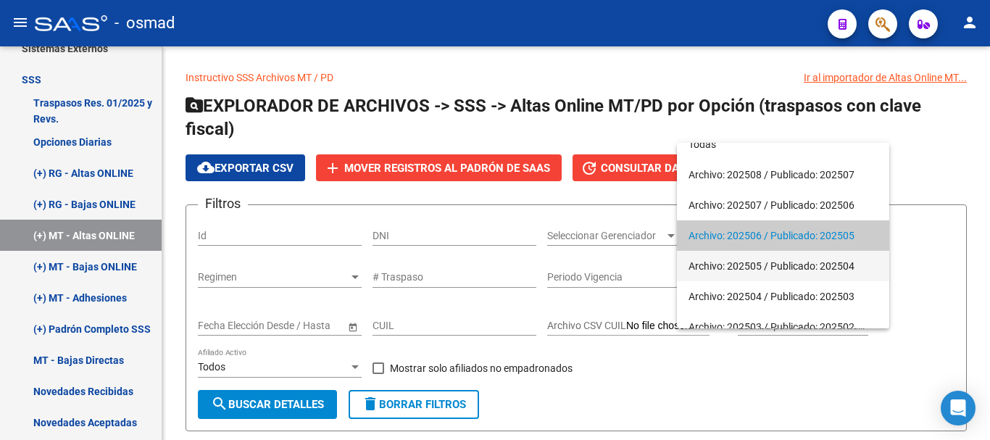
click at [734, 260] on span "Archivo: 202505 / Publicado: 202504" at bounding box center [783, 266] width 189 height 30
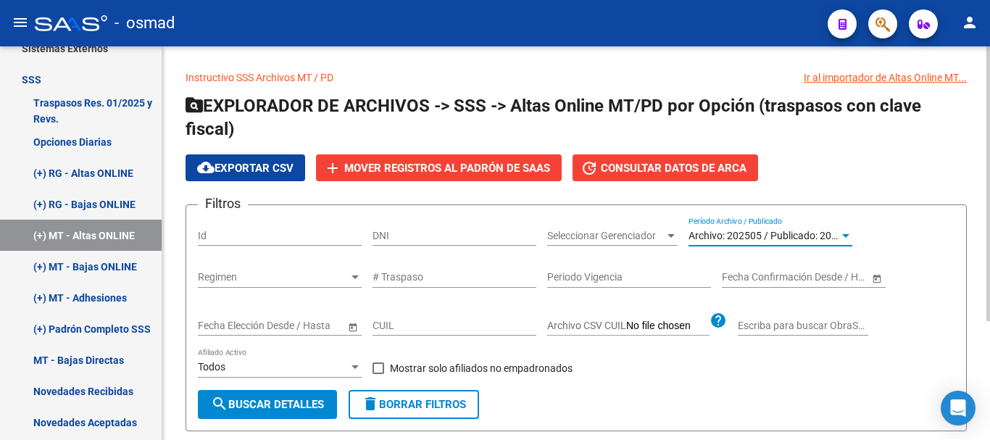
click at [310, 402] on span "search Buscar Detalles" at bounding box center [267, 404] width 113 height 13
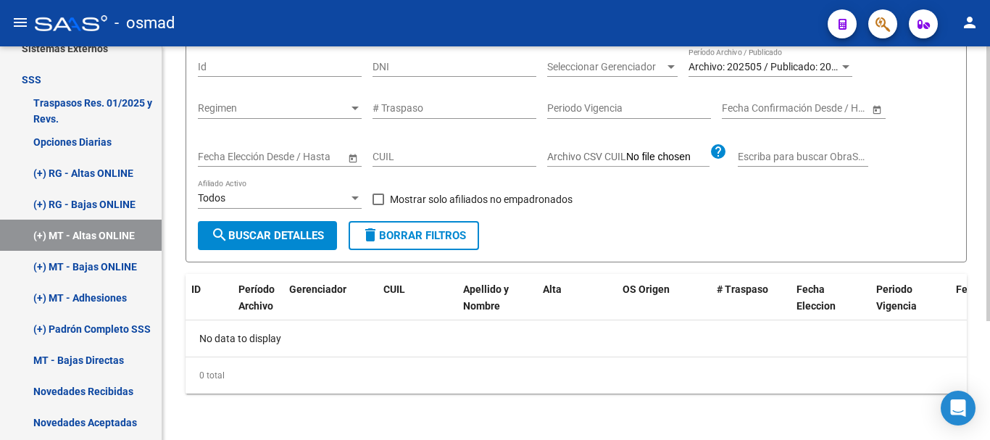
scroll to position [109, 0]
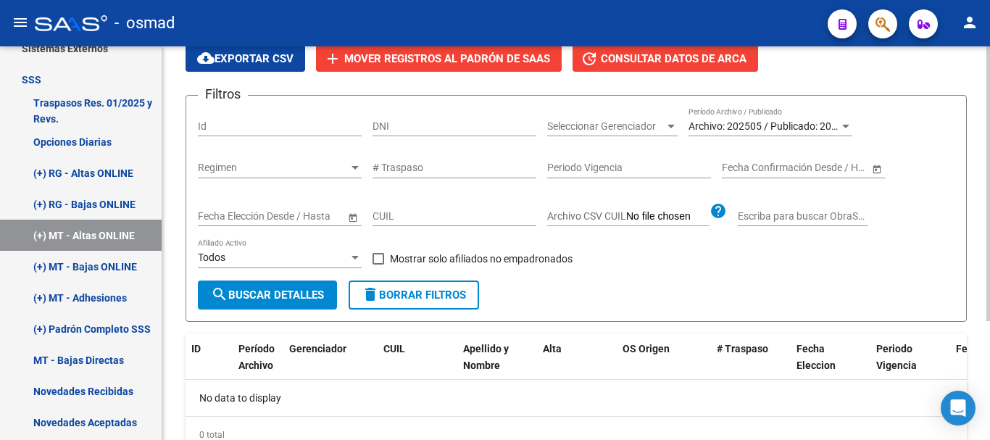
click at [745, 125] on span "Archivo: 202505 / Publicado: 202504" at bounding box center [772, 126] width 166 height 12
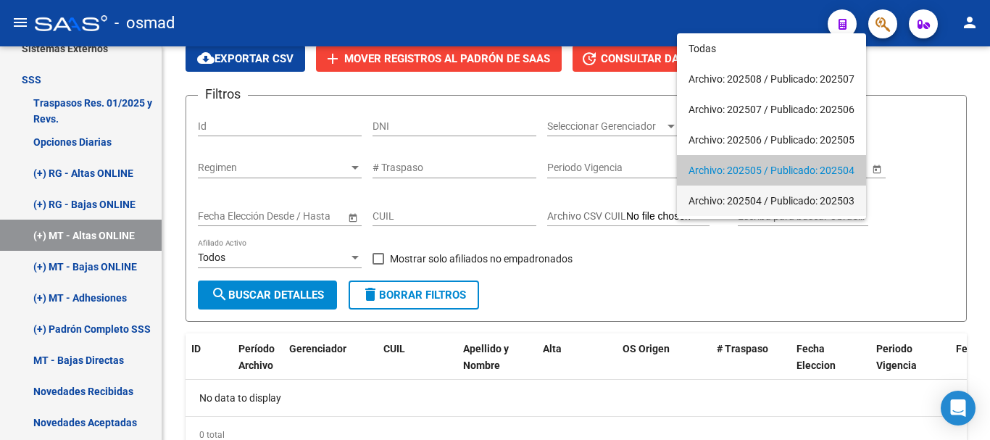
scroll to position [44, 0]
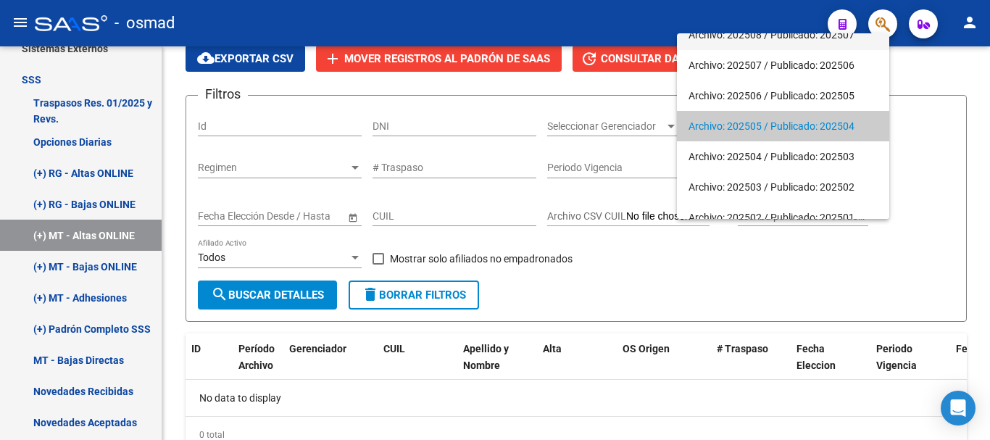
click at [759, 41] on span "Archivo: 202508 / Publicado: 202507" at bounding box center [783, 35] width 189 height 30
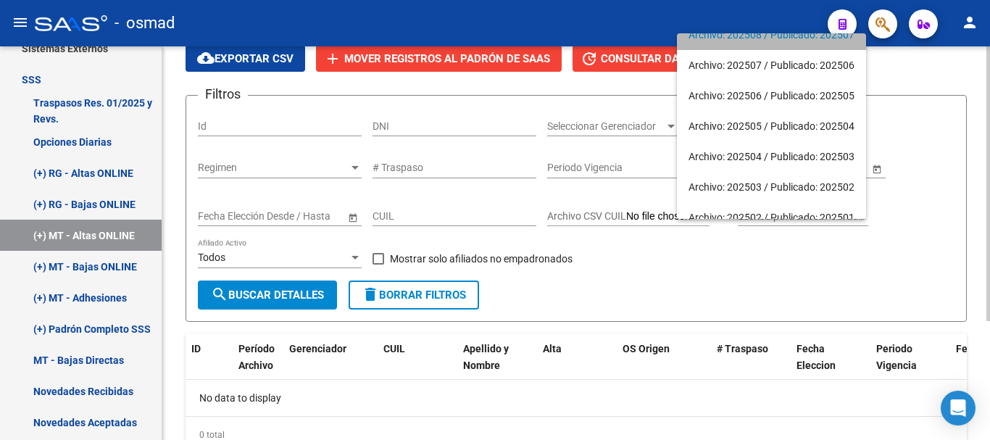
scroll to position [30, 0]
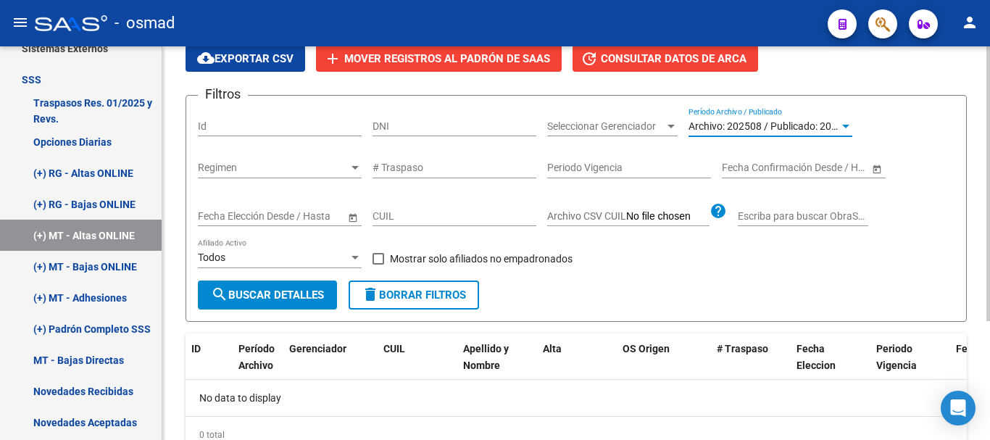
click at [307, 301] on span "search Buscar Detalles" at bounding box center [267, 295] width 113 height 13
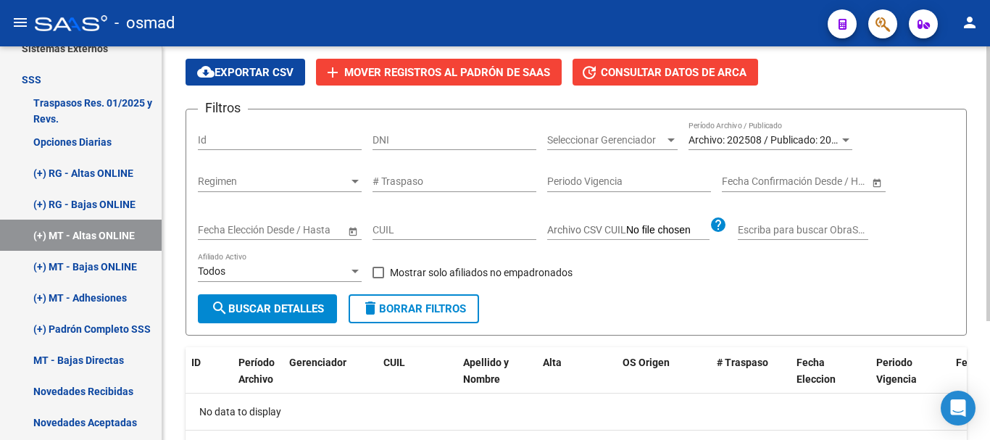
scroll to position [0, 0]
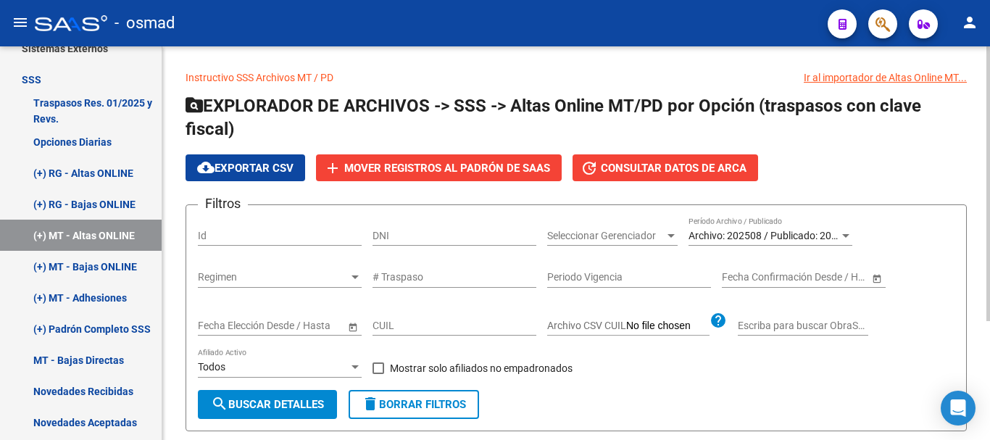
click at [801, 243] on div "Archivo: 202508 / Publicado: 202507 Período Archivo / Publicado" at bounding box center [771, 231] width 164 height 29
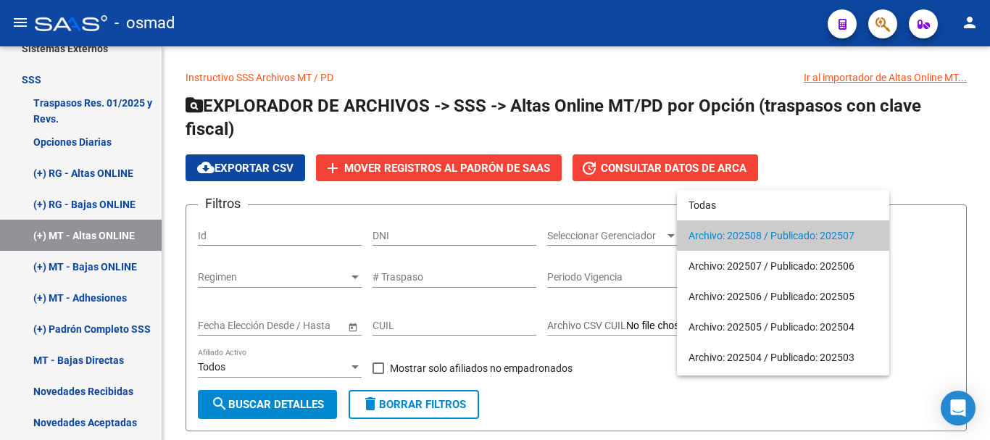
click at [758, 239] on span "Archivo: 202508 / Publicado: 202507" at bounding box center [783, 235] width 189 height 30
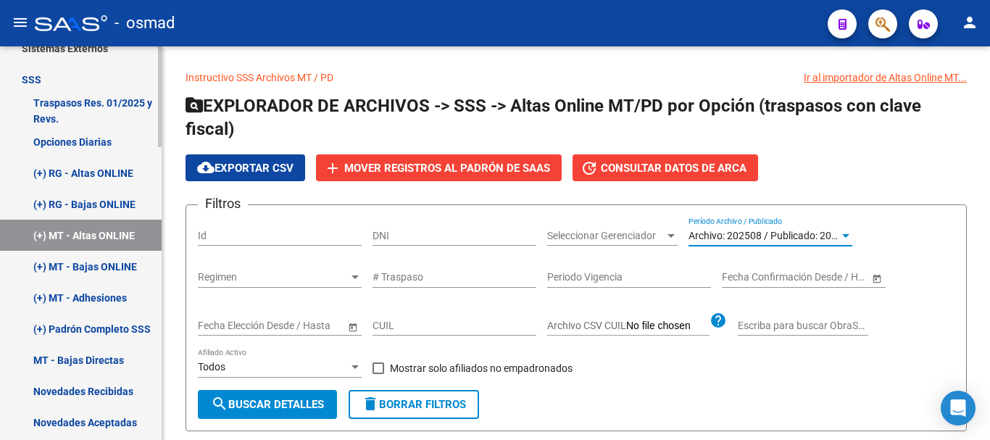
click at [90, 171] on link "(+) RG - Altas ONLINE" at bounding box center [81, 172] width 162 height 31
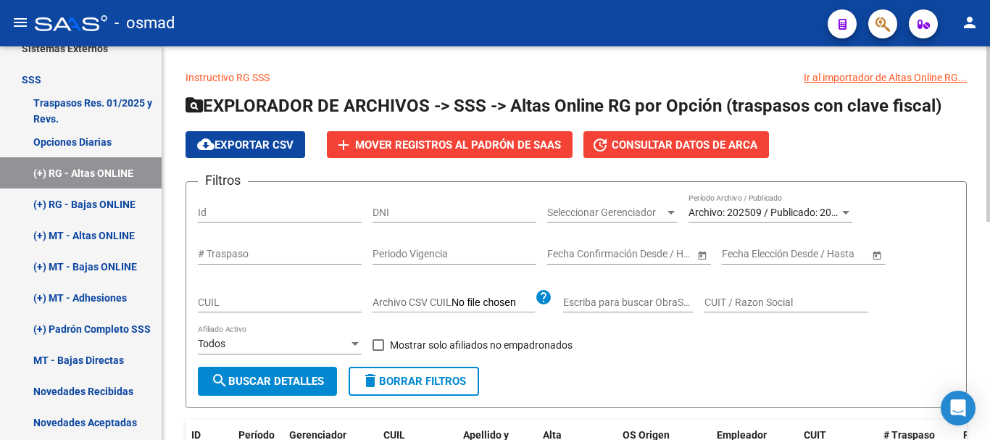
click at [794, 221] on div "Archivo: 202509 / Publicado: 202508 Período Archivo / Publicado" at bounding box center [771, 208] width 164 height 29
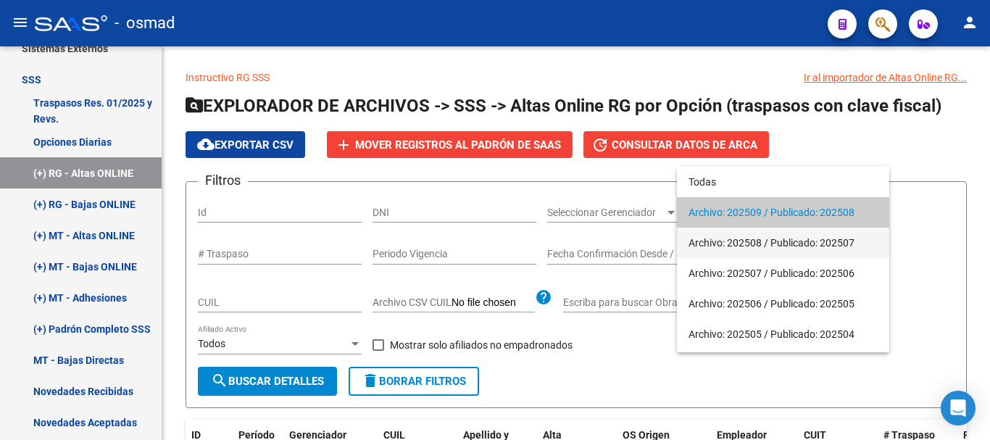
click at [737, 238] on span "Archivo: 202508 / Publicado: 202507" at bounding box center [783, 243] width 189 height 30
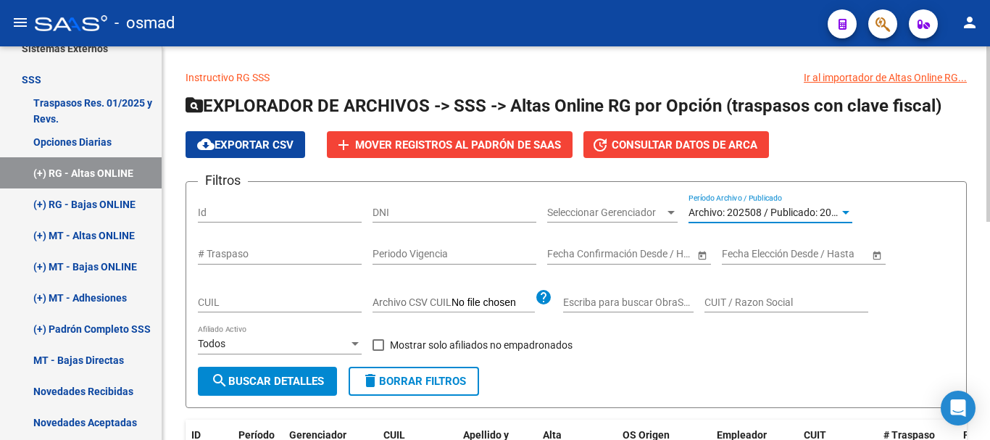
click at [299, 381] on span "search Buscar Detalles" at bounding box center [267, 381] width 113 height 13
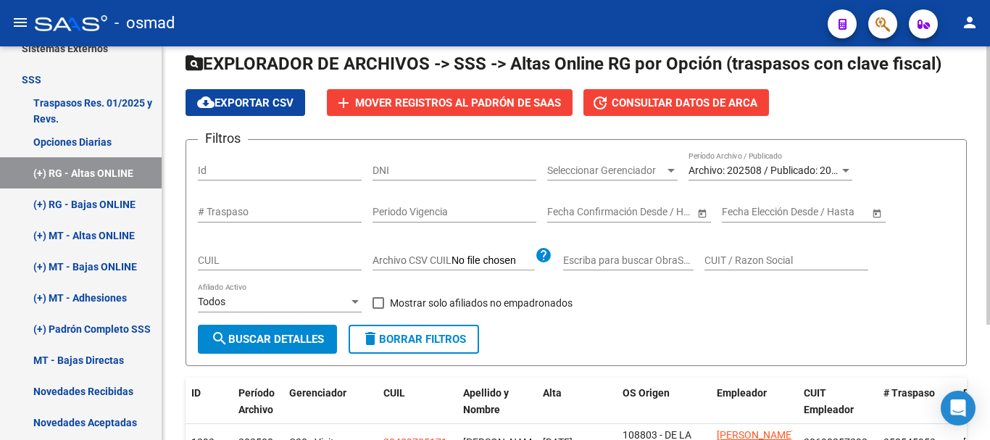
scroll to position [41, 0]
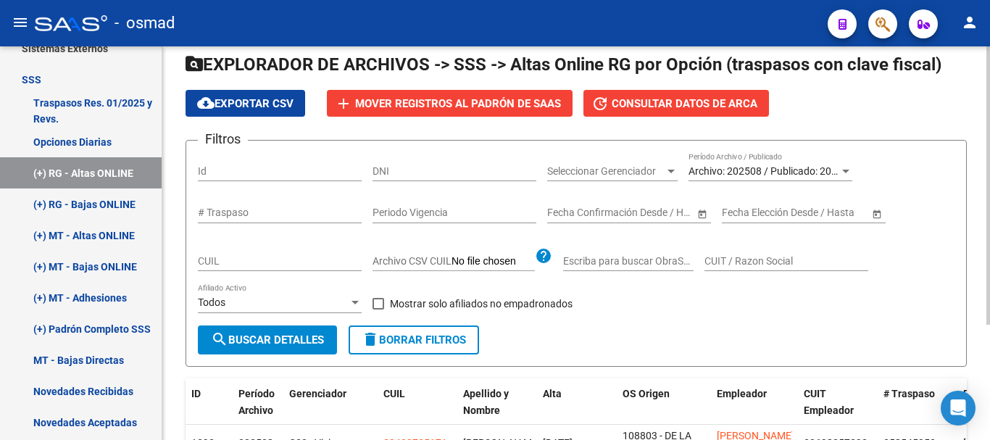
click at [762, 162] on div "Archivo: 202508 / Publicado: 202507 Período Archivo / Publicado" at bounding box center [771, 166] width 164 height 29
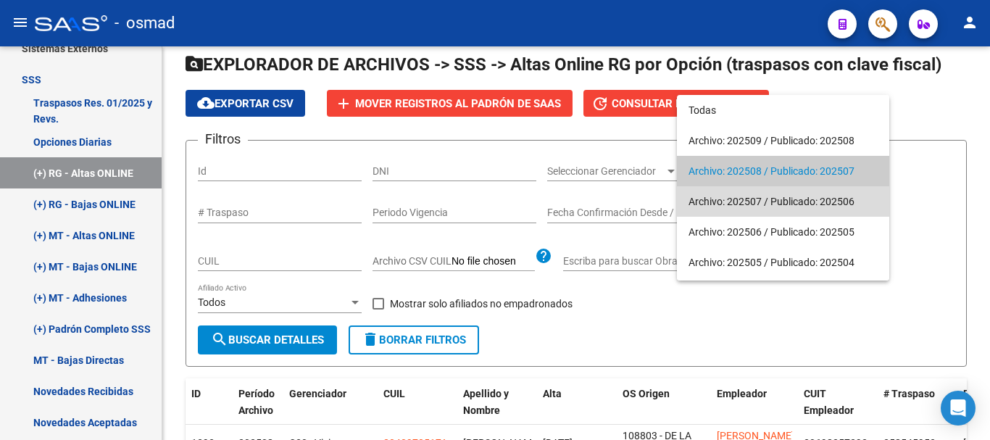
click at [731, 196] on span "Archivo: 202507 / Publicado: 202506" at bounding box center [783, 201] width 189 height 30
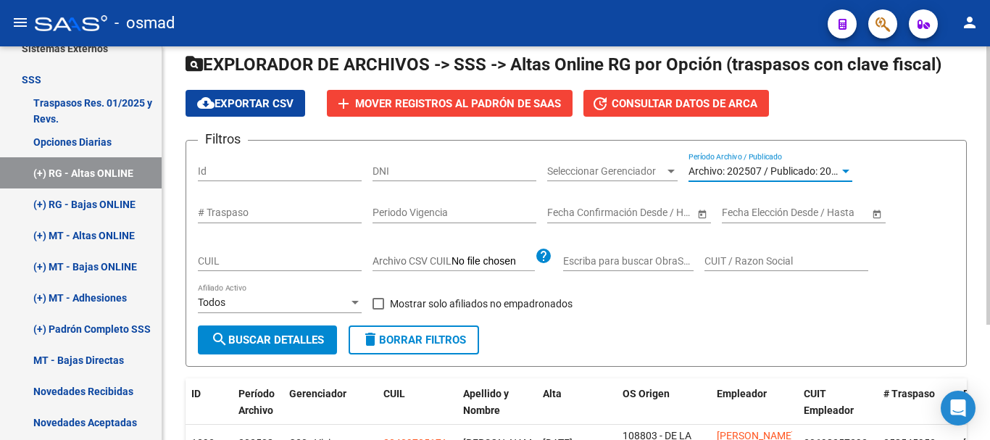
click at [295, 331] on button "search Buscar Detalles" at bounding box center [267, 340] width 139 height 29
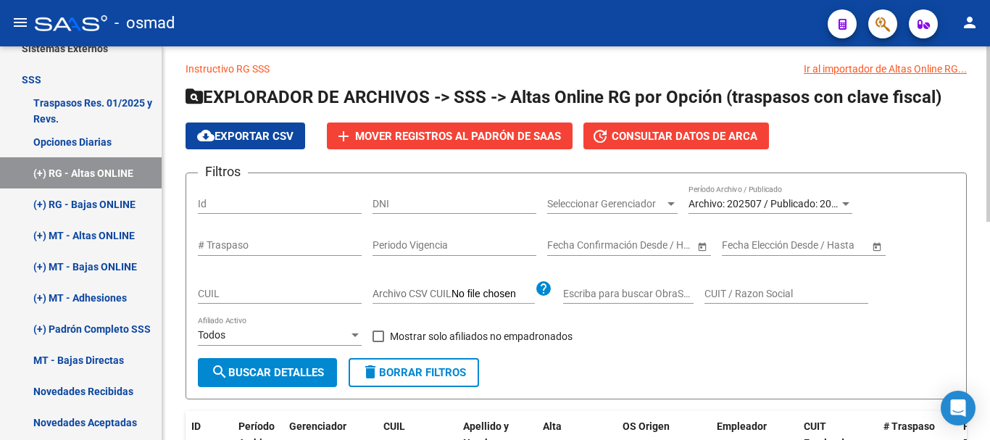
scroll to position [5, 0]
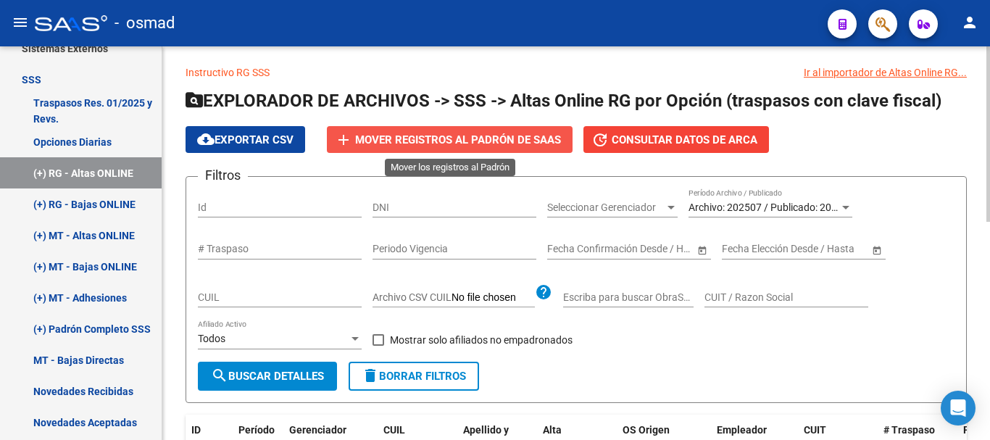
click at [509, 137] on span "Mover registros al PADRÓN de SAAS" at bounding box center [458, 139] width 206 height 13
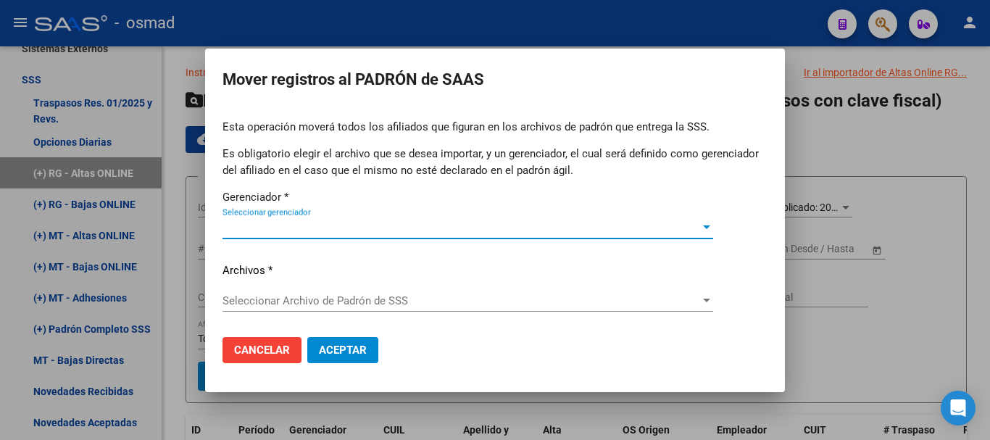
click at [293, 228] on span "Seleccionar gerenciador" at bounding box center [462, 227] width 478 height 13
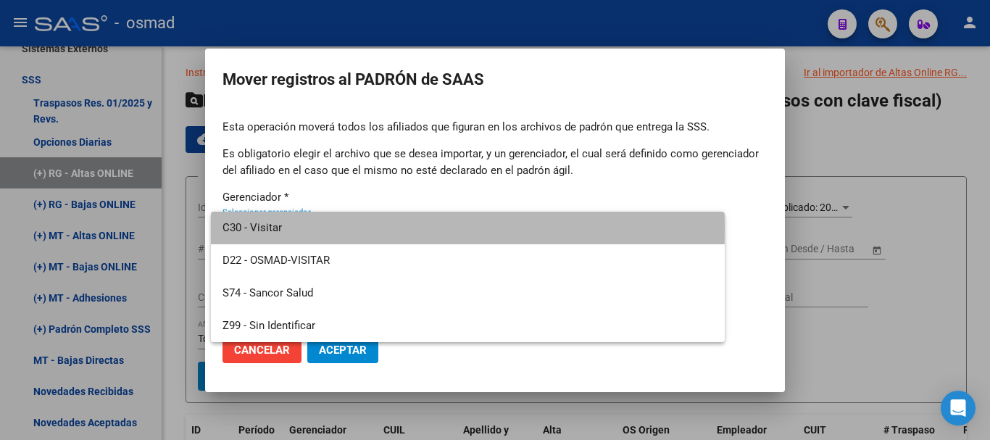
click at [296, 228] on span "C30 - Visitar" at bounding box center [468, 228] width 491 height 33
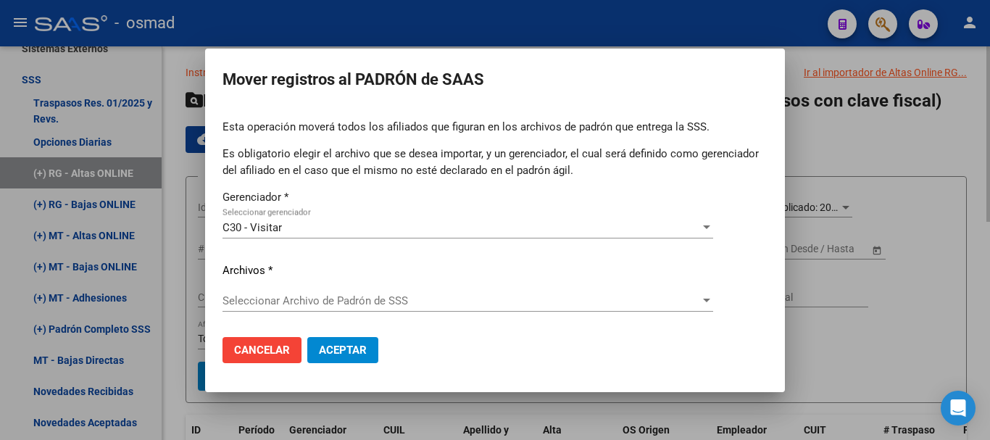
drag, startPoint x: 816, startPoint y: 225, endPoint x: 817, endPoint y: 234, distance: 8.8
click at [816, 225] on div at bounding box center [495, 220] width 990 height 440
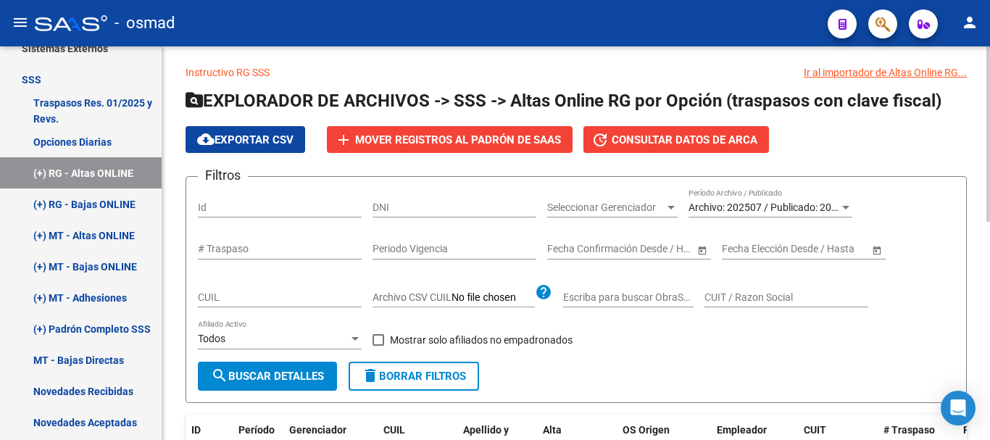
click at [731, 206] on span "Archivo: 202507 / Publicado: 202506" at bounding box center [772, 208] width 166 height 12
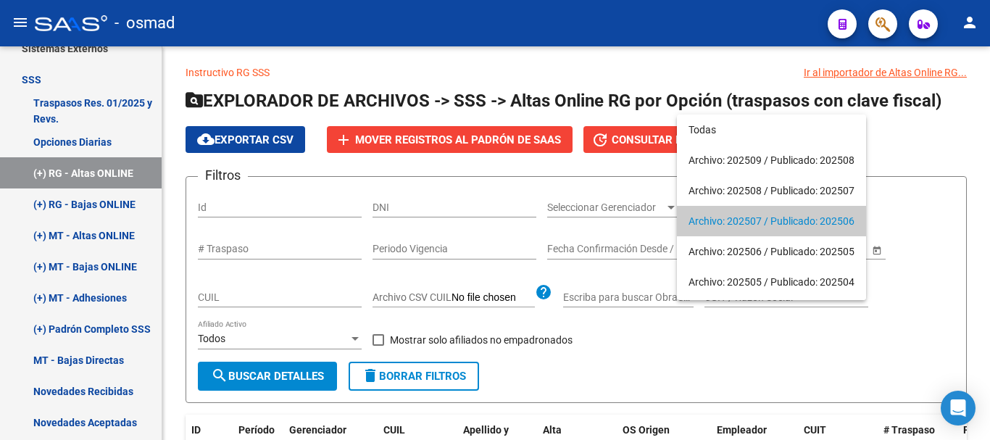
scroll to position [14, 0]
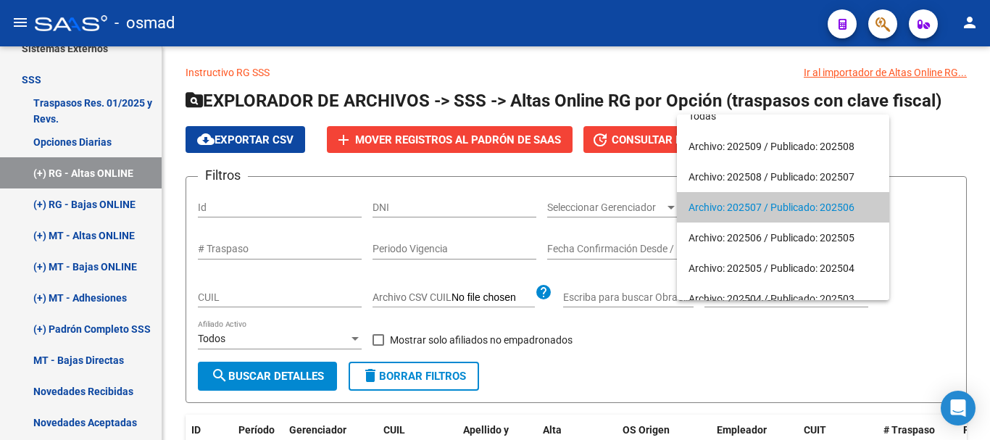
click at [750, 203] on span "Archivo: 202507 / Publicado: 202506" at bounding box center [783, 207] width 189 height 30
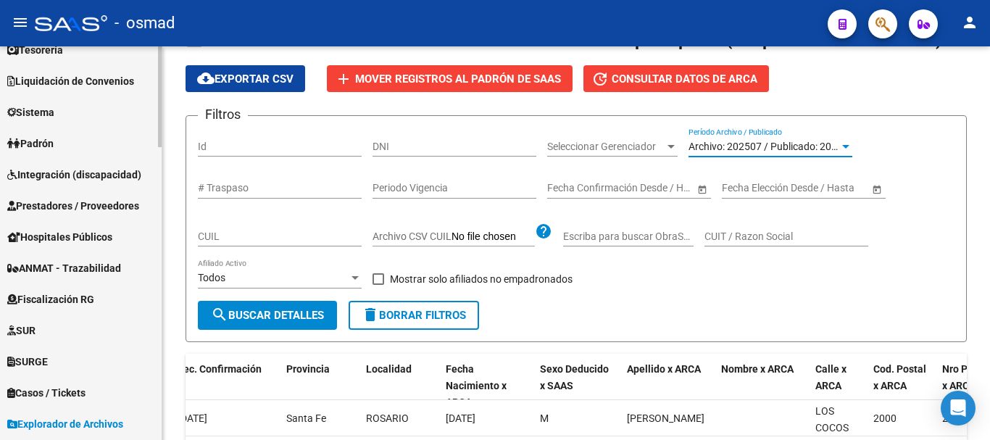
scroll to position [121, 0]
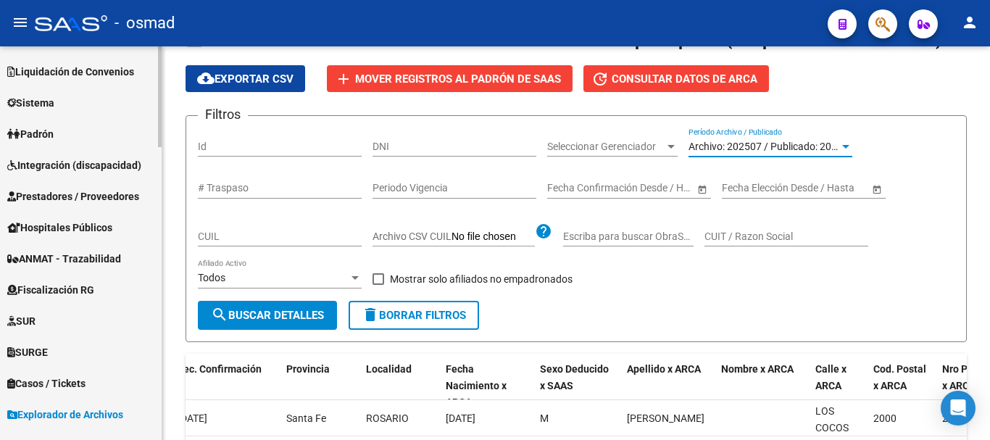
click at [34, 135] on span "Padrón" at bounding box center [30, 134] width 46 height 16
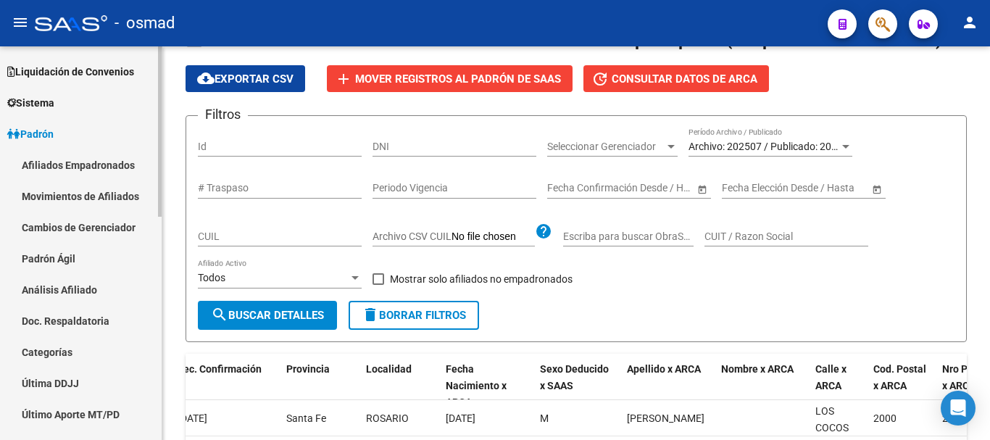
click at [47, 162] on link "Afiliados Empadronados" at bounding box center [81, 164] width 162 height 31
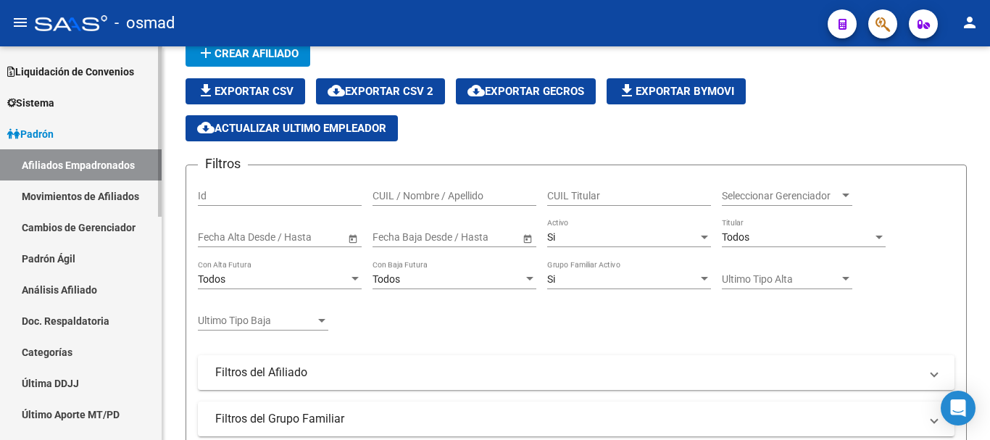
click at [47, 189] on link "Movimientos de Afiliados" at bounding box center [81, 196] width 162 height 31
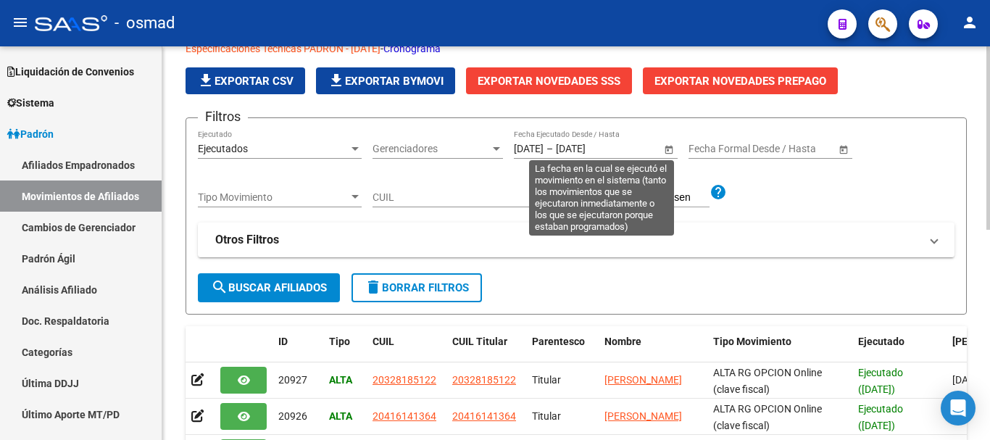
click at [670, 147] on span "Open calendar" at bounding box center [669, 149] width 35 height 35
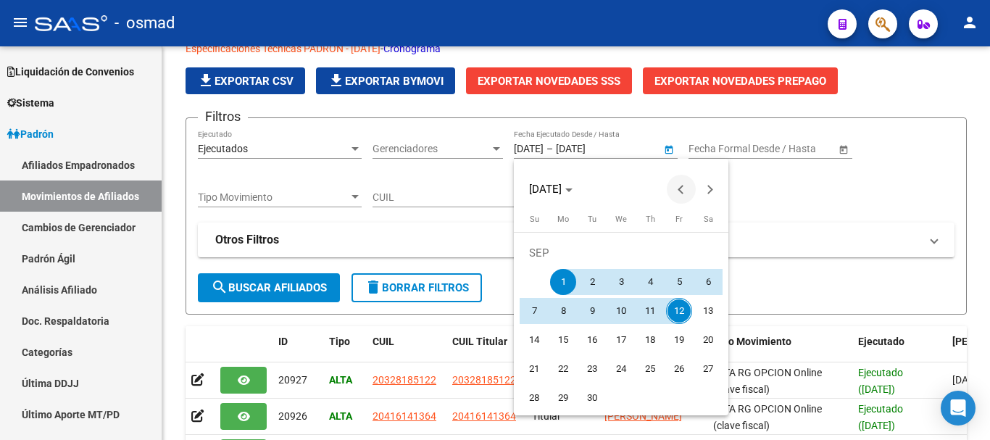
click at [676, 186] on span "Previous month" at bounding box center [681, 189] width 29 height 29
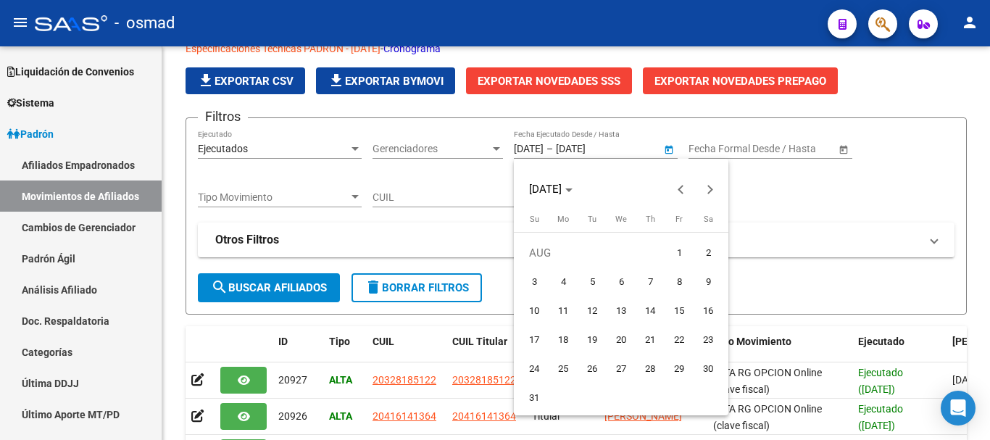
click at [684, 254] on span "1" at bounding box center [679, 253] width 26 height 26
type input "[DATE]"
click at [708, 188] on button "Next month" at bounding box center [710, 189] width 29 height 29
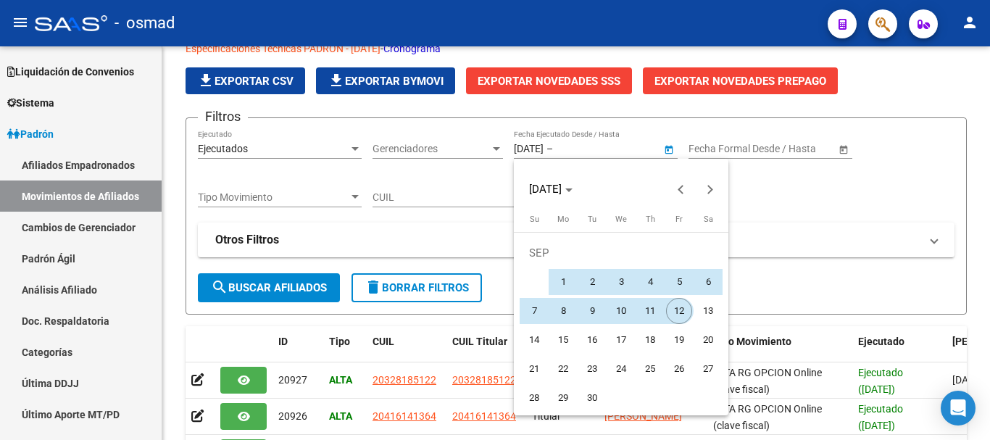
click at [673, 305] on span "12" at bounding box center [679, 311] width 26 height 26
type input "[DATE]"
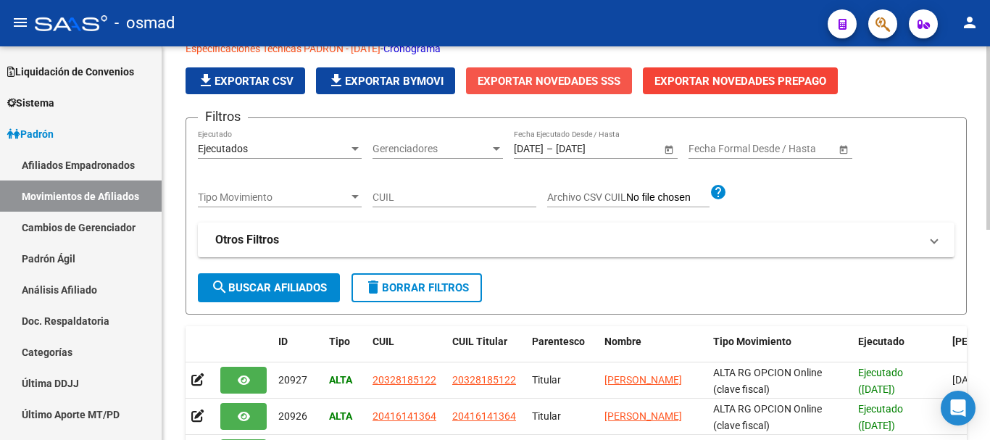
click at [531, 93] on button "Exportar Novedades SSS" at bounding box center [549, 80] width 166 height 27
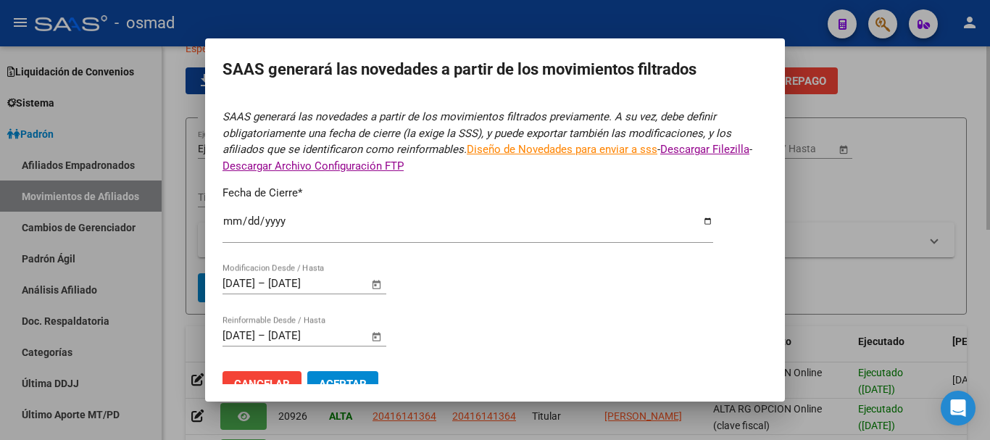
type input "[DATE]"
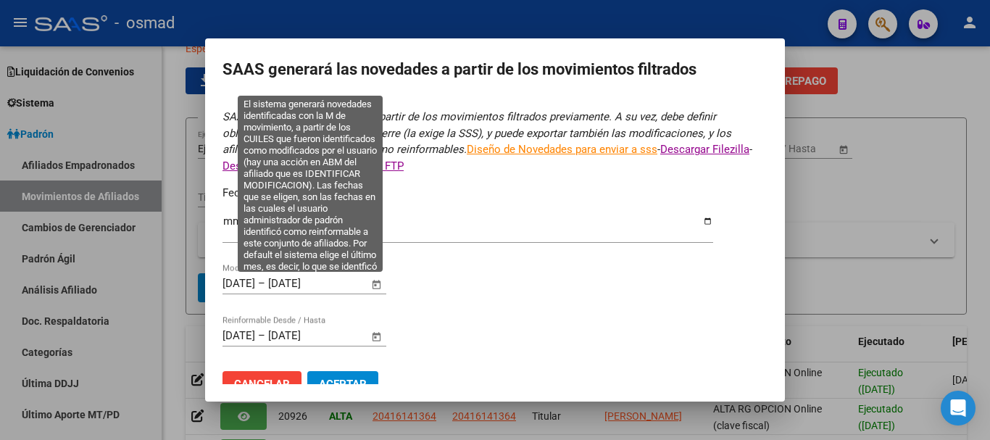
click at [371, 286] on span "Open calendar" at bounding box center [377, 285] width 35 height 35
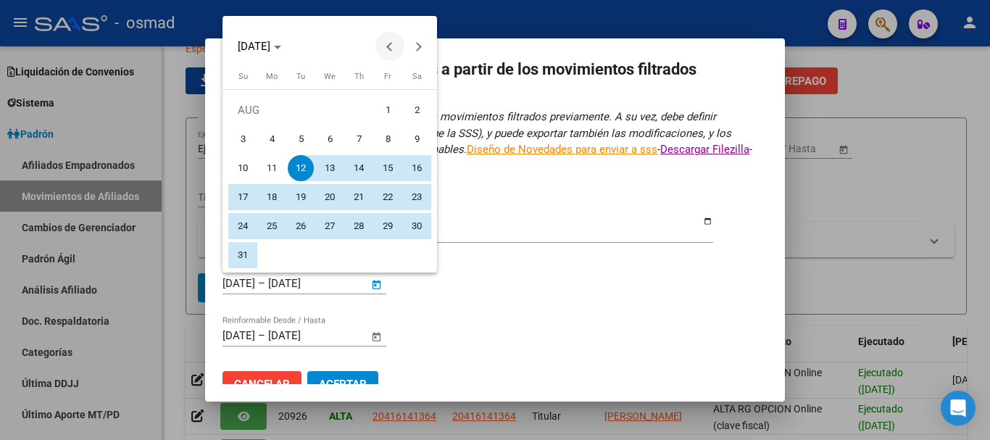
click at [391, 51] on button "Previous month" at bounding box center [390, 46] width 29 height 29
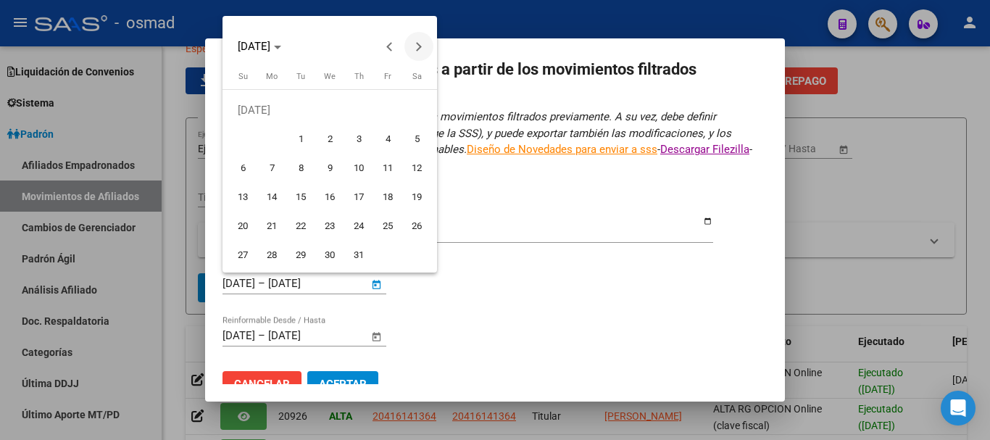
click at [415, 50] on button "Next month" at bounding box center [419, 46] width 29 height 29
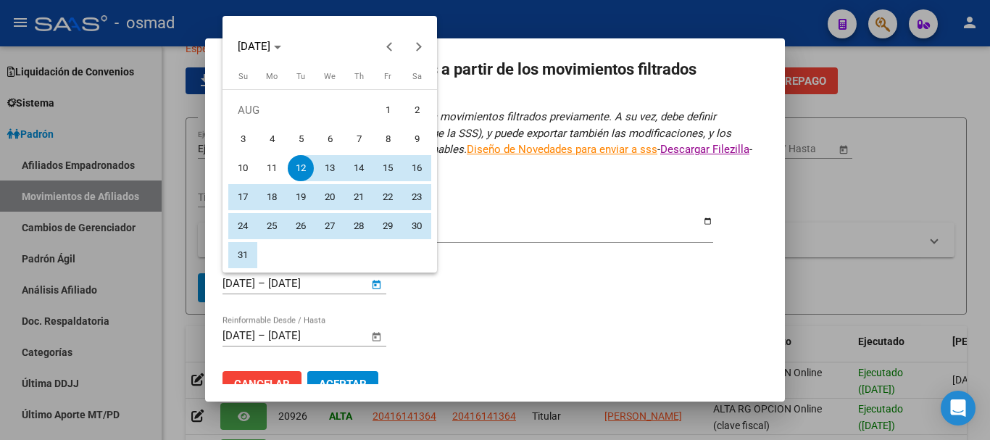
click at [390, 113] on span "1" at bounding box center [388, 110] width 26 height 26
type input "[DATE]"
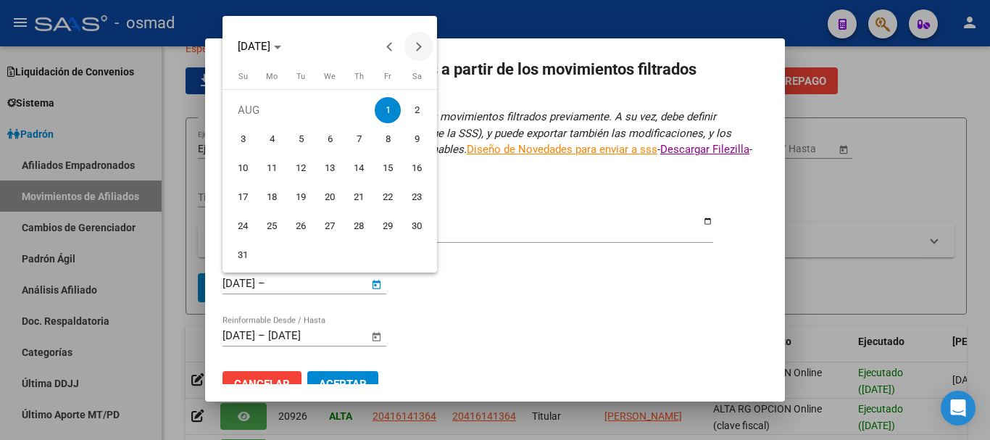
click at [418, 43] on button "Next month" at bounding box center [419, 46] width 29 height 29
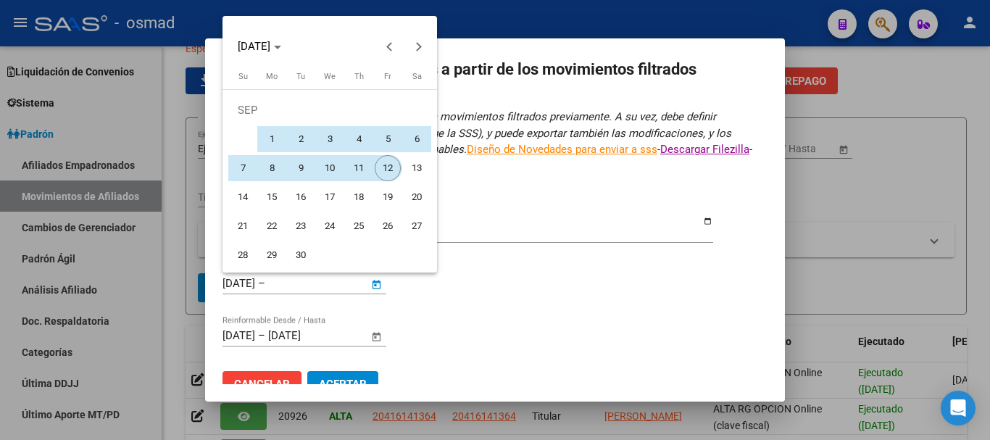
click at [381, 168] on span "12" at bounding box center [388, 168] width 26 height 26
type input "[DATE]"
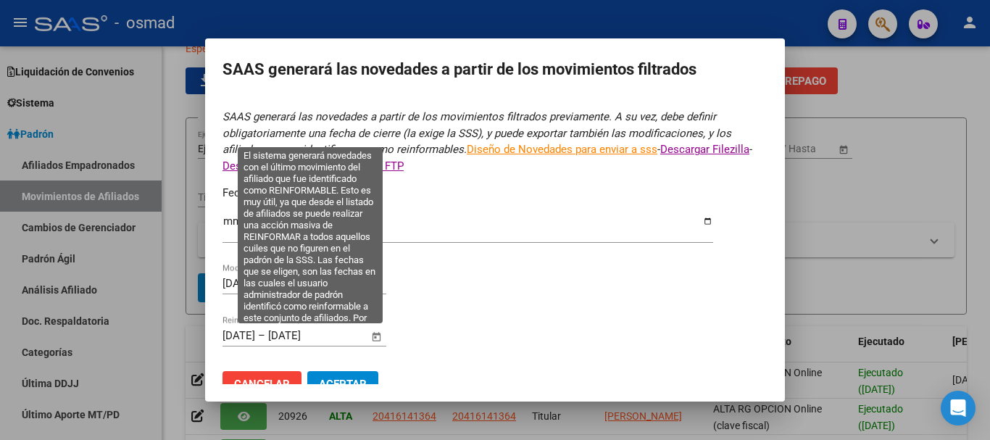
click at [376, 329] on span "Open calendar" at bounding box center [377, 336] width 35 height 35
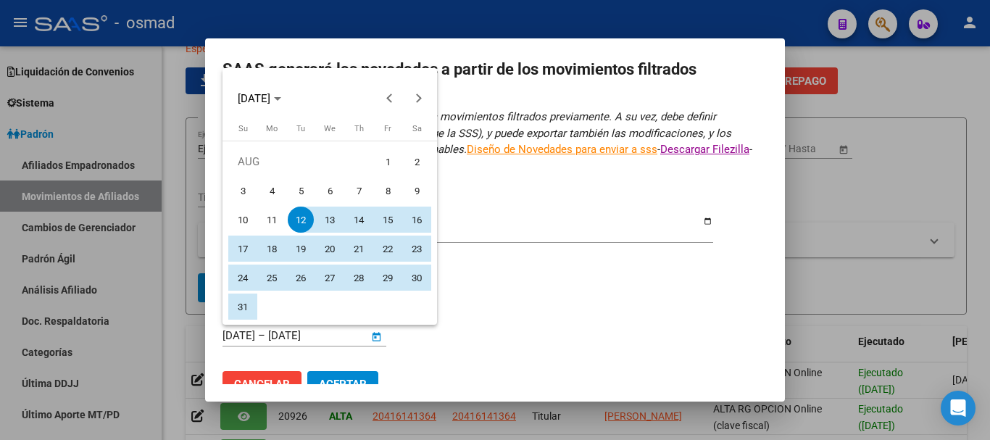
click at [378, 156] on span "1" at bounding box center [388, 162] width 26 height 26
type input "[DATE]"
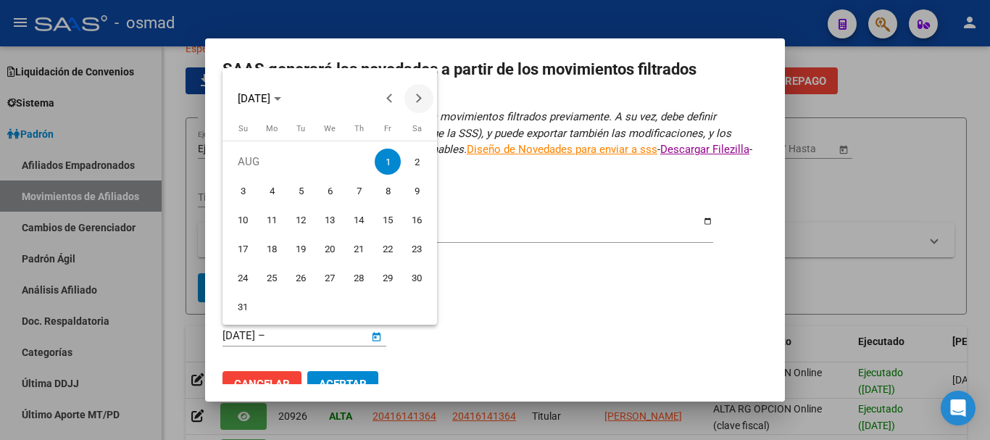
click at [421, 97] on button "Next month" at bounding box center [419, 98] width 29 height 29
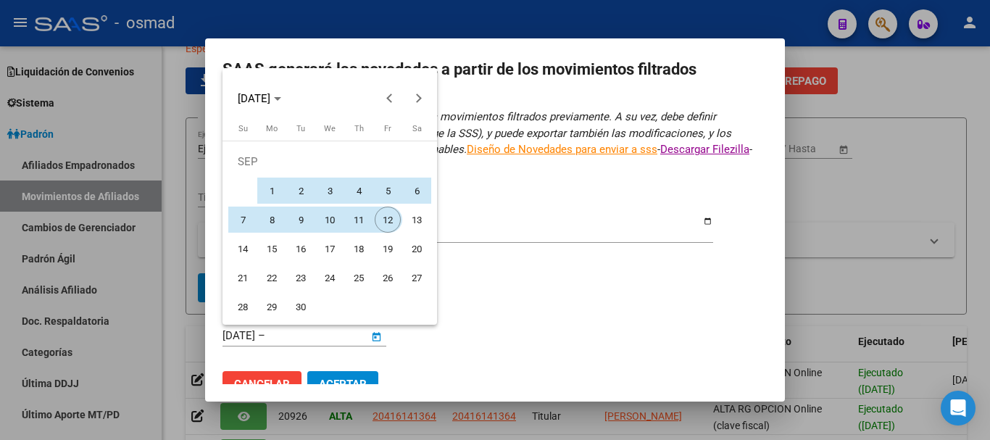
click at [391, 222] on span "12" at bounding box center [388, 220] width 26 height 26
type input "[DATE]"
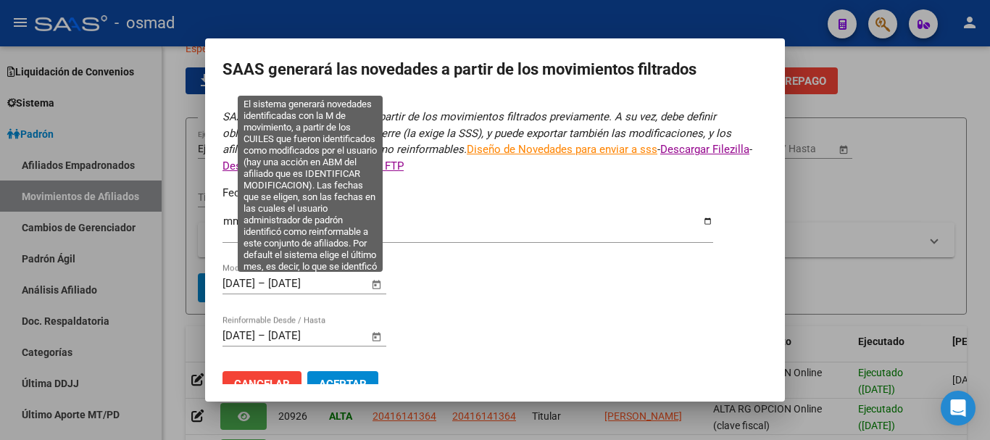
scroll to position [25, 0]
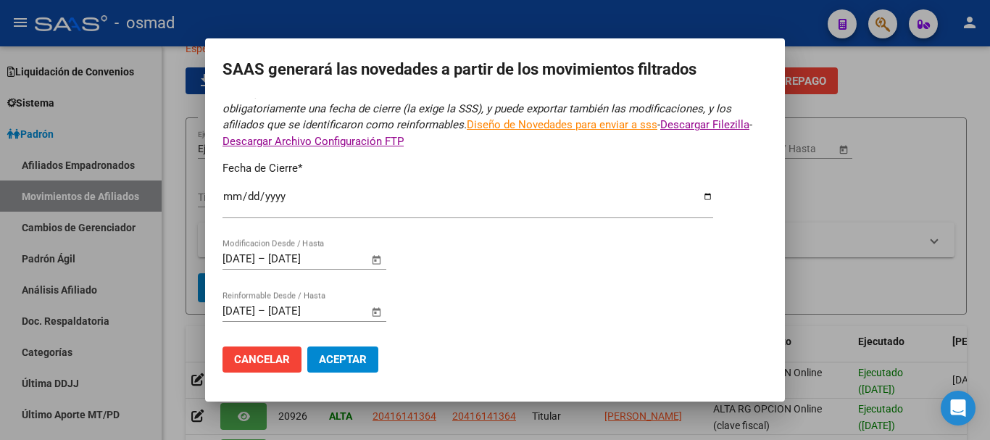
click at [368, 349] on button "Aceptar" at bounding box center [342, 360] width 71 height 26
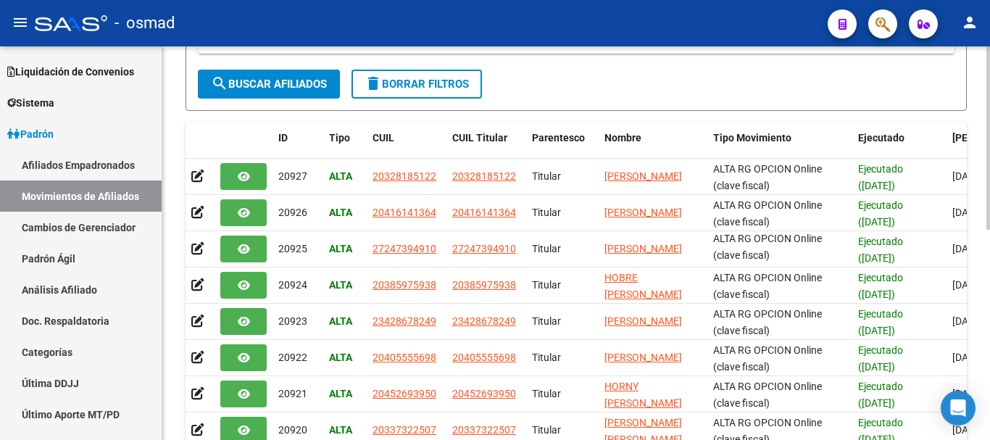
scroll to position [0, 0]
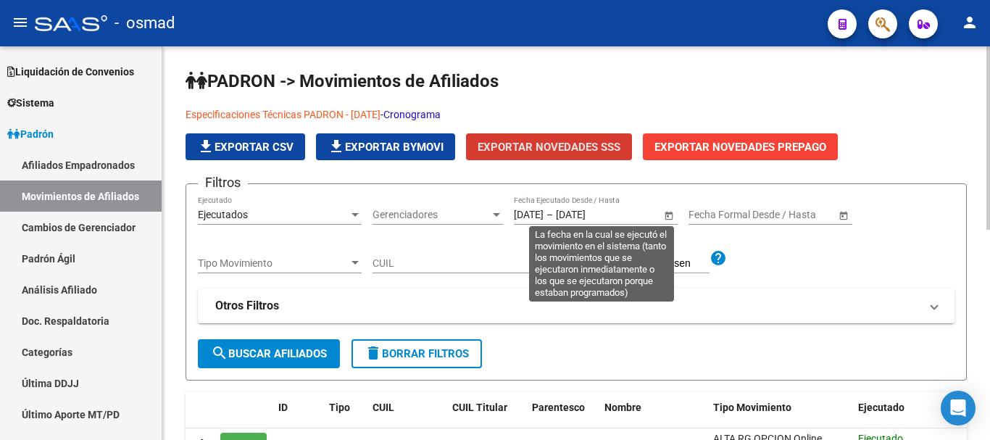
click at [674, 210] on span "Open calendar" at bounding box center [669, 215] width 35 height 35
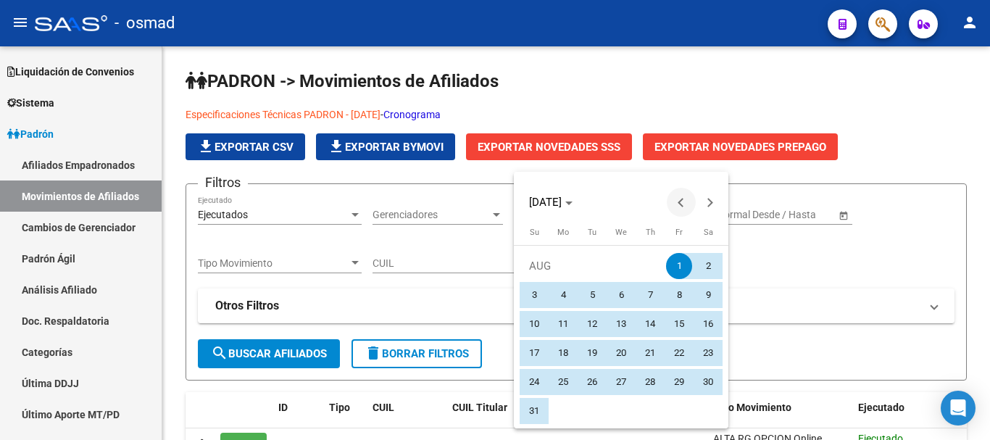
click at [672, 202] on span "Previous month" at bounding box center [681, 202] width 29 height 29
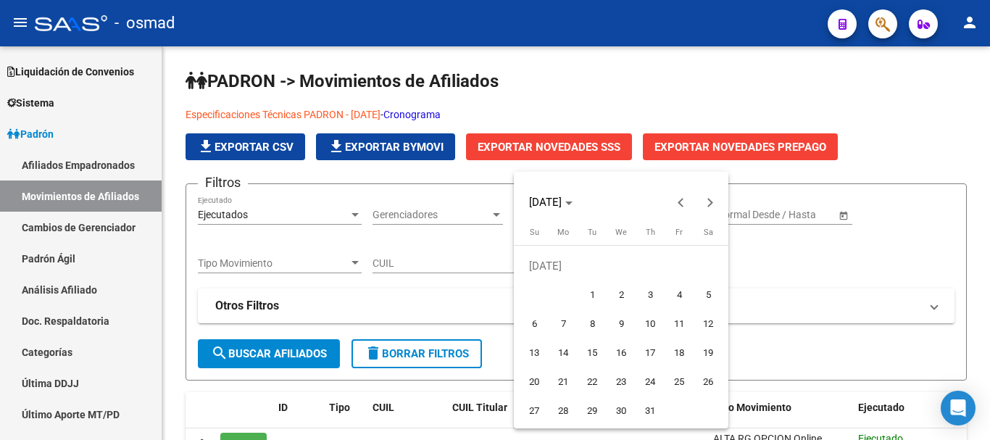
click at [594, 286] on span "1" at bounding box center [592, 295] width 26 height 26
type input "[DATE]"
click at [707, 197] on span "Next month" at bounding box center [710, 202] width 29 height 29
click at [710, 200] on button "Next month" at bounding box center [710, 202] width 29 height 29
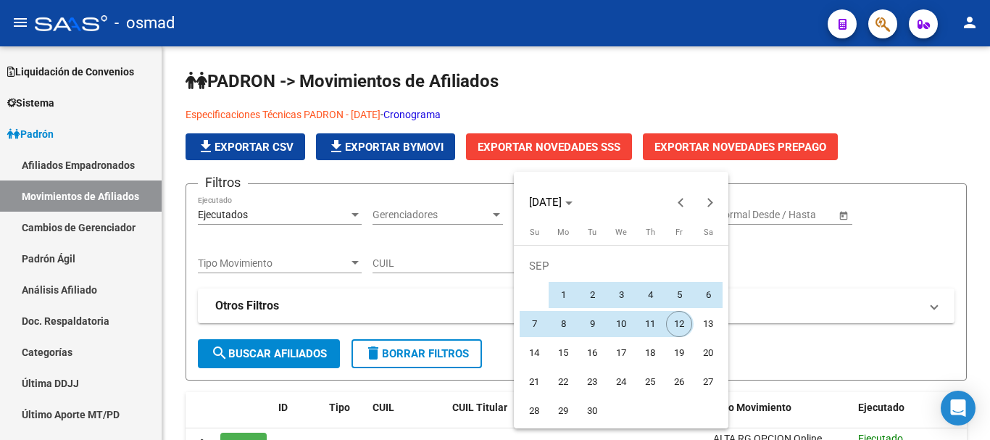
click at [672, 319] on span "12" at bounding box center [679, 324] width 26 height 26
type input "[DATE]"
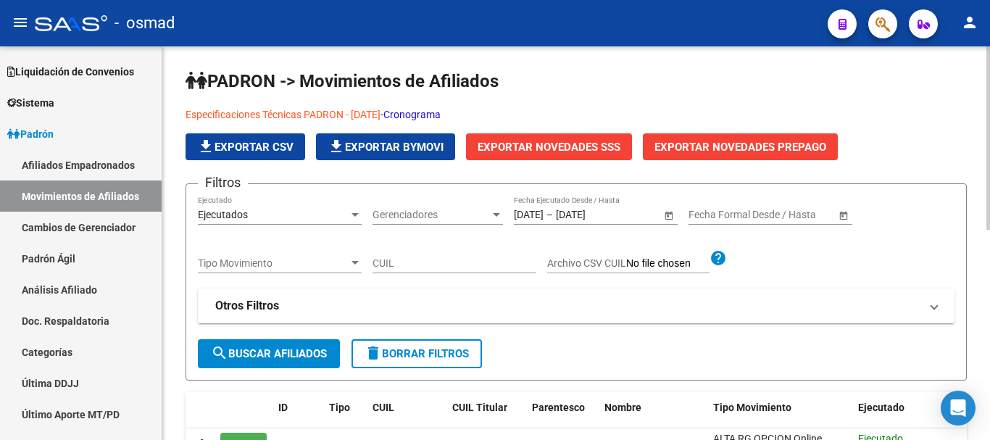
click at [260, 353] on span "search Buscar Afiliados" at bounding box center [269, 353] width 116 height 13
click at [569, 149] on span "Exportar Novedades SSS" at bounding box center [549, 147] width 143 height 13
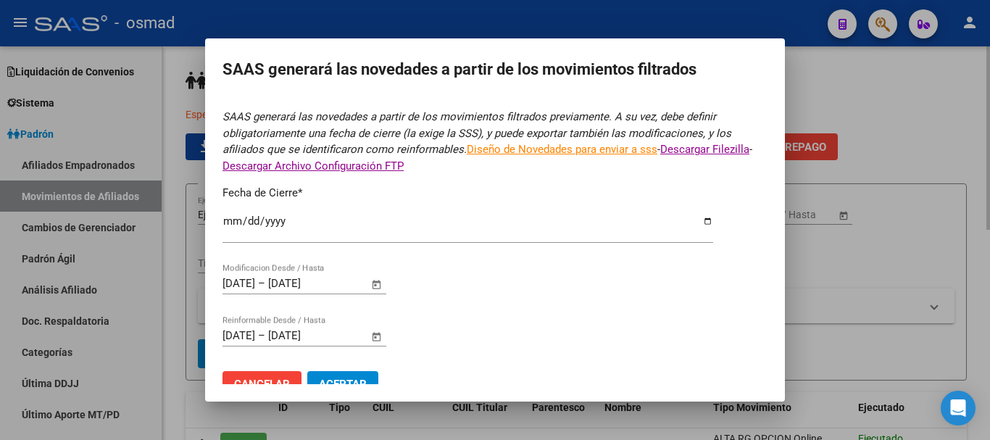
type input "[DATE]"
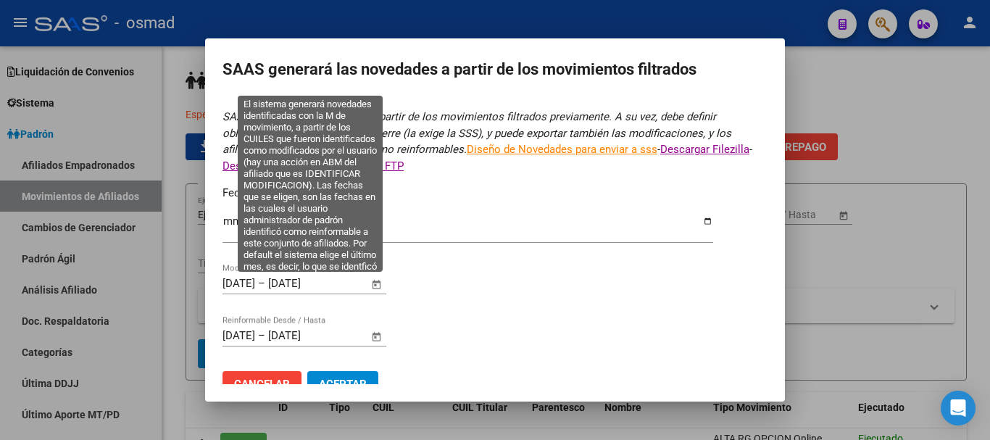
click at [373, 283] on span "Open calendar" at bounding box center [377, 285] width 35 height 35
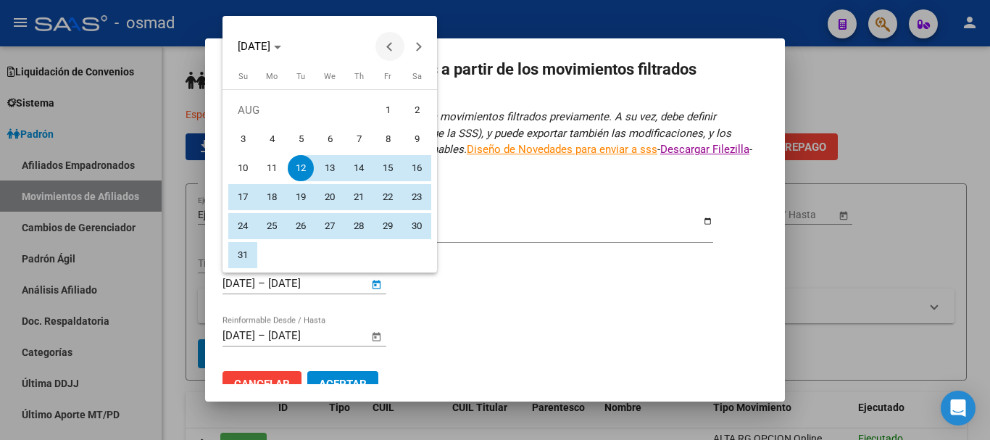
click at [385, 46] on span "Previous month" at bounding box center [390, 46] width 29 height 29
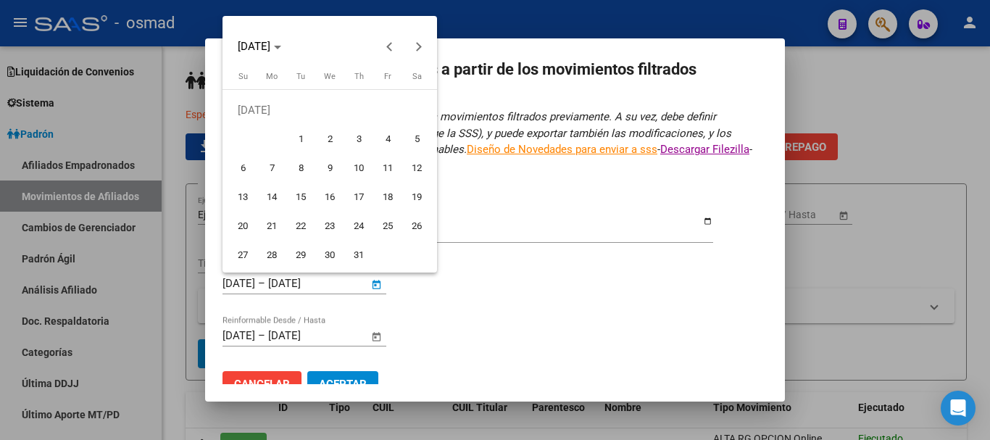
click at [304, 142] on span "1" at bounding box center [301, 139] width 26 height 26
type input "[DATE]"
click at [419, 48] on button "Next month" at bounding box center [419, 46] width 29 height 29
click at [421, 46] on button "Next month" at bounding box center [419, 46] width 29 height 29
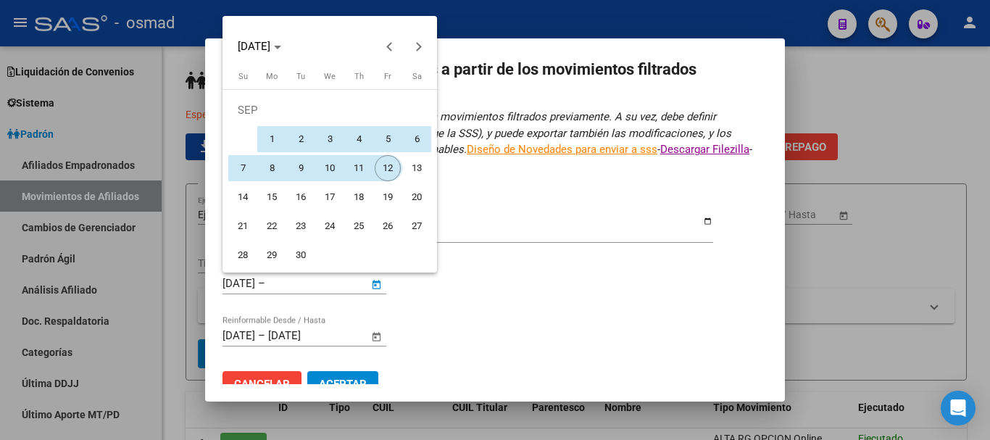
click at [376, 172] on span "12" at bounding box center [388, 168] width 26 height 26
type input "[DATE]"
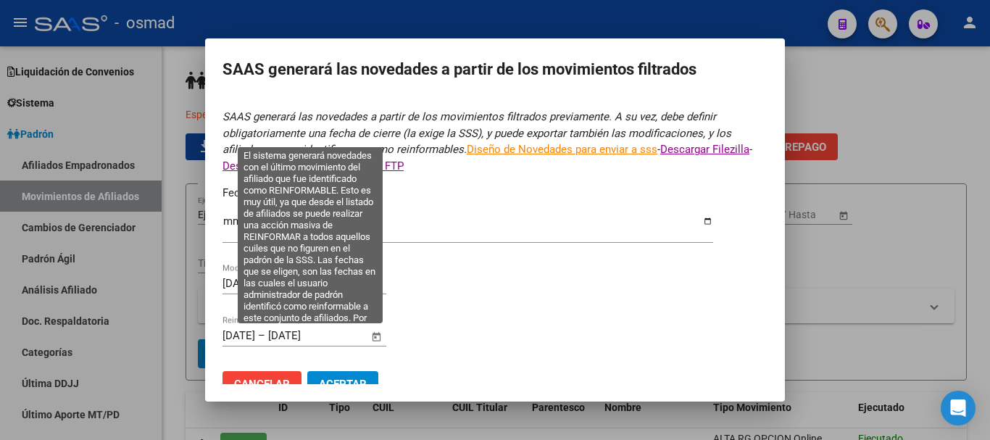
click at [375, 336] on span "Open calendar" at bounding box center [377, 336] width 35 height 35
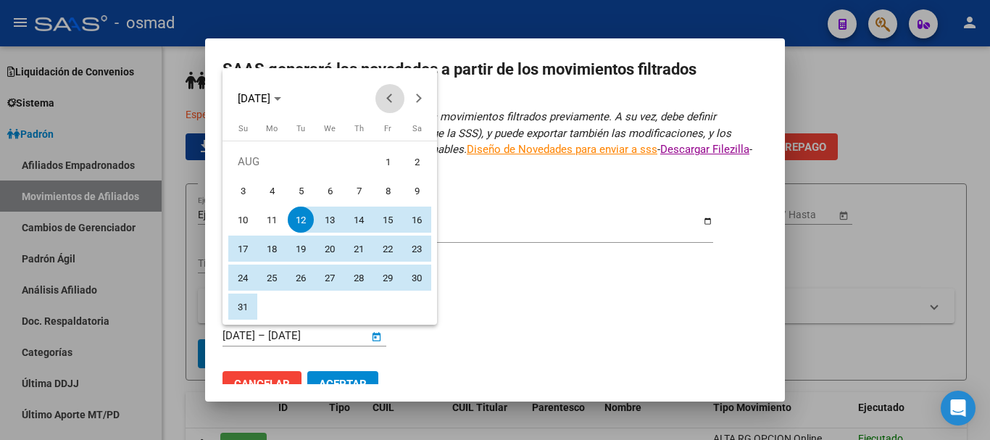
click at [389, 99] on button "Previous month" at bounding box center [390, 98] width 29 height 29
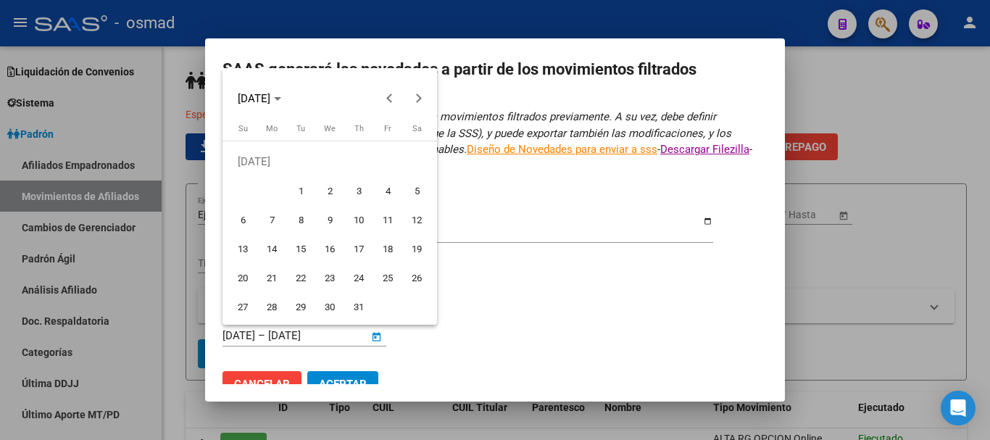
drag, startPoint x: 288, startPoint y: 185, endPoint x: 296, endPoint y: 186, distance: 8.0
click at [287, 185] on button "1" at bounding box center [300, 190] width 29 height 29
type input "[DATE]"
click at [417, 99] on button "Next month" at bounding box center [419, 98] width 29 height 29
click at [416, 89] on span "Next month" at bounding box center [419, 98] width 29 height 29
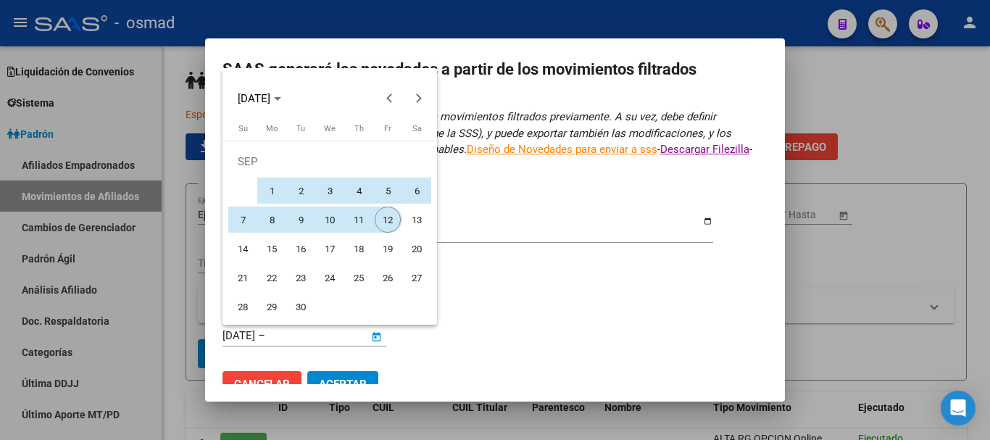
click at [381, 214] on span "12" at bounding box center [388, 220] width 26 height 26
type input "[DATE]"
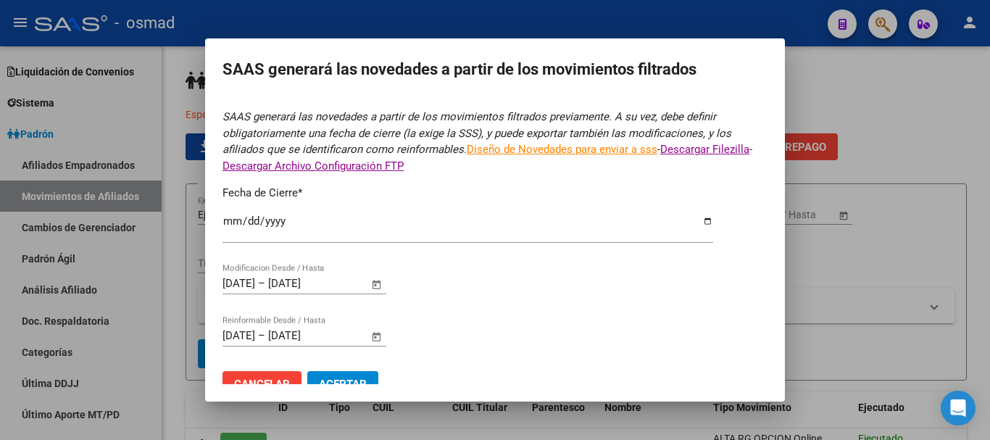
scroll to position [25, 0]
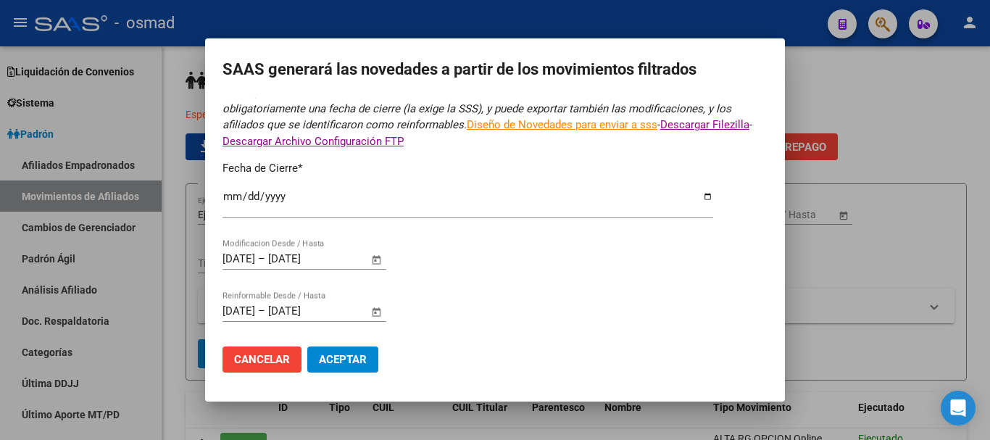
click at [354, 348] on button "Aceptar" at bounding box center [342, 360] width 71 height 26
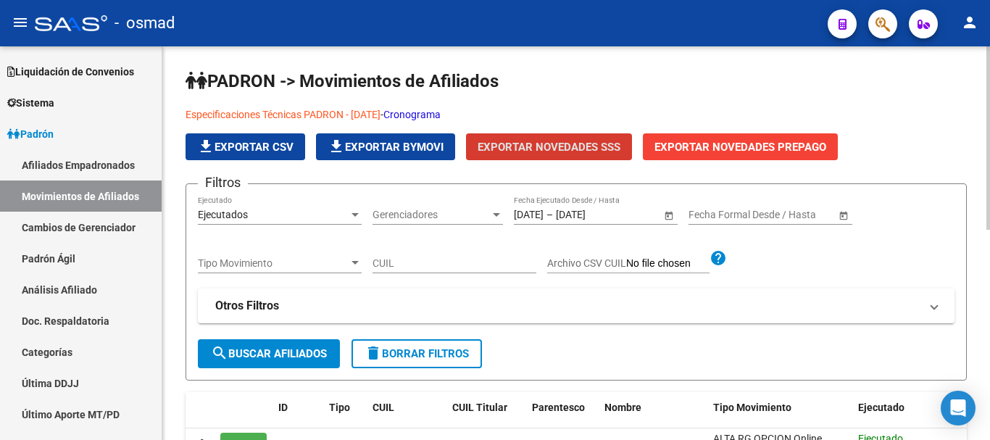
click at [526, 347] on form "Filtros Ejecutados Ejecutado Gerenciadores Gerenciadores [DATE] [DATE] – [DATE]…" at bounding box center [576, 281] width 781 height 196
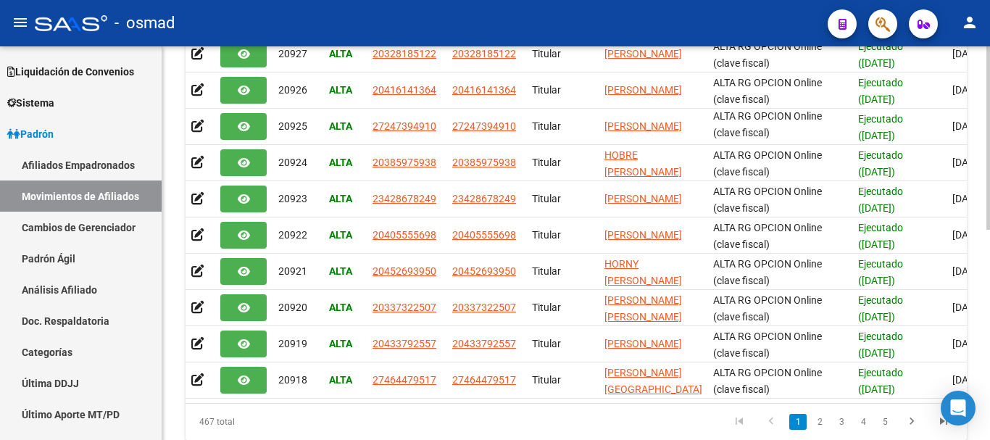
scroll to position [451, 0]
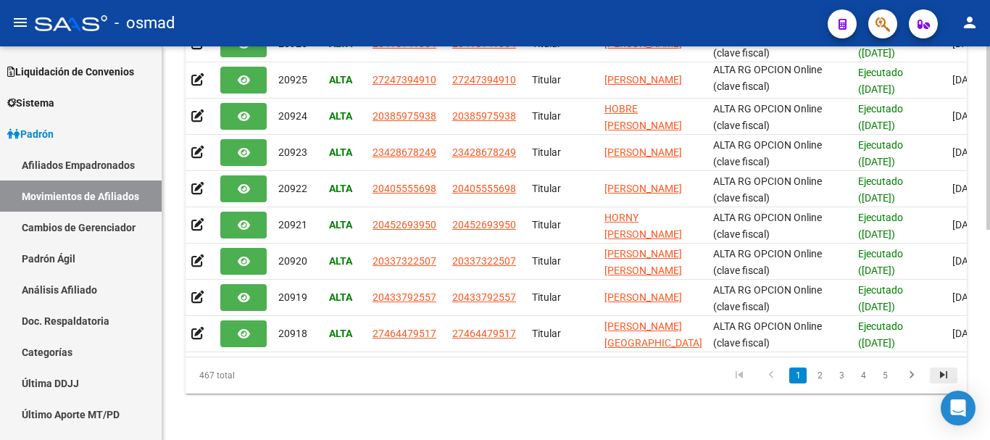
click at [940, 378] on icon "go to last page" at bounding box center [943, 376] width 19 height 17
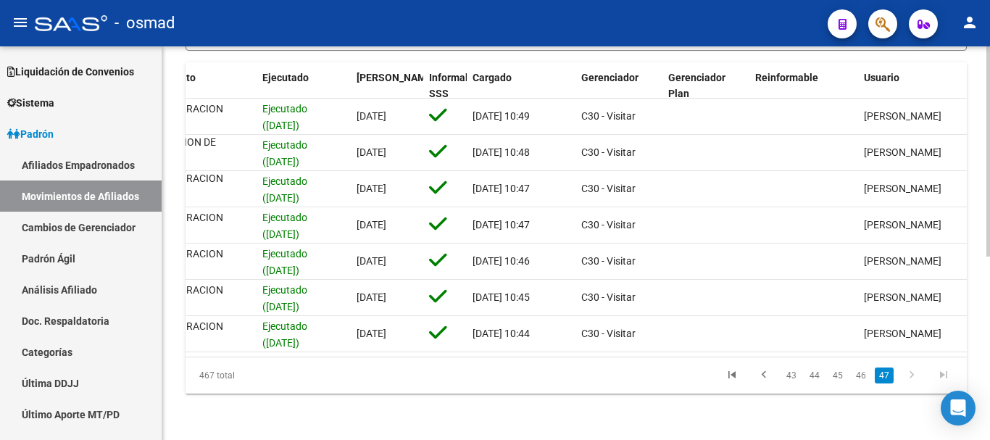
scroll to position [0, 567]
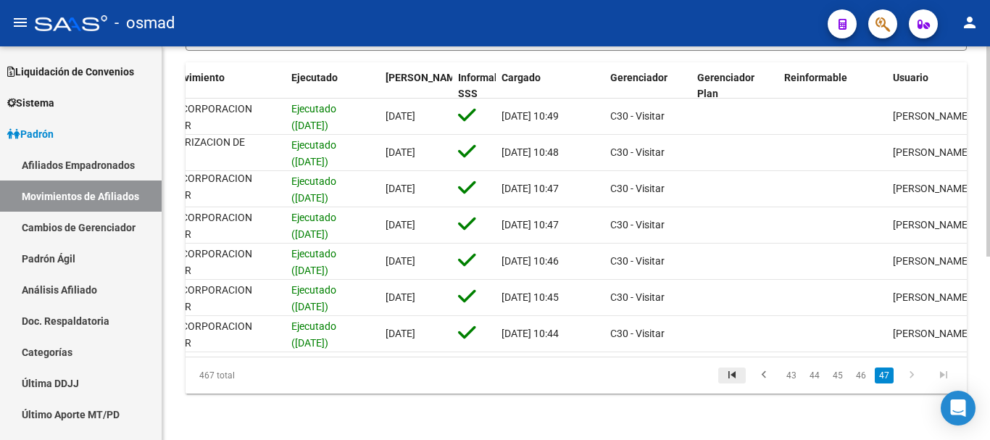
click at [745, 373] on link "go to first page" at bounding box center [732, 376] width 28 height 16
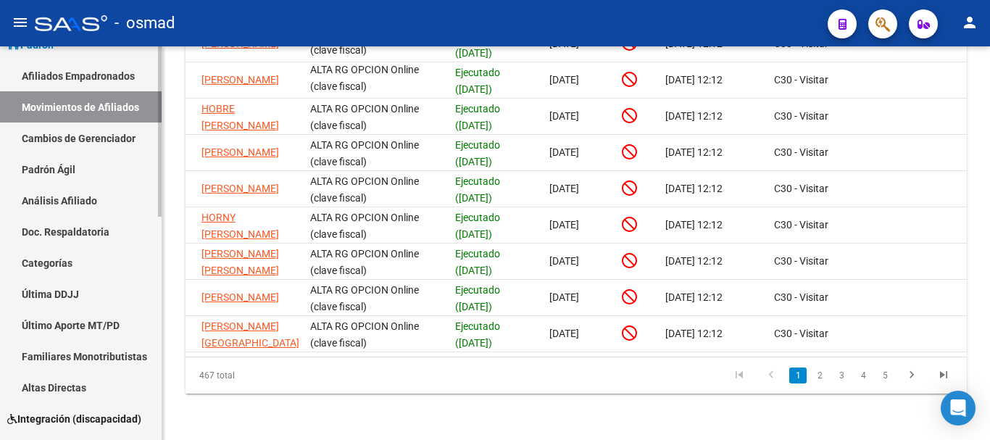
scroll to position [362, 0]
